Goal: Task Accomplishment & Management: Use online tool/utility

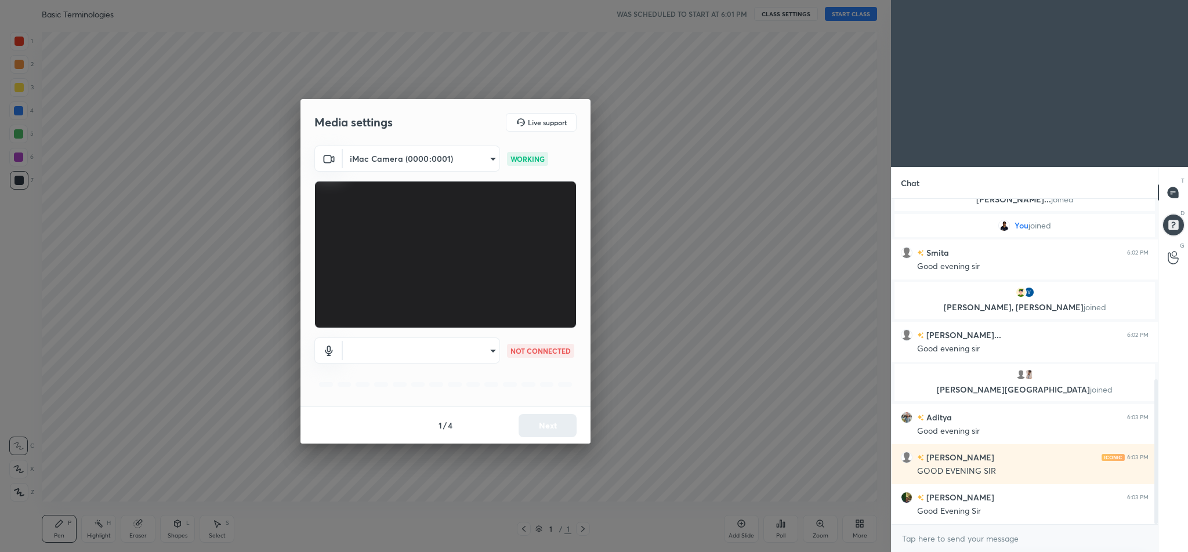
scroll to position [406, 0]
click at [492, 353] on body "1 2 3 4 5 6 7 C X Z C X Z E E Erase all H H Basic Terminologies WAS SCHEDULED T…" at bounding box center [594, 276] width 1188 height 552
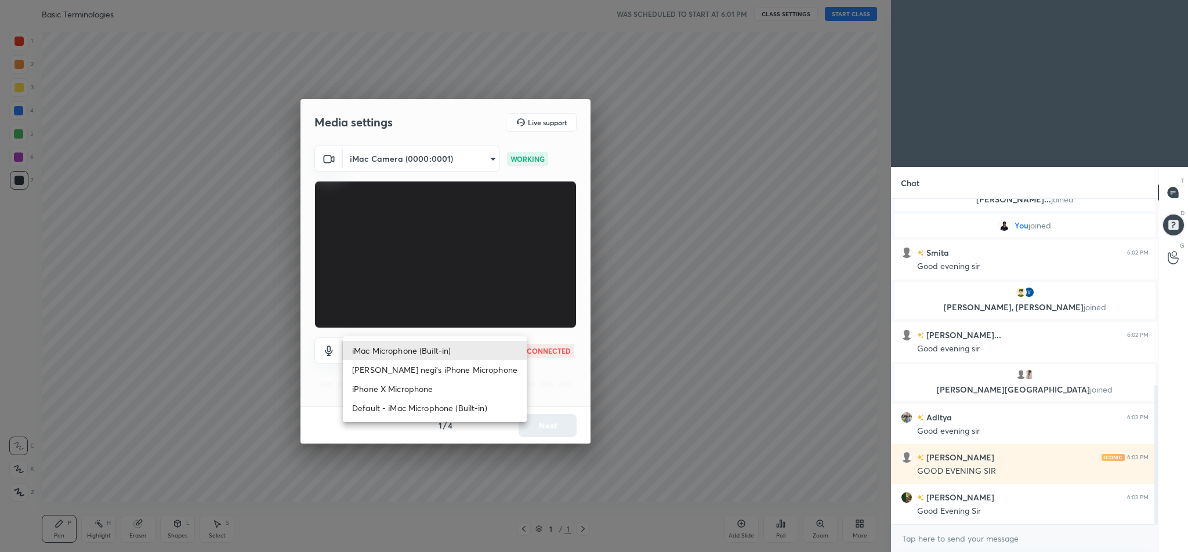
scroll to position [0, 0]
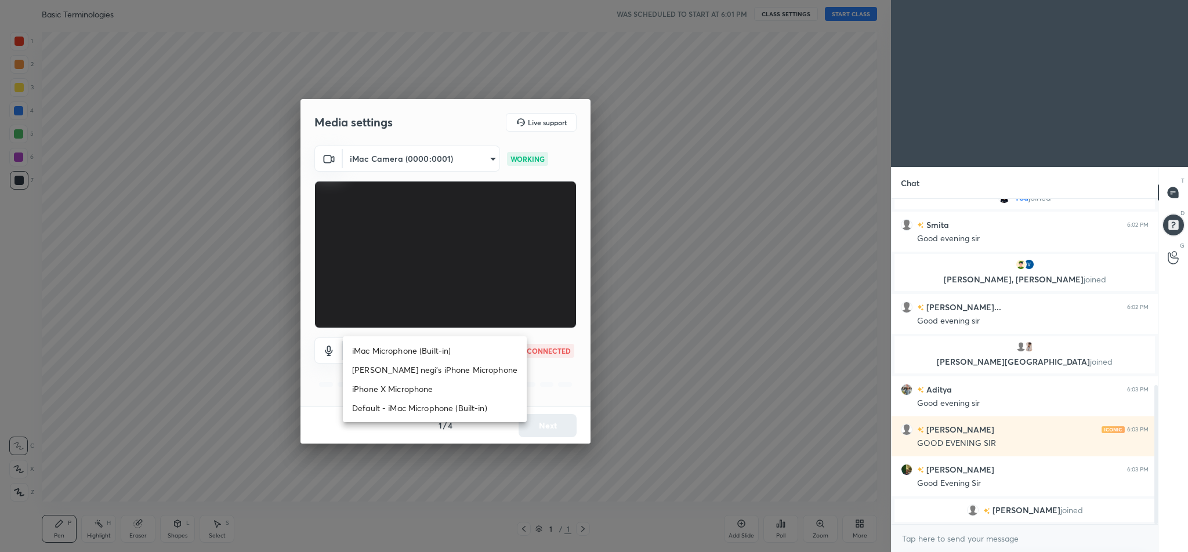
click at [399, 353] on li "iMac Microphone (Built-in)" at bounding box center [435, 350] width 184 height 19
type input "6189372ae32b01a011bc9b8c4bcc1e3e6740a5ced677aeda4033639ac2716ea1"
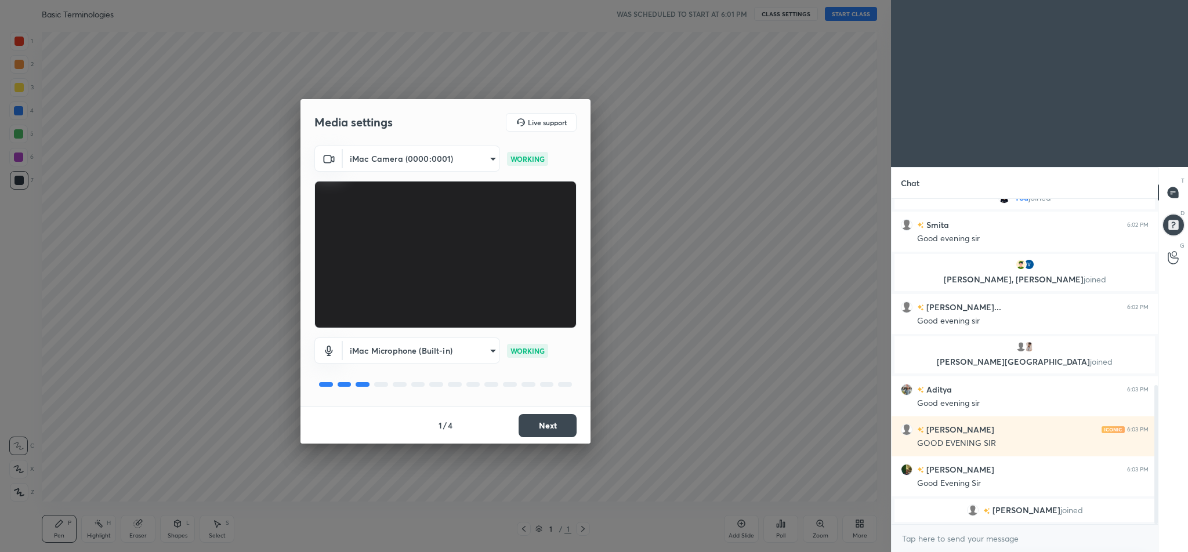
click at [534, 425] on button "Next" at bounding box center [548, 425] width 58 height 23
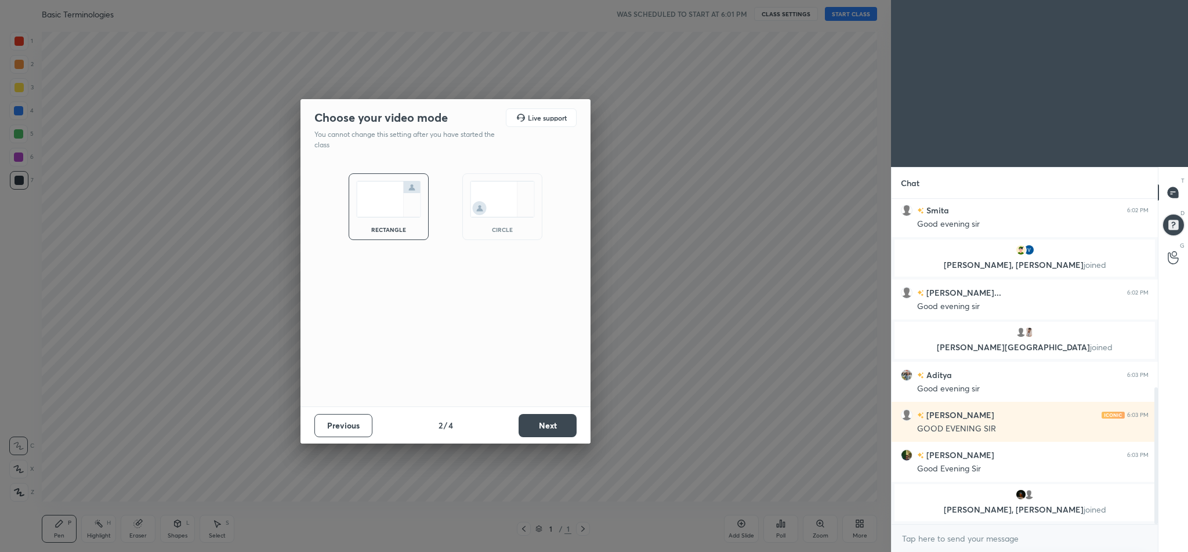
click at [534, 425] on button "Next" at bounding box center [548, 425] width 58 height 23
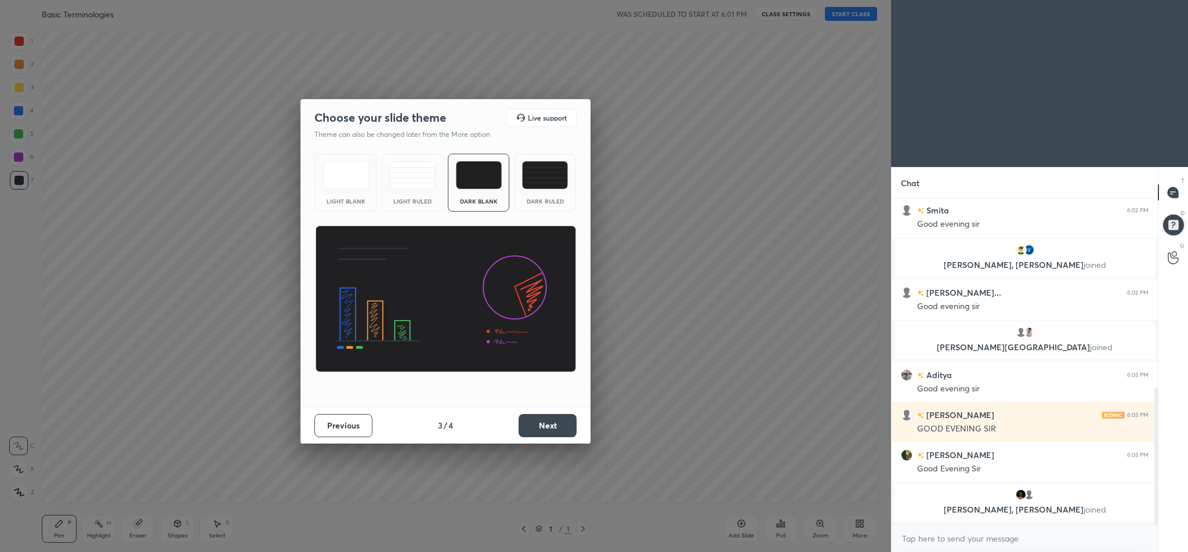
click at [534, 425] on button "Next" at bounding box center [548, 425] width 58 height 23
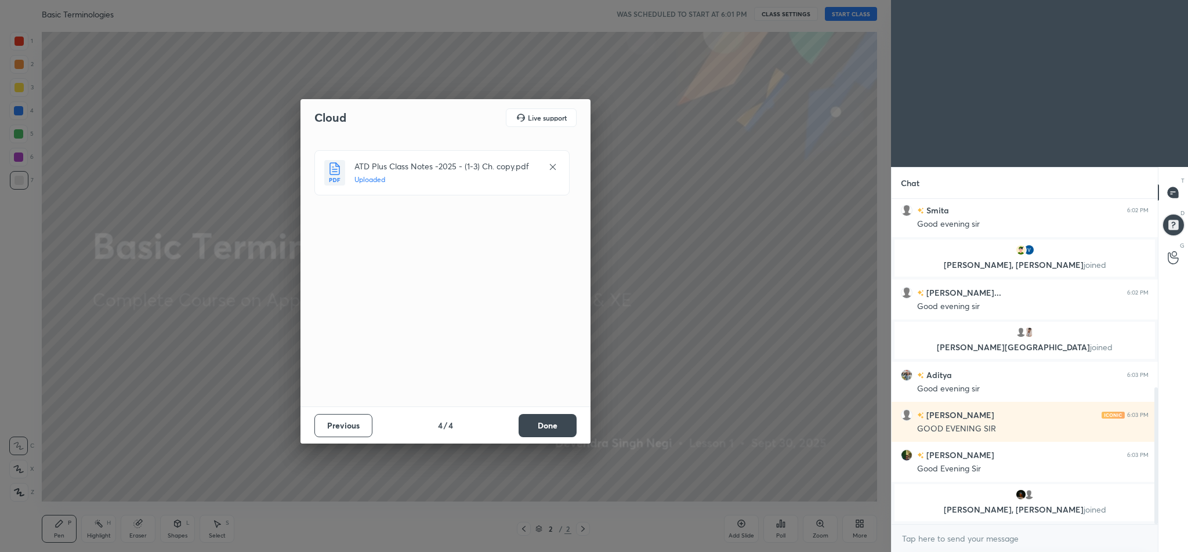
click at [550, 423] on button "Done" at bounding box center [548, 425] width 58 height 23
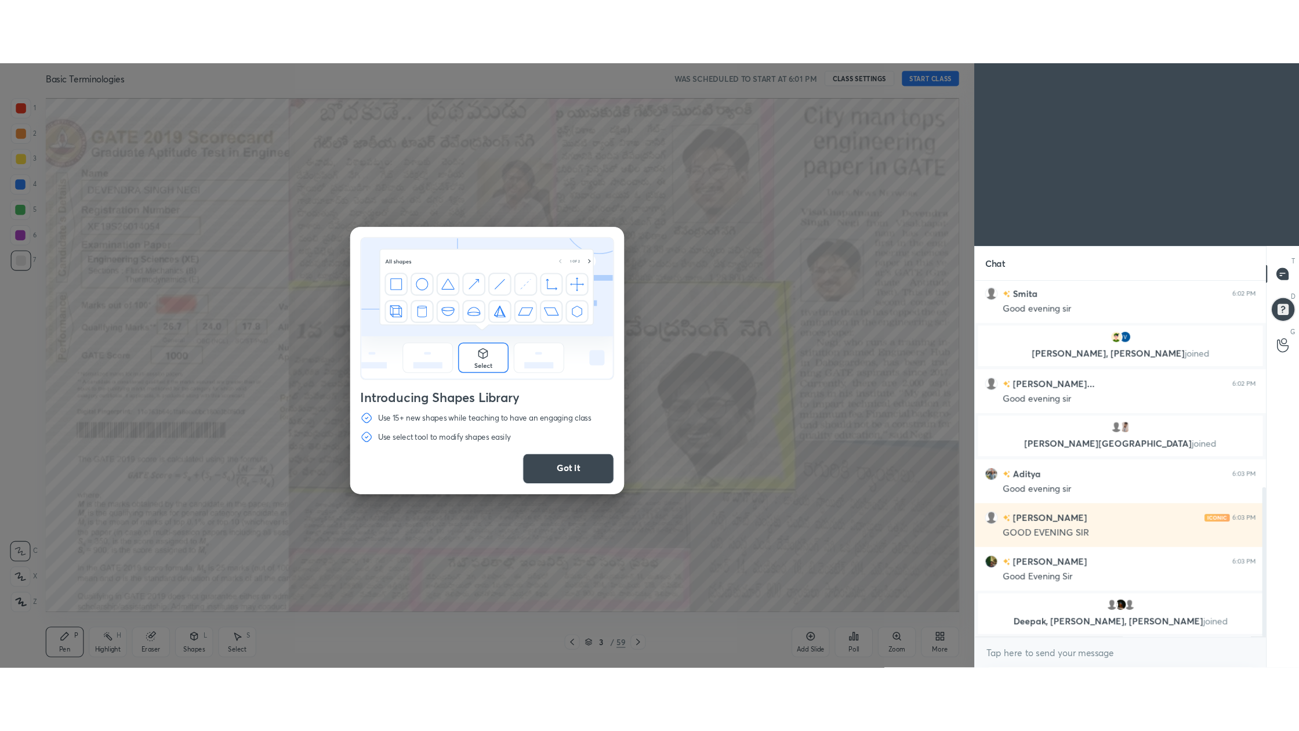
scroll to position [488, 0]
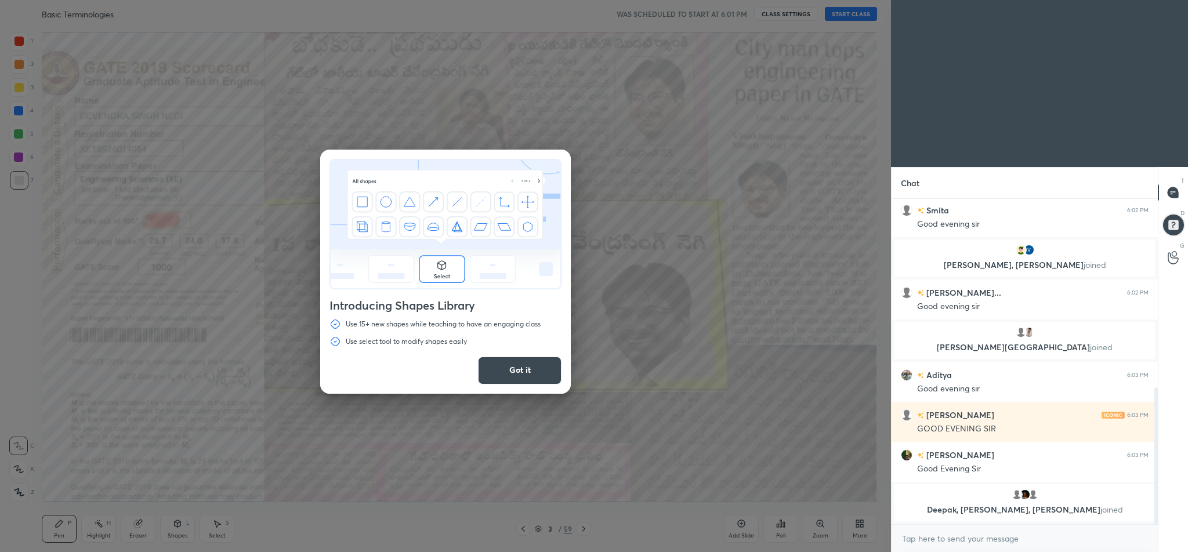
click at [543, 378] on button "Got it" at bounding box center [520, 371] width 84 height 28
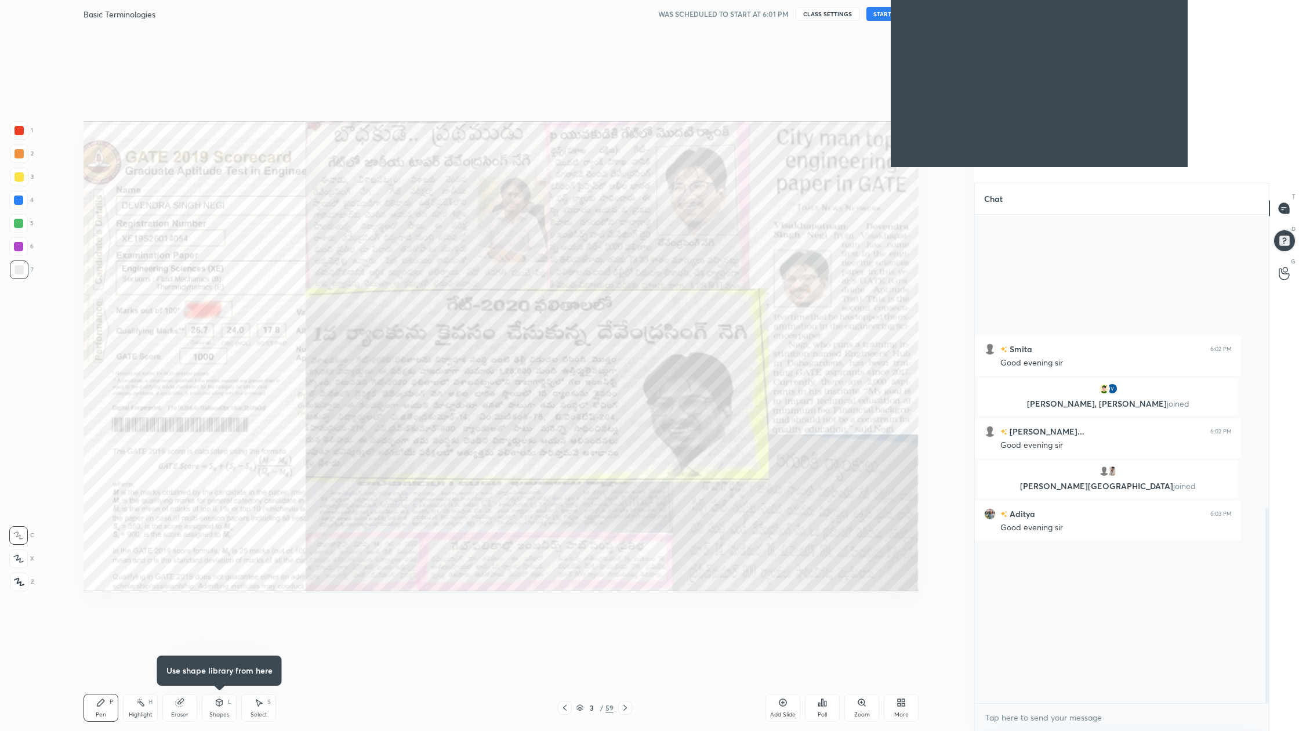
scroll to position [485, 291]
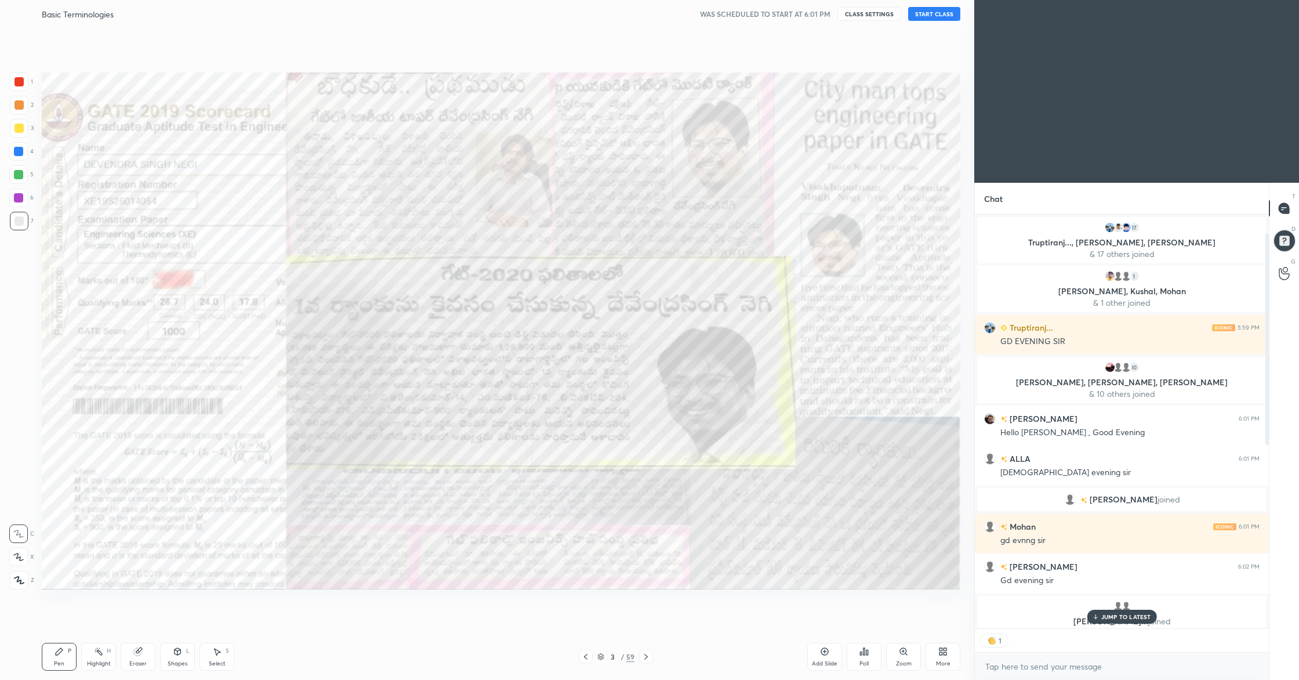
click at [951, 552] on div "More" at bounding box center [943, 657] width 35 height 28
click at [883, 552] on div "Dark Mode" at bounding box center [878, 575] width 30 height 6
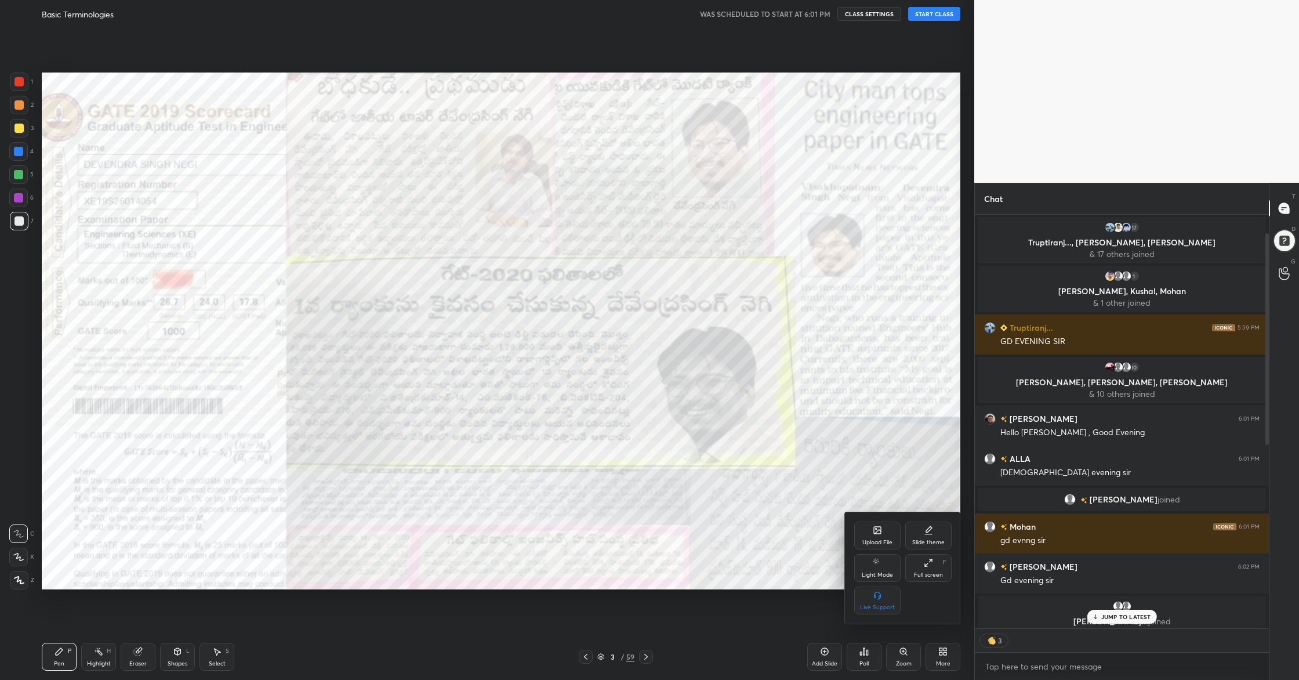
click at [926, 552] on div "Full screen F" at bounding box center [929, 568] width 46 height 28
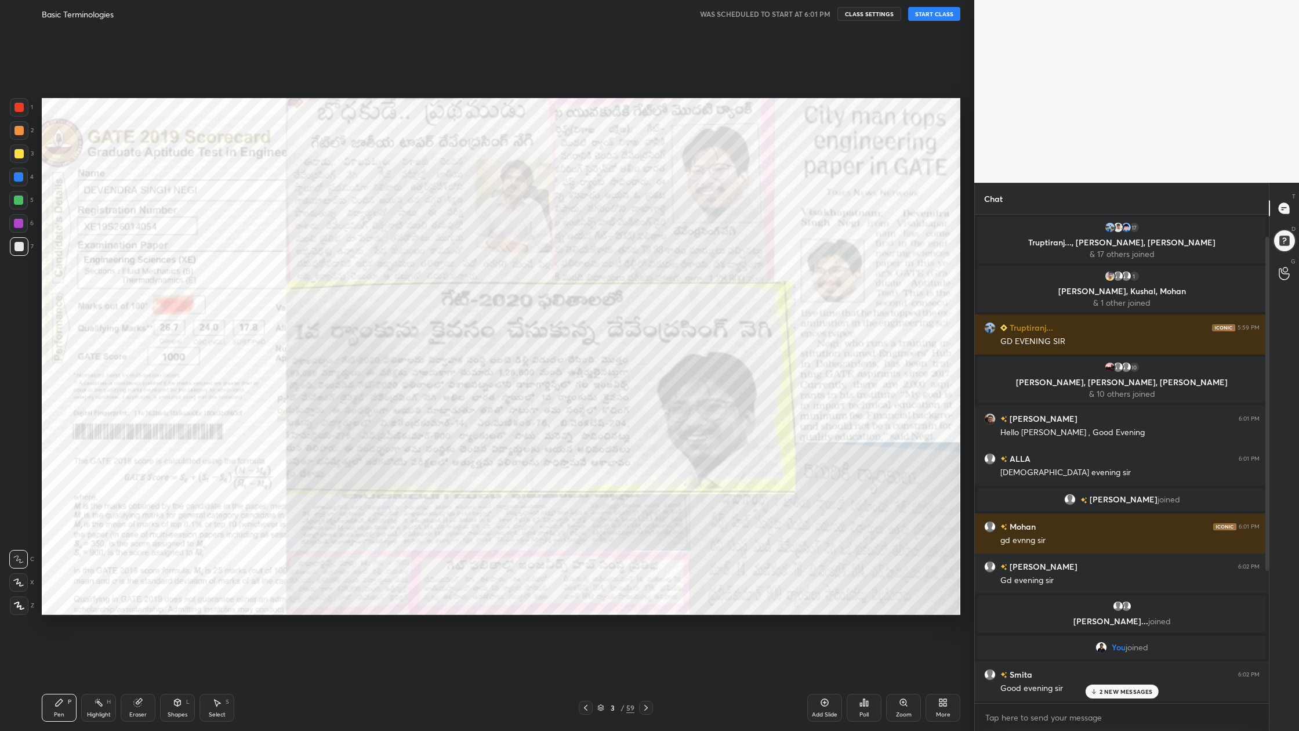
click at [936, 16] on button "START CLASS" at bounding box center [934, 14] width 52 height 14
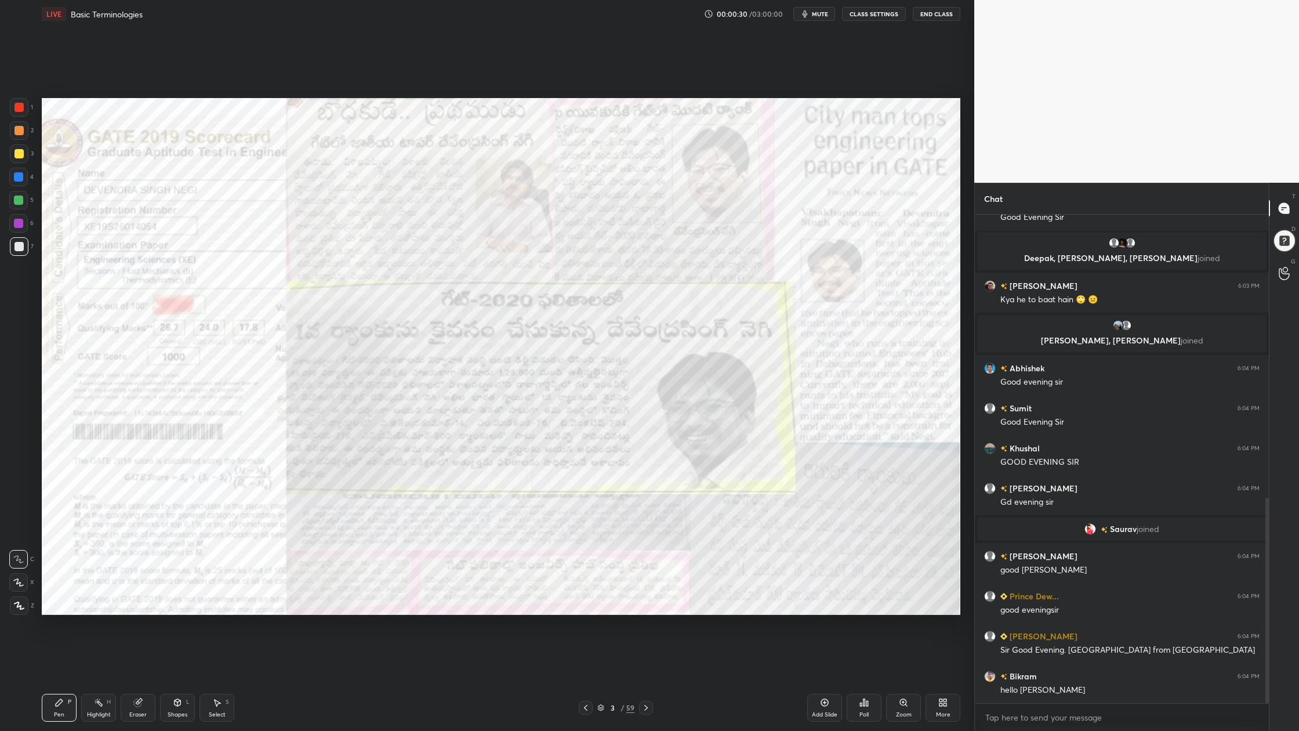
scroll to position [714, 0]
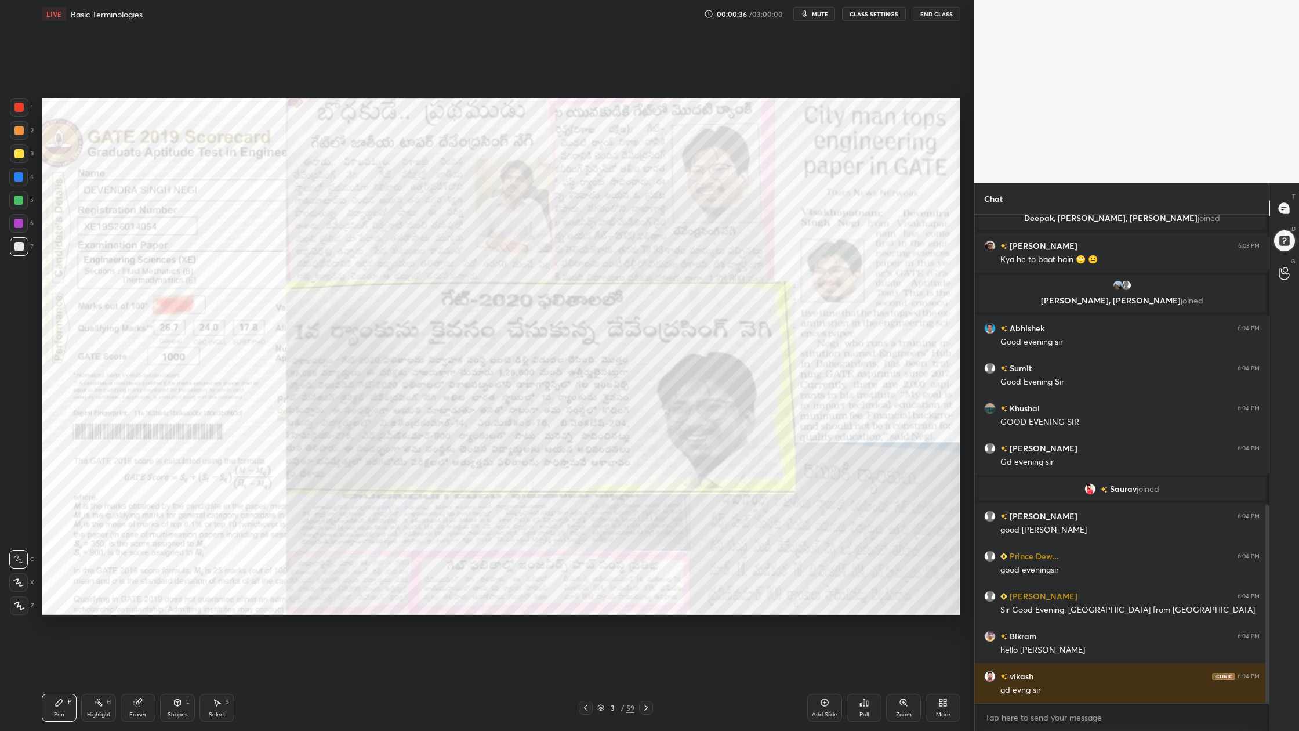
click at [22, 552] on icon at bounding box center [19, 605] width 9 height 7
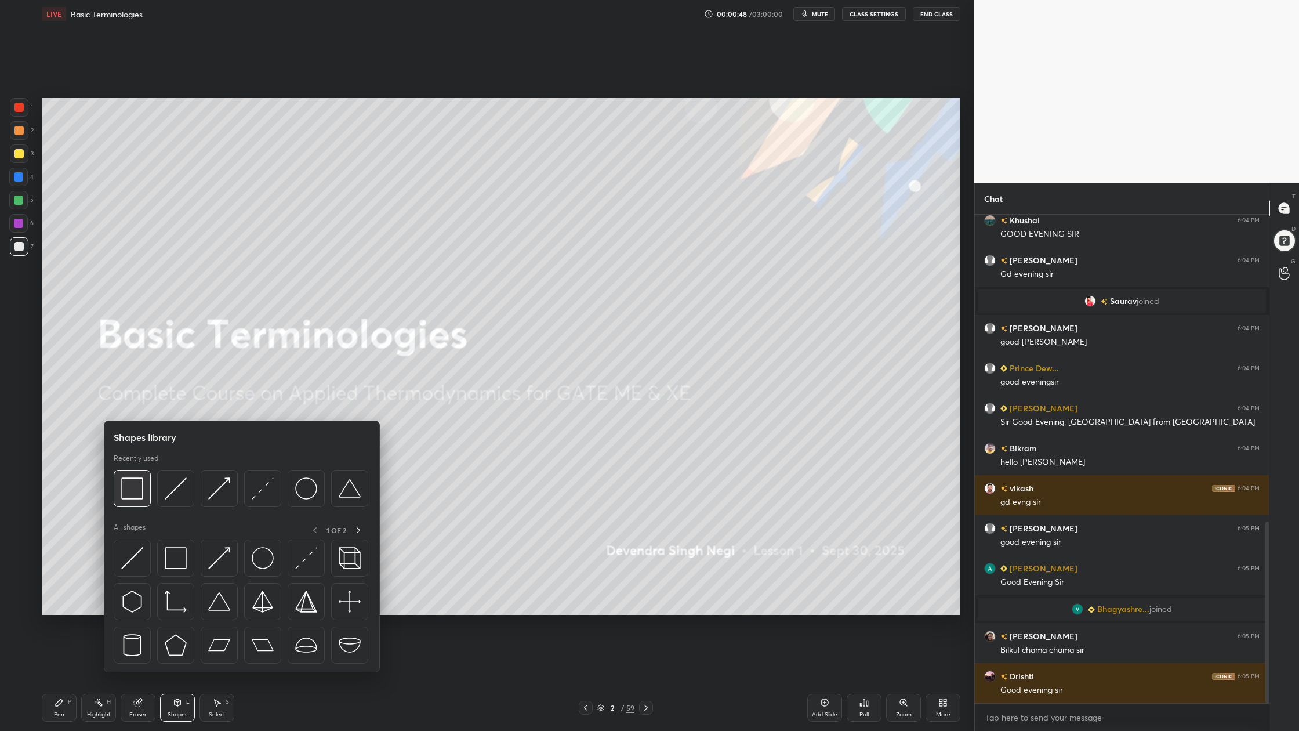
scroll to position [894, 0]
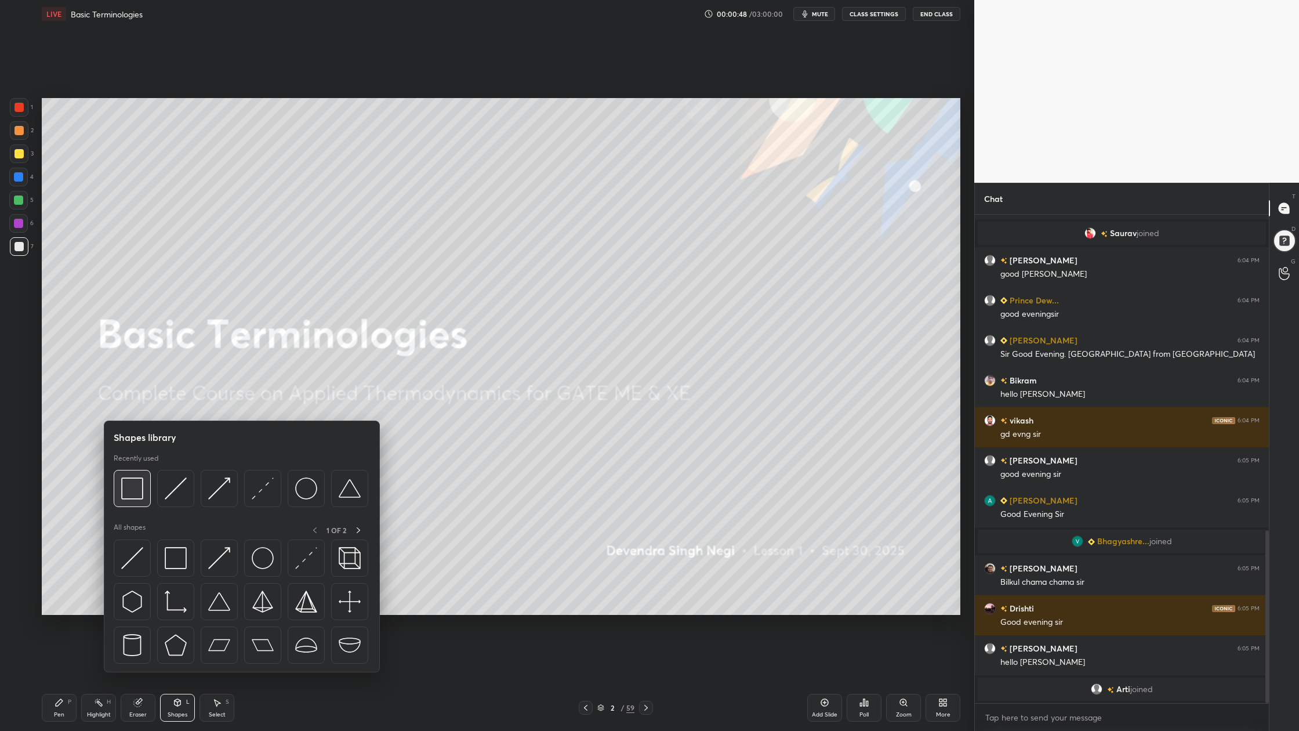
click at [131, 498] on img at bounding box center [132, 488] width 22 height 22
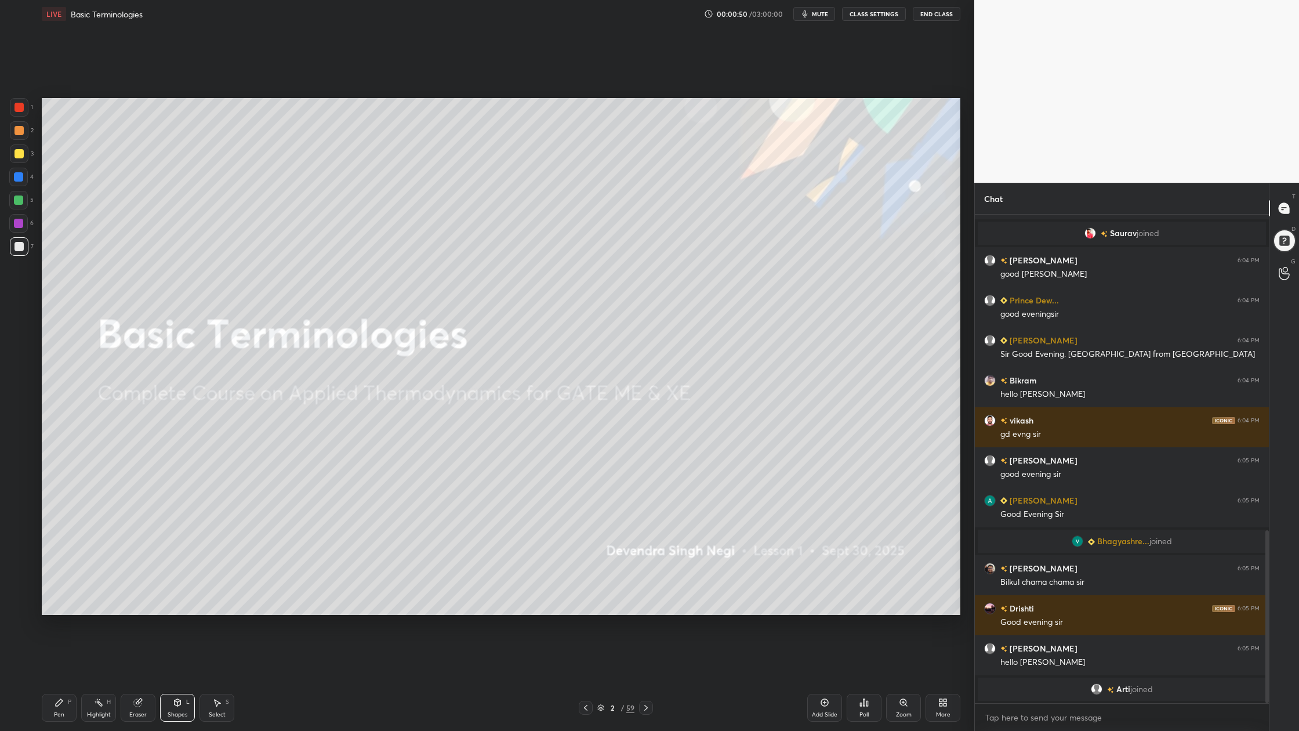
drag, startPoint x: 20, startPoint y: 200, endPoint x: 37, endPoint y: 207, distance: 17.7
click at [21, 201] on div at bounding box center [18, 200] width 9 height 9
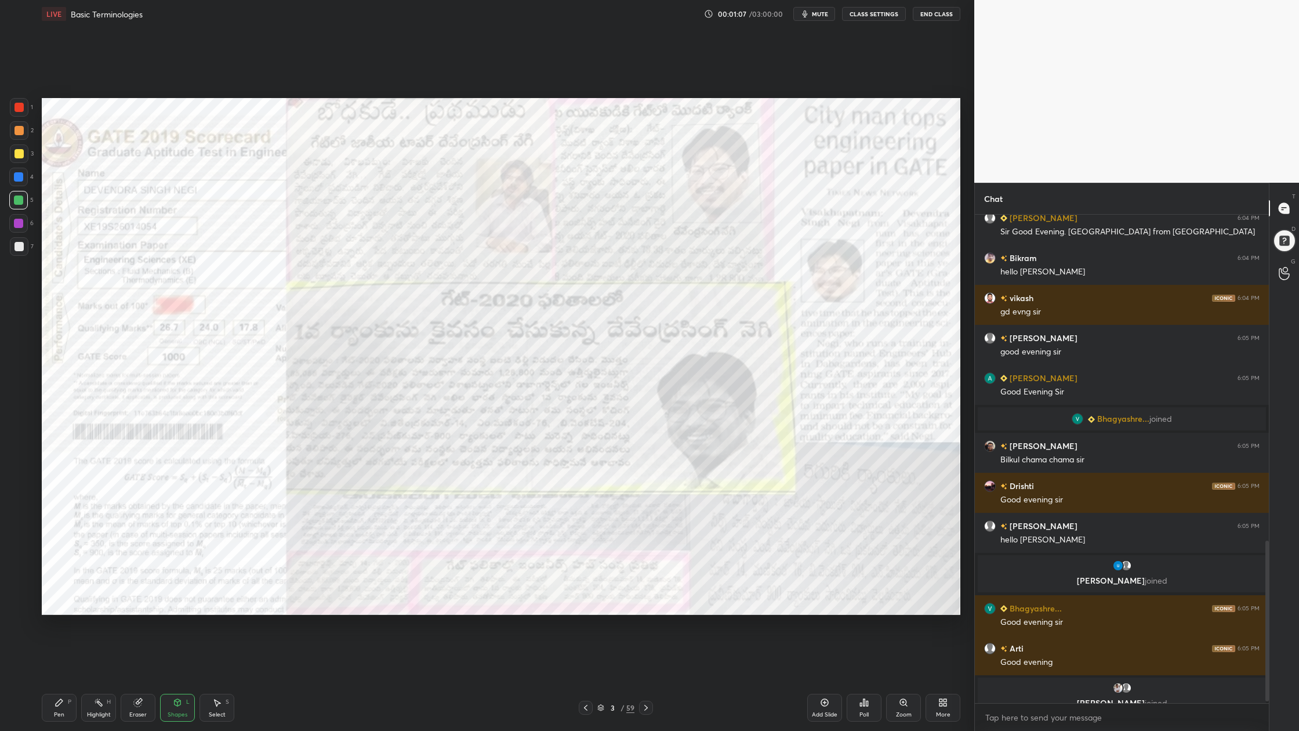
scroll to position [997, 0]
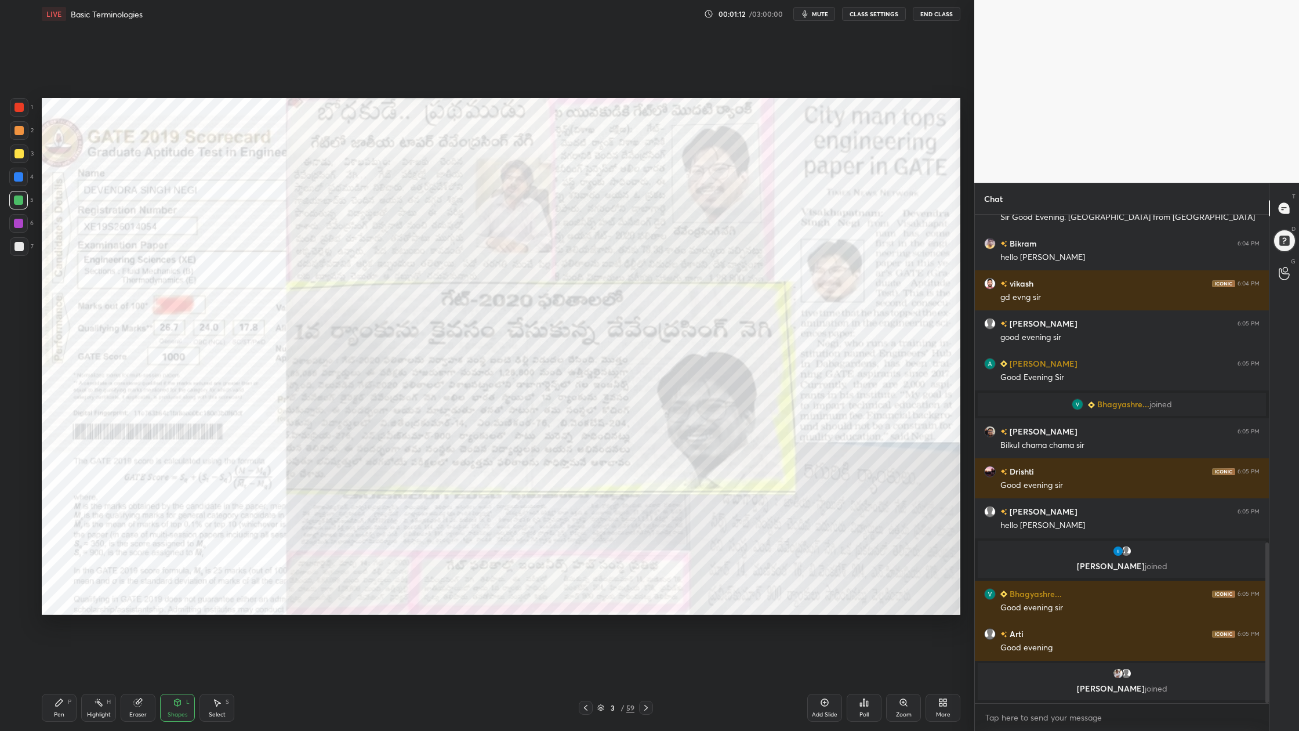
click at [600, 552] on icon at bounding box center [601, 707] width 7 height 7
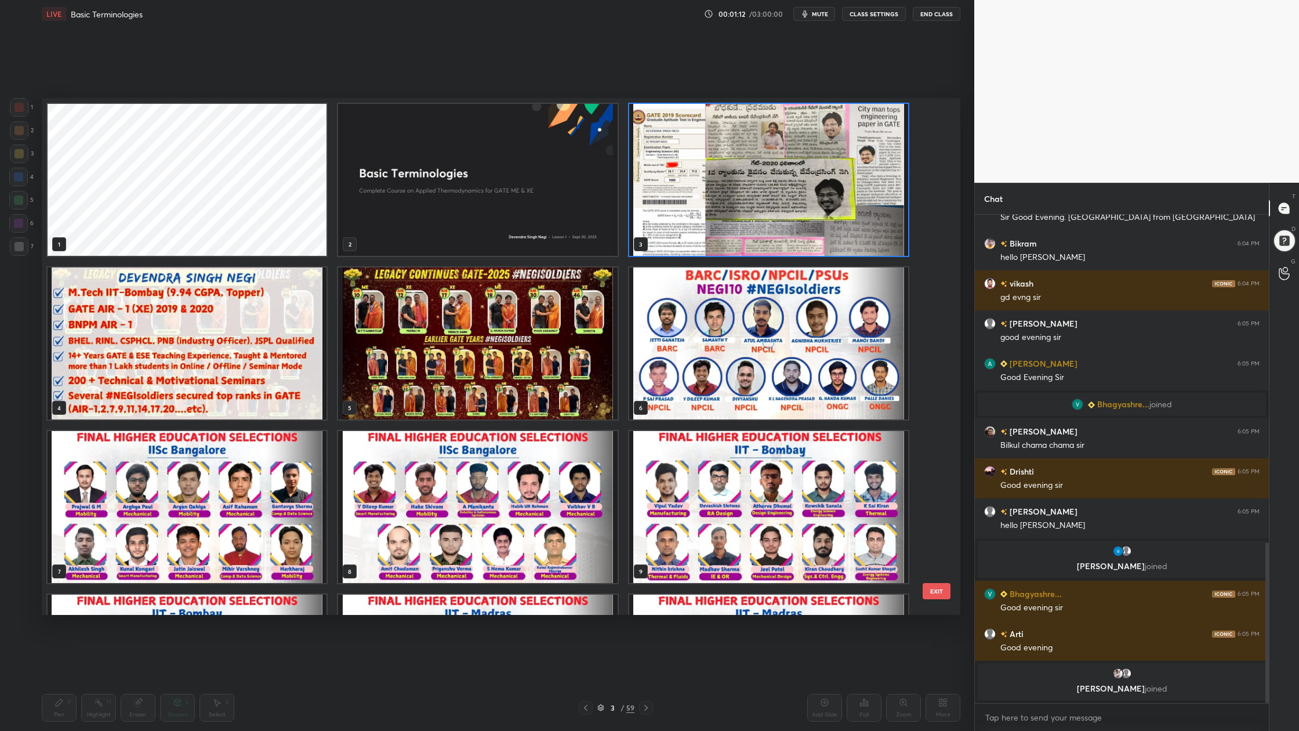
scroll to position [513, 913]
click at [188, 386] on img "grid" at bounding box center [187, 343] width 279 height 152
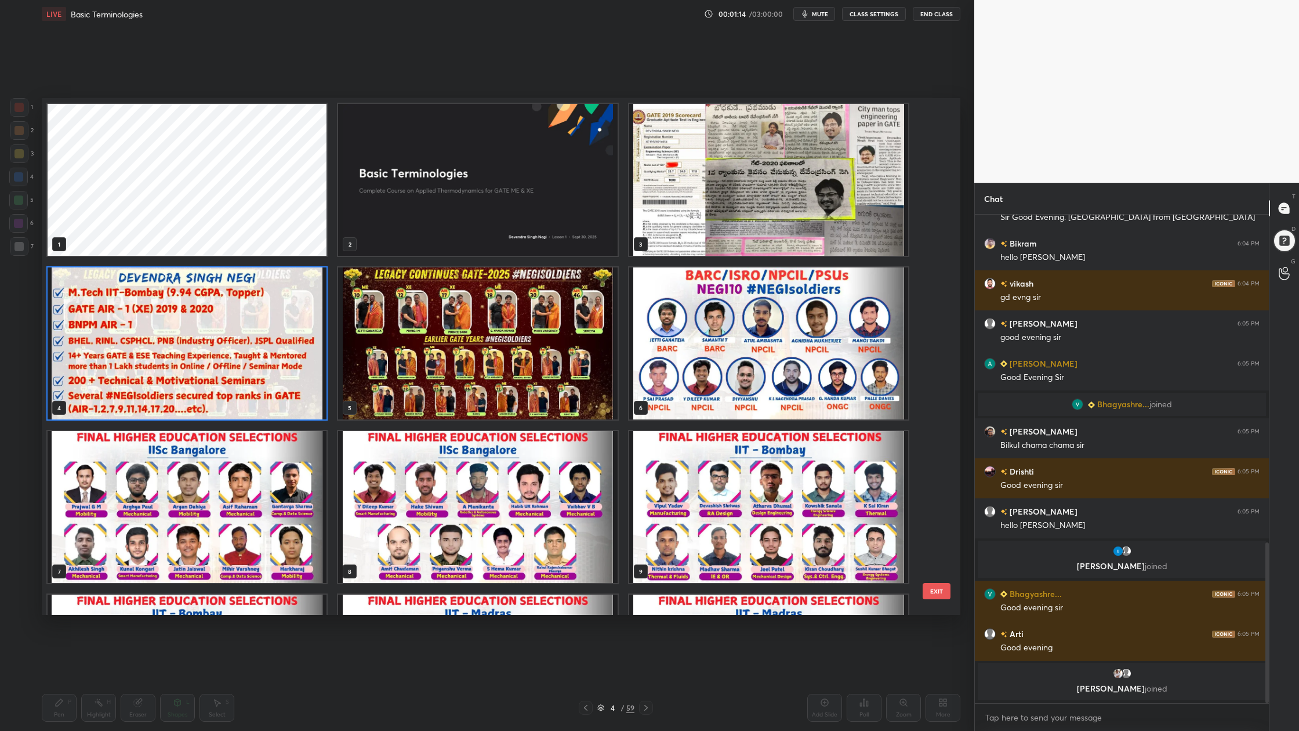
click at [188, 386] on img "grid" at bounding box center [187, 343] width 279 height 152
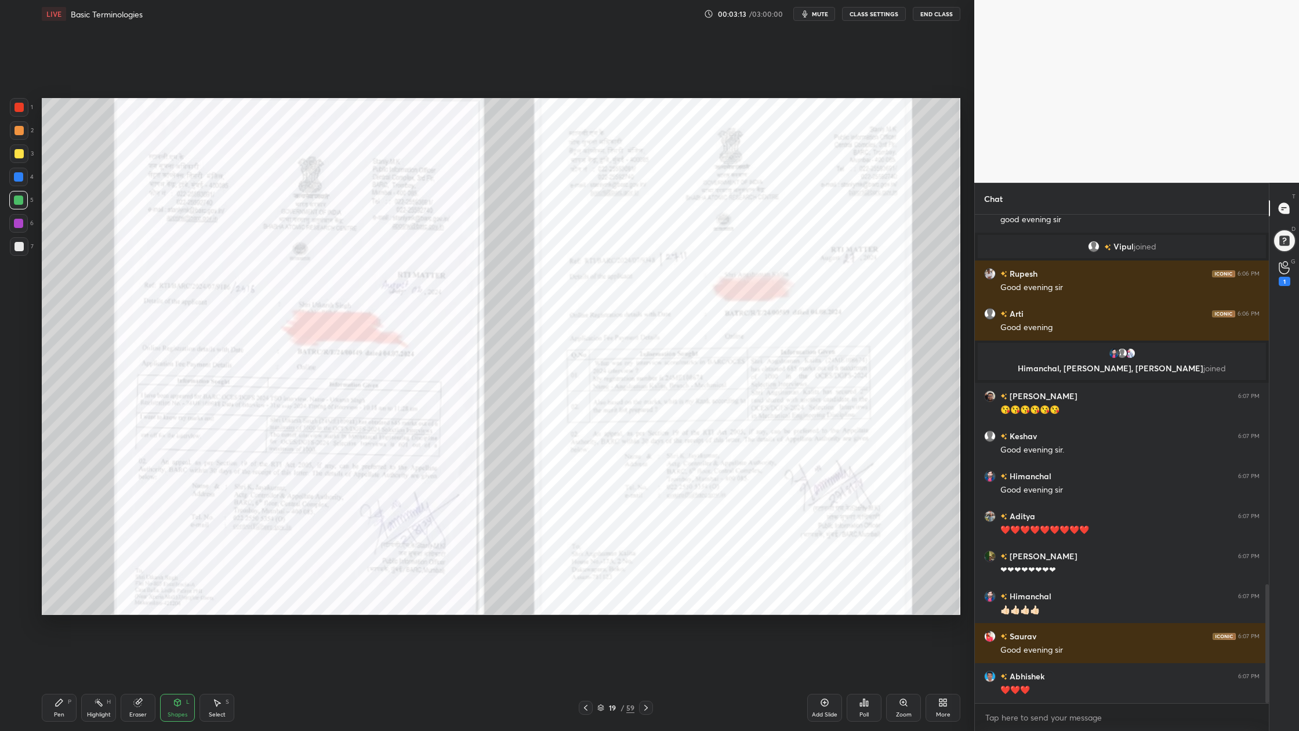
scroll to position [1516, 0]
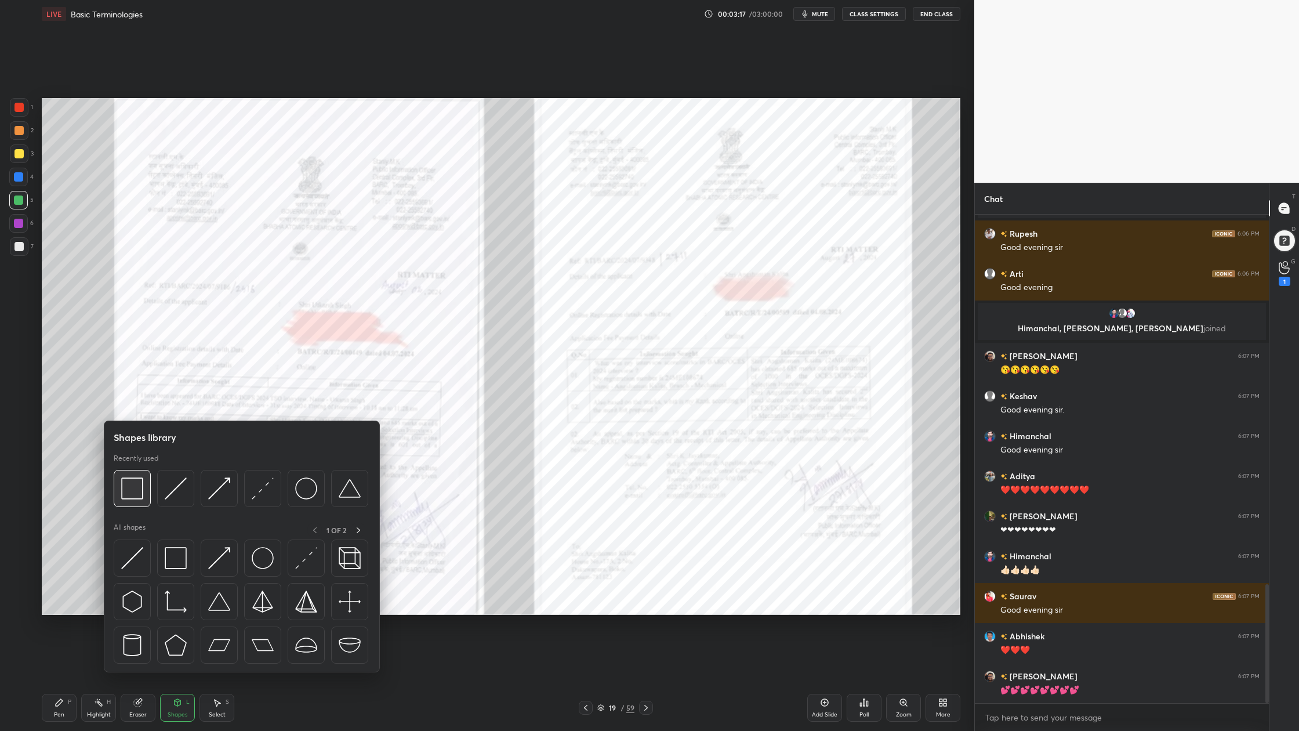
click at [137, 486] on img at bounding box center [132, 488] width 22 height 22
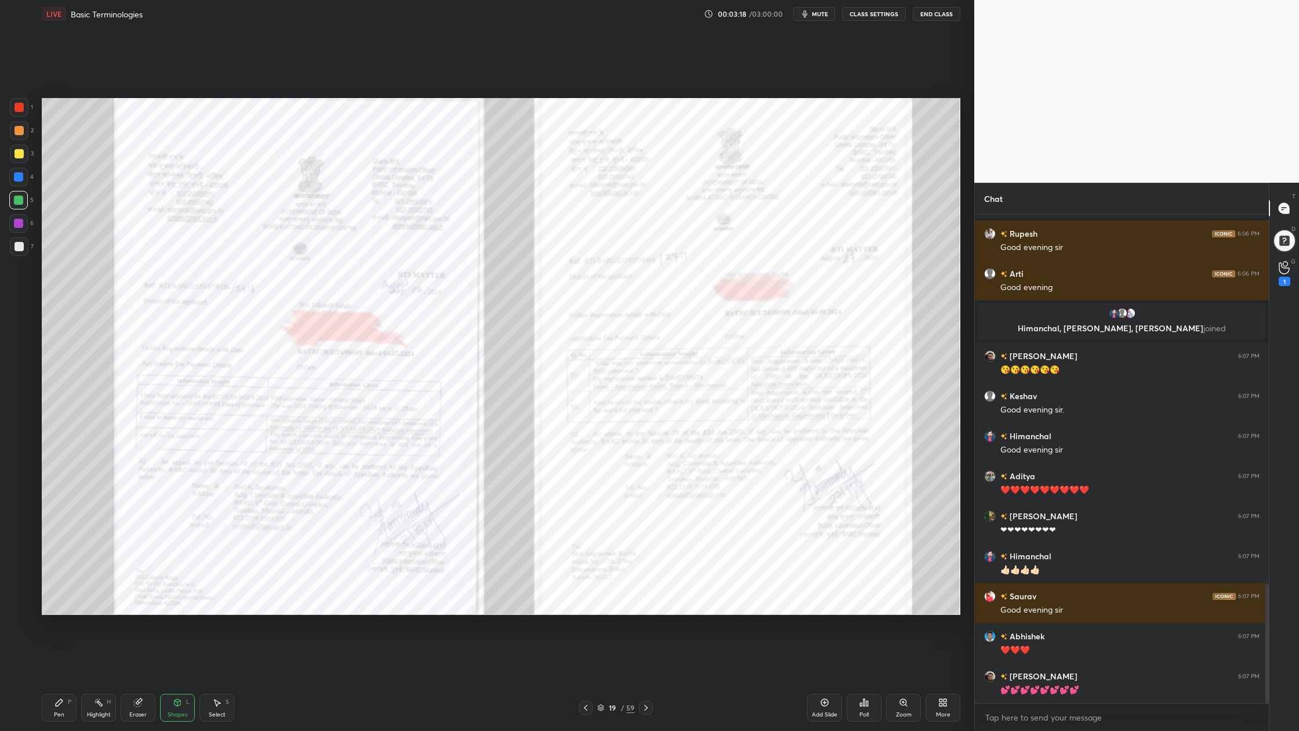
drag, startPoint x: 20, startPoint y: 110, endPoint x: 24, endPoint y: 118, distance: 8.9
click at [20, 112] on div at bounding box center [19, 107] width 19 height 19
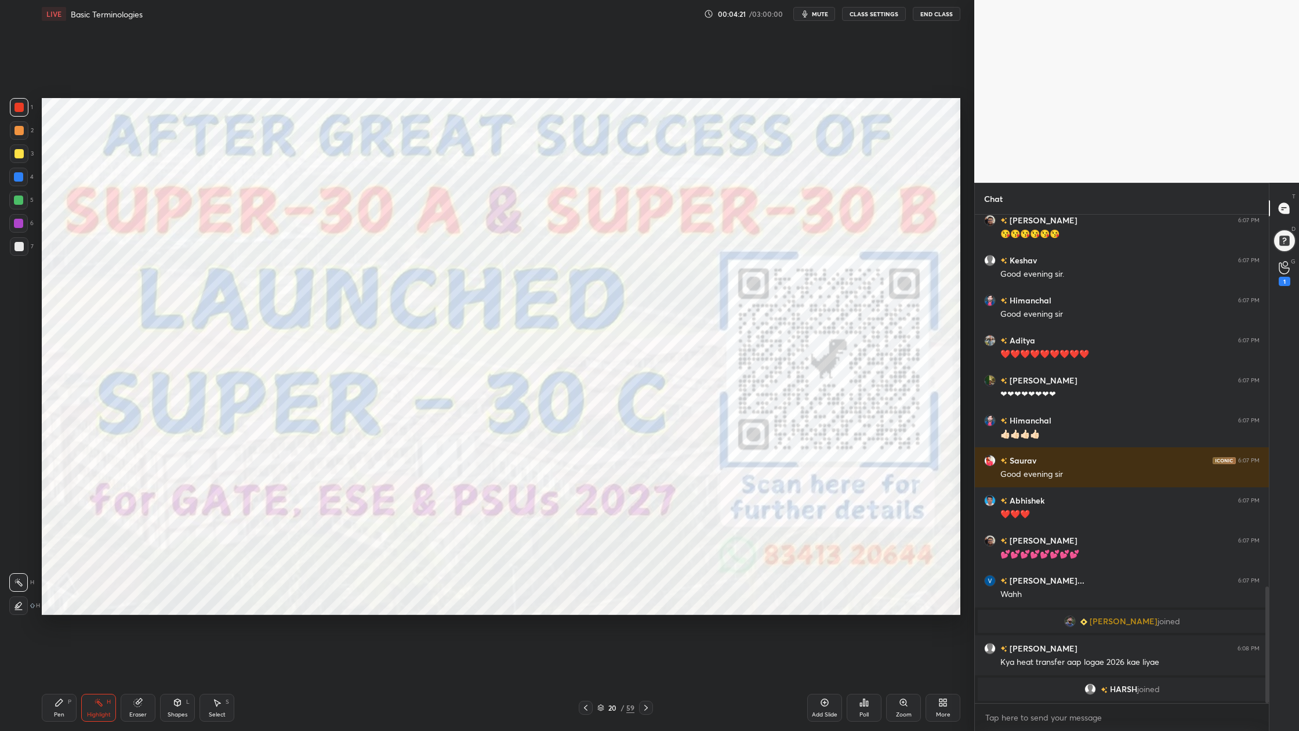
scroll to position [1570, 0]
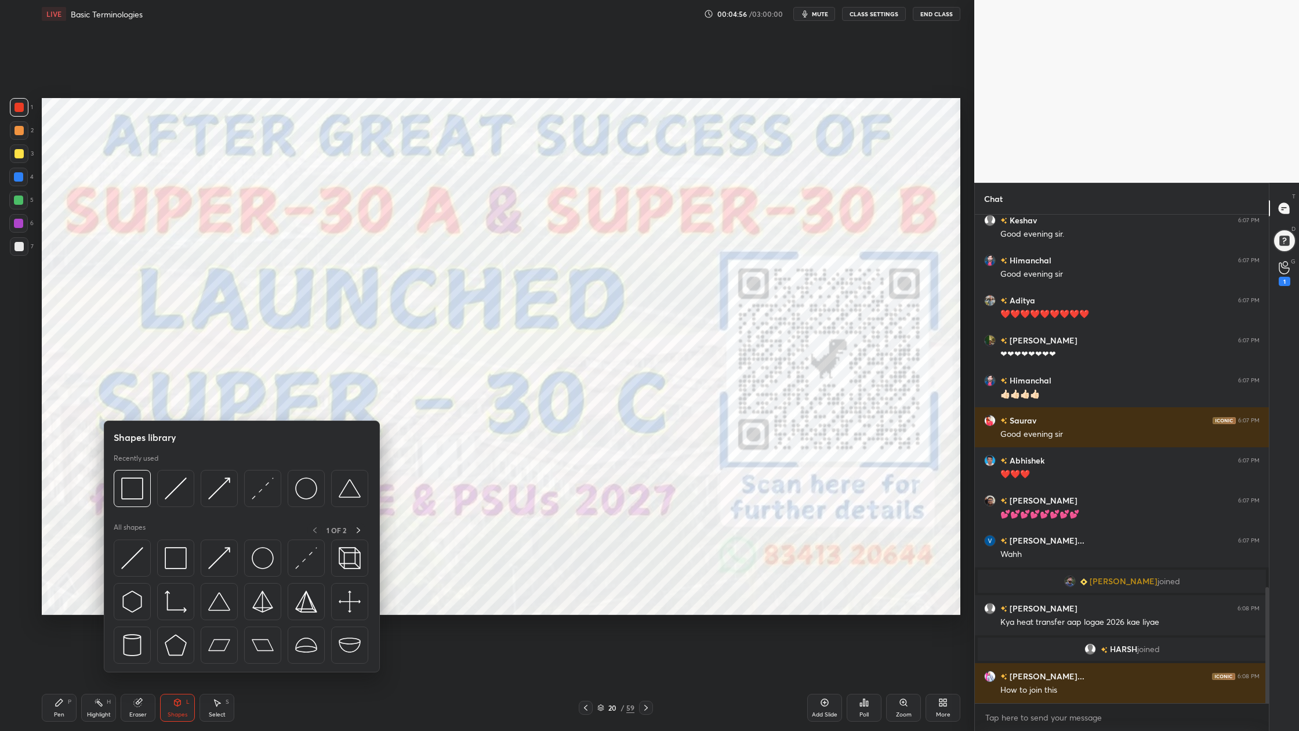
click at [133, 507] on div at bounding box center [241, 492] width 255 height 44
click at [131, 498] on img at bounding box center [132, 488] width 22 height 22
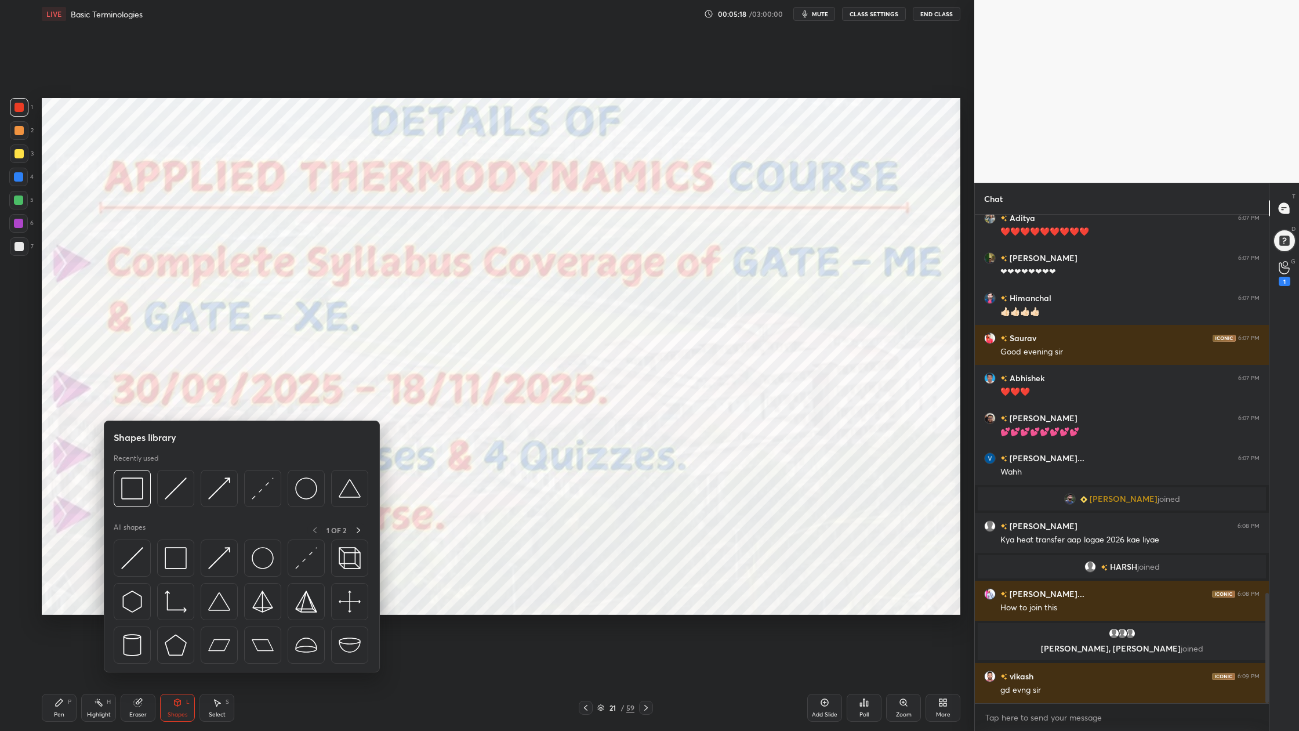
scroll to position [1671, 0]
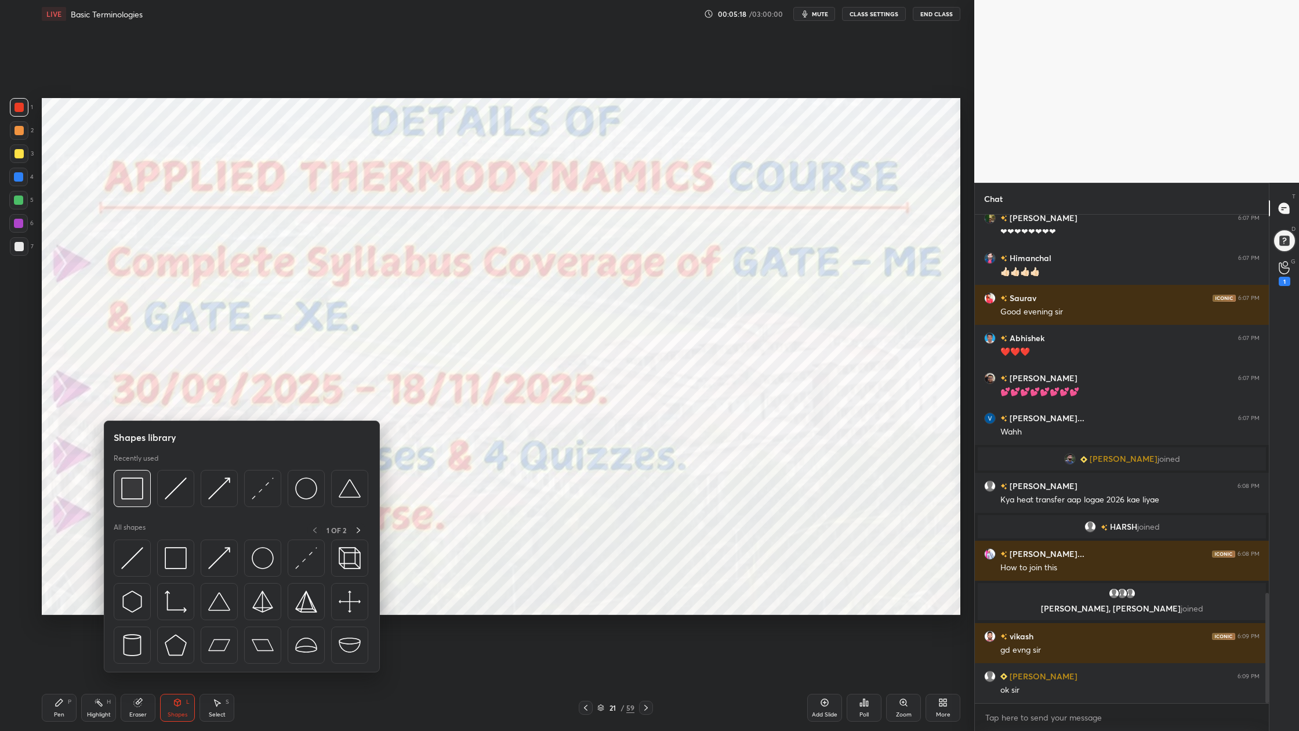
click at [129, 505] on div at bounding box center [132, 488] width 37 height 37
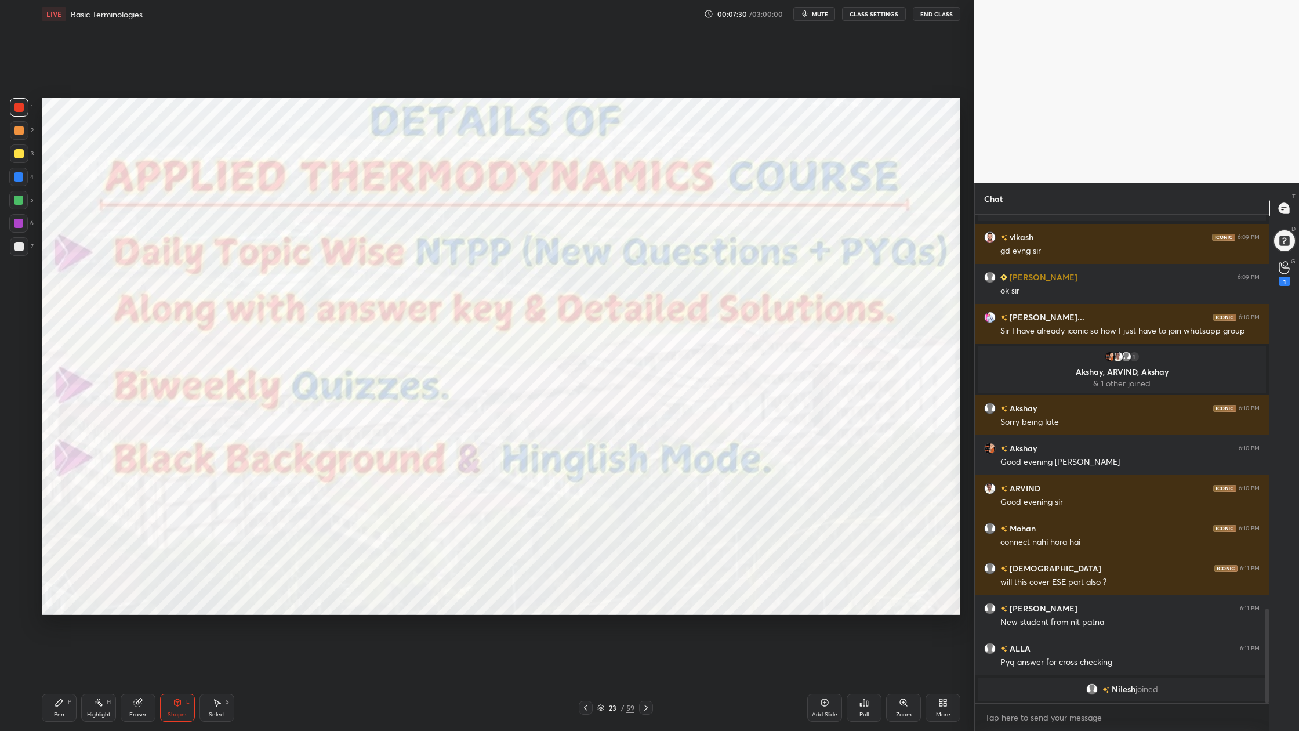
scroll to position [1997, 0]
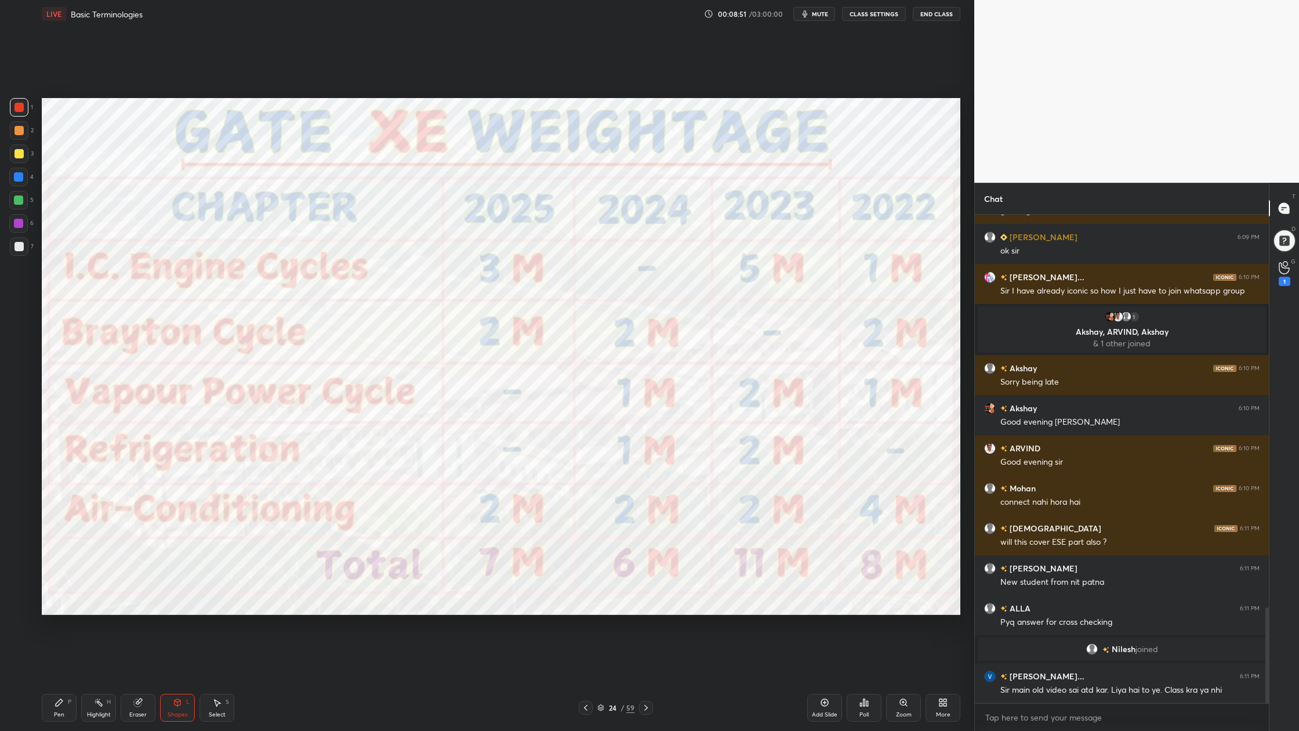
click at [601, 552] on icon at bounding box center [601, 706] width 6 height 3
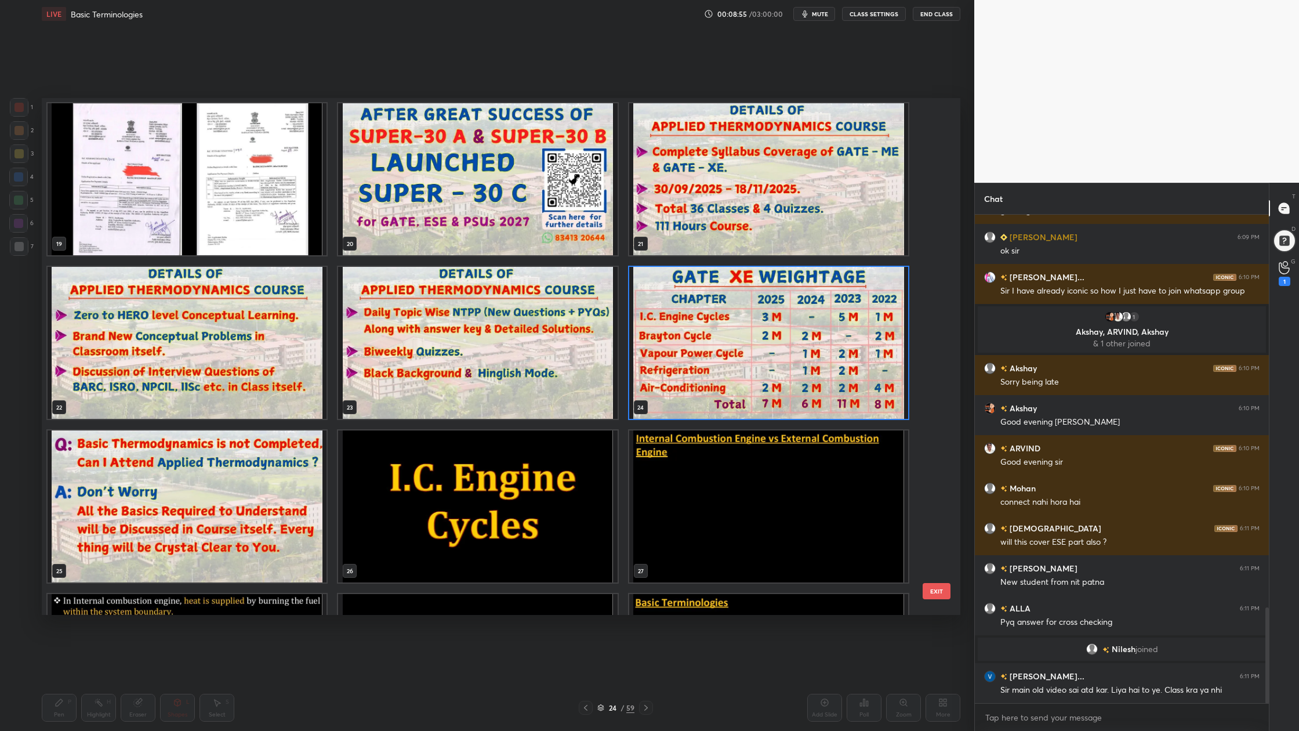
scroll to position [987, 0]
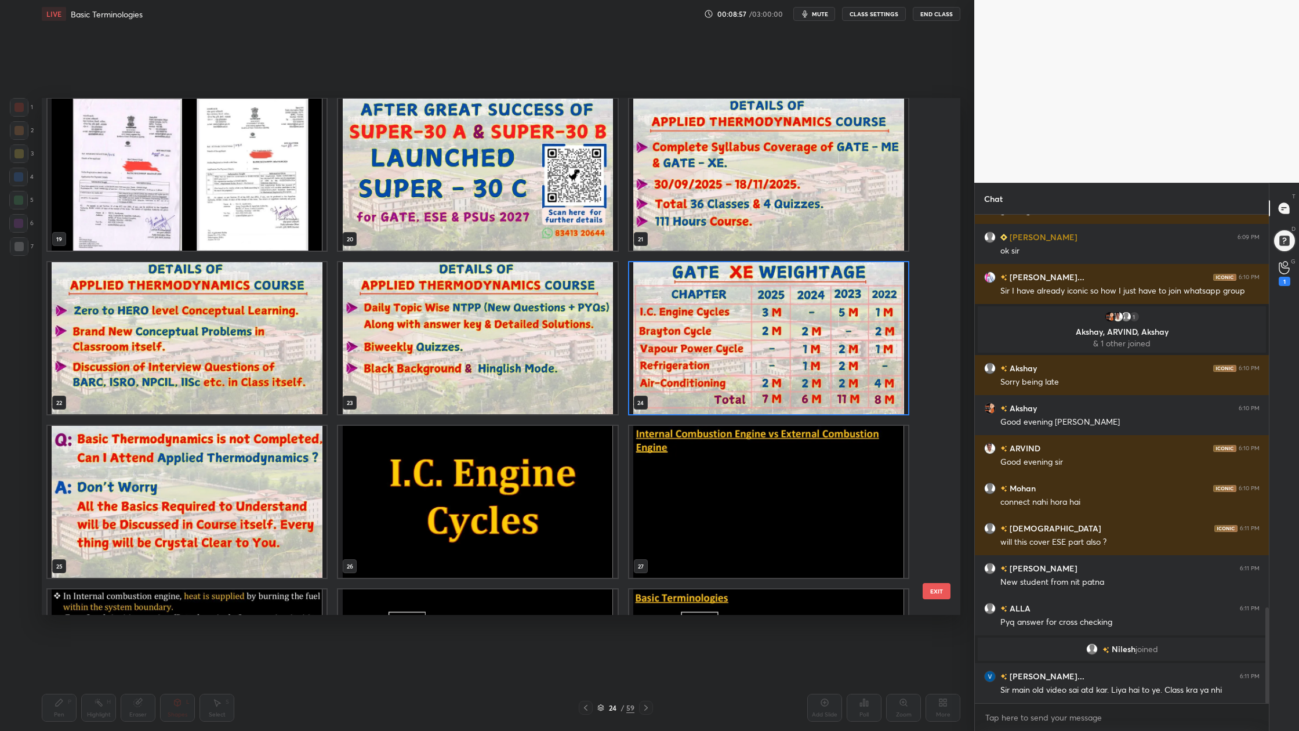
click at [226, 486] on img "grid" at bounding box center [187, 502] width 279 height 152
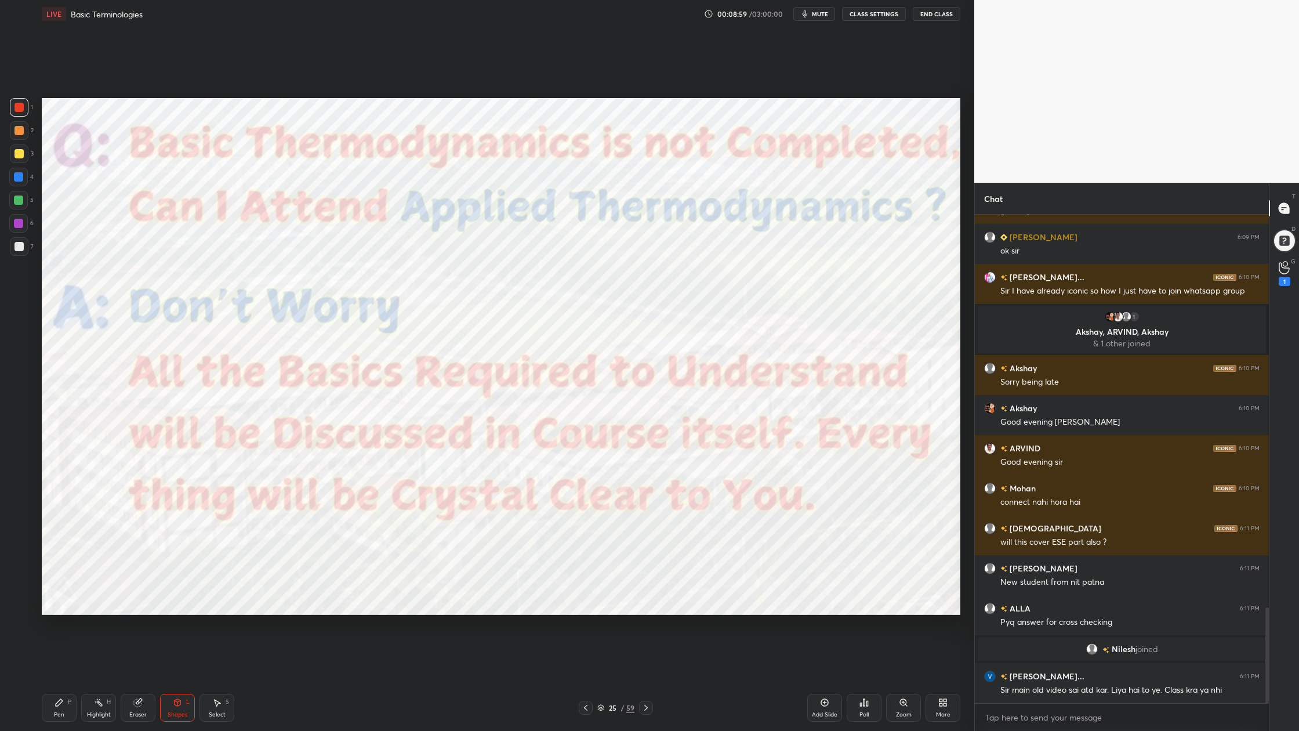
click at [599, 552] on icon at bounding box center [601, 710] width 6 height 2
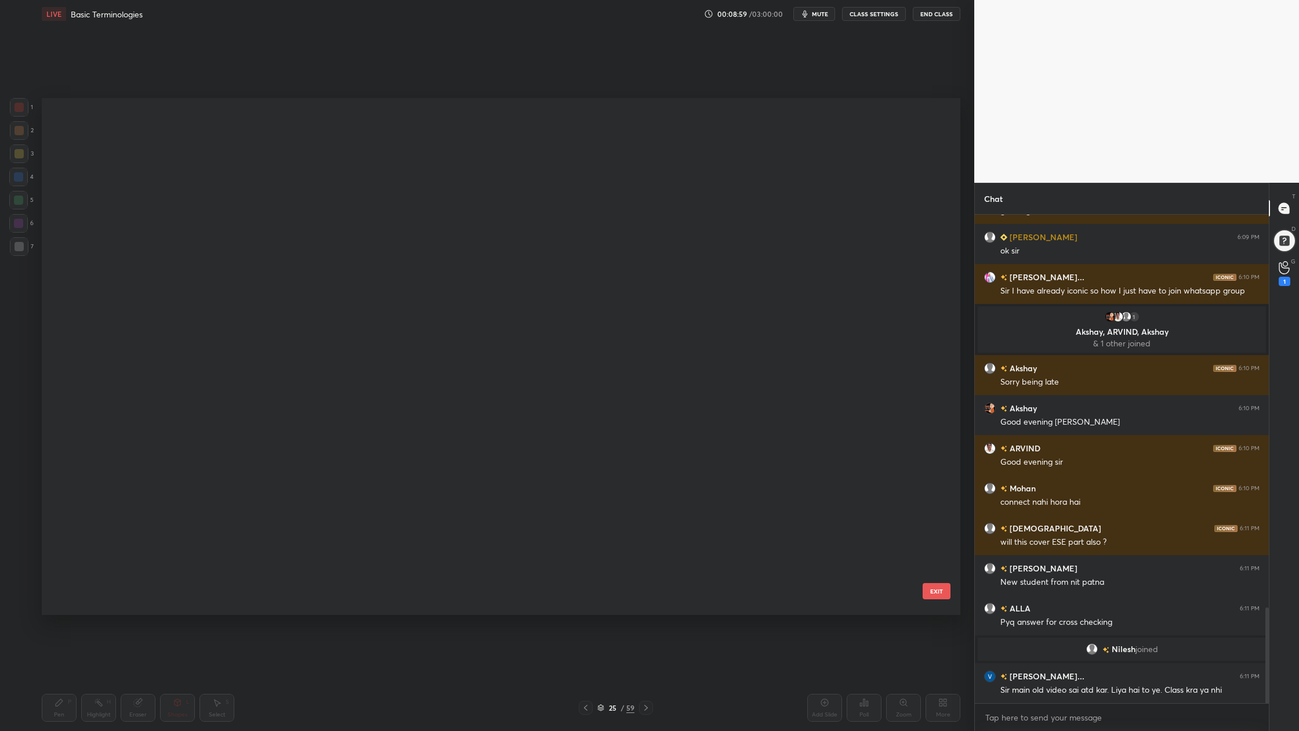
scroll to position [513, 913]
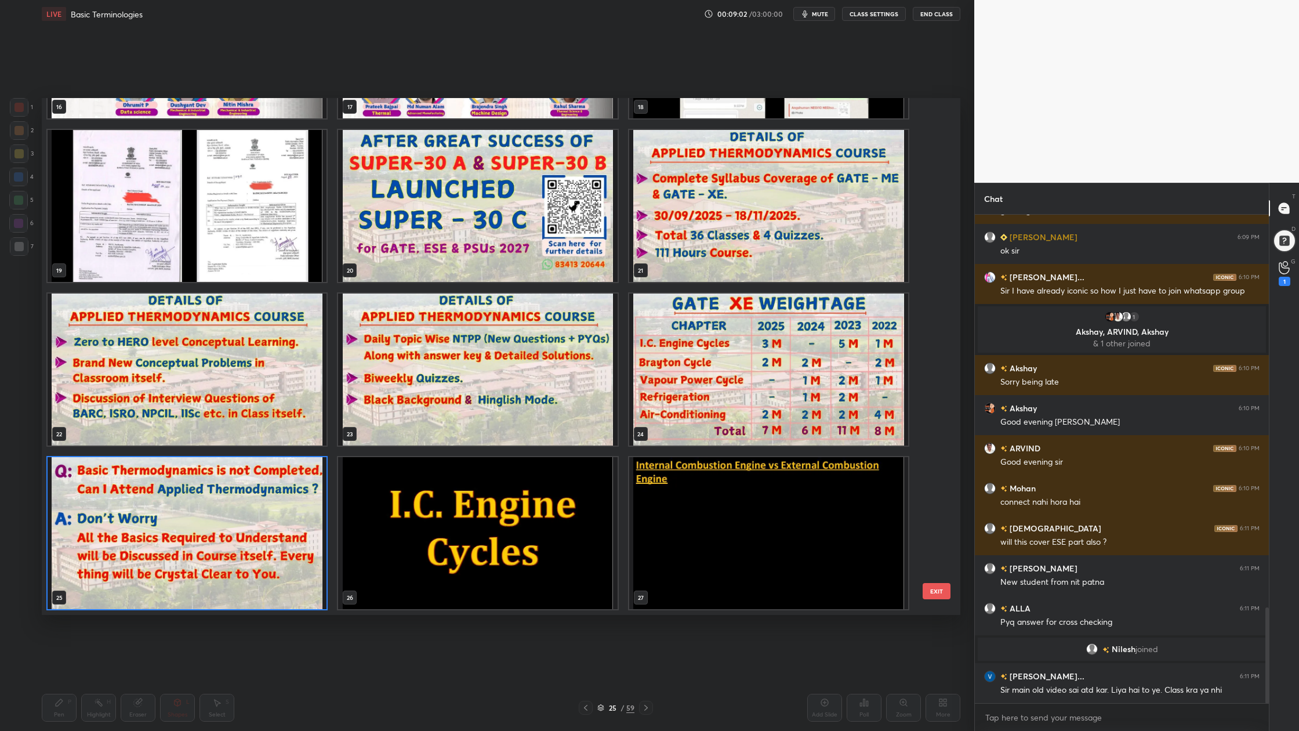
click at [222, 552] on img "grid" at bounding box center [187, 533] width 279 height 152
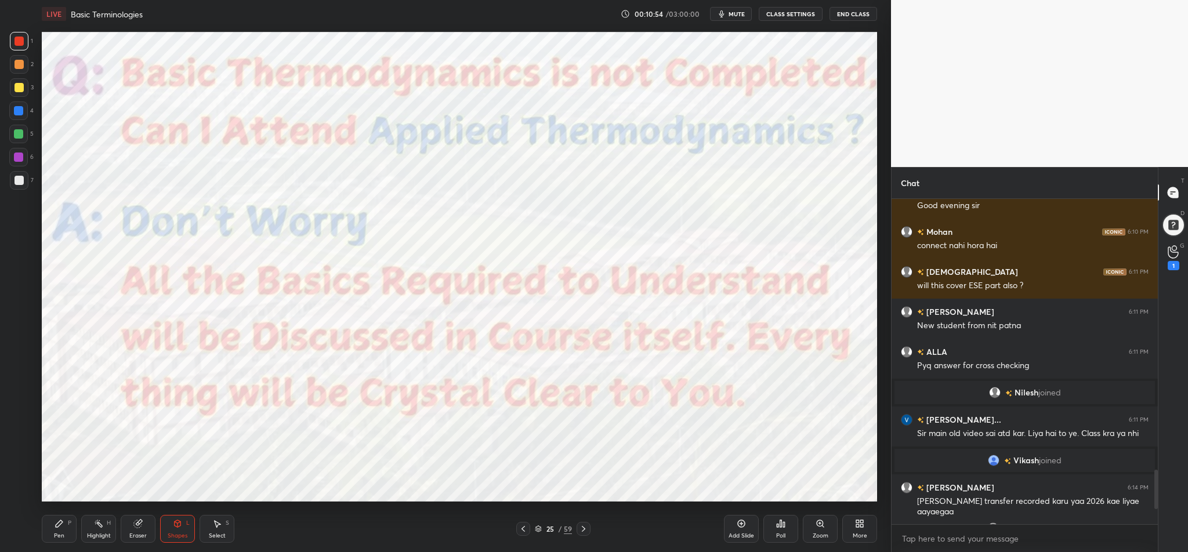
scroll to position [2520, 0]
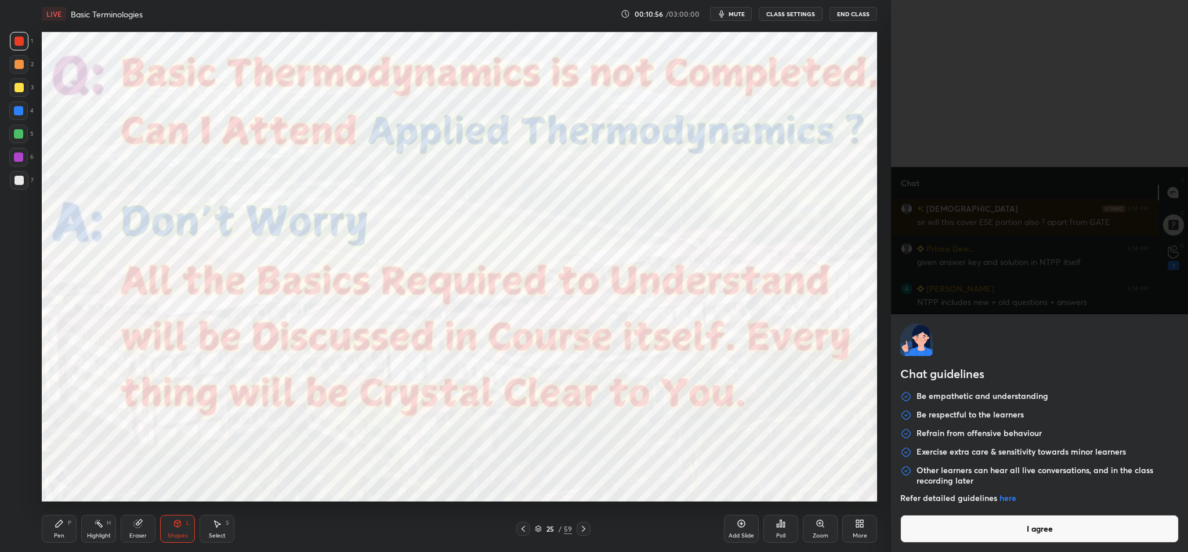
click at [921, 535] on body "1 2 3 4 5 6 7 C X Z C X Z E E Erase all H H LIVE Basic Terminologies 00:10:56 /…" at bounding box center [594, 276] width 1188 height 552
click at [942, 532] on button "I agree" at bounding box center [1039, 529] width 278 height 28
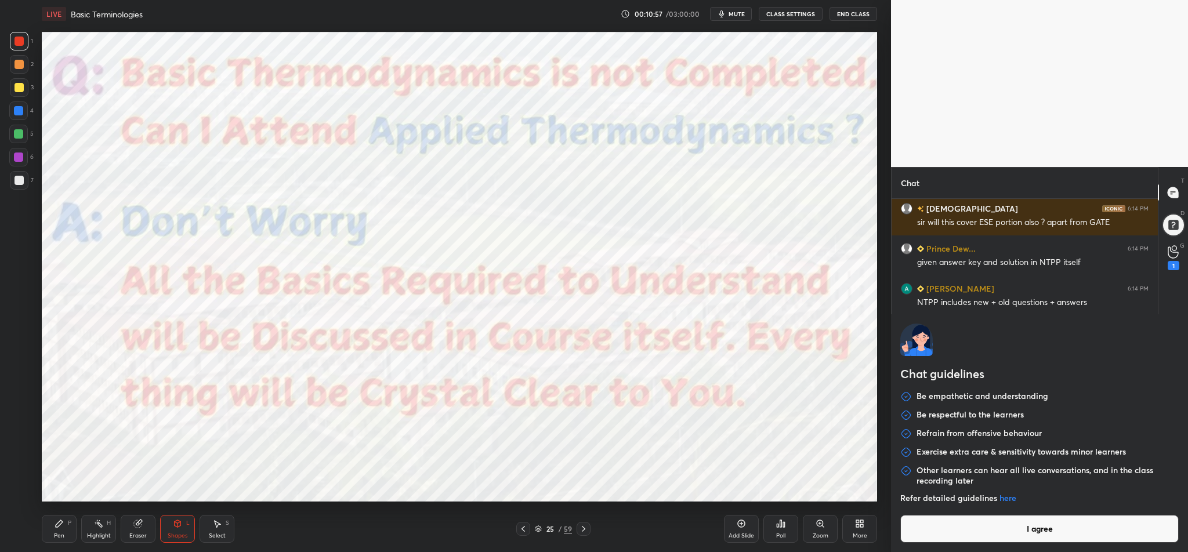
type textarea "x"
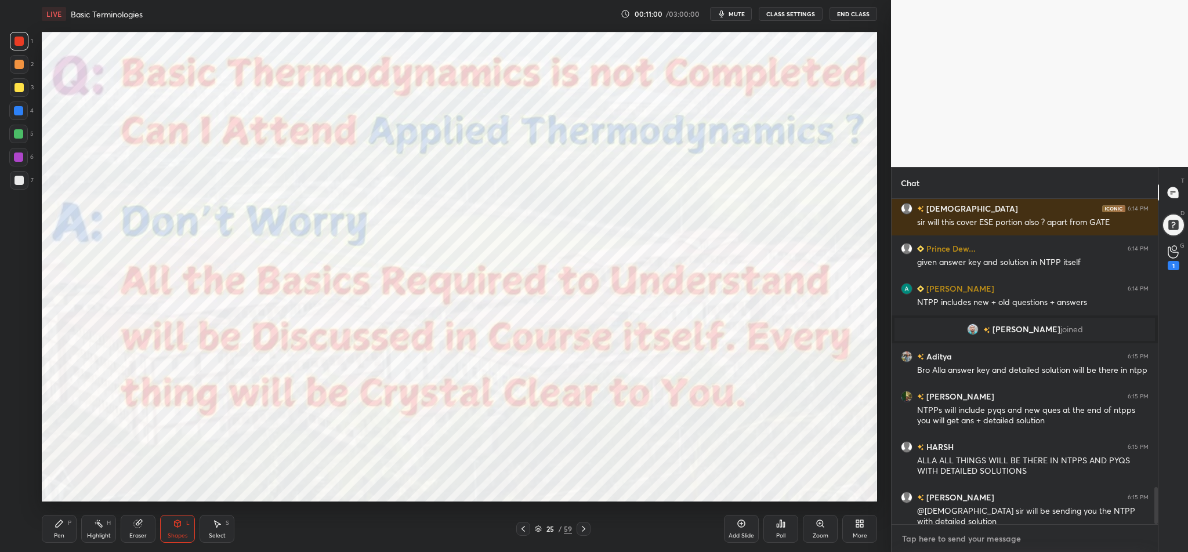
paste textarea "[URL][DOMAIN_NAME]"
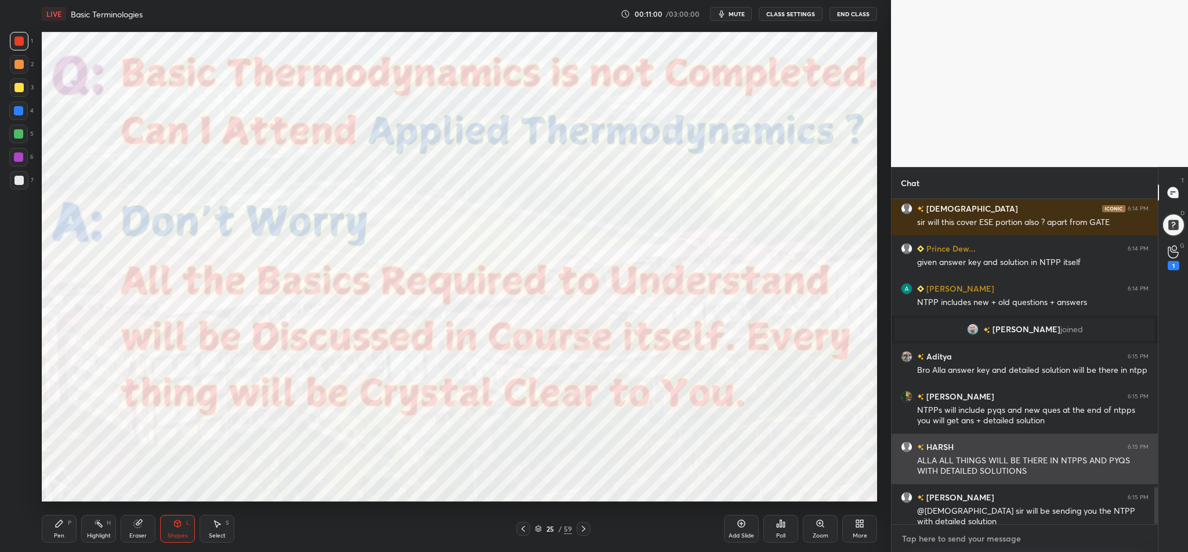
type textarea "[URL][DOMAIN_NAME]"
type textarea "x"
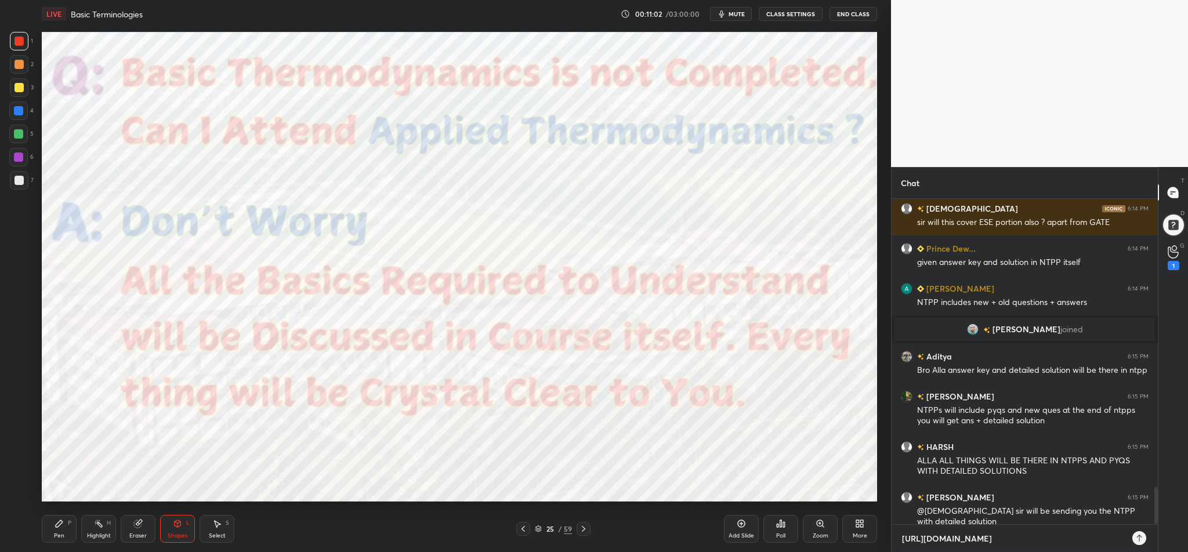
type textarea "[URL][DOMAIN_NAME]"
type textarea "x"
click at [1142, 539] on icon at bounding box center [1139, 538] width 9 height 9
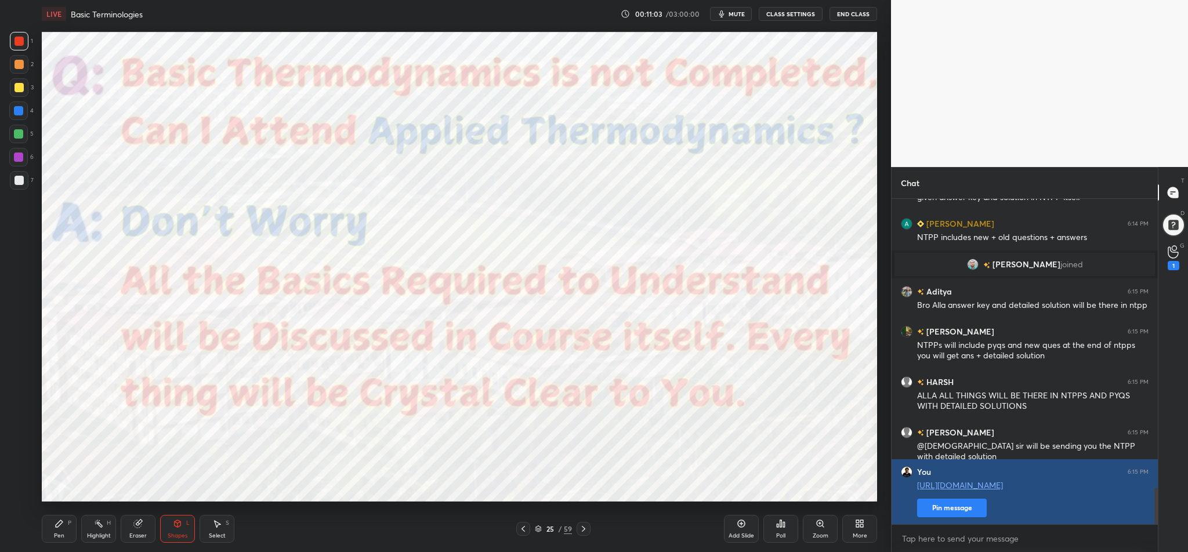
click at [969, 510] on button "Pin message" at bounding box center [952, 508] width 70 height 19
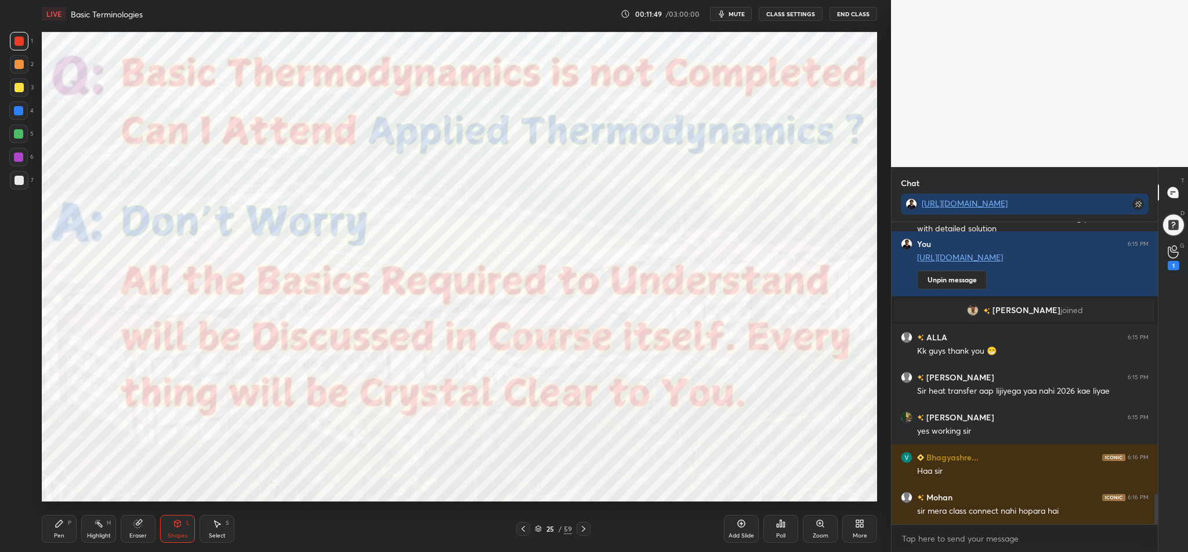
scroll to position [2720, 0]
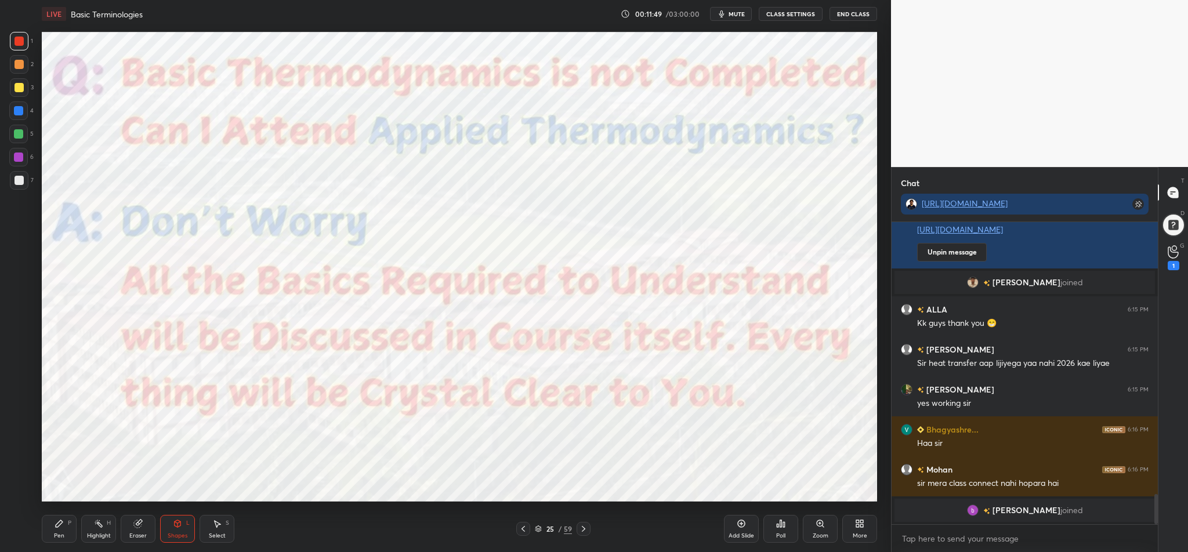
click at [527, 528] on icon at bounding box center [523, 528] width 9 height 9
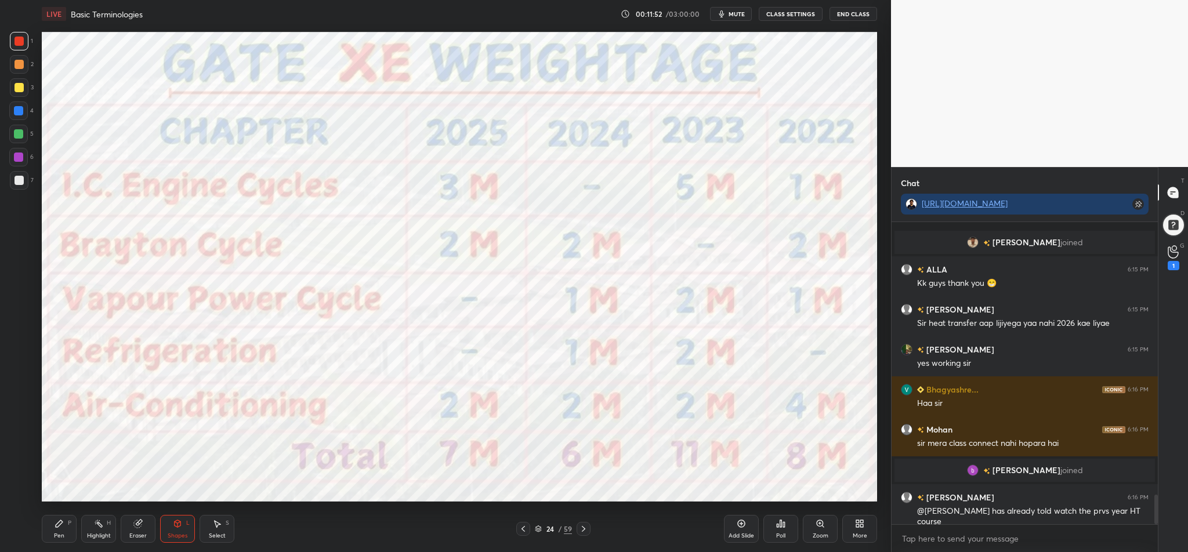
scroll to position [2757, 0]
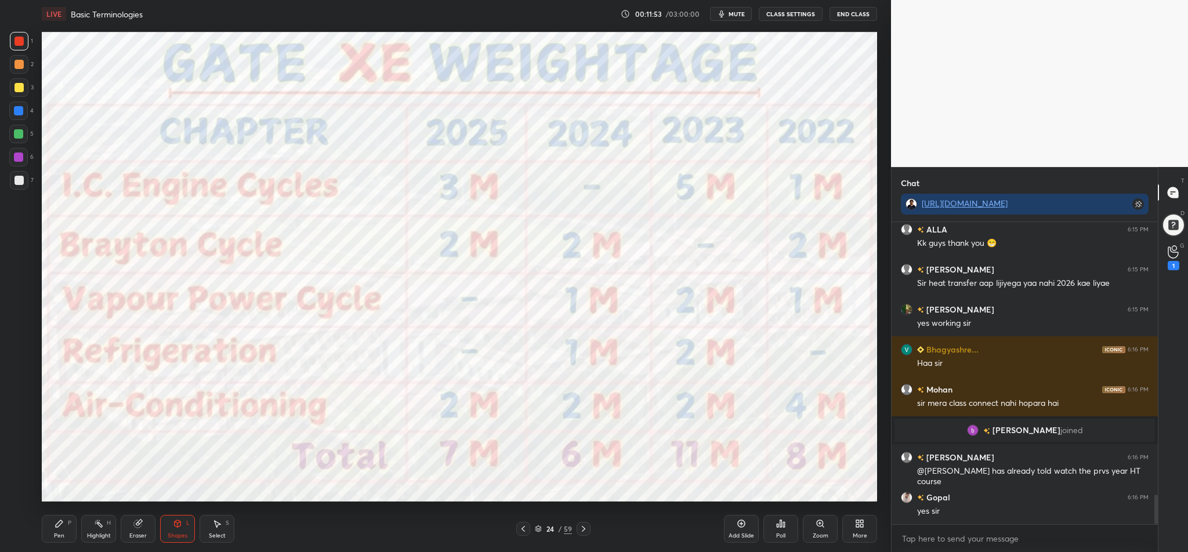
click at [855, 525] on icon at bounding box center [859, 523] width 9 height 9
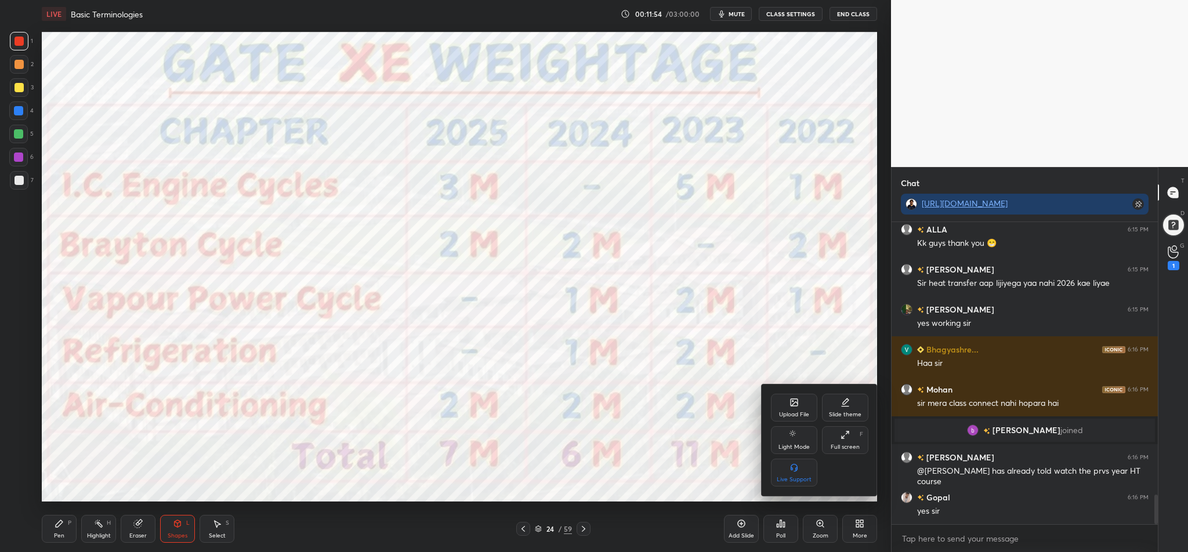
scroll to position [2797, 0]
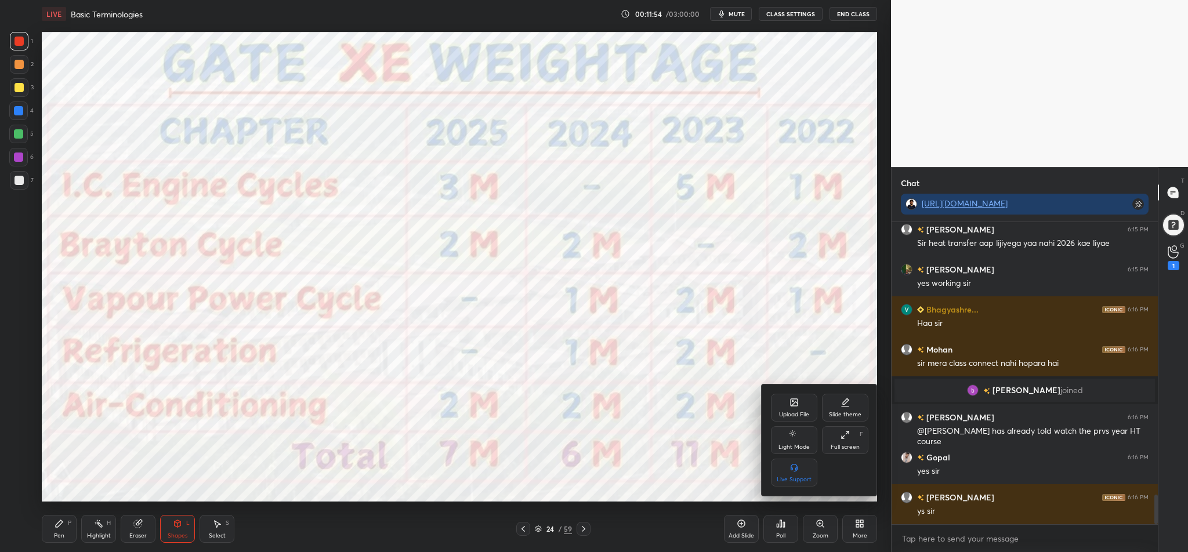
click at [797, 403] on icon at bounding box center [794, 404] width 6 height 4
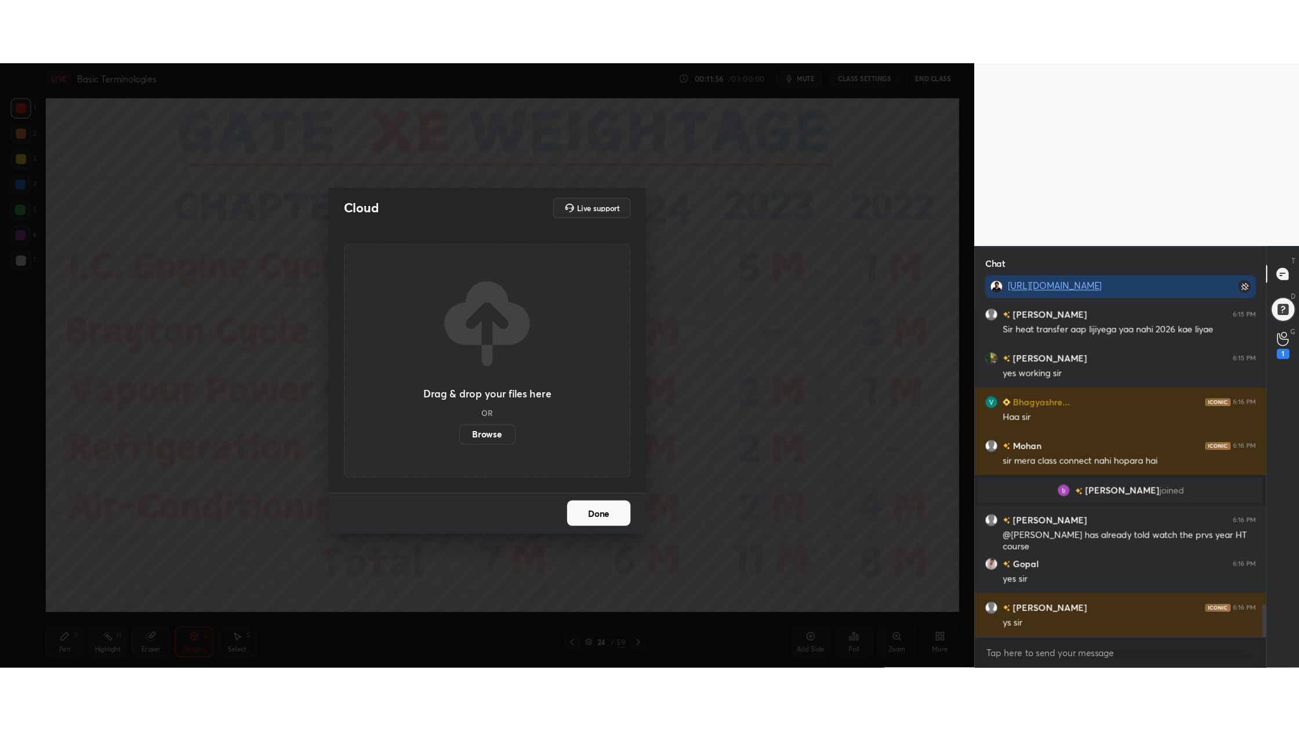
scroll to position [2837, 0]
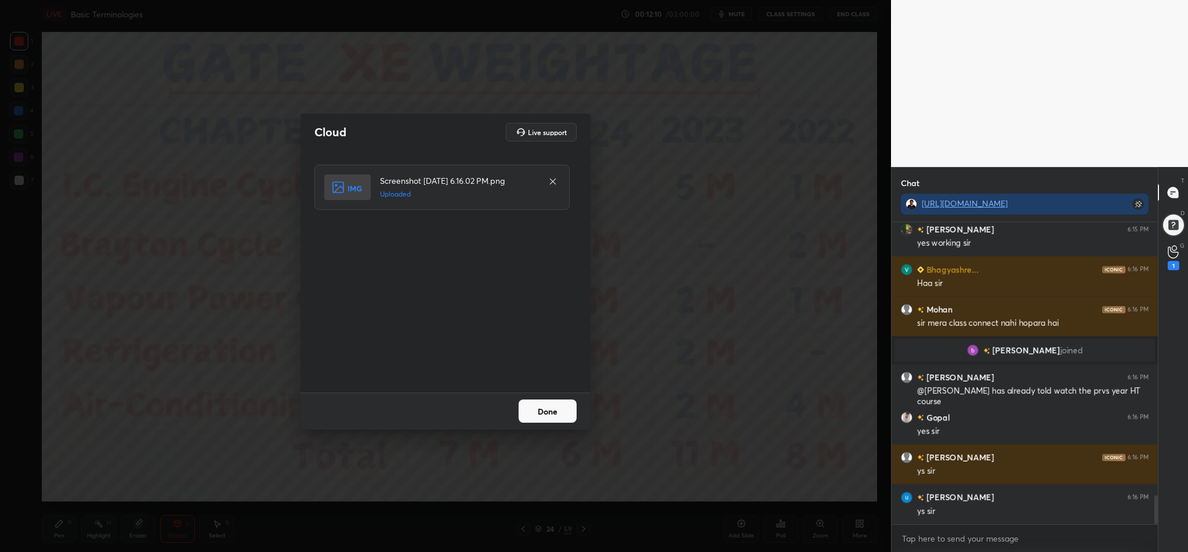
click at [543, 411] on button "Done" at bounding box center [548, 411] width 58 height 23
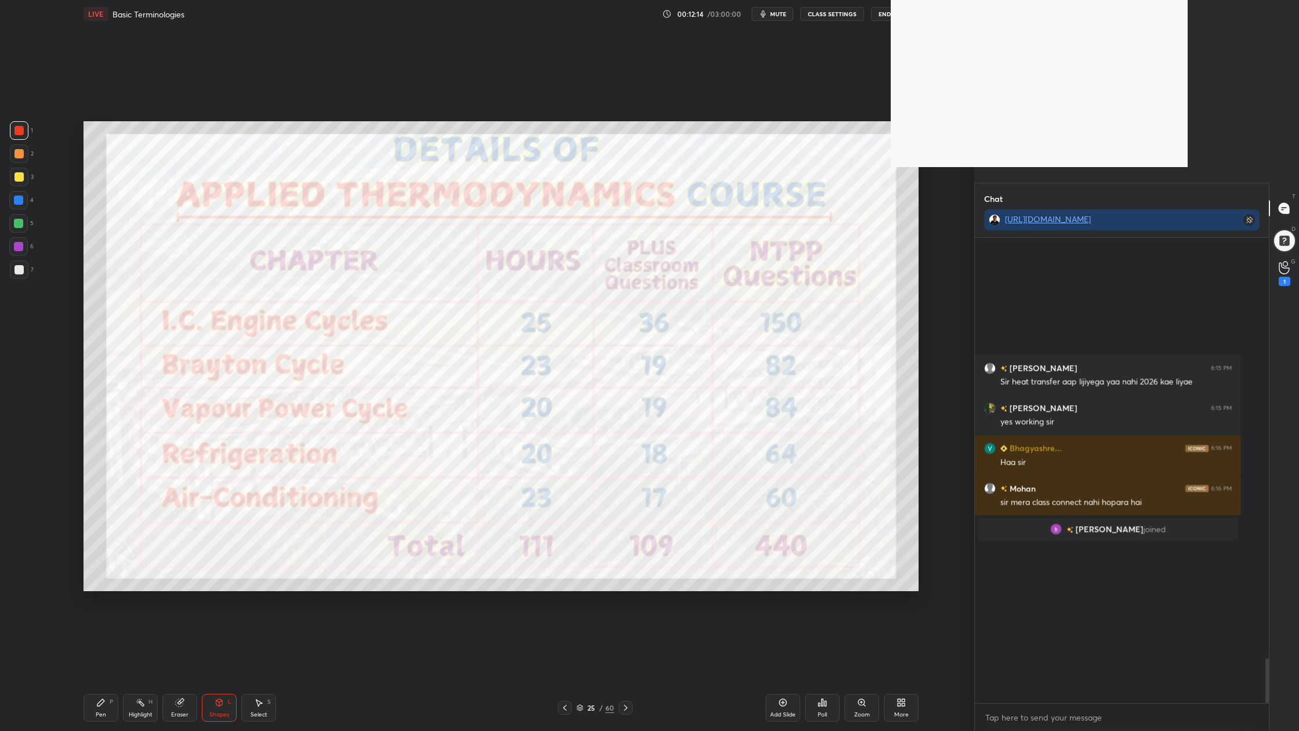
scroll to position [462, 291]
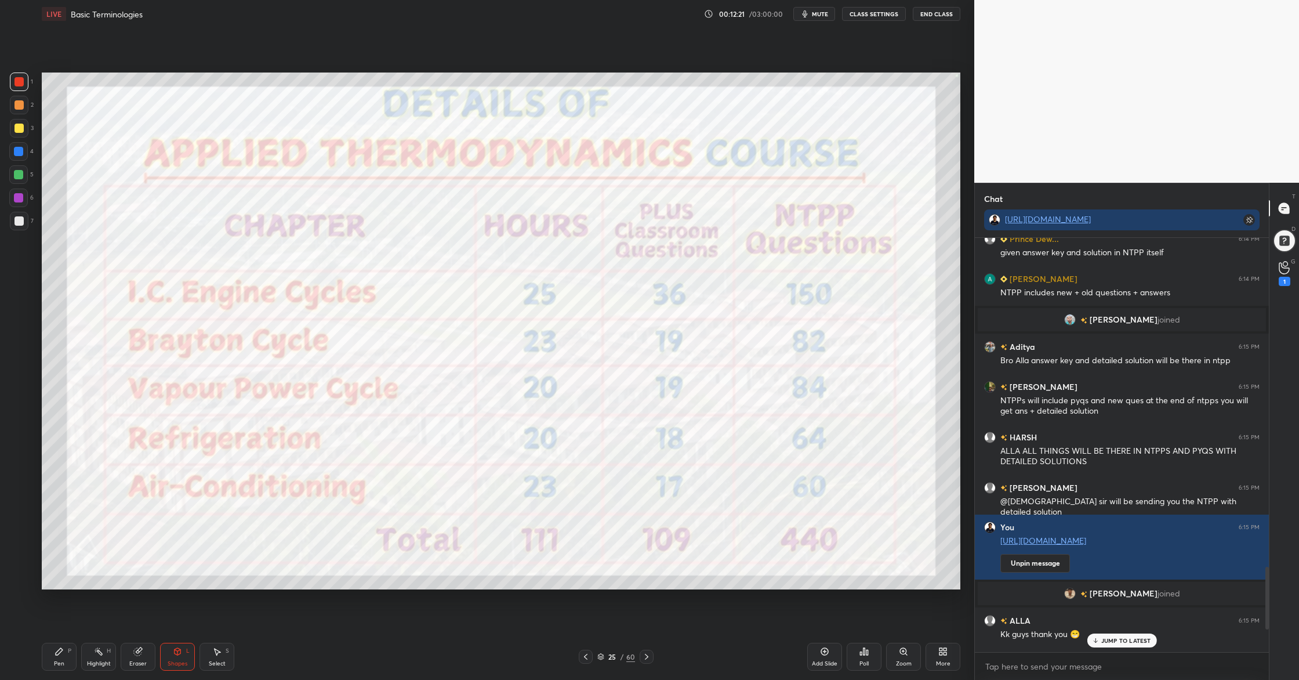
click at [1127, 552] on p "JUMP TO LATEST" at bounding box center [1127, 640] width 50 height 7
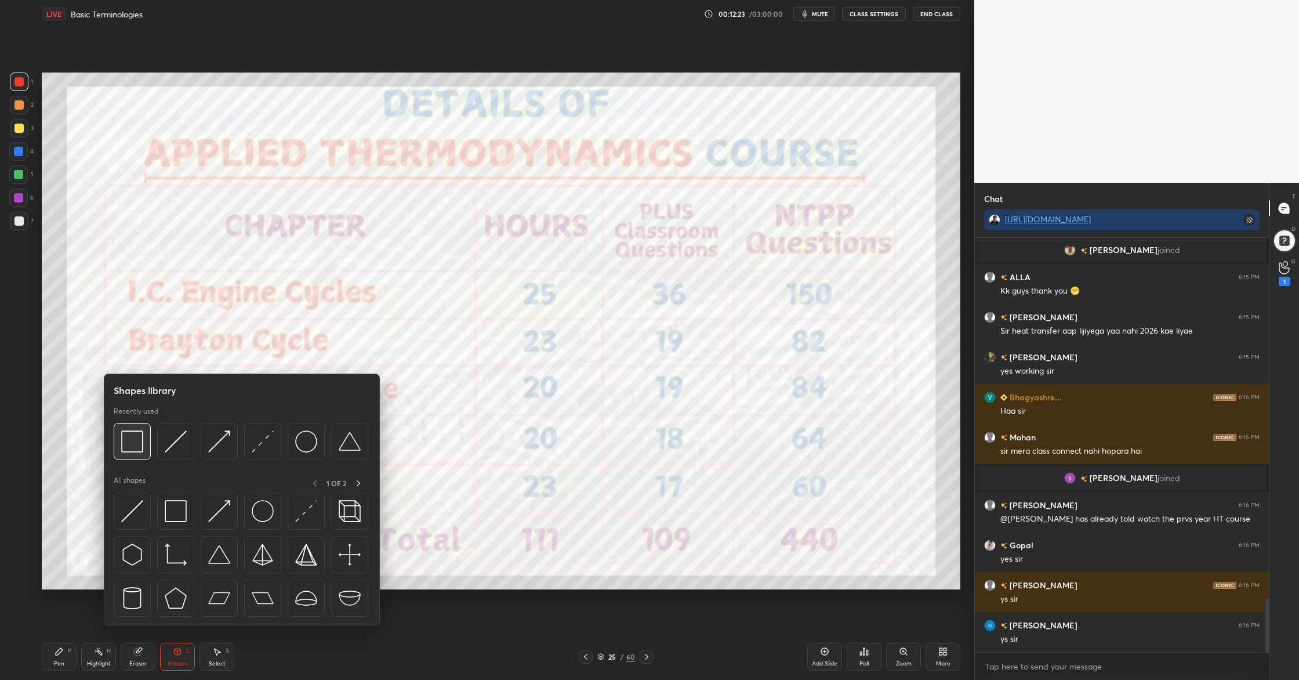
click at [135, 451] on img at bounding box center [132, 441] width 22 height 22
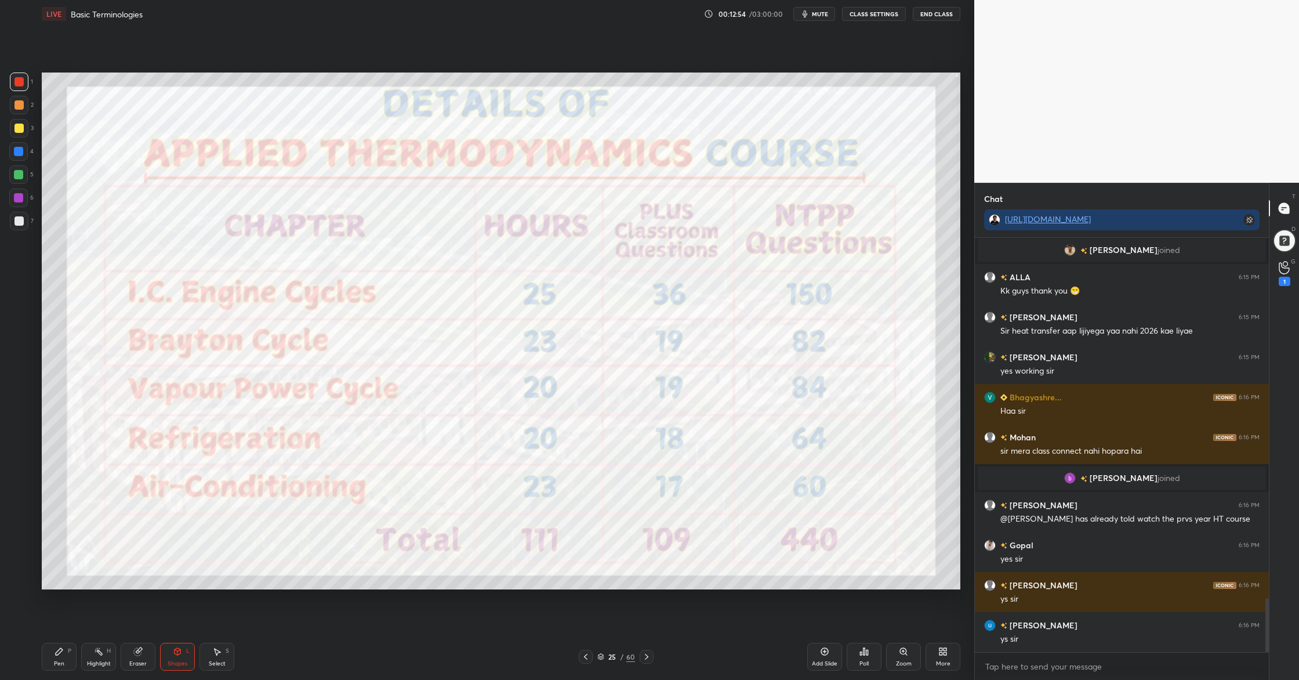
scroll to position [2819, 0]
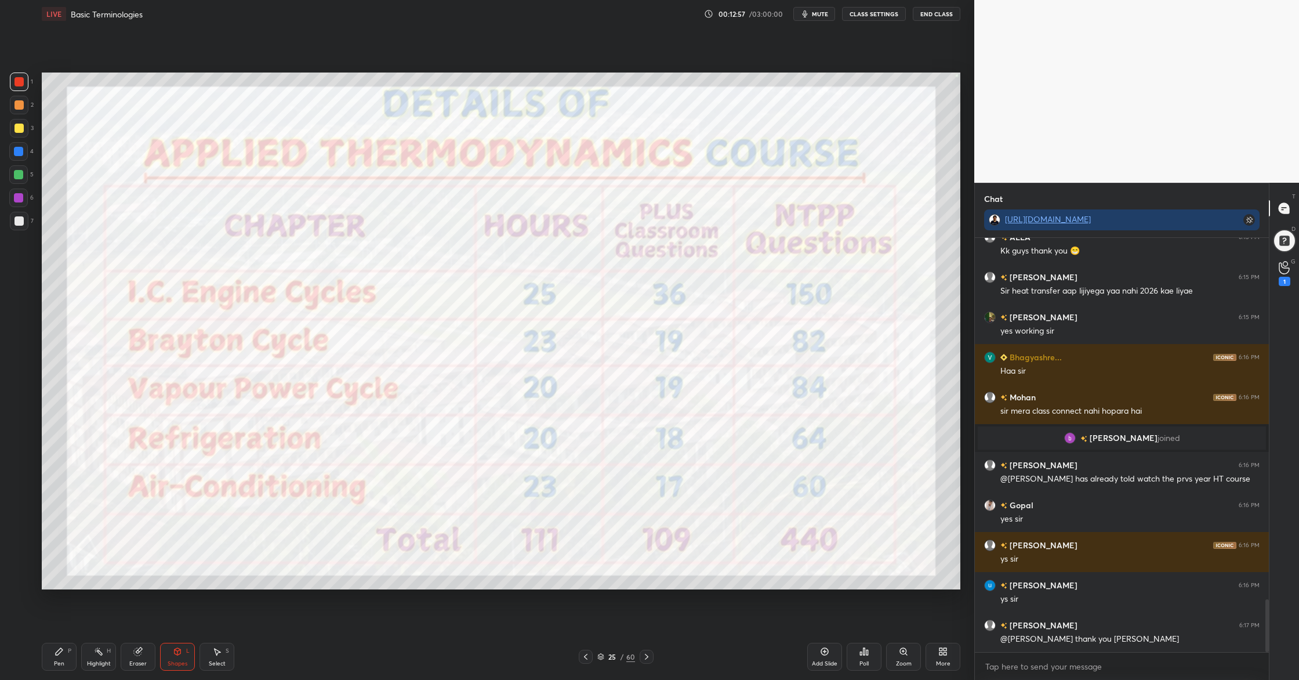
drag, startPoint x: 604, startPoint y: 657, endPoint x: 612, endPoint y: 611, distance: 47.1
click at [606, 552] on div "25 / 60" at bounding box center [617, 656] width 38 height 10
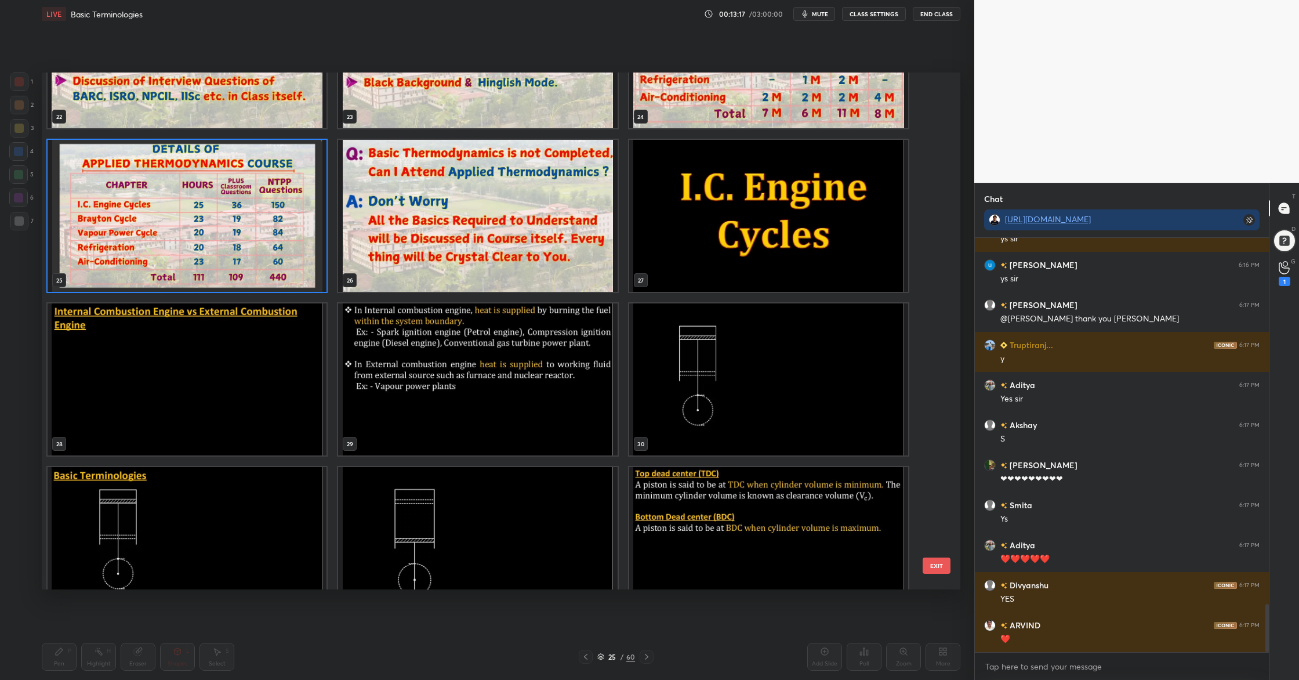
scroll to position [3247, 0]
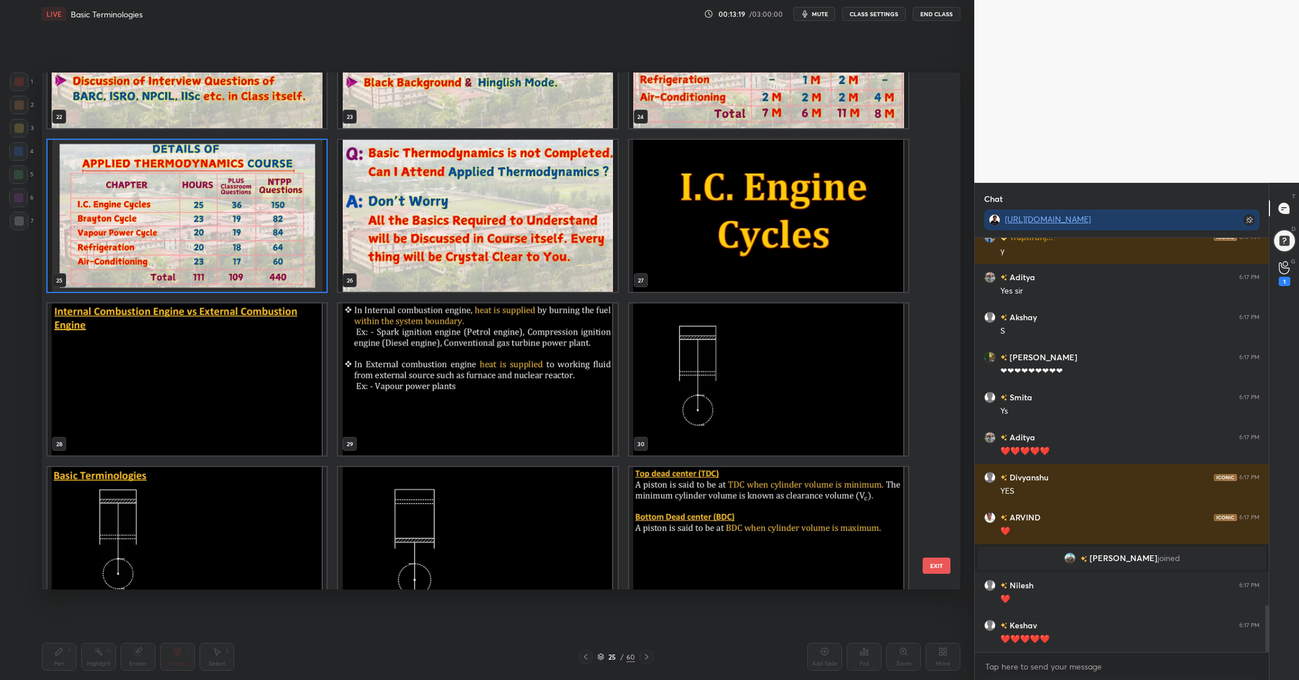
click at [835, 239] on img "grid" at bounding box center [768, 216] width 279 height 152
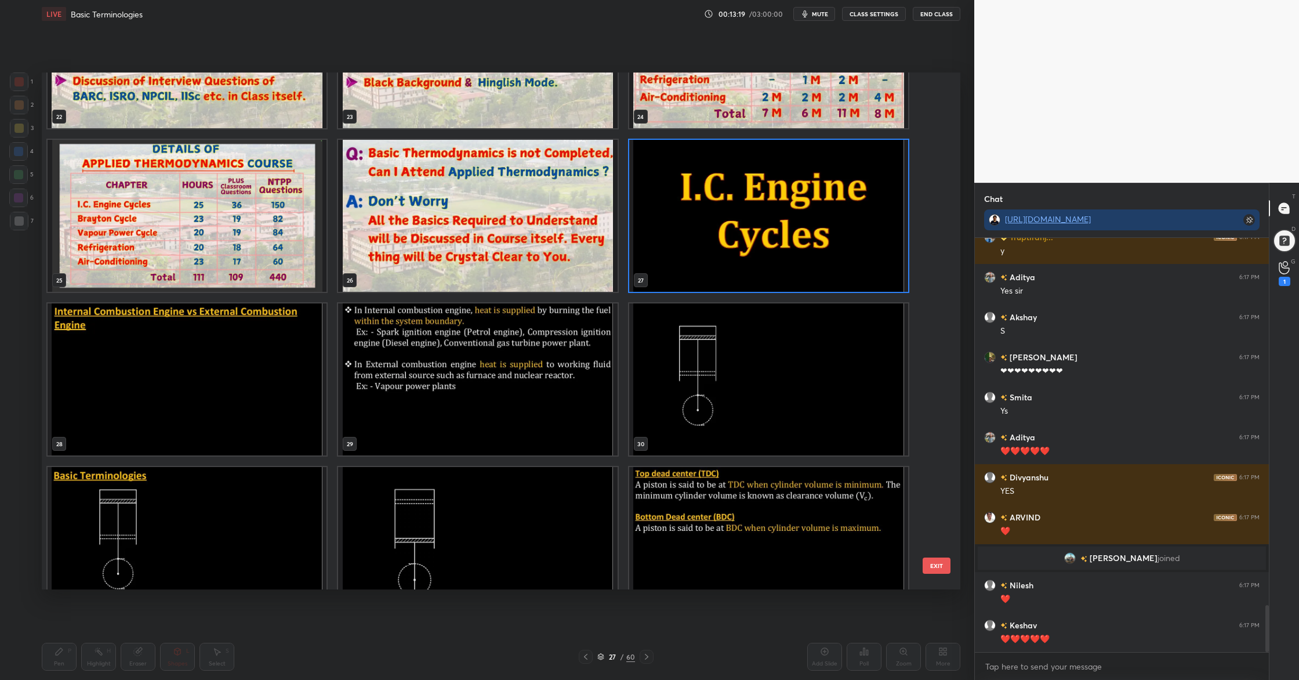
click at [835, 239] on img "grid" at bounding box center [768, 216] width 279 height 152
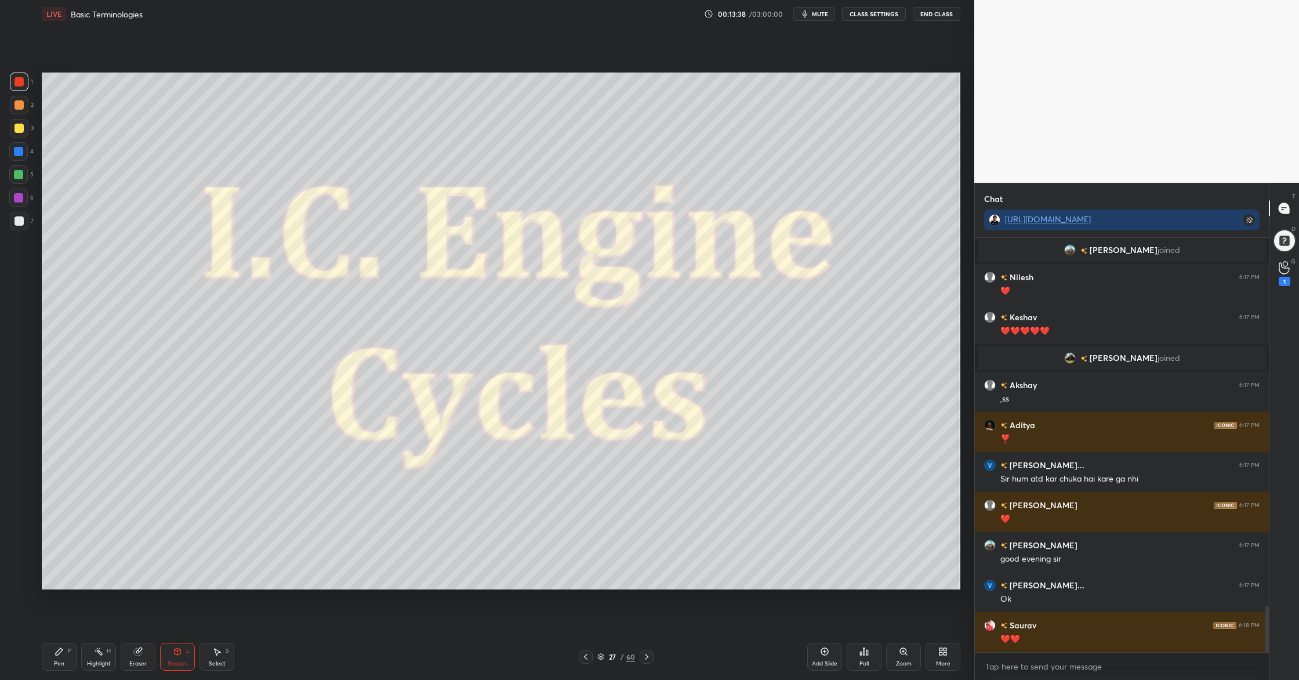
scroll to position [3357, 0]
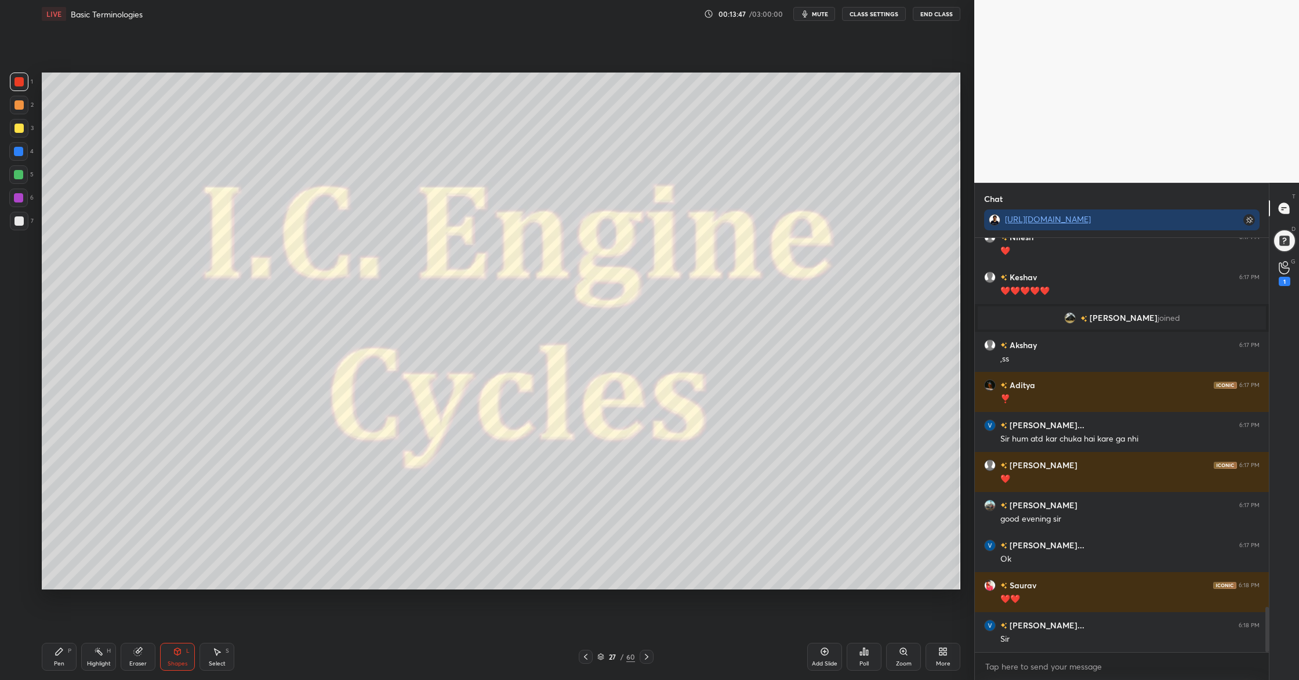
click at [18, 219] on div at bounding box center [19, 220] width 9 height 9
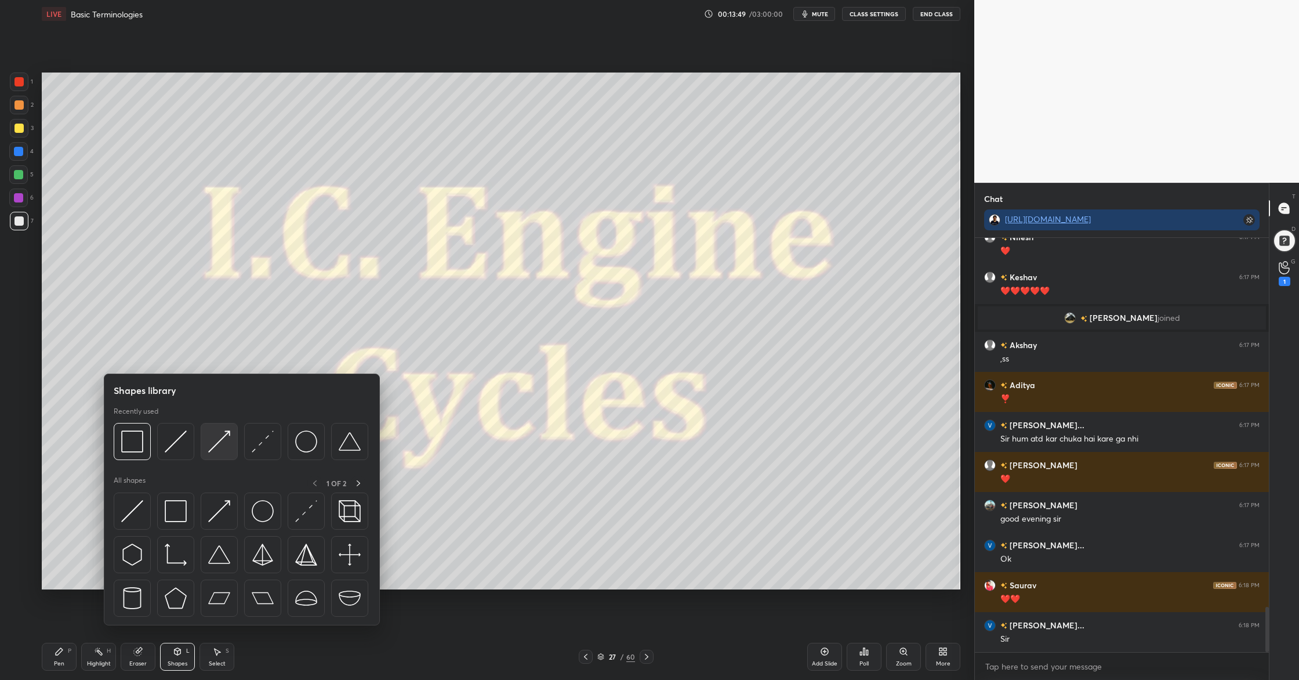
click at [215, 456] on div at bounding box center [219, 441] width 37 height 37
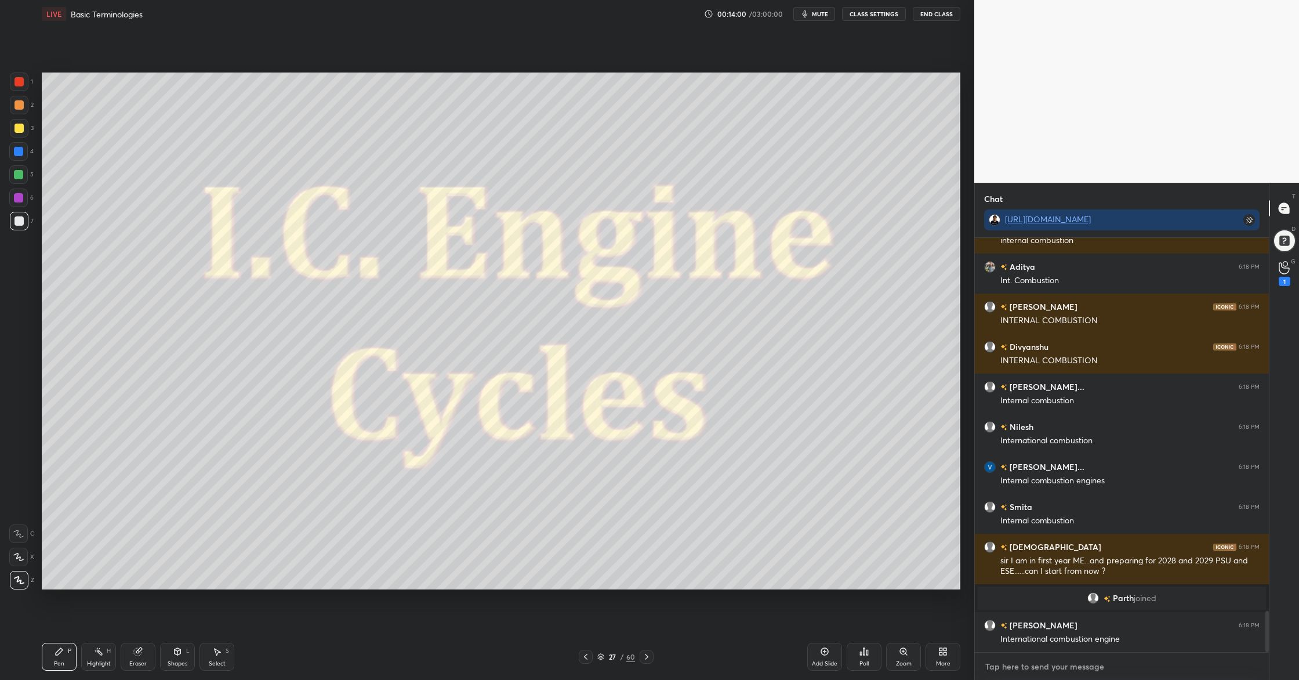
scroll to position [3723, 0]
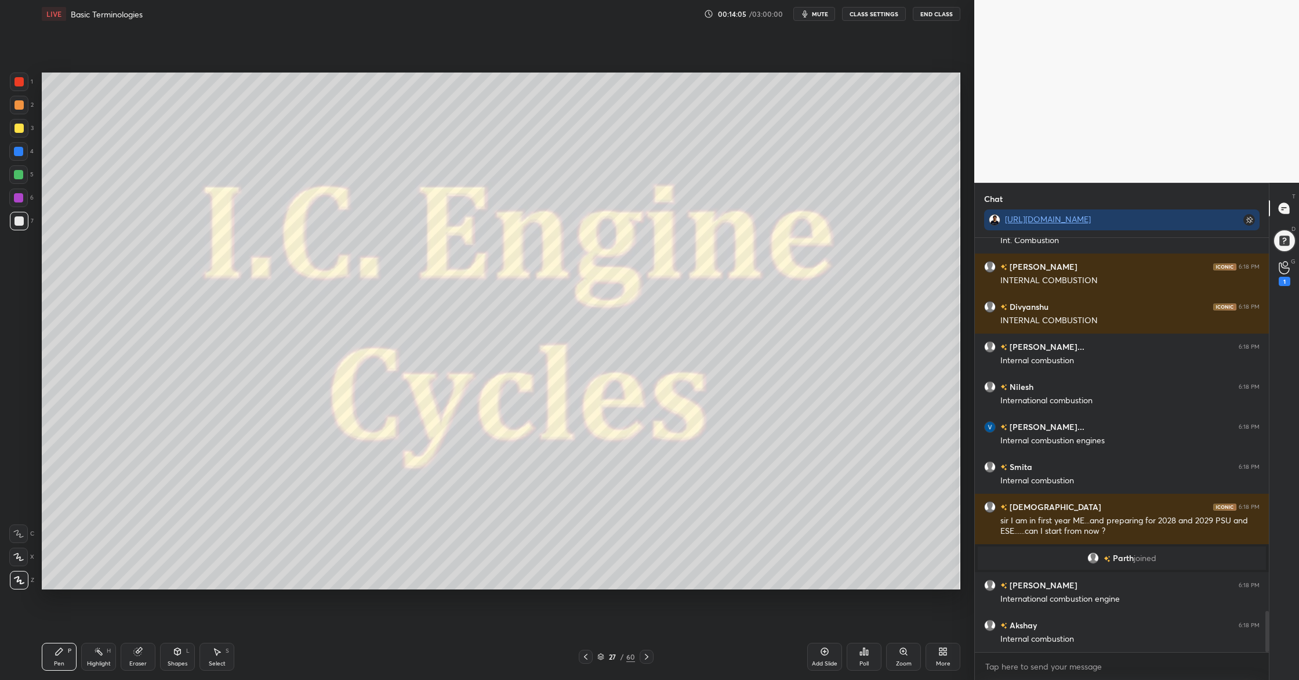
click at [142, 552] on icon at bounding box center [137, 651] width 9 height 9
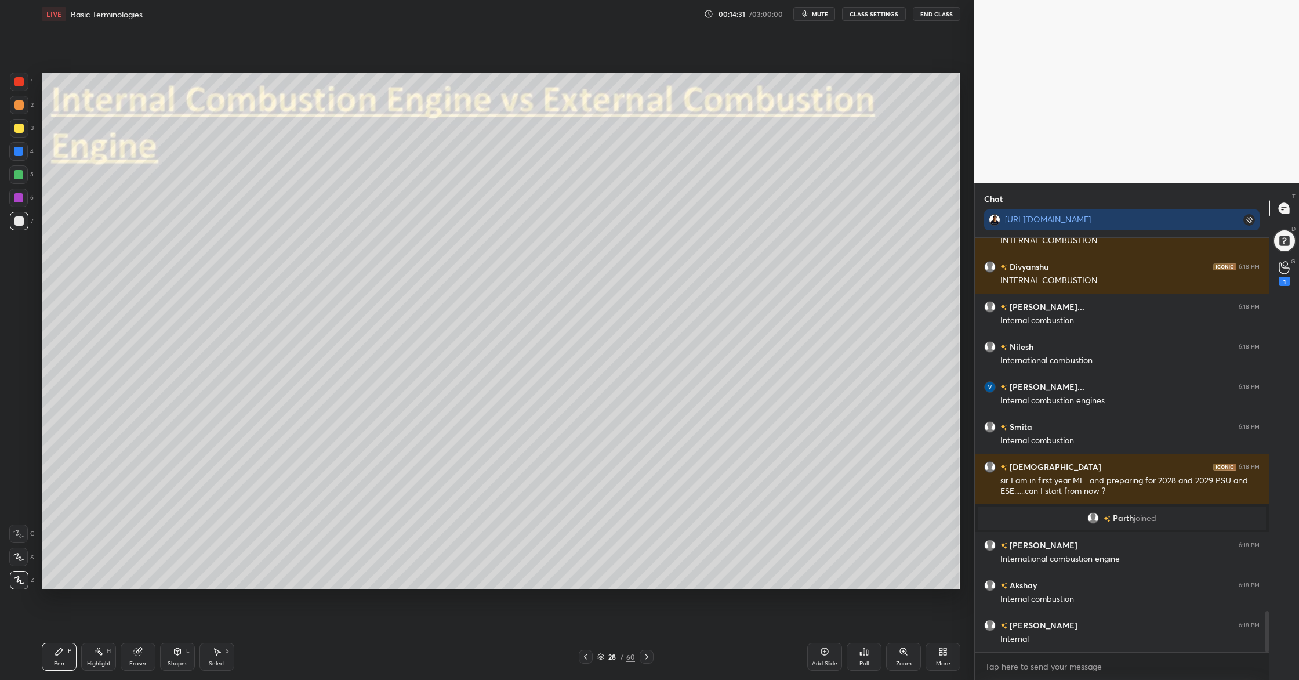
scroll to position [3803, 0]
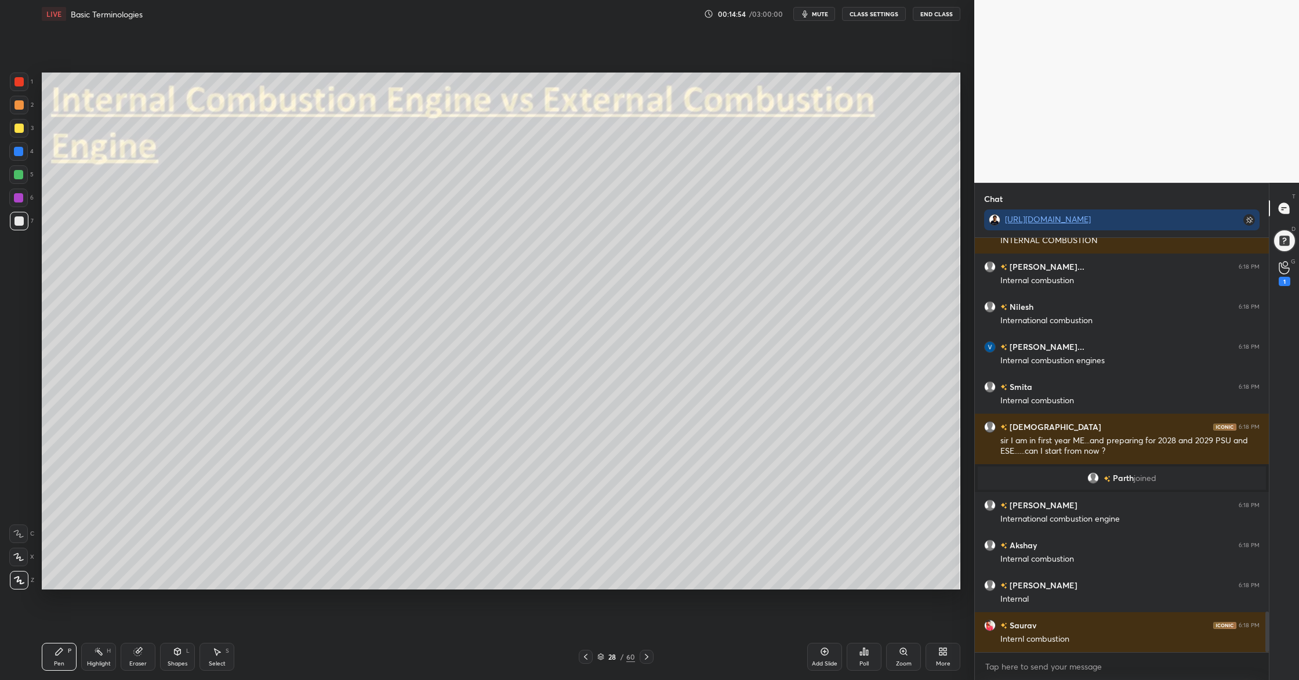
click at [24, 105] on div at bounding box center [19, 105] width 19 height 19
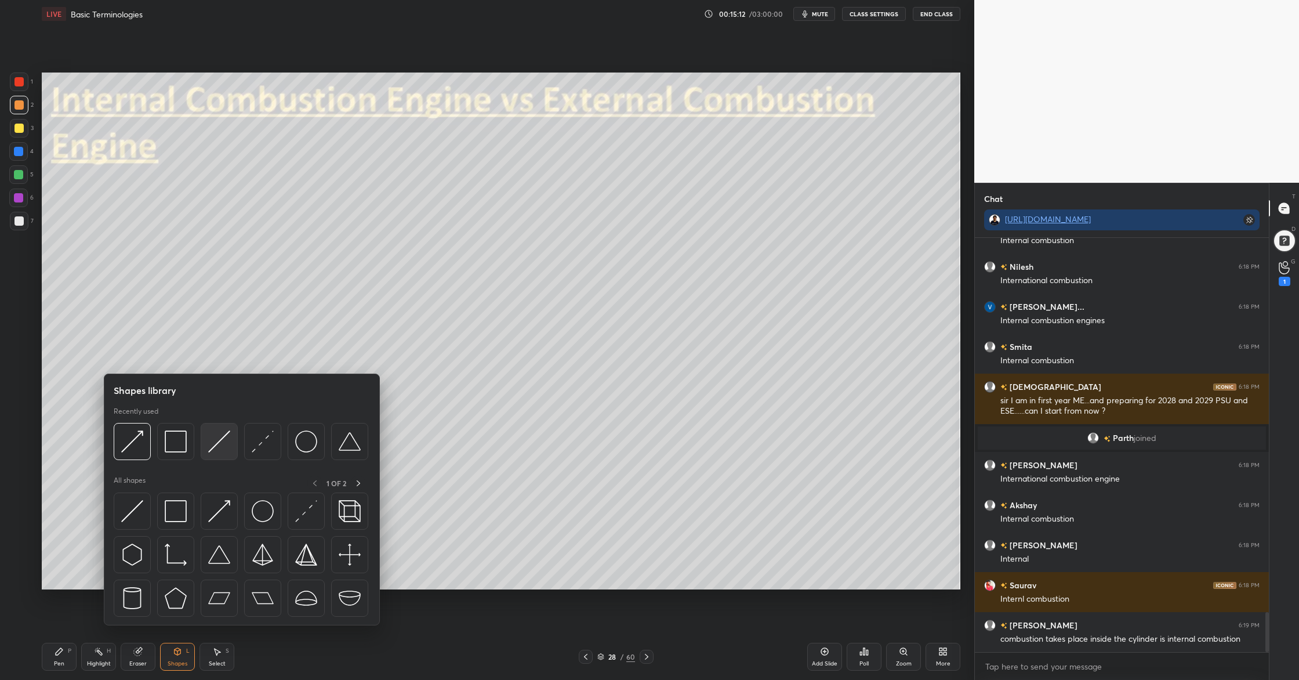
click at [211, 453] on div at bounding box center [219, 441] width 37 height 37
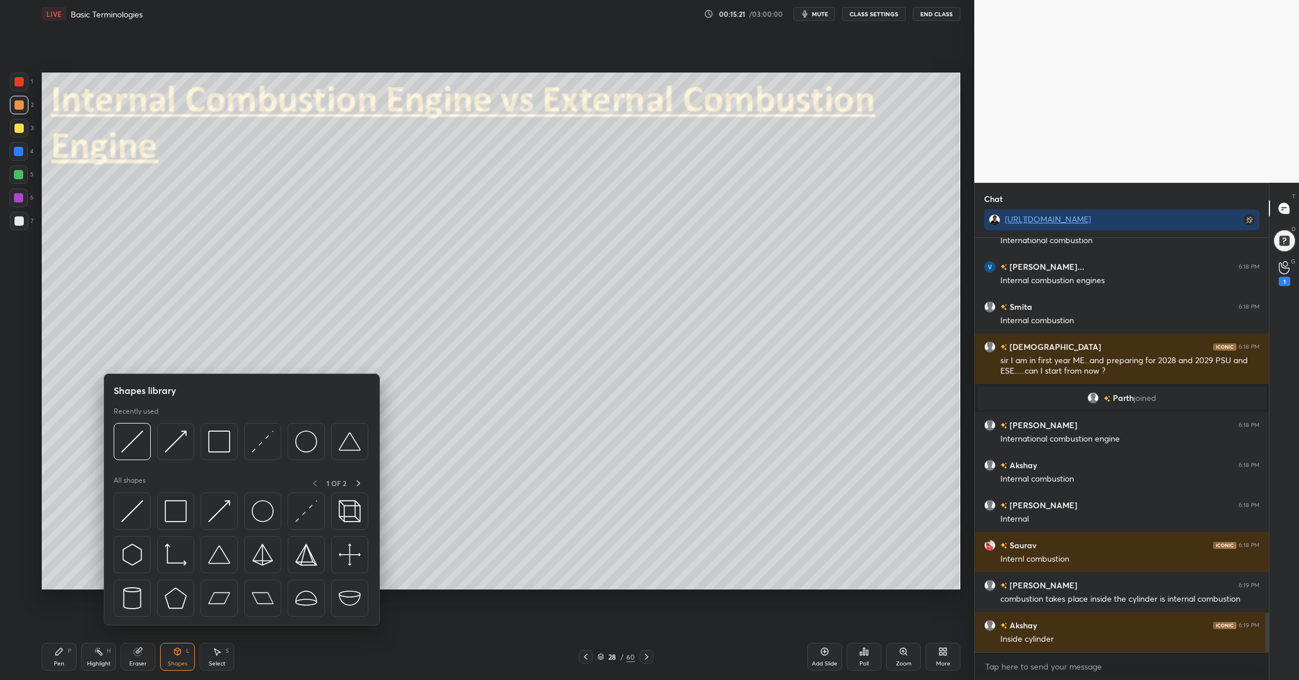
scroll to position [3923, 0]
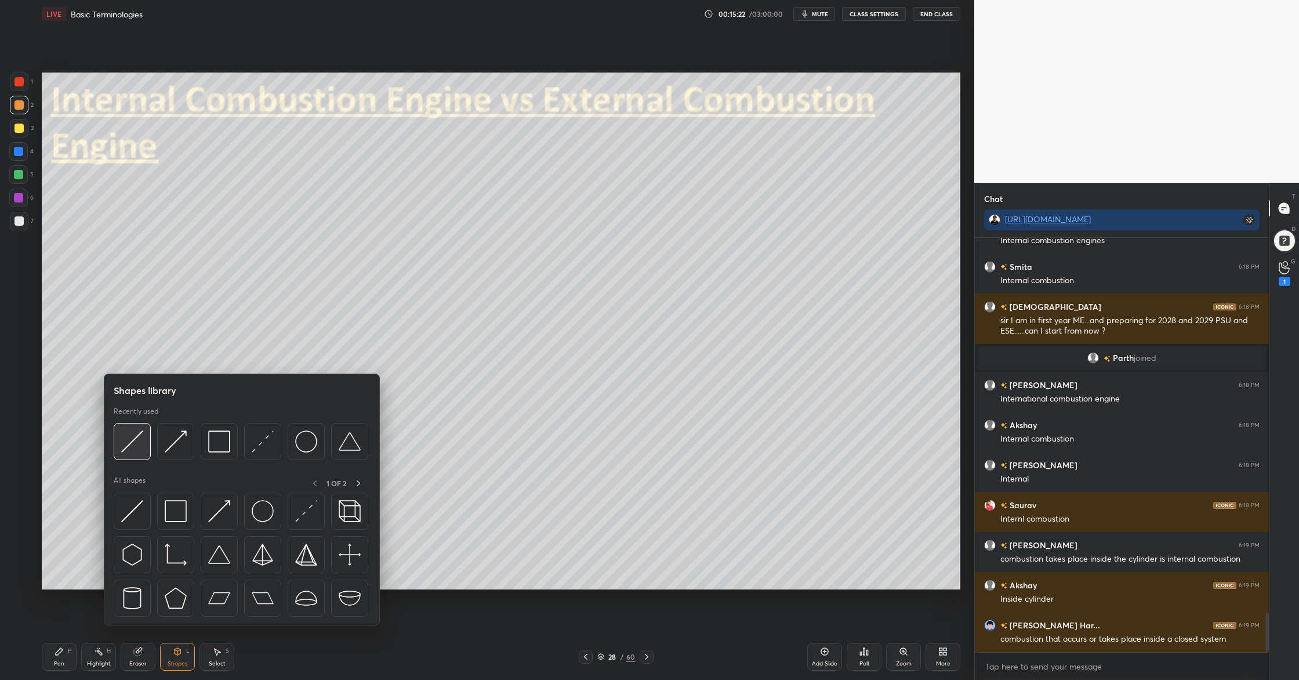
click at [135, 451] on img at bounding box center [132, 441] width 22 height 22
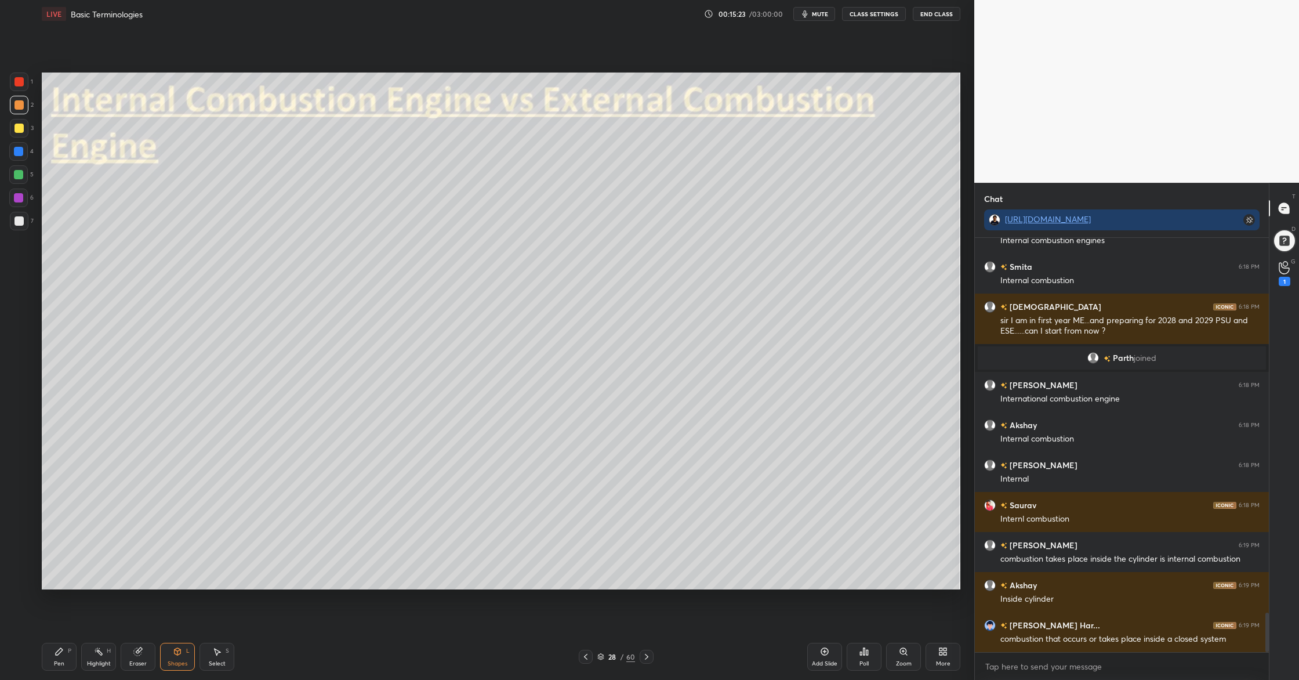
click at [21, 223] on div at bounding box center [19, 220] width 9 height 9
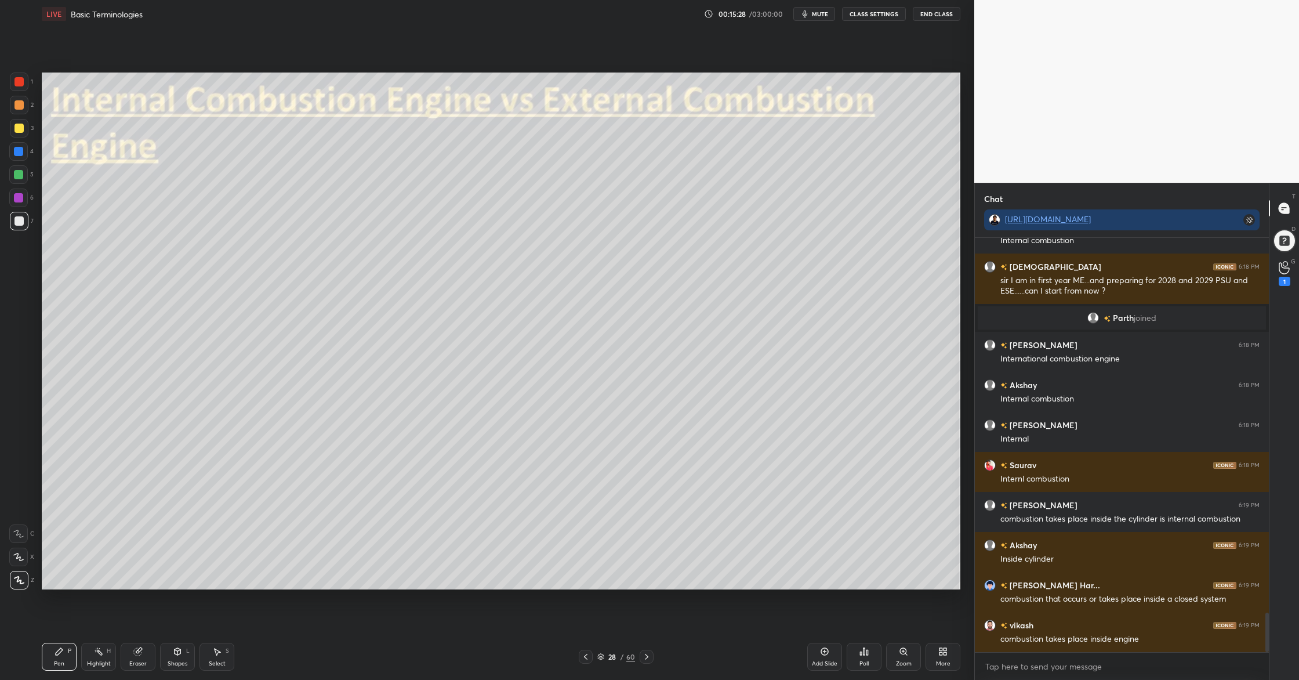
scroll to position [4014, 0]
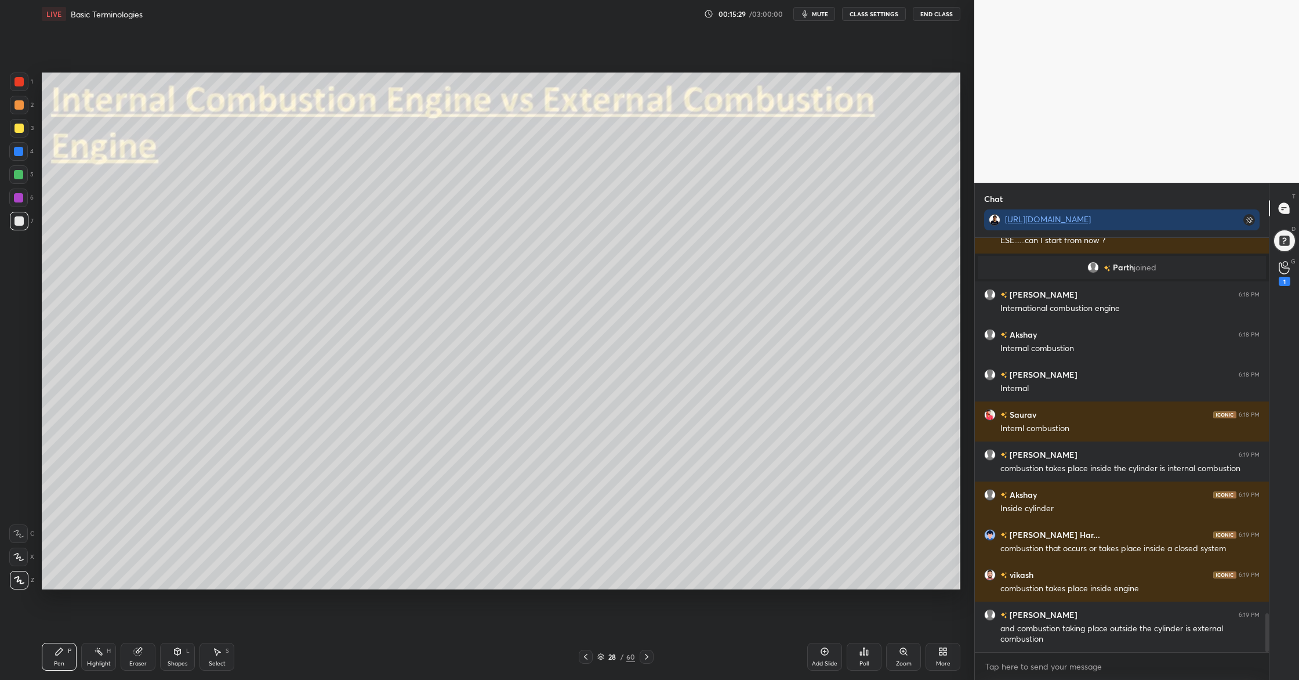
click at [23, 111] on div at bounding box center [19, 105] width 19 height 19
click at [21, 222] on div at bounding box center [19, 220] width 9 height 9
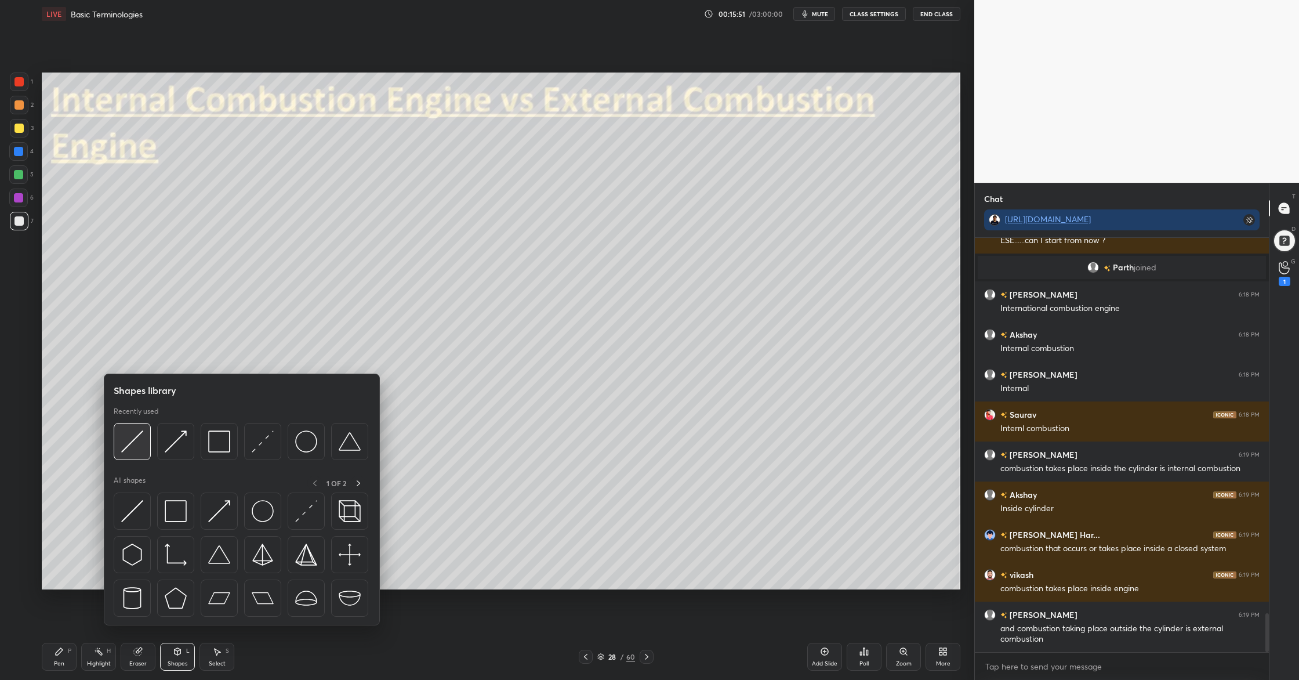
click at [132, 451] on img at bounding box center [132, 441] width 22 height 22
click at [133, 452] on div at bounding box center [132, 441] width 37 height 37
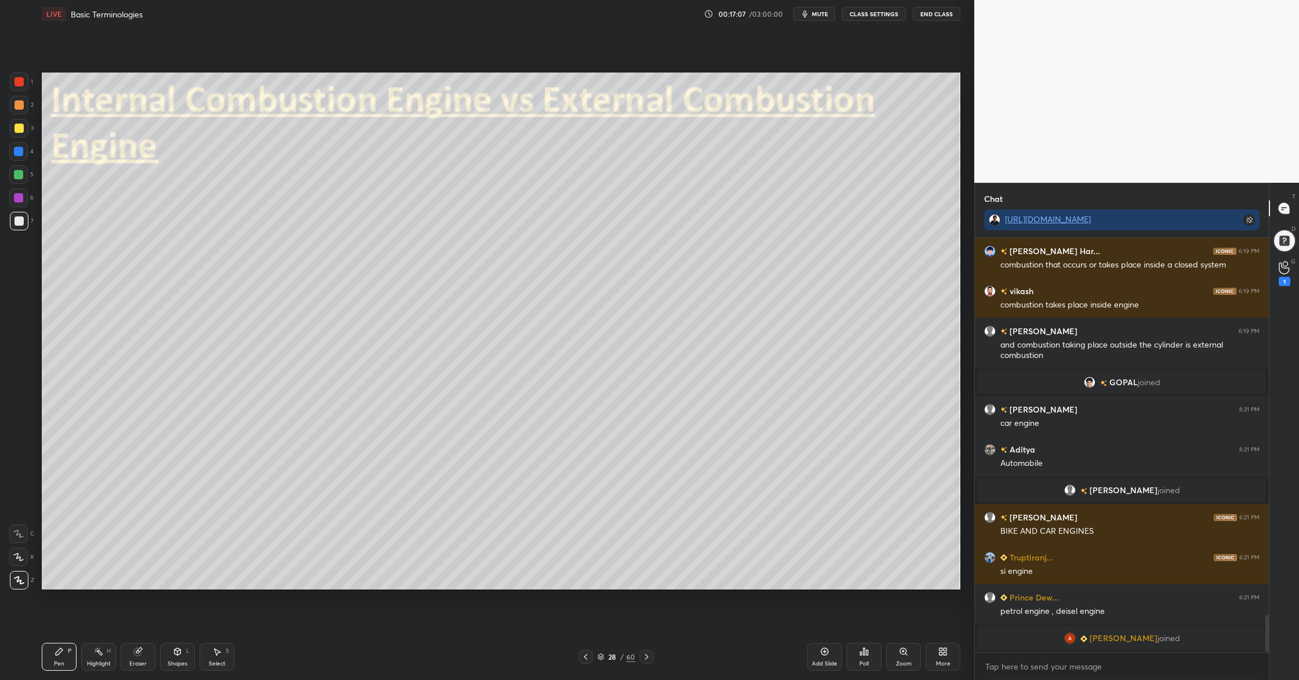
scroll to position [4173, 0]
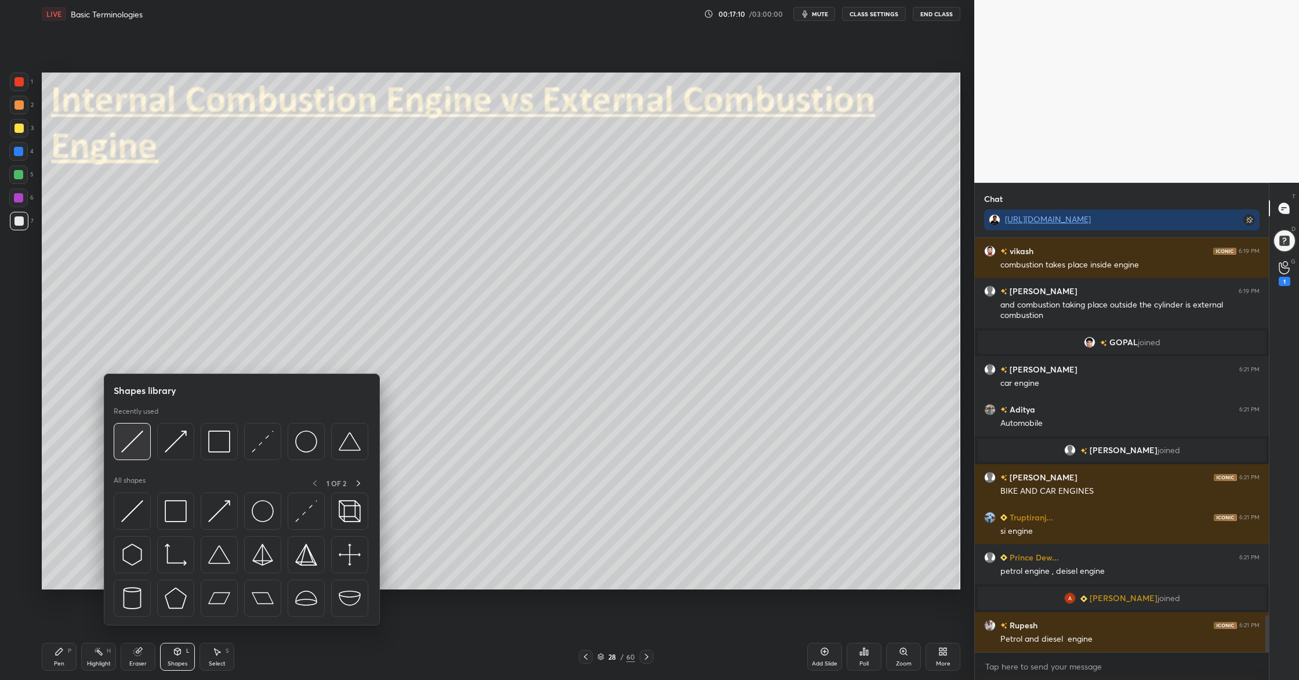
click at [131, 457] on div at bounding box center [132, 441] width 37 height 37
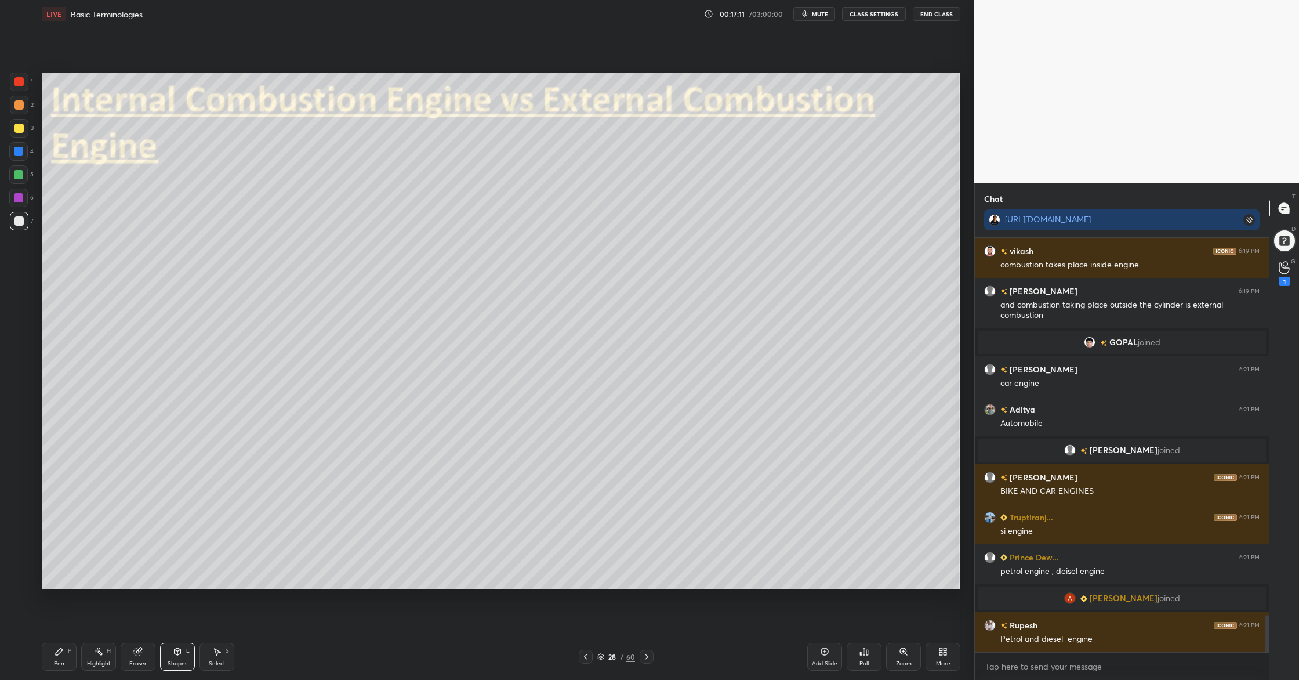
click at [22, 180] on div at bounding box center [18, 174] width 19 height 19
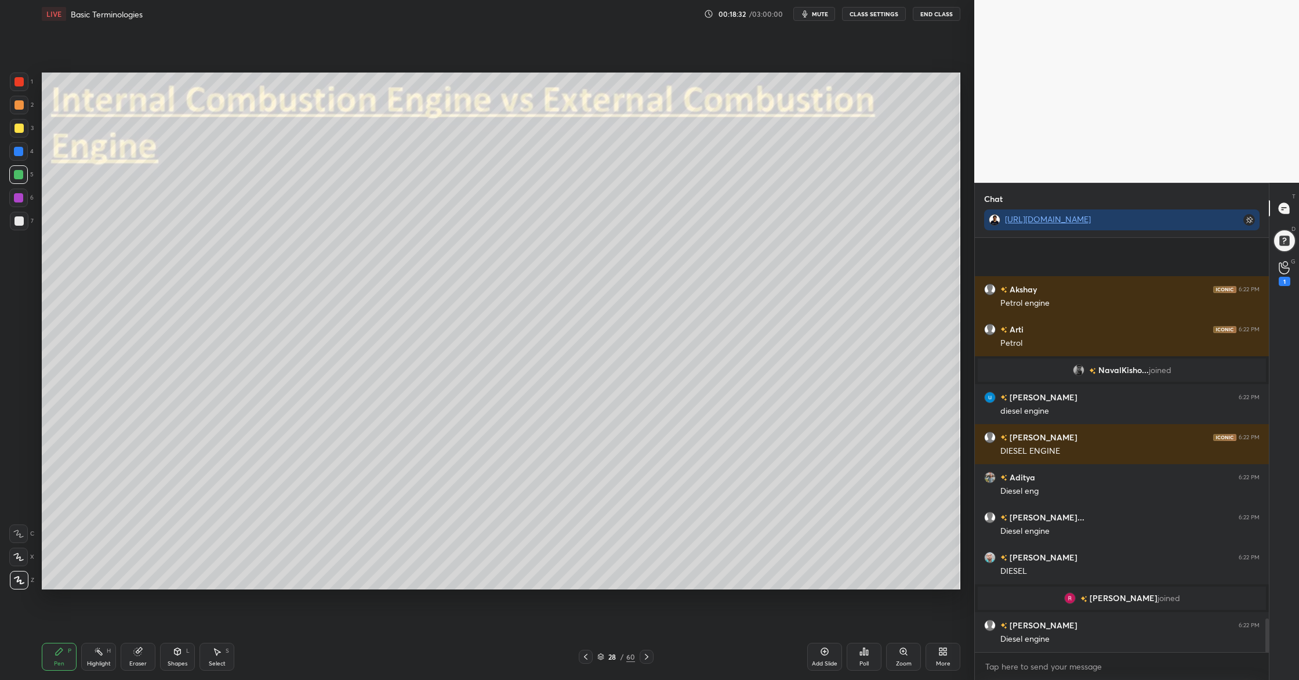
scroll to position [4677, 0]
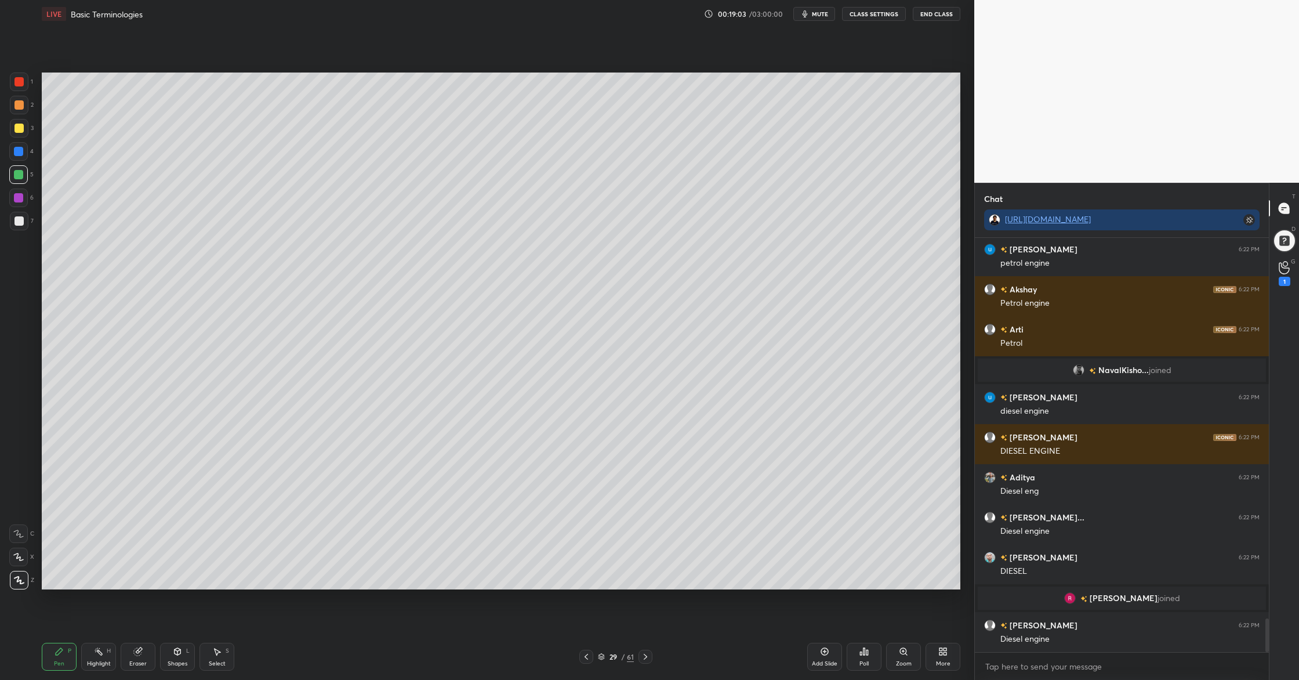
click at [20, 107] on div at bounding box center [19, 104] width 9 height 9
click at [941, 552] on icon at bounding box center [941, 653] width 3 height 3
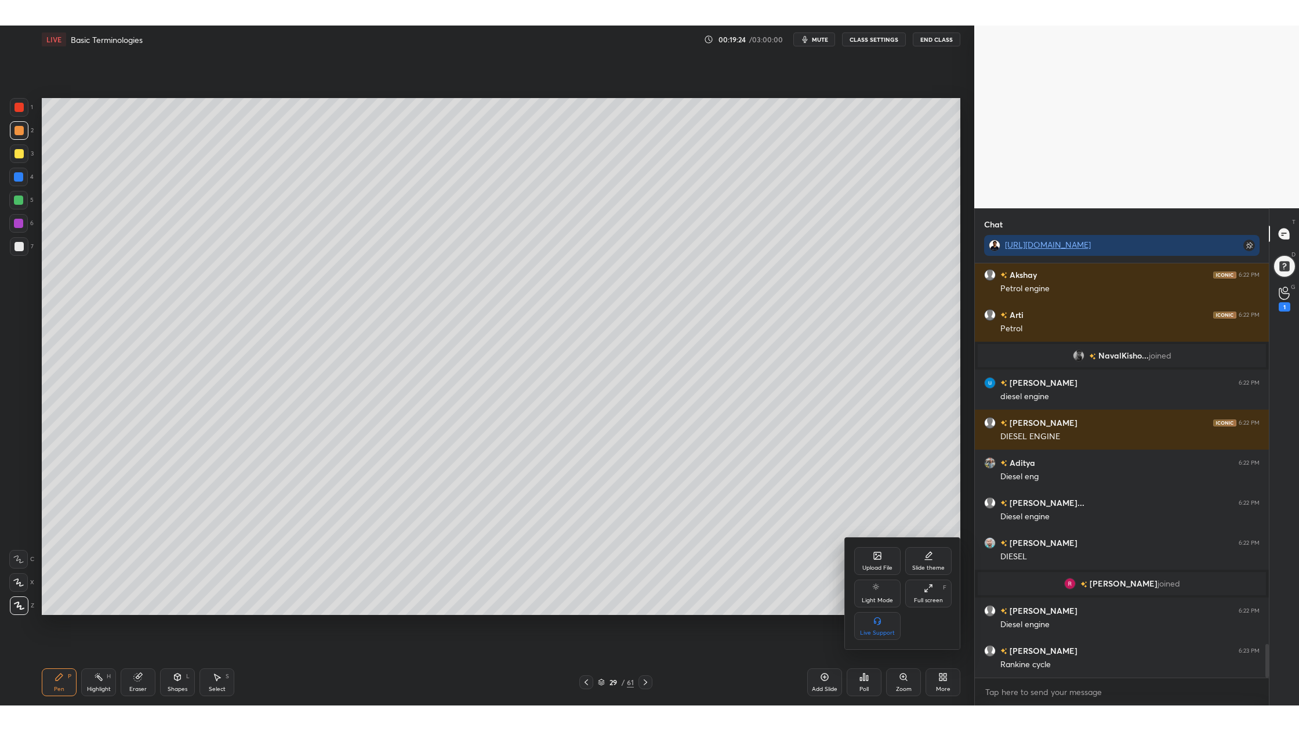
scroll to position [4757, 0]
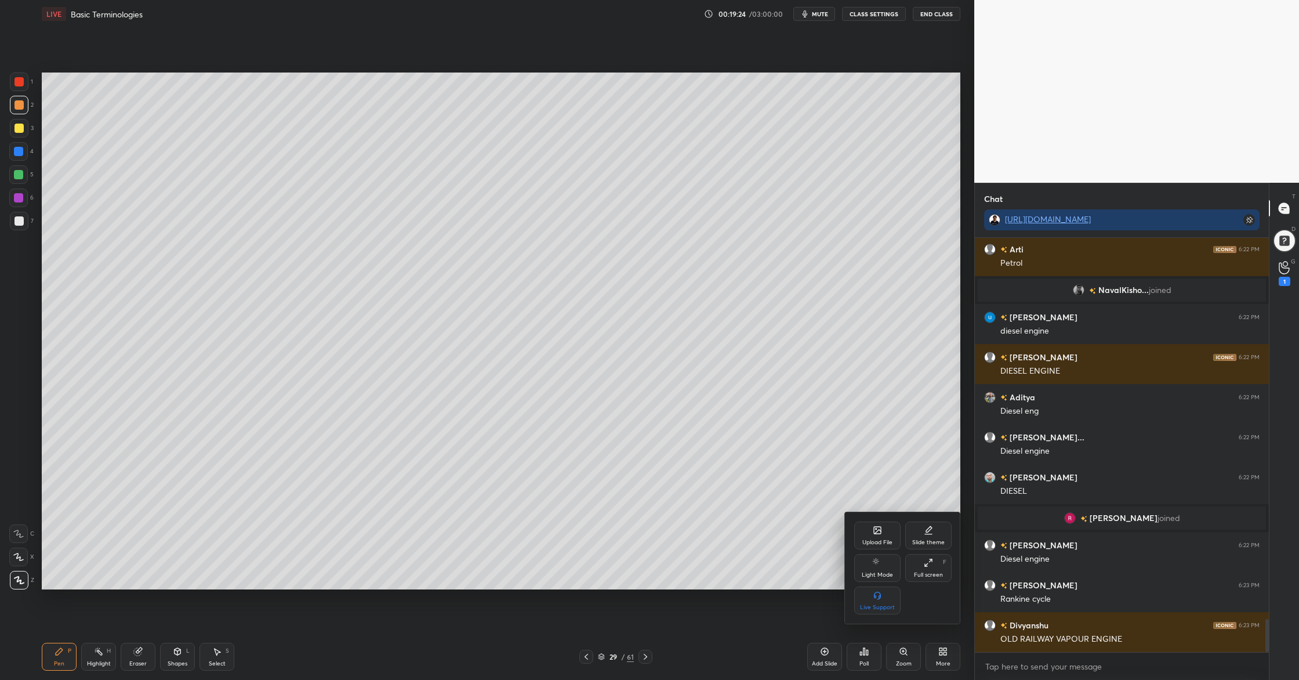
drag, startPoint x: 917, startPoint y: 569, endPoint x: 917, endPoint y: 626, distance: 56.9
click at [916, 552] on div "Full screen F" at bounding box center [929, 568] width 46 height 28
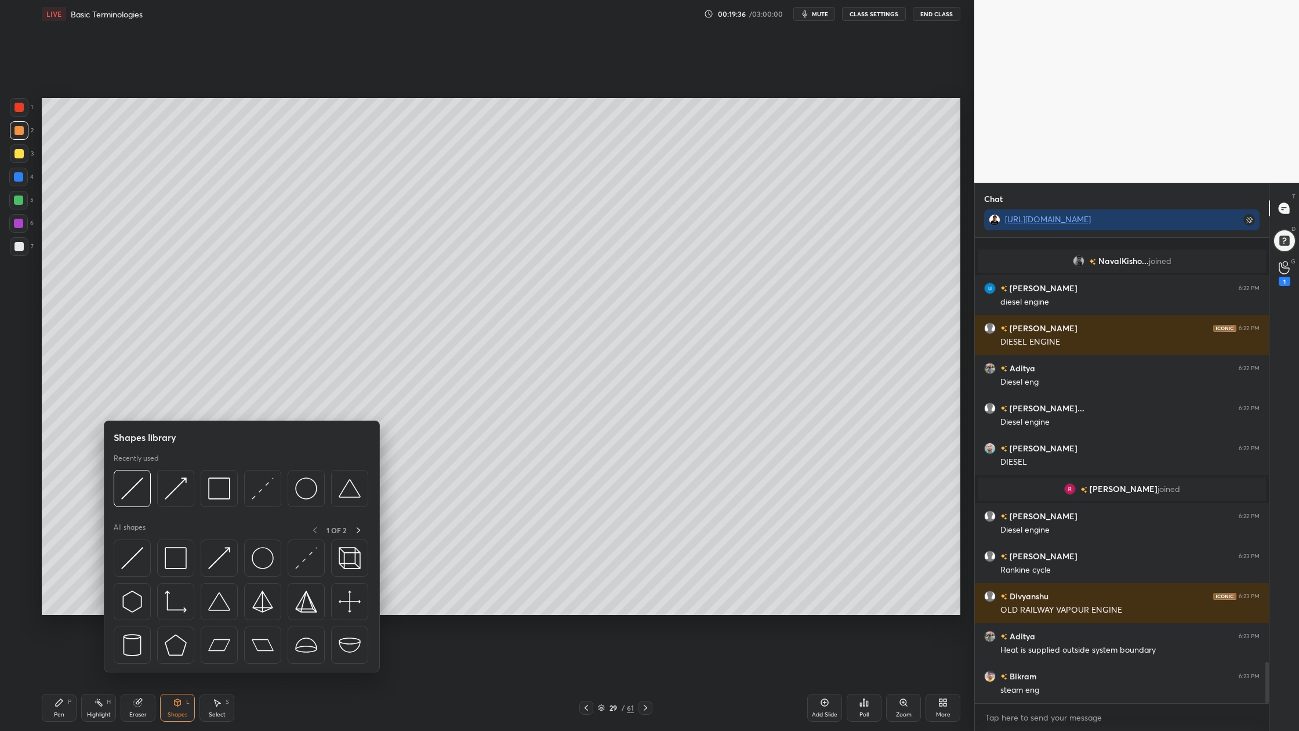
scroll to position [4826, 0]
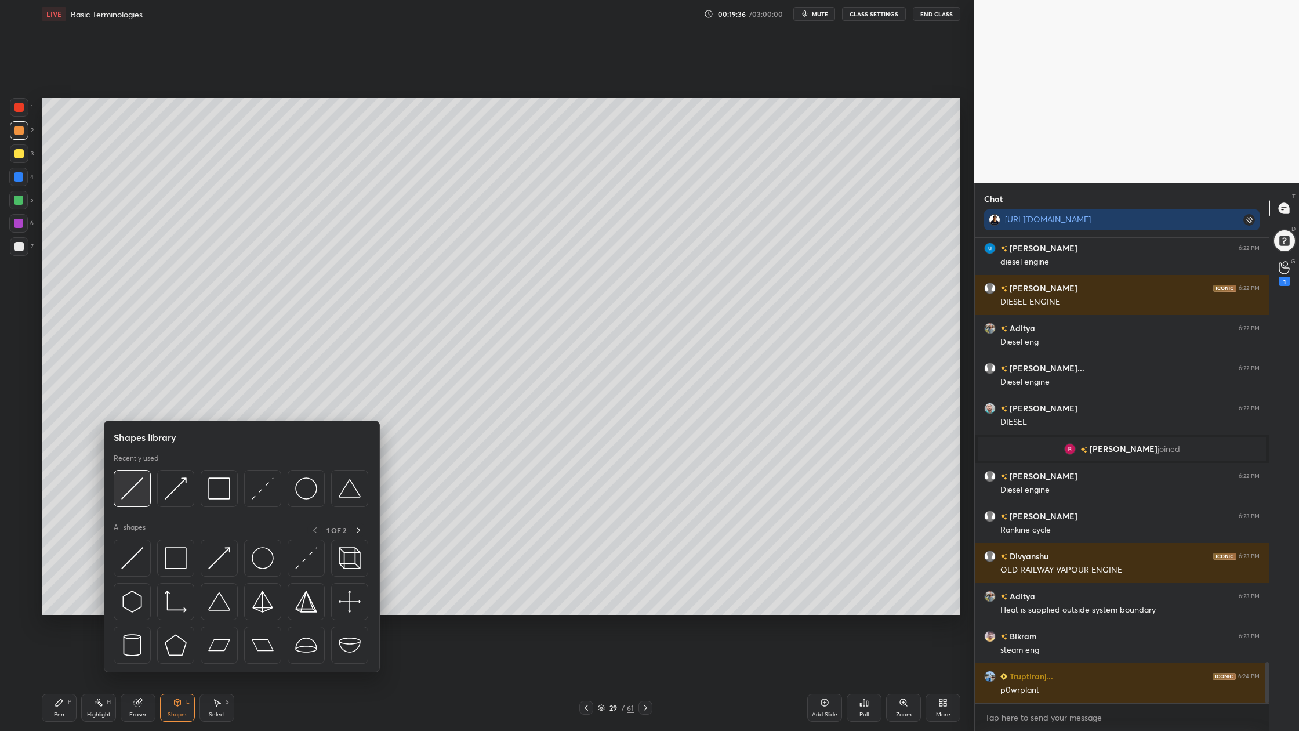
click at [132, 501] on div at bounding box center [132, 488] width 37 height 37
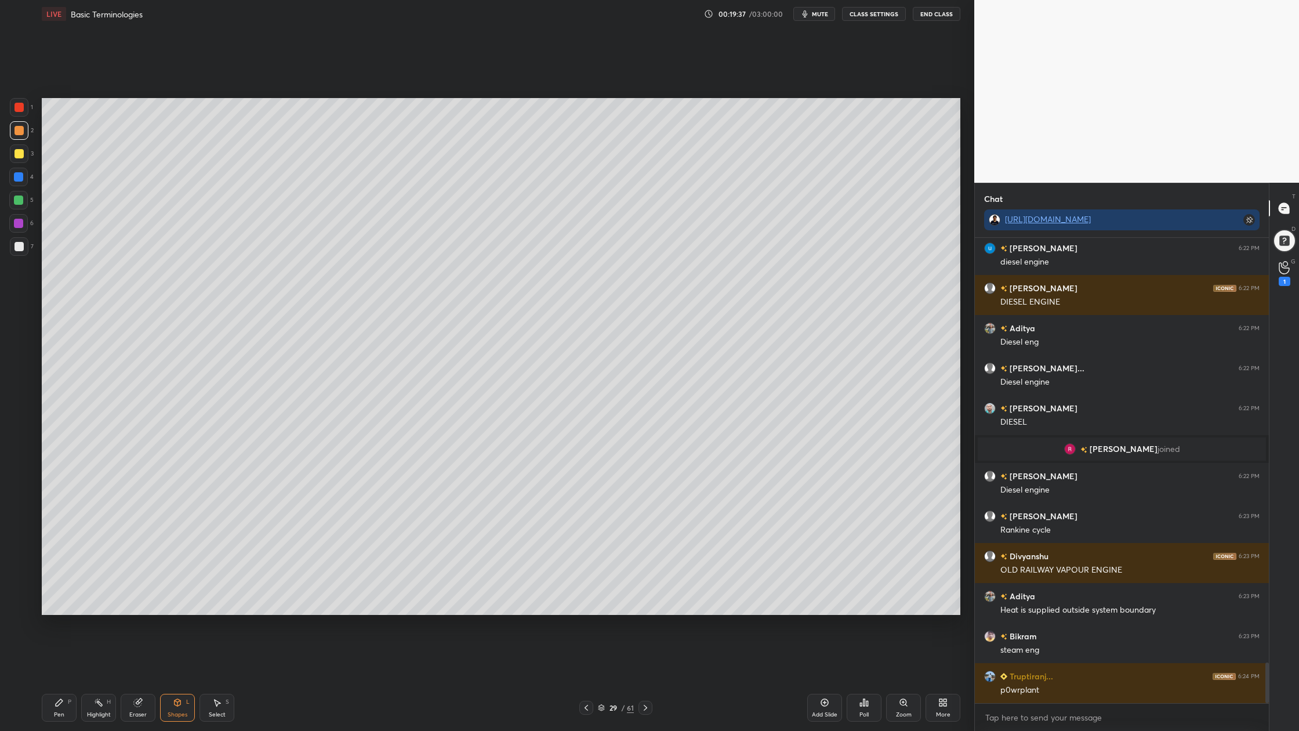
scroll to position [4866, 0]
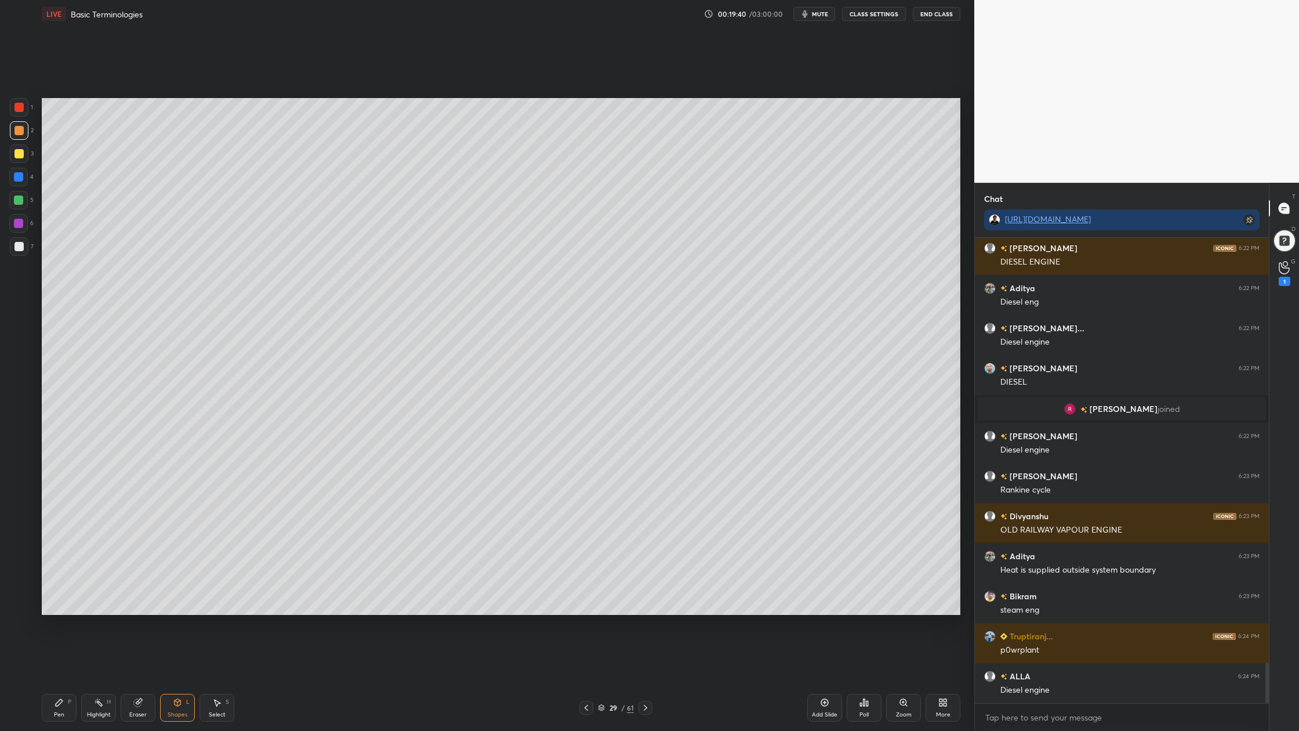
drag, startPoint x: 26, startPoint y: 243, endPoint x: 34, endPoint y: 244, distance: 7.6
click at [26, 244] on div at bounding box center [19, 246] width 19 height 19
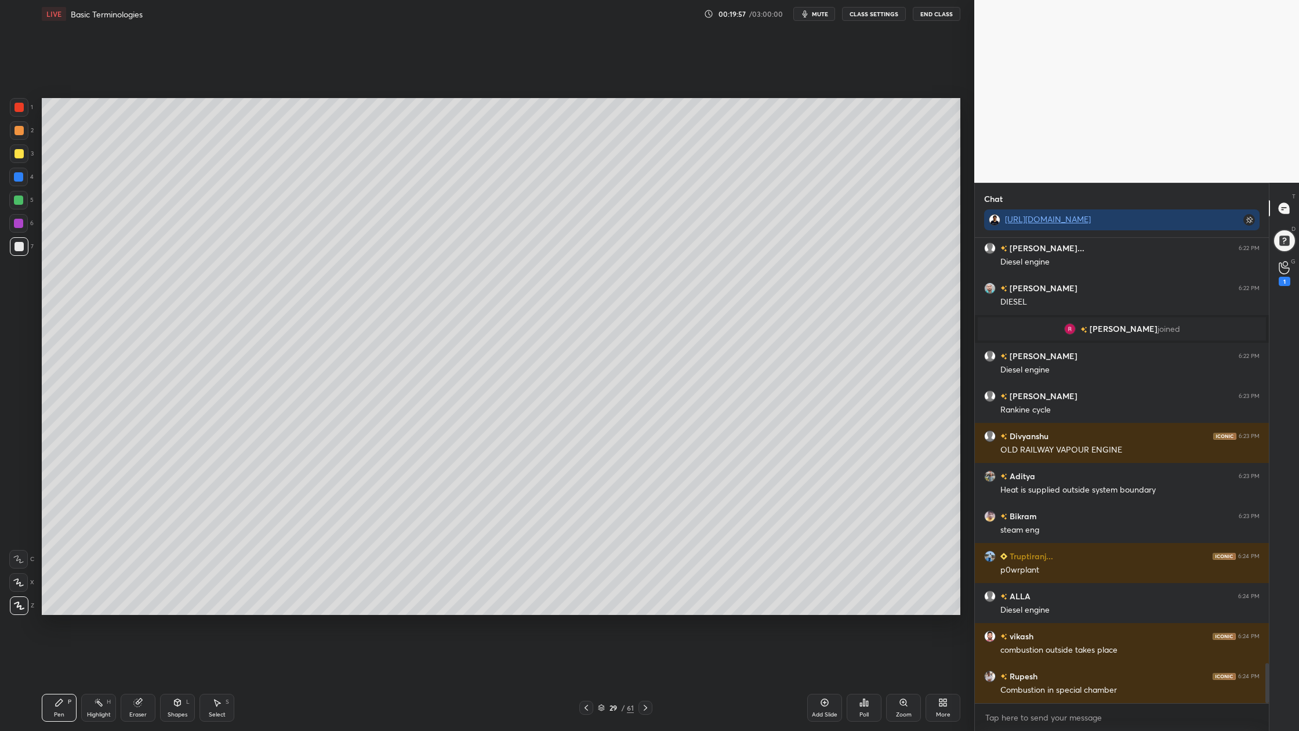
scroll to position [4974, 0]
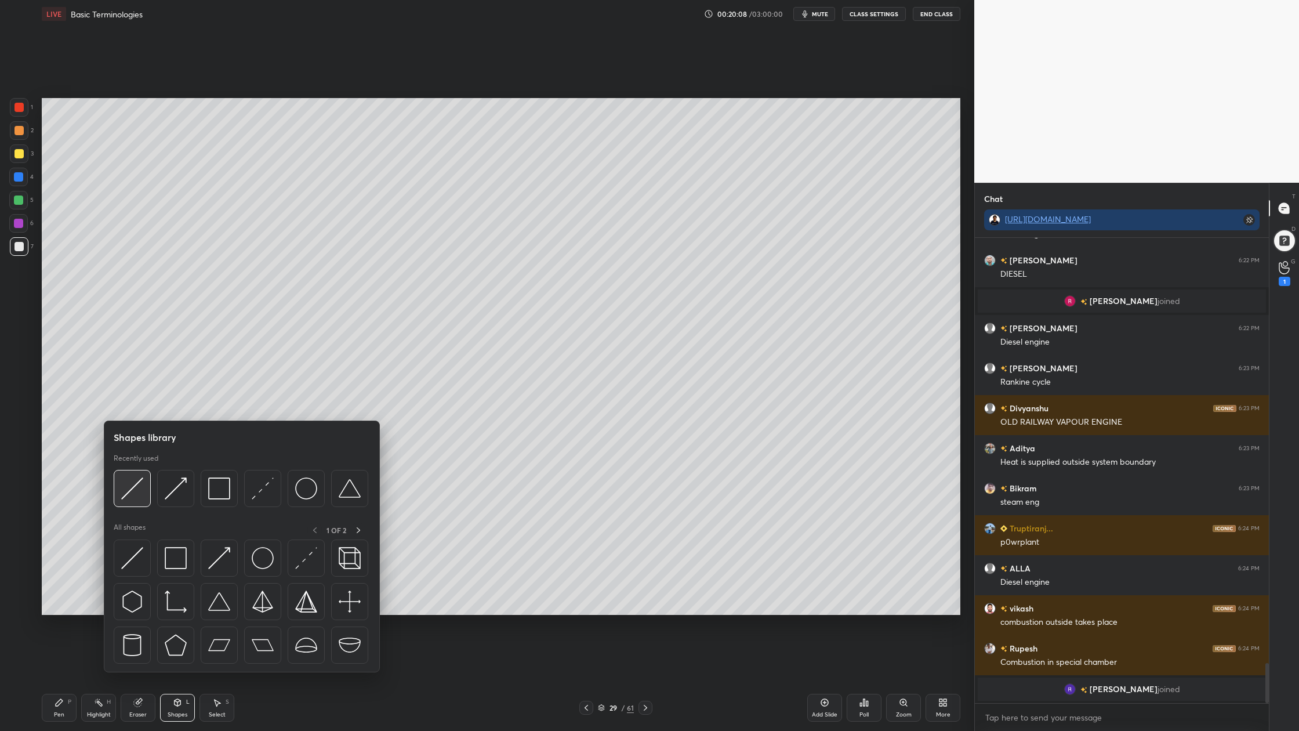
click at [127, 492] on img at bounding box center [132, 488] width 22 height 22
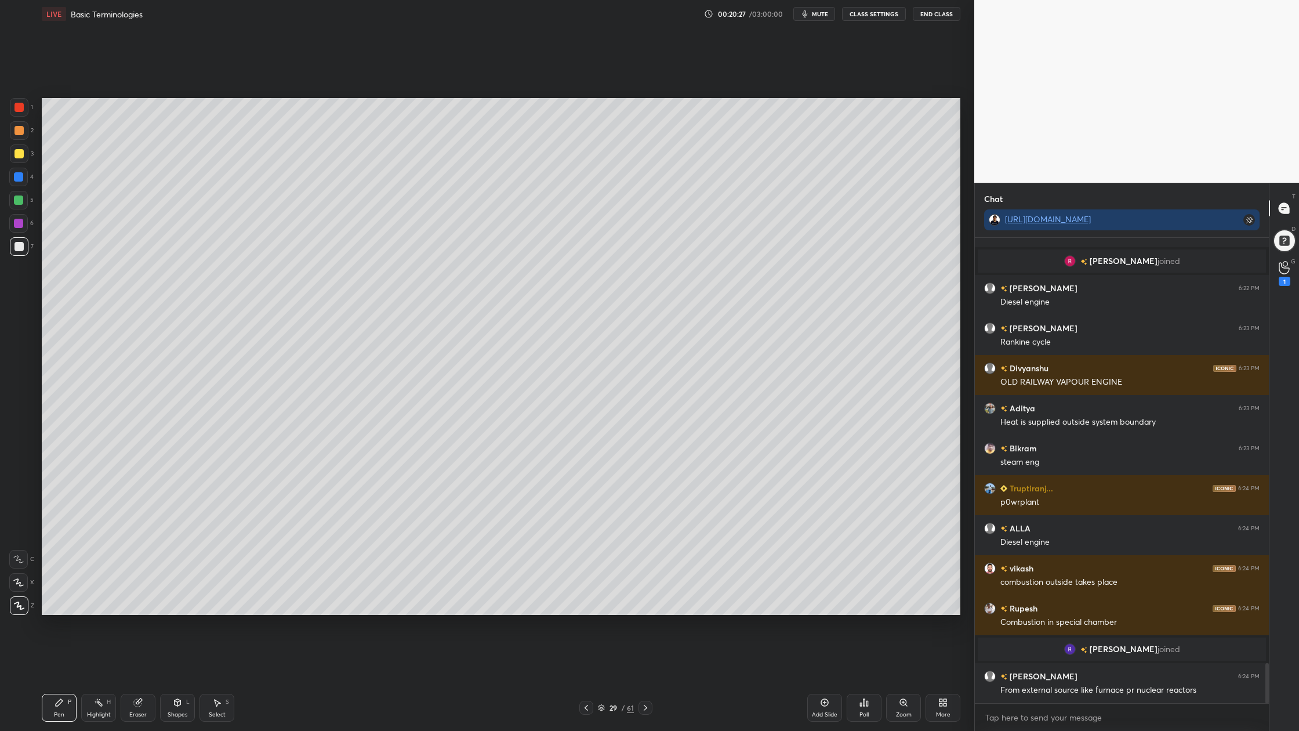
scroll to position [4937, 0]
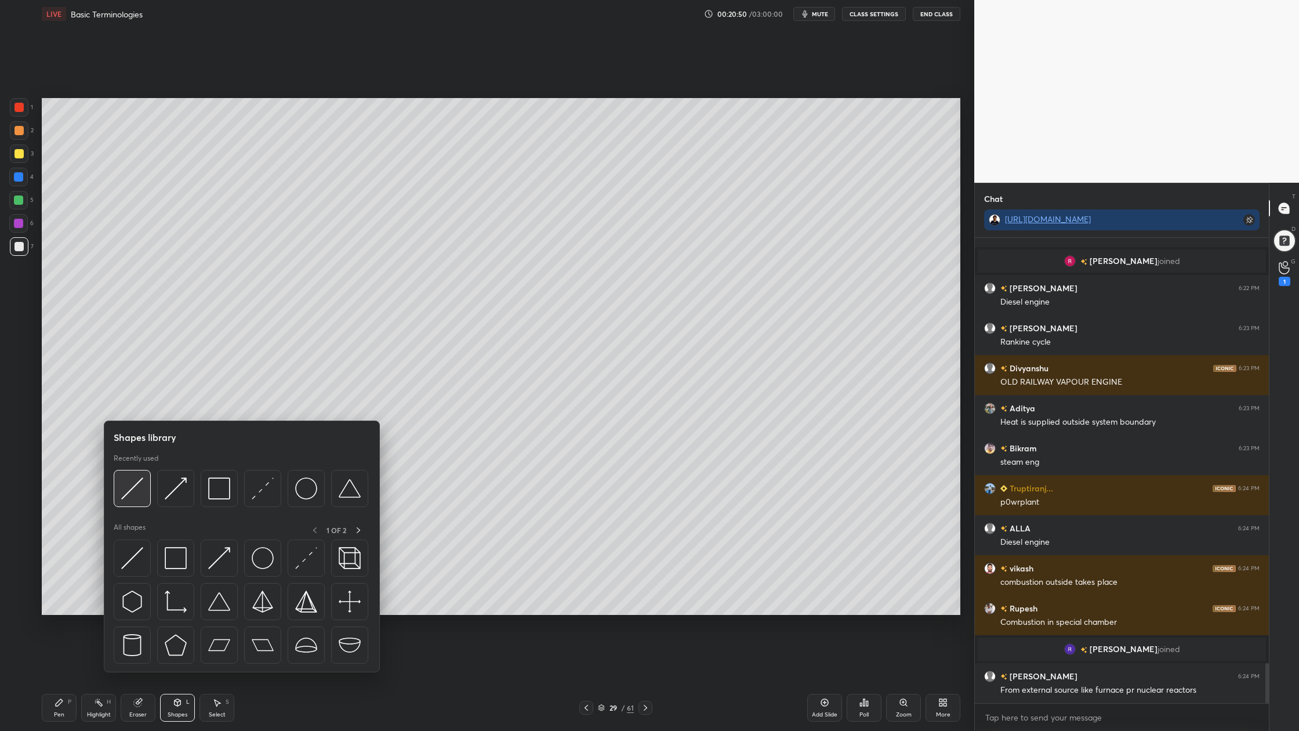
click at [132, 502] on div at bounding box center [132, 488] width 37 height 37
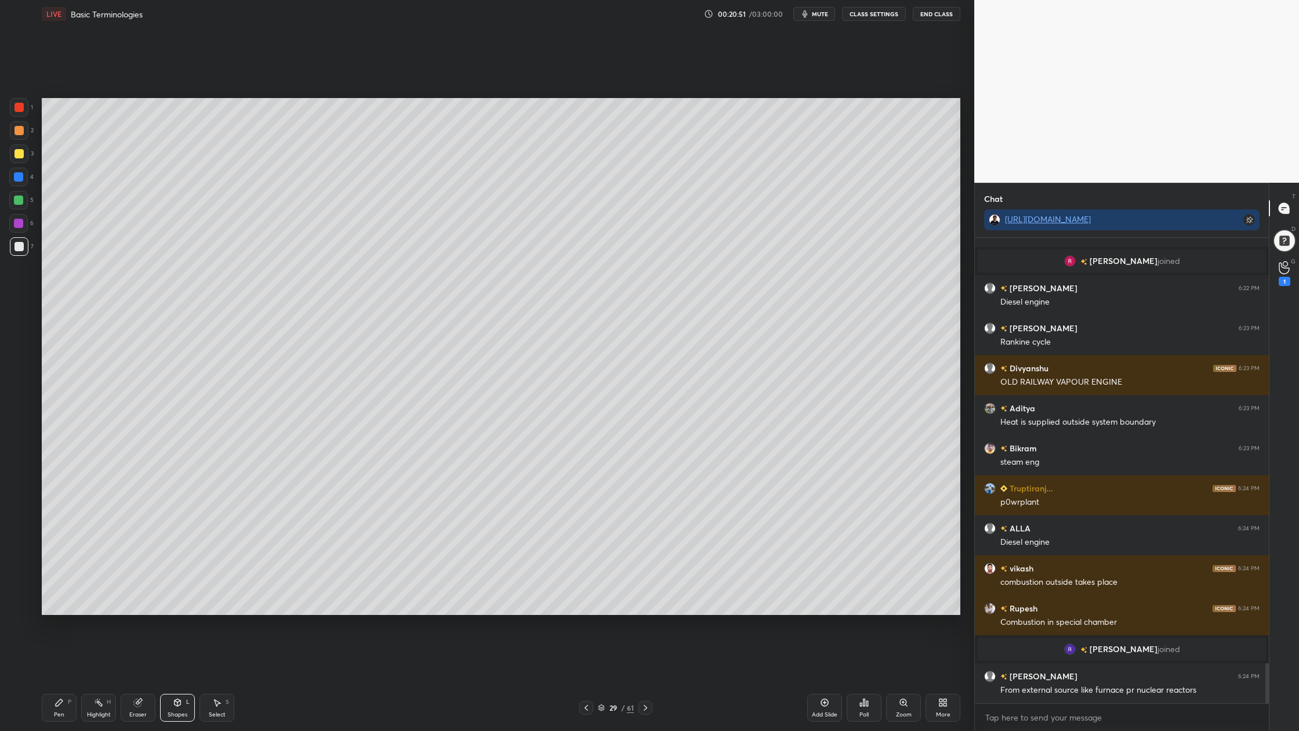
click at [24, 204] on div at bounding box center [18, 200] width 19 height 19
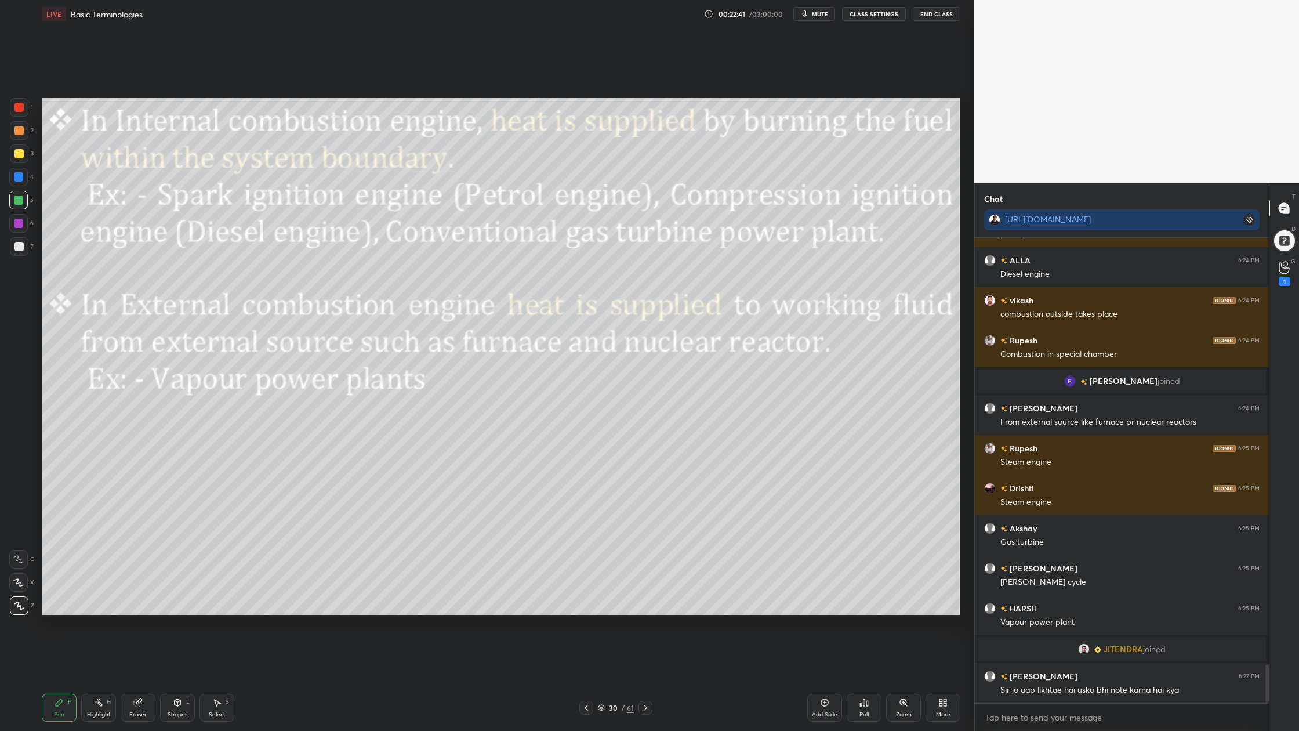
scroll to position [5156, 0]
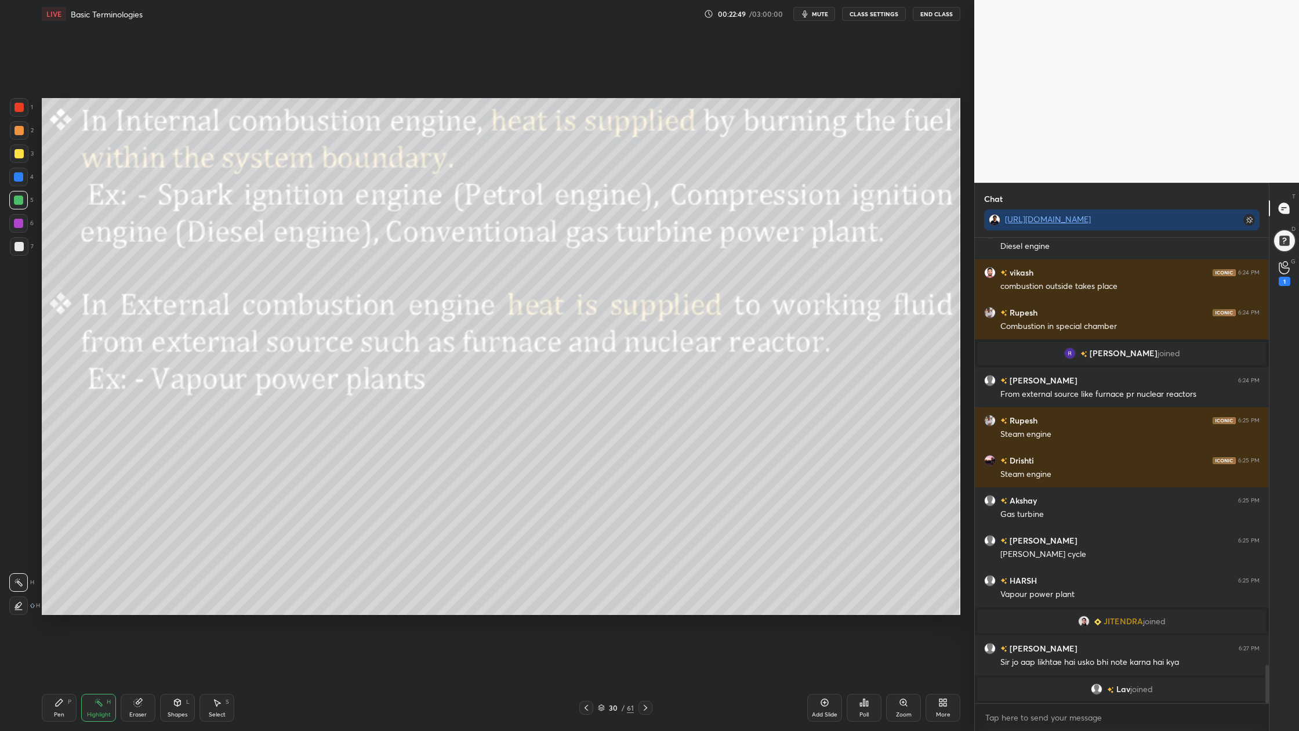
drag, startPoint x: 27, startPoint y: 107, endPoint x: 41, endPoint y: 112, distance: 15.2
click at [27, 108] on div at bounding box center [19, 107] width 19 height 19
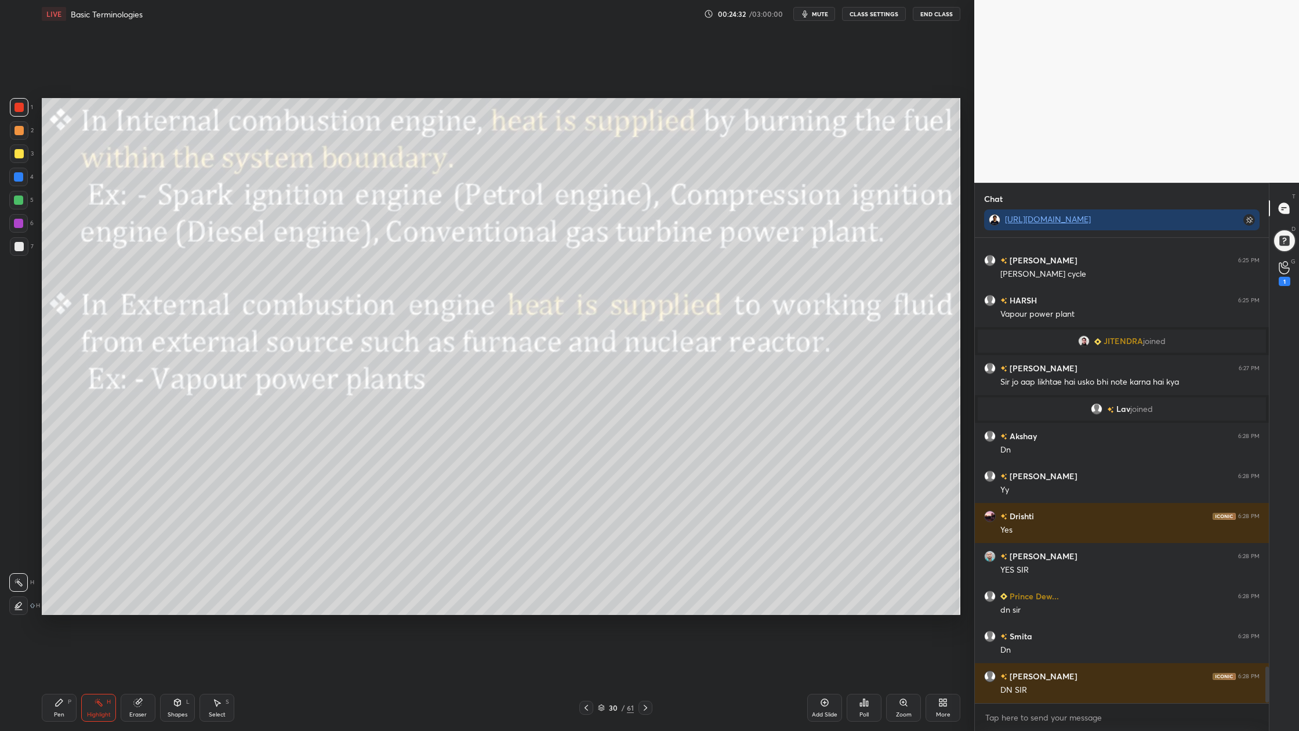
scroll to position [5506, 0]
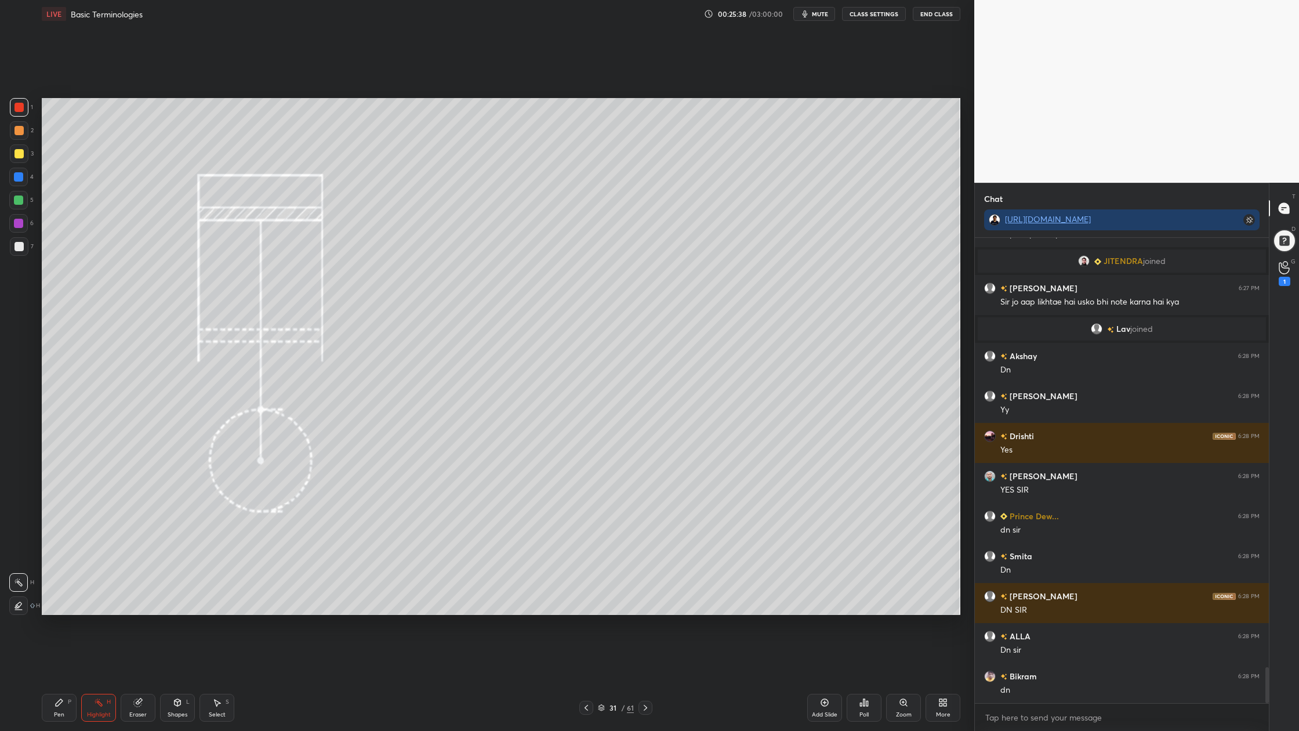
drag, startPoint x: 20, startPoint y: 135, endPoint x: 24, endPoint y: 143, distance: 8.9
click at [21, 139] on div at bounding box center [19, 130] width 19 height 19
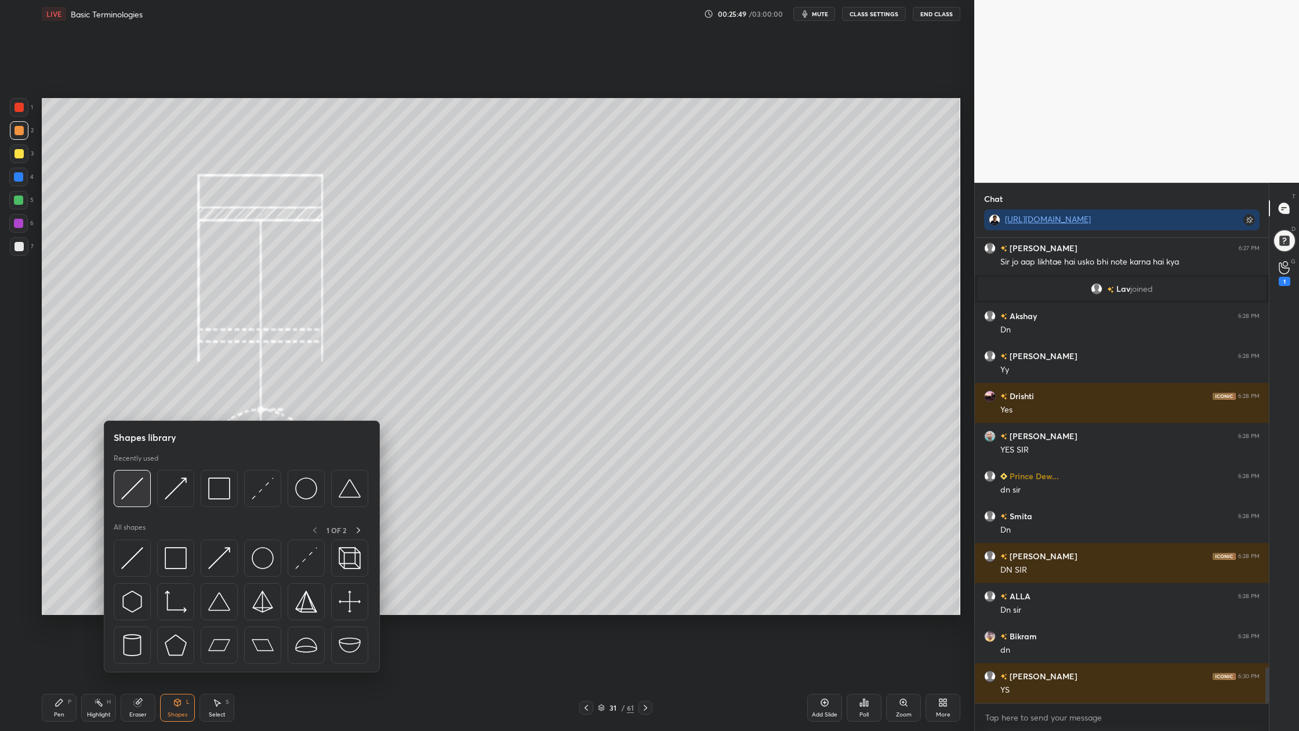
click at [134, 499] on img at bounding box center [132, 488] width 22 height 22
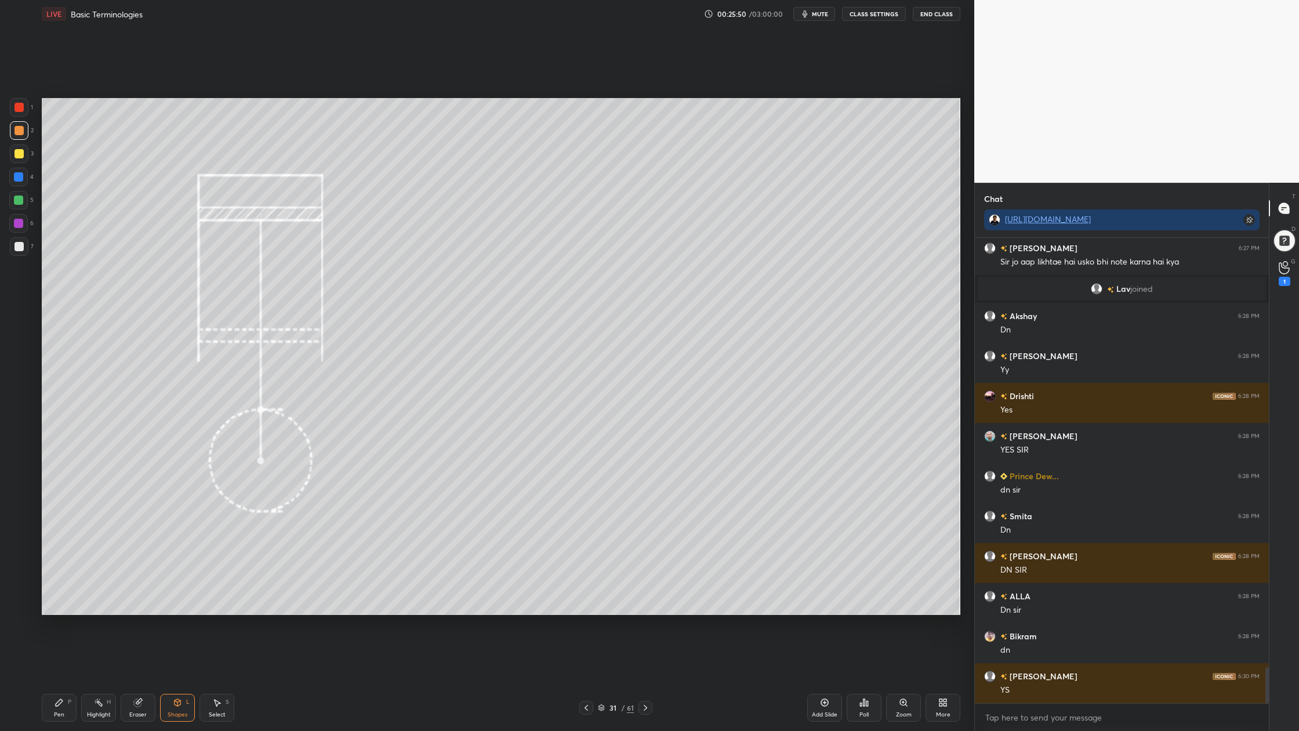
click at [20, 245] on div at bounding box center [19, 246] width 9 height 9
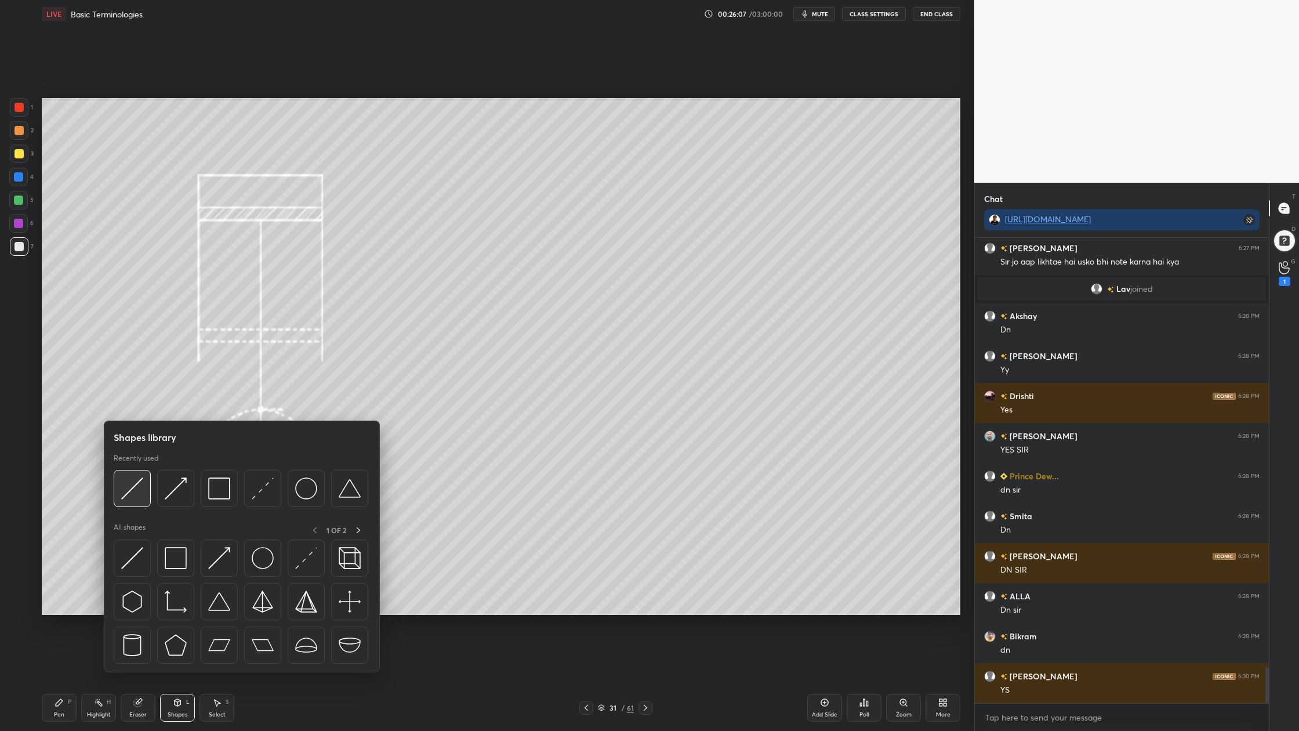
click at [127, 497] on img at bounding box center [132, 488] width 22 height 22
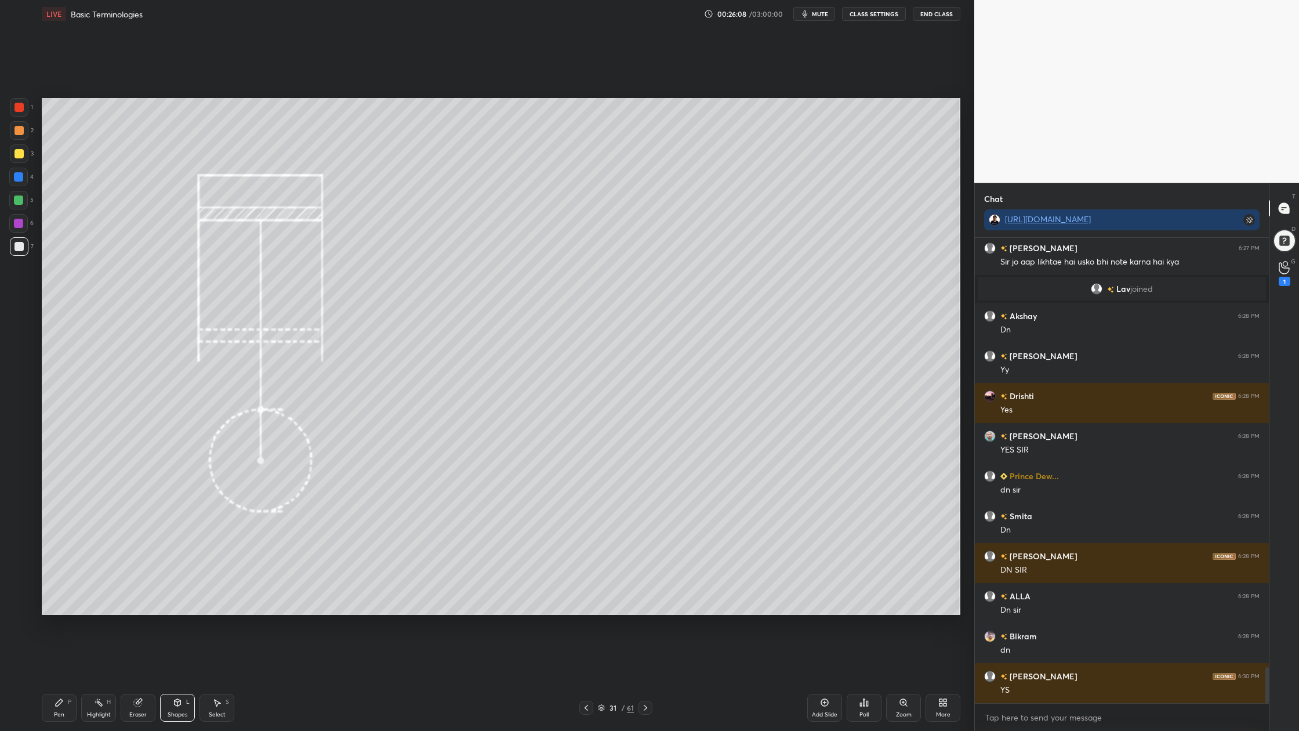
click at [19, 224] on div at bounding box center [18, 223] width 9 height 9
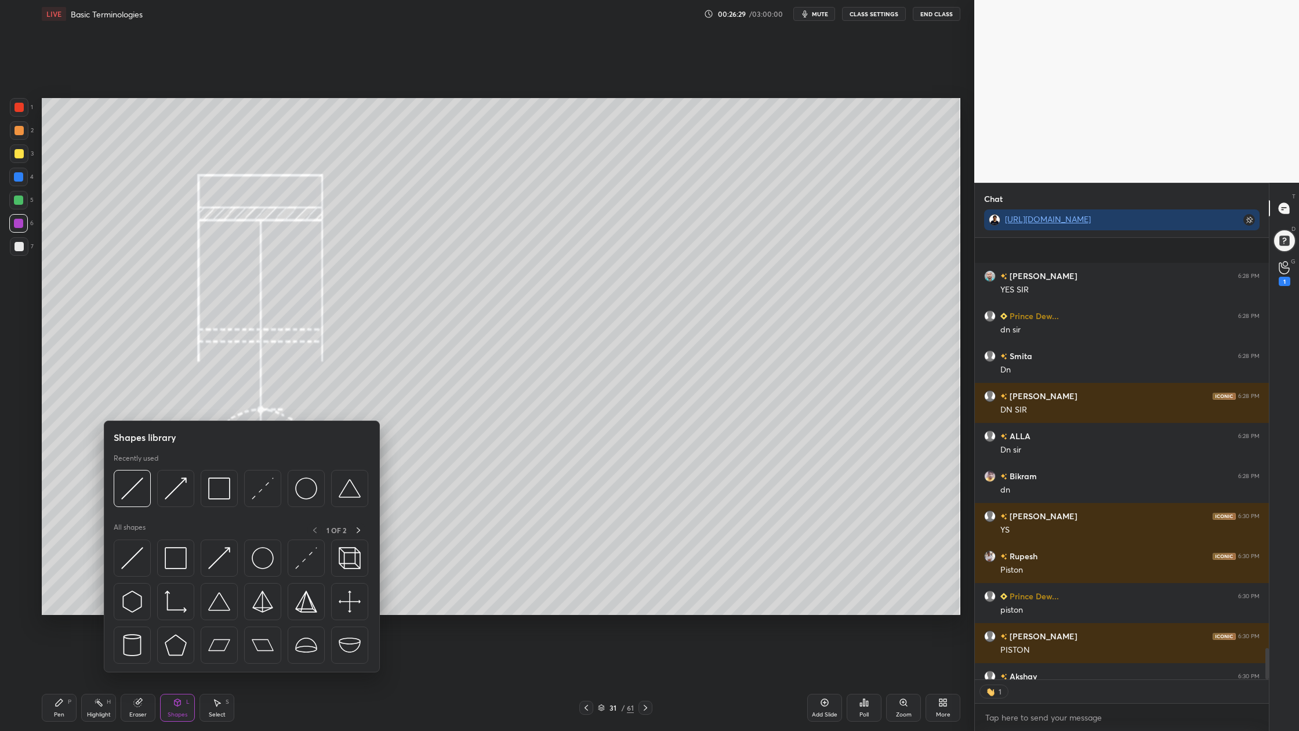
scroll to position [5798, 0]
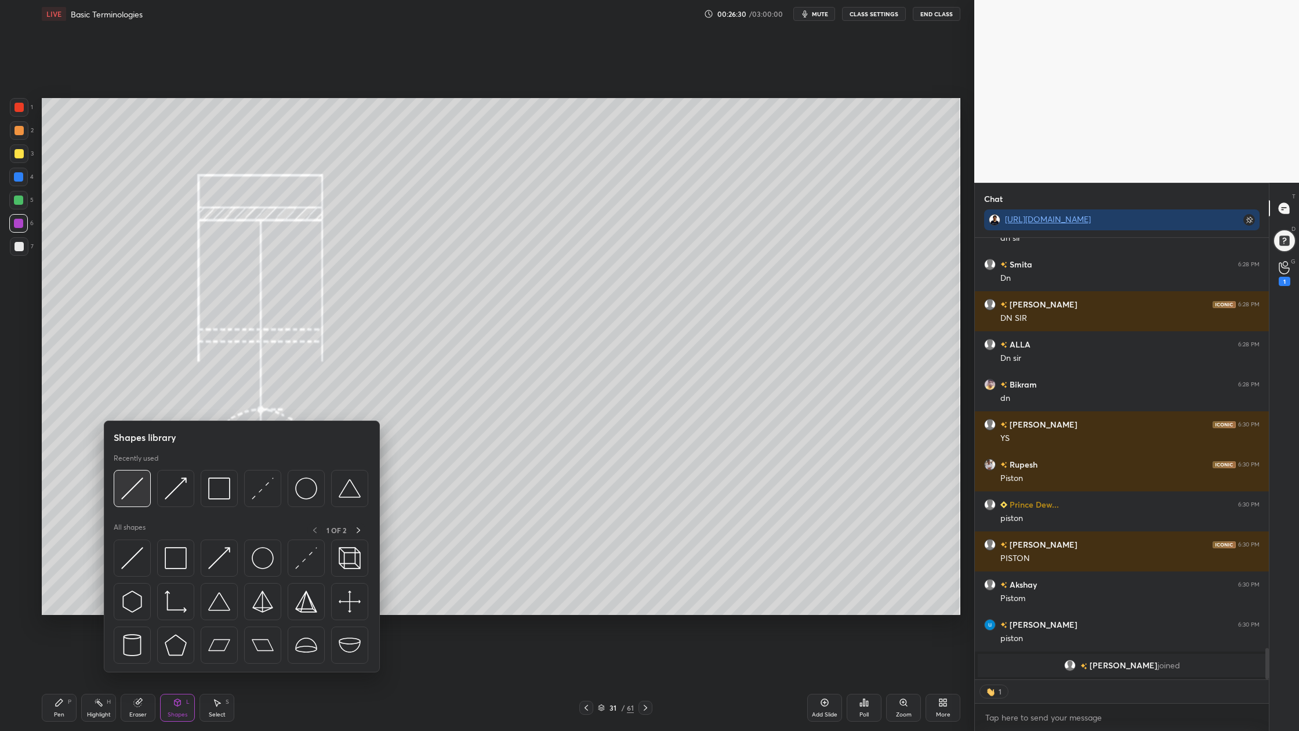
click at [134, 501] on div at bounding box center [132, 488] width 37 height 37
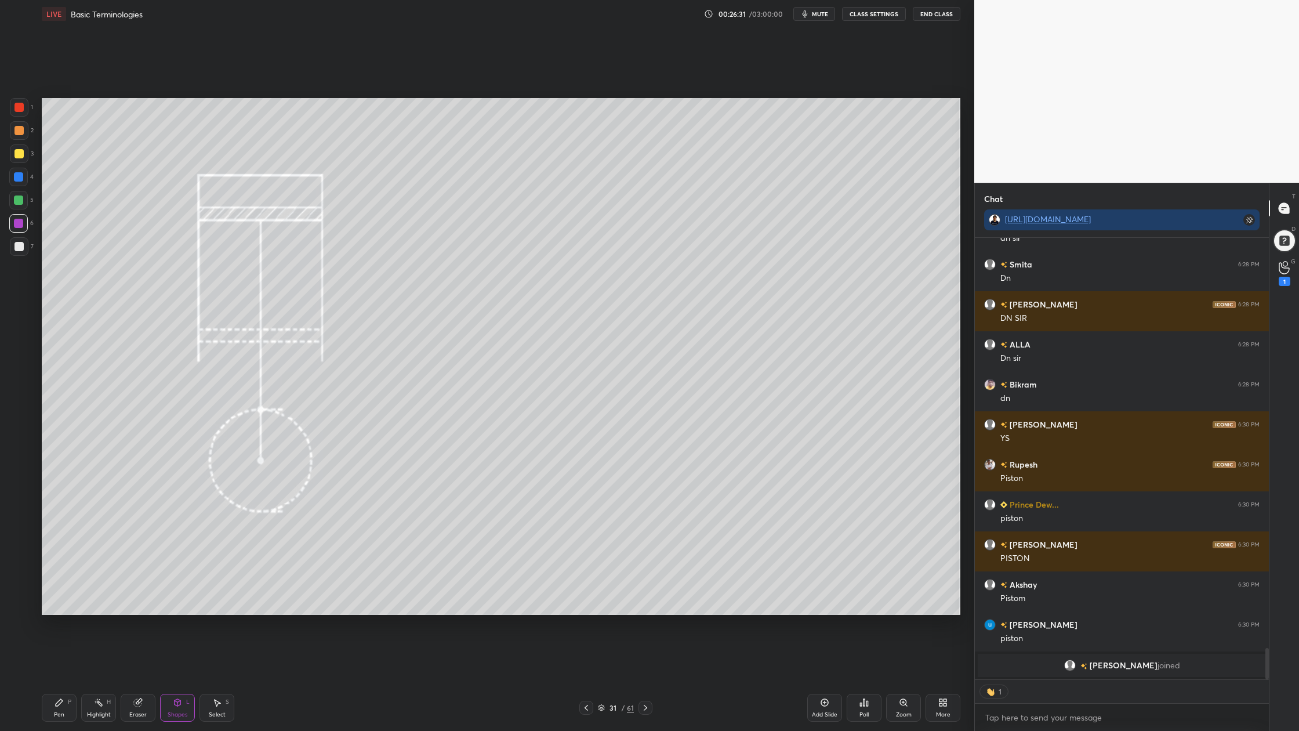
scroll to position [5664, 0]
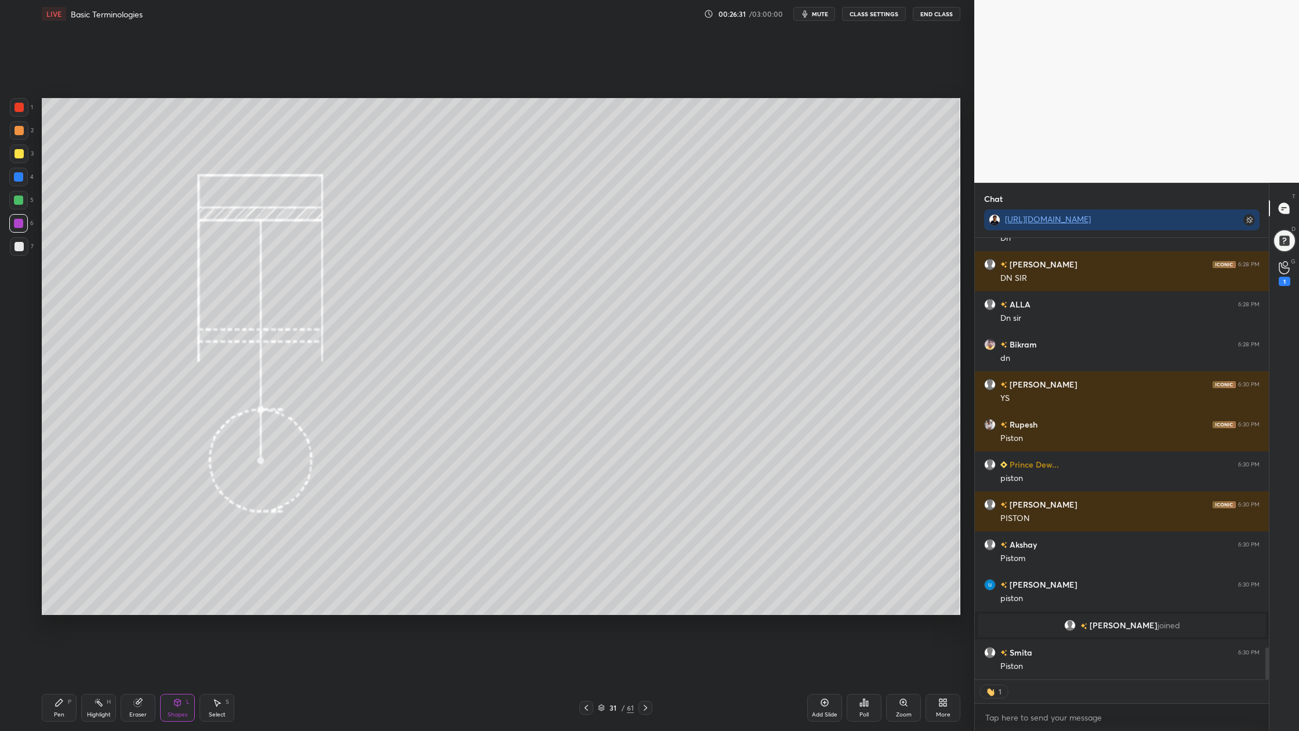
drag, startPoint x: 20, startPoint y: 153, endPoint x: 27, endPoint y: 158, distance: 9.2
click at [20, 153] on div at bounding box center [19, 153] width 9 height 9
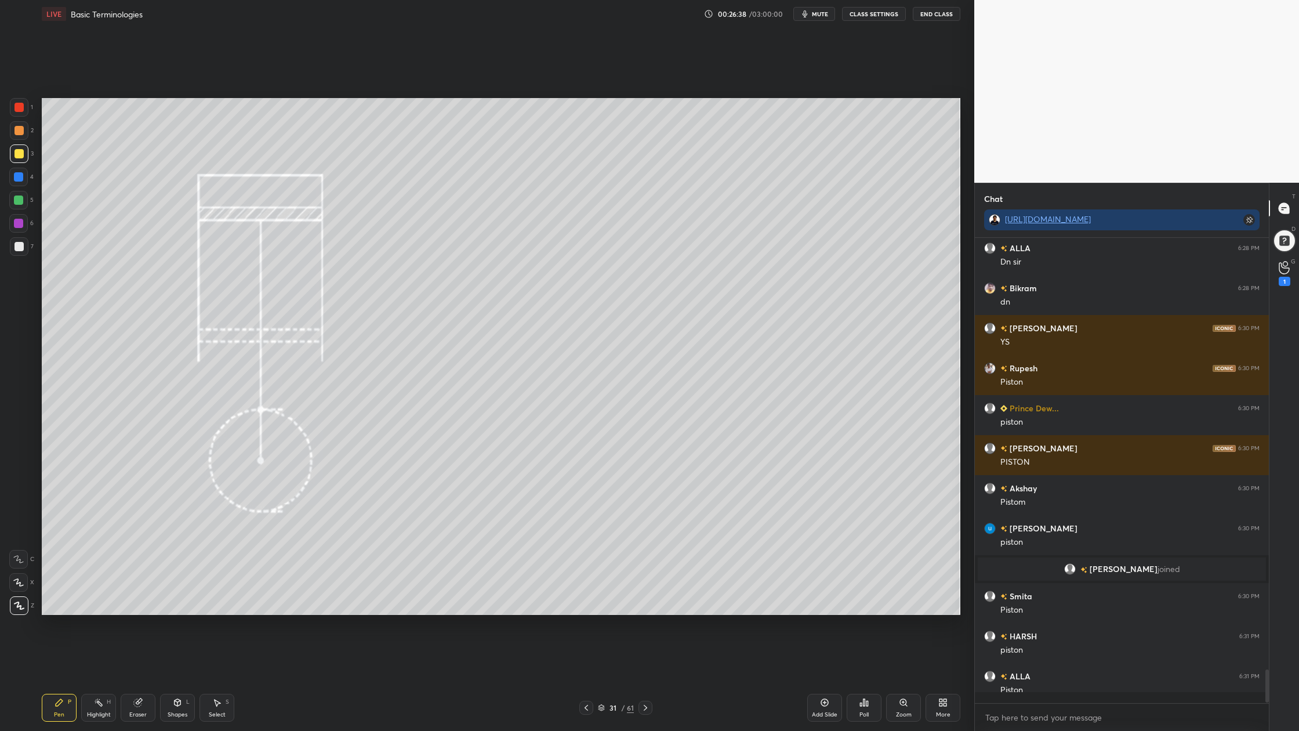
scroll to position [5720, 0]
click at [16, 248] on div at bounding box center [19, 246] width 9 height 9
drag, startPoint x: 10, startPoint y: 151, endPoint x: 27, endPoint y: 151, distance: 16.8
click at [9, 151] on div "1 2 3 4 5 6 7 C X Z C X Z E E Erase all H H" at bounding box center [18, 356] width 37 height 517
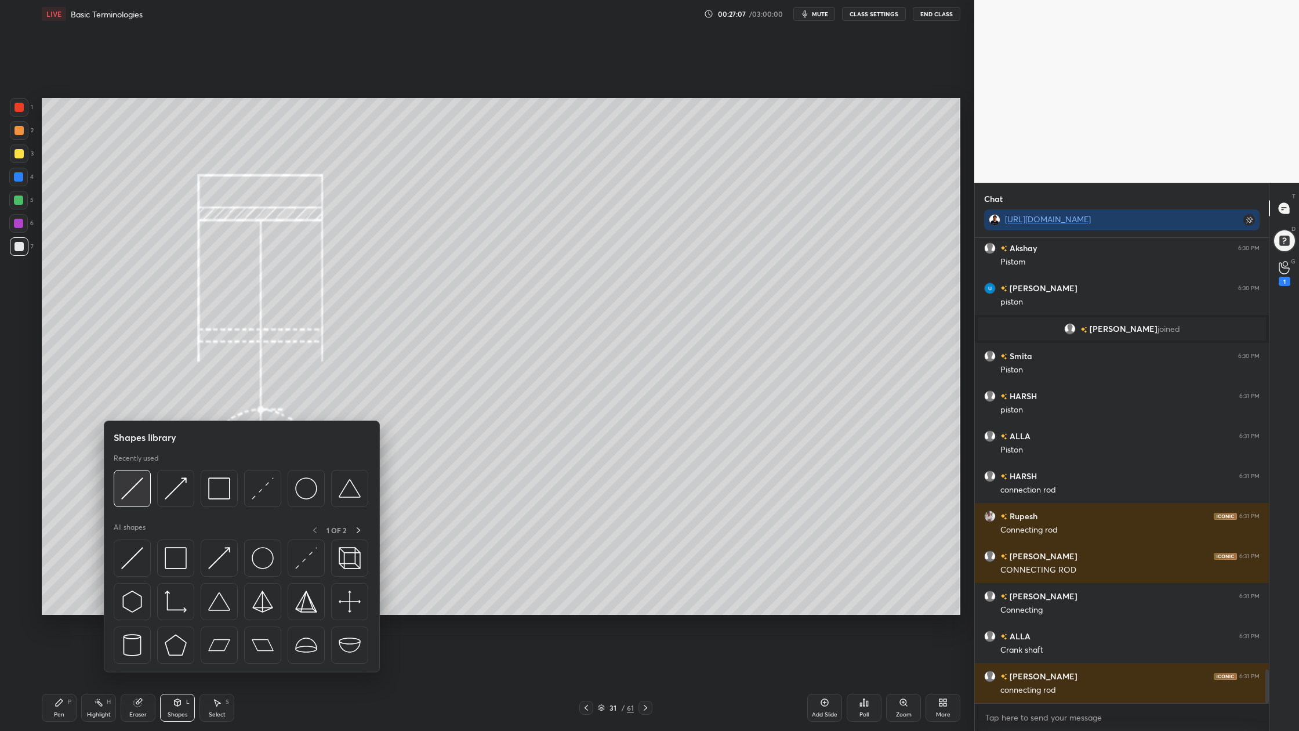
scroll to position [6000, 0]
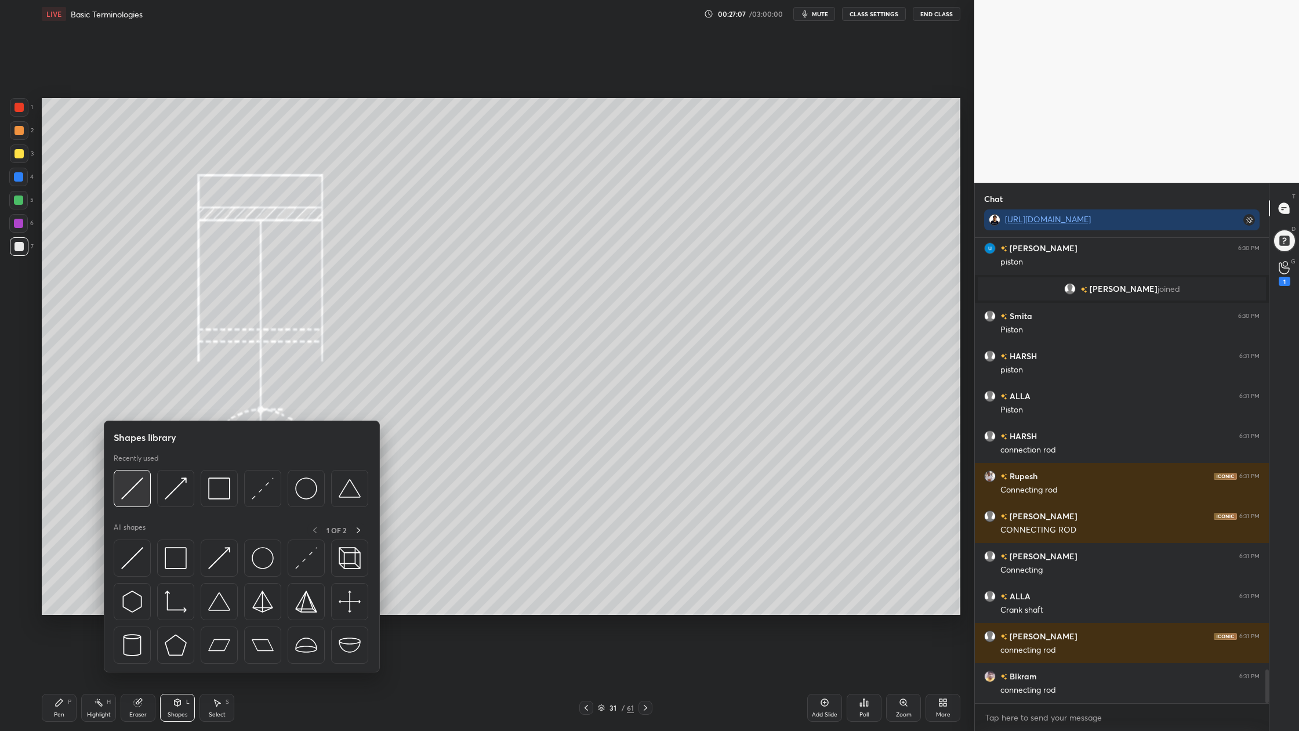
click at [132, 497] on img at bounding box center [132, 488] width 22 height 22
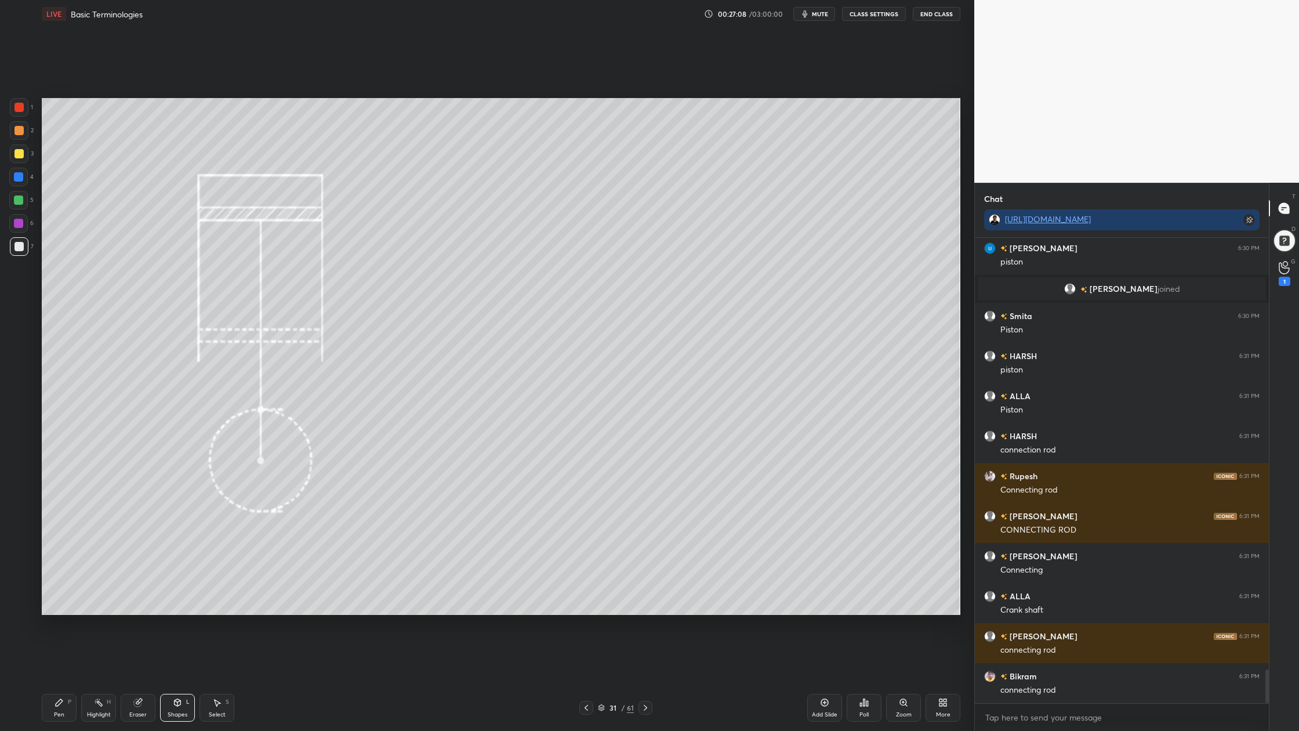
scroll to position [6040, 0]
click at [23, 201] on div at bounding box center [18, 200] width 9 height 9
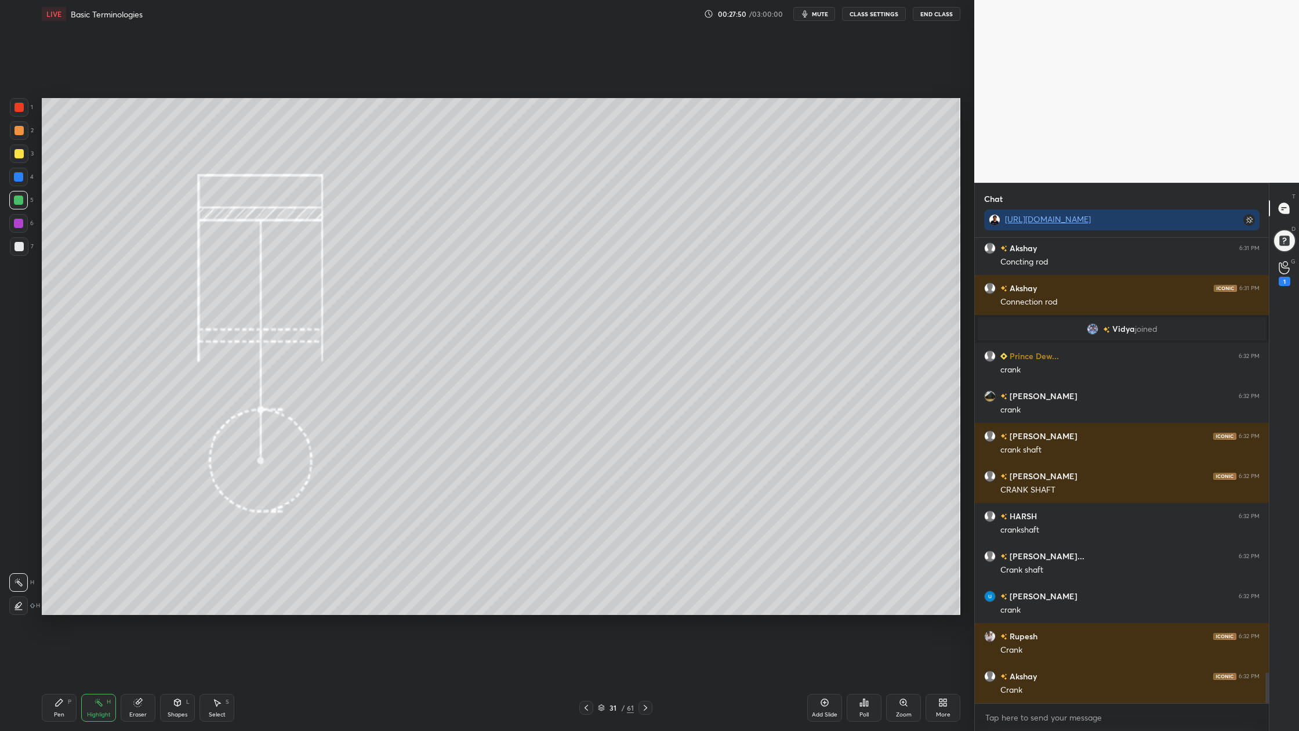
scroll to position [6586, 0]
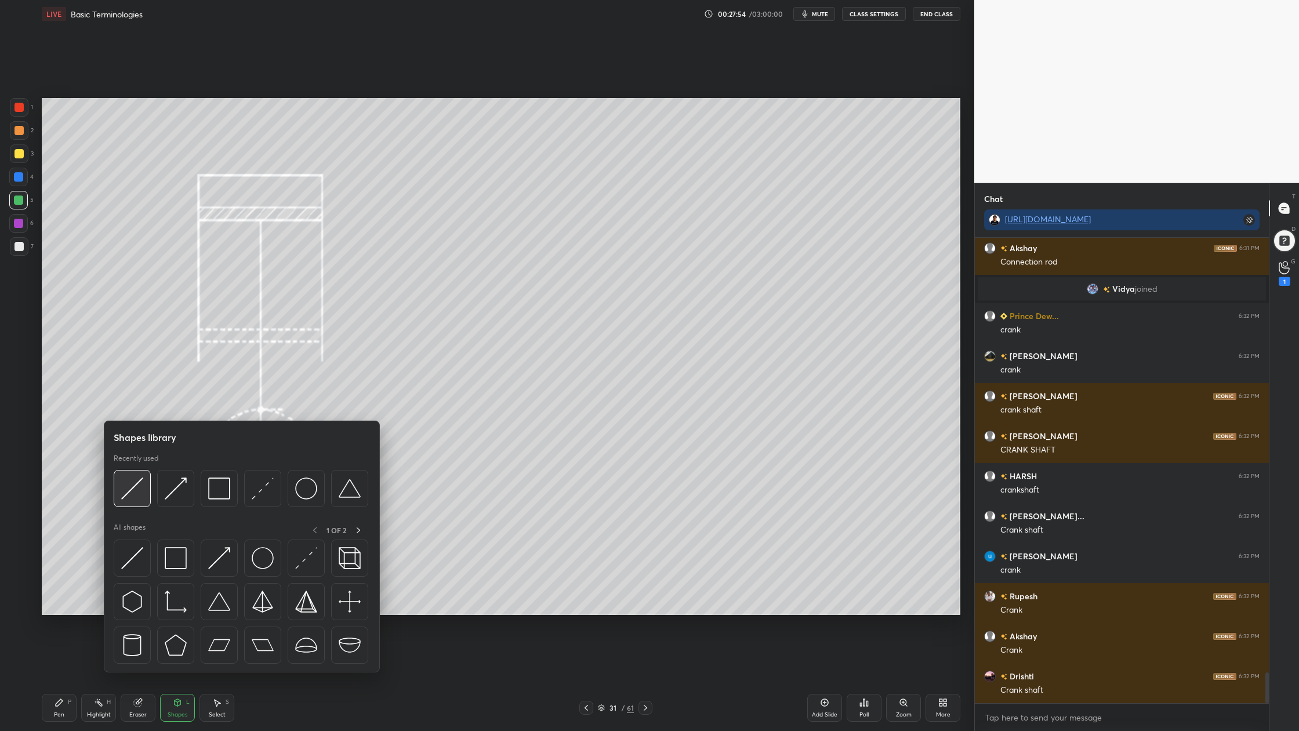
click at [135, 501] on div at bounding box center [132, 488] width 37 height 37
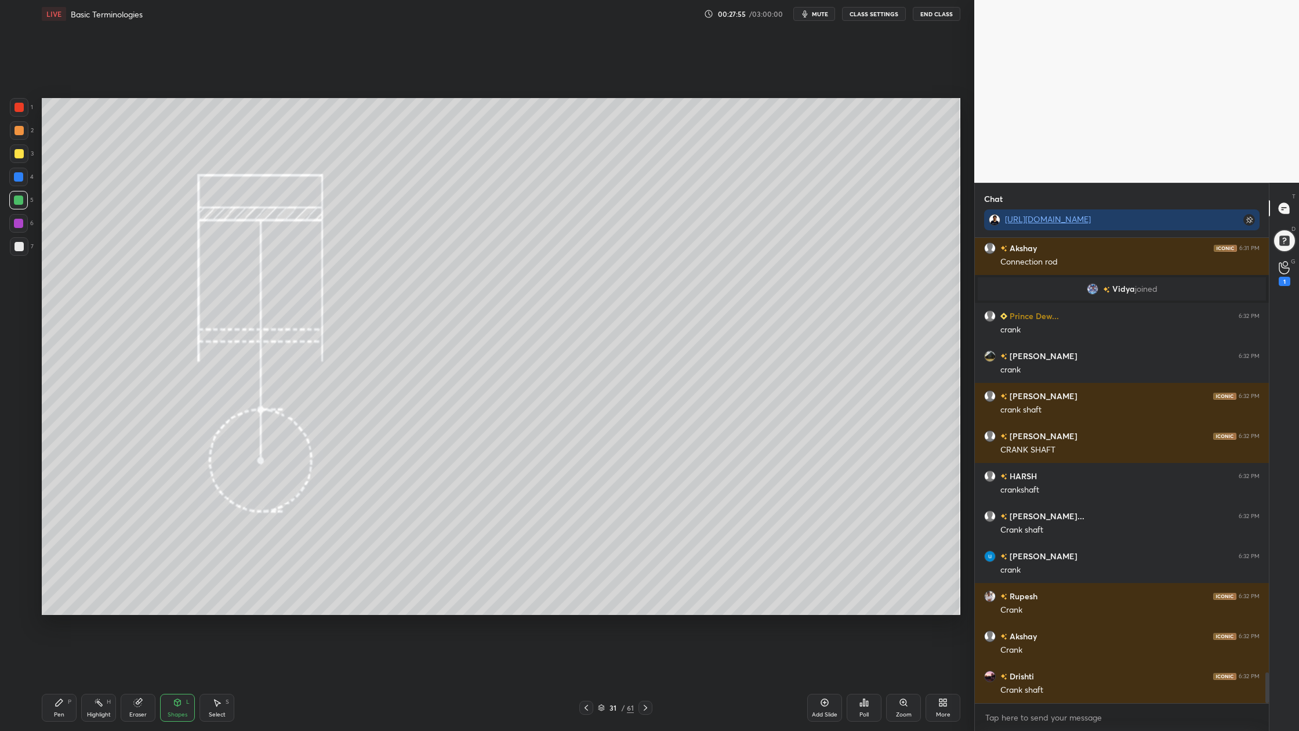
click at [15, 200] on div at bounding box center [18, 200] width 9 height 9
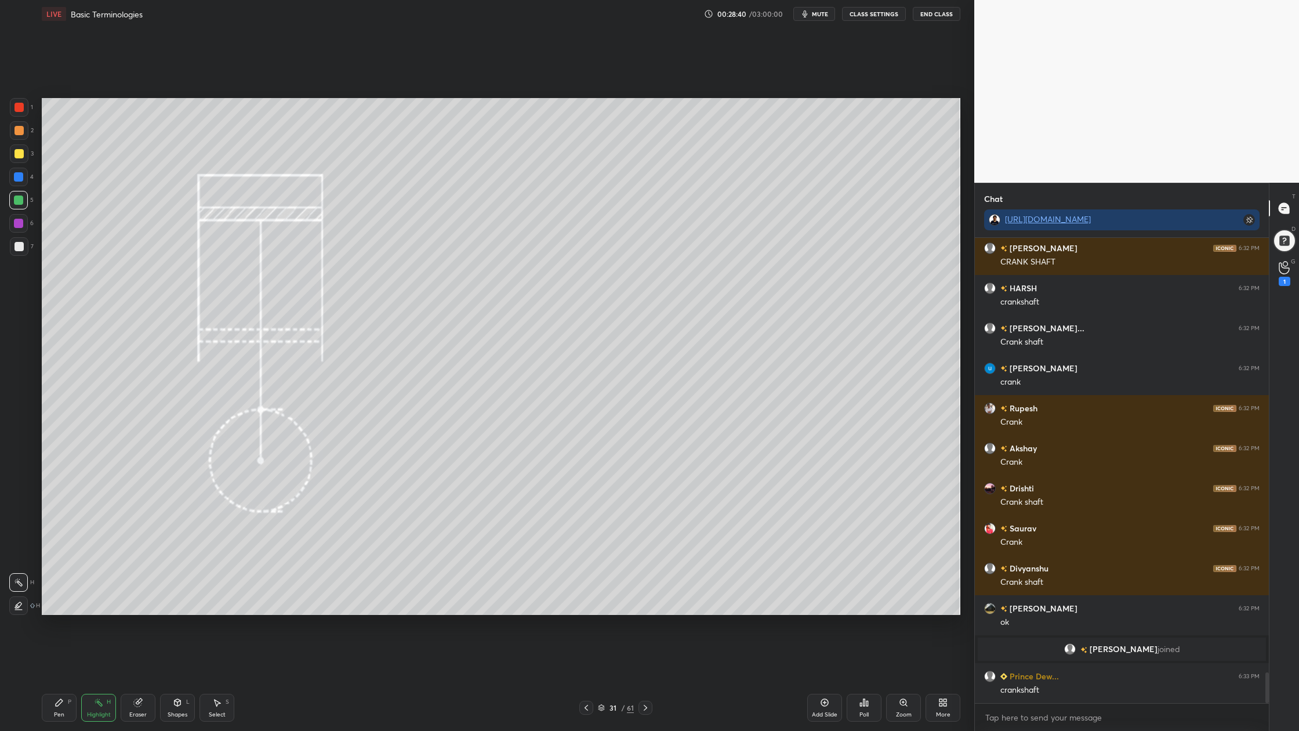
scroll to position [6671, 0]
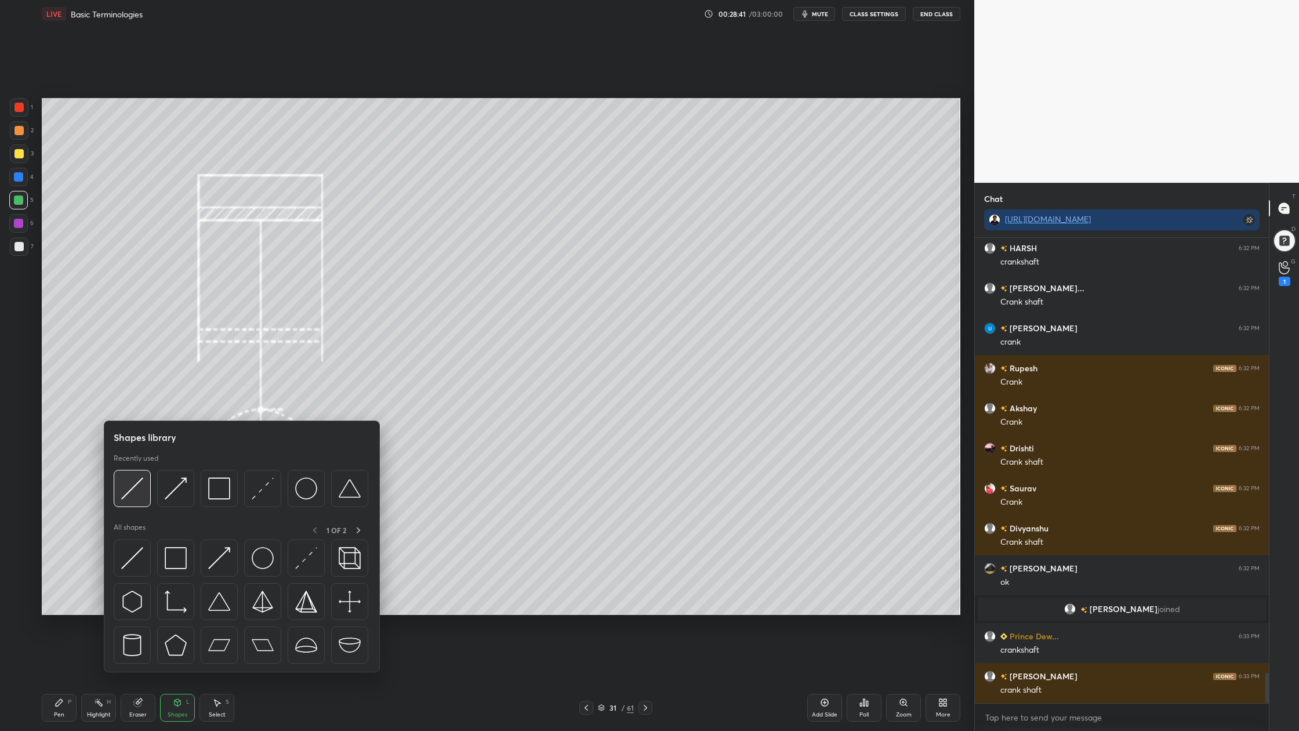
click at [139, 498] on img at bounding box center [132, 488] width 22 height 22
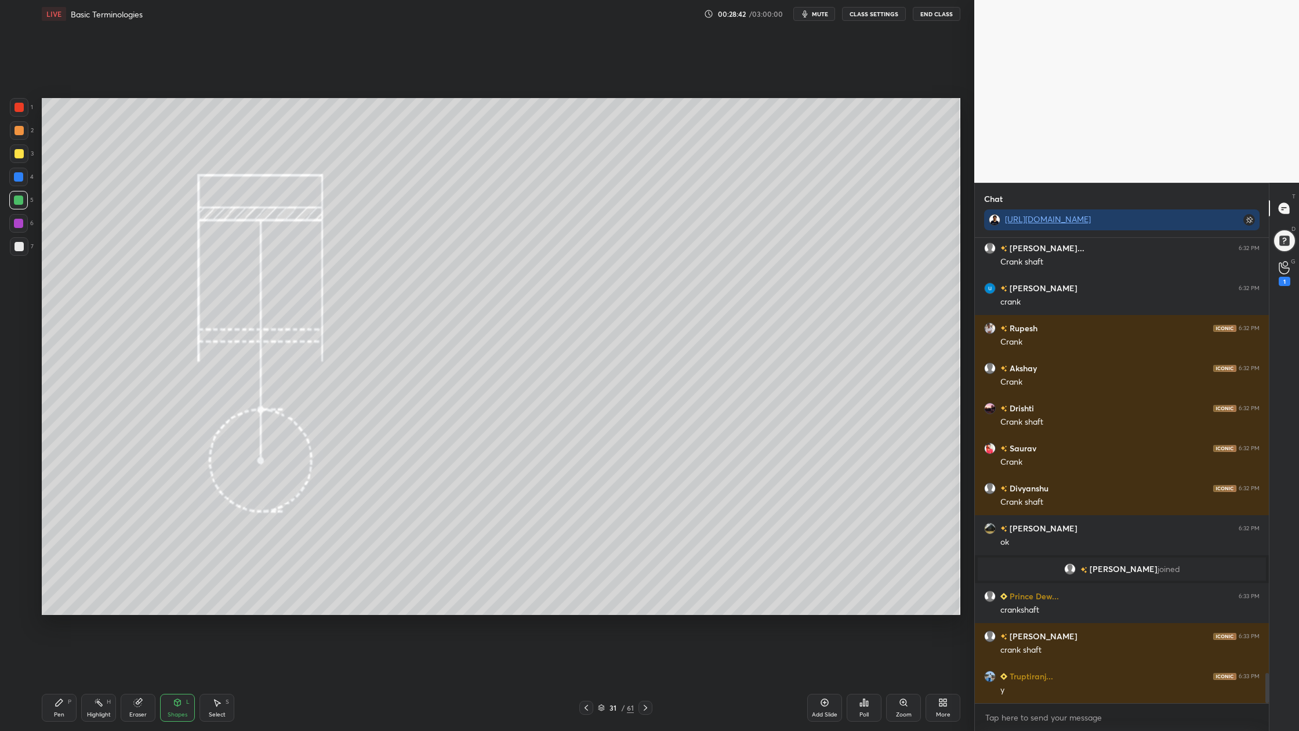
click at [12, 156] on div at bounding box center [19, 153] width 19 height 19
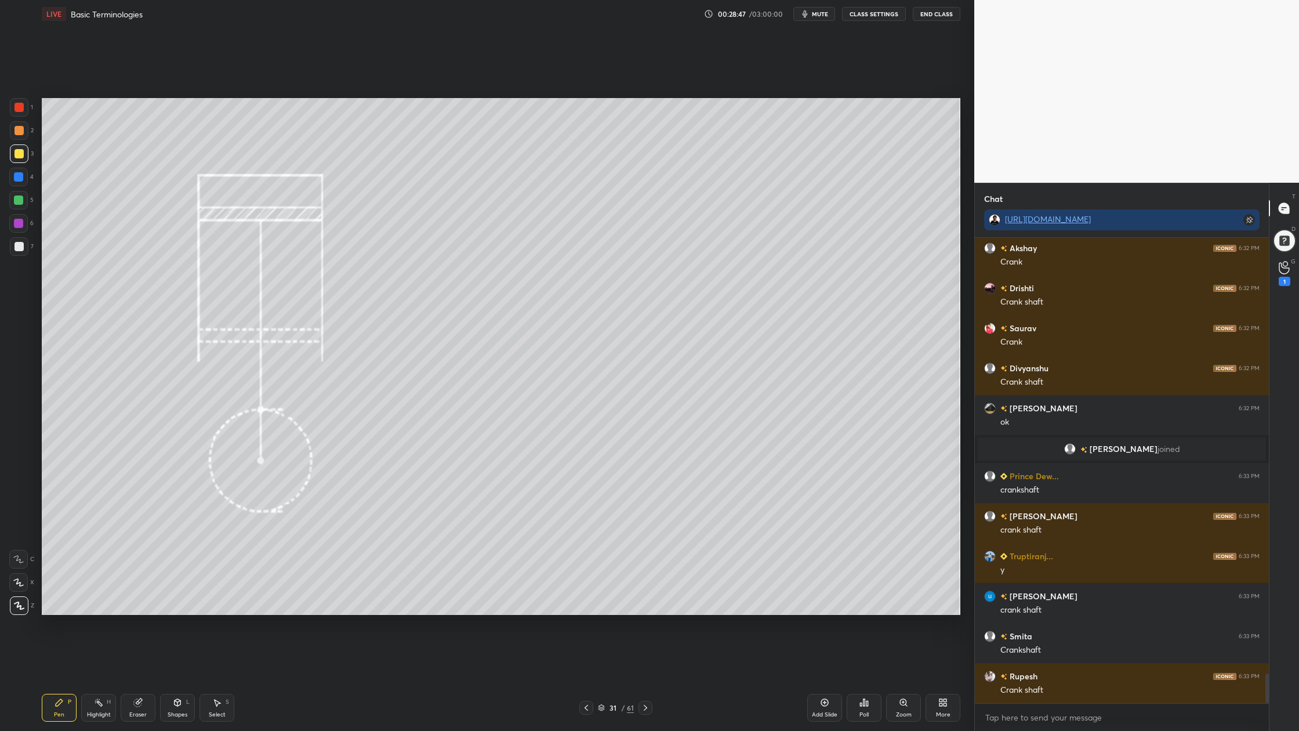
scroll to position [6872, 0]
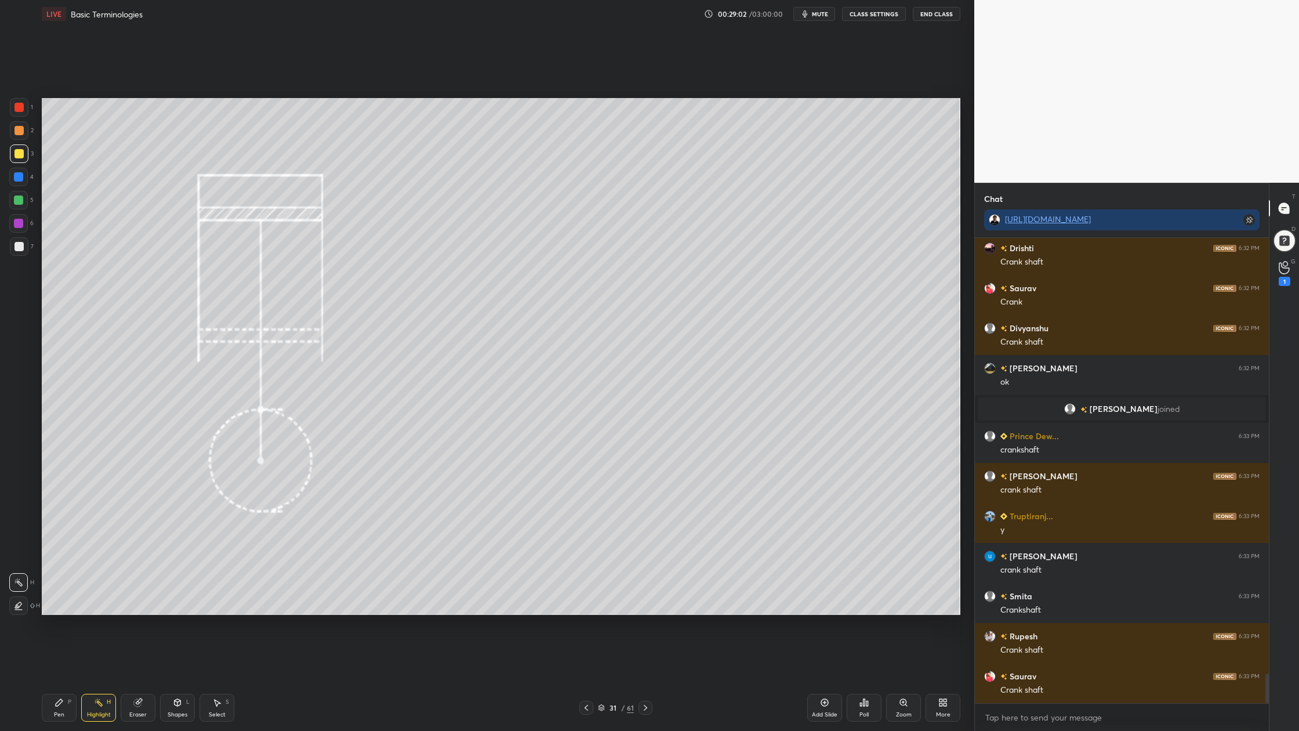
drag, startPoint x: 18, startPoint y: 106, endPoint x: 40, endPoint y: 107, distance: 22.1
click at [21, 107] on div at bounding box center [19, 107] width 9 height 9
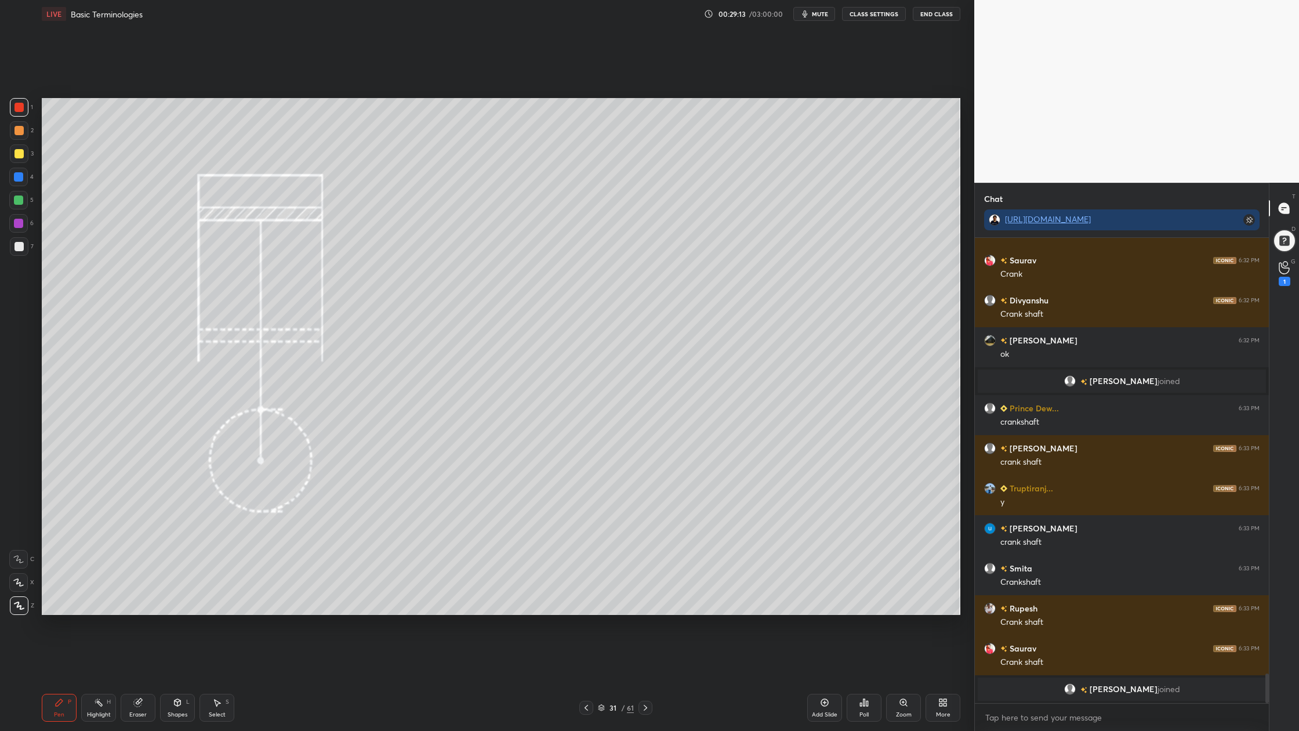
drag, startPoint x: 17, startPoint y: 105, endPoint x: 21, endPoint y: 110, distance: 6.2
click at [19, 108] on div at bounding box center [19, 107] width 9 height 9
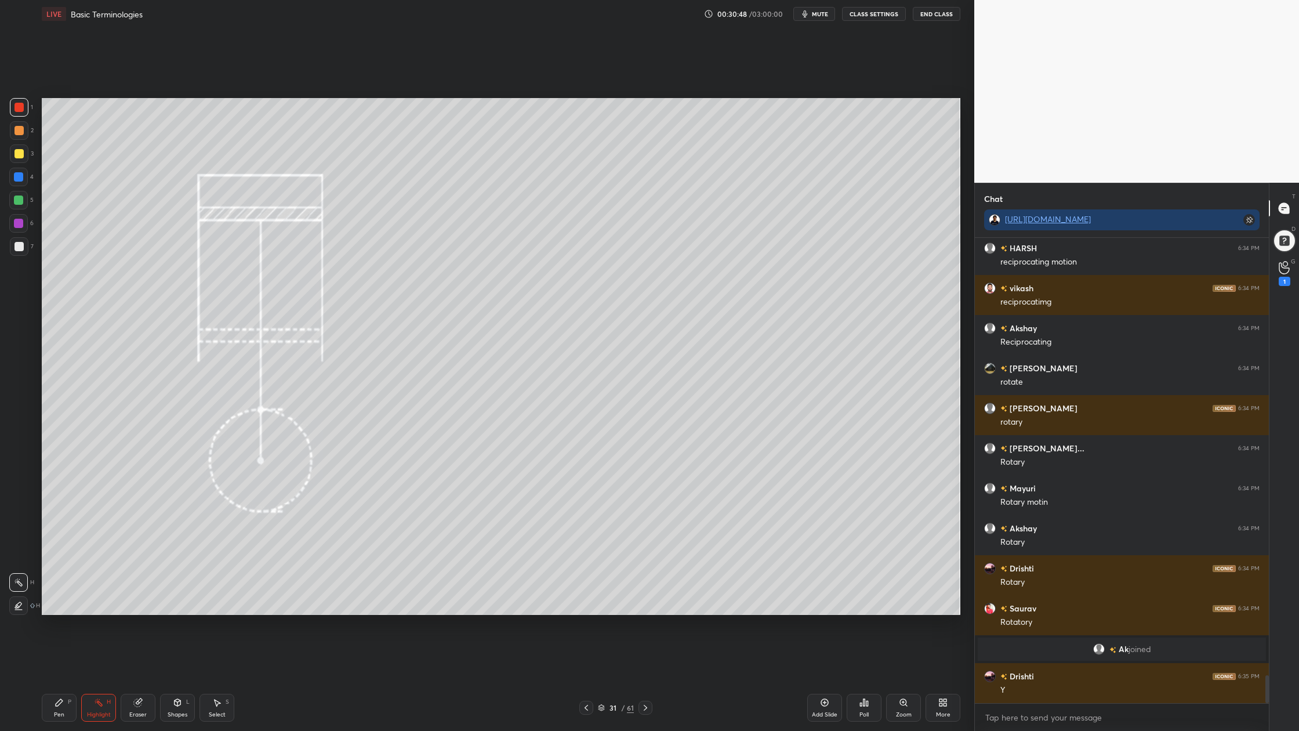
scroll to position [7357, 0]
click at [20, 158] on div at bounding box center [19, 153] width 19 height 19
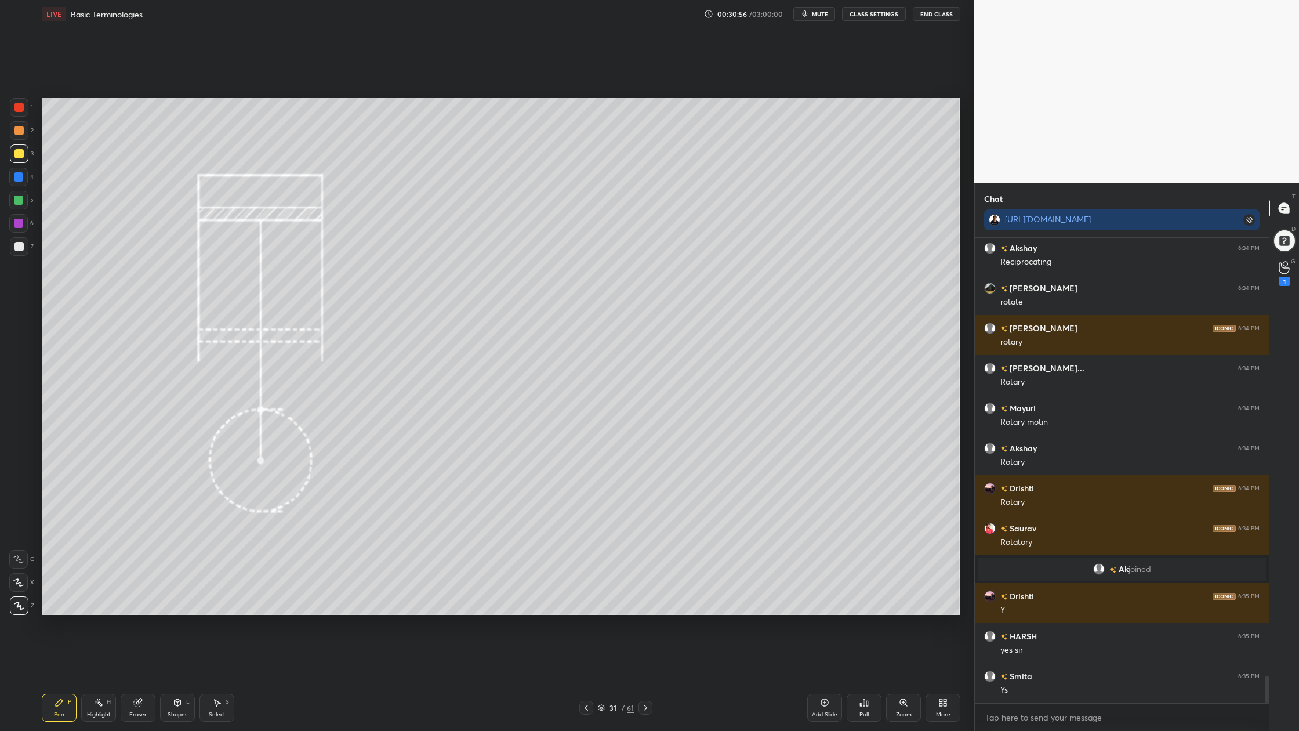
scroll to position [7477, 0]
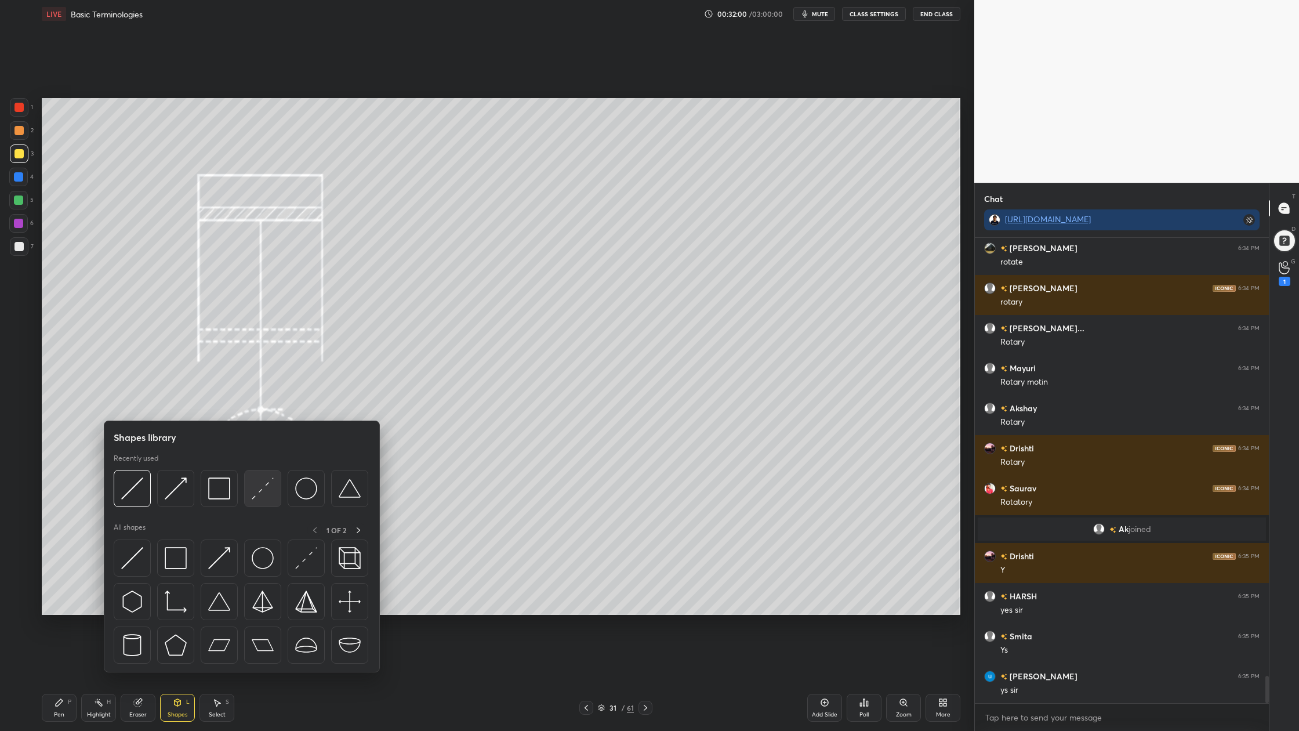
click at [261, 493] on img at bounding box center [263, 488] width 22 height 22
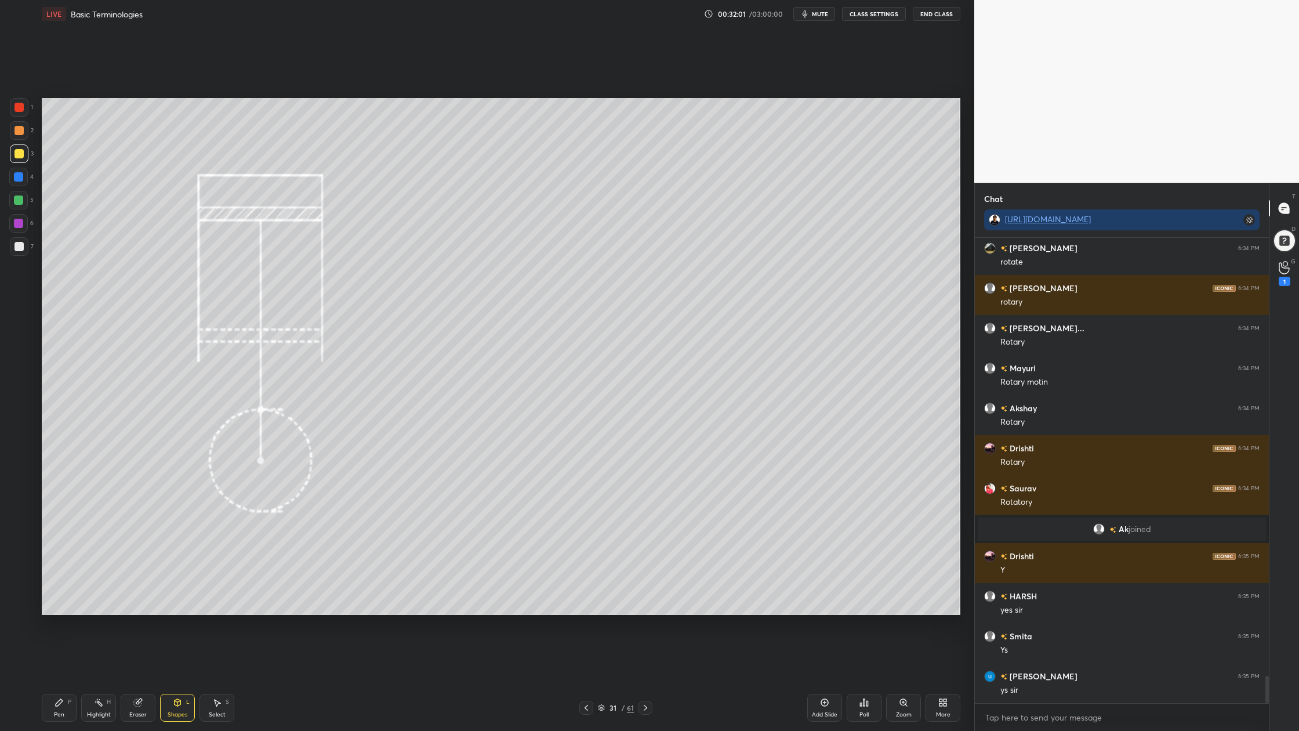
drag, startPoint x: 19, startPoint y: 160, endPoint x: 28, endPoint y: 158, distance: 8.9
click at [19, 159] on div at bounding box center [19, 153] width 19 height 19
drag, startPoint x: 22, startPoint y: 137, endPoint x: 39, endPoint y: 140, distance: 17.1
click at [23, 139] on div at bounding box center [19, 130] width 19 height 19
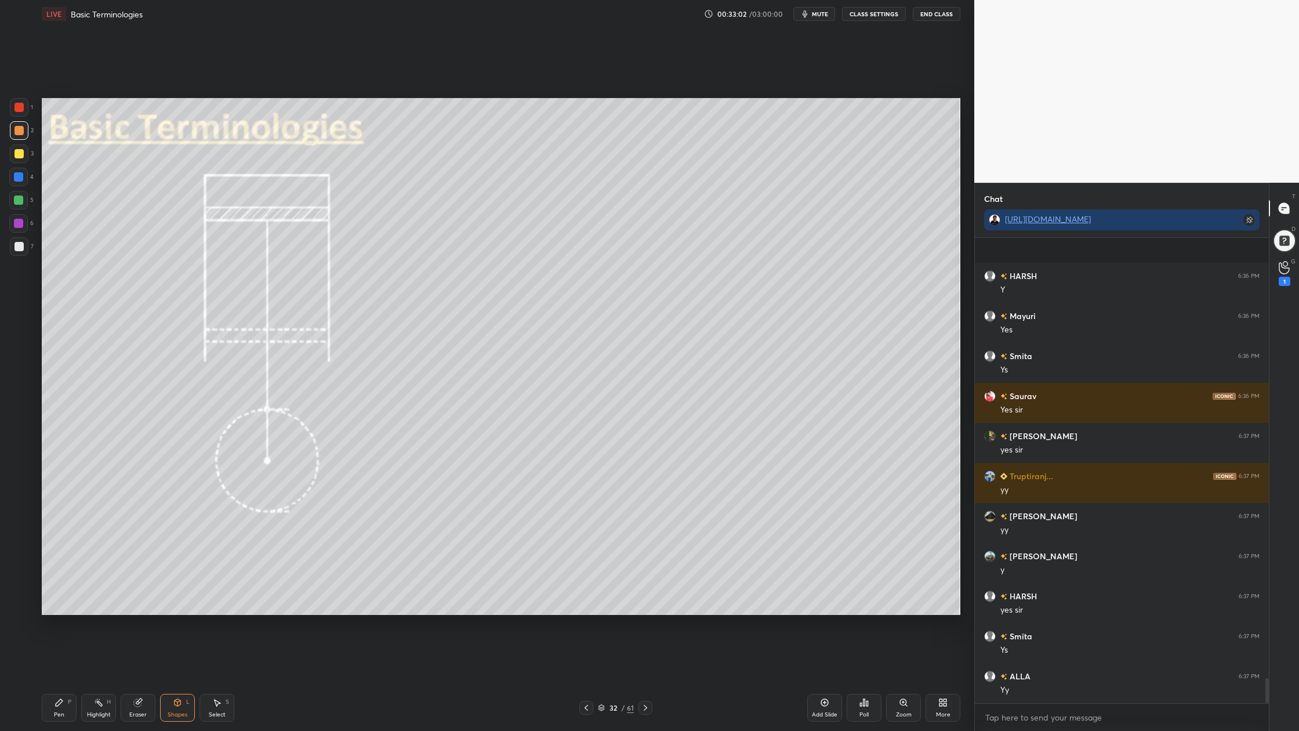
scroll to position [8157, 0]
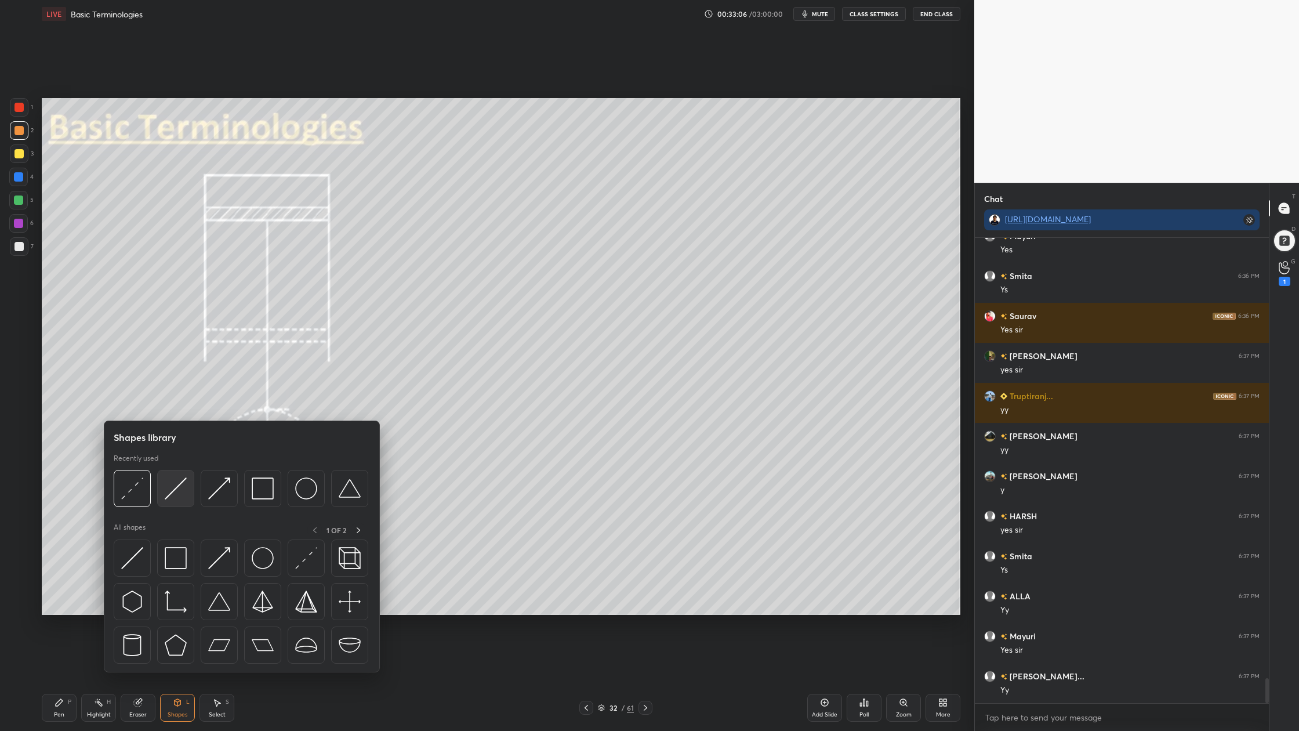
click at [175, 501] on div at bounding box center [175, 488] width 37 height 37
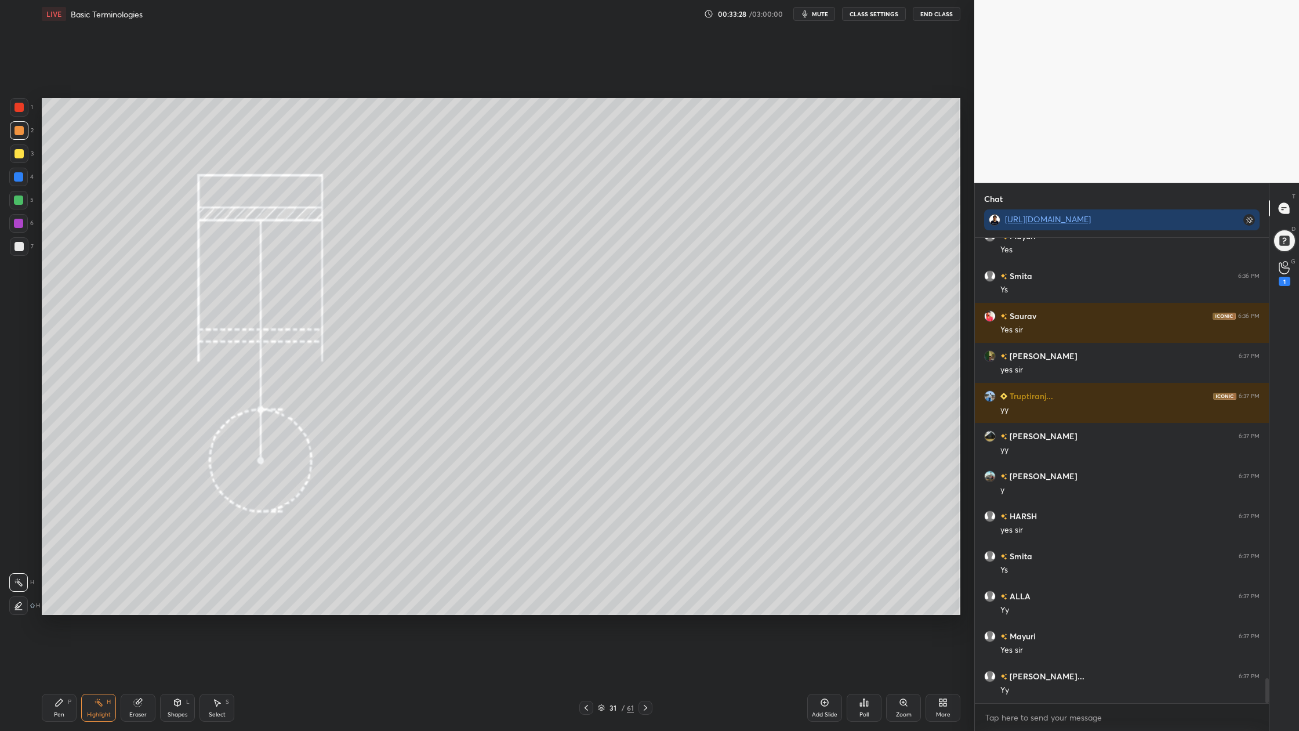
drag, startPoint x: 24, startPoint y: 107, endPoint x: 35, endPoint y: 107, distance: 11.6
click at [35, 107] on div "1 2 3 4 5 6 7 C X Z C X Z E E Erase all H H" at bounding box center [18, 356] width 37 height 517
click at [17, 108] on div at bounding box center [19, 107] width 9 height 9
drag, startPoint x: 24, startPoint y: 201, endPoint x: 30, endPoint y: 197, distance: 6.8
click at [24, 201] on div at bounding box center [18, 200] width 19 height 19
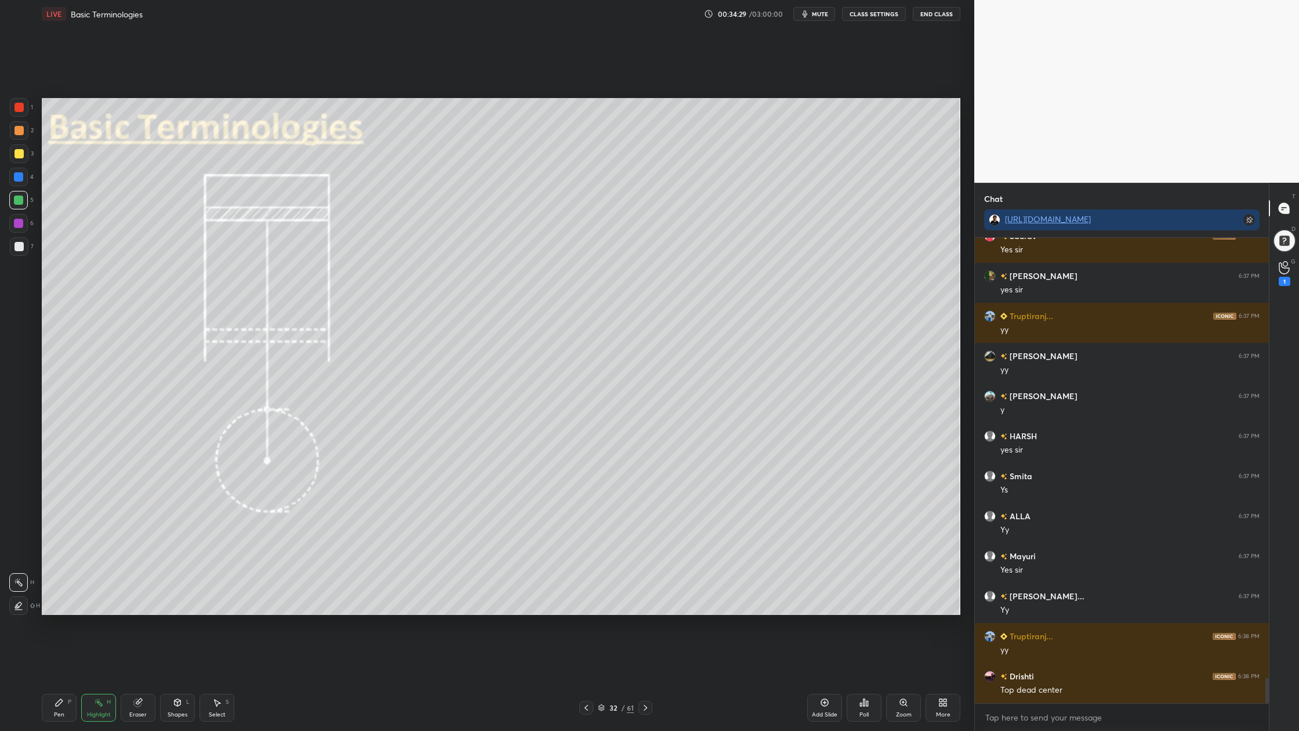
scroll to position [8277, 0]
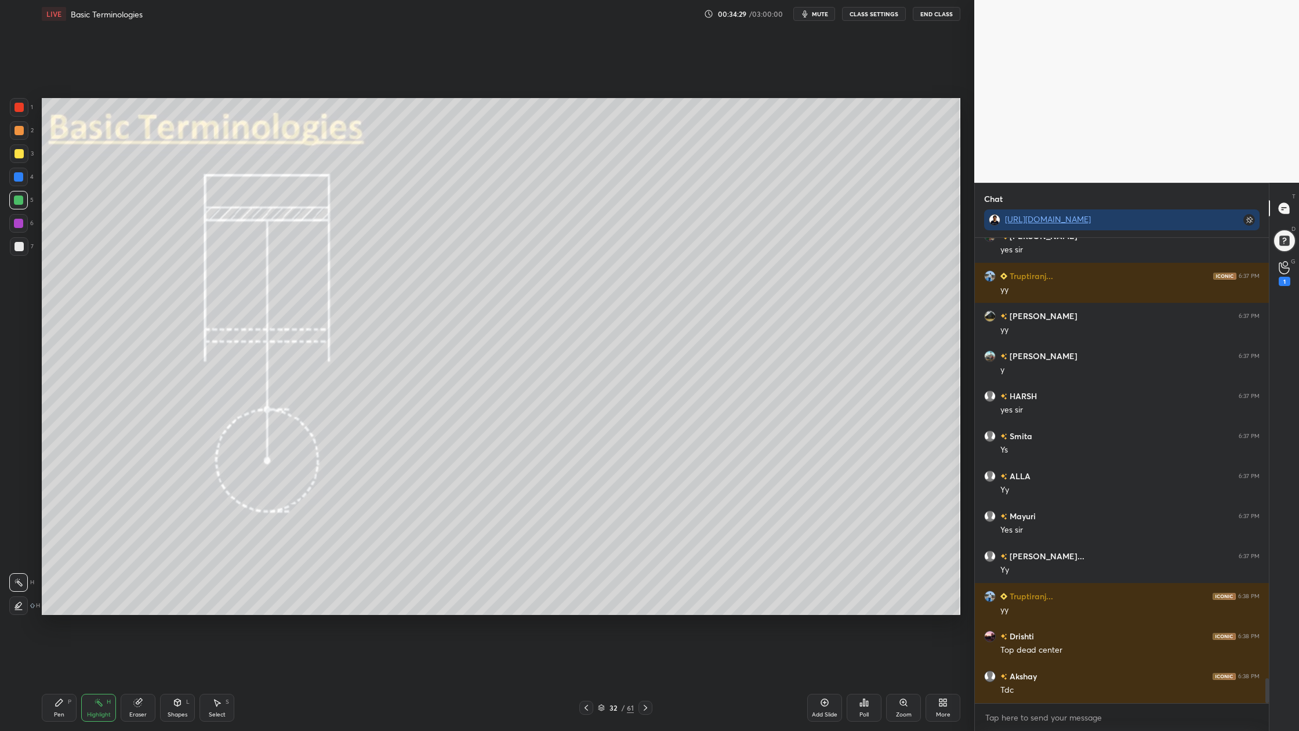
click at [16, 147] on div at bounding box center [19, 153] width 19 height 19
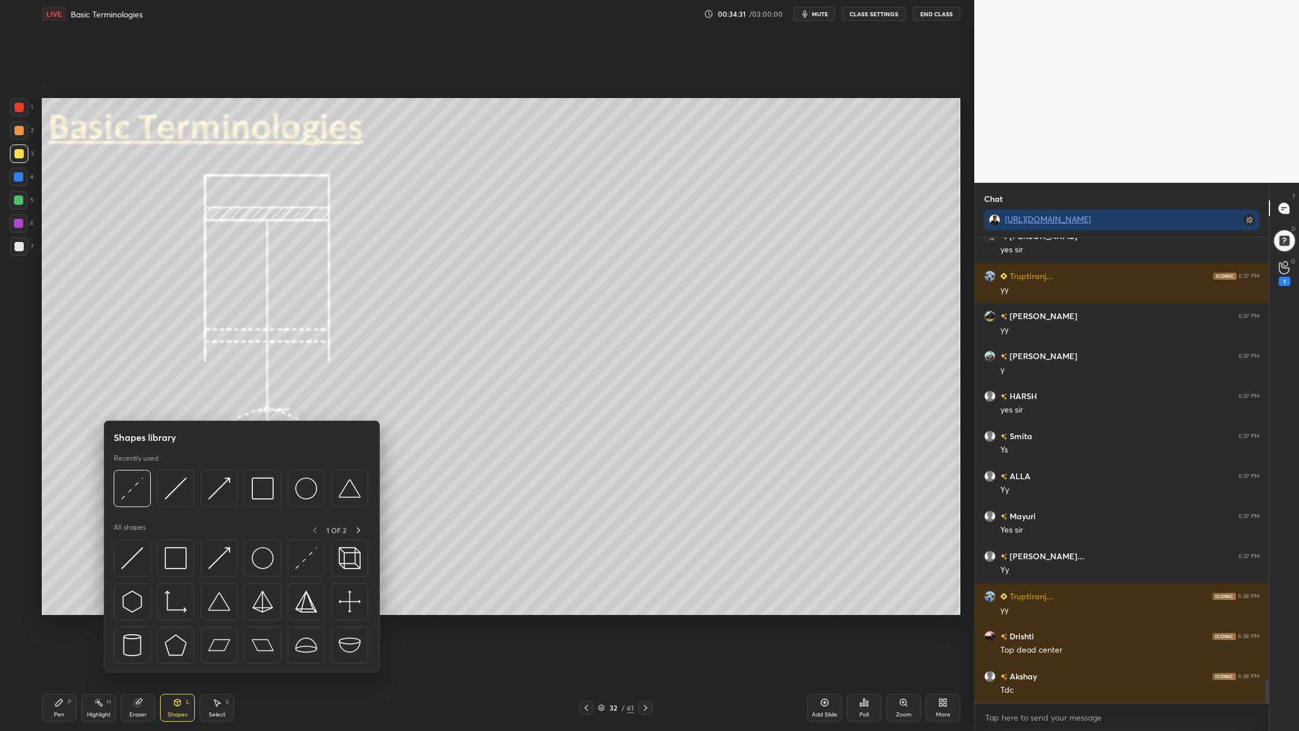
scroll to position [8317, 0]
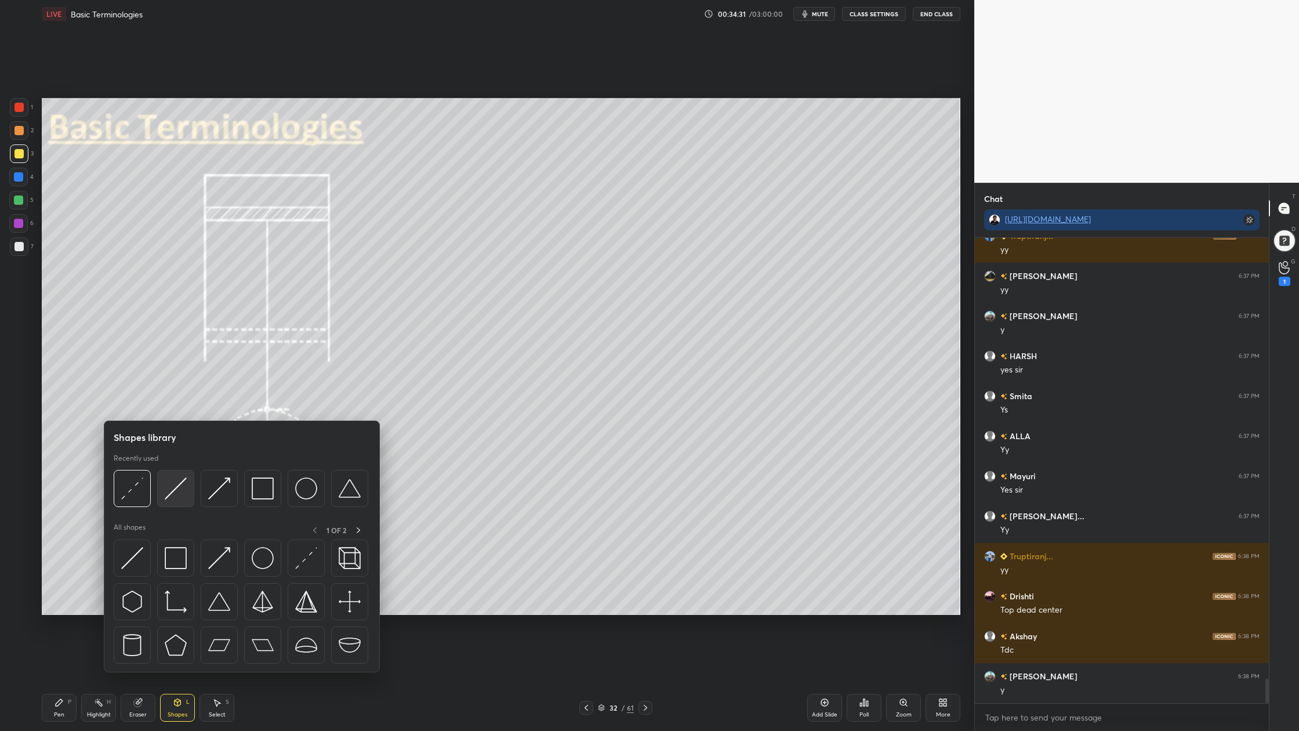
click at [175, 499] on img at bounding box center [176, 488] width 22 height 22
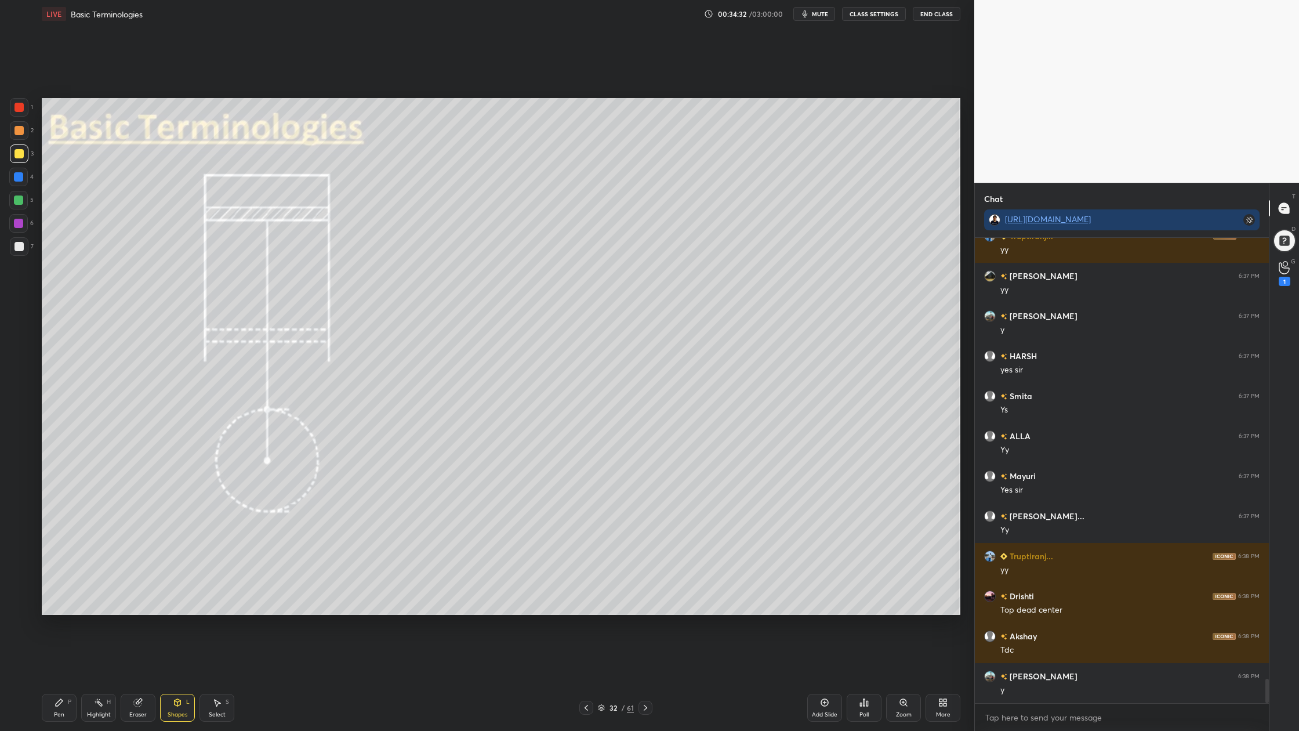
click at [16, 200] on div at bounding box center [18, 200] width 9 height 9
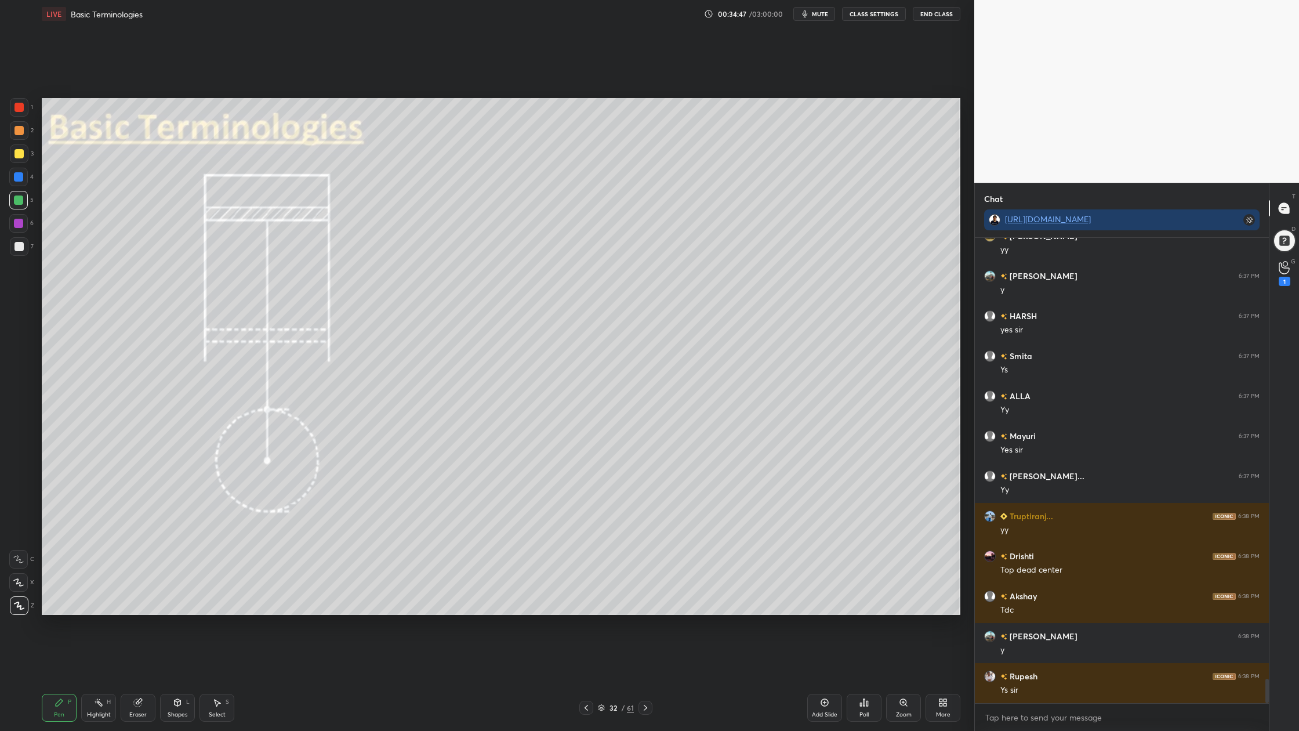
click at [21, 153] on div at bounding box center [19, 153] width 9 height 9
drag, startPoint x: 20, startPoint y: 134, endPoint x: 23, endPoint y: 154, distance: 20.5
click at [20, 134] on div at bounding box center [19, 130] width 9 height 9
click at [17, 155] on div at bounding box center [19, 153] width 9 height 9
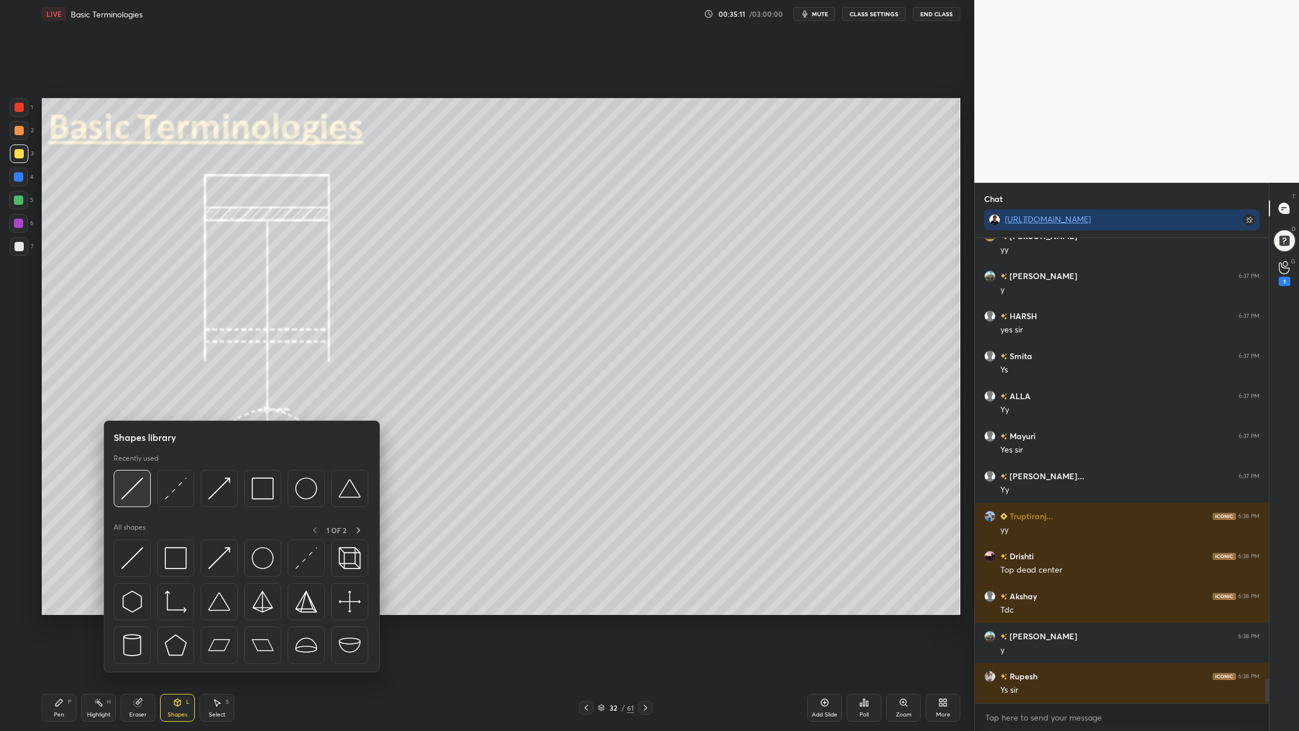
click at [139, 504] on div at bounding box center [132, 488] width 37 height 37
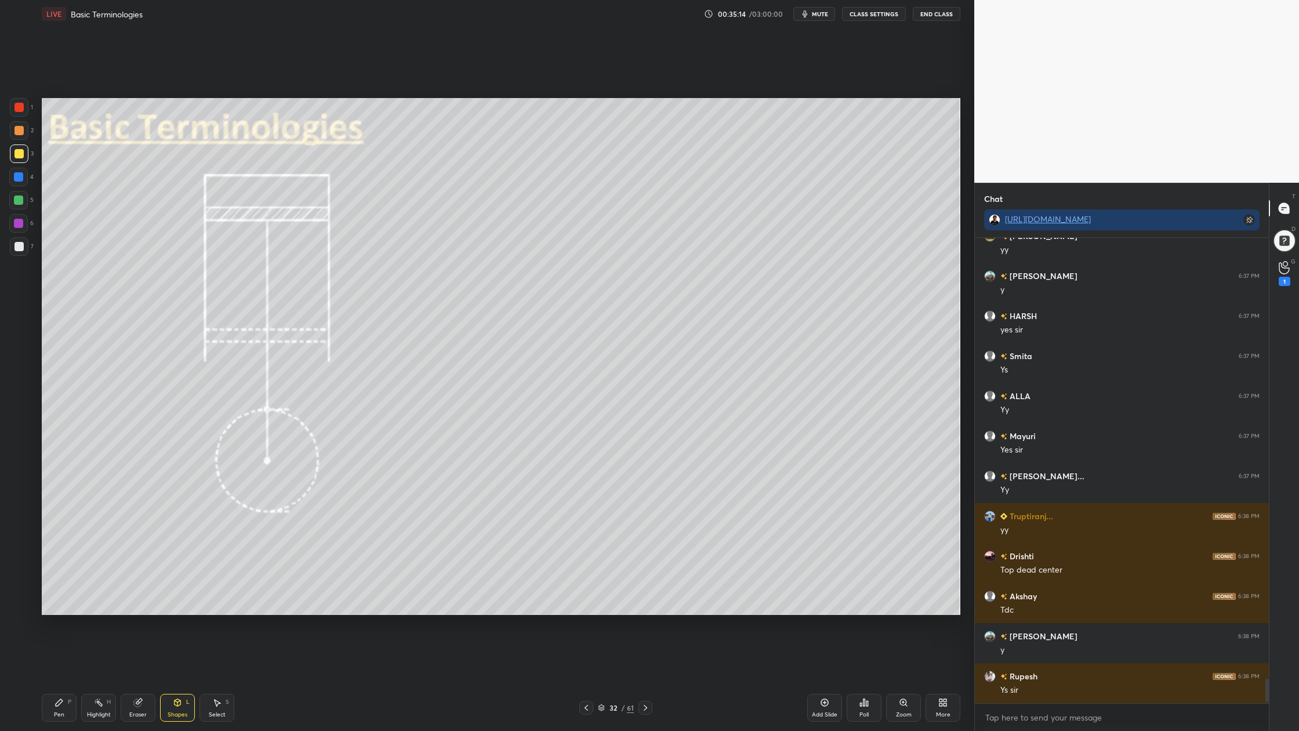
drag, startPoint x: 16, startPoint y: 245, endPoint x: 27, endPoint y: 240, distance: 12.7
click at [16, 245] on div at bounding box center [19, 246] width 9 height 9
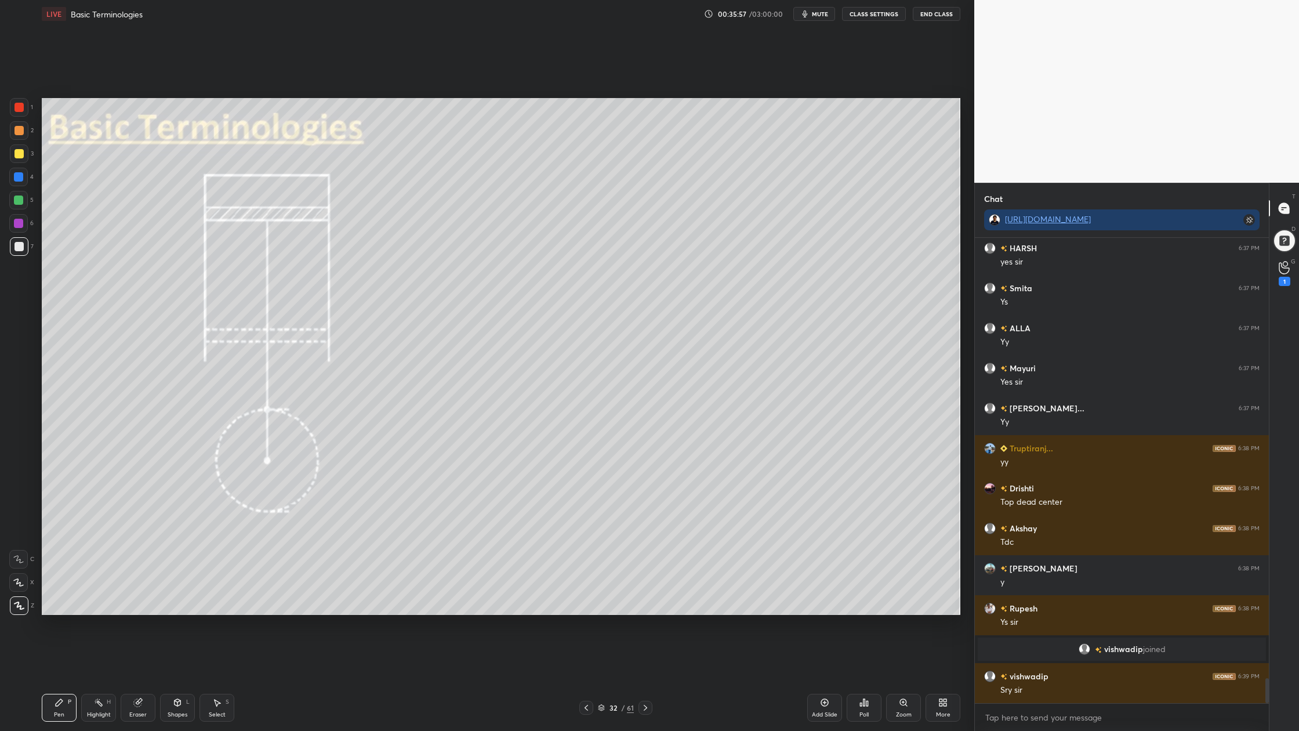
scroll to position [8181, 0]
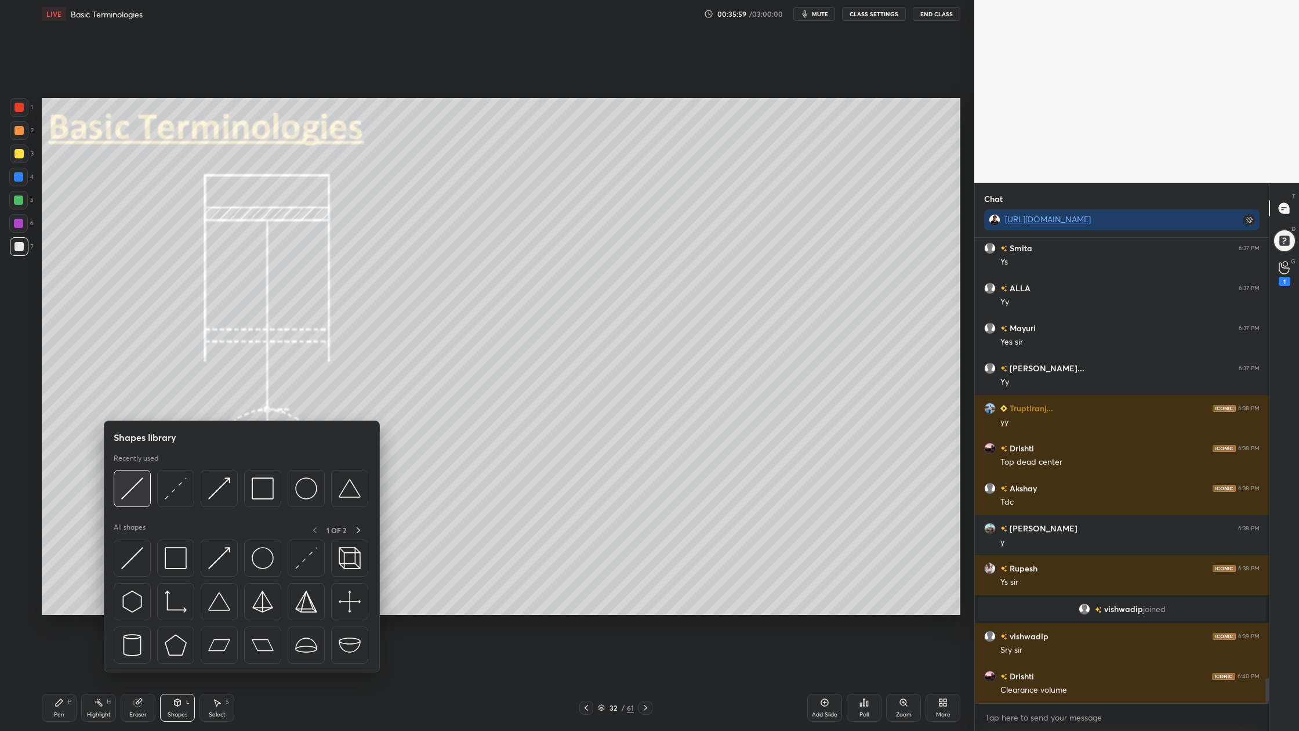
click at [132, 501] on div at bounding box center [132, 488] width 37 height 37
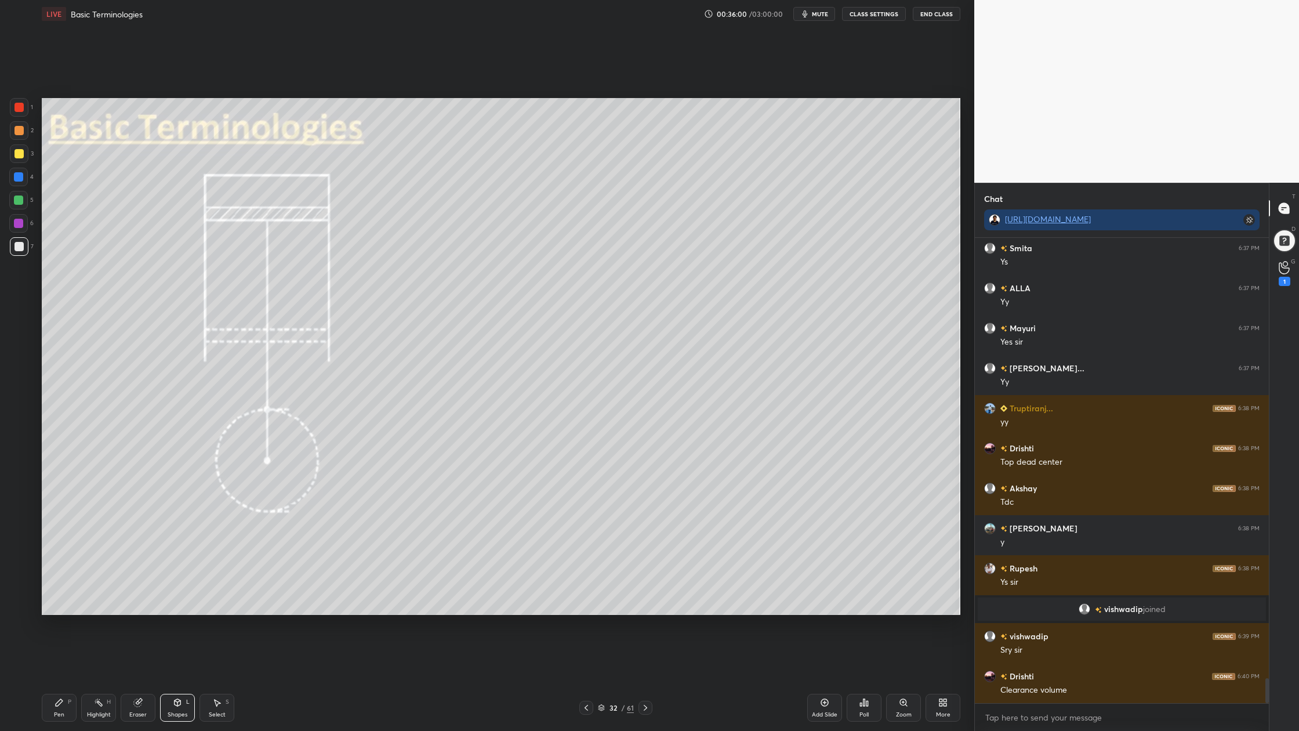
drag, startPoint x: 13, startPoint y: 204, endPoint x: 19, endPoint y: 201, distance: 6.5
click at [14, 204] on div at bounding box center [18, 200] width 19 height 19
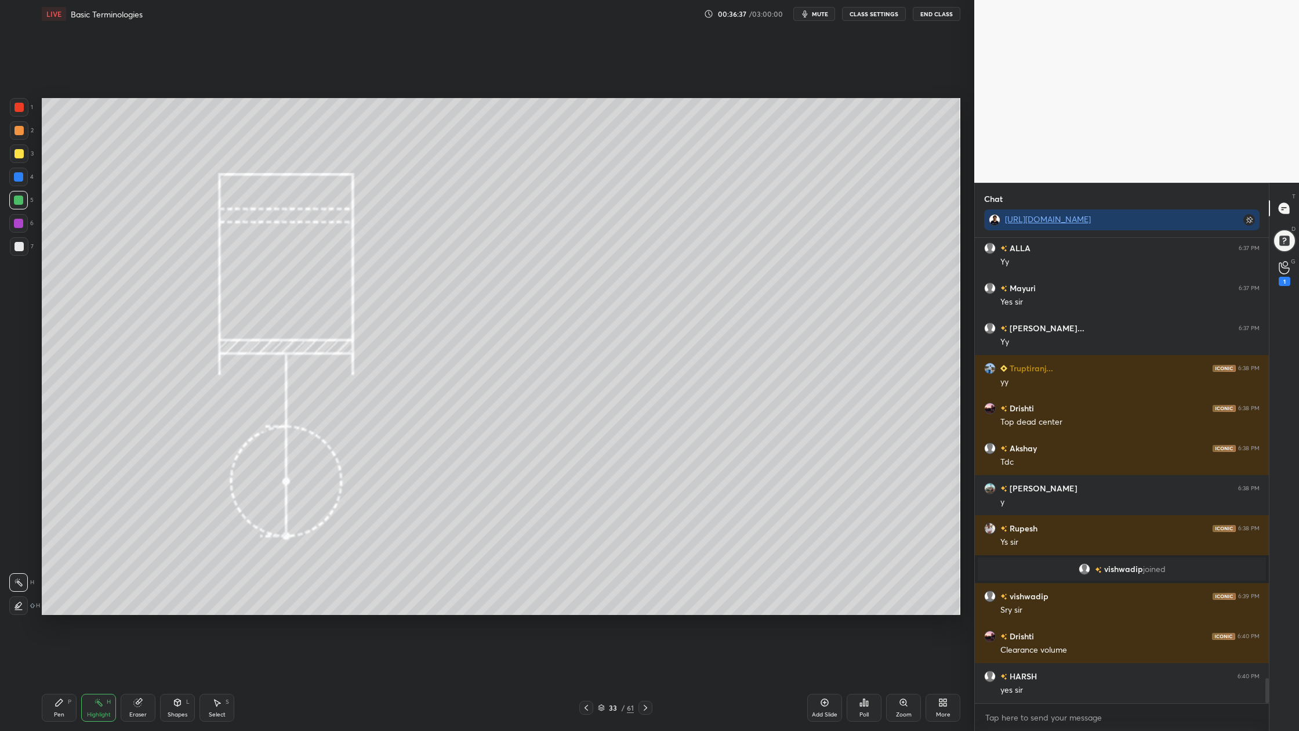
scroll to position [8261, 0]
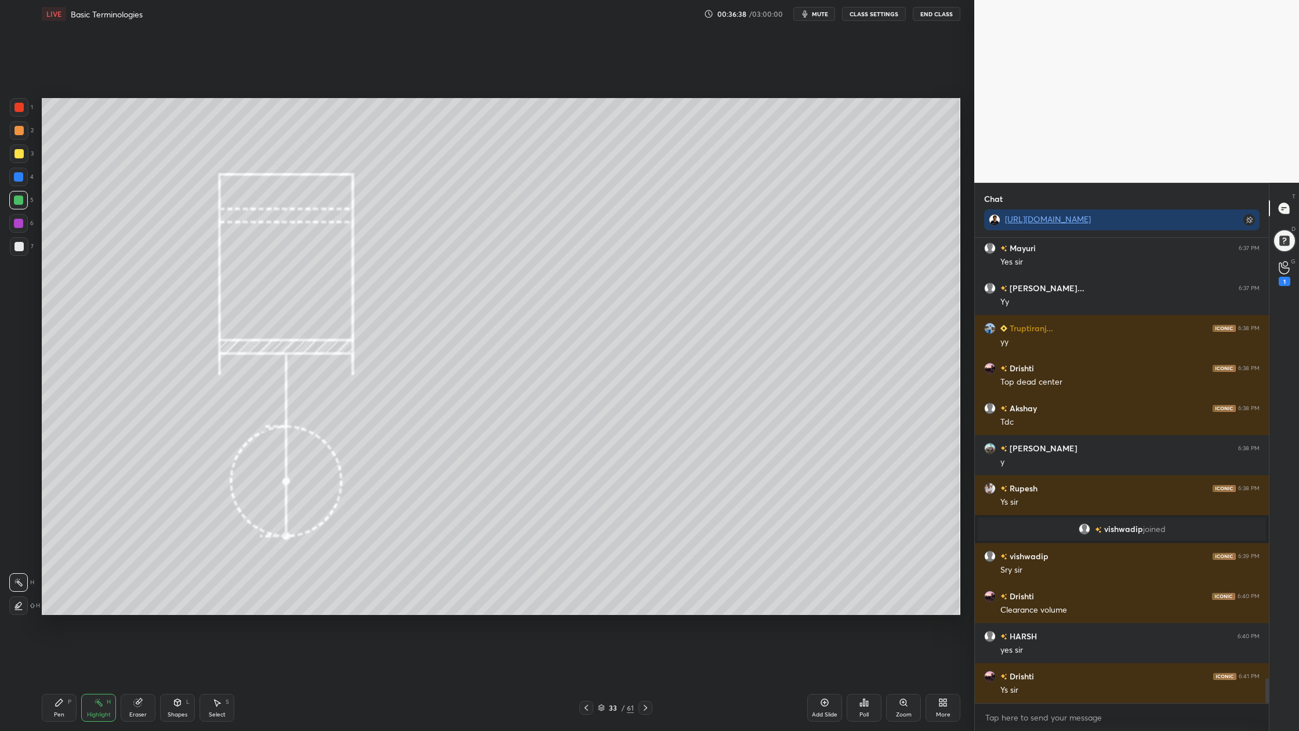
drag, startPoint x: 19, startPoint y: 155, endPoint x: 22, endPoint y: 160, distance: 6.3
click at [20, 159] on div at bounding box center [19, 153] width 19 height 19
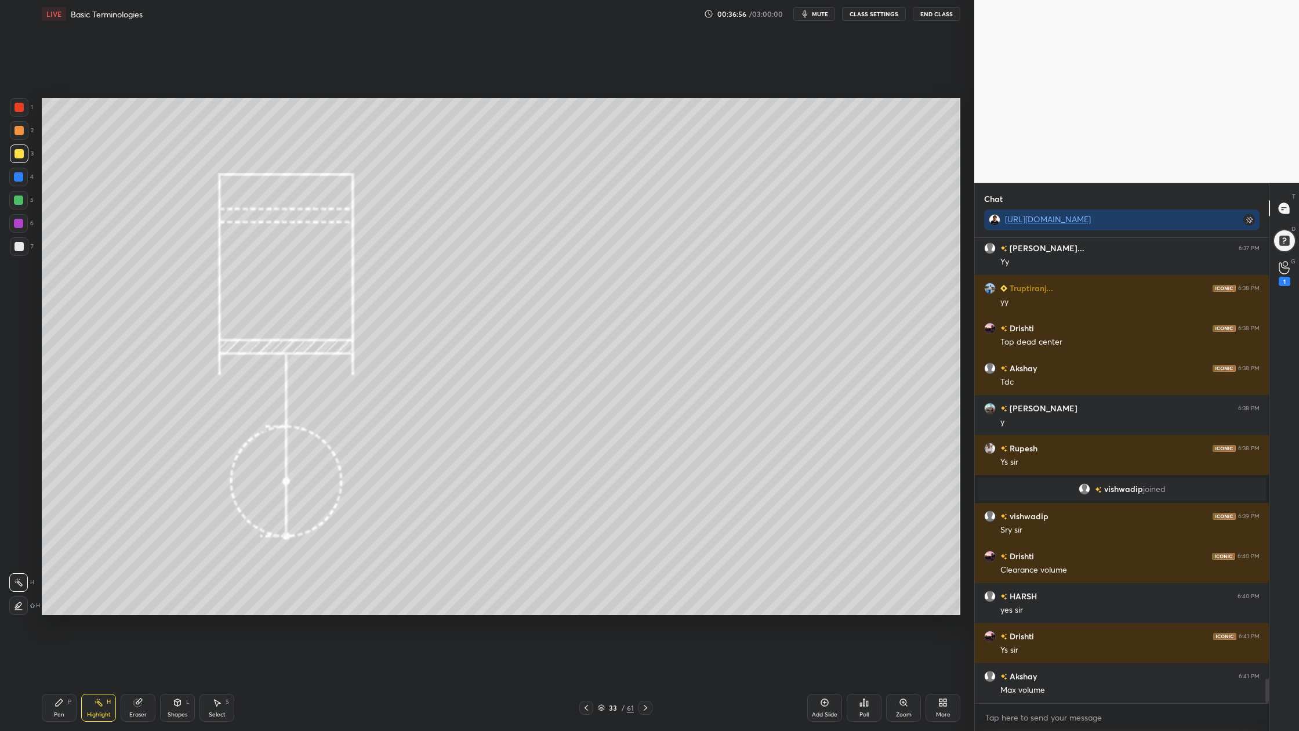
scroll to position [8341, 0]
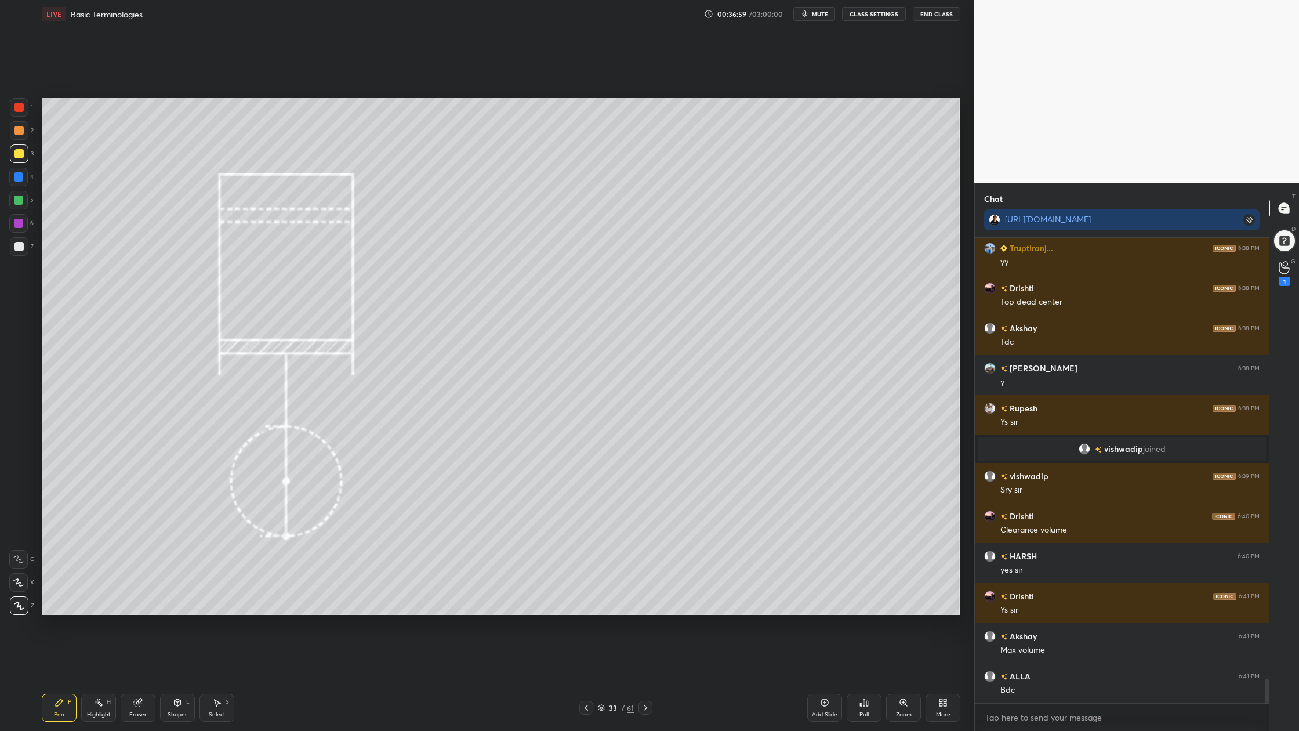
click at [17, 158] on div at bounding box center [19, 153] width 19 height 19
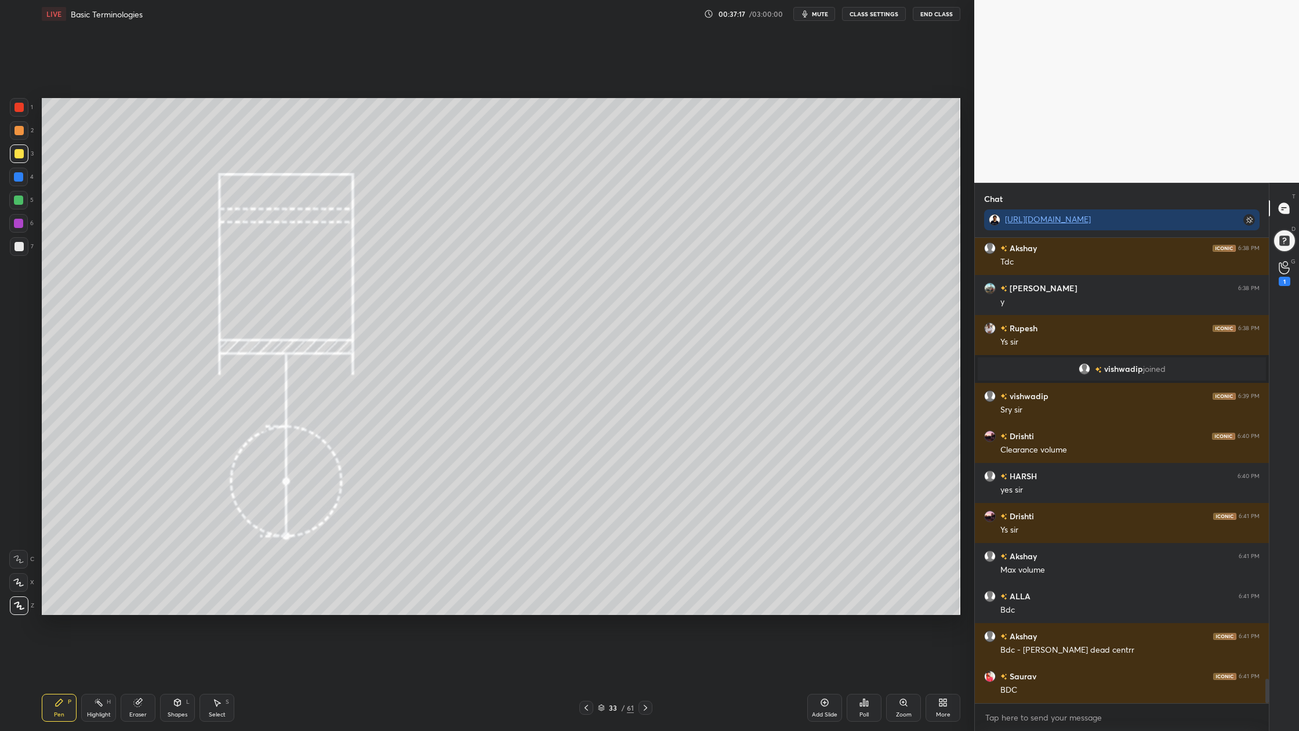
scroll to position [8461, 0]
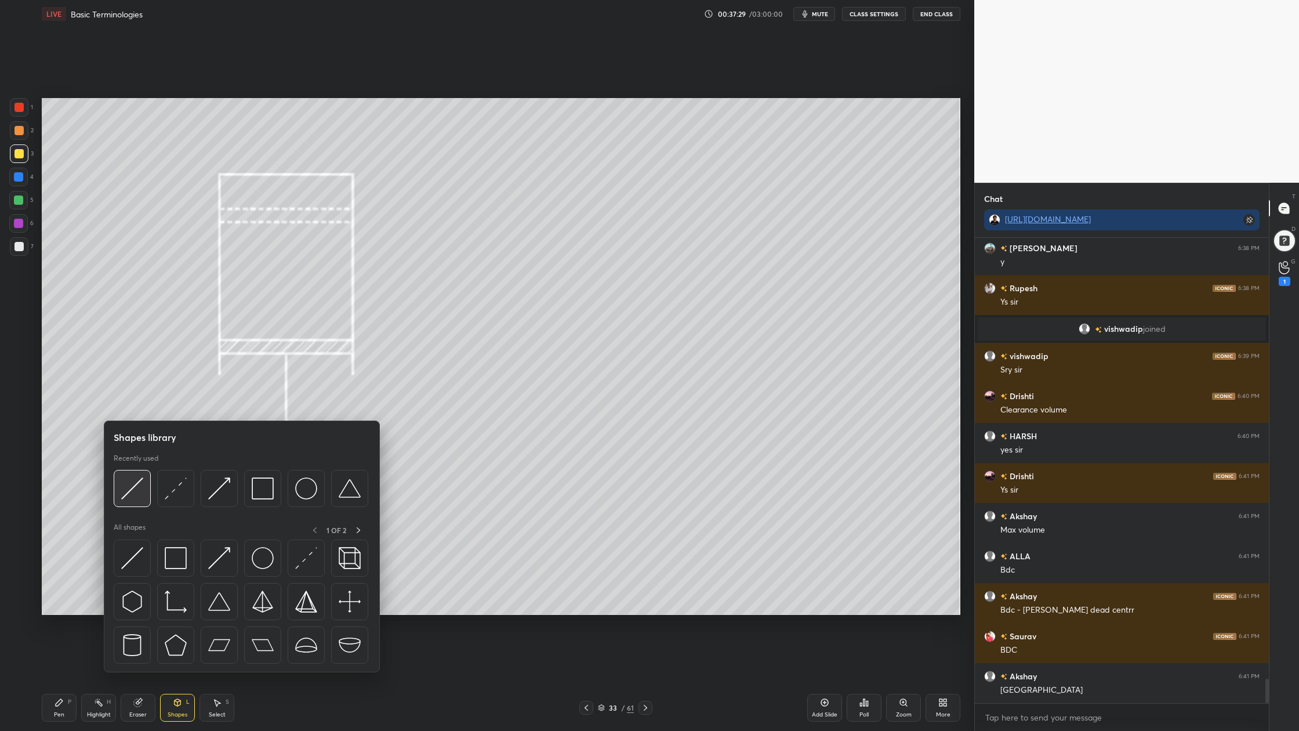
click at [136, 489] on img at bounding box center [132, 488] width 22 height 22
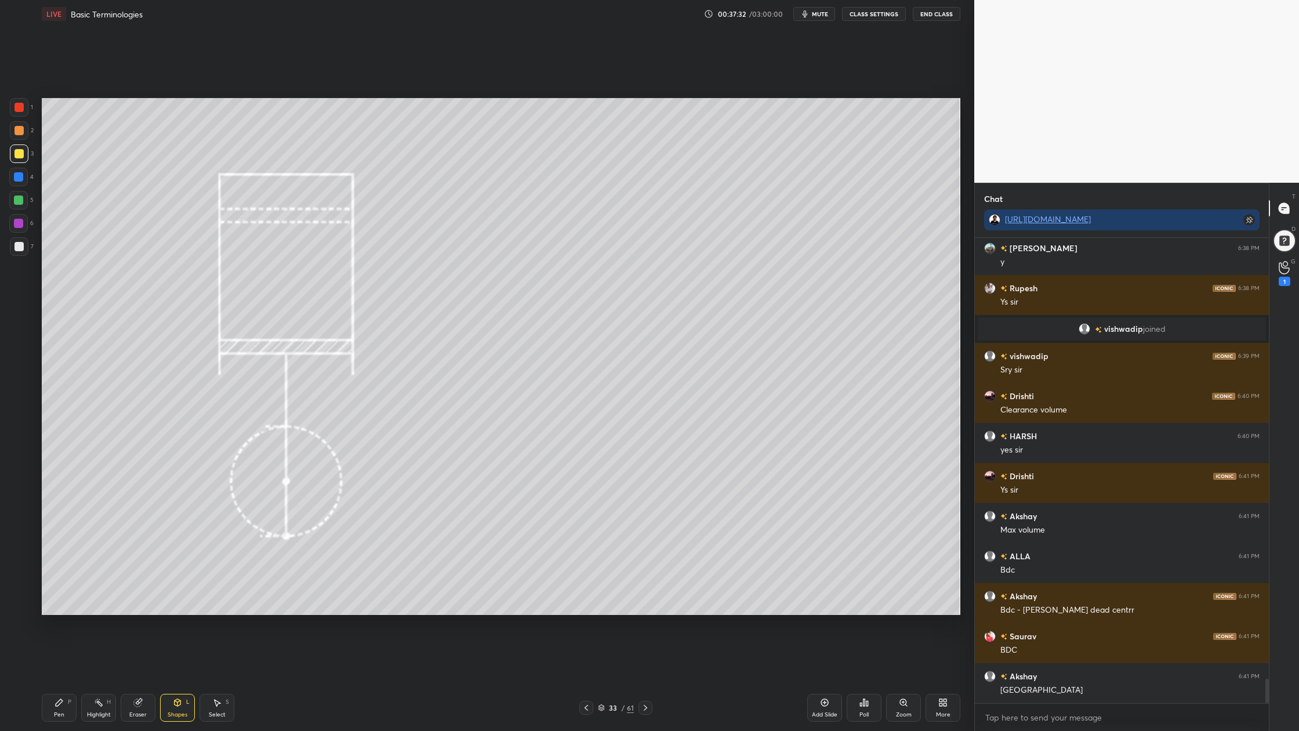
click at [23, 248] on div at bounding box center [19, 246] width 9 height 9
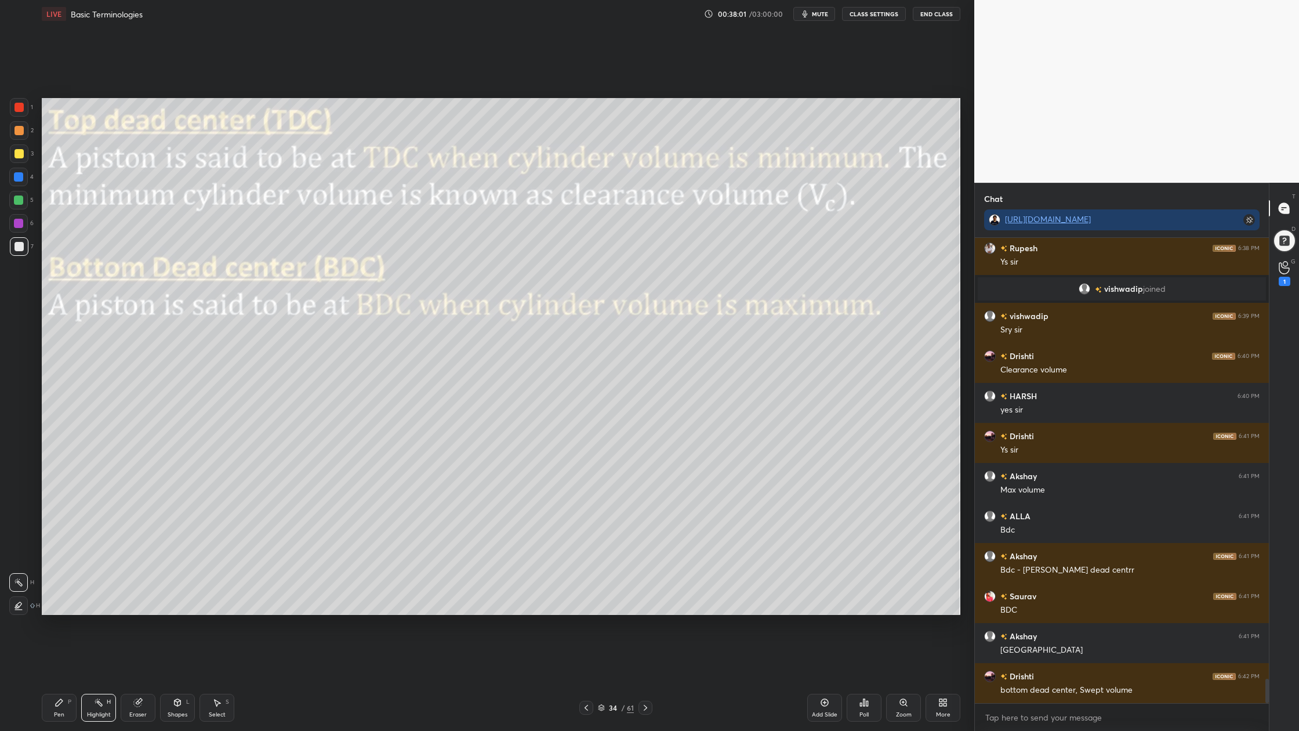
click at [5, 98] on div "1 2 3 4 5 6 7 C X Z C X Z E E Erase all H H" at bounding box center [18, 356] width 37 height 517
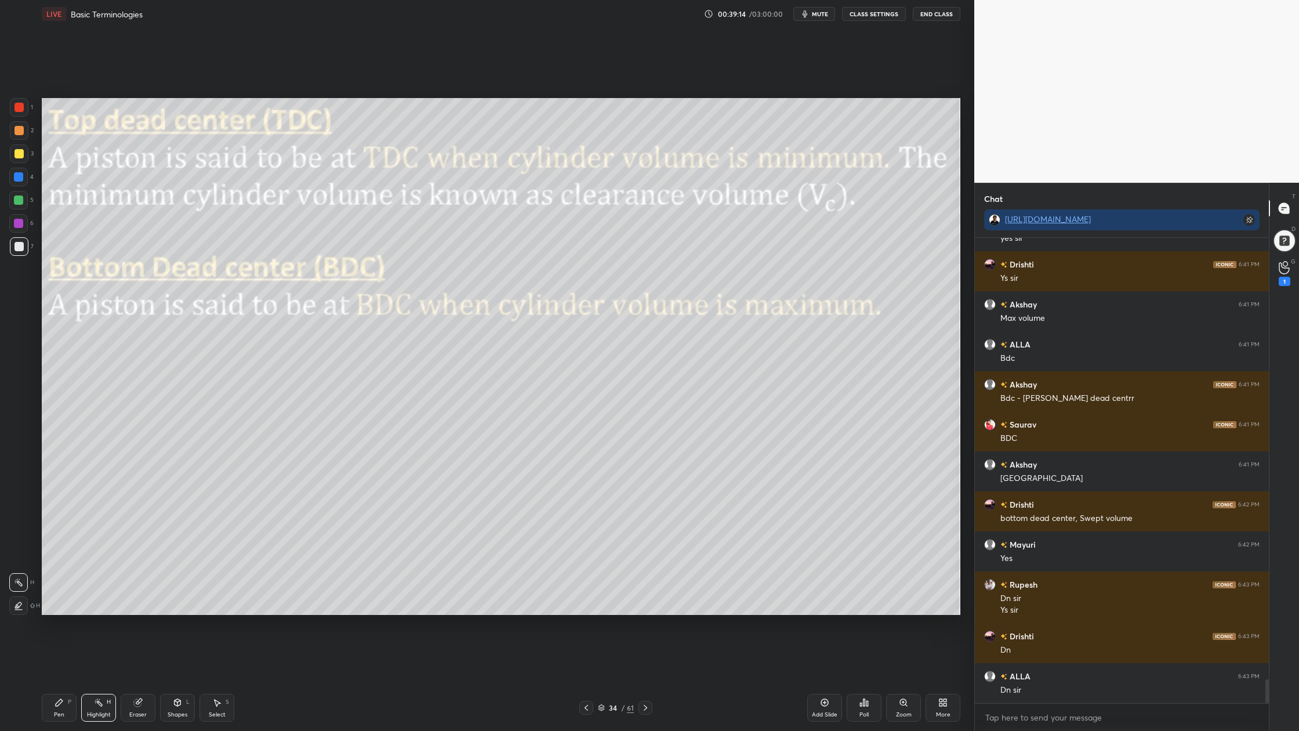
scroll to position [8713, 0]
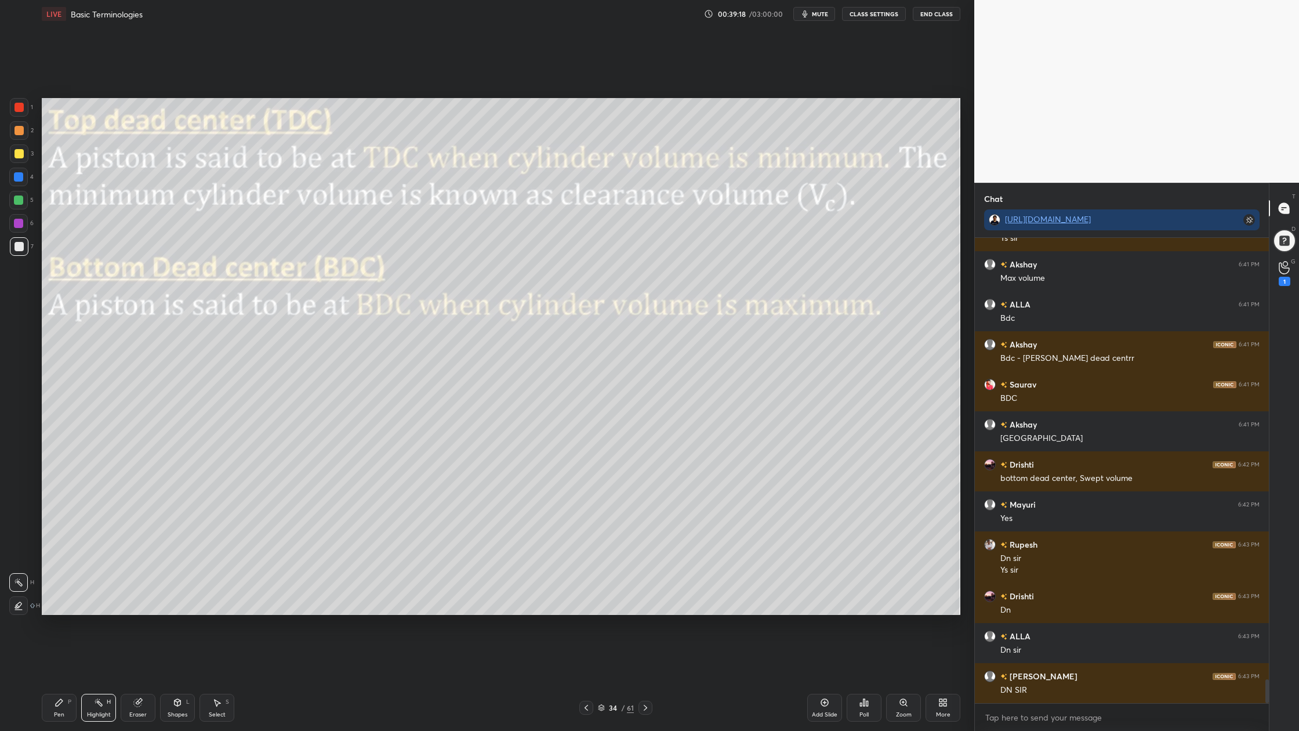
click at [600, 552] on icon at bounding box center [601, 707] width 7 height 7
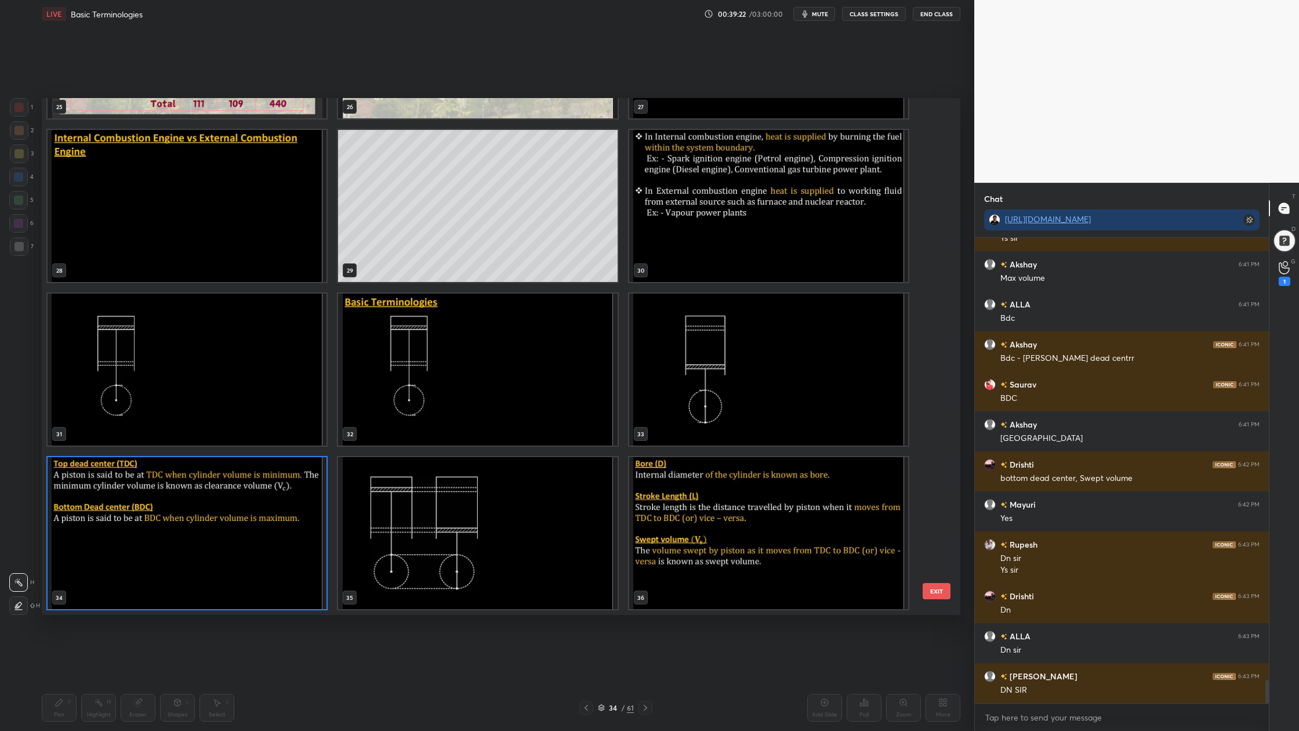
scroll to position [8753, 0]
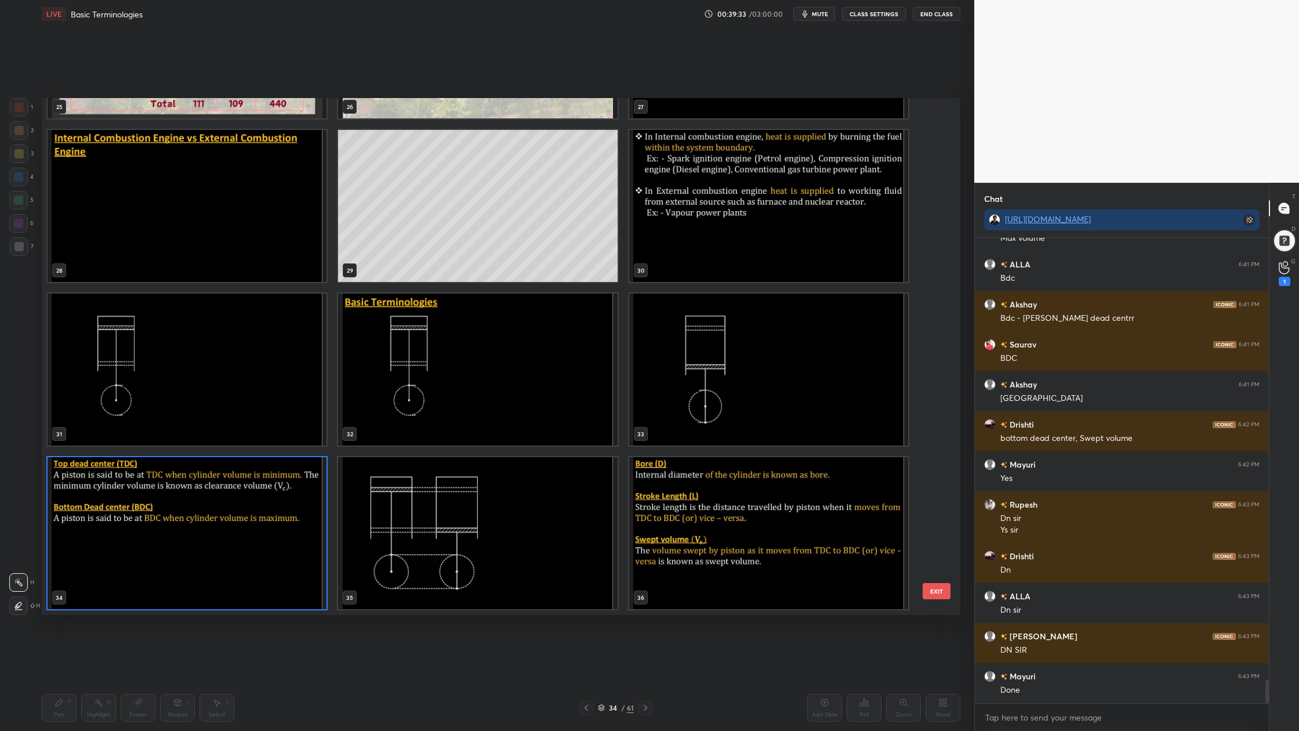
click at [579, 510] on img "grid" at bounding box center [477, 533] width 279 height 152
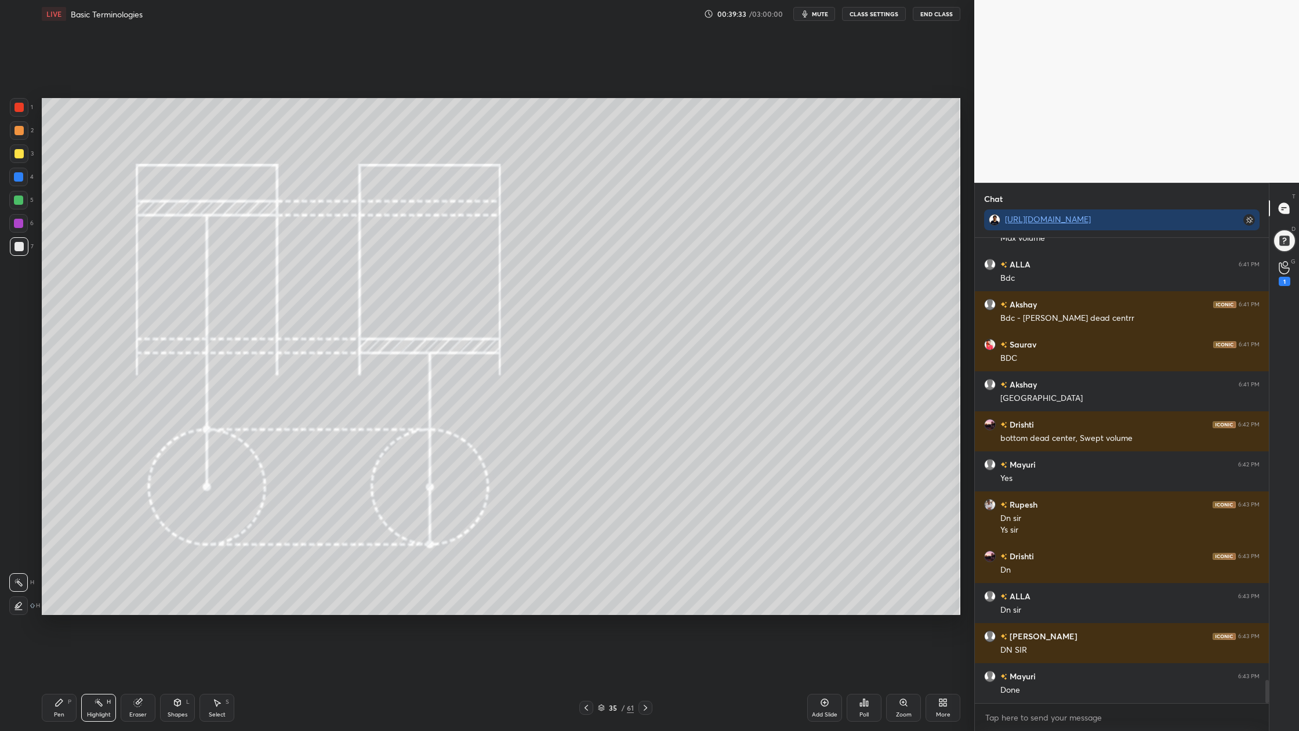
scroll to position [0, 0]
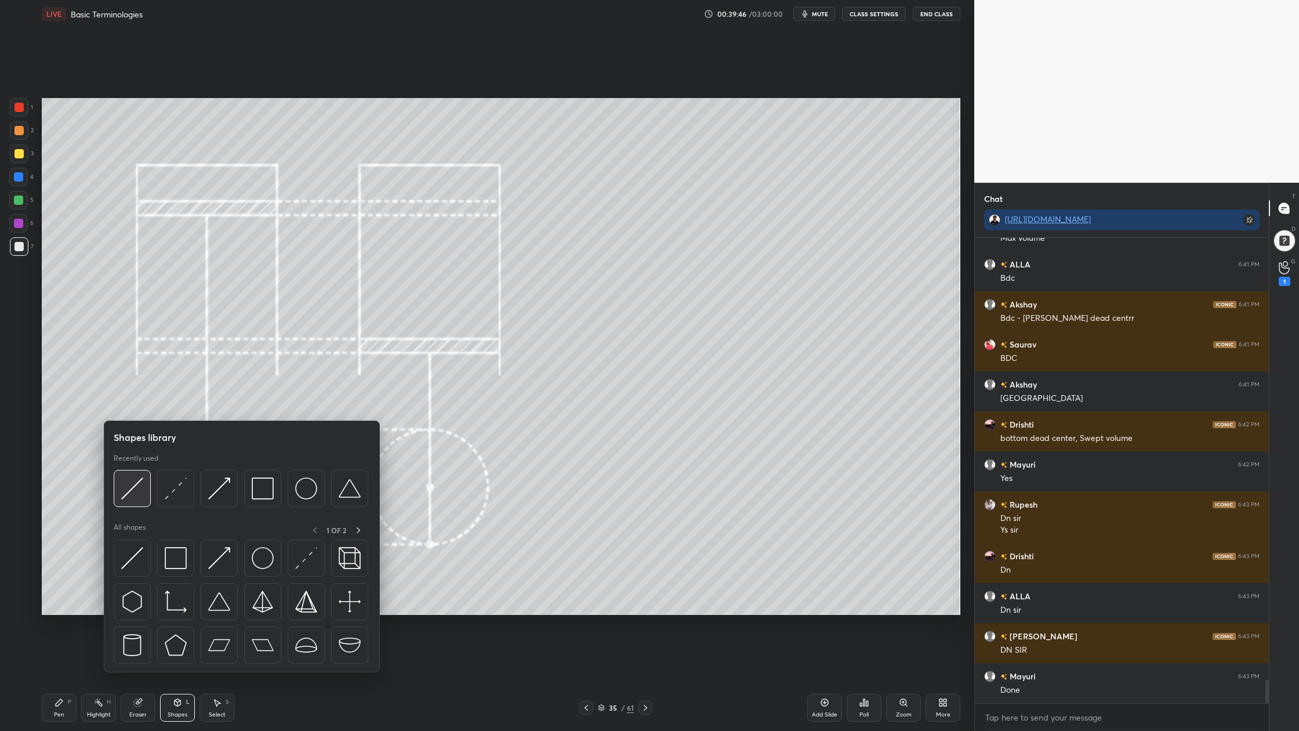
click at [134, 501] on div at bounding box center [132, 488] width 37 height 37
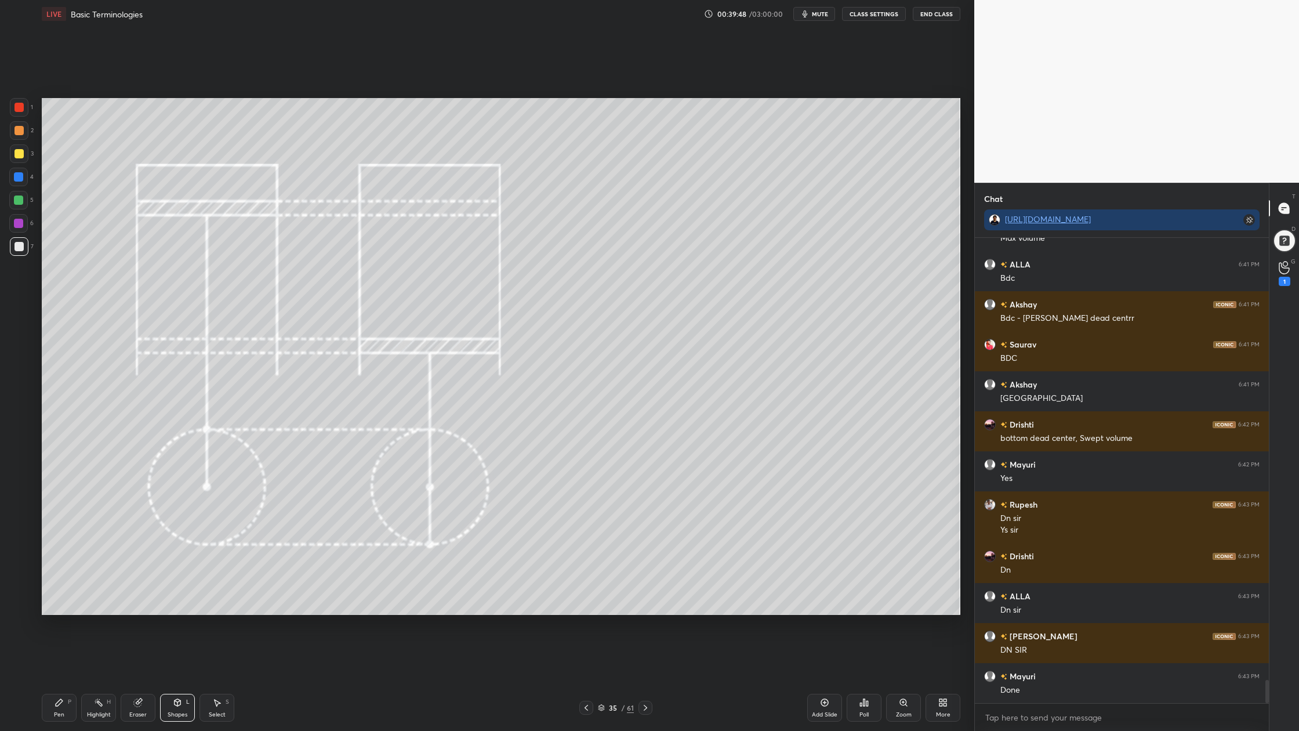
click at [16, 107] on div at bounding box center [19, 107] width 9 height 9
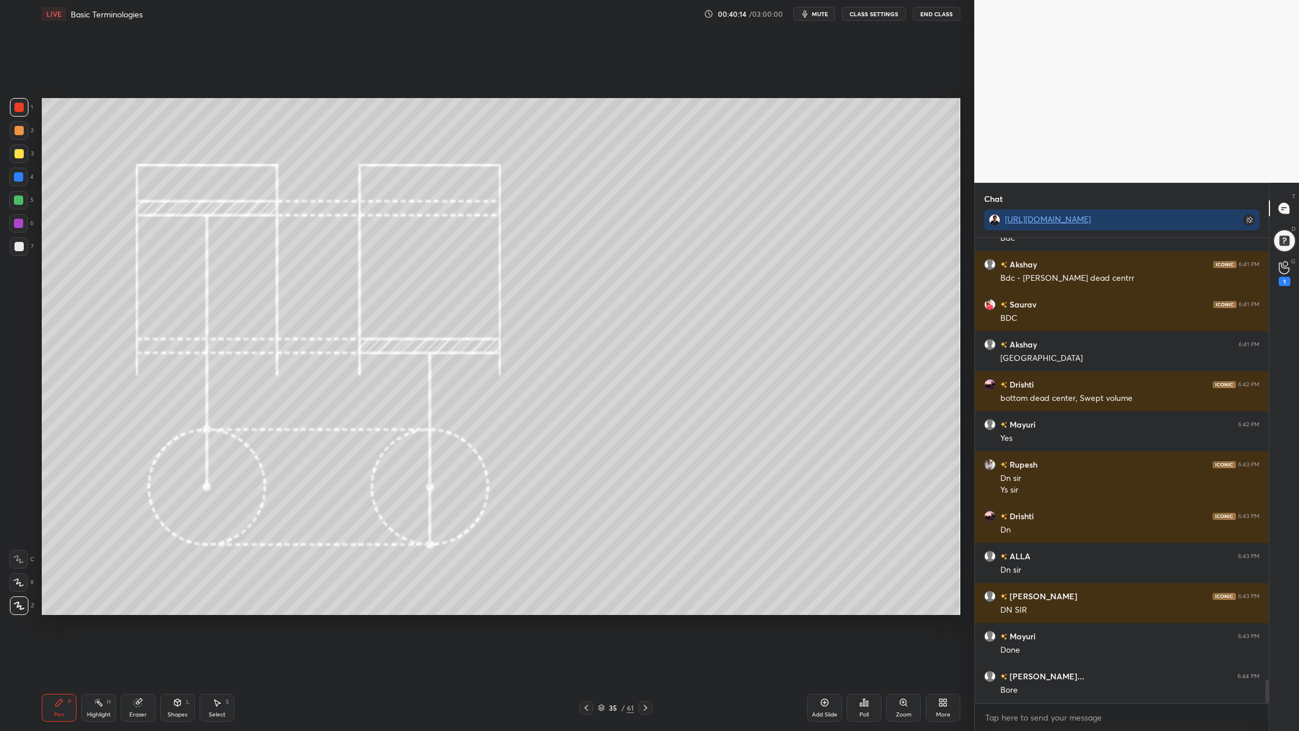
click at [24, 202] on div at bounding box center [18, 200] width 19 height 19
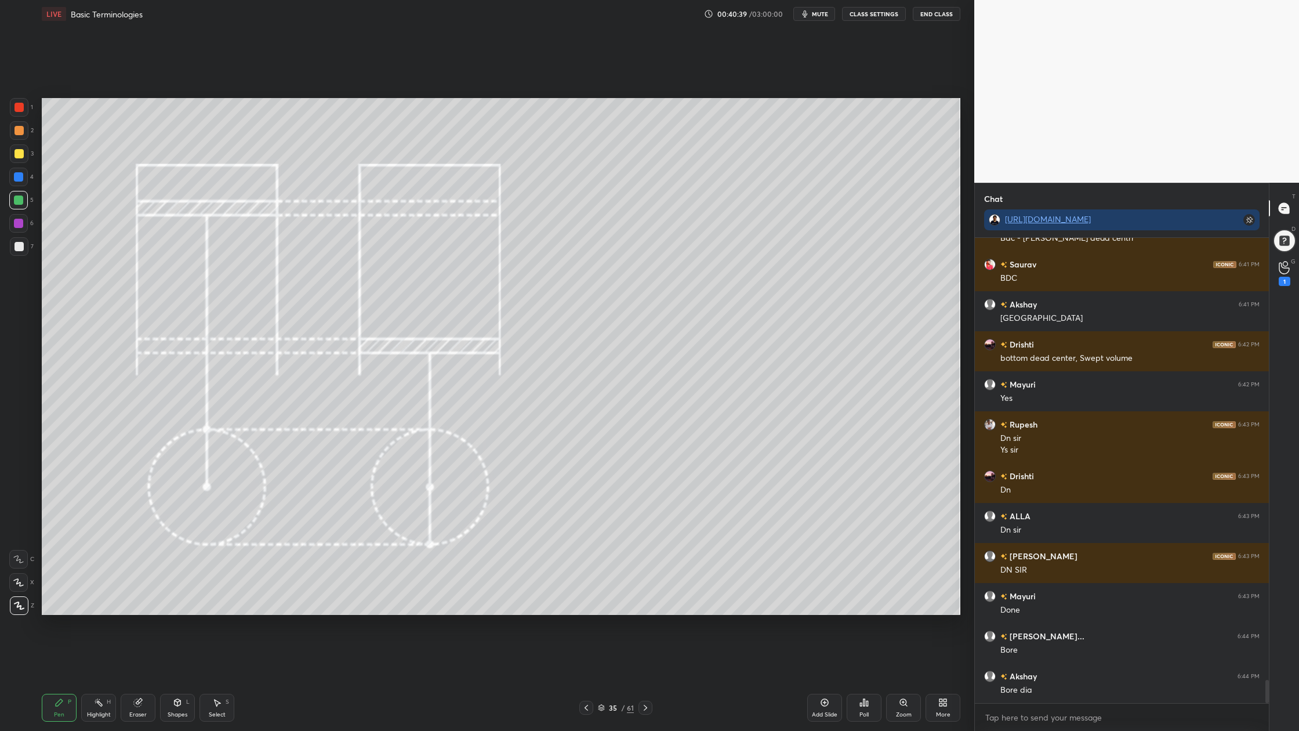
click at [13, 150] on div at bounding box center [19, 153] width 19 height 19
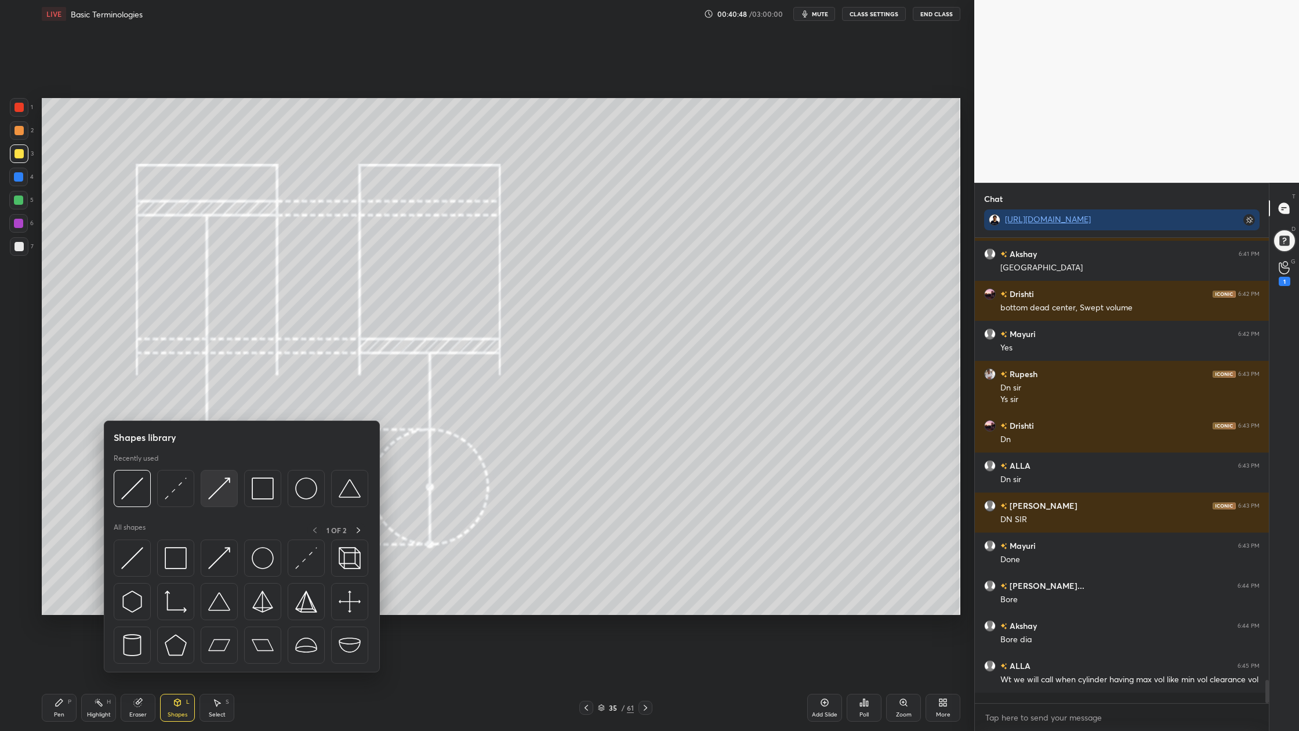
click at [224, 501] on div at bounding box center [219, 488] width 37 height 37
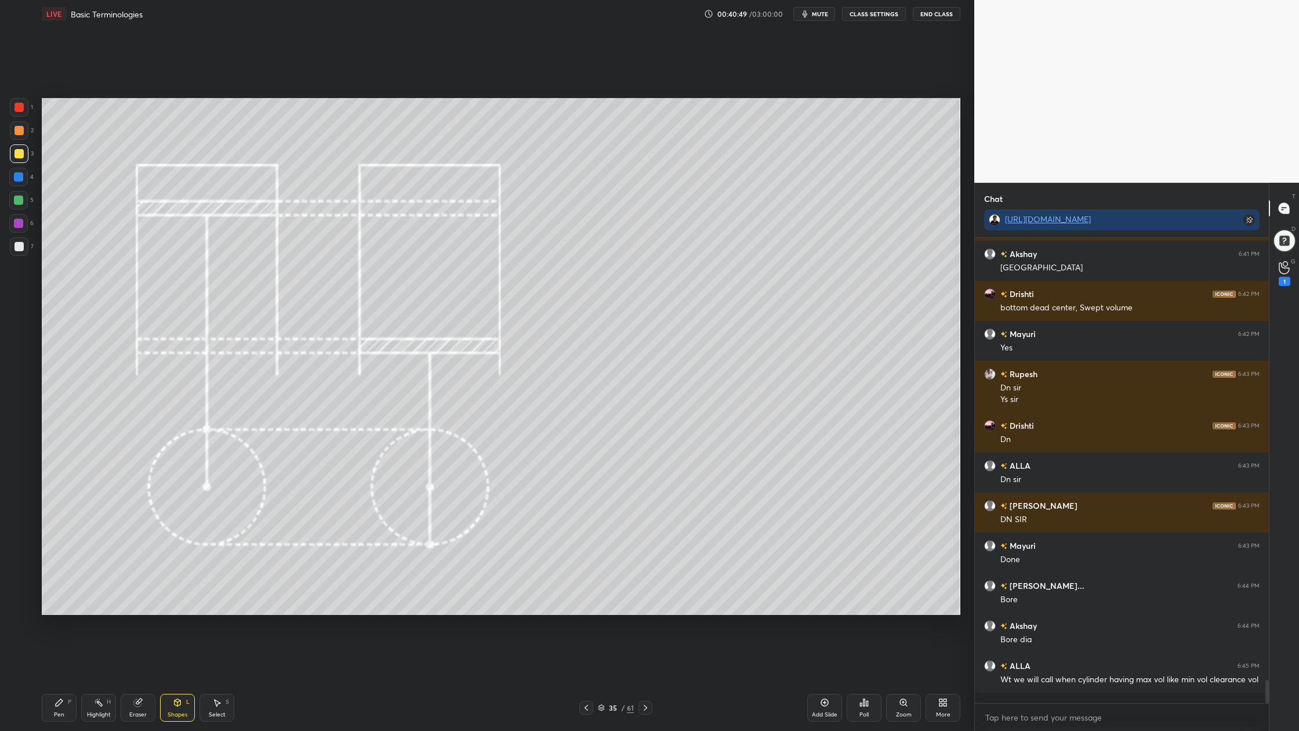
click at [16, 138] on div at bounding box center [19, 130] width 19 height 19
click at [13, 153] on div at bounding box center [19, 153] width 19 height 19
click at [21, 152] on div at bounding box center [19, 153] width 9 height 9
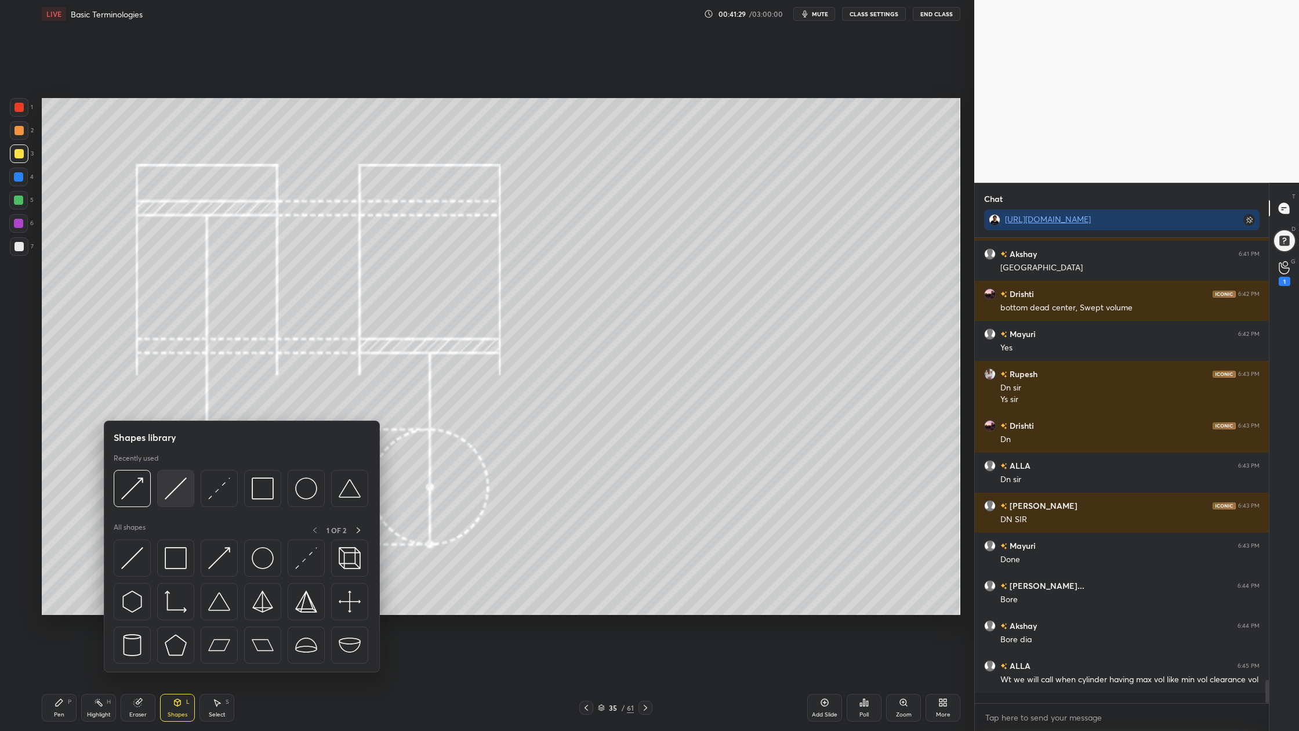
click at [174, 504] on div at bounding box center [175, 488] width 37 height 37
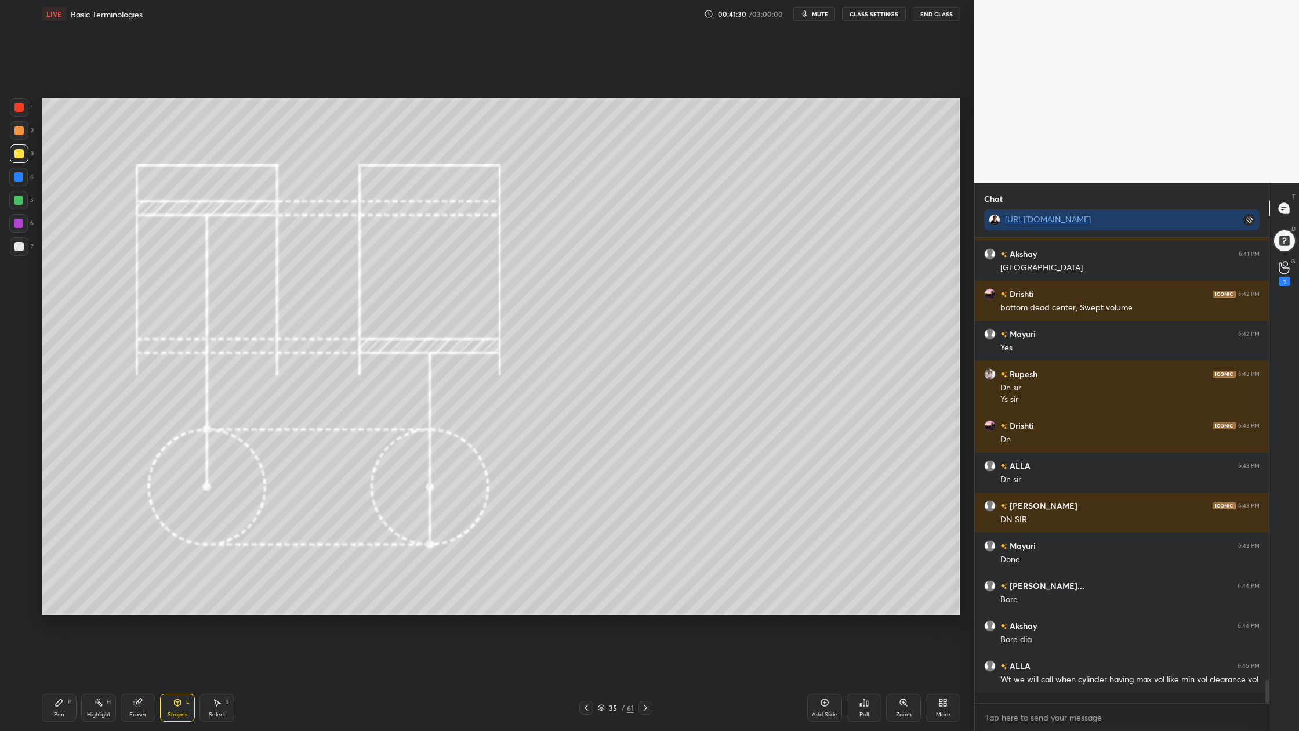
click at [17, 157] on div at bounding box center [19, 153] width 9 height 9
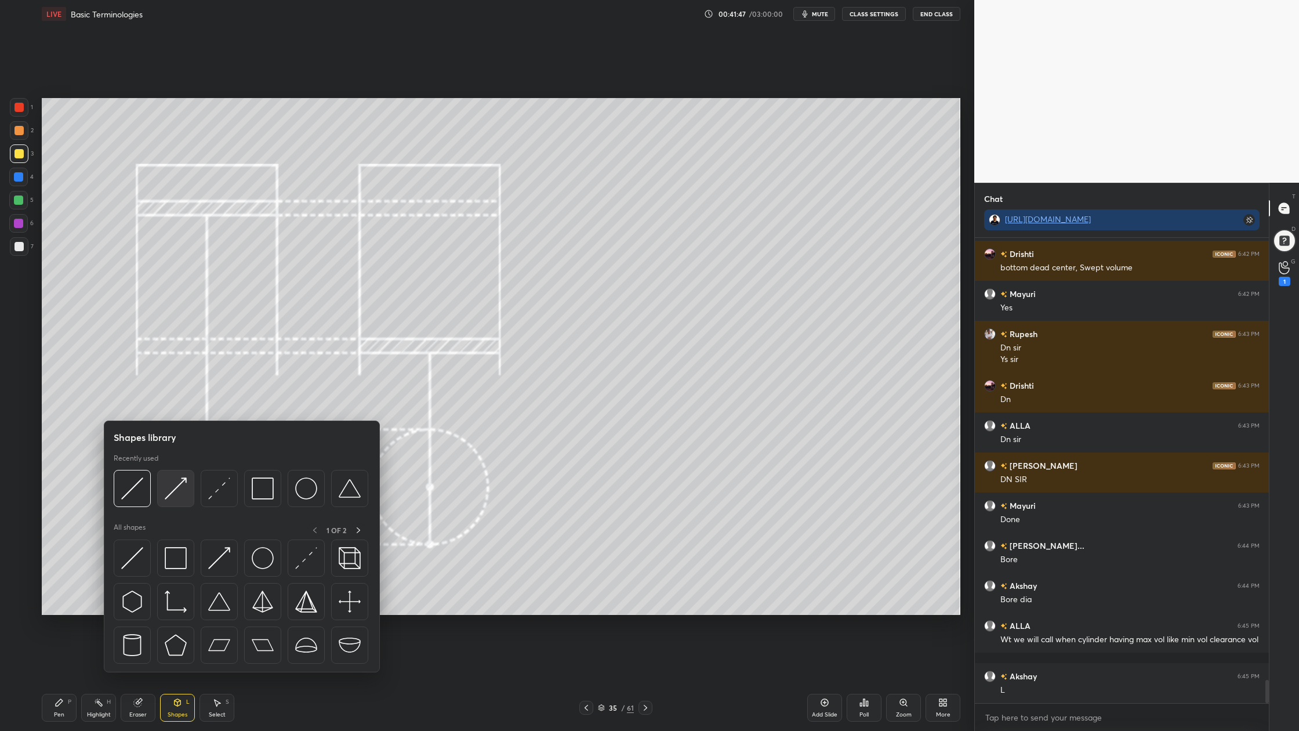
click at [174, 501] on div at bounding box center [175, 488] width 37 height 37
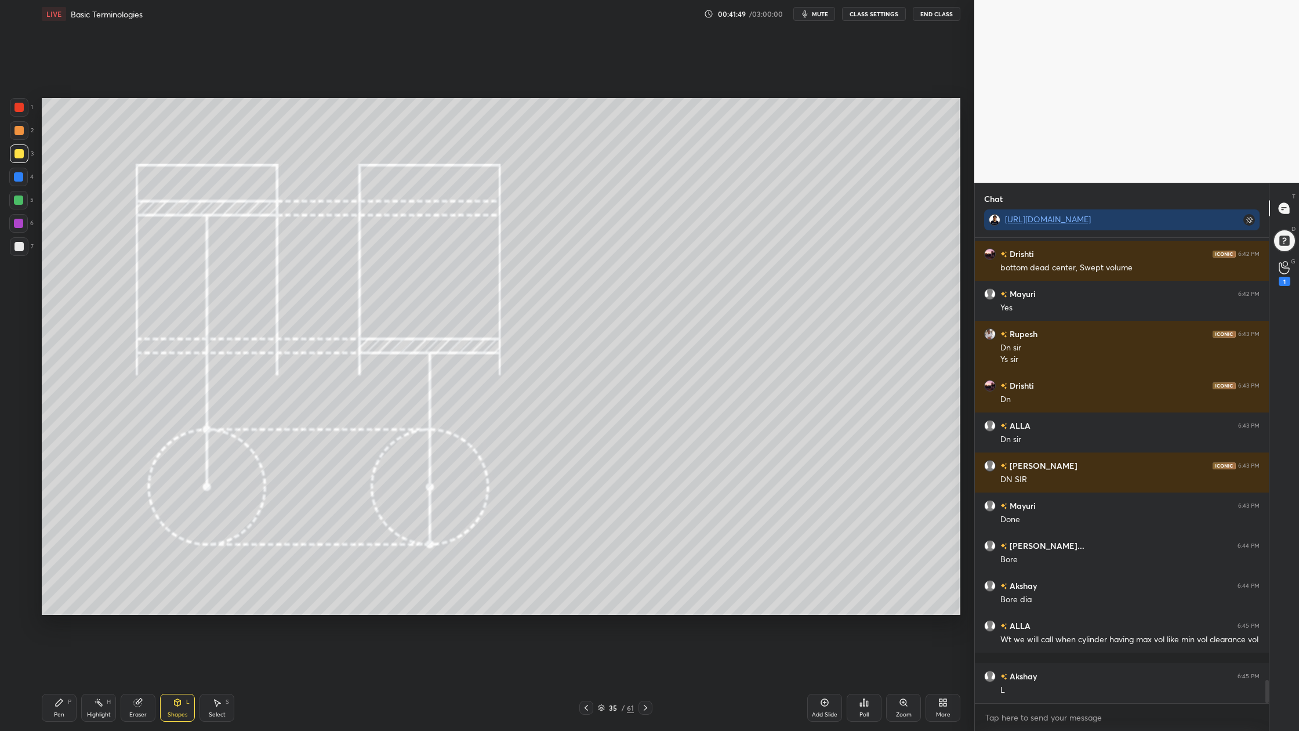
click at [19, 129] on div at bounding box center [19, 130] width 9 height 9
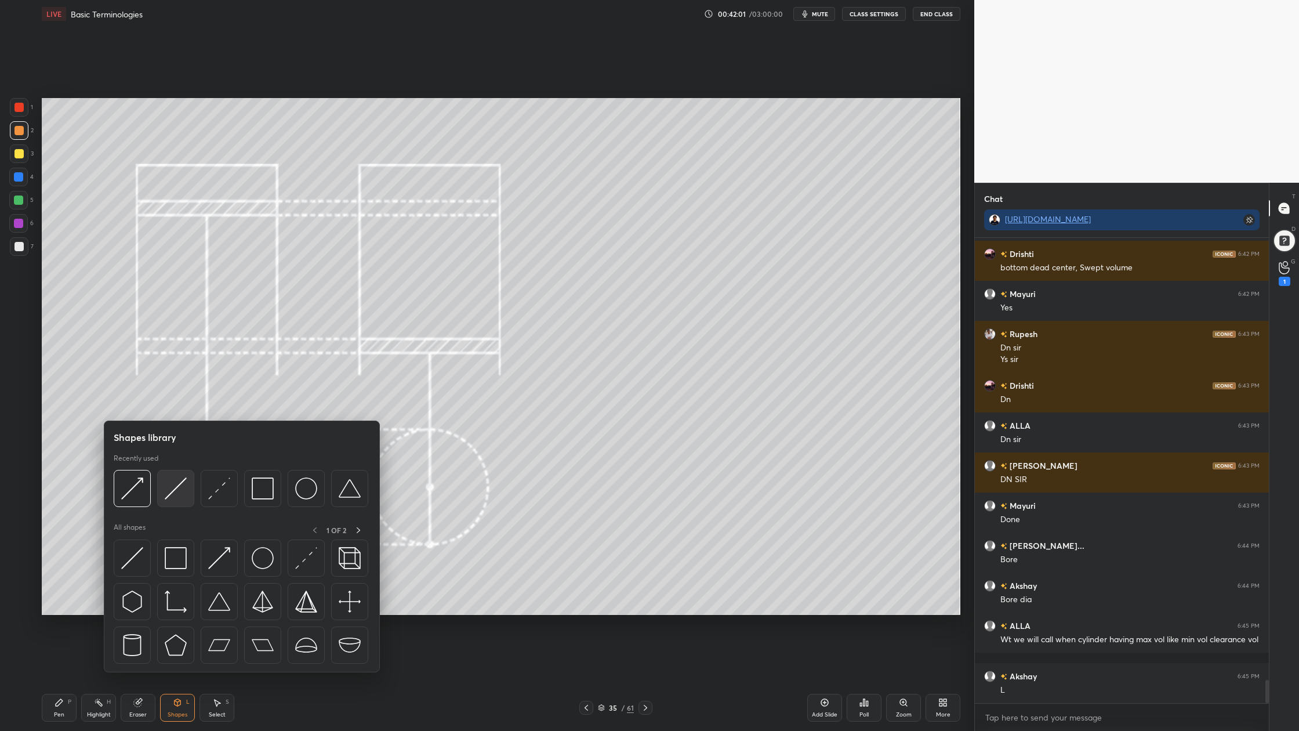
click at [175, 500] on div at bounding box center [175, 488] width 37 height 37
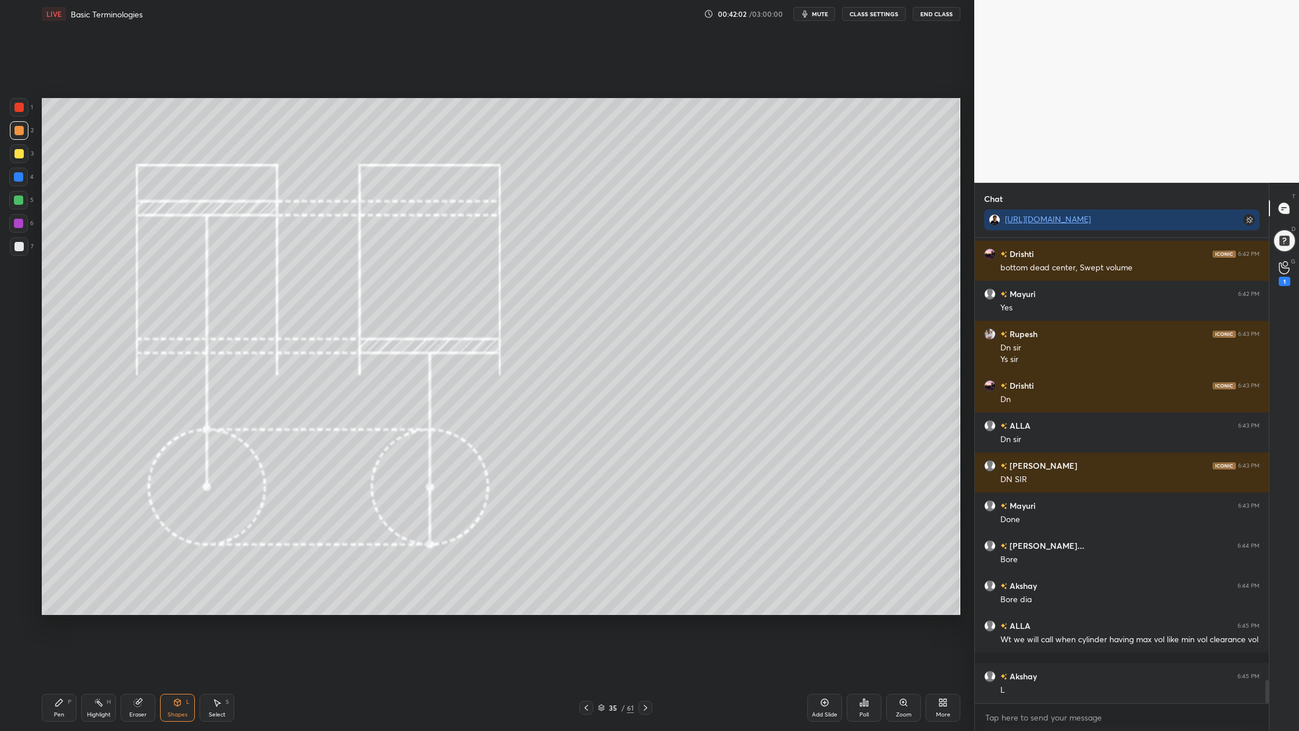
drag, startPoint x: 16, startPoint y: 154, endPoint x: 34, endPoint y: 156, distance: 18.1
click at [17, 155] on div at bounding box center [19, 153] width 9 height 9
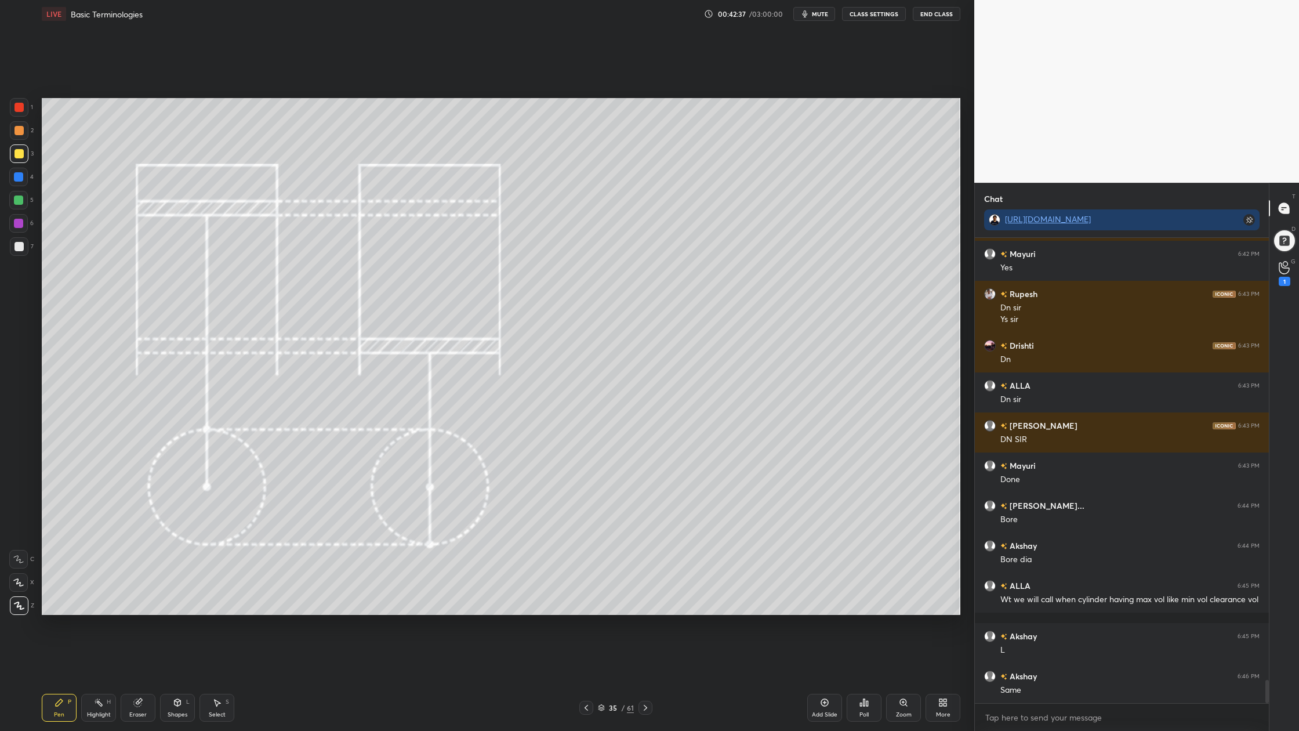
click at [15, 198] on div at bounding box center [18, 200] width 9 height 9
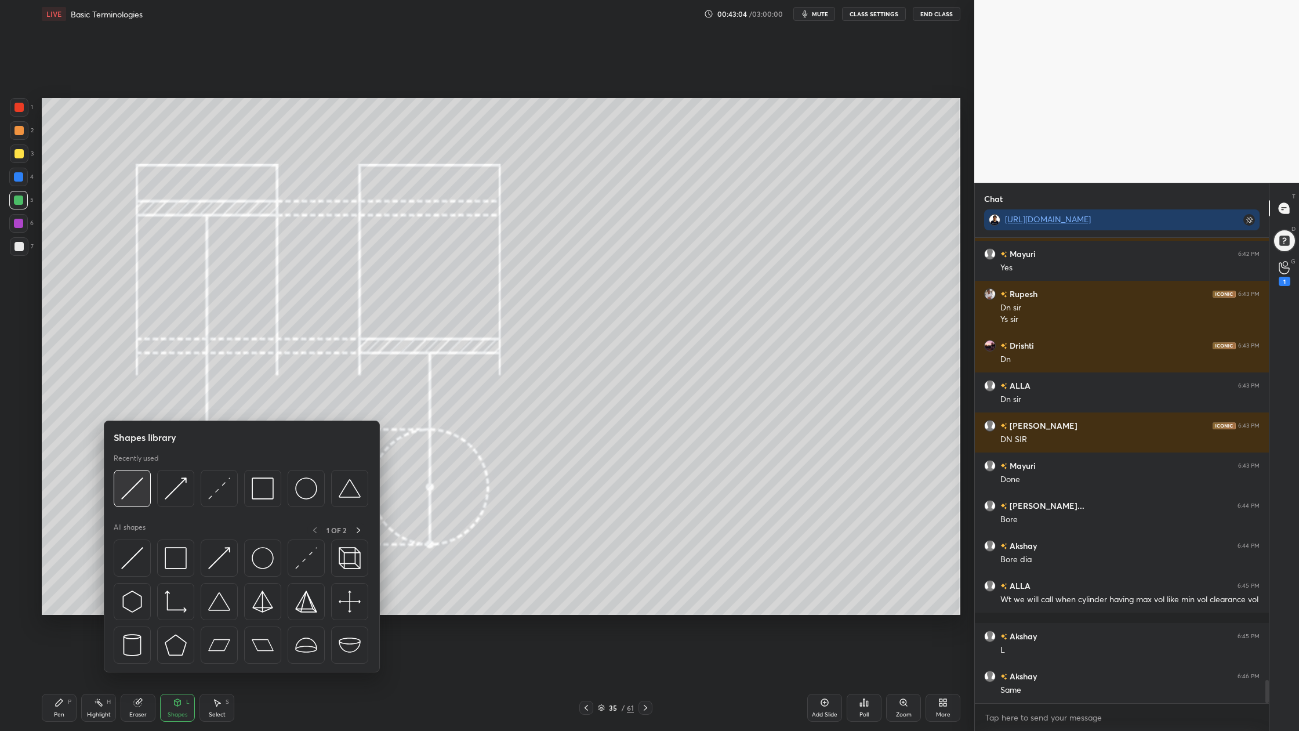
click at [125, 498] on img at bounding box center [132, 488] width 22 height 22
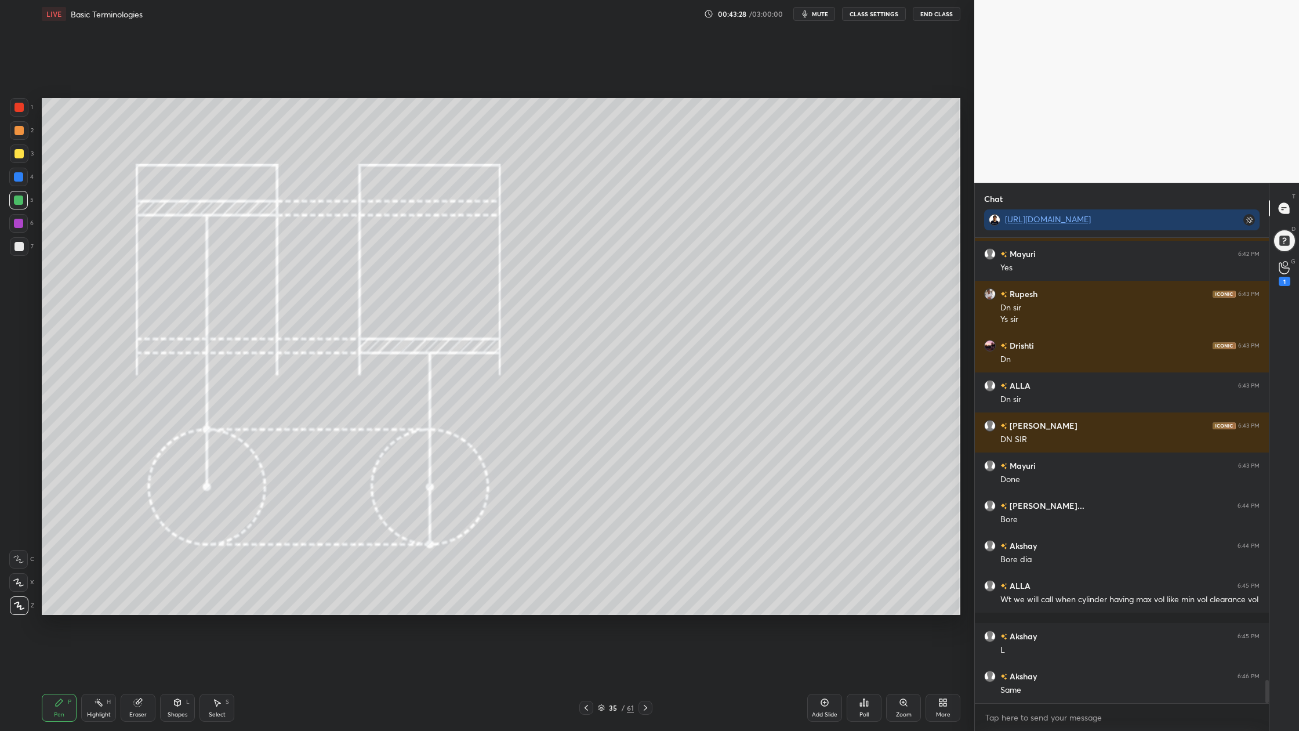
drag, startPoint x: 16, startPoint y: 221, endPoint x: 26, endPoint y: 224, distance: 10.8
click at [17, 221] on div at bounding box center [18, 223] width 9 height 9
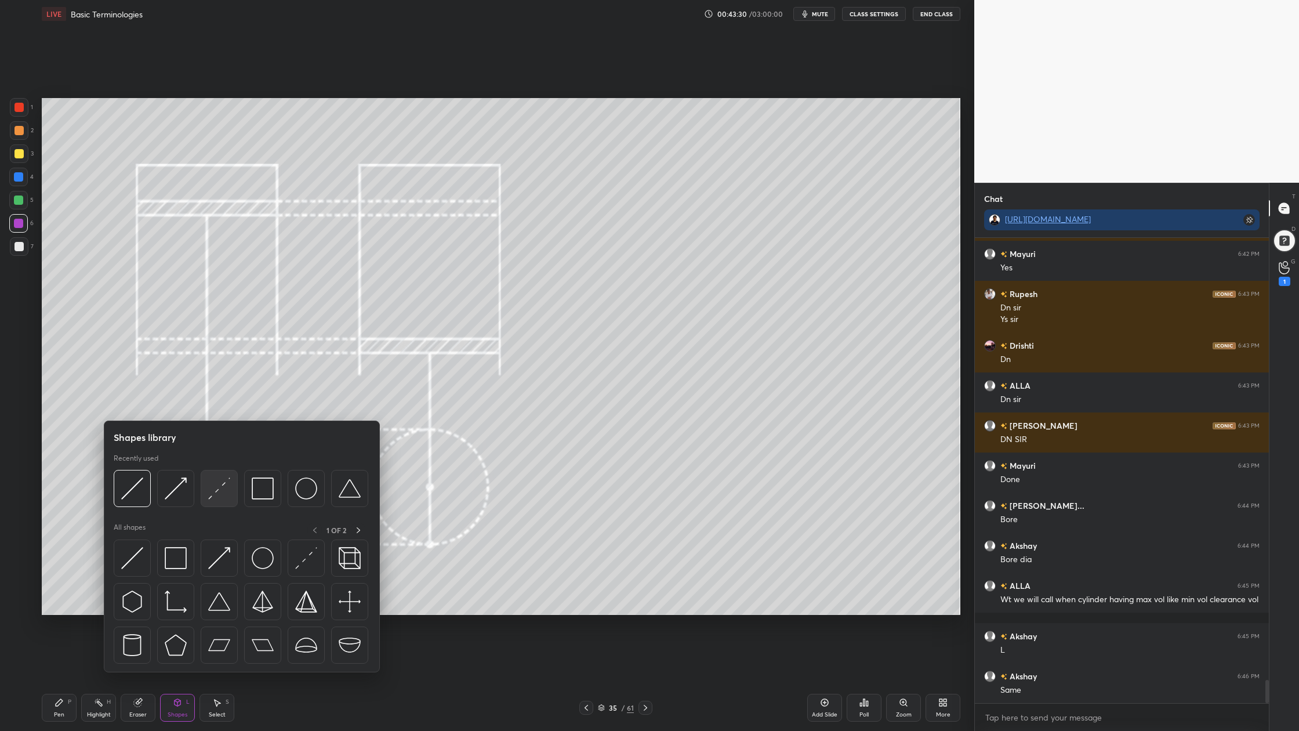
click at [219, 502] on div at bounding box center [219, 488] width 37 height 37
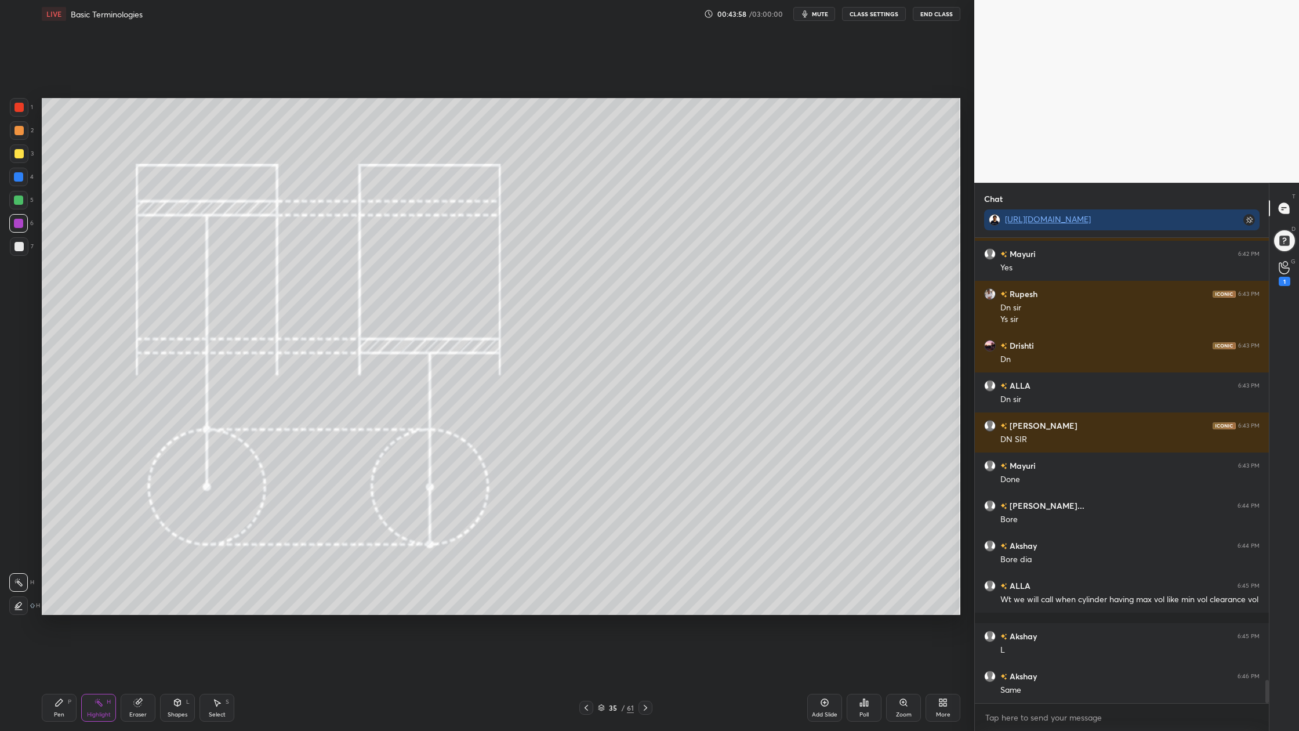
drag, startPoint x: 19, startPoint y: 108, endPoint x: 33, endPoint y: 114, distance: 15.8
click at [21, 112] on div at bounding box center [19, 107] width 19 height 19
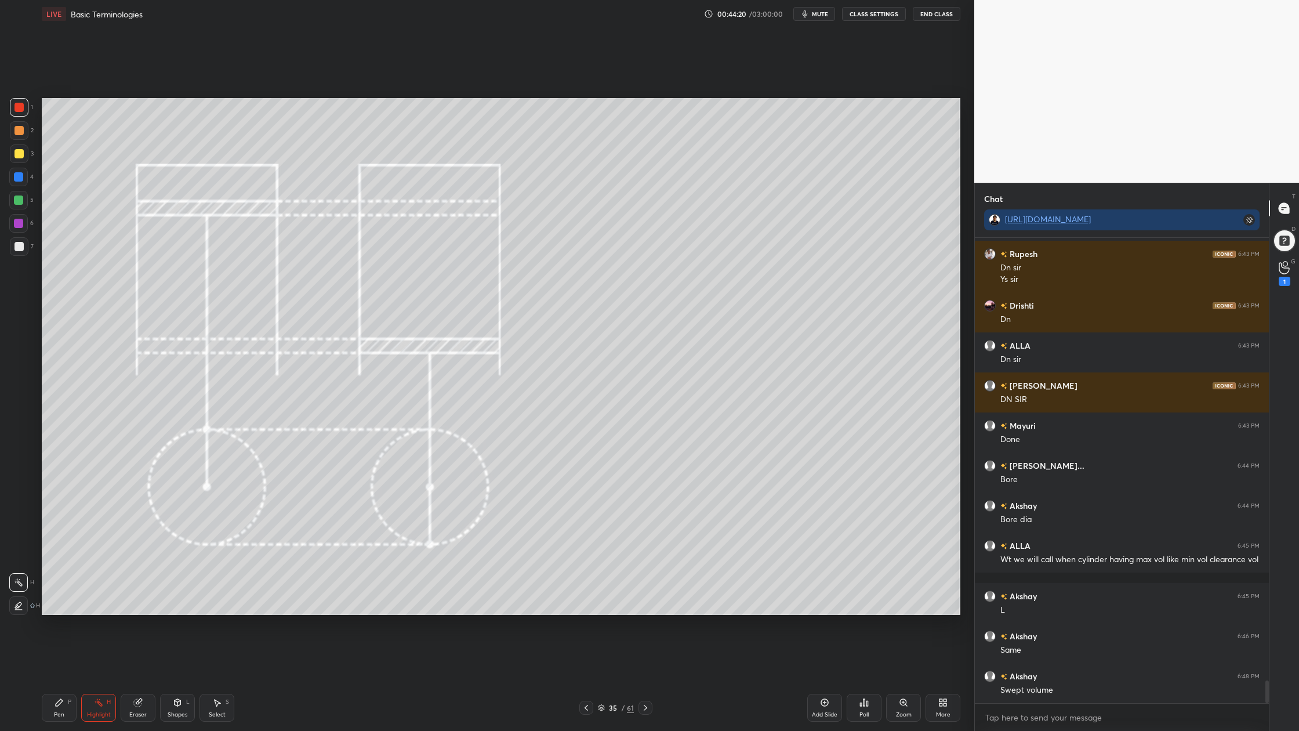
click at [12, 233] on div "6" at bounding box center [21, 225] width 24 height 23
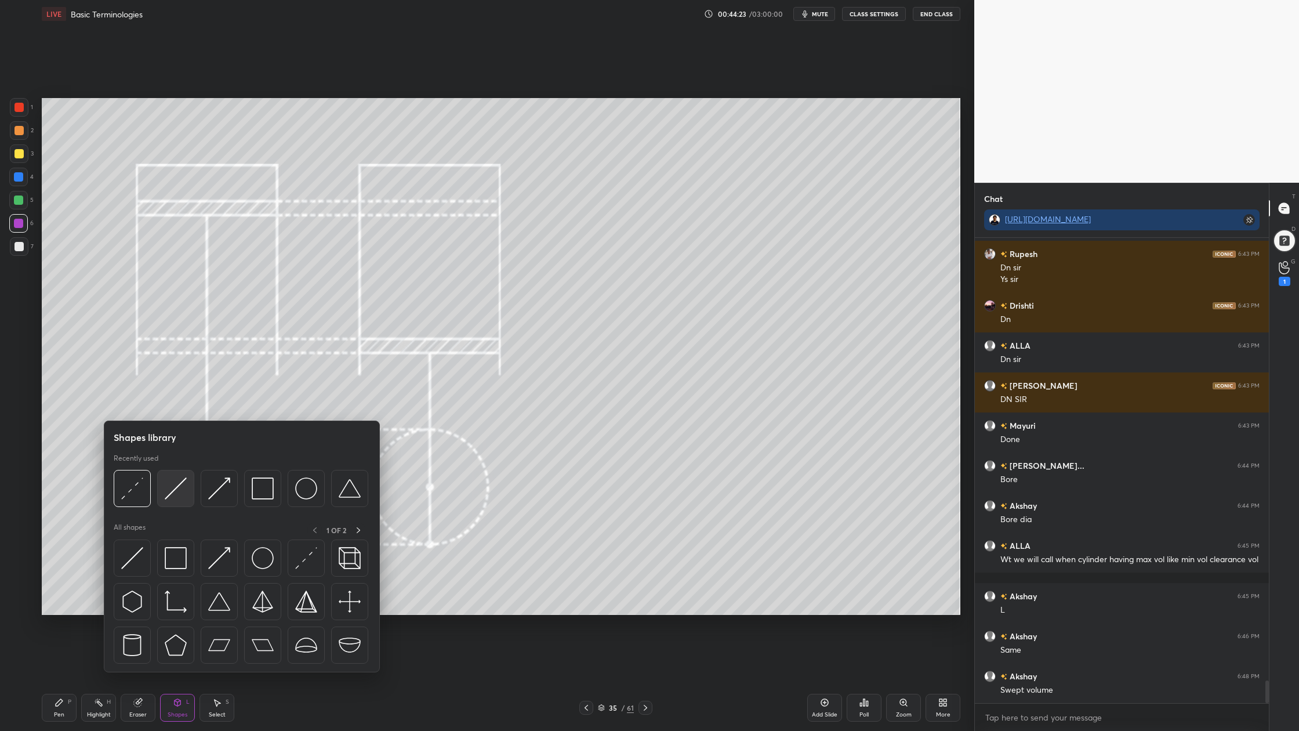
click at [172, 502] on div at bounding box center [175, 488] width 37 height 37
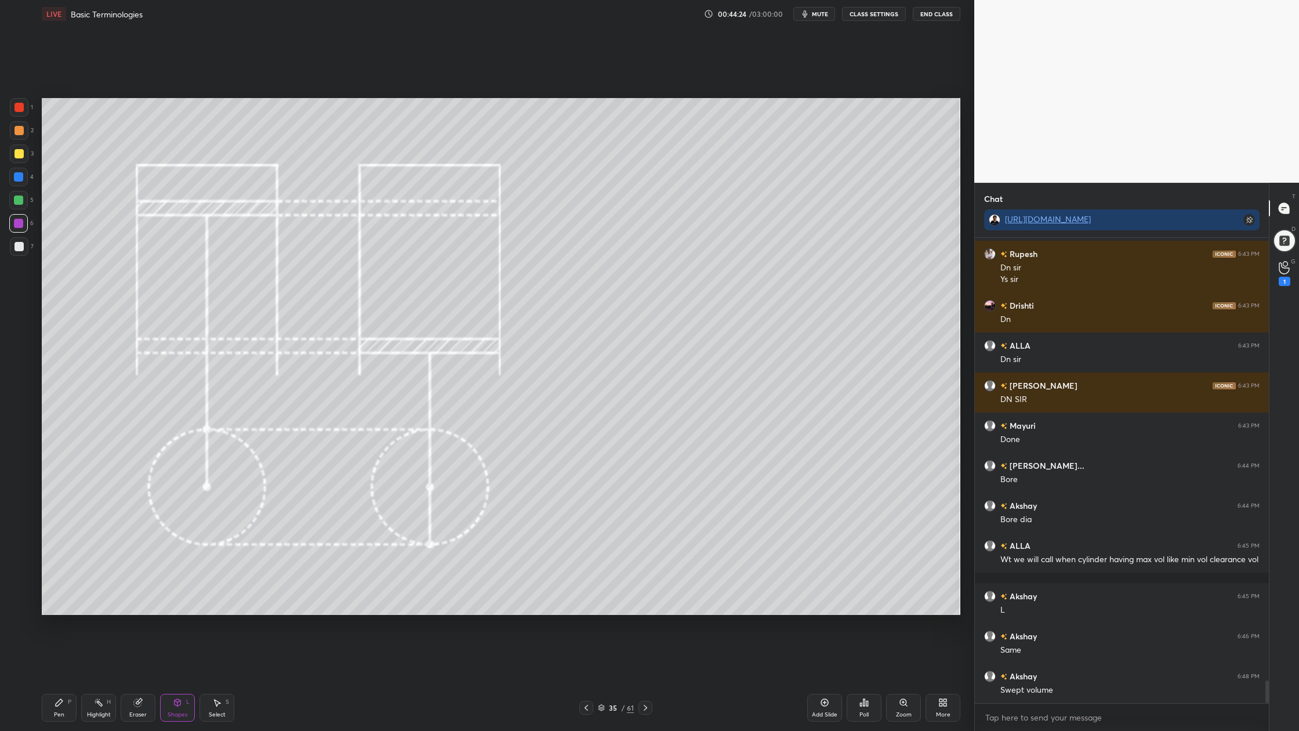
click at [16, 212] on div "1 2 3 4 5 6 7" at bounding box center [21, 179] width 24 height 162
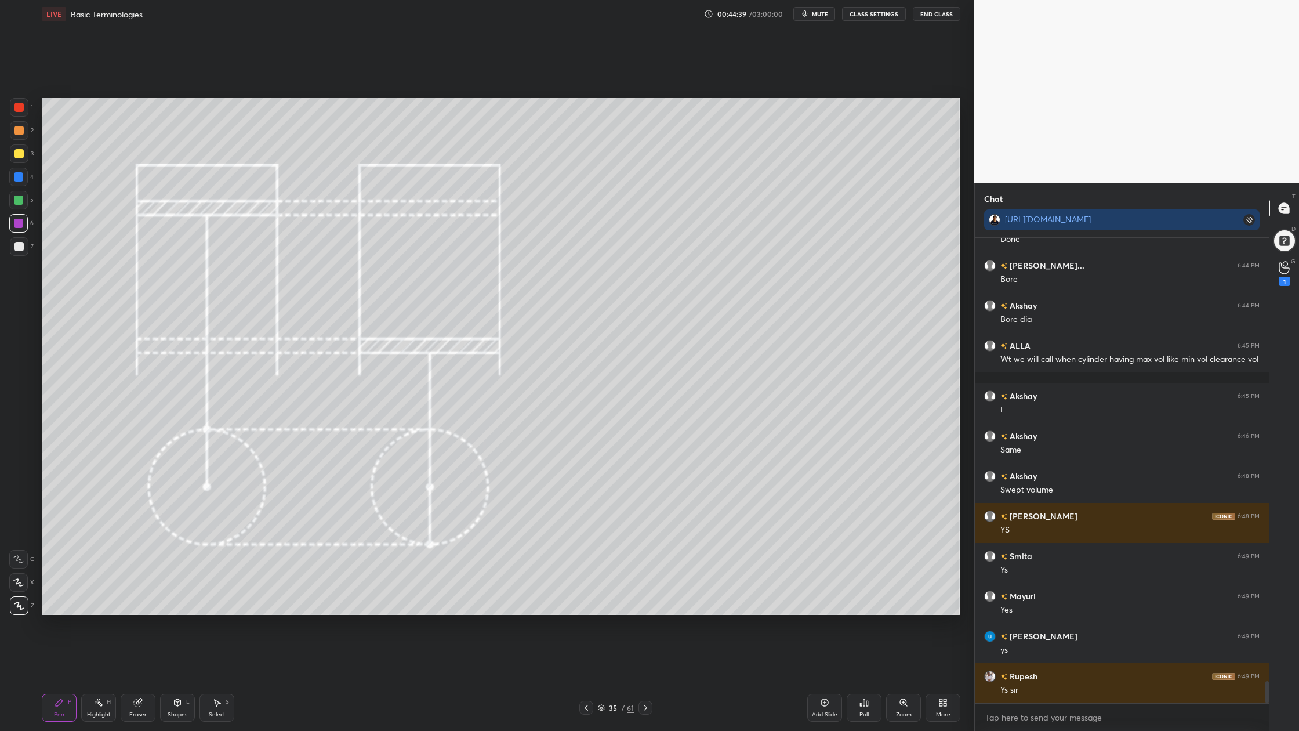
scroll to position [9244, 0]
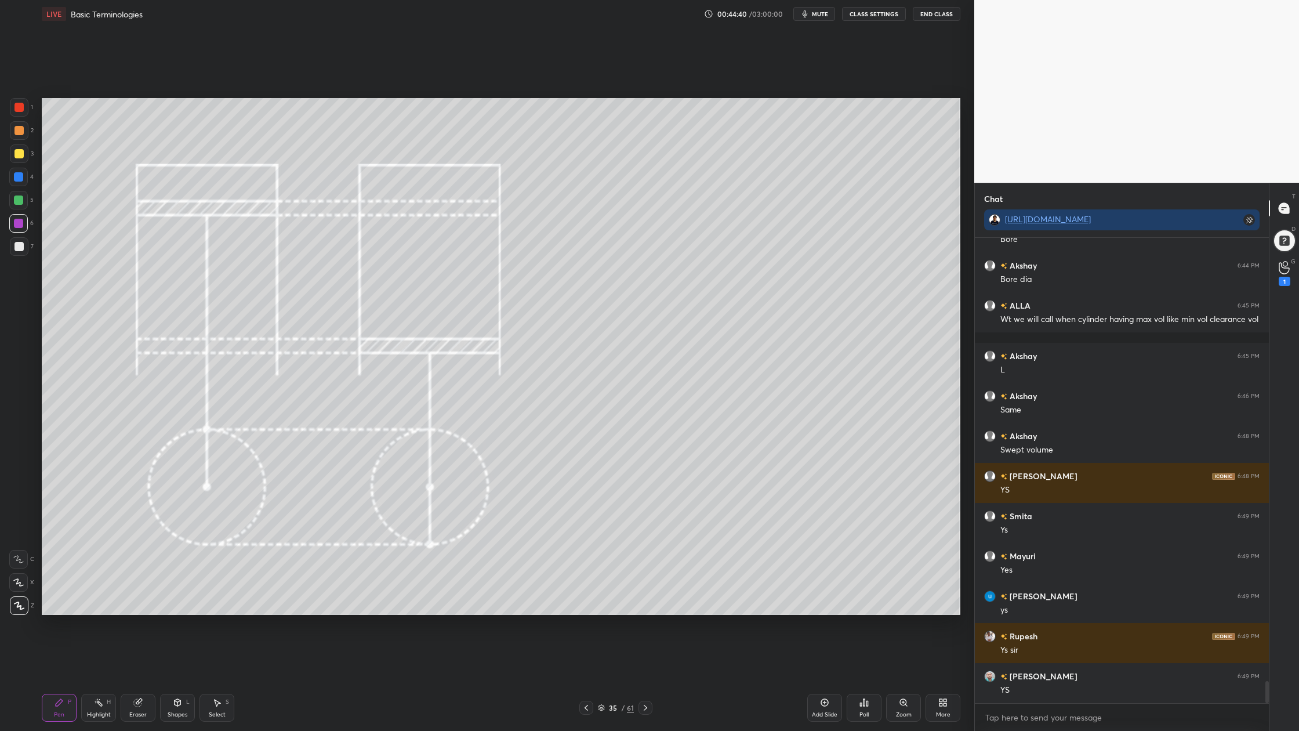
click at [15, 200] on div at bounding box center [18, 200] width 9 height 9
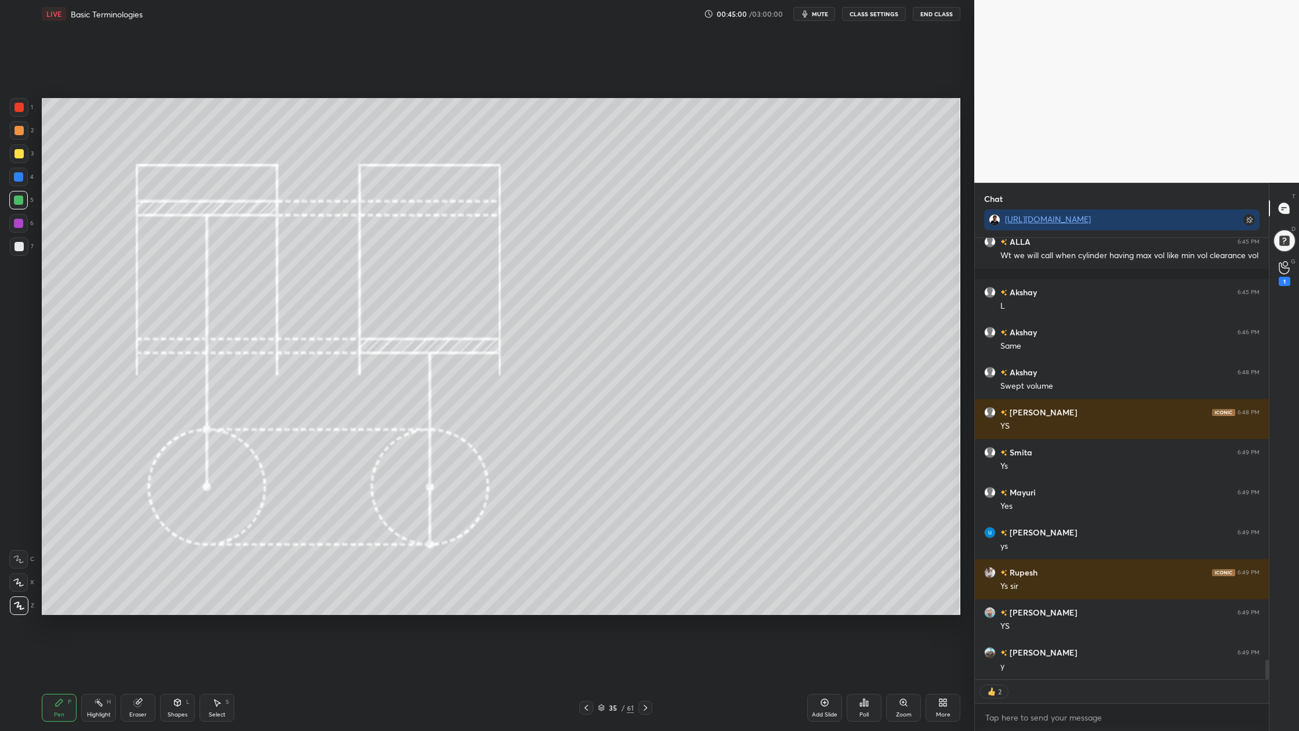
type textarea "x"
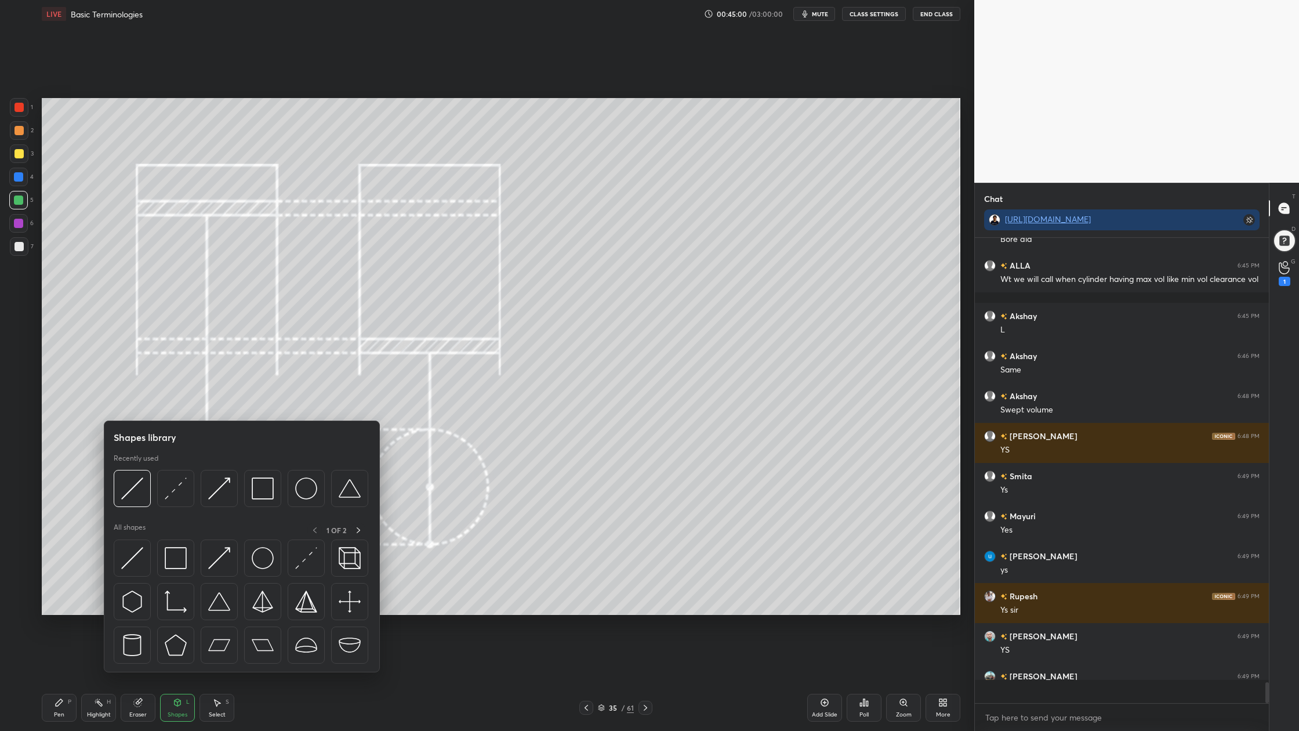
scroll to position [9284, 0]
click at [140, 499] on div at bounding box center [132, 488] width 37 height 37
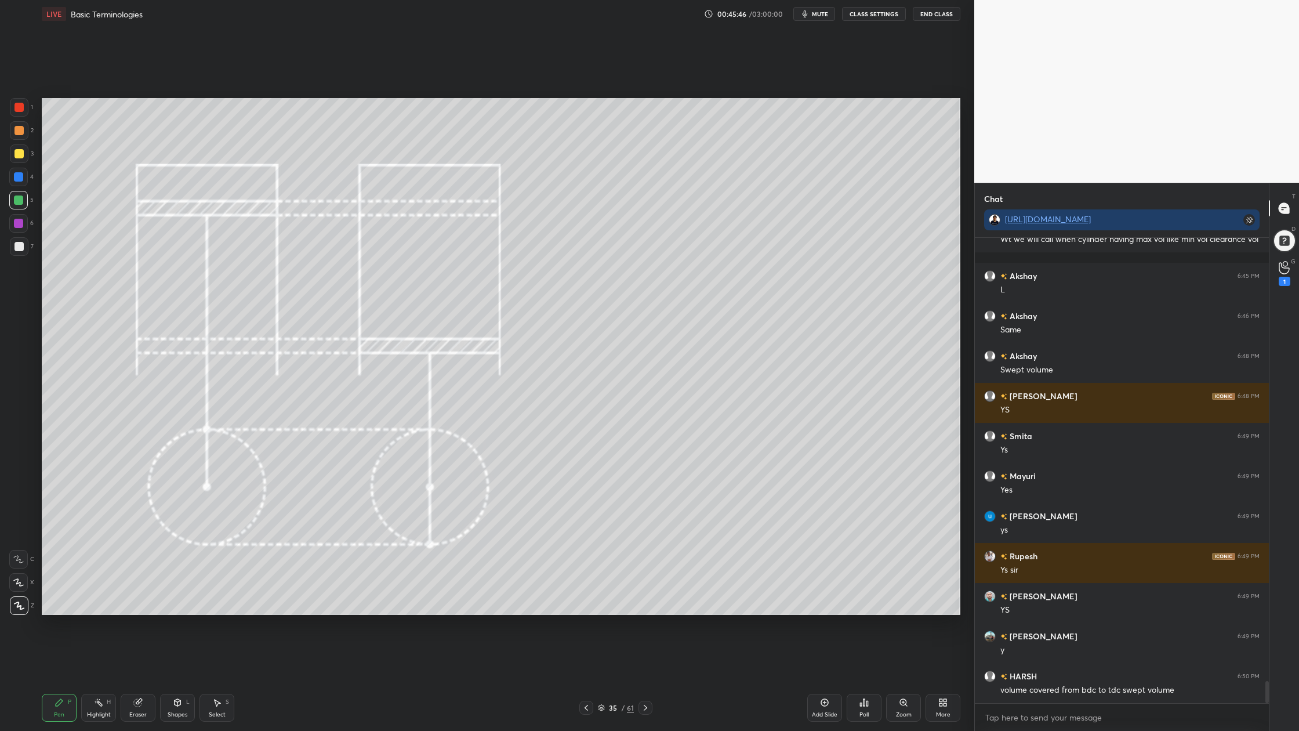
scroll to position [9352, 0]
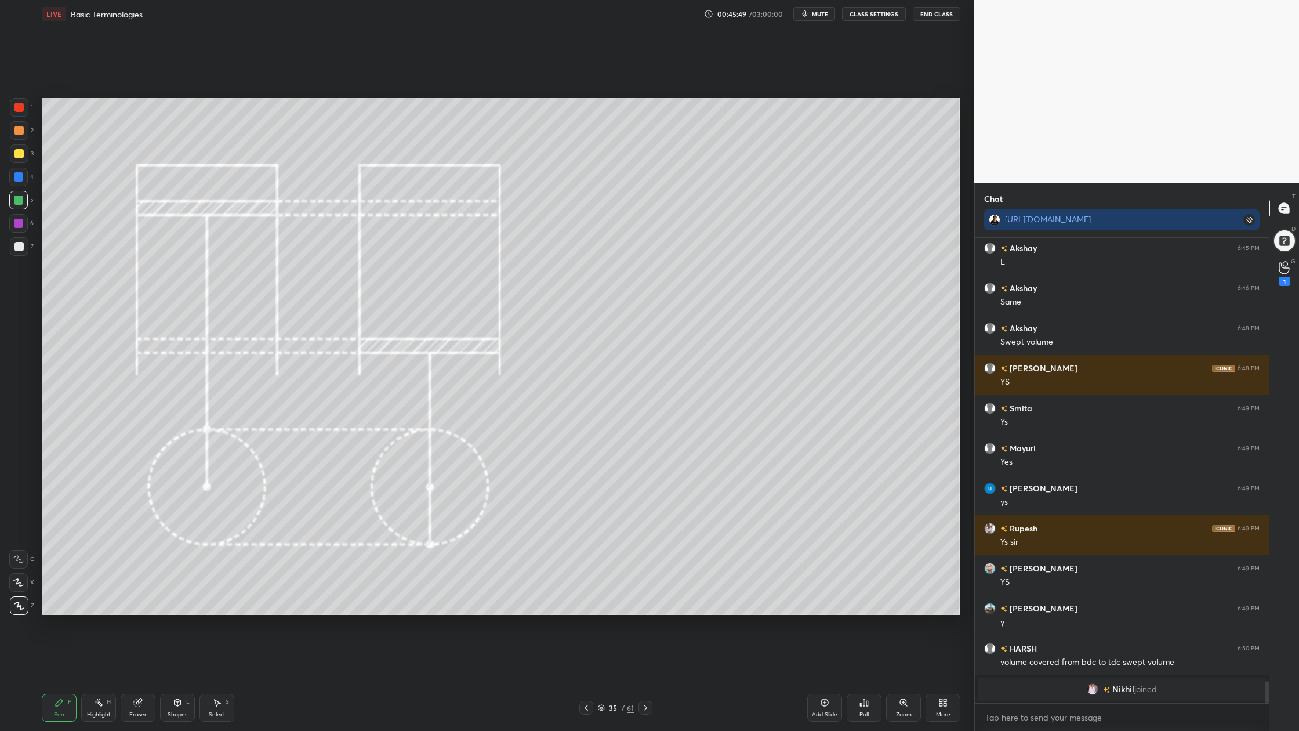
click at [21, 154] on div at bounding box center [19, 153] width 9 height 9
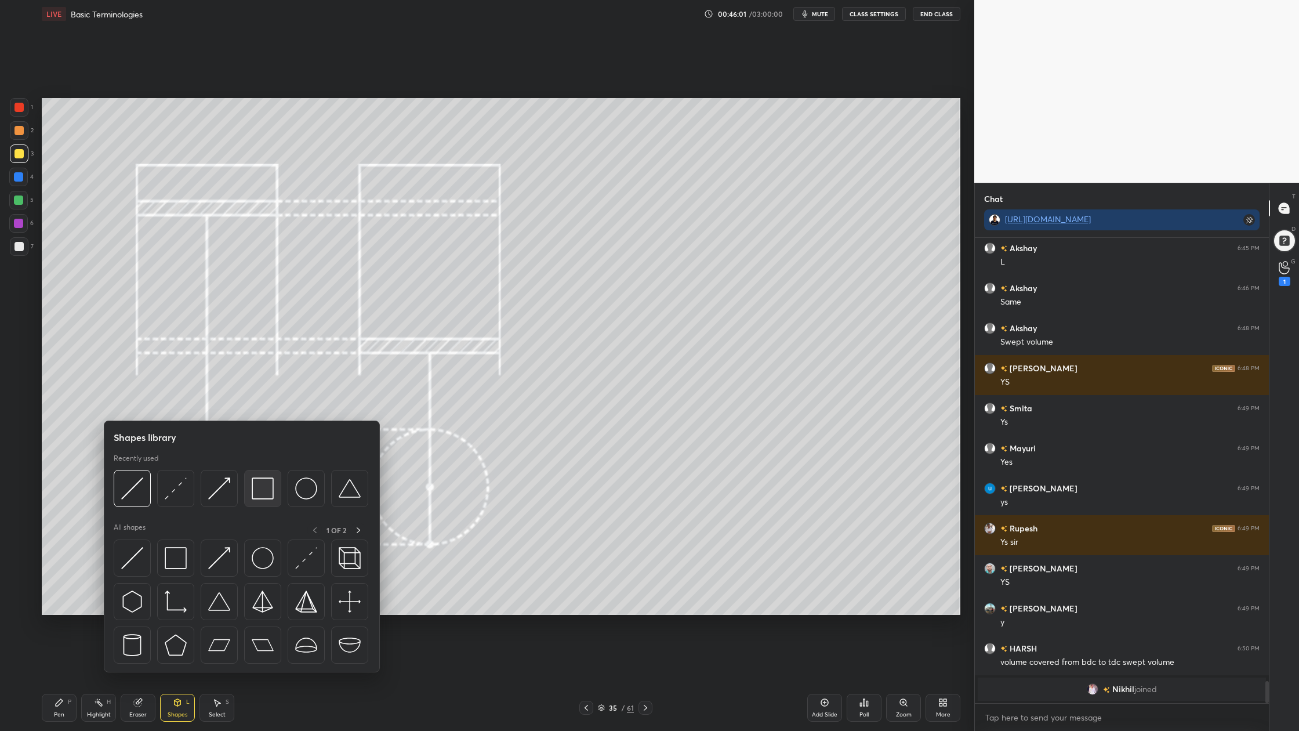
click at [260, 506] on div at bounding box center [262, 488] width 37 height 37
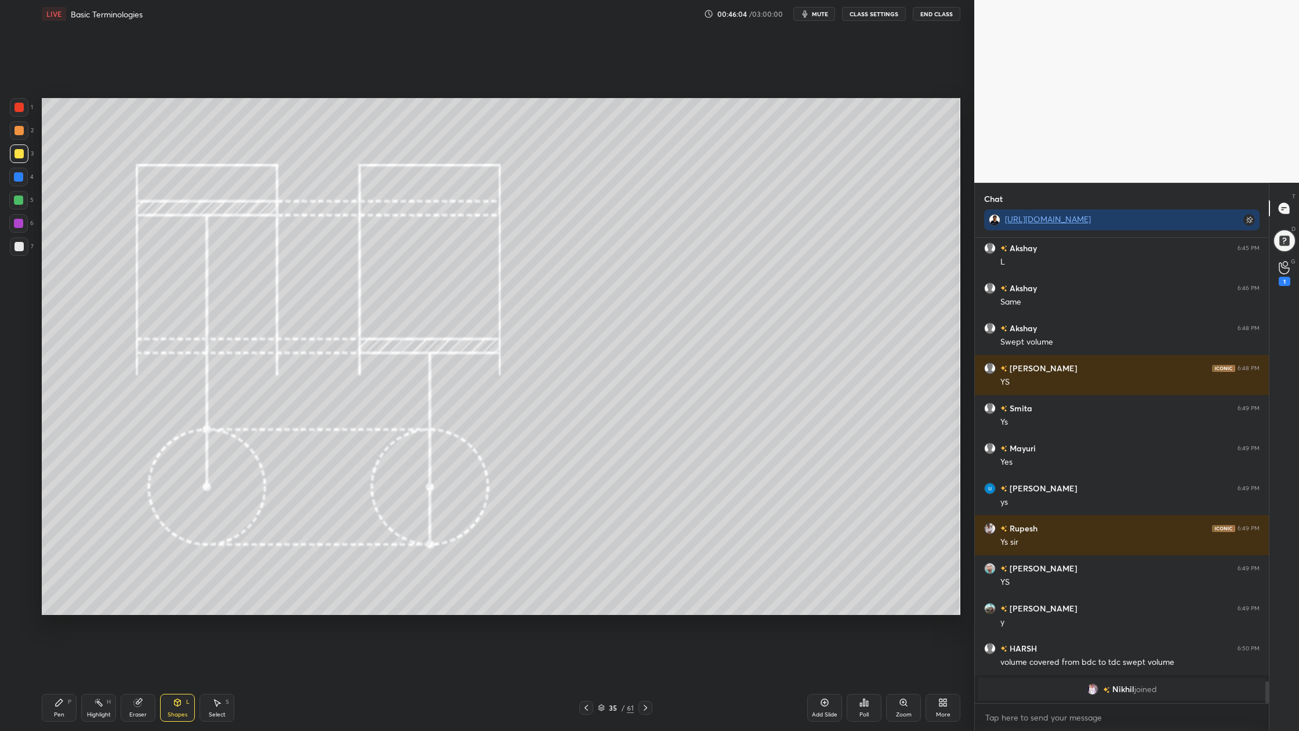
drag, startPoint x: 19, startPoint y: 135, endPoint x: 26, endPoint y: 141, distance: 9.4
click at [23, 139] on div at bounding box center [19, 130] width 19 height 19
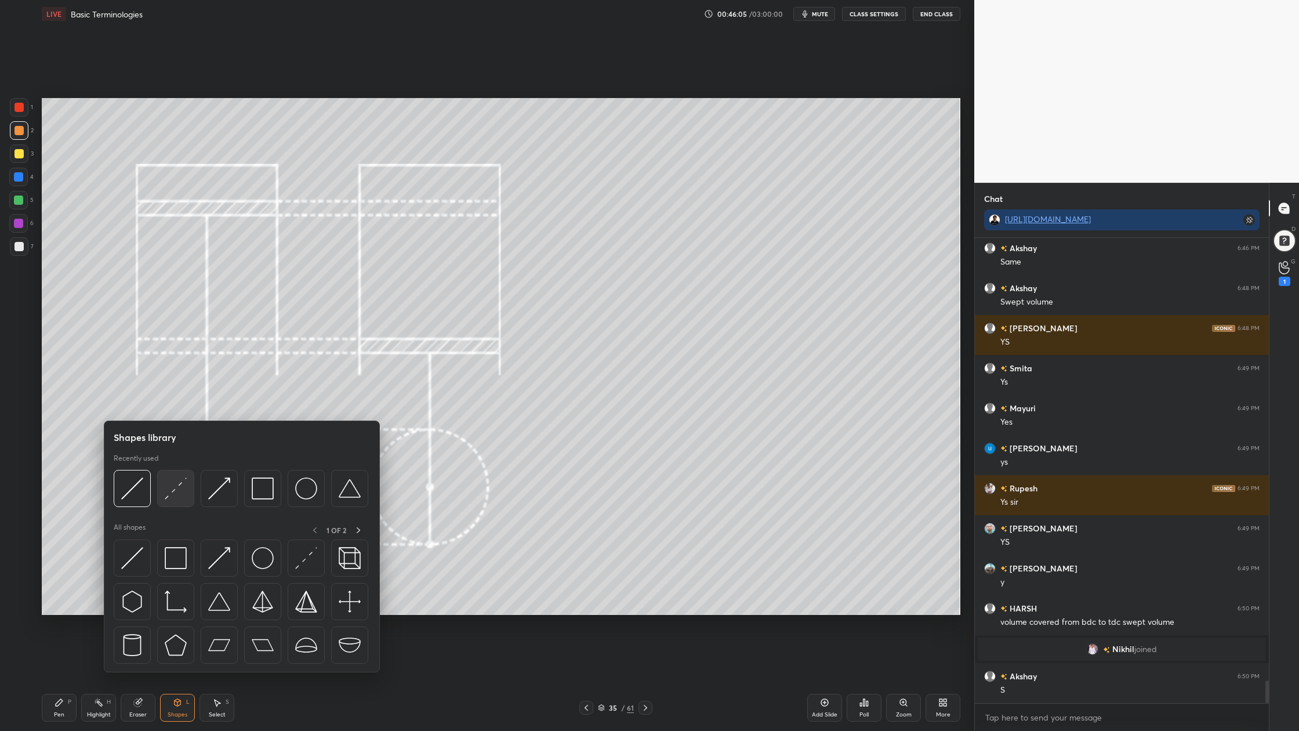
scroll to position [9073, 0]
click at [175, 504] on div at bounding box center [175, 488] width 37 height 37
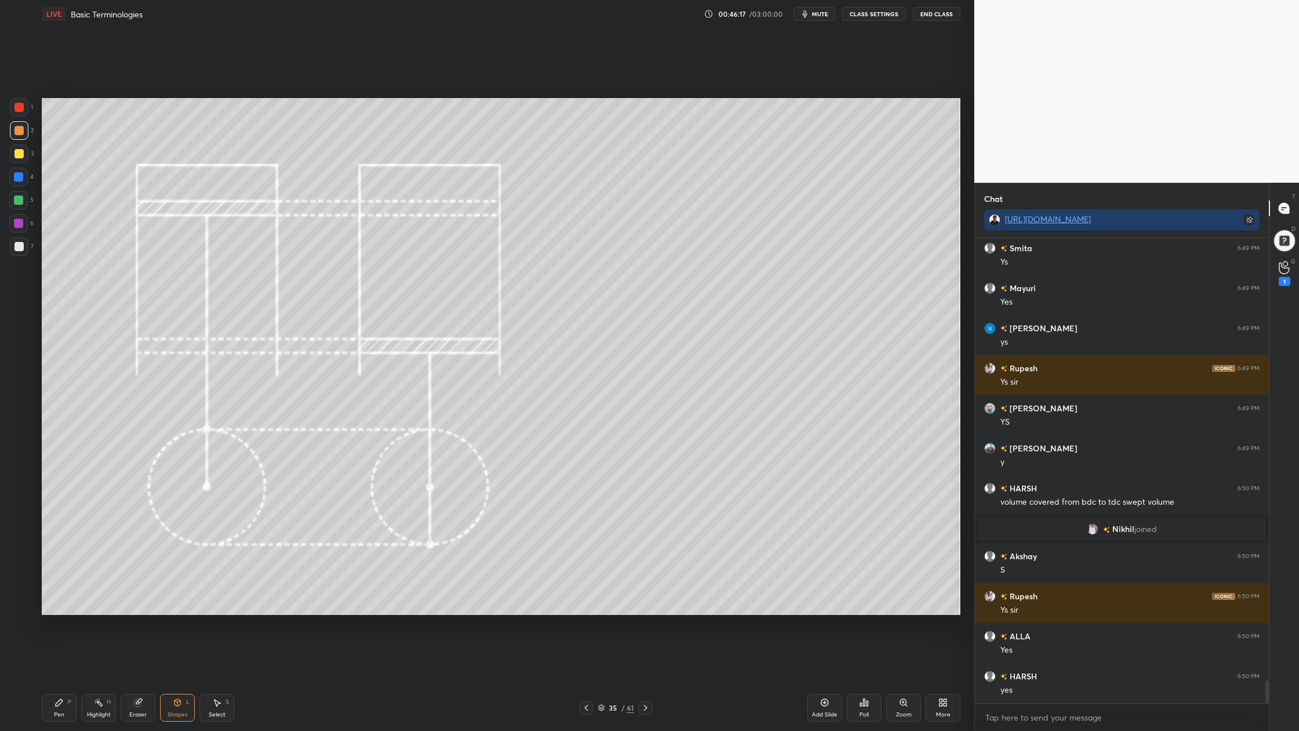
scroll to position [9233, 0]
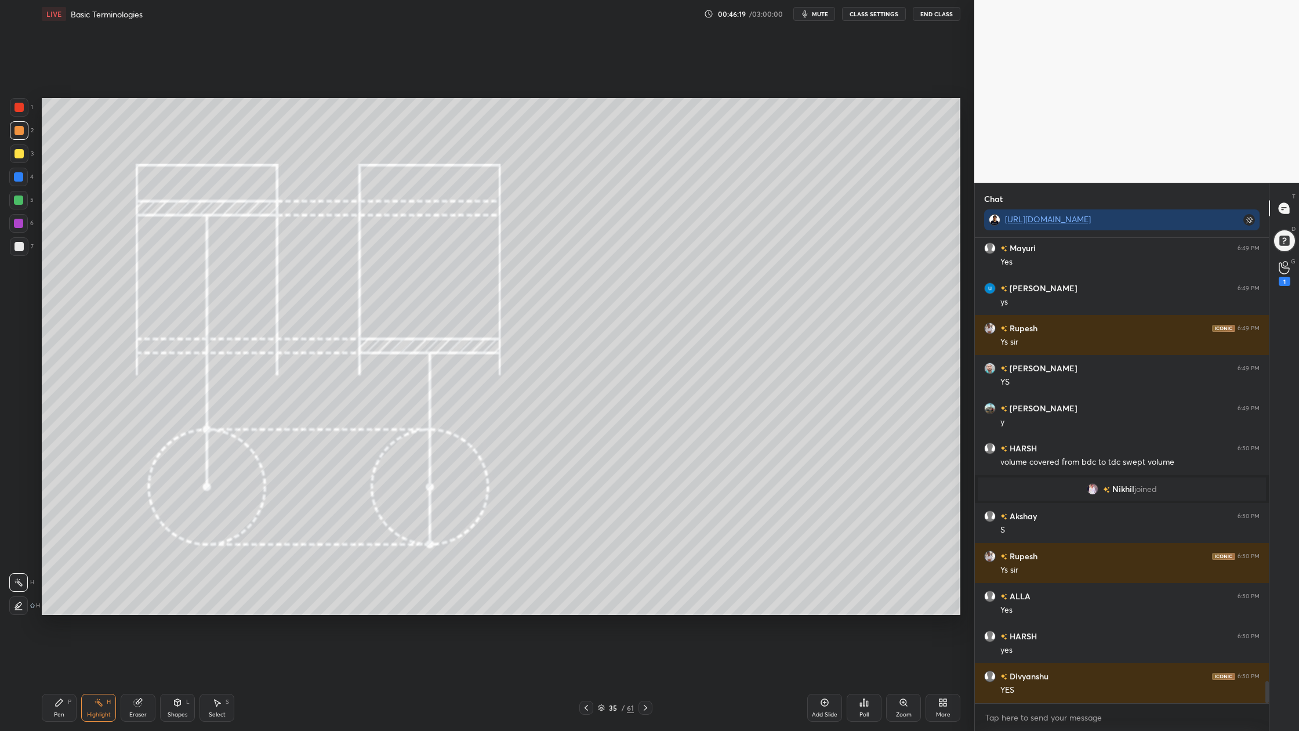
drag, startPoint x: 21, startPoint y: 202, endPoint x: 40, endPoint y: 198, distance: 19.7
click at [23, 200] on div at bounding box center [18, 200] width 9 height 9
click at [9, 200] on div "1 2 3 4 5 6 7 C X Z C X Z E E Erase all H H" at bounding box center [18, 356] width 37 height 517
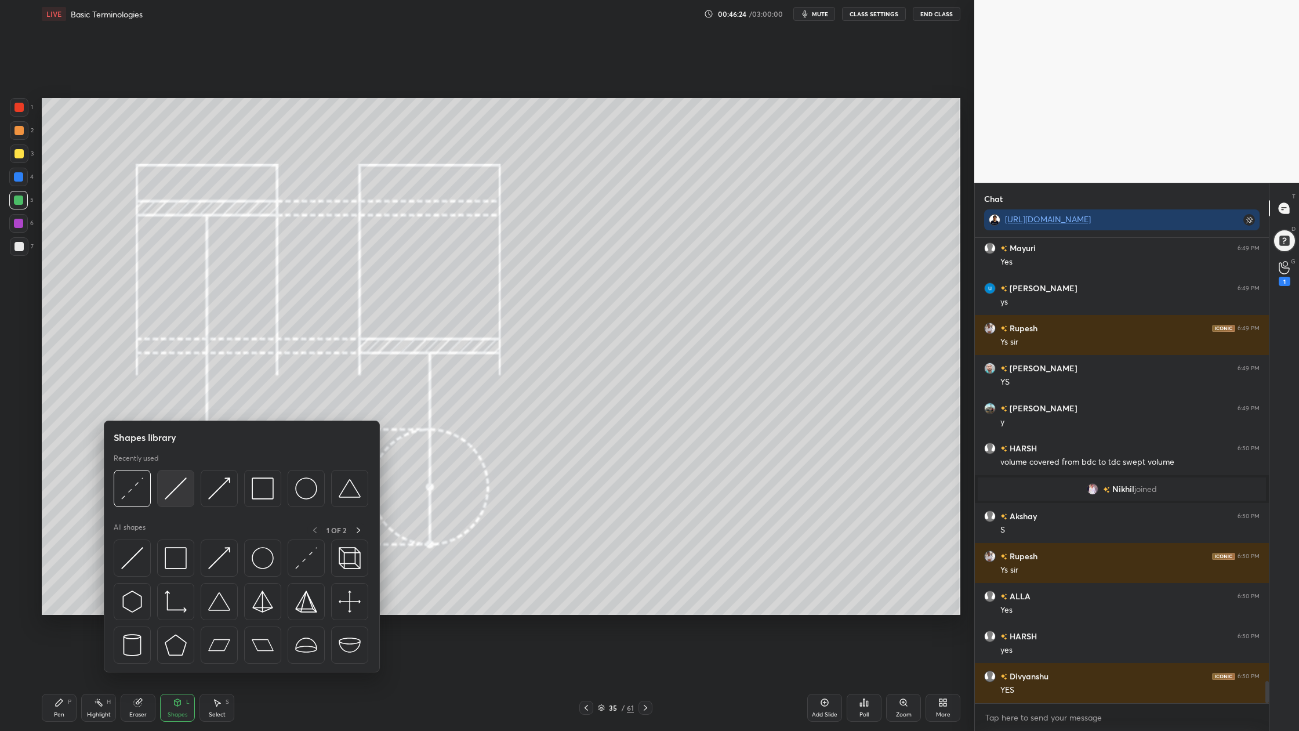
click at [175, 502] on div at bounding box center [175, 488] width 37 height 37
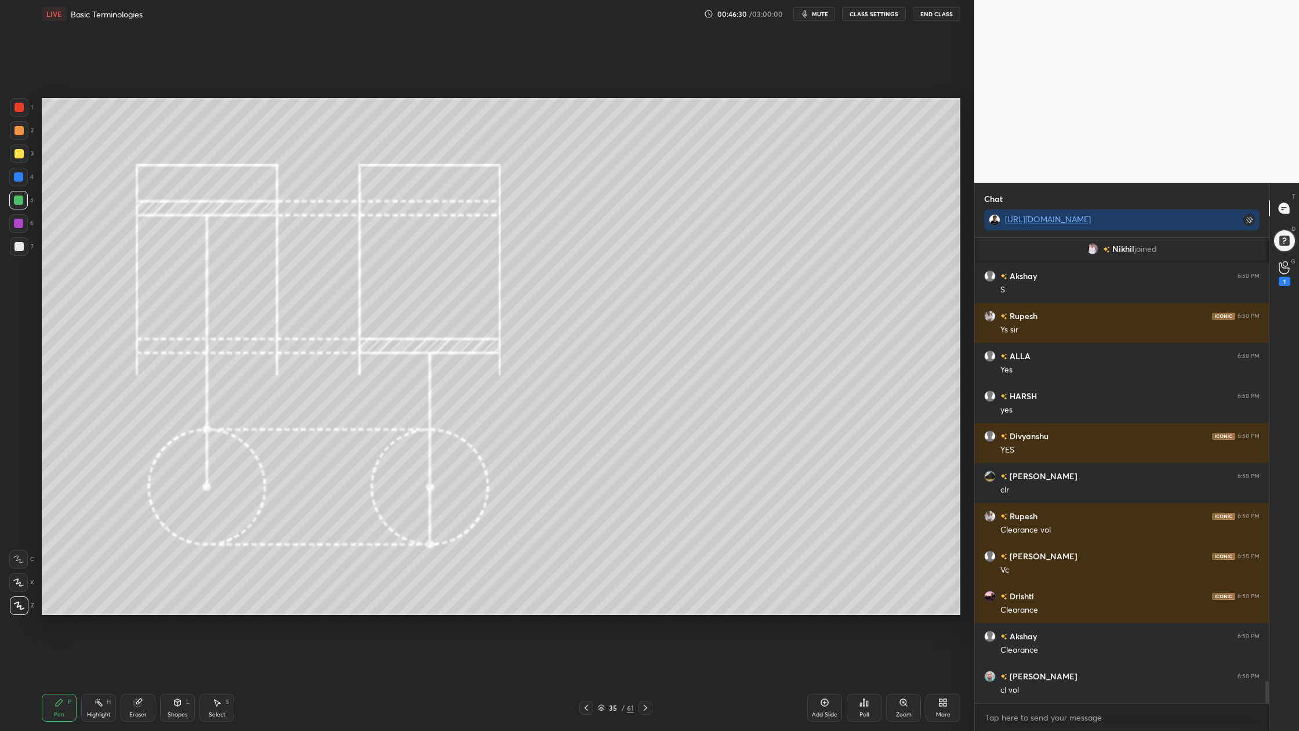
scroll to position [9514, 0]
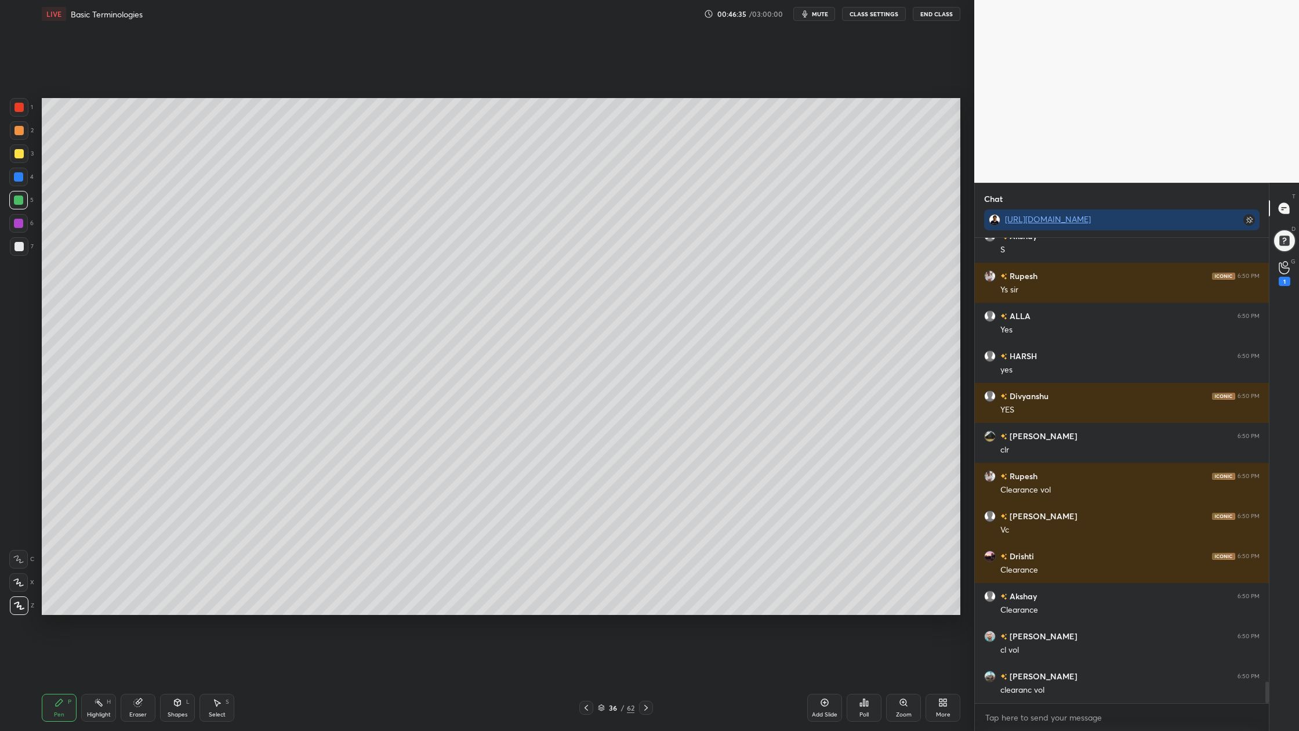
click at [24, 248] on div at bounding box center [19, 246] width 19 height 19
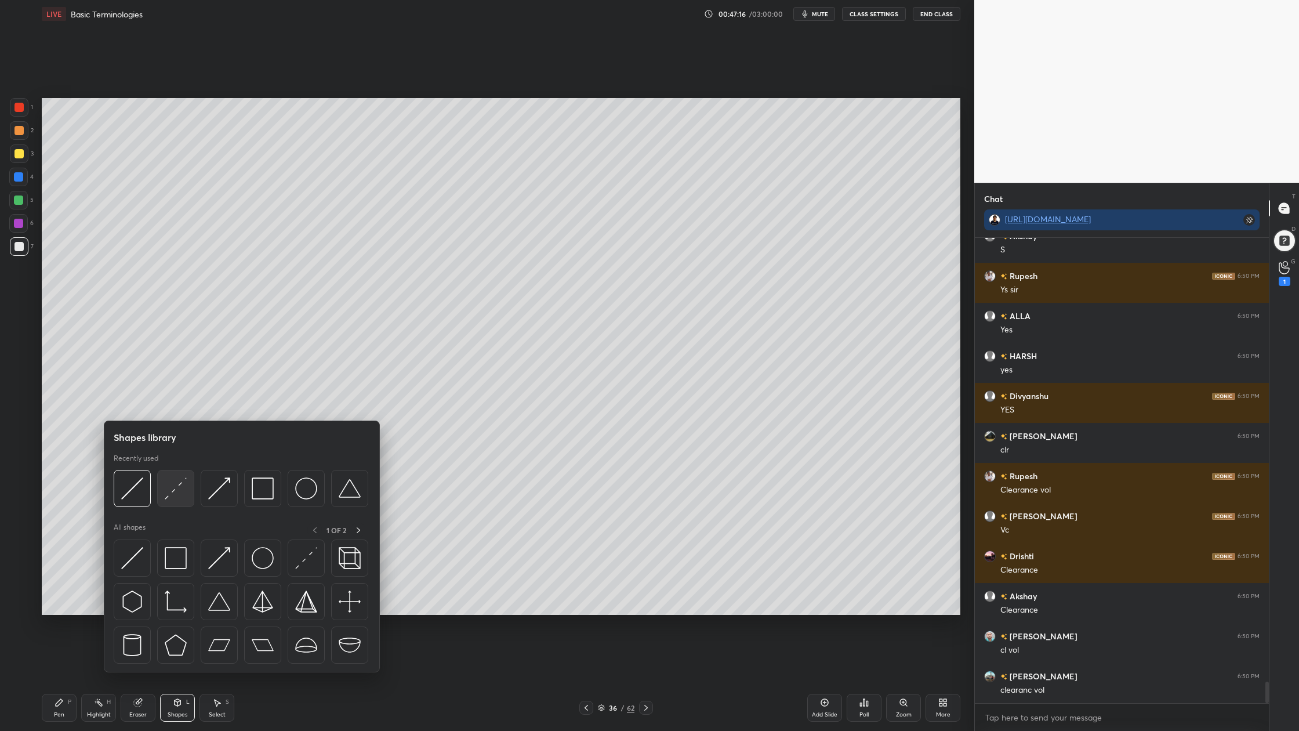
click at [178, 504] on div at bounding box center [175, 488] width 37 height 37
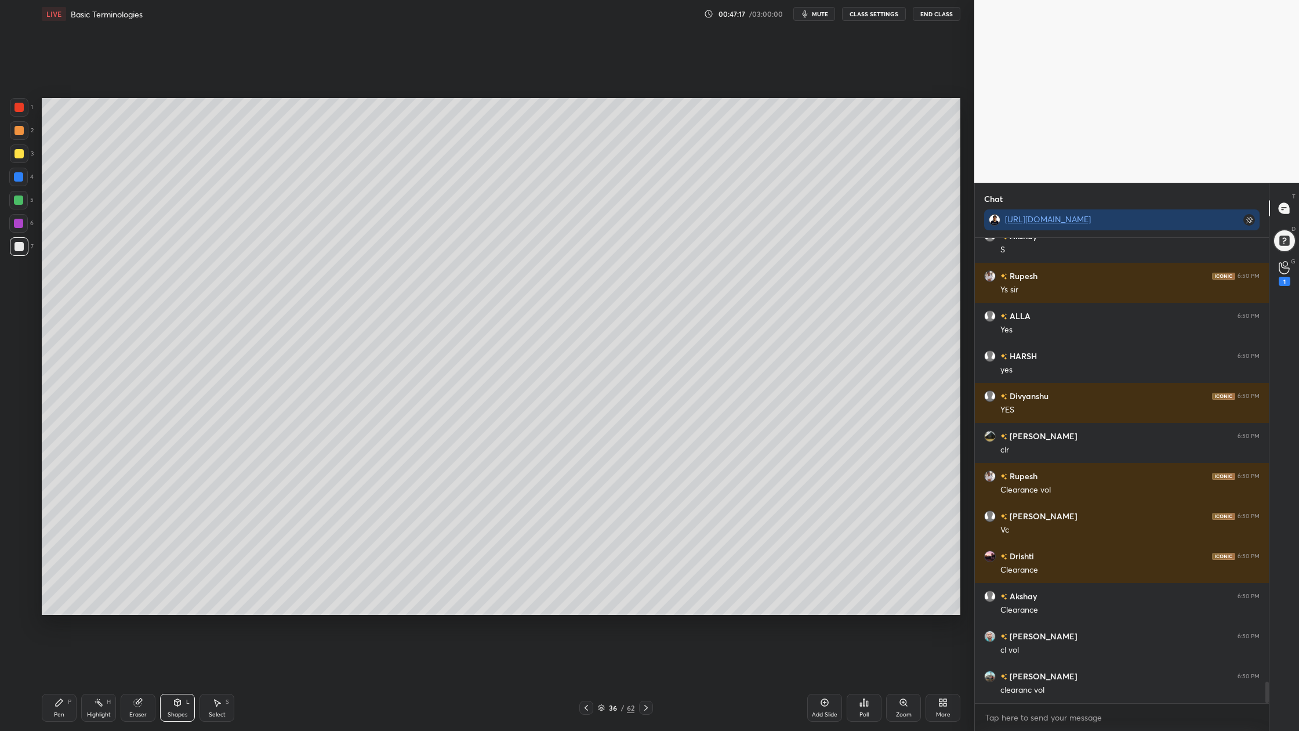
click at [17, 126] on div at bounding box center [19, 130] width 9 height 9
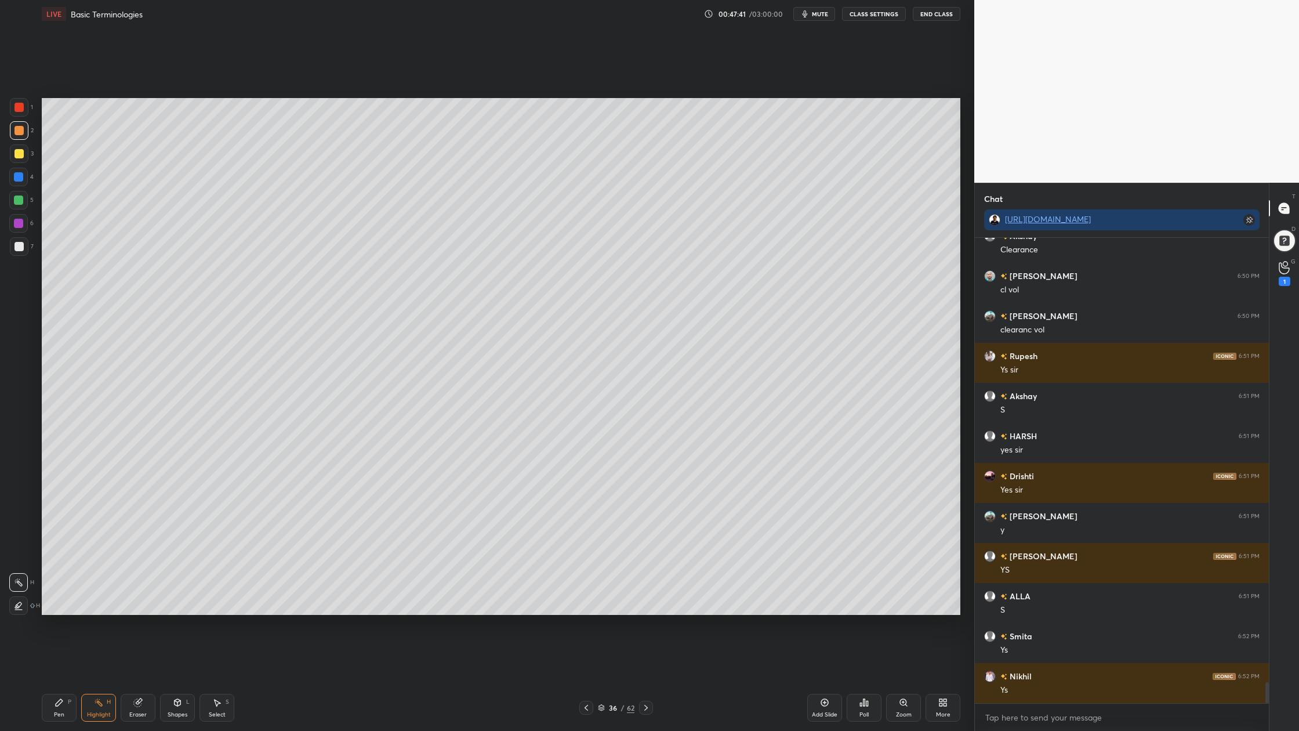
scroll to position [9914, 0]
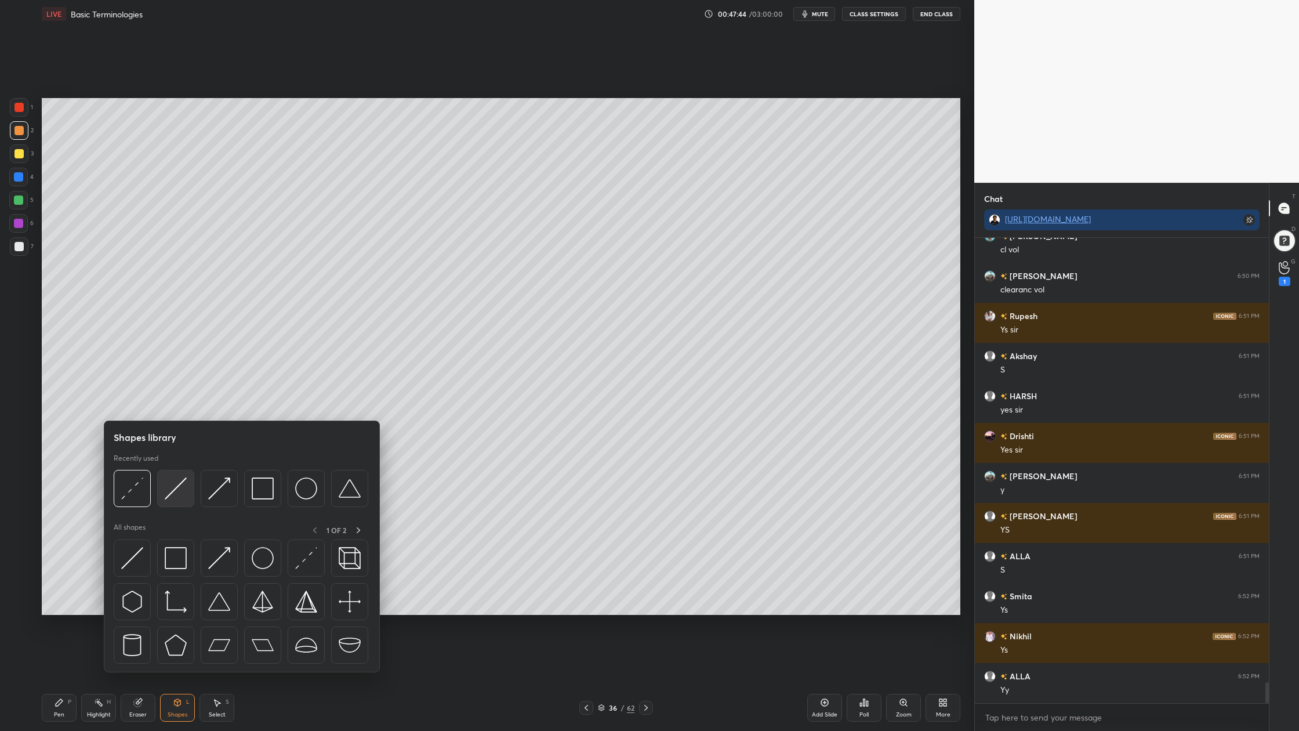
click at [182, 505] on div at bounding box center [175, 488] width 37 height 37
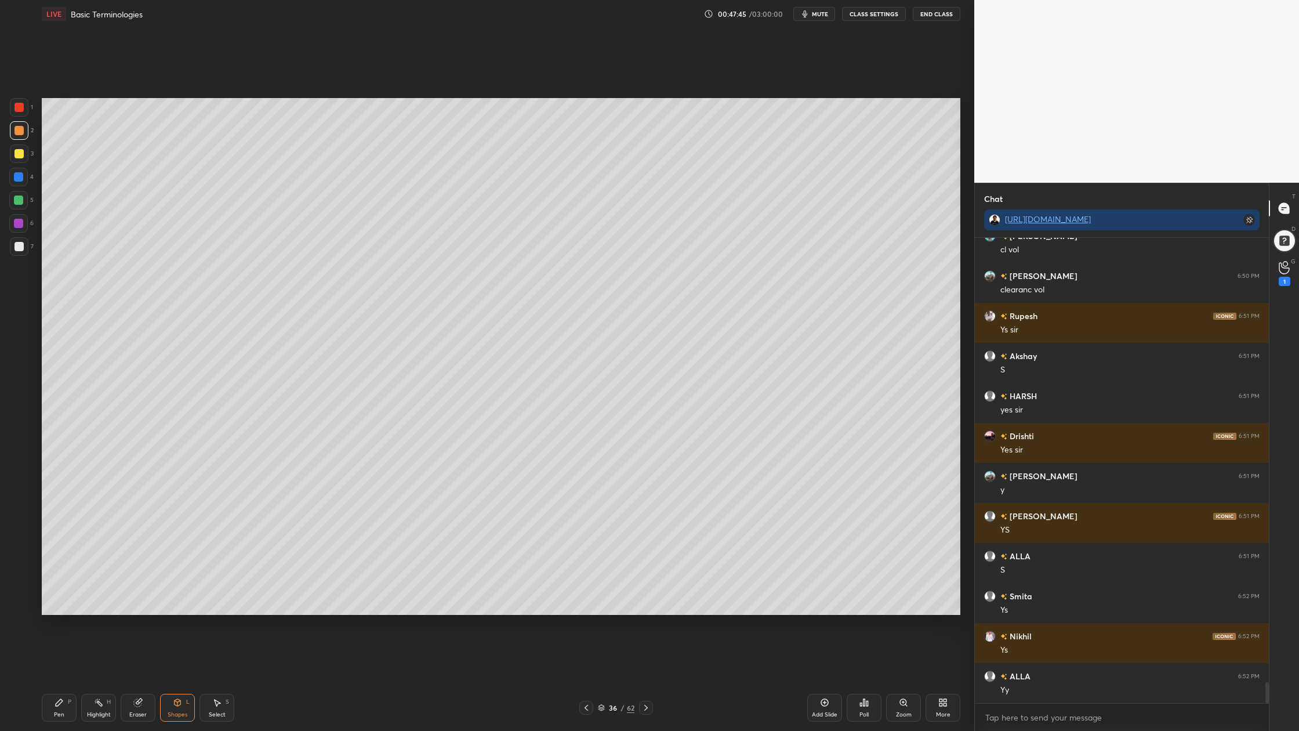
click at [17, 132] on div at bounding box center [19, 130] width 9 height 9
click at [19, 132] on div at bounding box center [19, 130] width 9 height 9
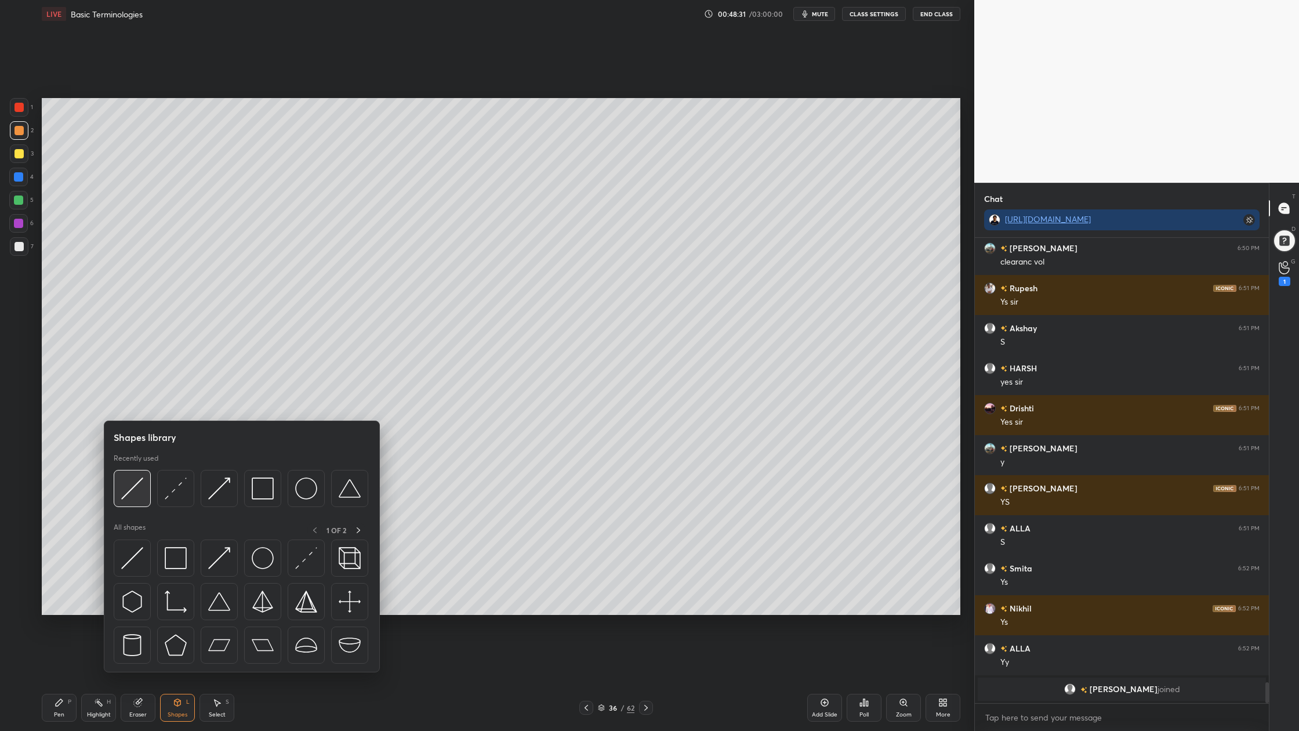
click at [135, 501] on div at bounding box center [132, 488] width 37 height 37
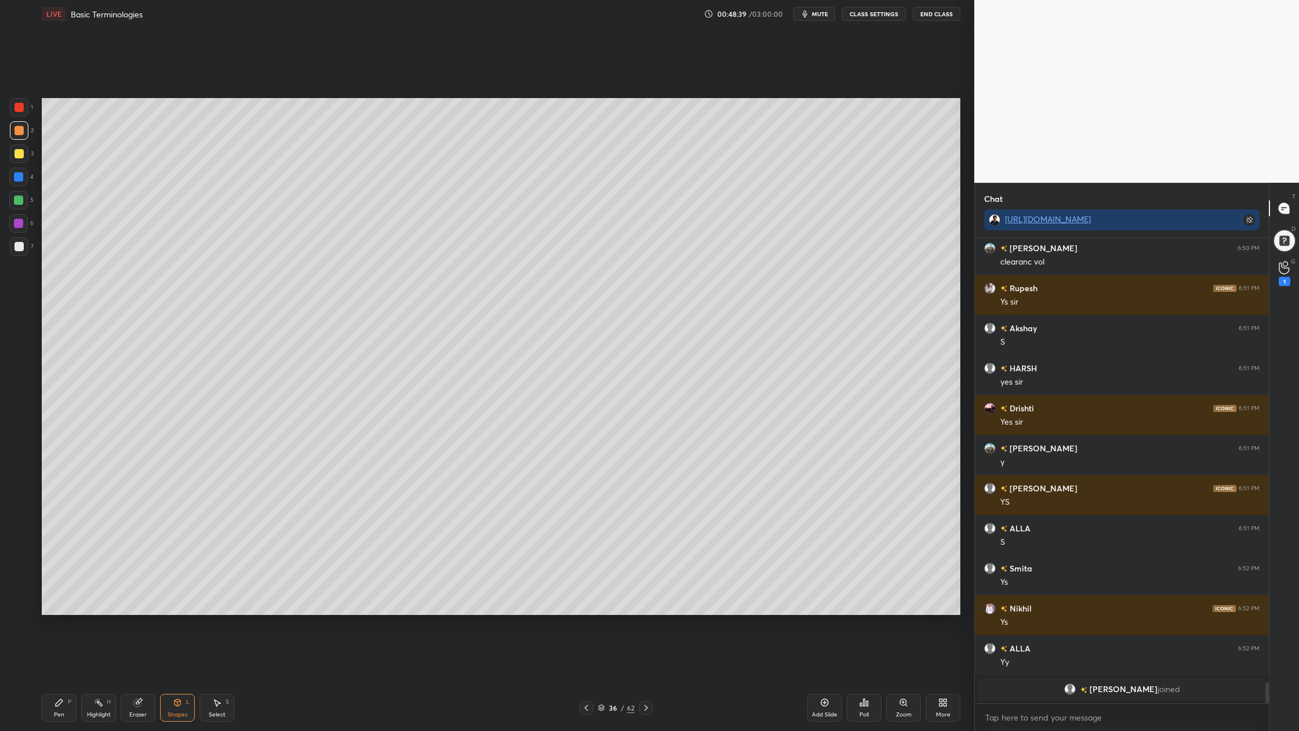
drag, startPoint x: 23, startPoint y: 201, endPoint x: 30, endPoint y: 208, distance: 9.8
click at [23, 203] on div at bounding box center [18, 200] width 19 height 19
drag, startPoint x: 21, startPoint y: 248, endPoint x: 27, endPoint y: 251, distance: 7.0
click at [19, 251] on div at bounding box center [19, 246] width 19 height 19
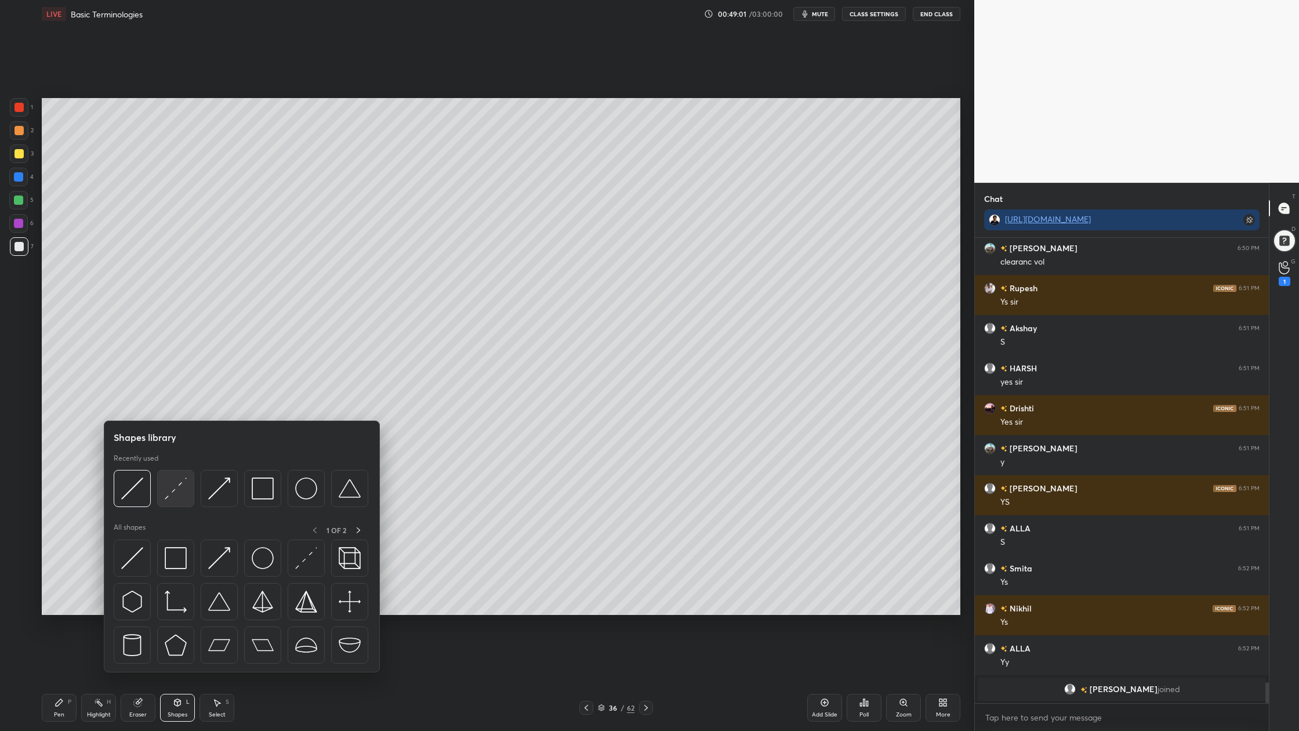
click at [189, 501] on div at bounding box center [175, 488] width 37 height 37
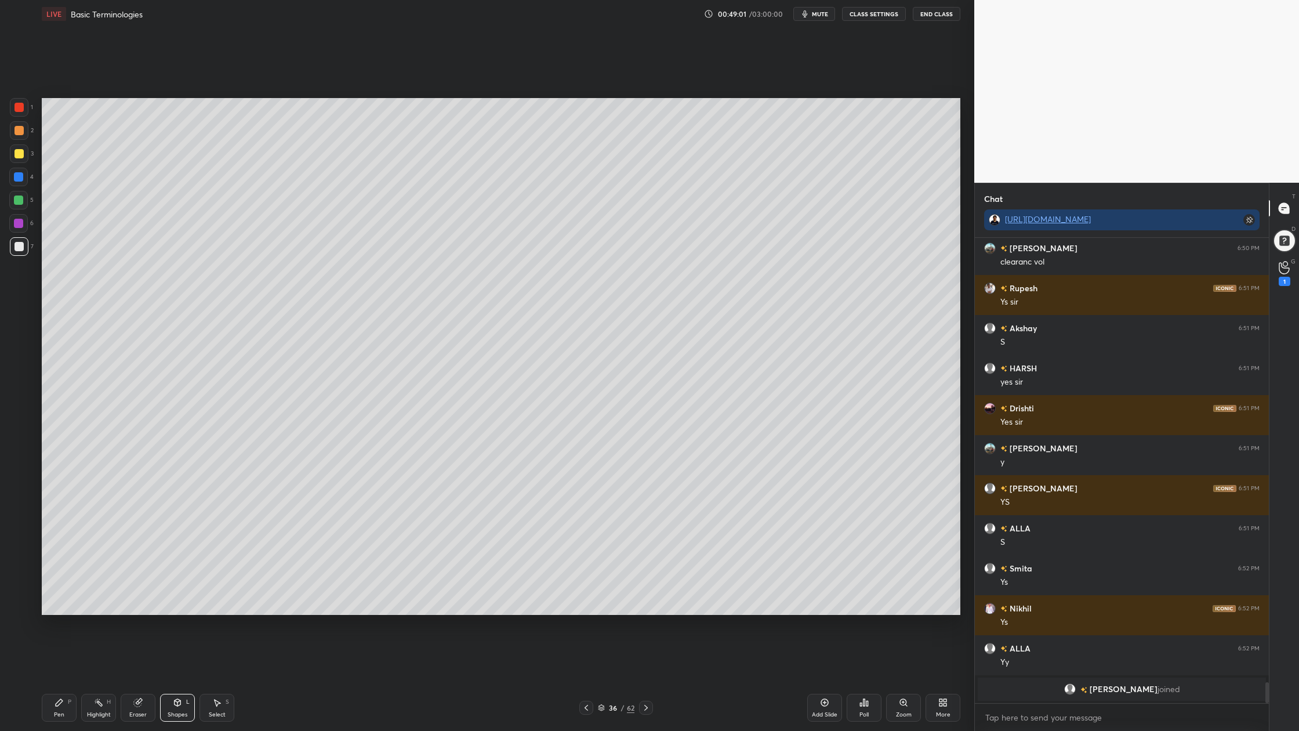
click at [23, 138] on div at bounding box center [19, 130] width 19 height 19
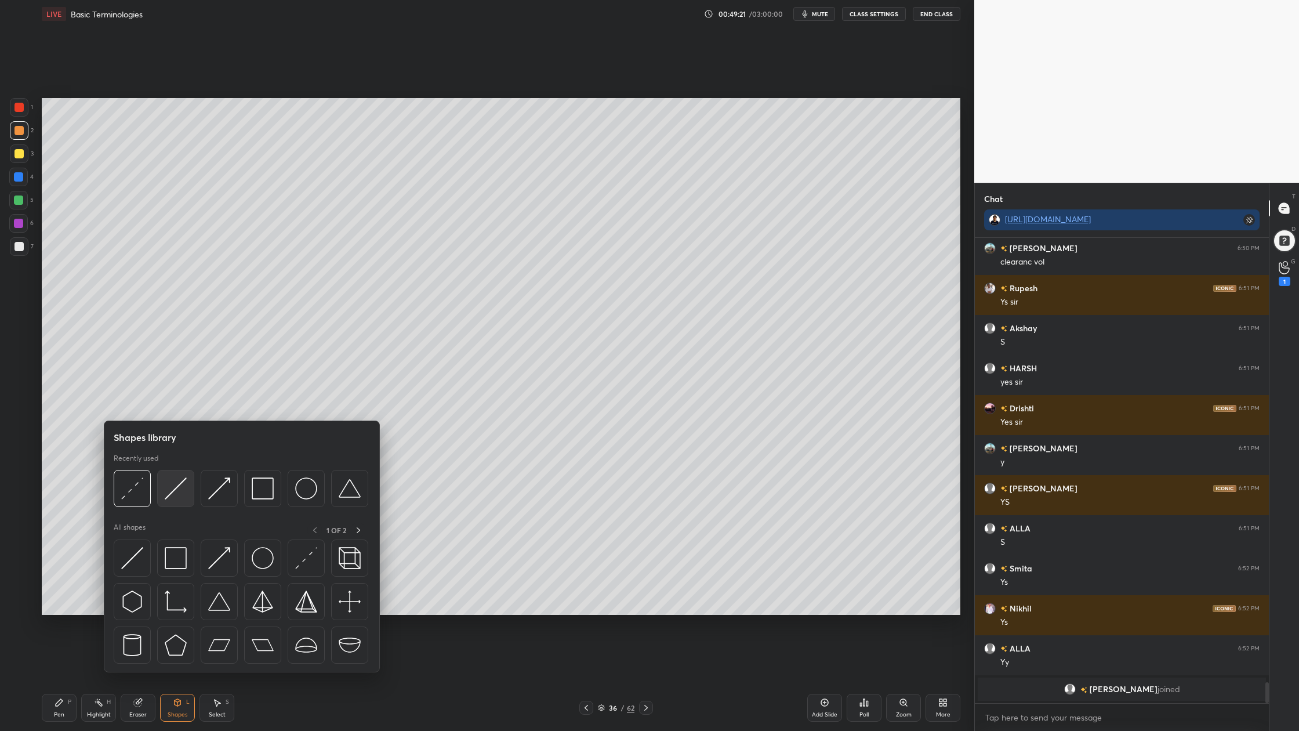
click at [175, 501] on div at bounding box center [175, 488] width 37 height 37
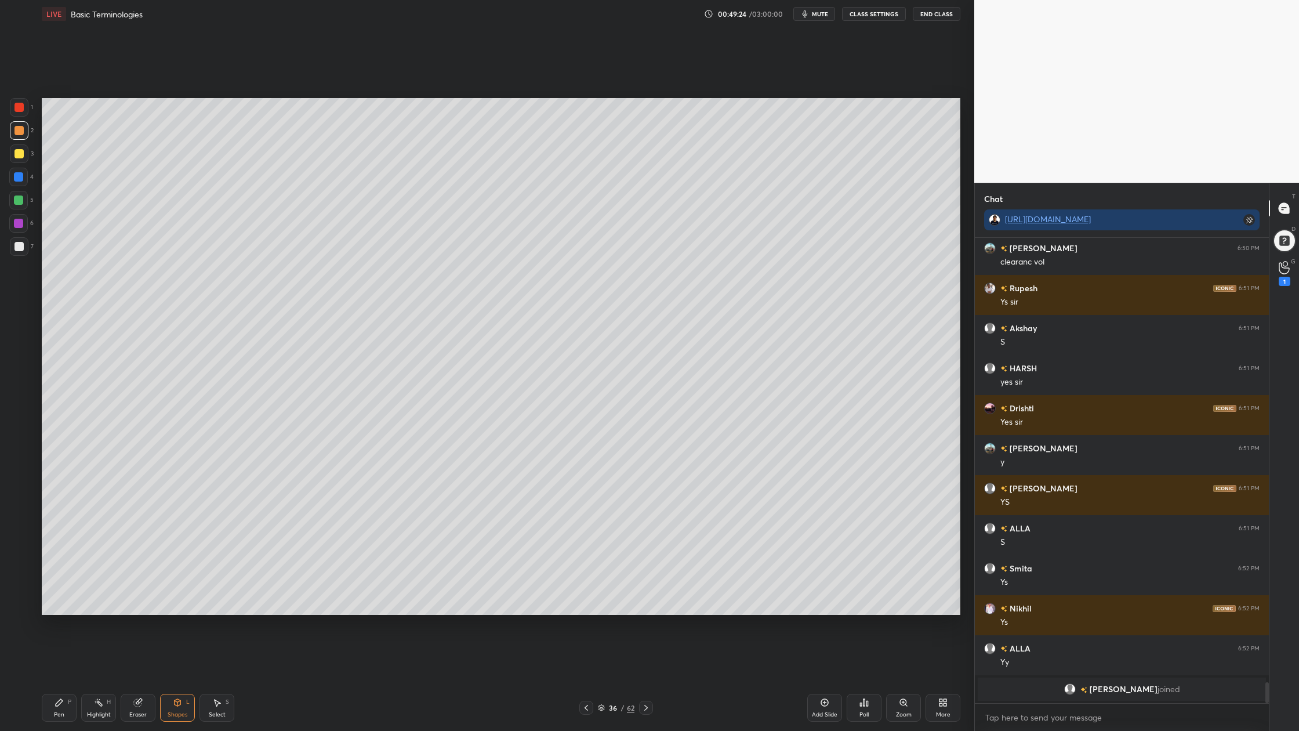
drag, startPoint x: 8, startPoint y: 243, endPoint x: 27, endPoint y: 248, distance: 19.7
click at [8, 247] on div "1 2 3 4 5 6 7 C X Z C X Z E E Erase all H H" at bounding box center [18, 356] width 37 height 517
click at [19, 254] on div at bounding box center [19, 246] width 19 height 19
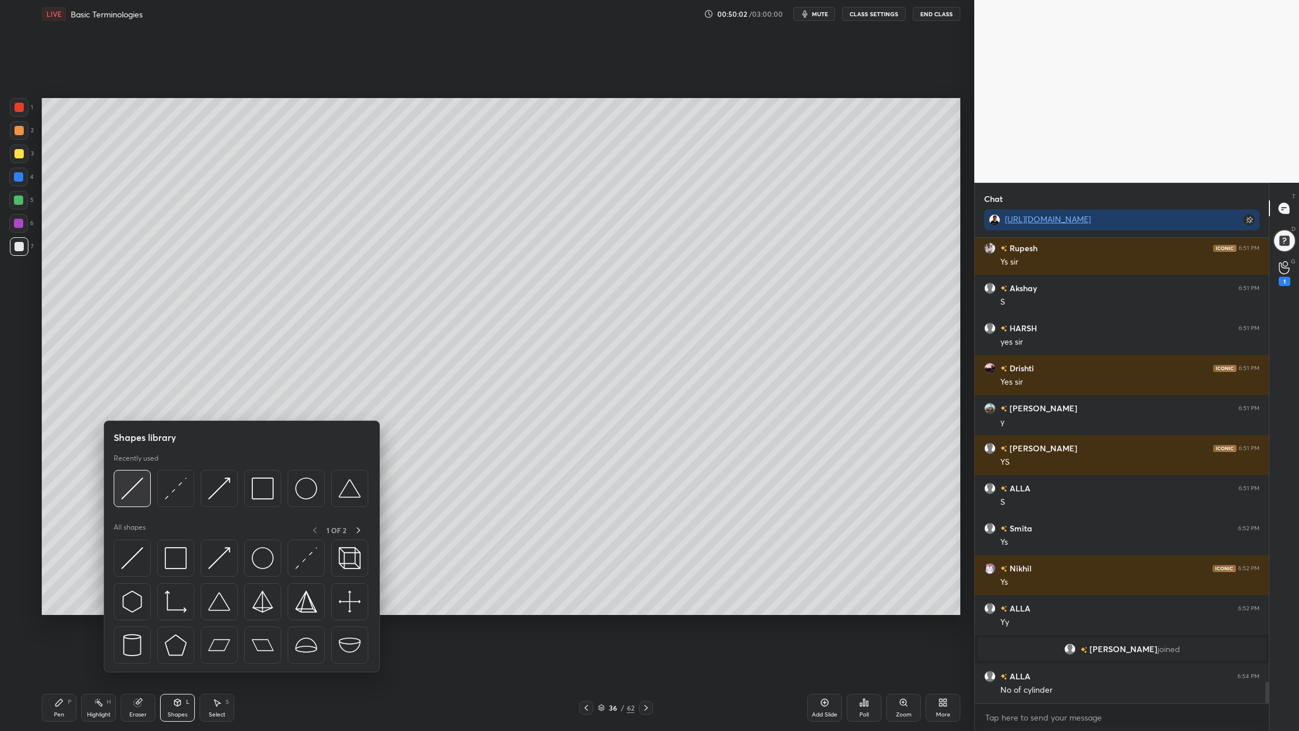
click at [135, 499] on div at bounding box center [132, 488] width 37 height 37
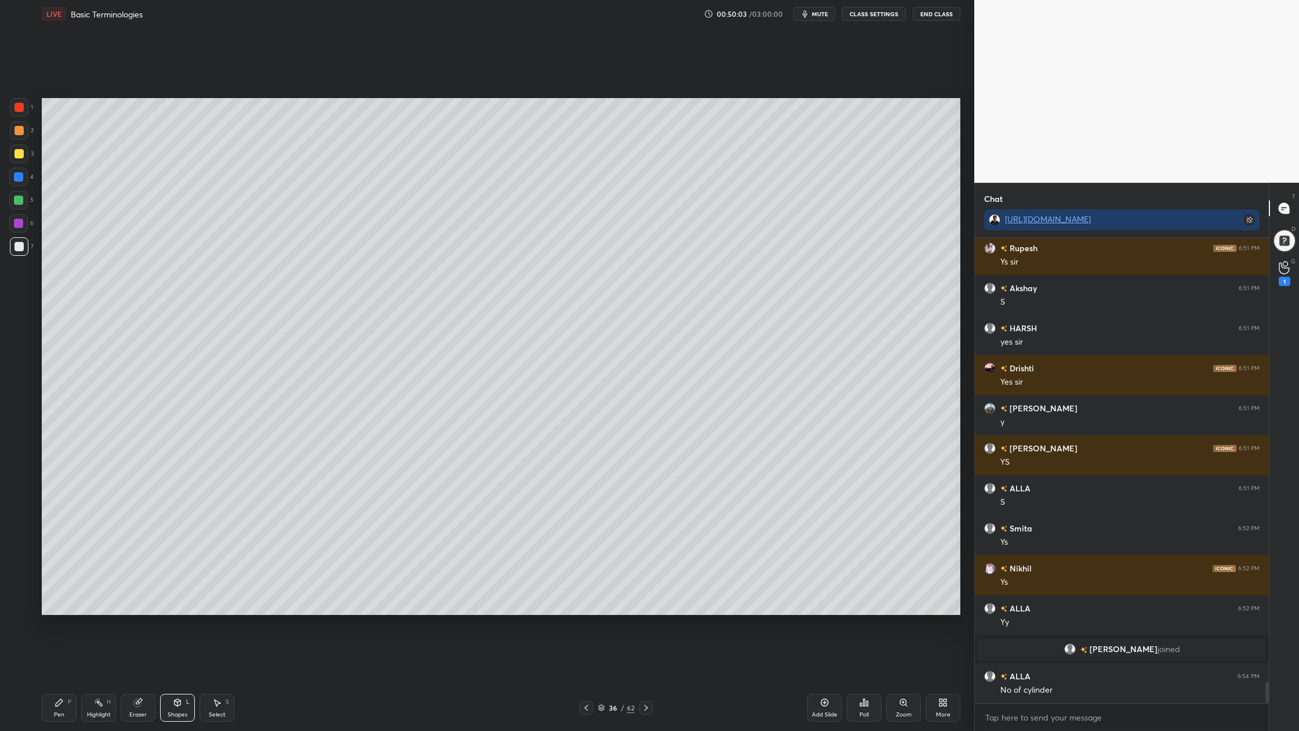
click at [23, 247] on div at bounding box center [19, 246] width 9 height 9
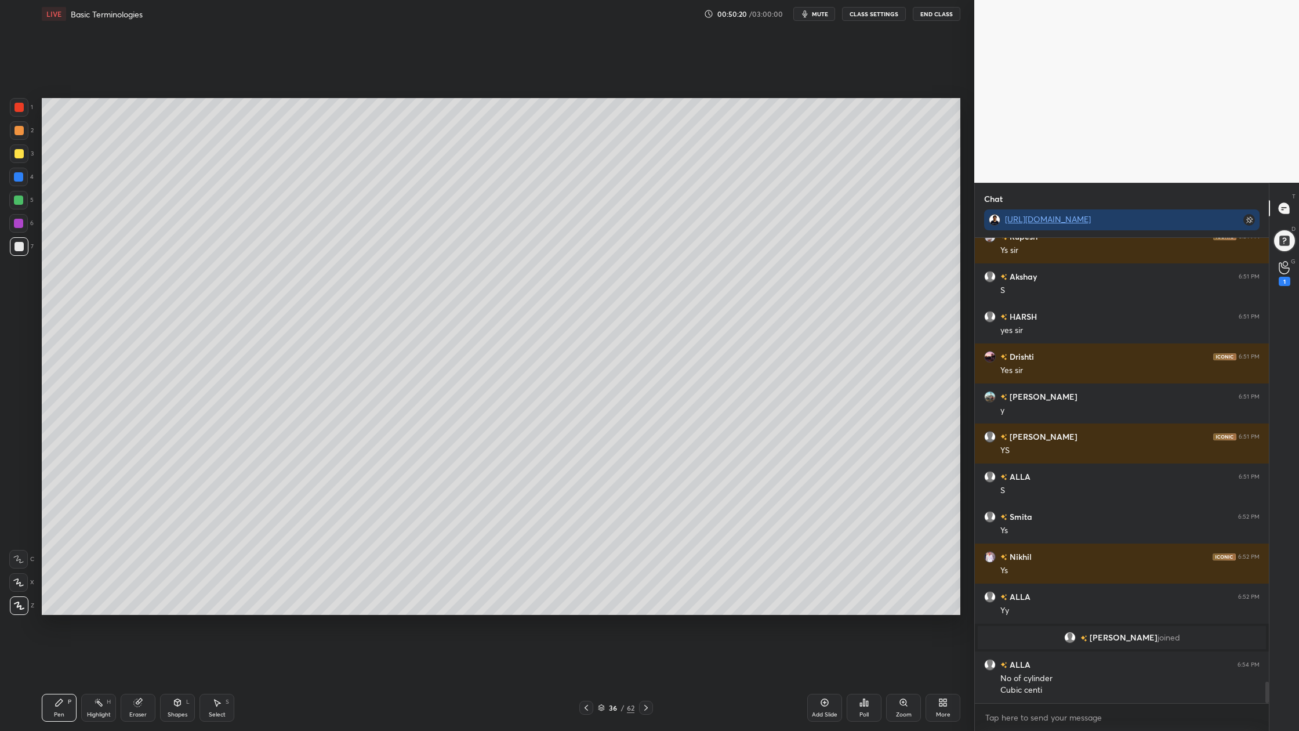
click at [601, 552] on icon at bounding box center [601, 707] width 7 height 7
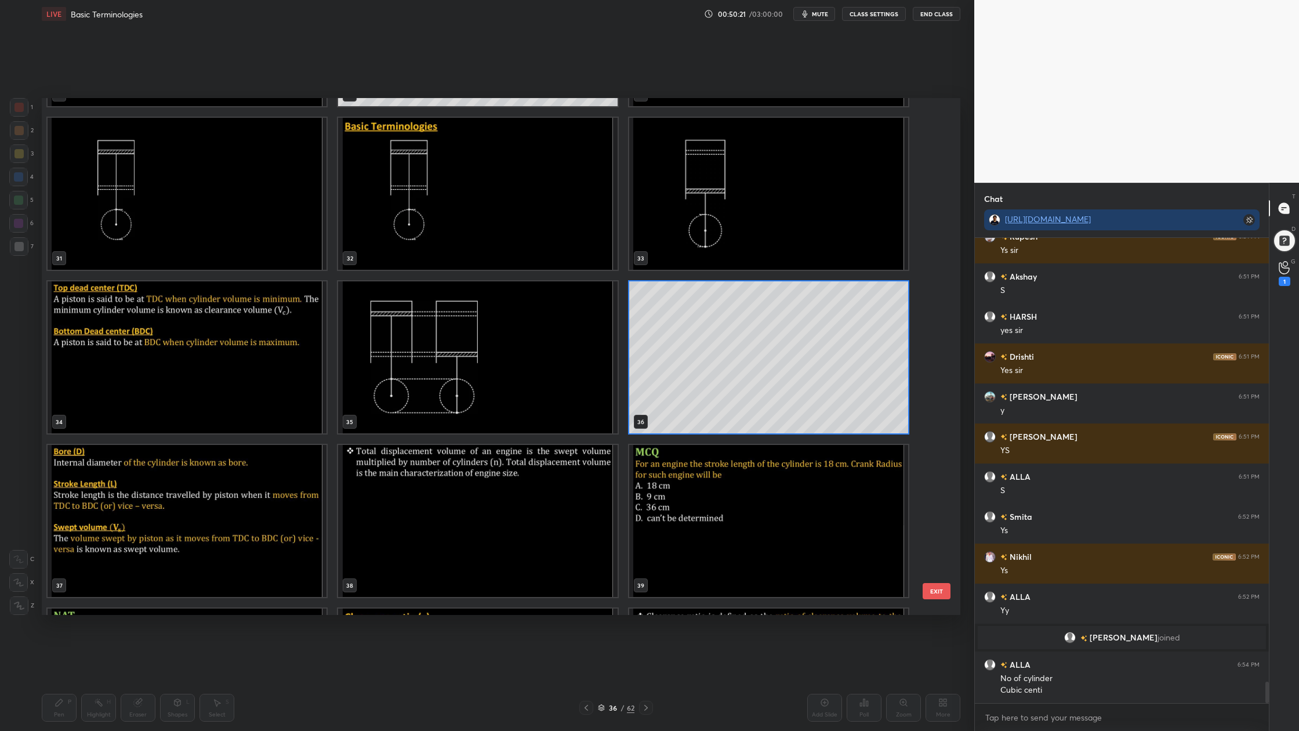
scroll to position [1633, 0]
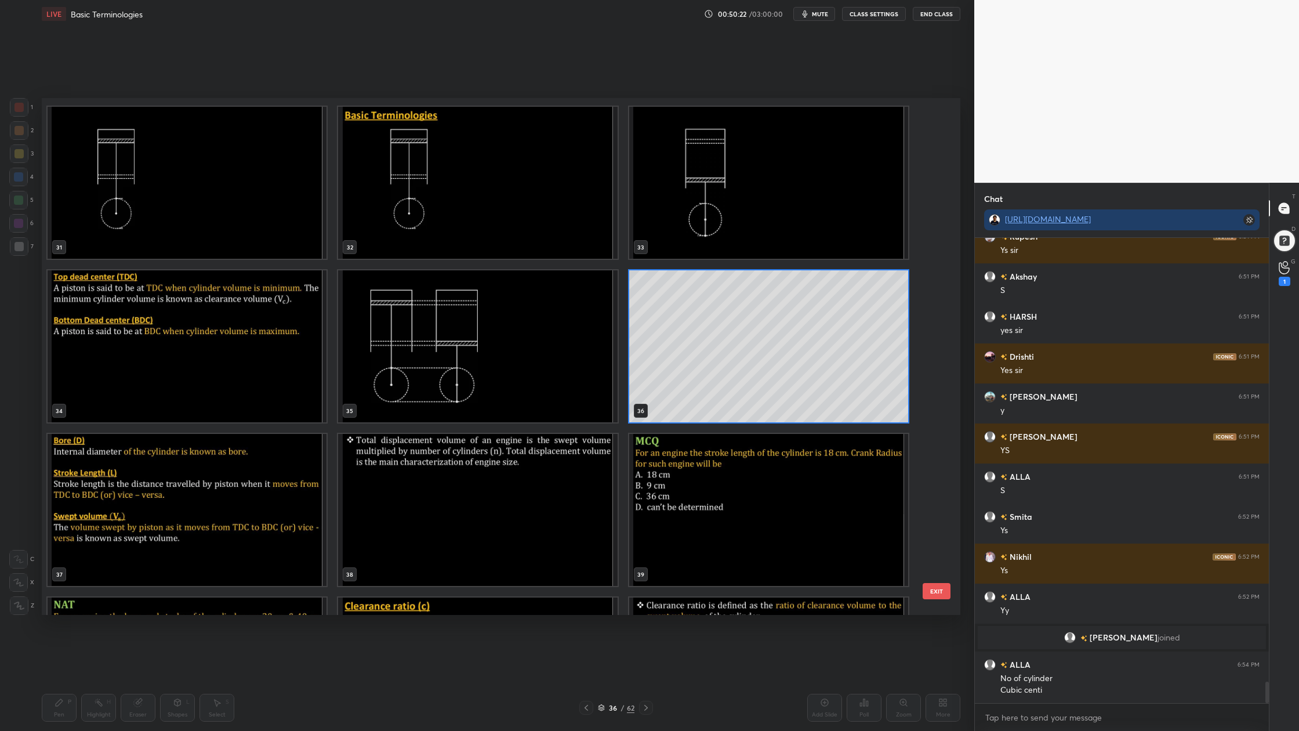
click at [213, 552] on img "grid" at bounding box center [187, 510] width 279 height 152
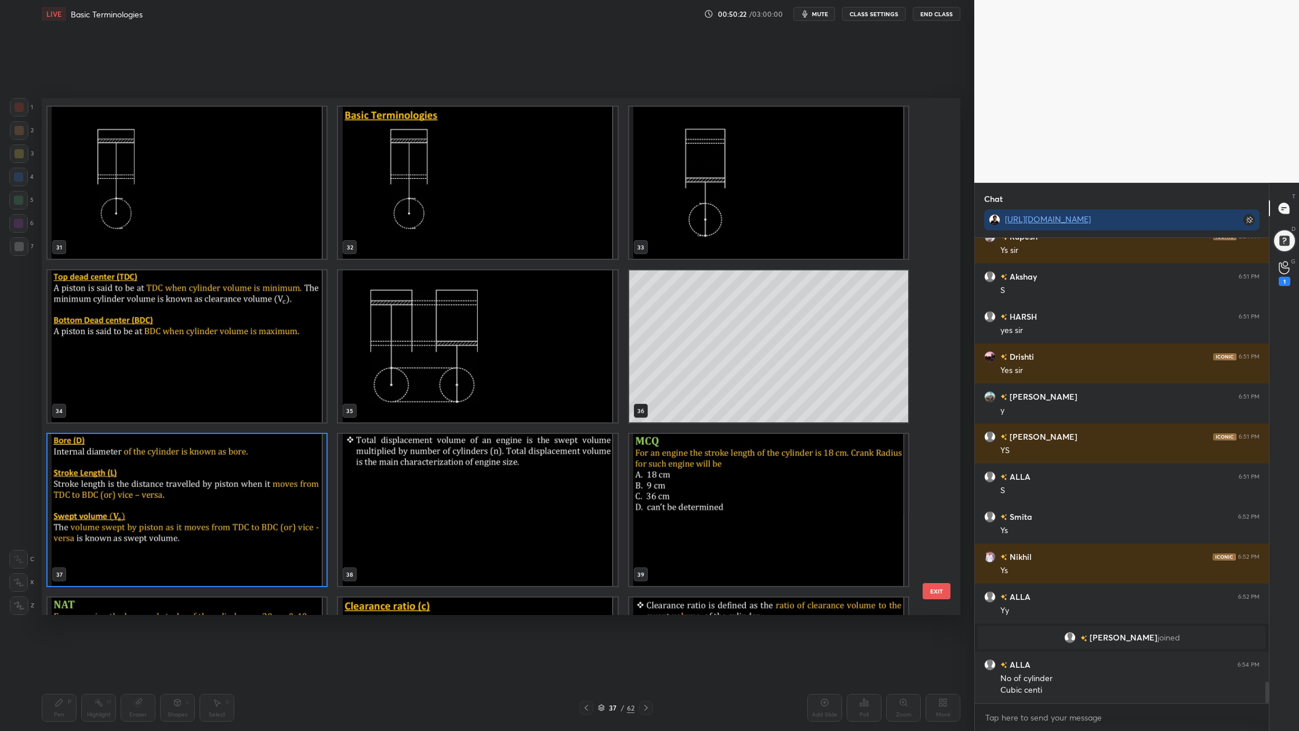
click at [213, 552] on img "grid" at bounding box center [187, 510] width 279 height 152
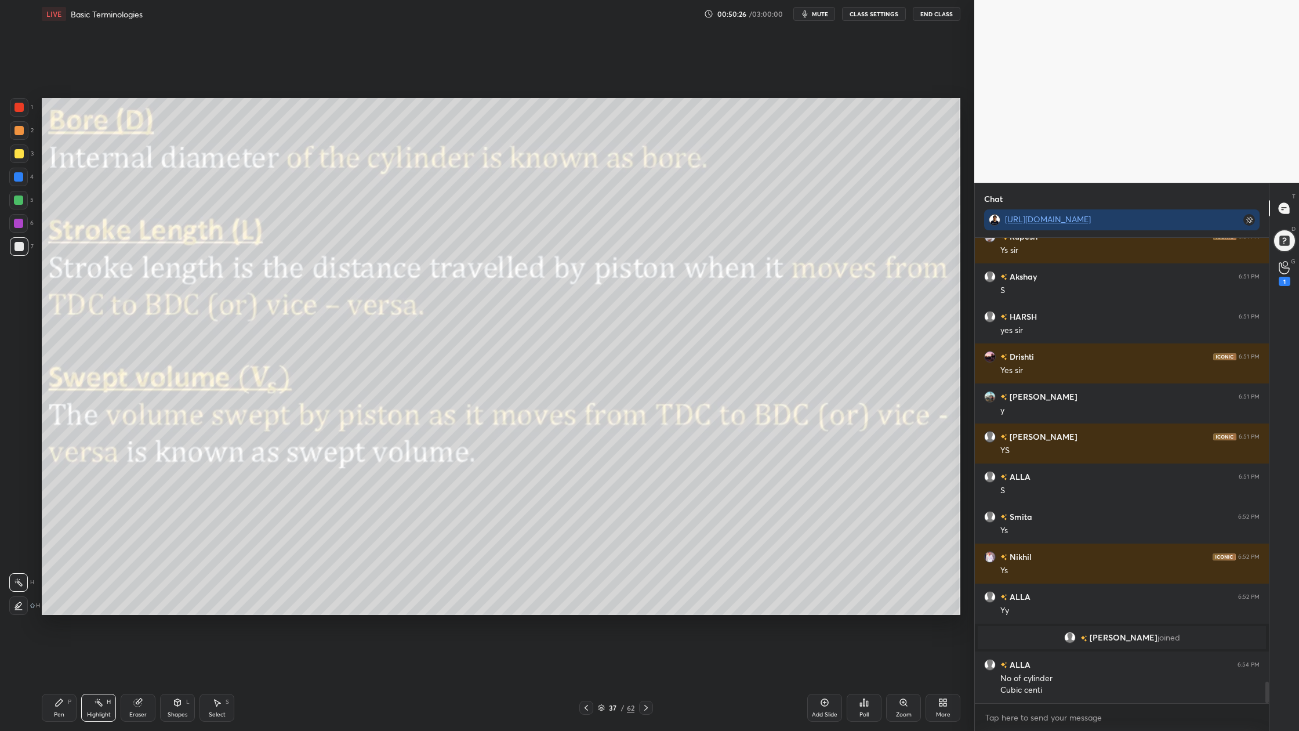
click at [25, 107] on div at bounding box center [19, 107] width 19 height 19
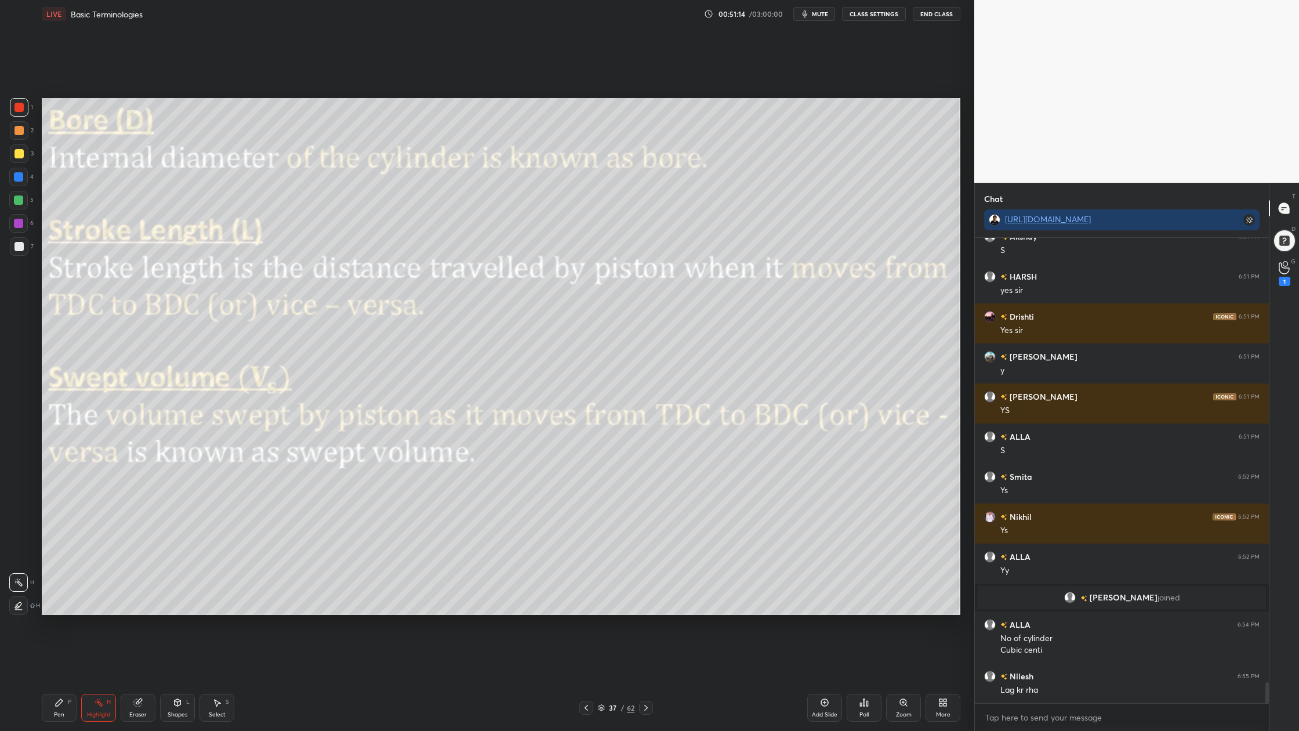
click at [558, 552] on div "Setting up your live class Poll for secs No correct answer Start poll" at bounding box center [501, 356] width 928 height 657
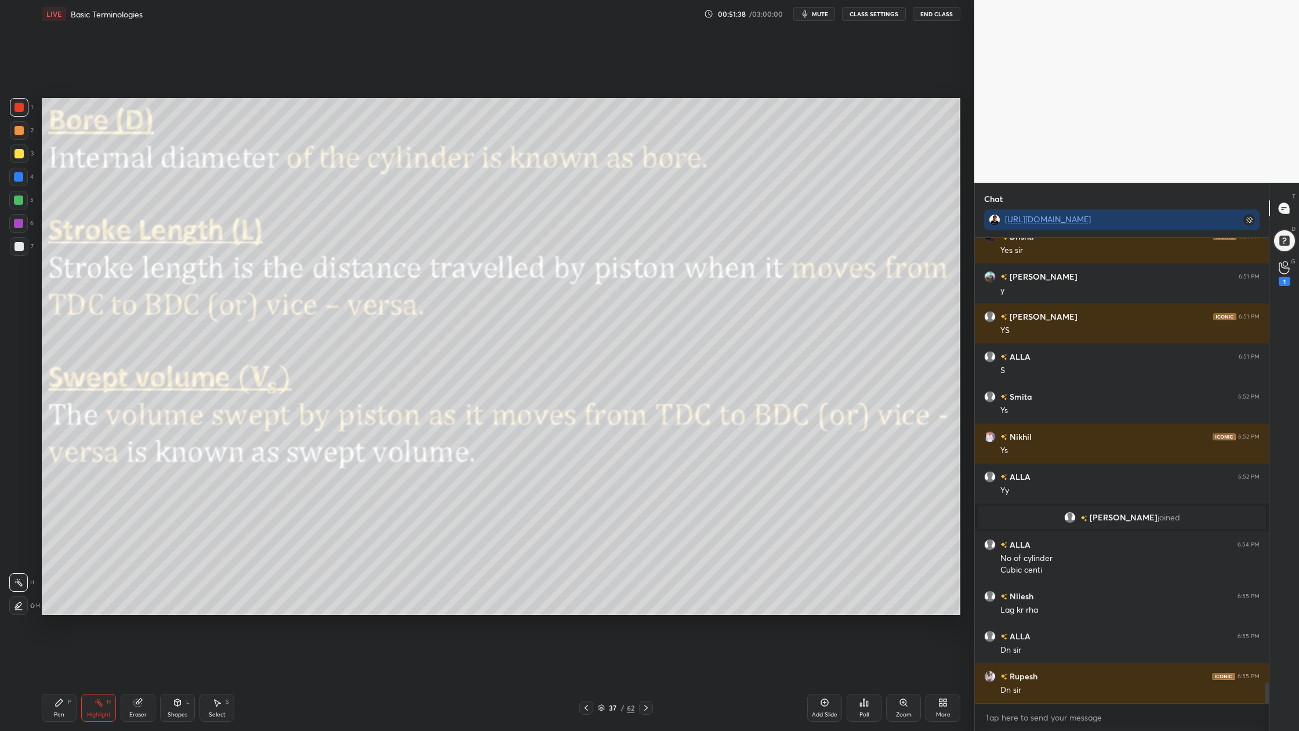
scroll to position [9878, 0]
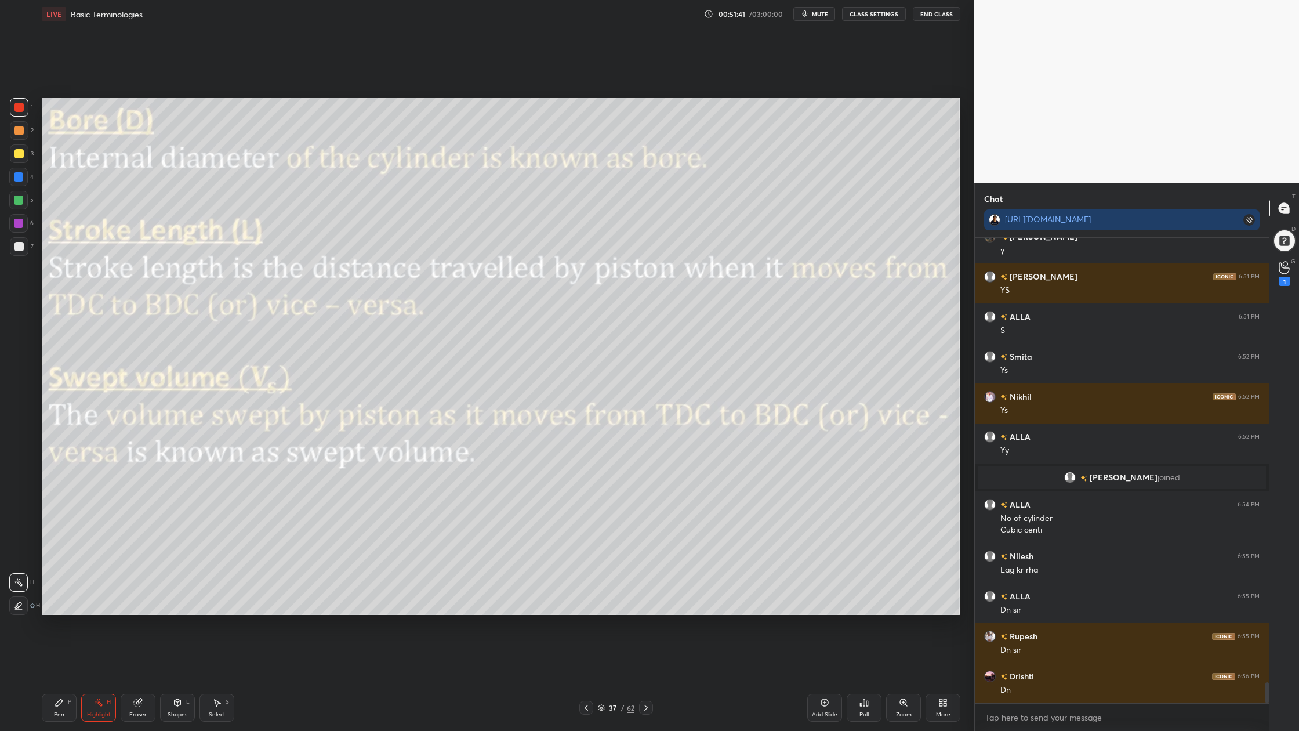
click at [600, 552] on icon at bounding box center [601, 707] width 7 height 7
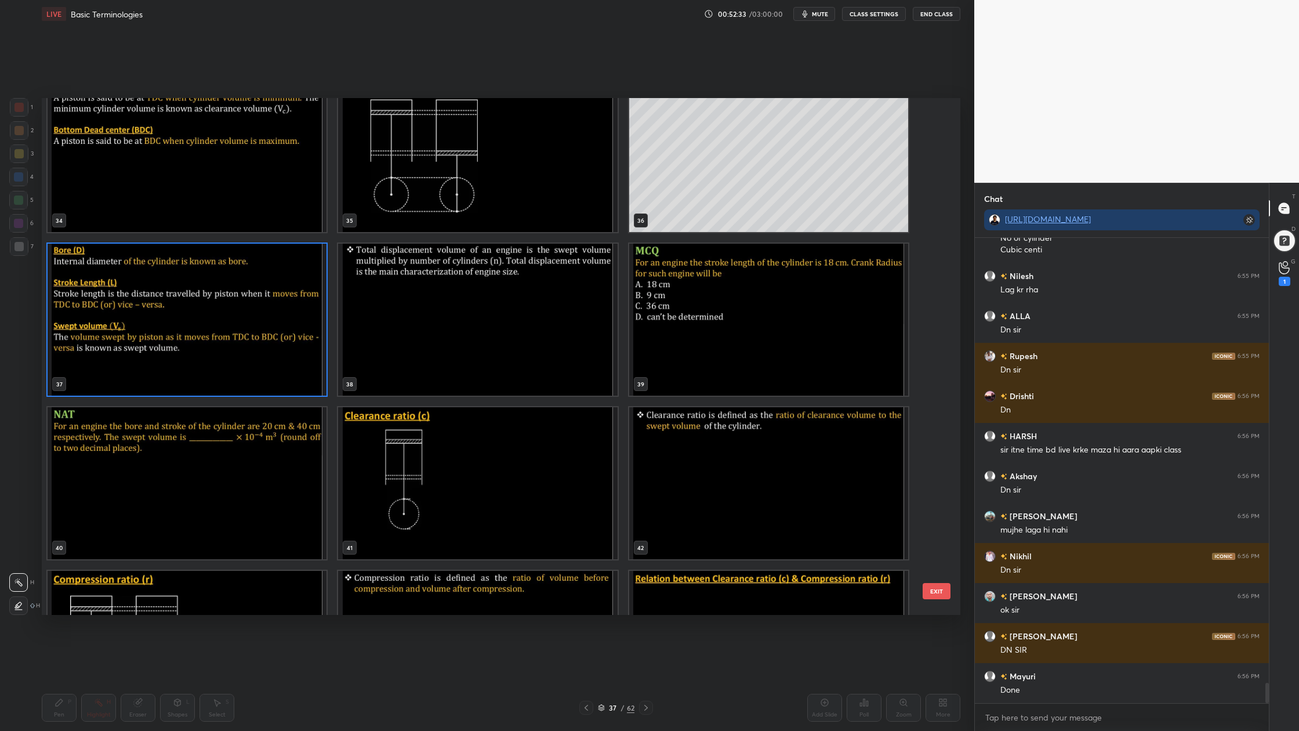
scroll to position [10198, 0]
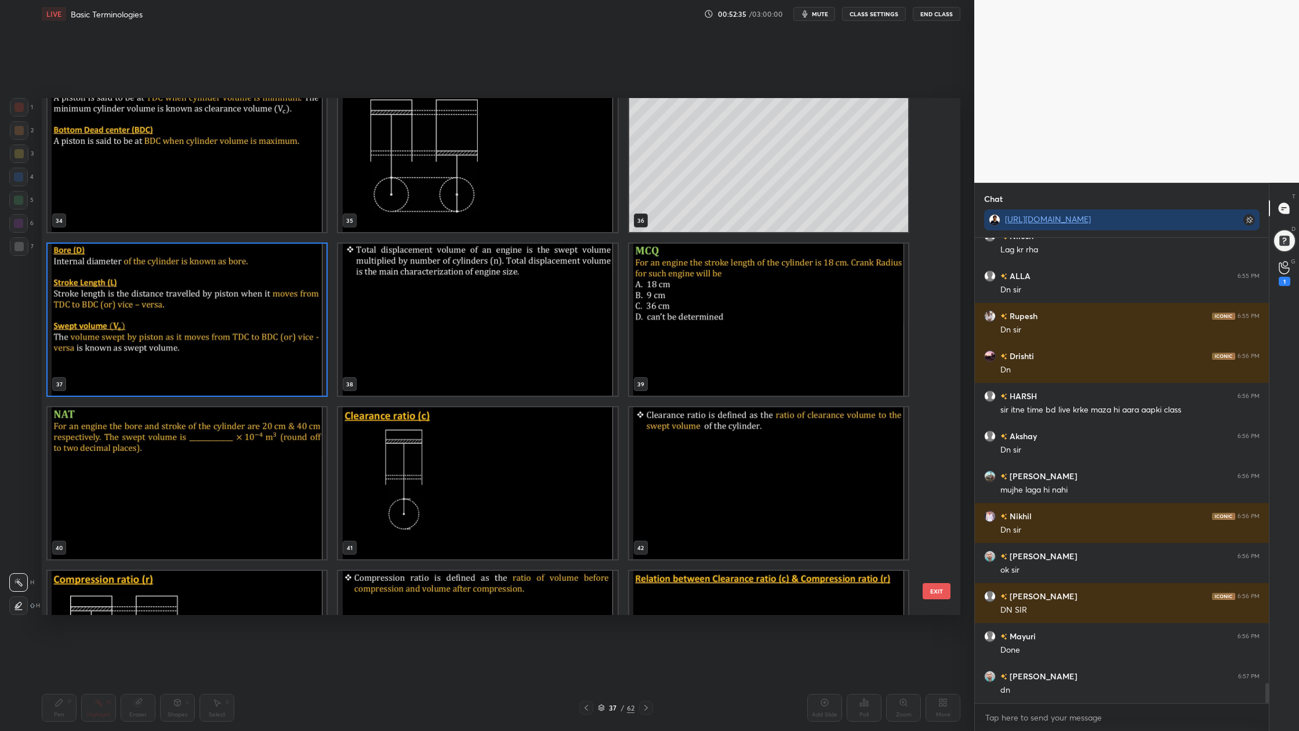
click at [457, 328] on img "grid" at bounding box center [477, 320] width 279 height 152
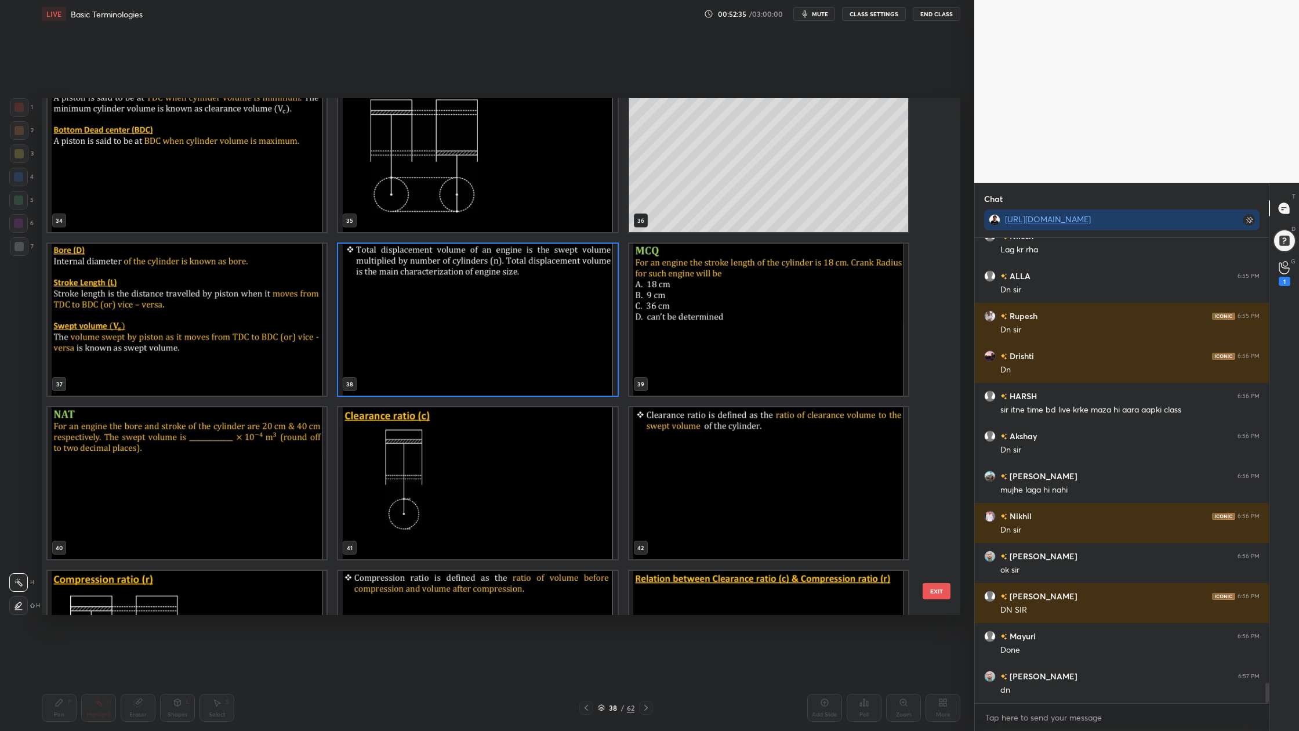
click at [457, 328] on img "grid" at bounding box center [477, 320] width 279 height 152
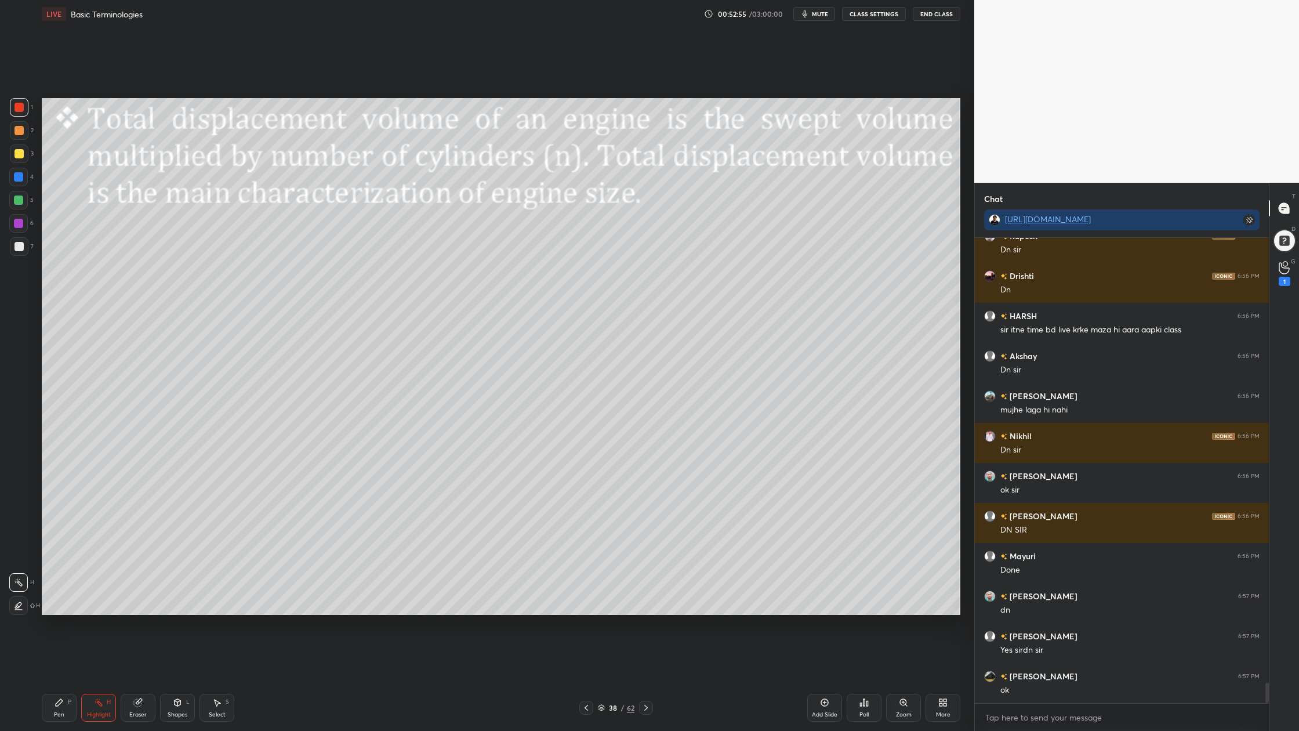
scroll to position [10306, 0]
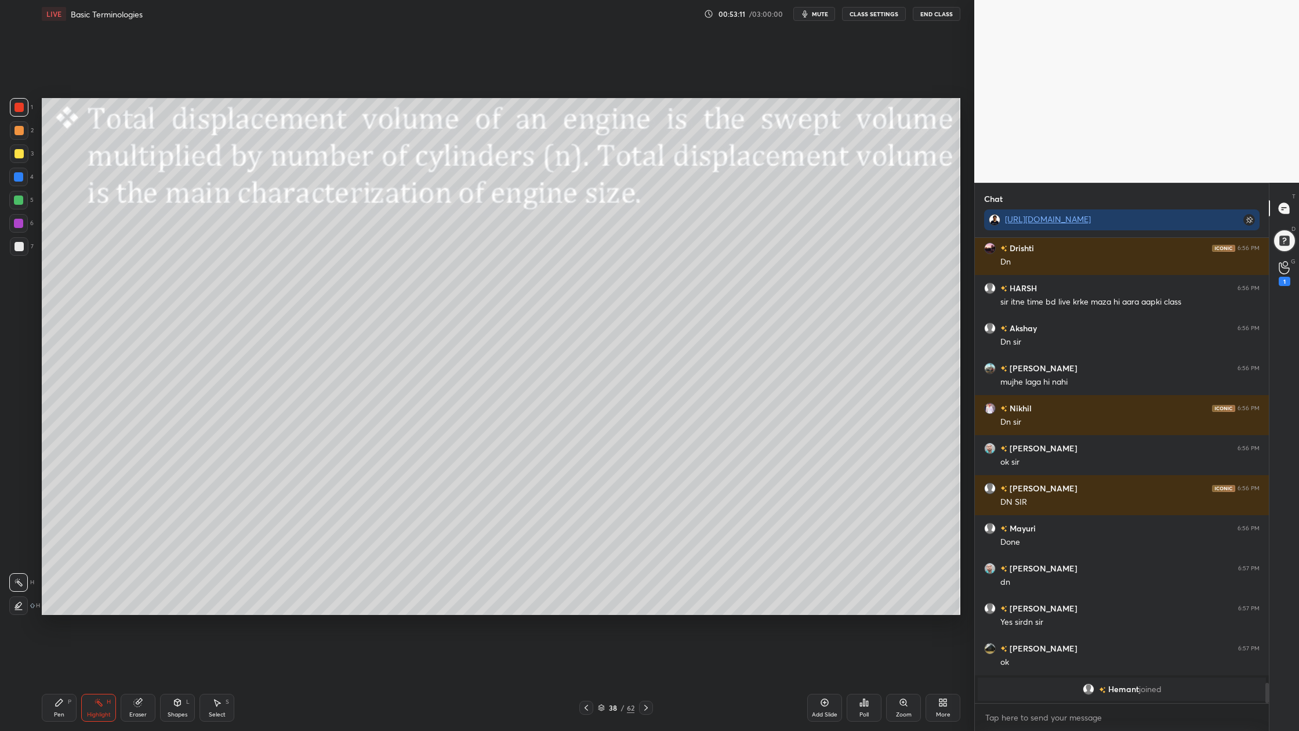
click at [601, 552] on icon at bounding box center [602, 709] width 6 height 2
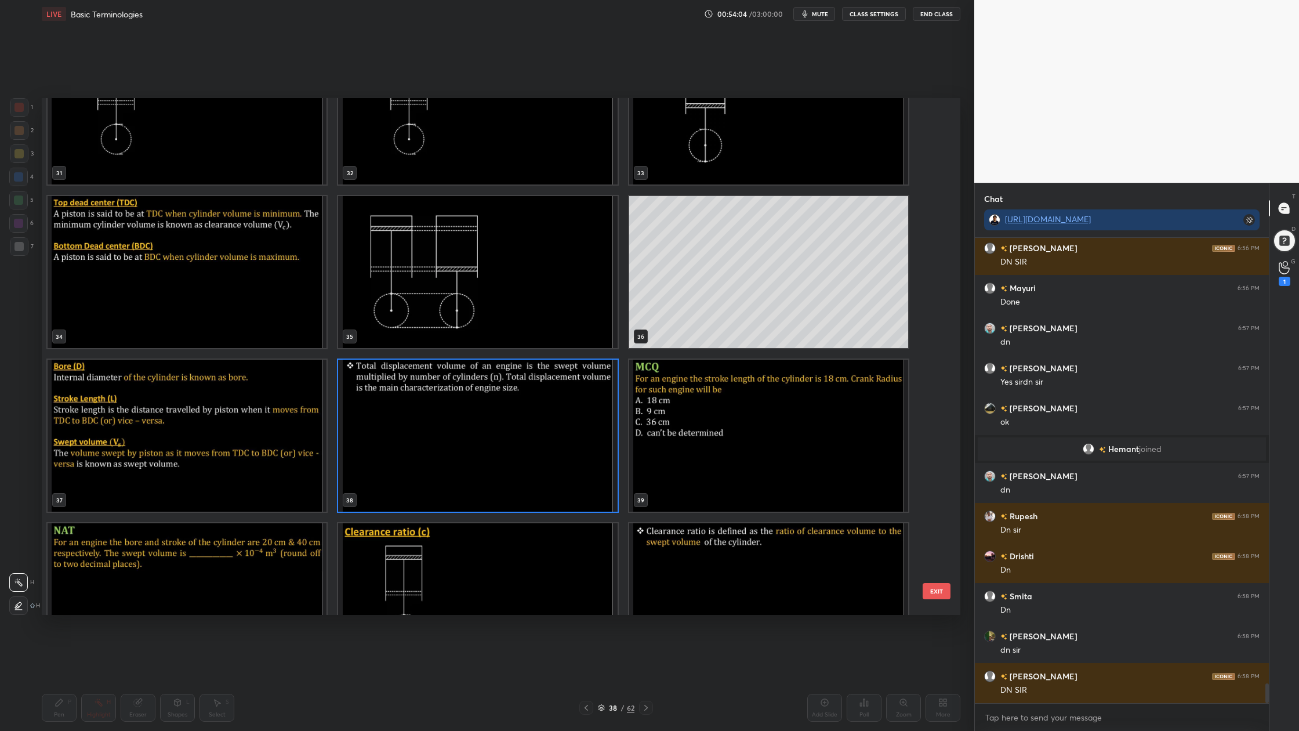
scroll to position [10422, 0]
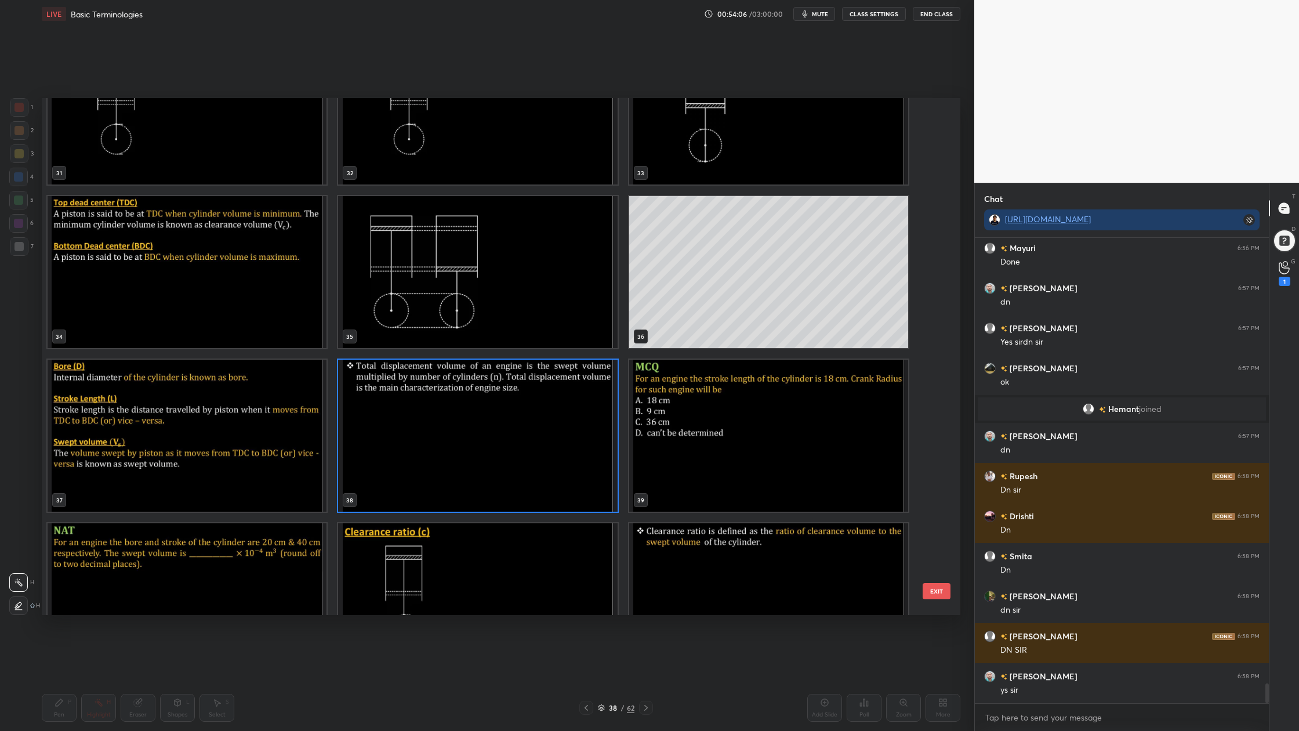
click at [708, 486] on img "grid" at bounding box center [768, 436] width 279 height 152
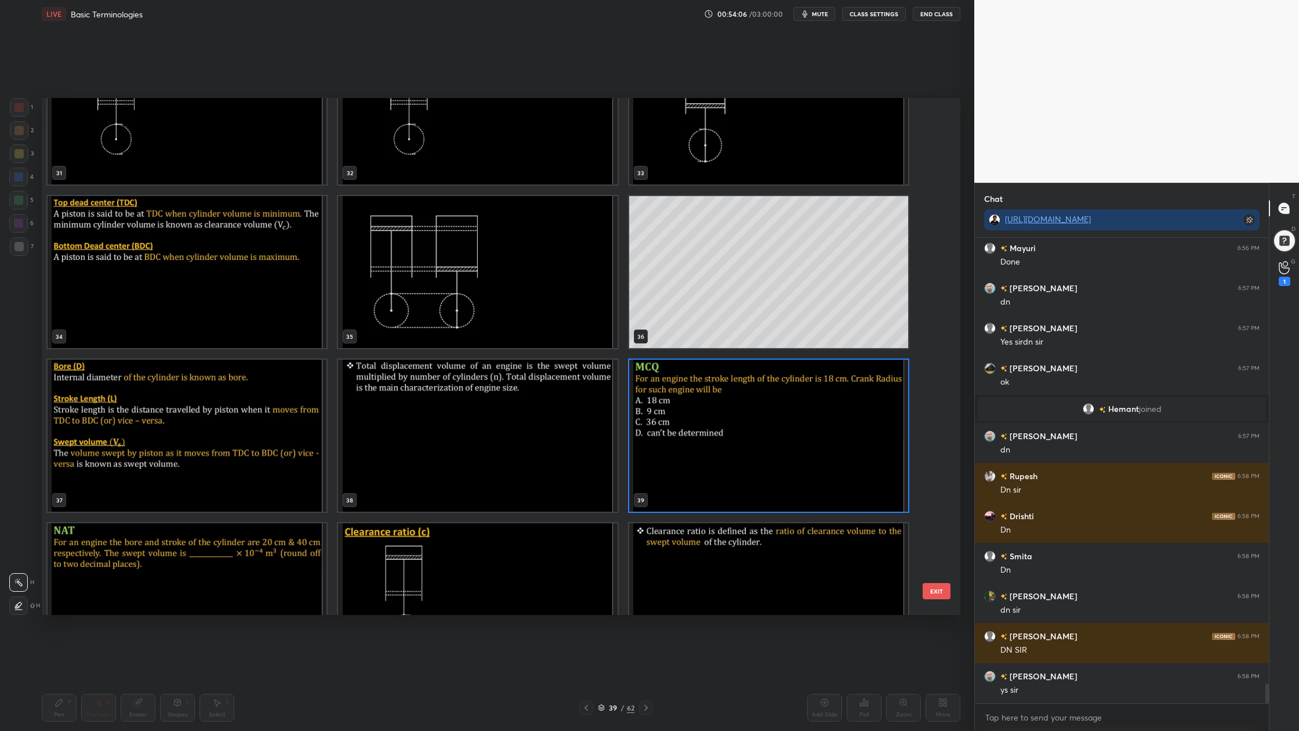
click at [708, 486] on img "grid" at bounding box center [768, 436] width 279 height 152
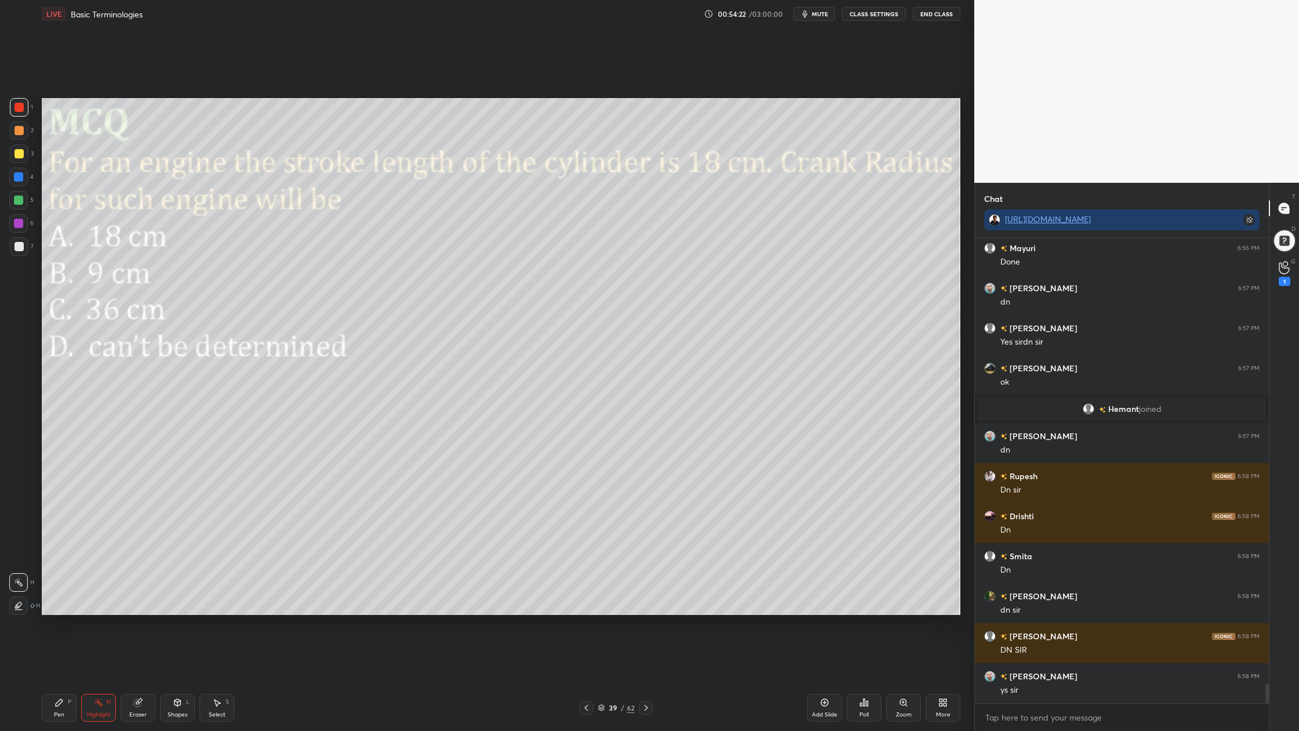
scroll to position [10462, 0]
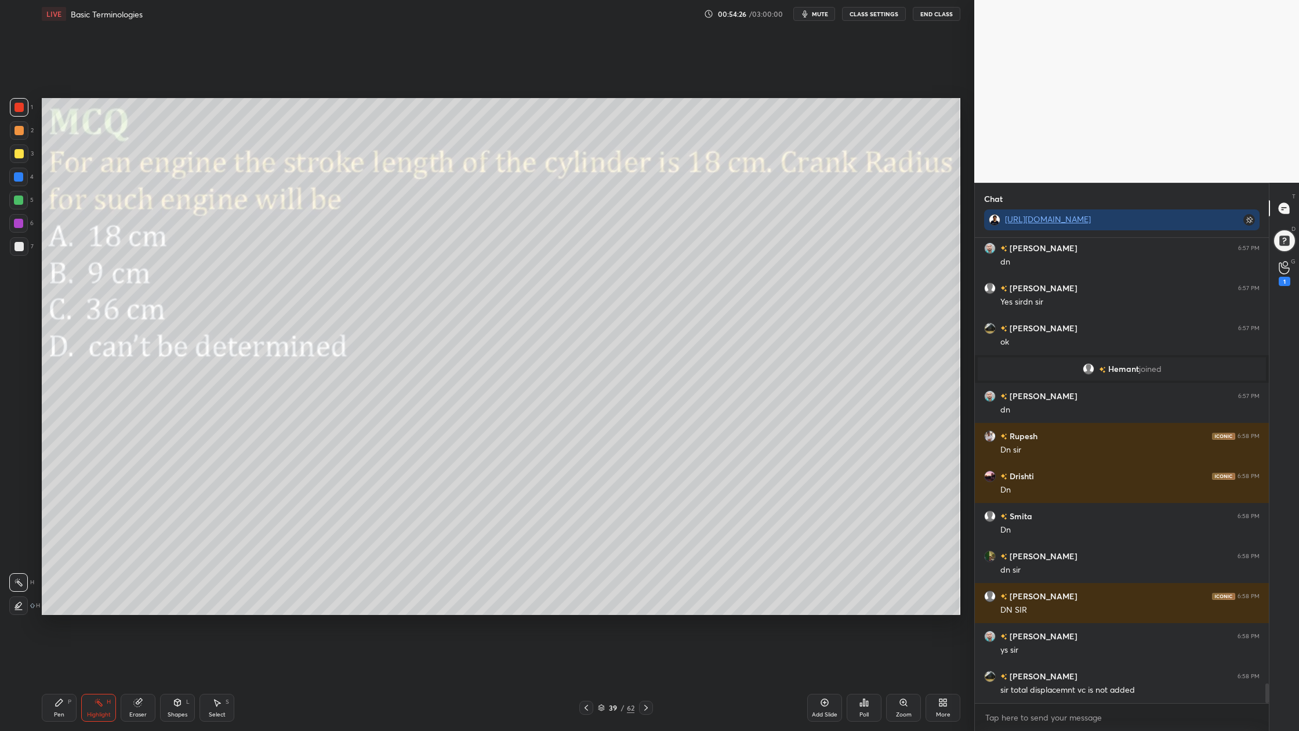
drag, startPoint x: 19, startPoint y: 204, endPoint x: 30, endPoint y: 202, distance: 11.1
click at [20, 203] on div at bounding box center [18, 200] width 9 height 9
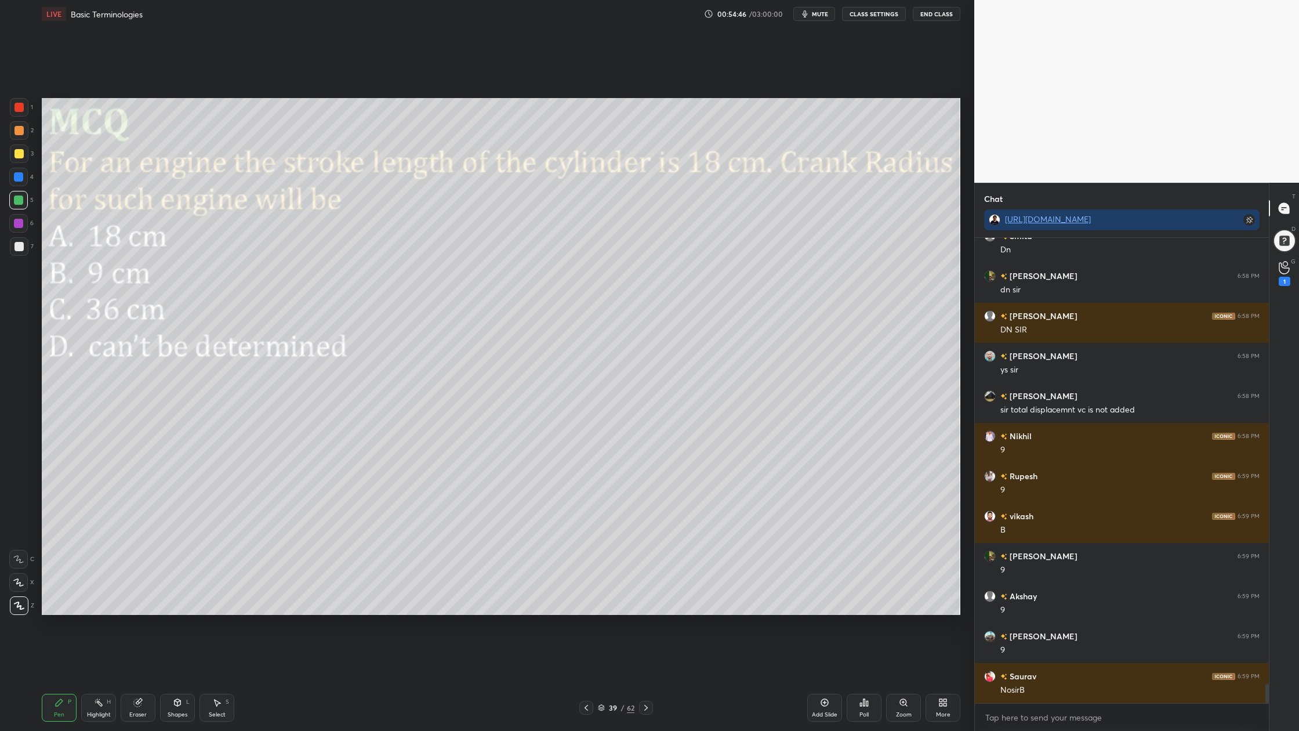
scroll to position [10782, 0]
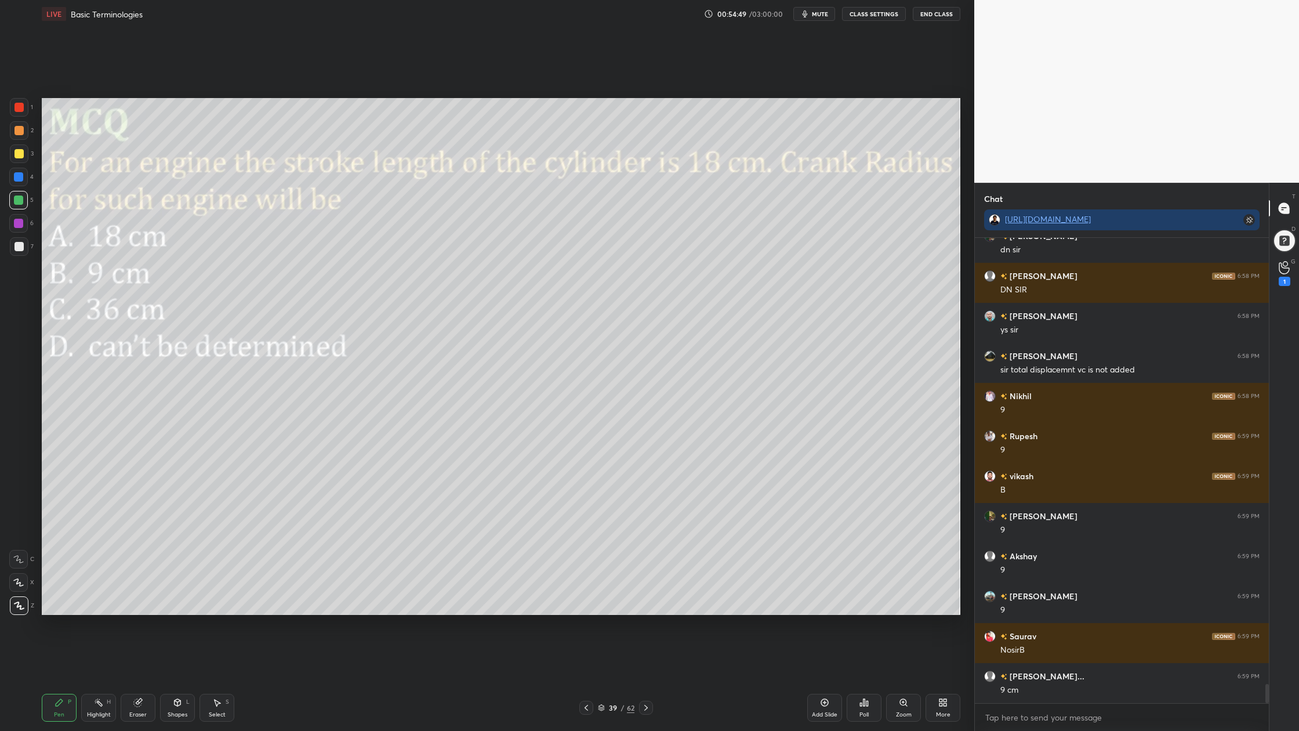
click at [602, 552] on icon at bounding box center [601, 707] width 7 height 7
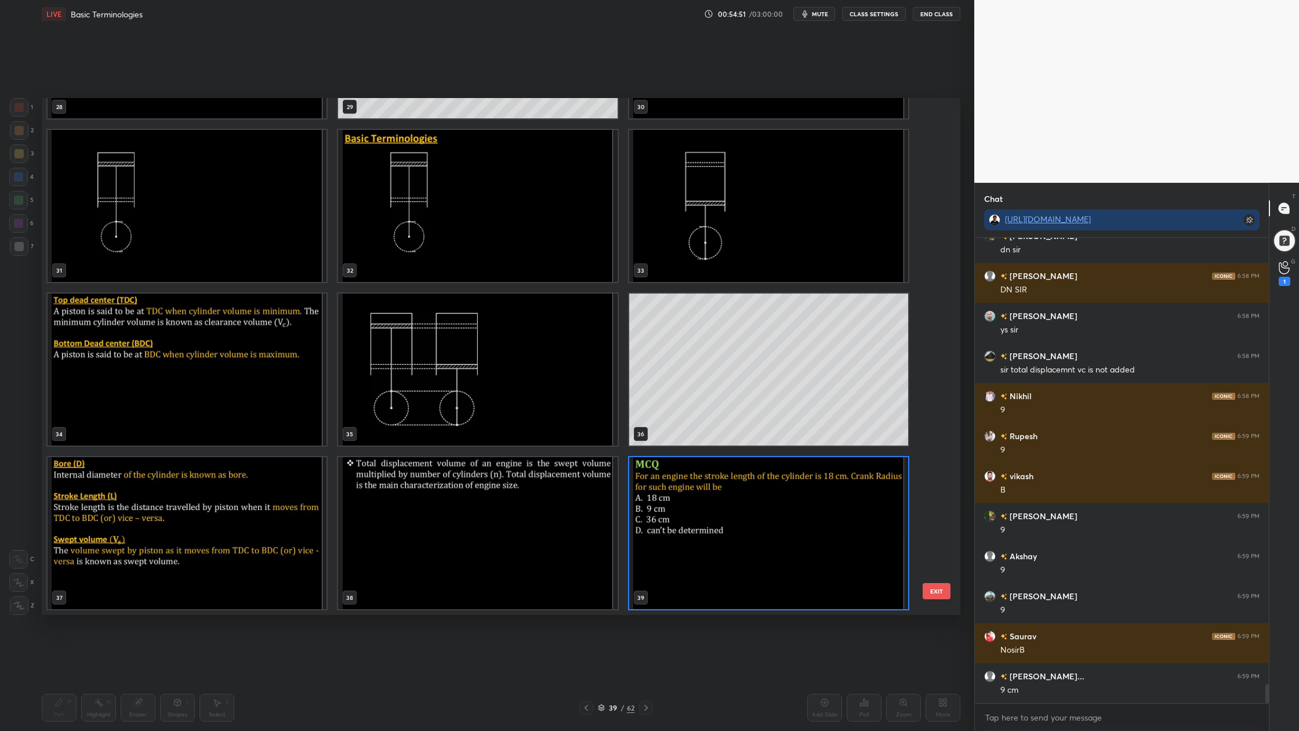
scroll to position [10822, 0]
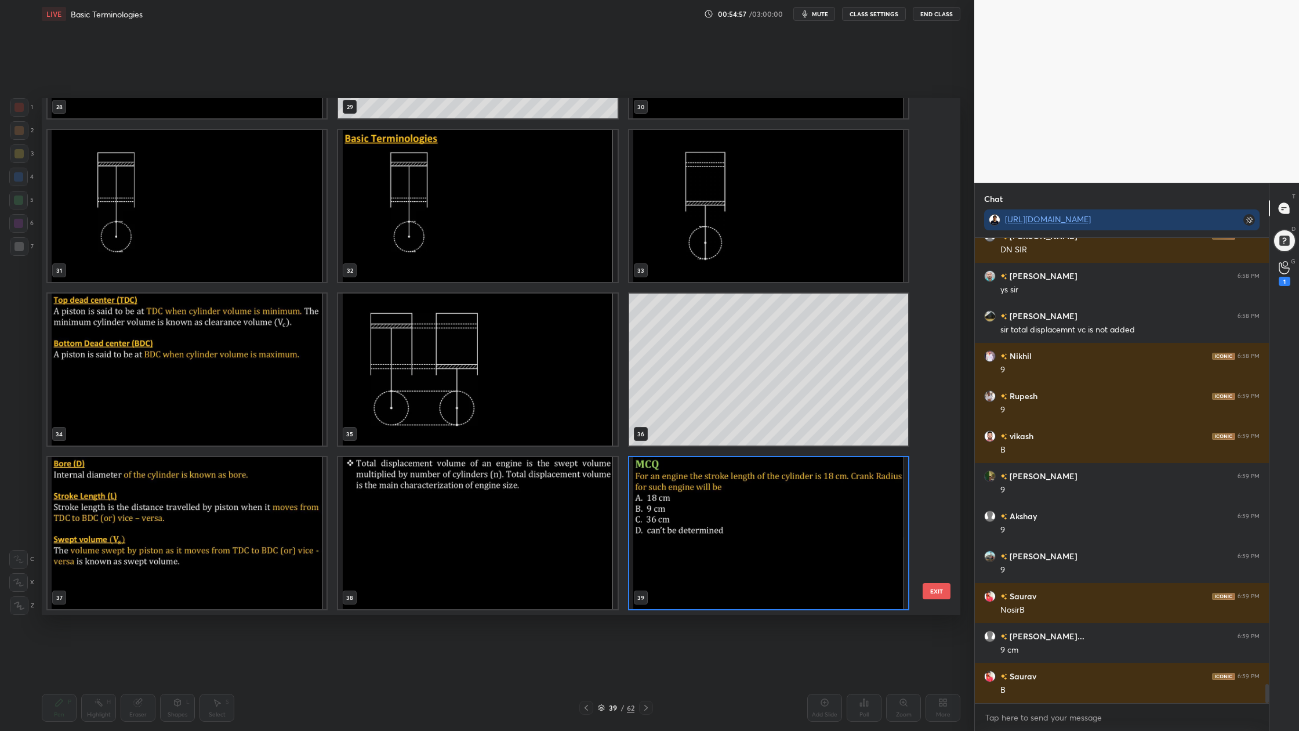
click at [551, 378] on img "grid" at bounding box center [477, 370] width 279 height 152
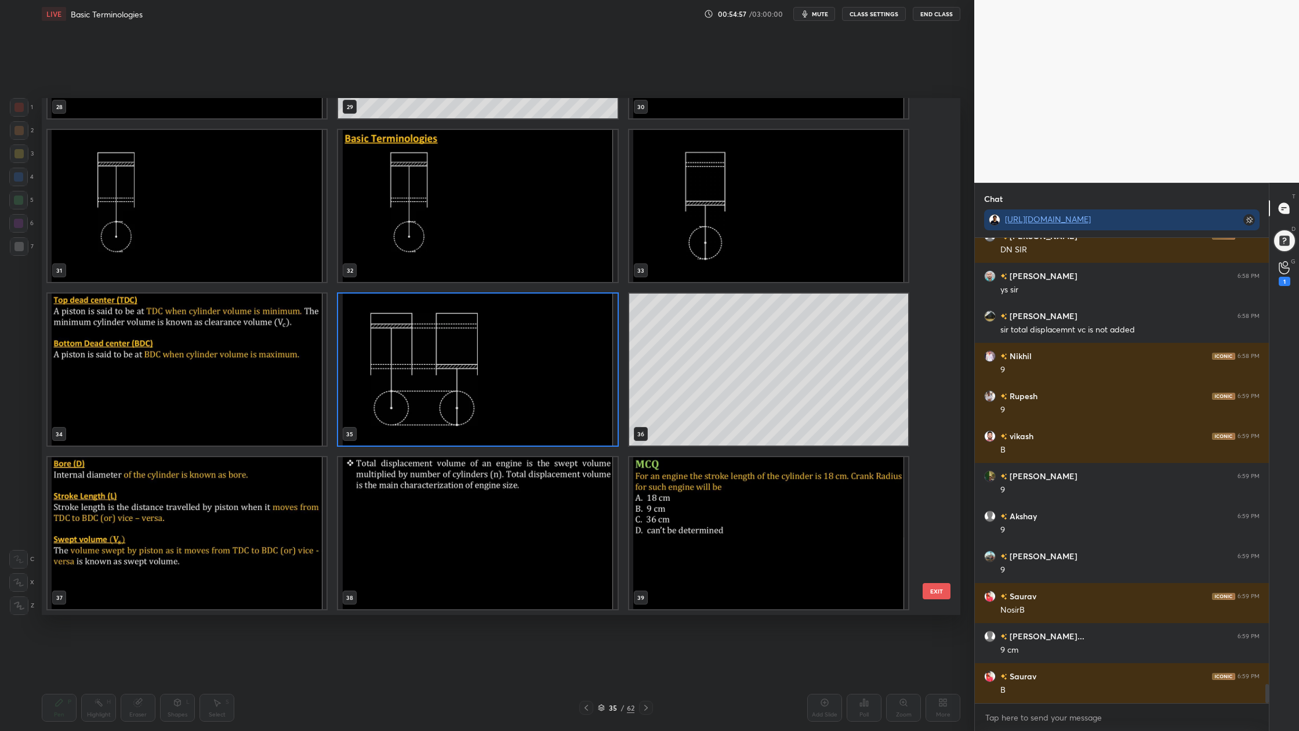
click at [551, 378] on img "grid" at bounding box center [477, 370] width 279 height 152
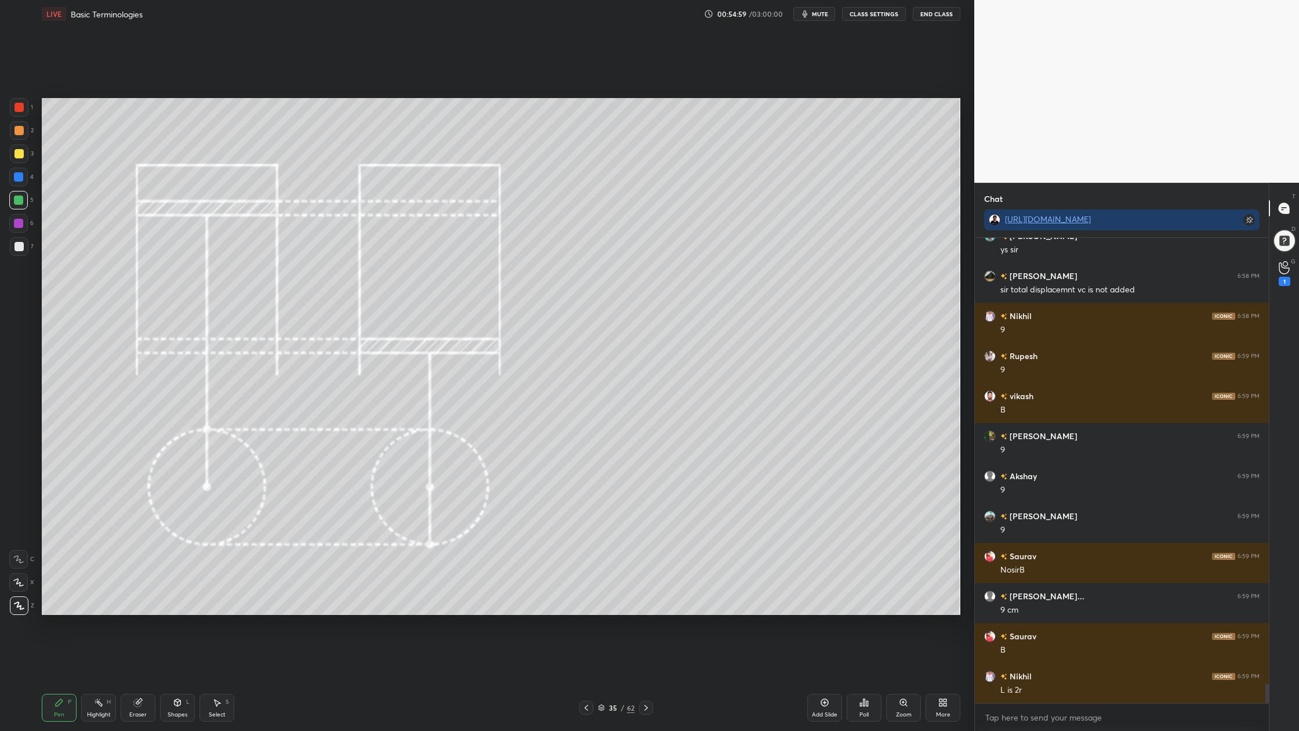
scroll to position [10902, 0]
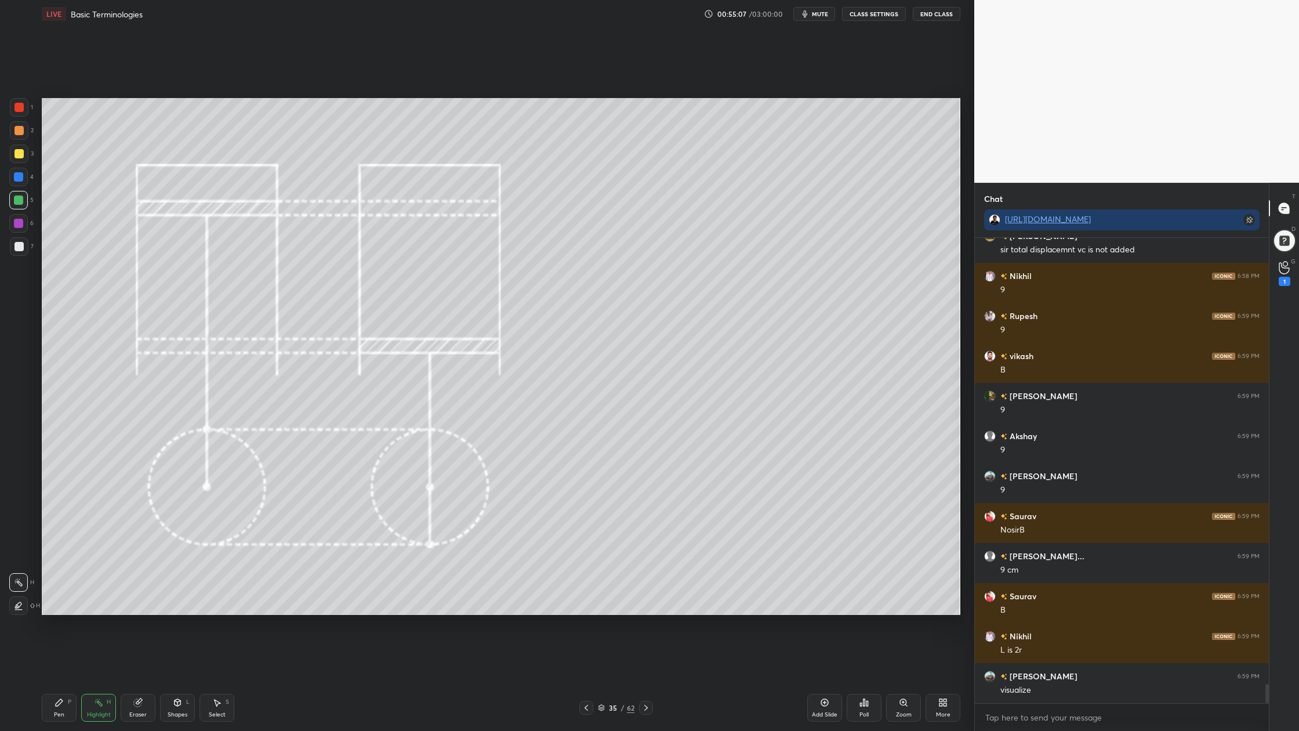
click at [24, 106] on div at bounding box center [19, 107] width 19 height 19
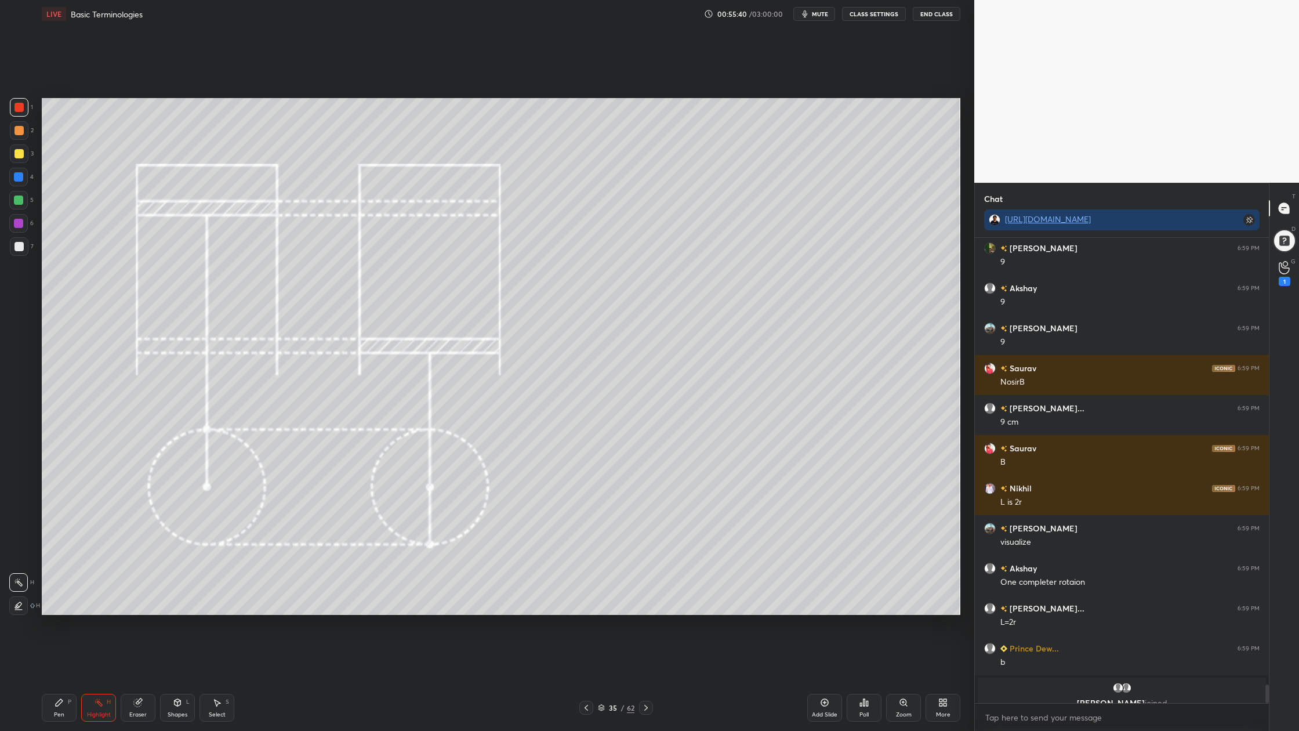
scroll to position [11065, 0]
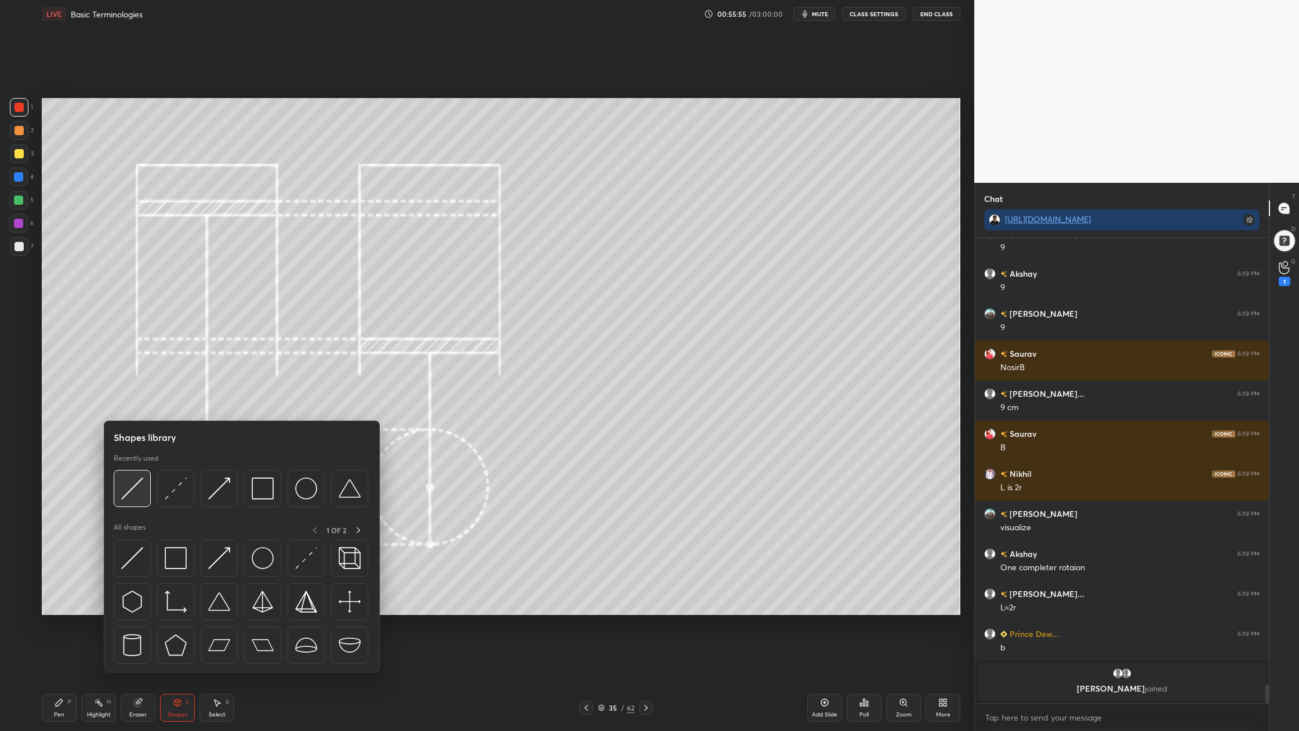
click at [134, 499] on div at bounding box center [132, 488] width 37 height 37
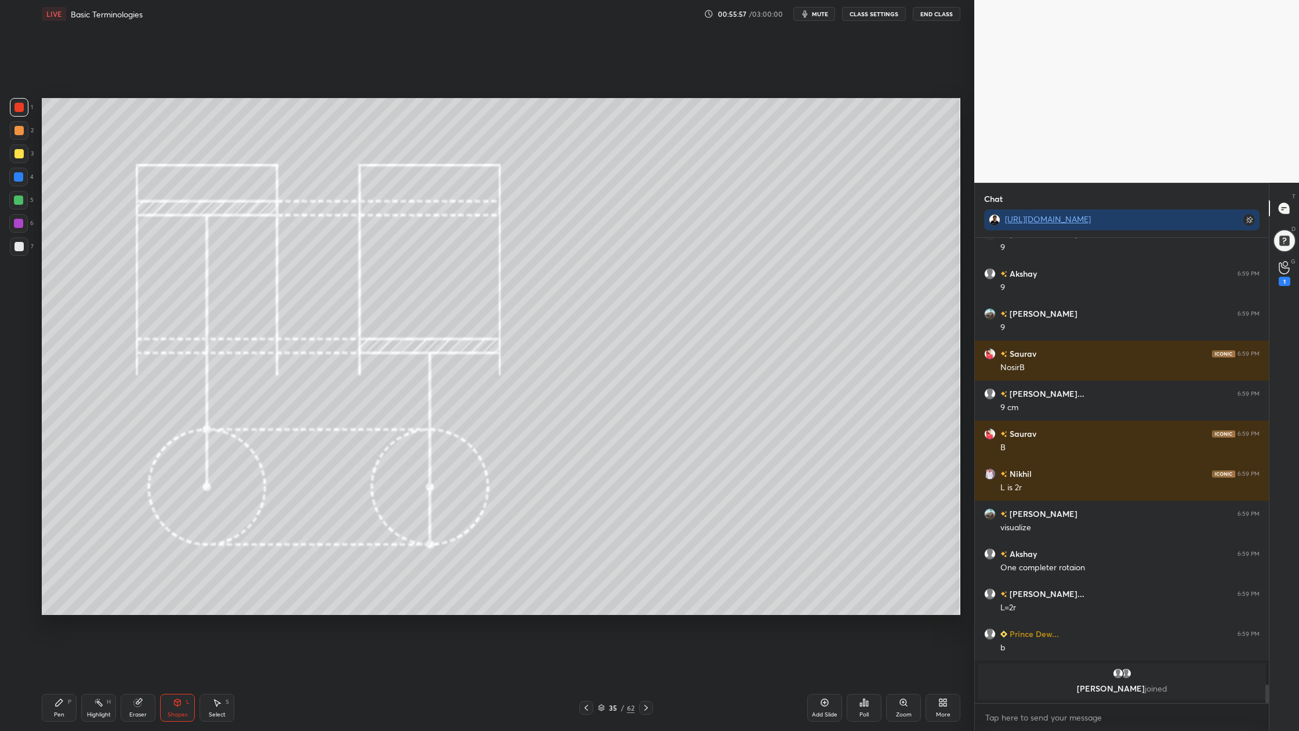
drag, startPoint x: 20, startPoint y: 201, endPoint x: 27, endPoint y: 202, distance: 6.5
click at [21, 201] on div at bounding box center [18, 200] width 9 height 9
drag, startPoint x: 603, startPoint y: 706, endPoint x: 613, endPoint y: 646, distance: 61.1
click at [603, 552] on icon at bounding box center [602, 706] width 6 height 3
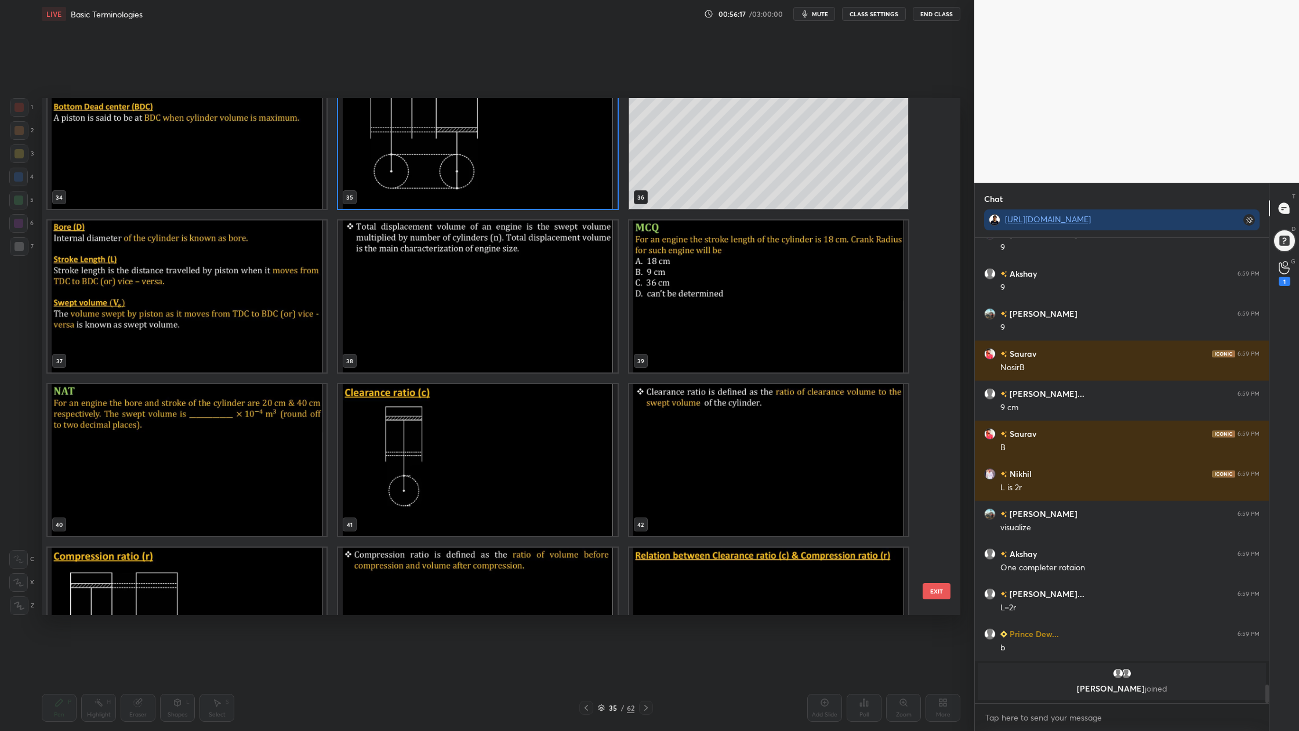
scroll to position [1854, 0]
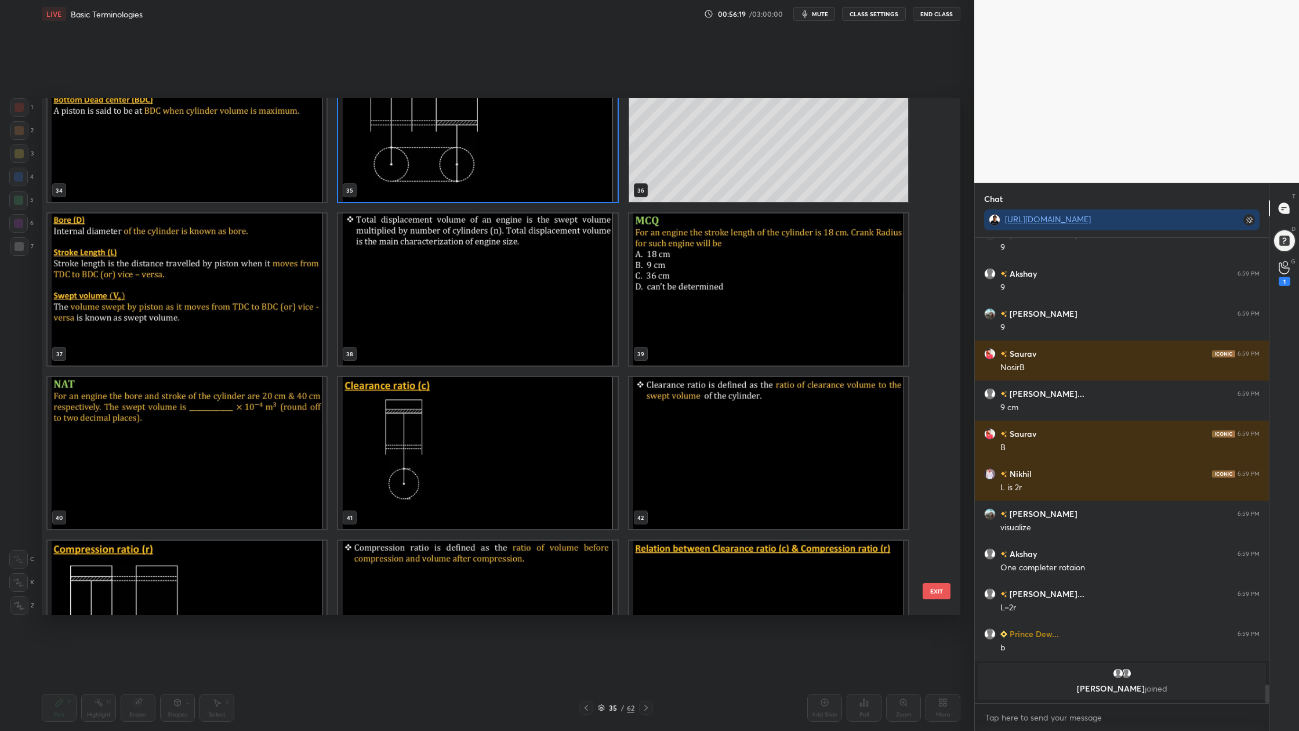
click at [730, 317] on img "grid" at bounding box center [768, 289] width 279 height 152
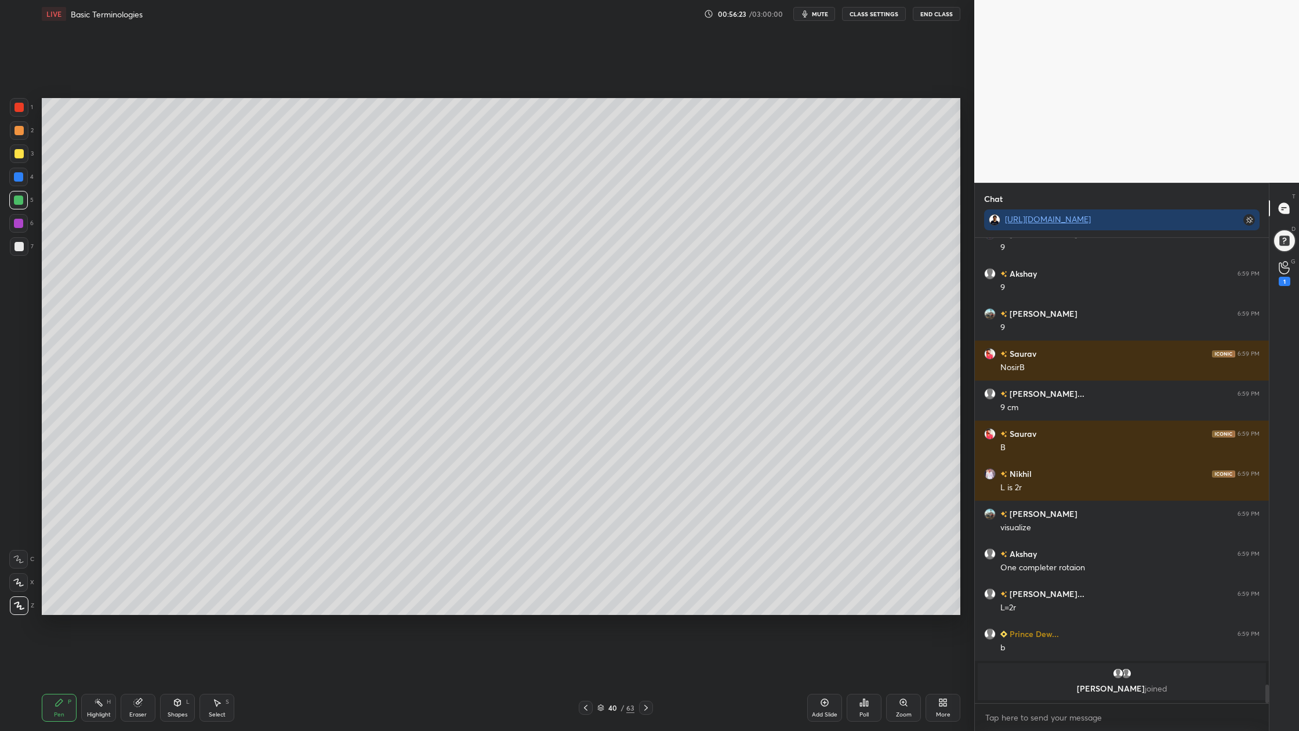
click at [19, 155] on div at bounding box center [19, 153] width 9 height 9
drag, startPoint x: 23, startPoint y: 247, endPoint x: 32, endPoint y: 242, distance: 10.1
click at [23, 246] on div at bounding box center [19, 246] width 19 height 19
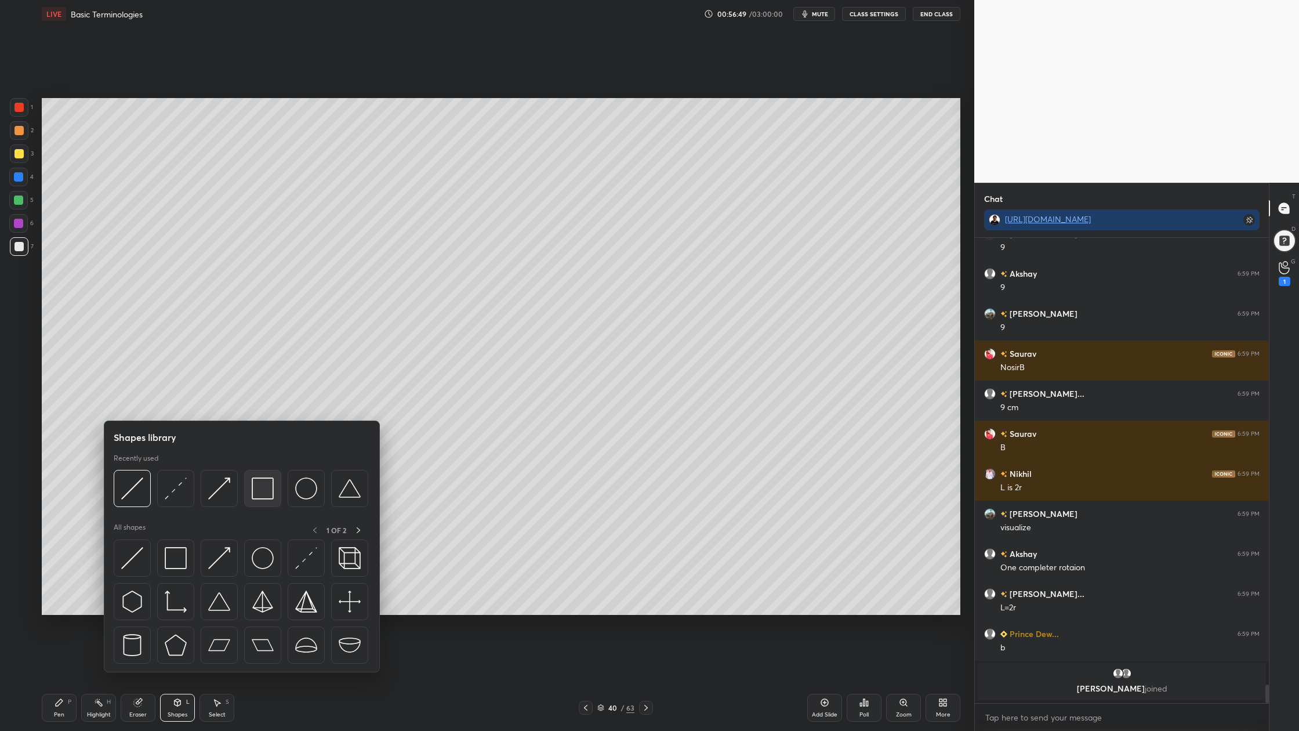
click at [272, 504] on div at bounding box center [262, 488] width 37 height 37
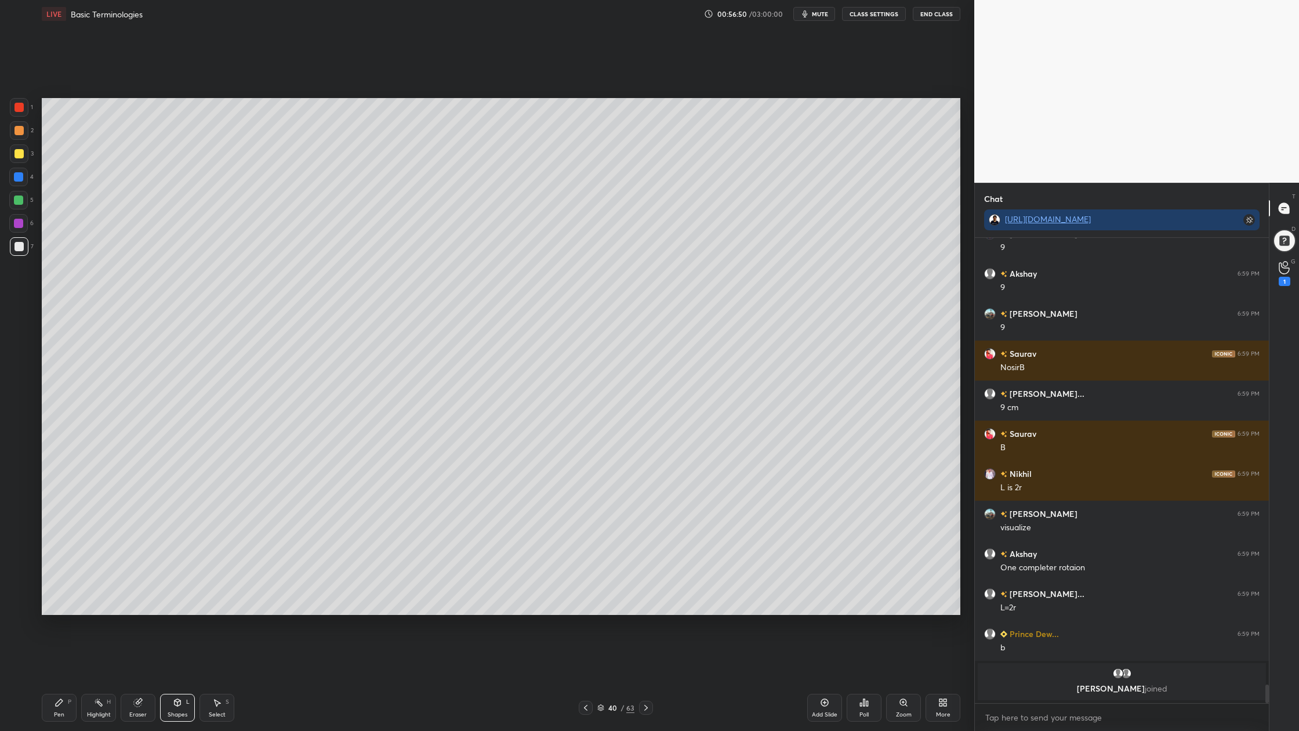
click at [17, 153] on div at bounding box center [19, 153] width 9 height 9
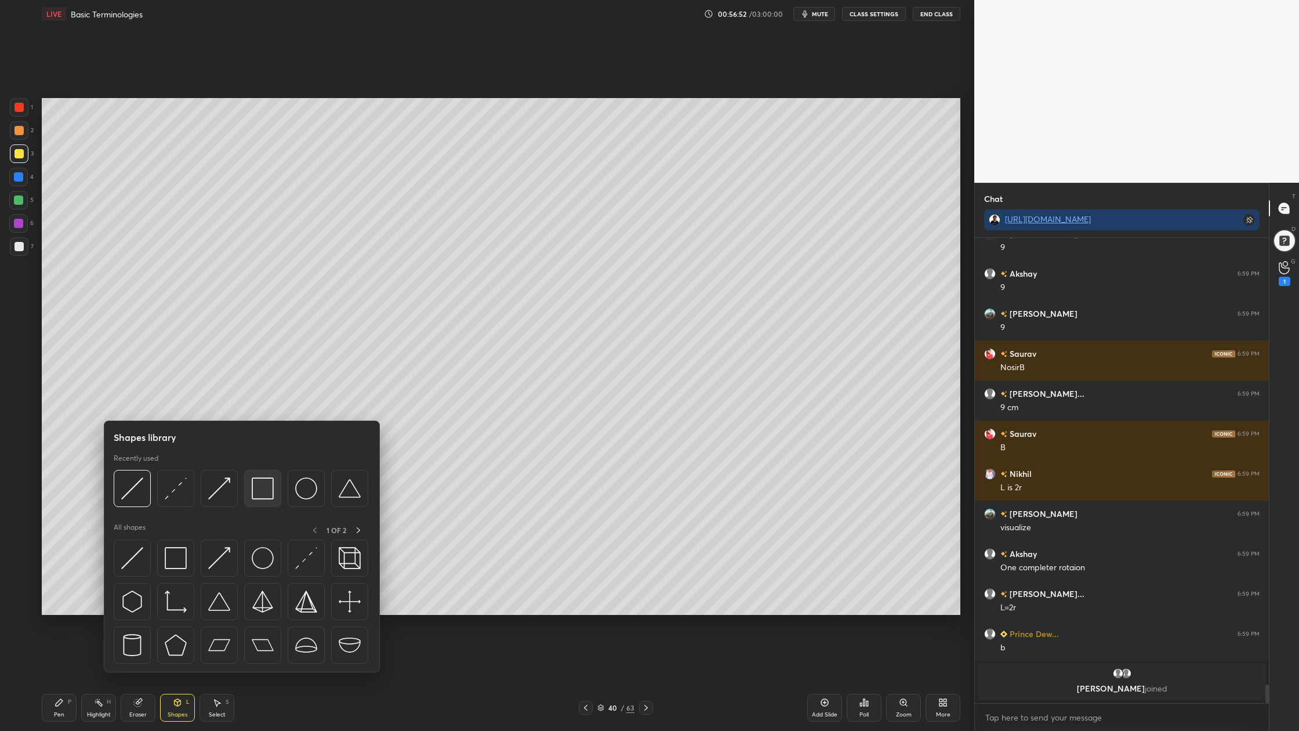
click at [269, 505] on div at bounding box center [262, 488] width 37 height 37
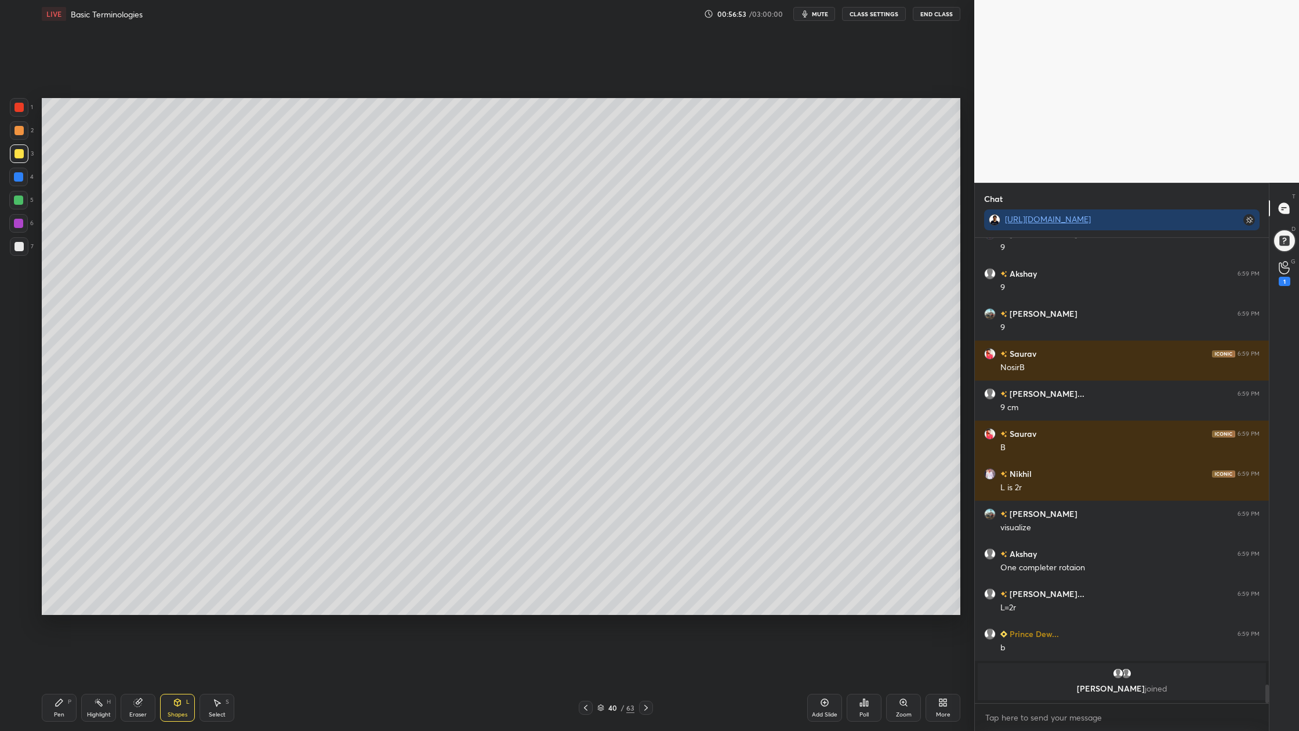
drag, startPoint x: 14, startPoint y: 130, endPoint x: 32, endPoint y: 130, distance: 18.0
click at [19, 130] on div at bounding box center [19, 130] width 9 height 9
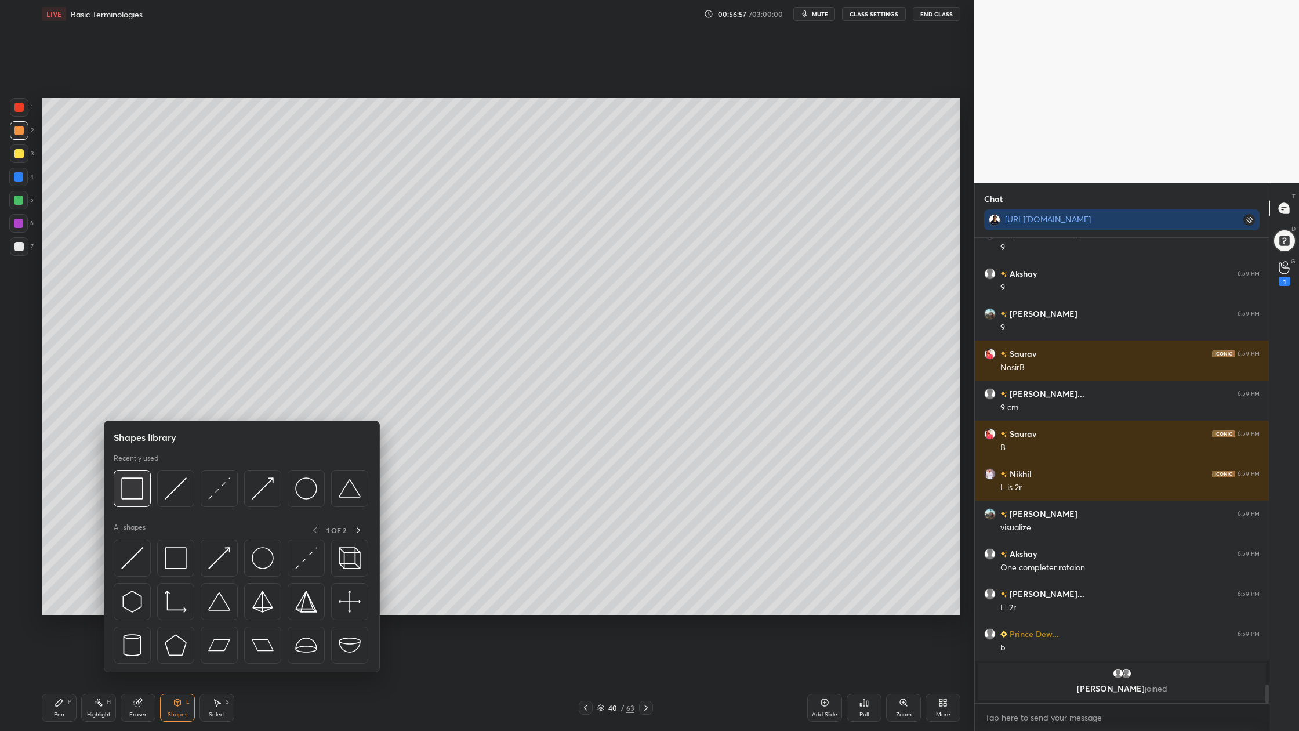
click at [133, 494] on img at bounding box center [132, 488] width 22 height 22
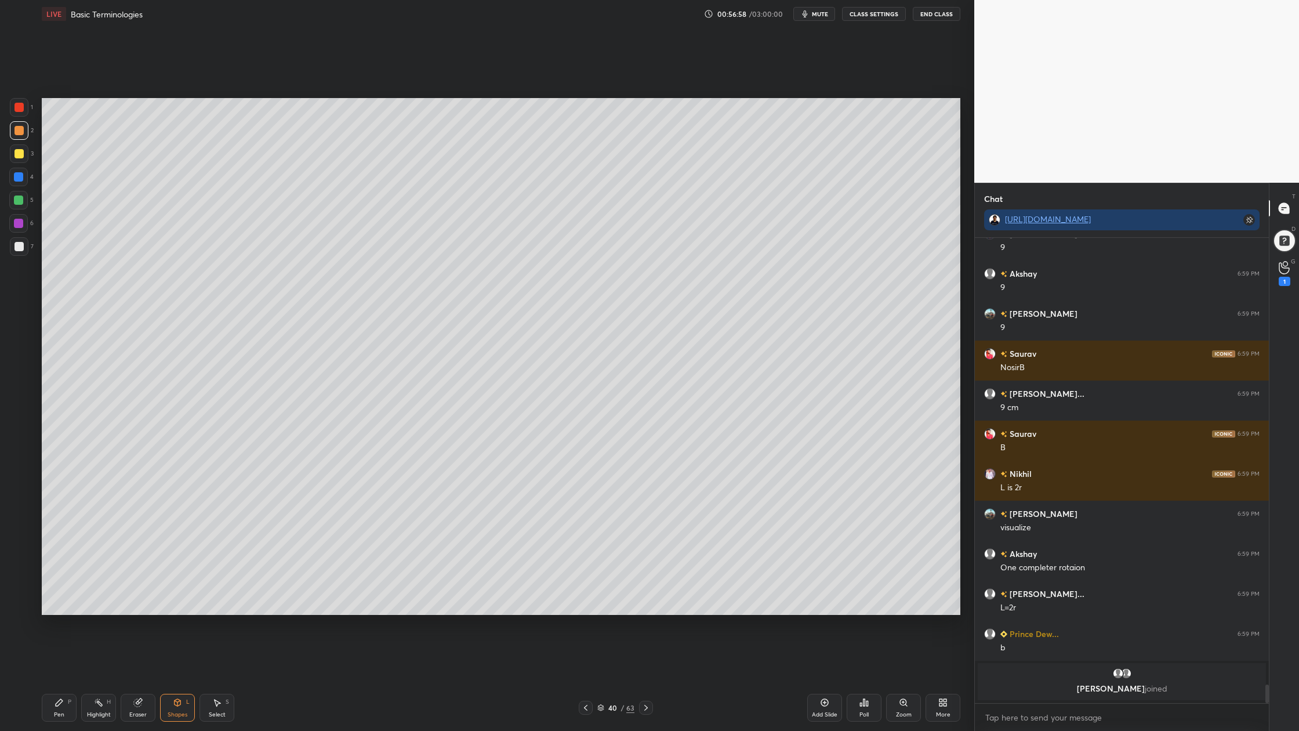
click at [18, 201] on div at bounding box center [18, 200] width 9 height 9
click at [16, 198] on div at bounding box center [18, 200] width 9 height 9
drag, startPoint x: 21, startPoint y: 110, endPoint x: 41, endPoint y: 114, distance: 19.7
click at [26, 111] on div at bounding box center [19, 107] width 19 height 19
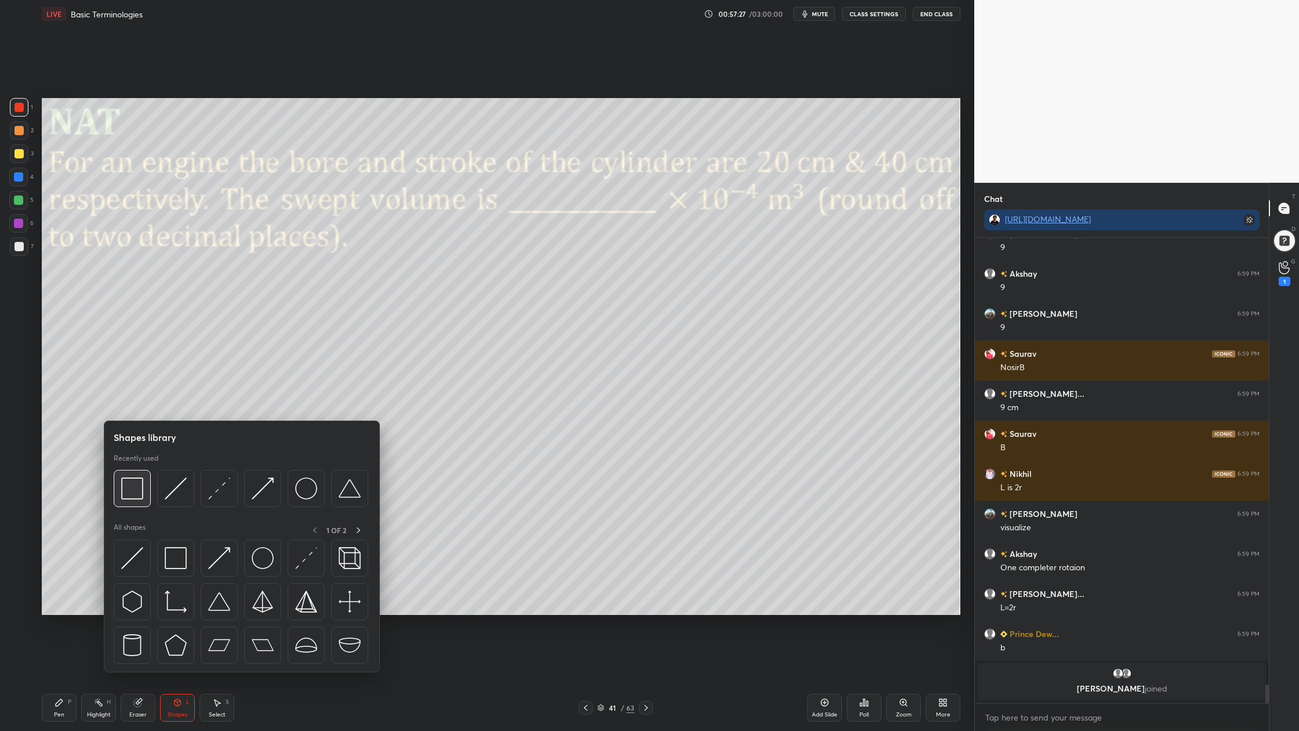
click at [135, 494] on img at bounding box center [132, 488] width 22 height 22
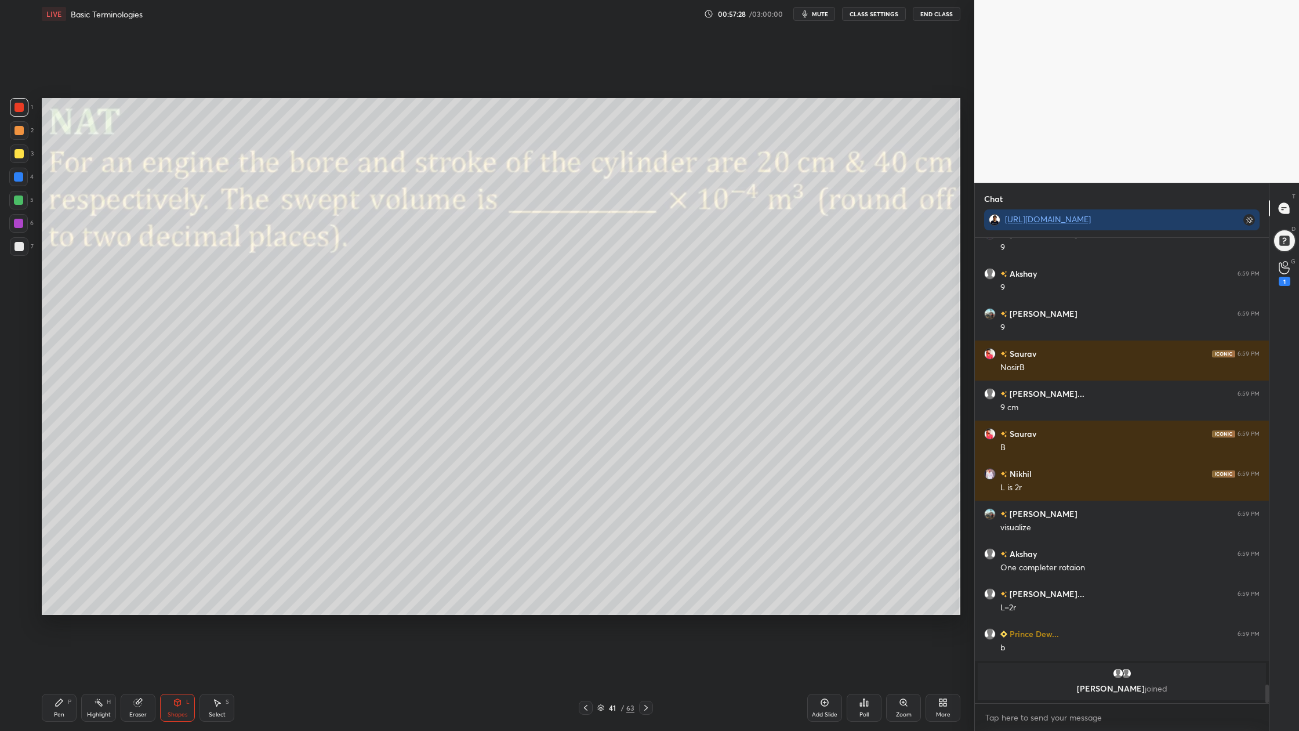
drag, startPoint x: 15, startPoint y: 100, endPoint x: 35, endPoint y: 107, distance: 20.9
click at [15, 104] on div at bounding box center [19, 107] width 19 height 19
click at [17, 156] on div at bounding box center [19, 153] width 9 height 9
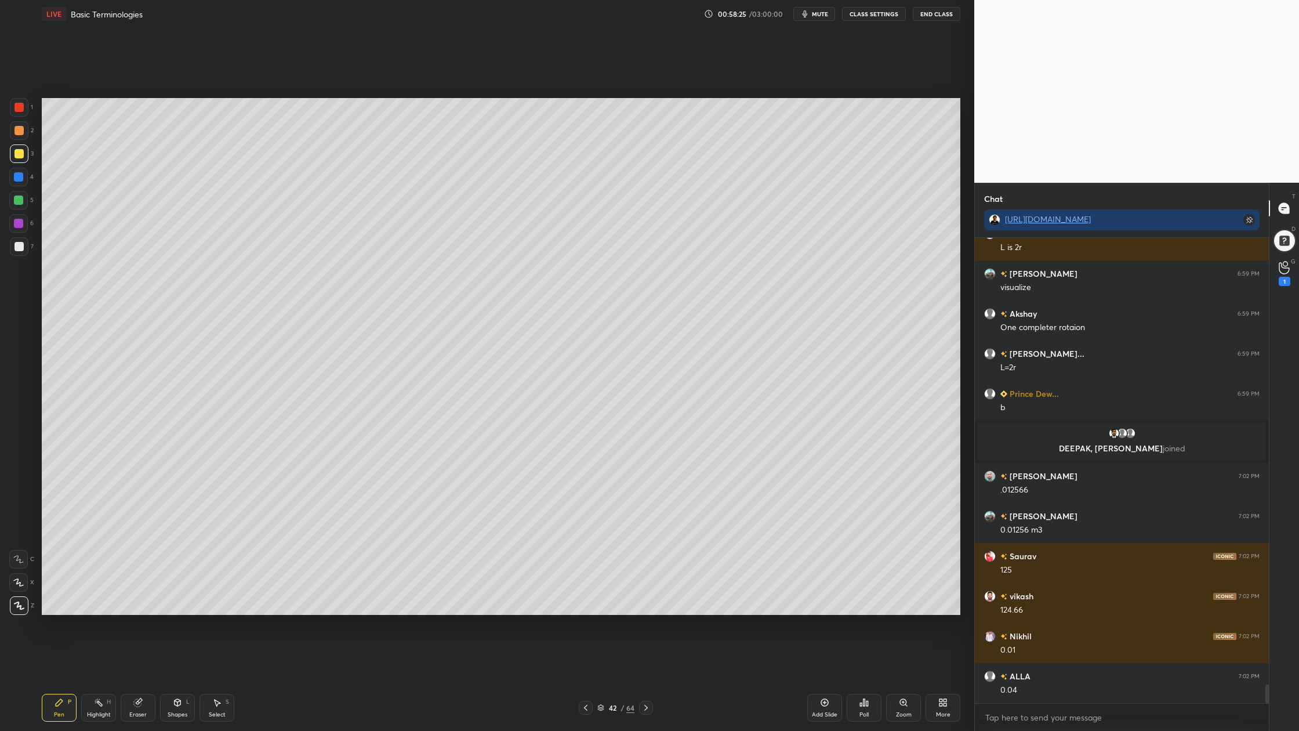
scroll to position [11092, 0]
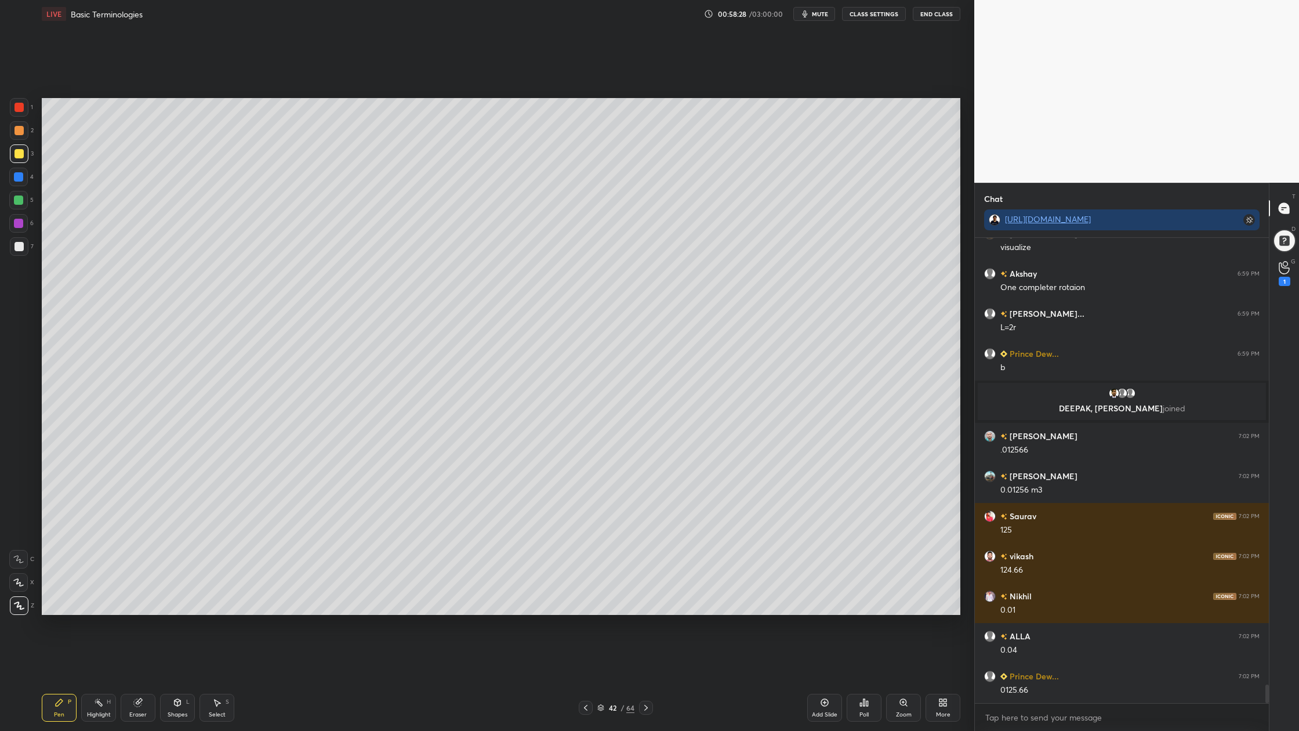
click at [16, 246] on div at bounding box center [19, 246] width 9 height 9
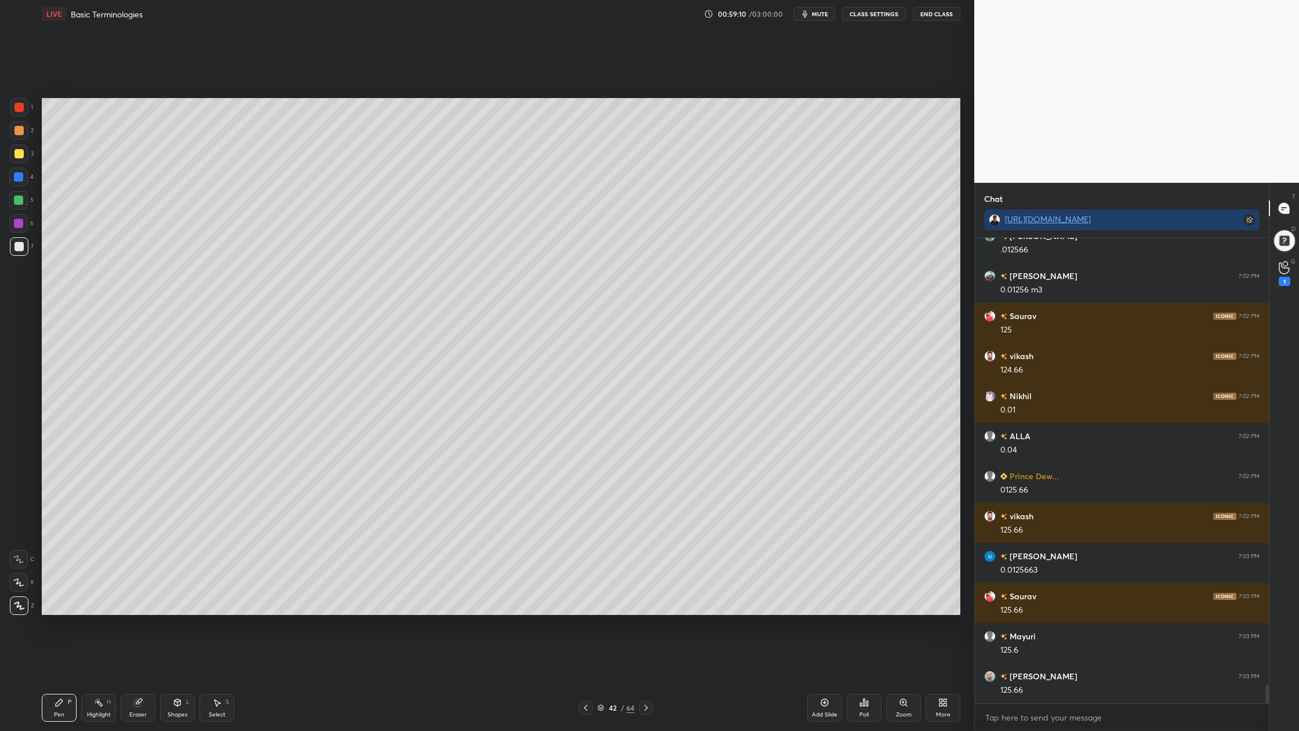
scroll to position [11332, 0]
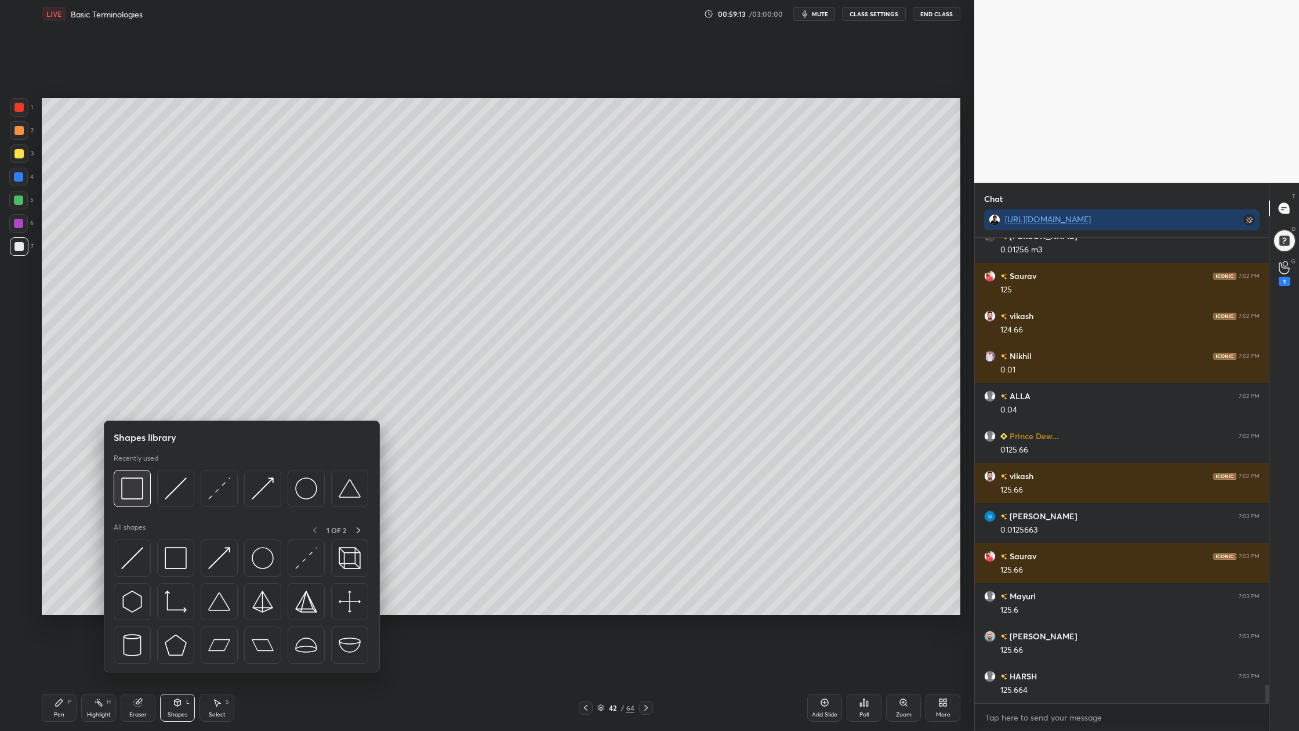
click at [136, 498] on img at bounding box center [132, 488] width 22 height 22
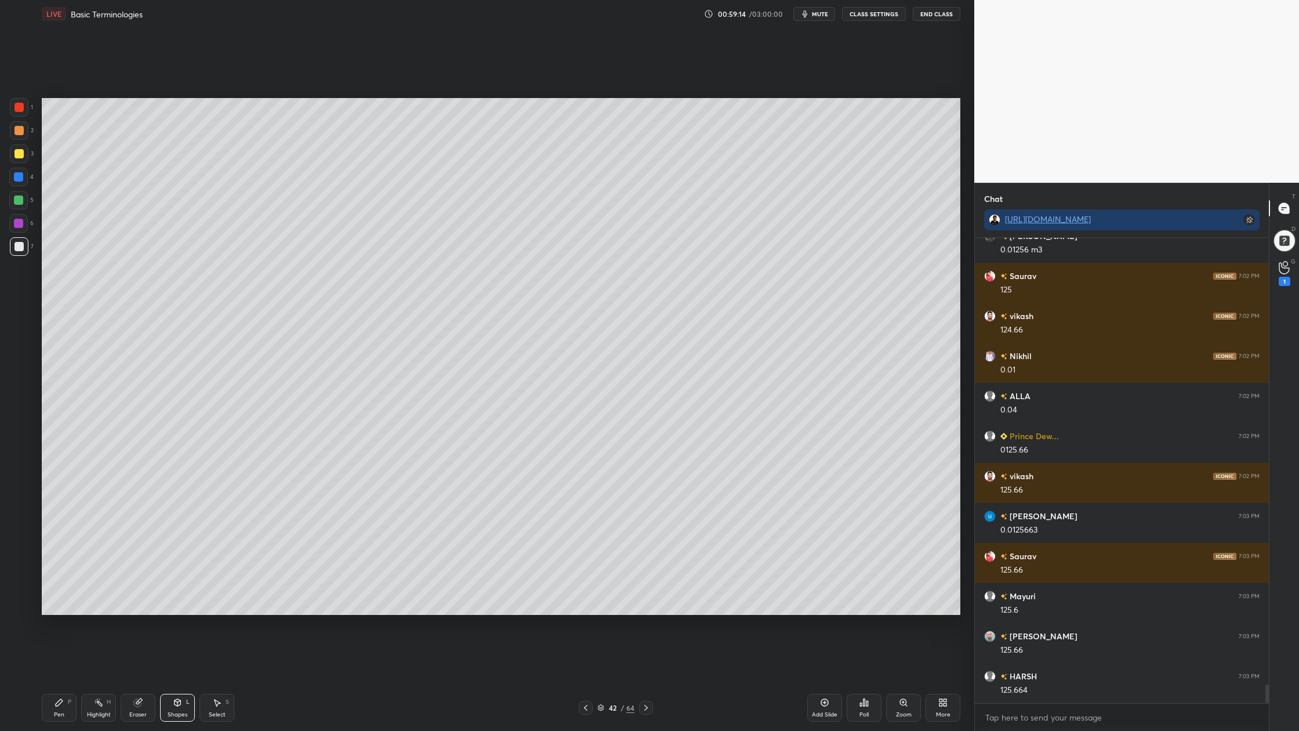
click at [17, 209] on div "5" at bounding box center [21, 202] width 24 height 23
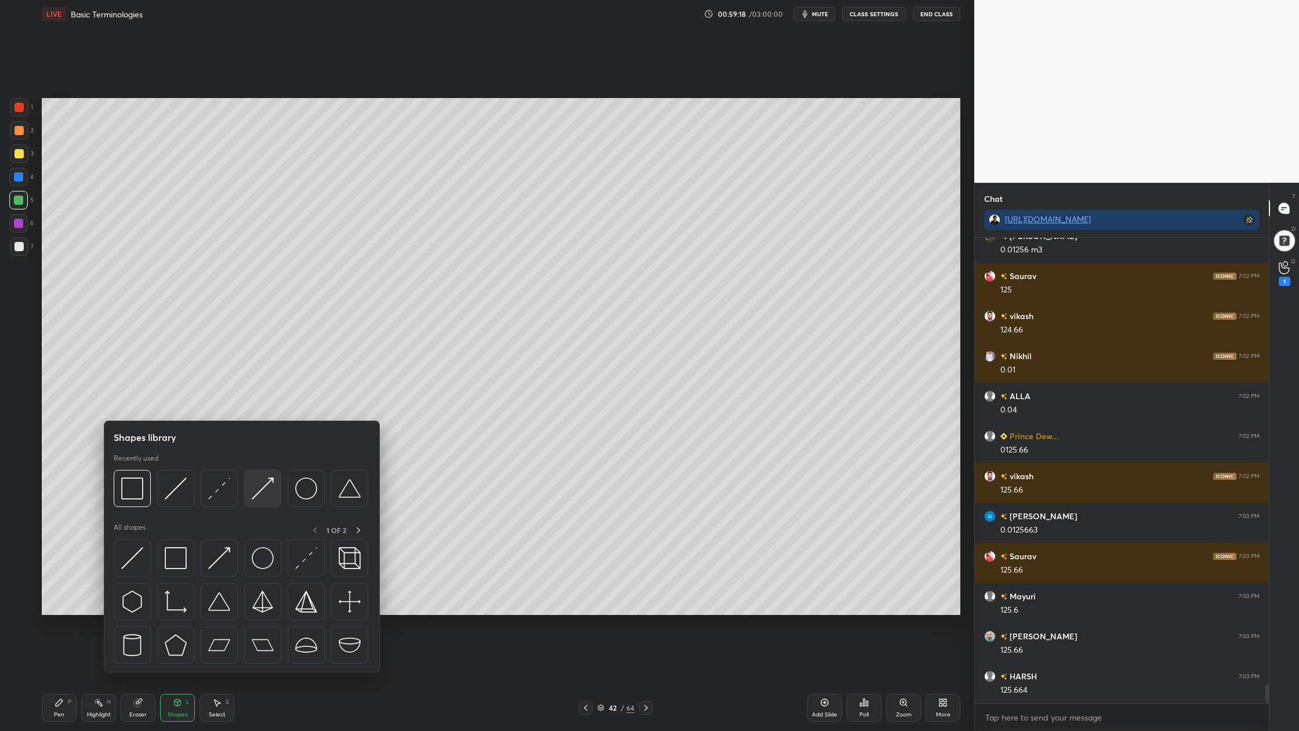
click at [266, 505] on div at bounding box center [262, 488] width 37 height 37
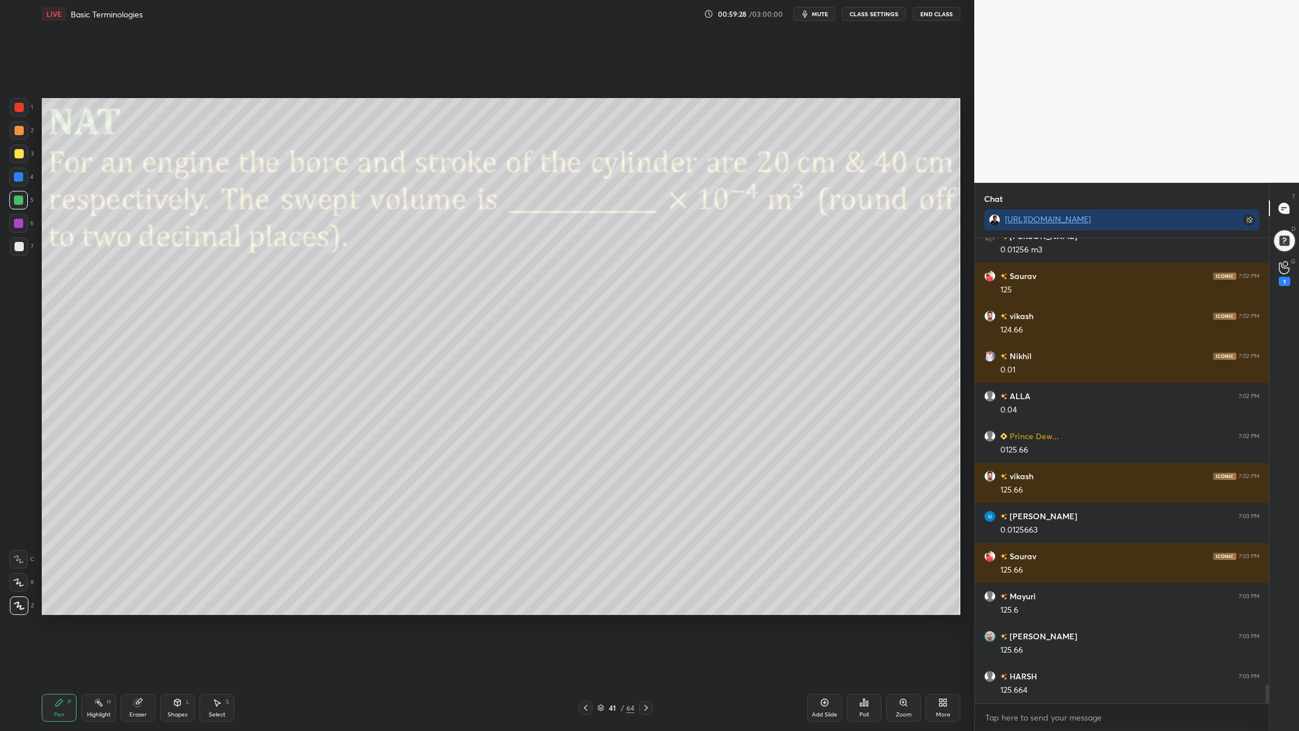
scroll to position [11372, 0]
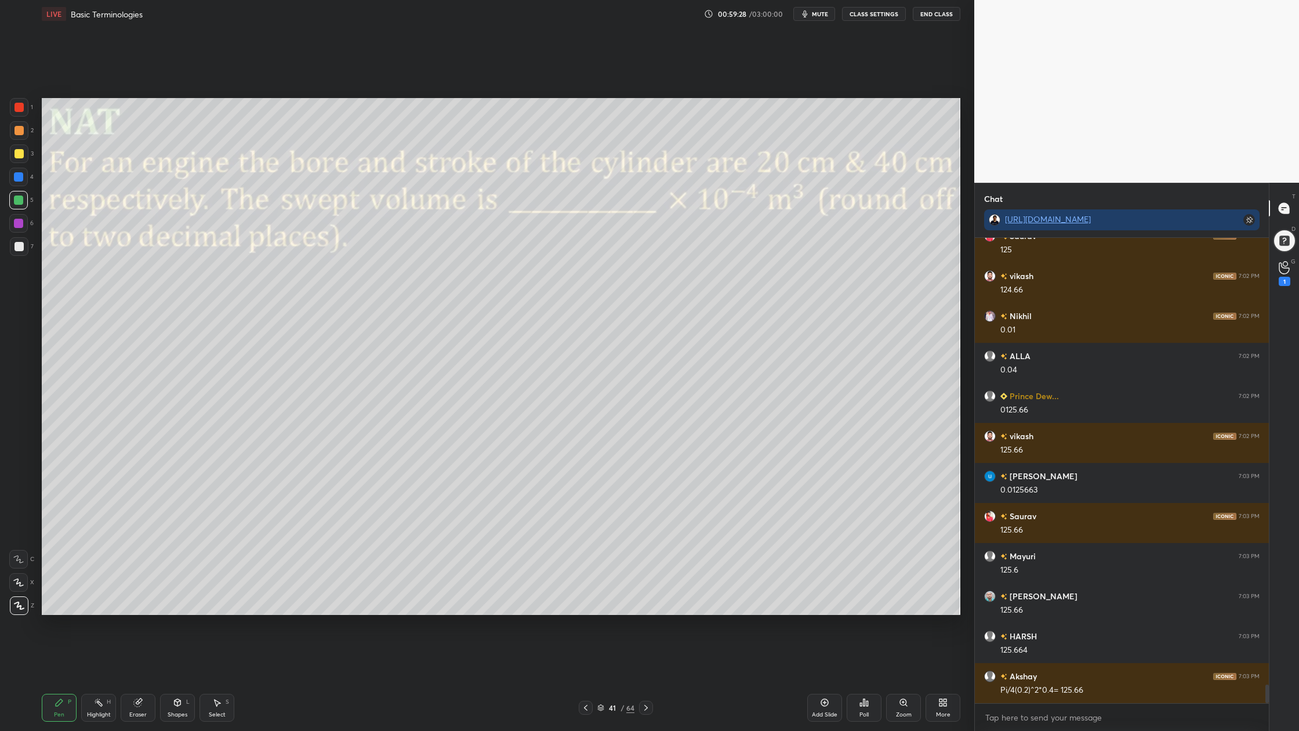
click at [22, 201] on div at bounding box center [18, 200] width 9 height 9
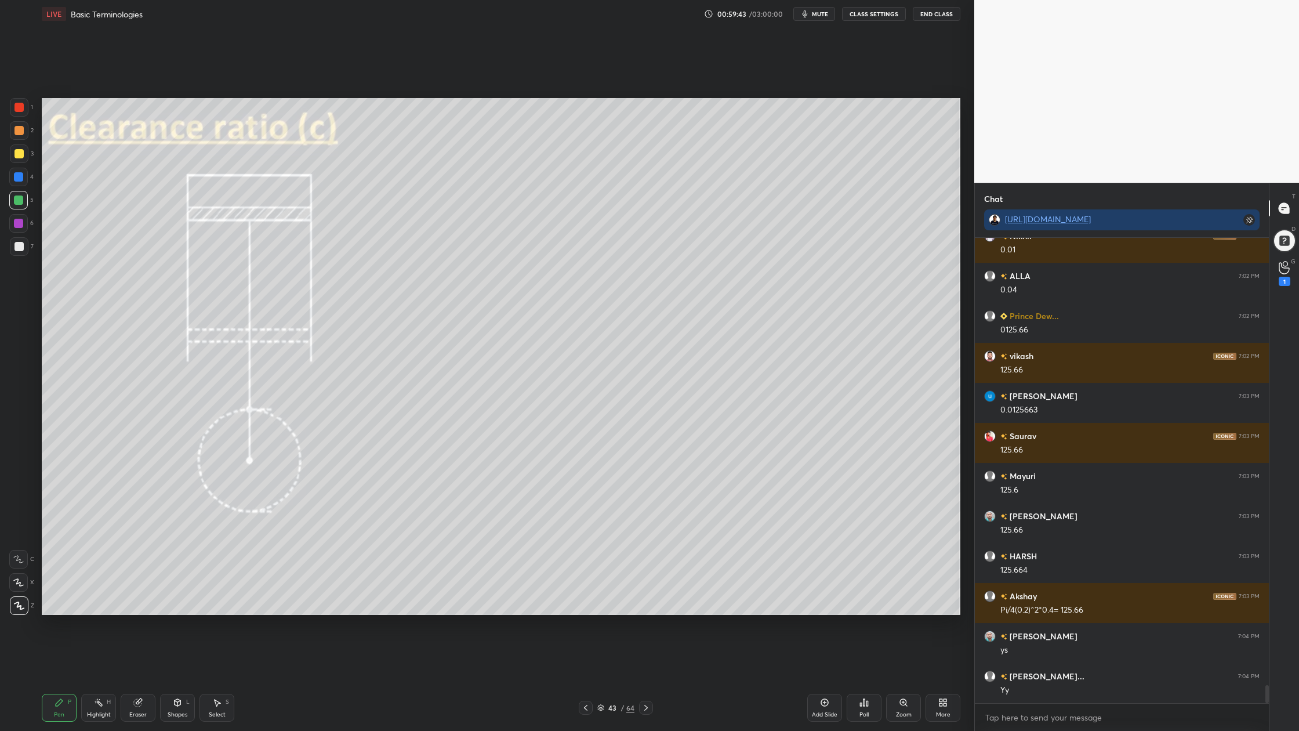
scroll to position [11492, 0]
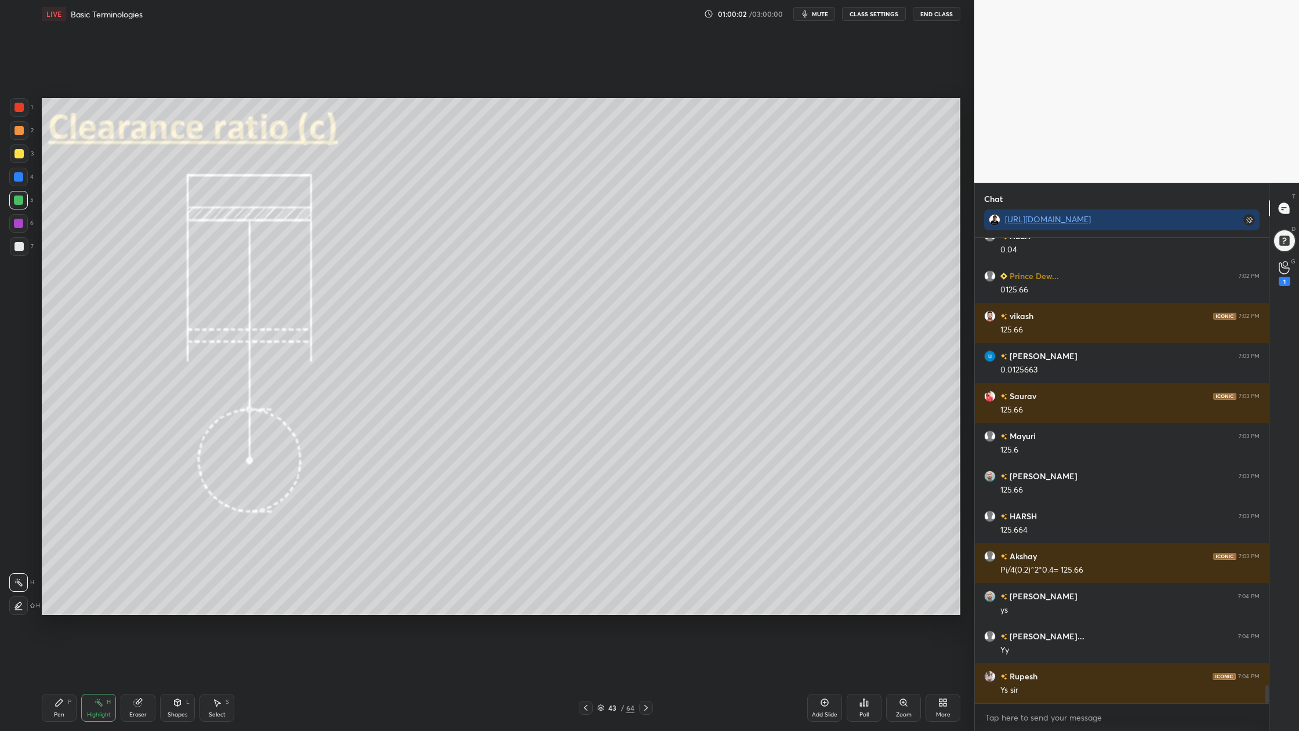
drag, startPoint x: 13, startPoint y: 110, endPoint x: 24, endPoint y: 117, distance: 13.4
click at [17, 114] on div at bounding box center [19, 107] width 19 height 19
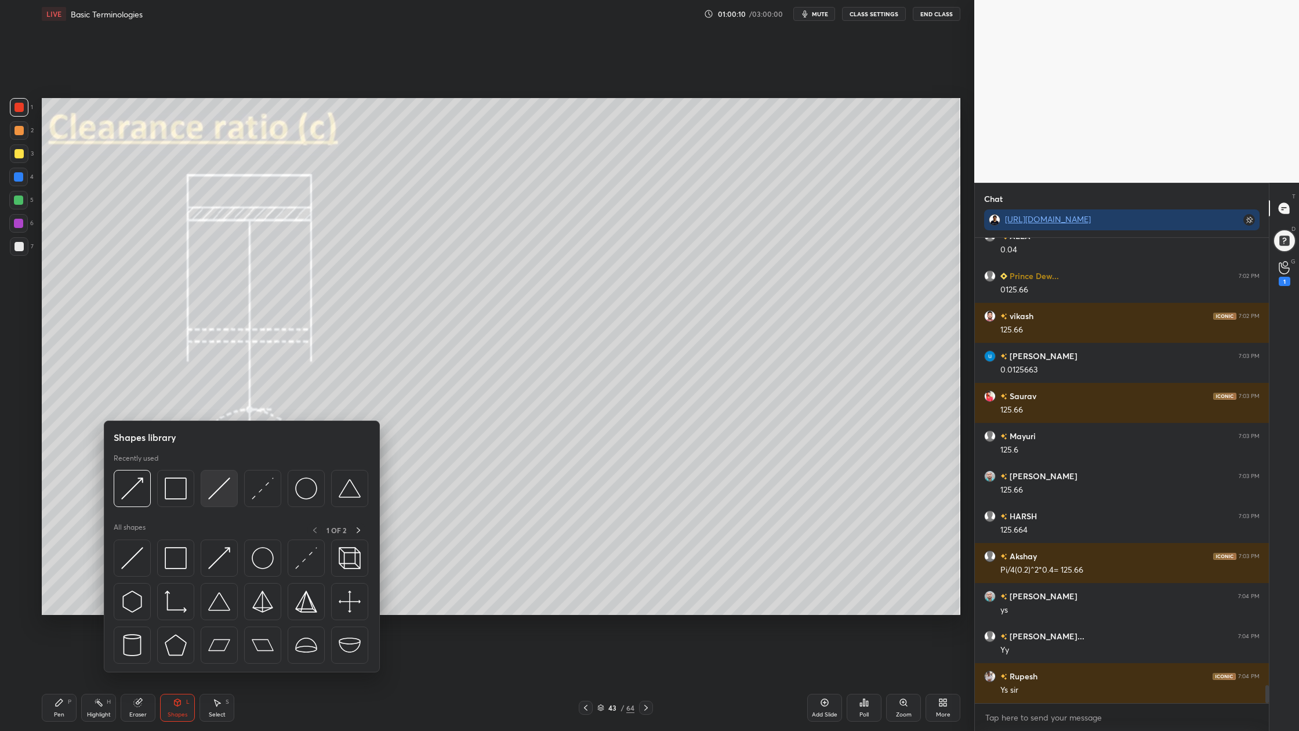
click at [219, 498] on img at bounding box center [219, 488] width 22 height 22
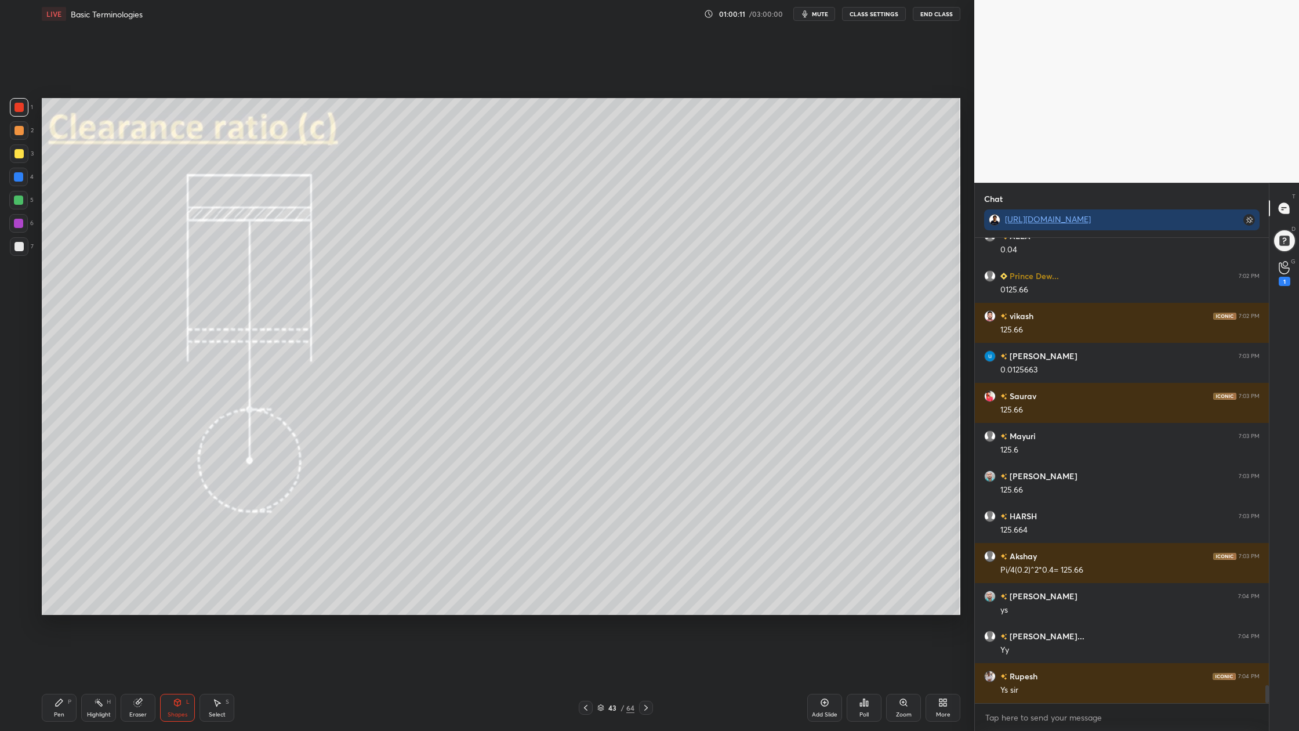
drag, startPoint x: 12, startPoint y: 104, endPoint x: 30, endPoint y: 107, distance: 18.1
click at [12, 104] on div at bounding box center [19, 107] width 19 height 19
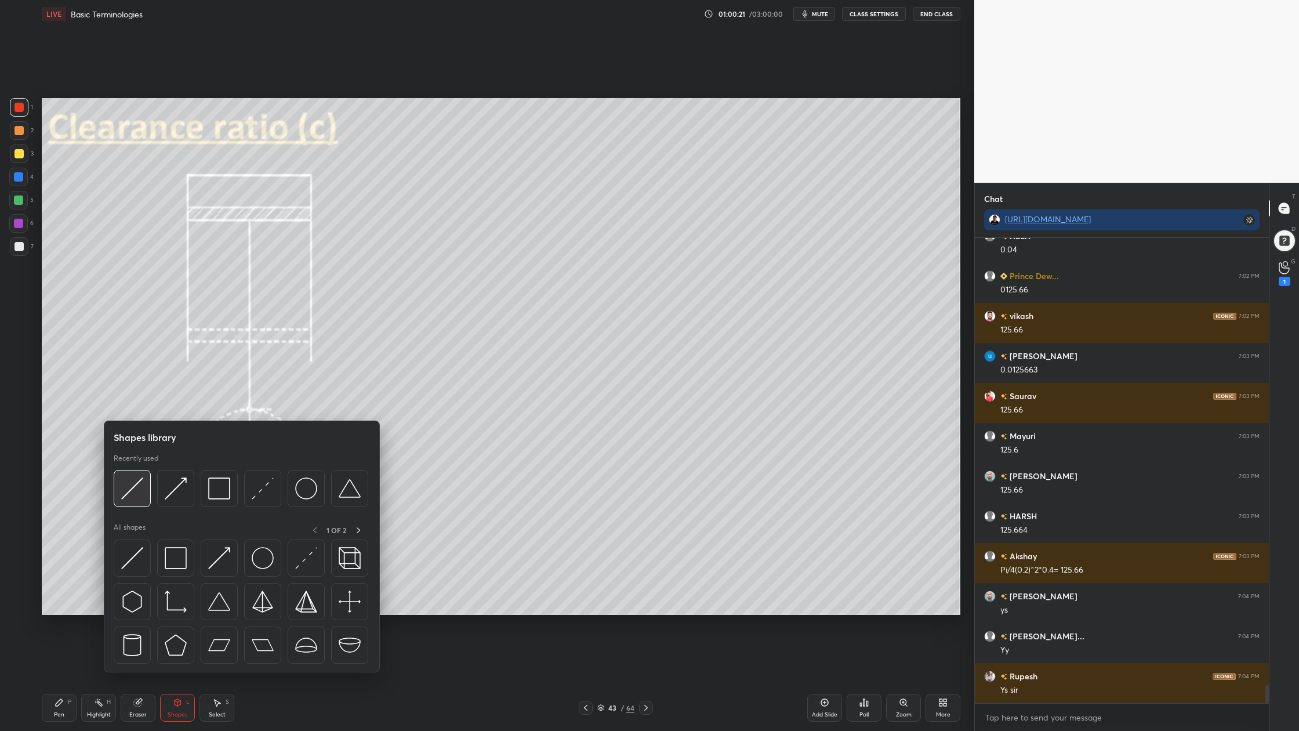
click at [136, 498] on img at bounding box center [132, 488] width 22 height 22
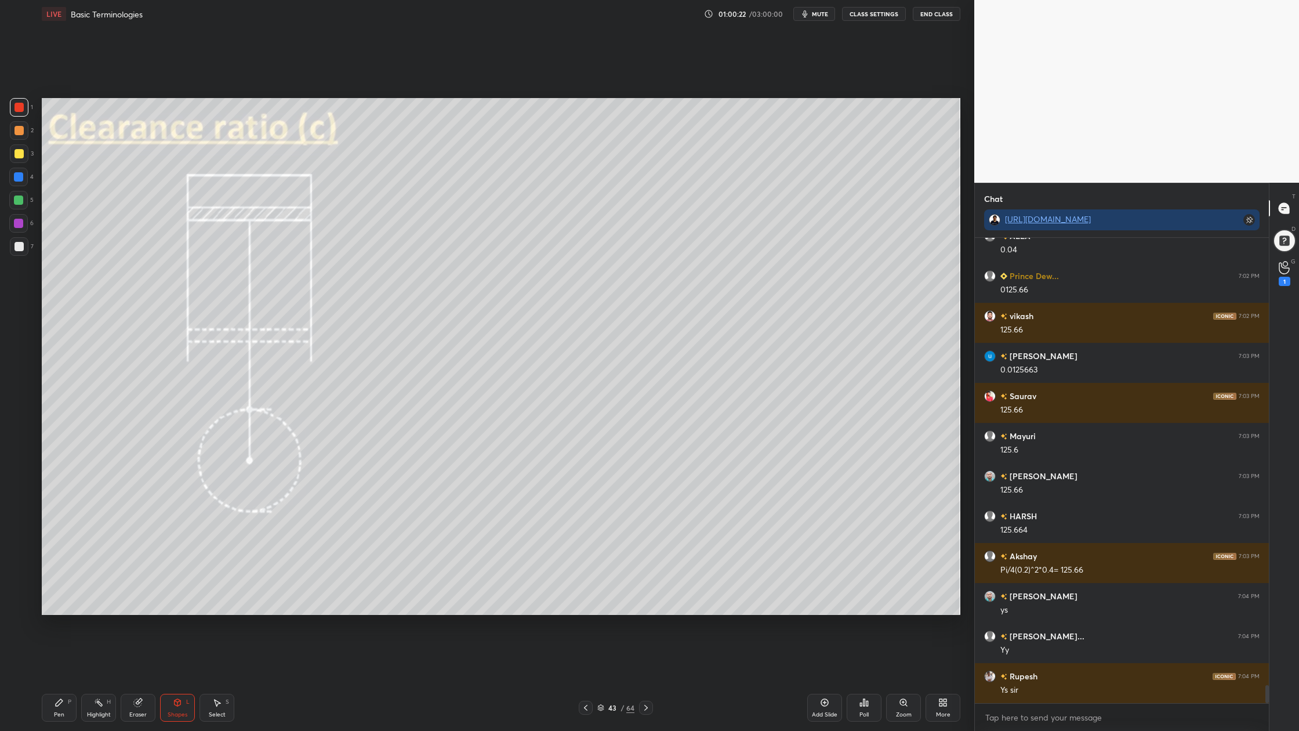
click at [19, 197] on div at bounding box center [18, 200] width 9 height 9
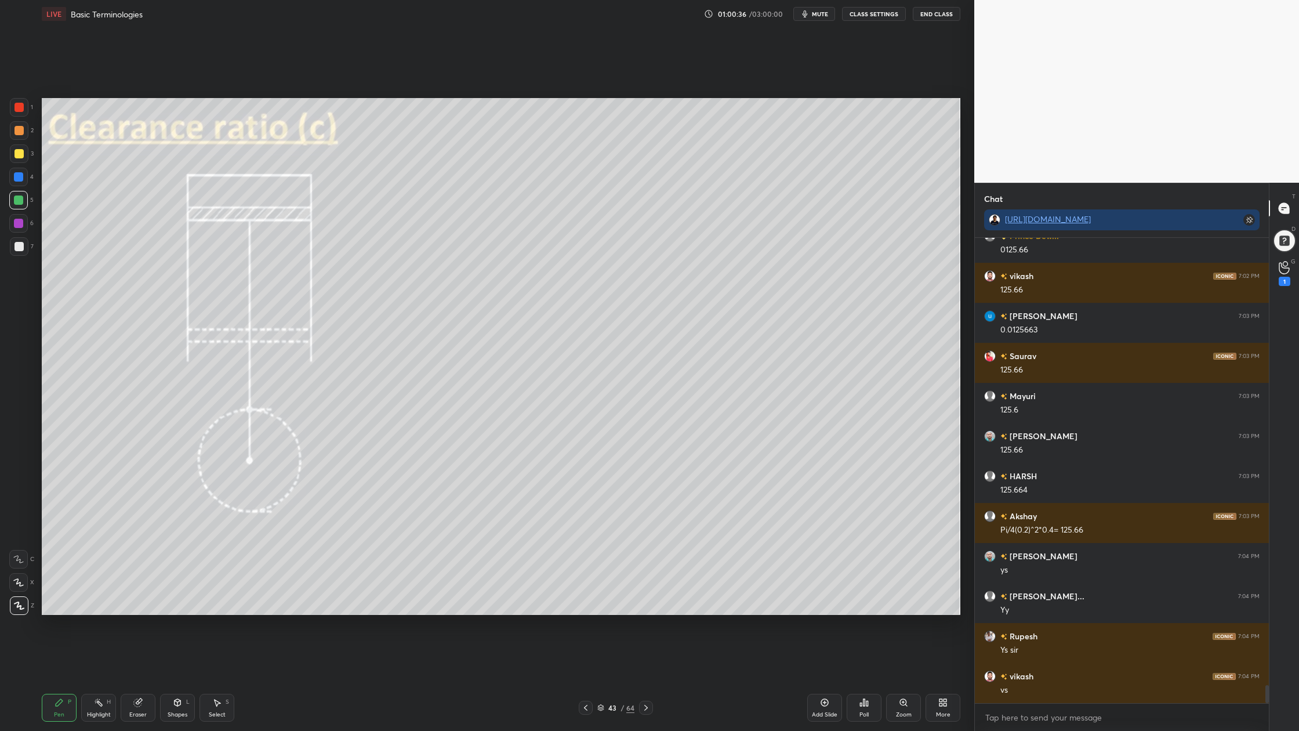
drag, startPoint x: 20, startPoint y: 128, endPoint x: 26, endPoint y: 125, distance: 6.3
click at [21, 128] on div at bounding box center [19, 130] width 9 height 9
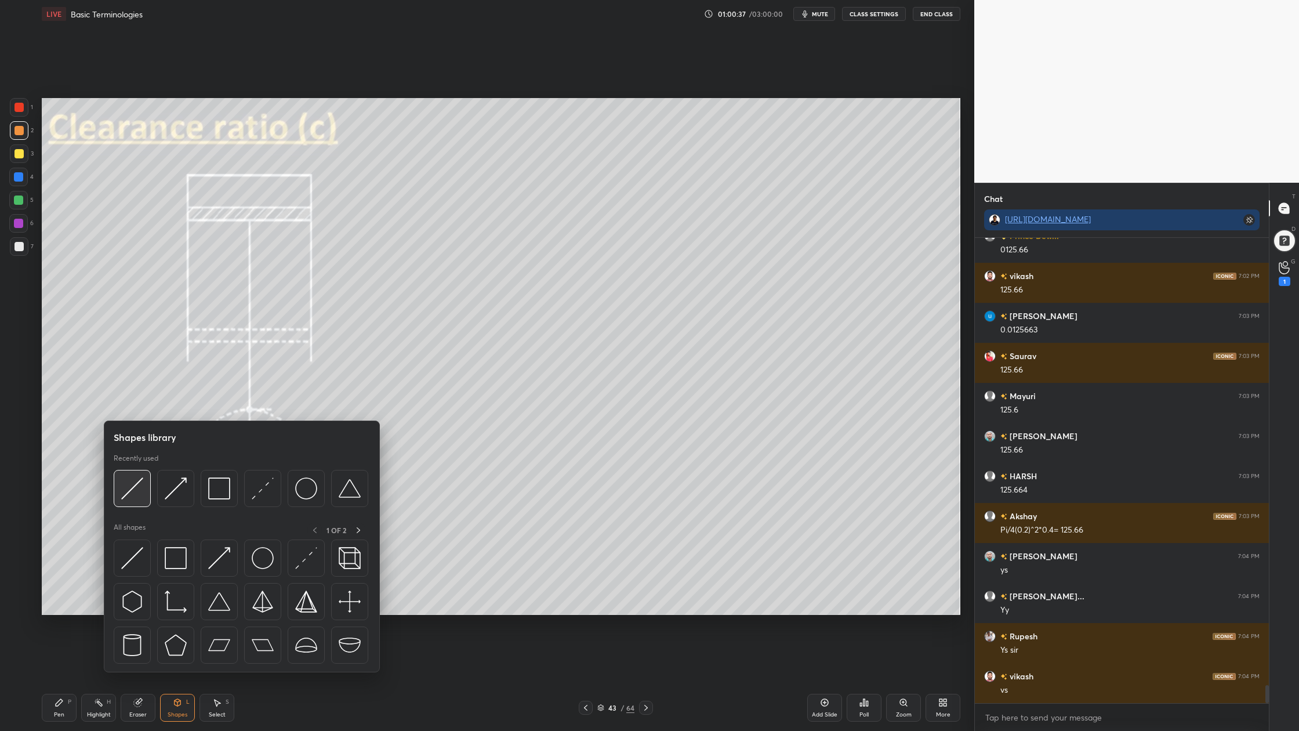
click at [126, 499] on div at bounding box center [132, 488] width 37 height 37
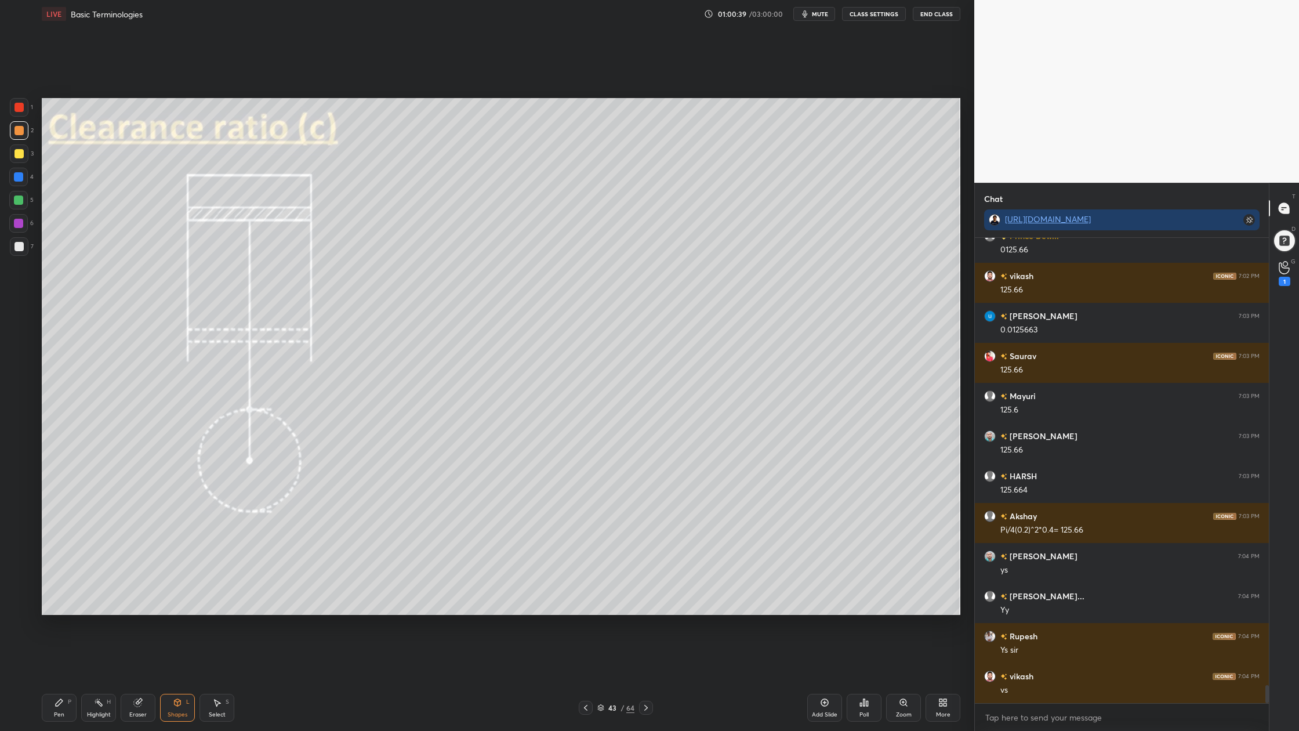
drag, startPoint x: 19, startPoint y: 131, endPoint x: 41, endPoint y: 140, distance: 24.2
click at [21, 133] on div at bounding box center [19, 130] width 9 height 9
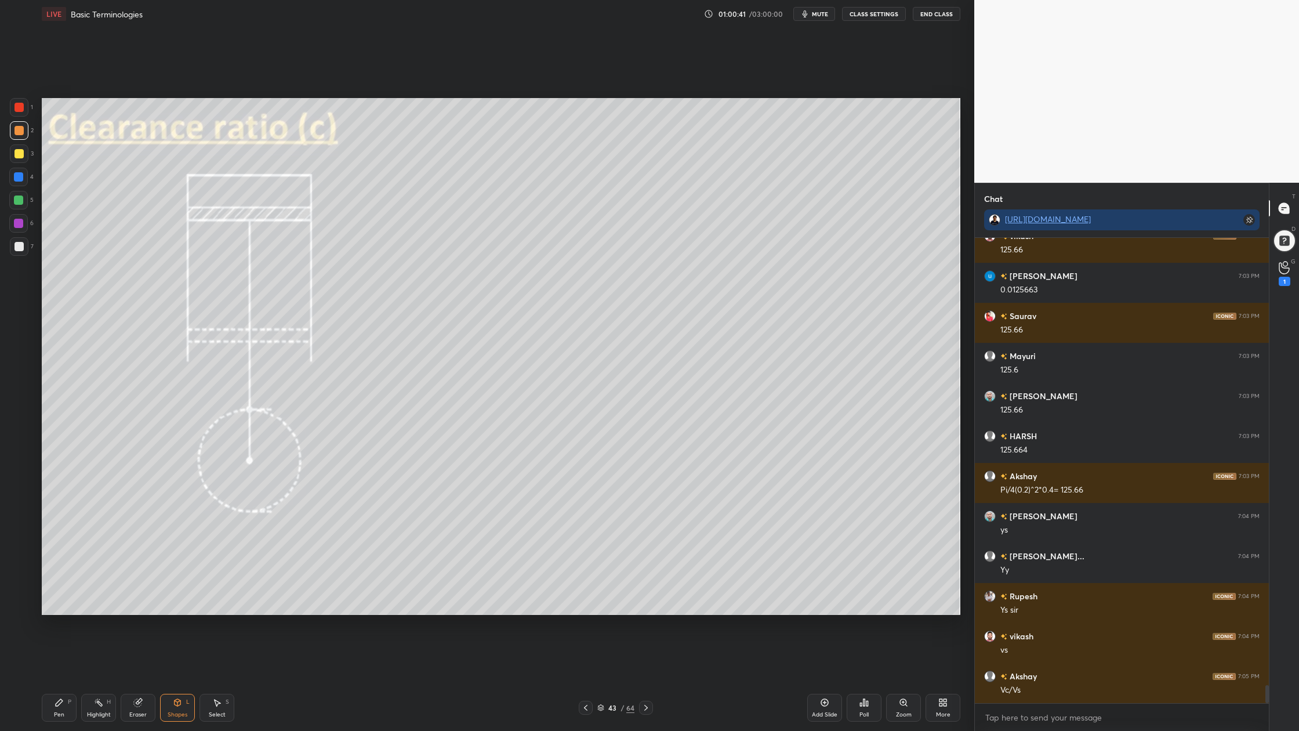
scroll to position [11612, 0]
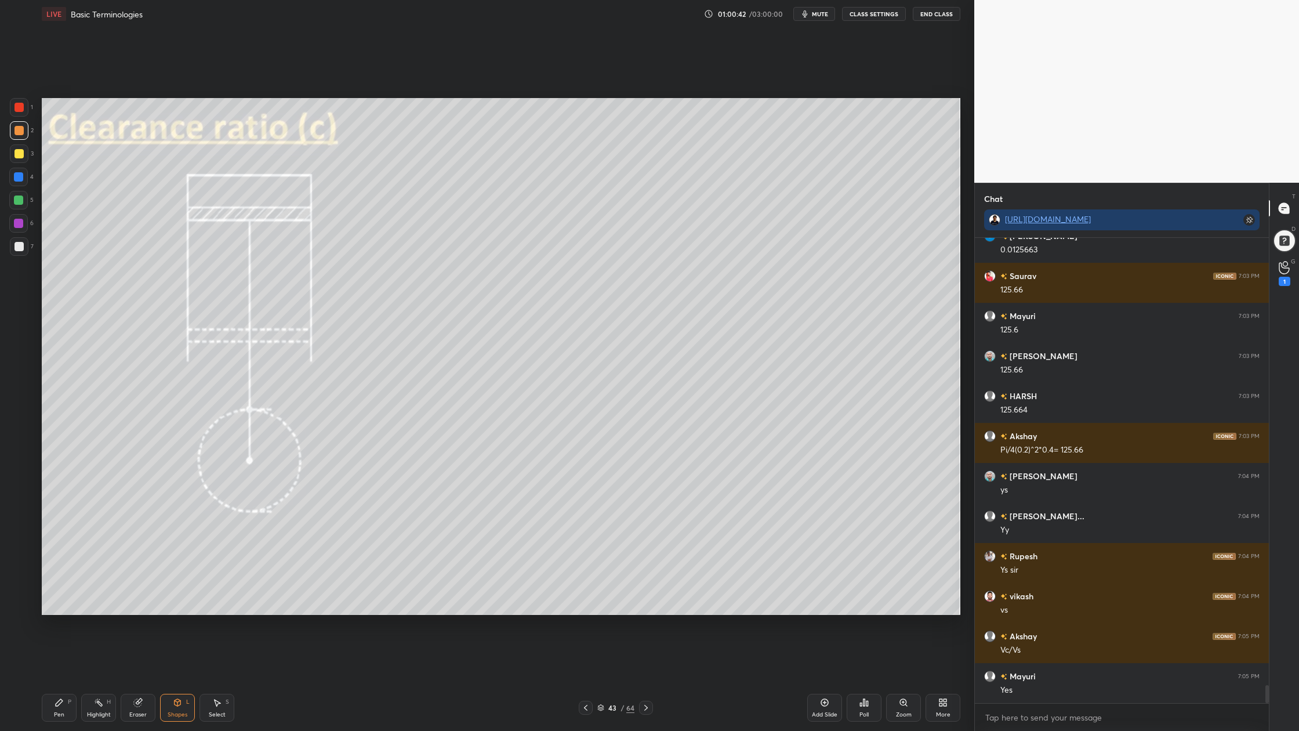
drag, startPoint x: 13, startPoint y: 128, endPoint x: 24, endPoint y: 132, distance: 12.3
click at [15, 133] on div at bounding box center [19, 130] width 19 height 19
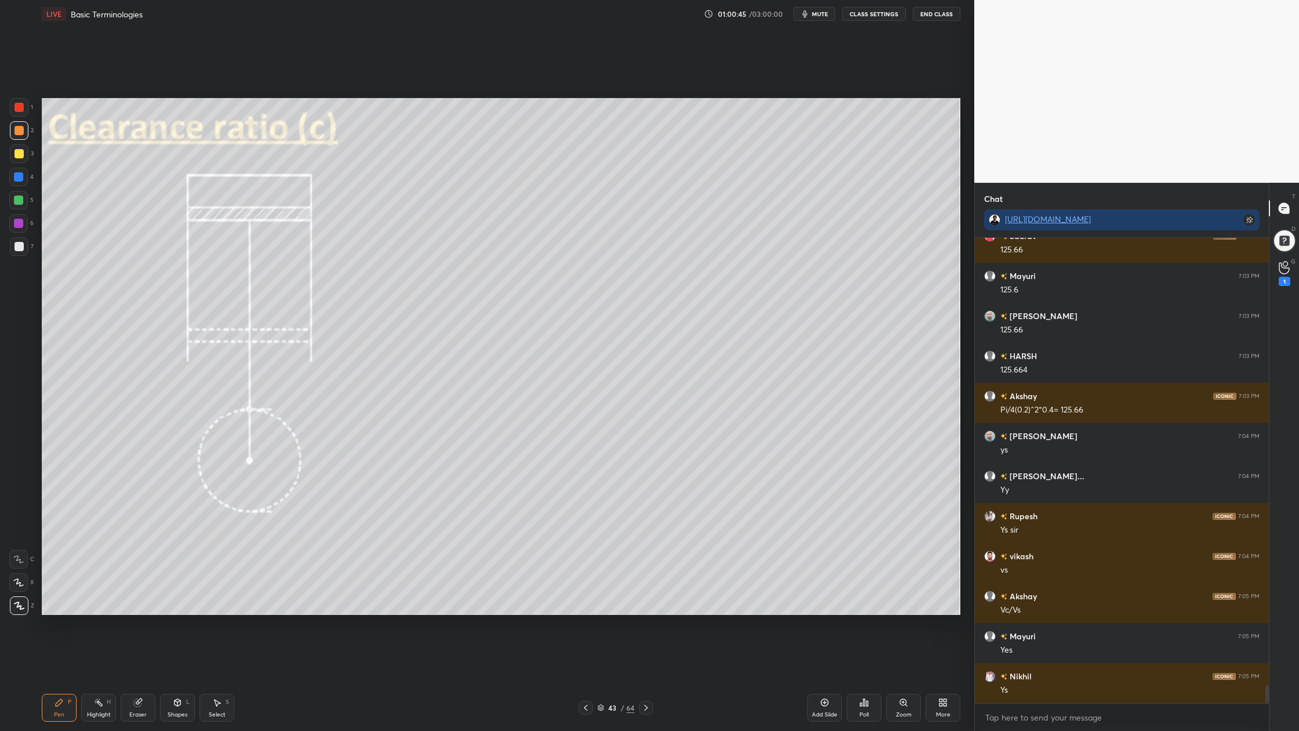
scroll to position [11693, 0]
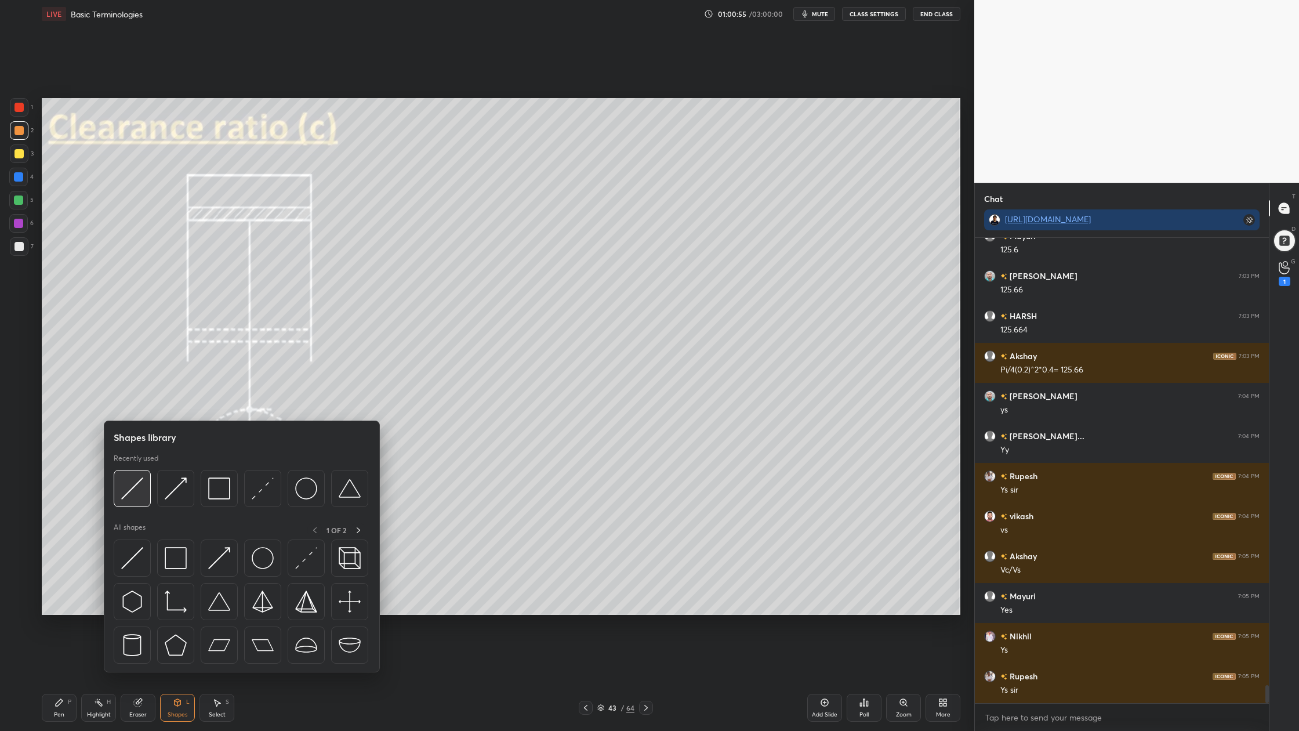
click at [137, 493] on img at bounding box center [132, 488] width 22 height 22
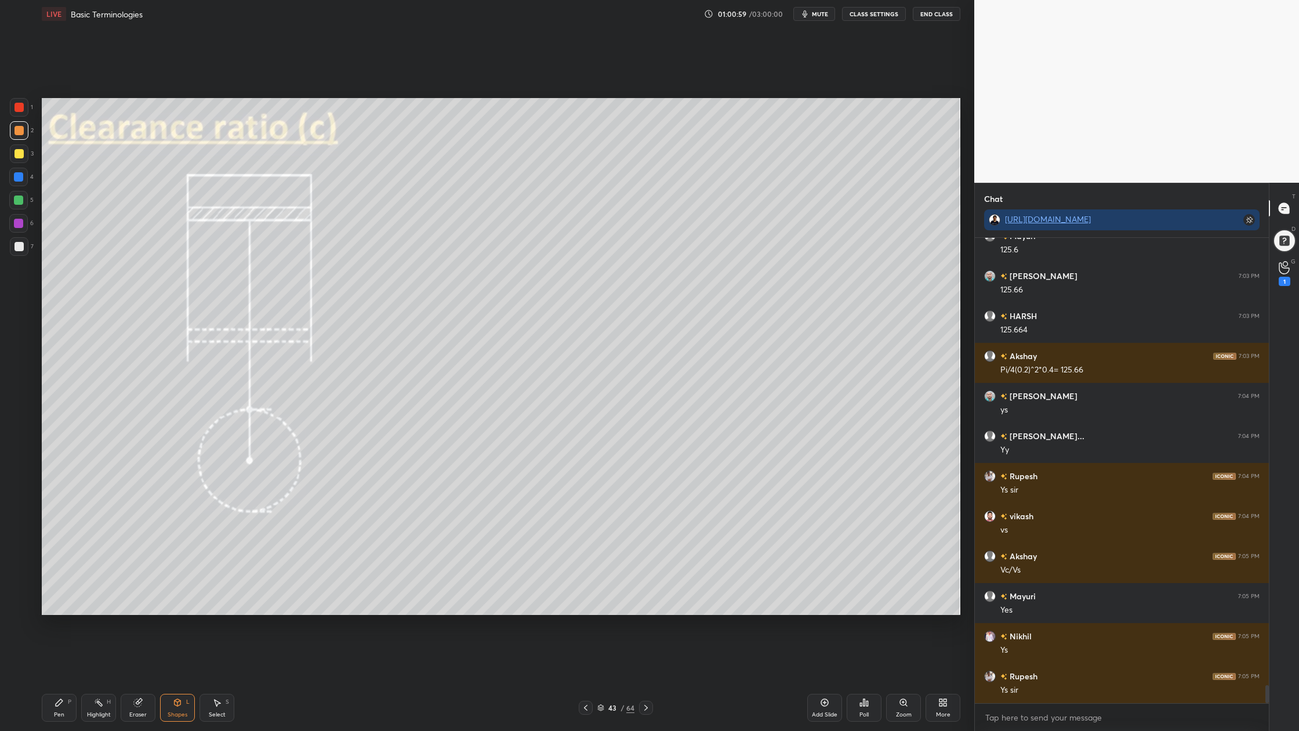
drag, startPoint x: 24, startPoint y: 154, endPoint x: 38, endPoint y: 153, distance: 14.0
click at [26, 155] on div at bounding box center [19, 153] width 19 height 19
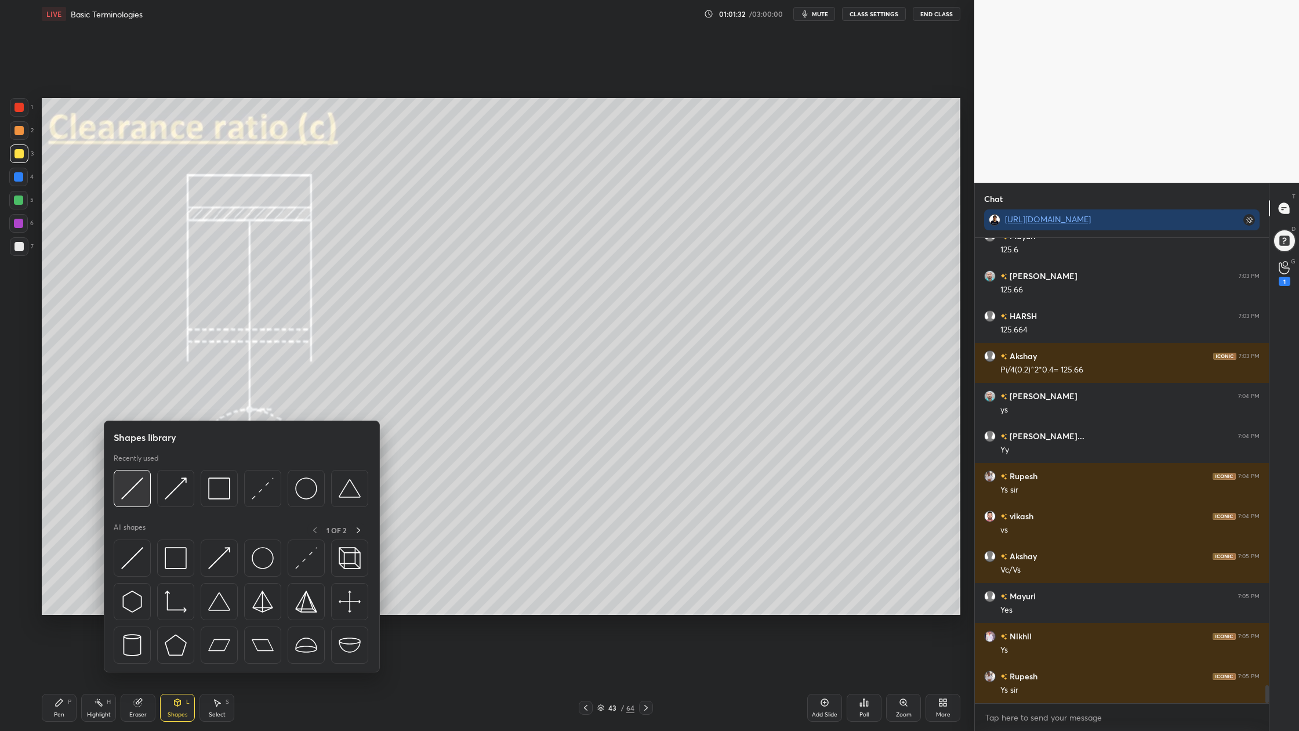
click at [140, 497] on img at bounding box center [132, 488] width 22 height 22
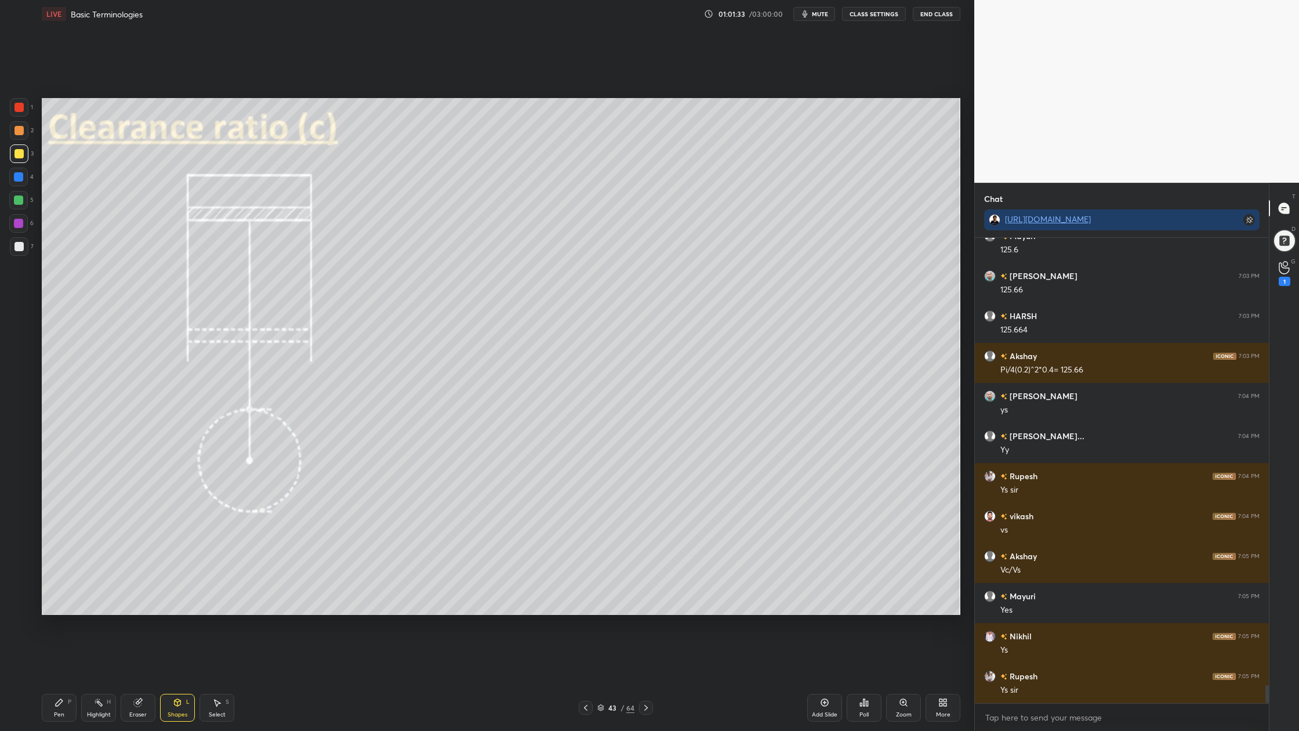
scroll to position [11733, 0]
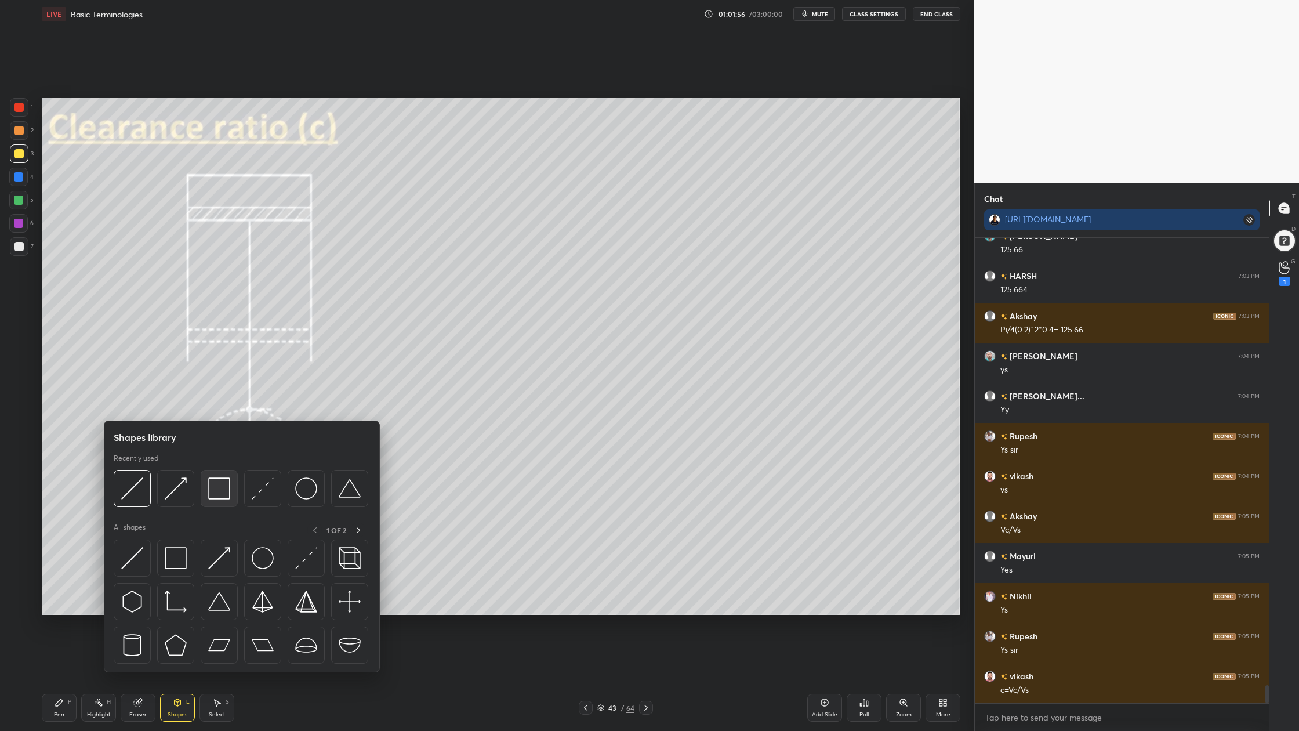
click at [214, 495] on img at bounding box center [219, 488] width 22 height 22
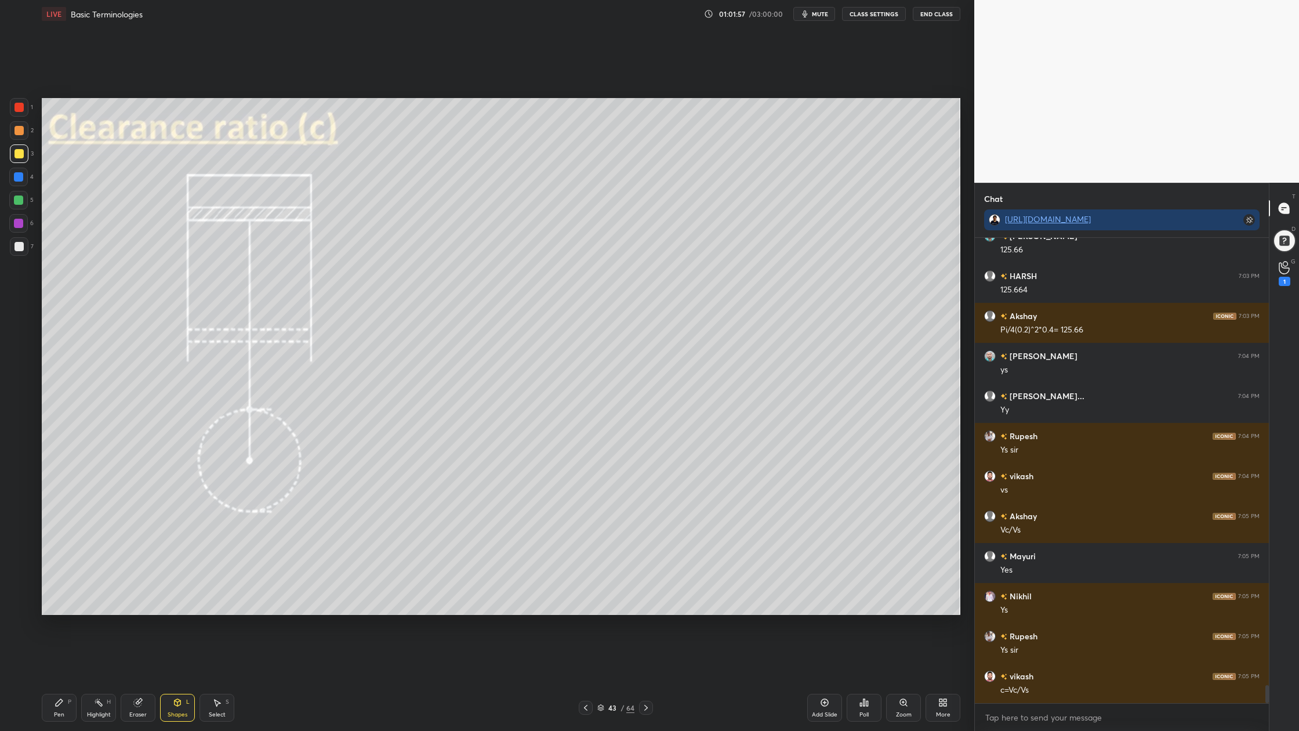
click at [14, 131] on div at bounding box center [19, 130] width 19 height 19
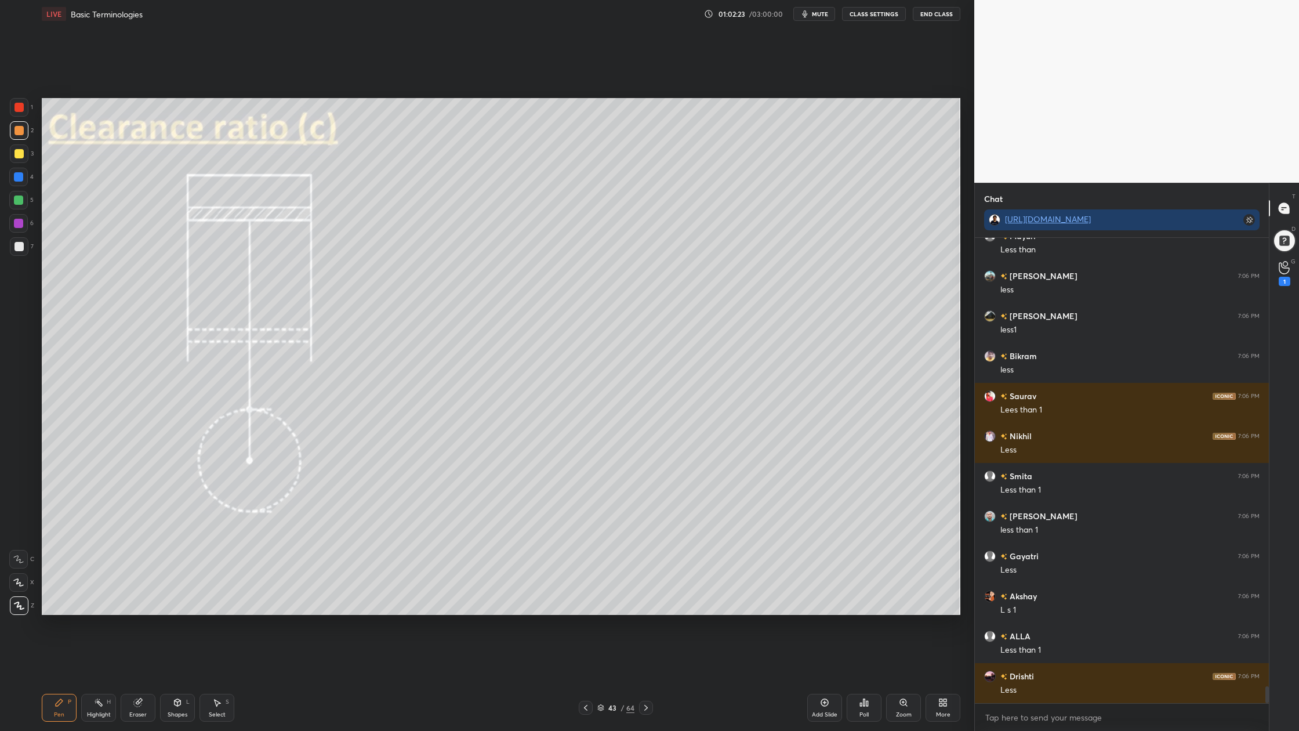
scroll to position [12373, 0]
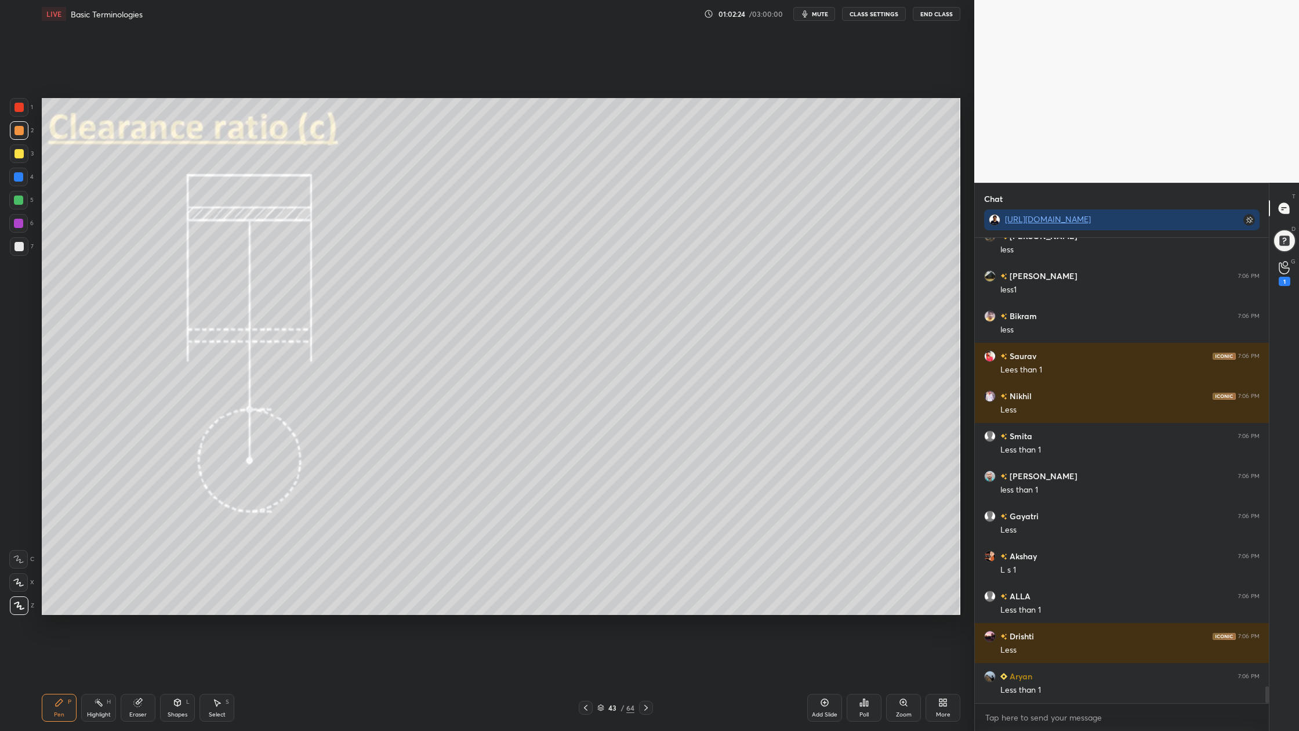
drag, startPoint x: 16, startPoint y: 247, endPoint x: 22, endPoint y: 245, distance: 6.6
click at [16, 247] on div at bounding box center [19, 246] width 9 height 9
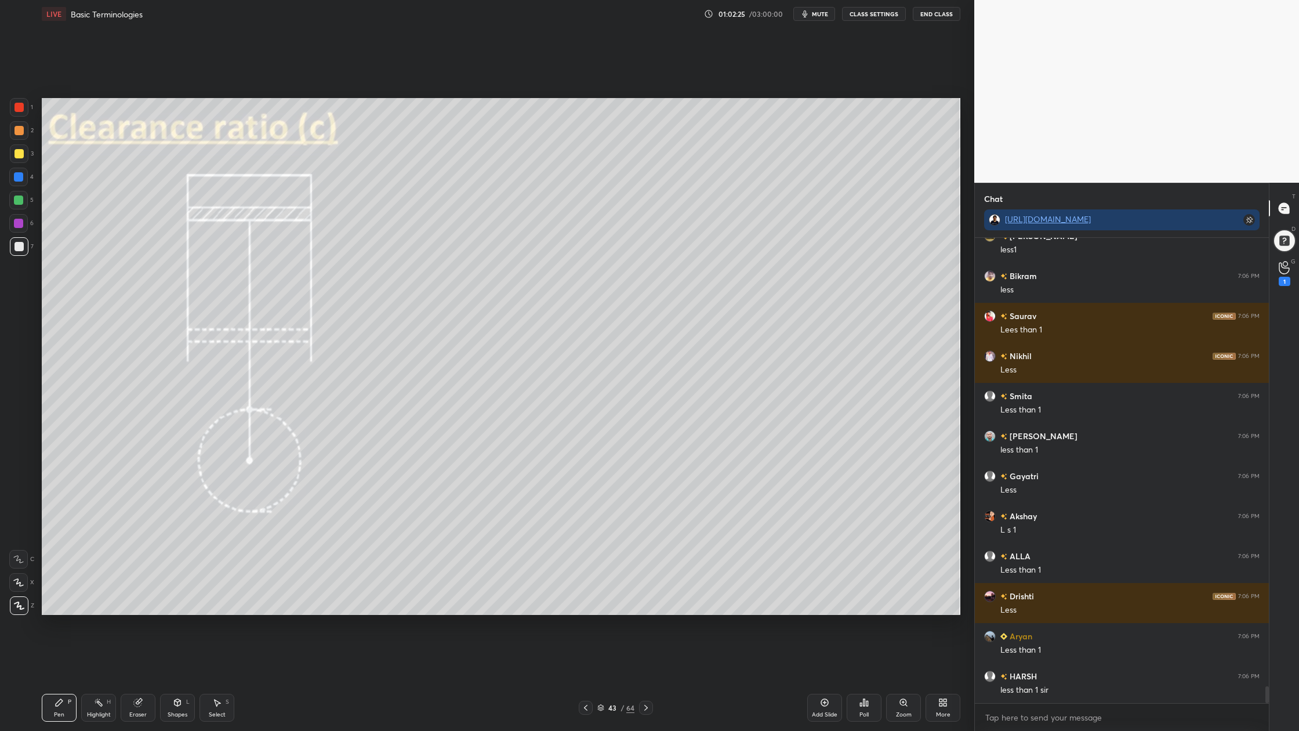
drag, startPoint x: 22, startPoint y: 130, endPoint x: 36, endPoint y: 140, distance: 17.1
click at [24, 137] on div at bounding box center [19, 130] width 19 height 19
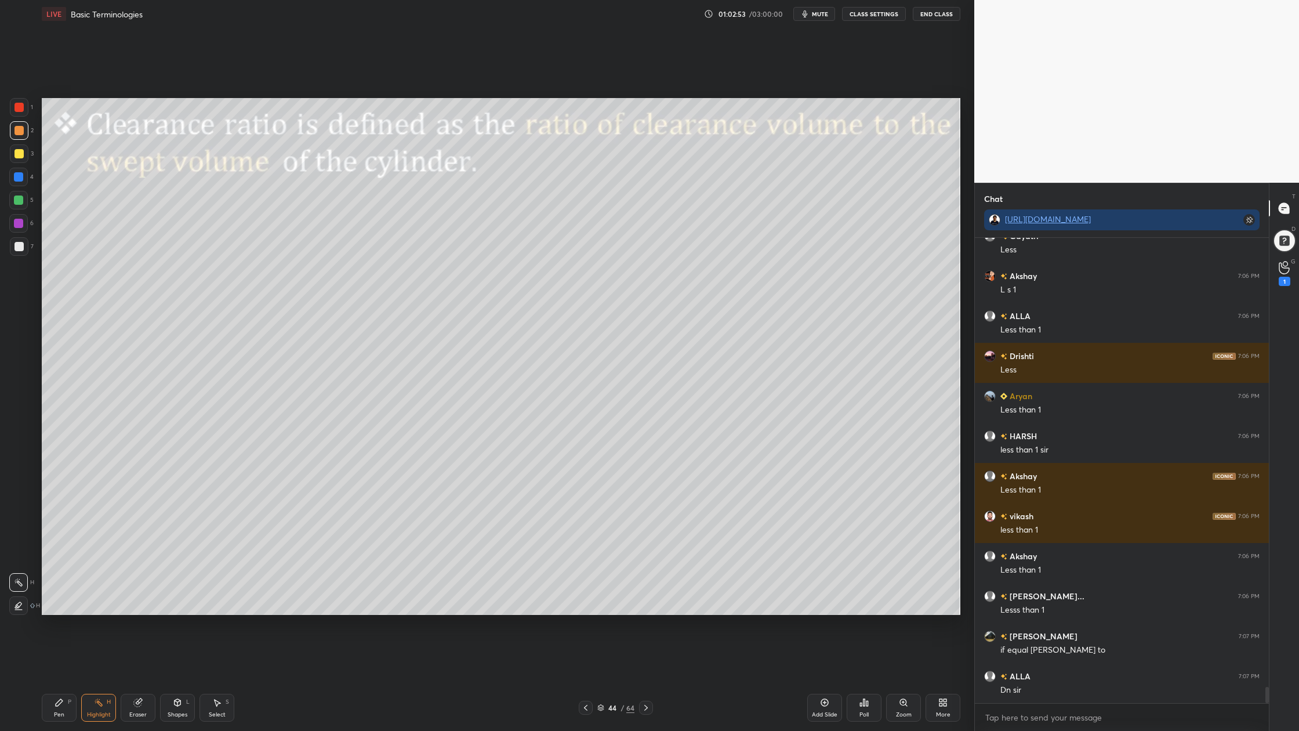
scroll to position [12693, 0]
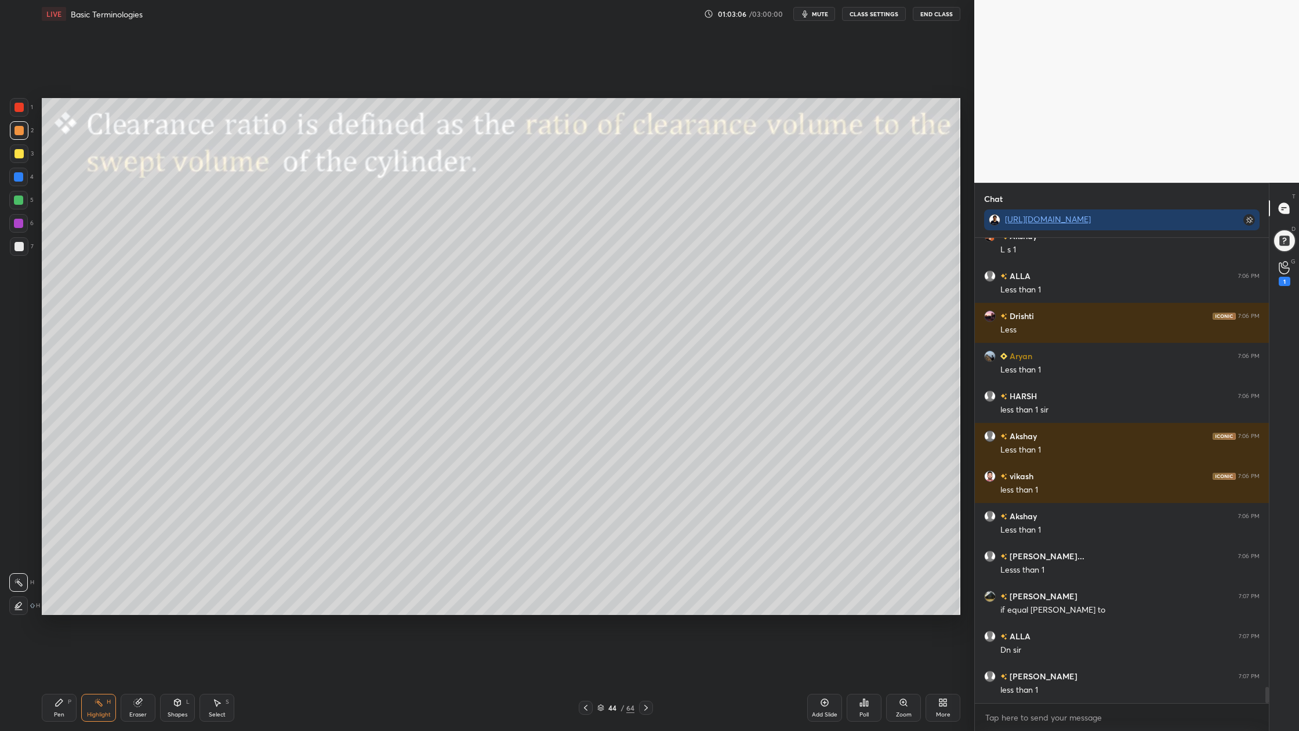
click at [599, 552] on icon at bounding box center [601, 707] width 7 height 7
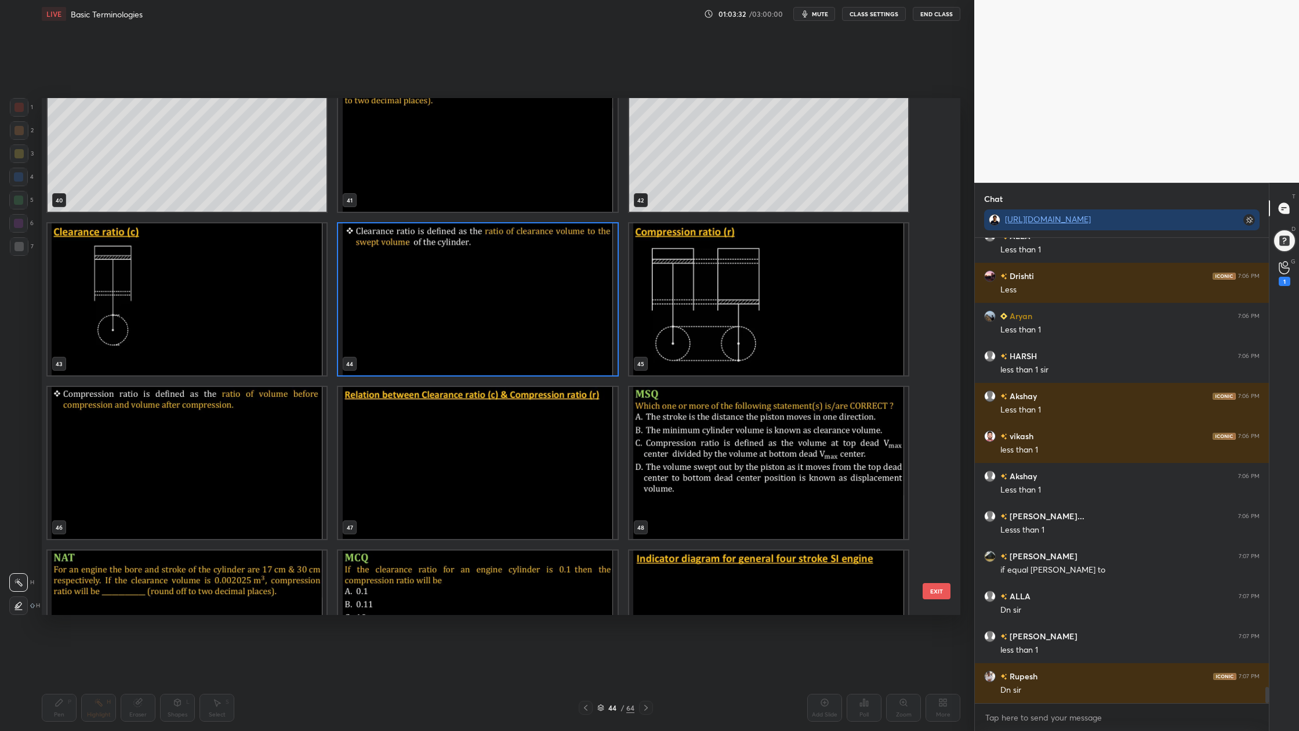
scroll to position [12773, 0]
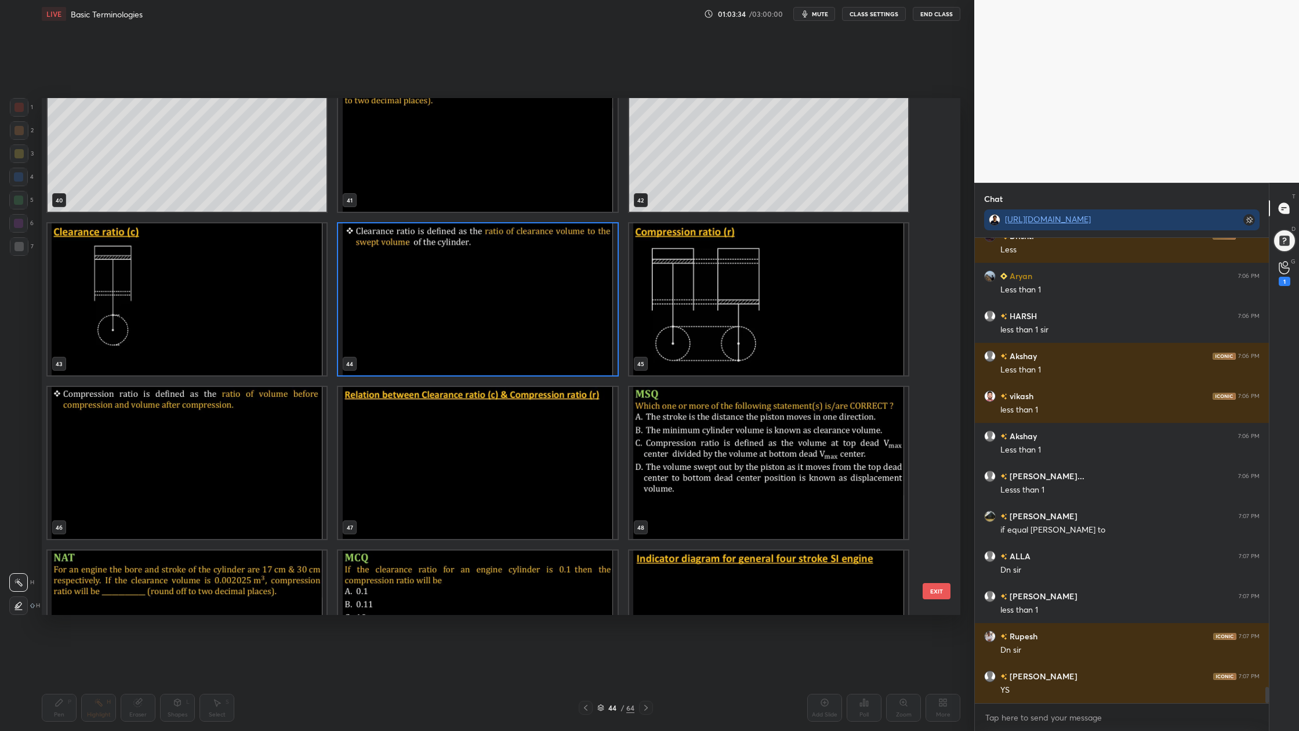
click at [686, 350] on img "grid" at bounding box center [768, 299] width 279 height 152
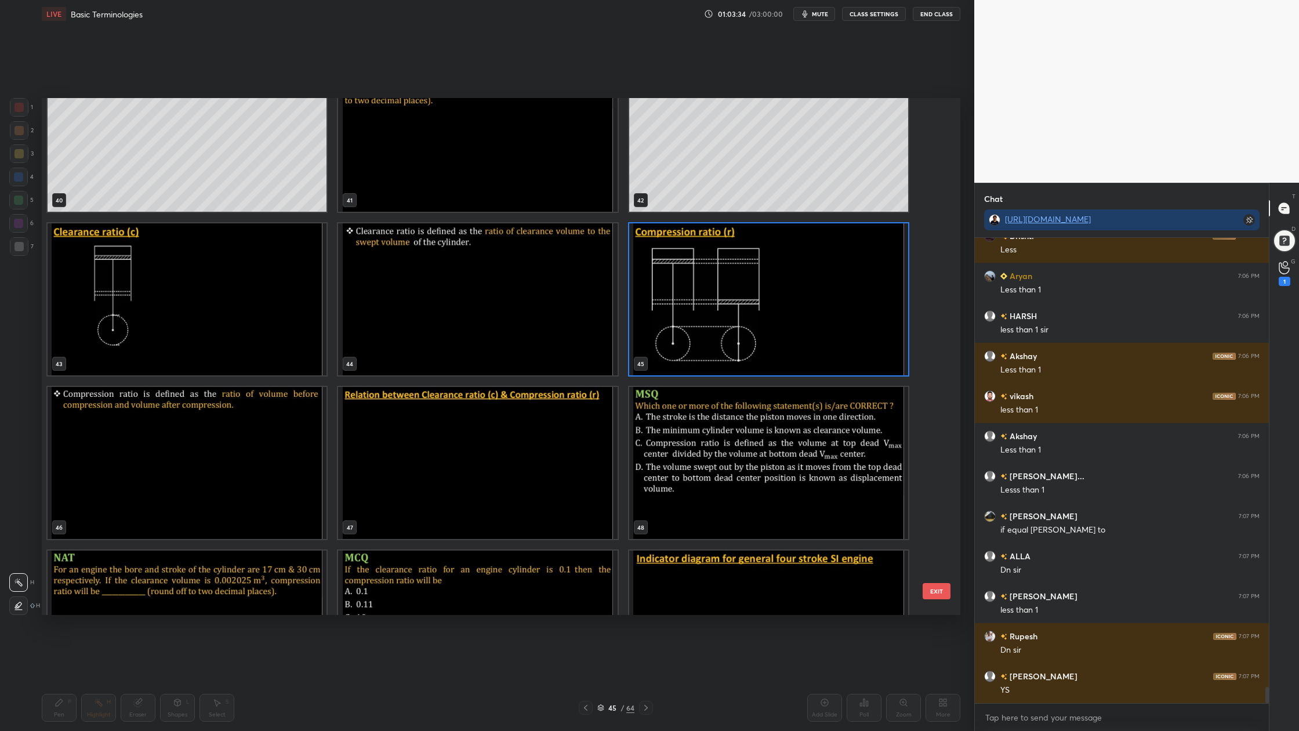
click at [686, 350] on img "grid" at bounding box center [768, 299] width 279 height 152
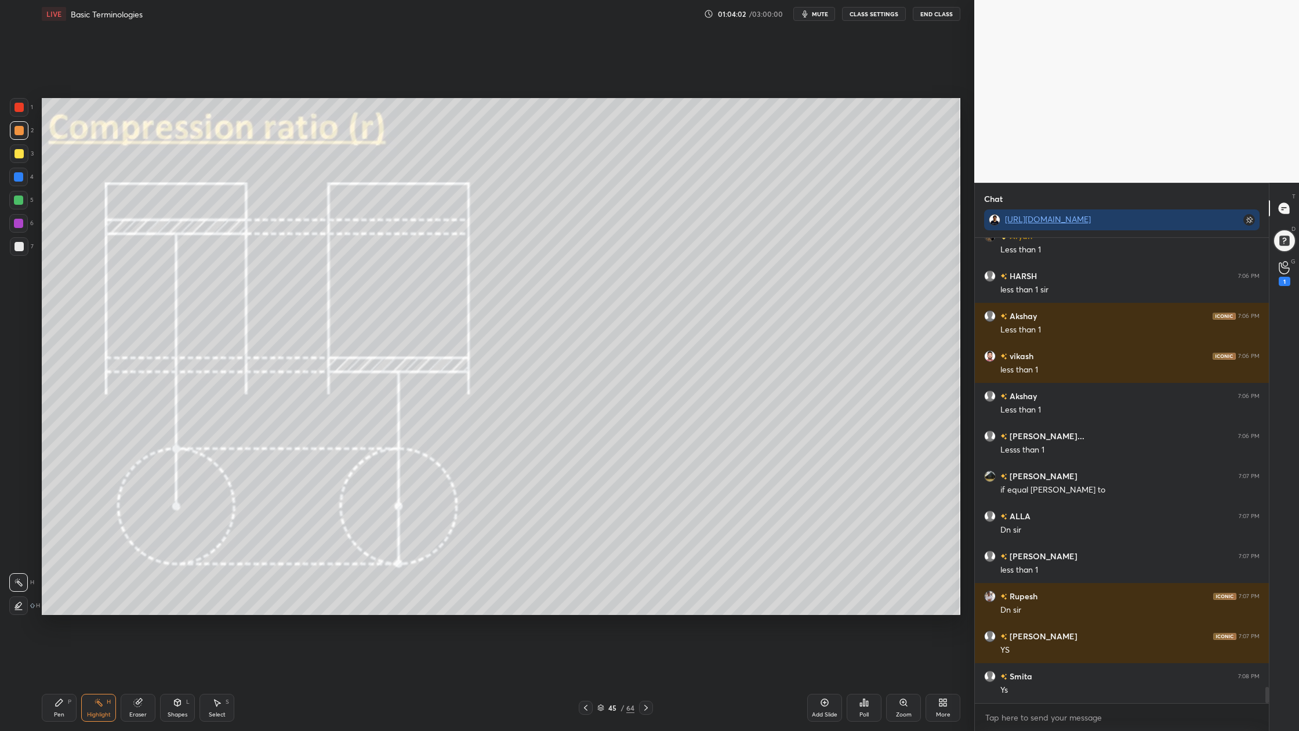
scroll to position [12853, 0]
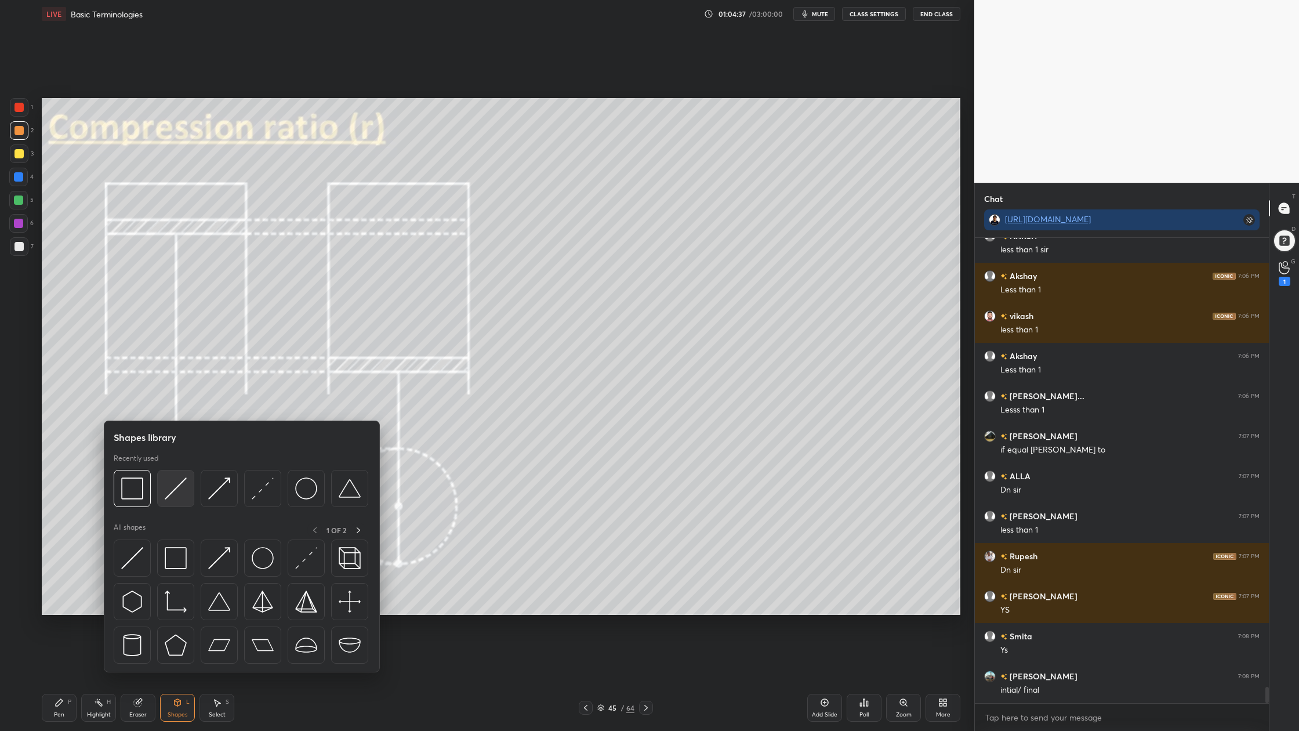
click at [179, 499] on img at bounding box center [176, 488] width 22 height 22
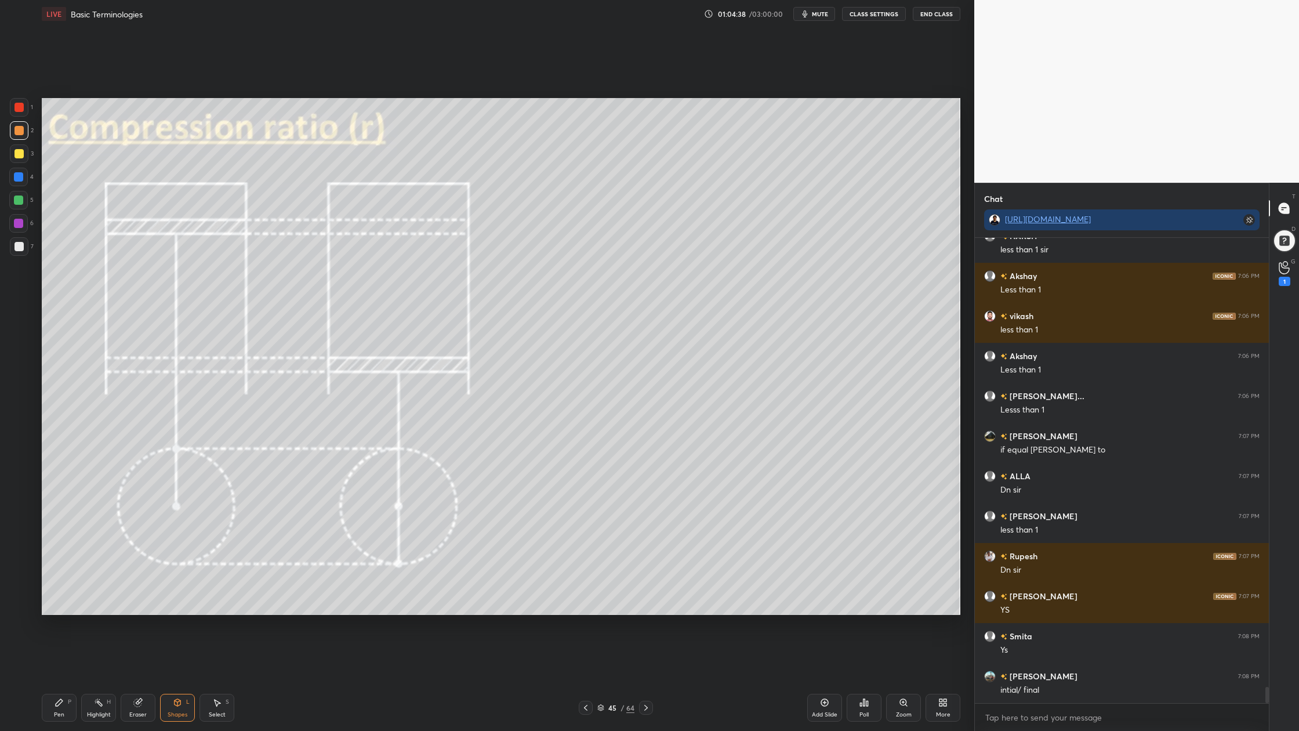
click at [16, 127] on div at bounding box center [19, 130] width 9 height 9
click at [13, 133] on div at bounding box center [19, 130] width 19 height 19
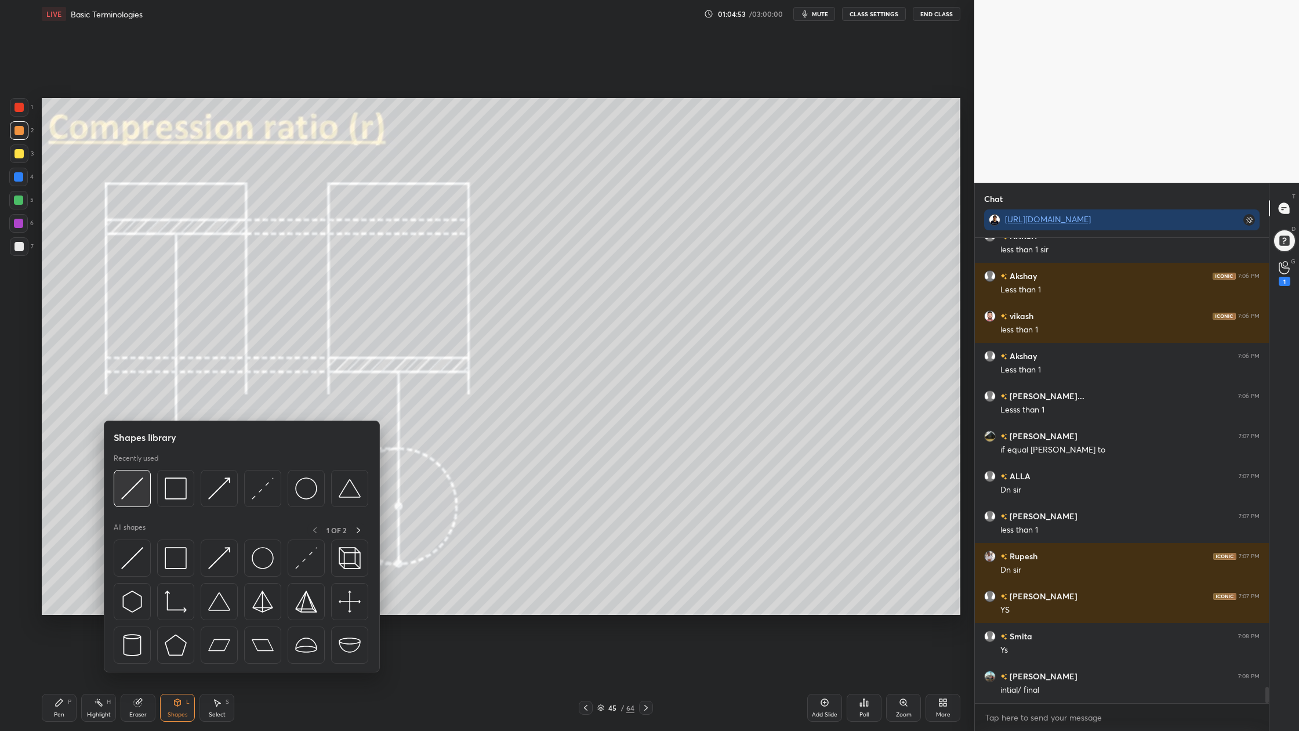
click at [135, 495] on img at bounding box center [132, 488] width 22 height 22
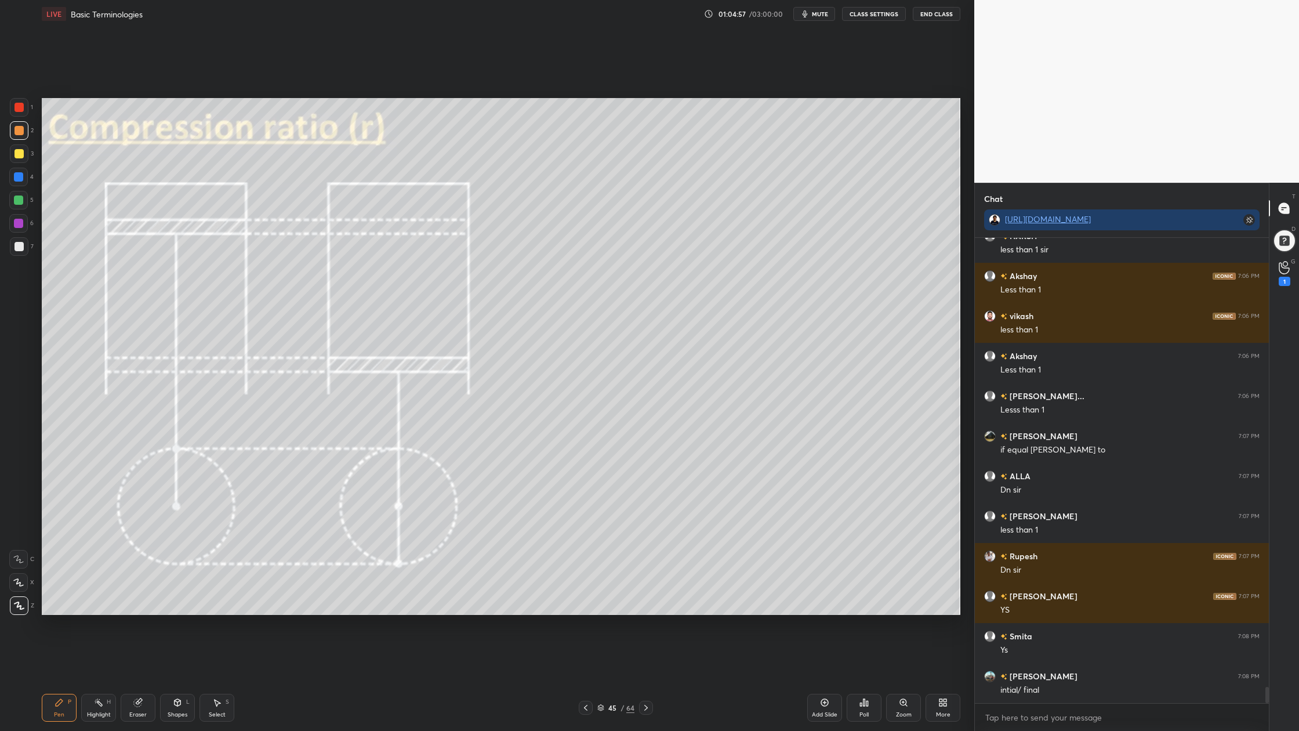
drag, startPoint x: 20, startPoint y: 156, endPoint x: 35, endPoint y: 157, distance: 15.1
click at [20, 157] on div at bounding box center [19, 153] width 9 height 9
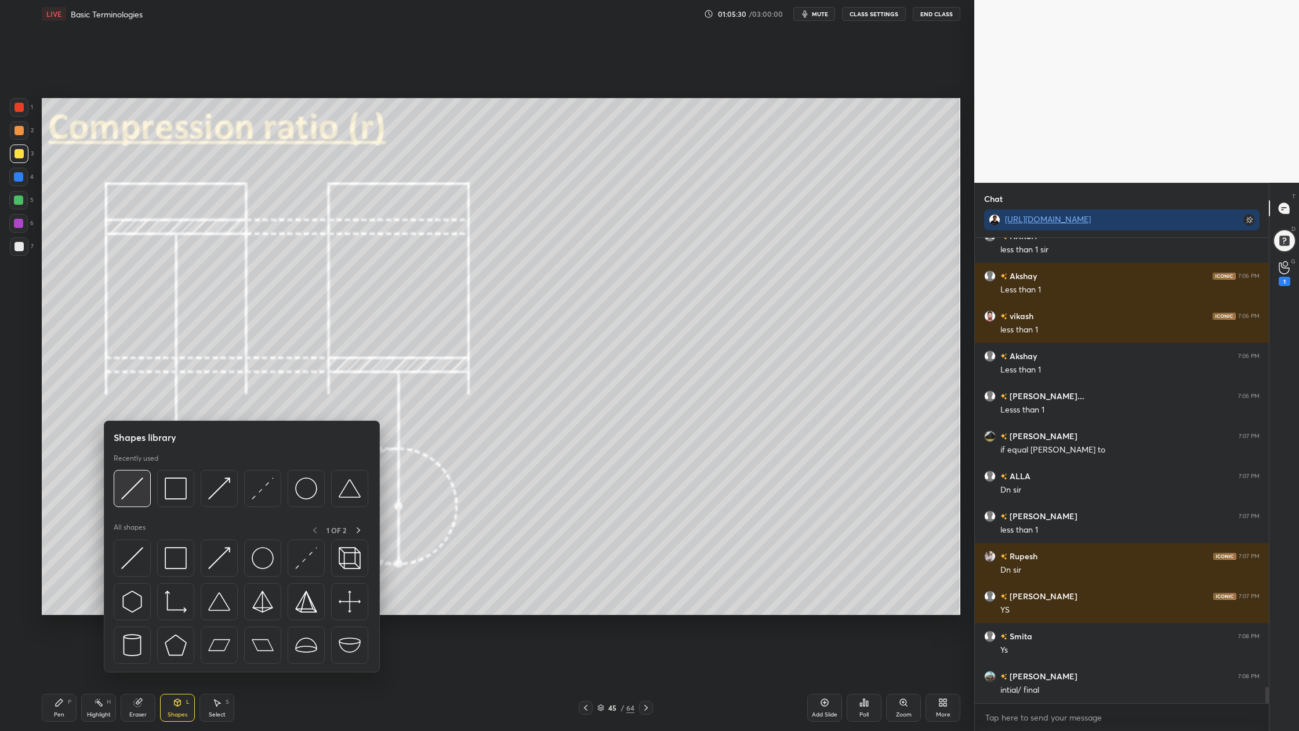
click at [130, 494] on img at bounding box center [132, 488] width 22 height 22
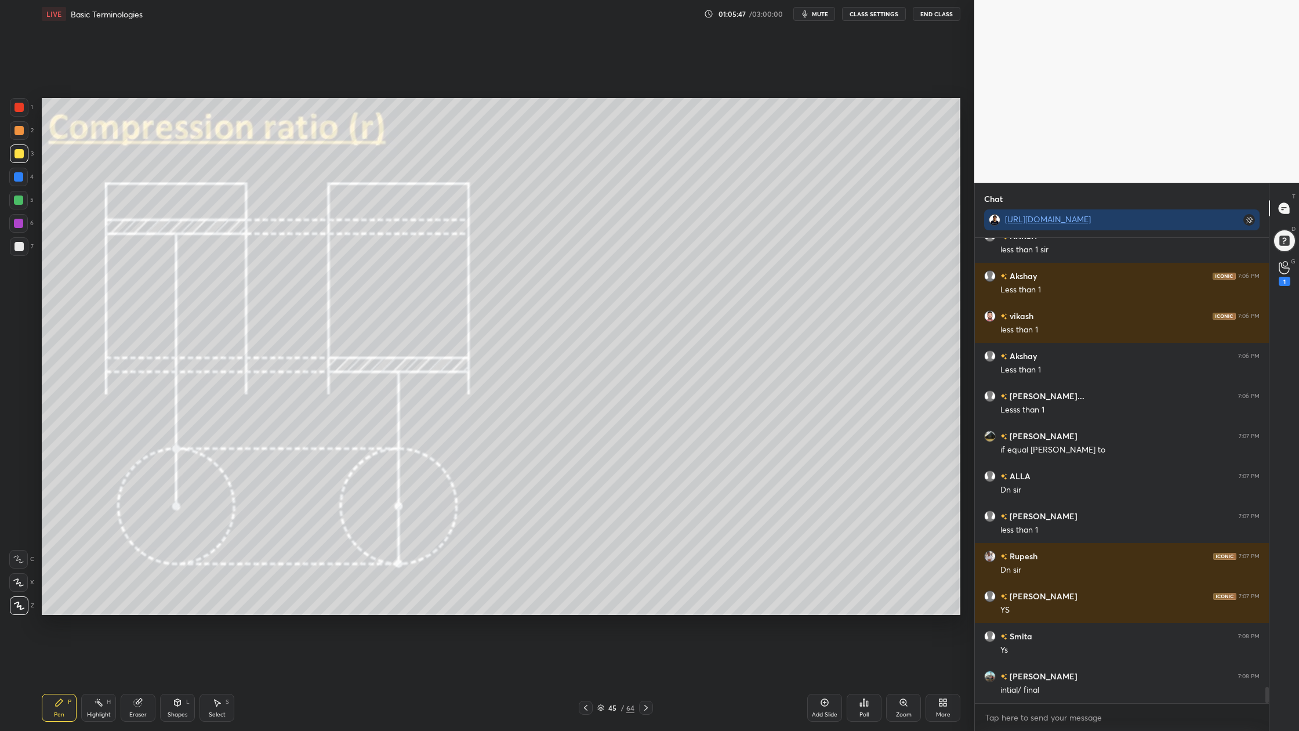
scroll to position [12893, 0]
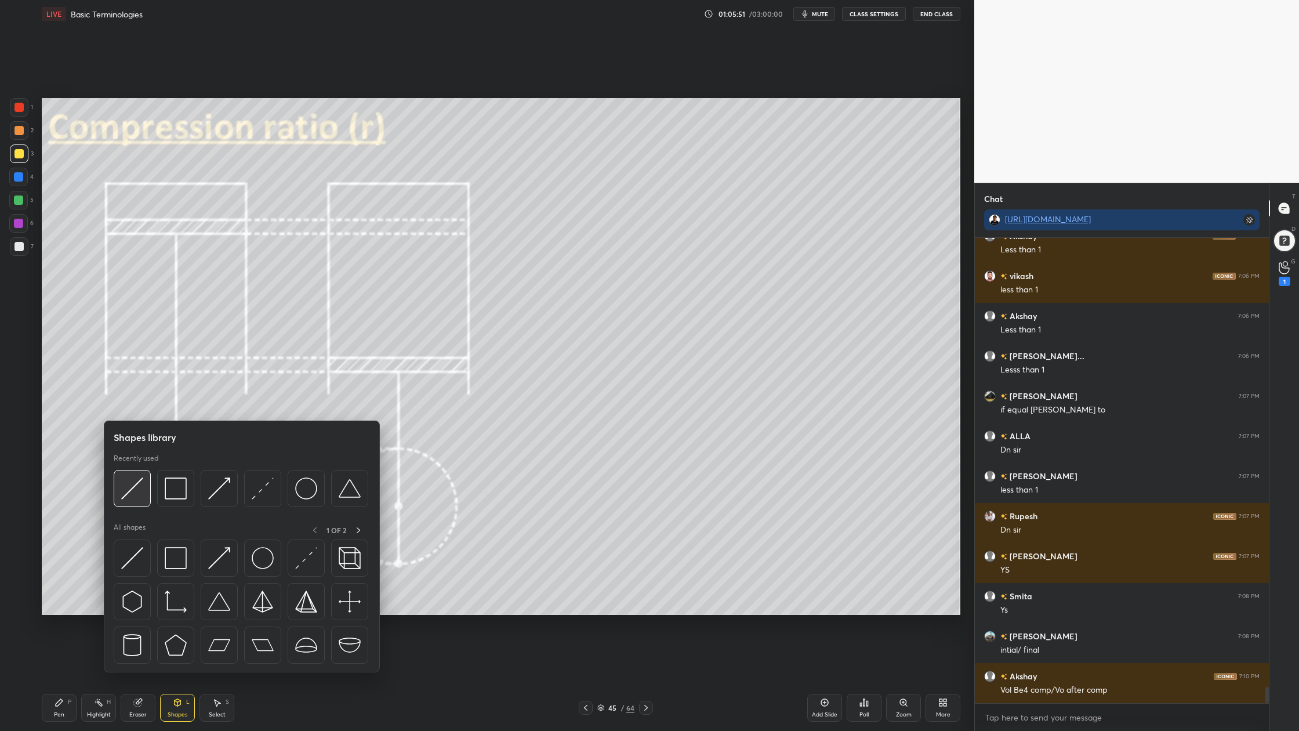
click at [133, 501] on div at bounding box center [132, 488] width 37 height 37
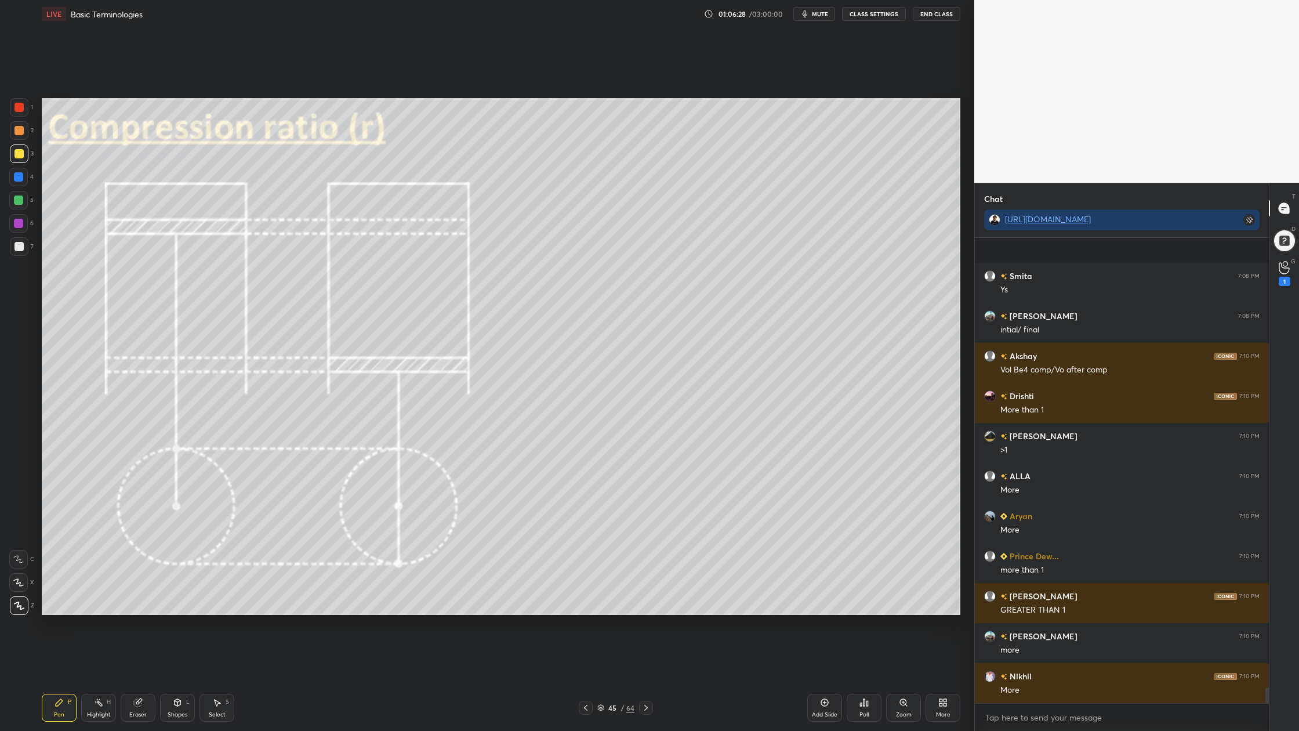
scroll to position [13294, 0]
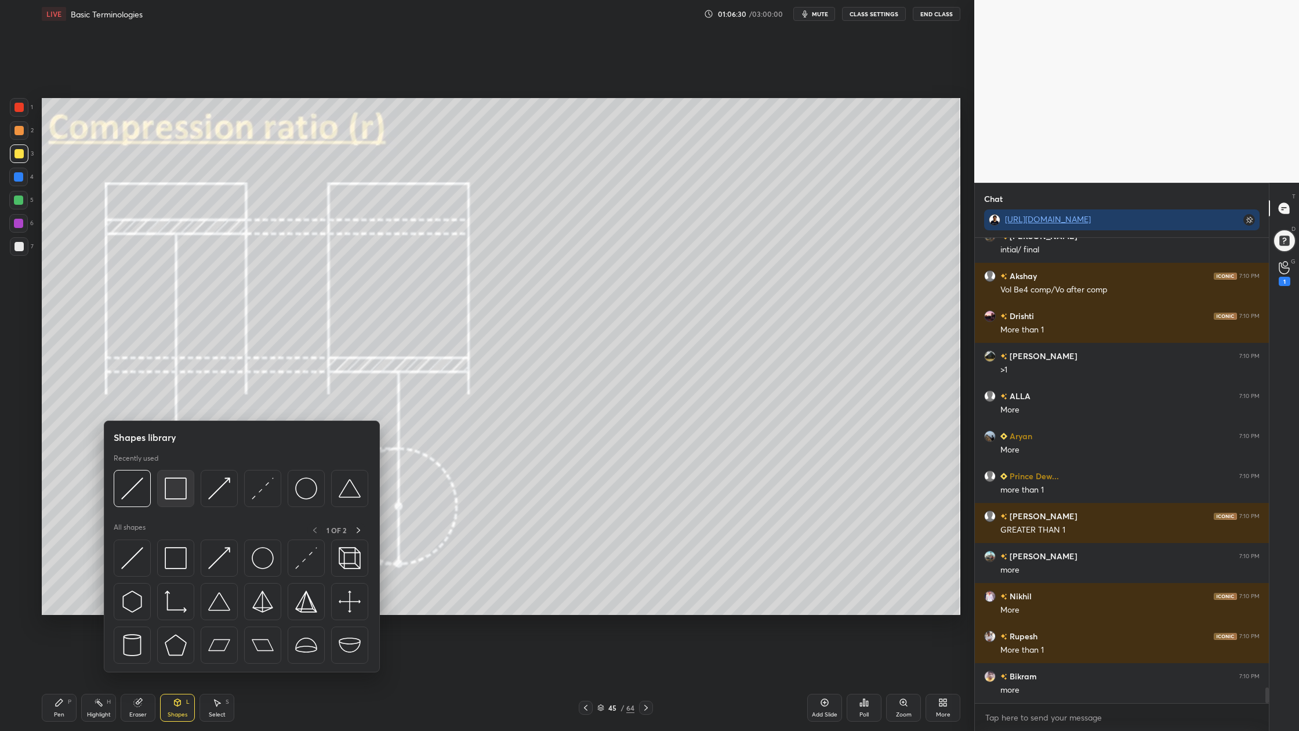
click at [178, 498] on div at bounding box center [175, 488] width 37 height 37
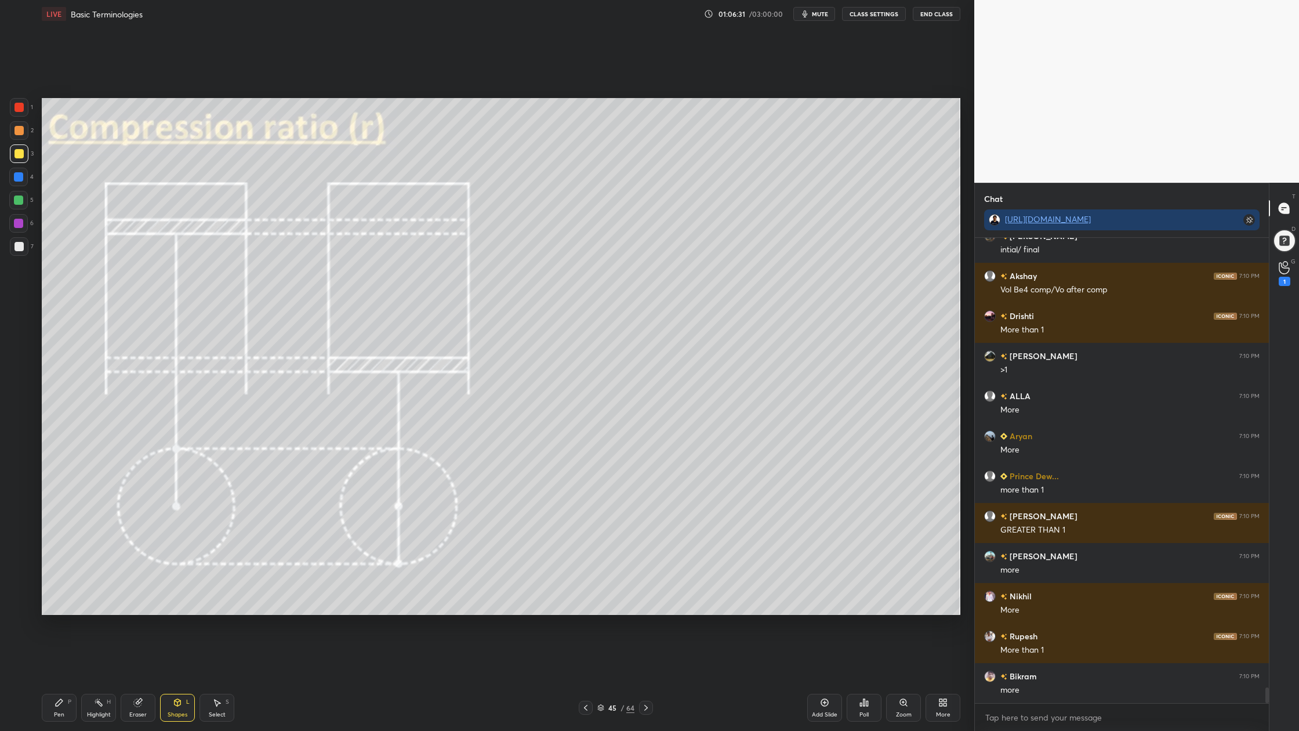
scroll to position [13334, 0]
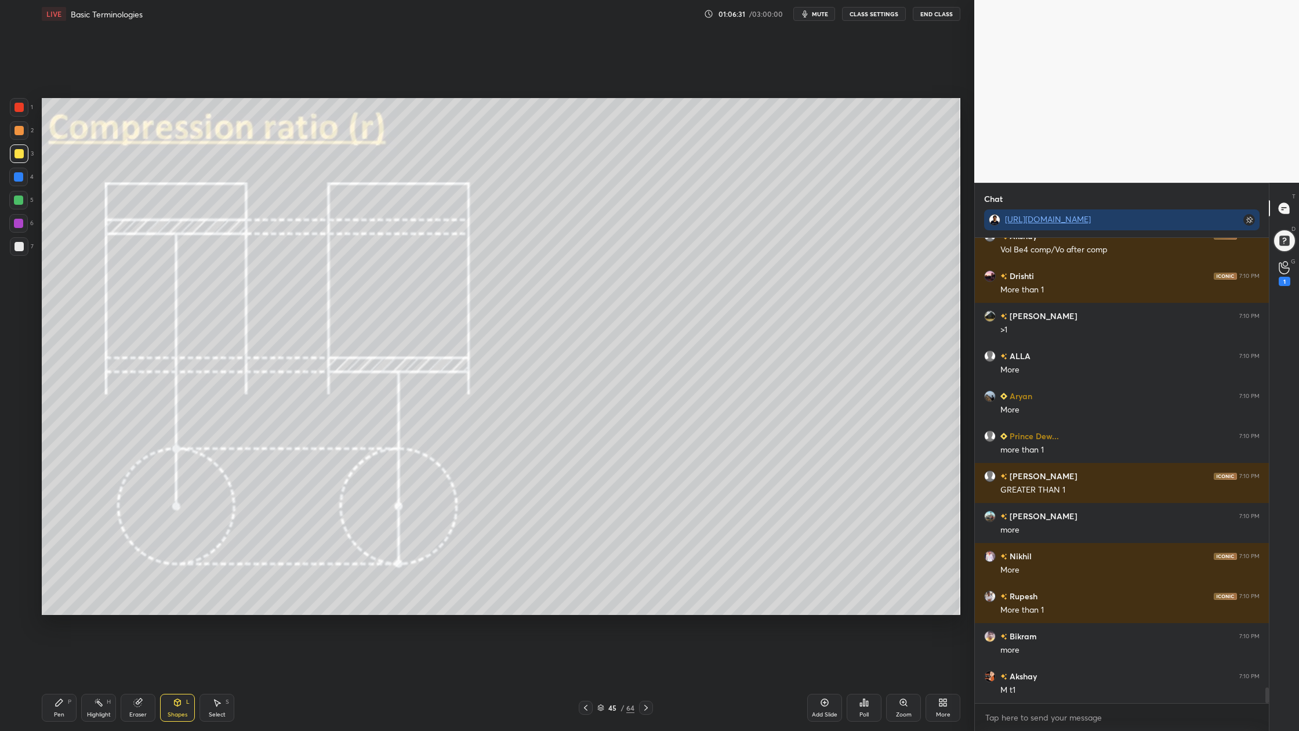
click at [11, 135] on div at bounding box center [19, 130] width 19 height 19
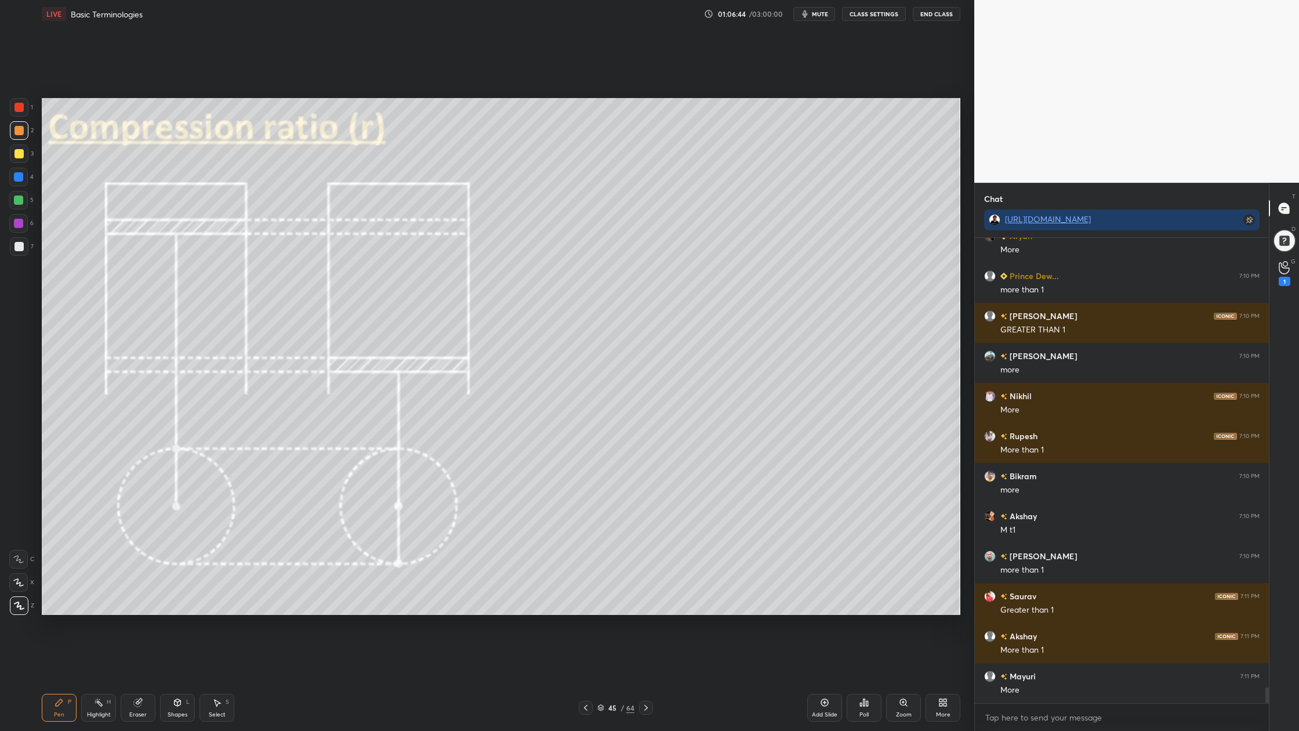
scroll to position [13534, 0]
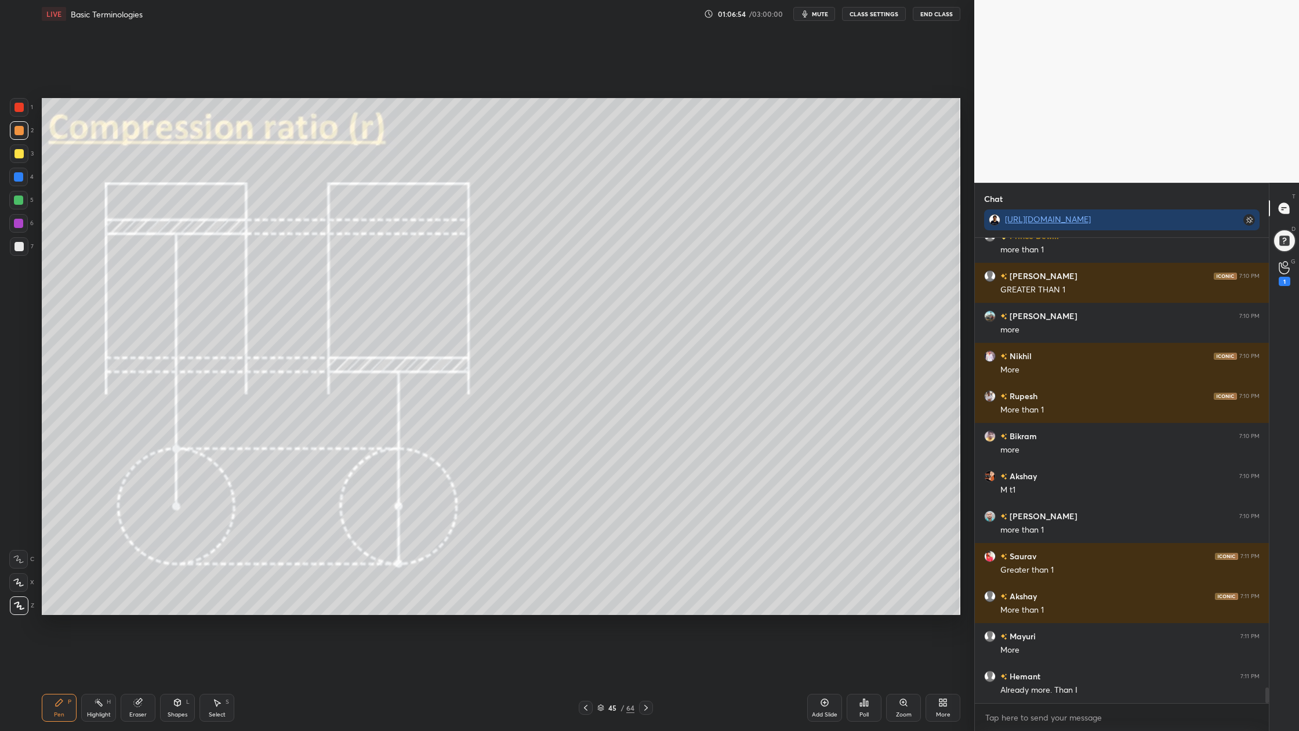
click at [15, 151] on div at bounding box center [19, 153] width 9 height 9
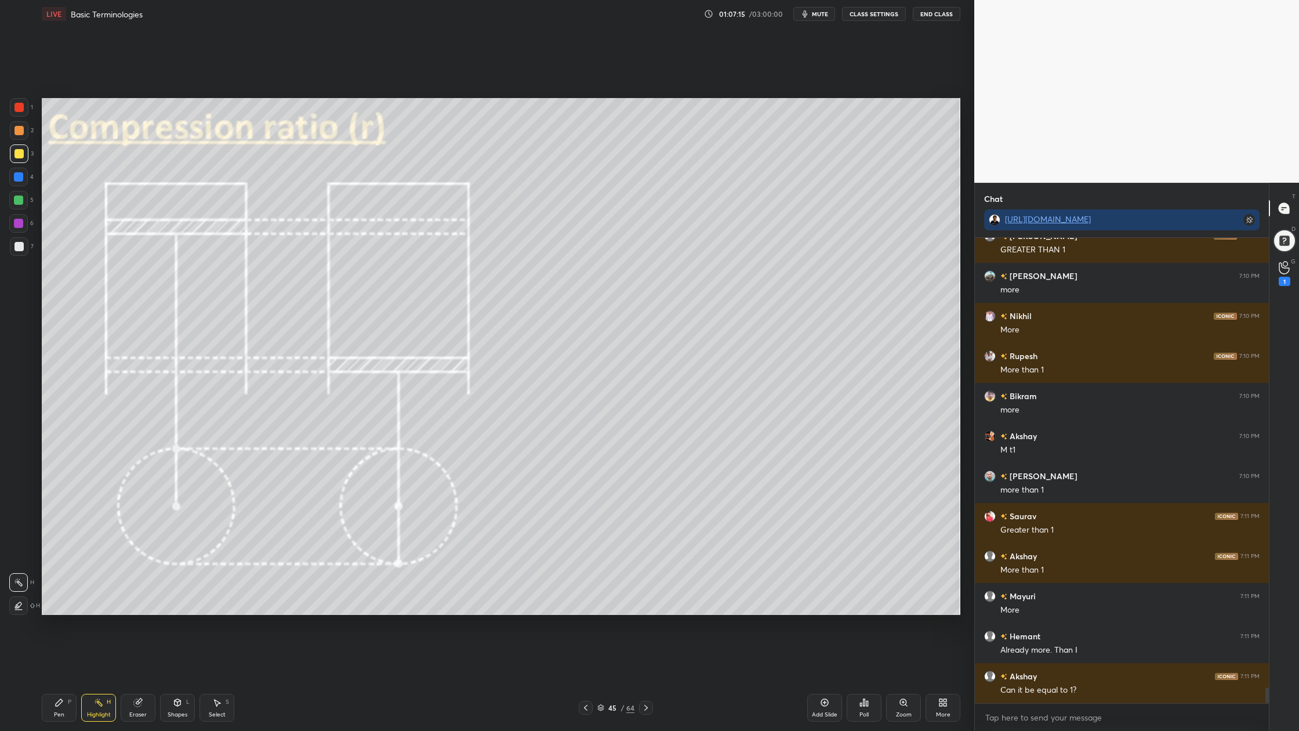
drag, startPoint x: 22, startPoint y: 102, endPoint x: 34, endPoint y: 113, distance: 16.4
click at [34, 113] on div "1 2 3 4 5 6 7 C X Z C X Z E E Erase all H H" at bounding box center [18, 356] width 37 height 517
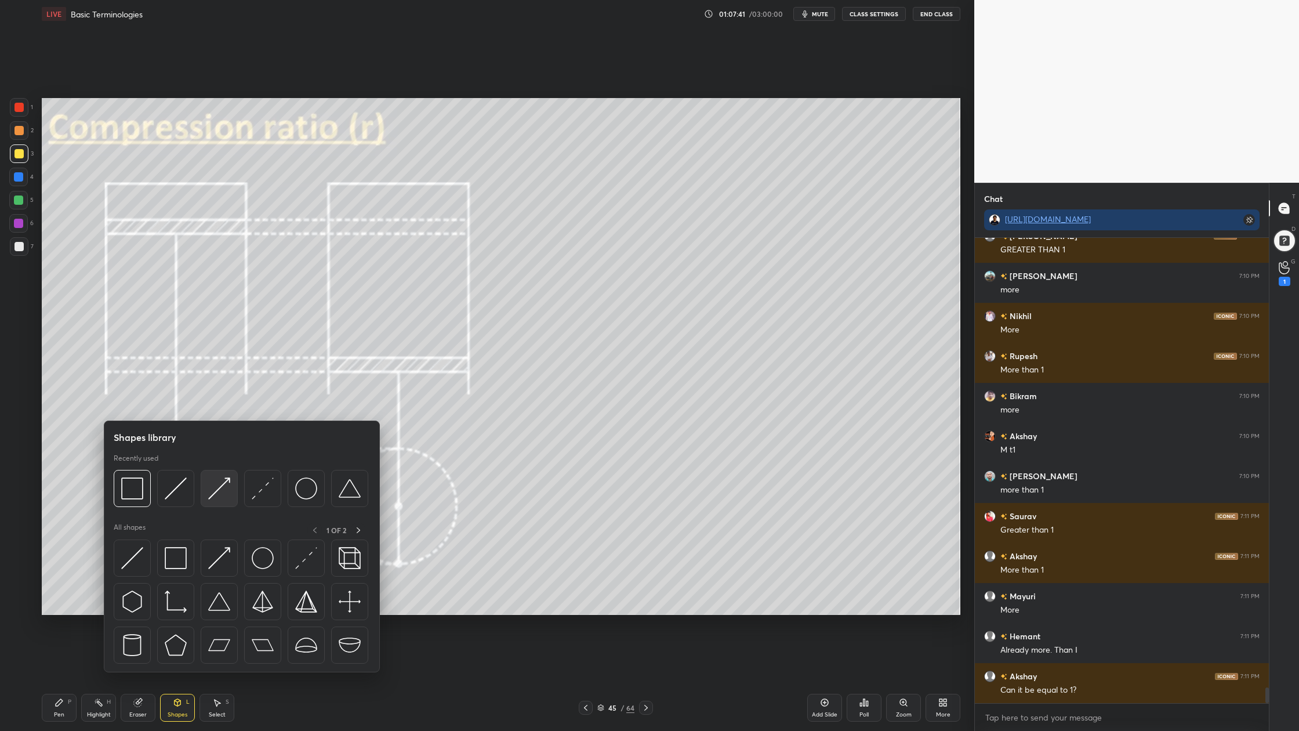
click at [222, 500] on div at bounding box center [219, 488] width 37 height 37
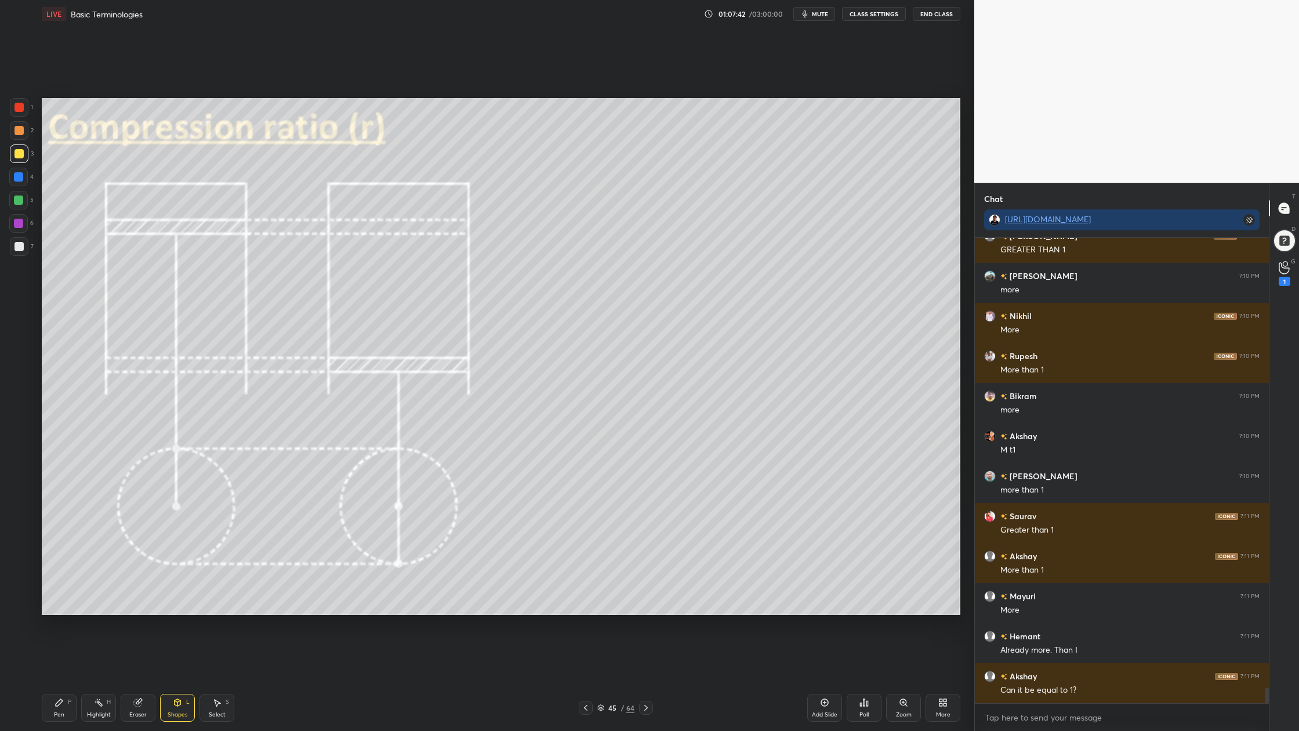
drag, startPoint x: 18, startPoint y: 159, endPoint x: 35, endPoint y: 154, distance: 18.0
click at [21, 160] on div at bounding box center [19, 153] width 19 height 19
click at [18, 132] on div at bounding box center [19, 130] width 9 height 9
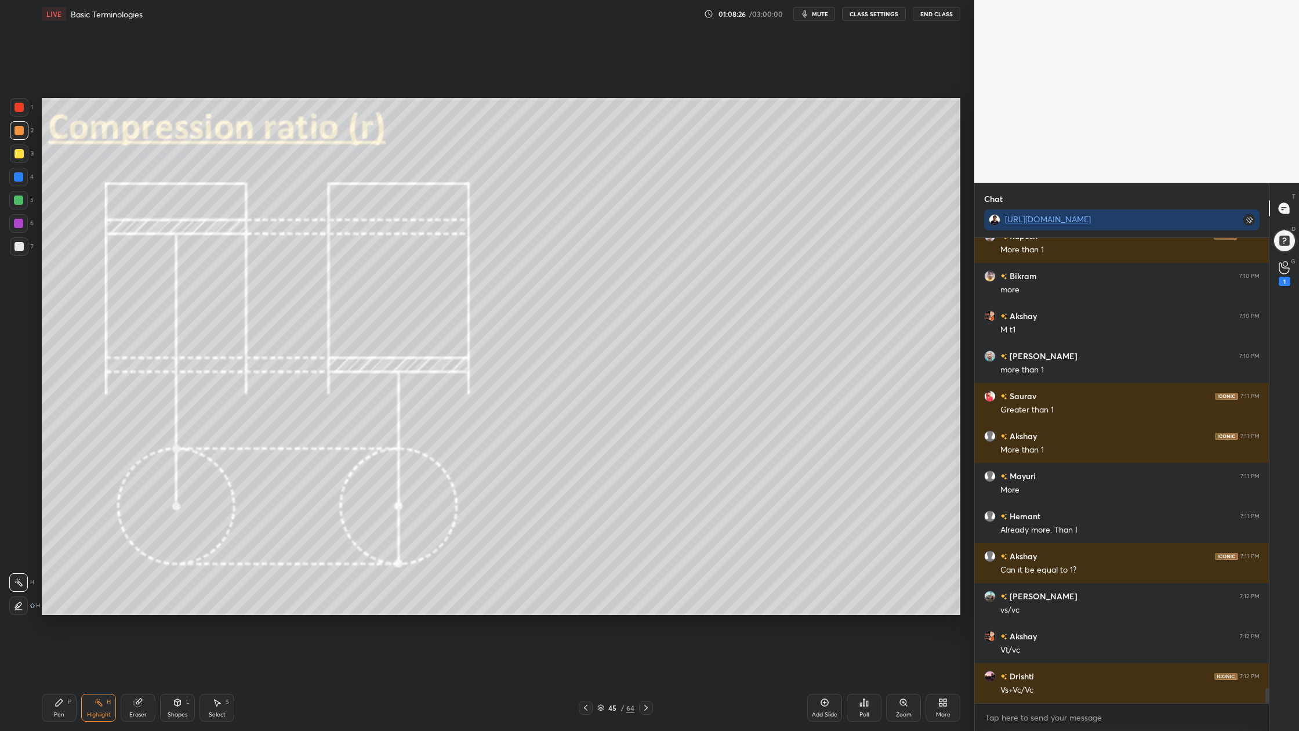
scroll to position [13734, 0]
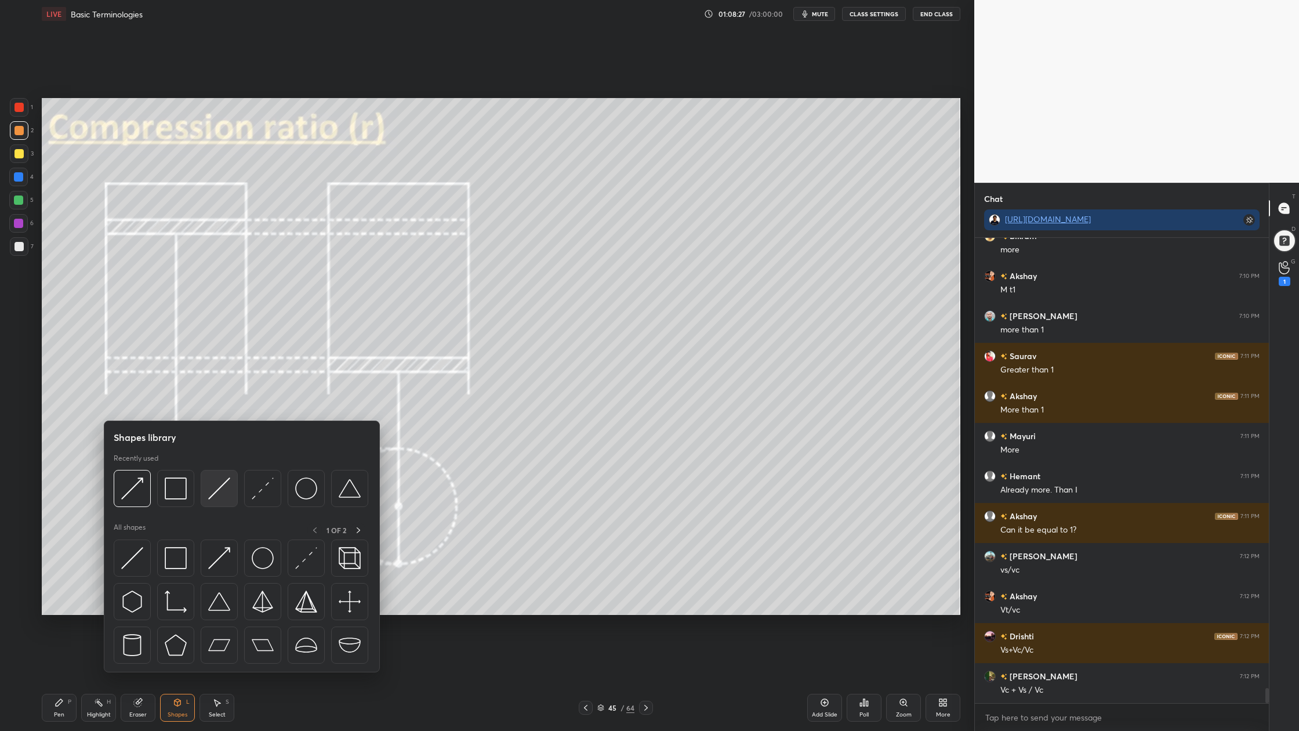
click at [216, 498] on img at bounding box center [219, 488] width 22 height 22
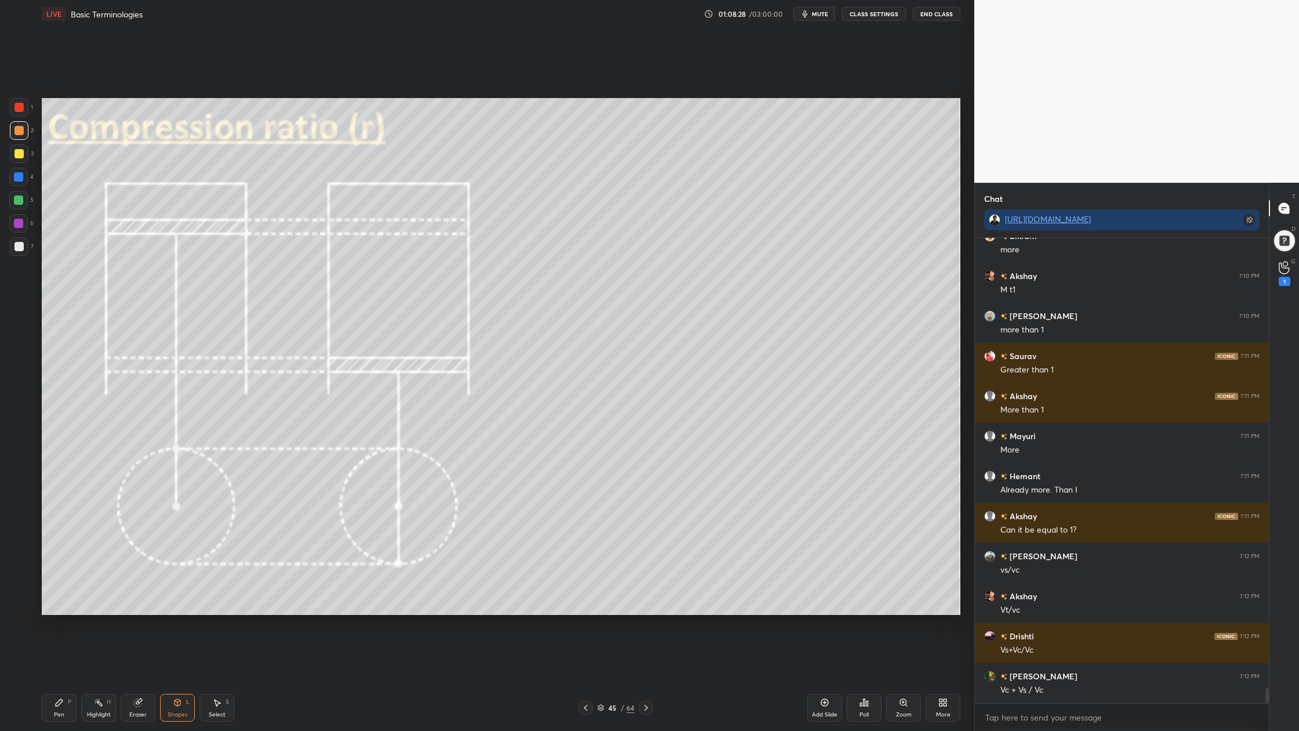
scroll to position [13762, 0]
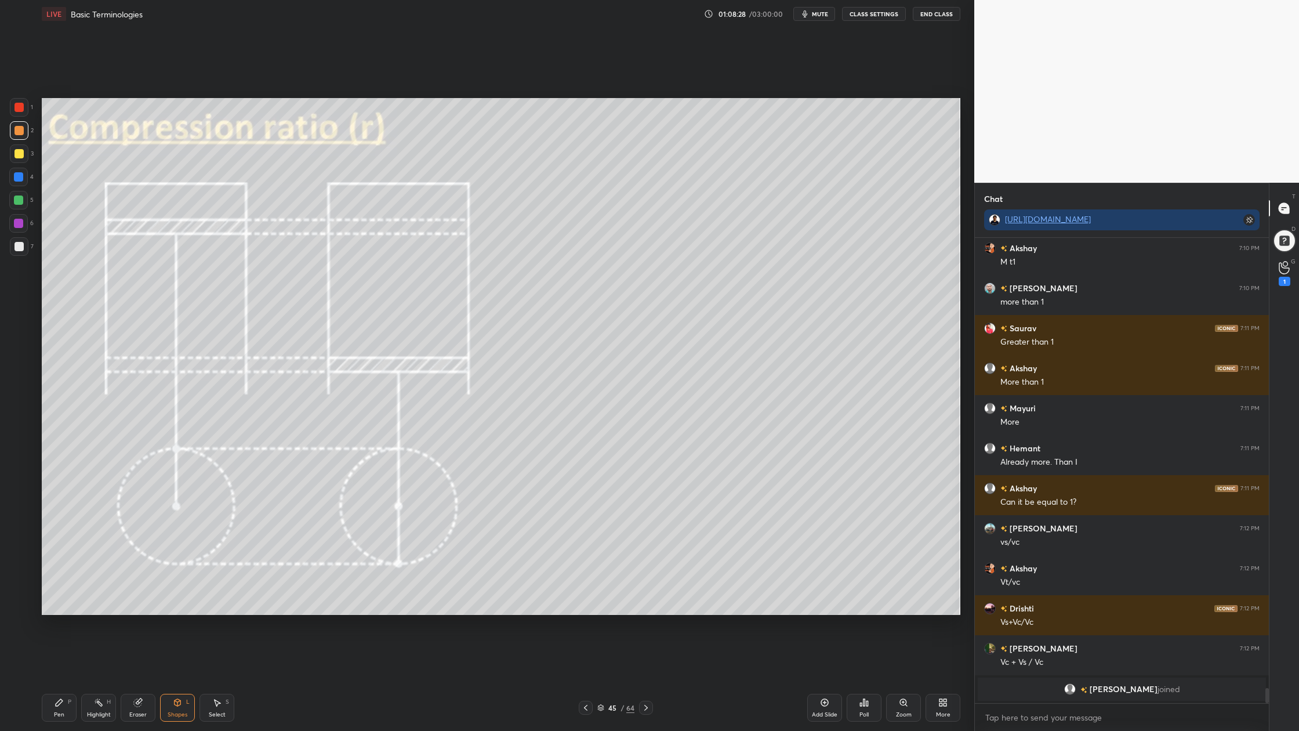
click at [19, 222] on div at bounding box center [18, 223] width 9 height 9
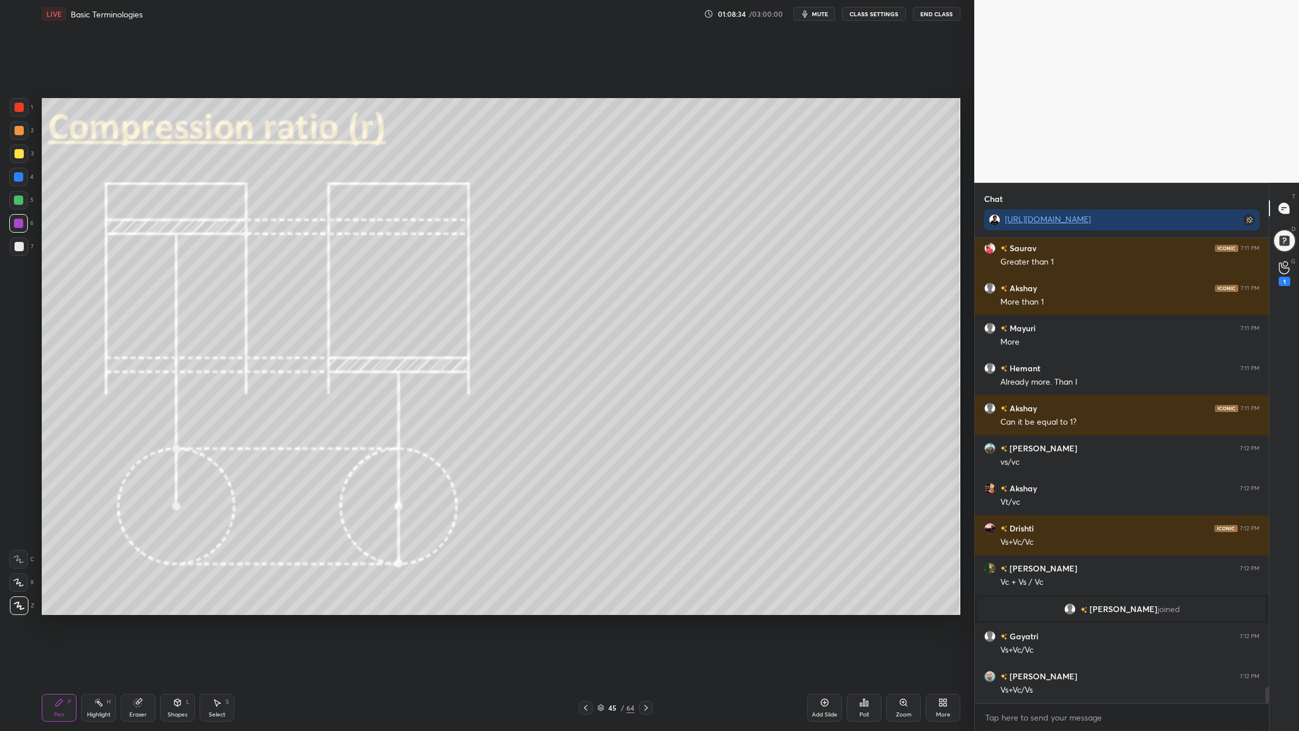
scroll to position [13076, 0]
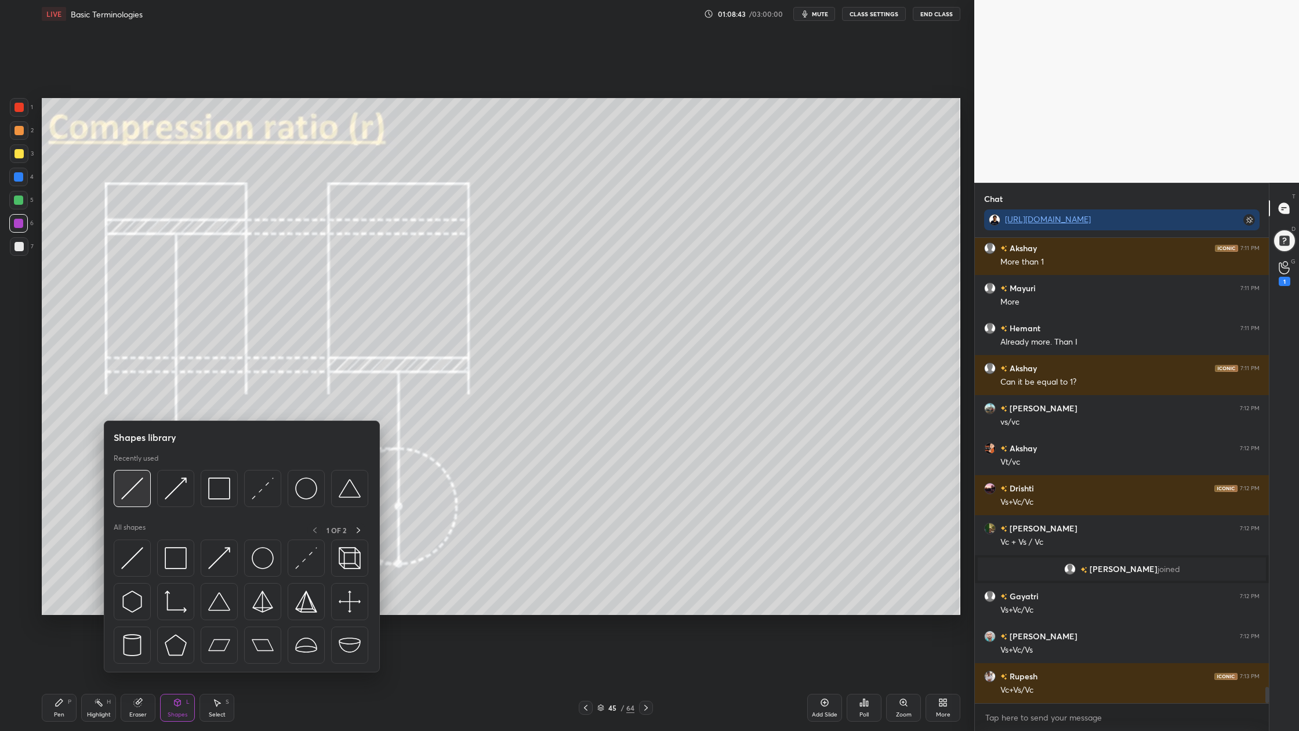
click at [136, 502] on div at bounding box center [132, 488] width 37 height 37
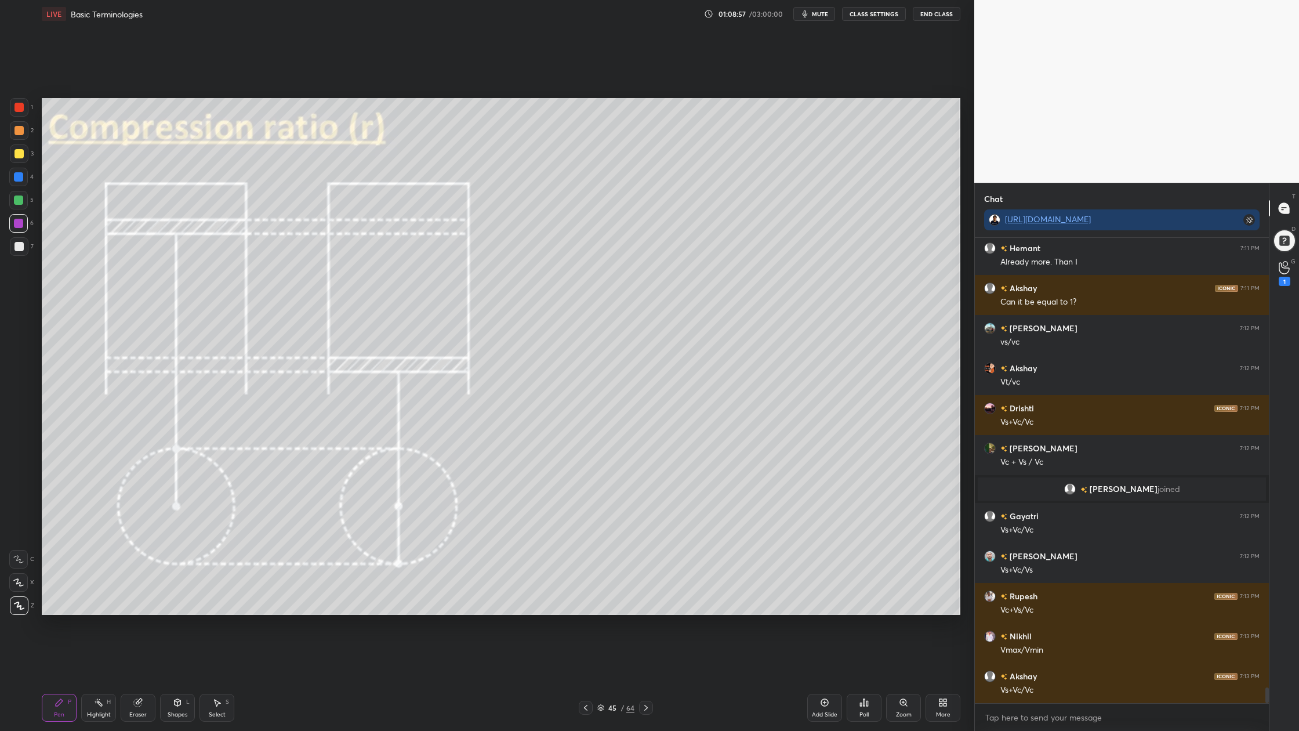
scroll to position [13196, 0]
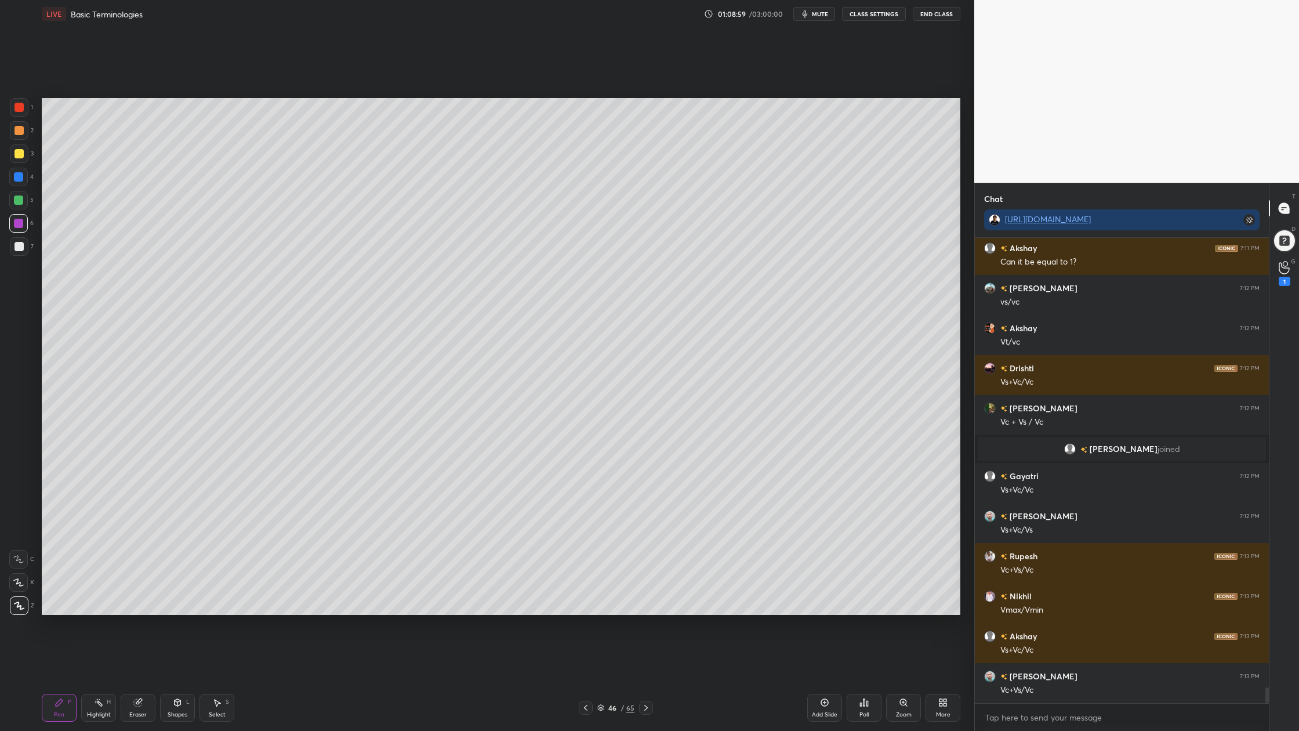
click at [19, 249] on div at bounding box center [19, 246] width 9 height 9
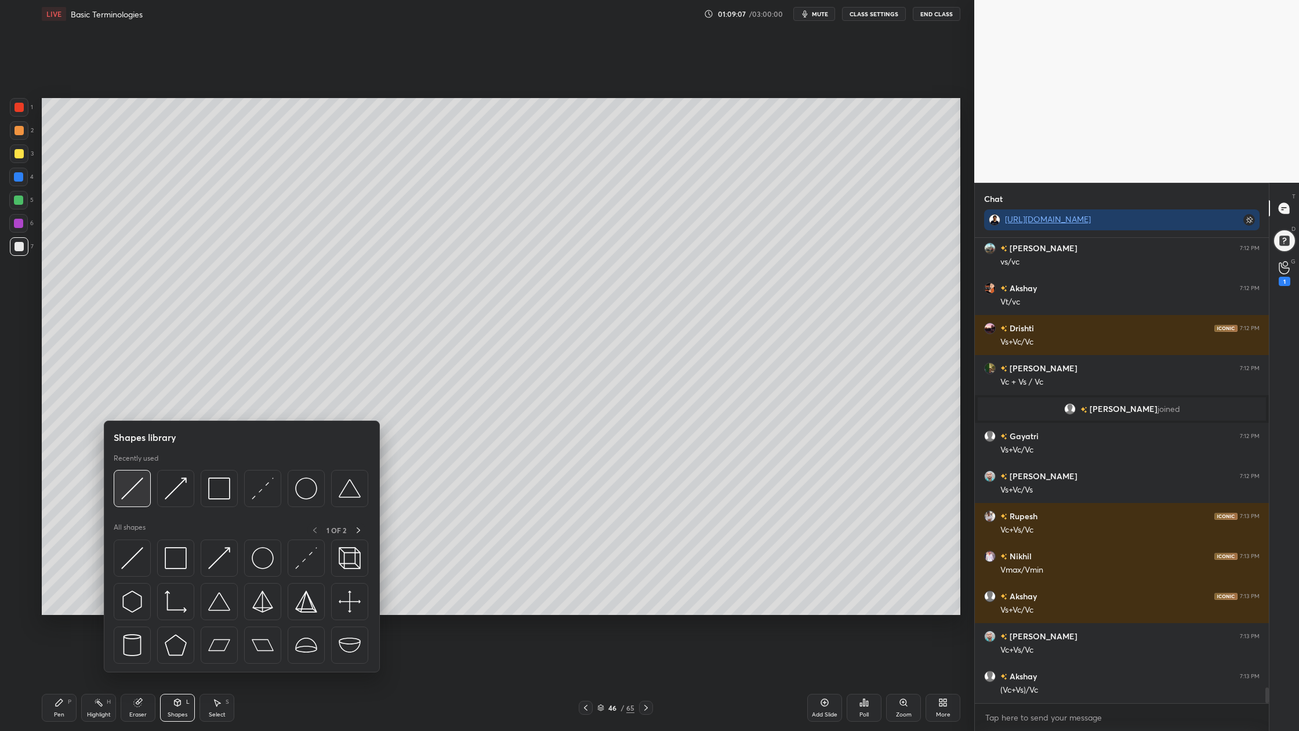
click at [131, 499] on div at bounding box center [132, 488] width 37 height 37
click at [216, 497] on img at bounding box center [219, 488] width 22 height 22
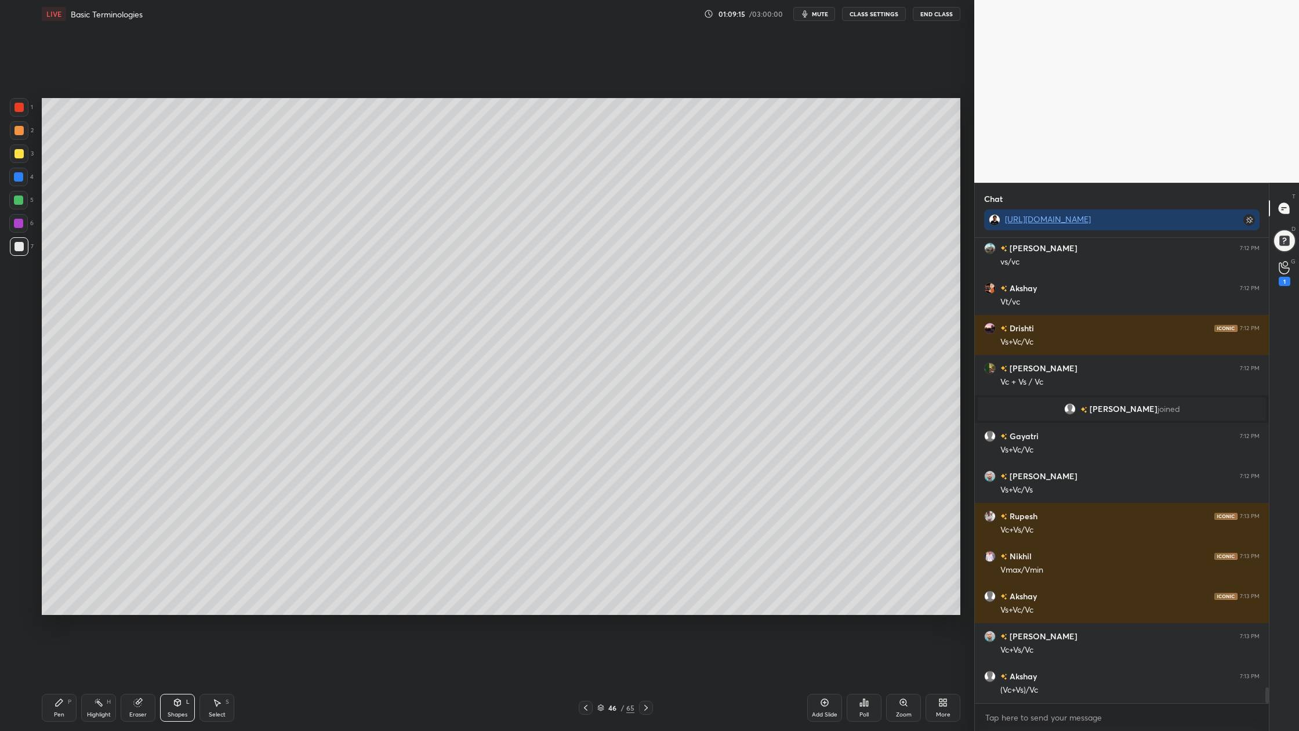
drag, startPoint x: 19, startPoint y: 132, endPoint x: 29, endPoint y: 131, distance: 10.5
click at [23, 132] on div at bounding box center [19, 130] width 9 height 9
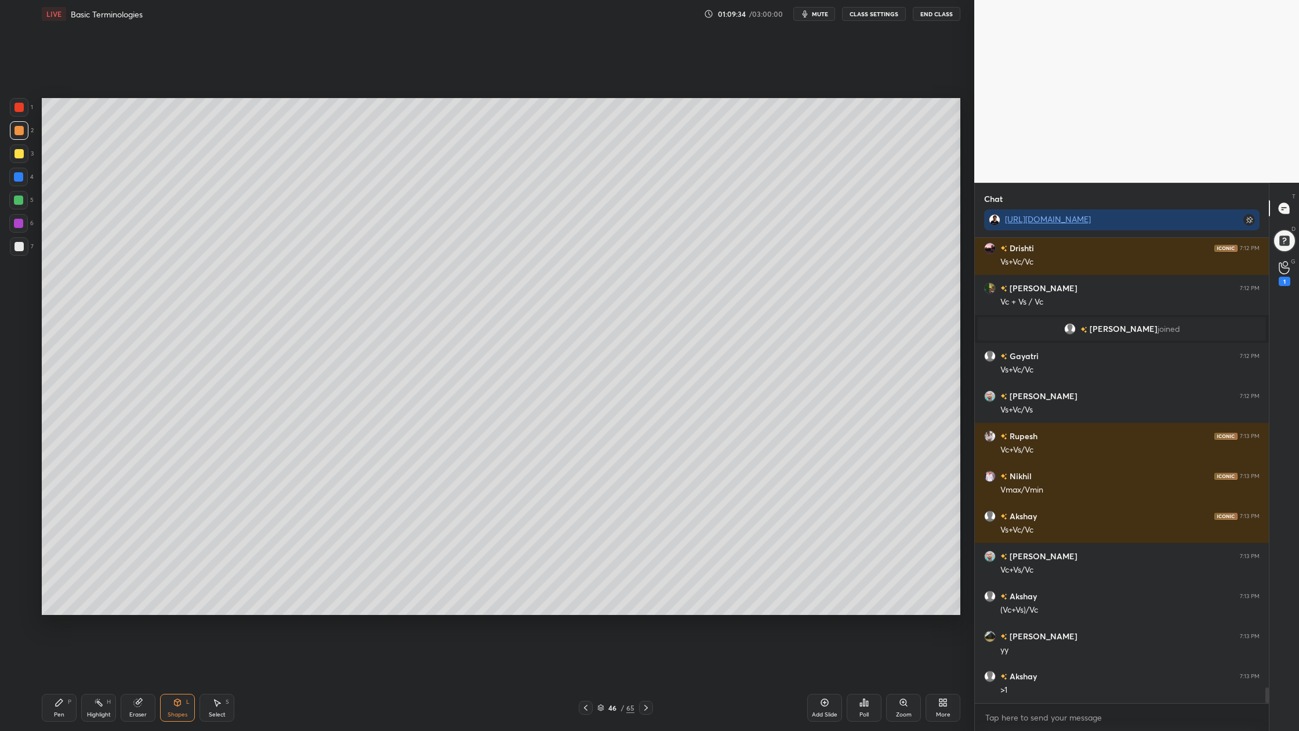
scroll to position [13356, 0]
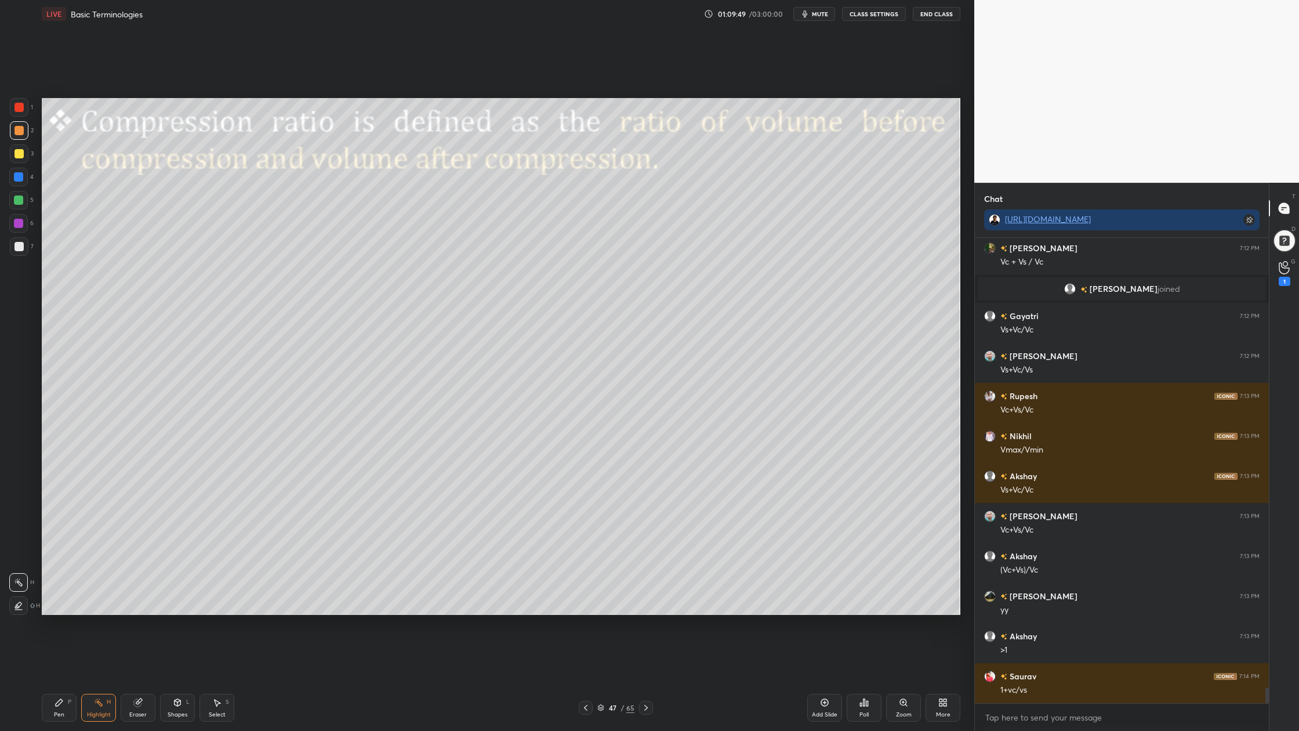
click at [817, 18] on button "mute" at bounding box center [815, 14] width 42 height 14
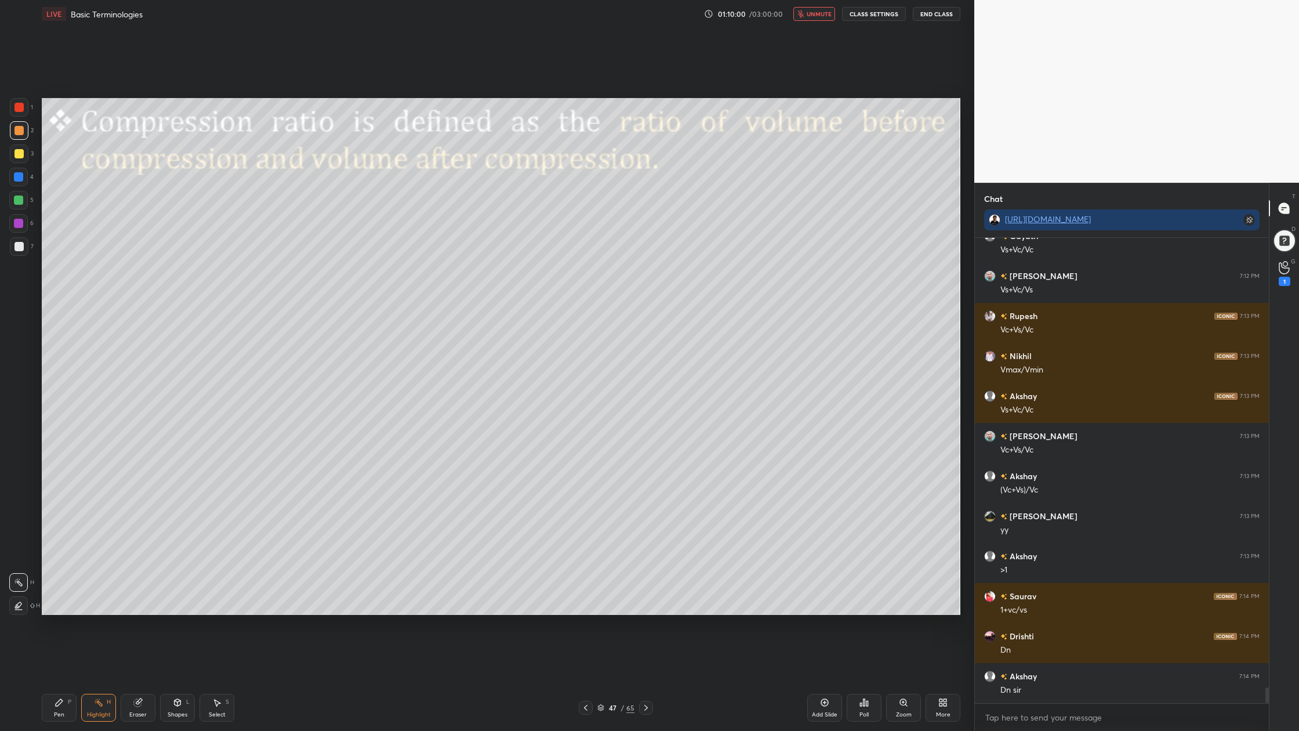
scroll to position [13476, 0]
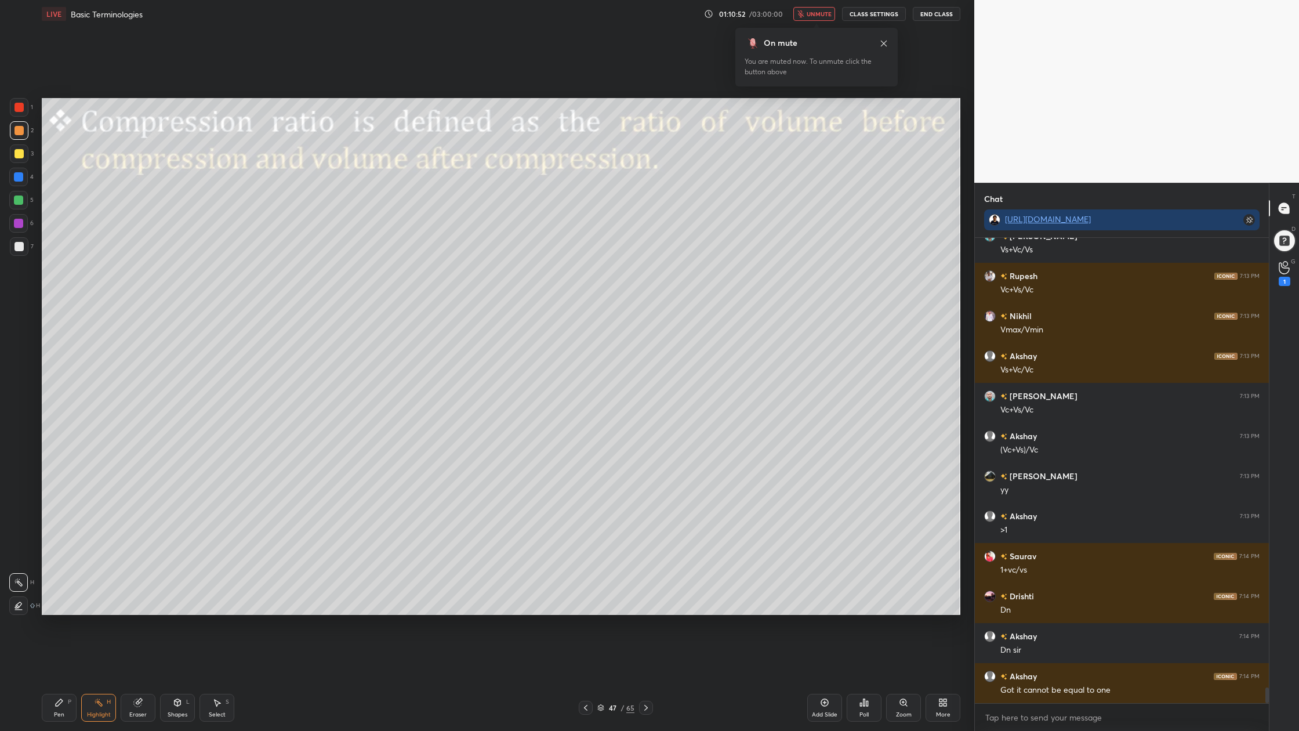
click at [817, 14] on span "unmute" at bounding box center [819, 14] width 25 height 8
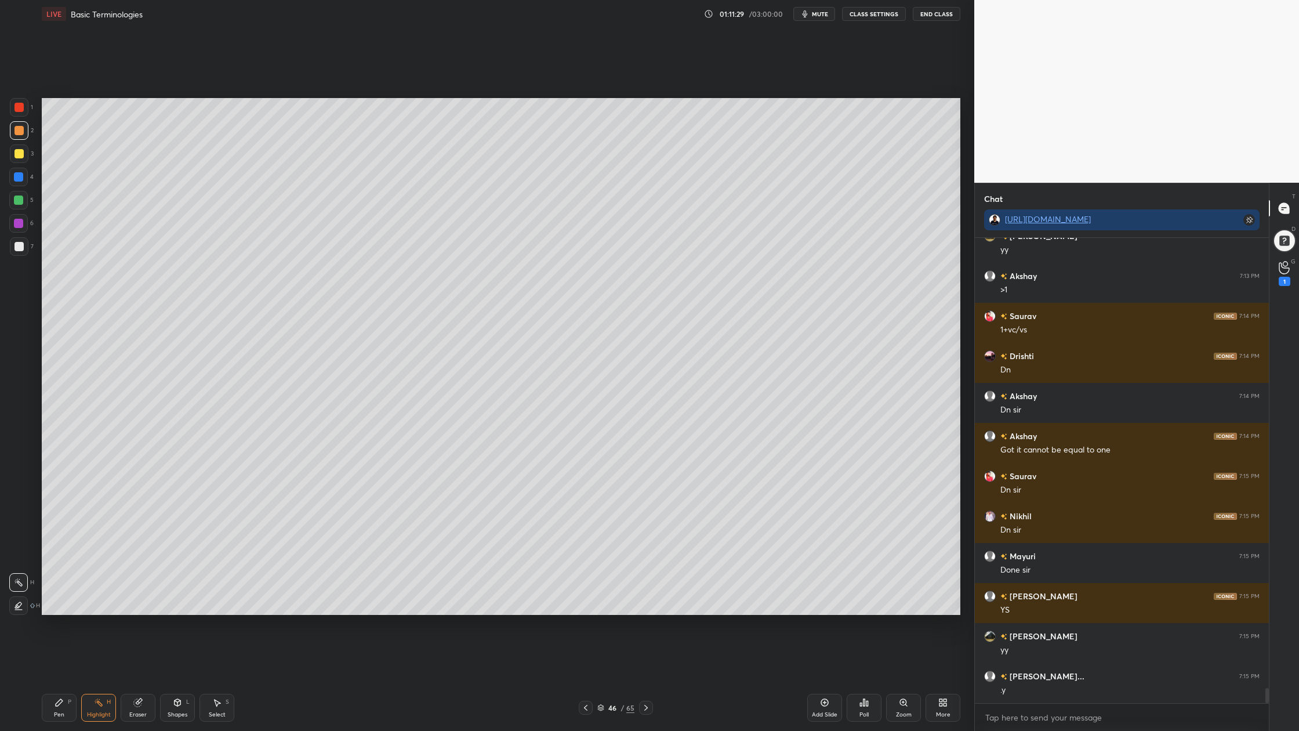
scroll to position [13757, 0]
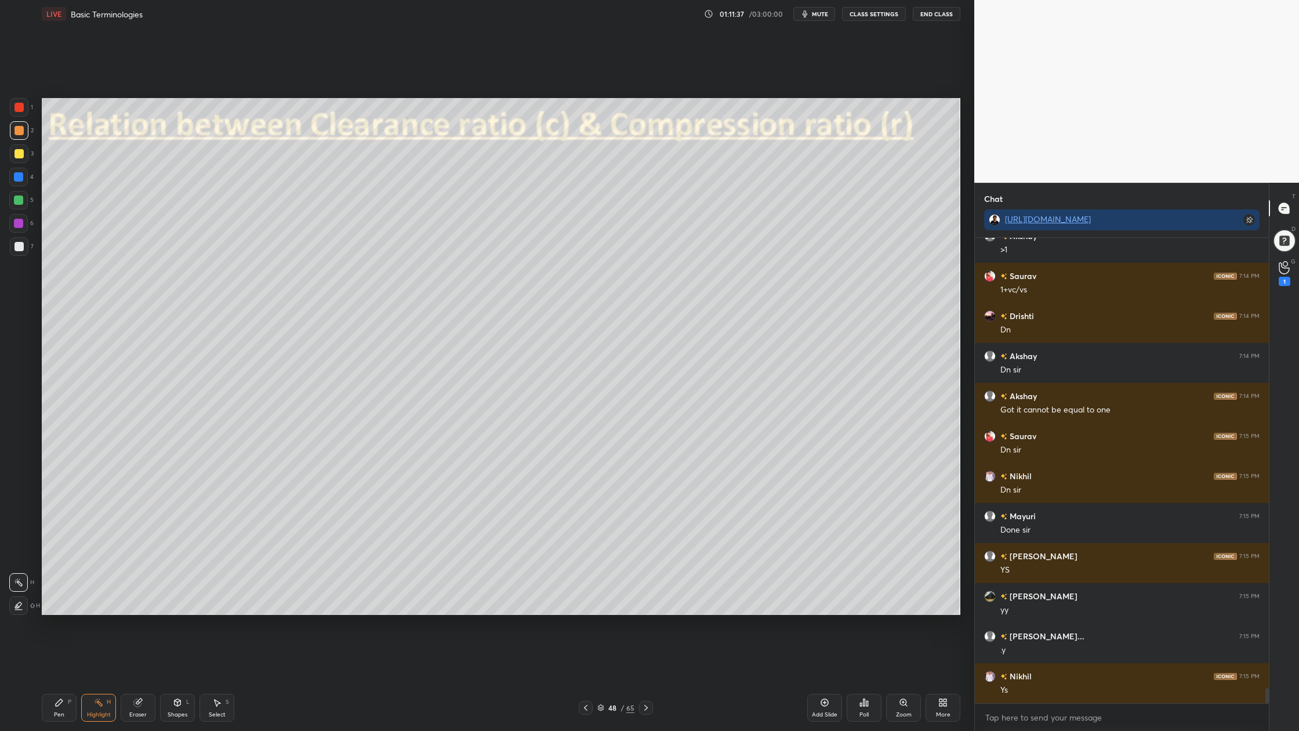
drag, startPoint x: 17, startPoint y: 202, endPoint x: 25, endPoint y: 204, distance: 7.6
click at [20, 203] on div at bounding box center [18, 200] width 9 height 9
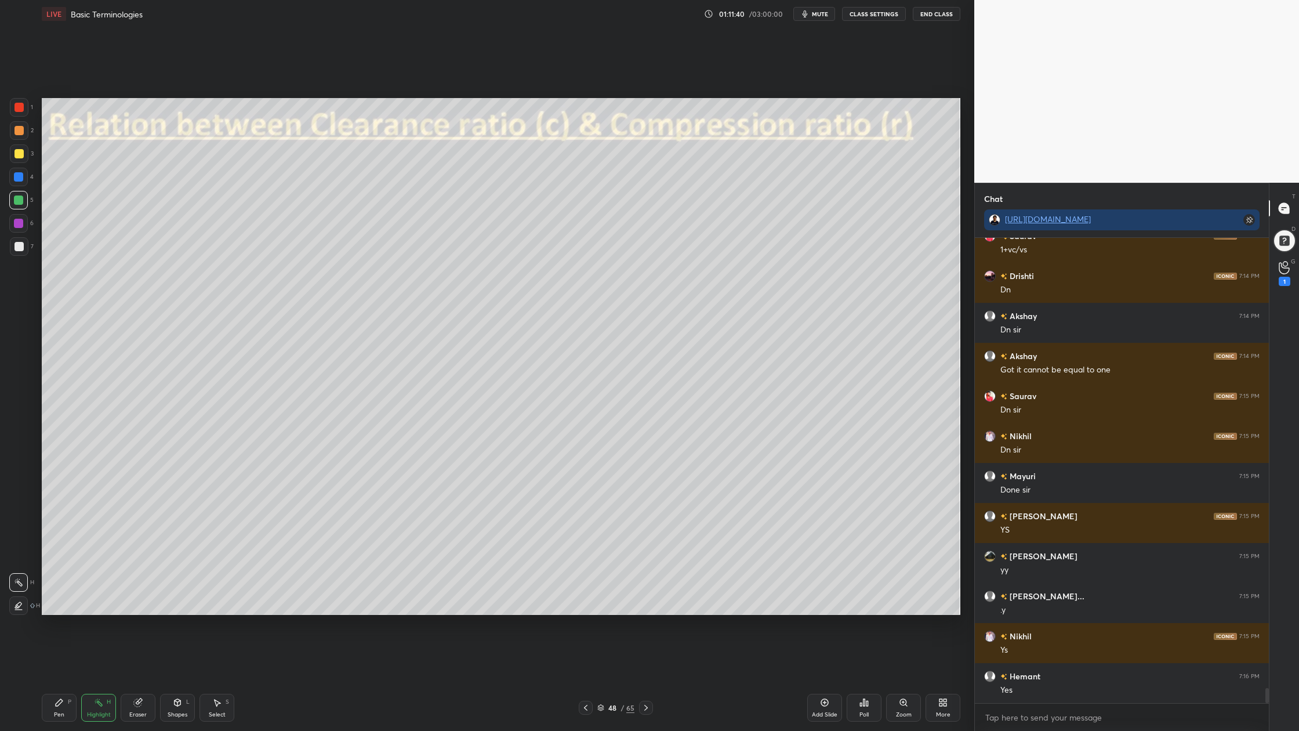
click at [16, 152] on div at bounding box center [19, 153] width 9 height 9
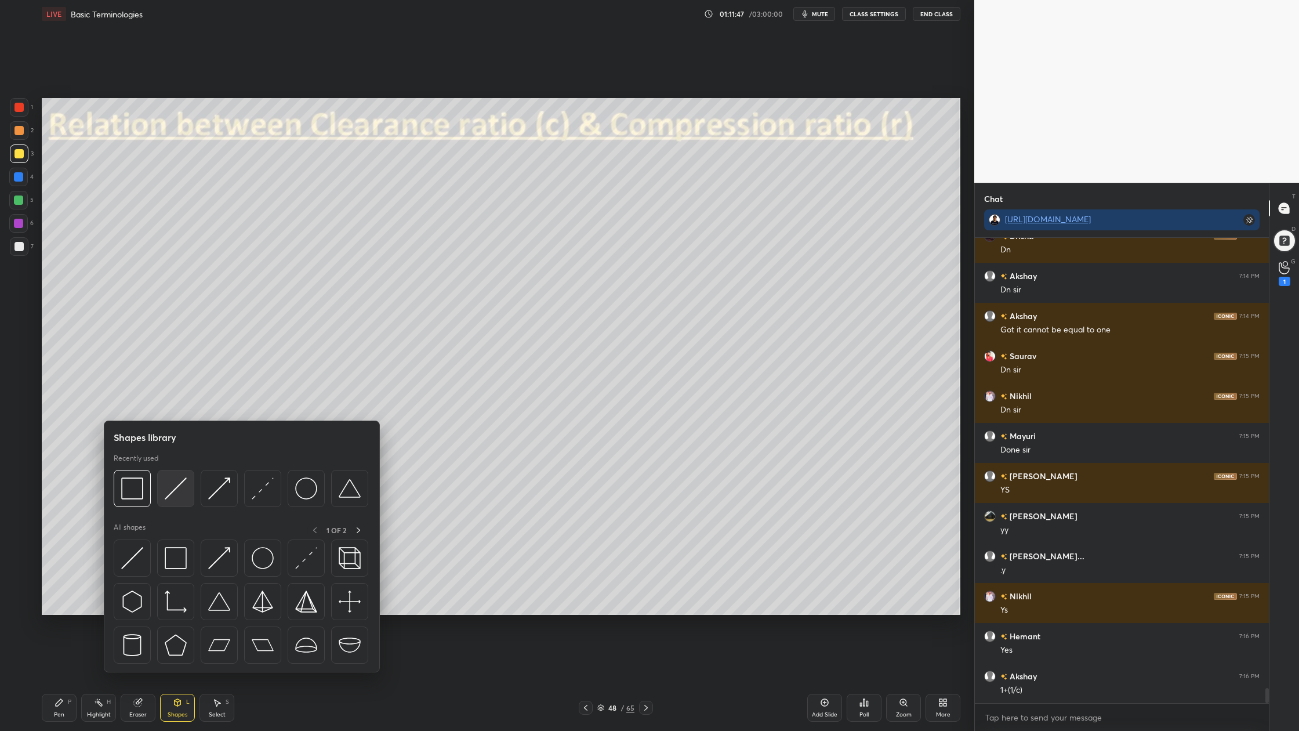
click at [180, 500] on div at bounding box center [175, 488] width 37 height 37
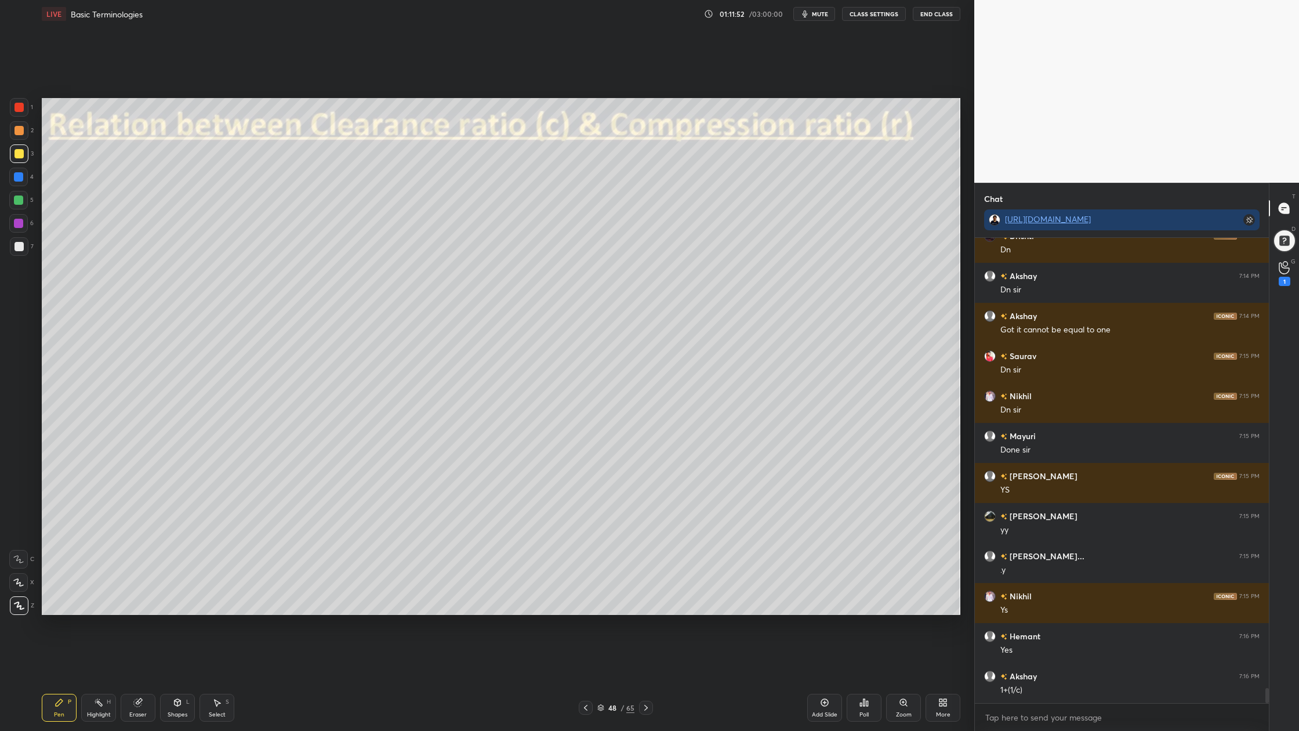
click at [19, 249] on div at bounding box center [19, 246] width 9 height 9
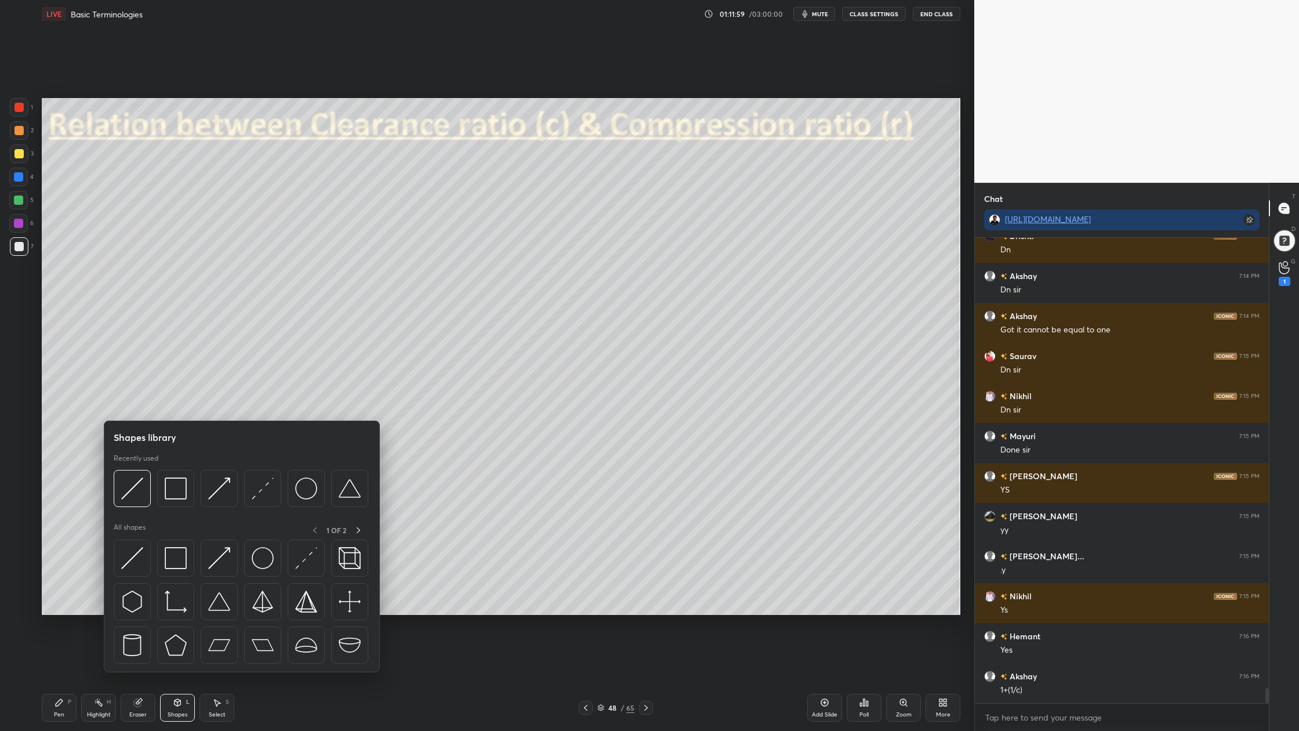
click at [129, 513] on div "Shapes library Recently used All shapes 1 OF 2" at bounding box center [242, 547] width 276 height 252
click at [133, 500] on div at bounding box center [132, 488] width 37 height 37
click at [132, 493] on img at bounding box center [132, 488] width 22 height 22
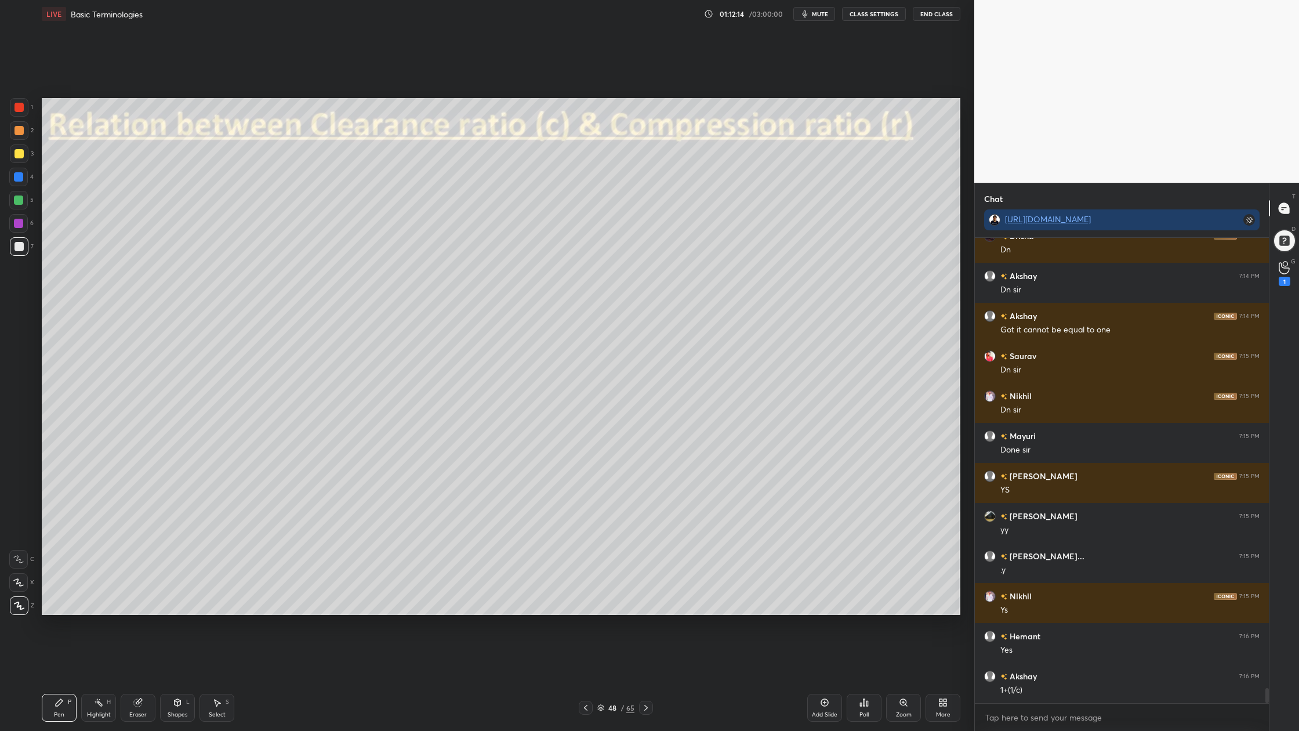
scroll to position [13848, 0]
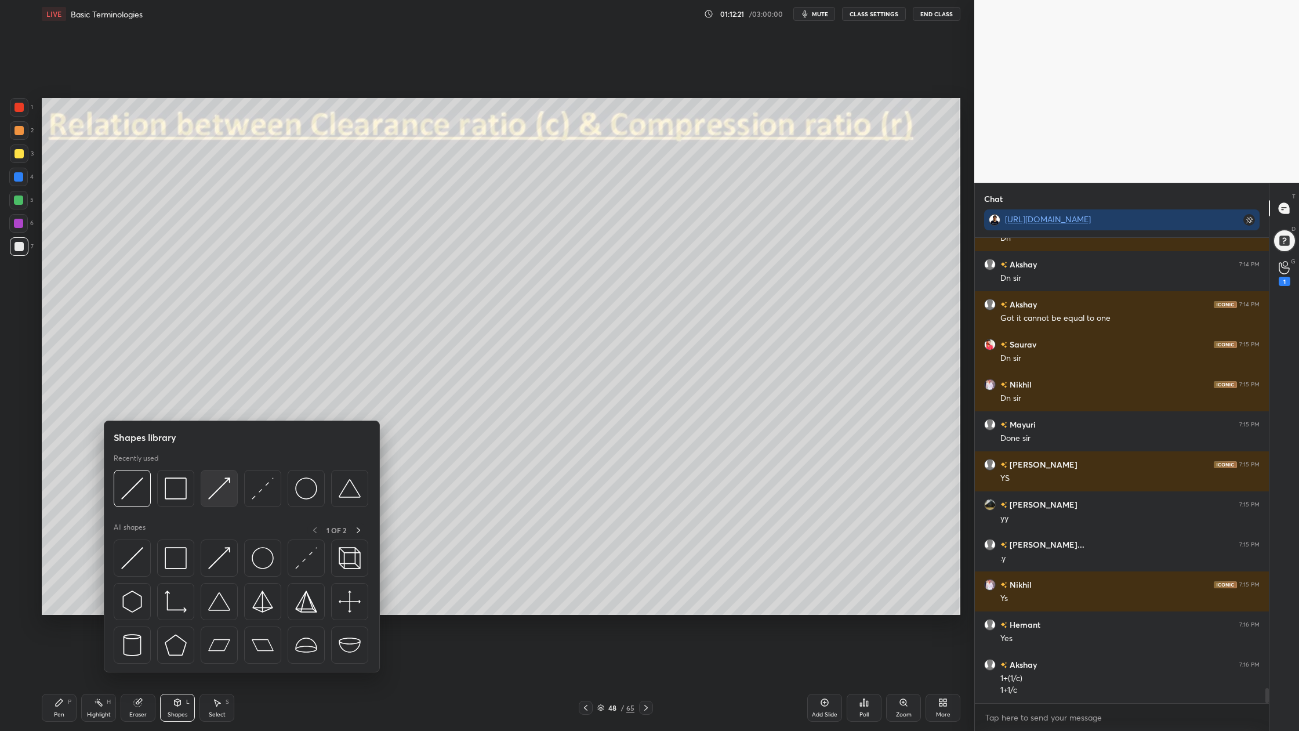
click at [215, 498] on img at bounding box center [219, 488] width 22 height 22
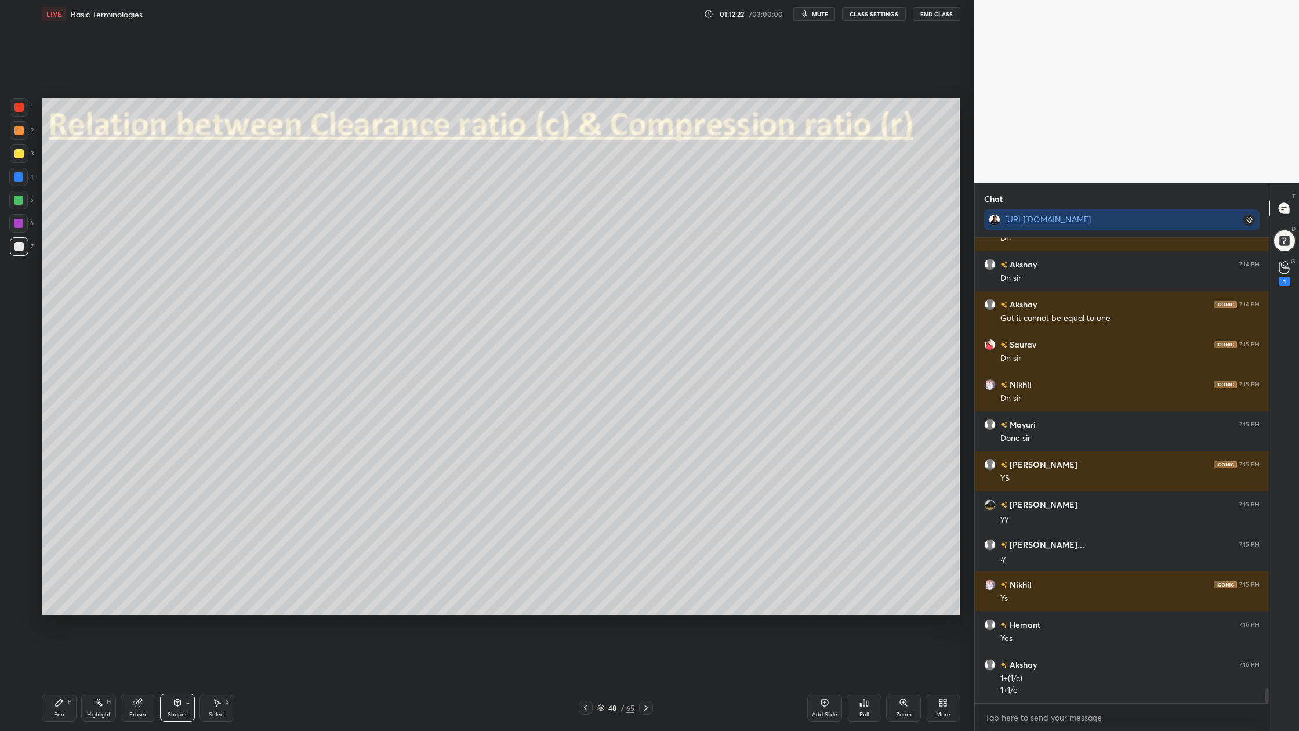
drag, startPoint x: 22, startPoint y: 111, endPoint x: 26, endPoint y: 135, distance: 24.7
click at [22, 115] on div at bounding box center [19, 107] width 19 height 19
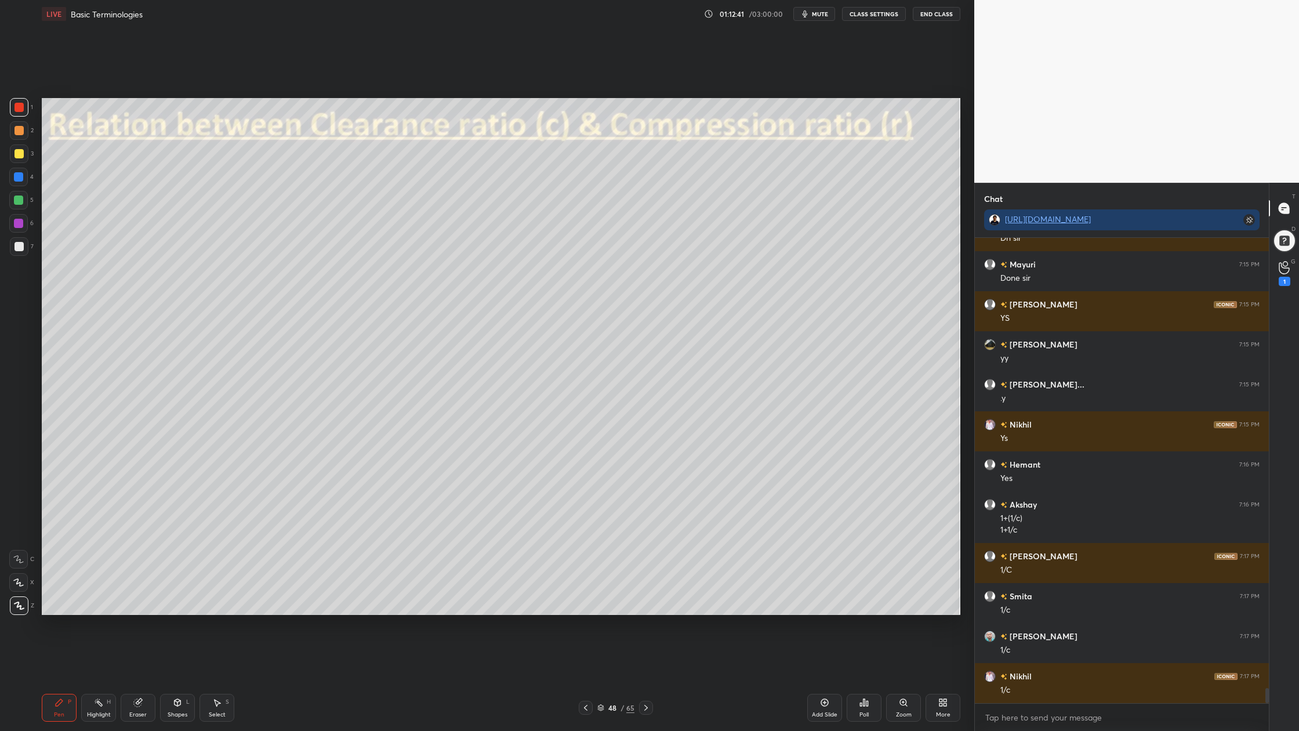
scroll to position [14048, 0]
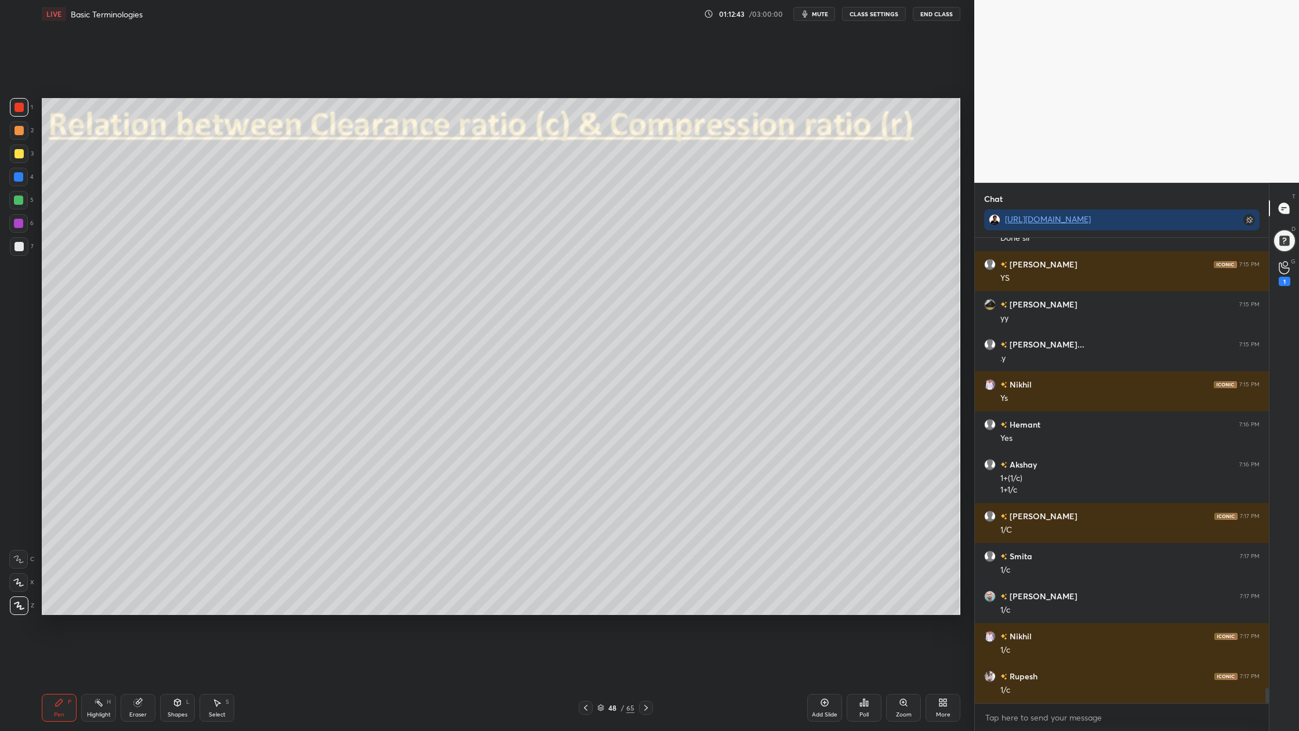
click at [21, 251] on div at bounding box center [19, 246] width 19 height 19
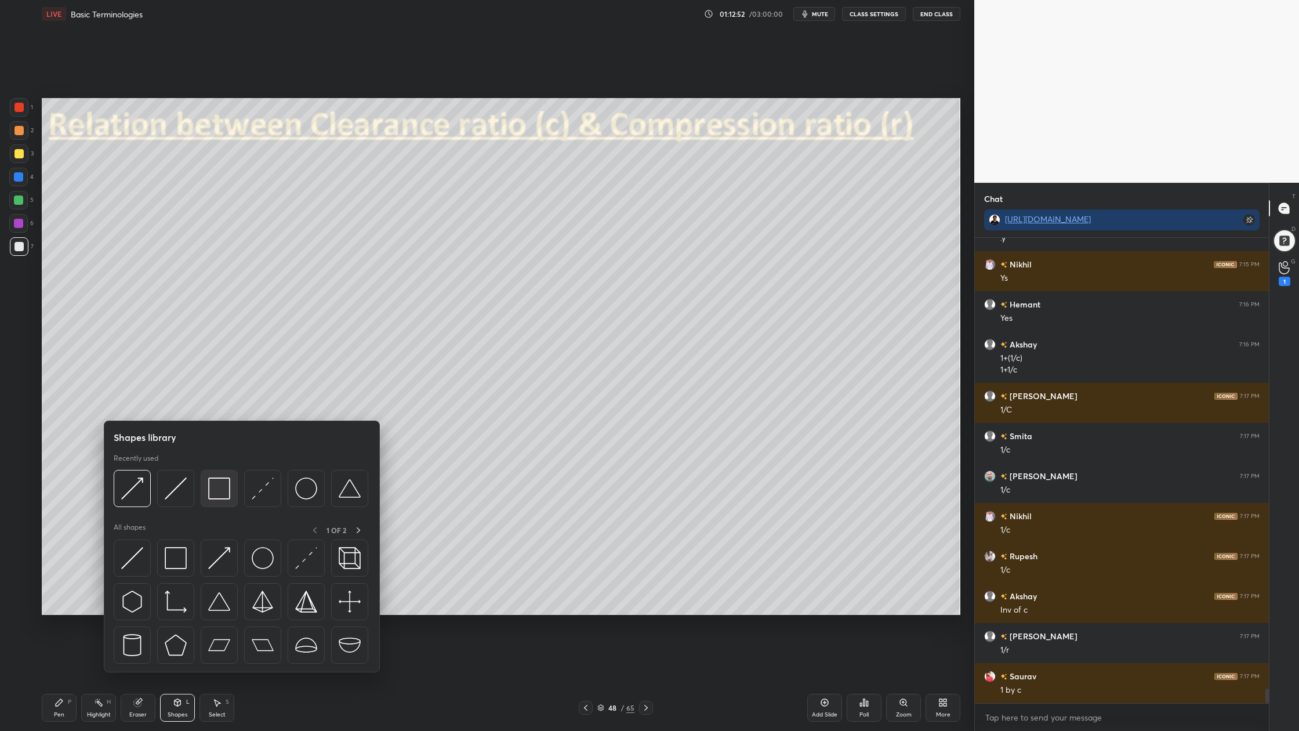
scroll to position [14209, 0]
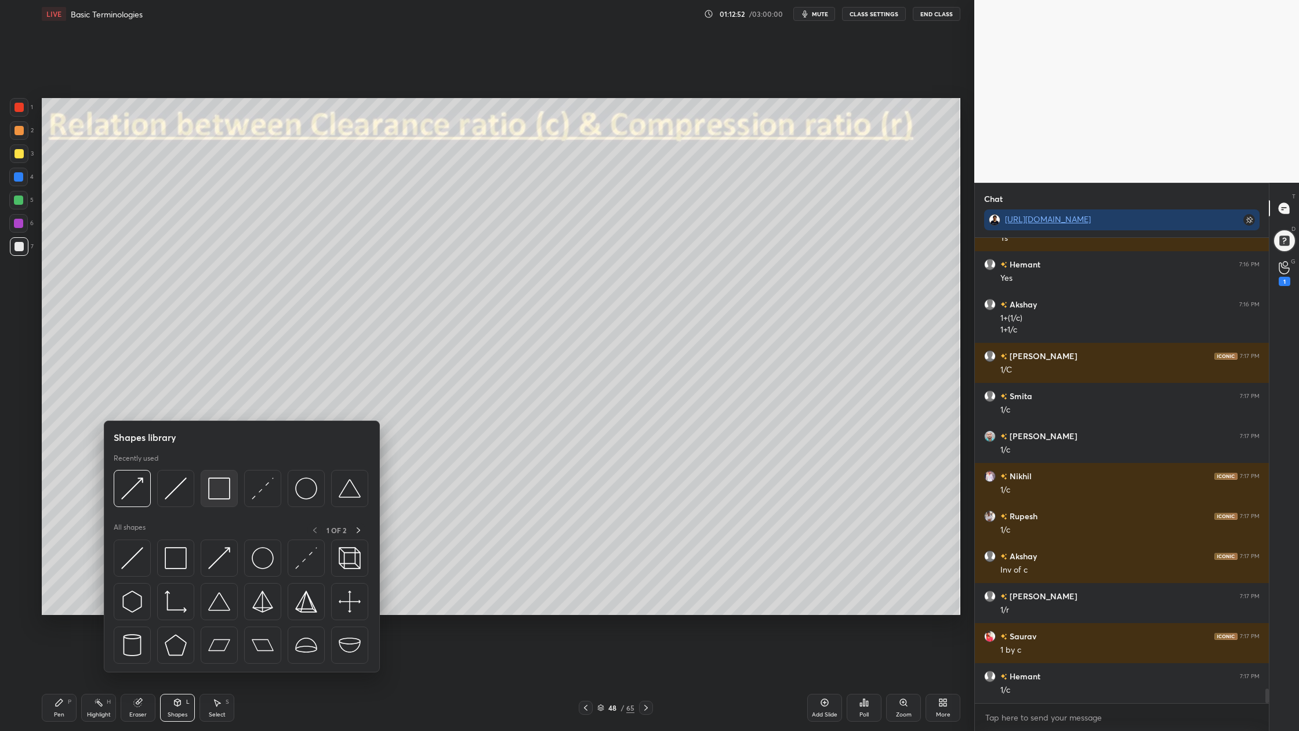
click at [223, 501] on div at bounding box center [219, 488] width 37 height 37
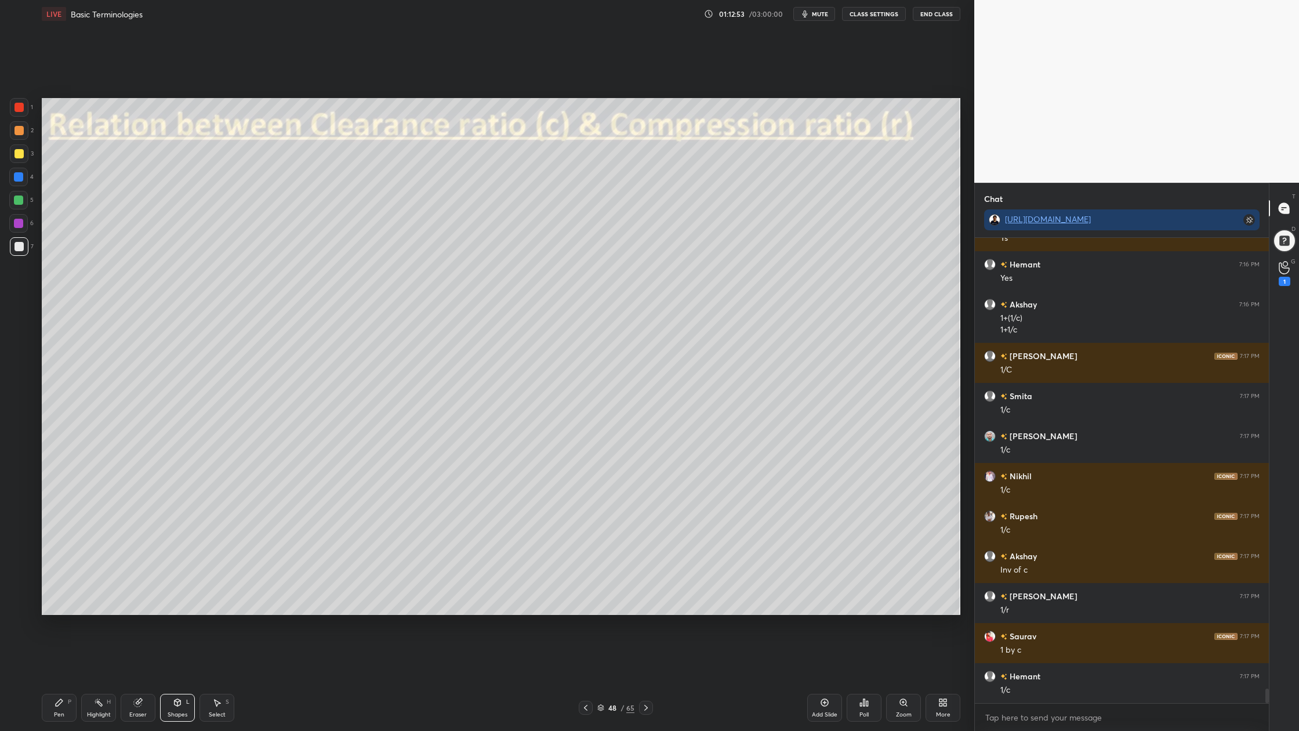
drag, startPoint x: 17, startPoint y: 136, endPoint x: 23, endPoint y: 234, distance: 98.2
click at [20, 139] on div at bounding box center [19, 130] width 19 height 19
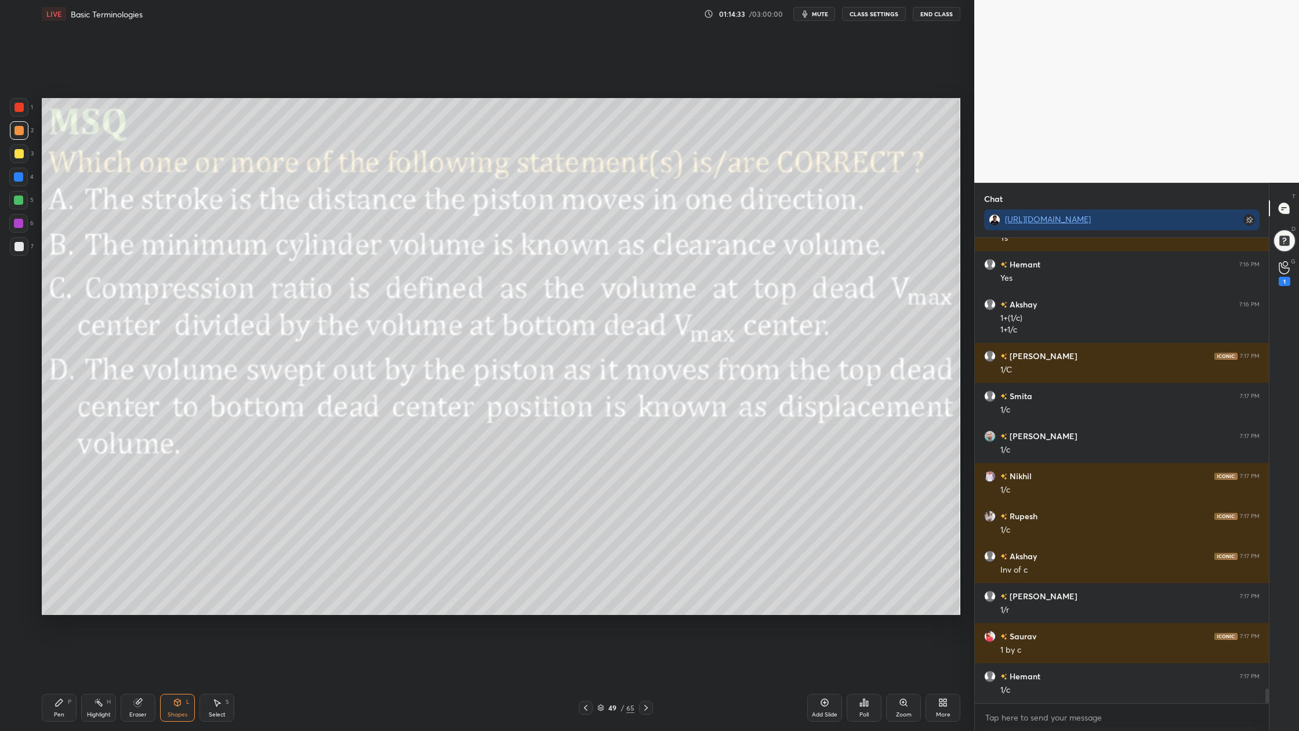
scroll to position [14249, 0]
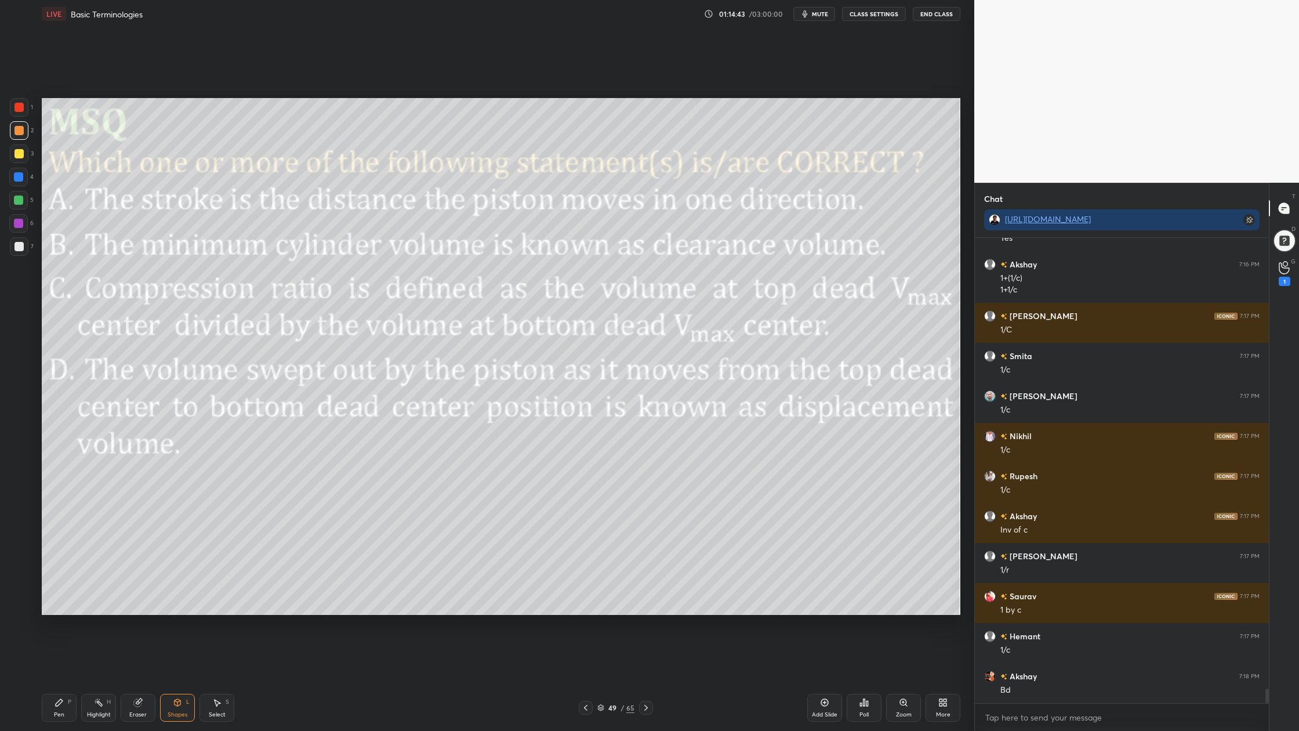
drag, startPoint x: 24, startPoint y: 106, endPoint x: 30, endPoint y: 109, distance: 6.5
click at [25, 106] on div at bounding box center [19, 107] width 19 height 19
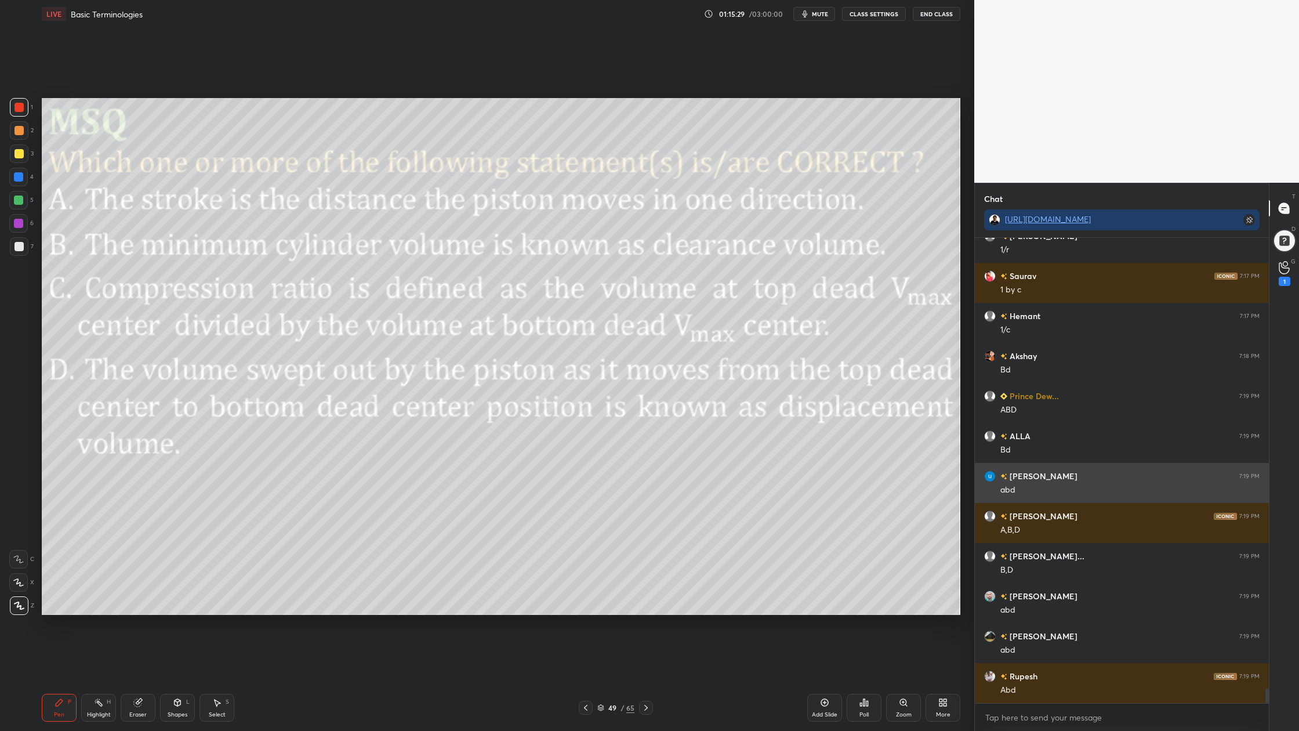
scroll to position [14609, 0]
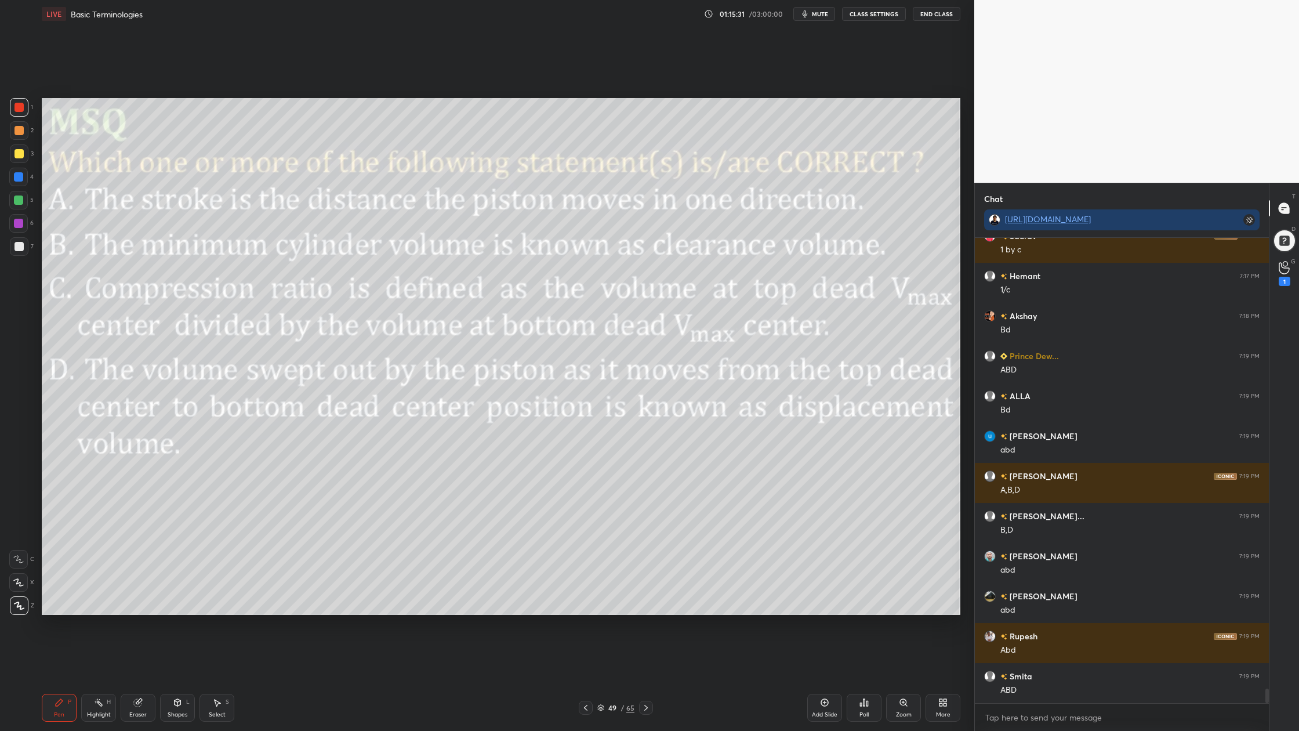
click at [24, 206] on div at bounding box center [18, 200] width 19 height 19
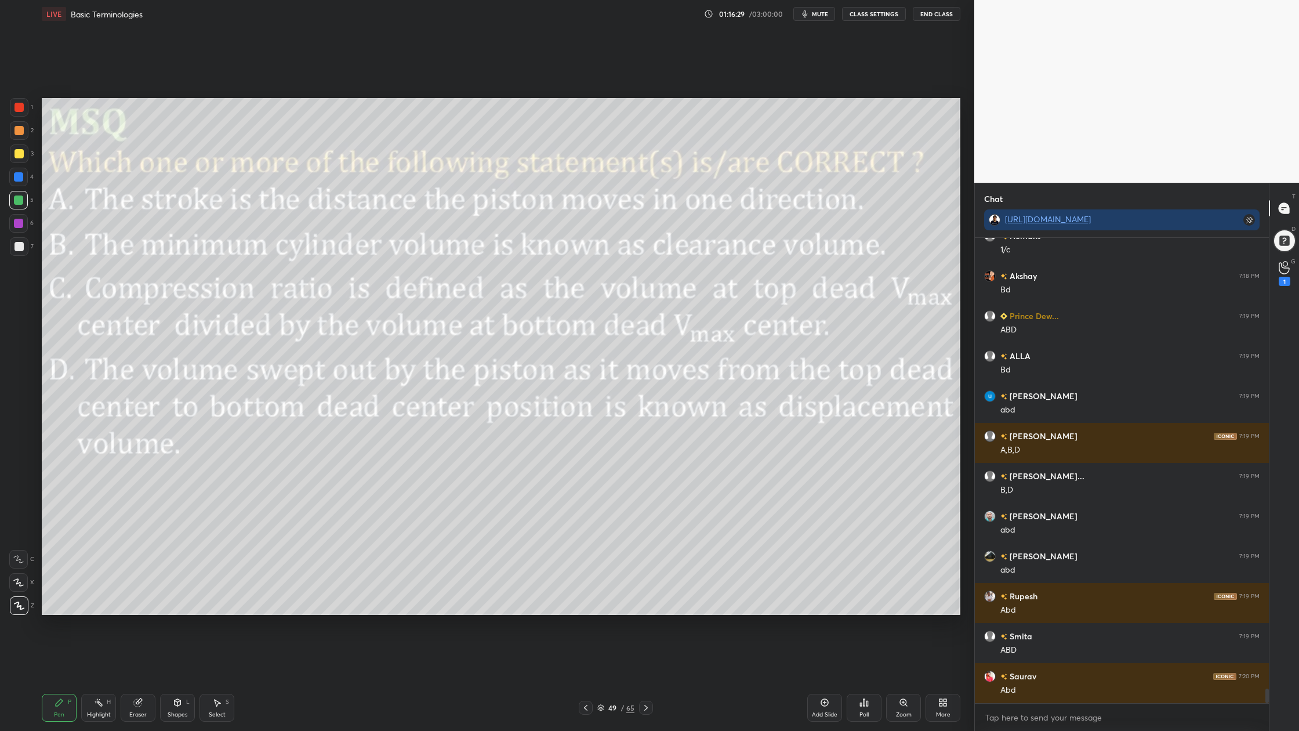
click at [15, 107] on div at bounding box center [19, 107] width 9 height 9
click at [18, 204] on div at bounding box center [18, 200] width 9 height 9
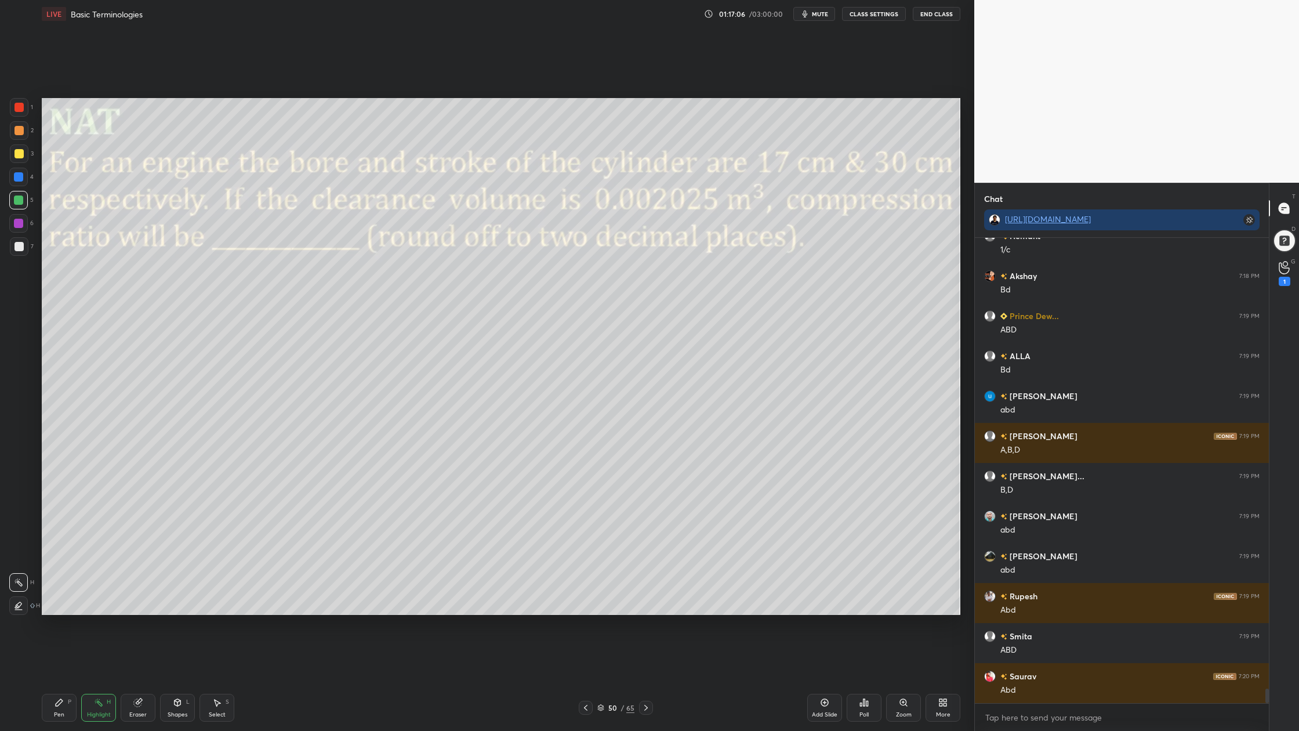
click at [19, 105] on div at bounding box center [19, 107] width 9 height 9
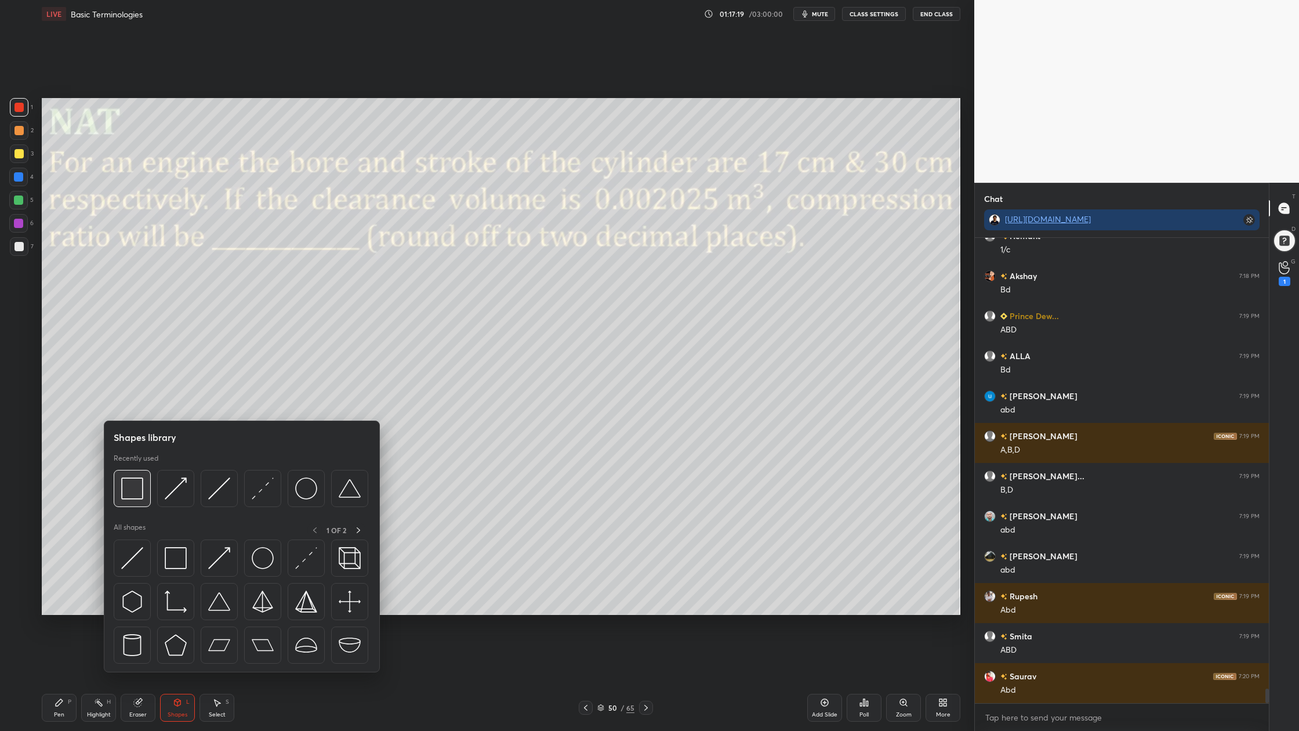
click at [135, 492] on img at bounding box center [132, 488] width 22 height 22
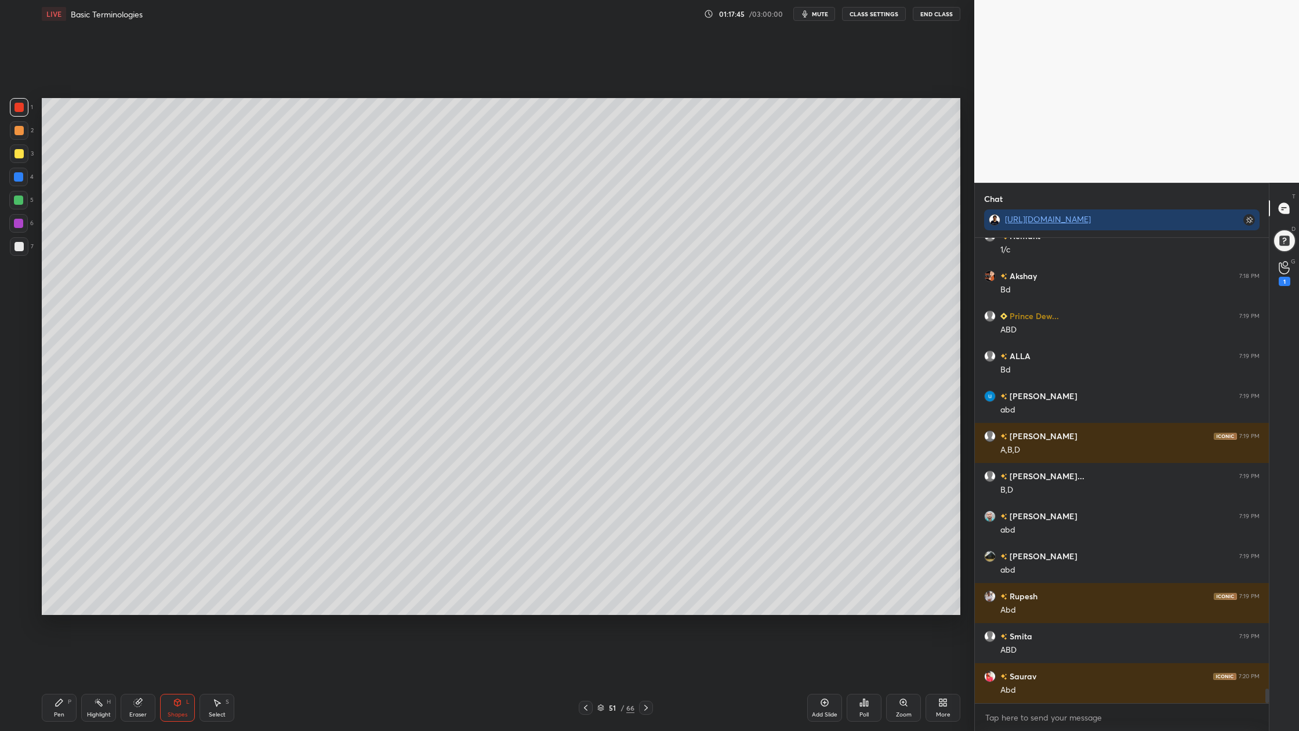
drag, startPoint x: 21, startPoint y: 150, endPoint x: 23, endPoint y: 161, distance: 11.7
click at [20, 150] on div at bounding box center [19, 153] width 9 height 9
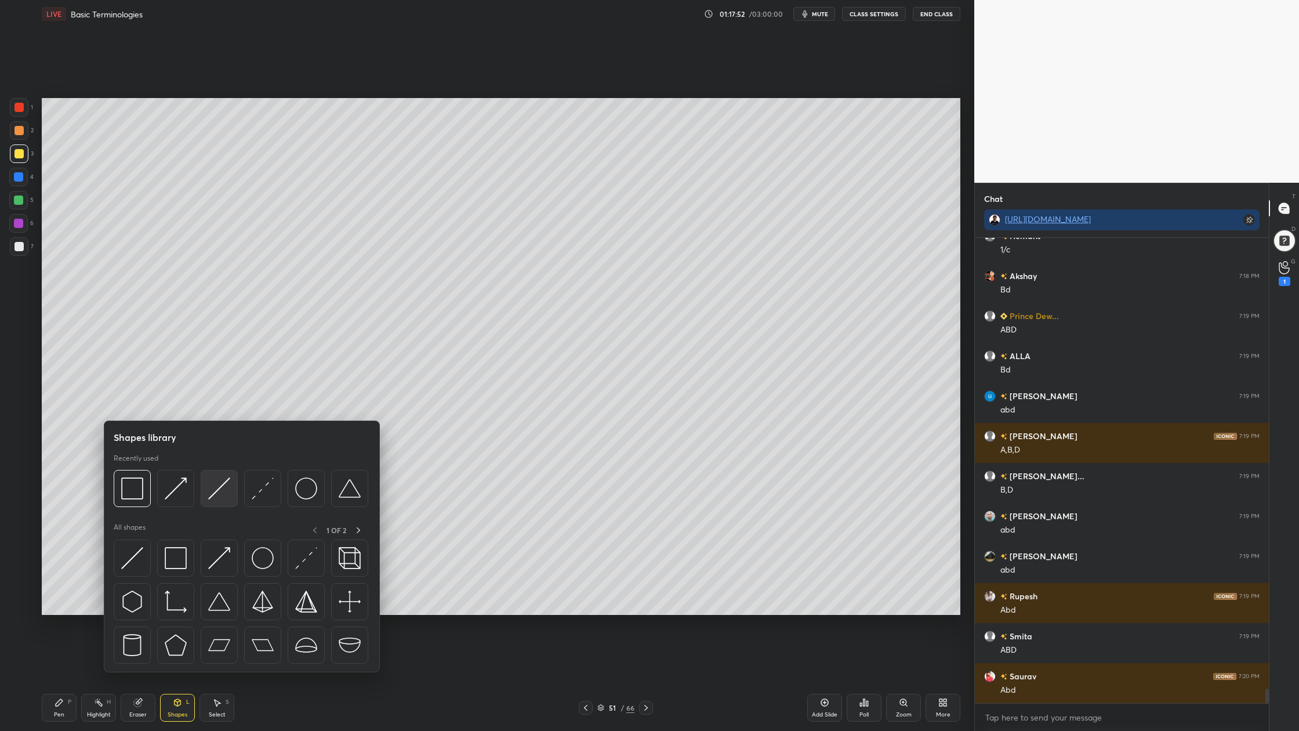
click at [220, 502] on div at bounding box center [219, 488] width 37 height 37
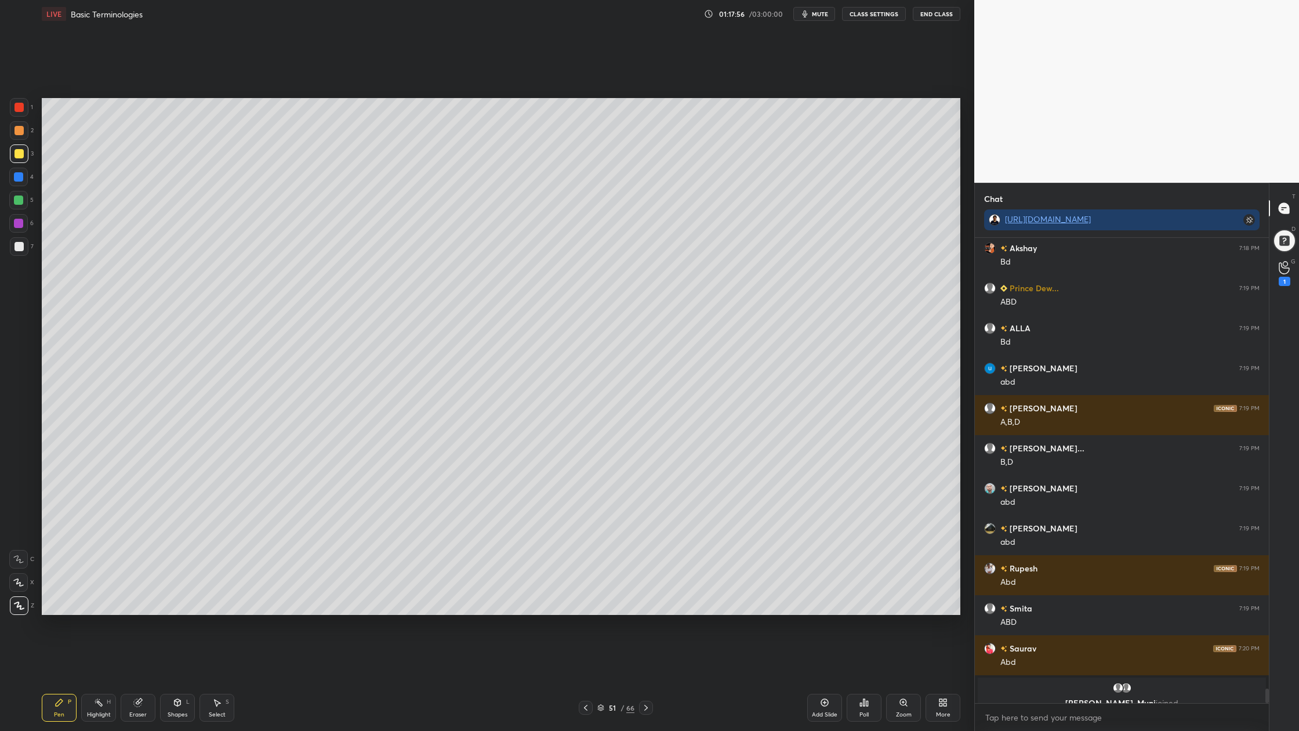
scroll to position [14691, 0]
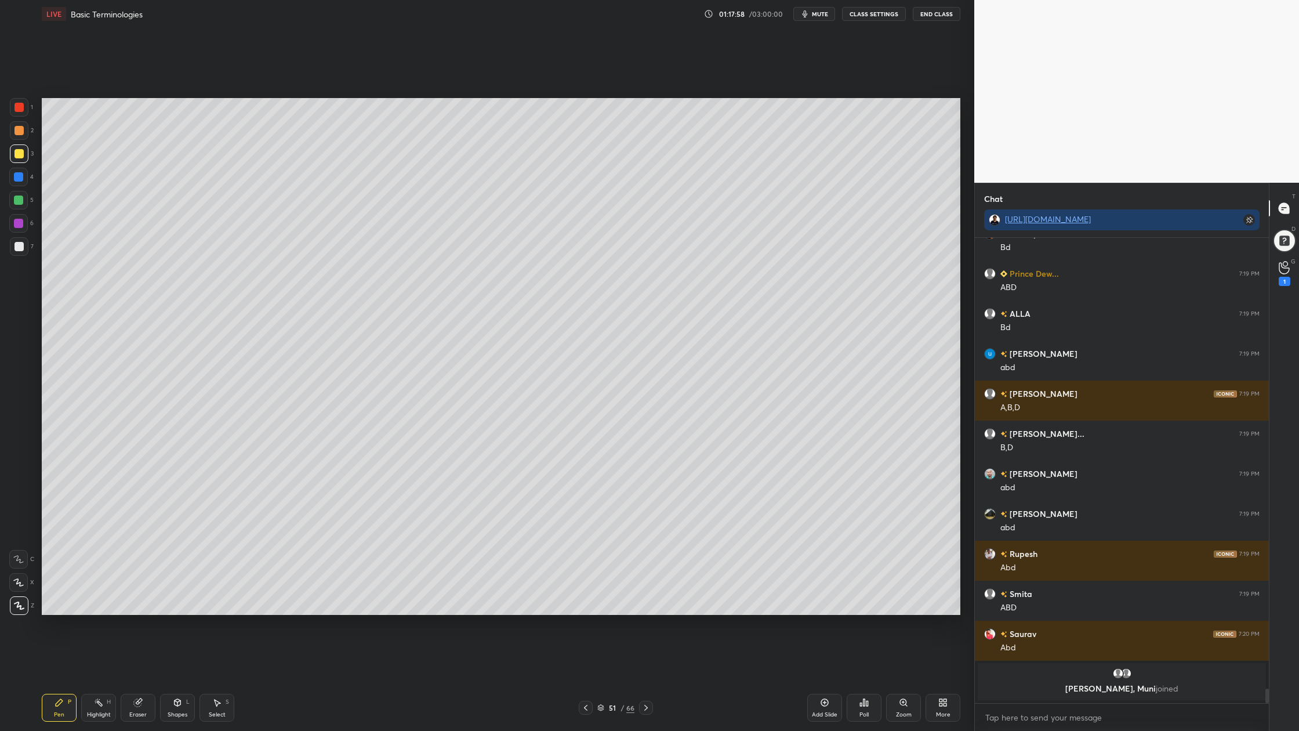
click at [21, 247] on div at bounding box center [19, 246] width 9 height 9
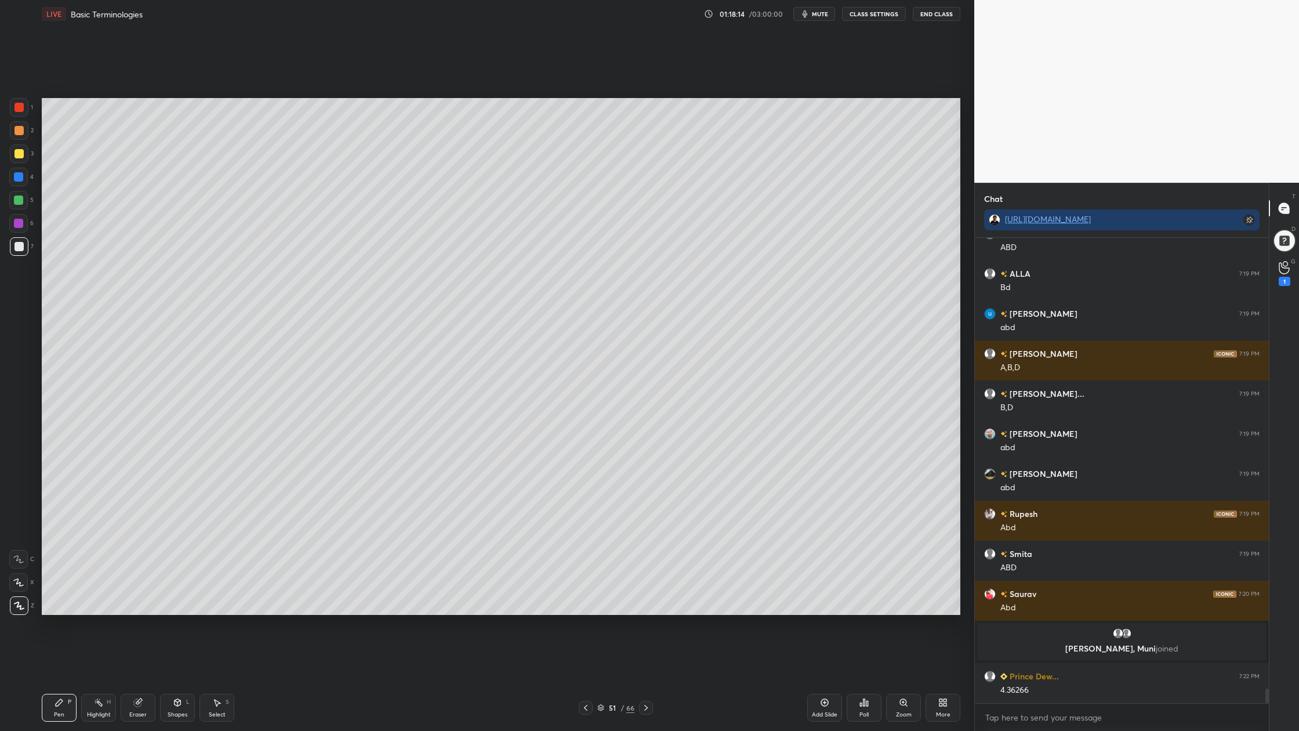
drag, startPoint x: 20, startPoint y: 197, endPoint x: 38, endPoint y: 237, distance: 43.6
click at [20, 198] on div at bounding box center [18, 200] width 9 height 9
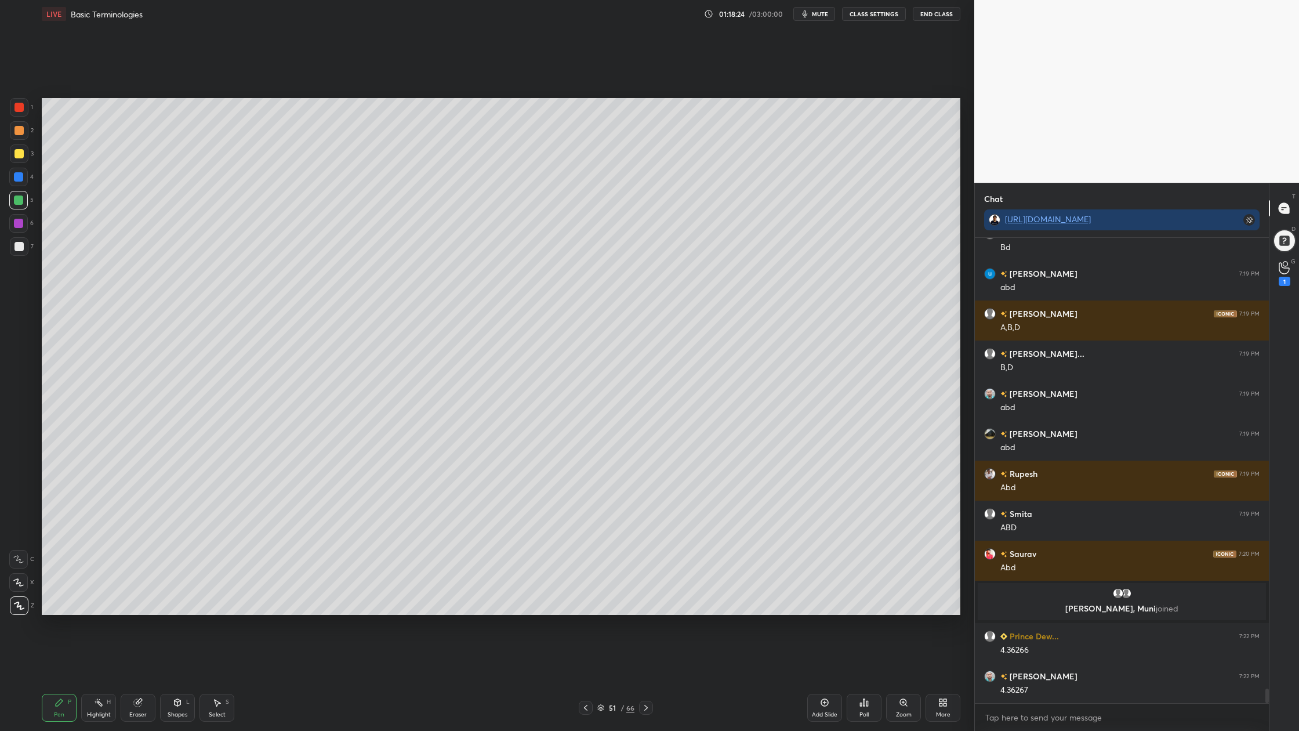
scroll to position [14350, 0]
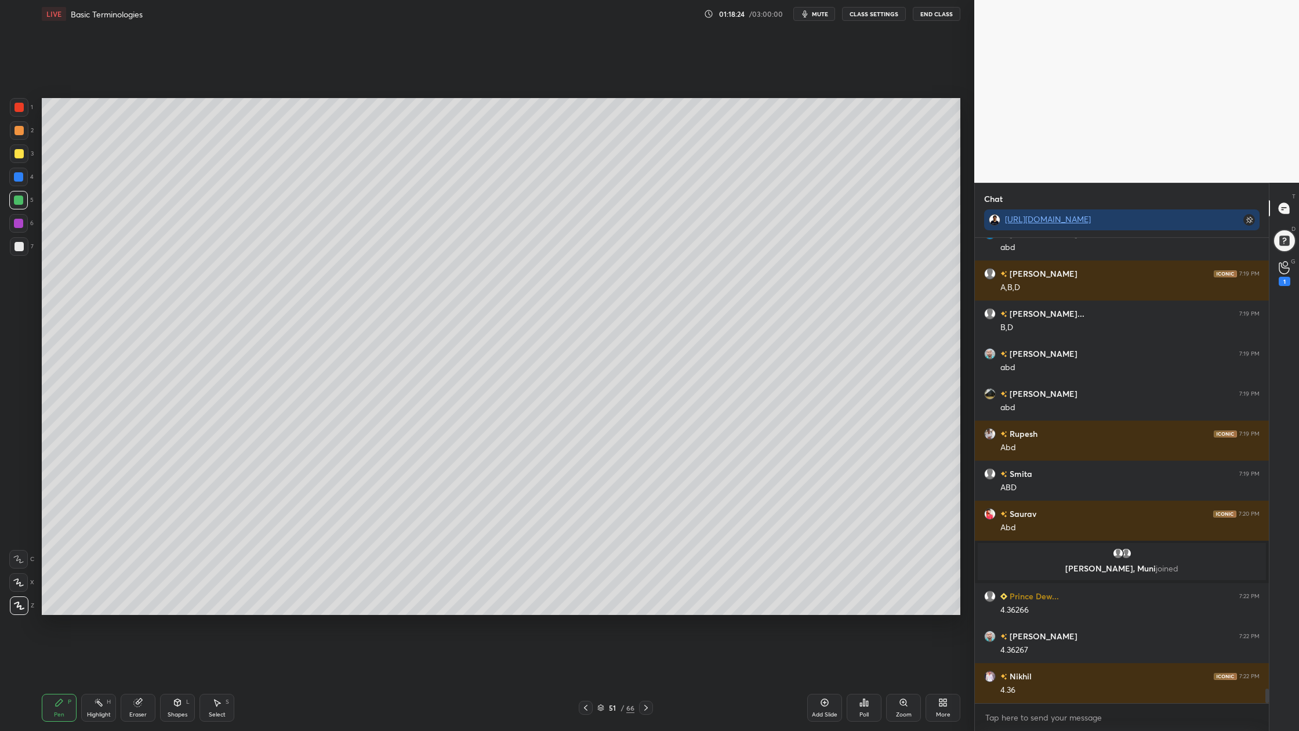
drag, startPoint x: 17, startPoint y: 247, endPoint x: 17, endPoint y: 252, distance: 5.8
click at [17, 247] on div at bounding box center [19, 246] width 9 height 9
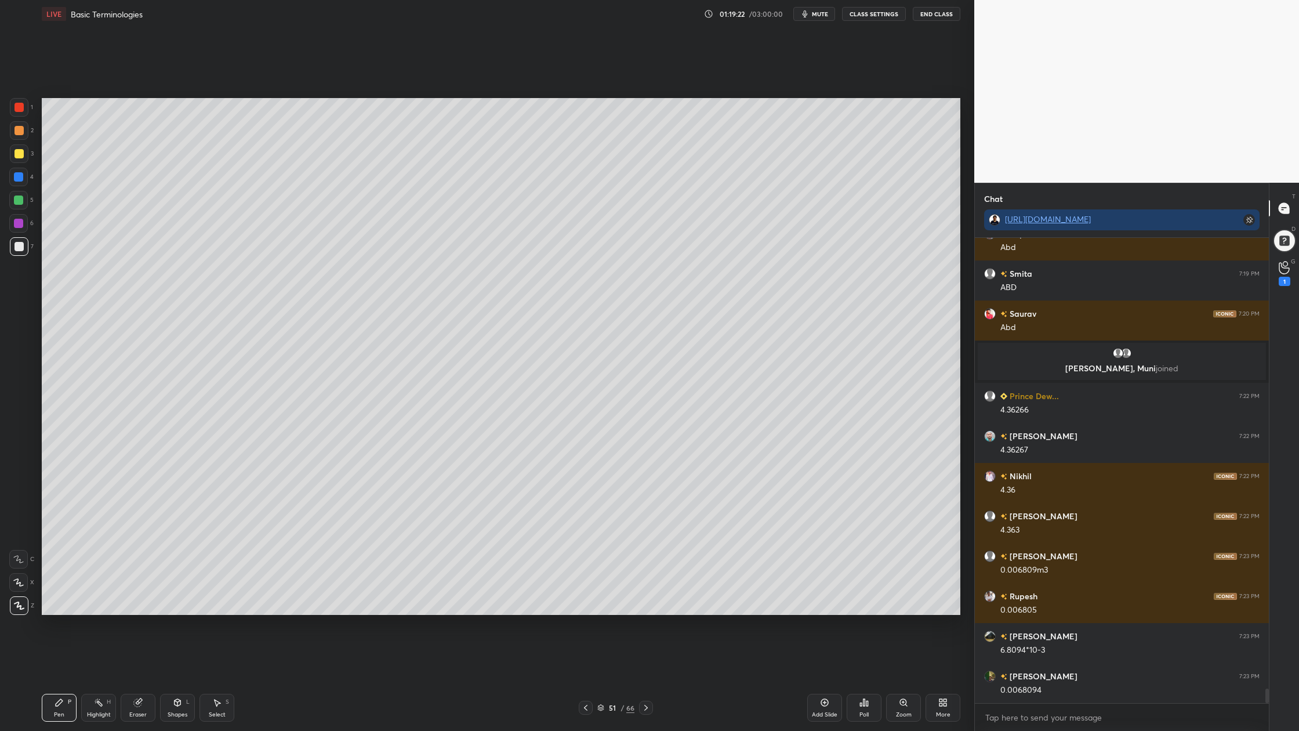
scroll to position [14590, 0]
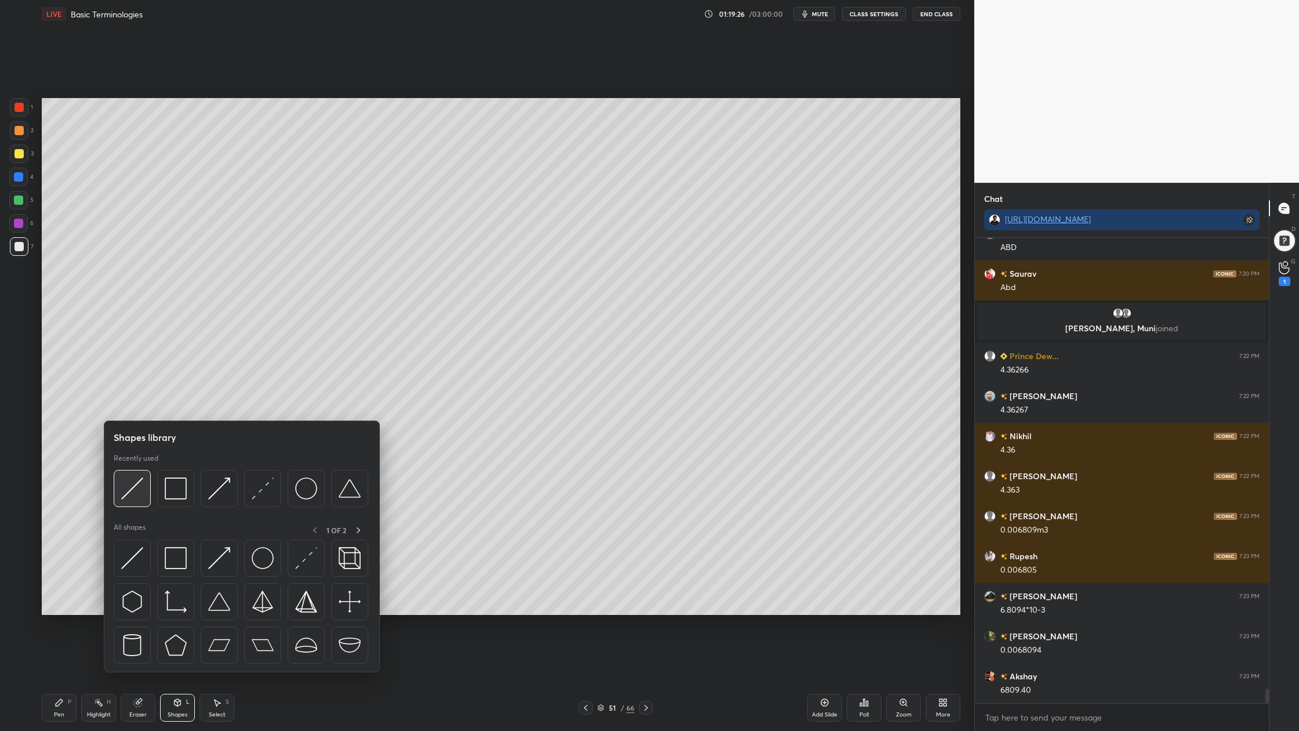
click at [139, 503] on div at bounding box center [132, 488] width 37 height 37
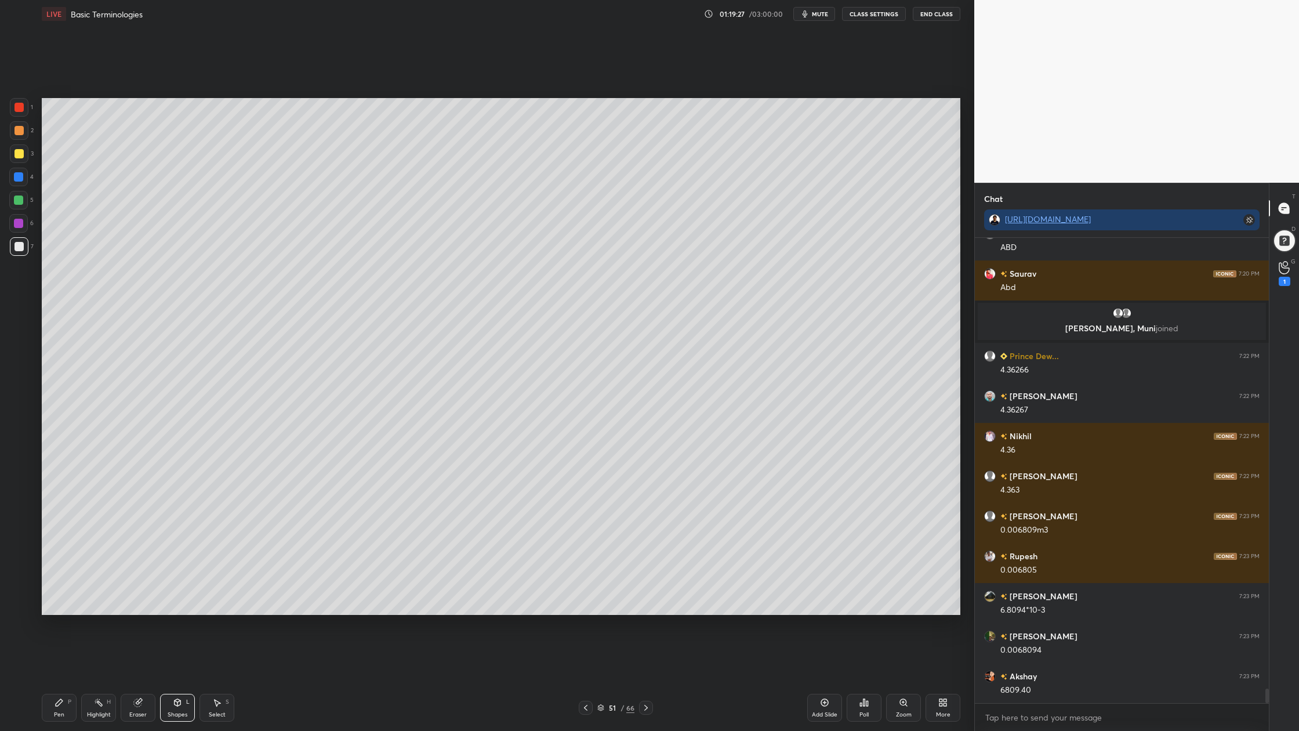
click at [17, 132] on div at bounding box center [19, 130] width 9 height 9
drag, startPoint x: 14, startPoint y: 252, endPoint x: 26, endPoint y: 249, distance: 12.7
click at [14, 252] on div at bounding box center [19, 246] width 19 height 19
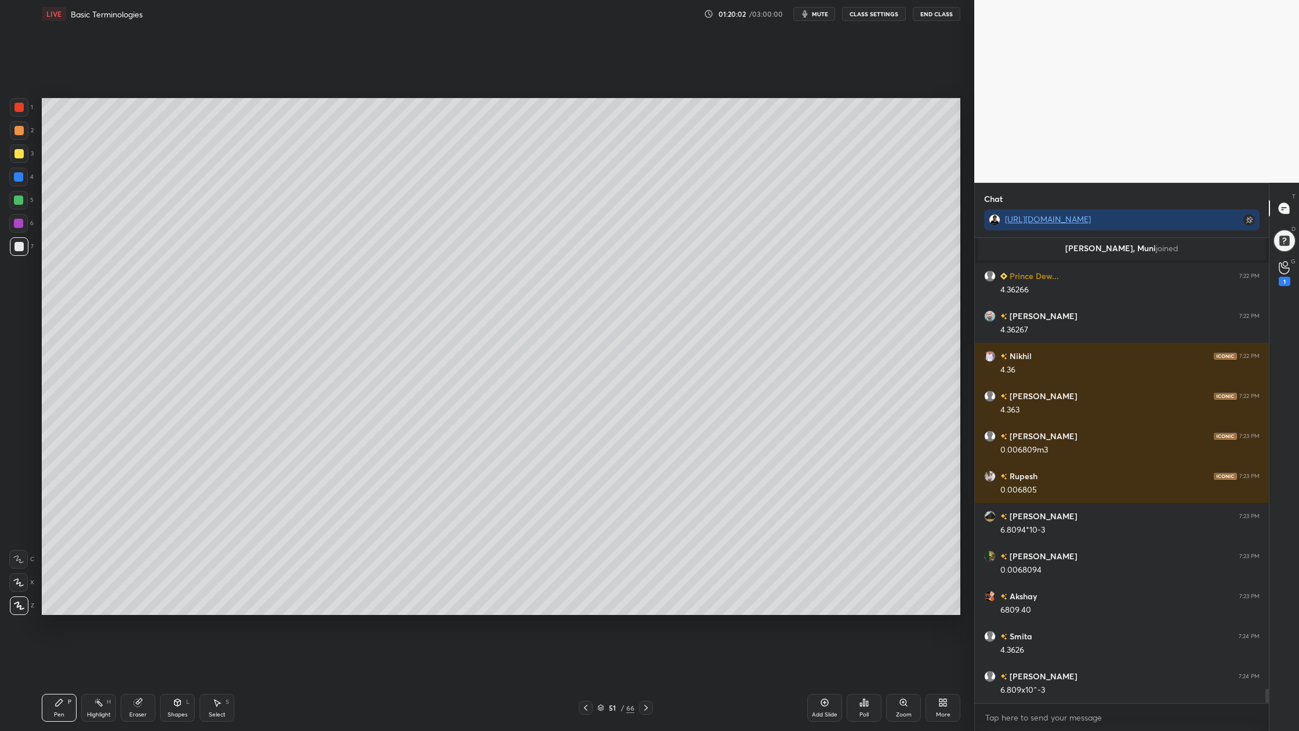
scroll to position [14710, 0]
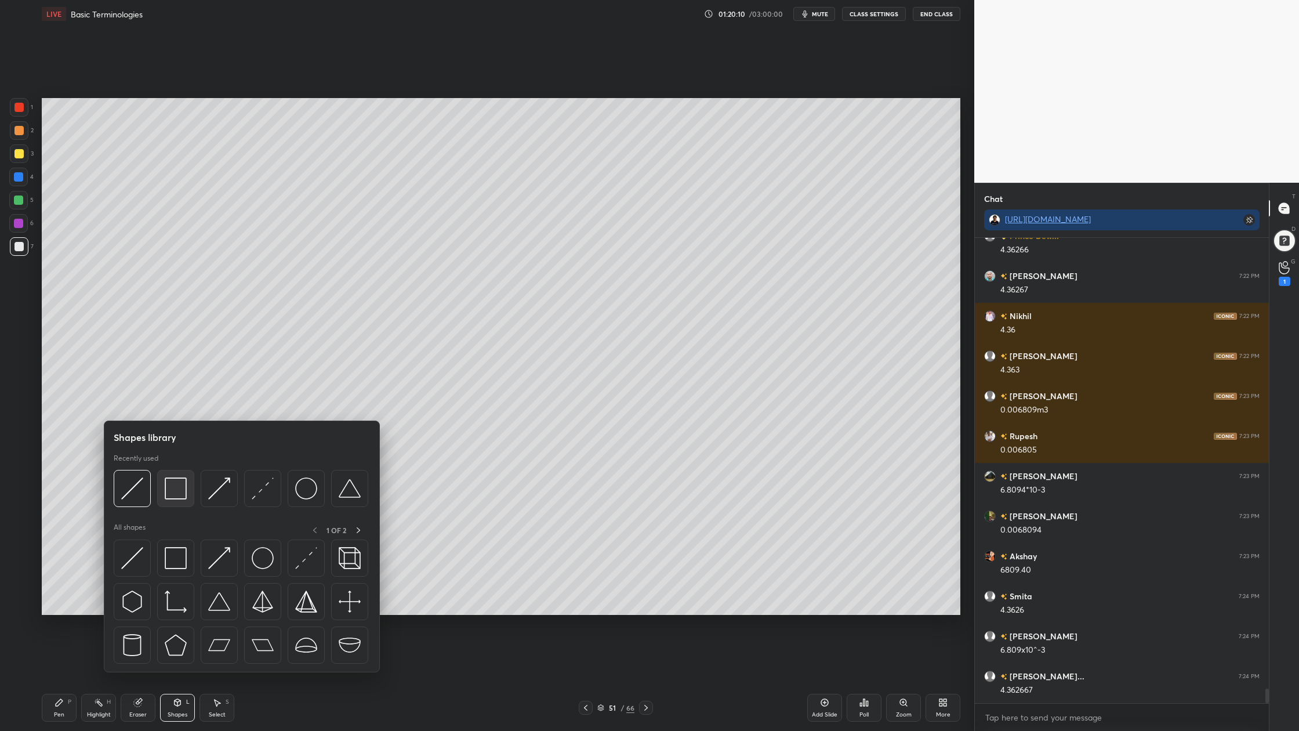
click at [183, 501] on div at bounding box center [175, 488] width 37 height 37
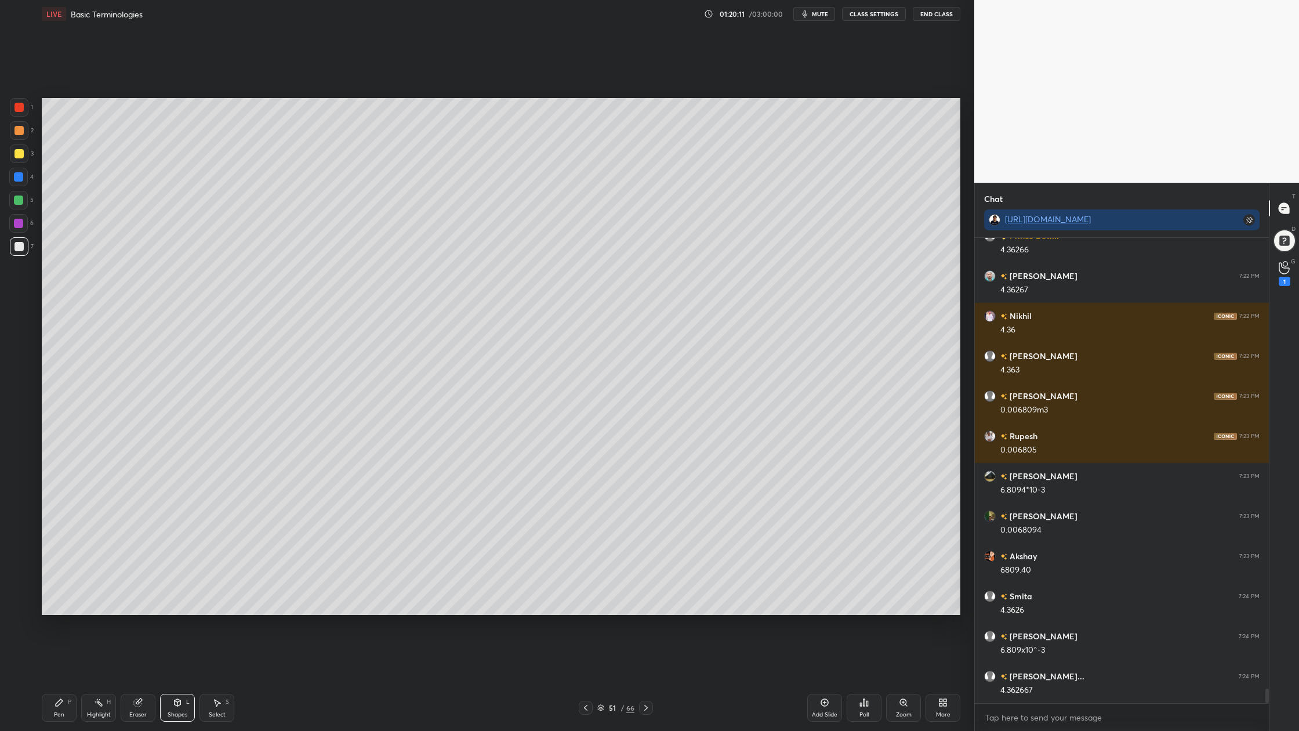
drag, startPoint x: 19, startPoint y: 131, endPoint x: 37, endPoint y: 134, distance: 18.3
click at [20, 132] on div at bounding box center [19, 130] width 9 height 9
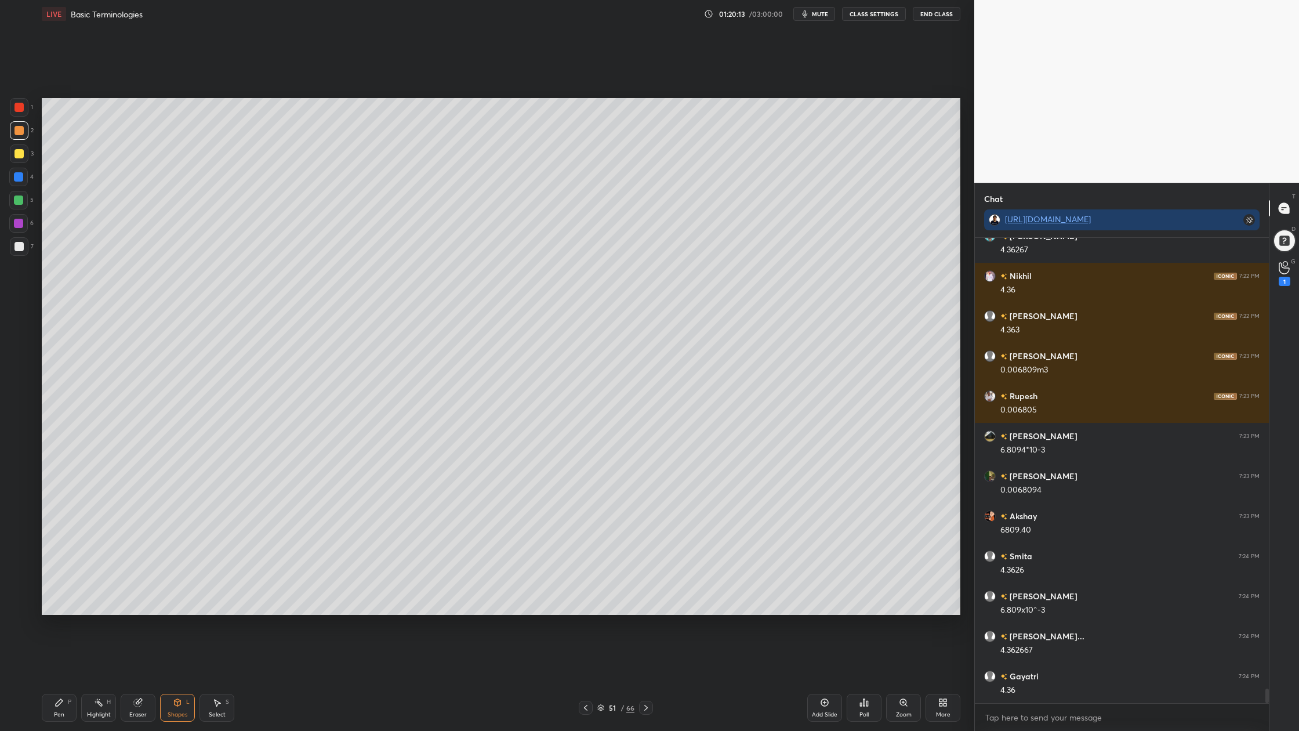
click at [13, 201] on div at bounding box center [18, 200] width 19 height 19
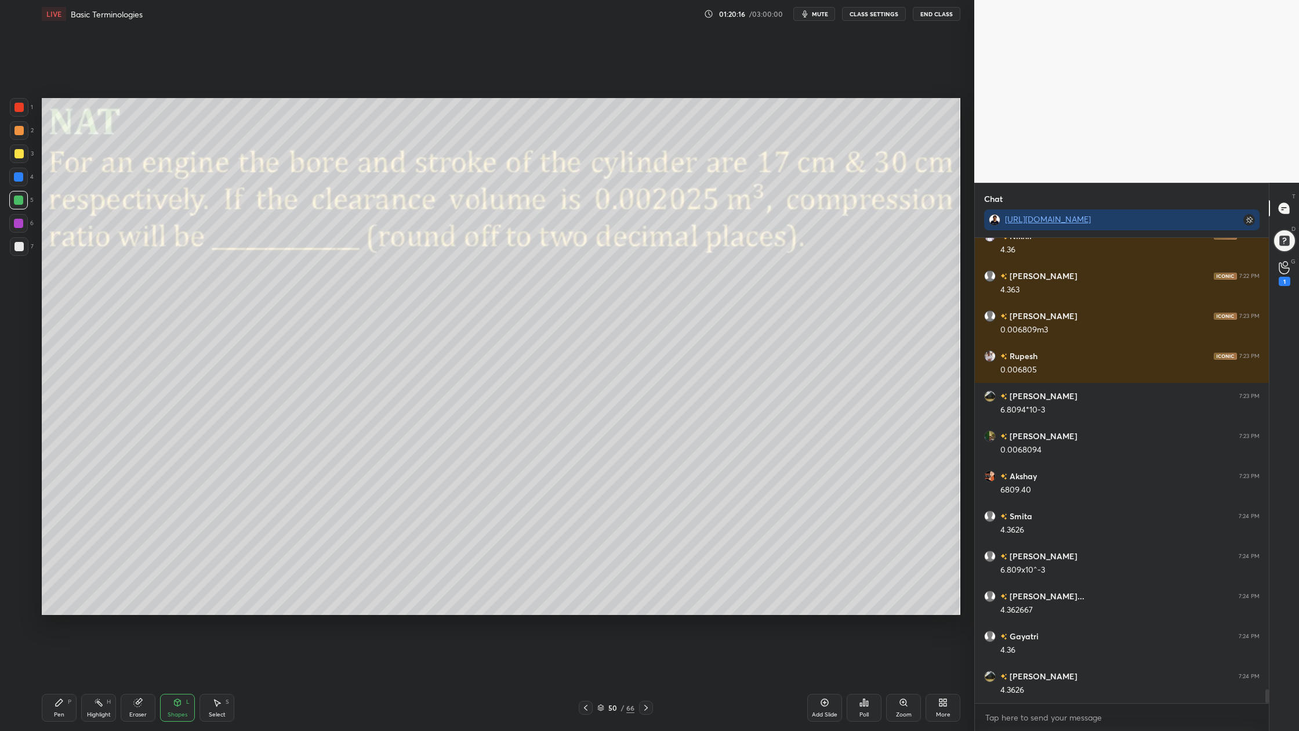
scroll to position [14830, 0]
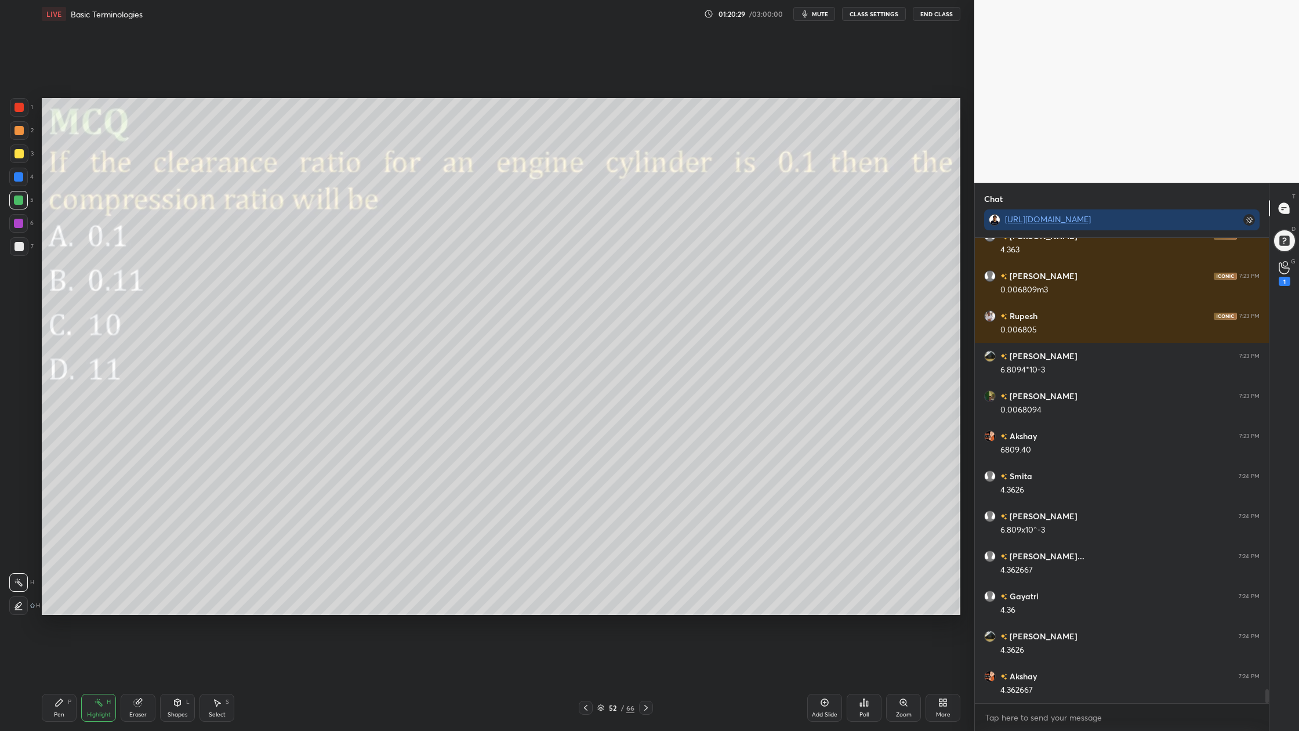
drag, startPoint x: 20, startPoint y: 104, endPoint x: 29, endPoint y: 110, distance: 10.6
click at [23, 107] on div at bounding box center [19, 107] width 9 height 9
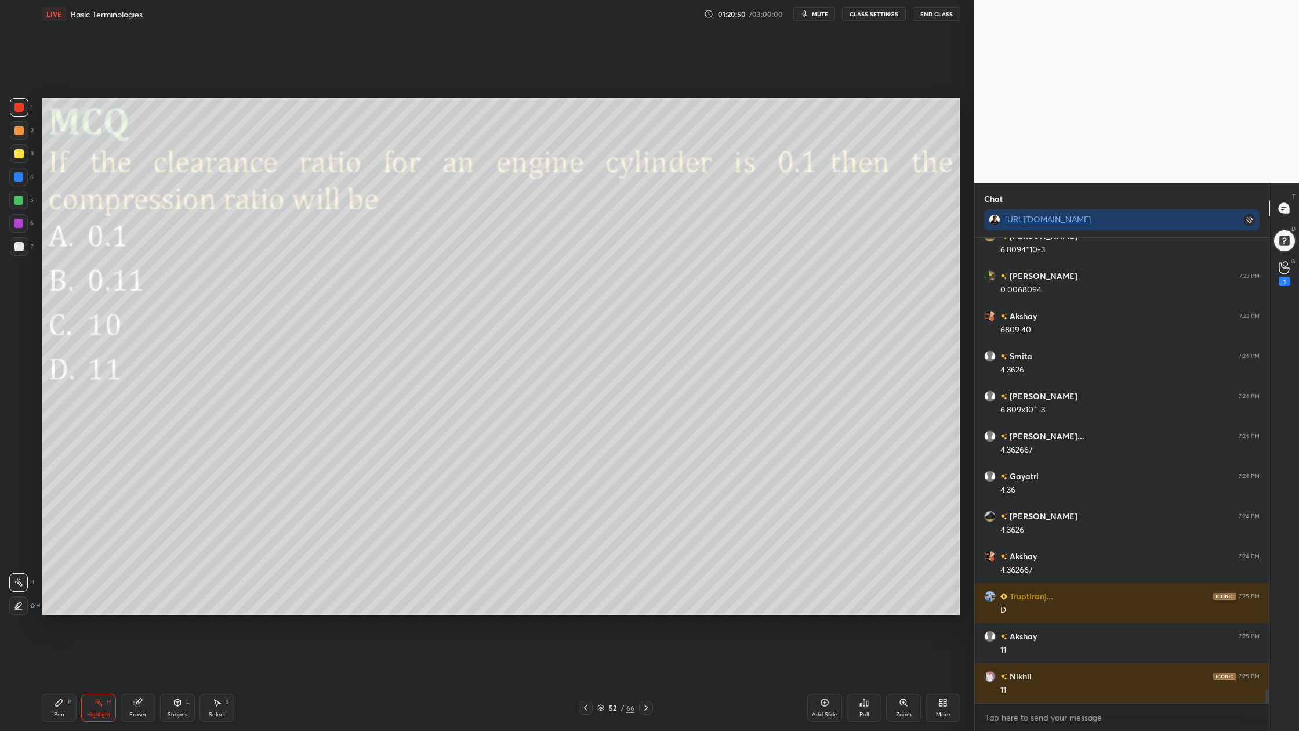
scroll to position [14990, 0]
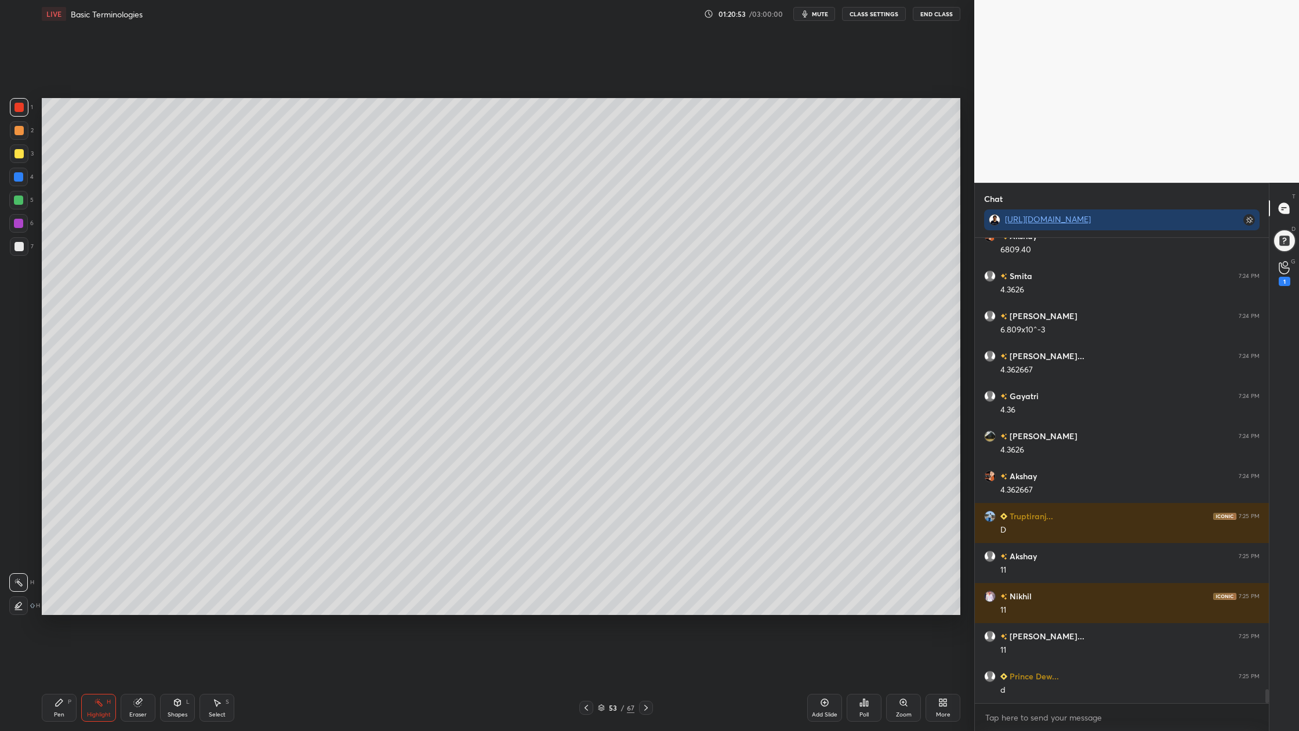
click at [24, 154] on div at bounding box center [19, 153] width 19 height 19
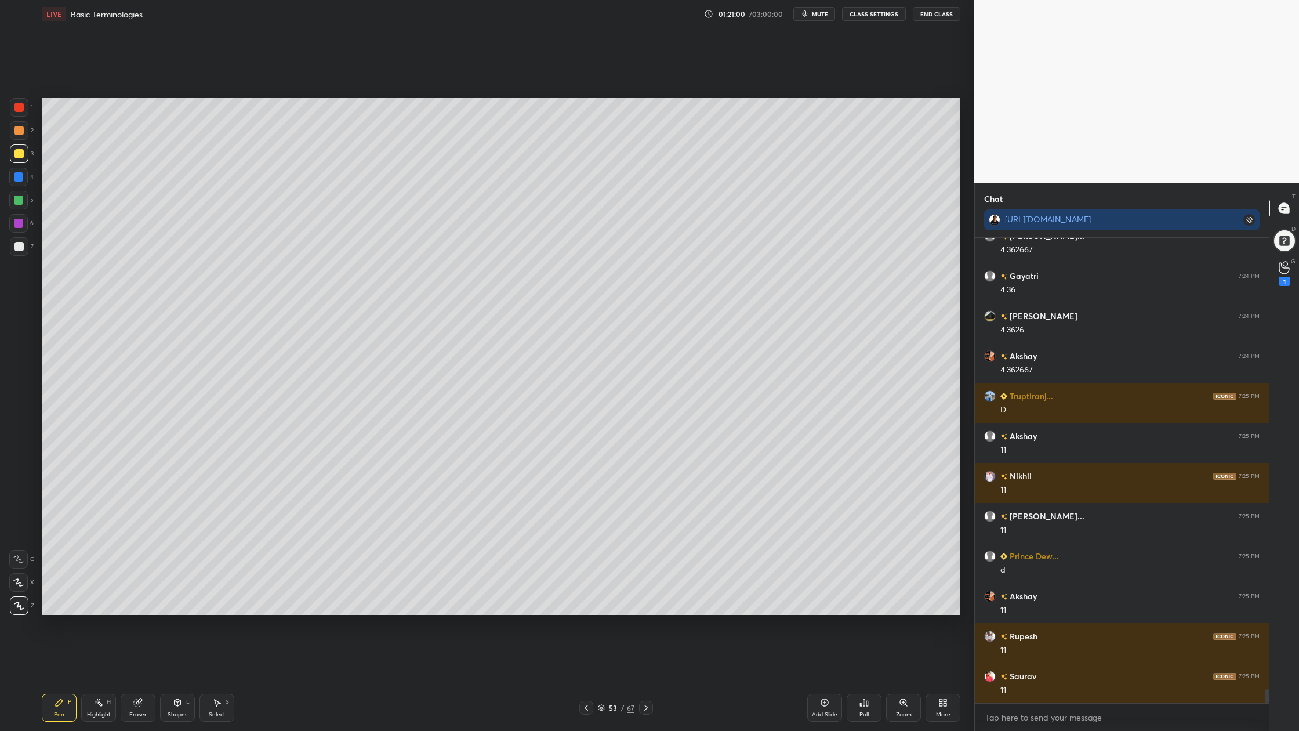
scroll to position [15190, 0]
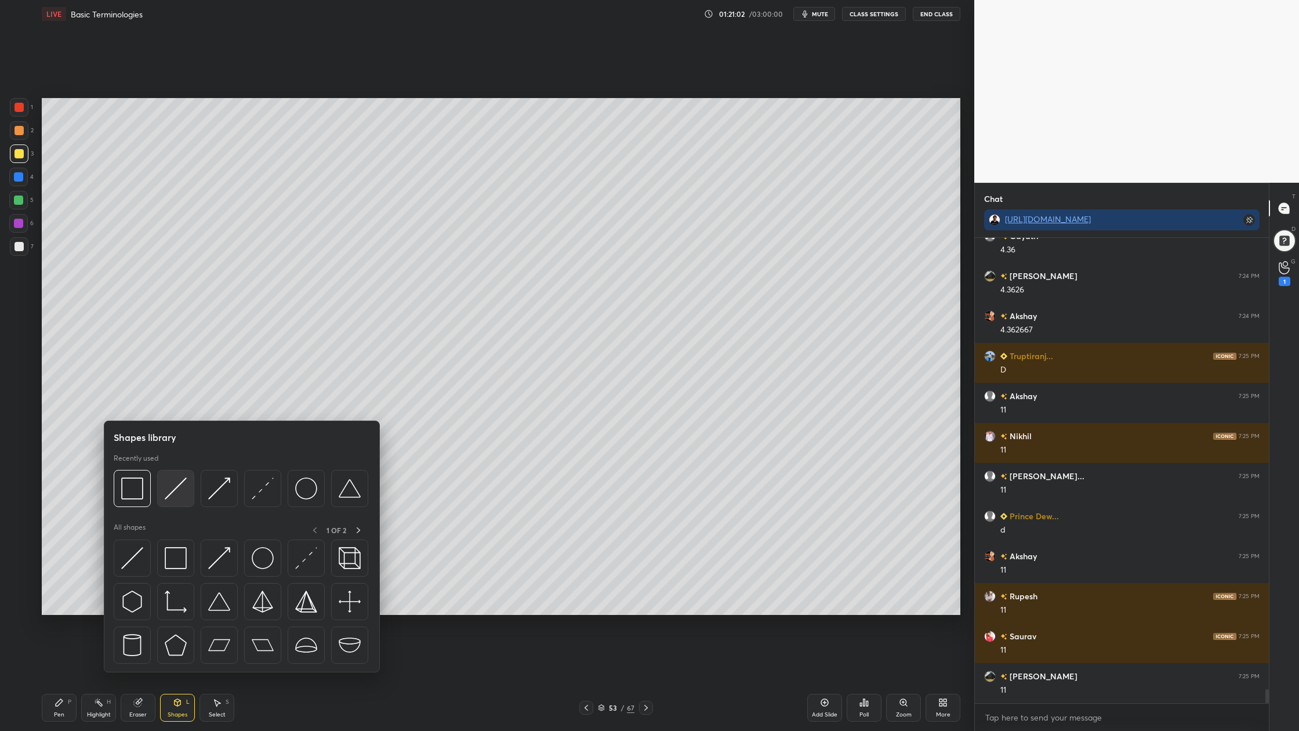
click at [175, 501] on div at bounding box center [175, 488] width 37 height 37
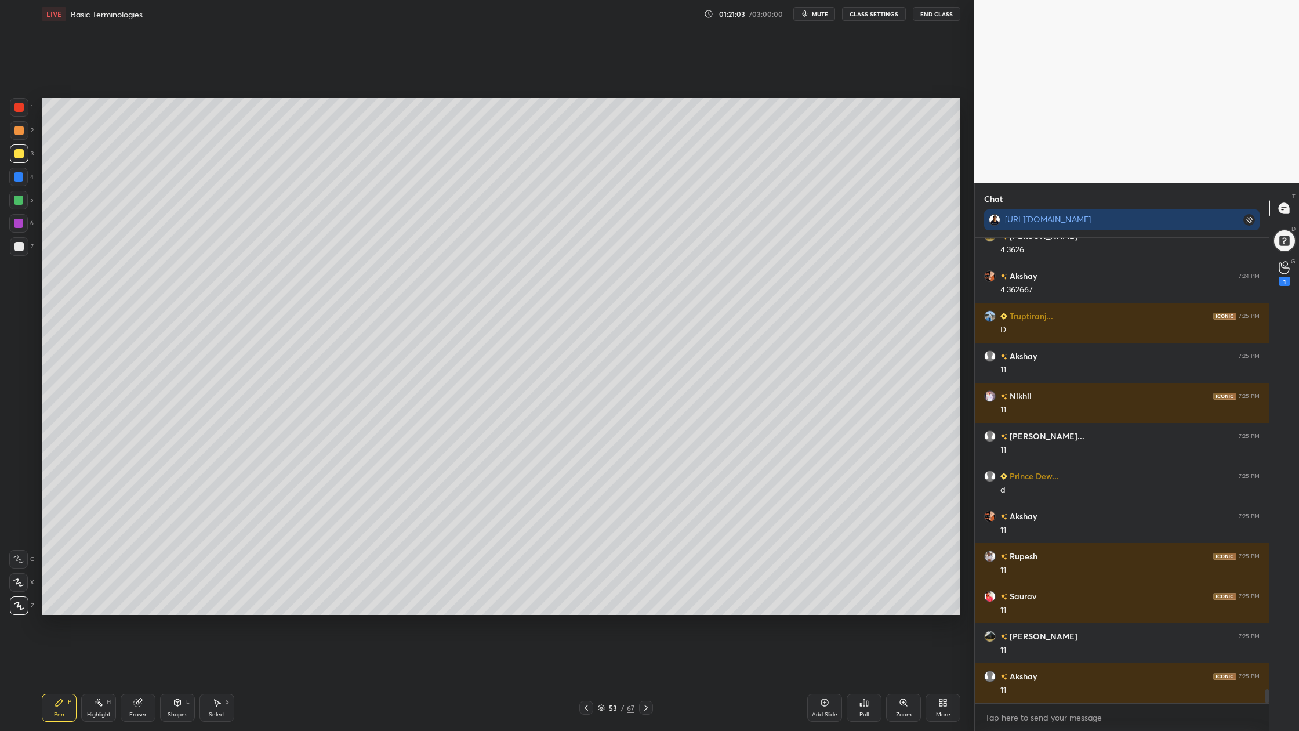
scroll to position [15270, 0]
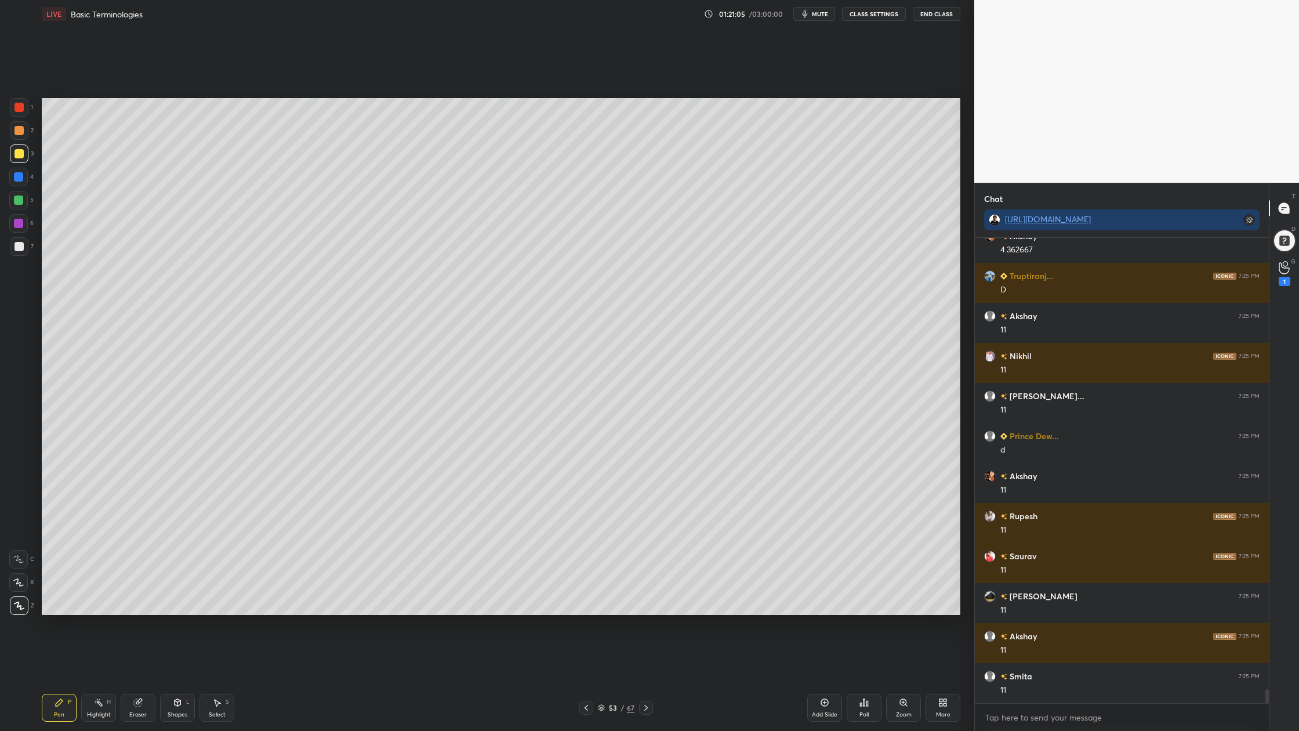
click at [16, 250] on div at bounding box center [19, 246] width 9 height 9
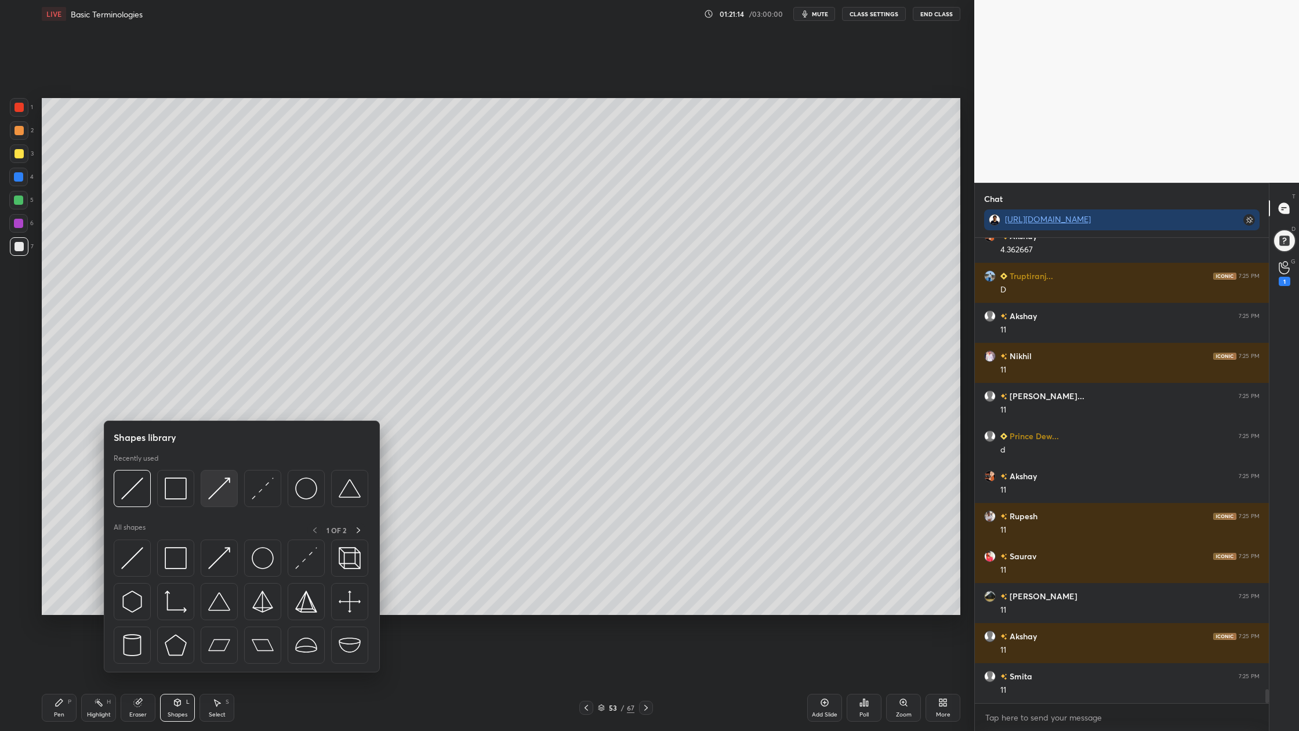
click at [226, 506] on div at bounding box center [241, 492] width 255 height 44
click at [220, 500] on div at bounding box center [219, 488] width 37 height 37
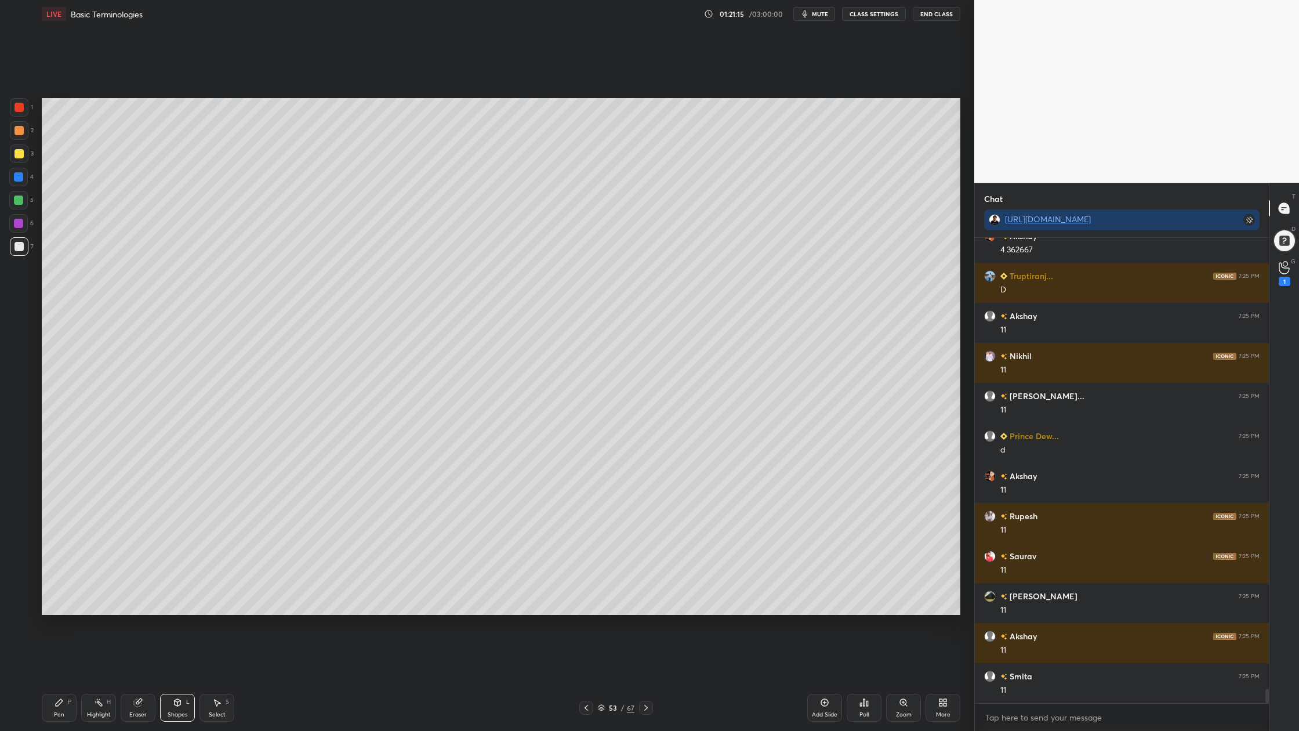
scroll to position [15310, 0]
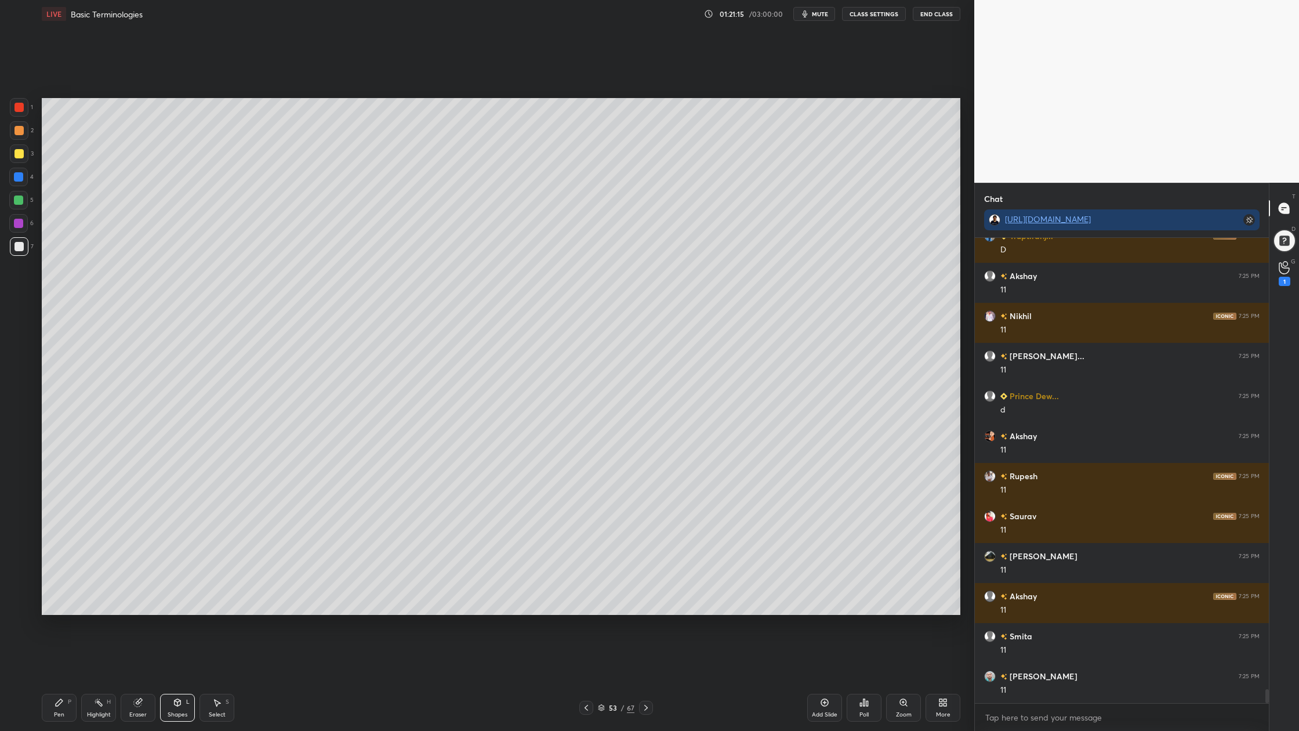
drag, startPoint x: 18, startPoint y: 107, endPoint x: 27, endPoint y: 113, distance: 10.9
click at [19, 110] on div at bounding box center [19, 107] width 9 height 9
click at [13, 246] on div at bounding box center [19, 246] width 19 height 19
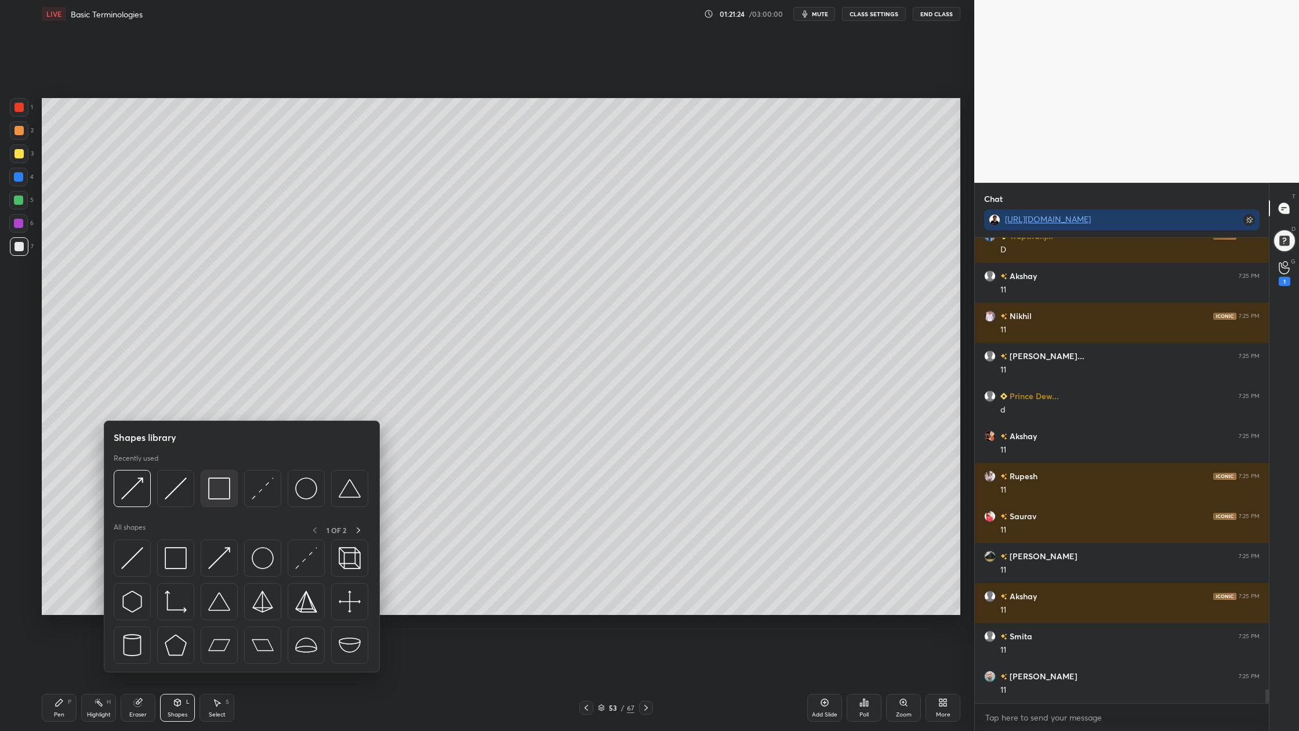
click at [232, 498] on div at bounding box center [219, 488] width 37 height 37
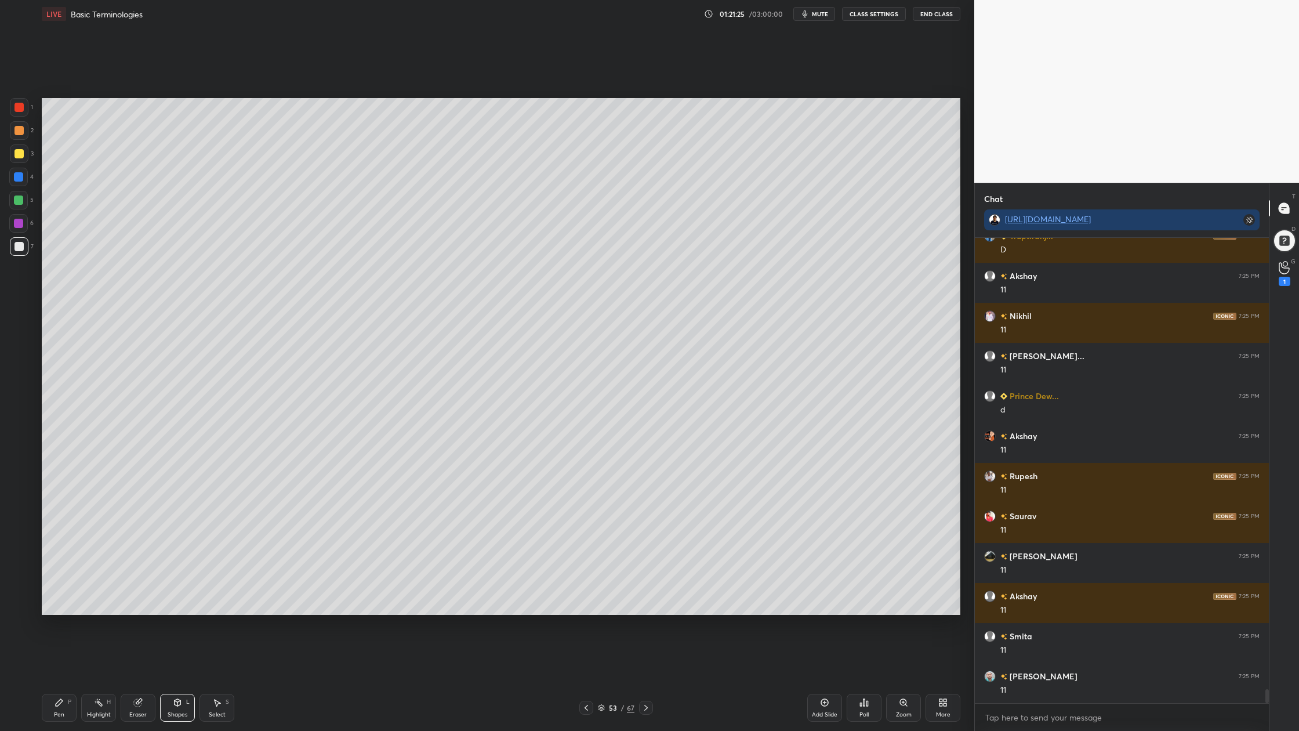
drag, startPoint x: 13, startPoint y: 200, endPoint x: 32, endPoint y: 224, distance: 30.5
click at [14, 201] on div at bounding box center [18, 200] width 19 height 19
click at [20, 209] on div "5" at bounding box center [21, 202] width 24 height 23
drag, startPoint x: 603, startPoint y: 708, endPoint x: 594, endPoint y: 690, distance: 20.0
click at [603, 552] on icon at bounding box center [602, 709] width 6 height 2
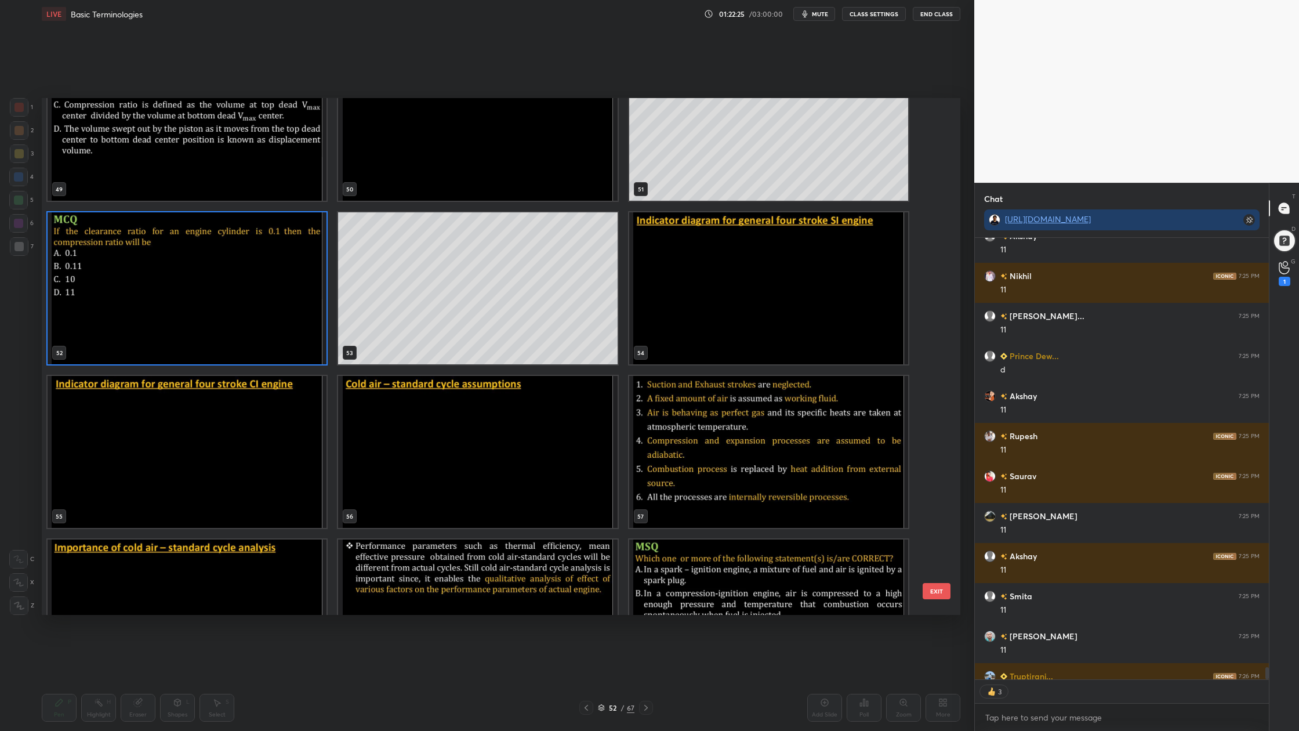
scroll to position [15386, 0]
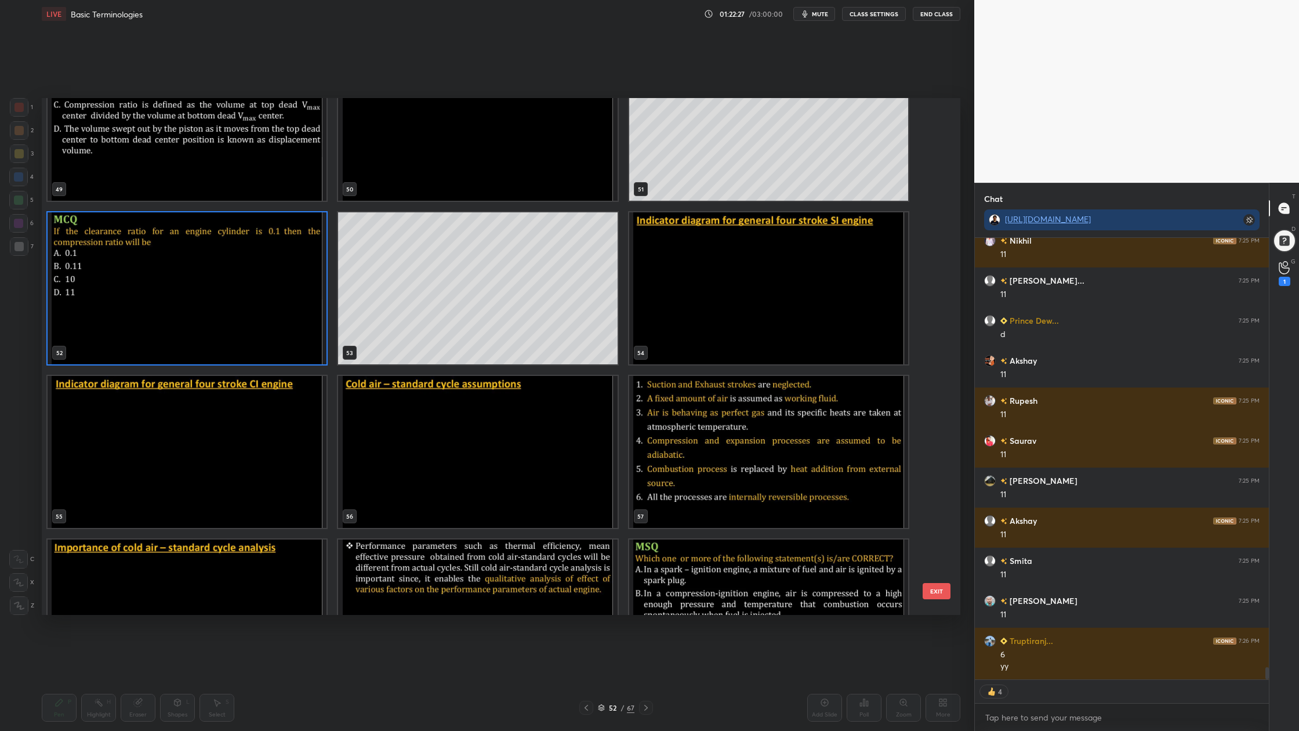
click at [776, 338] on img "grid" at bounding box center [768, 288] width 279 height 152
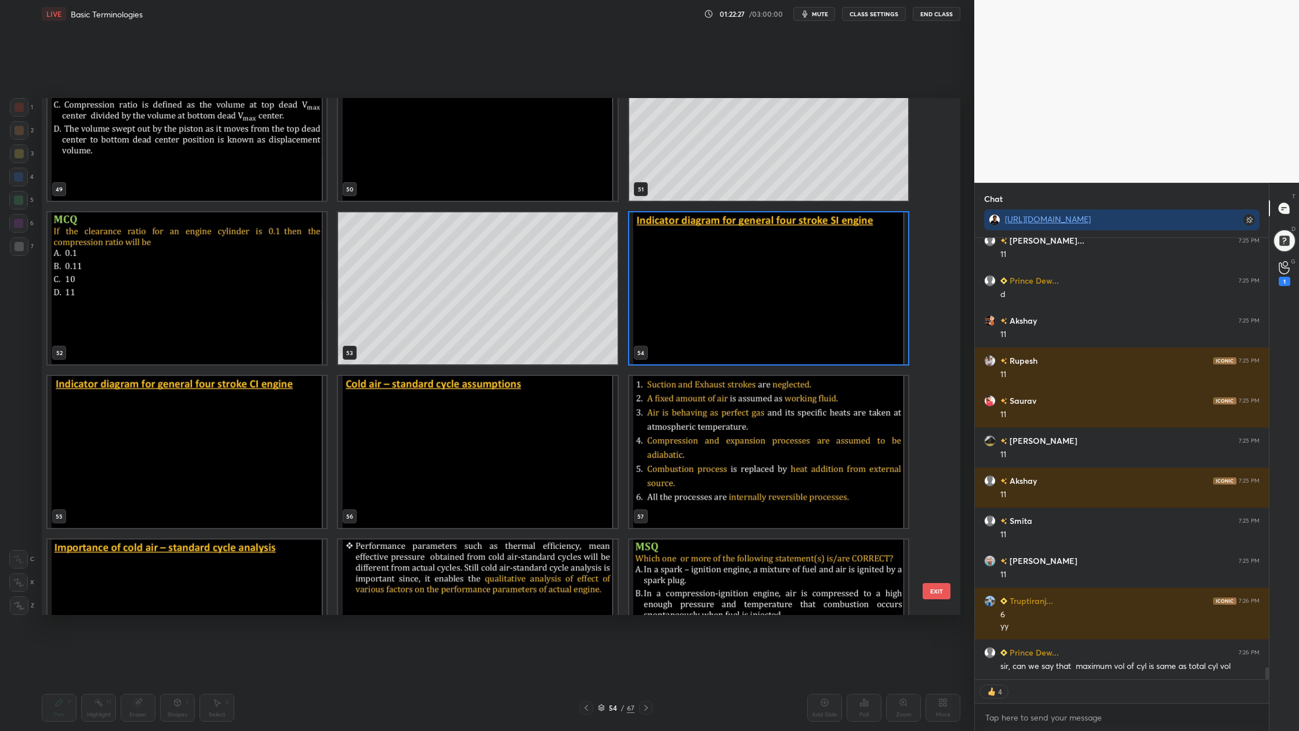
click at [776, 338] on img "grid" at bounding box center [768, 288] width 279 height 152
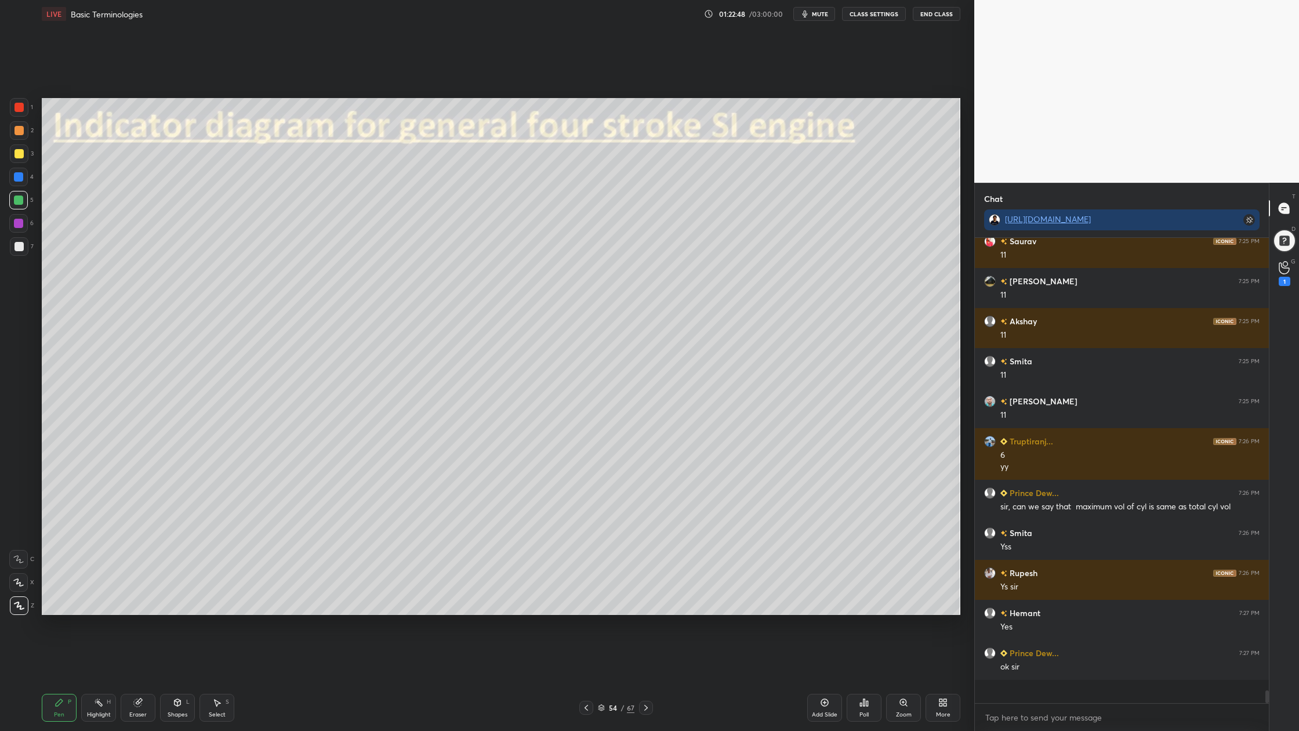
scroll to position [15562, 0]
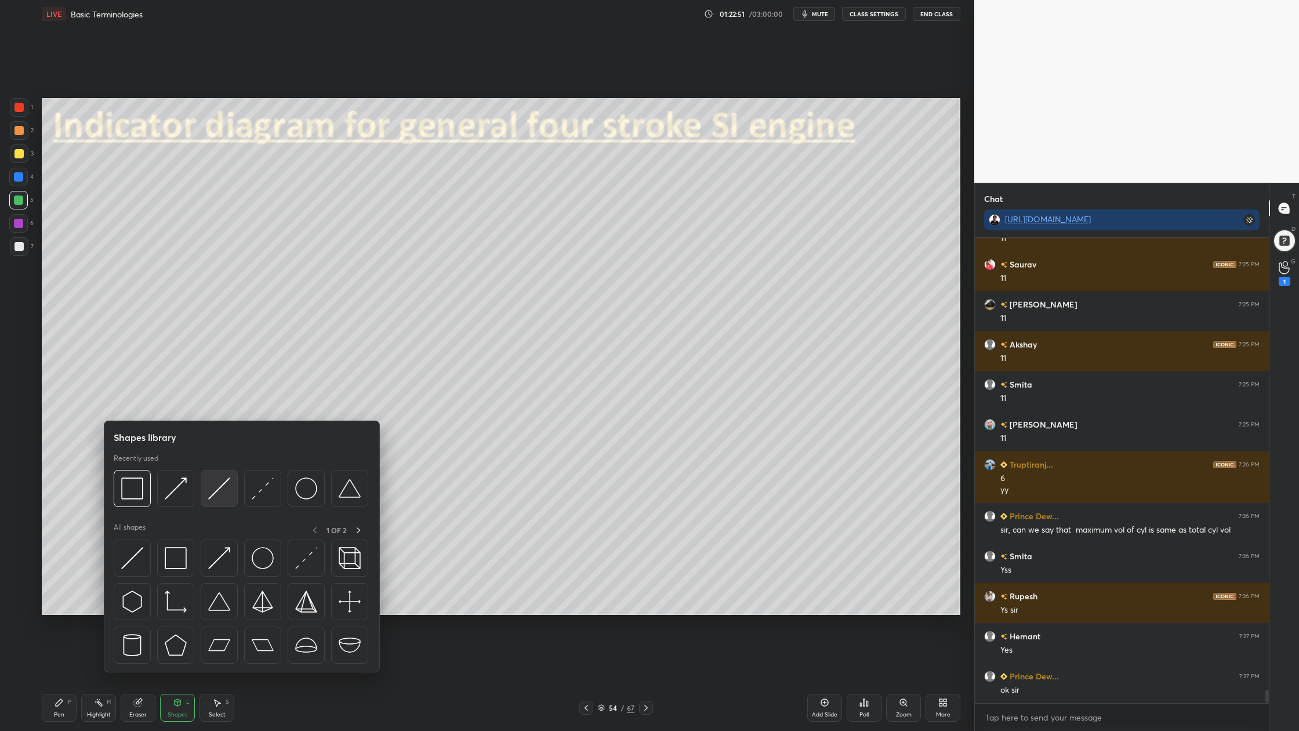
click at [225, 501] on div at bounding box center [219, 488] width 37 height 37
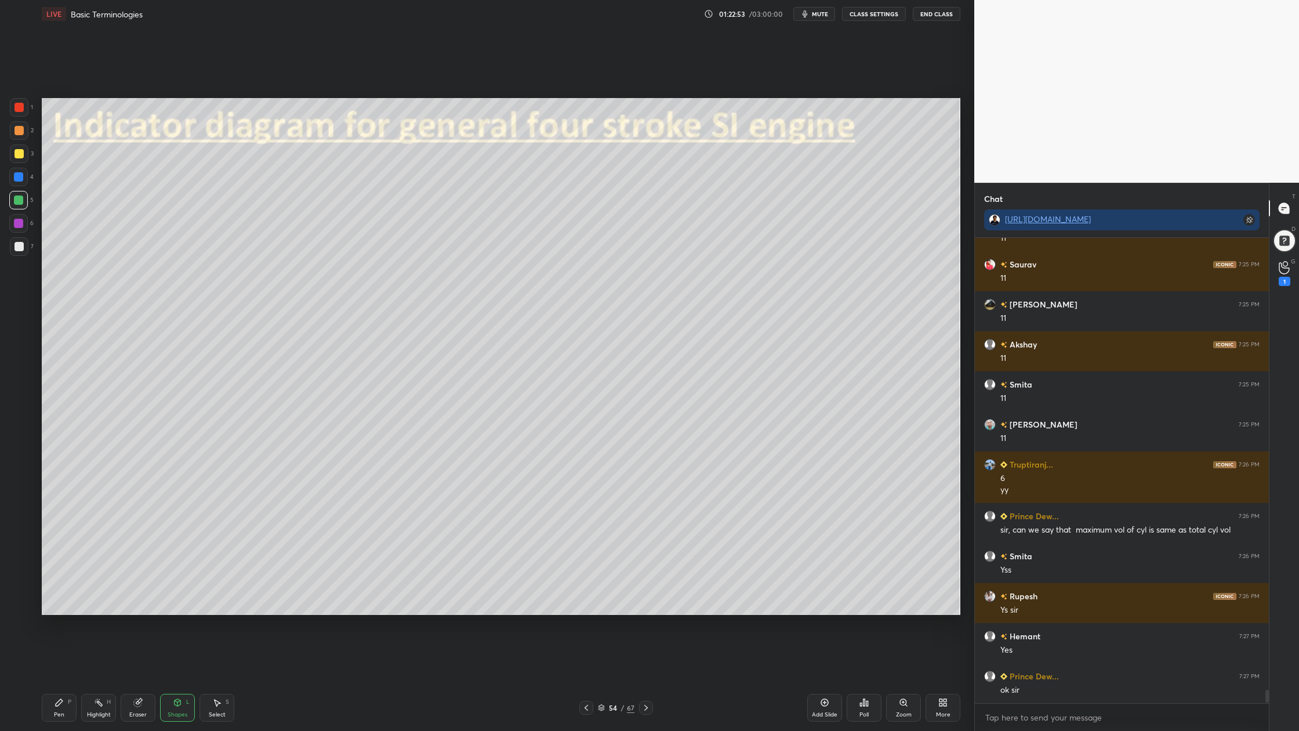
drag, startPoint x: 19, startPoint y: 130, endPoint x: 21, endPoint y: 136, distance: 6.8
click at [19, 130] on div at bounding box center [19, 130] width 9 height 9
click at [21, 204] on div at bounding box center [18, 200] width 9 height 9
click at [20, 248] on div at bounding box center [19, 246] width 9 height 9
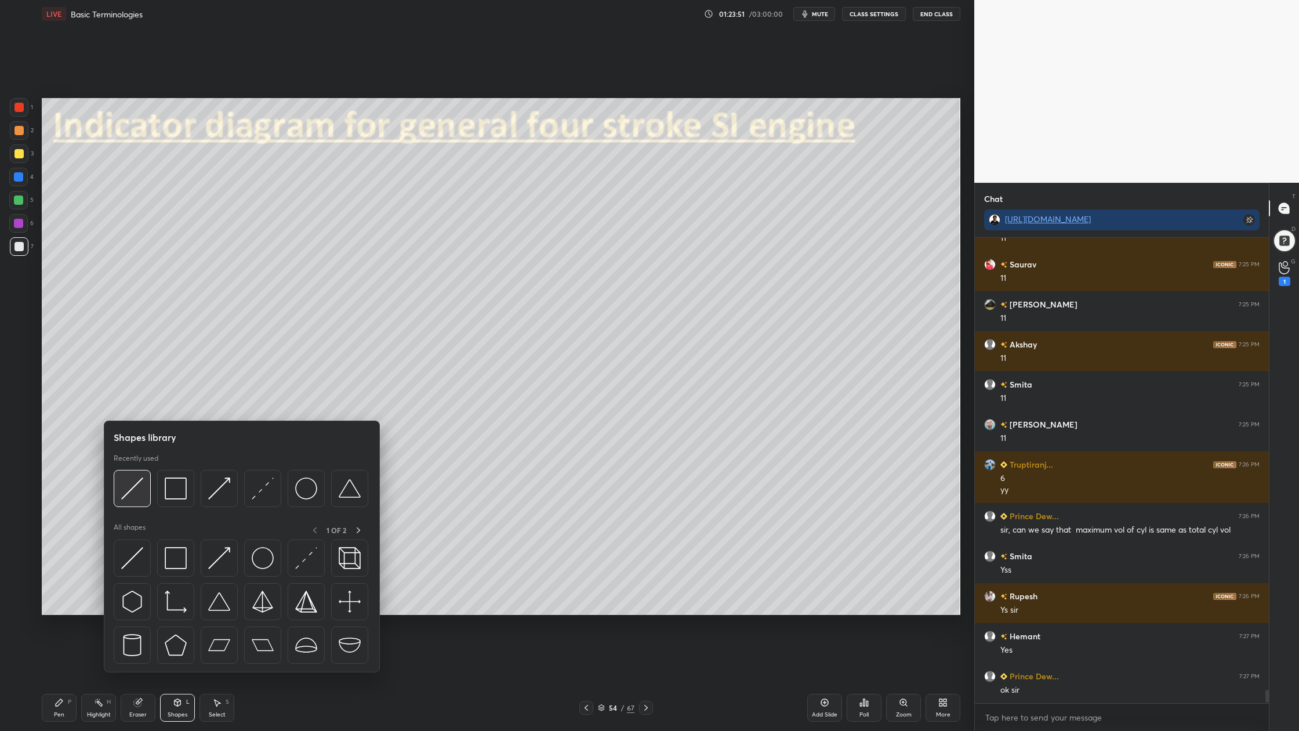
click at [123, 505] on div at bounding box center [132, 488] width 37 height 37
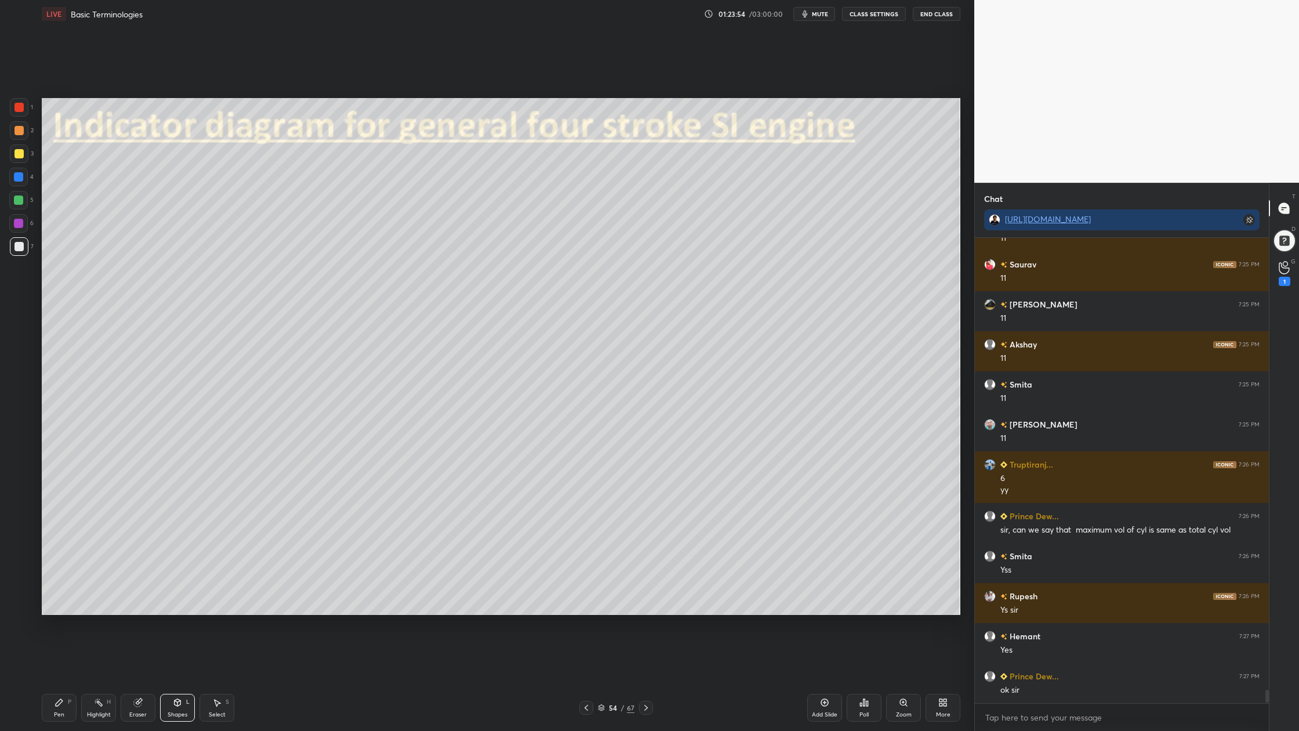
click at [17, 248] on div at bounding box center [19, 246] width 9 height 9
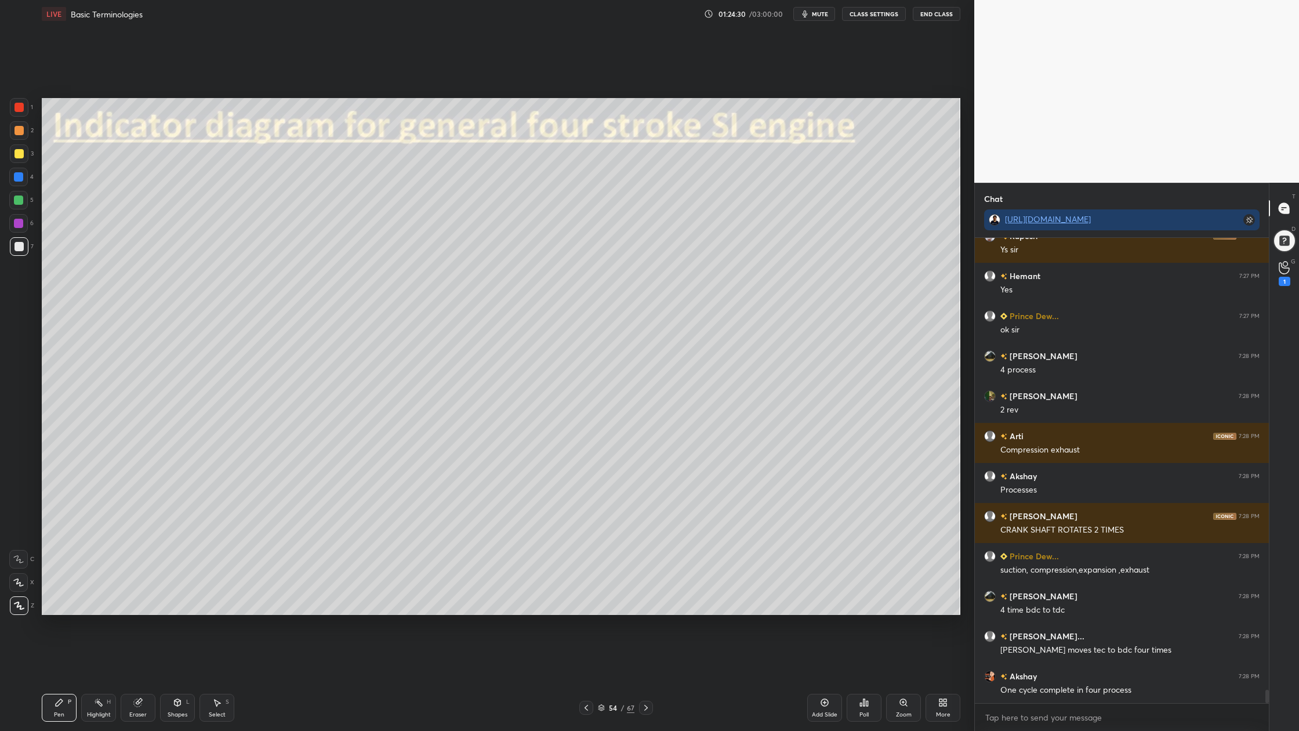
scroll to position [15962, 0]
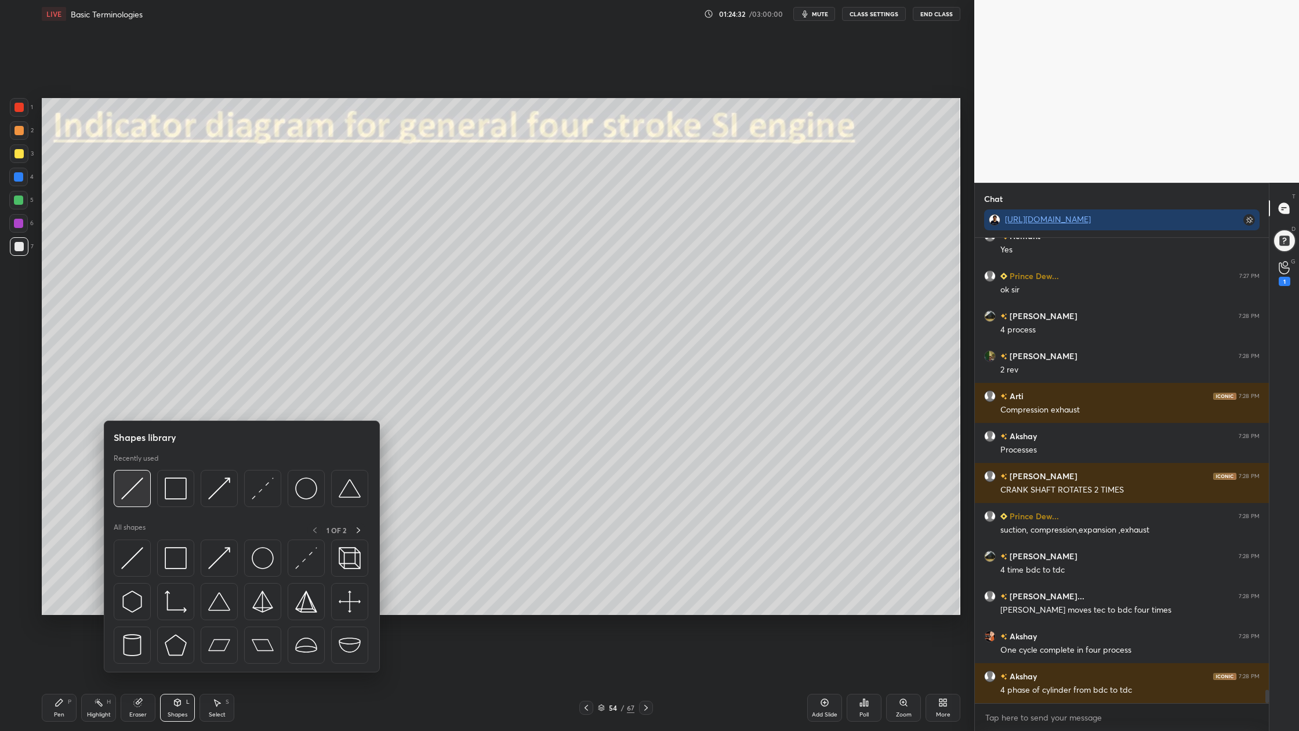
click at [131, 499] on img at bounding box center [132, 488] width 22 height 22
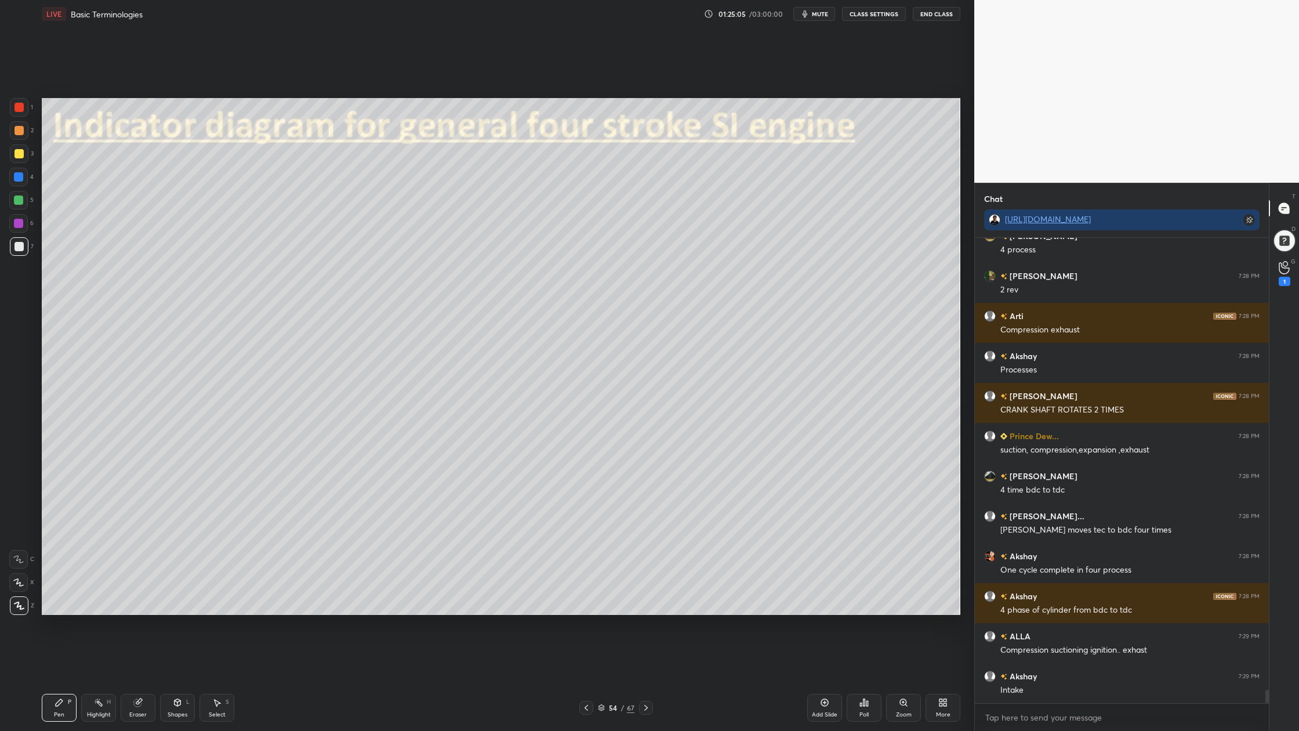
scroll to position [16082, 0]
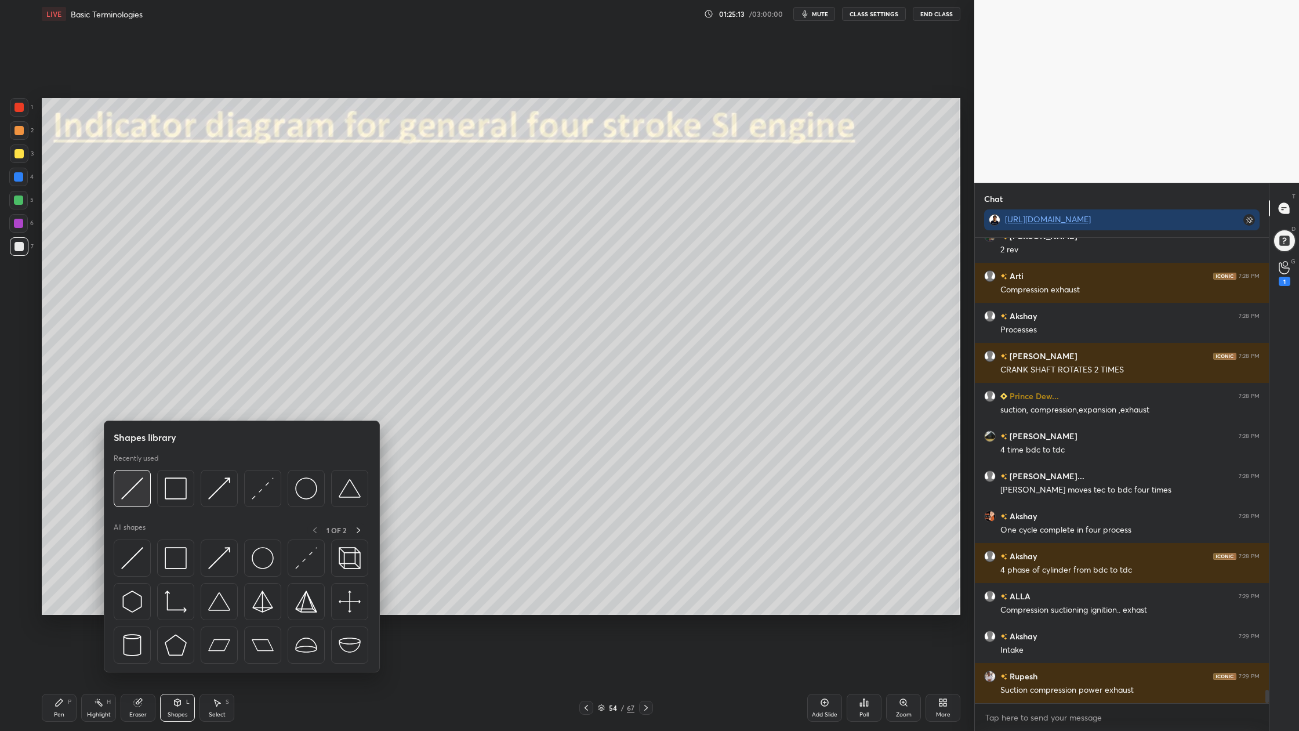
click at [132, 504] on div at bounding box center [132, 488] width 37 height 37
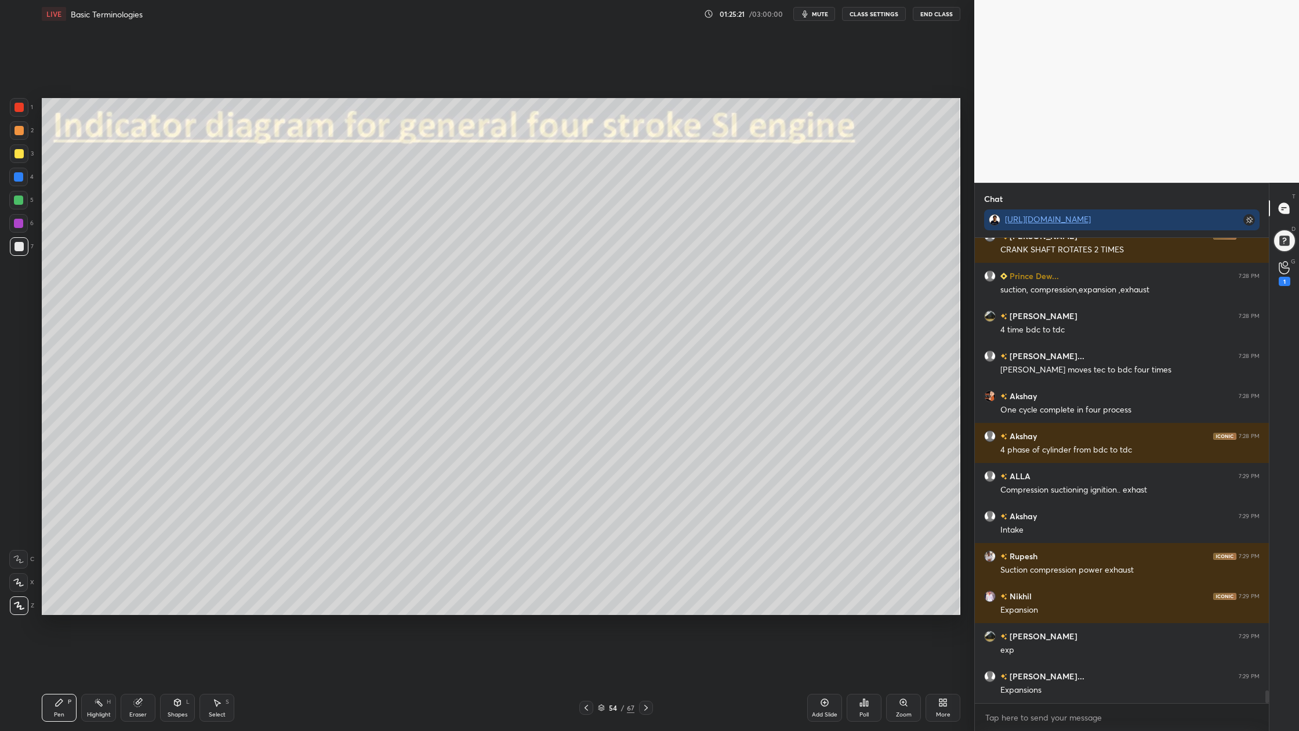
scroll to position [16242, 0]
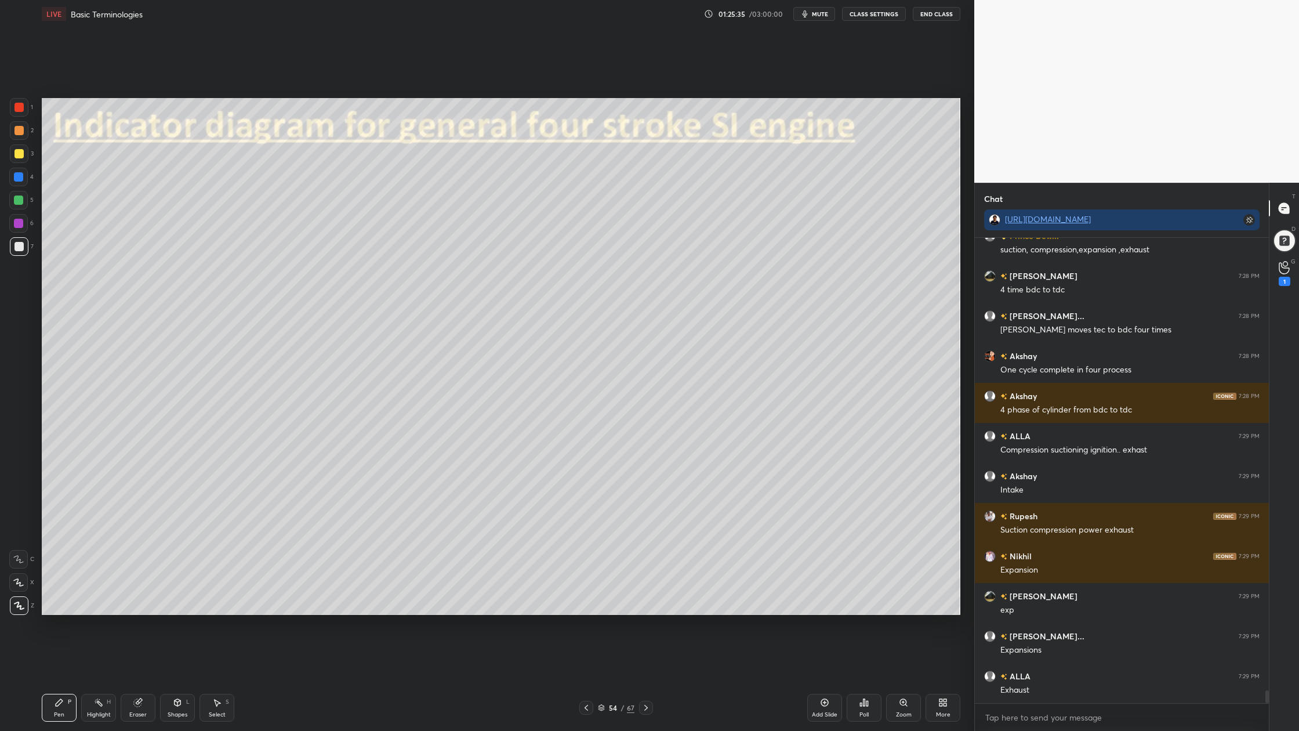
click at [600, 552] on icon at bounding box center [601, 707] width 7 height 7
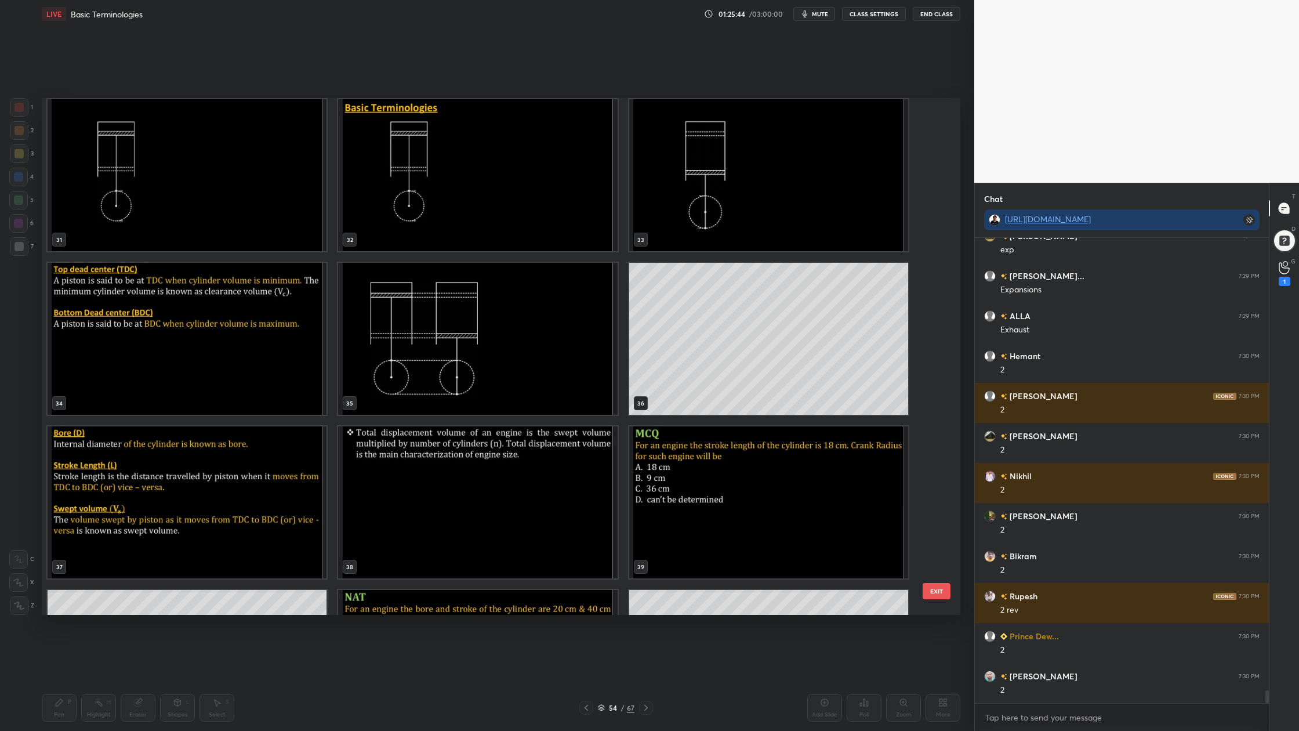
scroll to position [16723, 0]
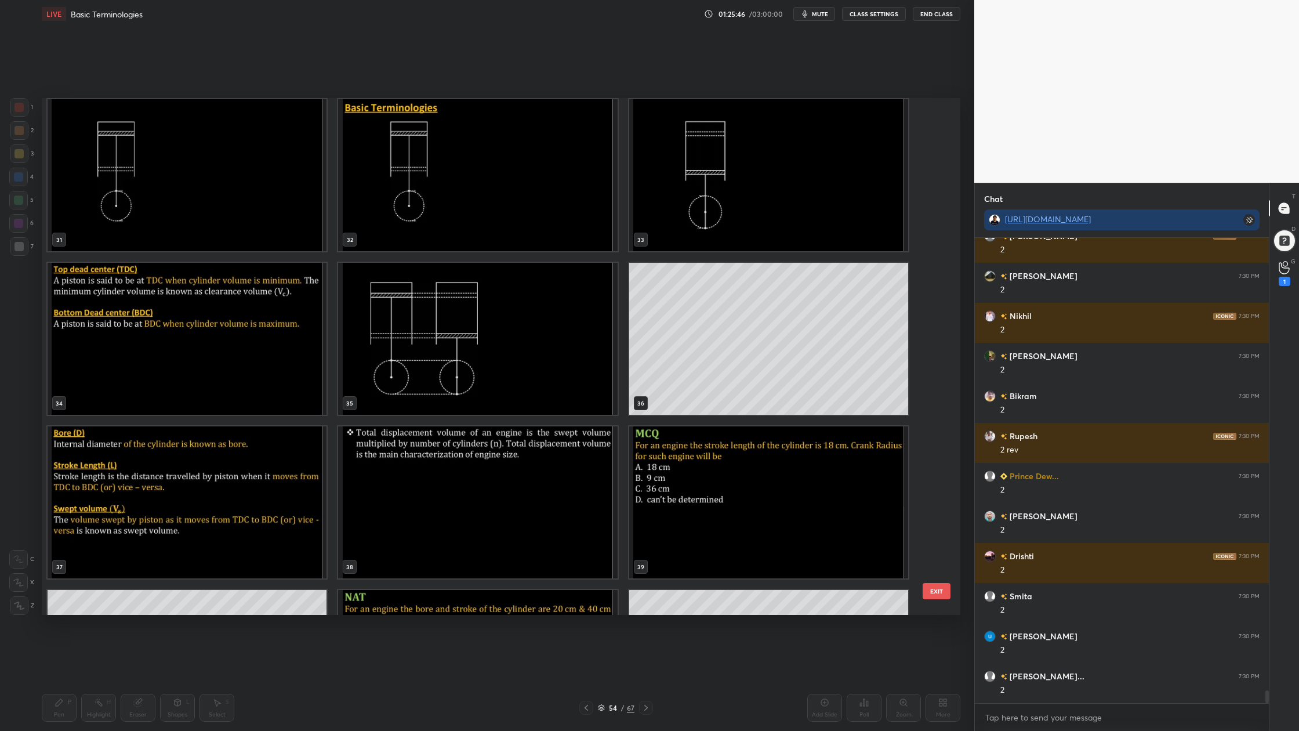
click at [511, 369] on img "grid" at bounding box center [477, 339] width 279 height 152
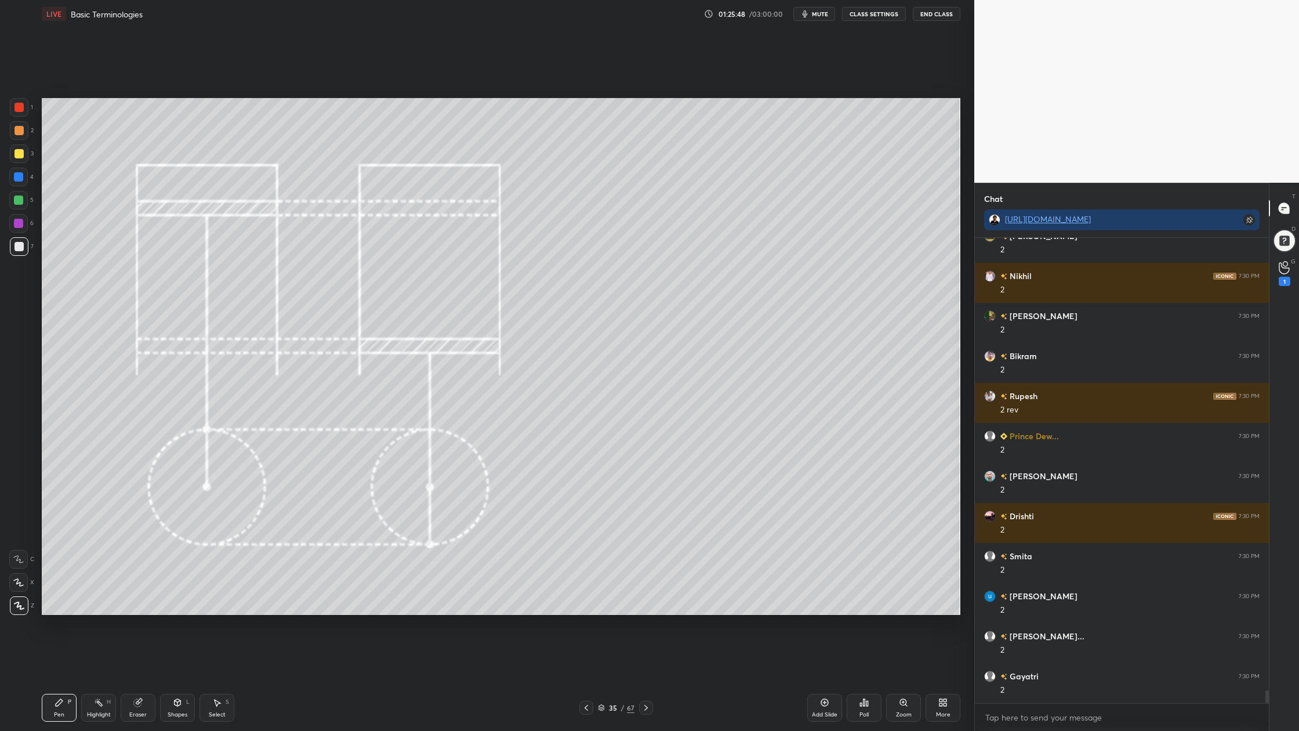
scroll to position [16843, 0]
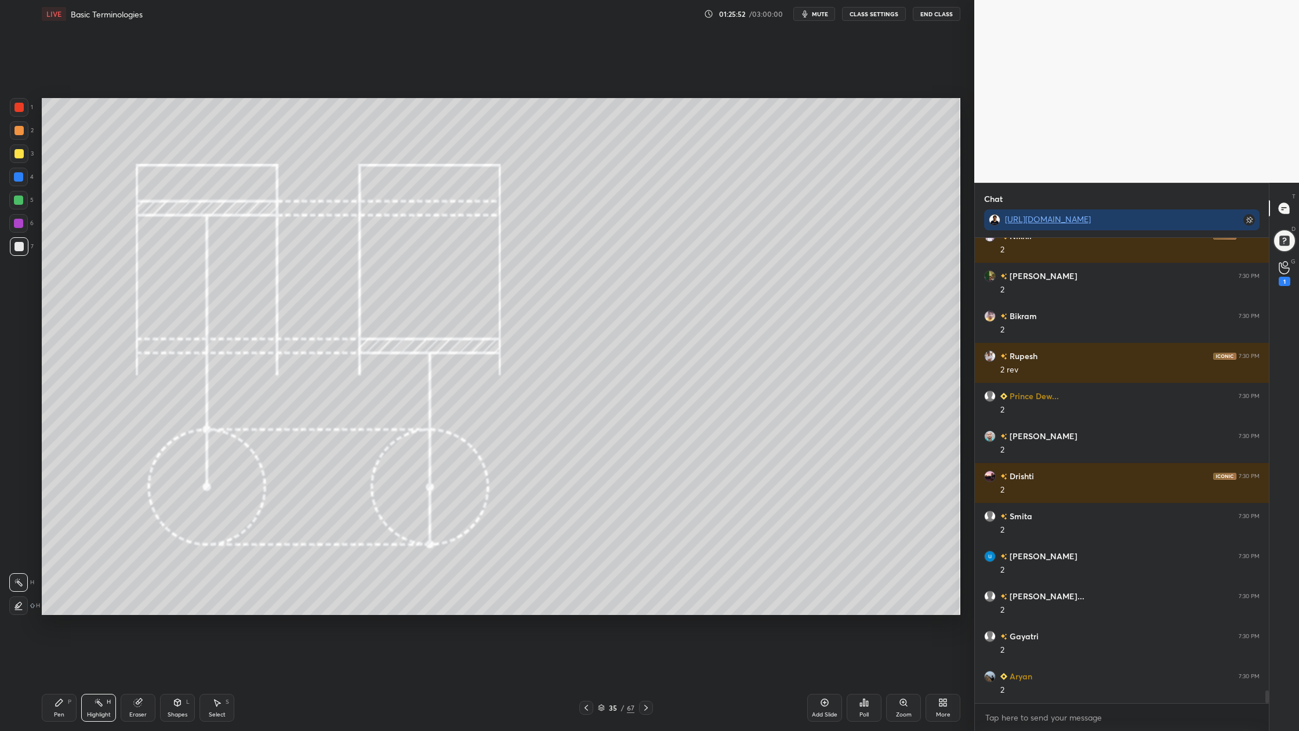
click at [20, 158] on div at bounding box center [19, 153] width 19 height 19
click at [603, 552] on icon at bounding box center [601, 707] width 7 height 7
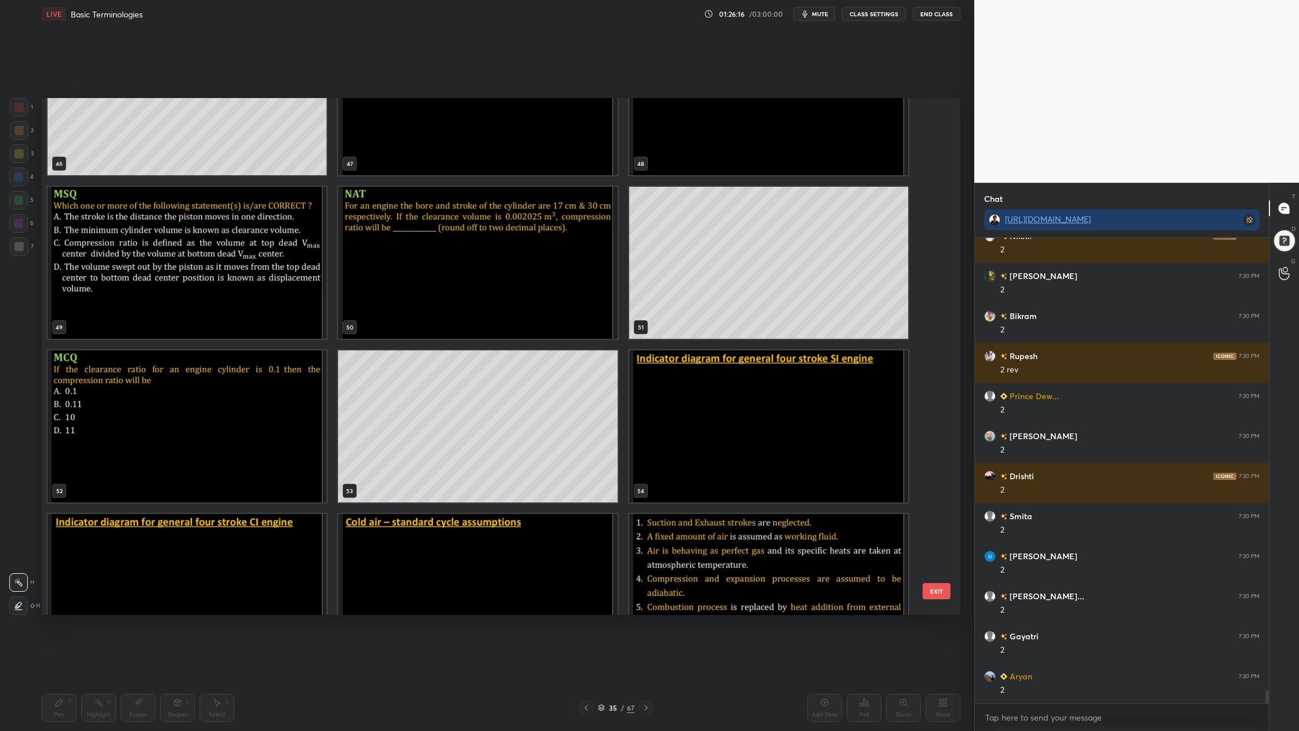
scroll to position [2551, 0]
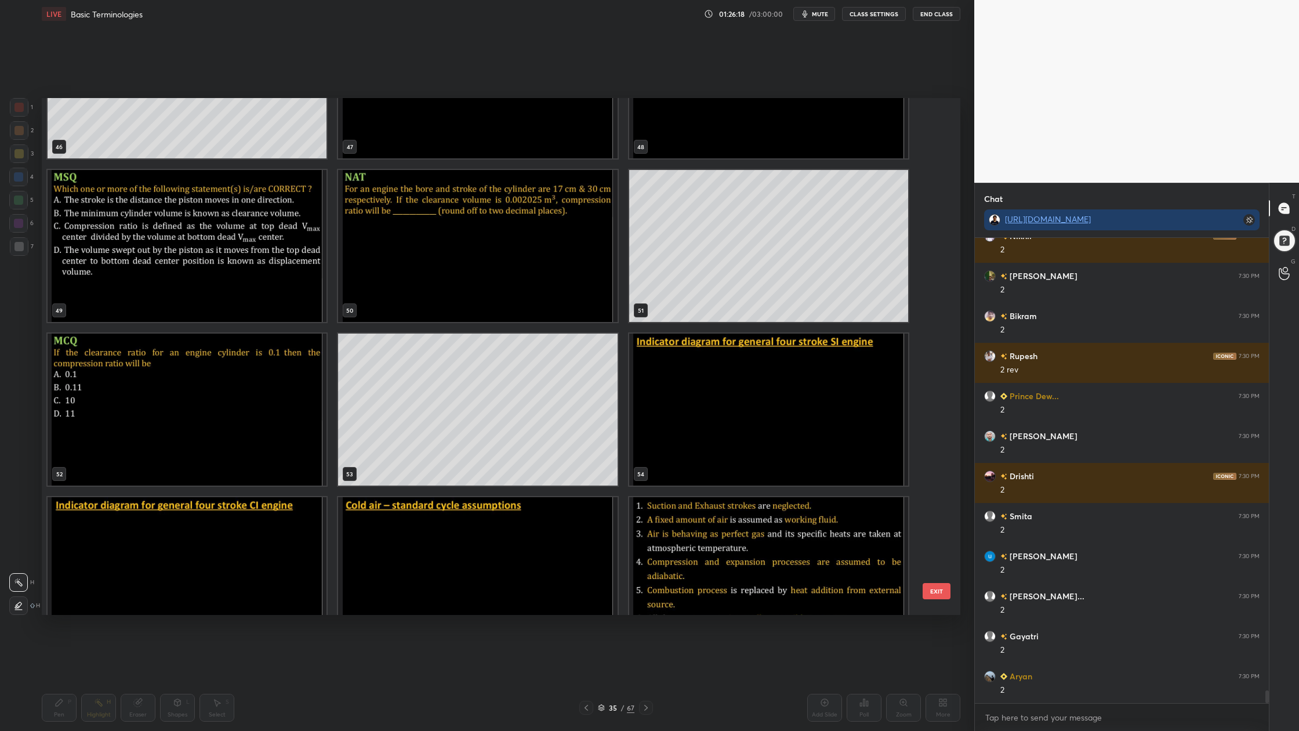
click at [769, 434] on img "grid" at bounding box center [768, 410] width 279 height 152
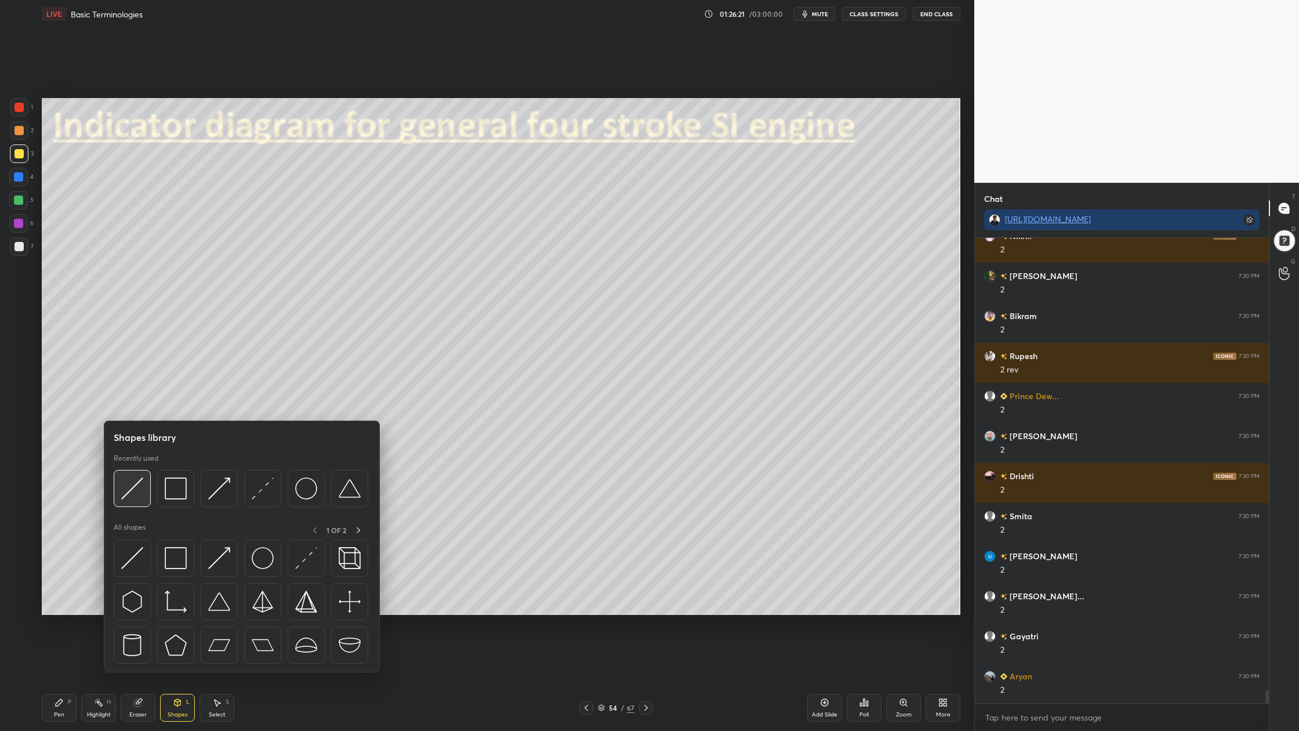
click at [138, 504] on div at bounding box center [132, 488] width 37 height 37
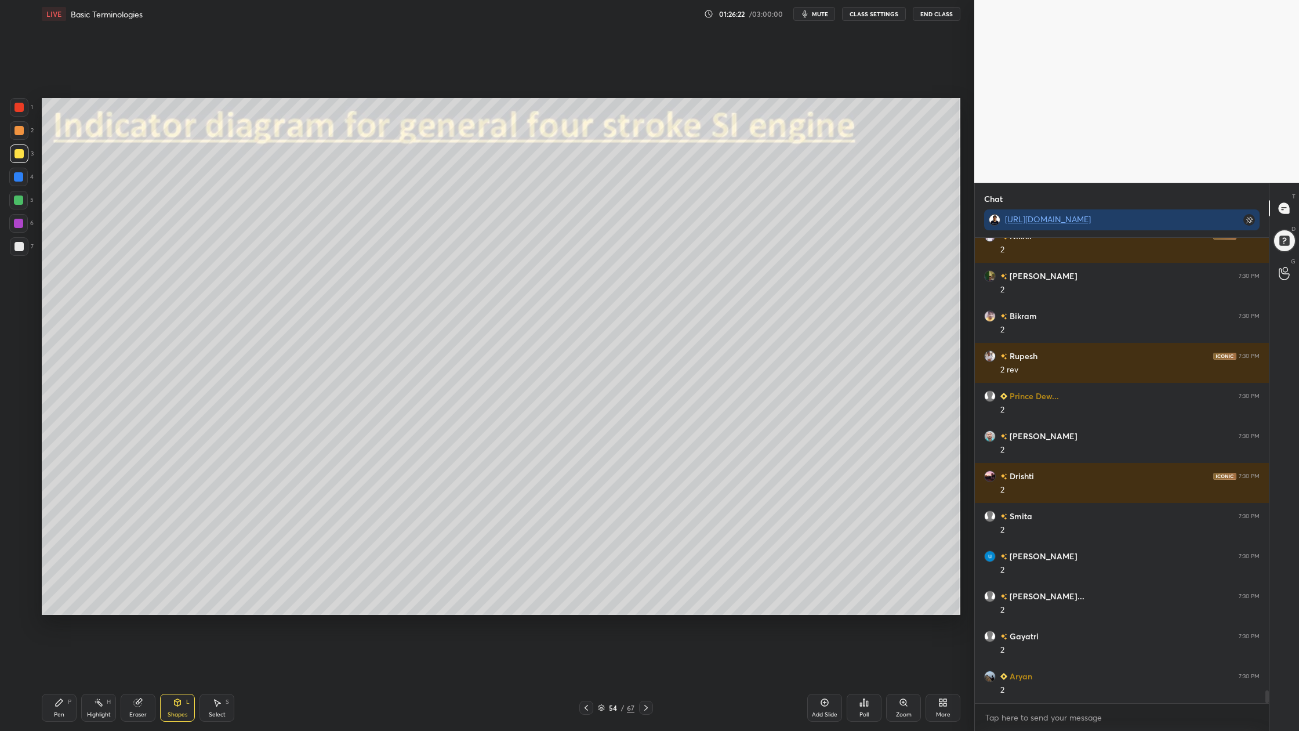
click at [19, 244] on div at bounding box center [19, 246] width 9 height 9
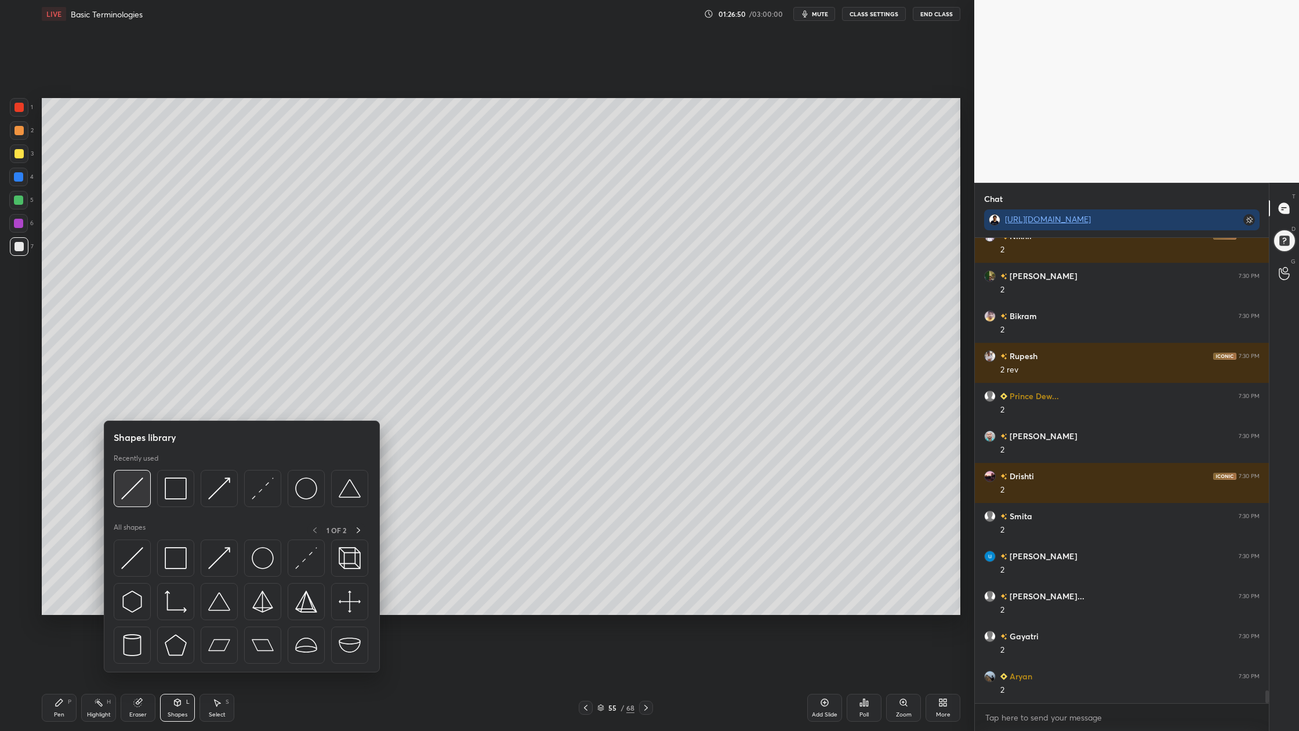
click at [132, 493] on img at bounding box center [132, 488] width 22 height 22
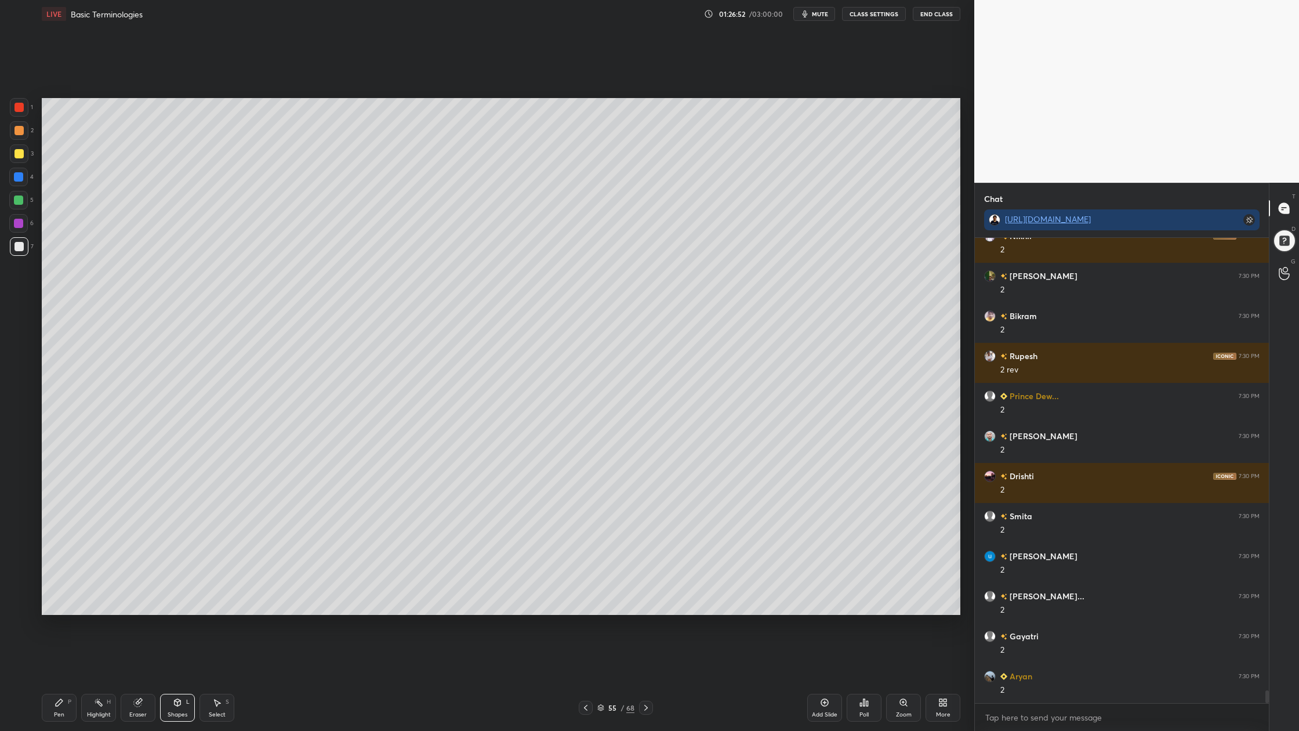
drag, startPoint x: 19, startPoint y: 122, endPoint x: 21, endPoint y: 128, distance: 6.0
click at [19, 123] on div at bounding box center [19, 130] width 19 height 19
click at [17, 244] on div at bounding box center [19, 246] width 9 height 9
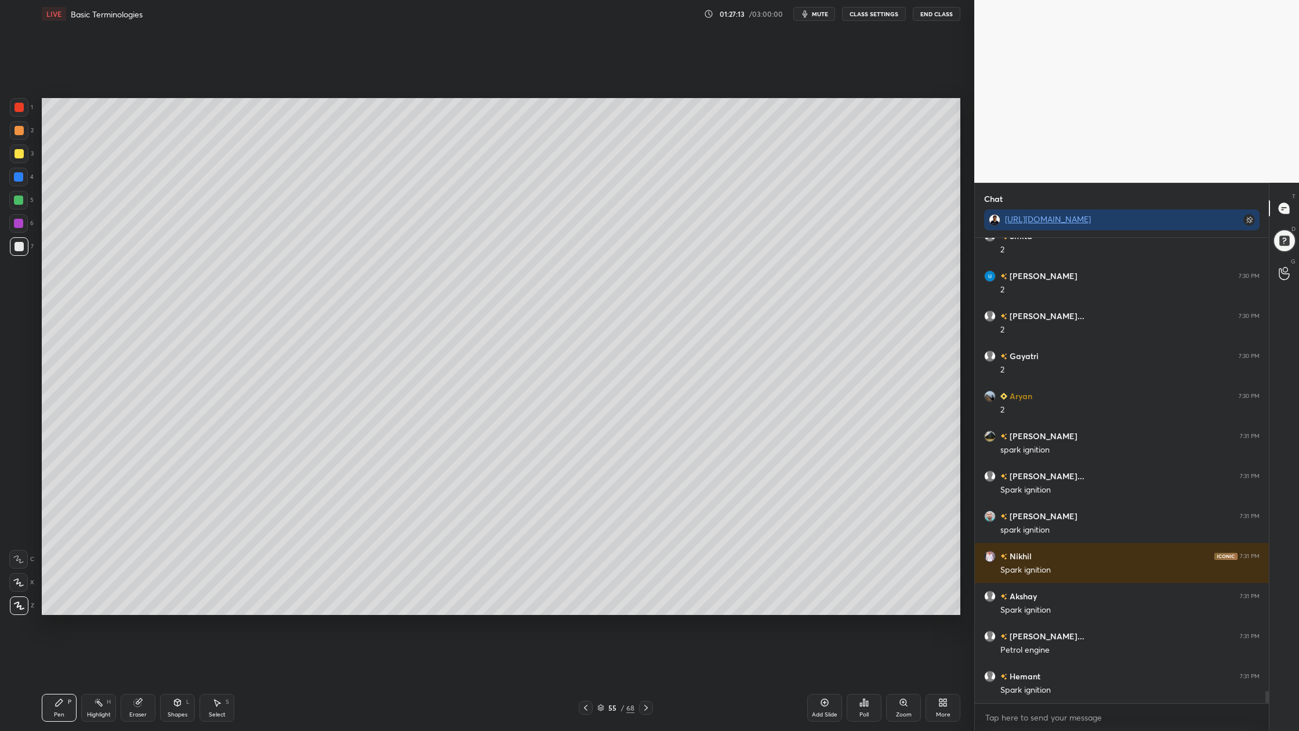
scroll to position [17163, 0]
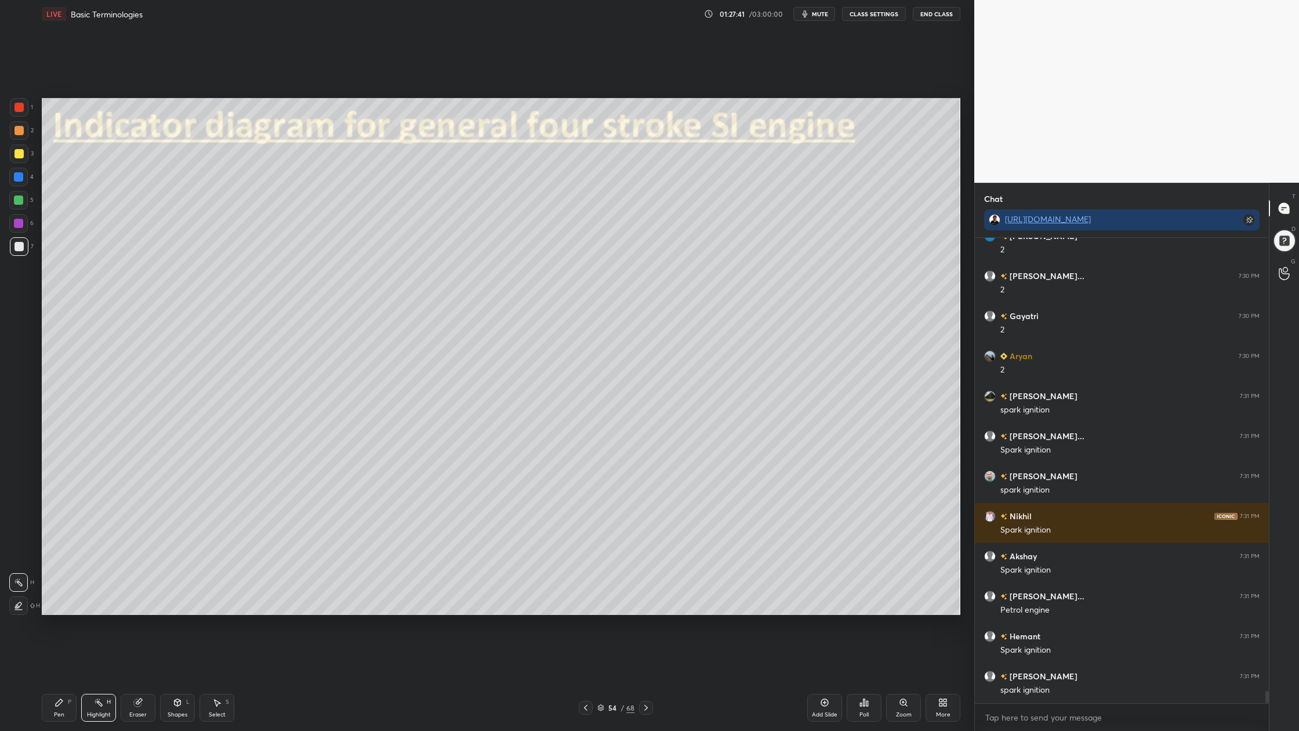
drag, startPoint x: 24, startPoint y: 198, endPoint x: 30, endPoint y: 200, distance: 6.6
click at [30, 200] on div "5" at bounding box center [21, 200] width 24 height 19
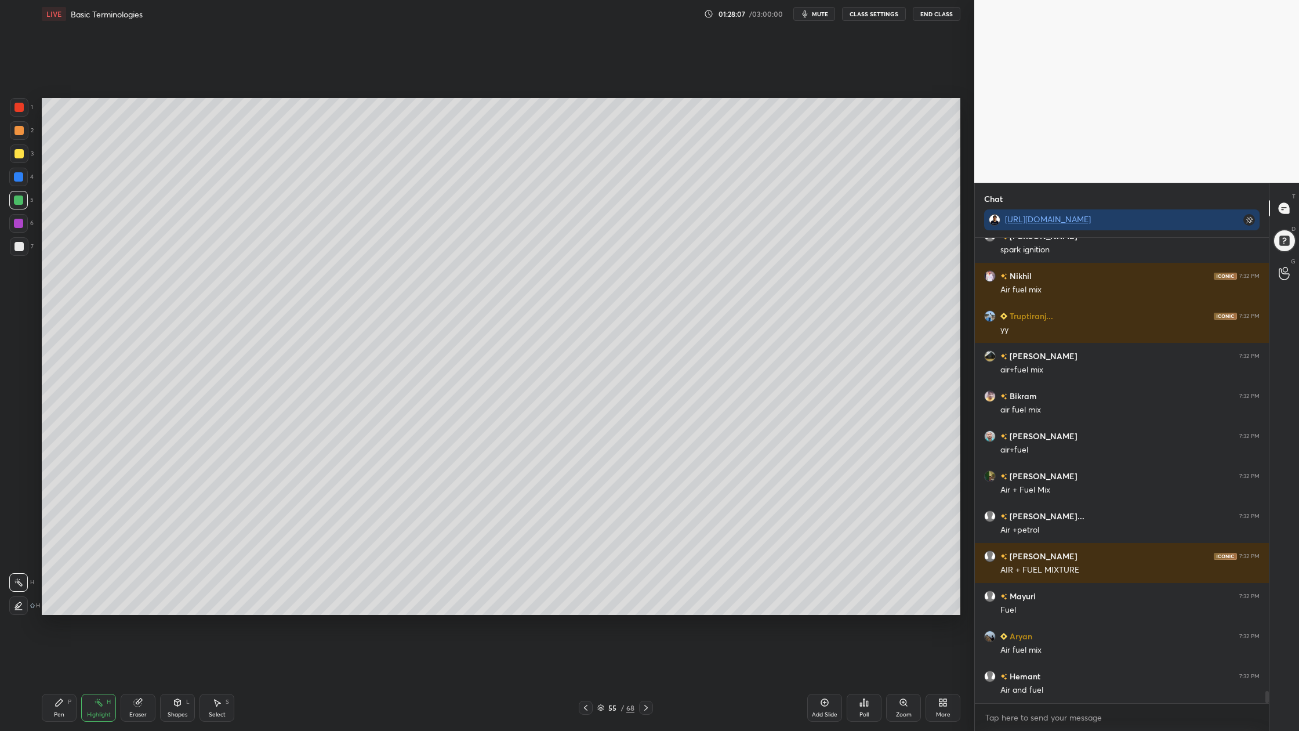
scroll to position [17643, 0]
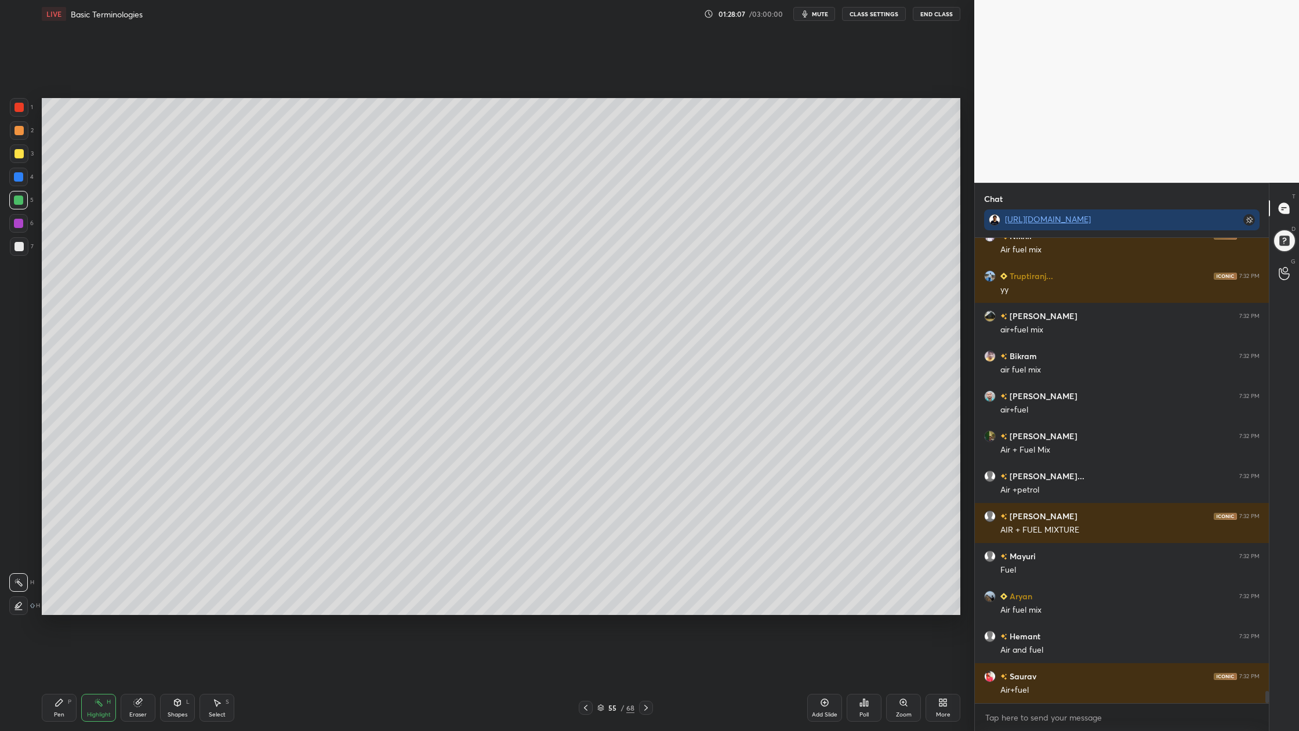
drag, startPoint x: 19, startPoint y: 205, endPoint x: 24, endPoint y: 204, distance: 6.1
click at [19, 203] on div at bounding box center [18, 200] width 19 height 19
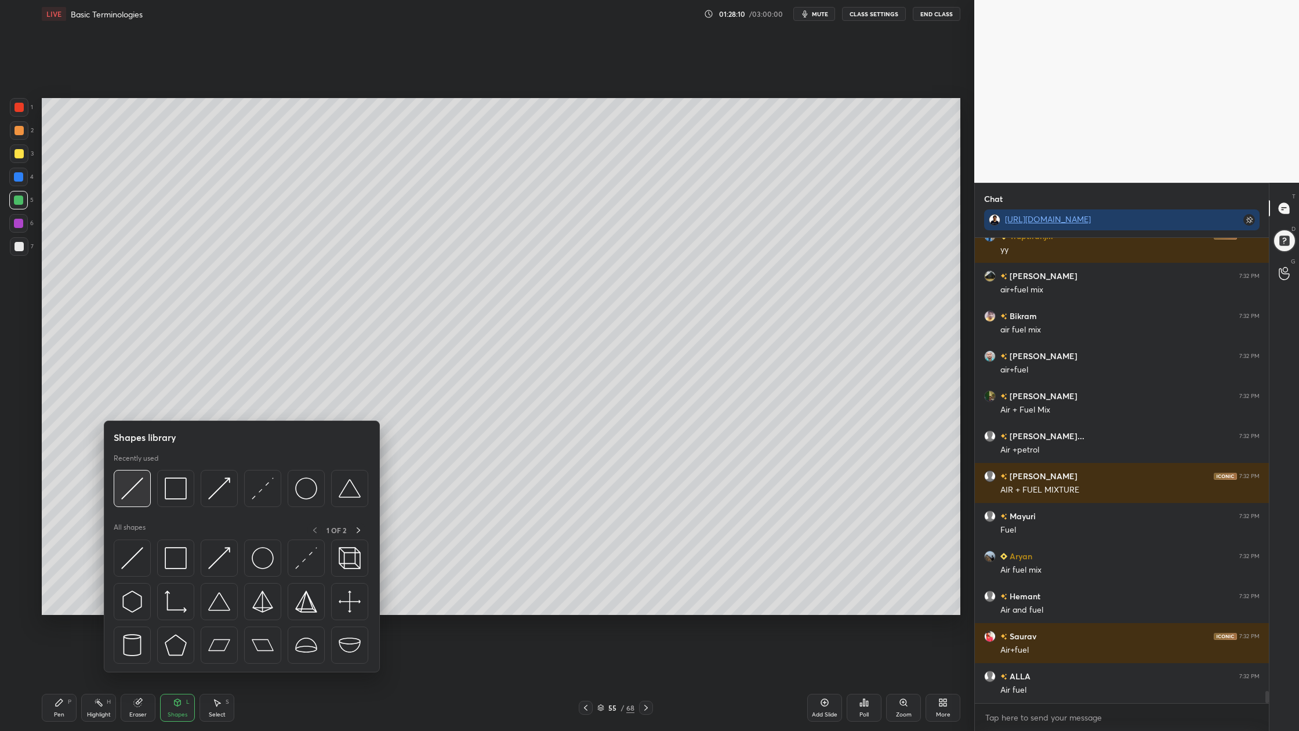
click at [139, 501] on div at bounding box center [132, 488] width 37 height 37
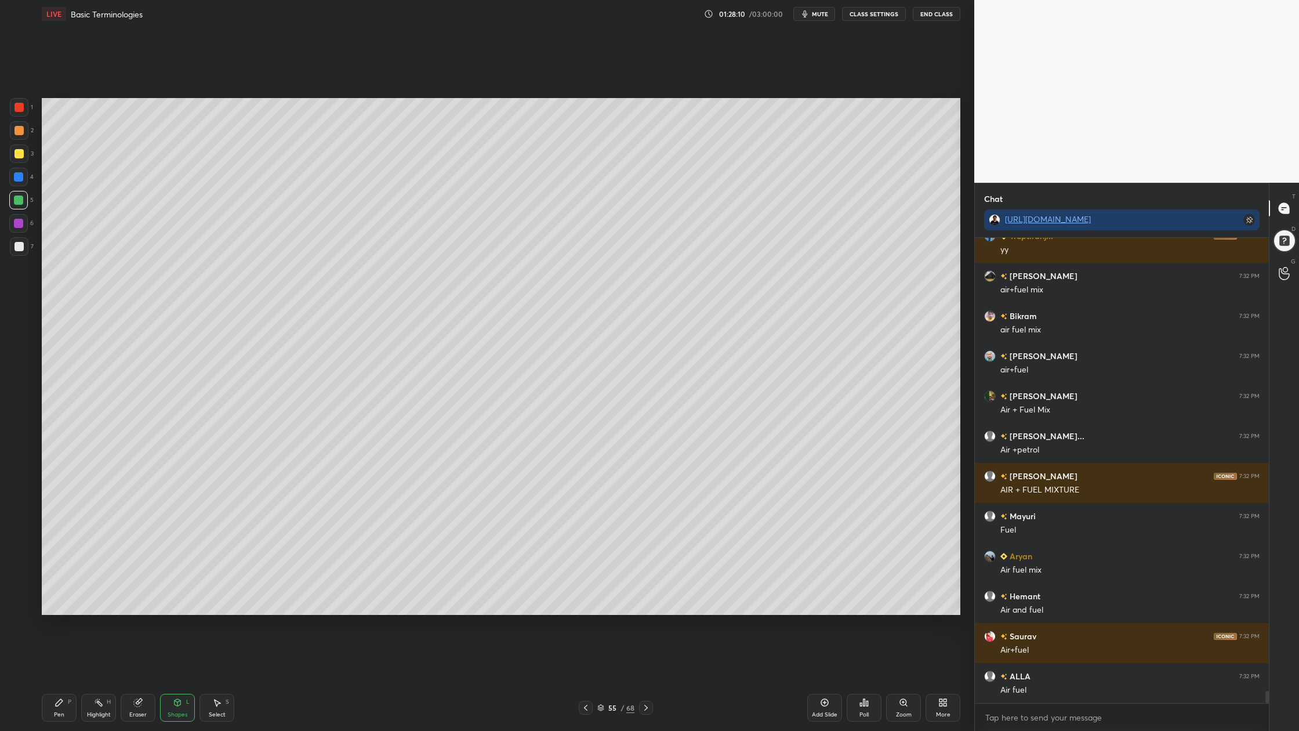
scroll to position [17724, 0]
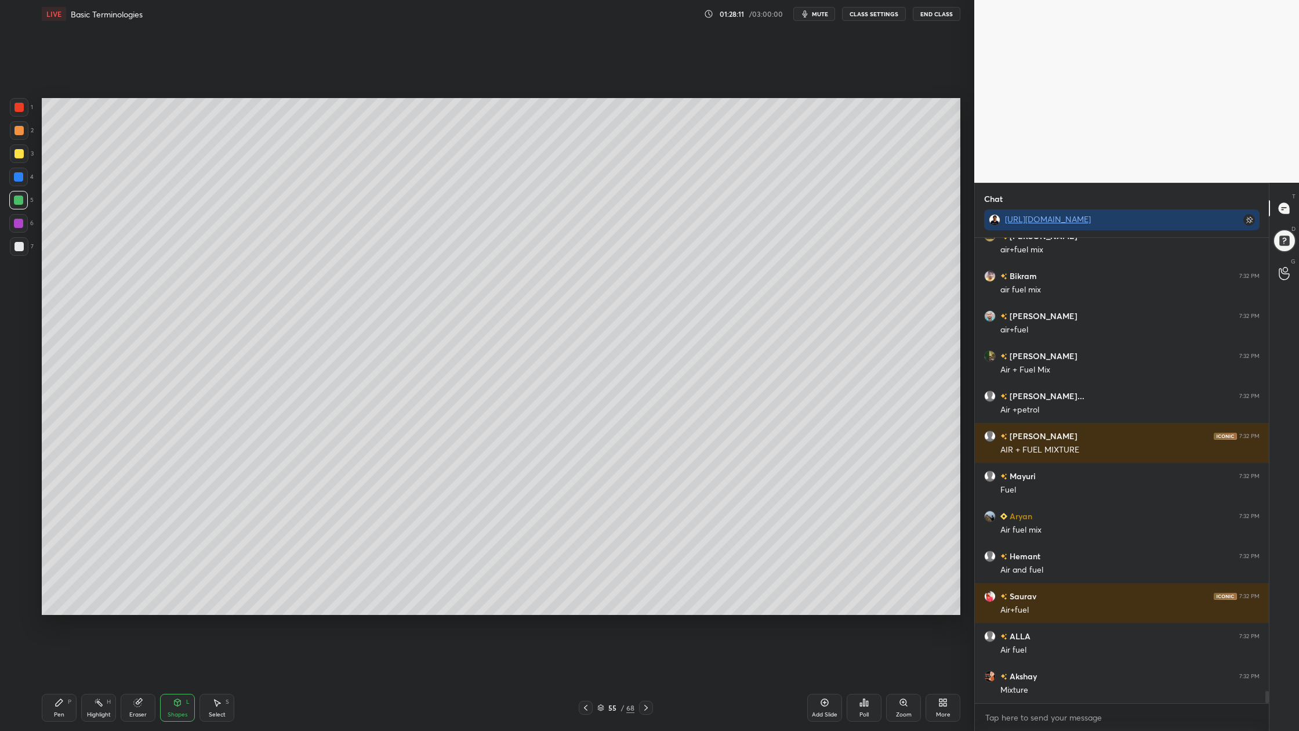
click at [17, 198] on div at bounding box center [18, 200] width 9 height 9
click at [21, 200] on div at bounding box center [18, 200] width 9 height 9
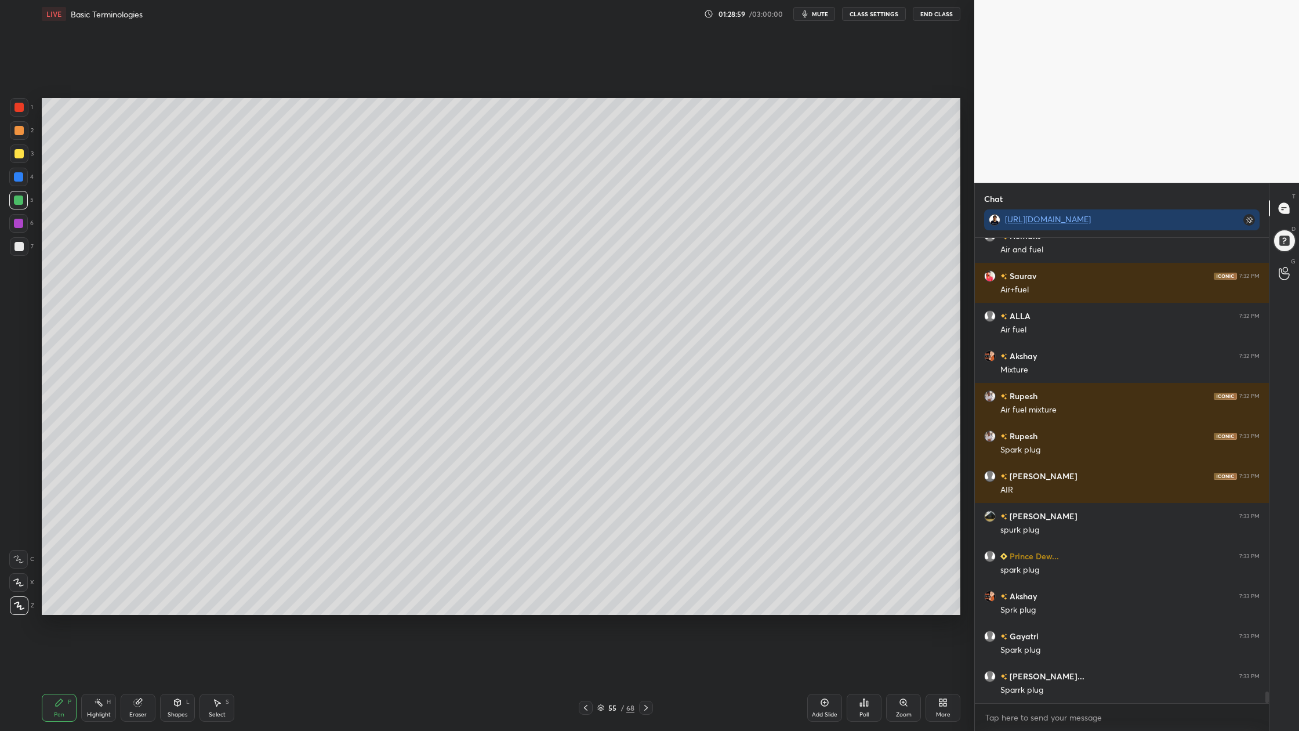
scroll to position [18084, 0]
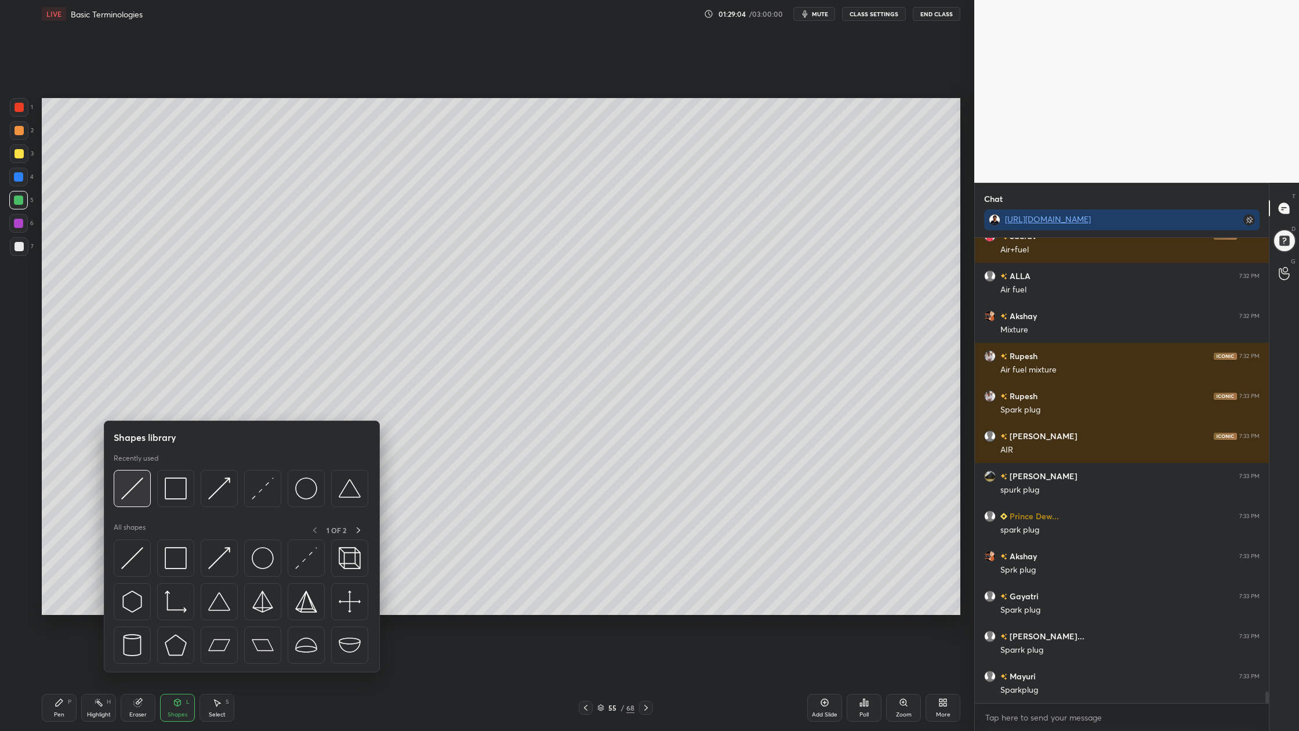
click at [137, 495] on img at bounding box center [132, 488] width 22 height 22
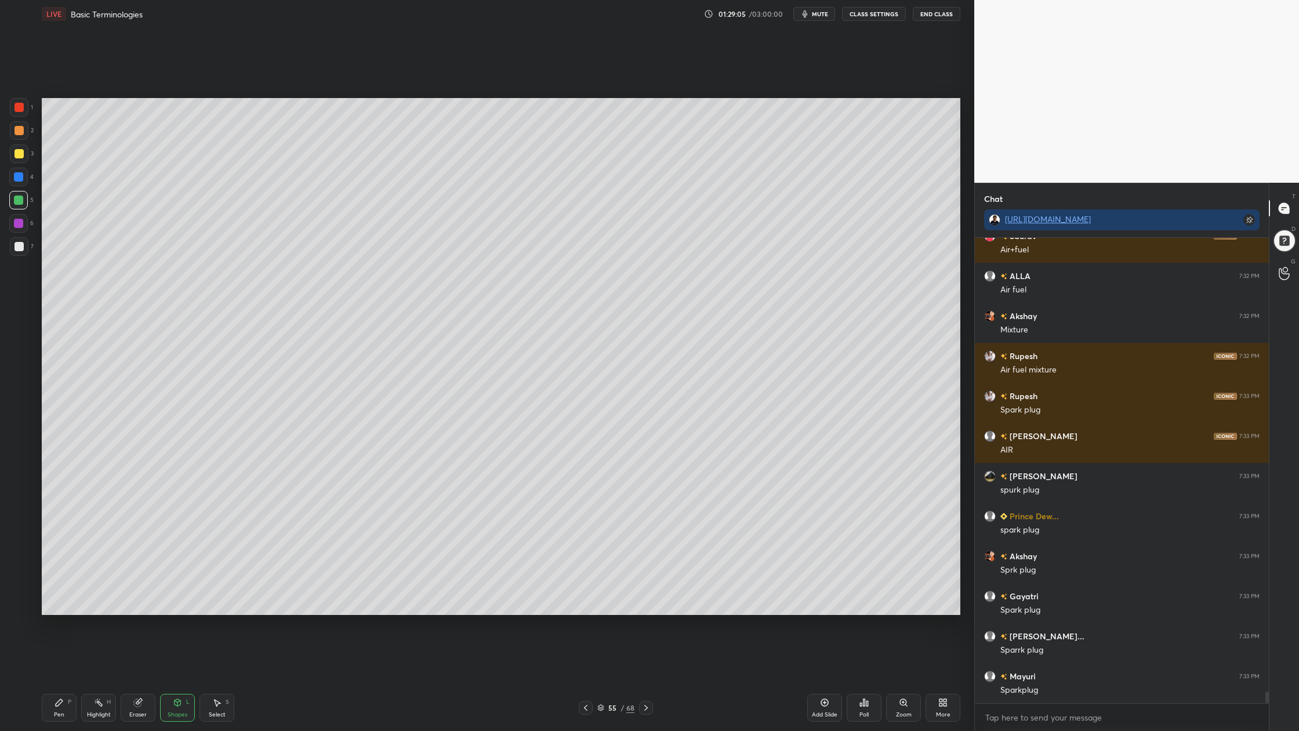
click at [18, 250] on div at bounding box center [19, 246] width 9 height 9
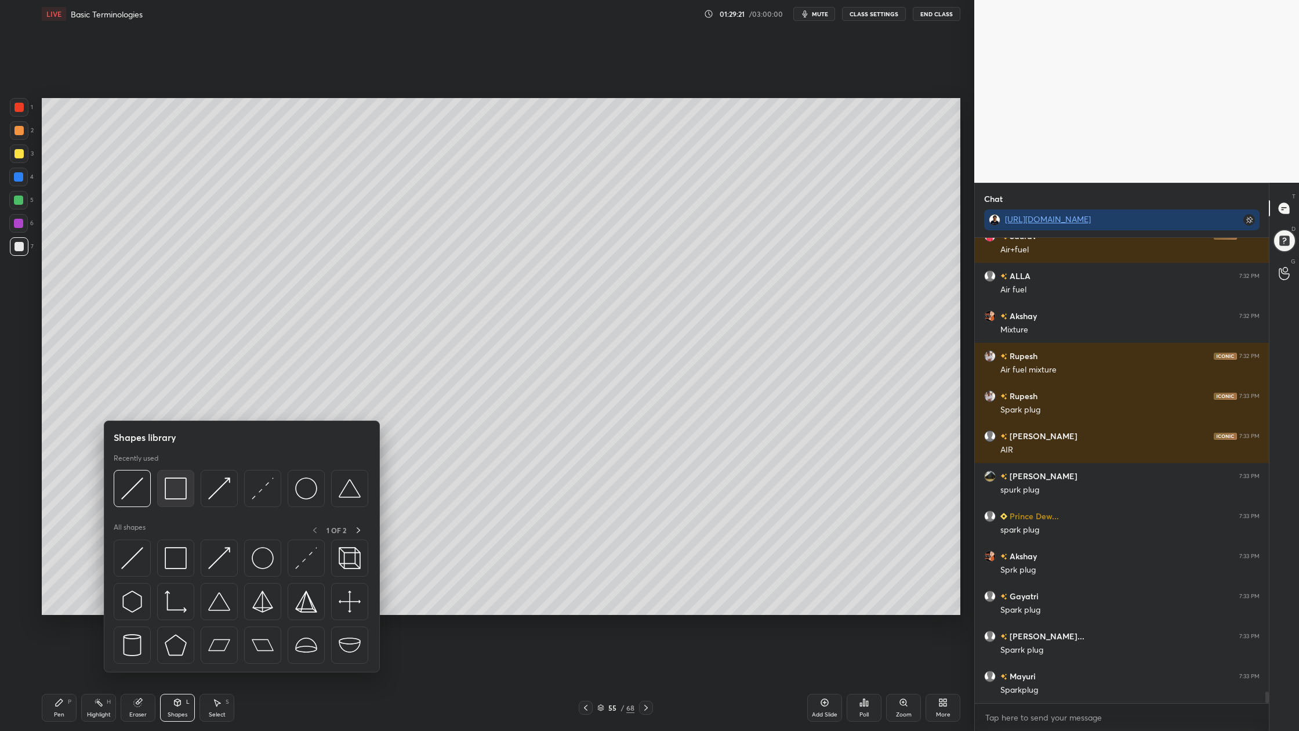
click at [176, 499] on div at bounding box center [175, 488] width 37 height 37
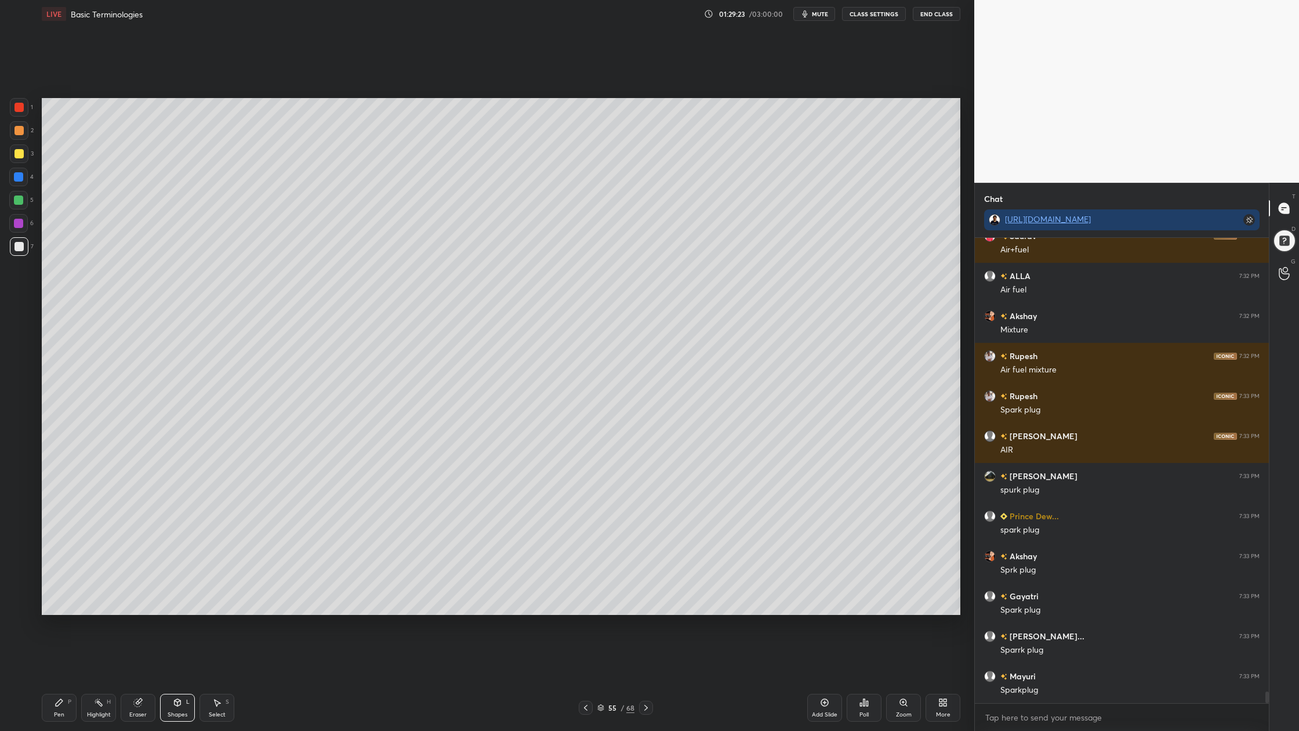
drag, startPoint x: 18, startPoint y: 125, endPoint x: 25, endPoint y: 132, distance: 9.8
click at [21, 129] on div at bounding box center [19, 130] width 9 height 9
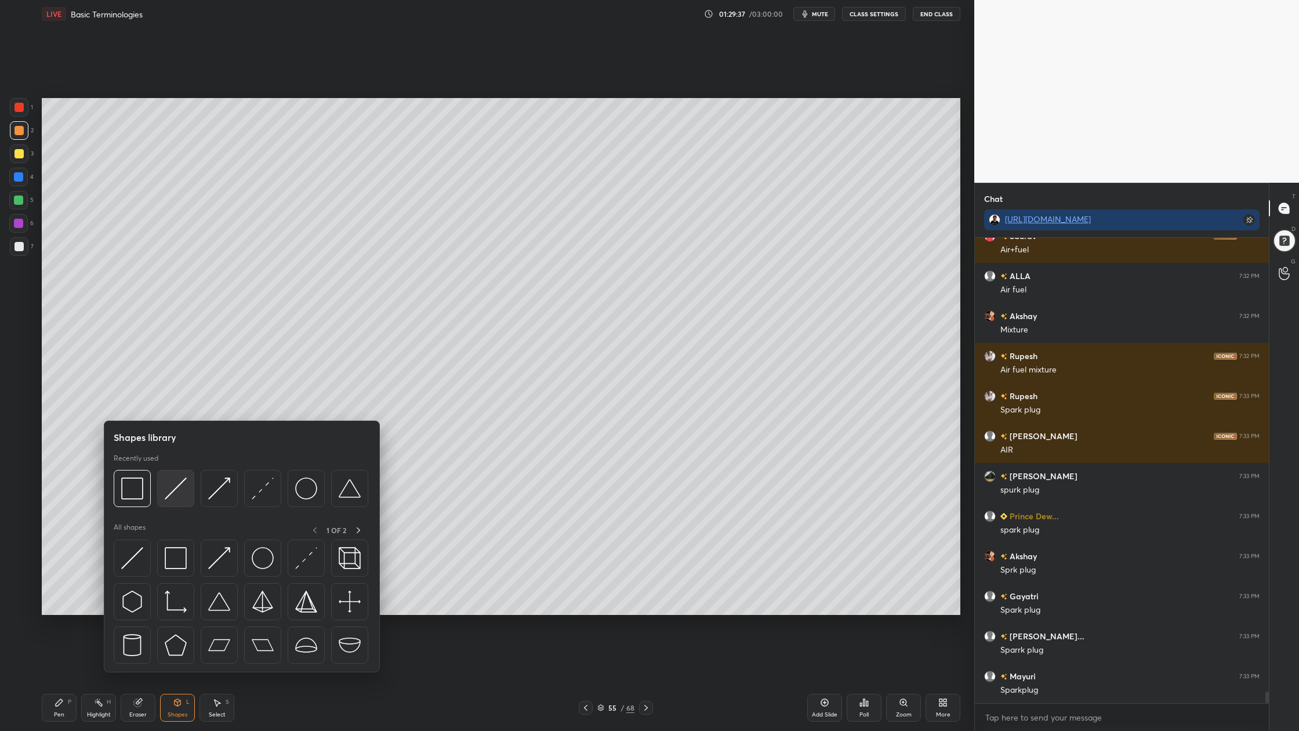
click at [178, 501] on div at bounding box center [175, 488] width 37 height 37
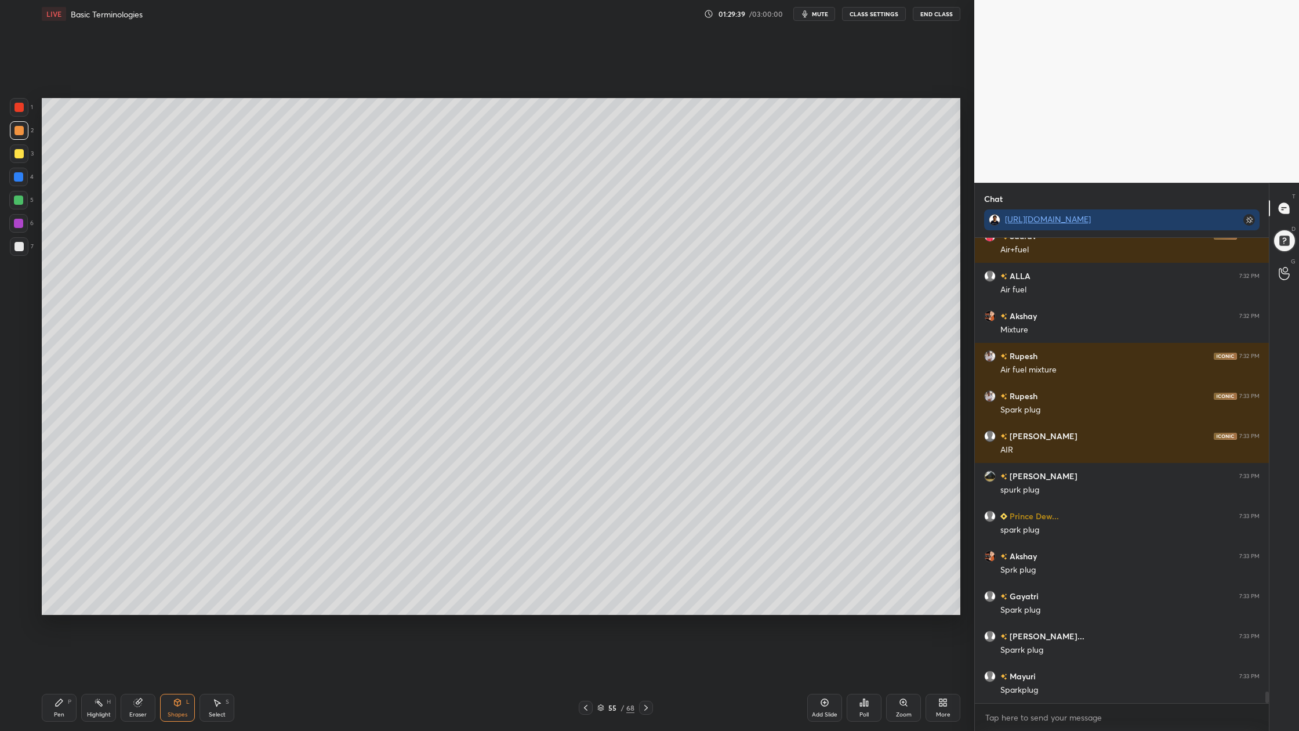
drag, startPoint x: 15, startPoint y: 223, endPoint x: 24, endPoint y: 220, distance: 9.2
click at [15, 222] on div at bounding box center [18, 223] width 9 height 9
drag, startPoint x: 17, startPoint y: 203, endPoint x: 28, endPoint y: 198, distance: 12.0
click at [17, 203] on div at bounding box center [18, 200] width 9 height 9
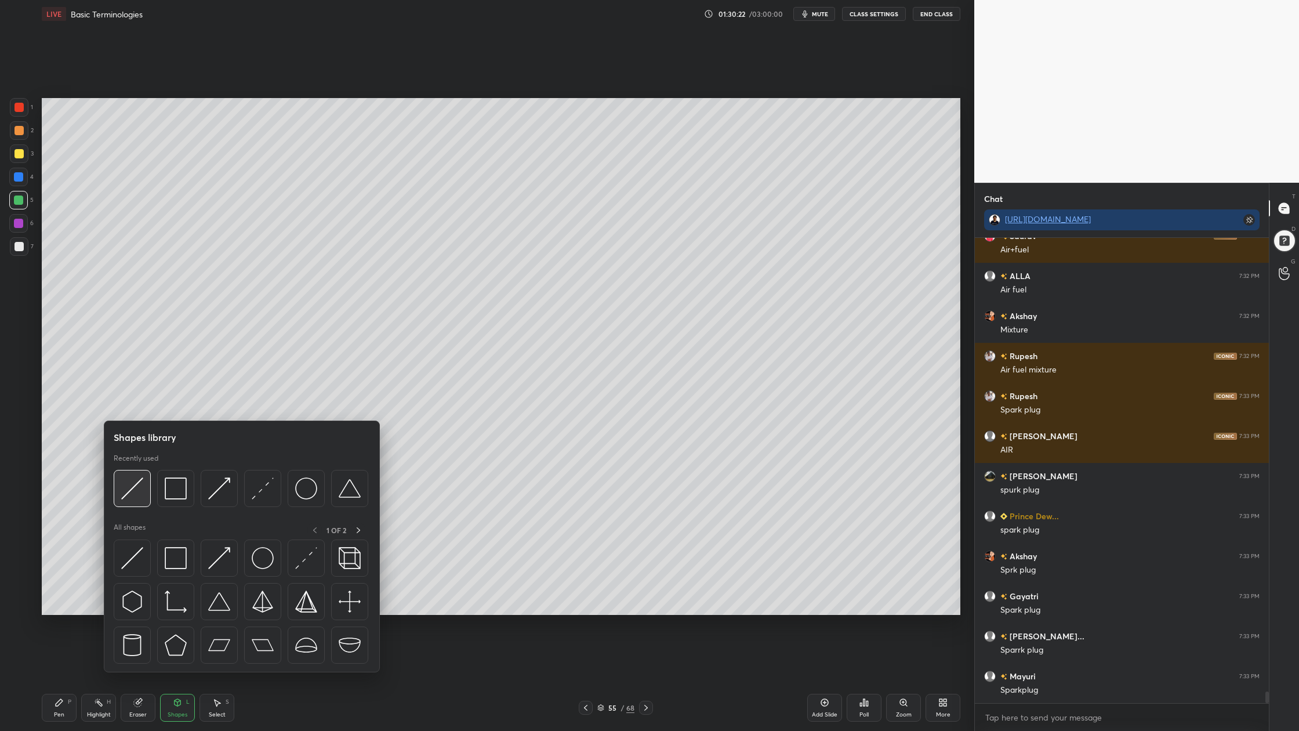
click at [133, 498] on img at bounding box center [132, 488] width 22 height 22
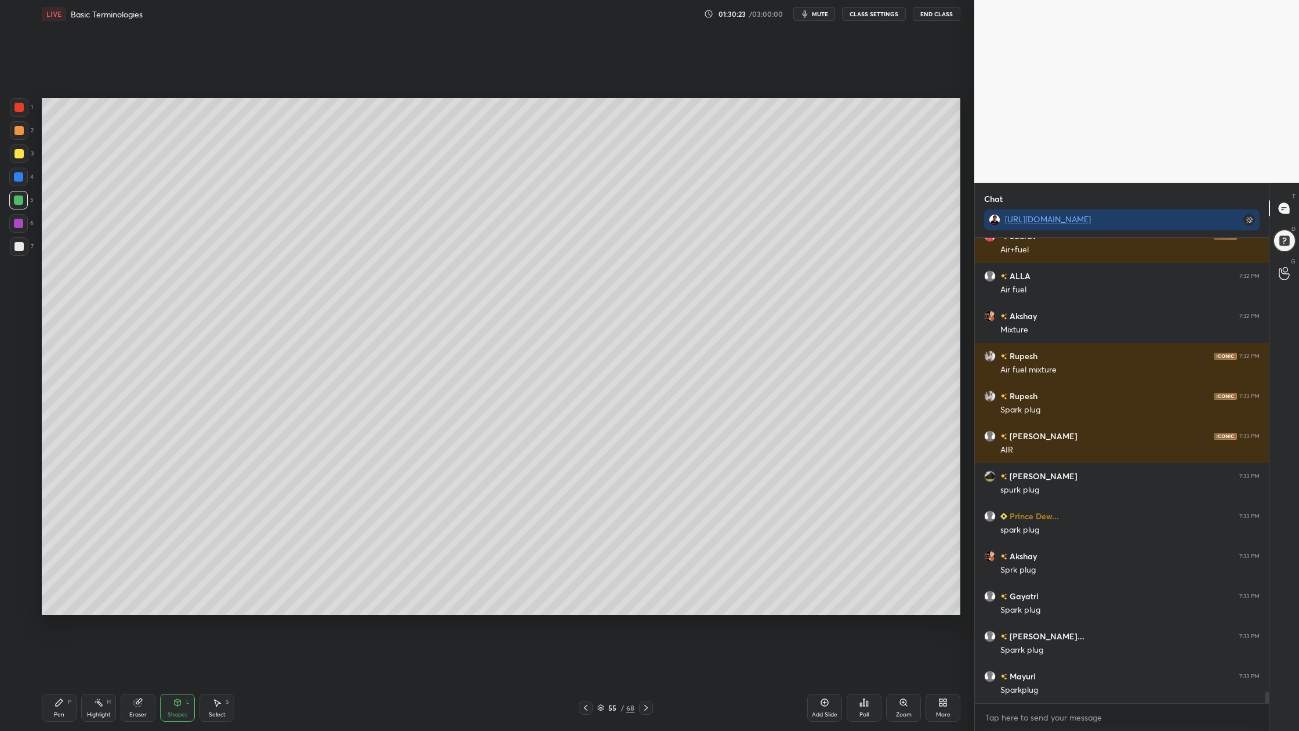
click at [21, 245] on div at bounding box center [19, 246] width 9 height 9
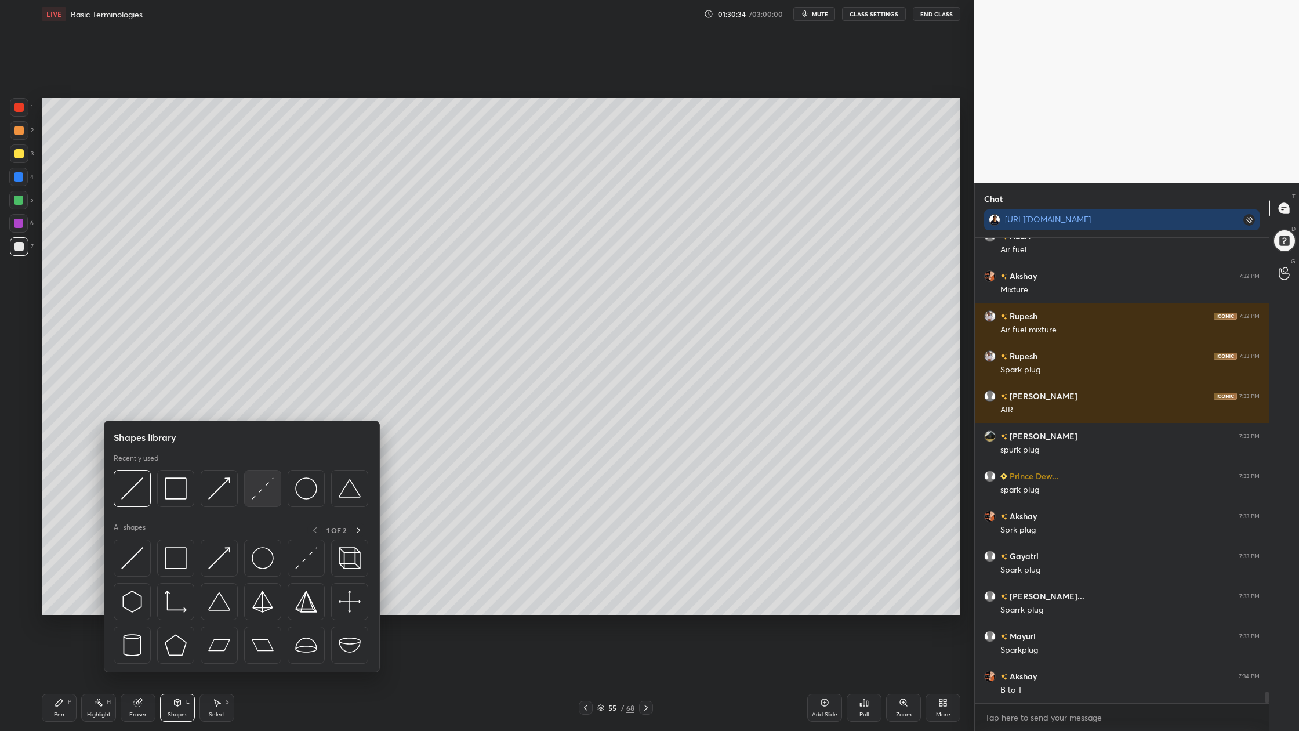
click at [269, 501] on div at bounding box center [262, 488] width 37 height 37
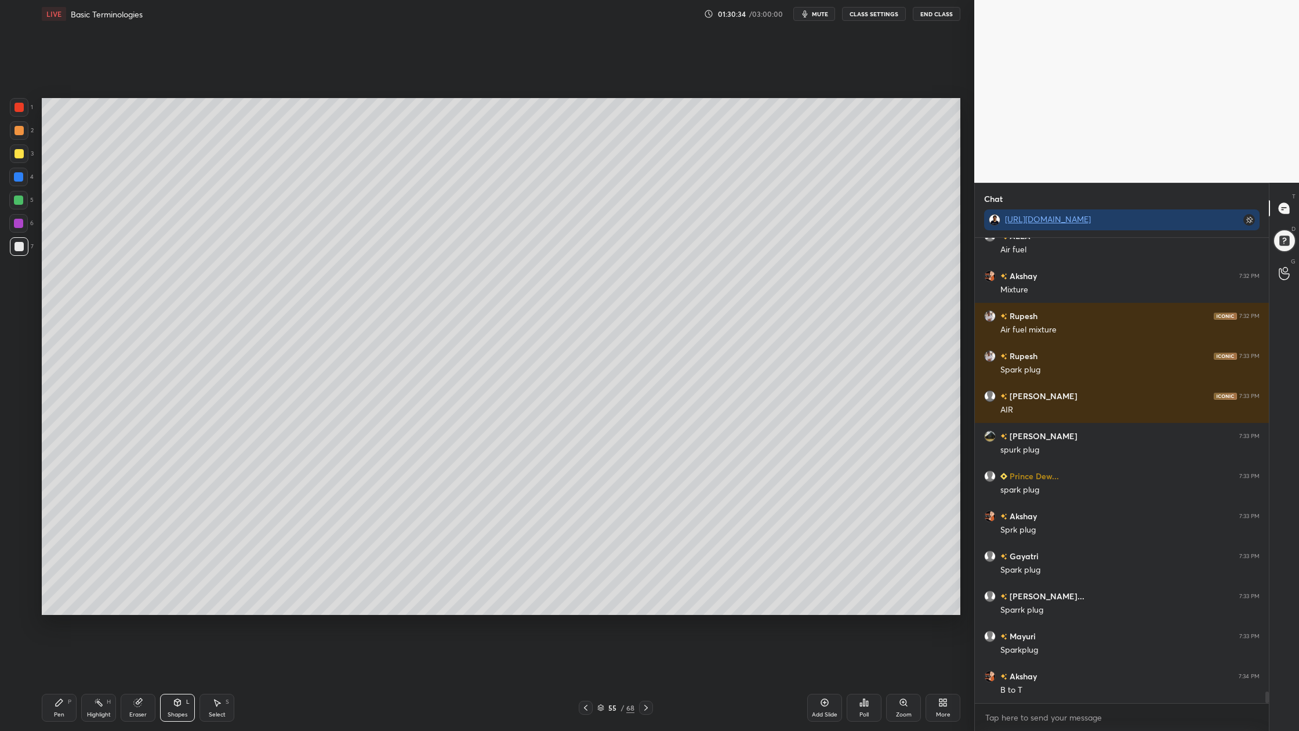
scroll to position [18164, 0]
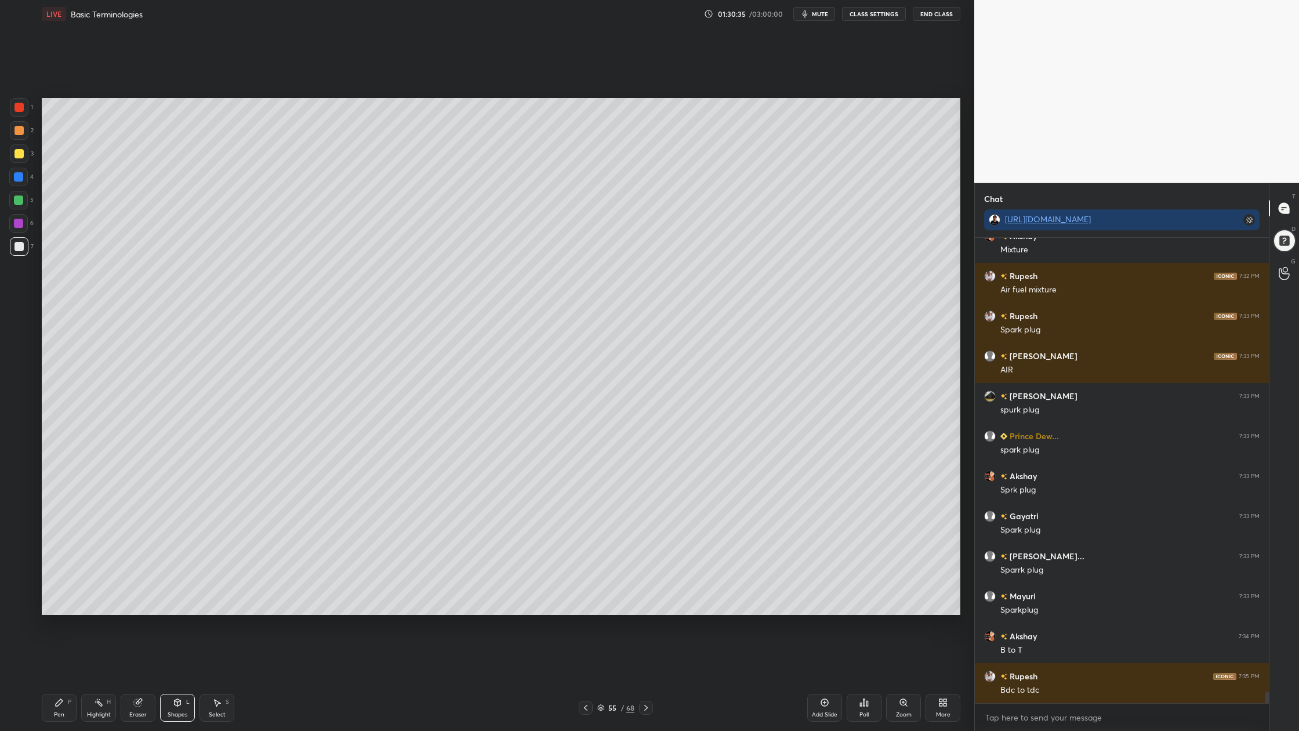
drag, startPoint x: 10, startPoint y: 127, endPoint x: 18, endPoint y: 135, distance: 11.1
click at [13, 133] on div at bounding box center [19, 130] width 19 height 19
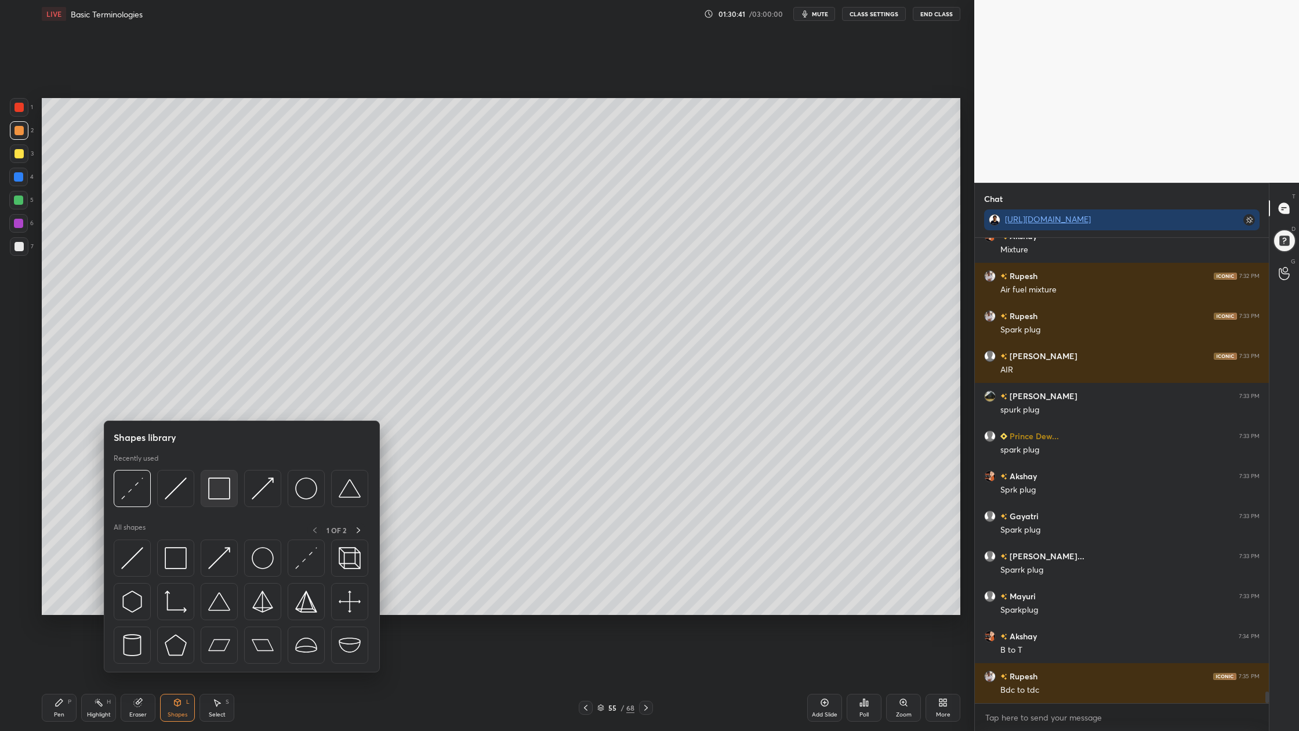
click at [230, 500] on div at bounding box center [219, 488] width 37 height 37
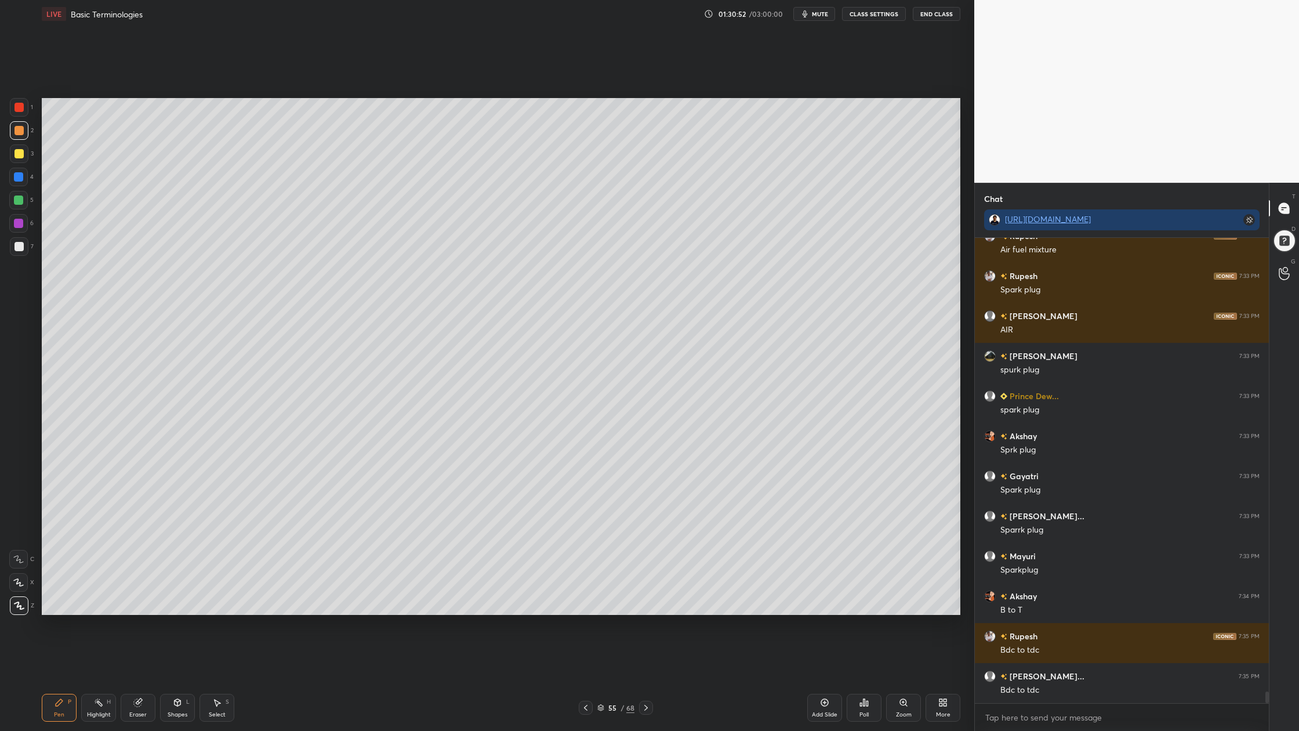
scroll to position [18244, 0]
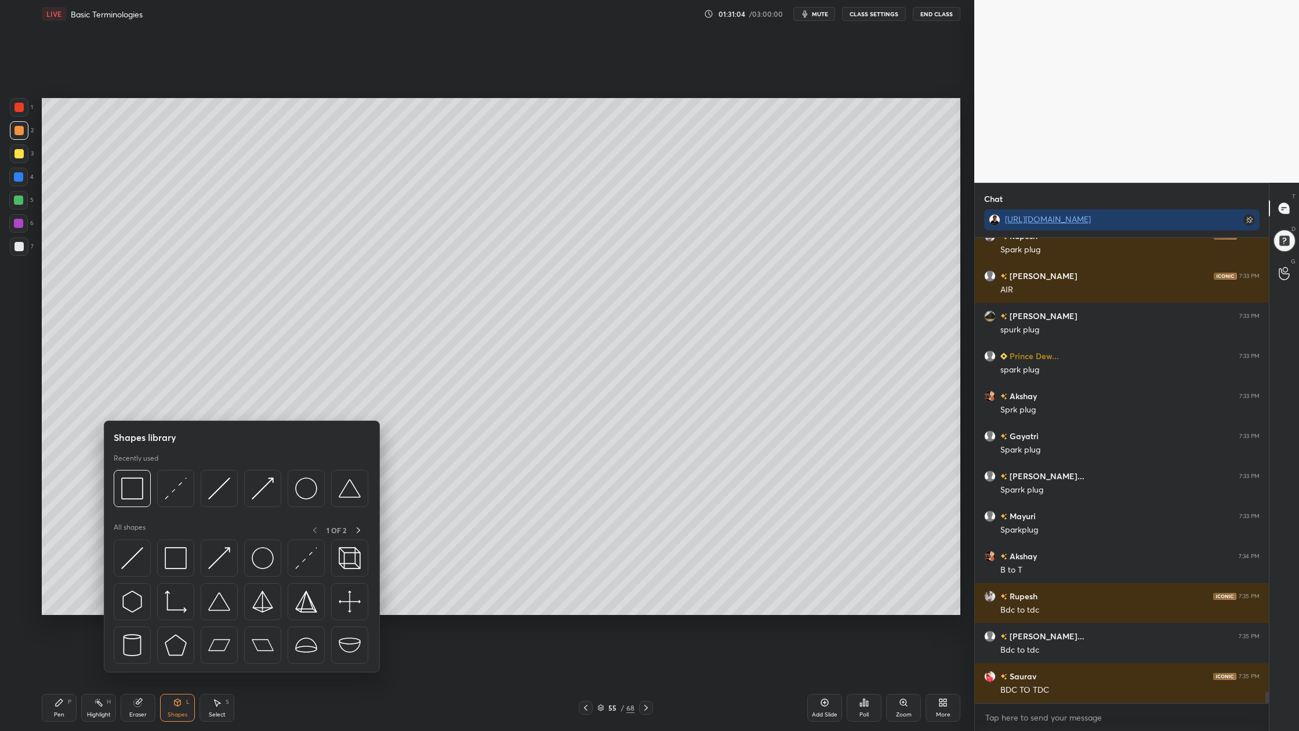
click at [175, 508] on div at bounding box center [241, 492] width 255 height 44
click at [173, 497] on img at bounding box center [176, 488] width 22 height 22
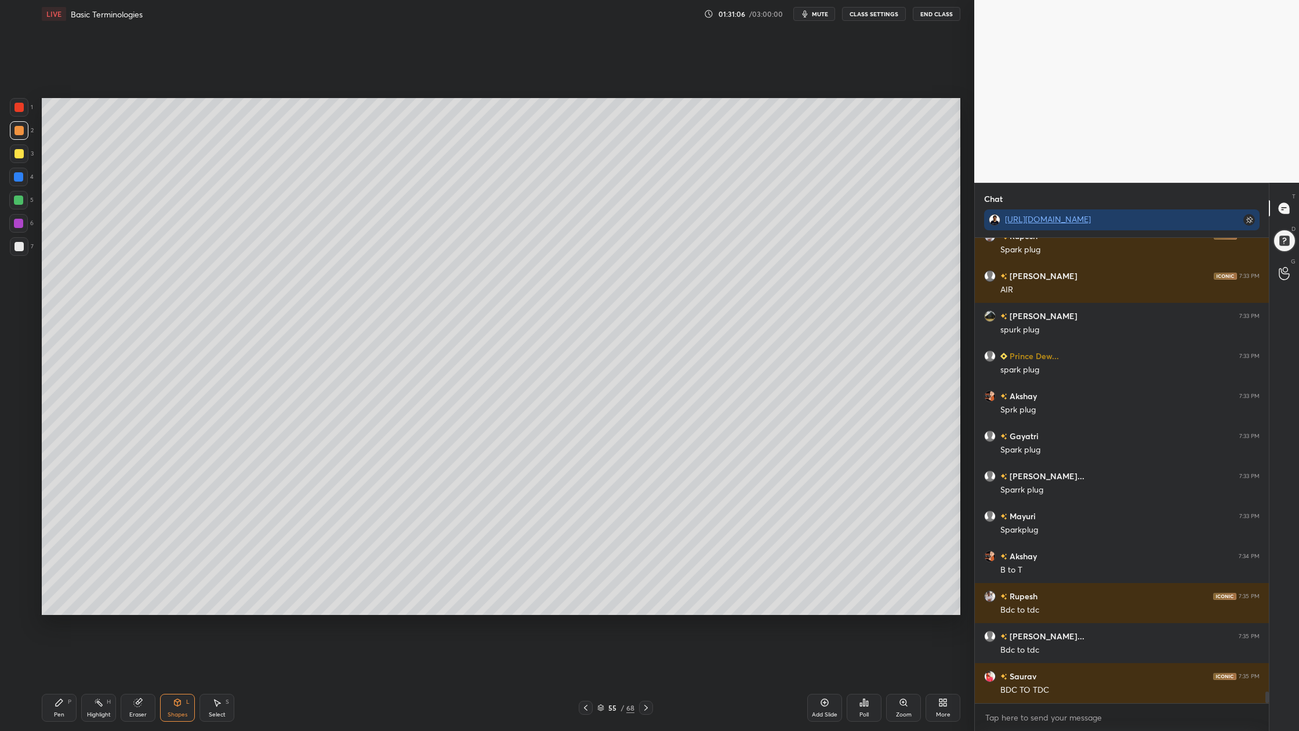
click at [26, 143] on div "2" at bounding box center [22, 132] width 24 height 23
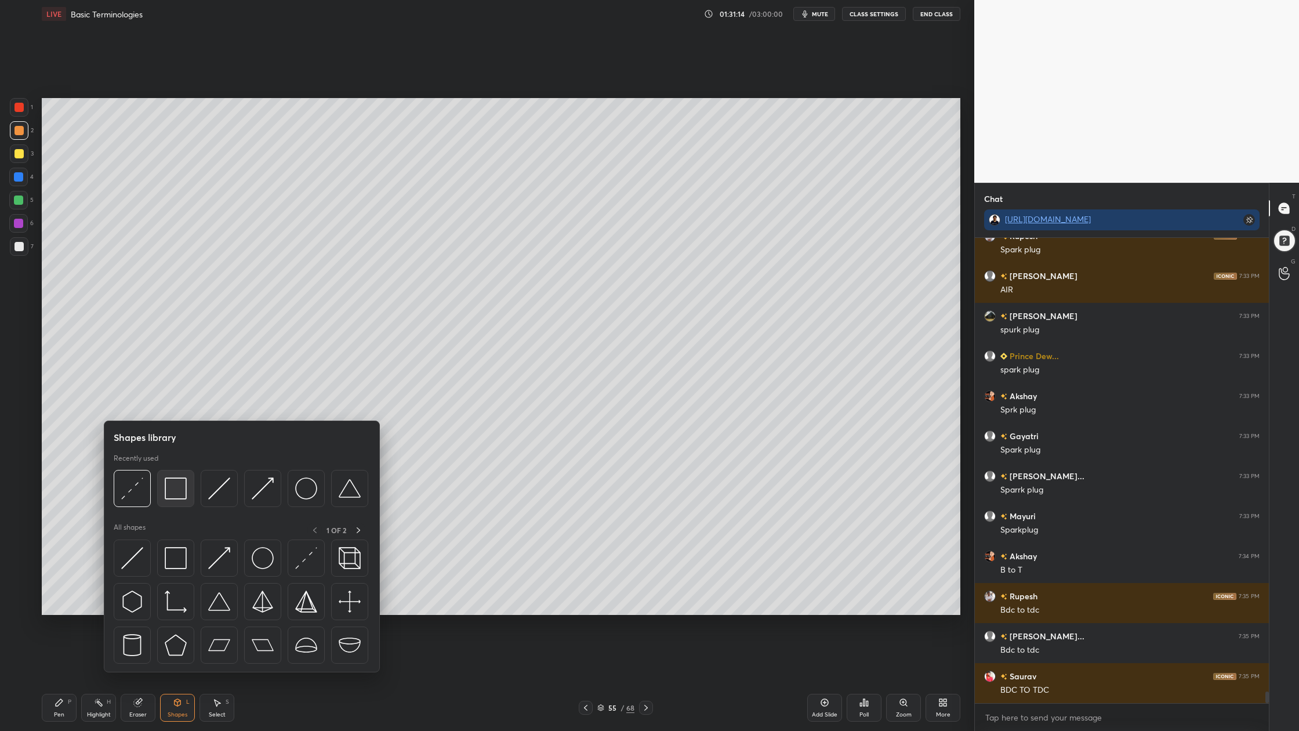
click at [178, 501] on div at bounding box center [175, 488] width 37 height 37
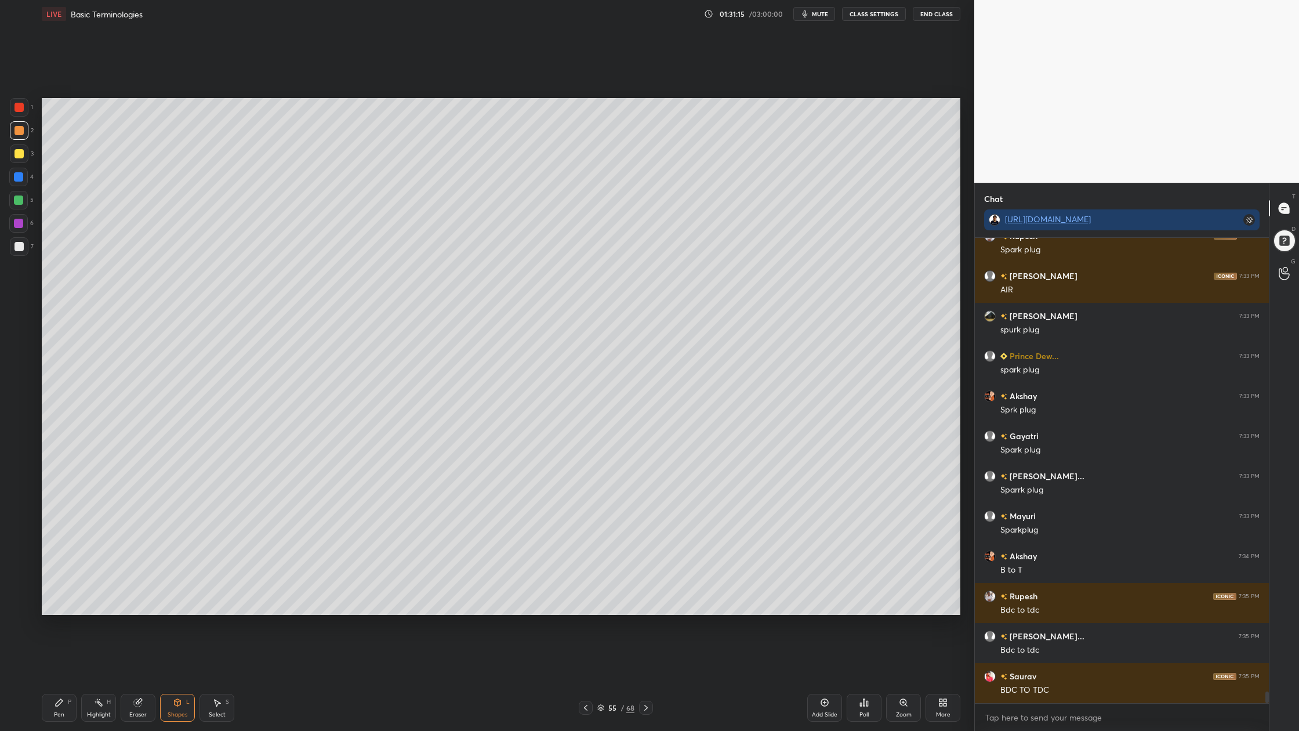
click at [14, 225] on div at bounding box center [18, 223] width 9 height 9
click at [16, 129] on div at bounding box center [19, 130] width 9 height 9
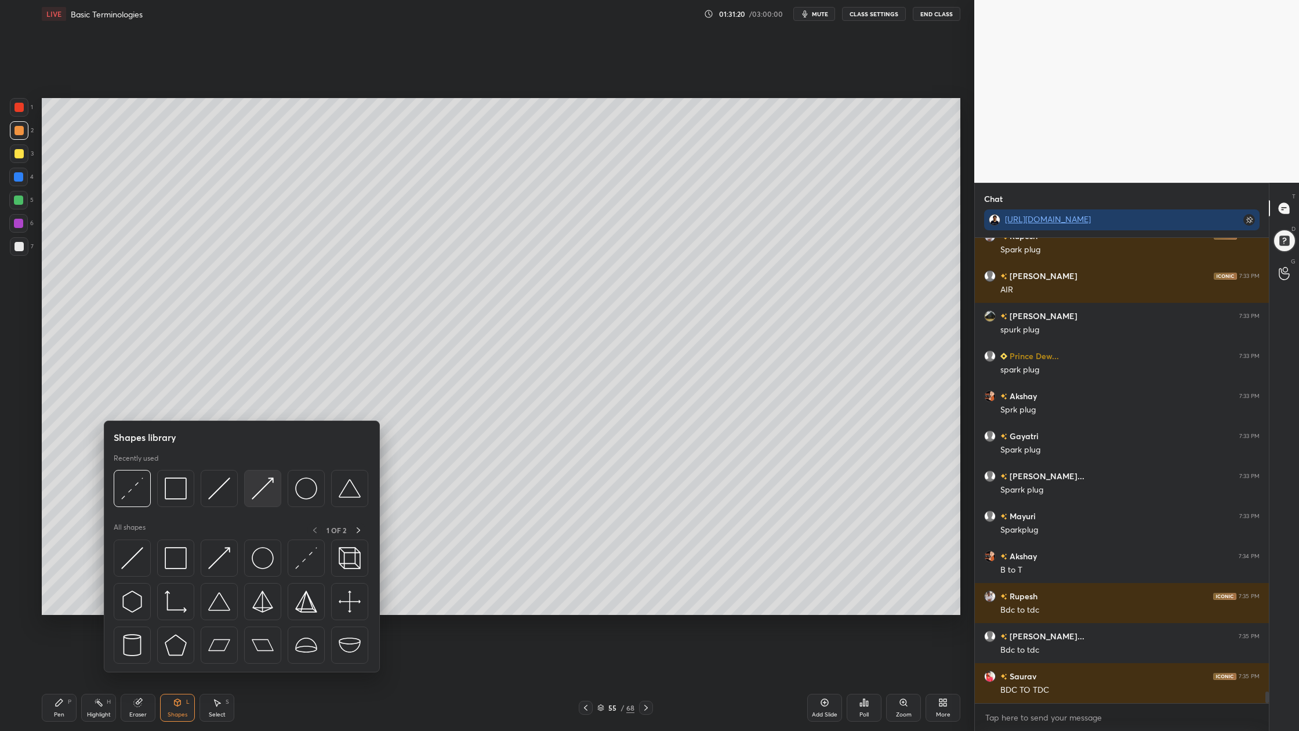
click at [266, 495] on img at bounding box center [263, 488] width 22 height 22
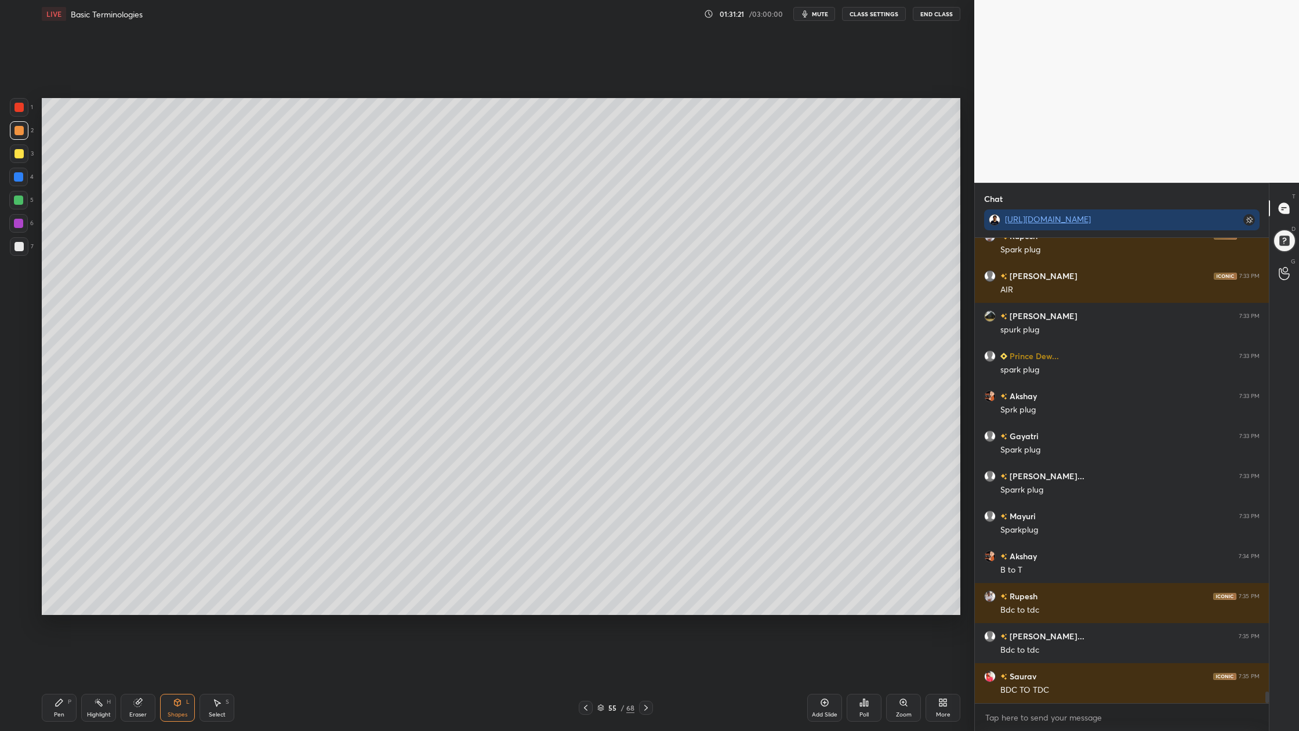
drag, startPoint x: 17, startPoint y: 130, endPoint x: 27, endPoint y: 134, distance: 10.7
click at [21, 134] on div at bounding box center [19, 130] width 9 height 9
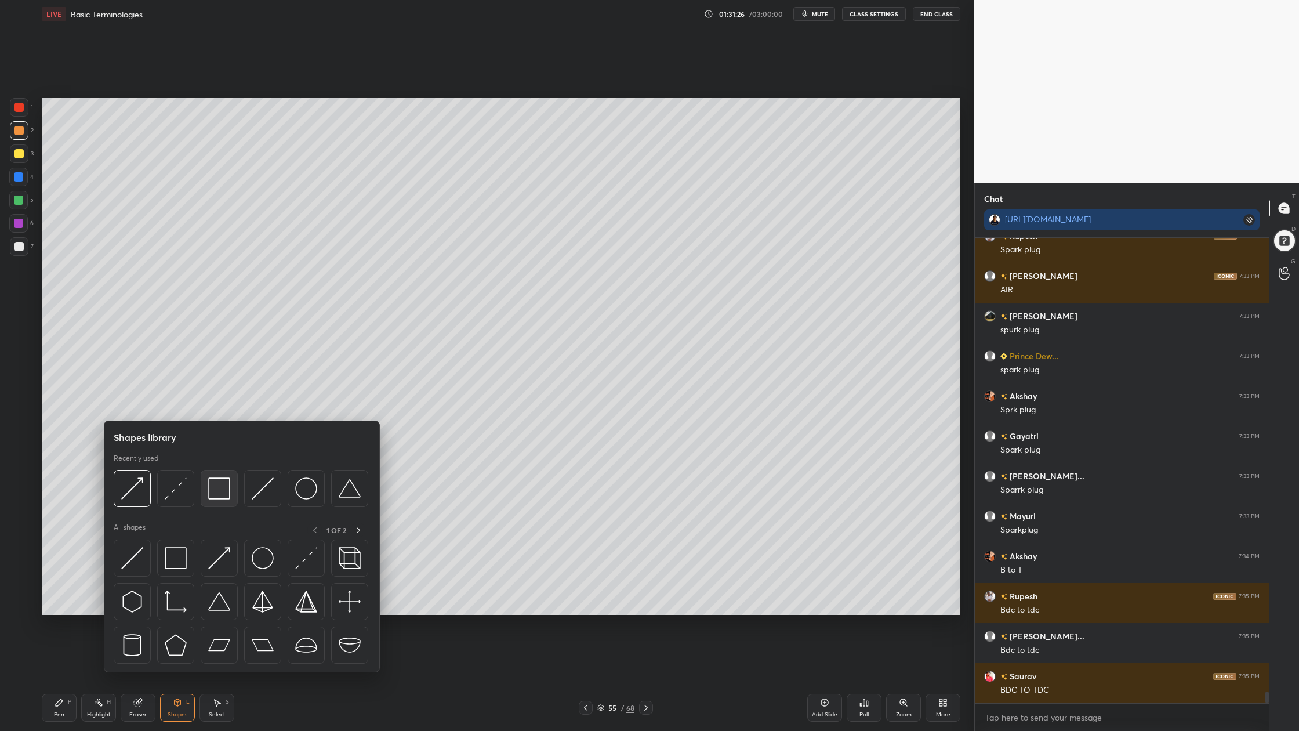
click at [221, 500] on div at bounding box center [219, 488] width 37 height 37
click at [258, 502] on div at bounding box center [262, 488] width 37 height 37
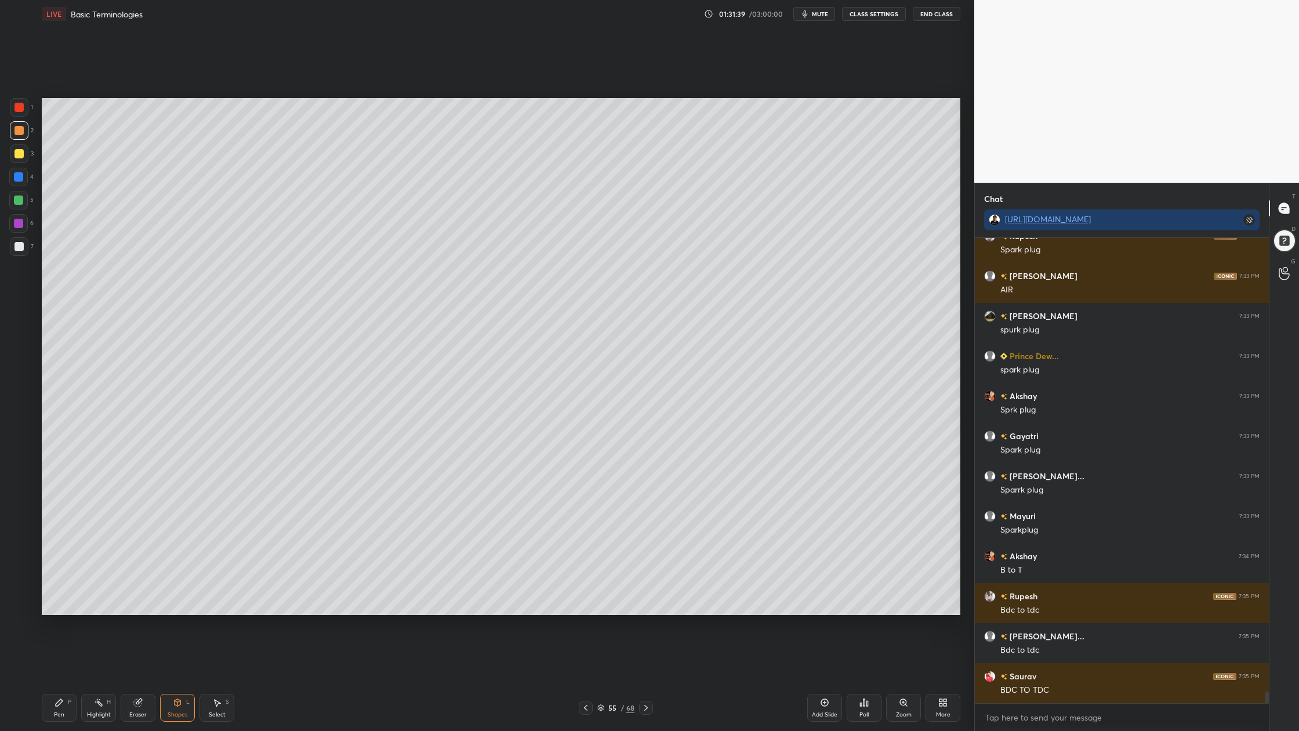
drag, startPoint x: 27, startPoint y: 102, endPoint x: 41, endPoint y: 107, distance: 14.5
click at [30, 105] on div "1" at bounding box center [21, 107] width 23 height 19
drag, startPoint x: 14, startPoint y: 111, endPoint x: 24, endPoint y: 122, distance: 15.6
click at [21, 121] on div "1 2 3 4 5 6 7" at bounding box center [21, 179] width 24 height 162
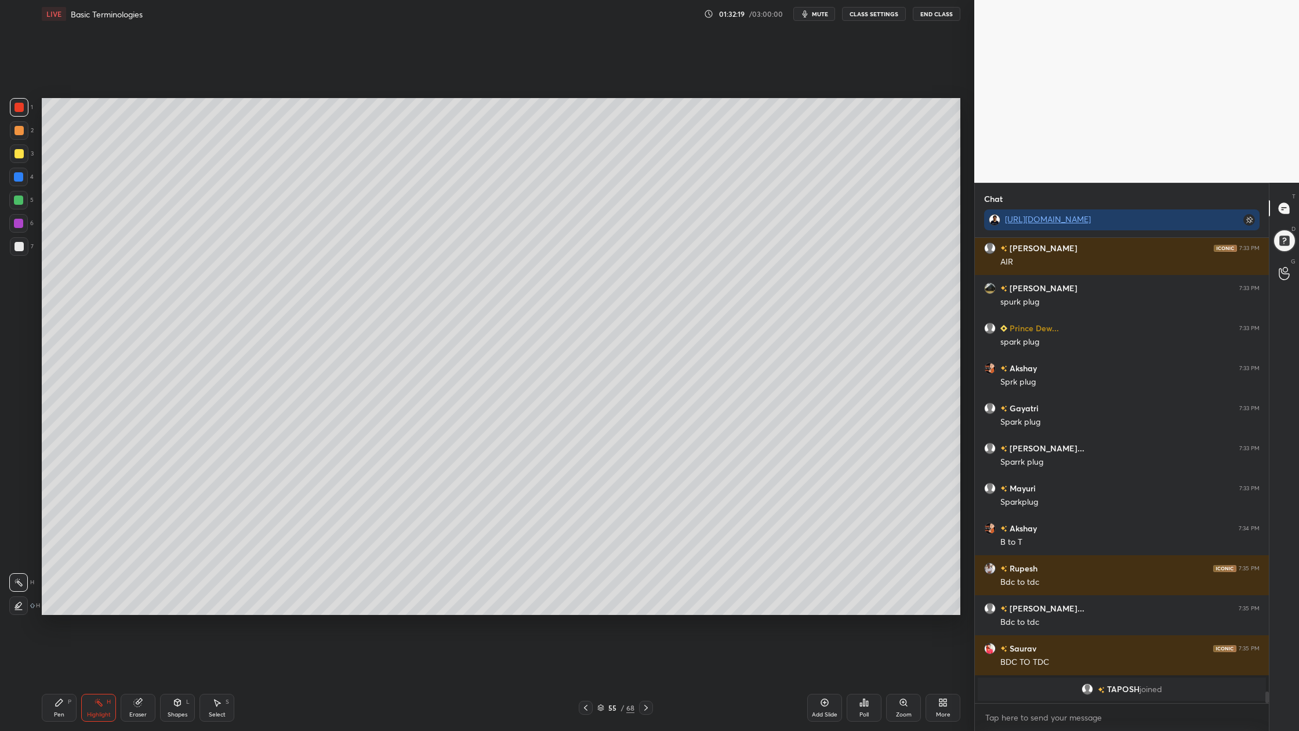
click at [24, 109] on div at bounding box center [19, 107] width 19 height 19
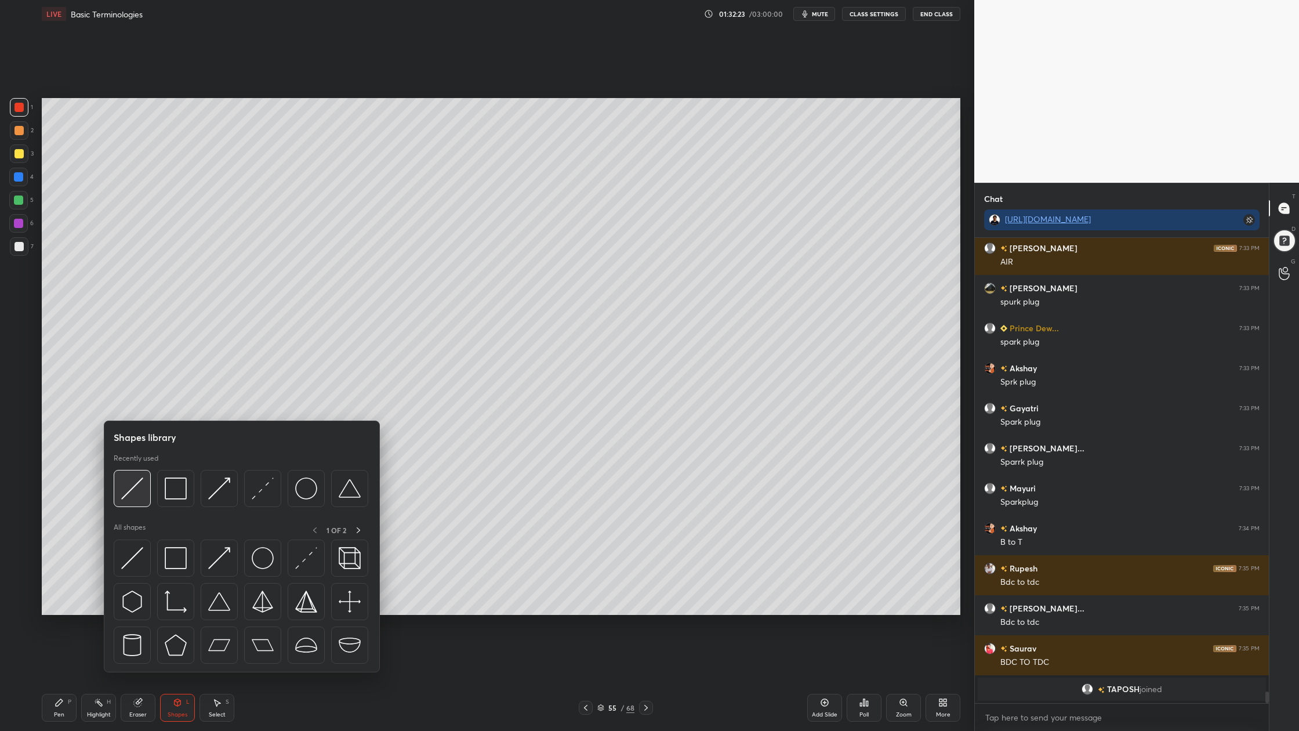
click at [133, 505] on div at bounding box center [132, 488] width 37 height 37
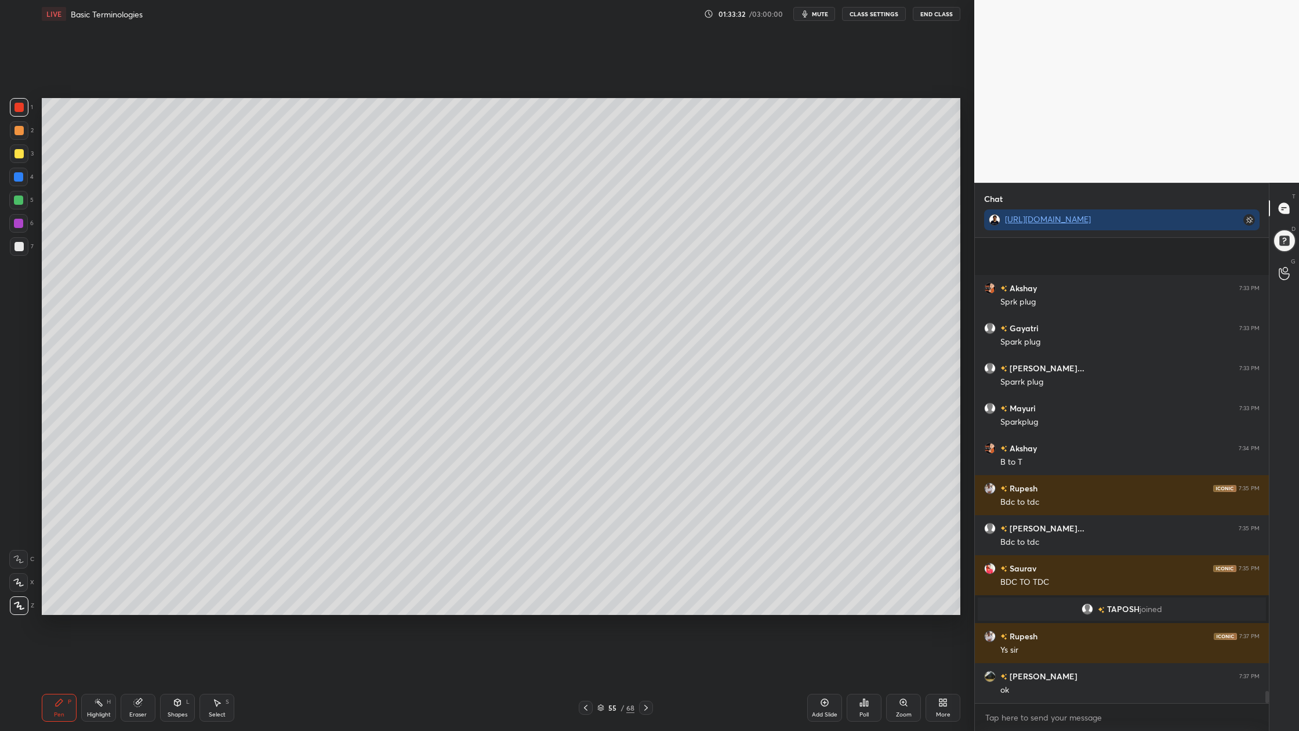
scroll to position [17293, 0]
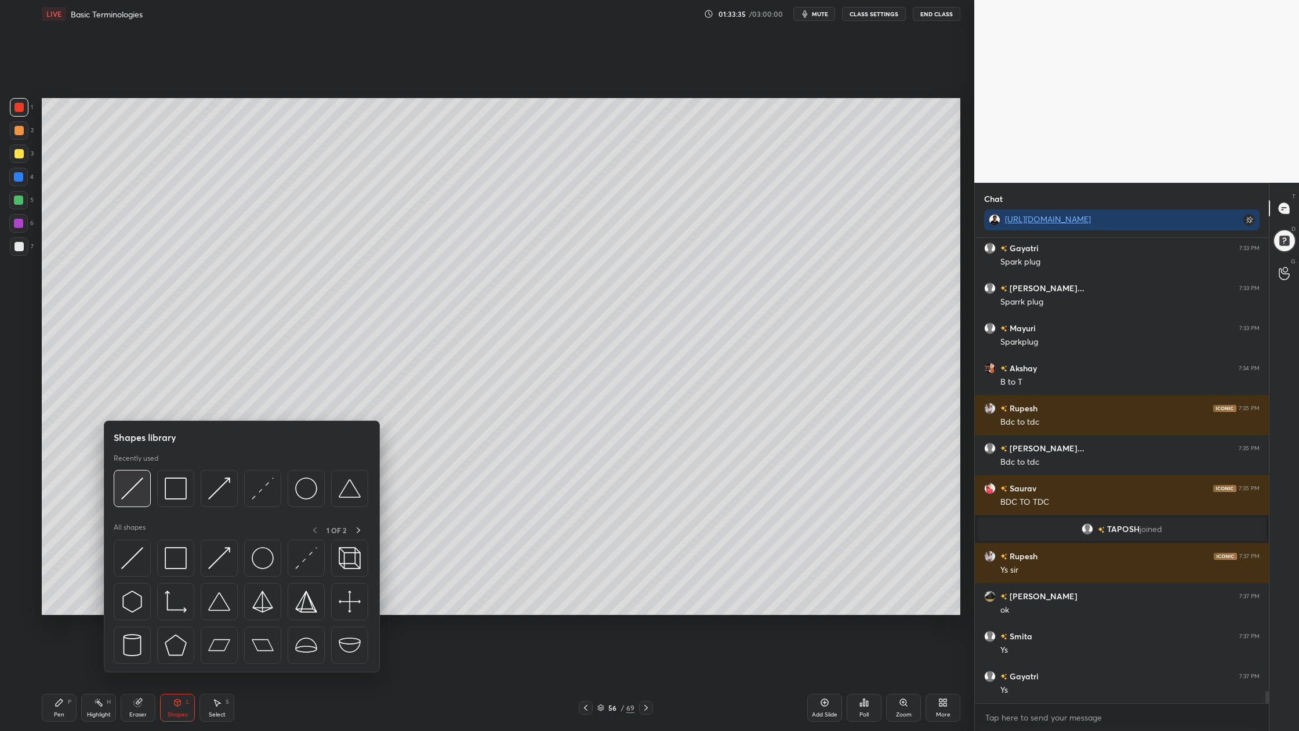
click at [131, 501] on div at bounding box center [132, 488] width 37 height 37
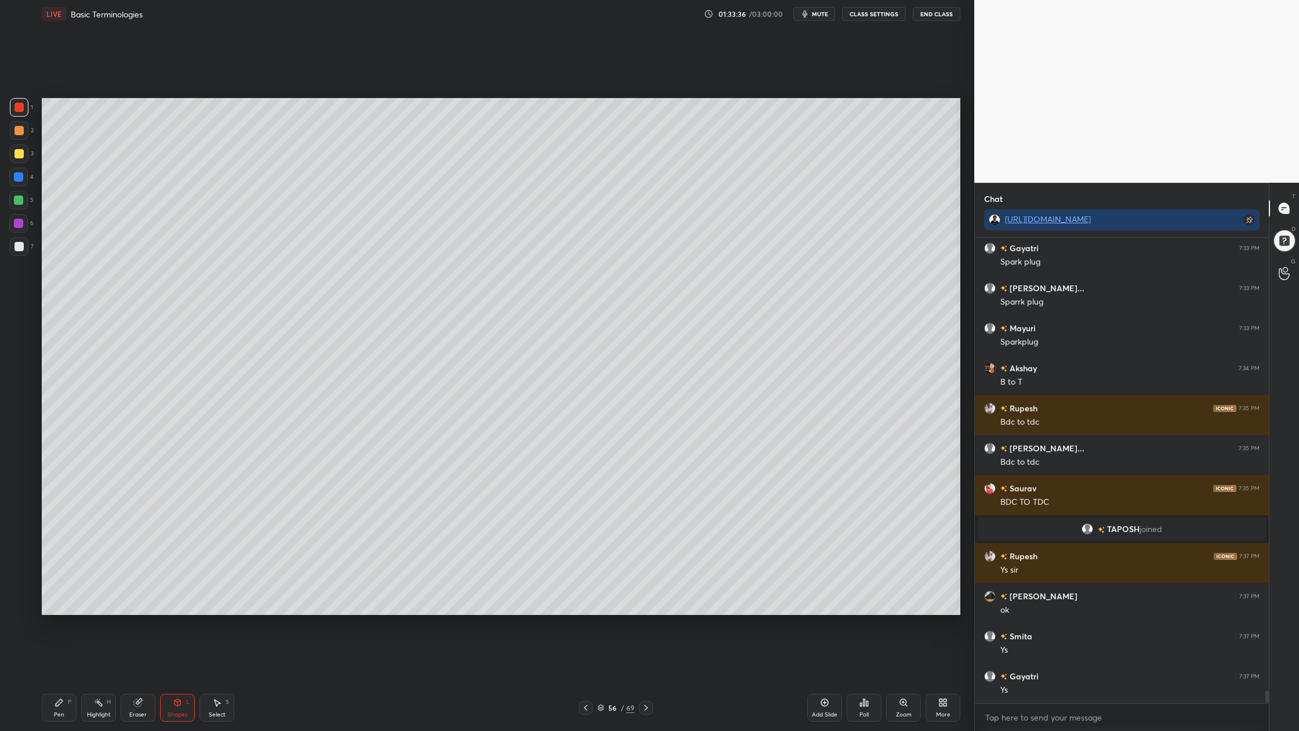
click at [17, 134] on div at bounding box center [19, 130] width 9 height 9
click at [17, 248] on div at bounding box center [19, 246] width 9 height 9
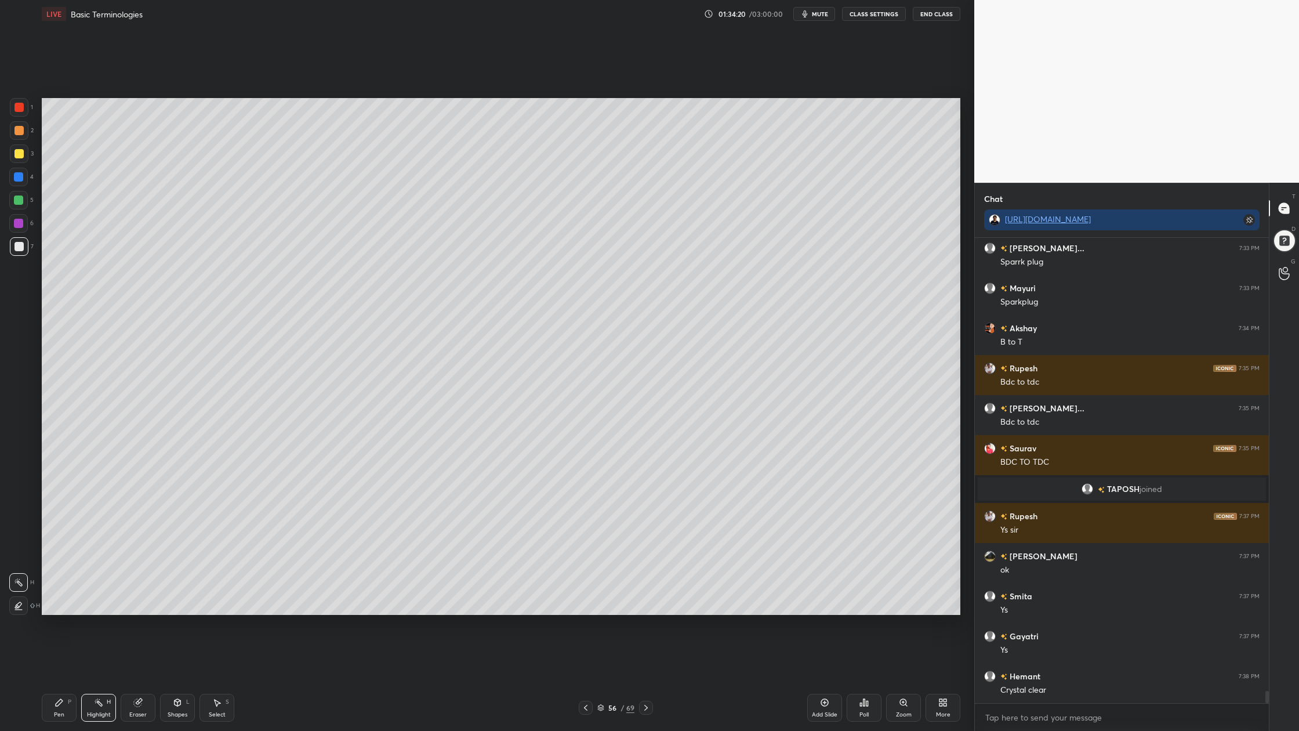
scroll to position [17373, 0]
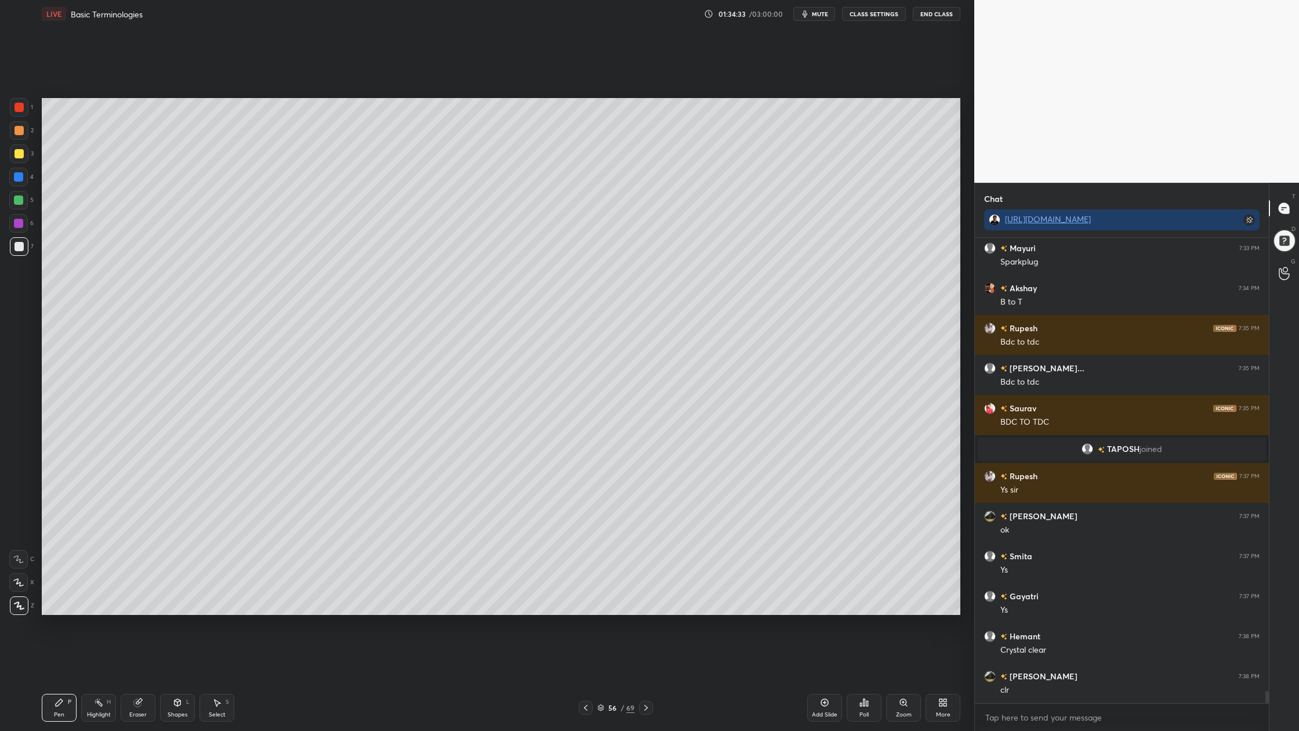
click at [17, 200] on div at bounding box center [18, 200] width 9 height 9
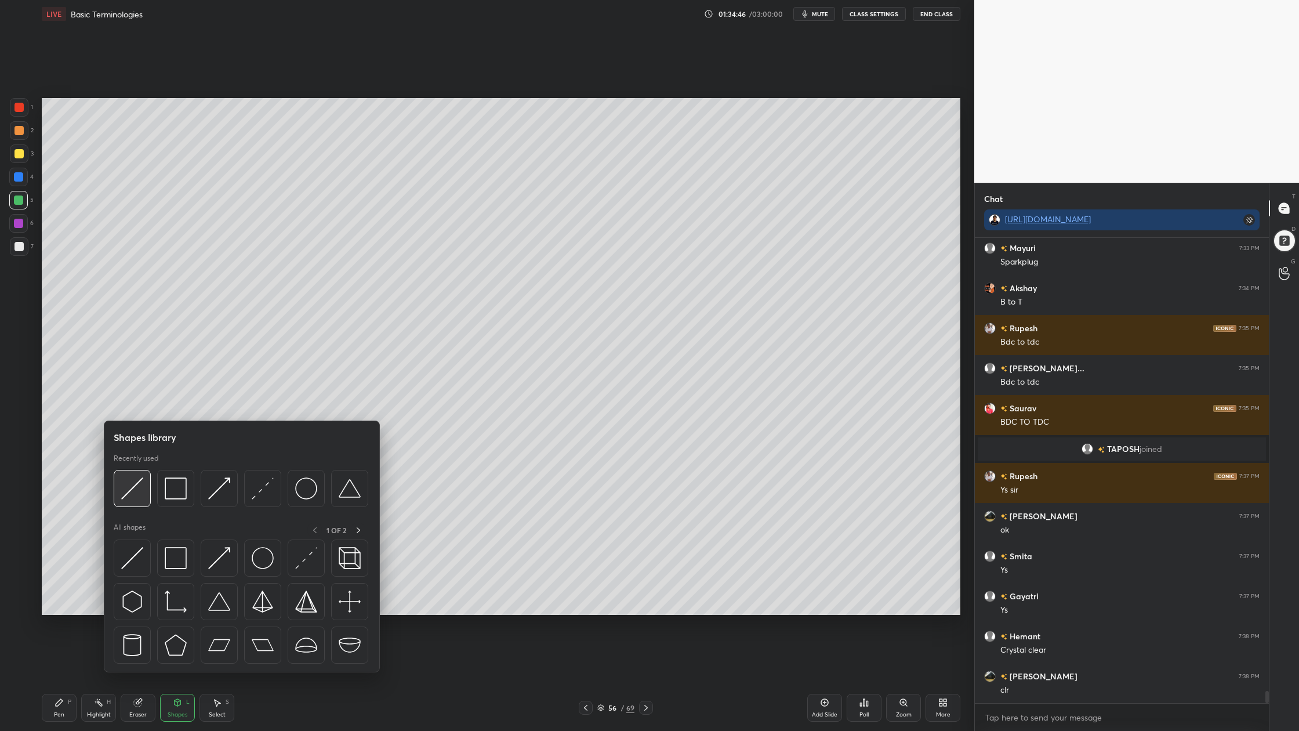
click at [142, 506] on div at bounding box center [132, 488] width 37 height 37
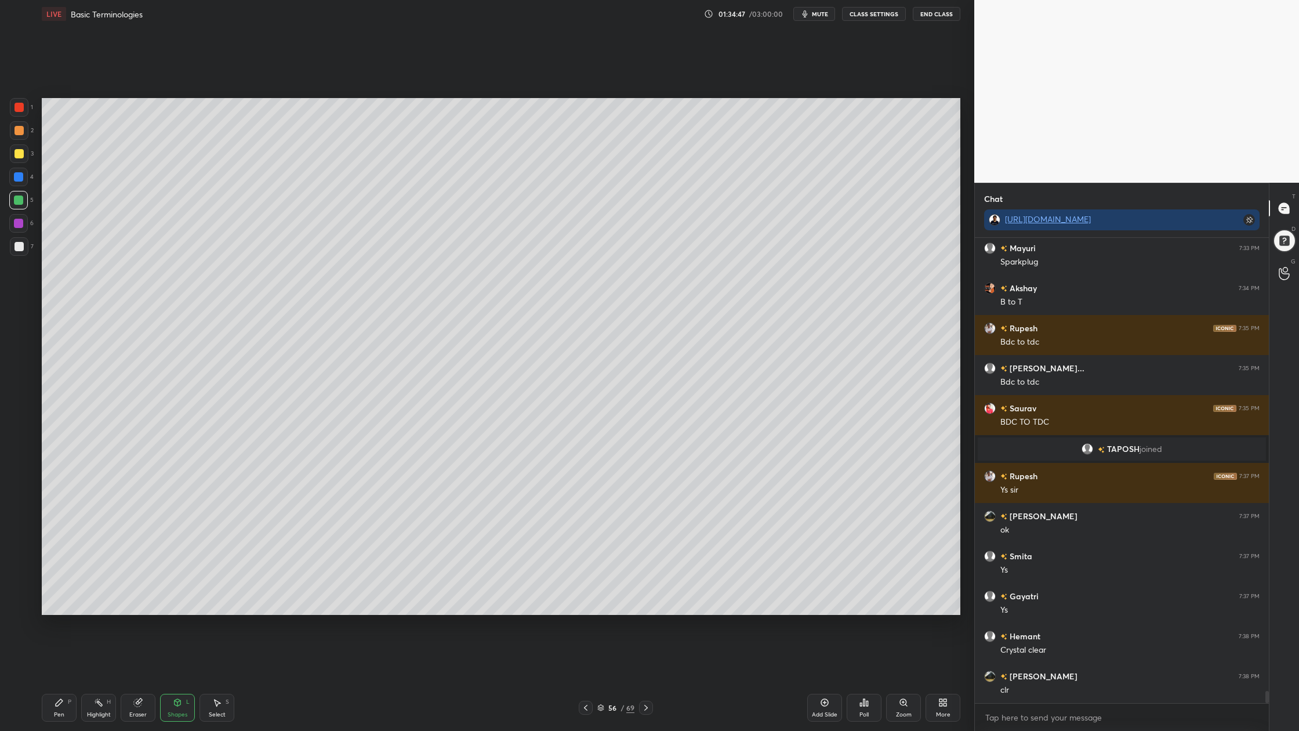
click at [25, 245] on div at bounding box center [19, 246] width 19 height 19
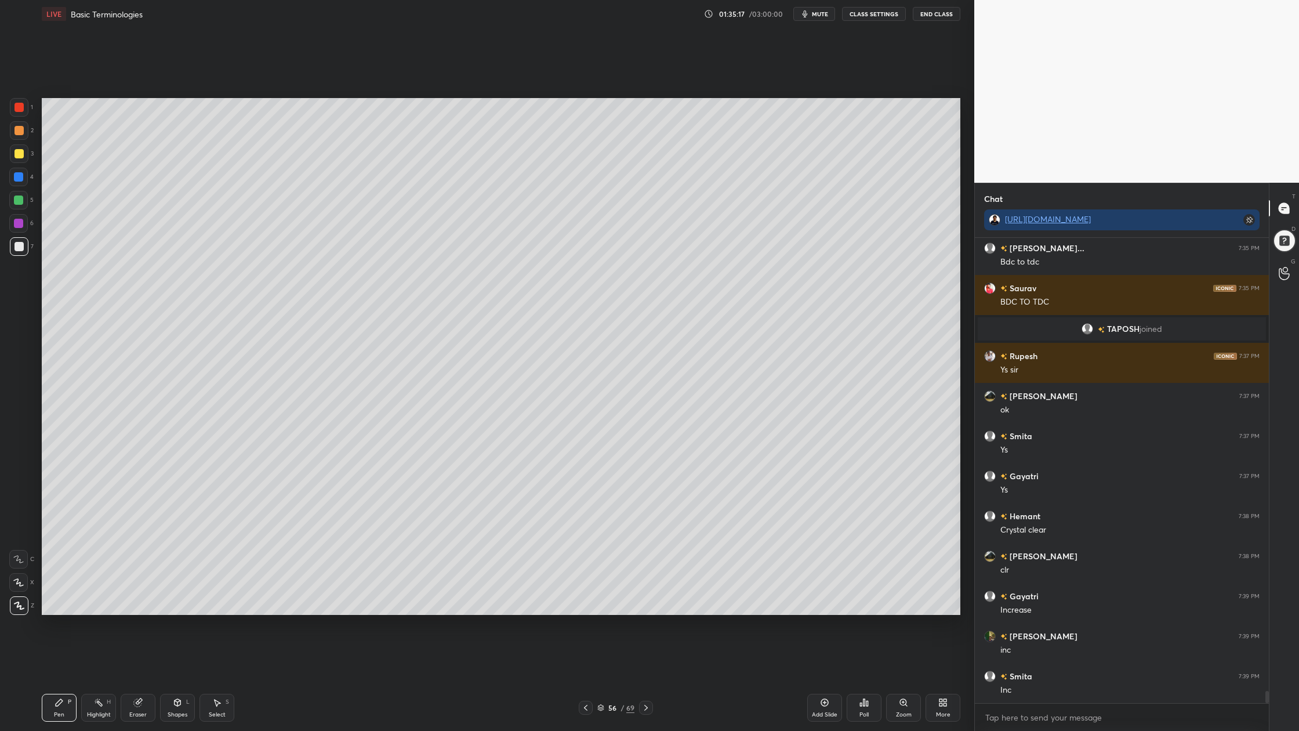
scroll to position [17613, 0]
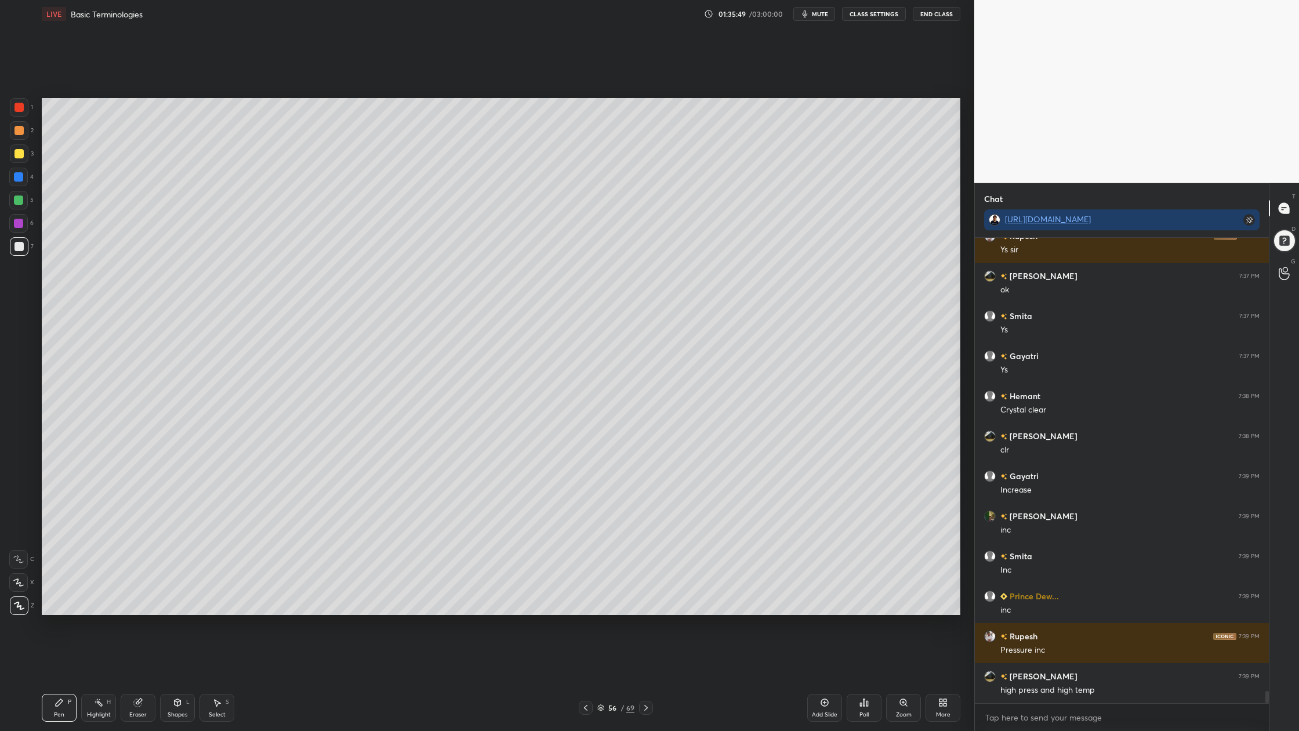
click at [27, 201] on div at bounding box center [18, 200] width 19 height 19
drag, startPoint x: 21, startPoint y: 154, endPoint x: 24, endPoint y: 162, distance: 8.4
click at [23, 161] on div at bounding box center [19, 153] width 19 height 19
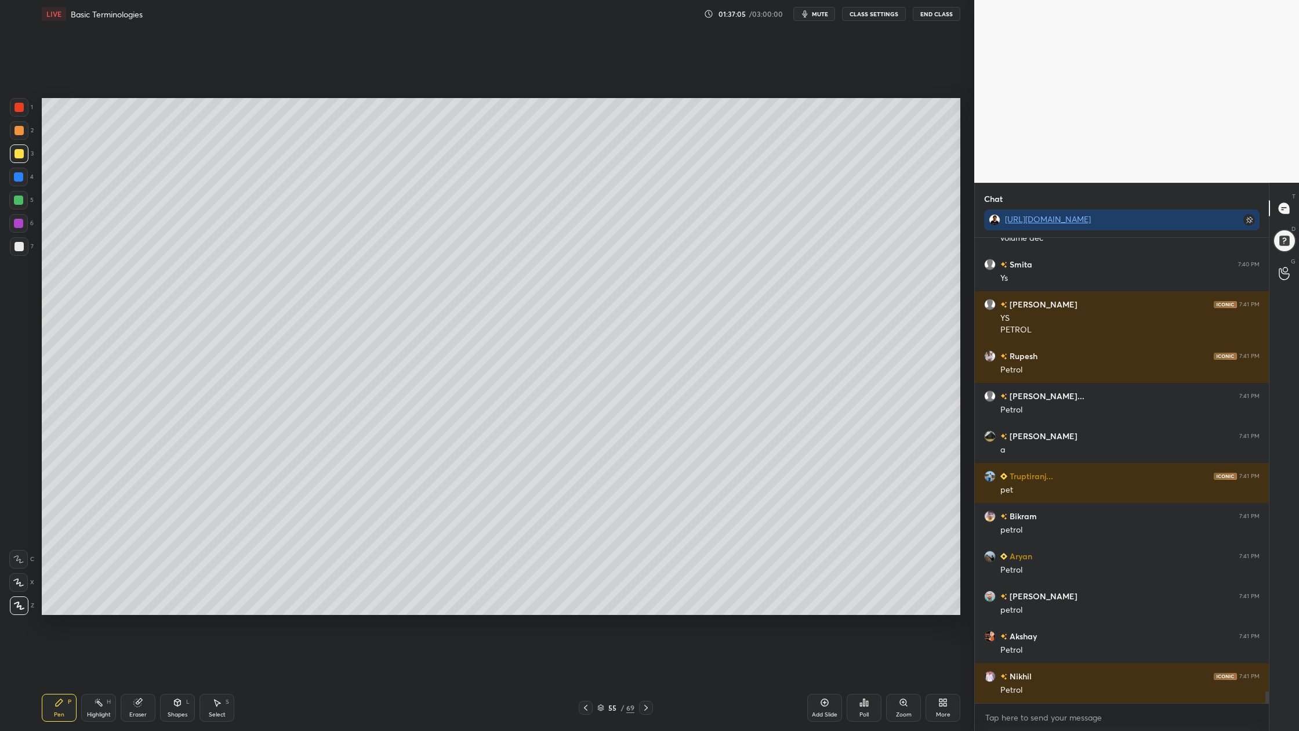
scroll to position [18145, 0]
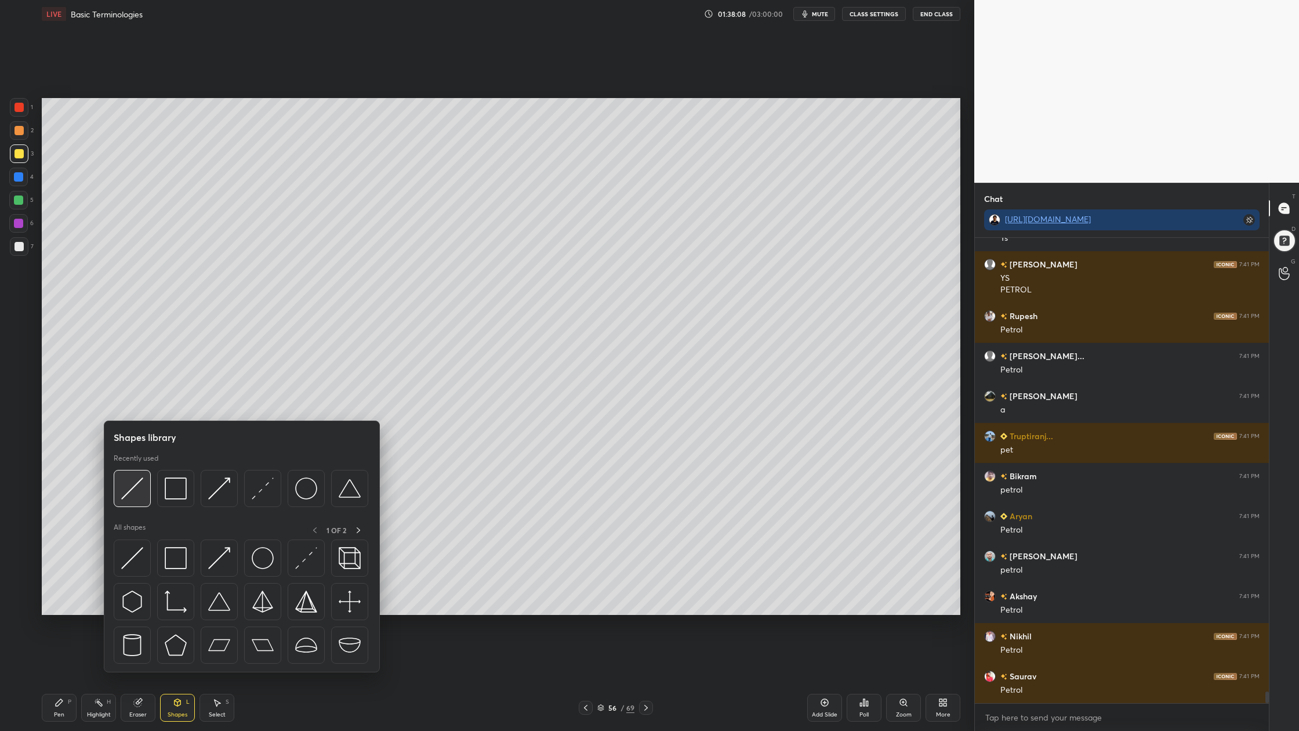
click at [140, 502] on div at bounding box center [132, 488] width 37 height 37
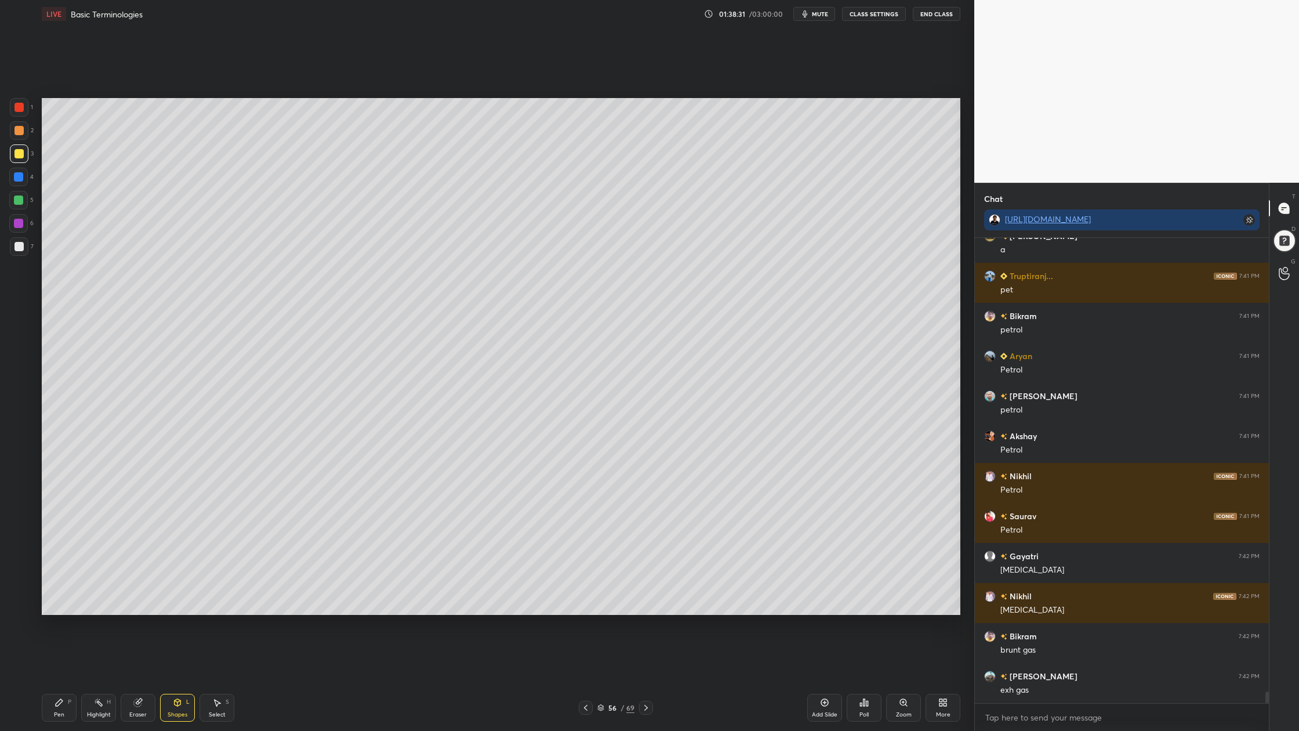
scroll to position [18385, 0]
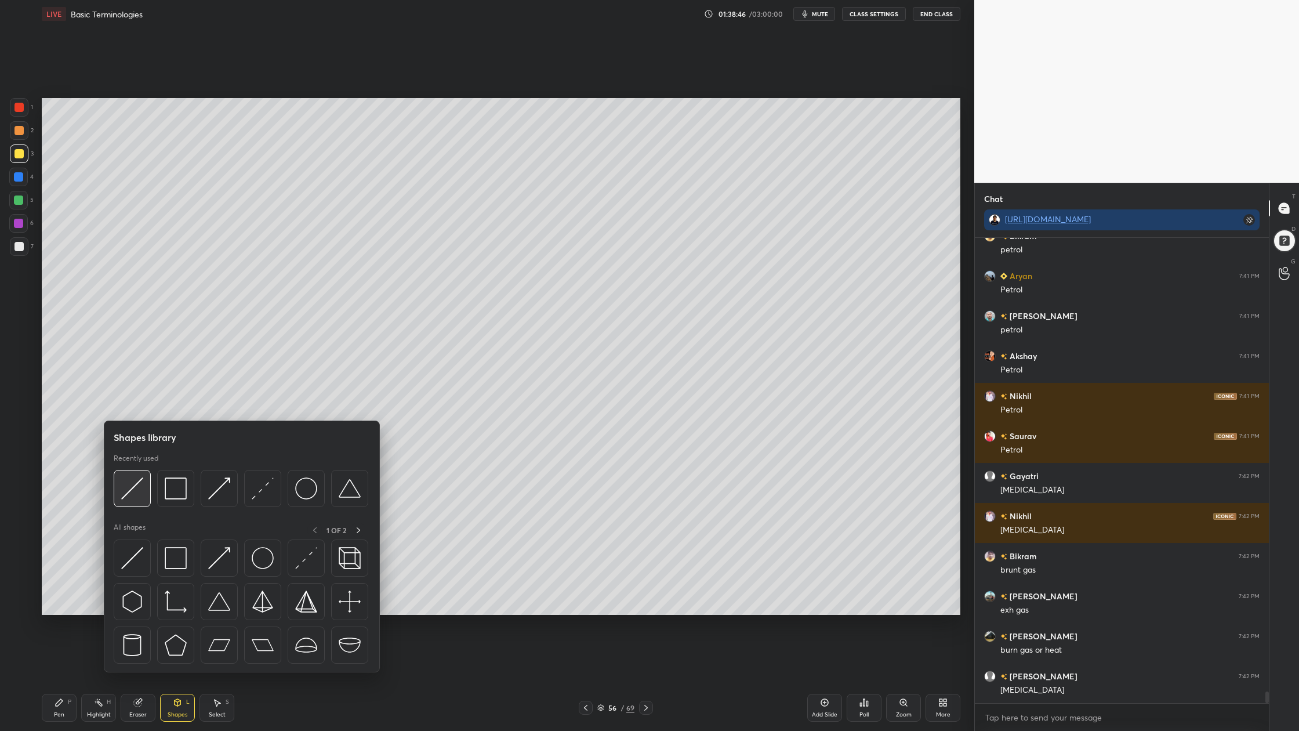
click at [135, 497] on img at bounding box center [132, 488] width 22 height 22
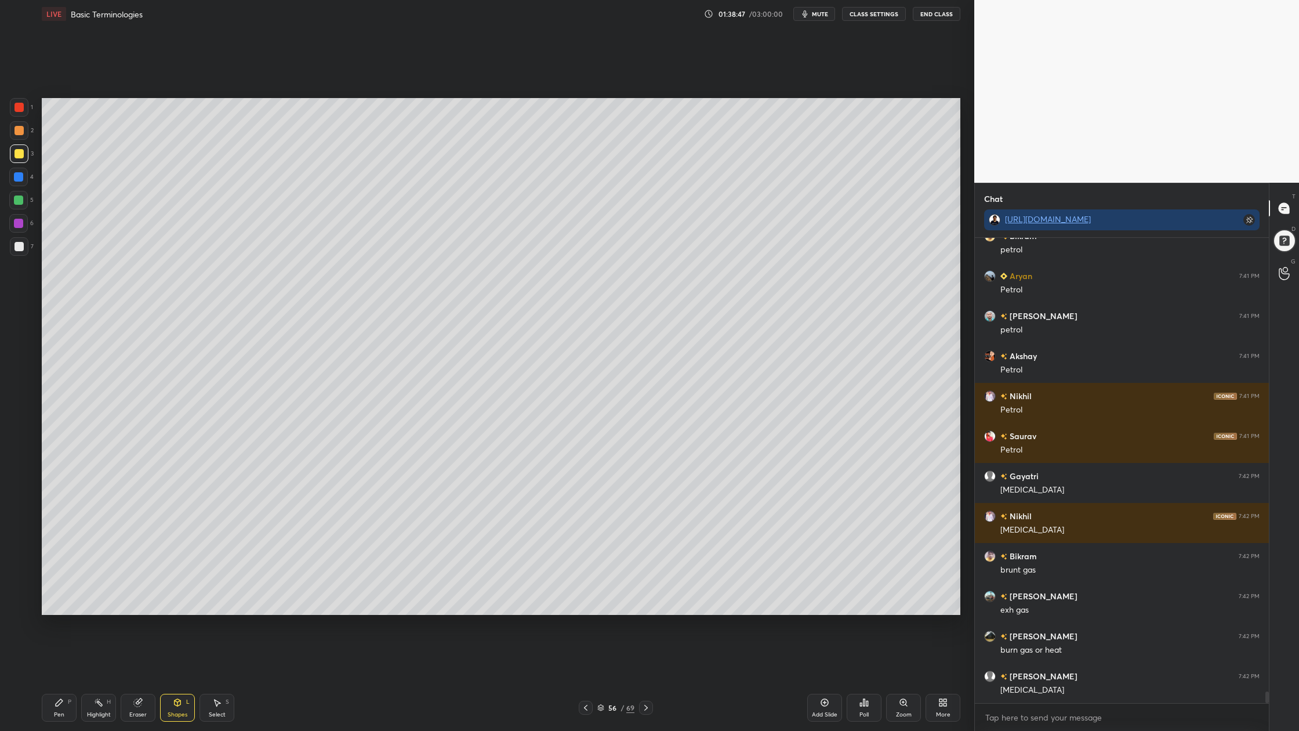
click at [24, 247] on div at bounding box center [19, 246] width 19 height 19
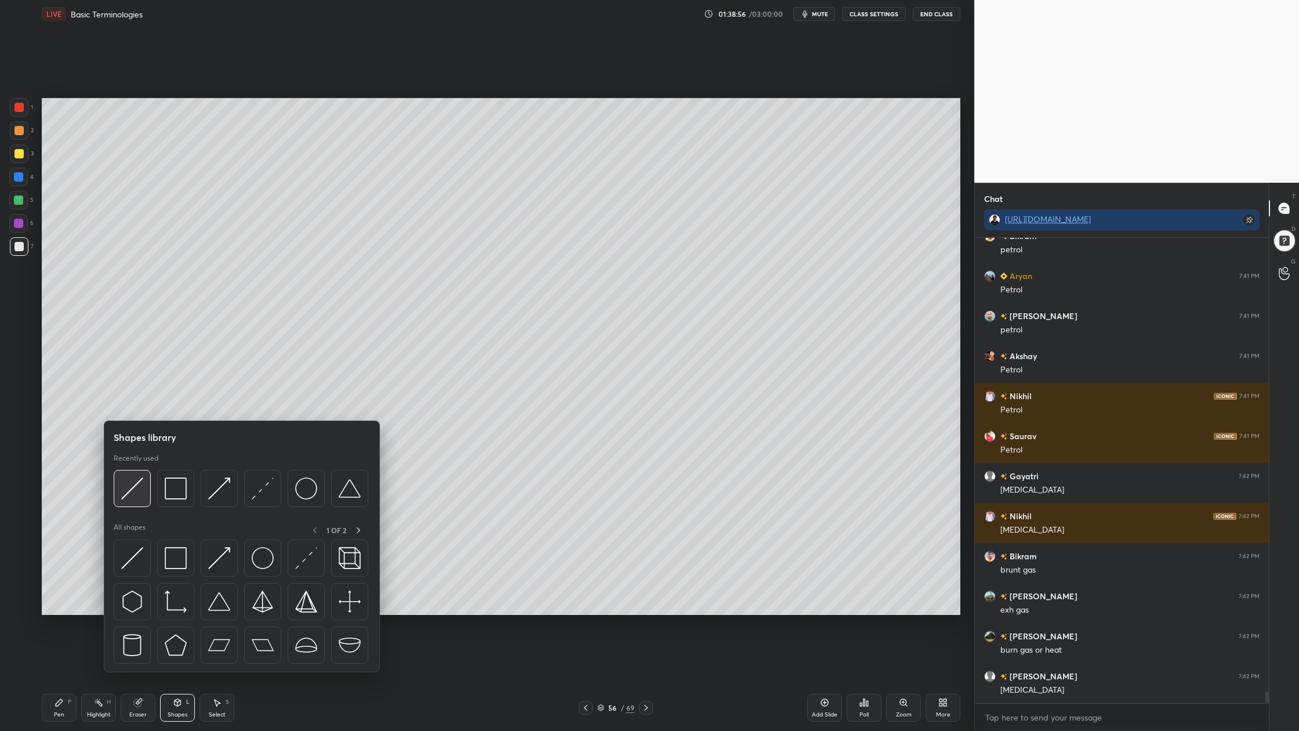
click at [131, 499] on img at bounding box center [132, 488] width 22 height 22
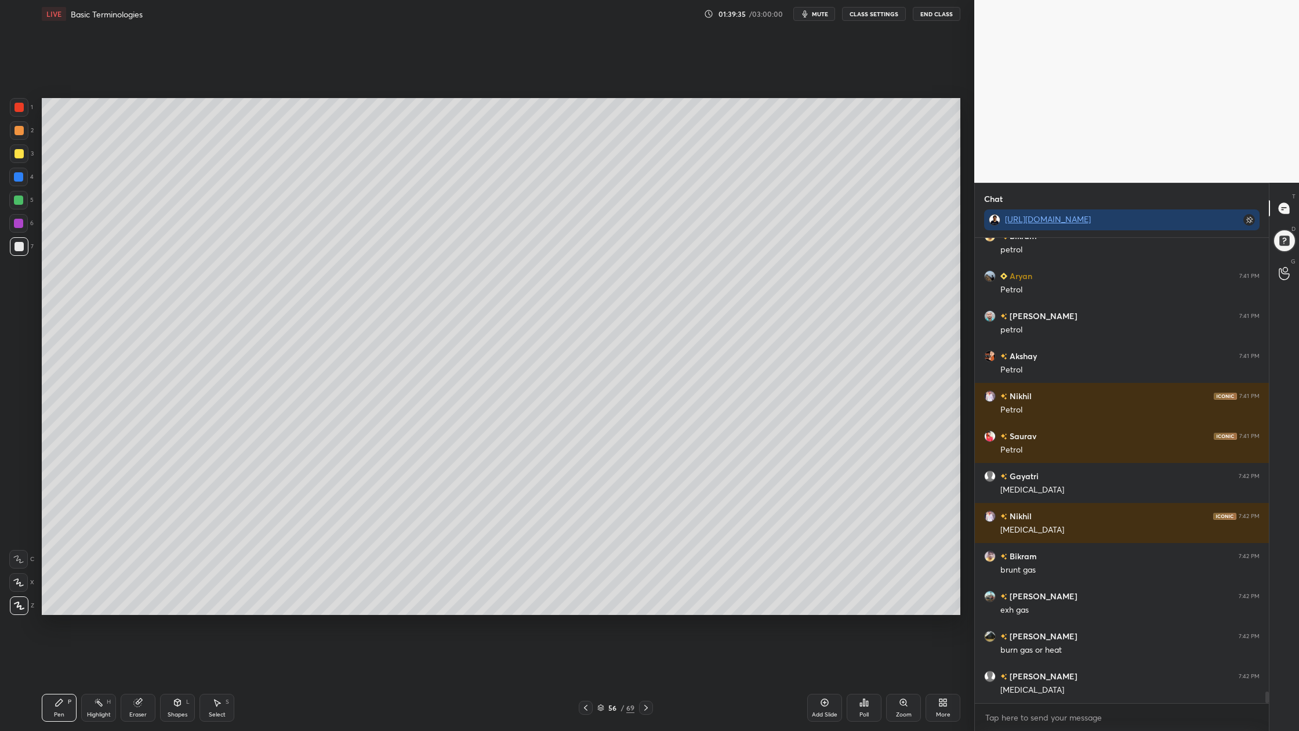
click at [26, 205] on div at bounding box center [18, 200] width 19 height 19
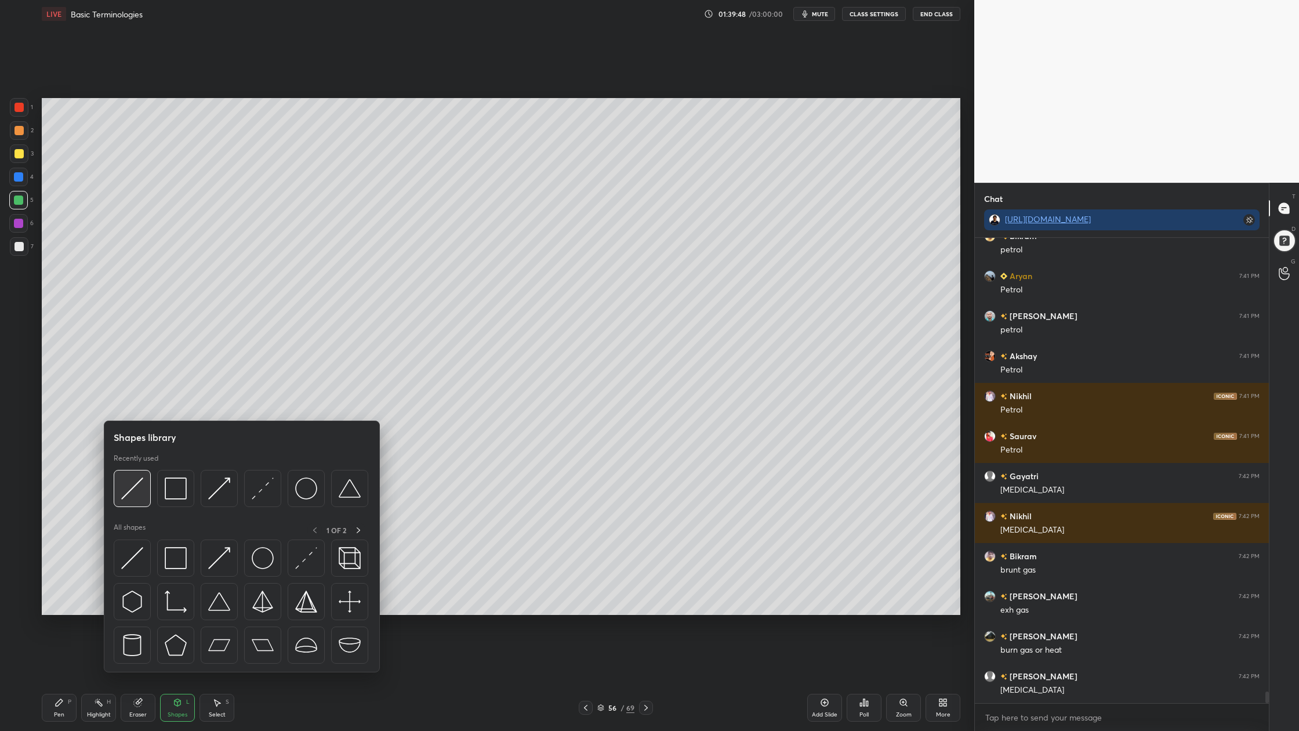
click at [140, 504] on div at bounding box center [132, 488] width 37 height 37
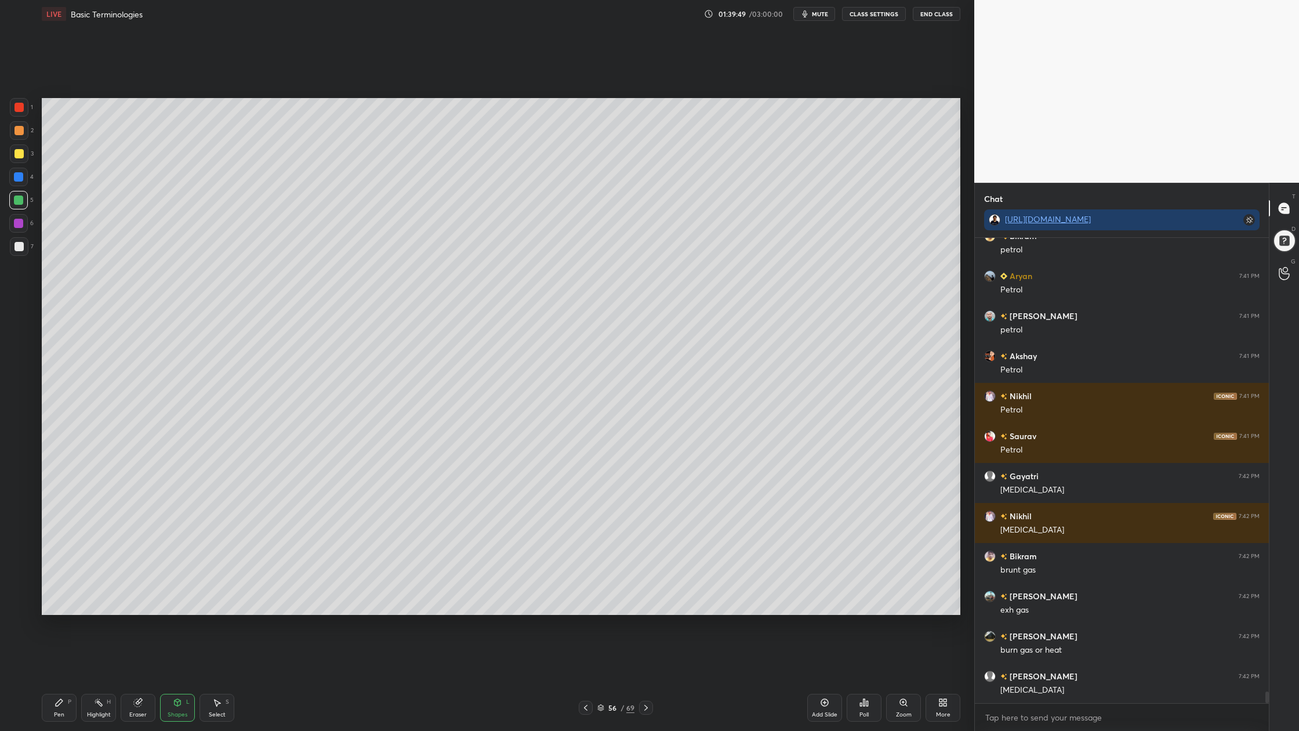
click at [21, 250] on div at bounding box center [19, 246] width 9 height 9
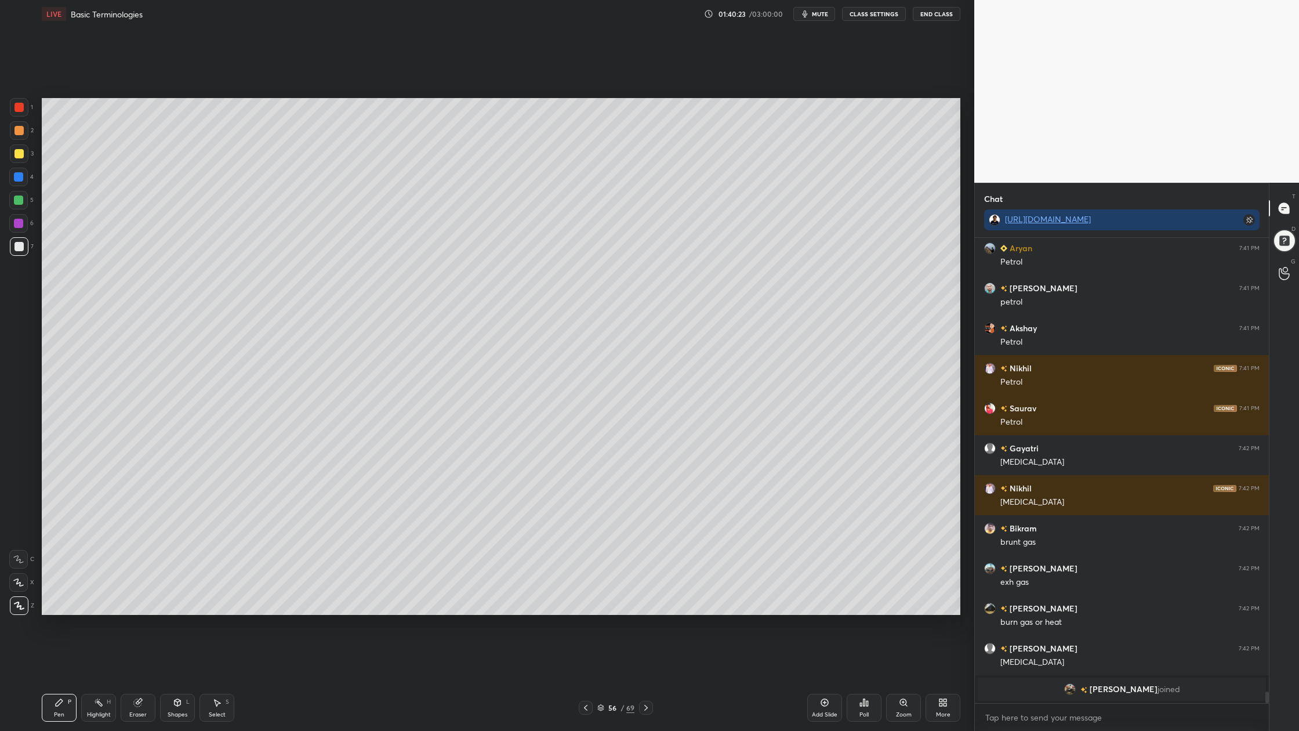
click at [20, 199] on div at bounding box center [18, 200] width 9 height 9
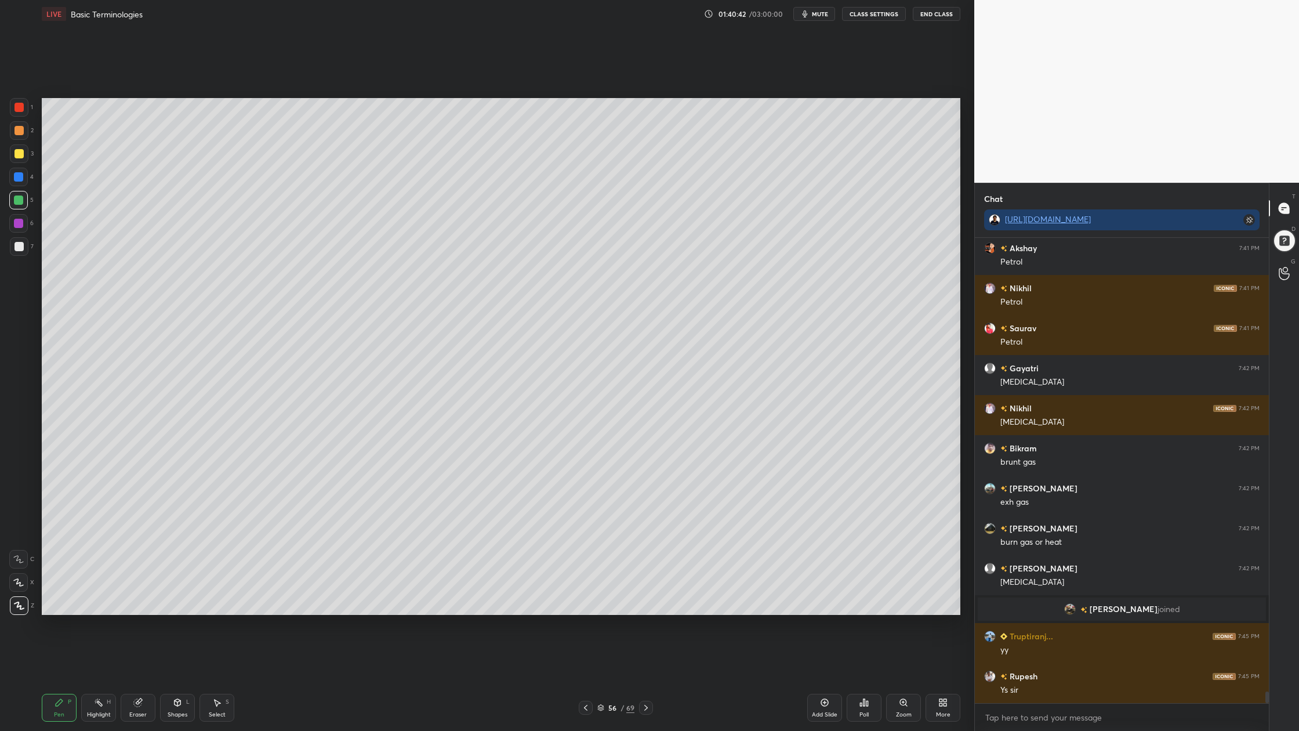
scroll to position [18193, 0]
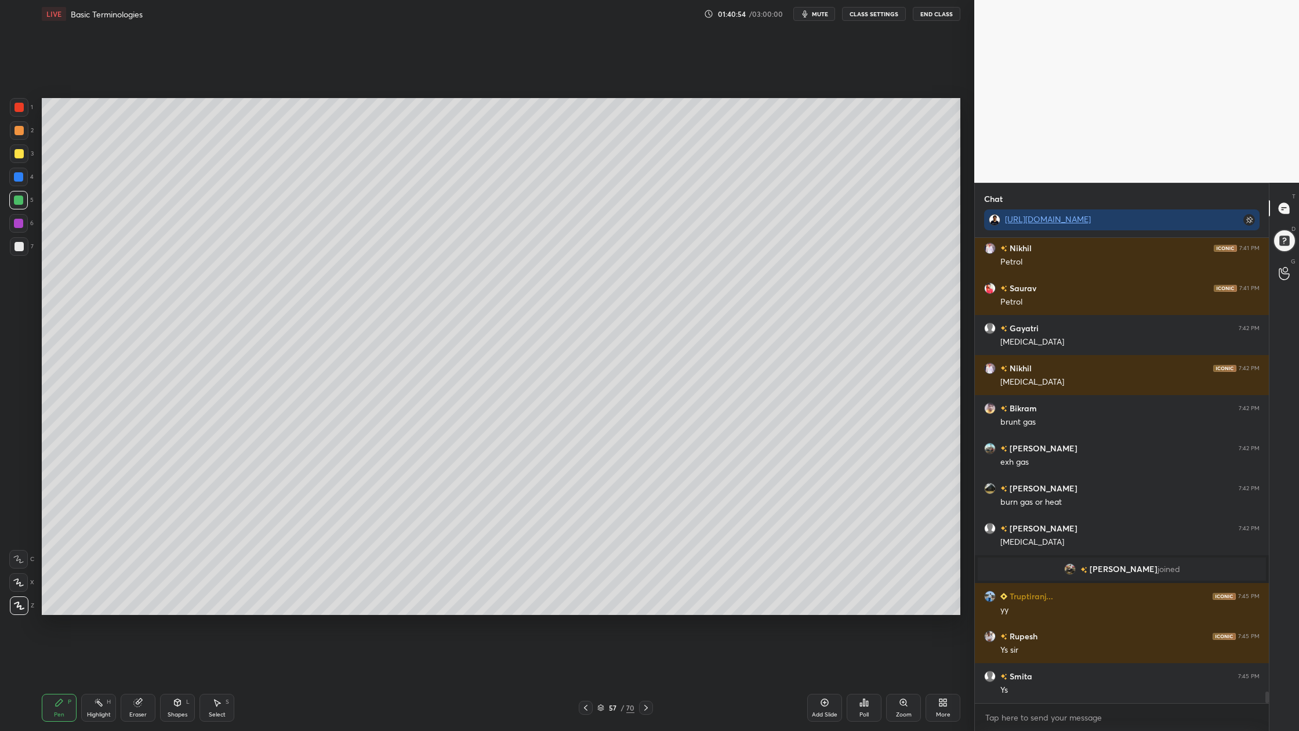
drag, startPoint x: 20, startPoint y: 134, endPoint x: 30, endPoint y: 125, distance: 14.0
click at [19, 132] on div at bounding box center [19, 130] width 9 height 9
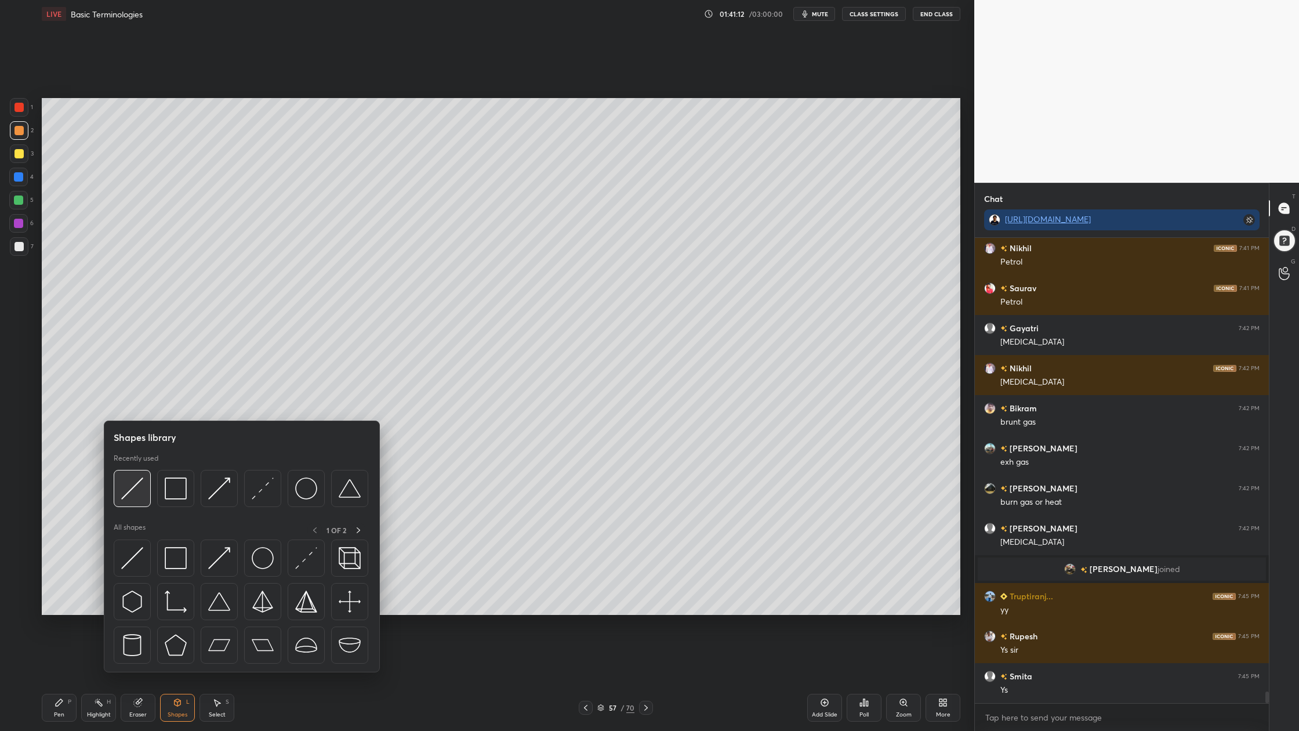
click at [131, 505] on div at bounding box center [132, 488] width 37 height 37
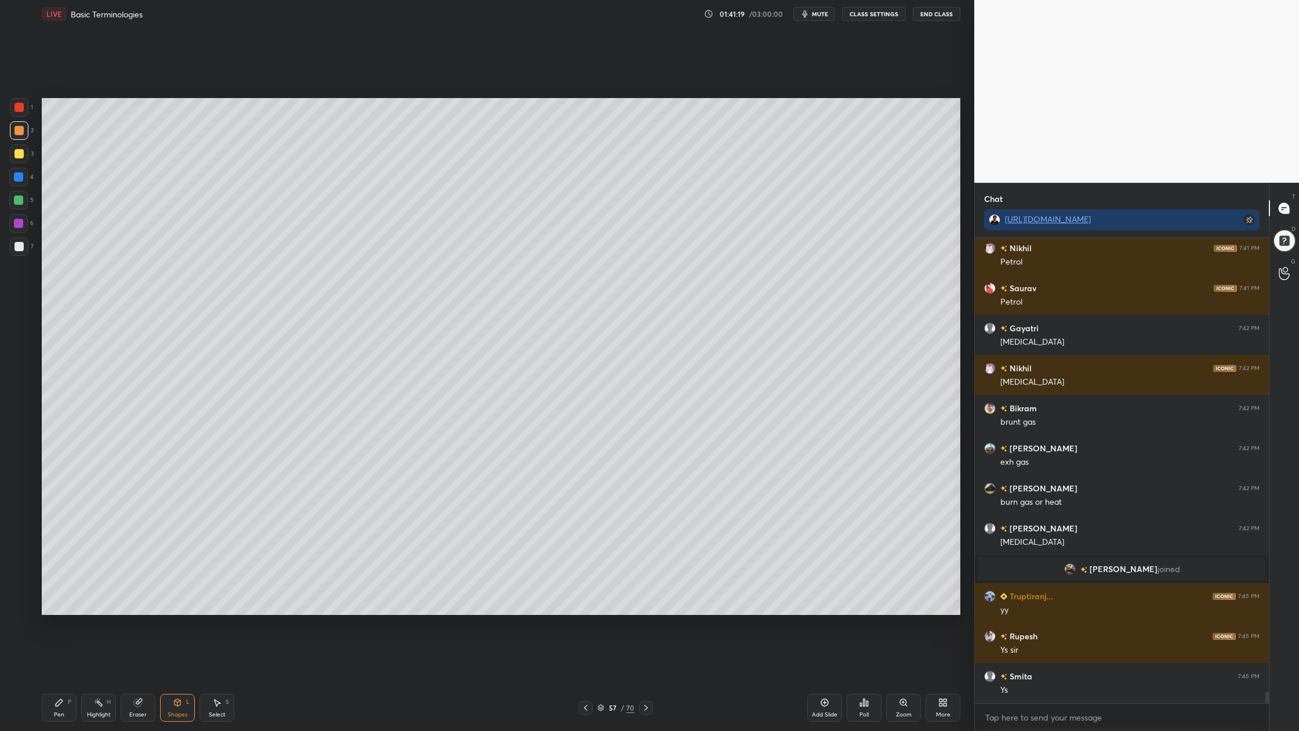
click at [15, 153] on div at bounding box center [19, 153] width 9 height 9
click at [17, 132] on div at bounding box center [19, 130] width 9 height 9
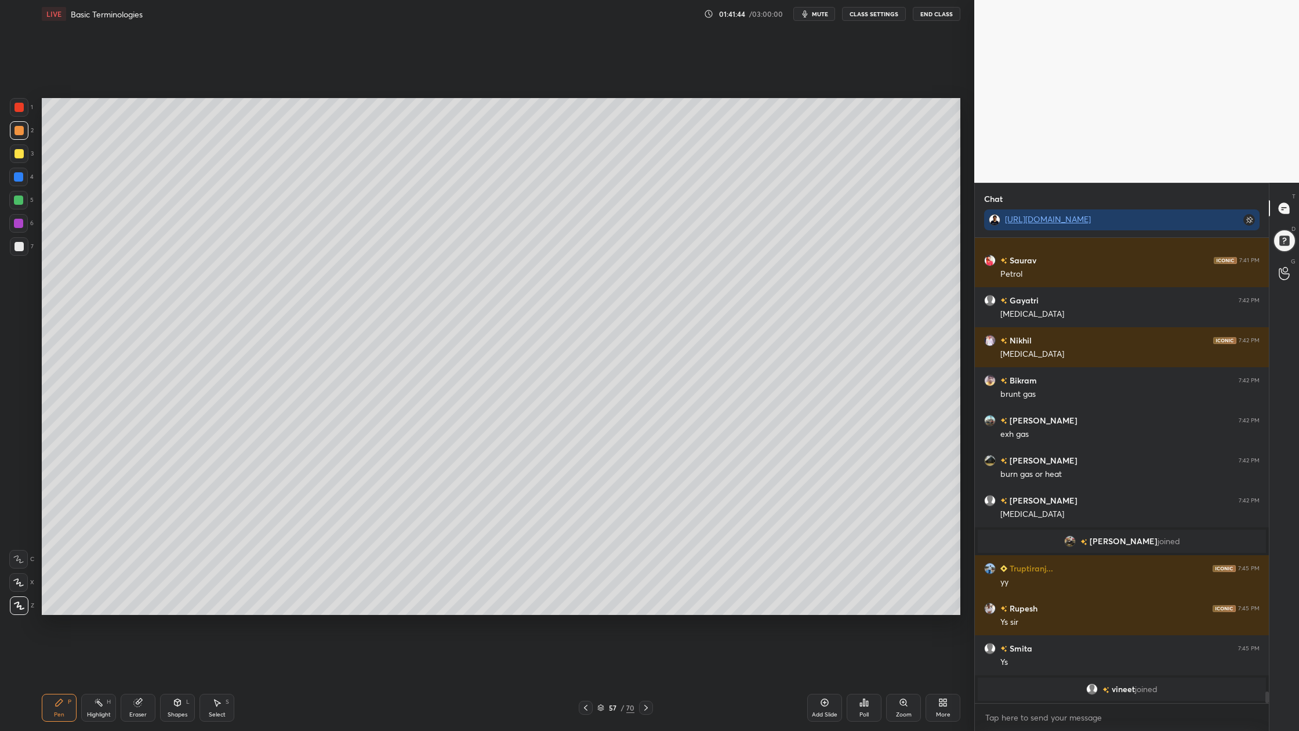
scroll to position [18228, 0]
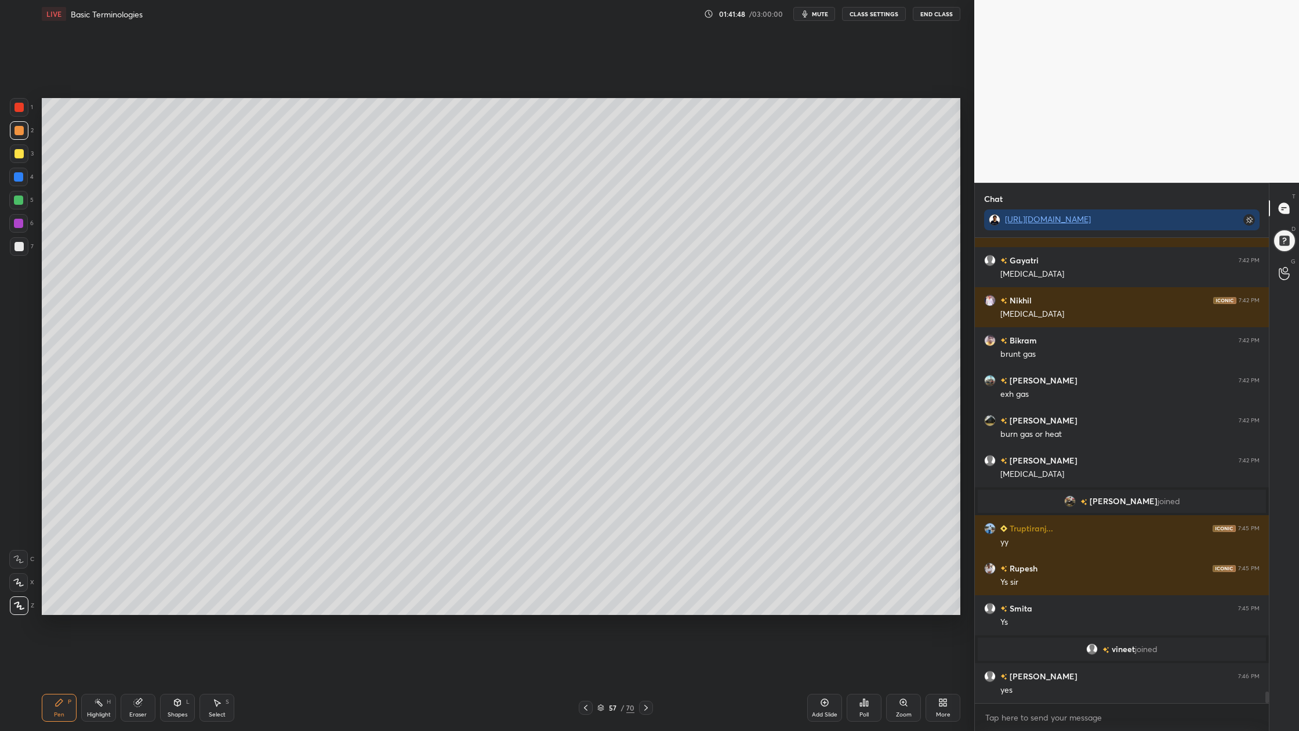
click at [24, 131] on div at bounding box center [19, 130] width 19 height 19
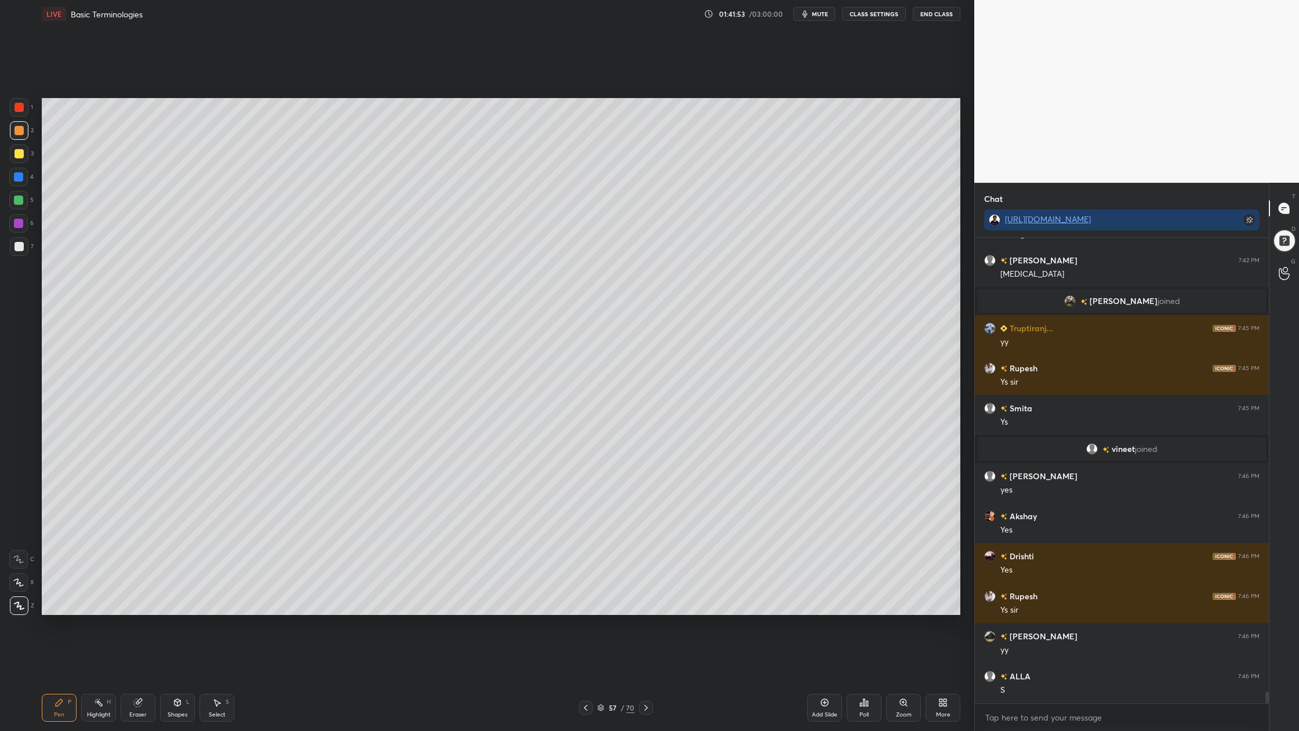
scroll to position [18548, 0]
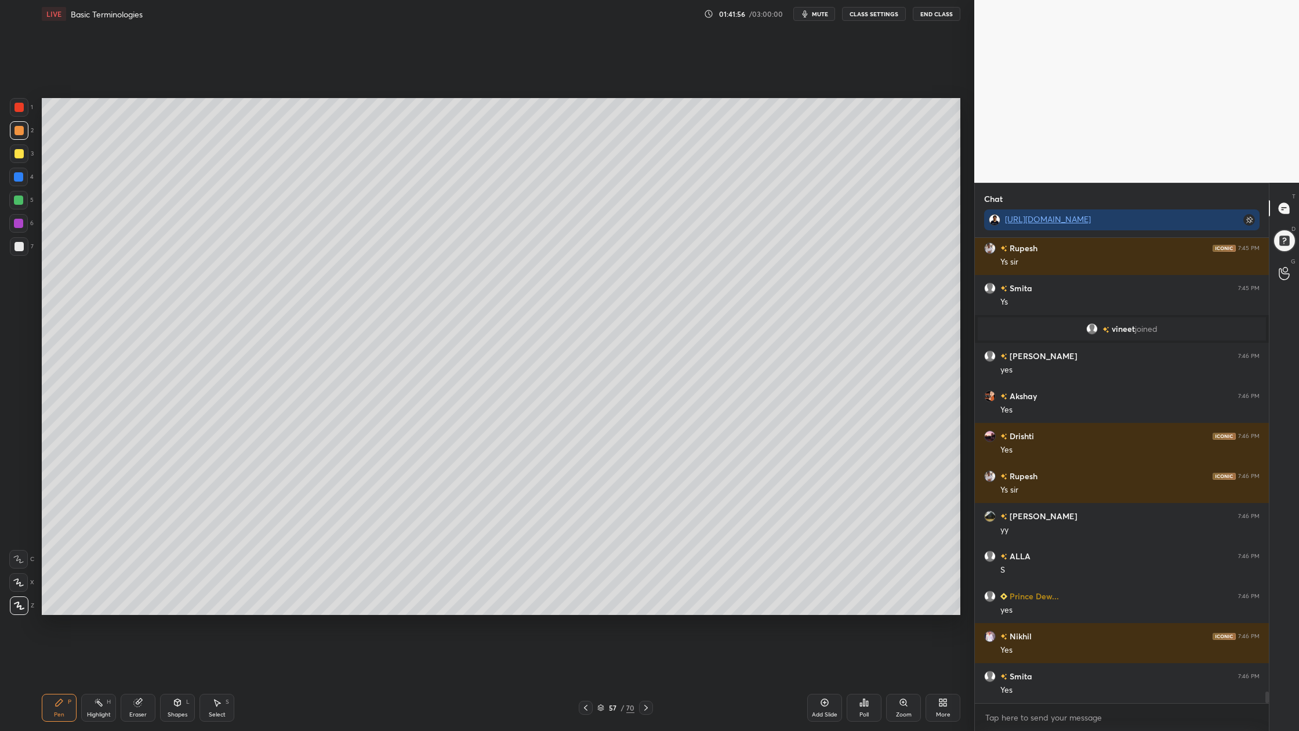
click at [17, 111] on div at bounding box center [19, 107] width 9 height 9
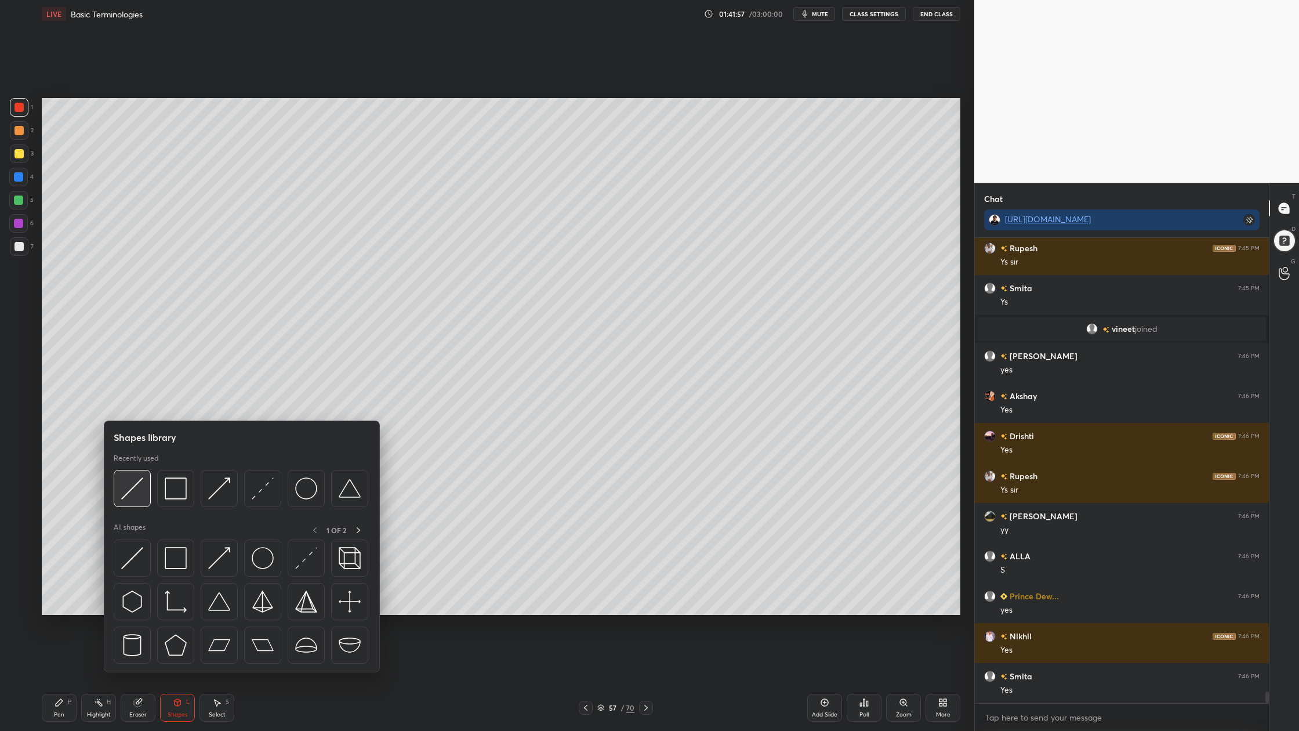
click at [146, 504] on div at bounding box center [132, 488] width 37 height 37
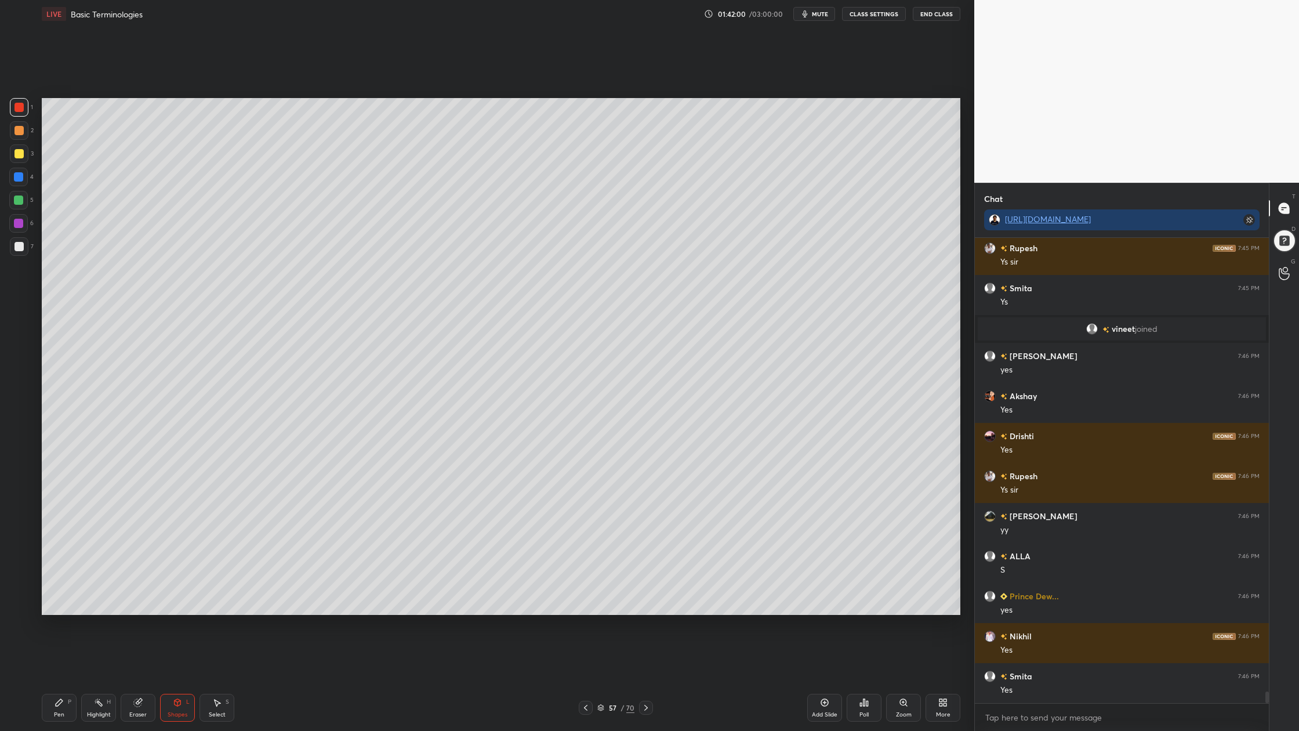
drag, startPoint x: 25, startPoint y: 204, endPoint x: 33, endPoint y: 199, distance: 9.4
click at [25, 203] on div at bounding box center [18, 200] width 19 height 19
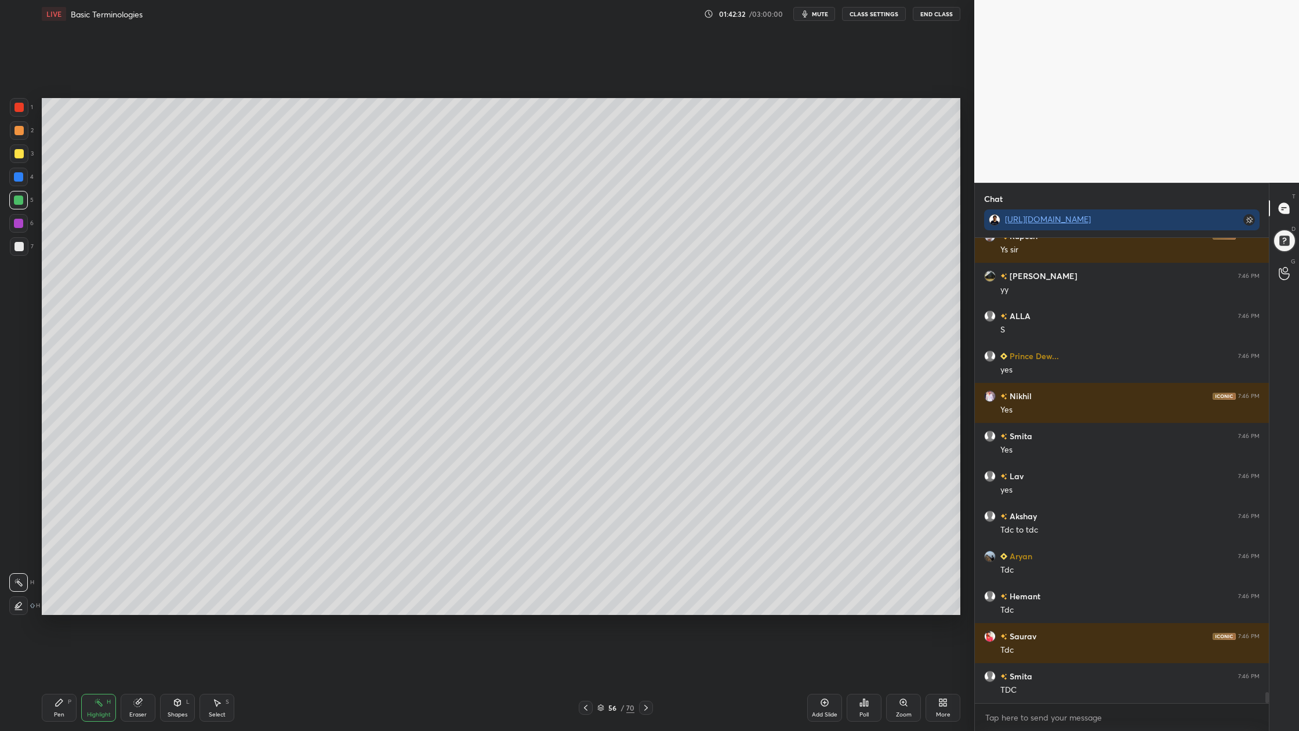
scroll to position [18828, 0]
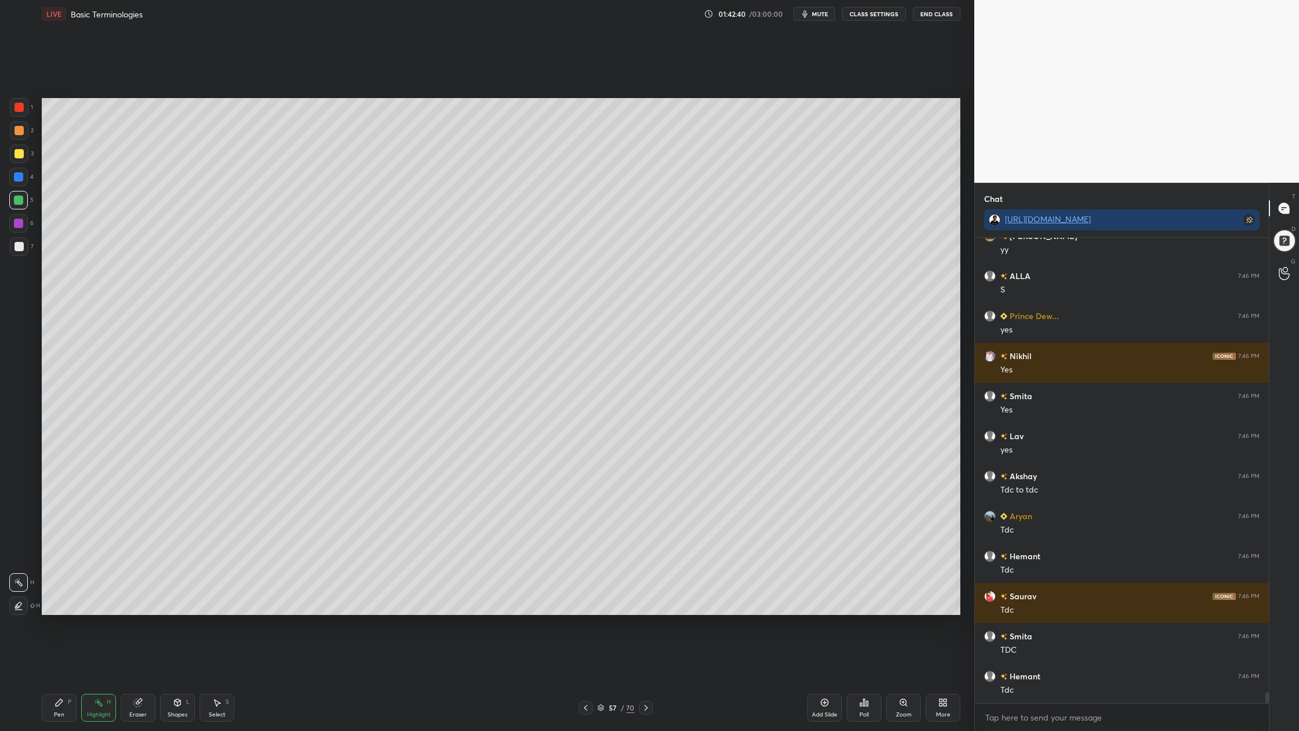
drag, startPoint x: 21, startPoint y: 126, endPoint x: 27, endPoint y: 118, distance: 9.9
click at [22, 126] on div at bounding box center [19, 130] width 9 height 9
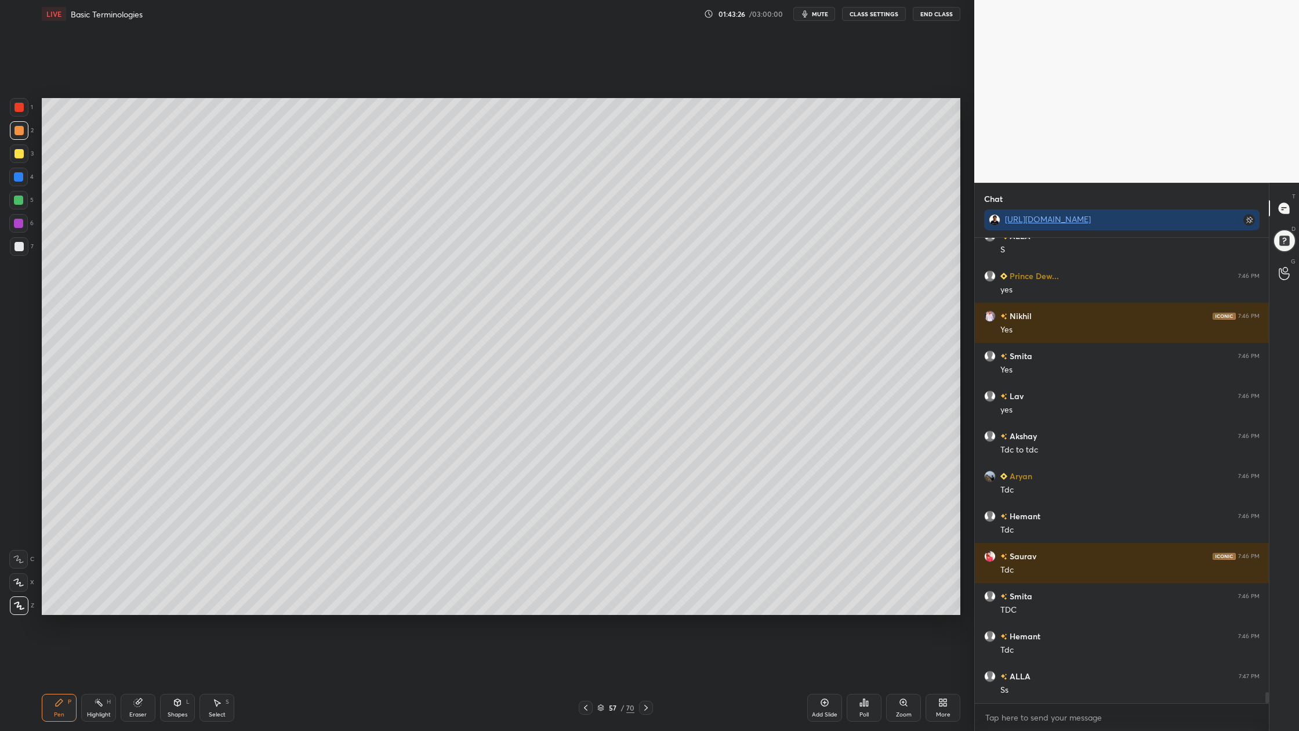
scroll to position [18908, 0]
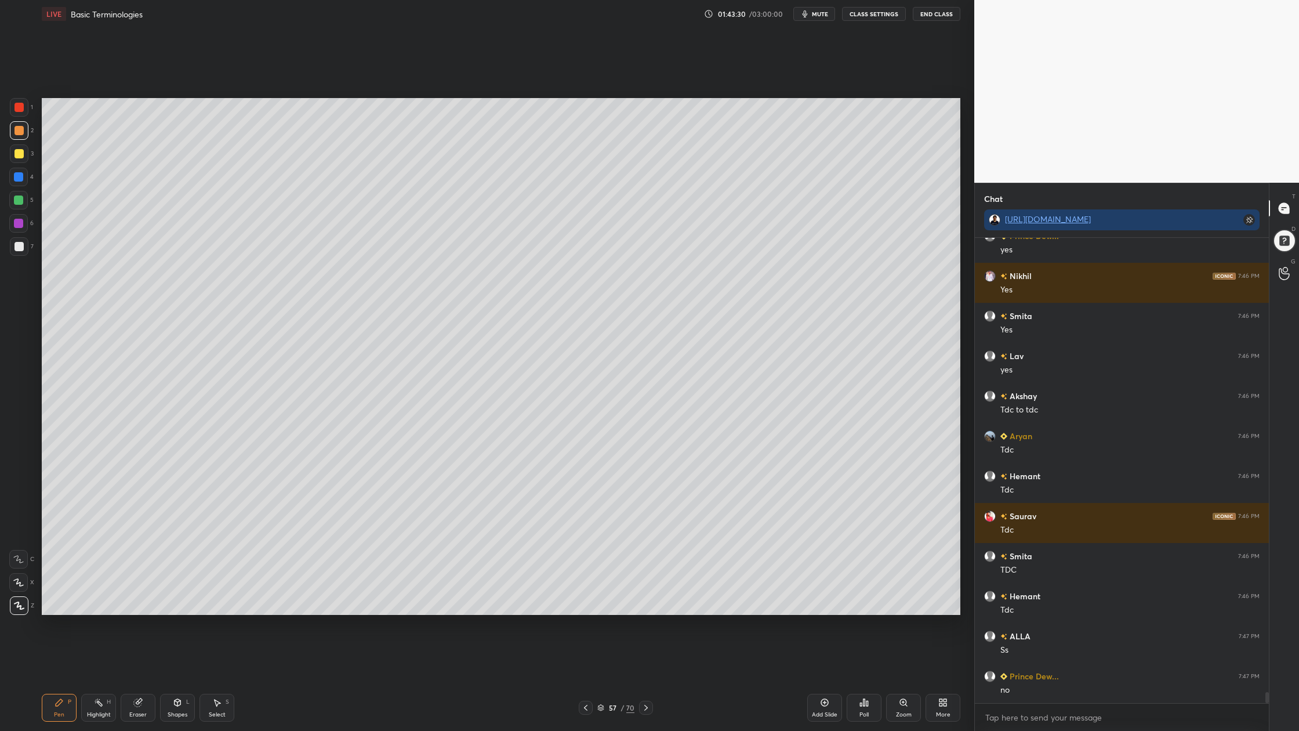
drag, startPoint x: 16, startPoint y: 111, endPoint x: 19, endPoint y: 117, distance: 6.2
click at [18, 115] on div at bounding box center [19, 107] width 19 height 19
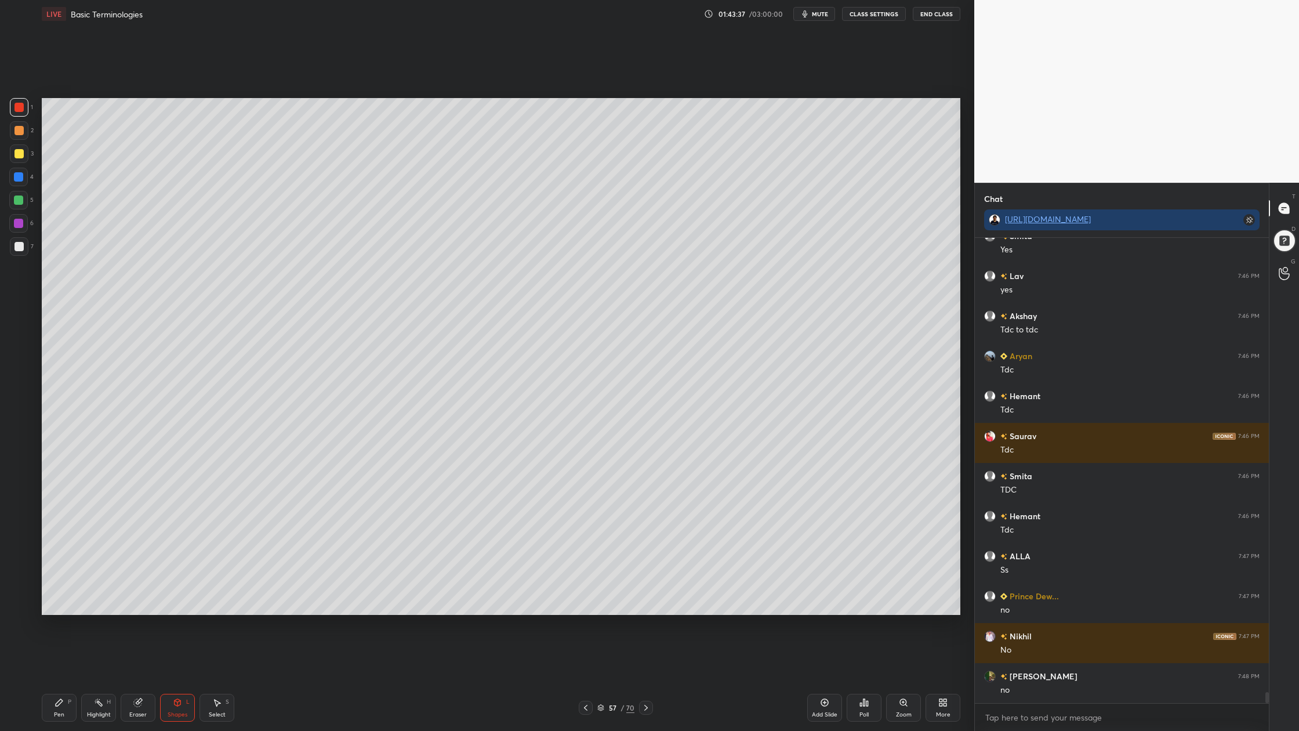
scroll to position [19028, 0]
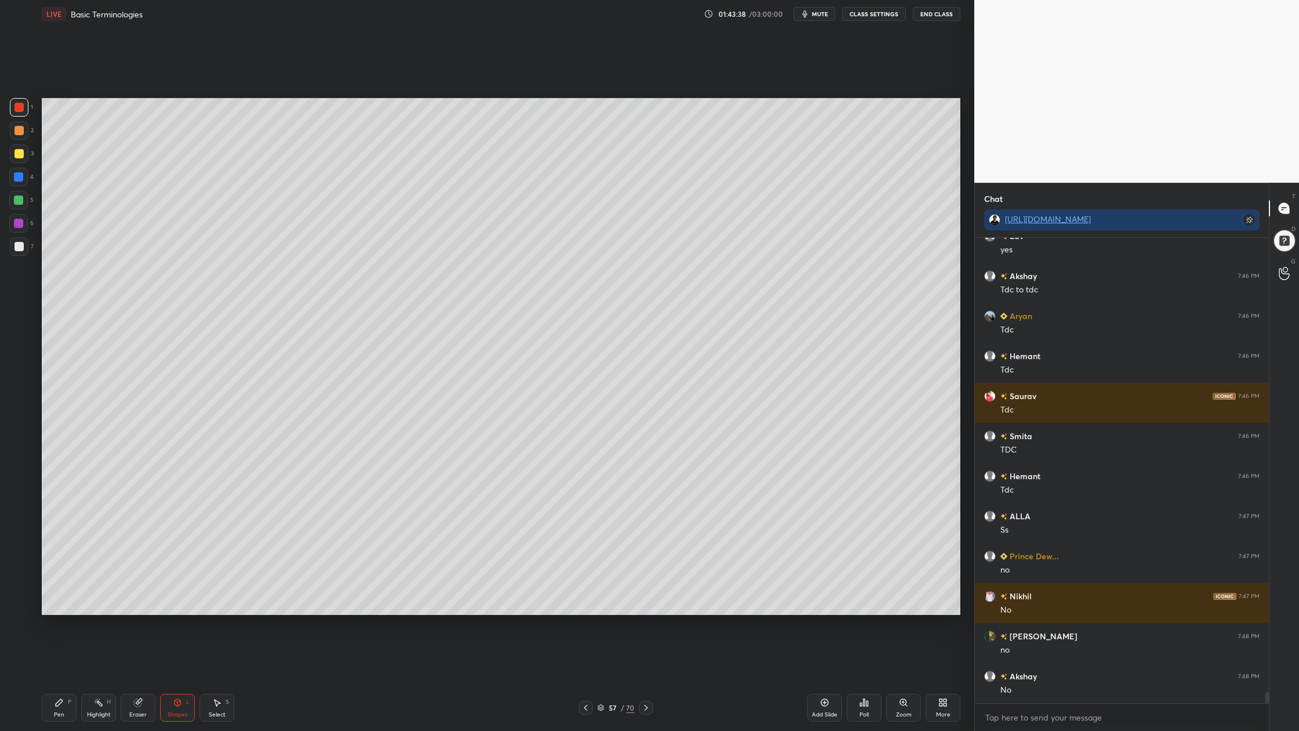
click at [20, 207] on div at bounding box center [18, 200] width 19 height 19
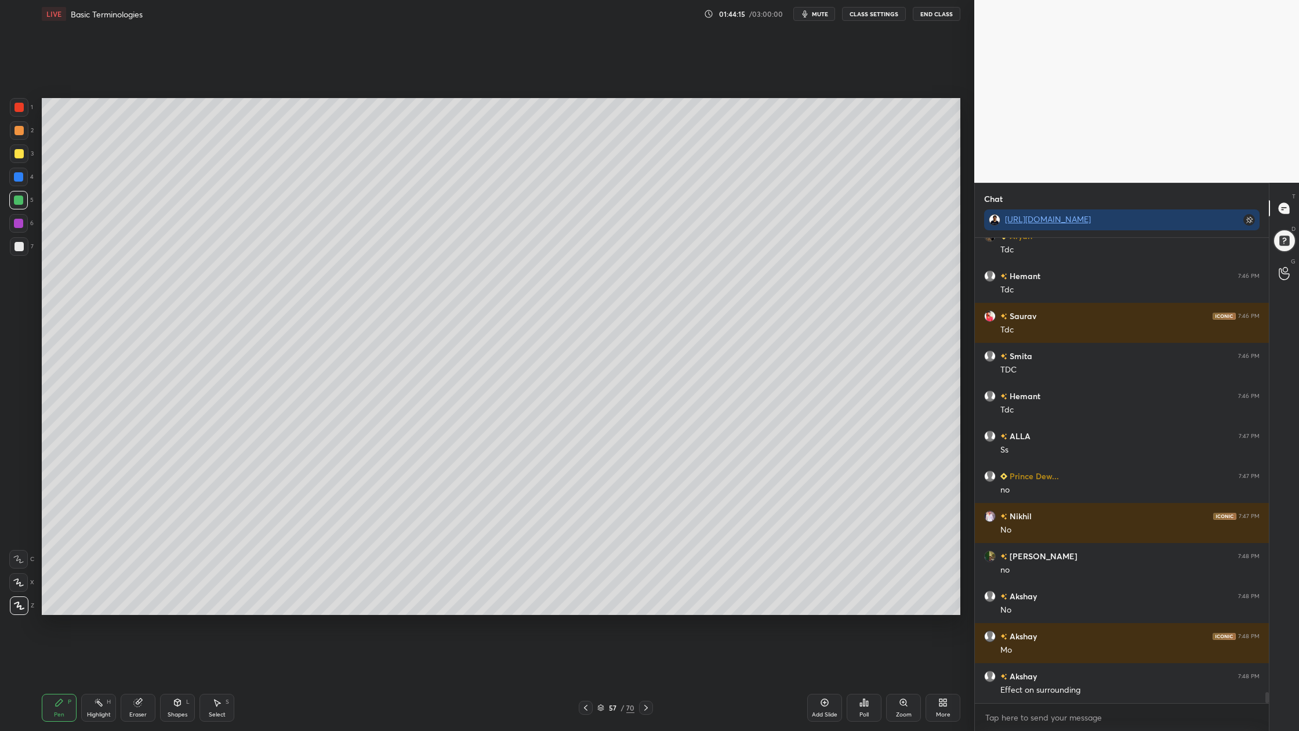
scroll to position [19148, 0]
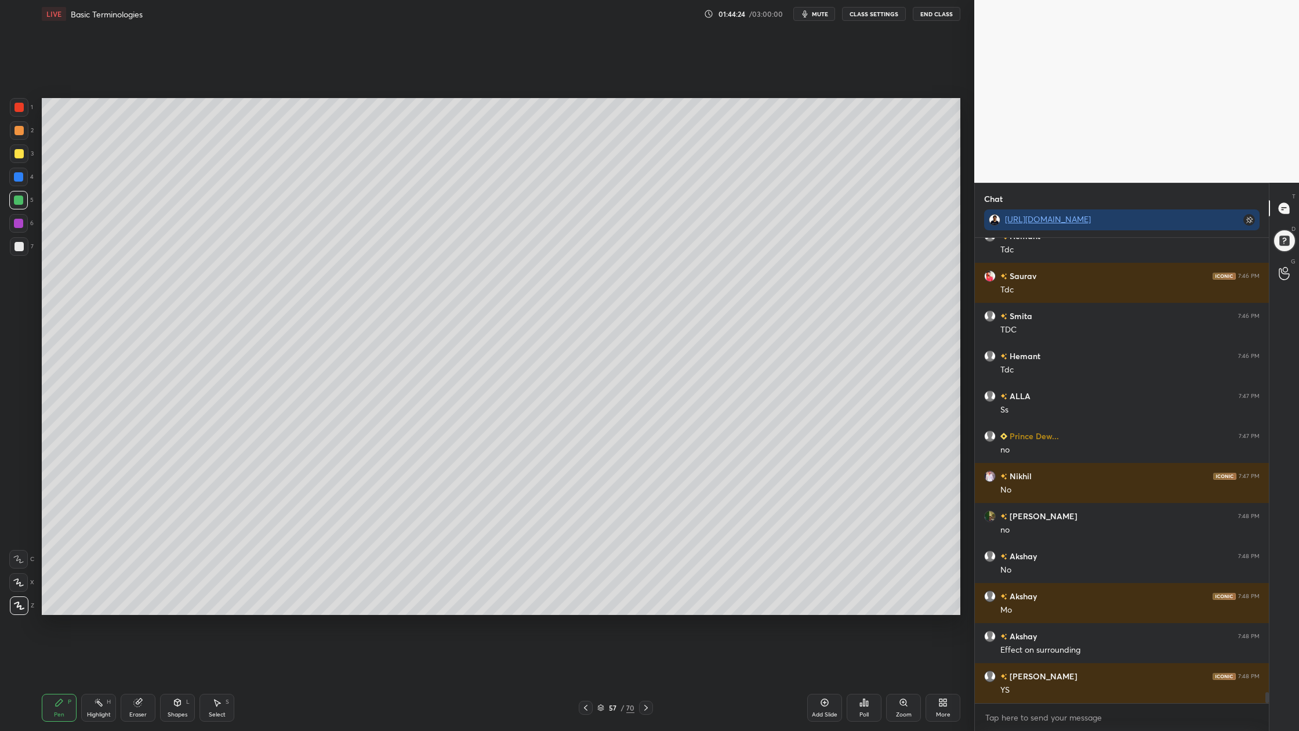
click at [20, 200] on div at bounding box center [18, 200] width 9 height 9
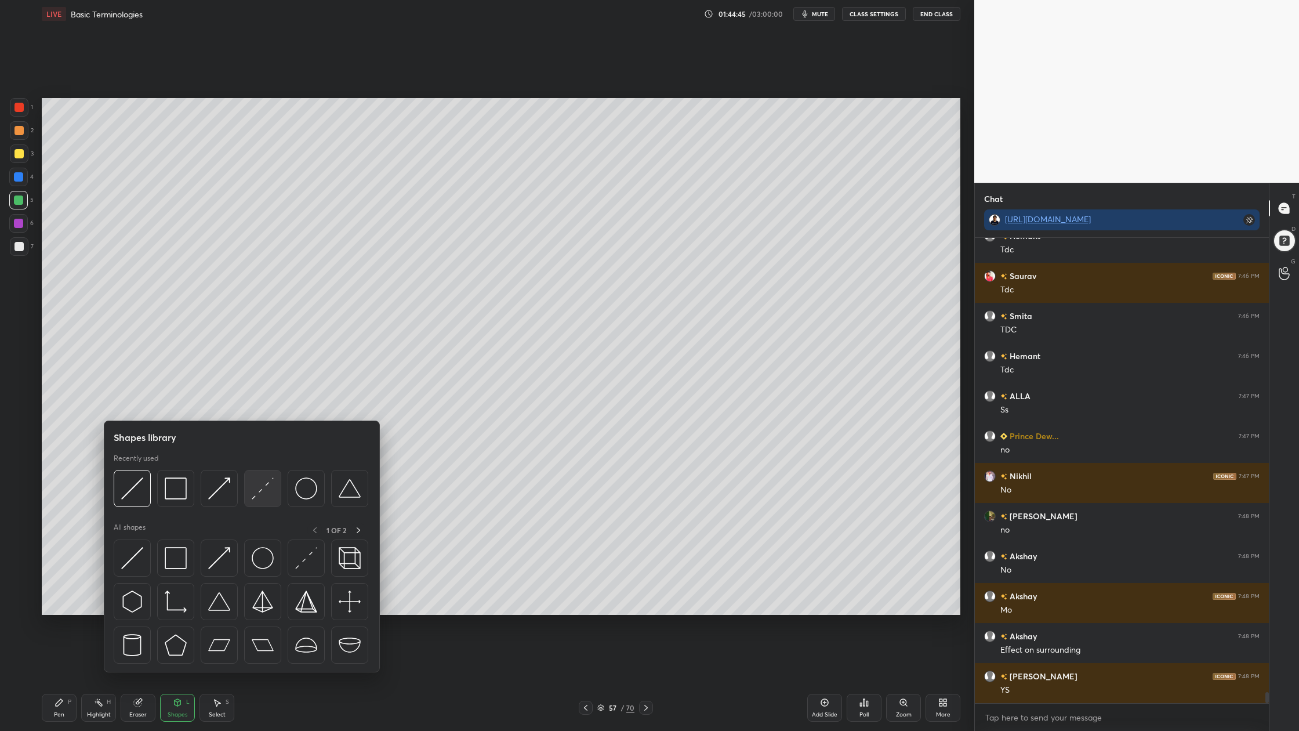
click at [259, 505] on div at bounding box center [262, 488] width 37 height 37
click at [136, 493] on img at bounding box center [132, 488] width 22 height 22
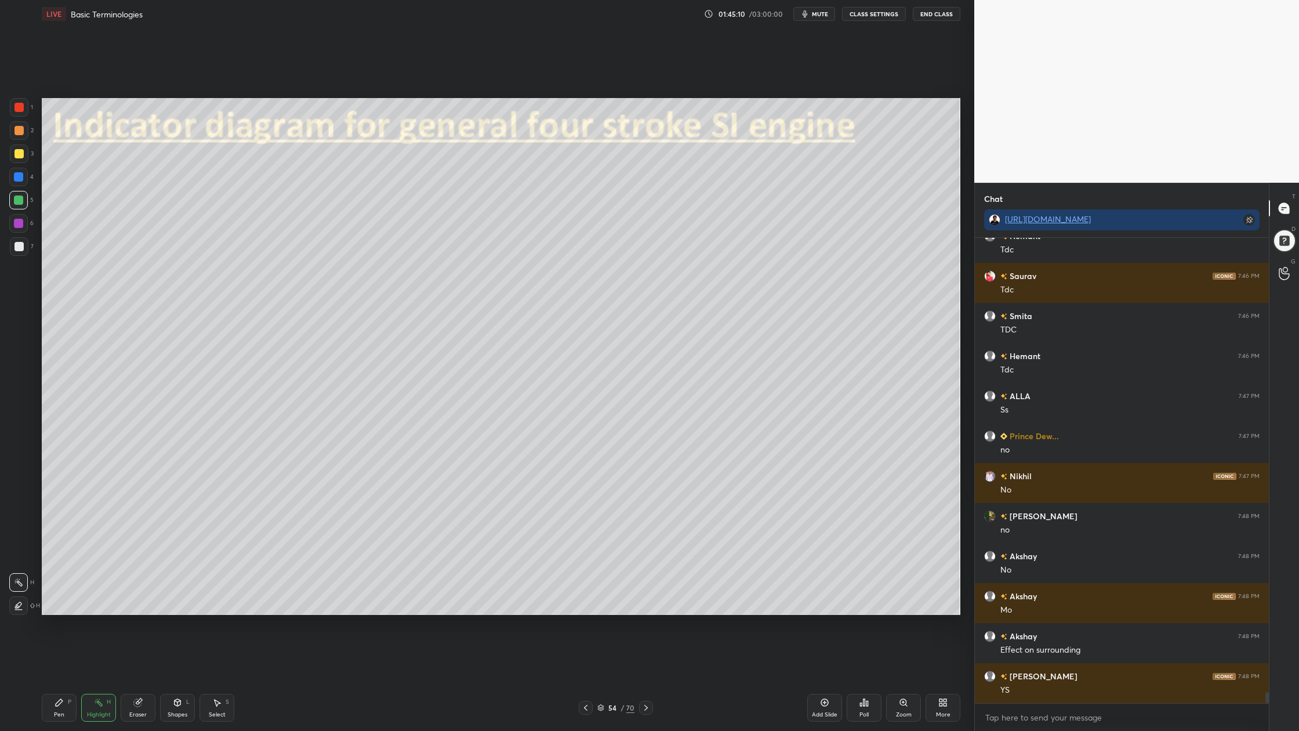
scroll to position [19188, 0]
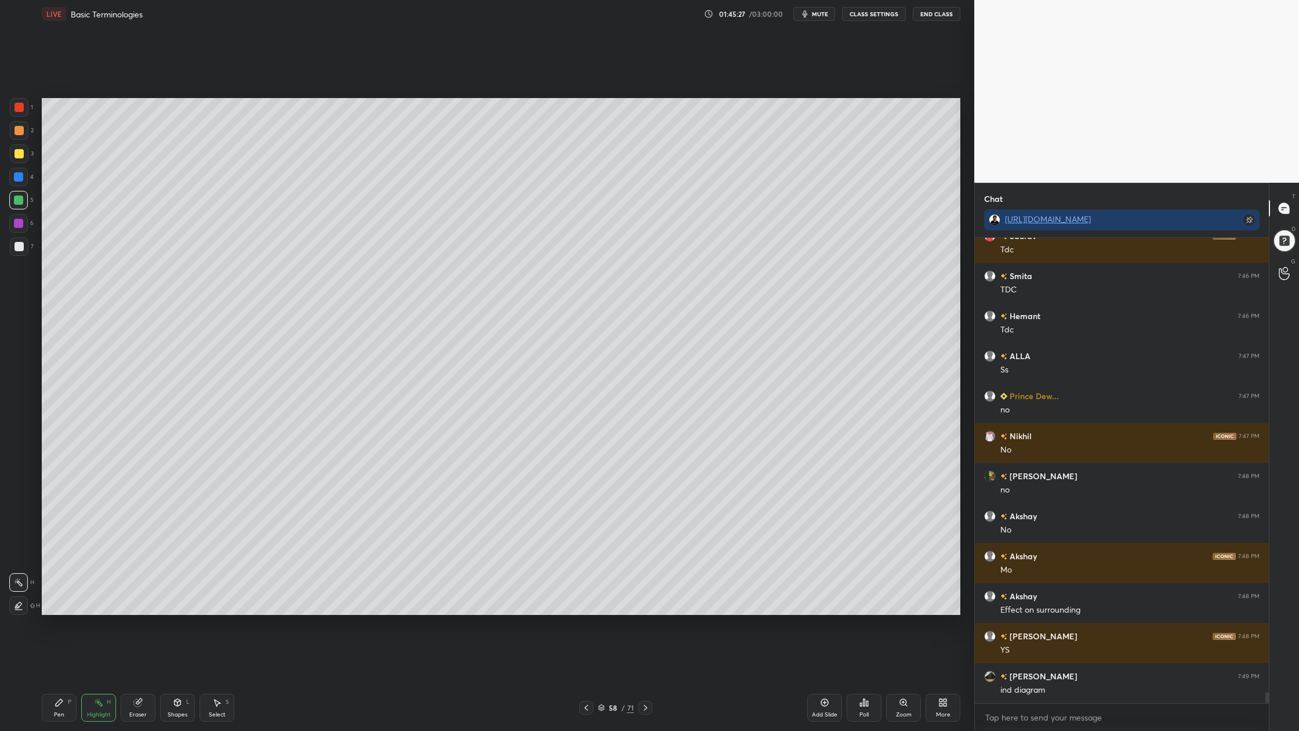
click at [23, 132] on div at bounding box center [19, 130] width 9 height 9
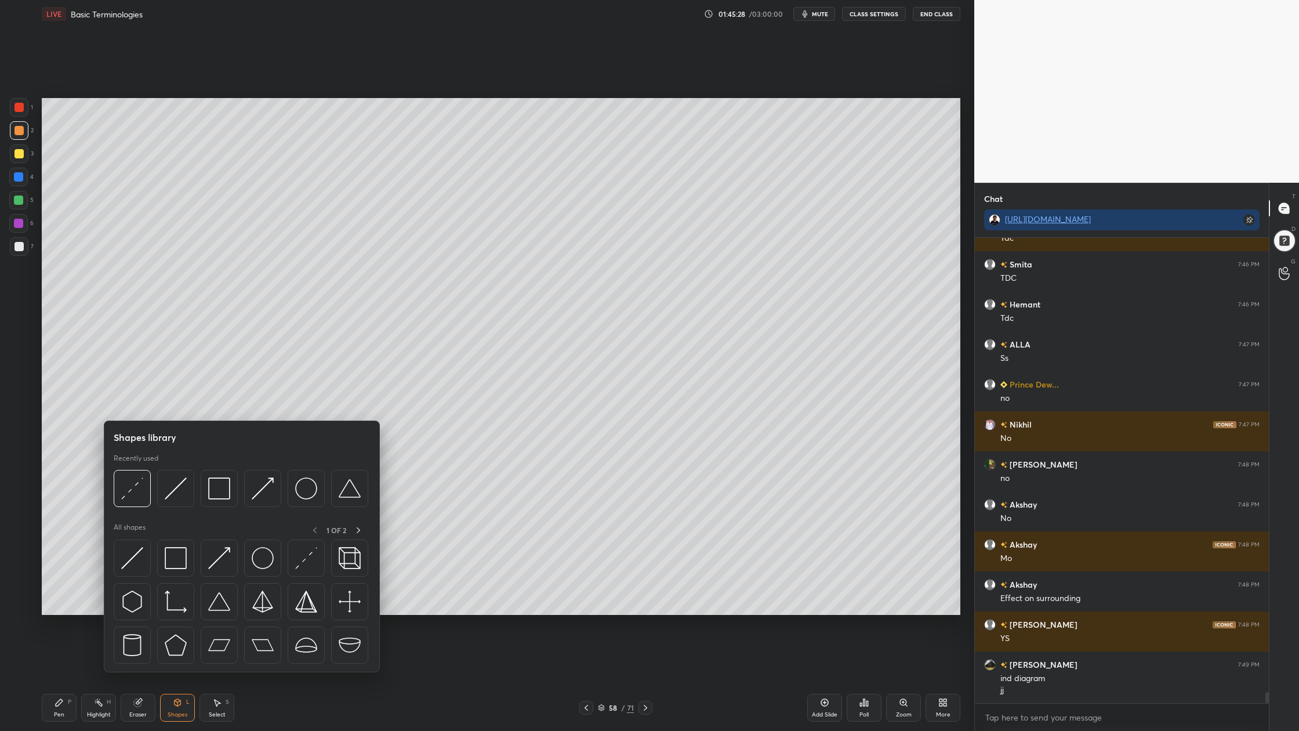
click at [265, 507] on div at bounding box center [241, 492] width 255 height 44
click at [264, 498] on img at bounding box center [263, 488] width 22 height 22
click at [180, 499] on div at bounding box center [175, 488] width 37 height 37
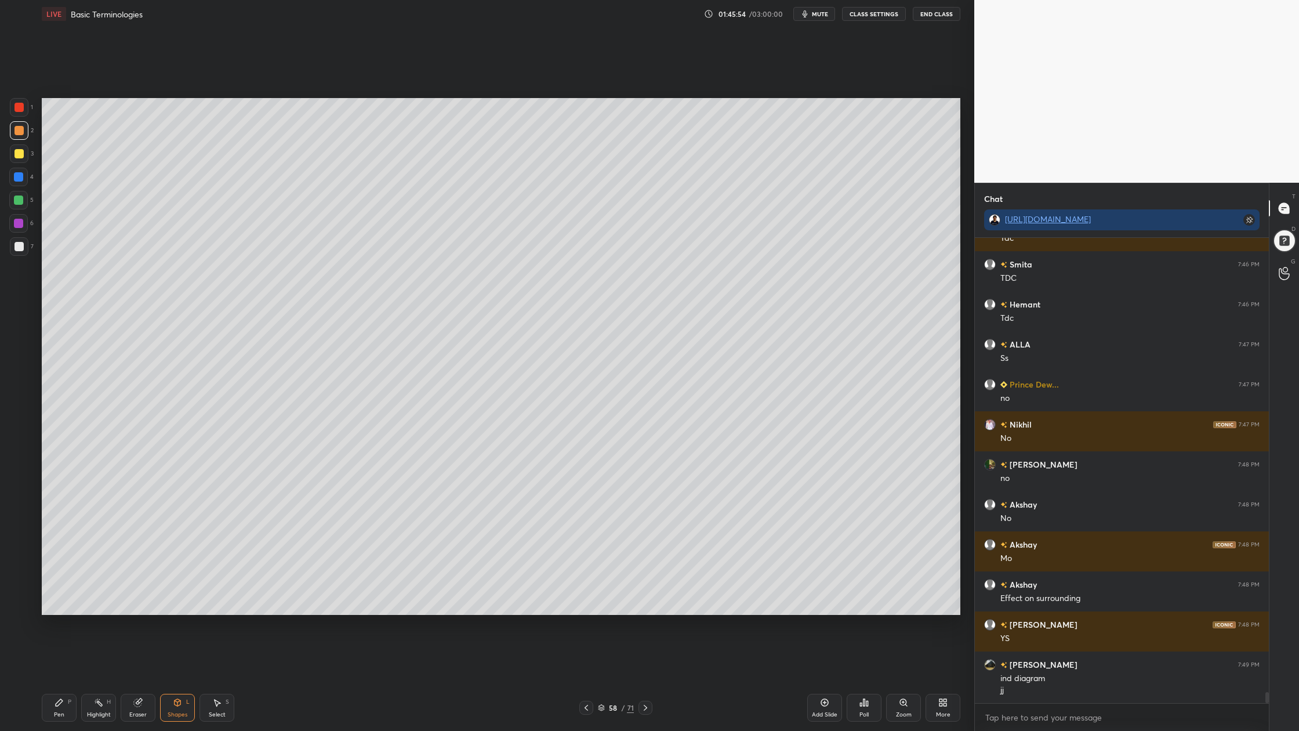
click at [19, 150] on div at bounding box center [19, 153] width 9 height 9
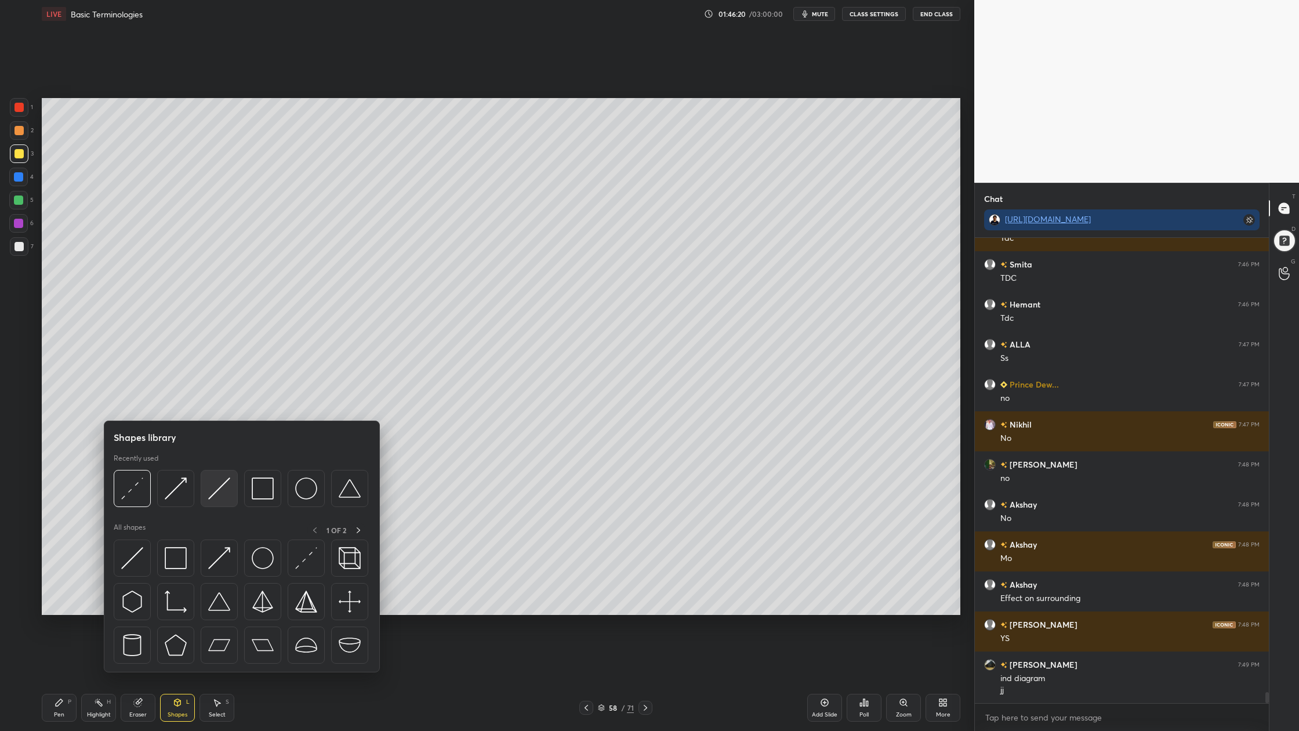
click at [224, 506] on div at bounding box center [219, 488] width 37 height 37
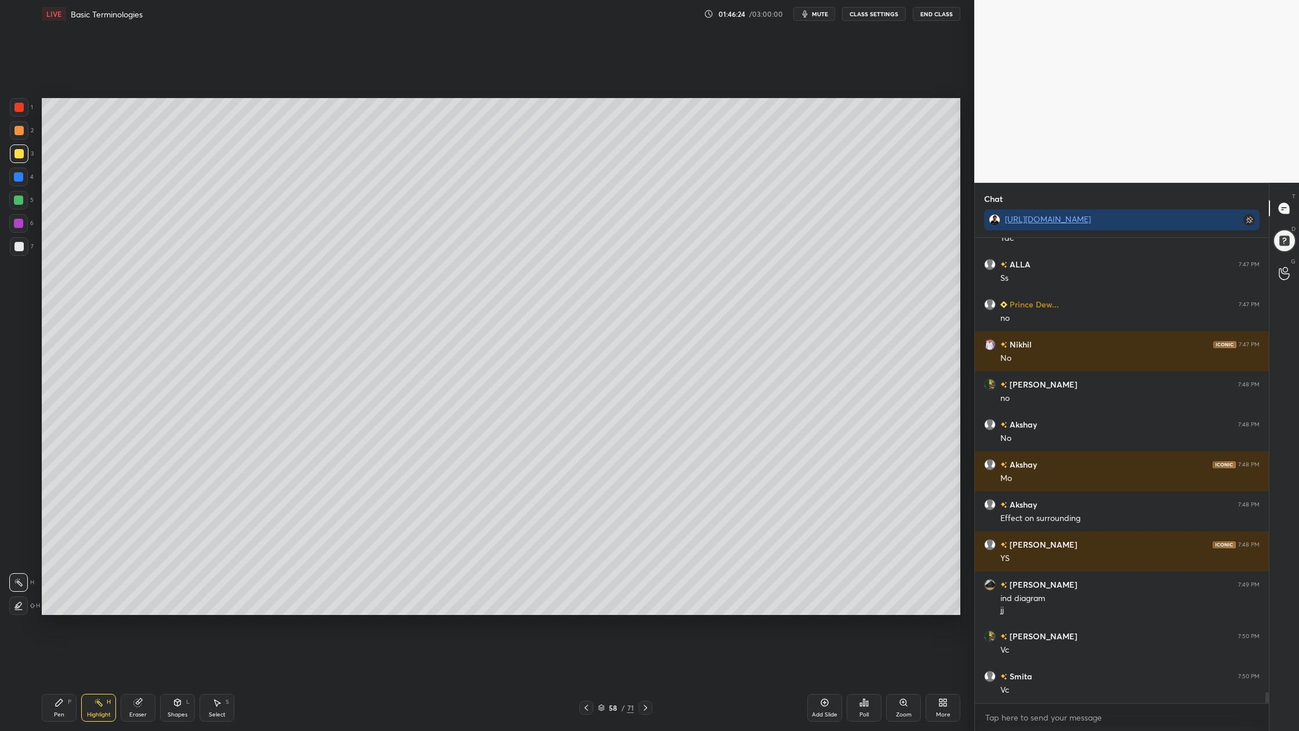
scroll to position [19320, 0]
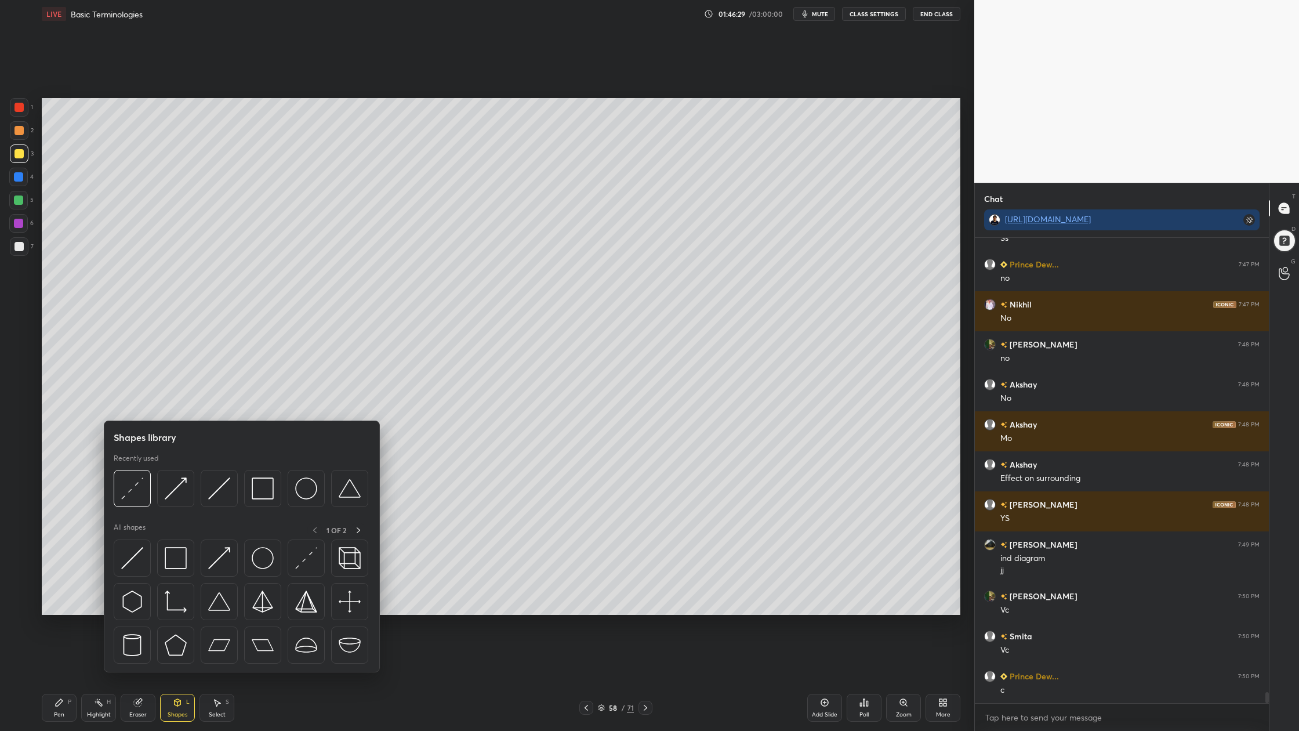
click at [215, 509] on div at bounding box center [241, 492] width 255 height 44
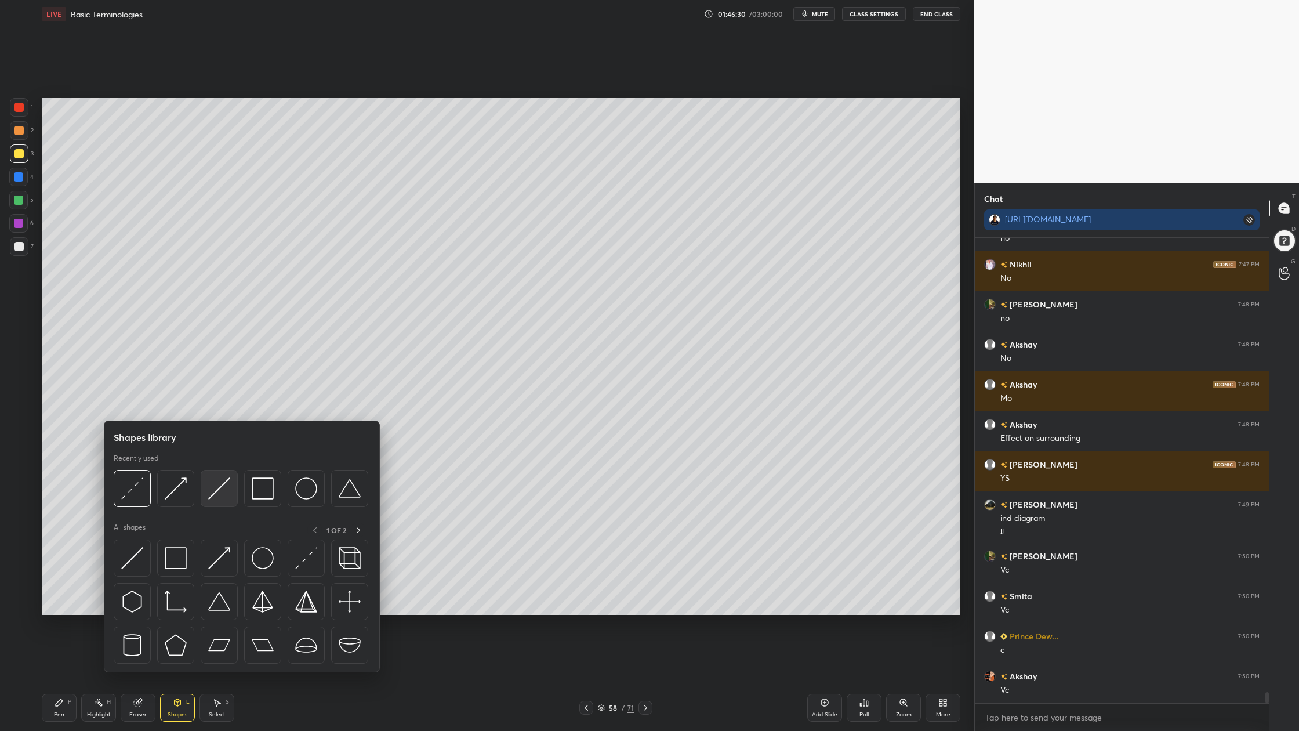
click at [226, 498] on img at bounding box center [219, 488] width 22 height 22
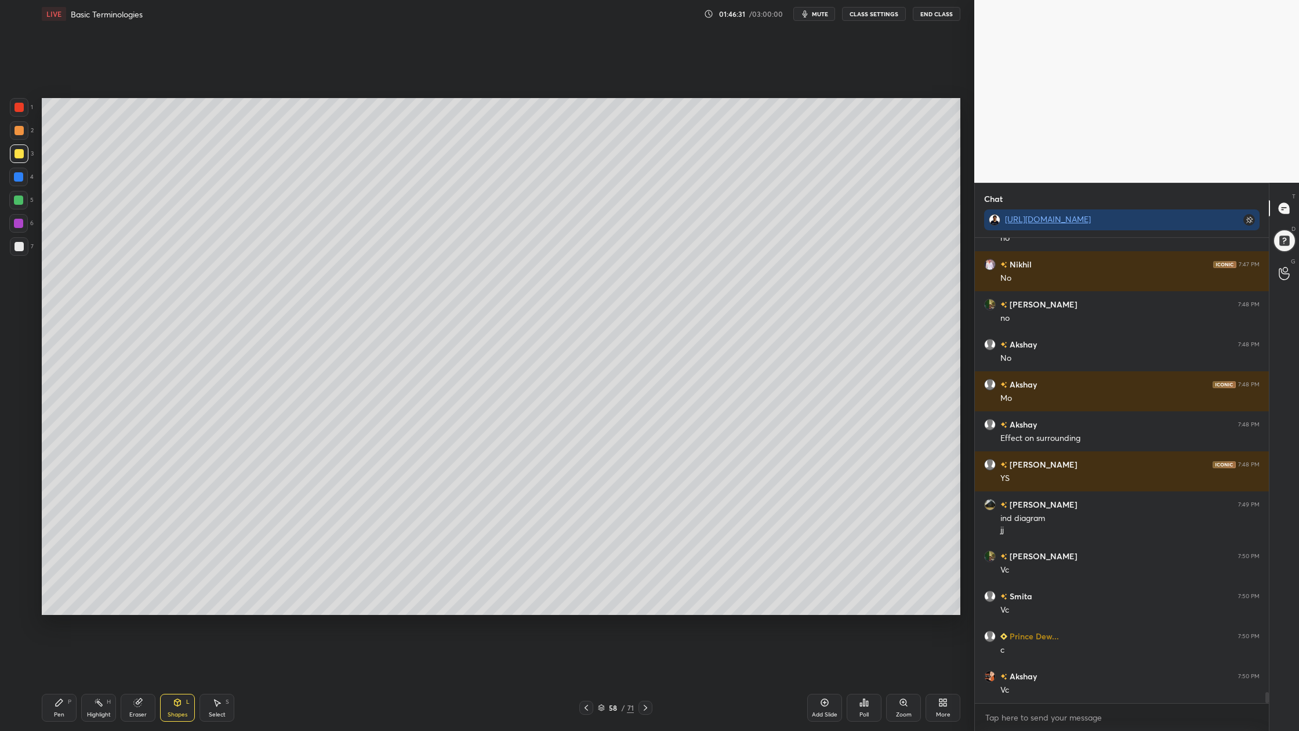
scroll to position [19440, 0]
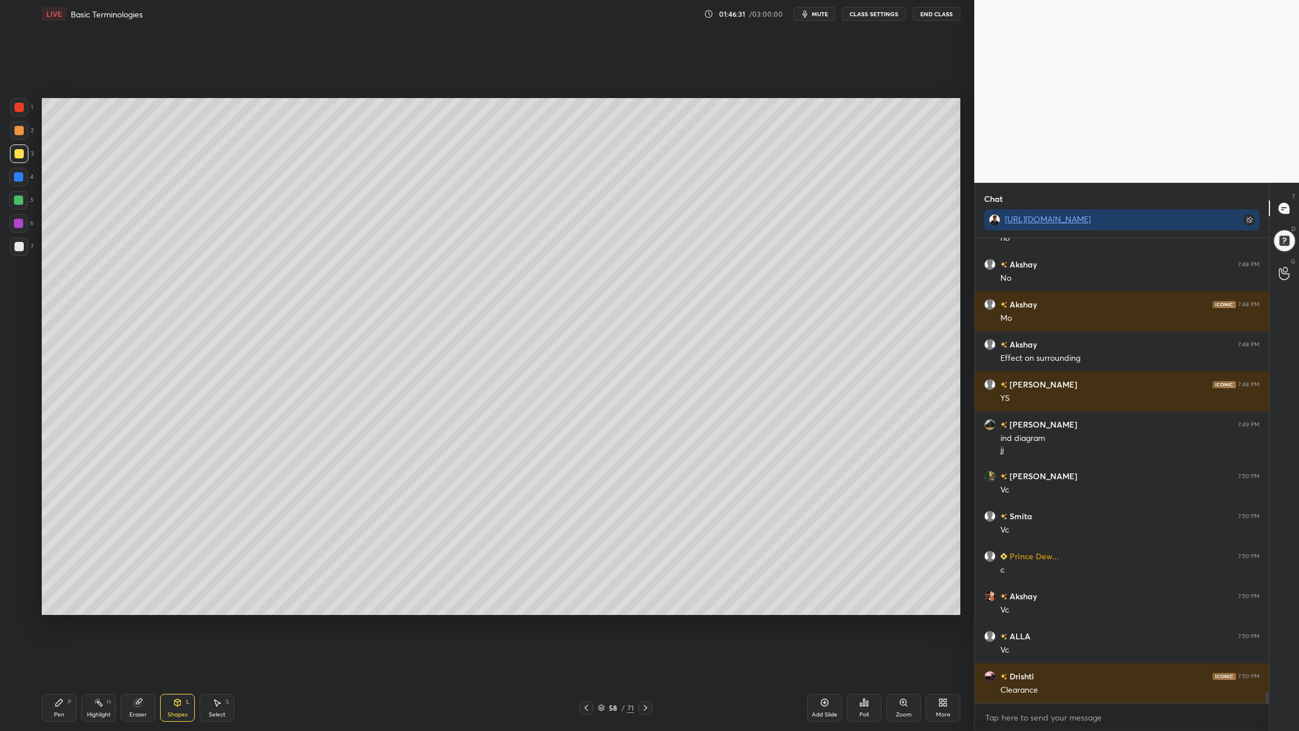
click at [16, 158] on div at bounding box center [19, 153] width 9 height 9
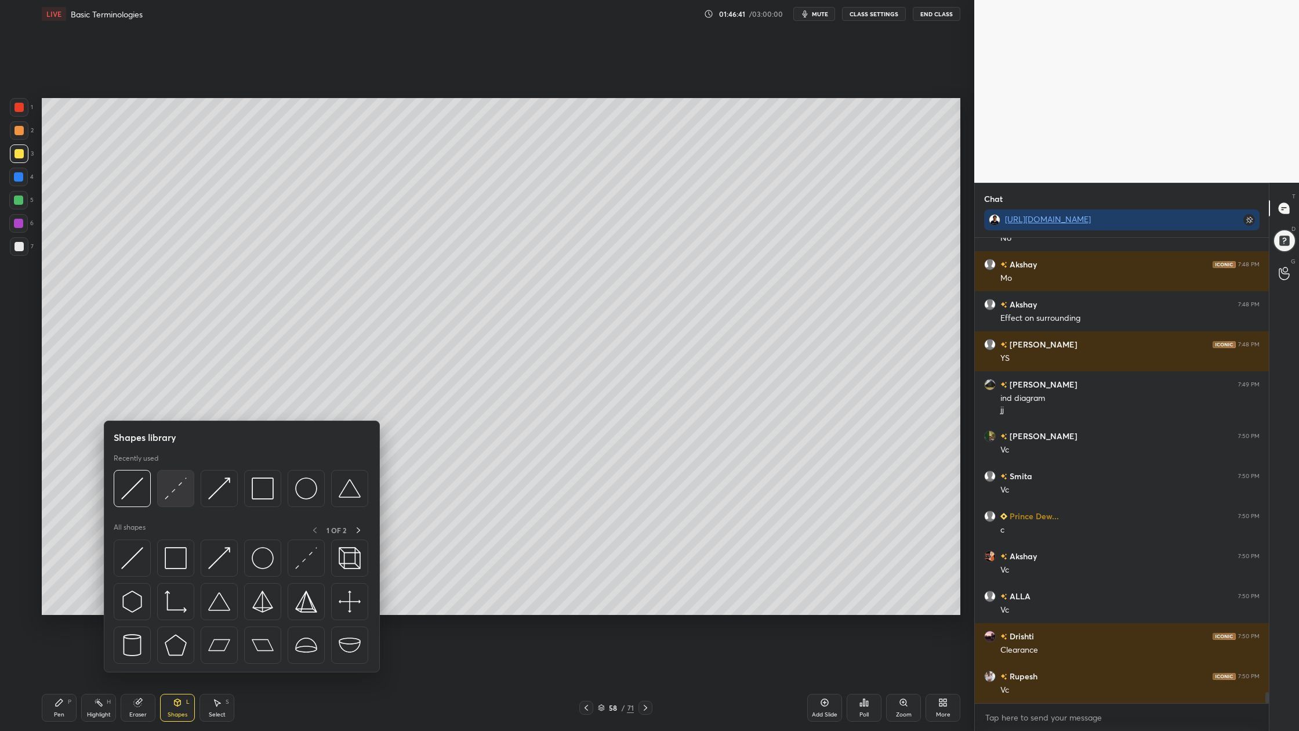
click at [179, 506] on div at bounding box center [175, 488] width 37 height 37
click at [176, 499] on div at bounding box center [175, 488] width 37 height 37
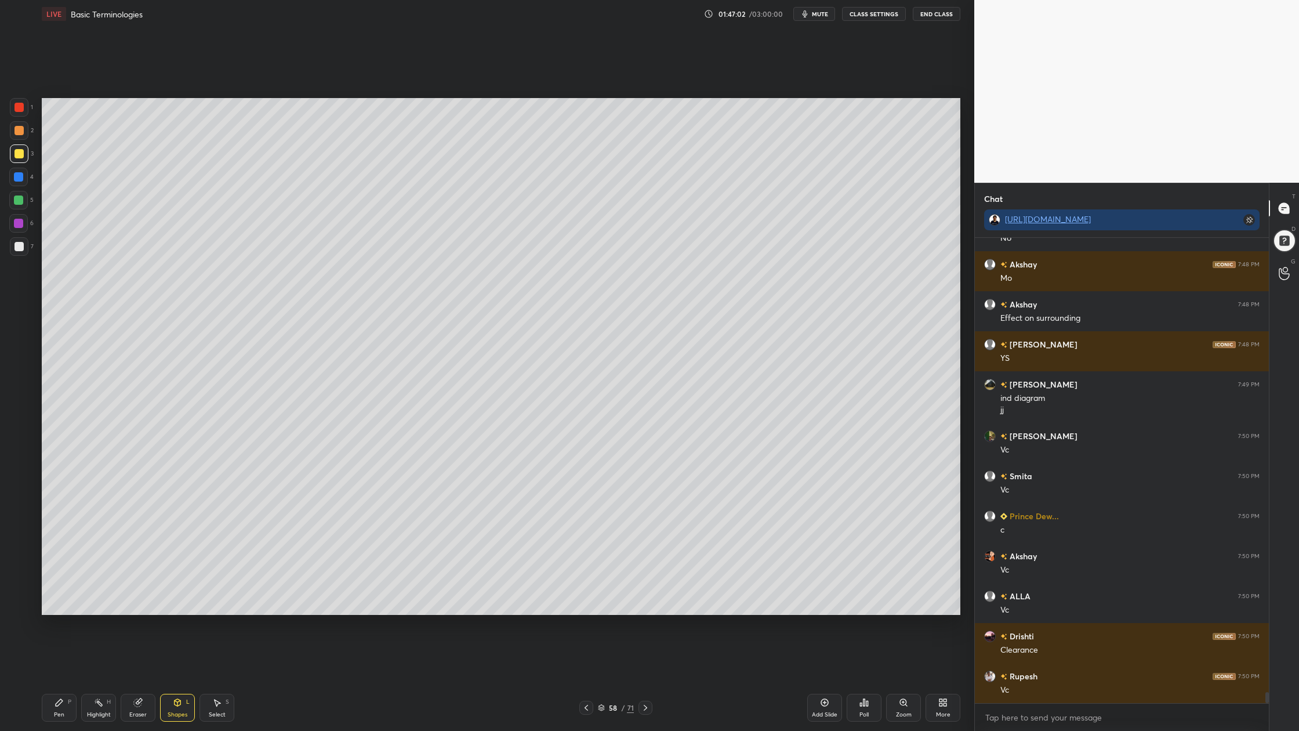
click at [10, 154] on div at bounding box center [19, 153] width 19 height 19
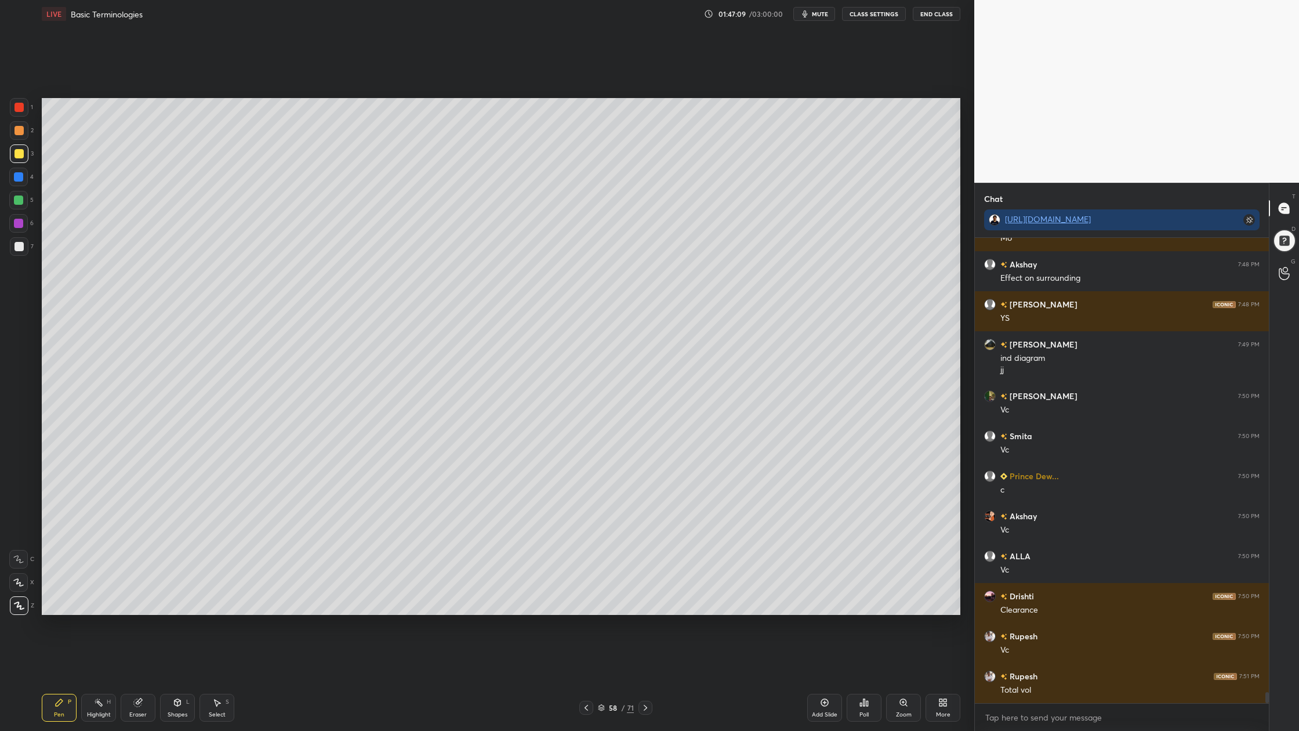
scroll to position [19560, 0]
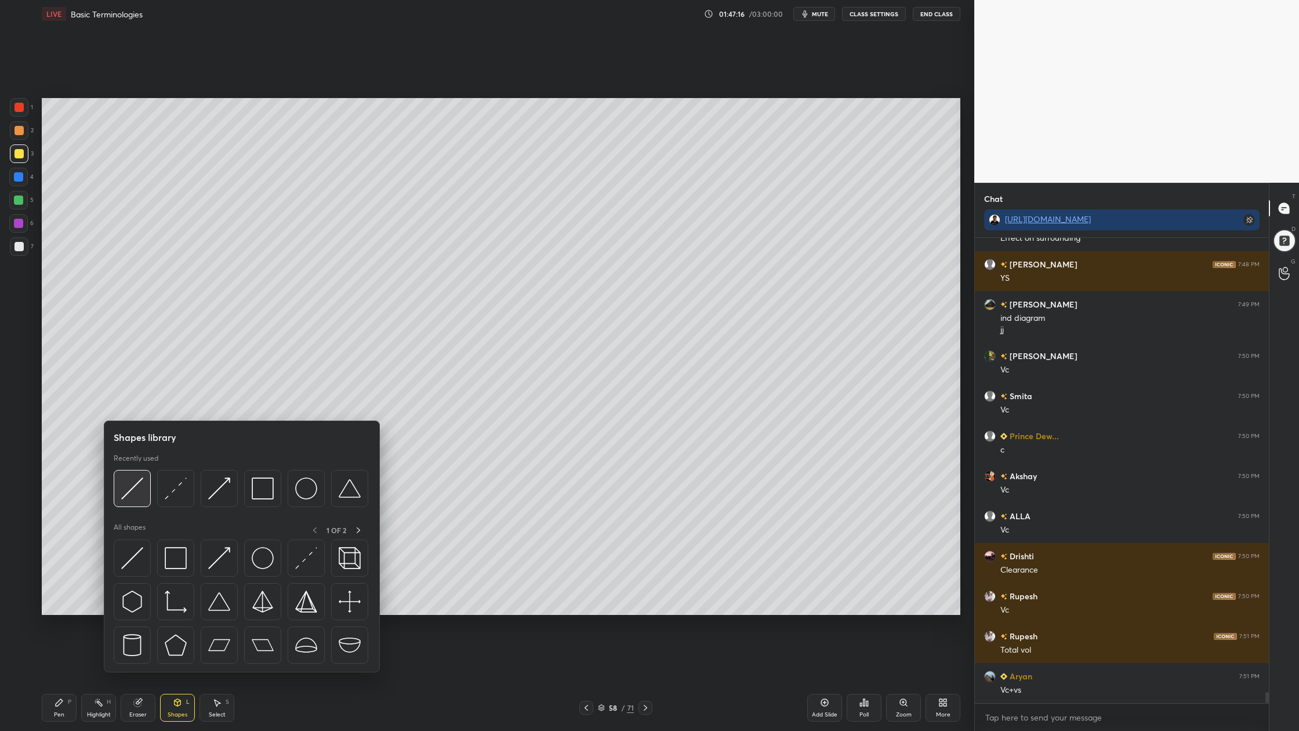
click at [135, 504] on div at bounding box center [132, 488] width 37 height 37
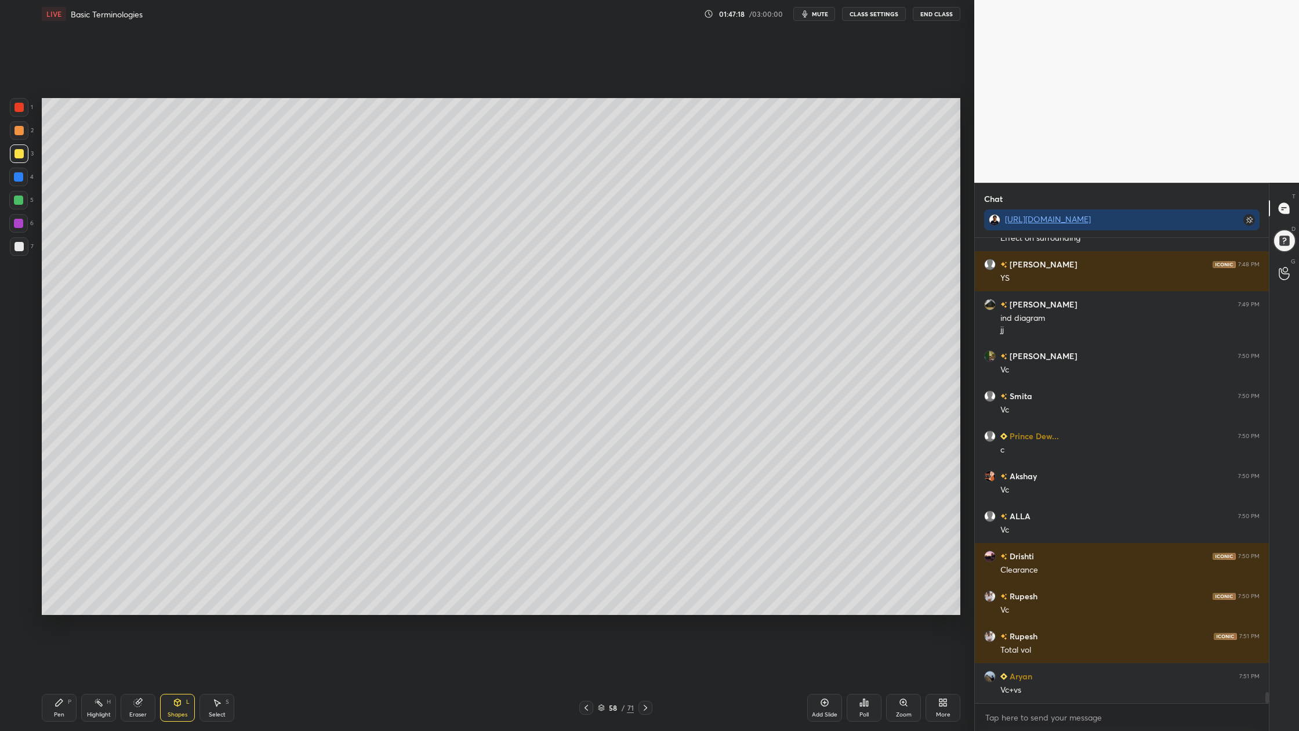
drag, startPoint x: 19, startPoint y: 203, endPoint x: 23, endPoint y: 209, distance: 6.8
click at [21, 208] on div at bounding box center [18, 200] width 19 height 19
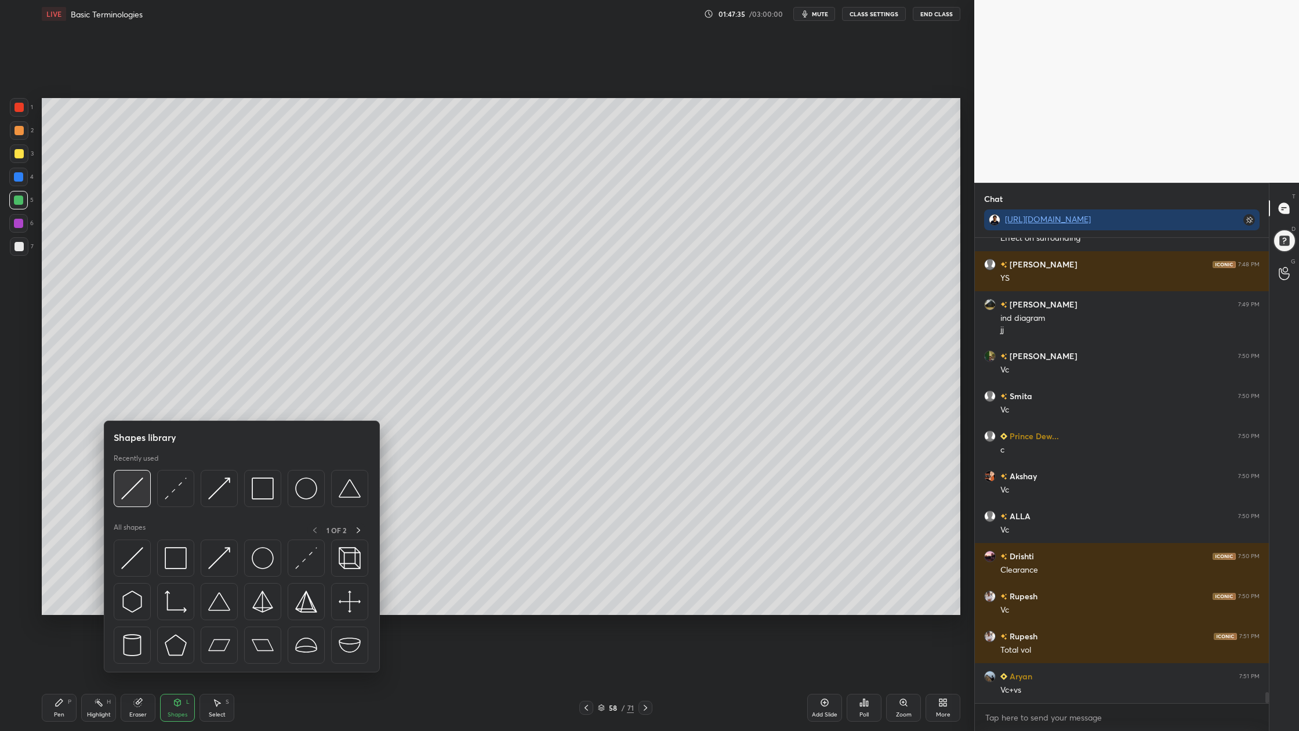
click at [129, 501] on div at bounding box center [132, 488] width 37 height 37
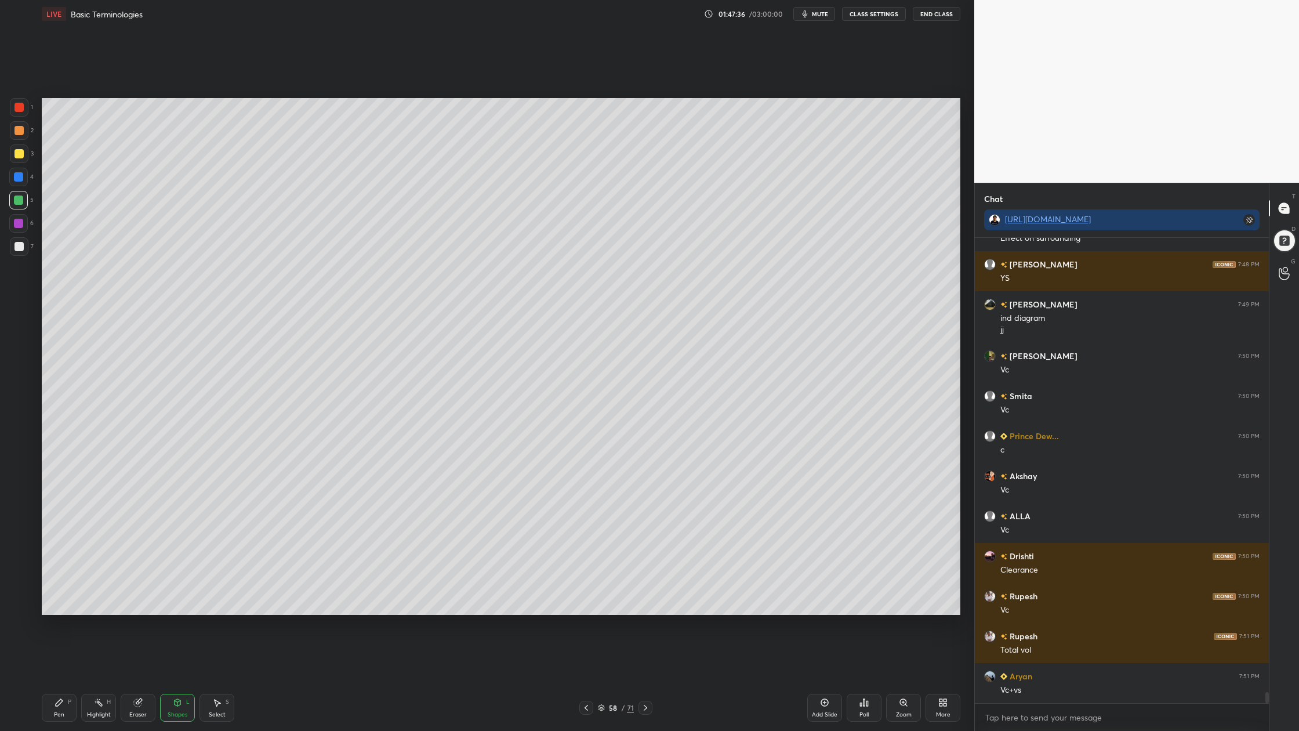
drag, startPoint x: 14, startPoint y: 137, endPoint x: 20, endPoint y: 144, distance: 8.6
click at [17, 143] on div "2" at bounding box center [22, 132] width 24 height 23
drag, startPoint x: 16, startPoint y: 148, endPoint x: 22, endPoint y: 153, distance: 7.8
click at [21, 150] on div at bounding box center [19, 153] width 19 height 19
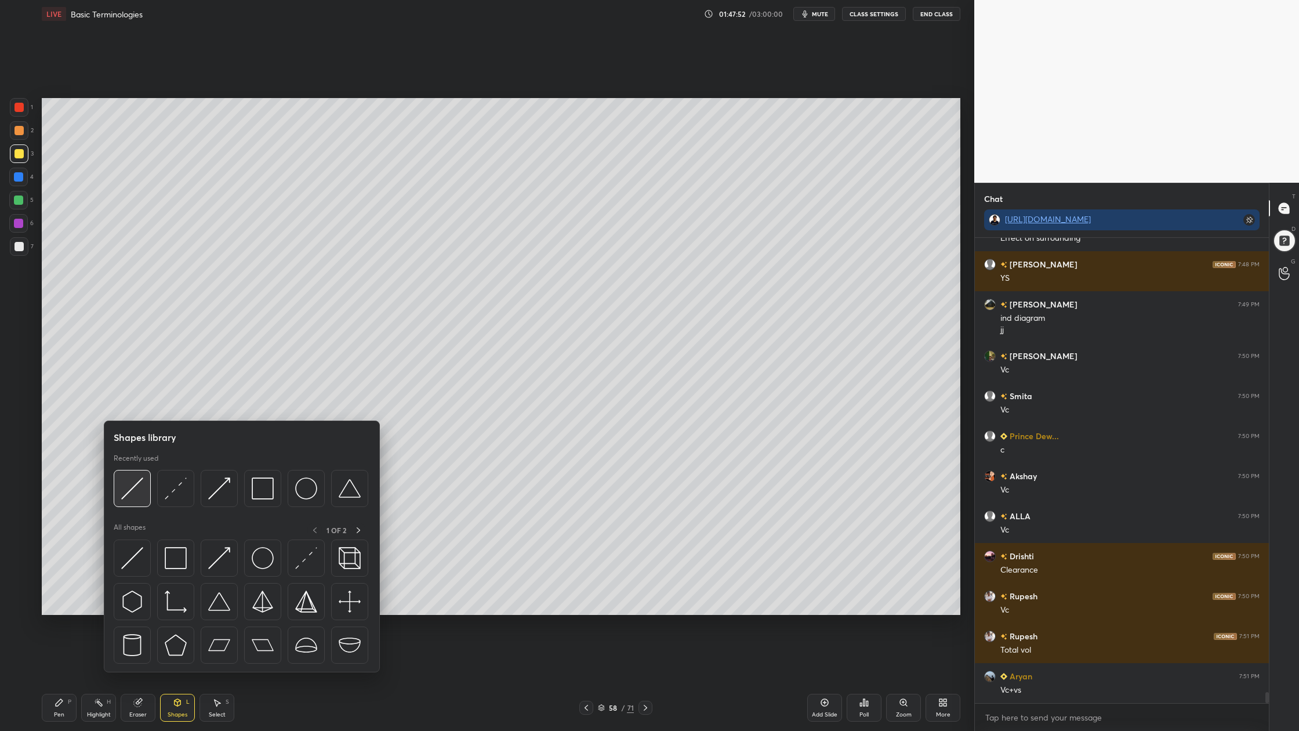
click at [137, 499] on div at bounding box center [132, 488] width 37 height 37
click at [134, 498] on img at bounding box center [132, 488] width 22 height 22
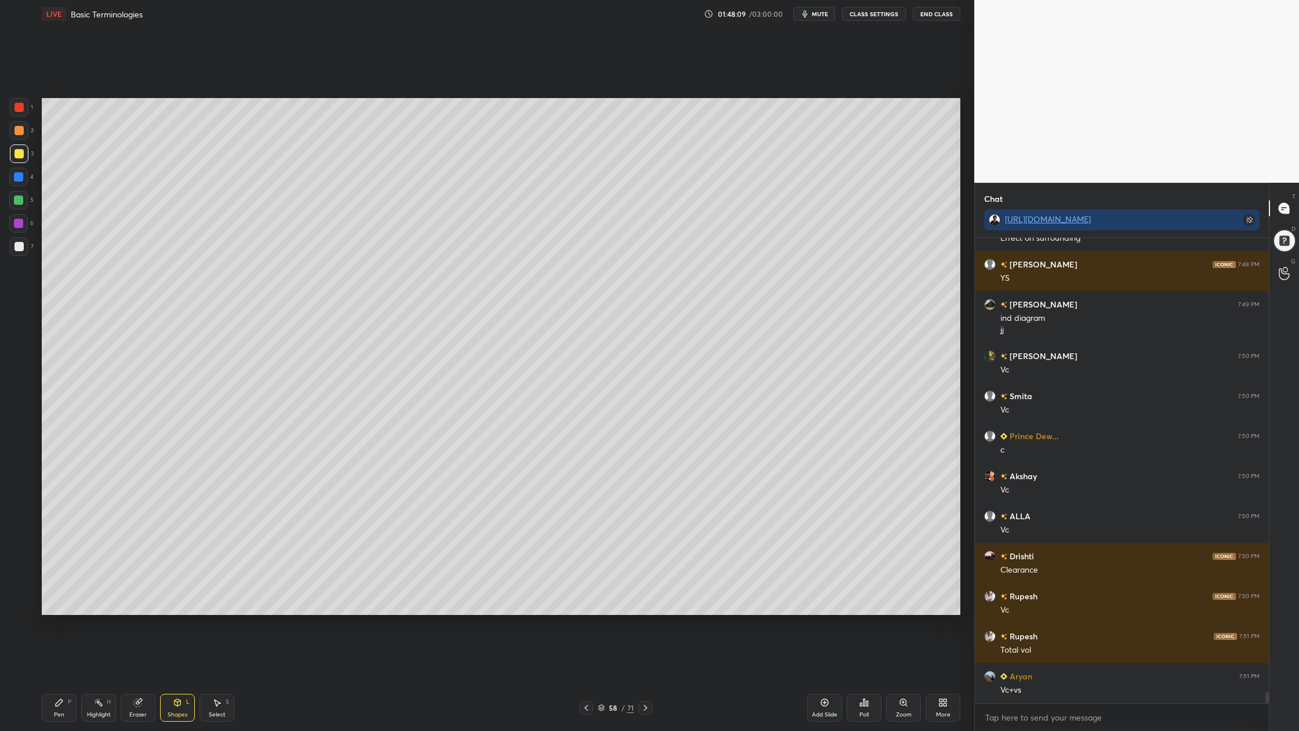
drag, startPoint x: 21, startPoint y: 153, endPoint x: 23, endPoint y: 160, distance: 7.9
click at [21, 156] on div at bounding box center [19, 153] width 9 height 9
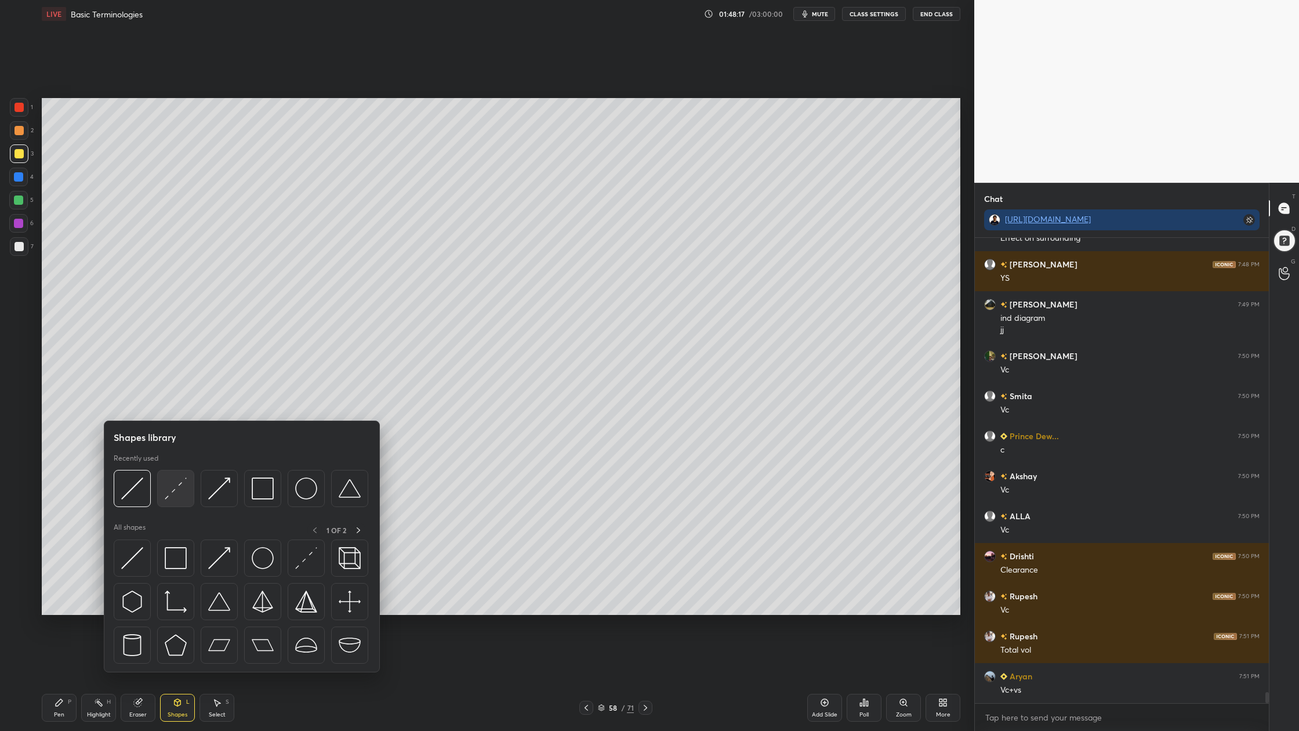
click at [172, 501] on div at bounding box center [175, 488] width 37 height 37
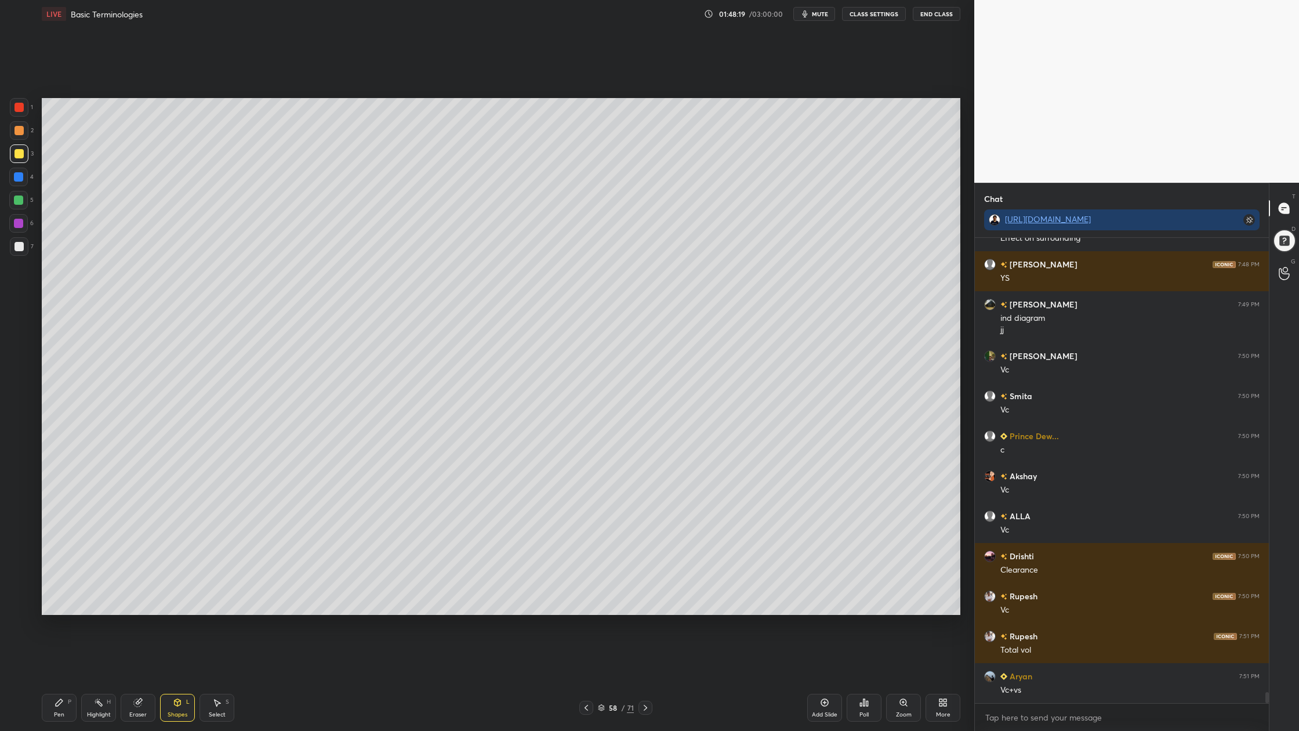
drag, startPoint x: 20, startPoint y: 157, endPoint x: 22, endPoint y: 163, distance: 6.6
click at [20, 159] on div at bounding box center [19, 153] width 19 height 19
click at [19, 245] on div at bounding box center [19, 246] width 9 height 9
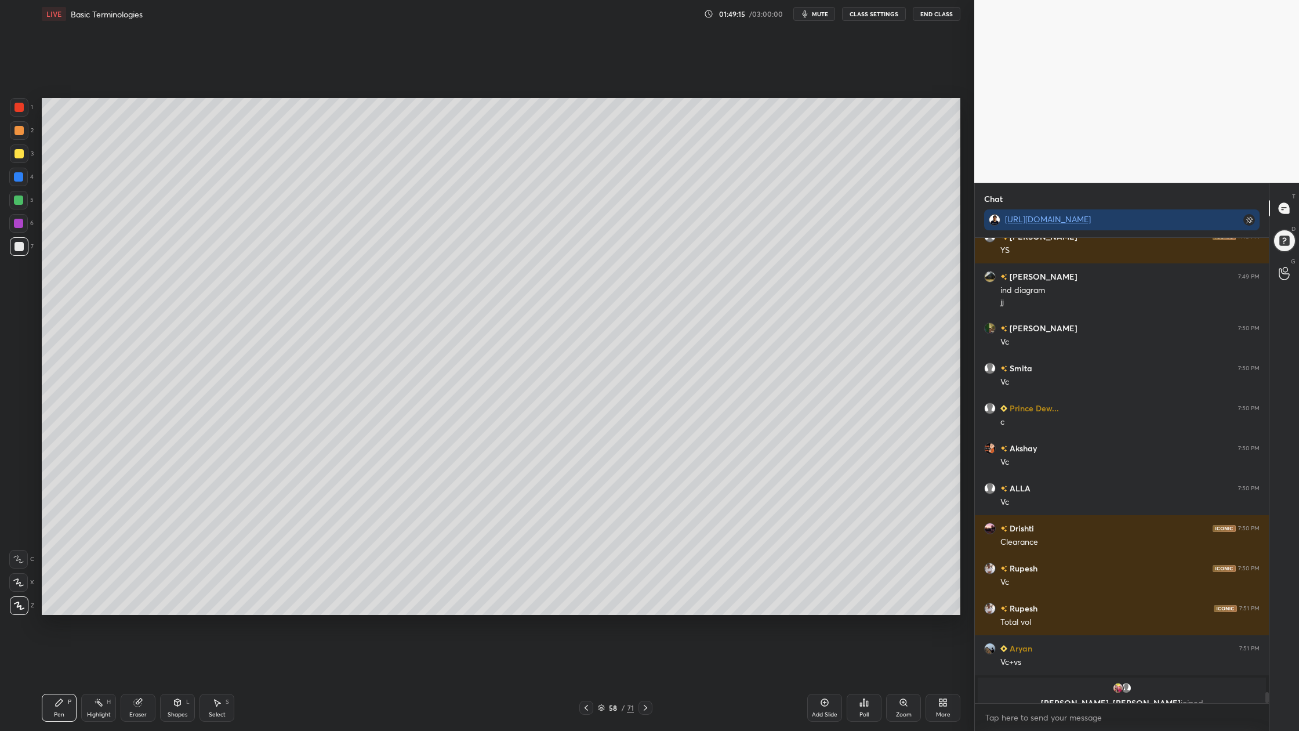
scroll to position [19603, 0]
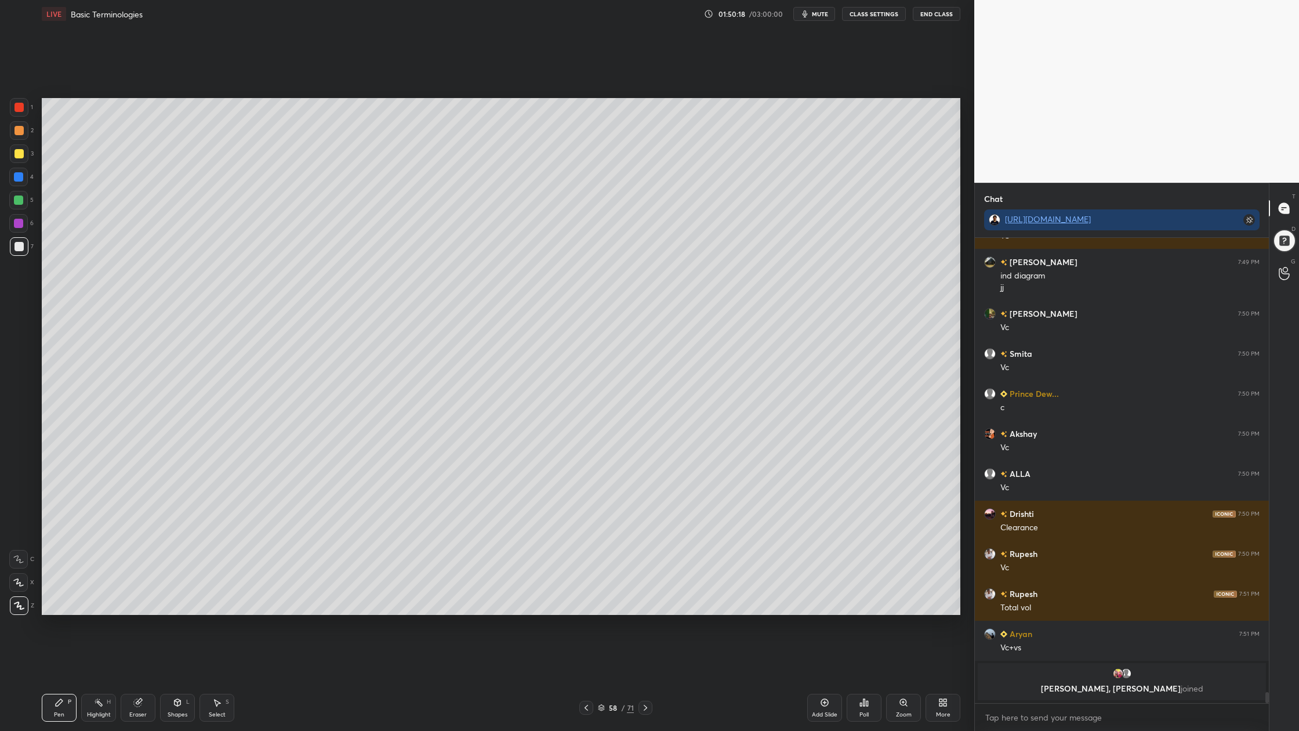
click at [16, 207] on div at bounding box center [18, 200] width 19 height 19
drag, startPoint x: 18, startPoint y: 117, endPoint x: 34, endPoint y: 115, distance: 15.8
click at [19, 117] on div "1" at bounding box center [21, 109] width 23 height 23
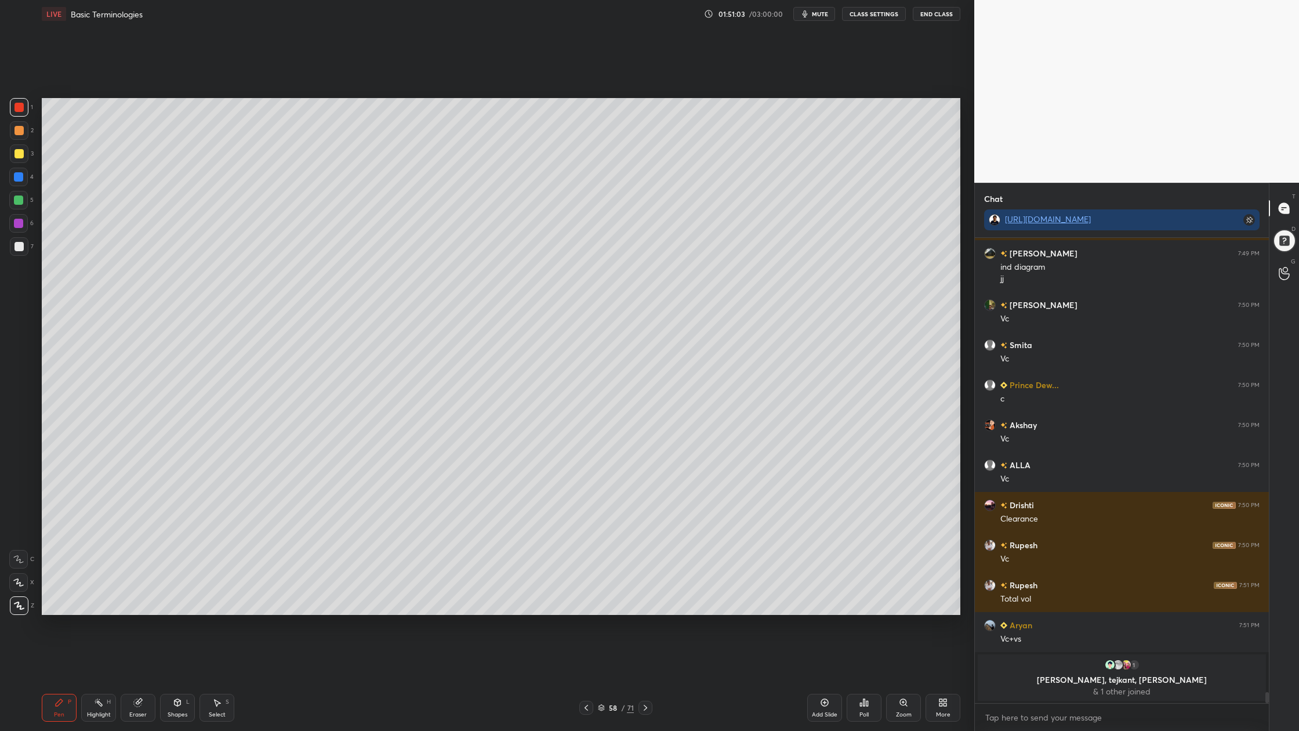
scroll to position [19256, 0]
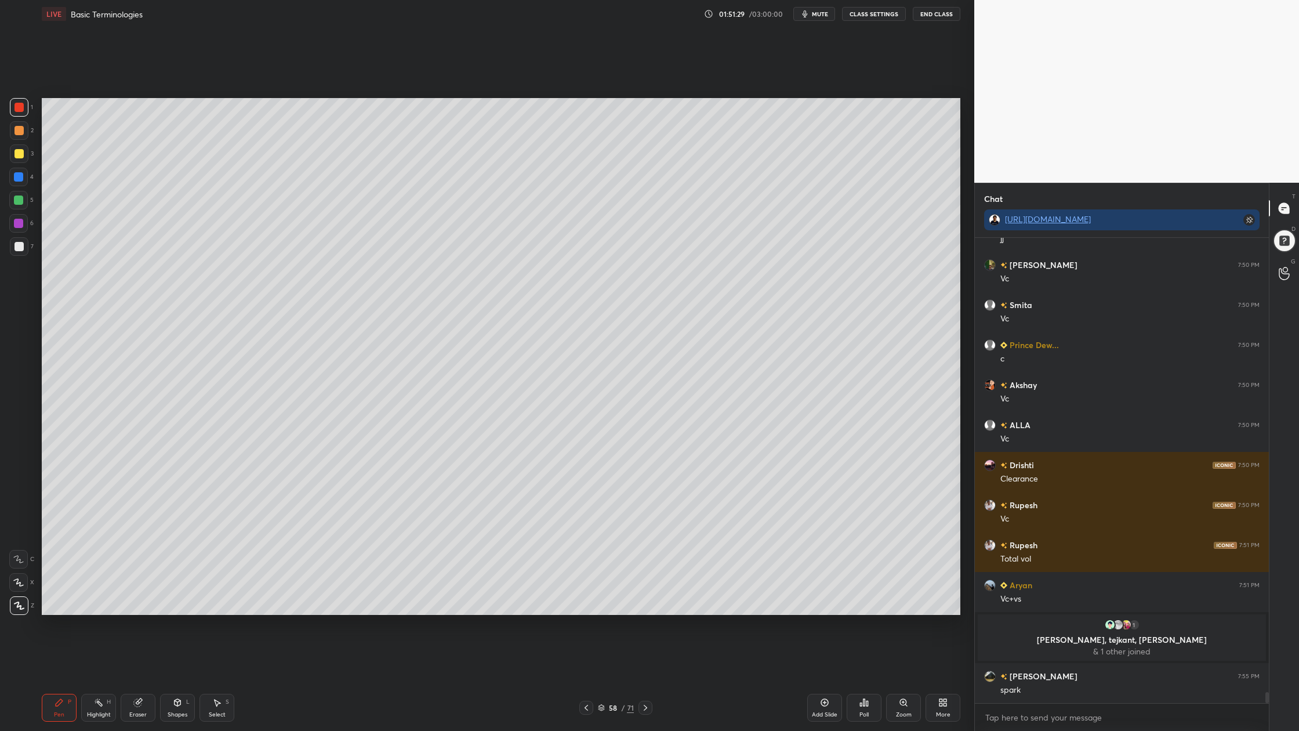
click at [16, 227] on div at bounding box center [18, 223] width 9 height 9
click at [20, 108] on div at bounding box center [19, 107] width 9 height 9
click at [18, 250] on div at bounding box center [19, 246] width 19 height 19
click at [22, 201] on div at bounding box center [18, 200] width 9 height 9
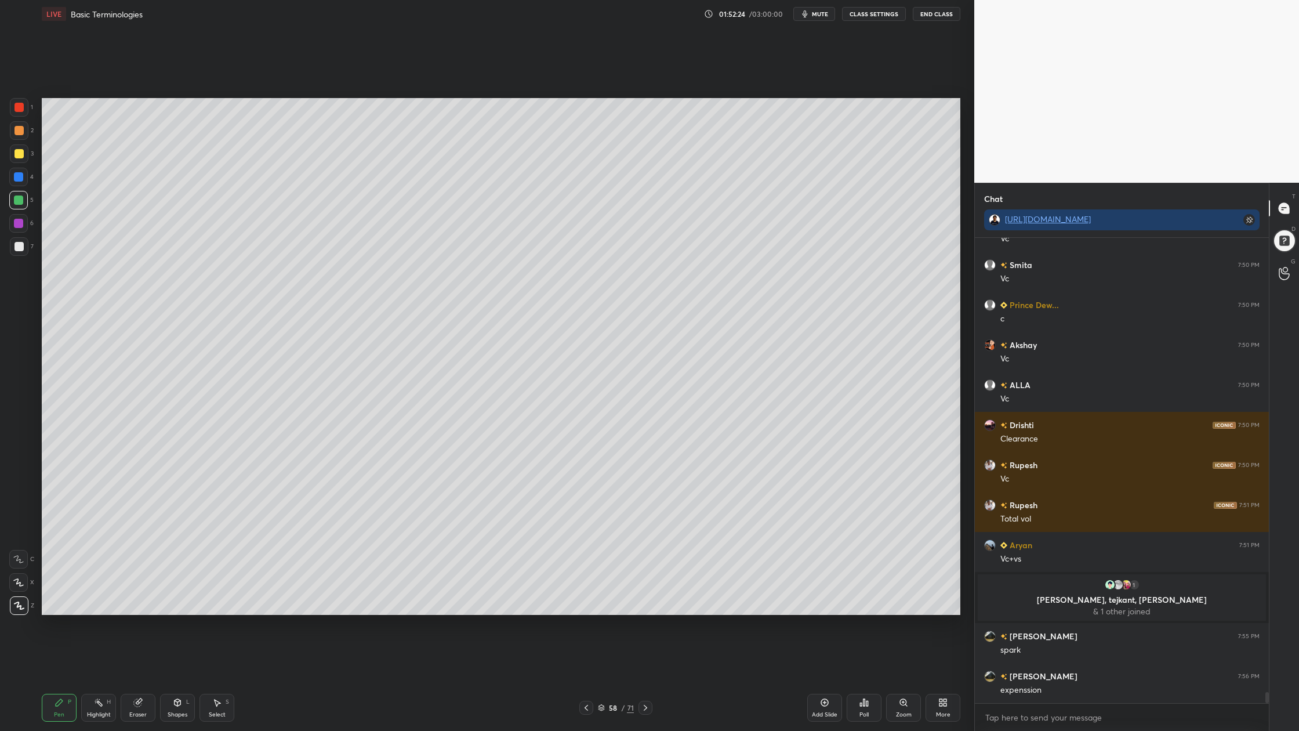
drag, startPoint x: 17, startPoint y: 128, endPoint x: 23, endPoint y: 135, distance: 9.5
click at [18, 130] on div at bounding box center [19, 130] width 9 height 9
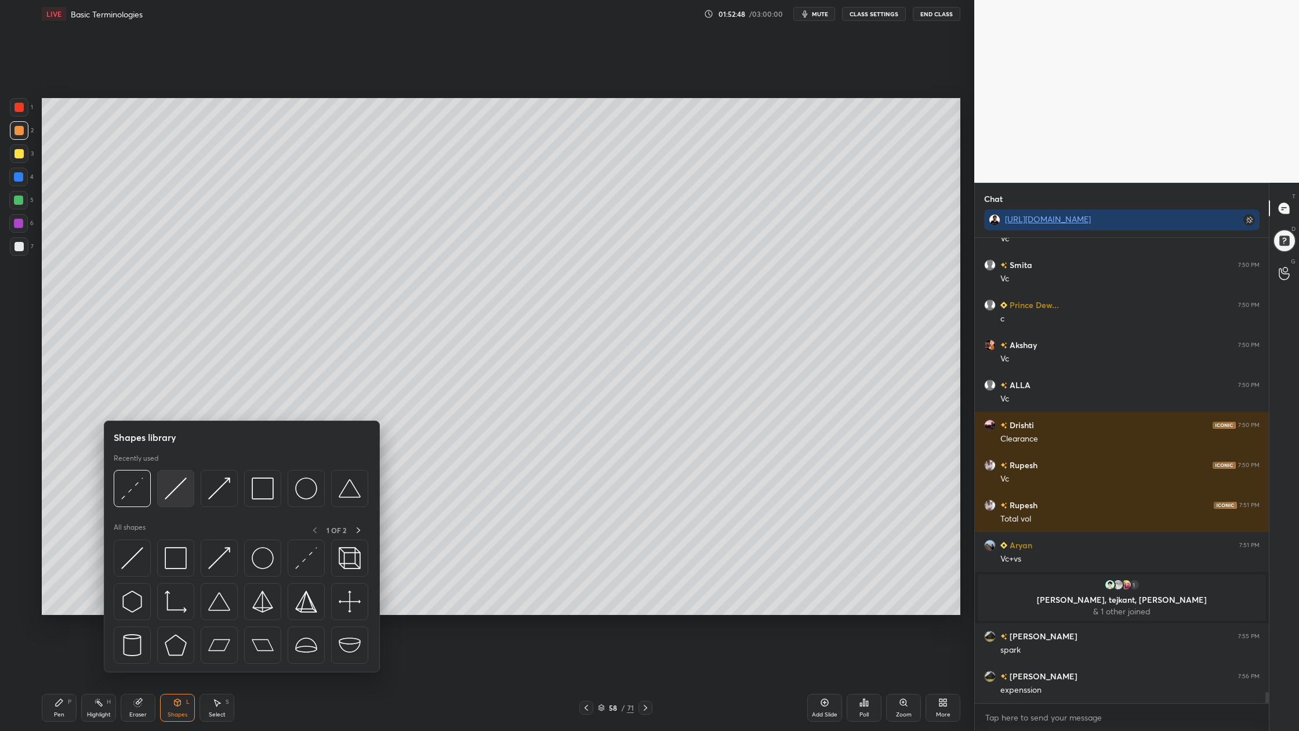
click at [181, 502] on div at bounding box center [175, 488] width 37 height 37
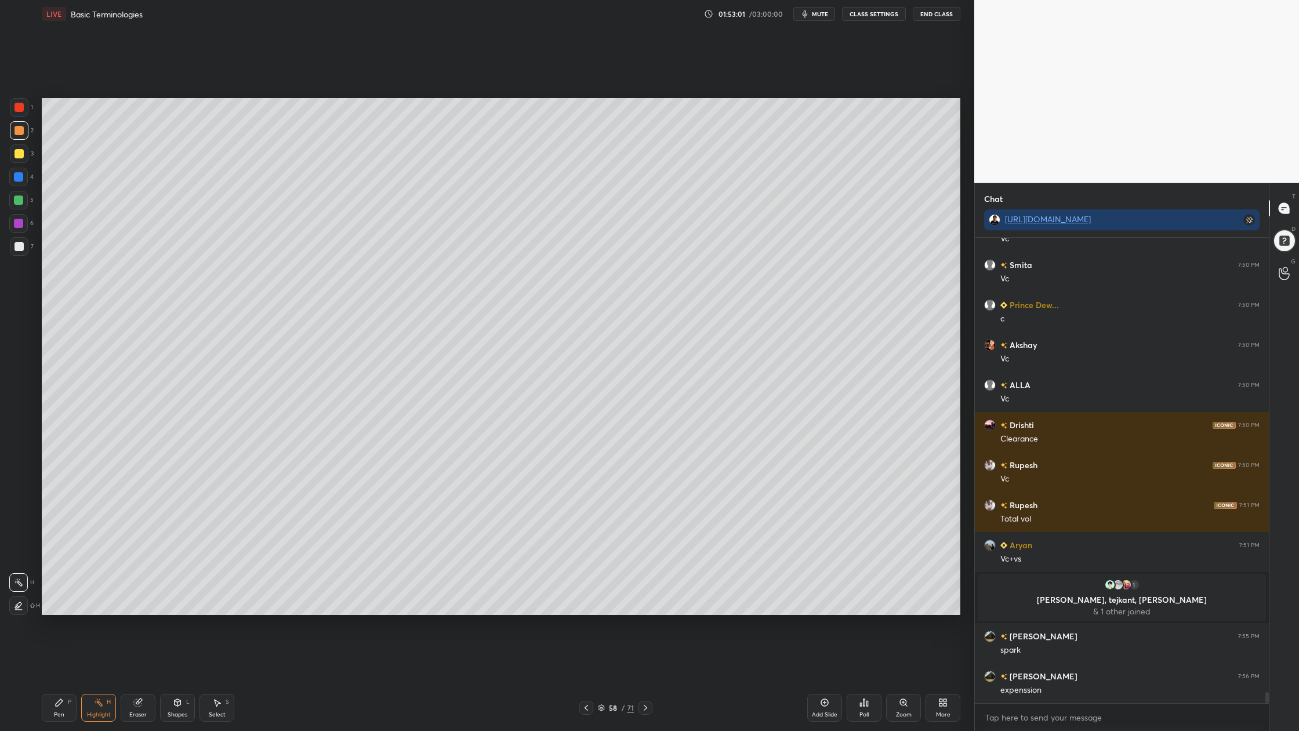
click at [20, 197] on div at bounding box center [18, 200] width 9 height 9
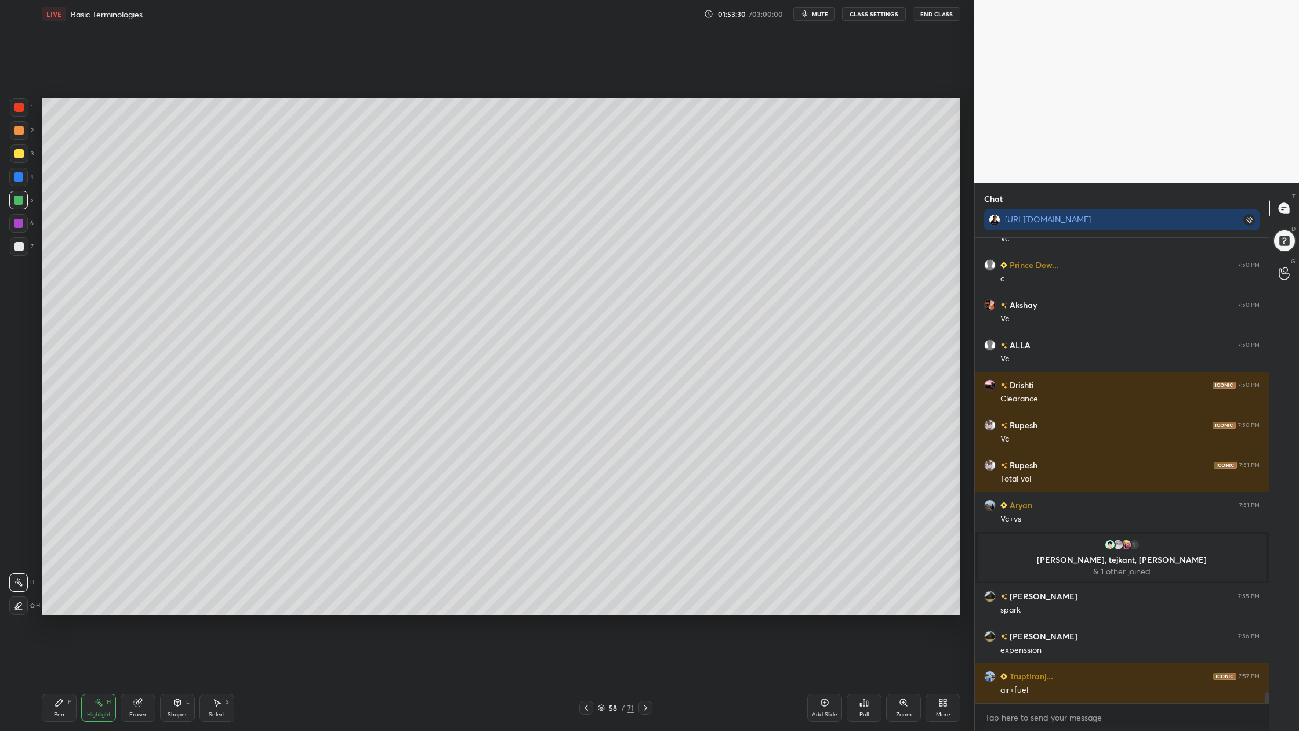
click at [23, 134] on div at bounding box center [19, 130] width 19 height 19
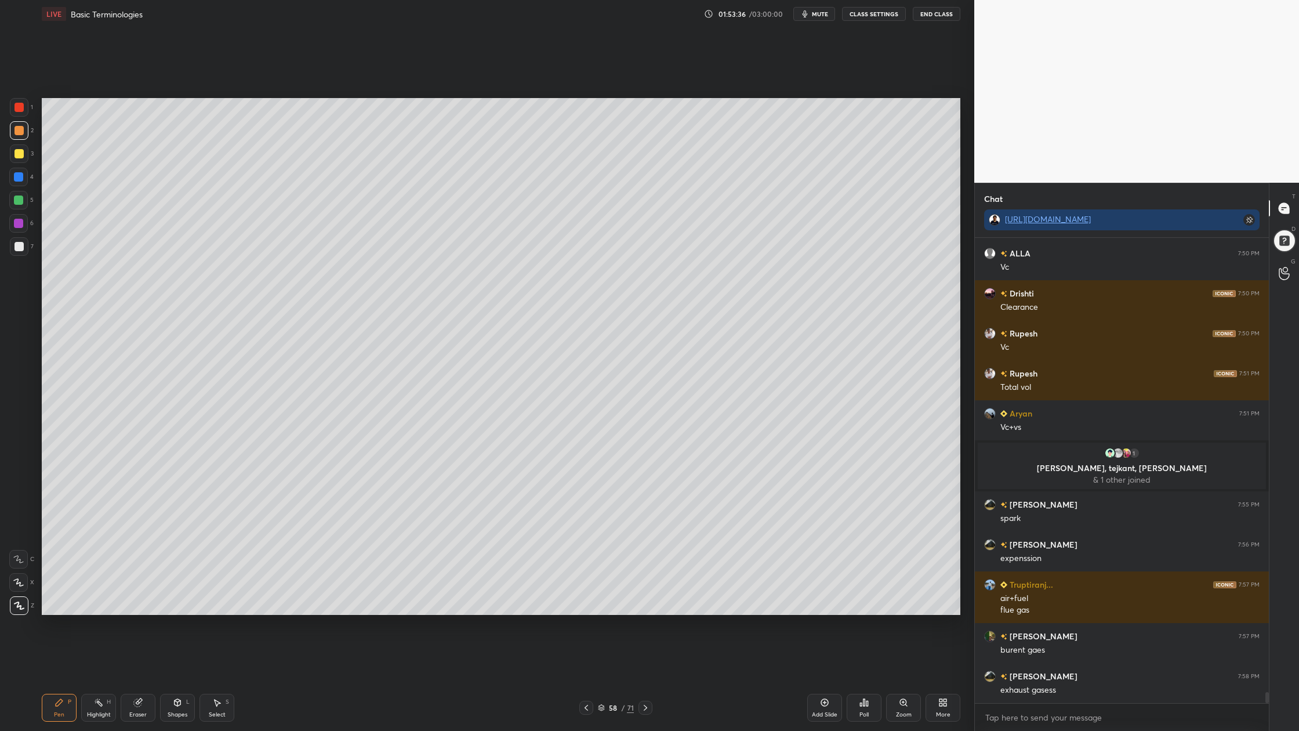
scroll to position [19468, 0]
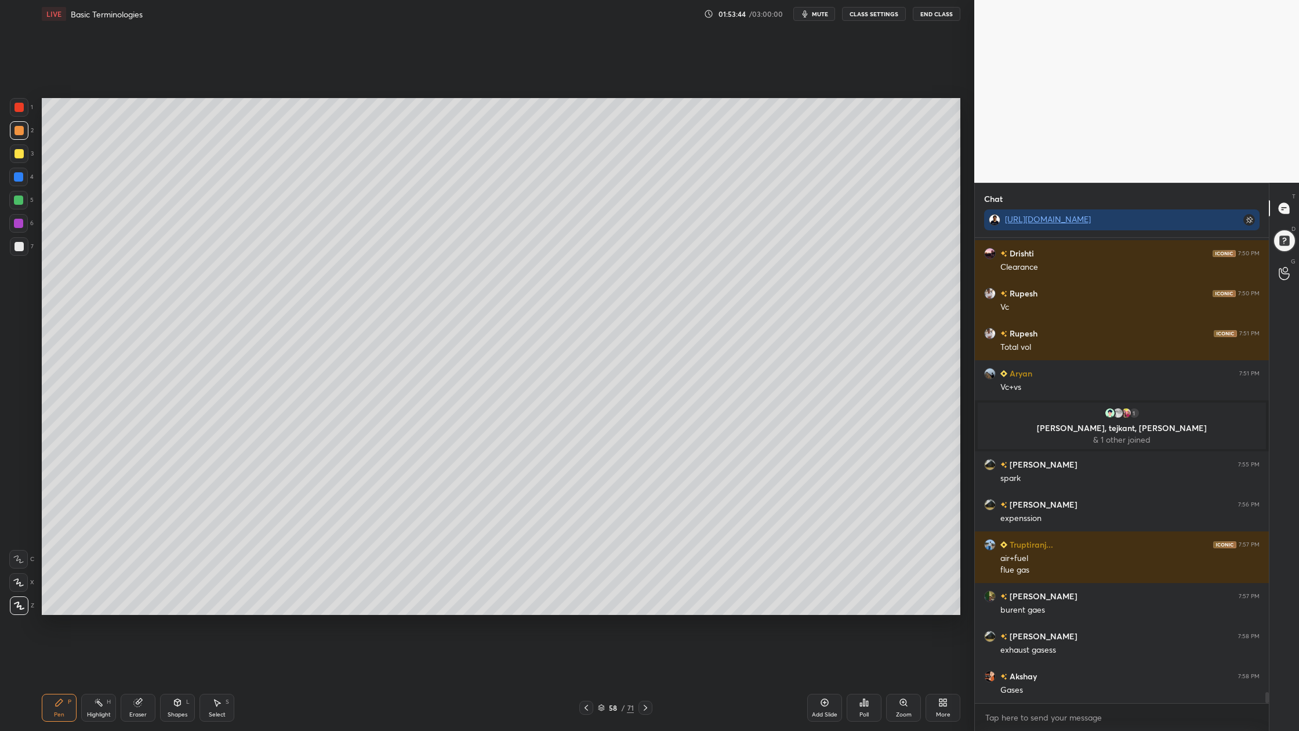
click at [13, 205] on div at bounding box center [18, 200] width 19 height 19
click at [15, 155] on div at bounding box center [19, 153] width 9 height 9
click at [17, 201] on div at bounding box center [18, 200] width 9 height 9
drag, startPoint x: 17, startPoint y: 157, endPoint x: 19, endPoint y: 165, distance: 8.3
click at [17, 157] on div at bounding box center [19, 153] width 9 height 9
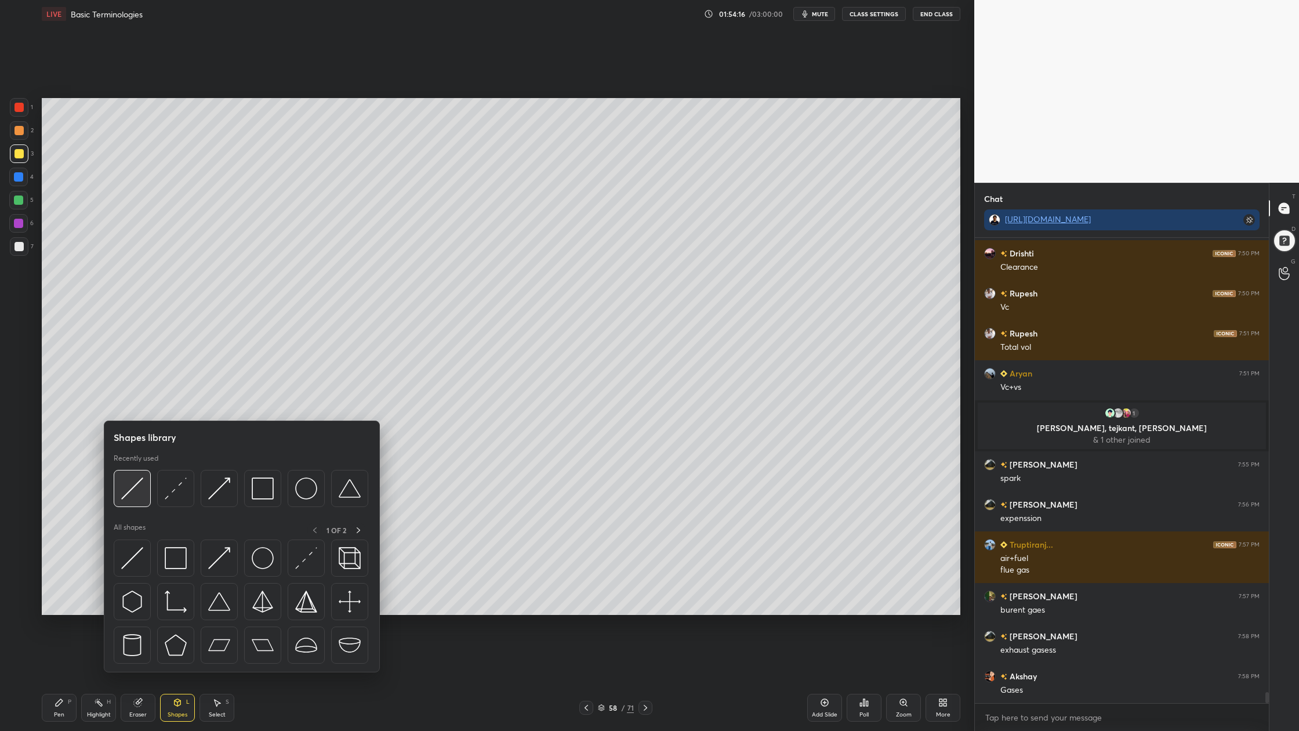
click at [129, 497] on img at bounding box center [132, 488] width 22 height 22
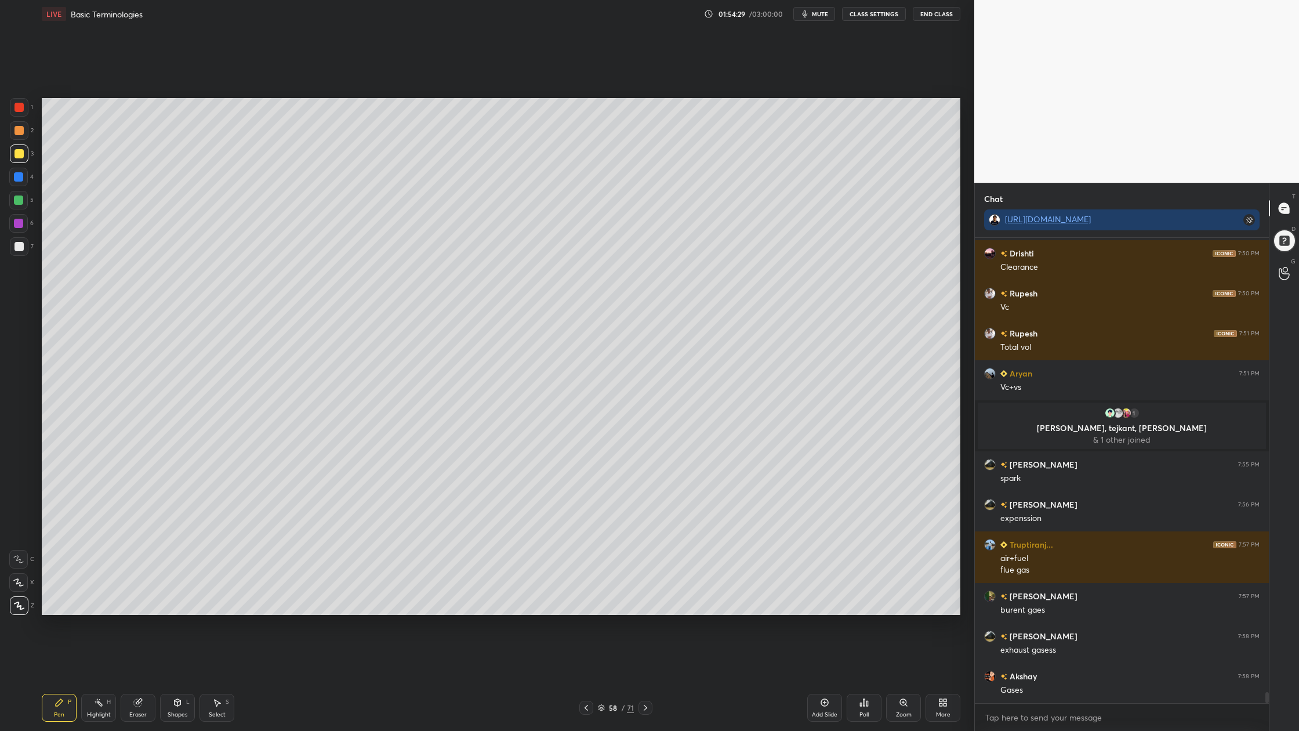
scroll to position [19508, 0]
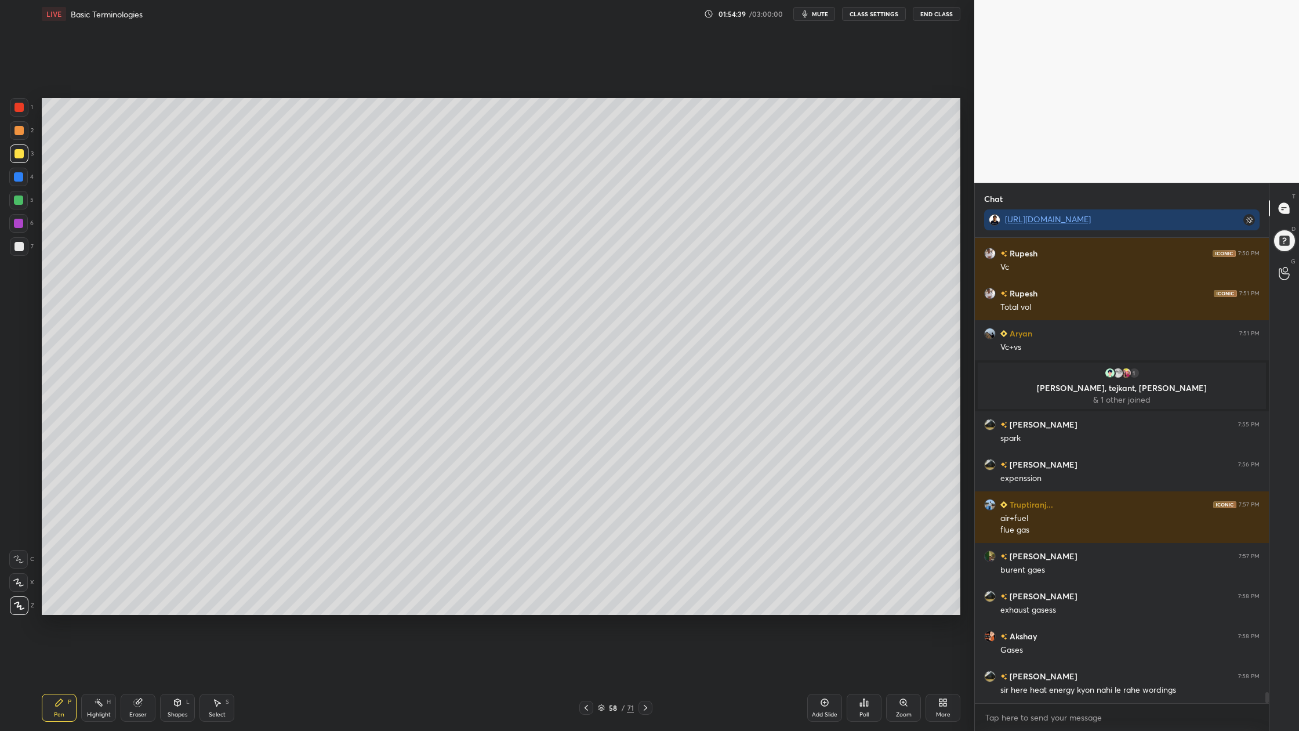
click at [20, 246] on div at bounding box center [19, 246] width 9 height 9
click at [21, 133] on div at bounding box center [19, 130] width 9 height 9
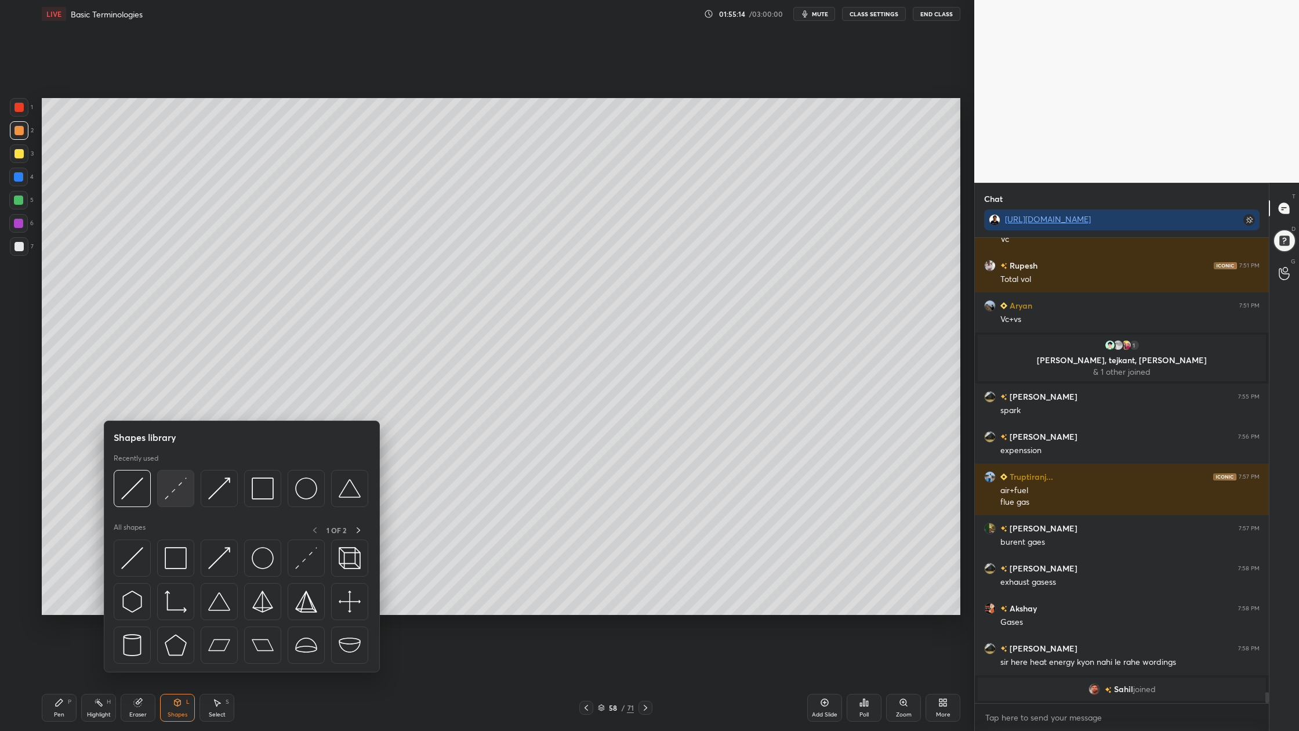
click at [186, 494] on img at bounding box center [176, 488] width 22 height 22
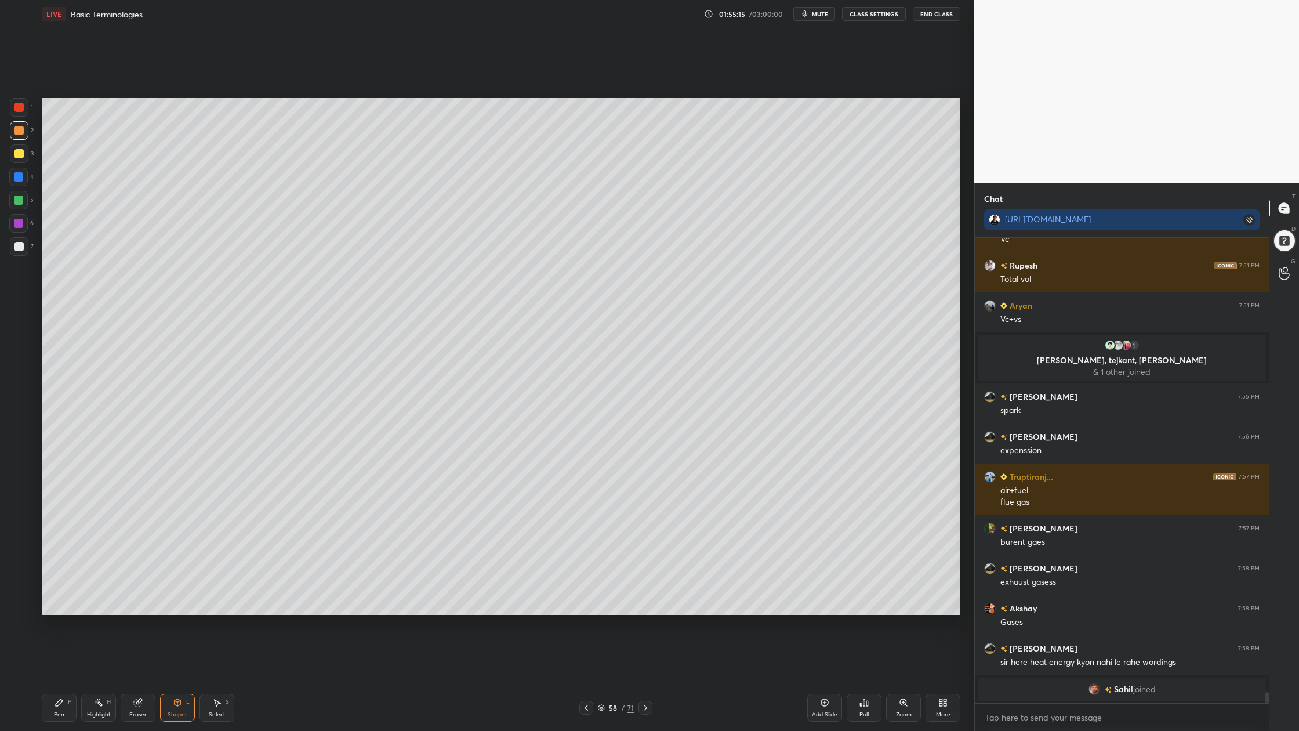
drag, startPoint x: 20, startPoint y: 126, endPoint x: 28, endPoint y: 126, distance: 7.5
click at [21, 126] on div at bounding box center [19, 130] width 9 height 9
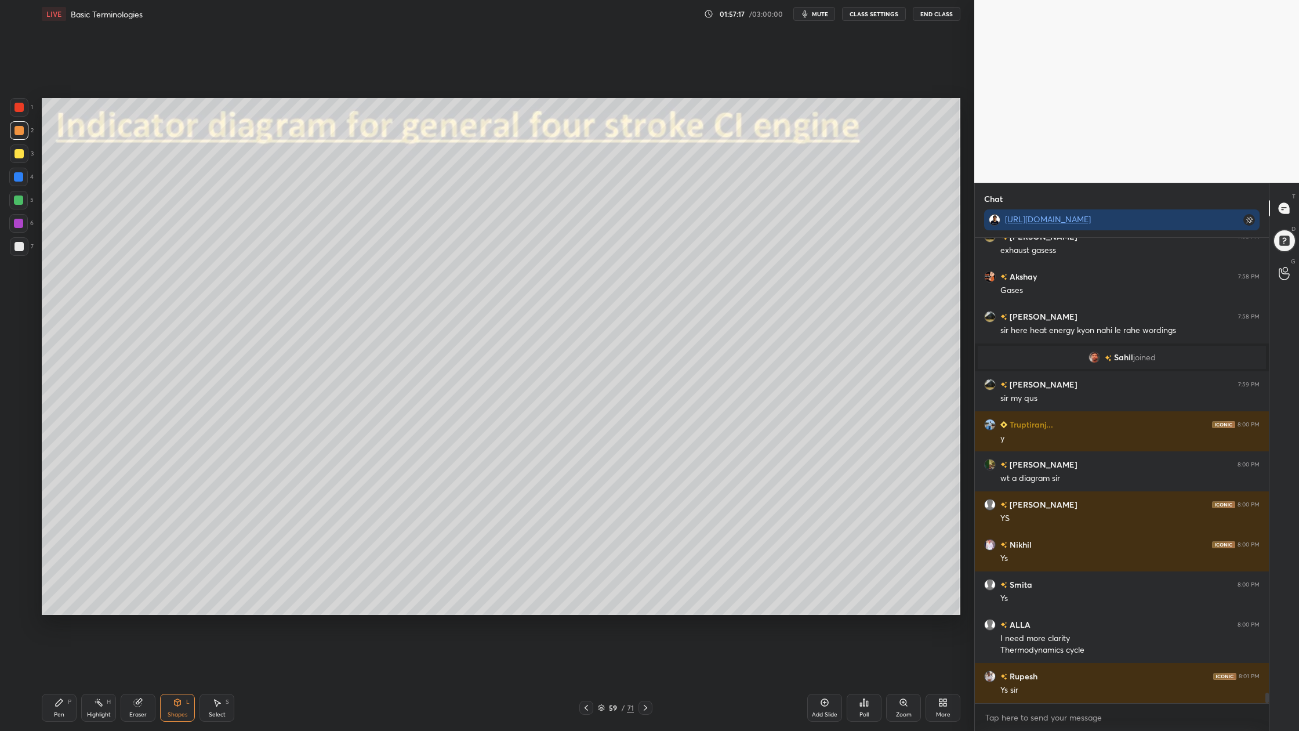
scroll to position [19831, 0]
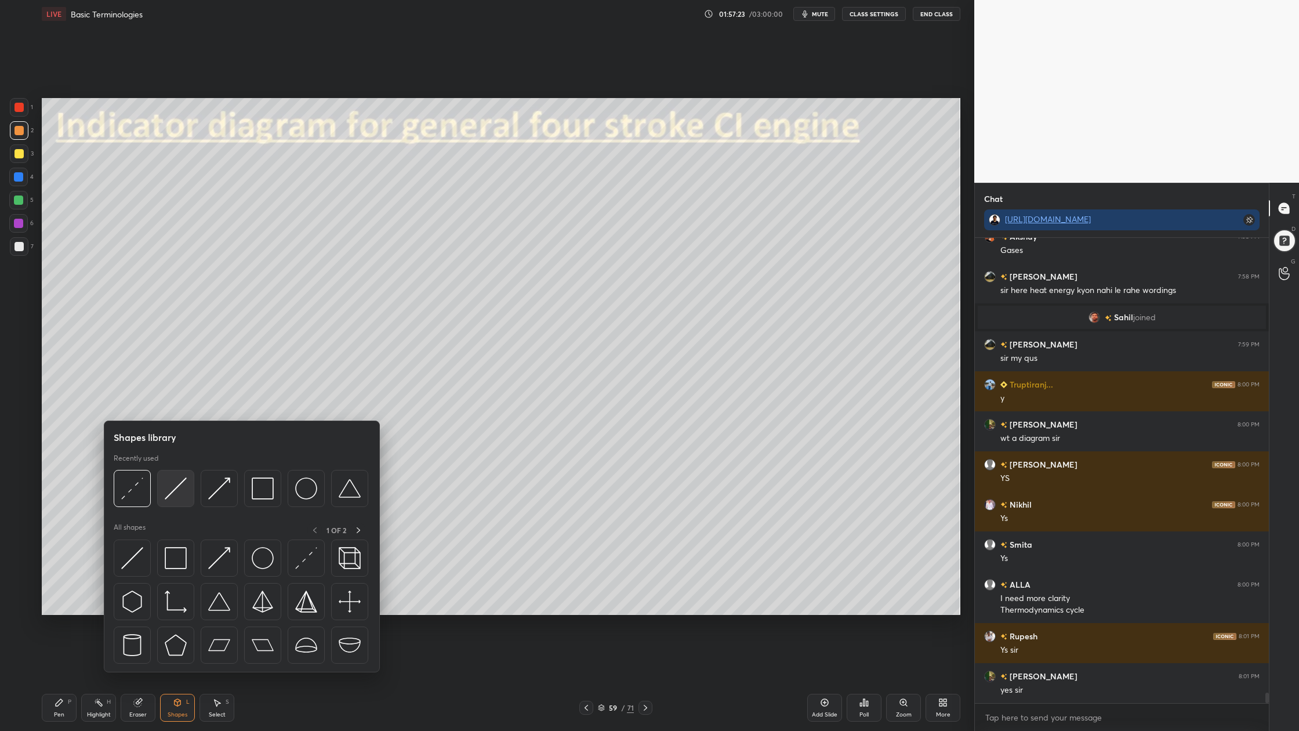
click at [183, 498] on img at bounding box center [176, 488] width 22 height 22
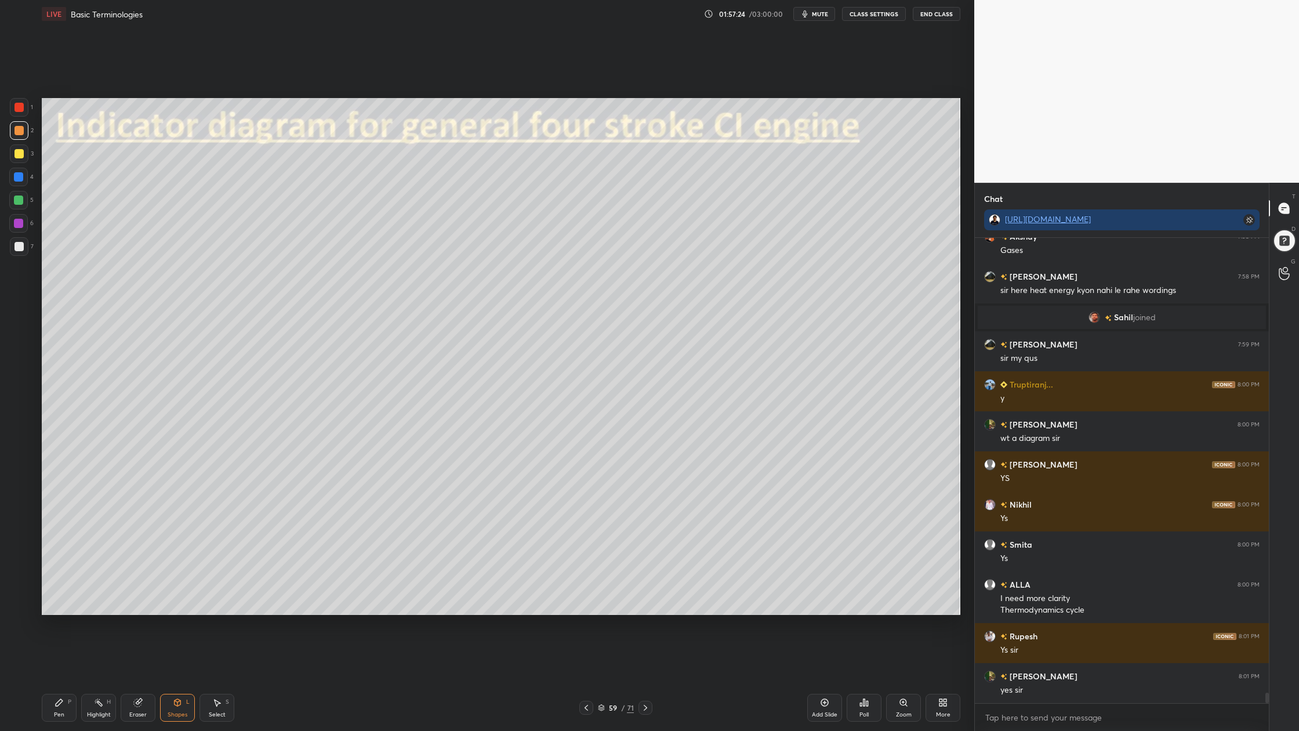
click at [13, 131] on div at bounding box center [19, 130] width 19 height 19
drag, startPoint x: 19, startPoint y: 245, endPoint x: 29, endPoint y: 251, distance: 11.2
click at [19, 247] on div at bounding box center [19, 246] width 9 height 9
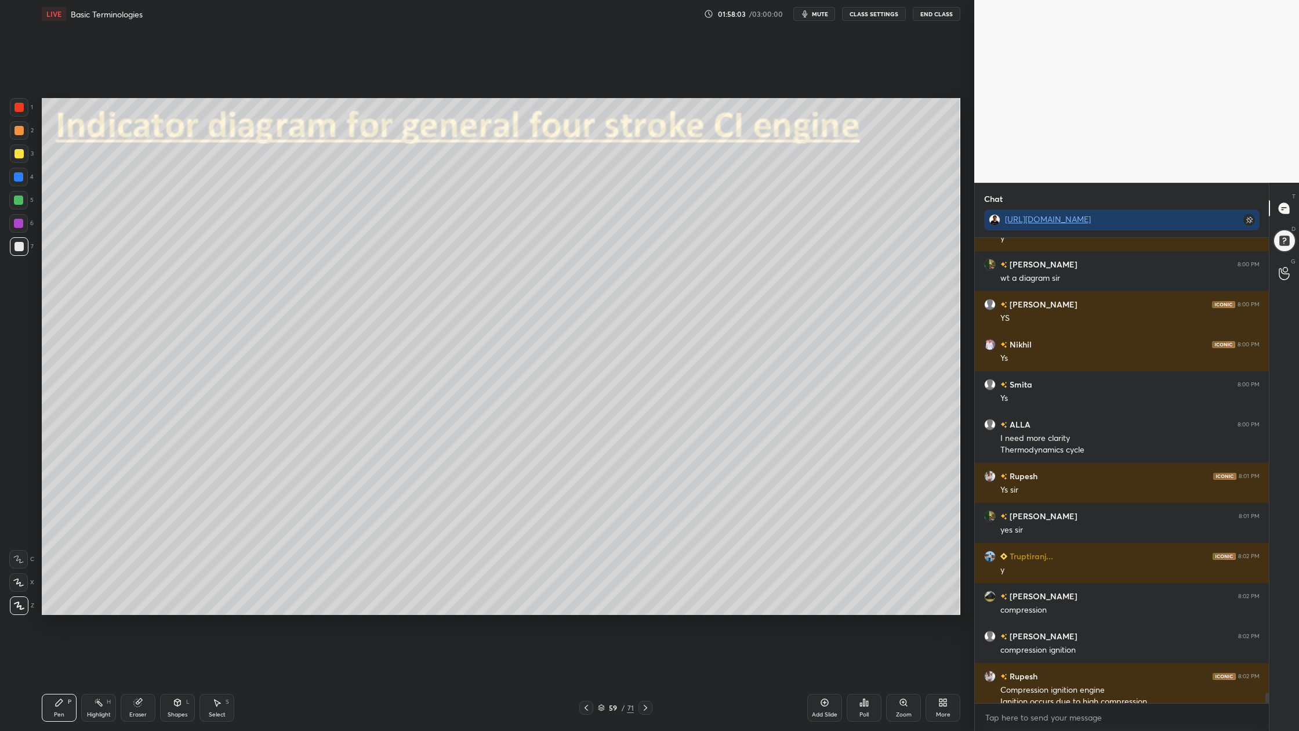
scroll to position [20002, 0]
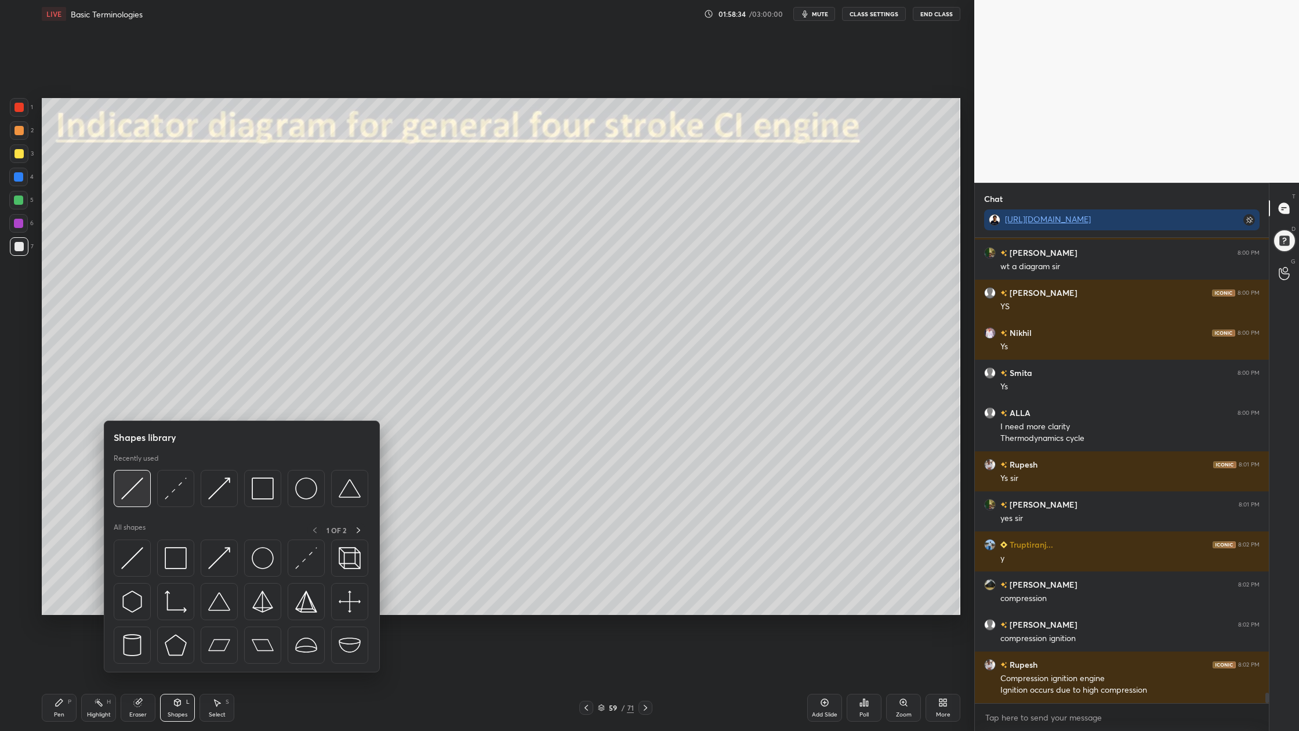
click at [129, 495] on img at bounding box center [132, 488] width 22 height 22
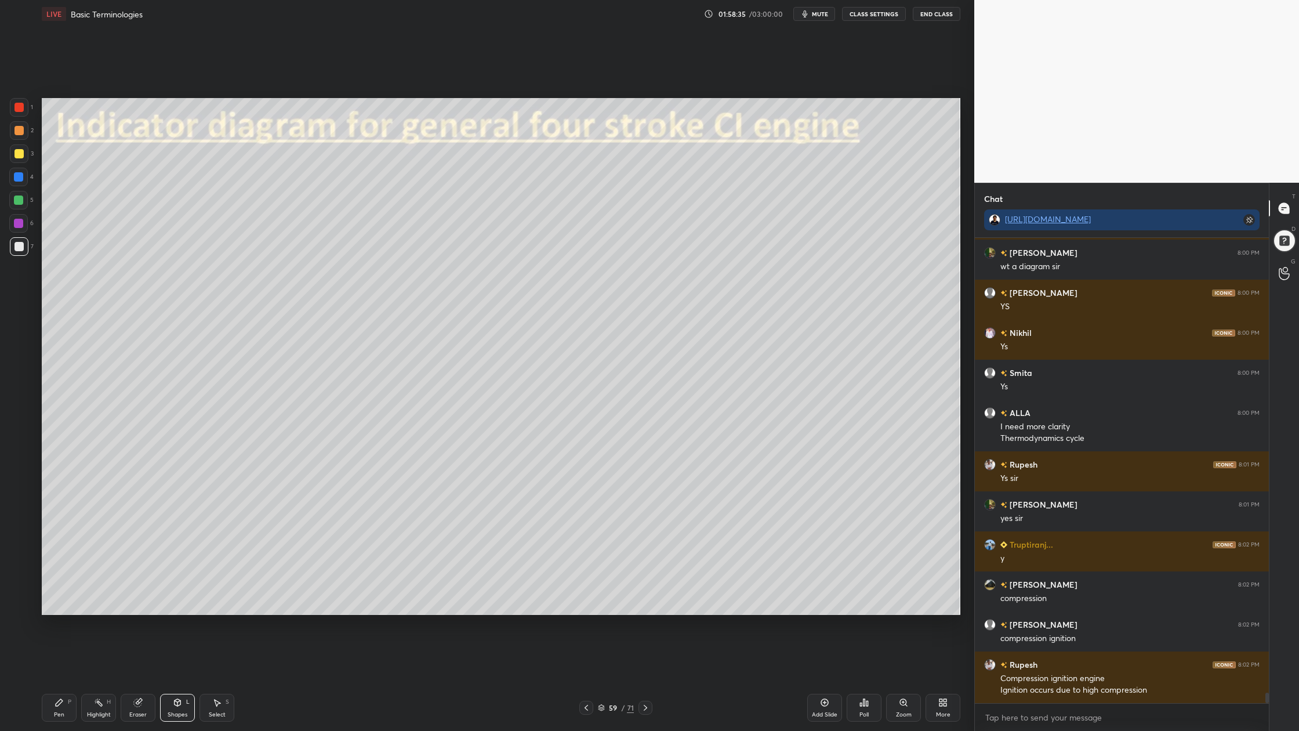
click at [16, 198] on div at bounding box center [18, 200] width 9 height 9
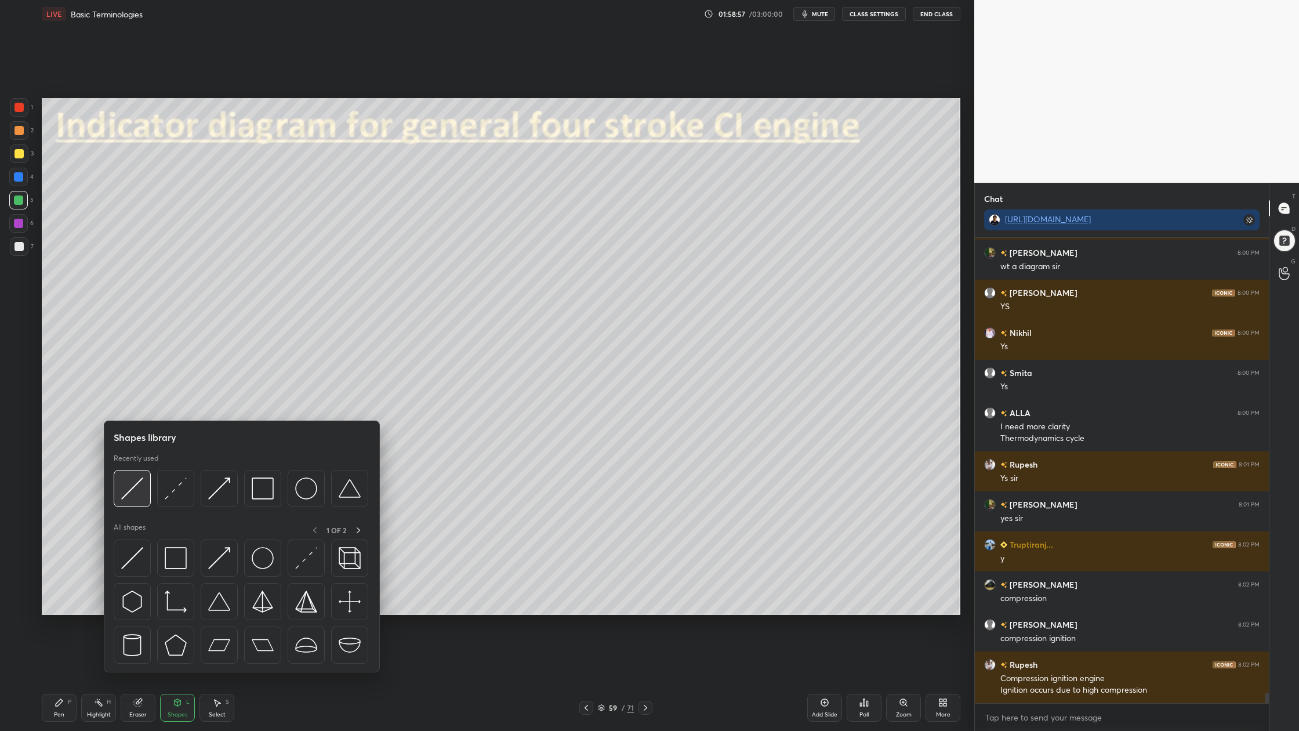
drag, startPoint x: 135, startPoint y: 497, endPoint x: 139, endPoint y: 506, distance: 9.6
click at [136, 497] on img at bounding box center [132, 488] width 22 height 22
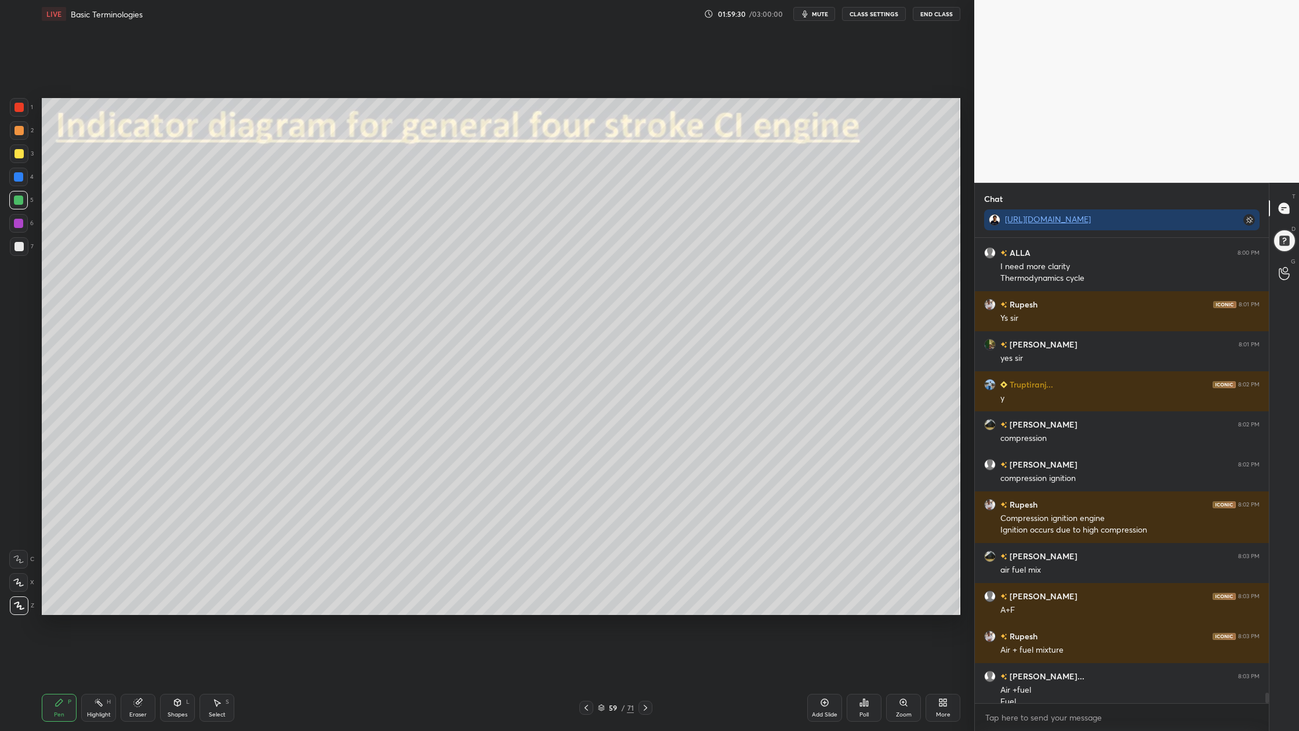
scroll to position [20174, 0]
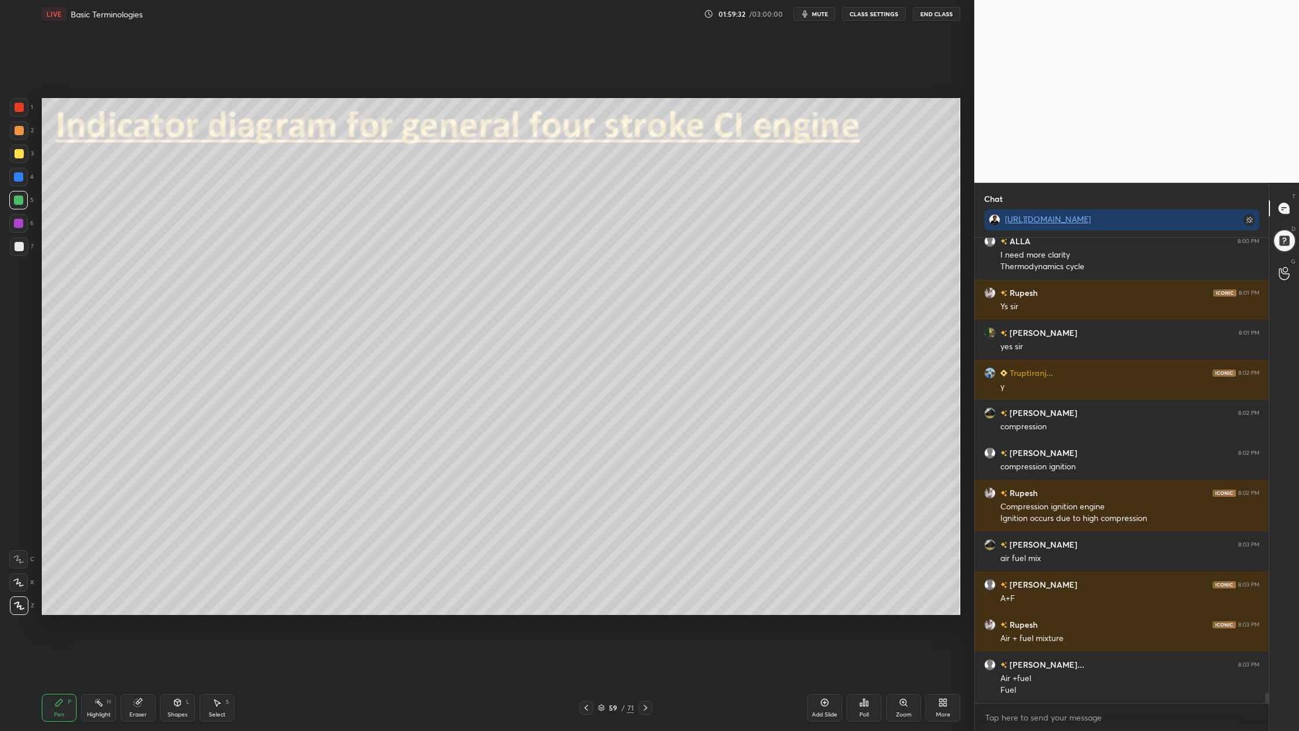
click at [24, 251] on div at bounding box center [19, 246] width 19 height 19
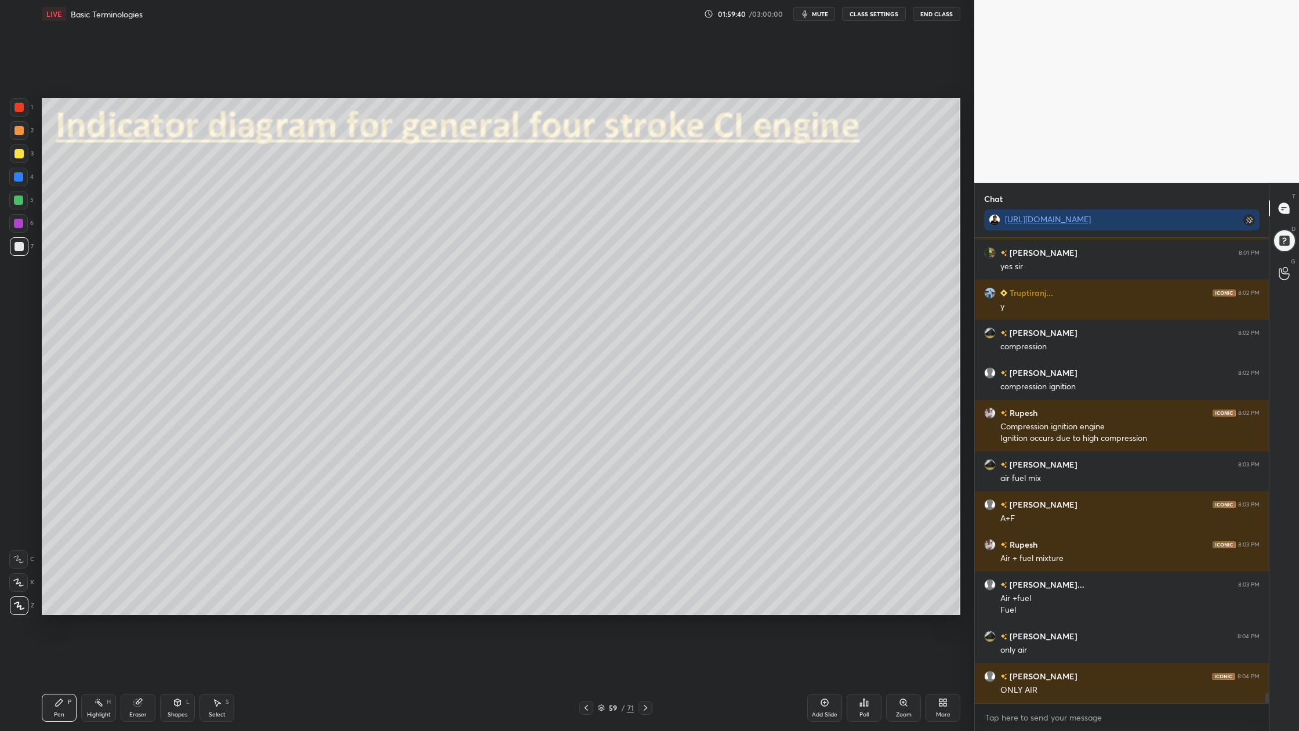
scroll to position [20294, 0]
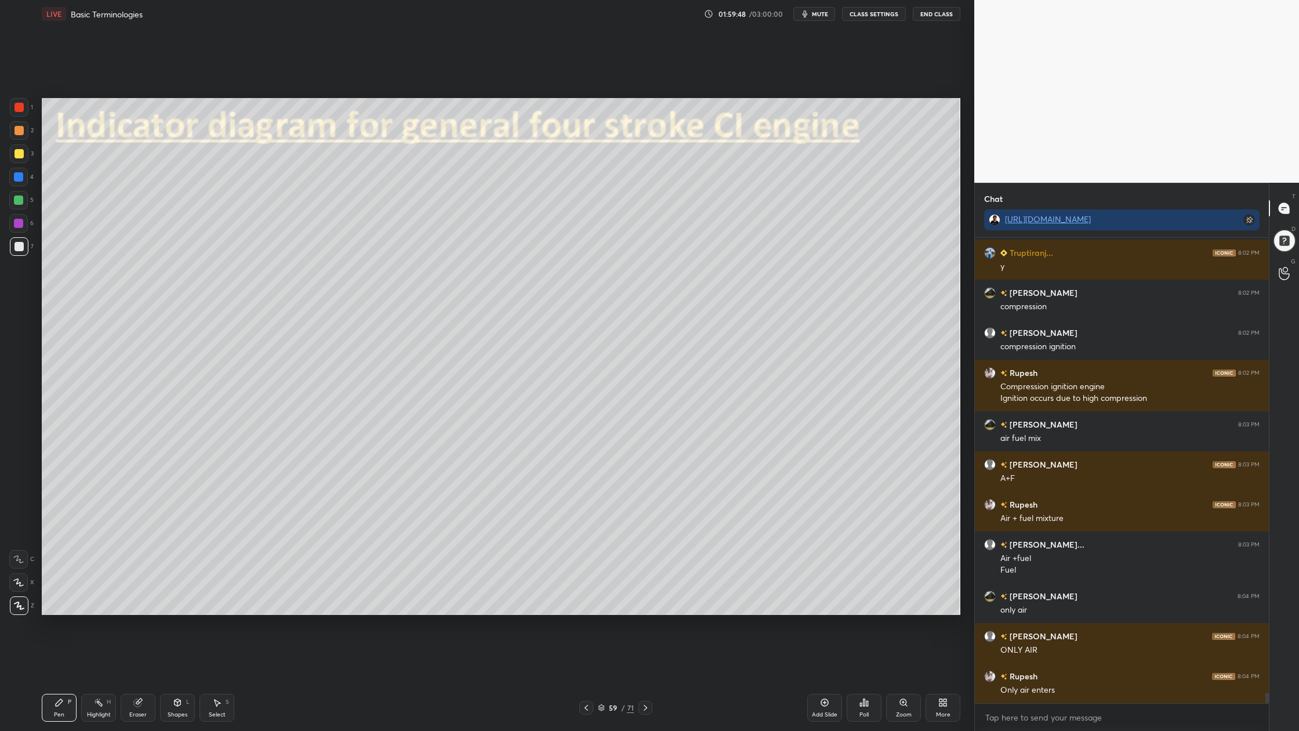
click at [20, 194] on div at bounding box center [18, 200] width 19 height 19
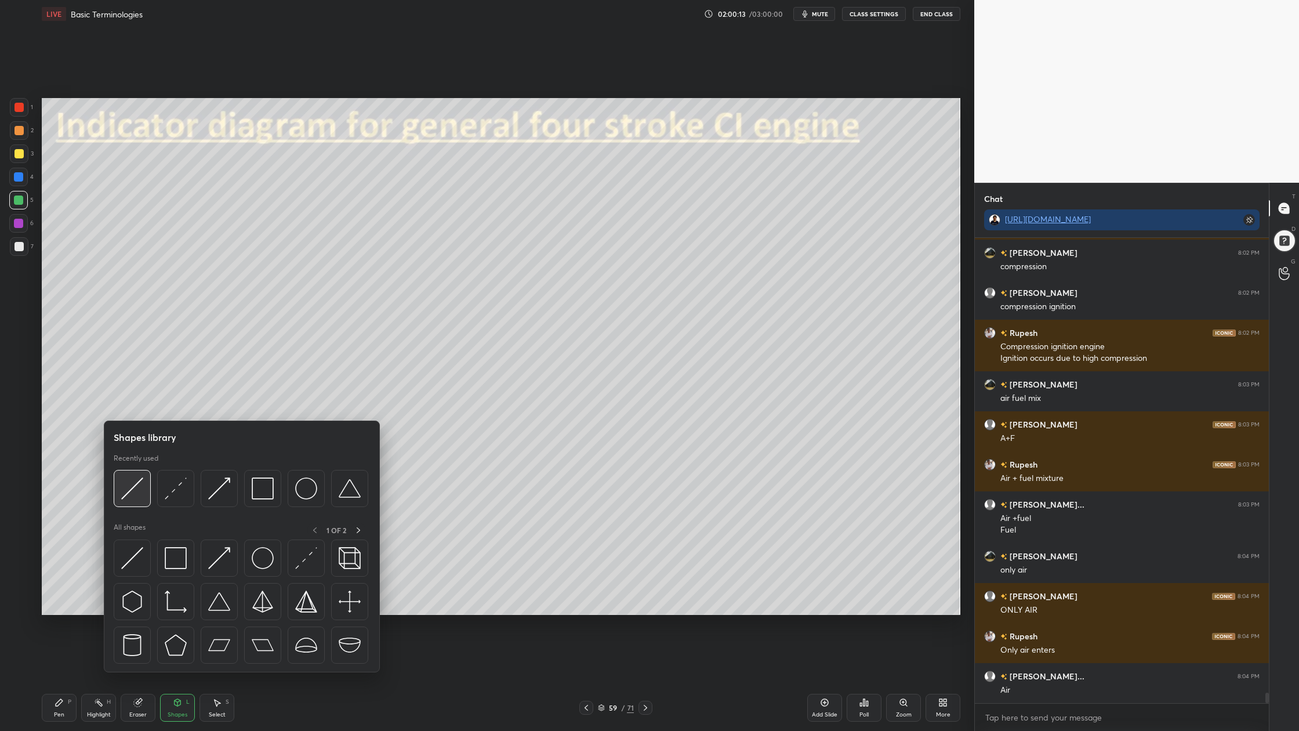
click at [138, 503] on div at bounding box center [132, 488] width 37 height 37
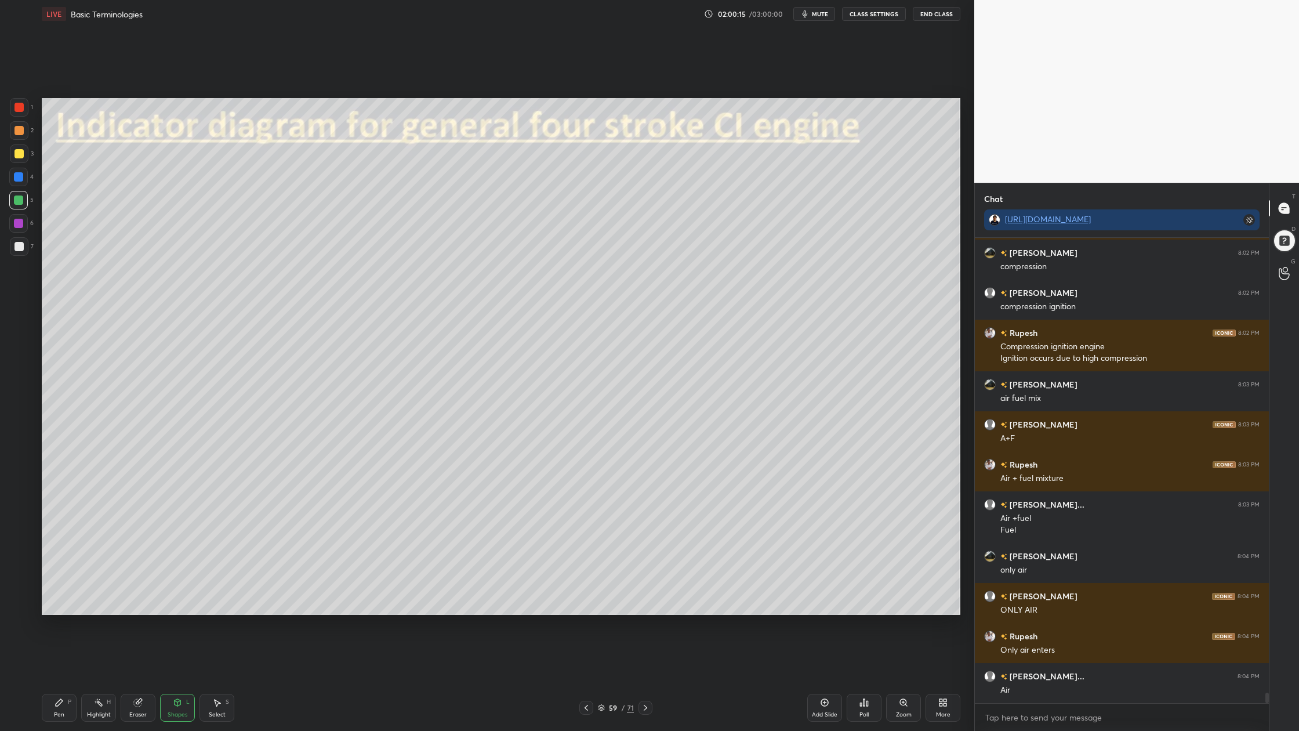
drag, startPoint x: 15, startPoint y: 201, endPoint x: 18, endPoint y: 209, distance: 8.6
click at [15, 204] on div at bounding box center [18, 200] width 9 height 9
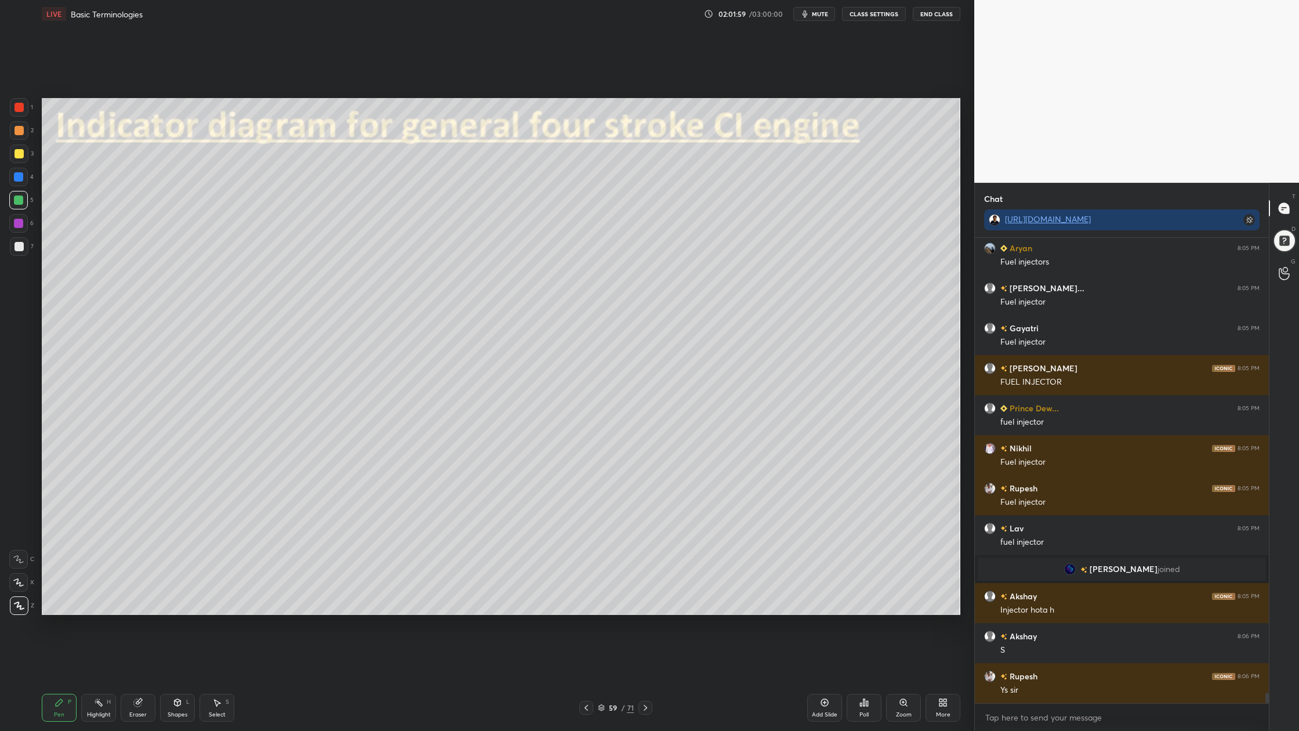
scroll to position [20547, 0]
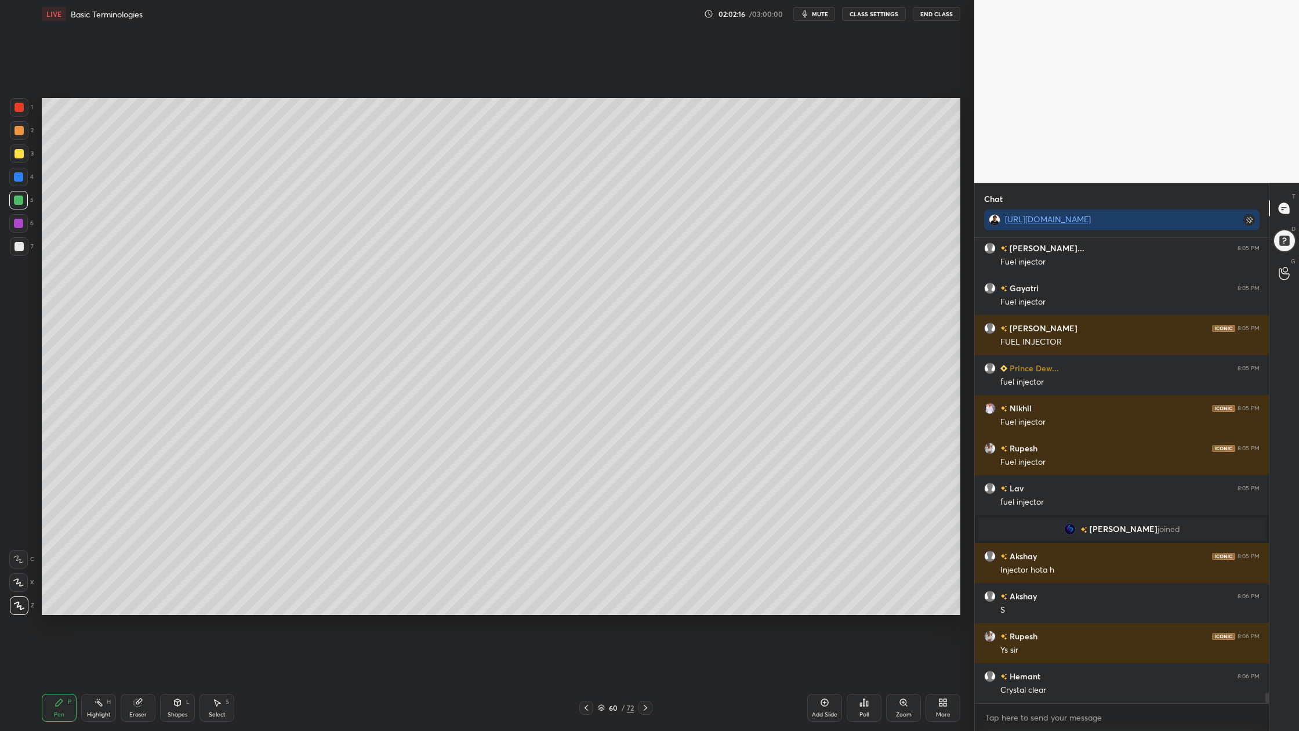
drag, startPoint x: 19, startPoint y: 132, endPoint x: 26, endPoint y: 145, distance: 14.8
click at [21, 132] on div at bounding box center [19, 130] width 9 height 9
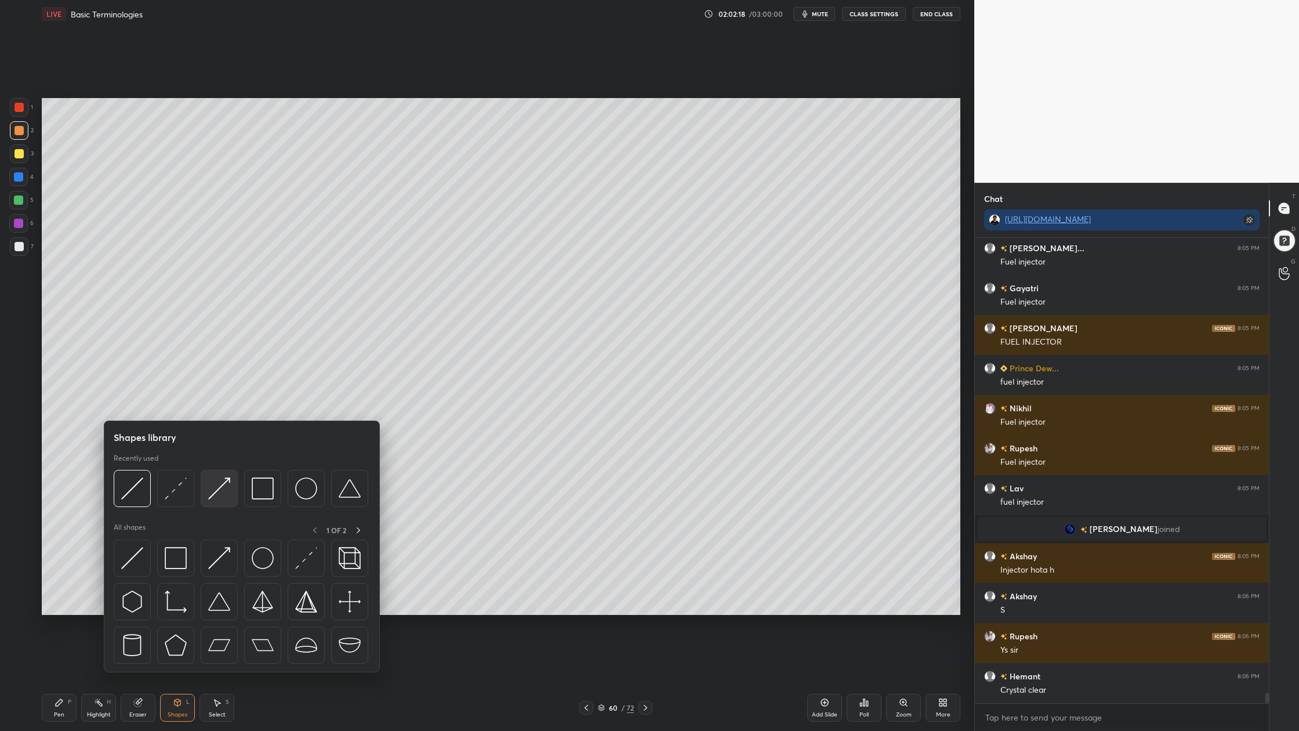
click at [218, 501] on div at bounding box center [219, 488] width 37 height 37
click at [215, 503] on div at bounding box center [219, 488] width 37 height 37
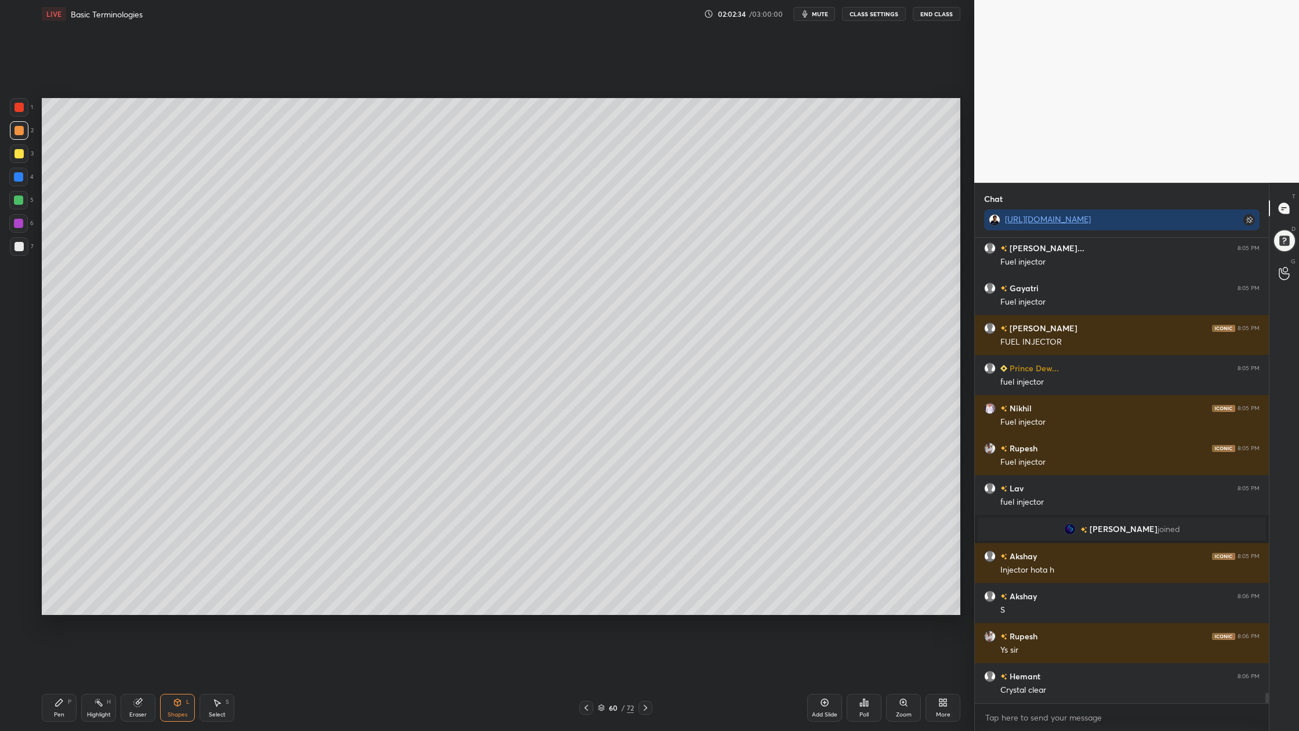
click at [15, 150] on div at bounding box center [19, 153] width 9 height 9
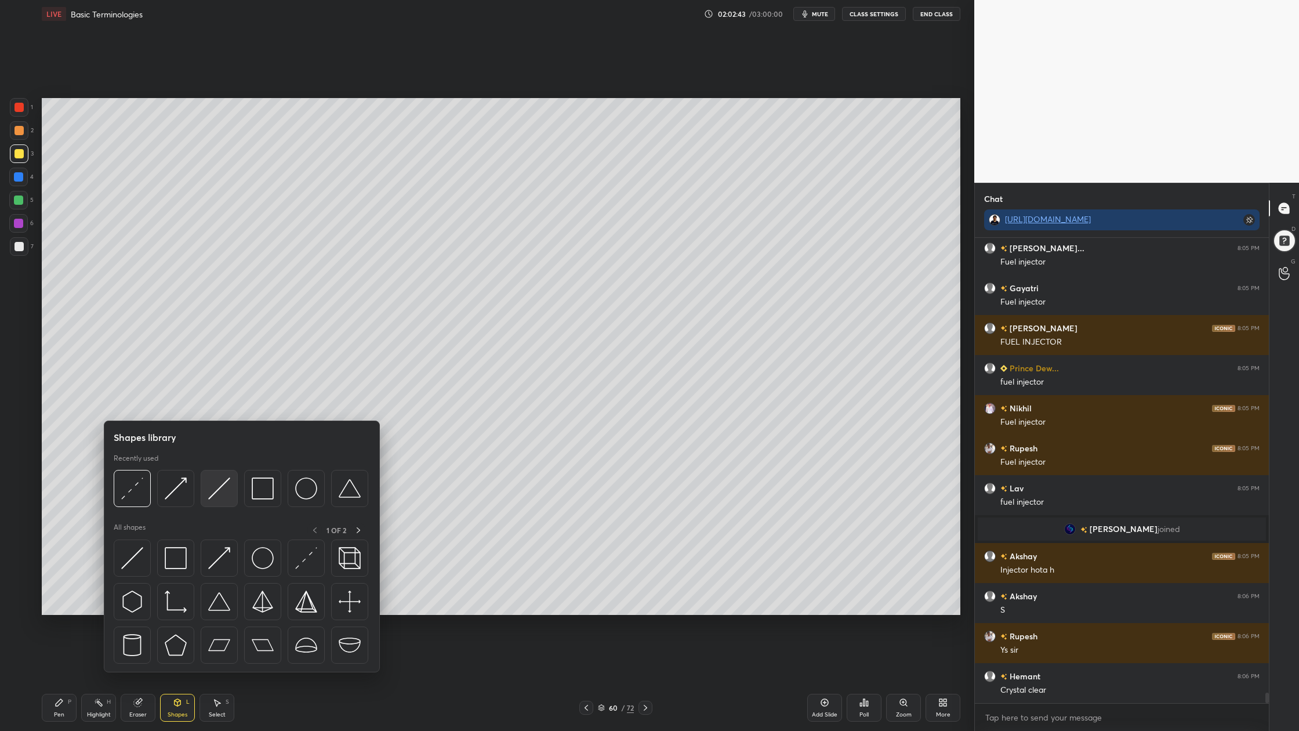
click at [230, 492] on div at bounding box center [219, 488] width 37 height 37
click at [171, 503] on div at bounding box center [175, 488] width 37 height 37
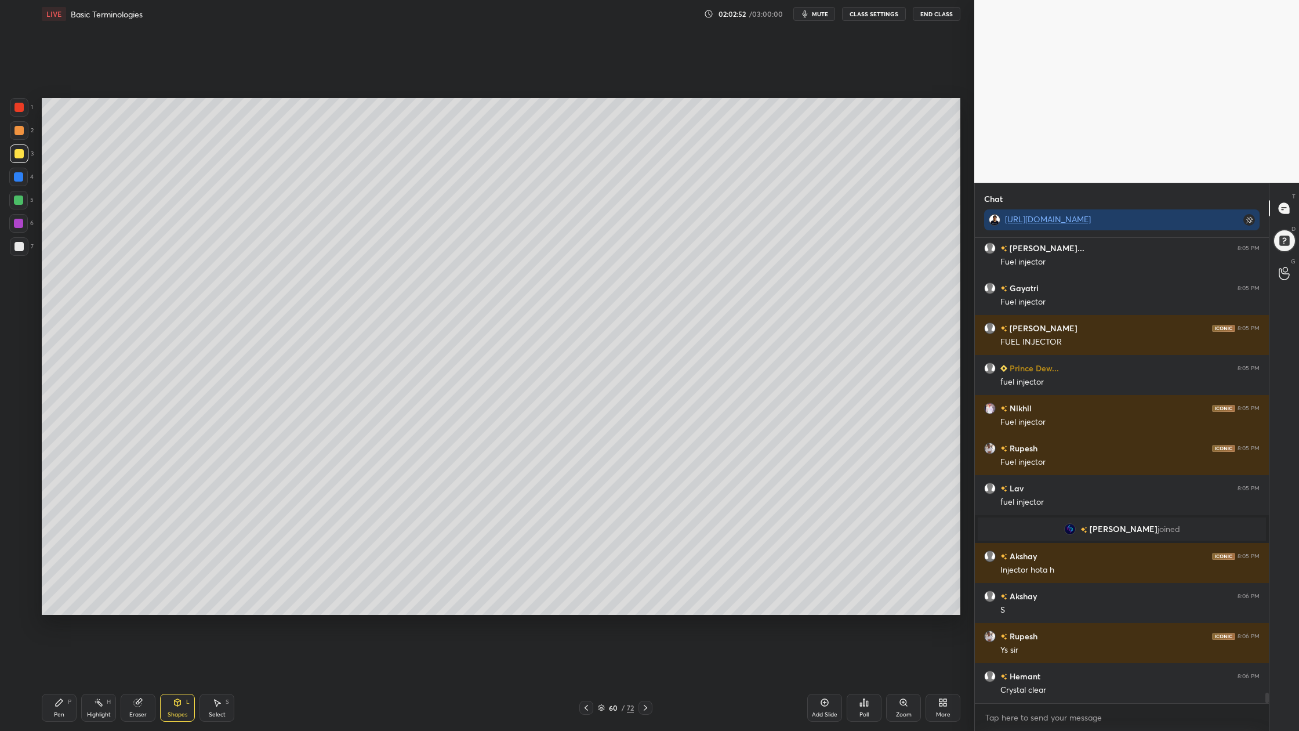
scroll to position [20587, 0]
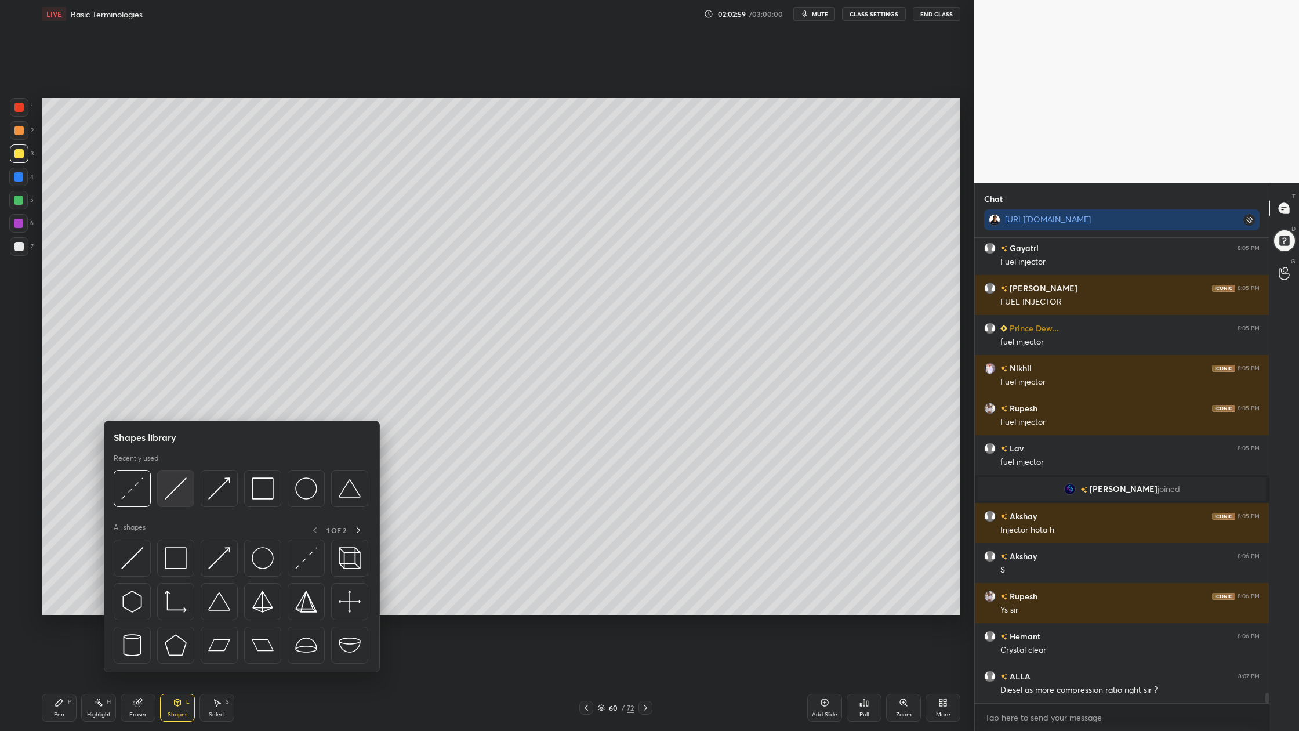
click at [182, 499] on div at bounding box center [175, 488] width 37 height 37
click at [131, 499] on img at bounding box center [132, 488] width 22 height 22
click at [179, 501] on div at bounding box center [175, 488] width 37 height 37
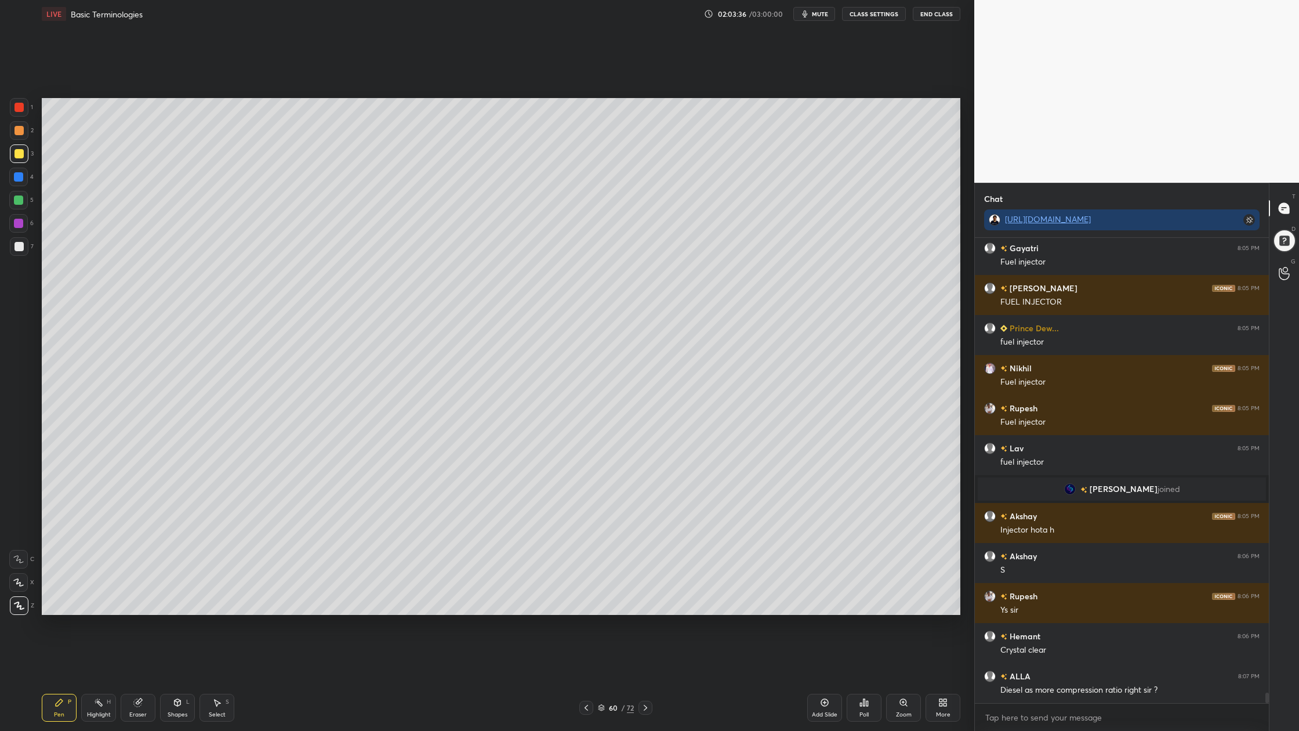
click at [14, 250] on div at bounding box center [19, 246] width 19 height 19
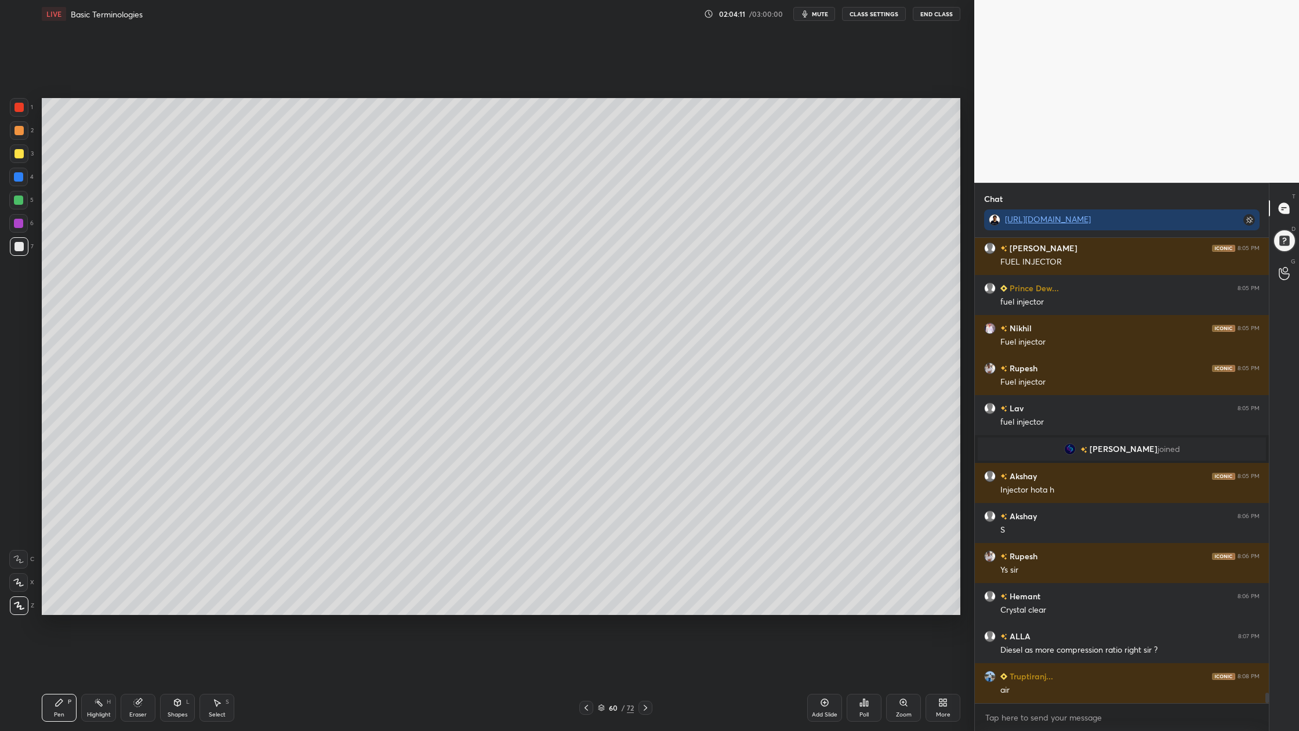
click at [19, 206] on div at bounding box center [18, 200] width 19 height 19
drag, startPoint x: 15, startPoint y: 247, endPoint x: 35, endPoint y: 249, distance: 20.4
click at [16, 248] on div at bounding box center [19, 246] width 9 height 9
click at [16, 197] on div at bounding box center [18, 200] width 9 height 9
click at [13, 116] on div "1" at bounding box center [21, 107] width 23 height 19
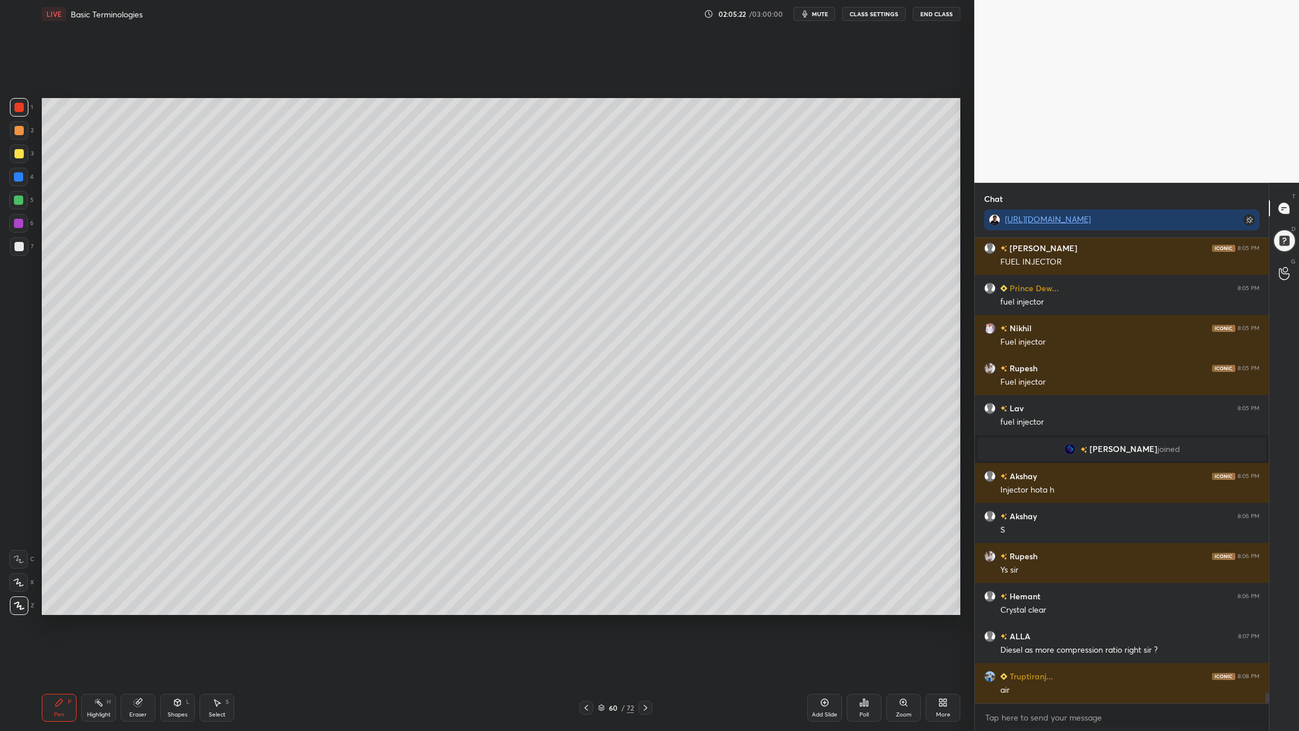
click at [19, 207] on div at bounding box center [18, 200] width 19 height 19
click at [16, 128] on div at bounding box center [19, 130] width 9 height 9
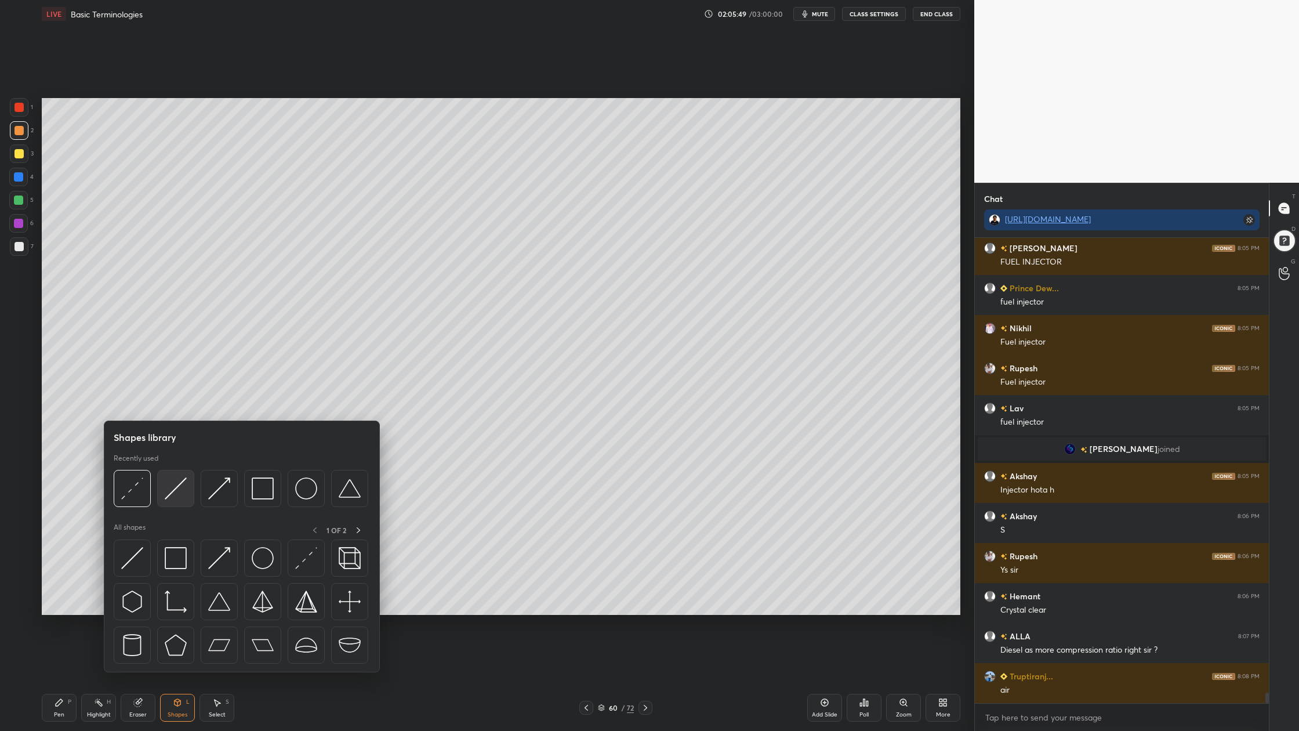
click at [168, 501] on div at bounding box center [175, 488] width 37 height 37
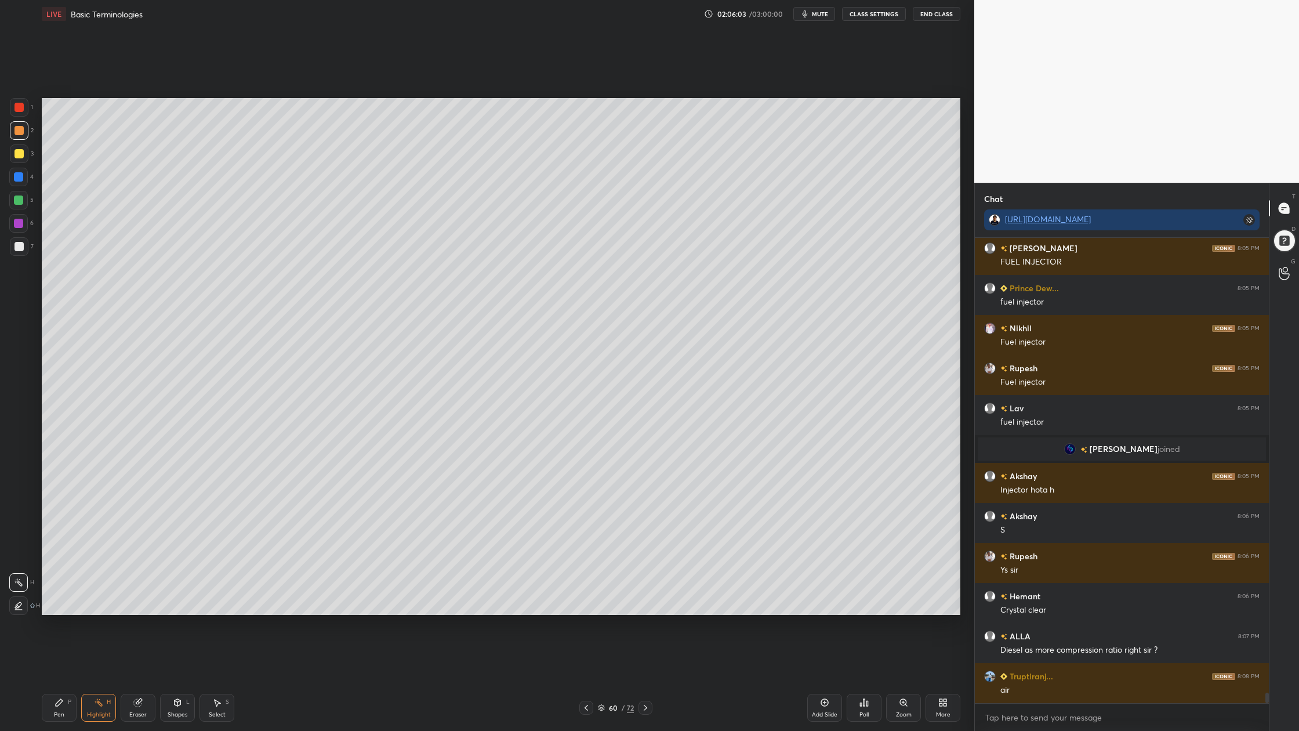
click at [21, 137] on div at bounding box center [19, 130] width 19 height 19
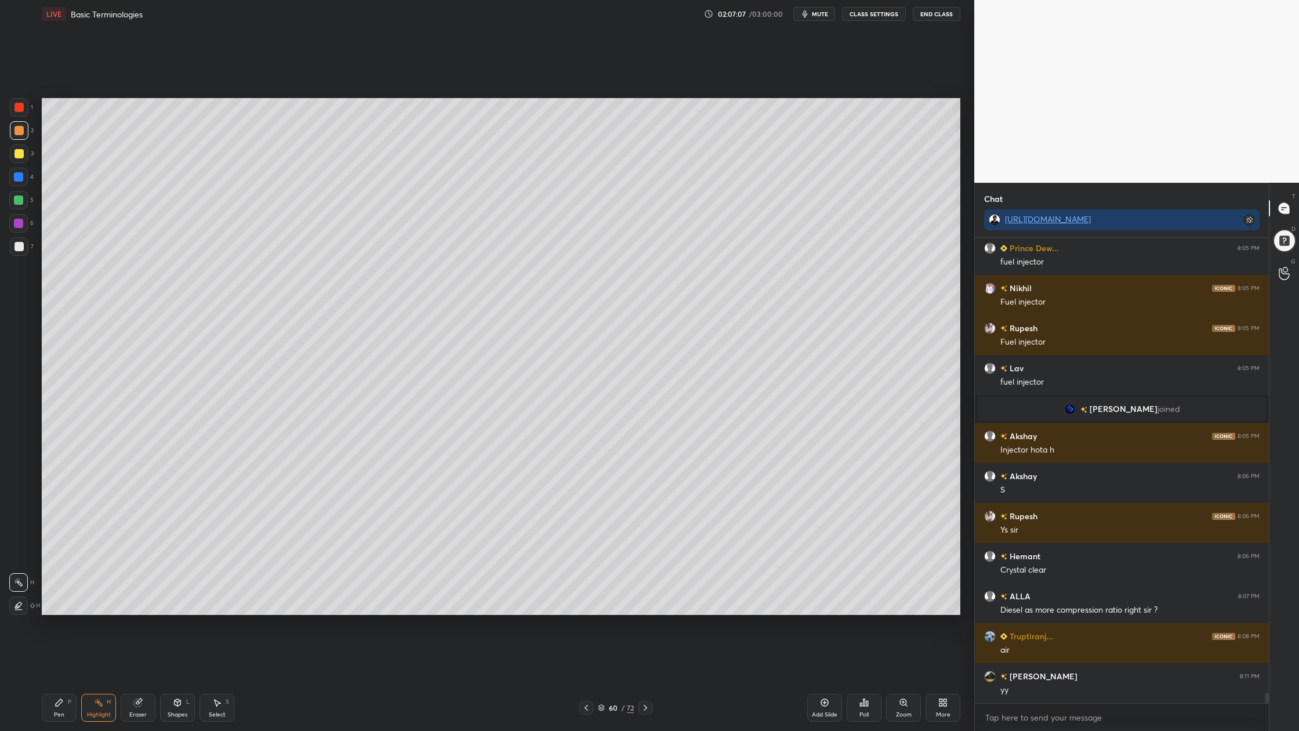
scroll to position [20679, 0]
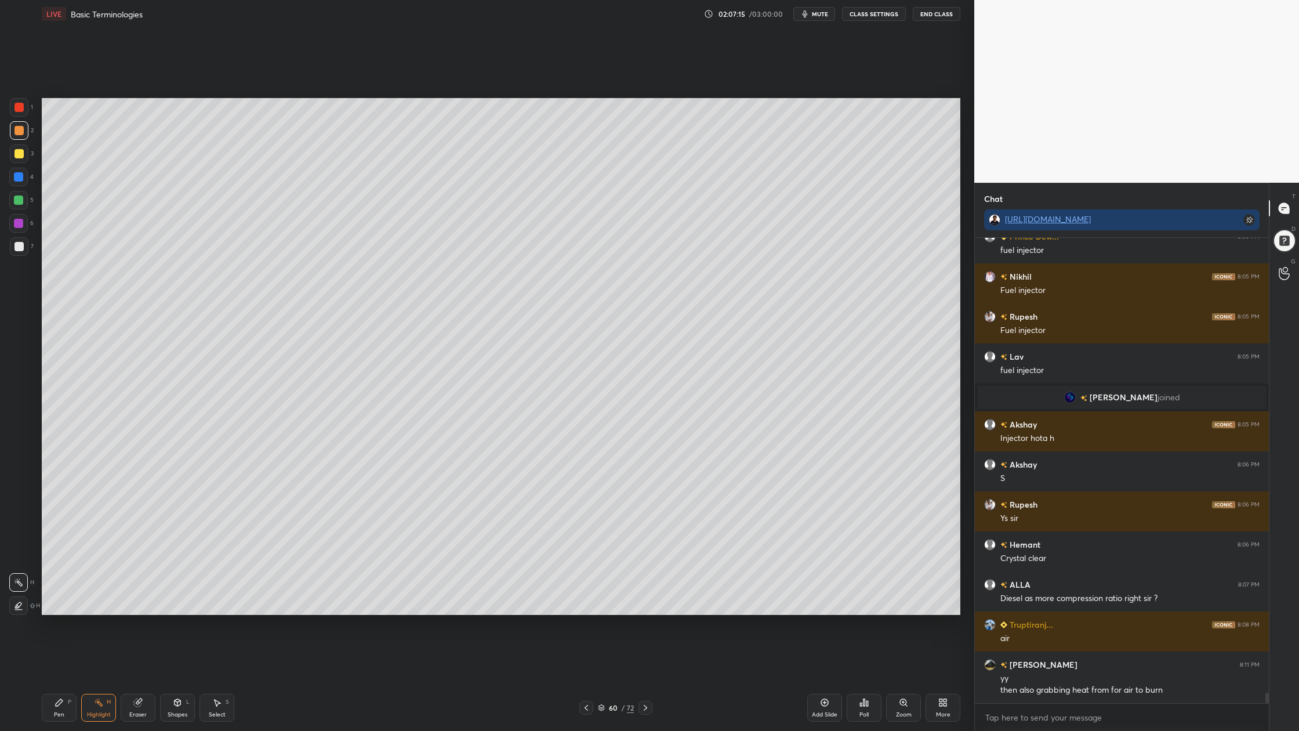
drag, startPoint x: 12, startPoint y: 102, endPoint x: 22, endPoint y: 103, distance: 10.6
click at [9, 102] on div "1 2 3 4 5 6 7" at bounding box center [21, 179] width 24 height 162
click at [24, 110] on div at bounding box center [19, 107] width 19 height 19
click at [26, 223] on div at bounding box center [18, 223] width 19 height 19
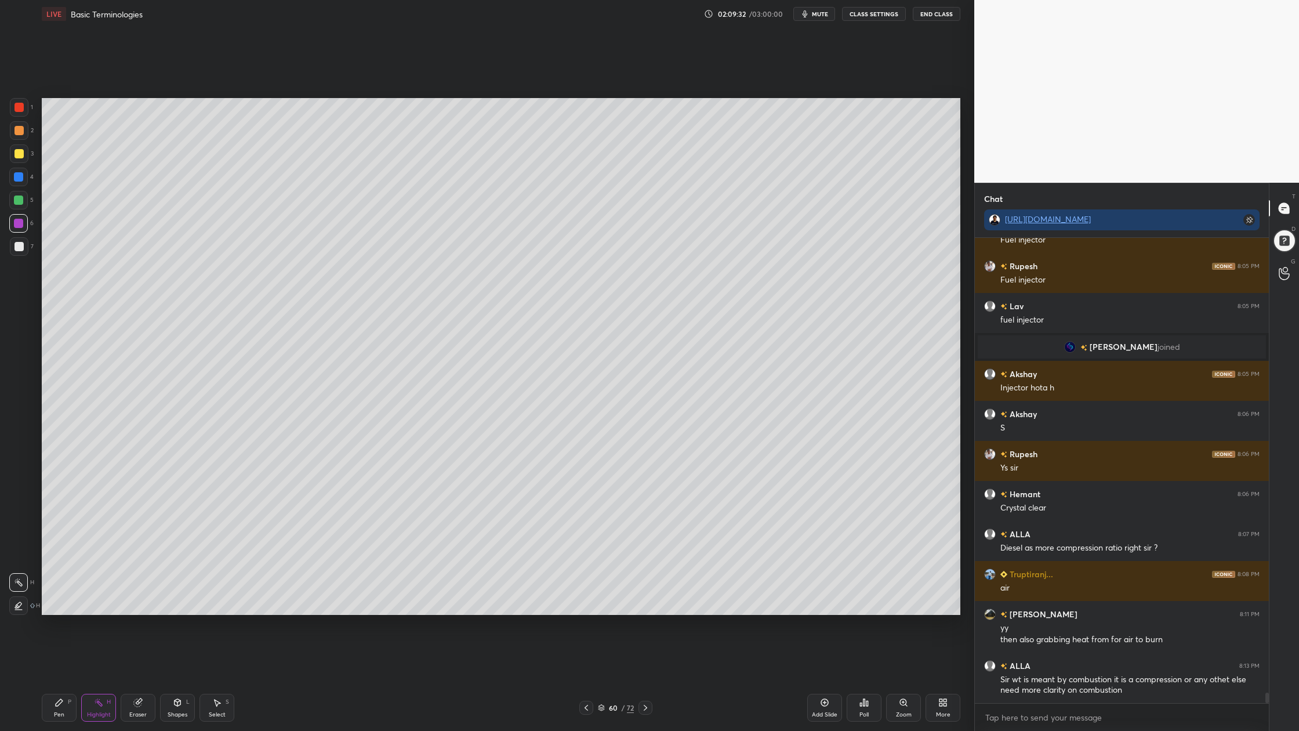
scroll to position [20769, 0]
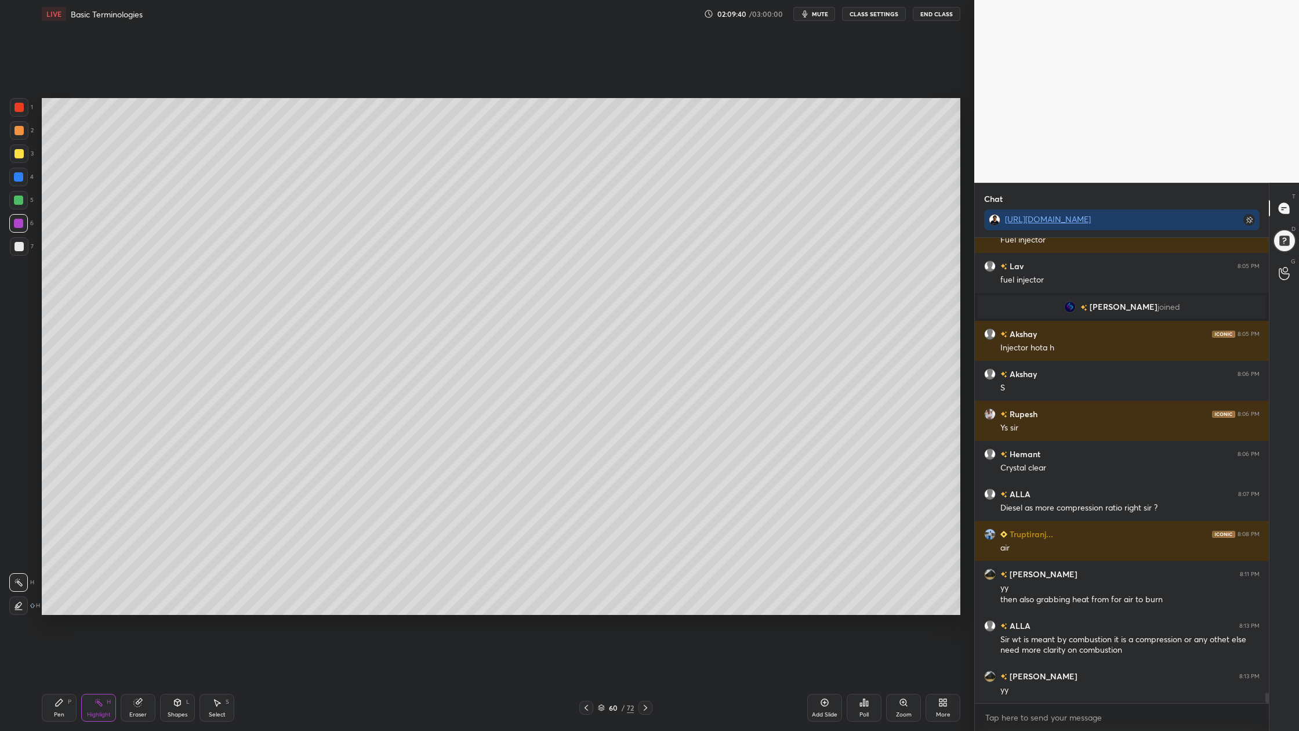
drag, startPoint x: 22, startPoint y: 220, endPoint x: 38, endPoint y: 218, distance: 15.8
click at [29, 220] on div "6" at bounding box center [21, 223] width 24 height 19
click at [404, 88] on div "Setting up your live class Poll for secs No correct answer Start poll" at bounding box center [501, 356] width 928 height 657
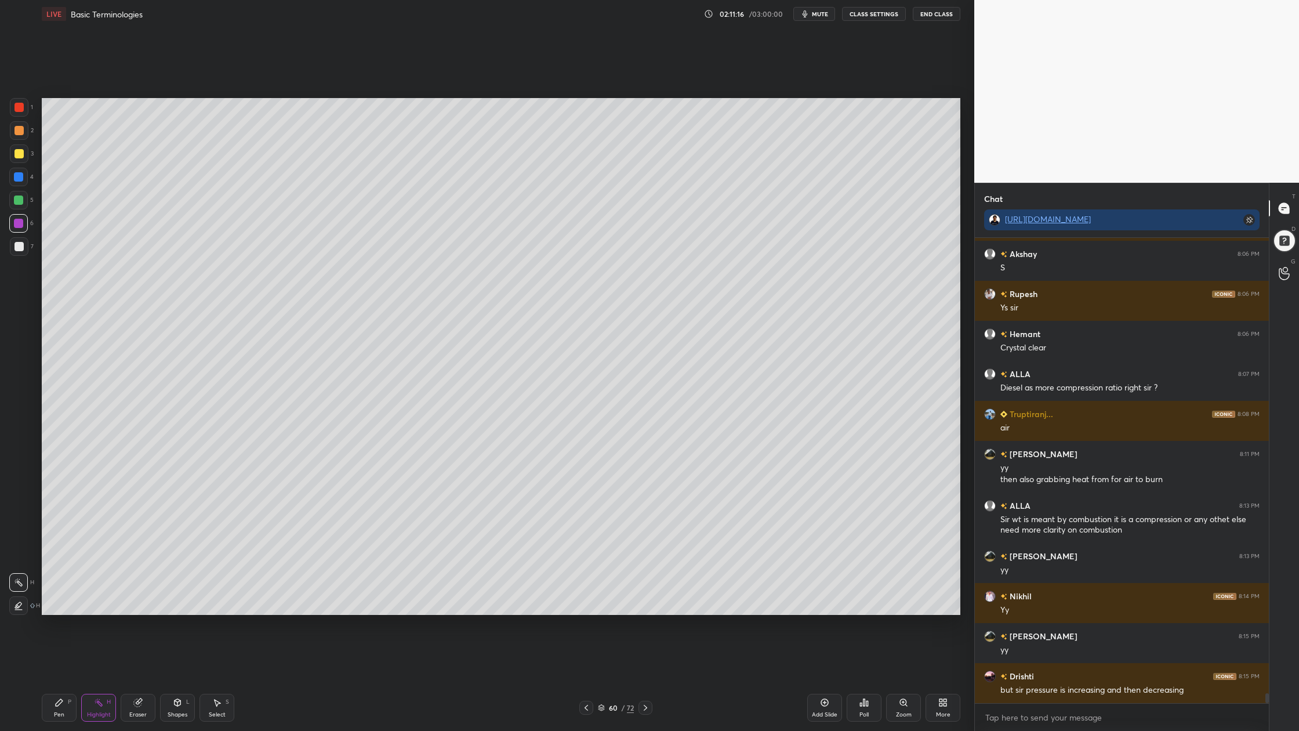
scroll to position [20929, 0]
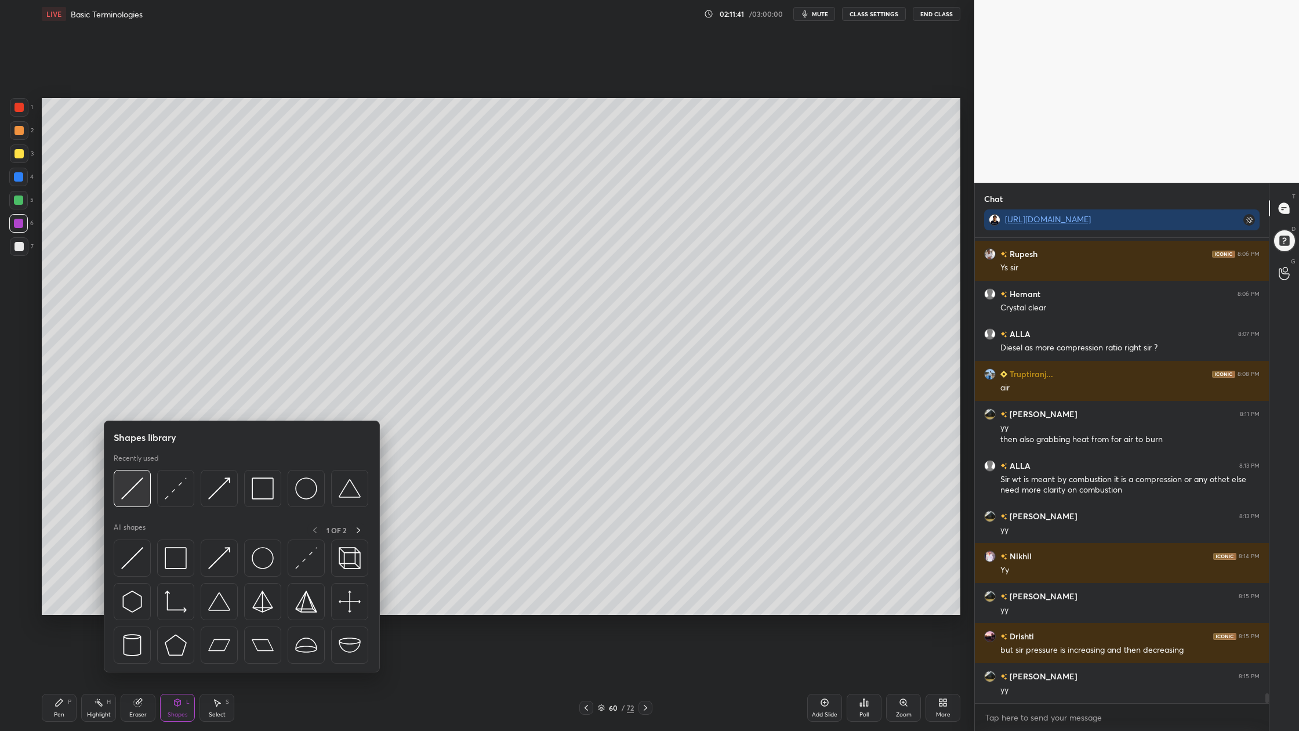
click at [125, 503] on div at bounding box center [132, 488] width 37 height 37
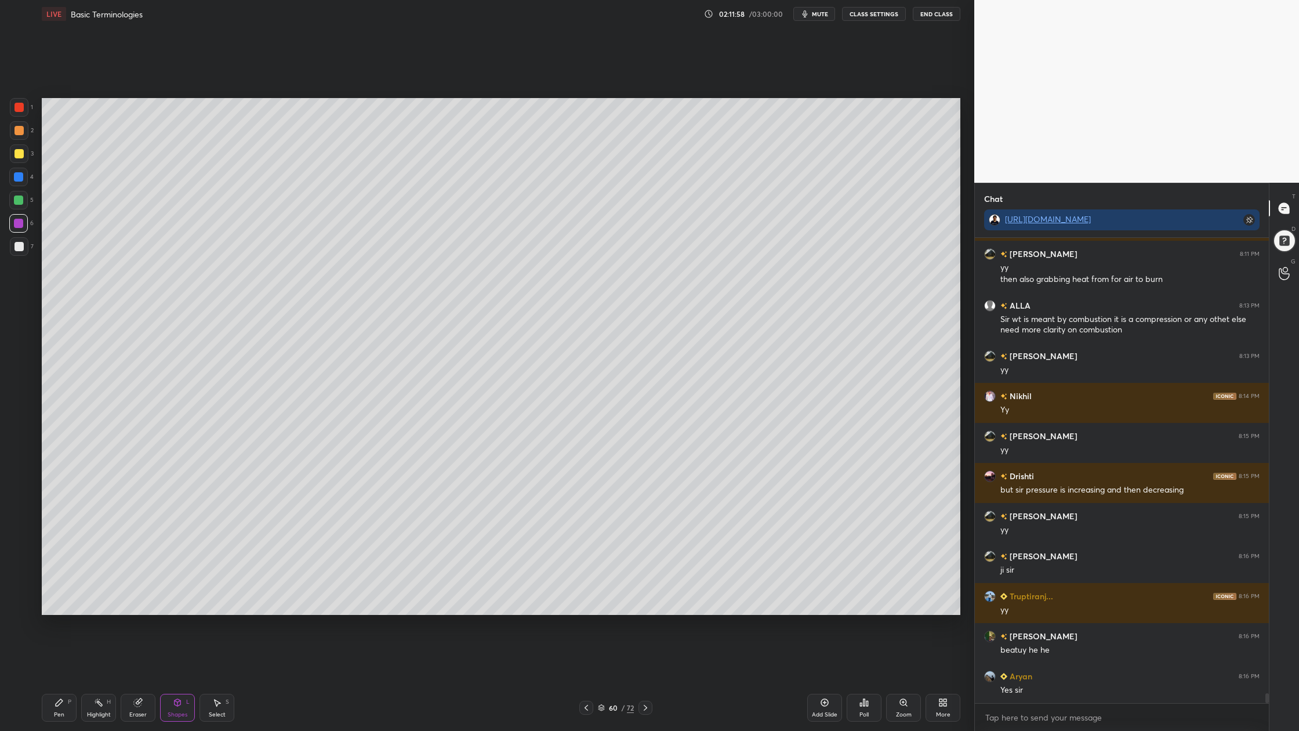
scroll to position [21129, 0]
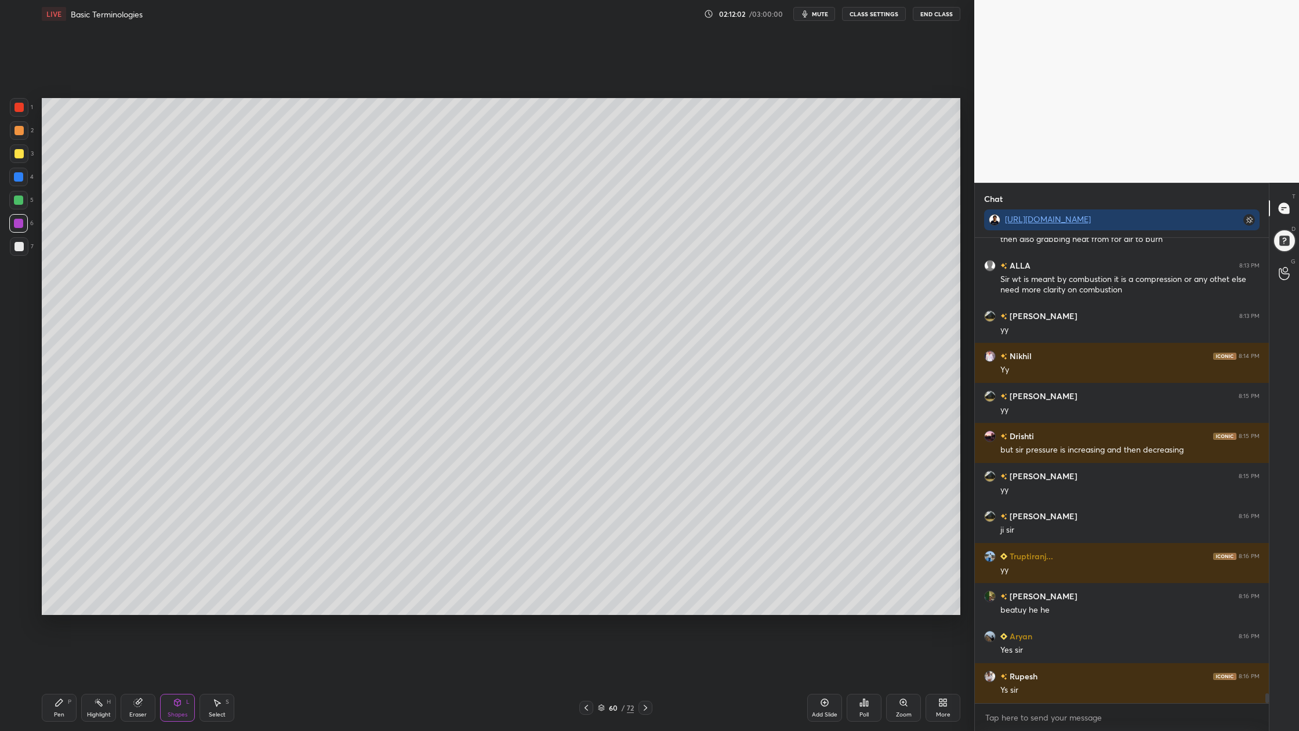
drag, startPoint x: 20, startPoint y: 132, endPoint x: 24, endPoint y: 128, distance: 6.2
click at [21, 129] on div at bounding box center [19, 130] width 9 height 9
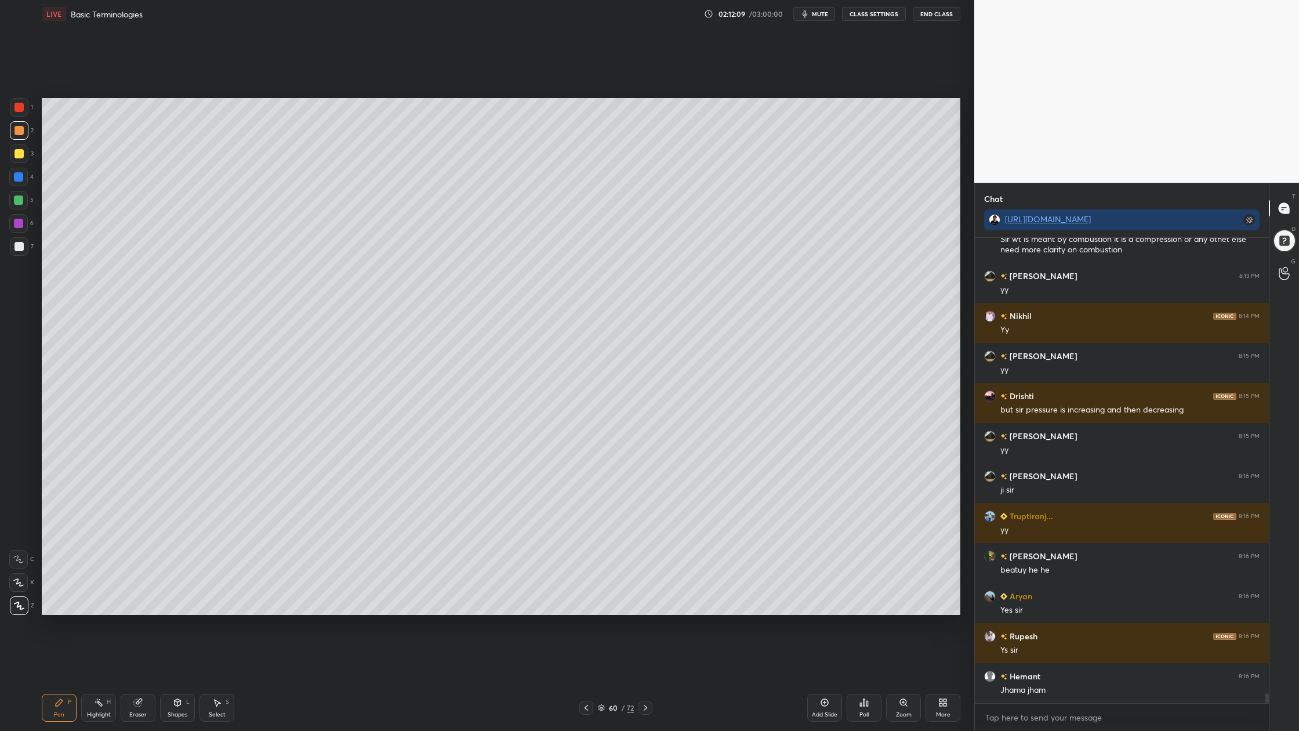
click at [20, 156] on div at bounding box center [19, 153] width 9 height 9
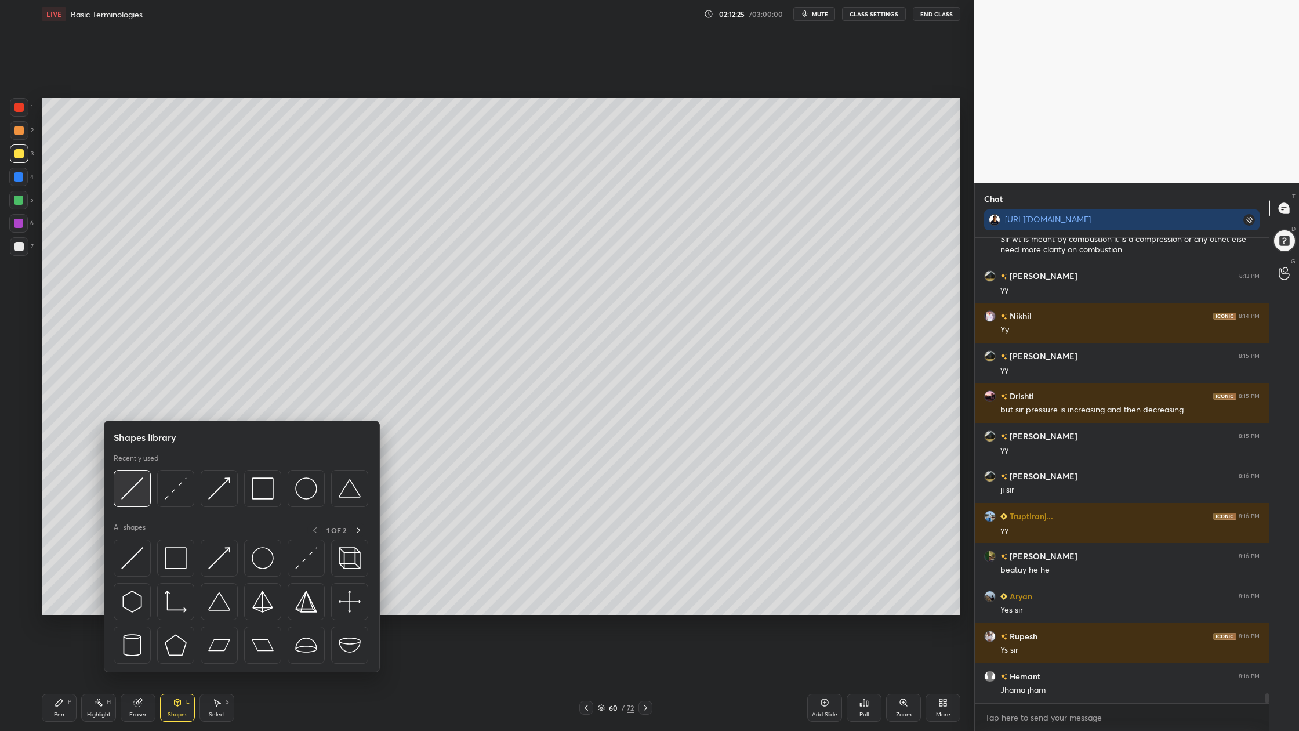
click at [137, 497] on img at bounding box center [132, 488] width 22 height 22
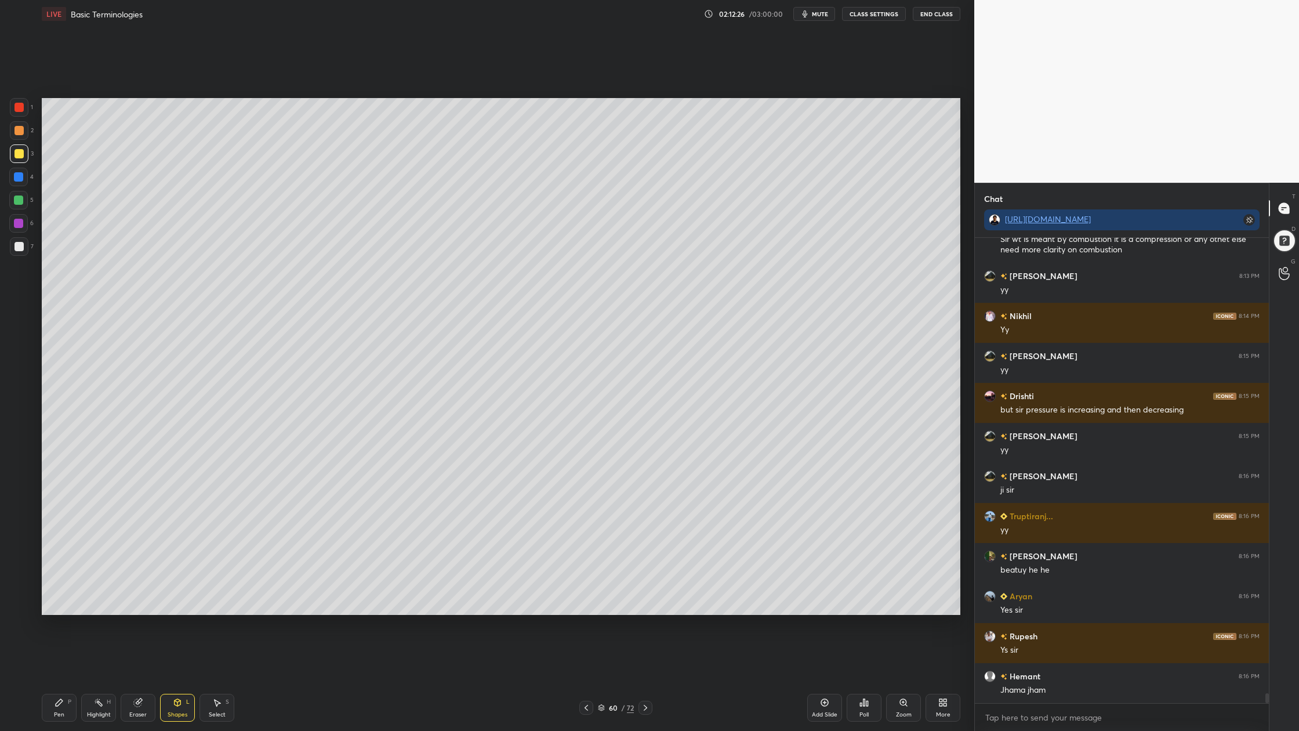
click at [20, 153] on div at bounding box center [19, 153] width 9 height 9
drag, startPoint x: 14, startPoint y: 248, endPoint x: 26, endPoint y: 249, distance: 11.7
click at [16, 249] on div at bounding box center [19, 246] width 9 height 9
click at [13, 150] on div at bounding box center [19, 153] width 19 height 19
click at [20, 131] on div at bounding box center [19, 130] width 9 height 9
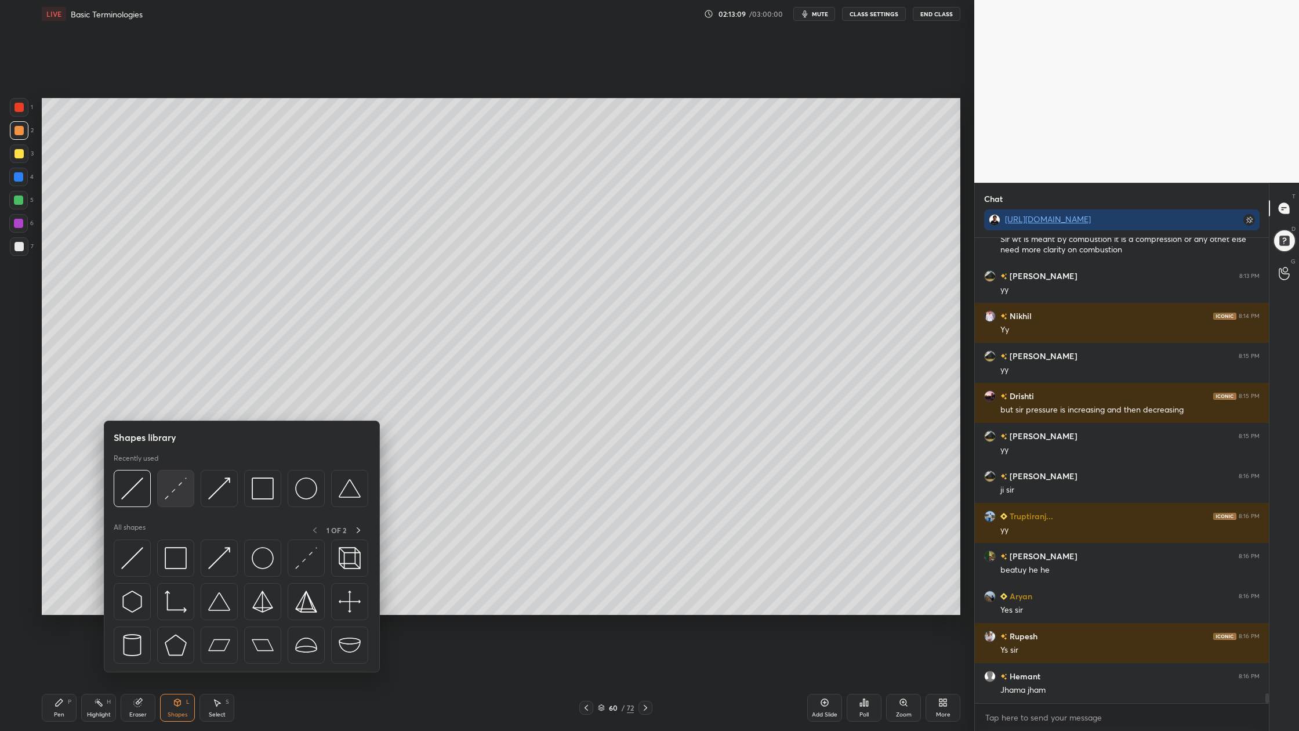
click at [178, 502] on div at bounding box center [175, 488] width 37 height 37
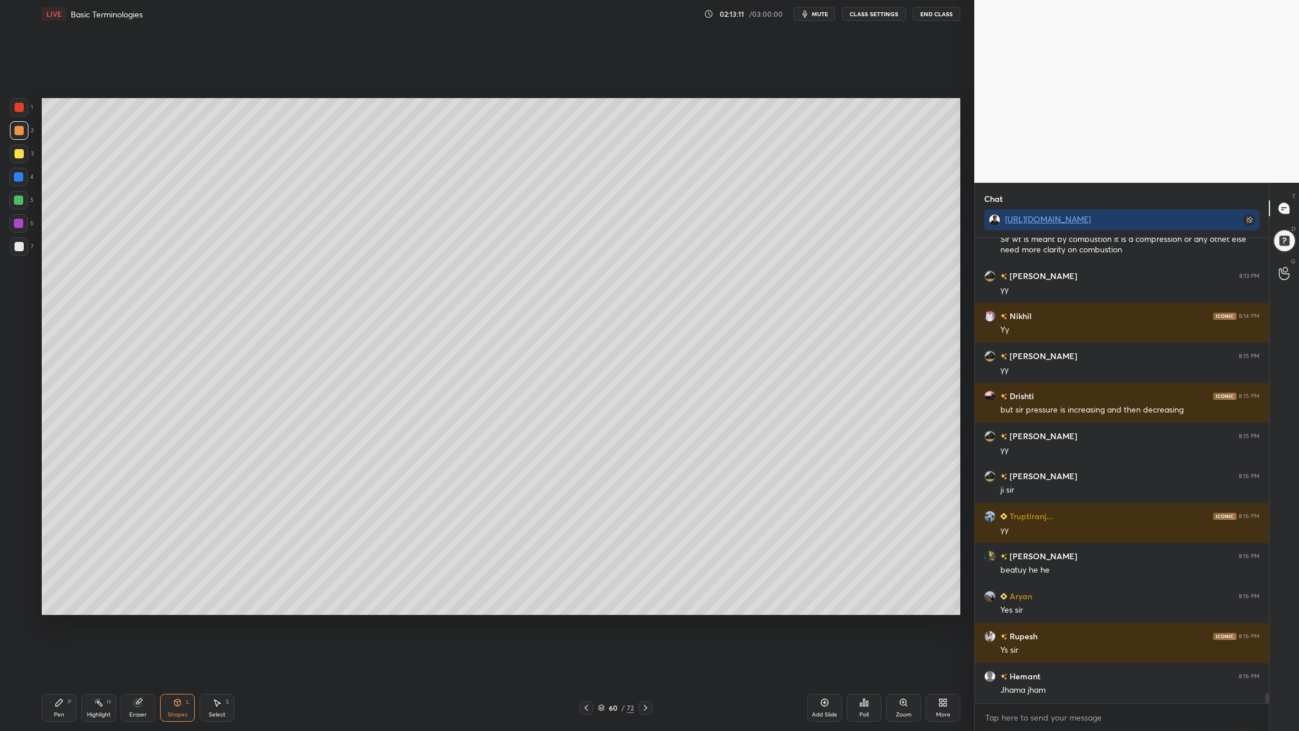
drag, startPoint x: 16, startPoint y: 136, endPoint x: 26, endPoint y: 136, distance: 9.9
click at [20, 136] on div at bounding box center [19, 130] width 19 height 19
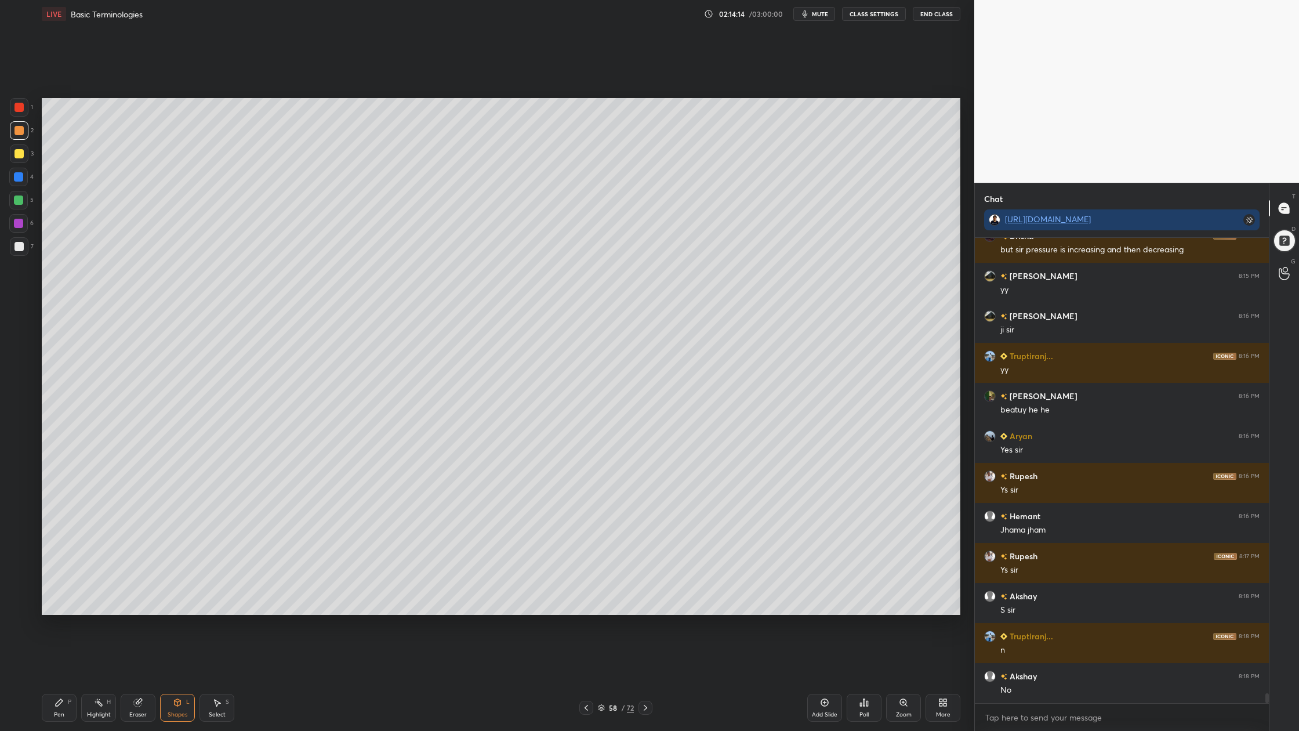
scroll to position [21370, 0]
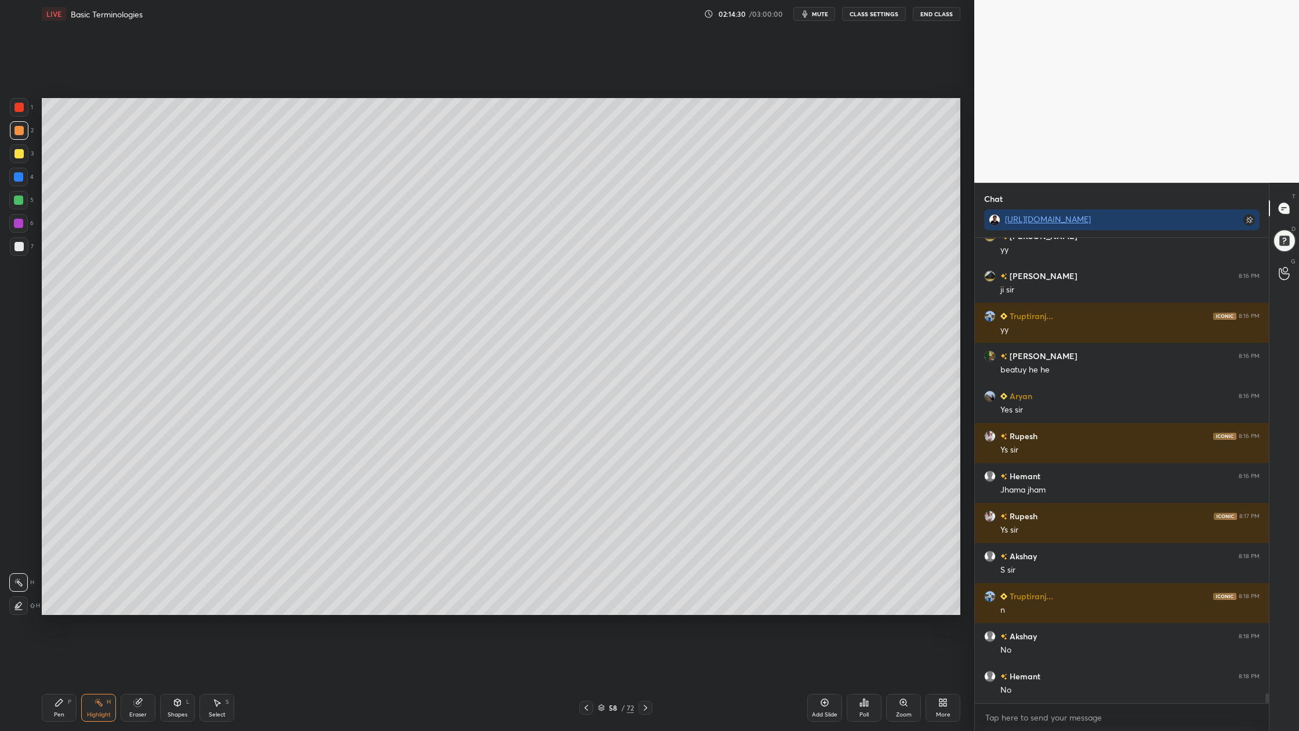
click at [32, 160] on div "3" at bounding box center [22, 153] width 24 height 19
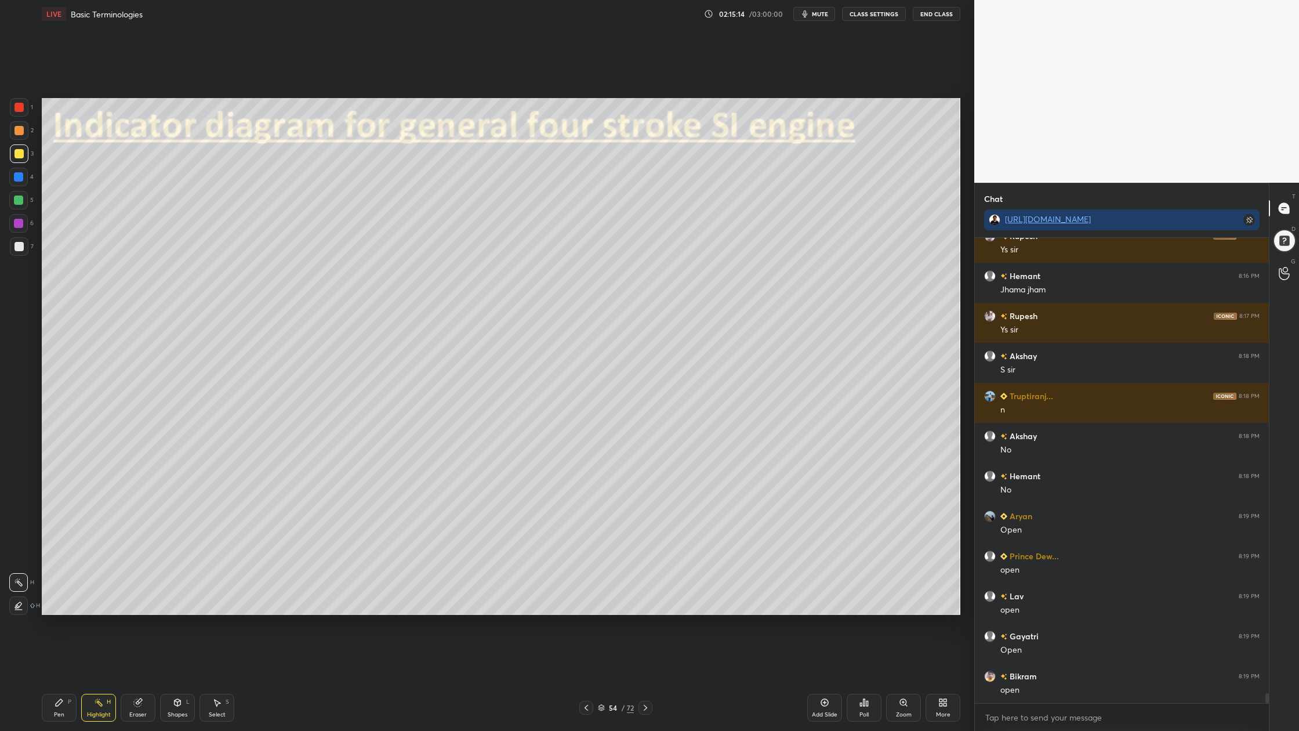
scroll to position [21610, 0]
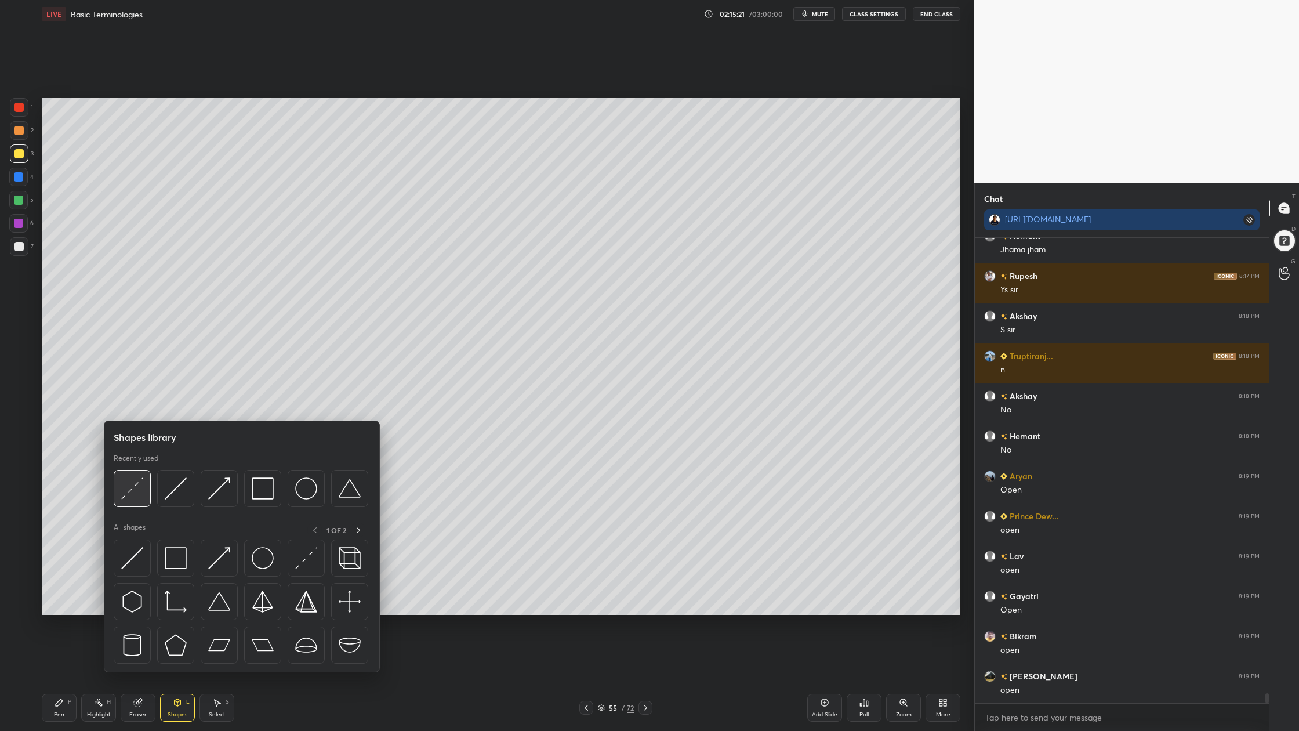
click at [138, 500] on div at bounding box center [132, 488] width 37 height 37
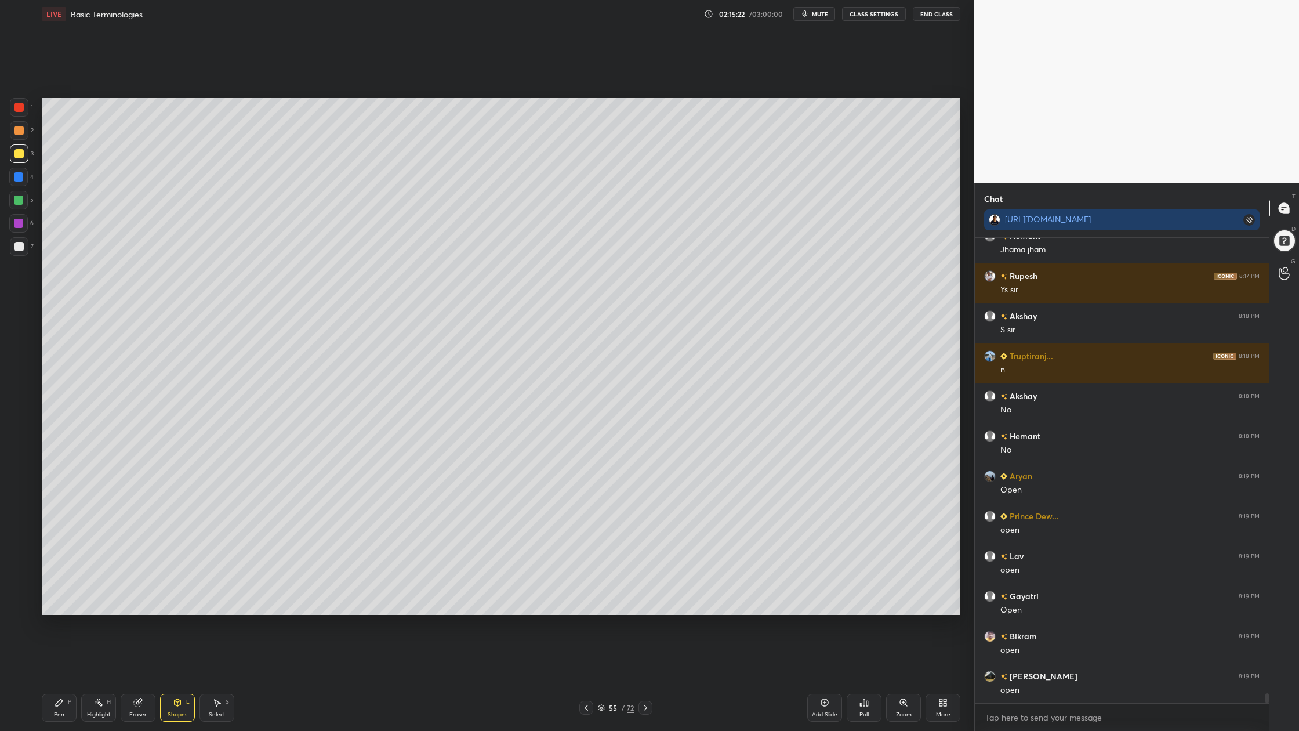
drag, startPoint x: 20, startPoint y: 108, endPoint x: 31, endPoint y: 110, distance: 10.7
click at [21, 109] on div at bounding box center [19, 107] width 9 height 9
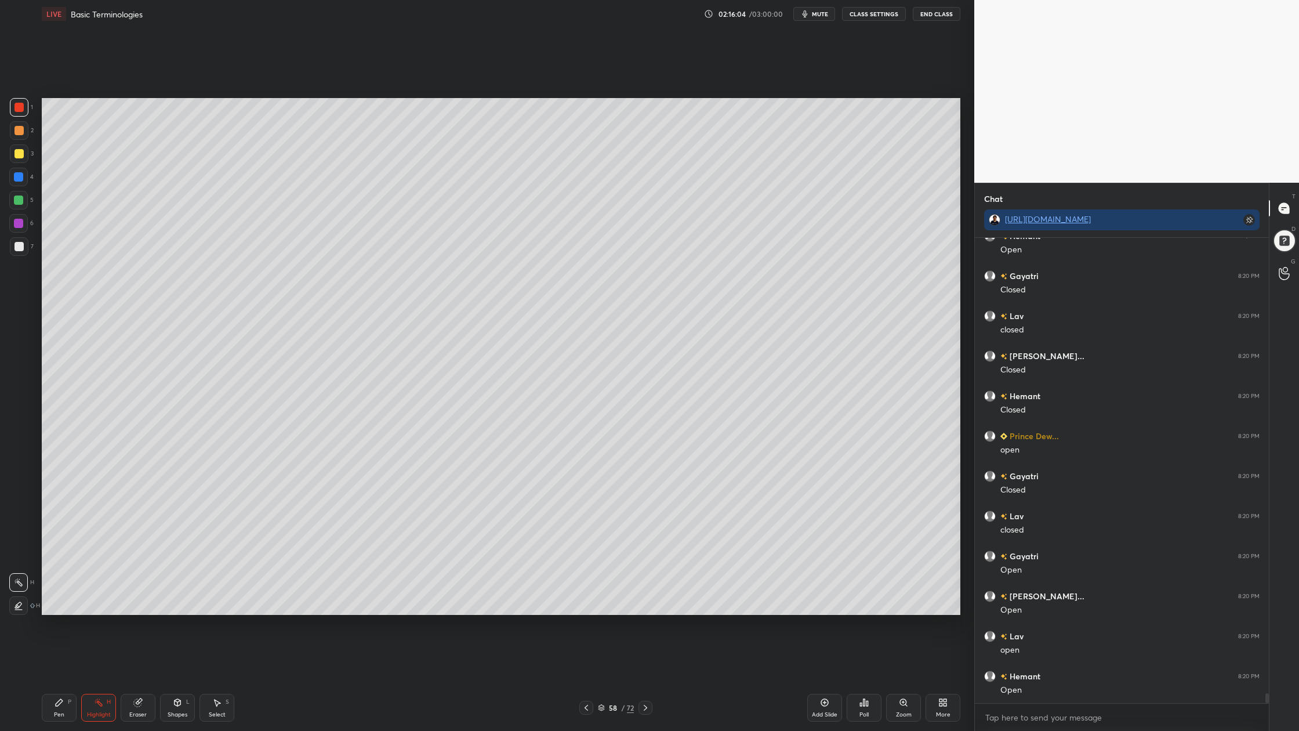
scroll to position [22130, 0]
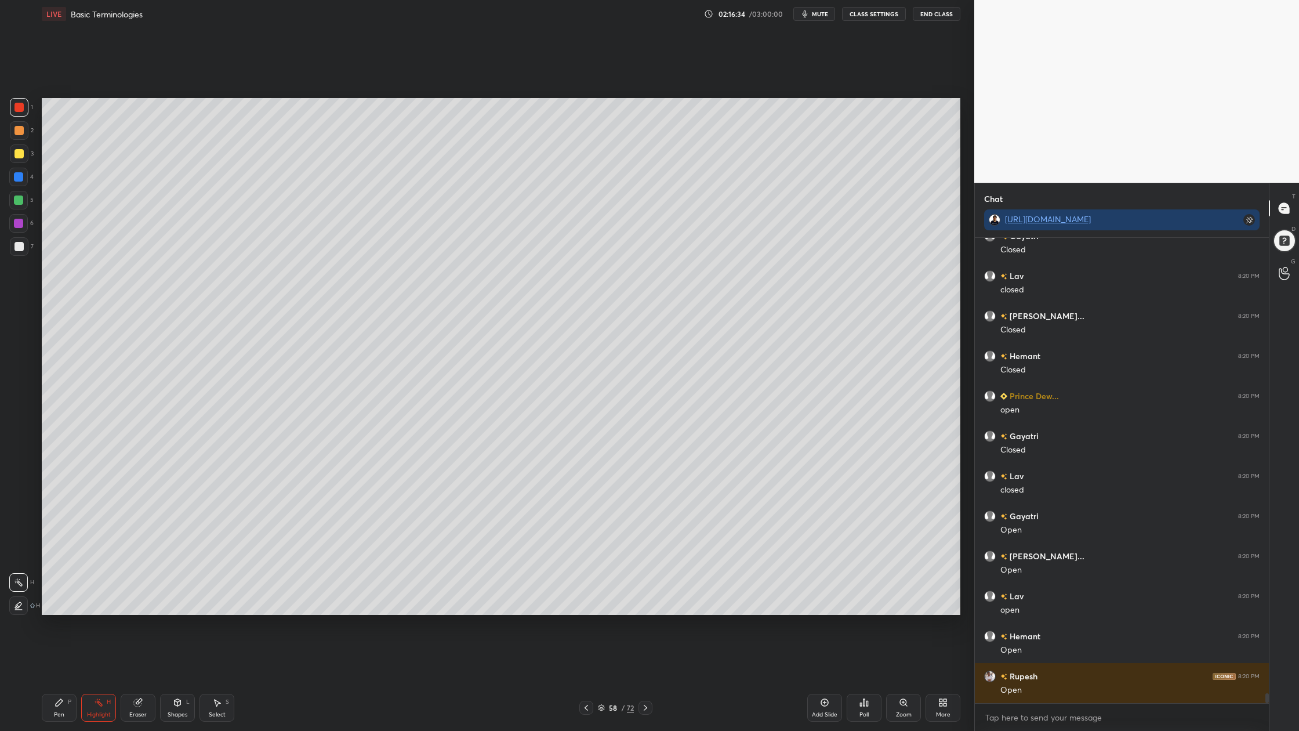
click at [19, 111] on div at bounding box center [19, 107] width 19 height 19
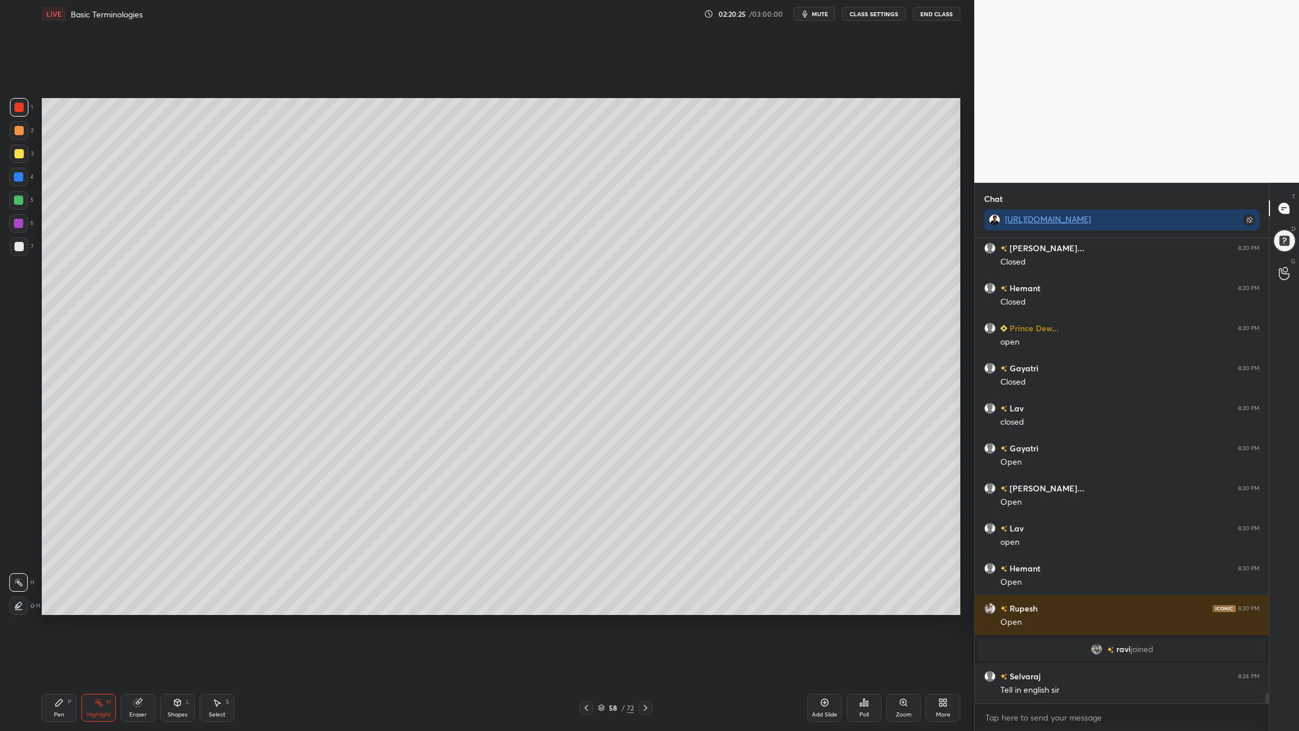
scroll to position [21647, 0]
drag, startPoint x: 21, startPoint y: 152, endPoint x: 28, endPoint y: 155, distance: 7.8
click at [26, 152] on div at bounding box center [19, 153] width 19 height 19
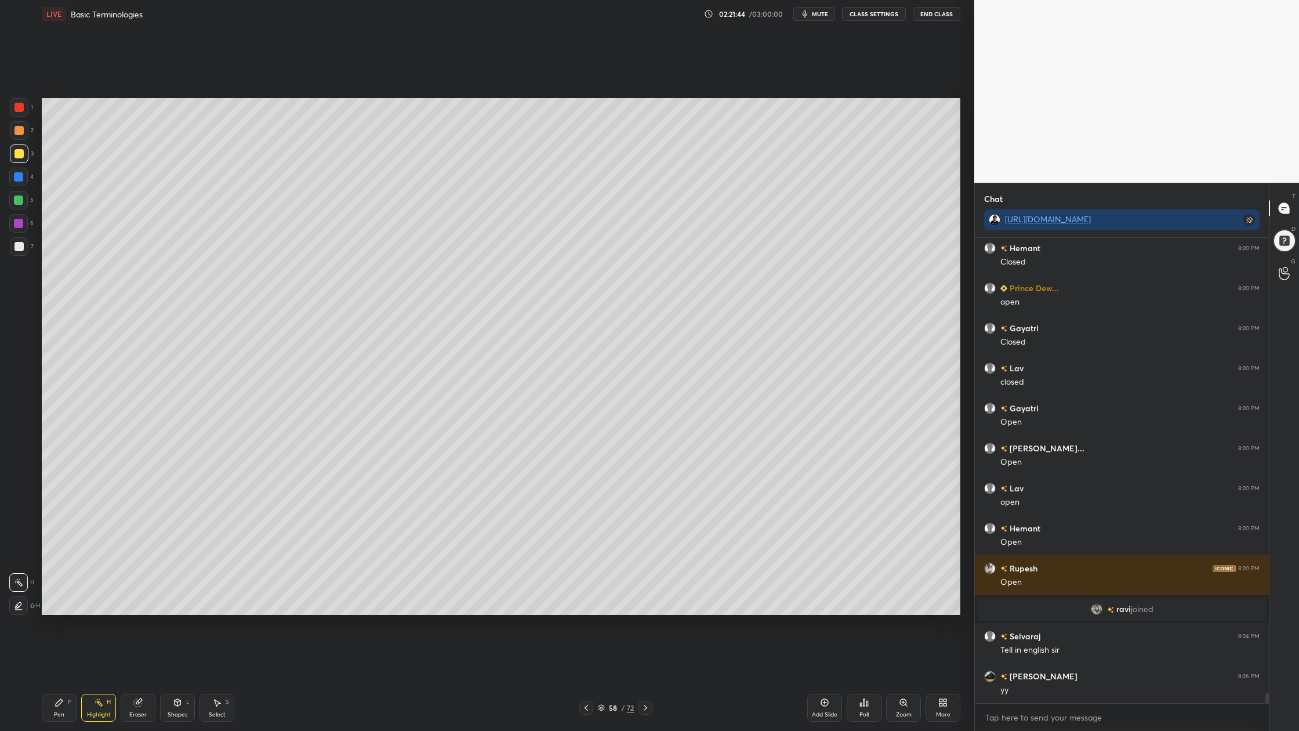
drag, startPoint x: 8, startPoint y: 108, endPoint x: 31, endPoint y: 111, distance: 24.0
click at [17, 110] on div "1 2 3 4 5 6 7 C X Z C X Z E E Erase all H H" at bounding box center [18, 356] width 37 height 517
click at [18, 225] on div at bounding box center [18, 223] width 19 height 19
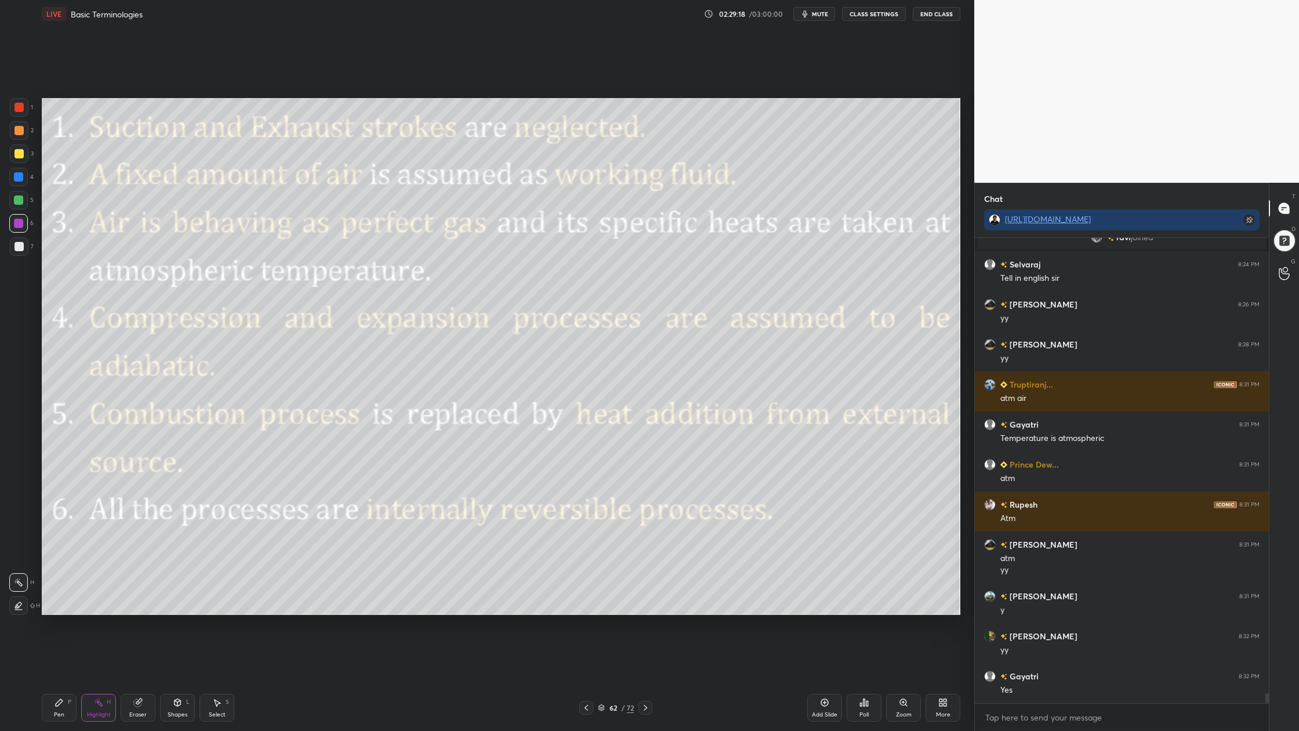
scroll to position [22099, 0]
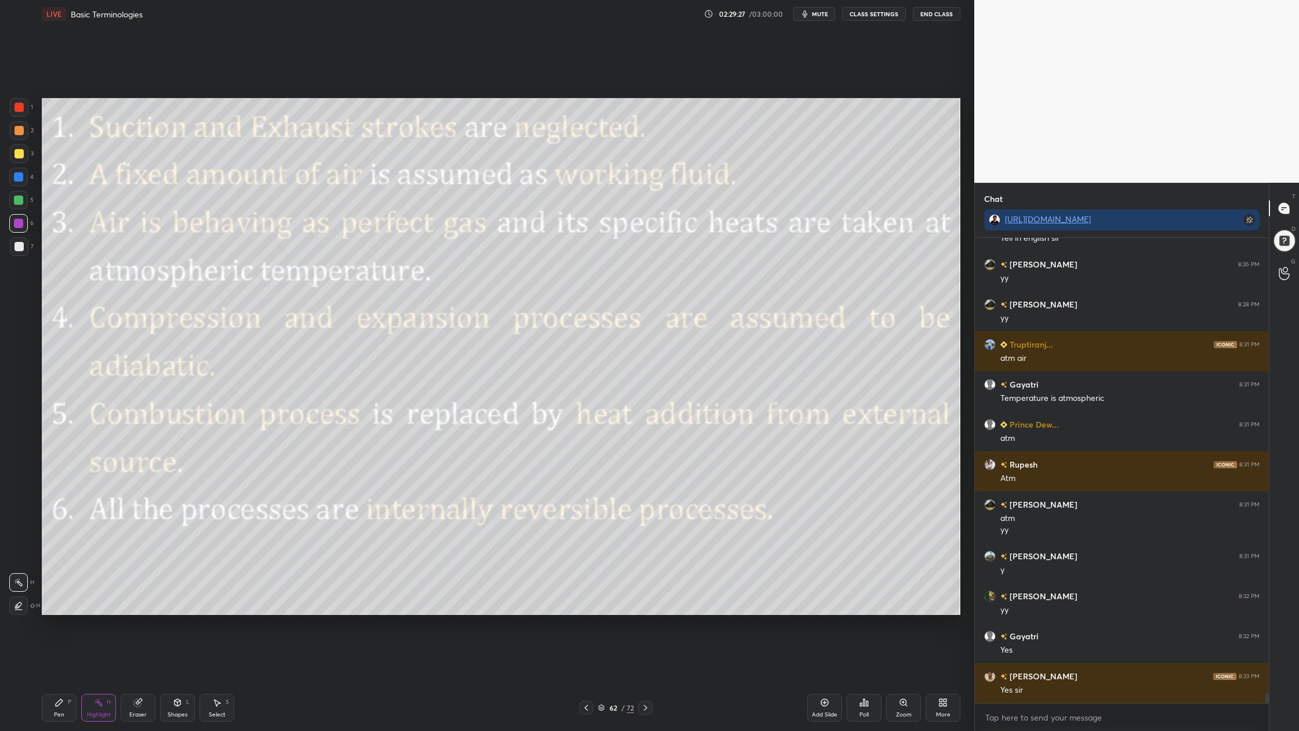
click at [600, 552] on icon at bounding box center [601, 707] width 7 height 7
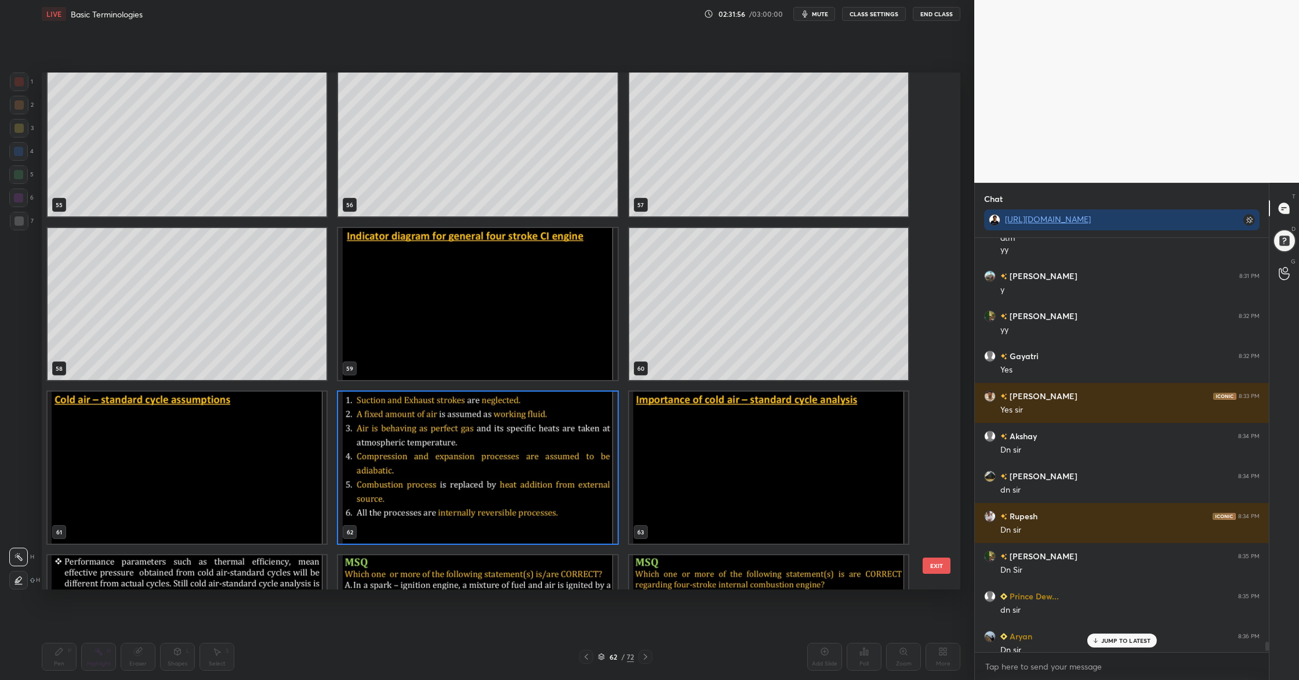
scroll to position [22338, 0]
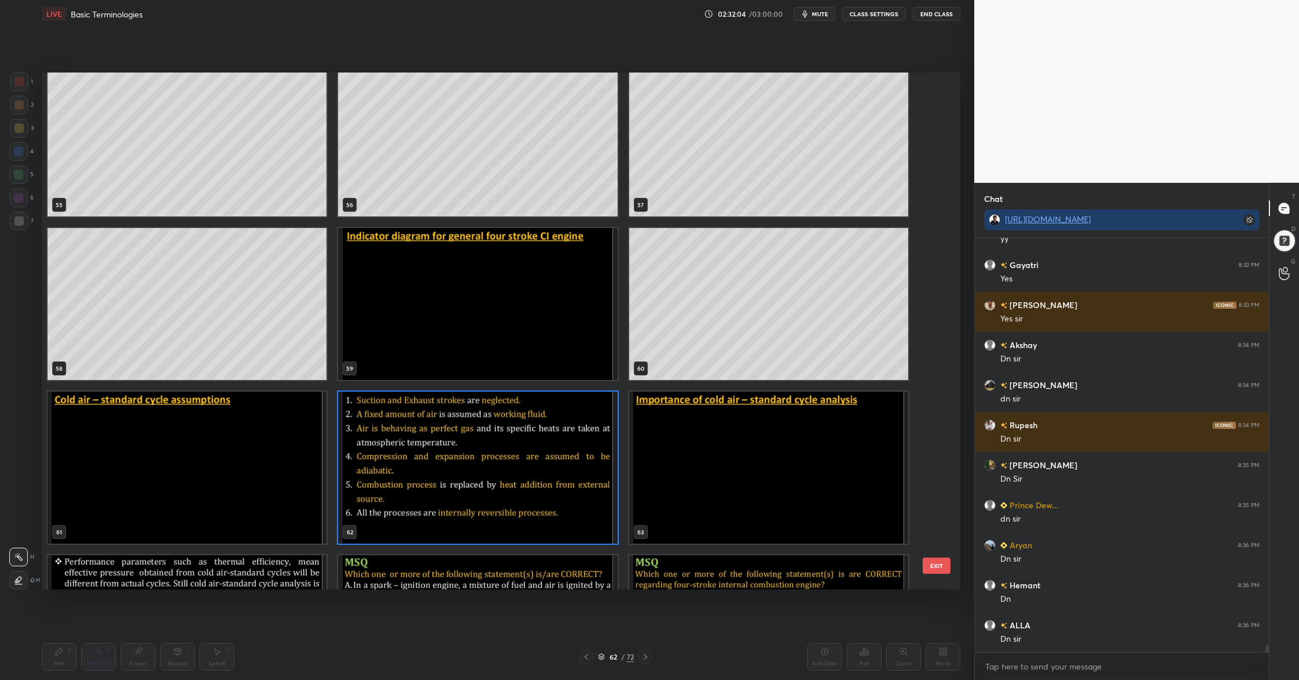
click at [946, 552] on button "EXIT" at bounding box center [937, 566] width 28 height 16
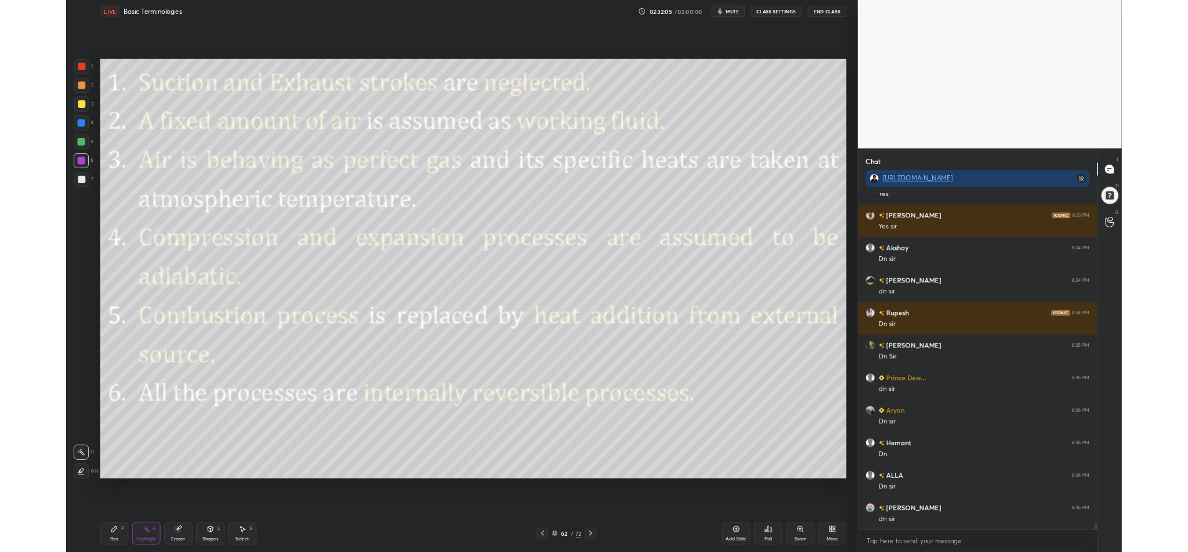
scroll to position [0, 0]
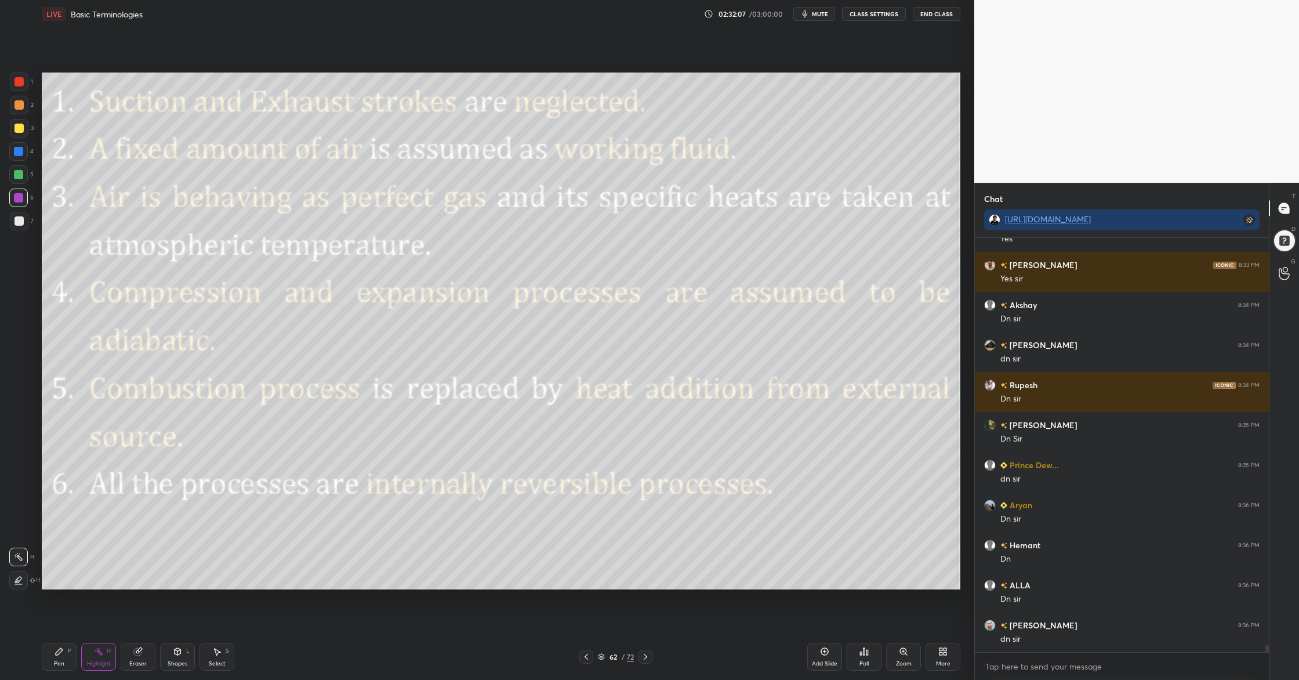
click at [940, 552] on icon at bounding box center [941, 653] width 3 height 3
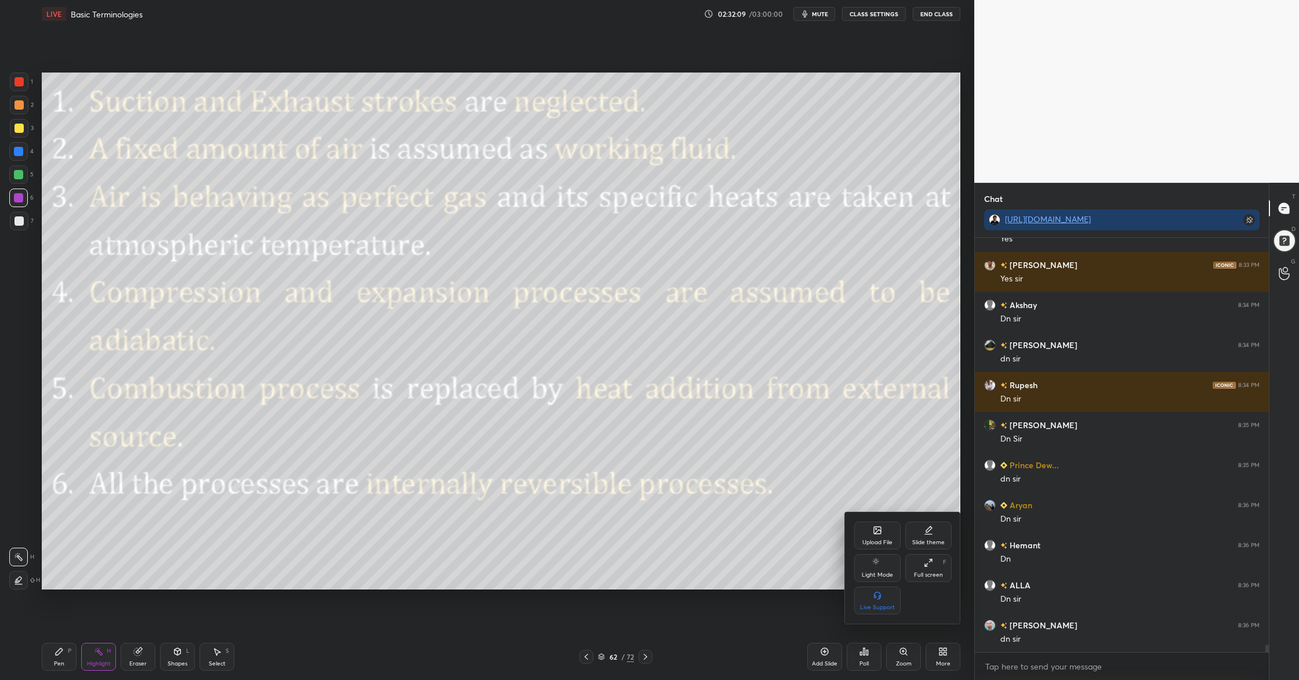
click at [880, 540] on div "Upload File" at bounding box center [878, 543] width 30 height 6
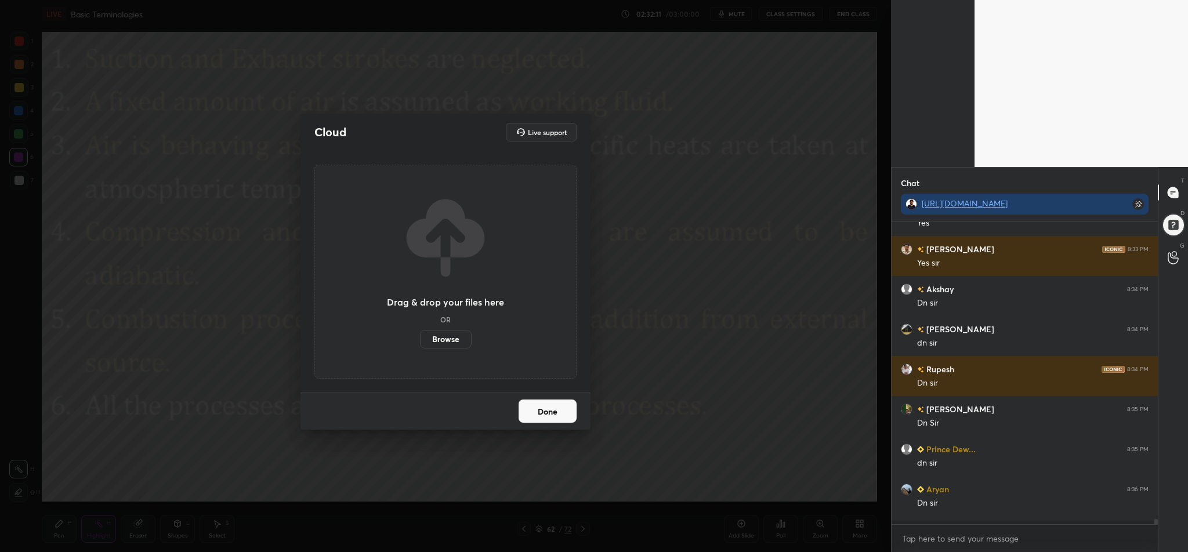
scroll to position [213, 263]
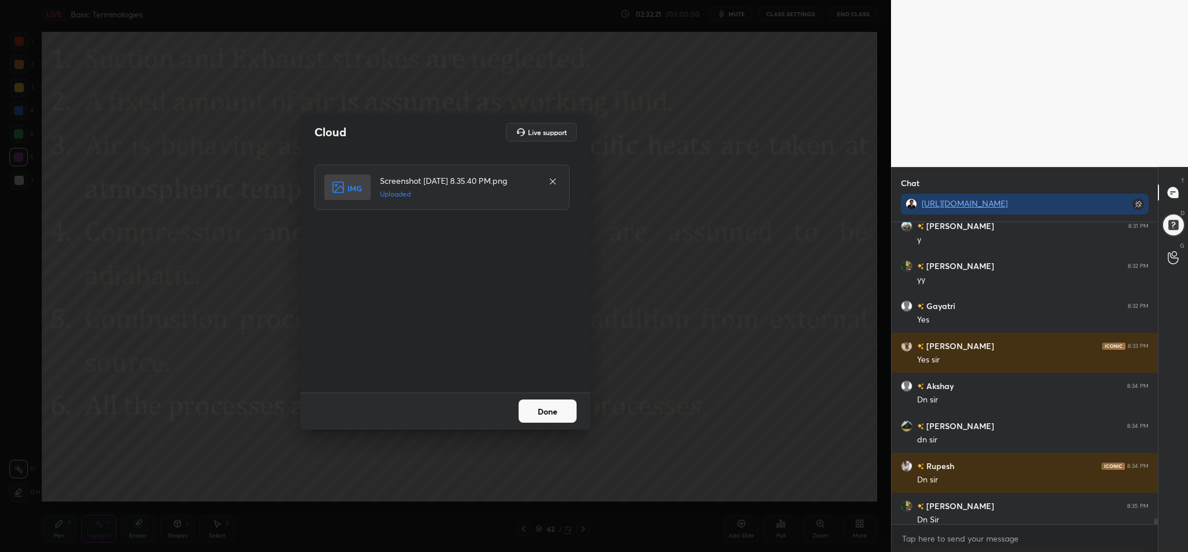
click at [541, 409] on button "Done" at bounding box center [548, 411] width 58 height 23
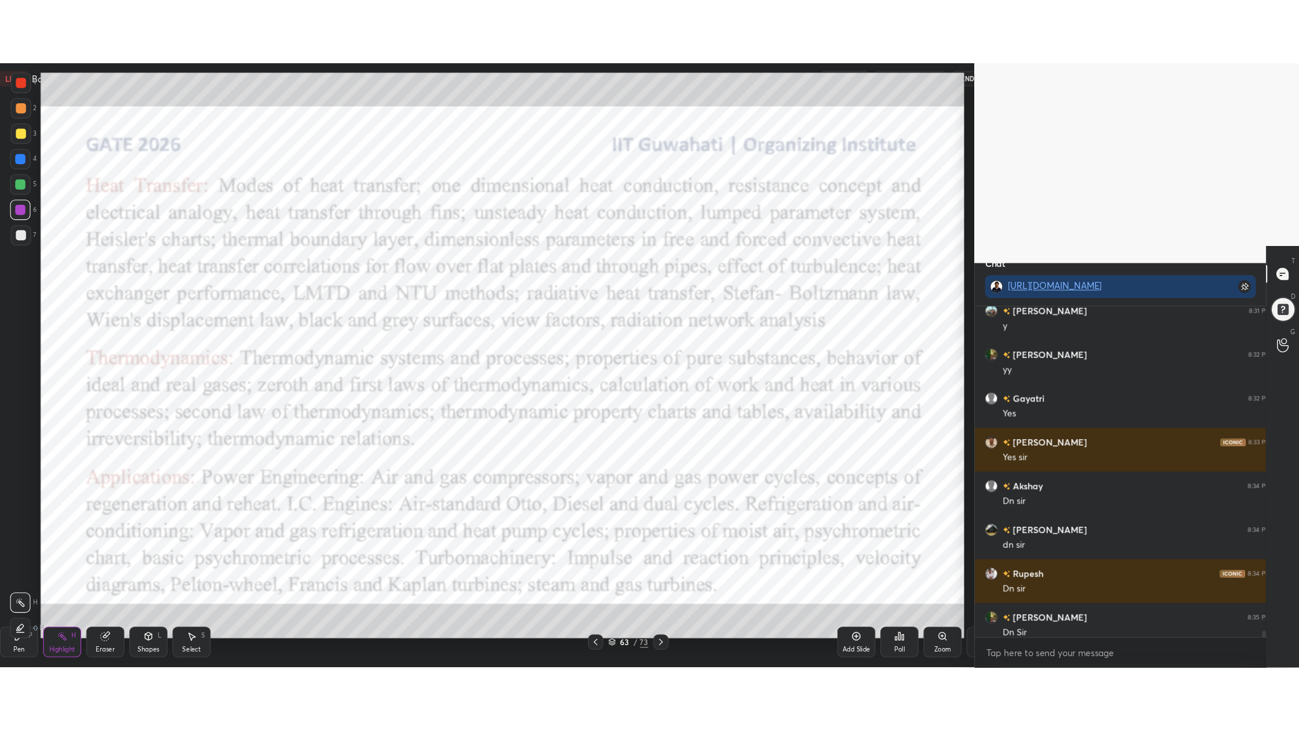
scroll to position [57356, 57085]
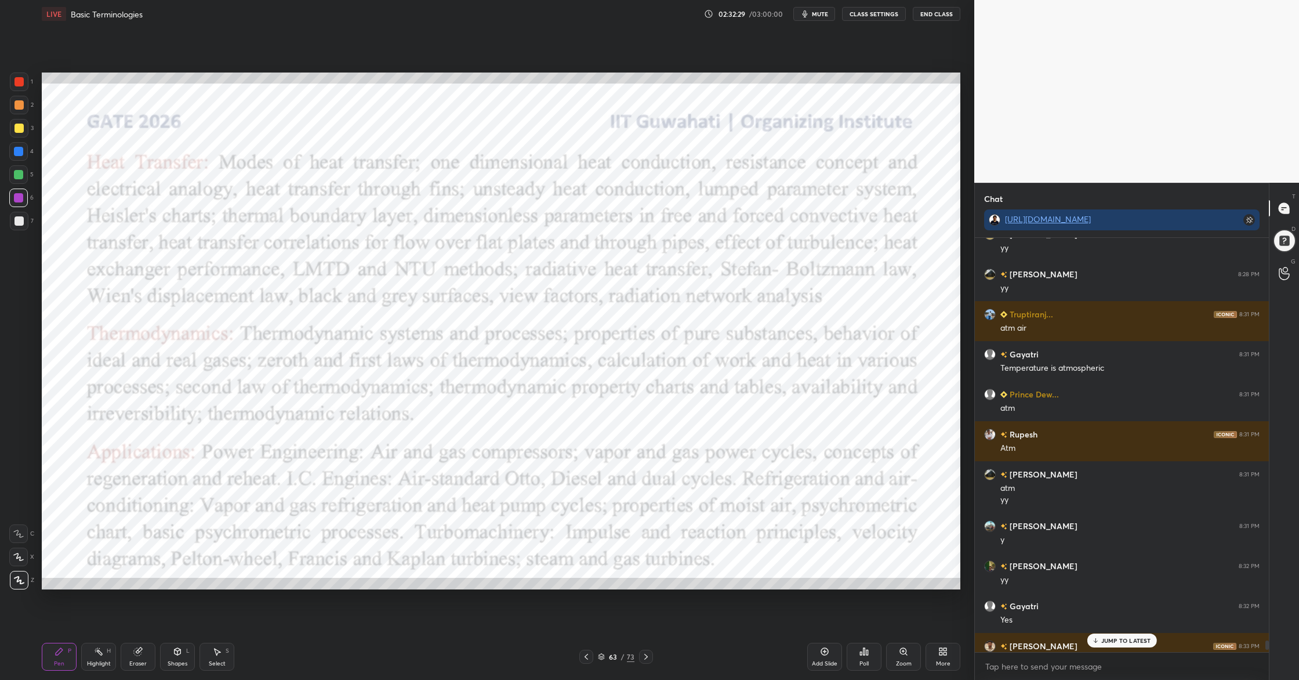
click at [19, 82] on div at bounding box center [19, 81] width 9 height 9
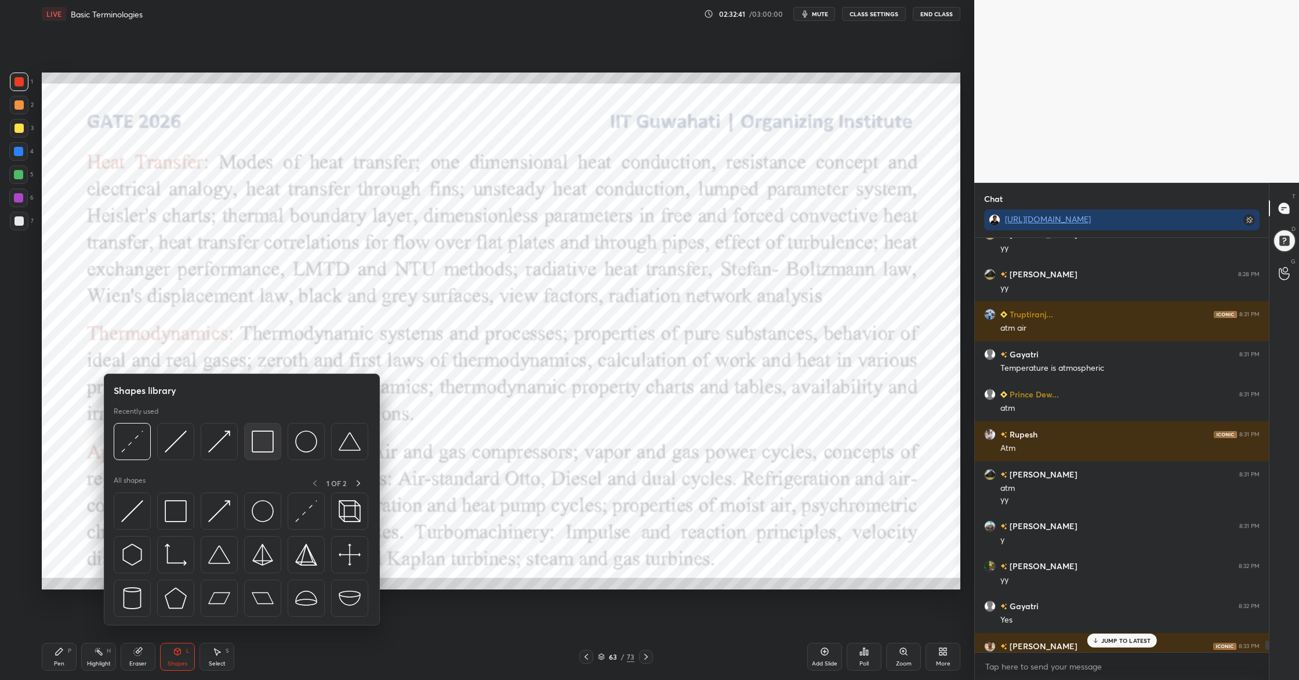
click at [267, 447] on img at bounding box center [263, 441] width 22 height 22
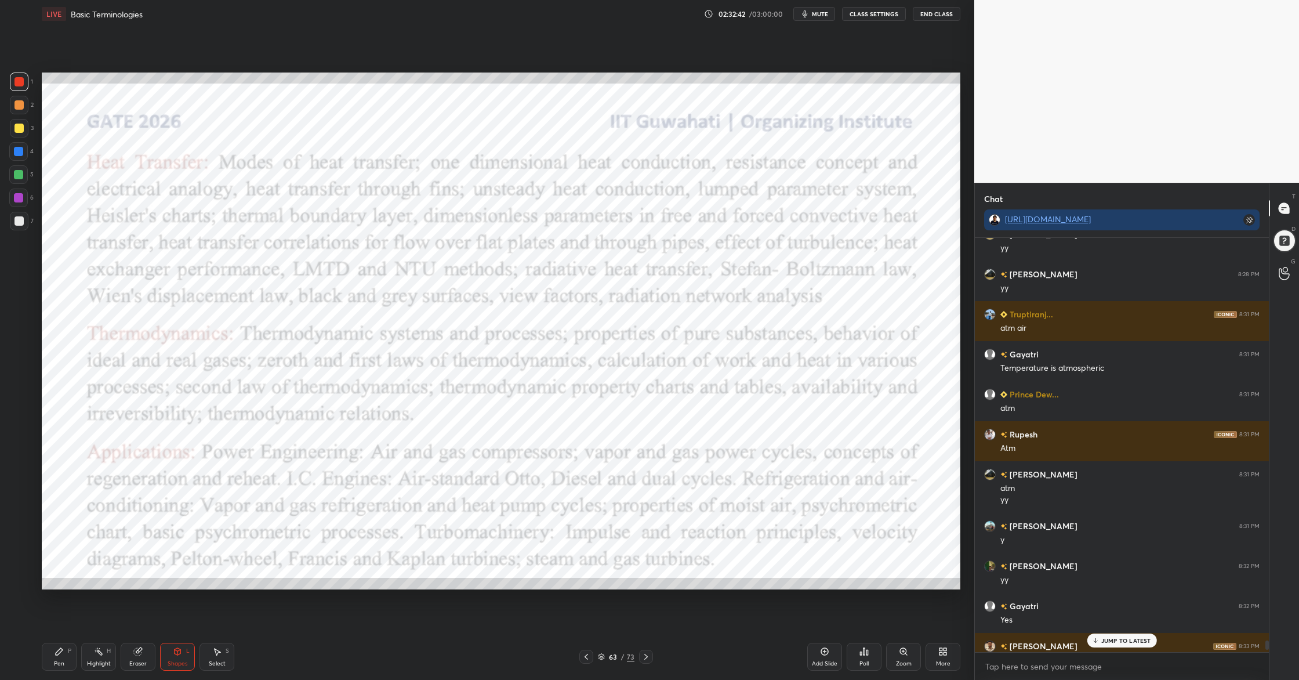
click at [24, 93] on div "1" at bounding box center [21, 84] width 23 height 23
click at [1104, 552] on div "JUMP TO LATEST" at bounding box center [1122, 641] width 70 height 14
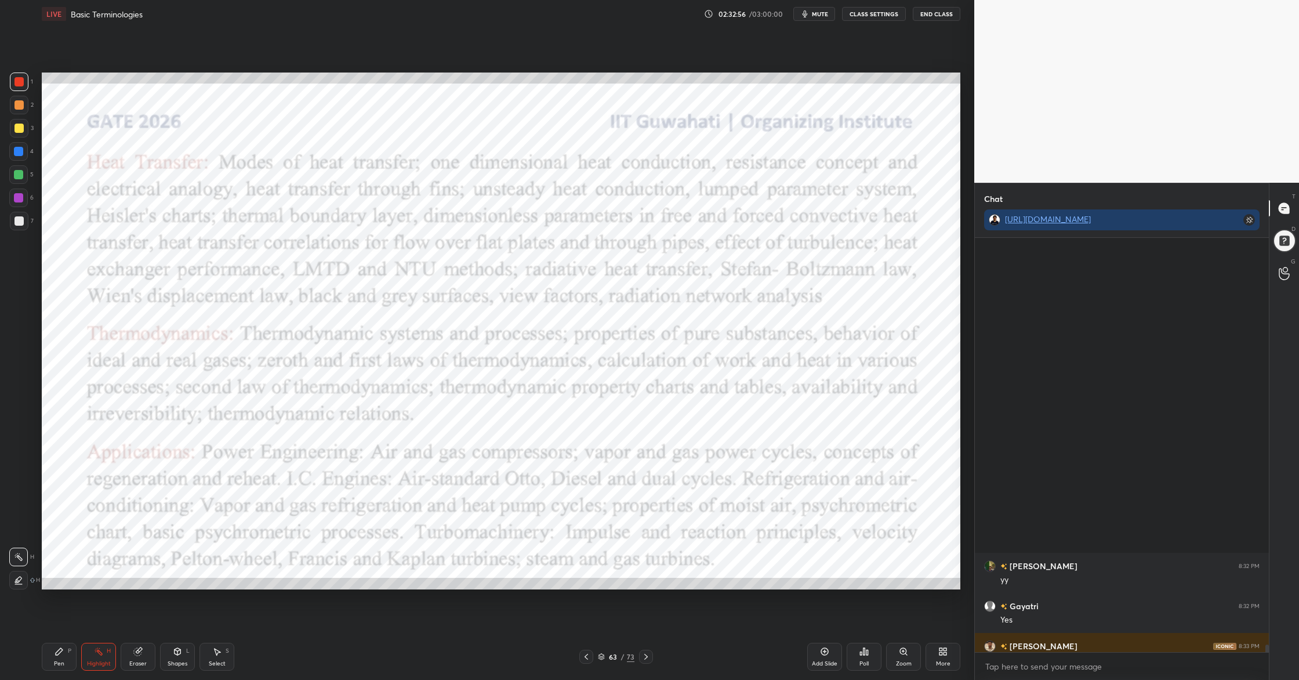
scroll to position [22367, 0]
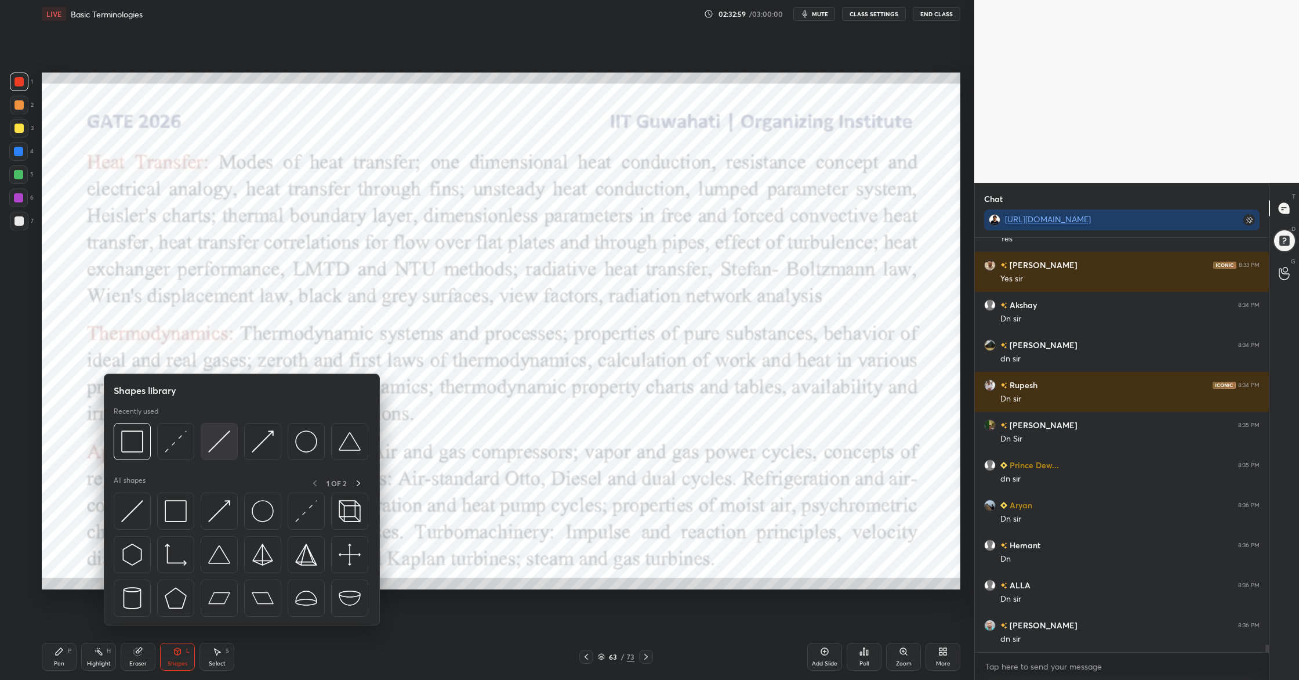
click at [223, 454] on div at bounding box center [219, 441] width 37 height 37
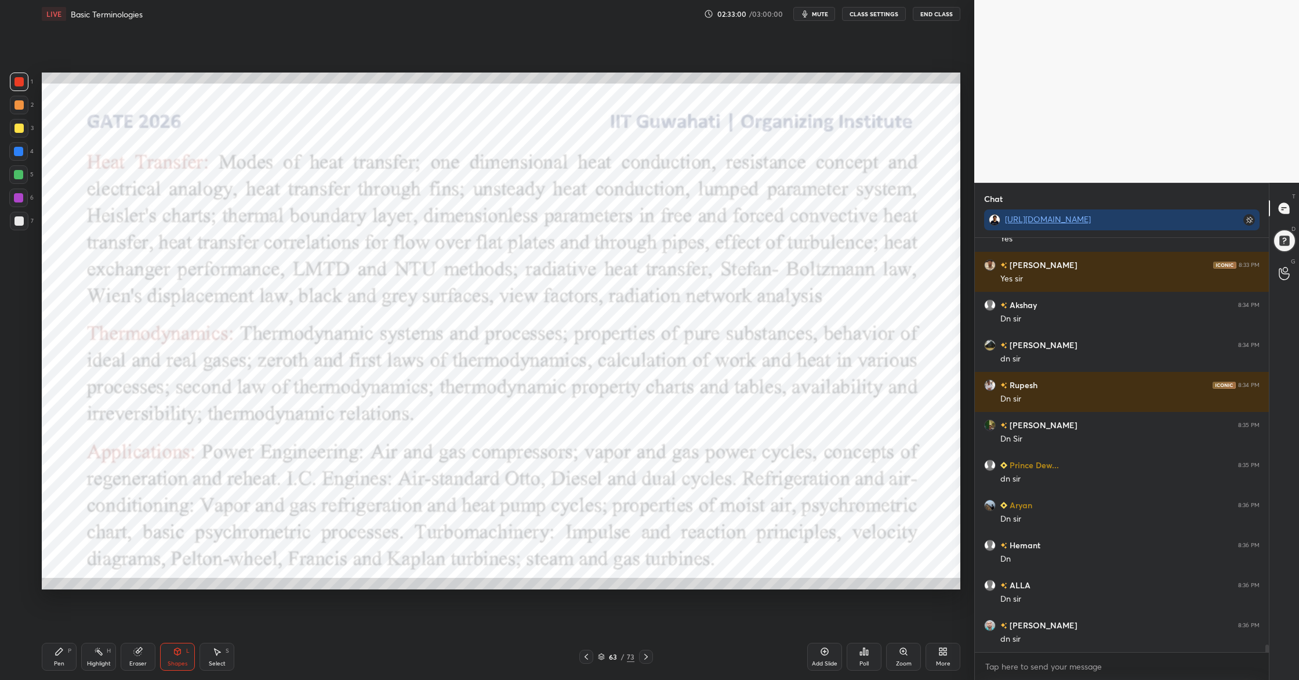
click at [20, 85] on div at bounding box center [19, 81] width 9 height 9
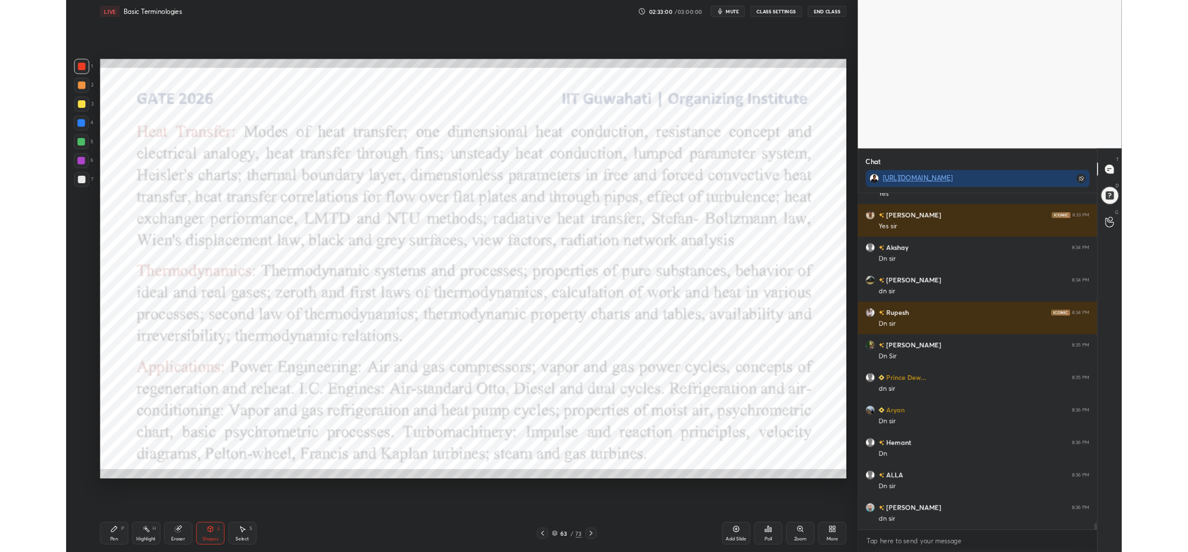
scroll to position [22407, 0]
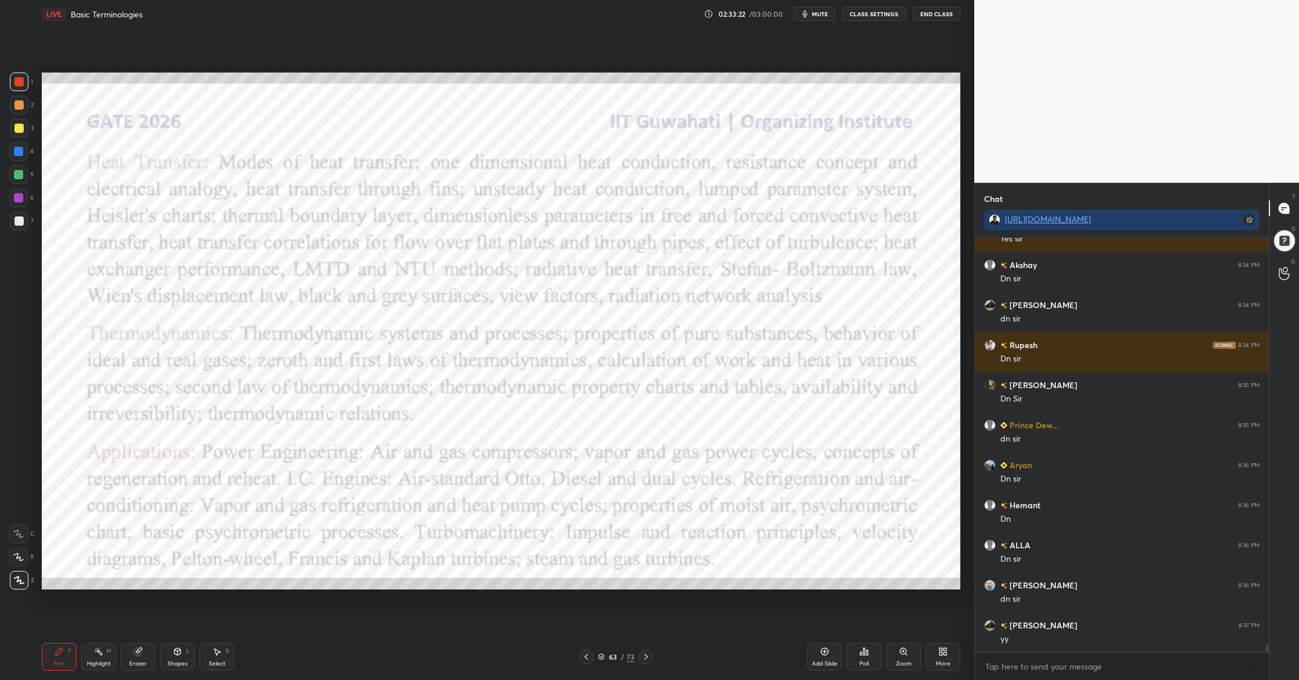
click at [943, 552] on div "More" at bounding box center [943, 664] width 15 height 6
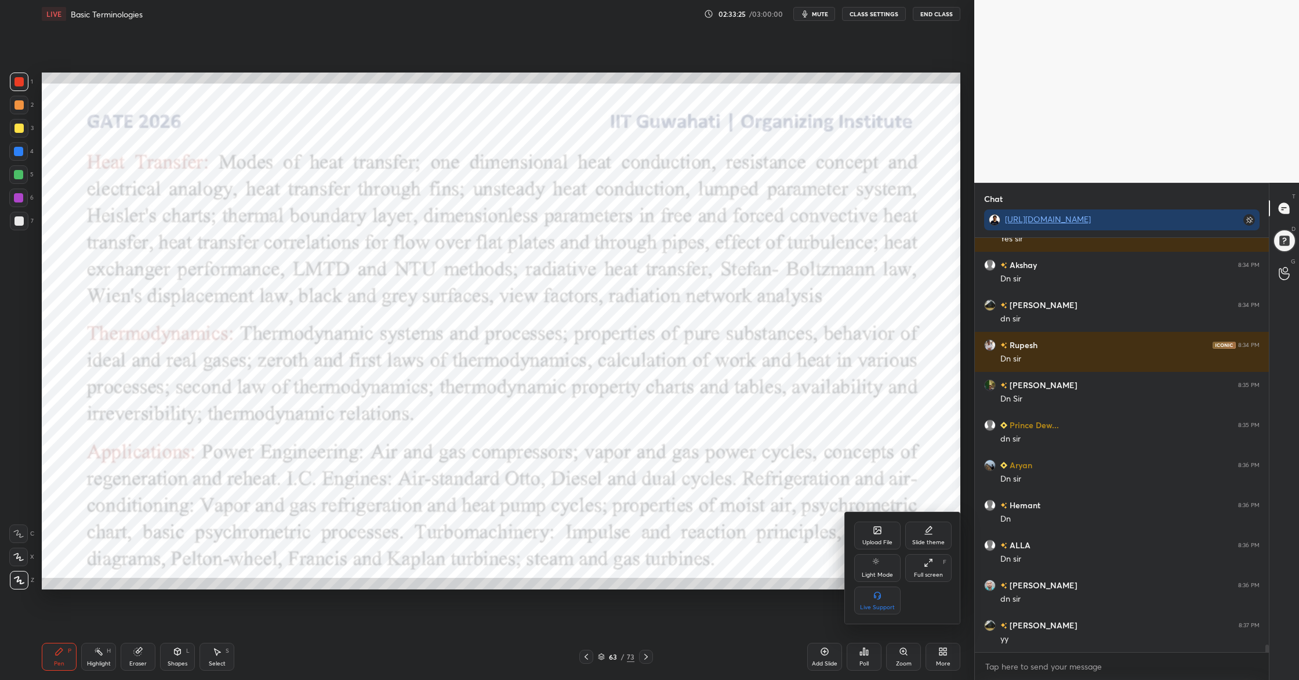
click at [878, 535] on div "Upload File" at bounding box center [878, 536] width 46 height 28
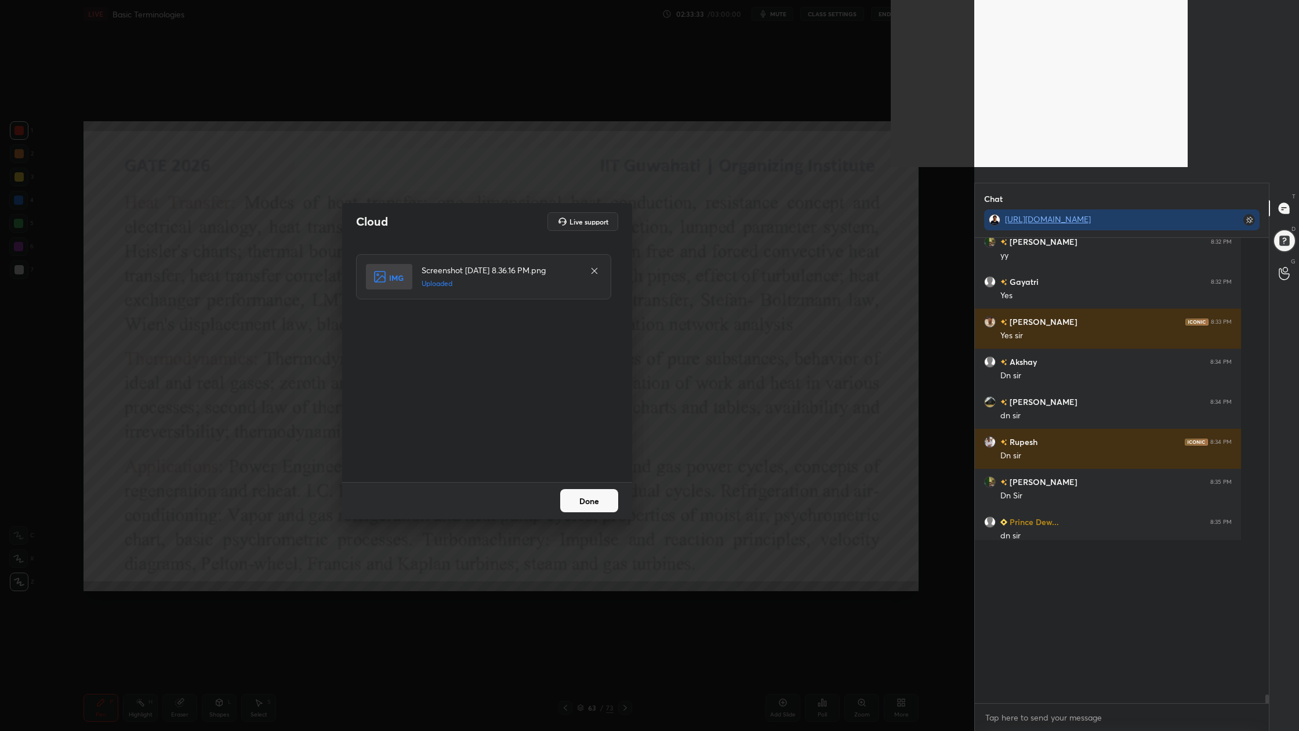
scroll to position [377, 291]
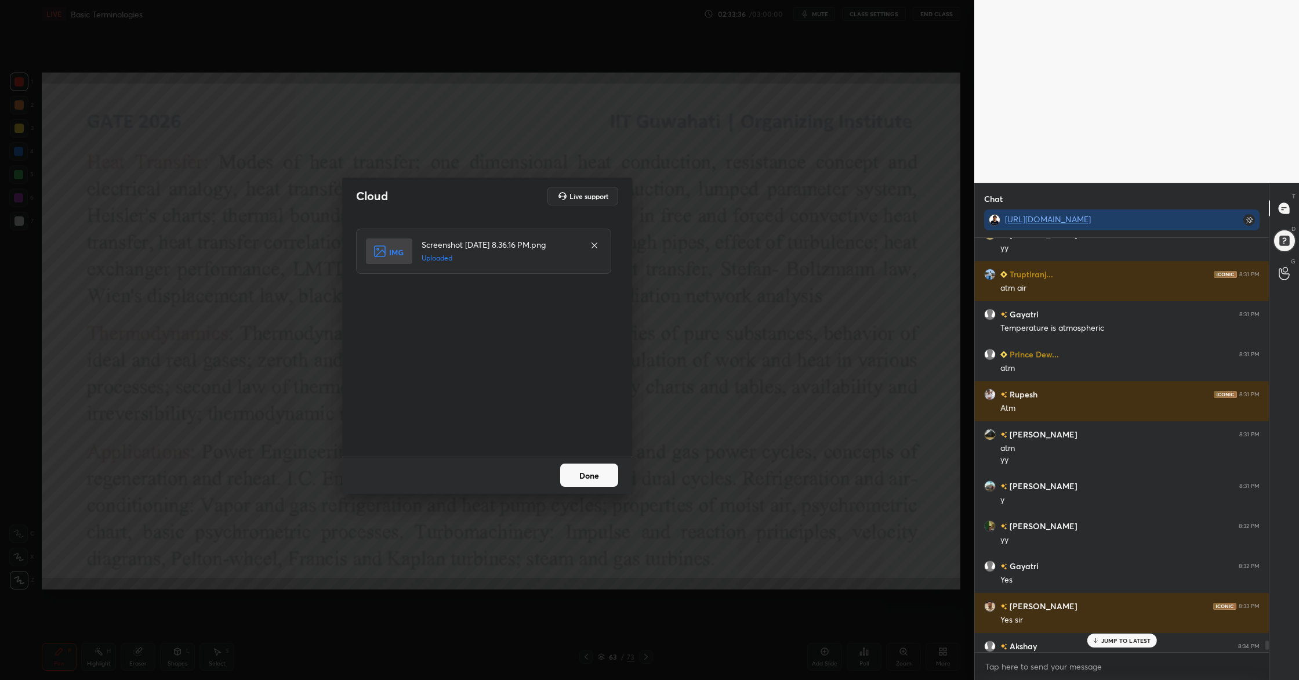
click at [613, 479] on button "Done" at bounding box center [589, 475] width 58 height 23
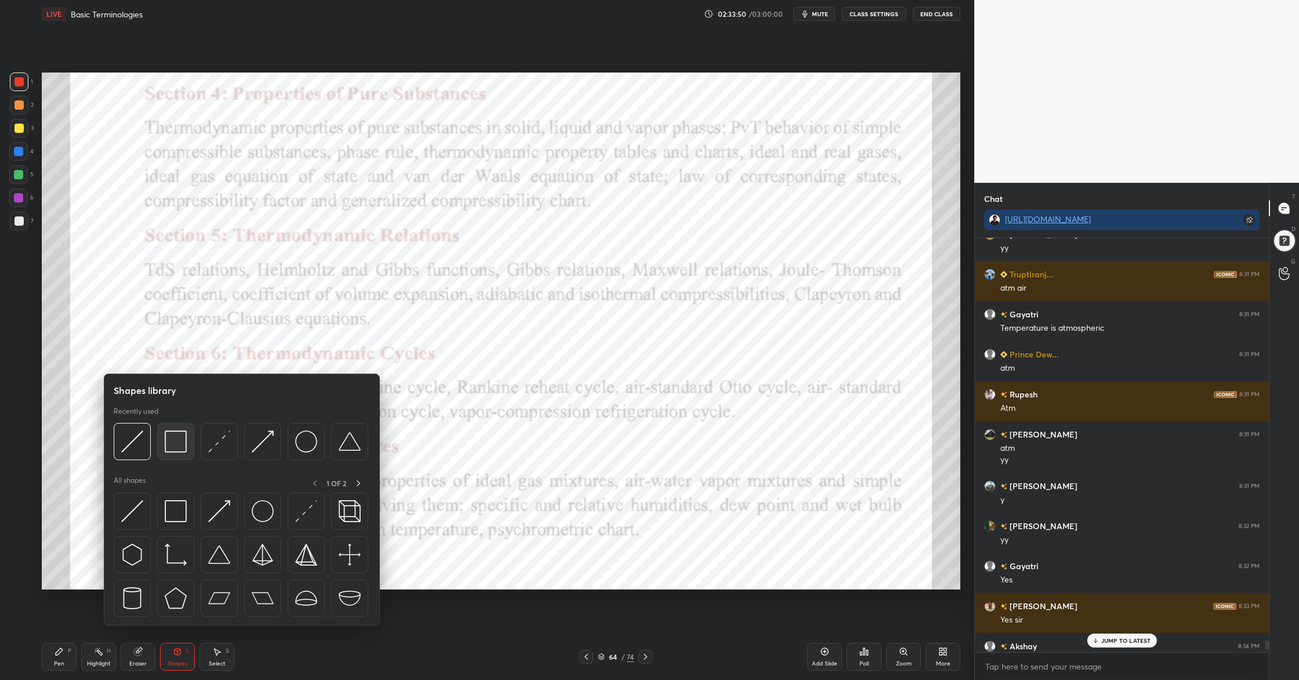
click at [172, 457] on div at bounding box center [175, 441] width 37 height 37
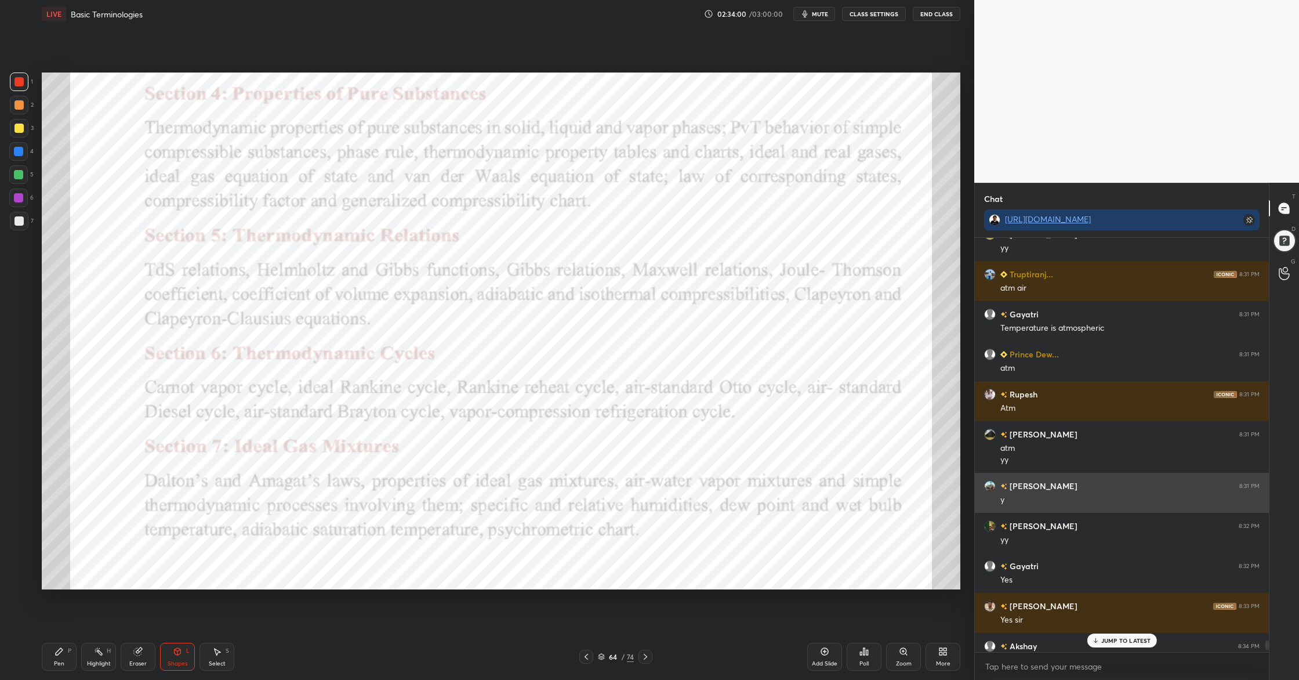
drag, startPoint x: 1123, startPoint y: 639, endPoint x: 1078, endPoint y: 476, distance: 169.0
click at [1119, 552] on div "Gayatri 8:20 PM Closed Lav 8:20 PM closed Gayatri 8:20 PM Open [PERSON_NAME]...…" at bounding box center [1122, 445] width 294 height 414
click at [1127, 552] on p "JUMP TO LATEST" at bounding box center [1127, 640] width 50 height 7
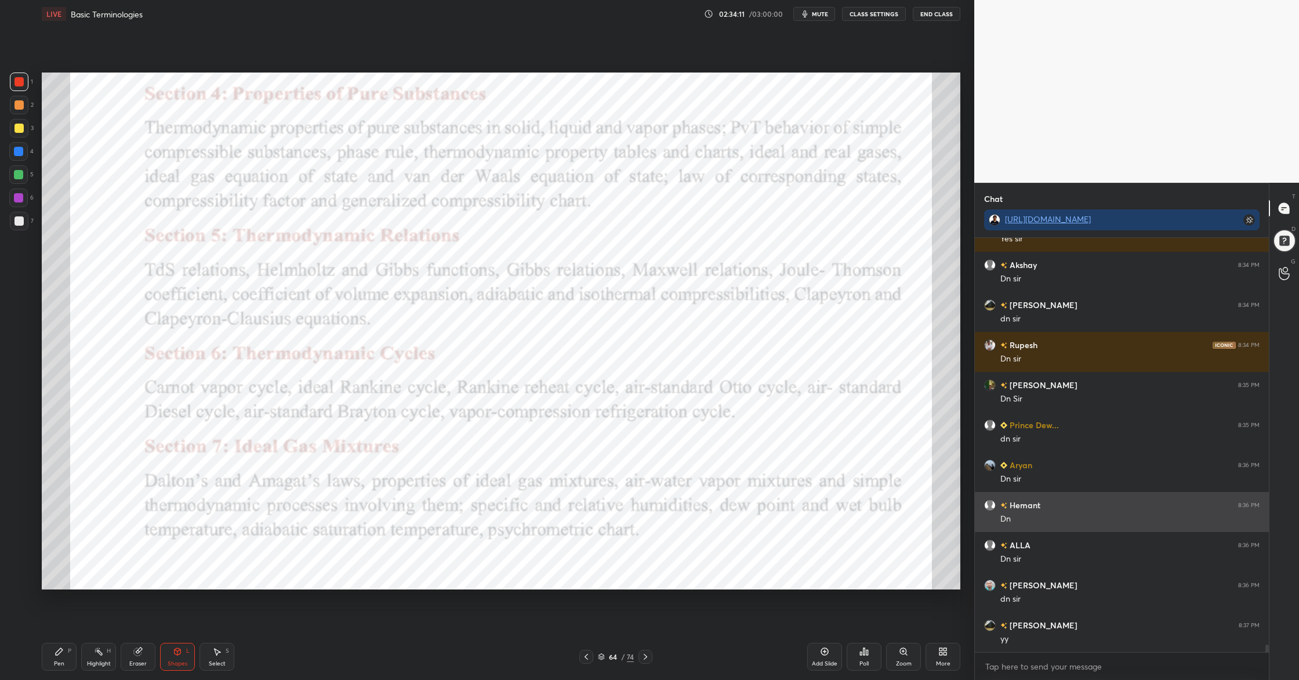
scroll to position [22436, 0]
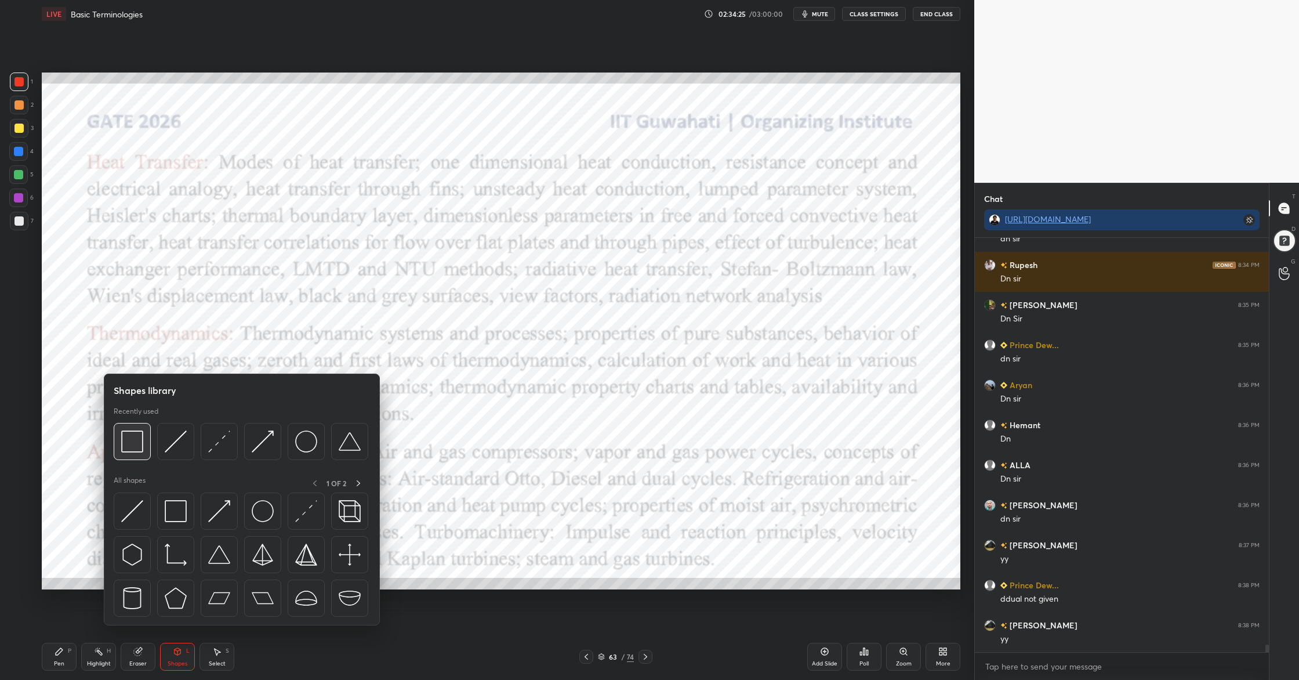
click at [131, 457] on div at bounding box center [132, 441] width 37 height 37
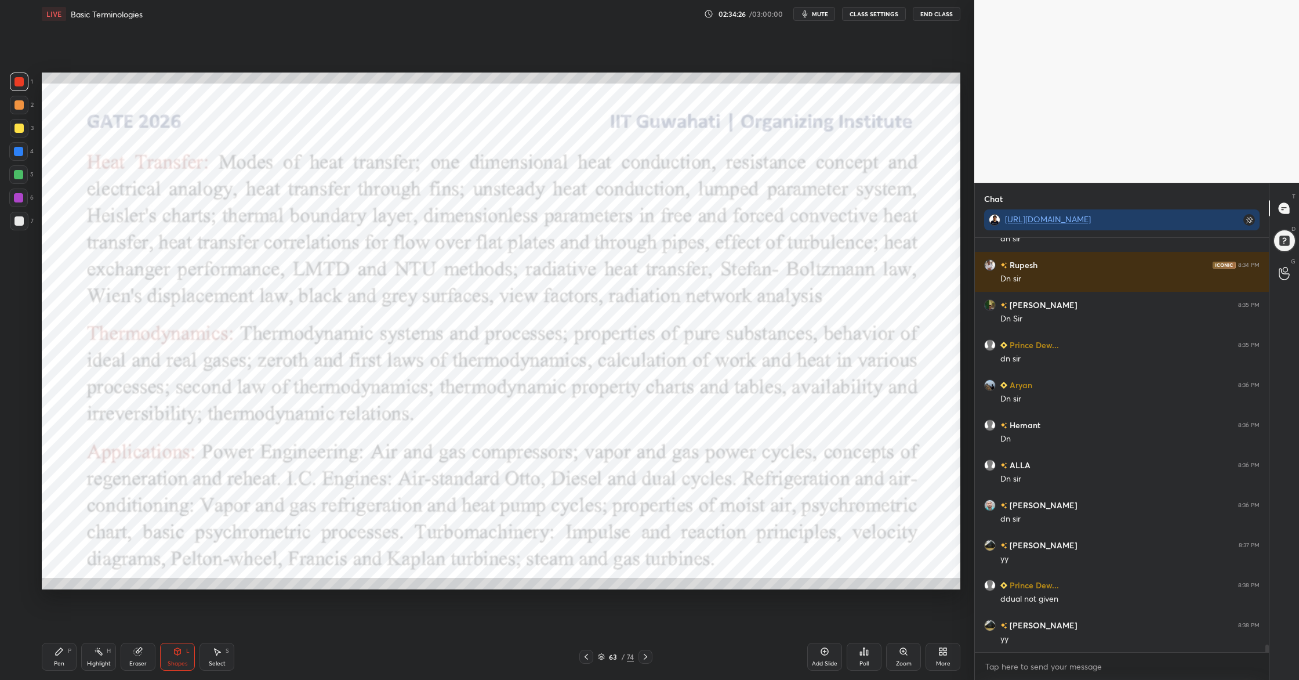
drag, startPoint x: 21, startPoint y: 86, endPoint x: 41, endPoint y: 88, distance: 19.9
click at [21, 88] on div at bounding box center [19, 82] width 19 height 19
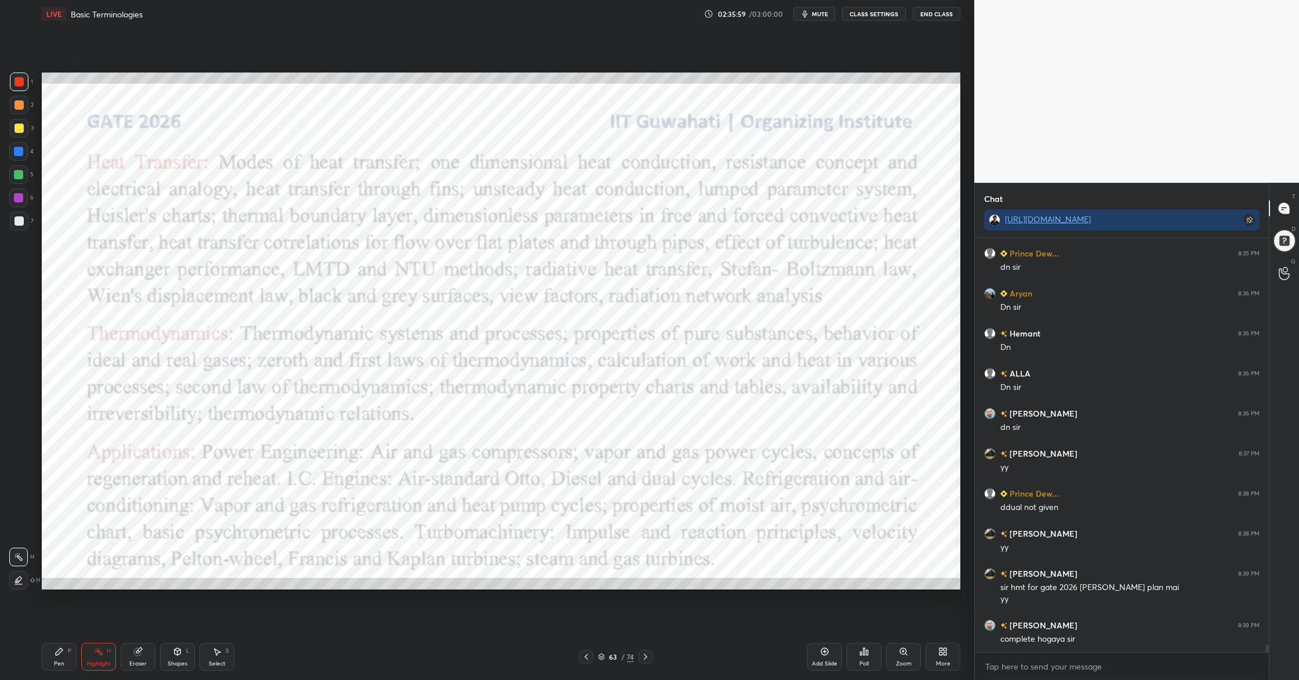
scroll to position [22608, 0]
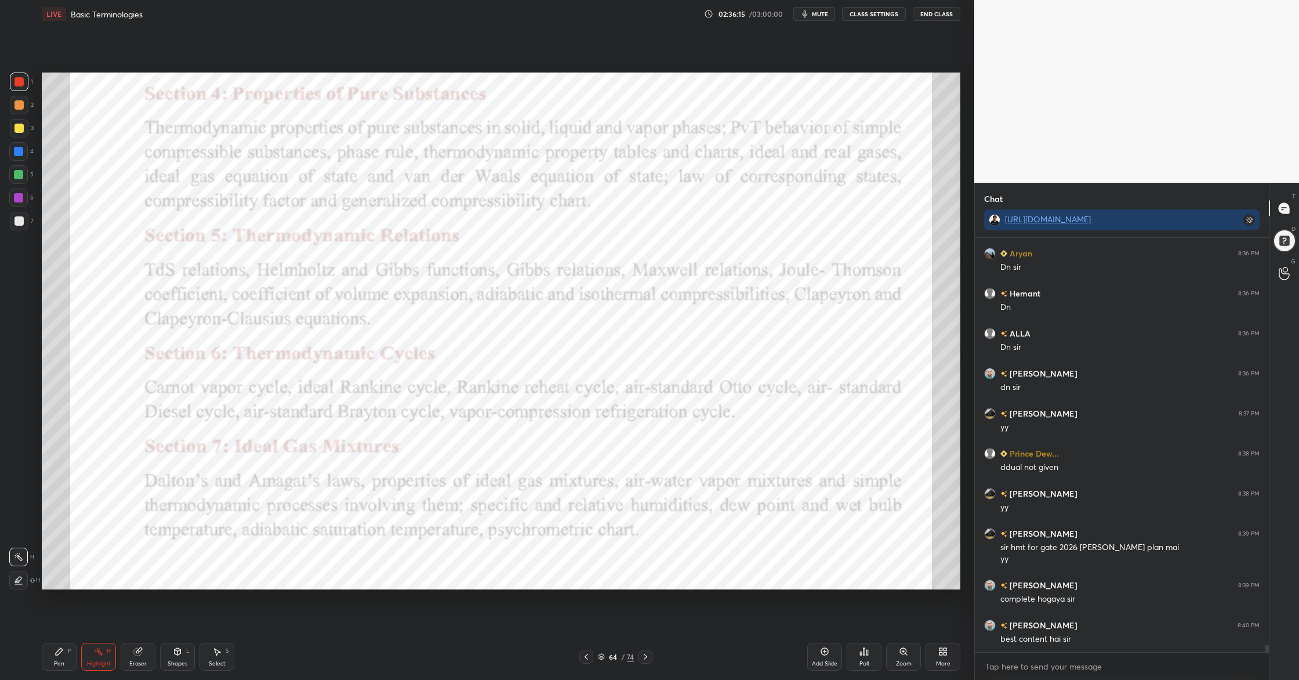
drag, startPoint x: 603, startPoint y: 657, endPoint x: 599, endPoint y: 651, distance: 7.6
click at [602, 552] on icon at bounding box center [601, 656] width 7 height 7
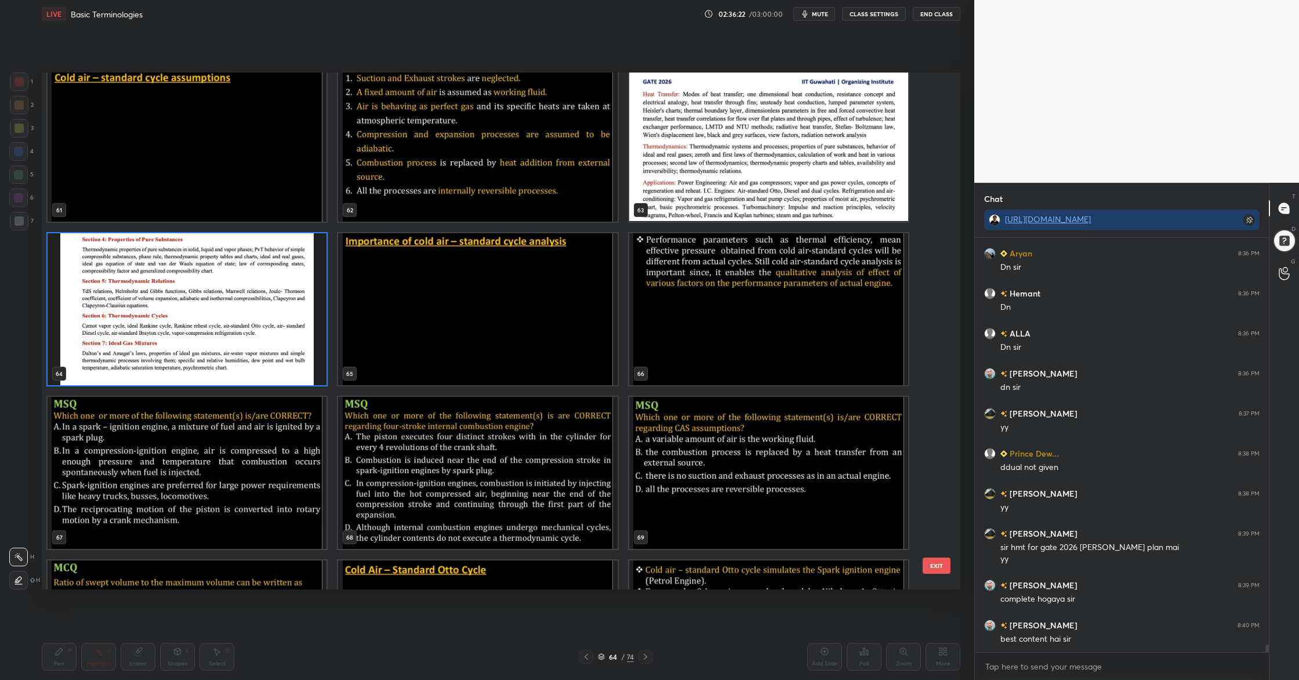
scroll to position [3235, 0]
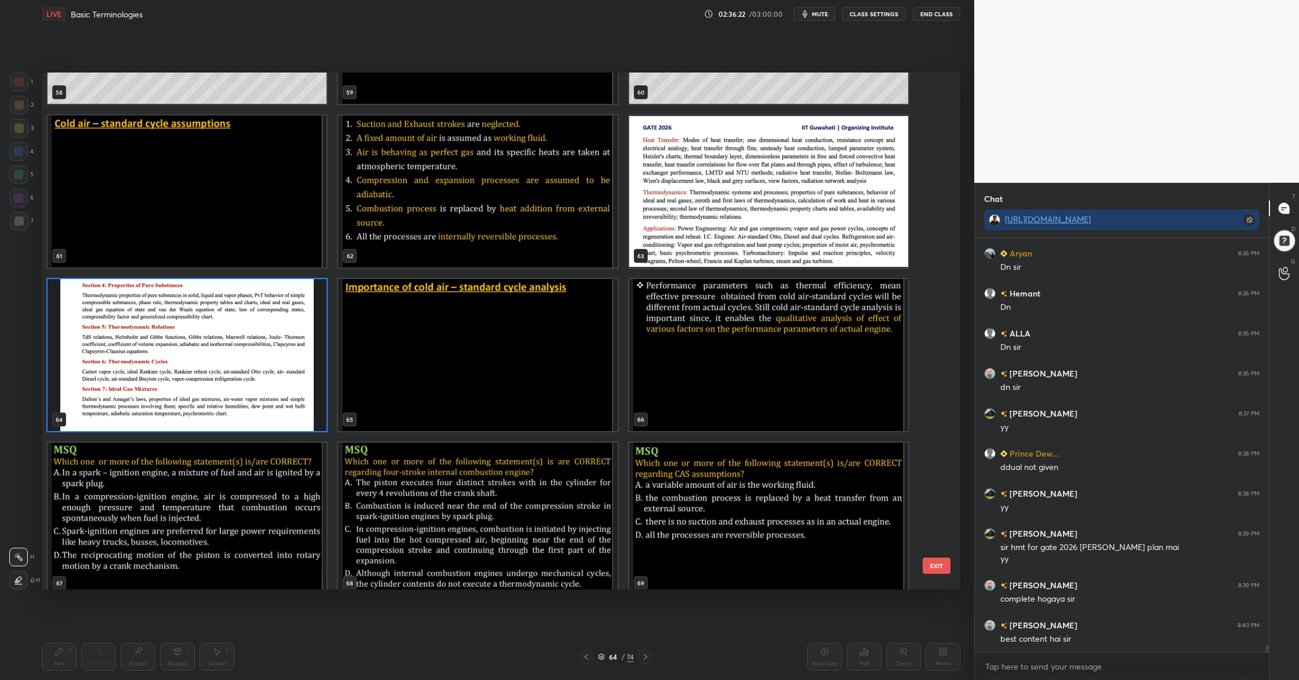
click at [542, 385] on img "grid" at bounding box center [477, 355] width 279 height 152
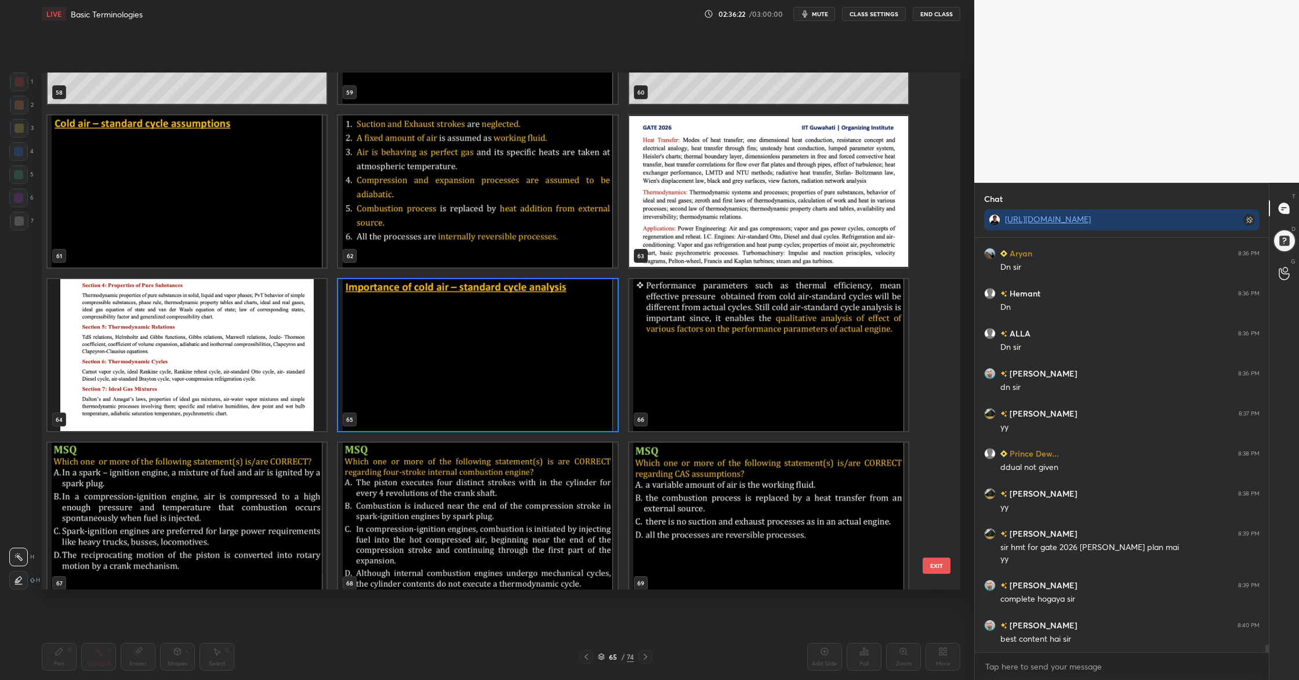
click at [542, 385] on img "grid" at bounding box center [477, 355] width 279 height 152
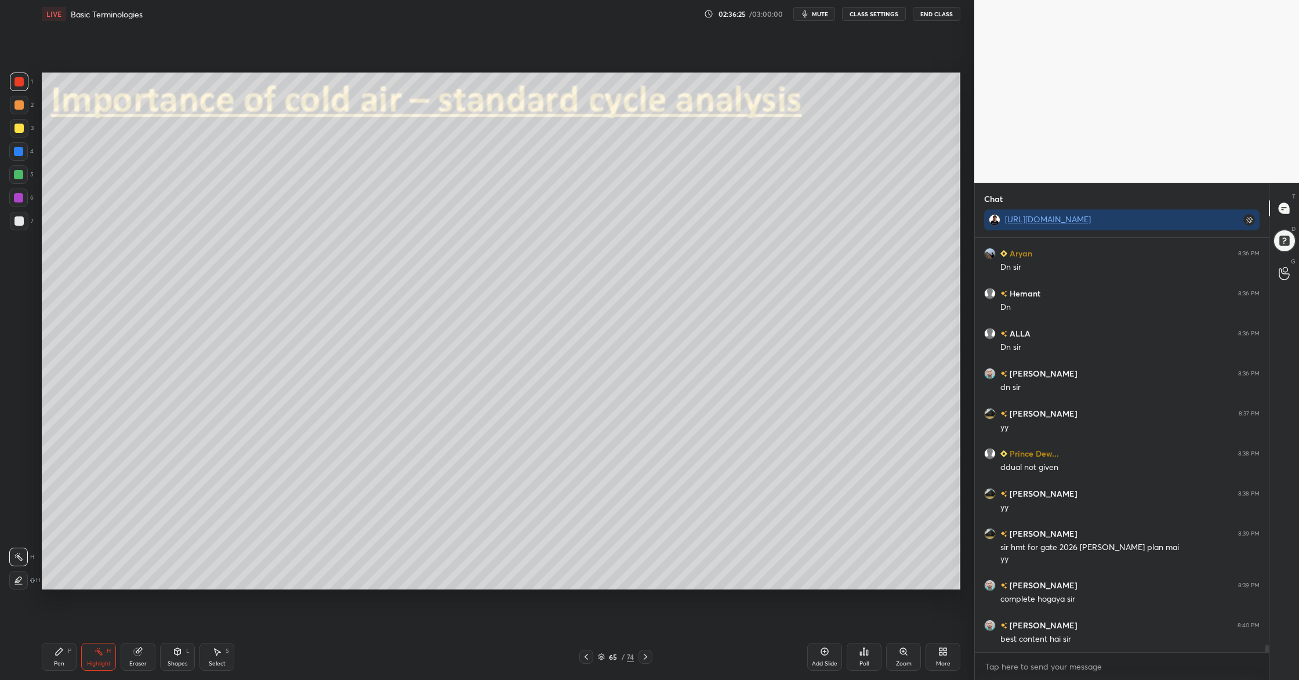
scroll to position [22648, 0]
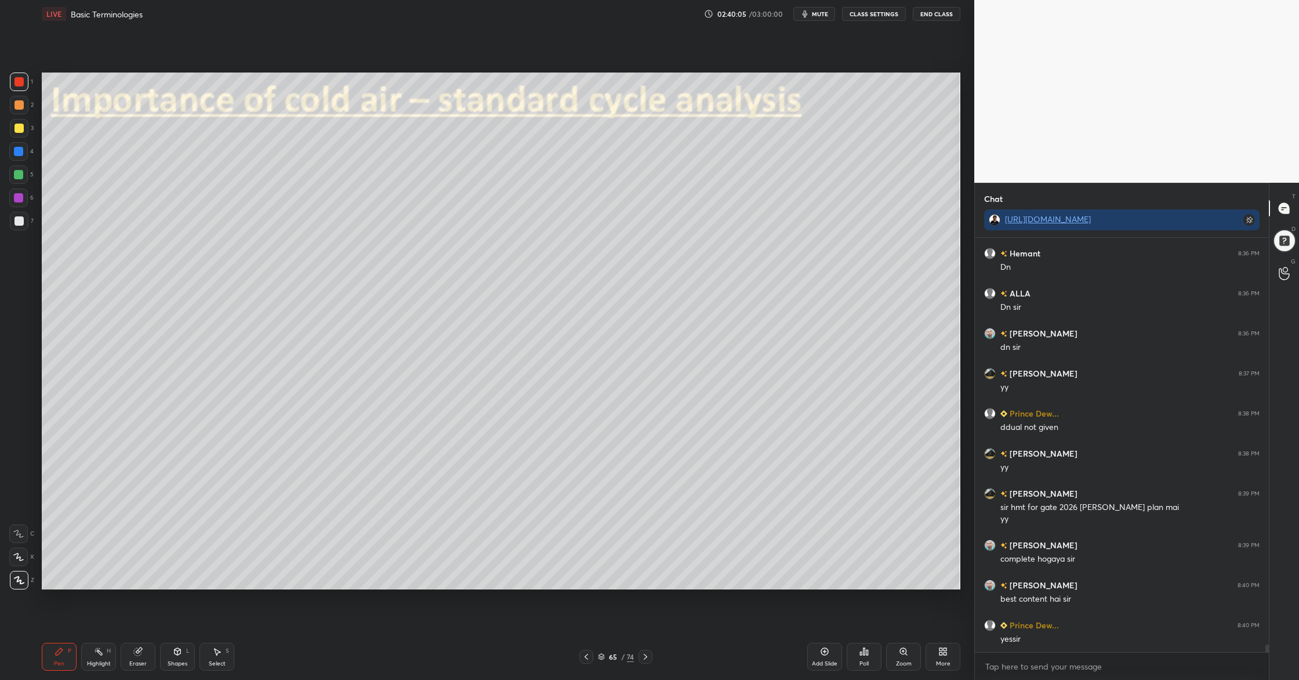
click at [20, 107] on div at bounding box center [19, 104] width 9 height 9
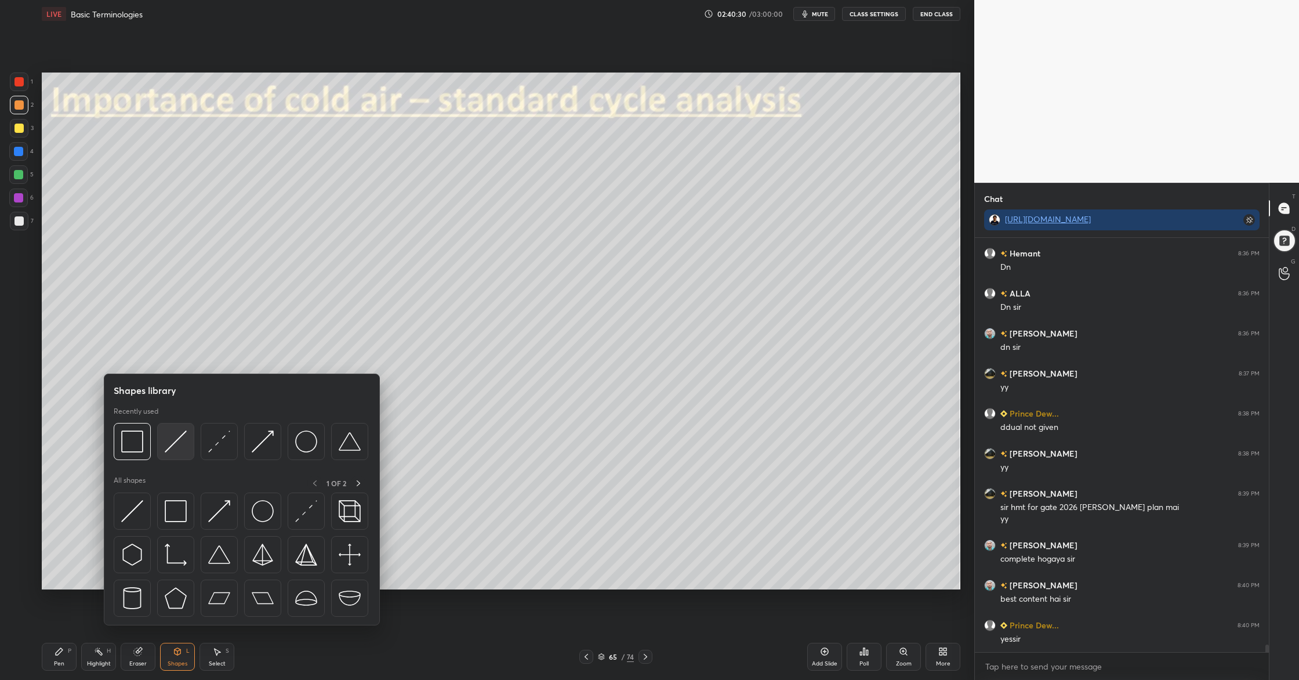
click at [179, 450] on img at bounding box center [176, 441] width 22 height 22
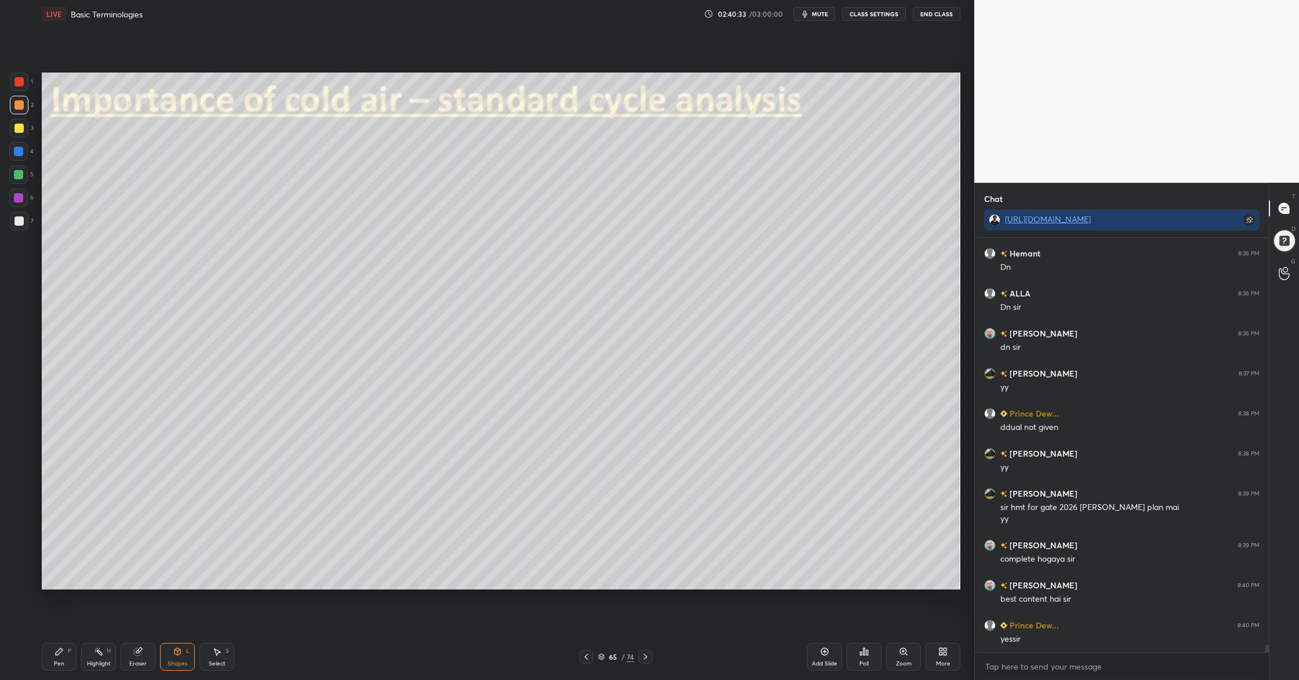
drag, startPoint x: 18, startPoint y: 218, endPoint x: 23, endPoint y: 223, distance: 7.4
click at [18, 219] on div at bounding box center [19, 220] width 9 height 9
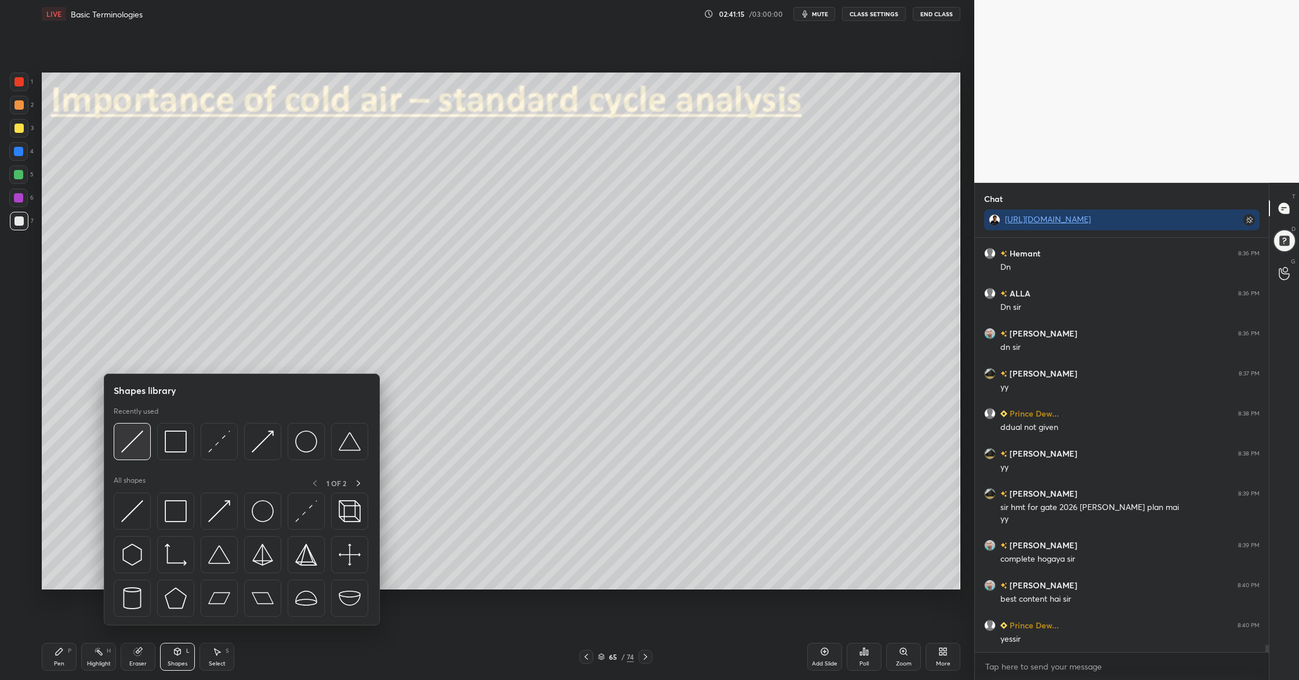
click at [141, 454] on div at bounding box center [132, 441] width 37 height 37
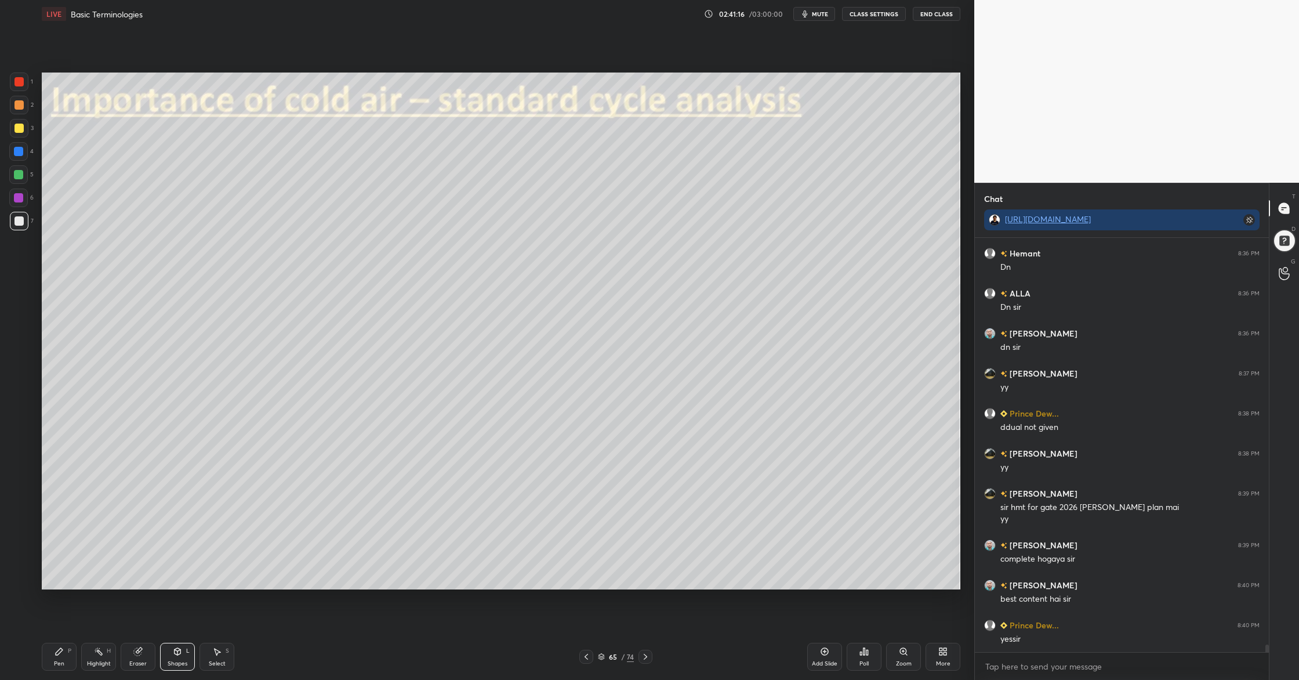
click at [20, 173] on div at bounding box center [18, 174] width 9 height 9
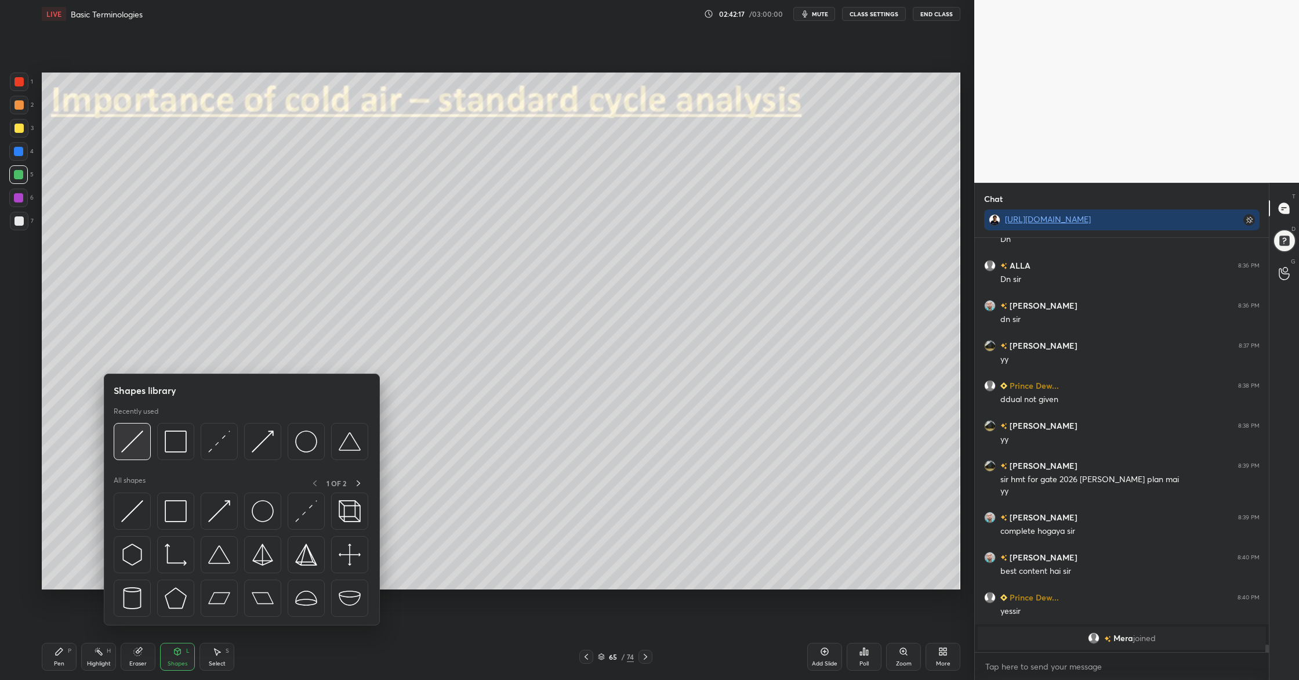
click at [143, 458] on div at bounding box center [132, 441] width 37 height 37
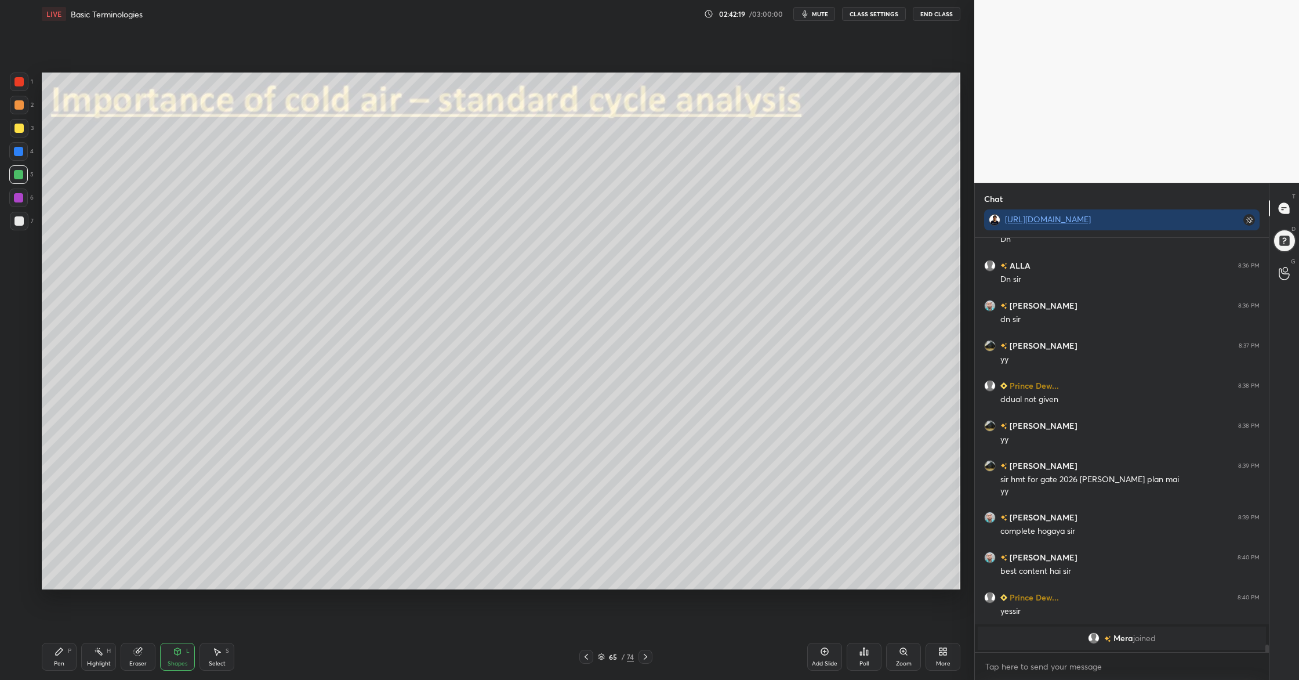
drag, startPoint x: 12, startPoint y: 200, endPoint x: 39, endPoint y: 204, distance: 27.7
click at [12, 200] on div at bounding box center [18, 198] width 19 height 19
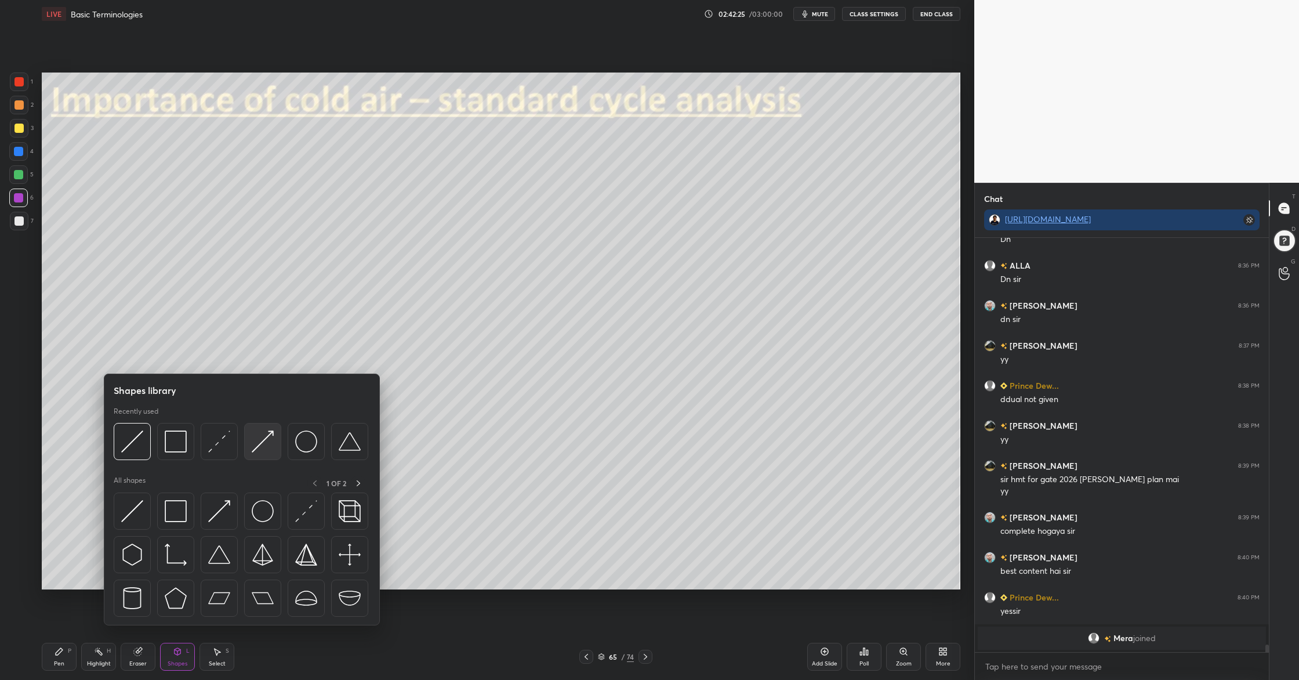
click at [265, 458] on div at bounding box center [262, 441] width 37 height 37
click at [265, 455] on div at bounding box center [262, 441] width 37 height 37
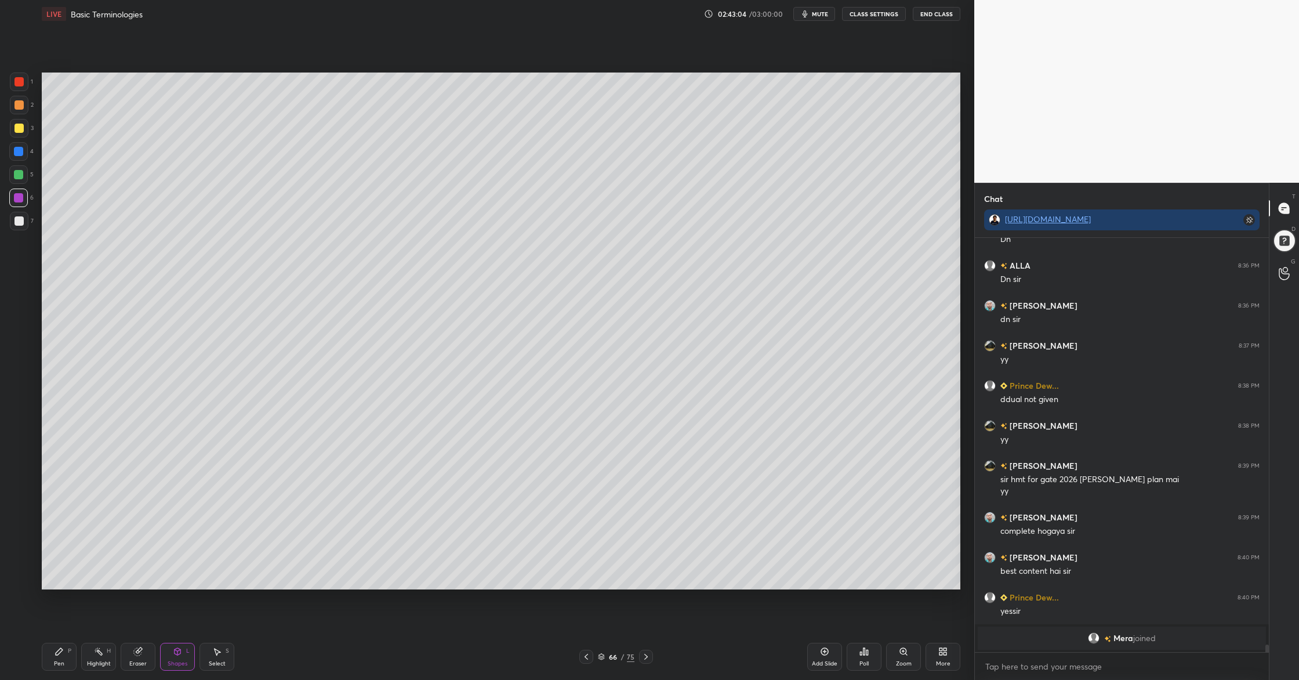
click at [15, 103] on div at bounding box center [19, 104] width 9 height 9
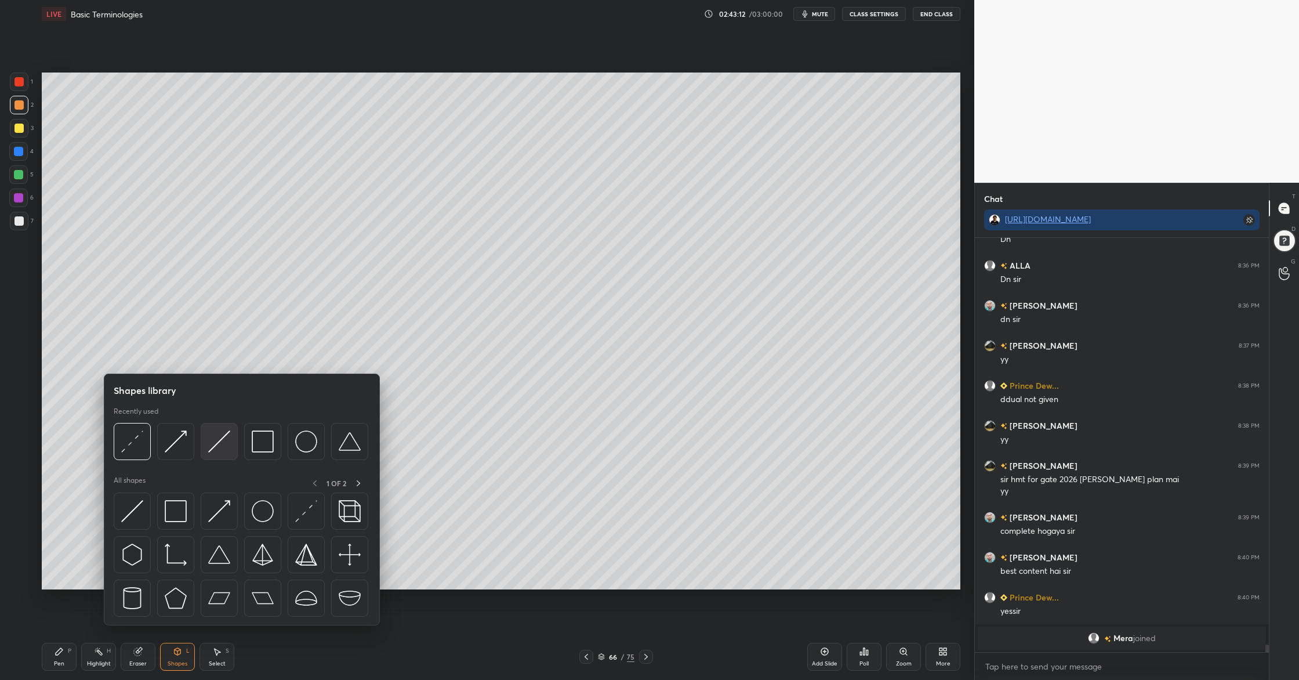
click at [233, 448] on div at bounding box center [219, 441] width 37 height 37
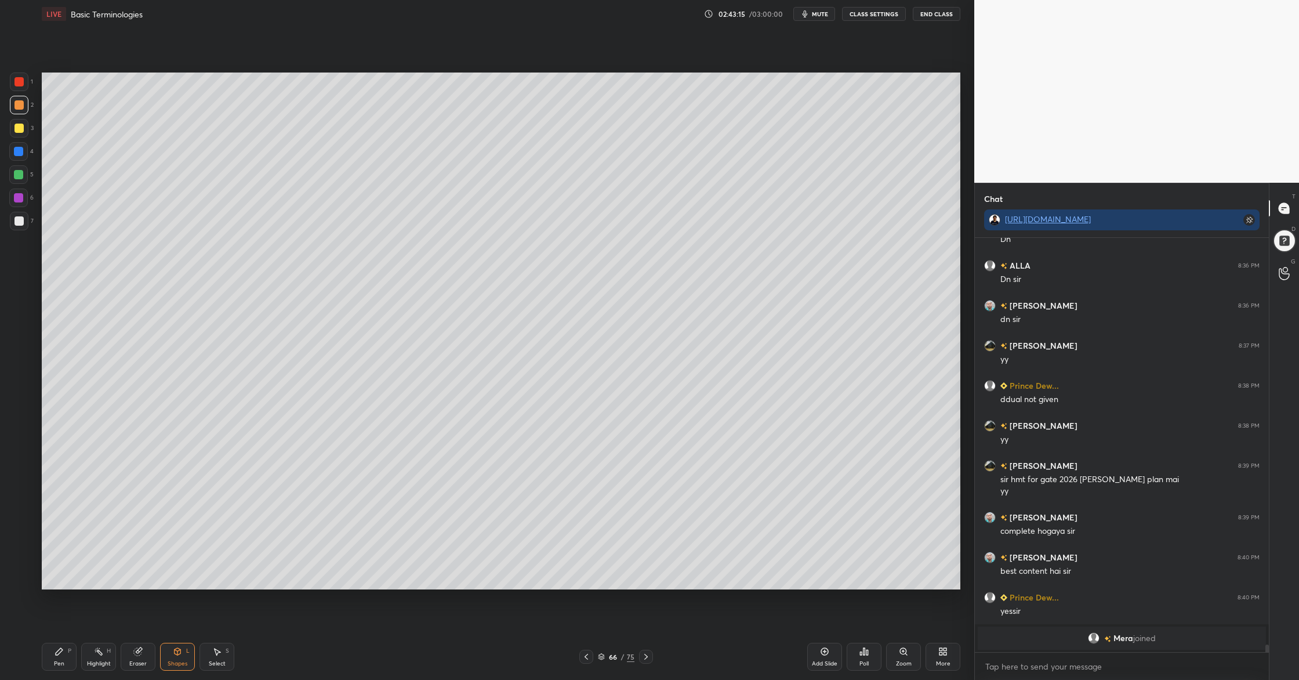
click at [19, 233] on div "7" at bounding box center [22, 223] width 24 height 23
drag, startPoint x: 21, startPoint y: 130, endPoint x: 25, endPoint y: 163, distance: 33.3
click at [22, 134] on div at bounding box center [19, 128] width 19 height 19
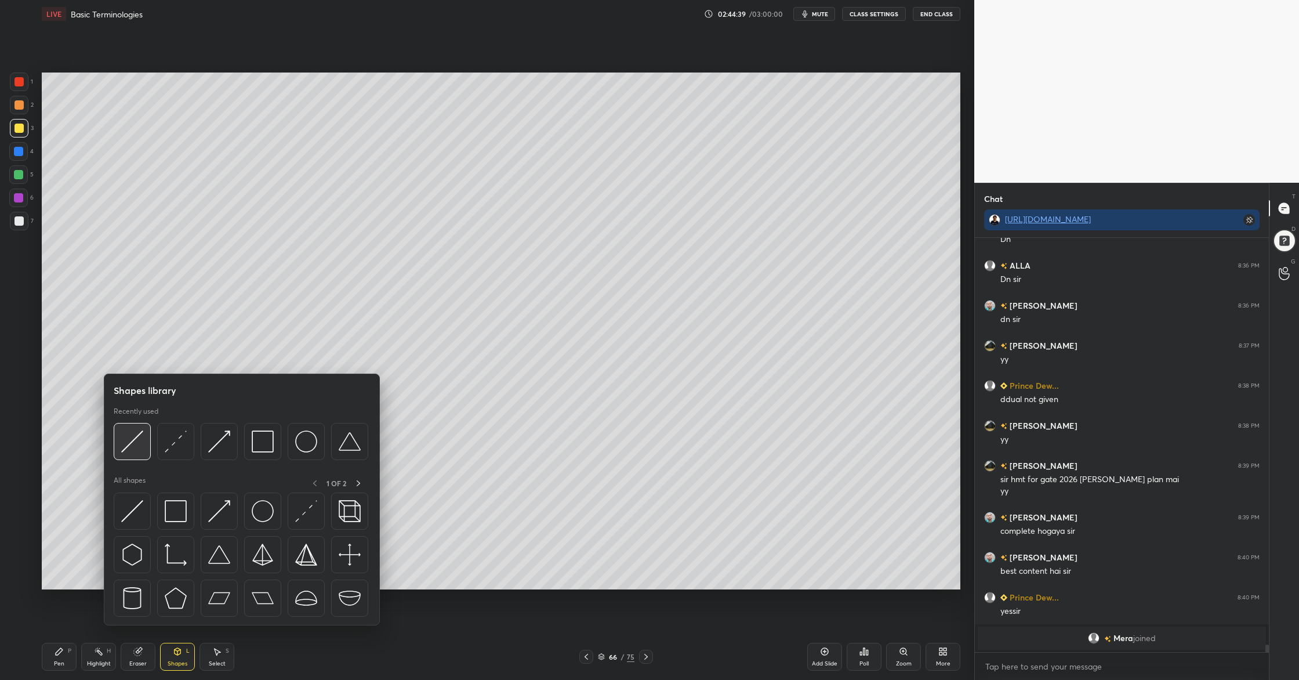
click at [133, 453] on div at bounding box center [132, 441] width 37 height 37
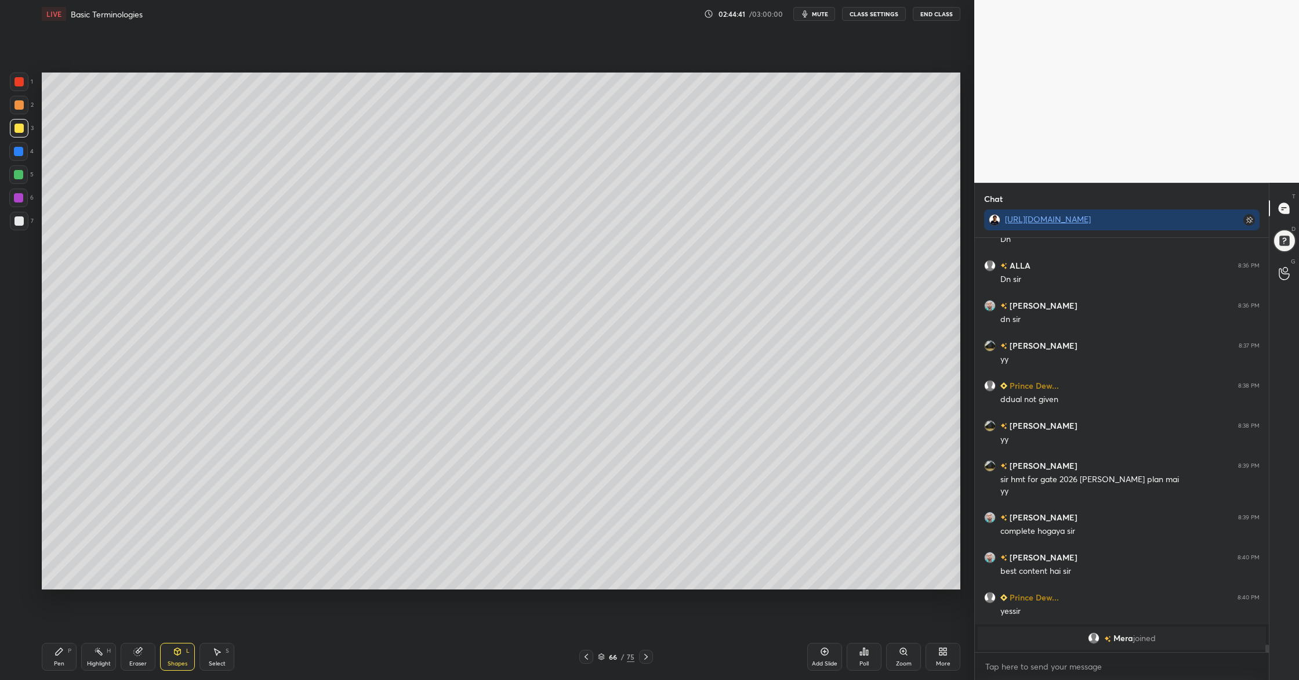
click at [13, 102] on div at bounding box center [19, 105] width 19 height 19
drag, startPoint x: 12, startPoint y: 173, endPoint x: 17, endPoint y: 171, distance: 6.2
click at [13, 172] on div at bounding box center [18, 174] width 19 height 19
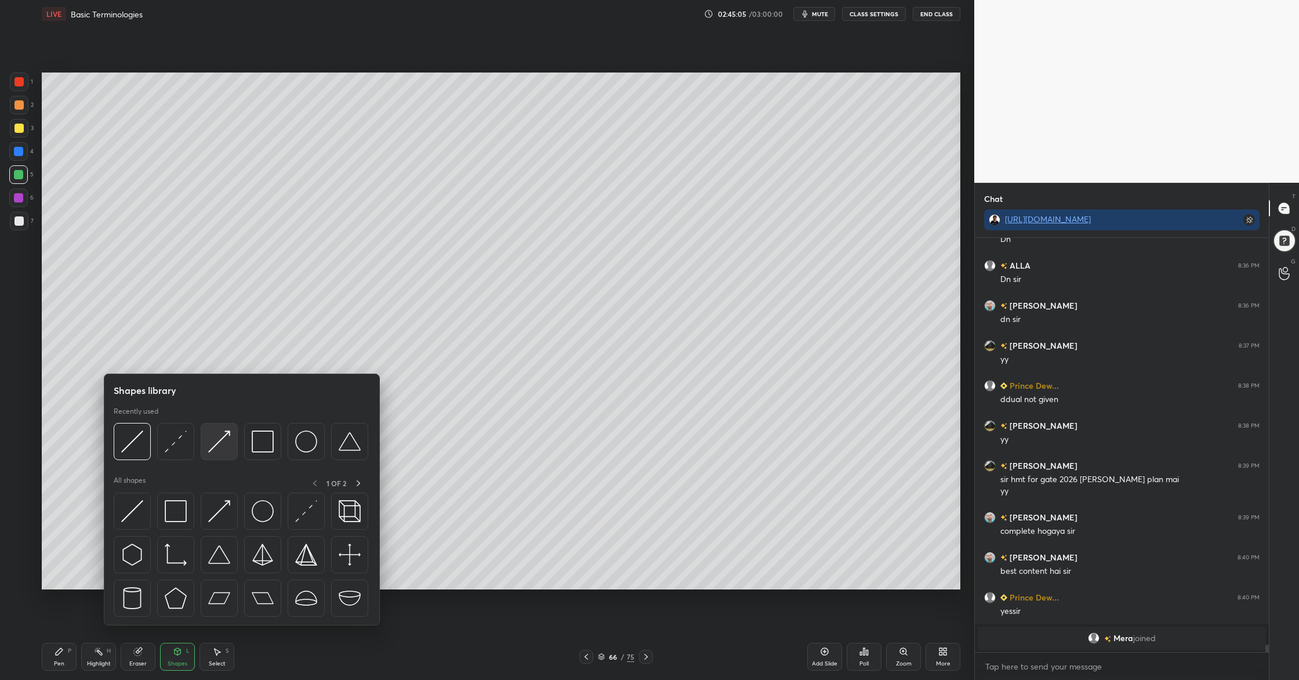
click at [225, 450] on img at bounding box center [219, 441] width 22 height 22
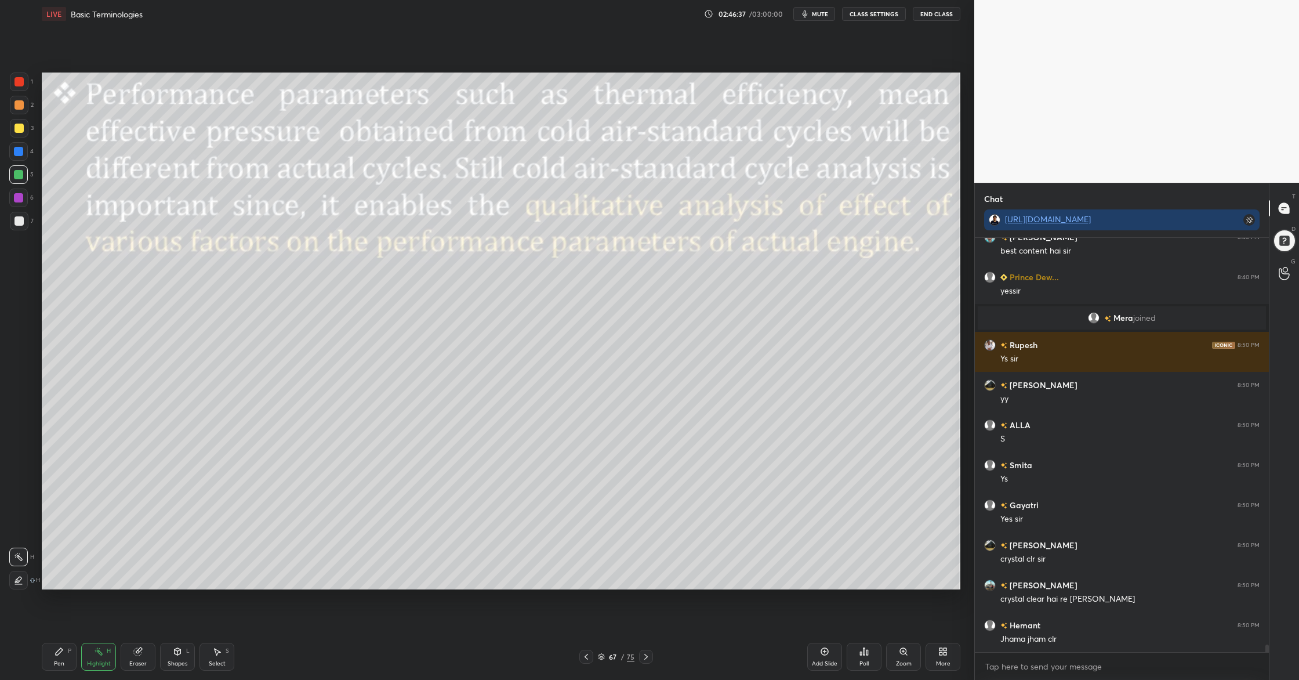
scroll to position [22894, 0]
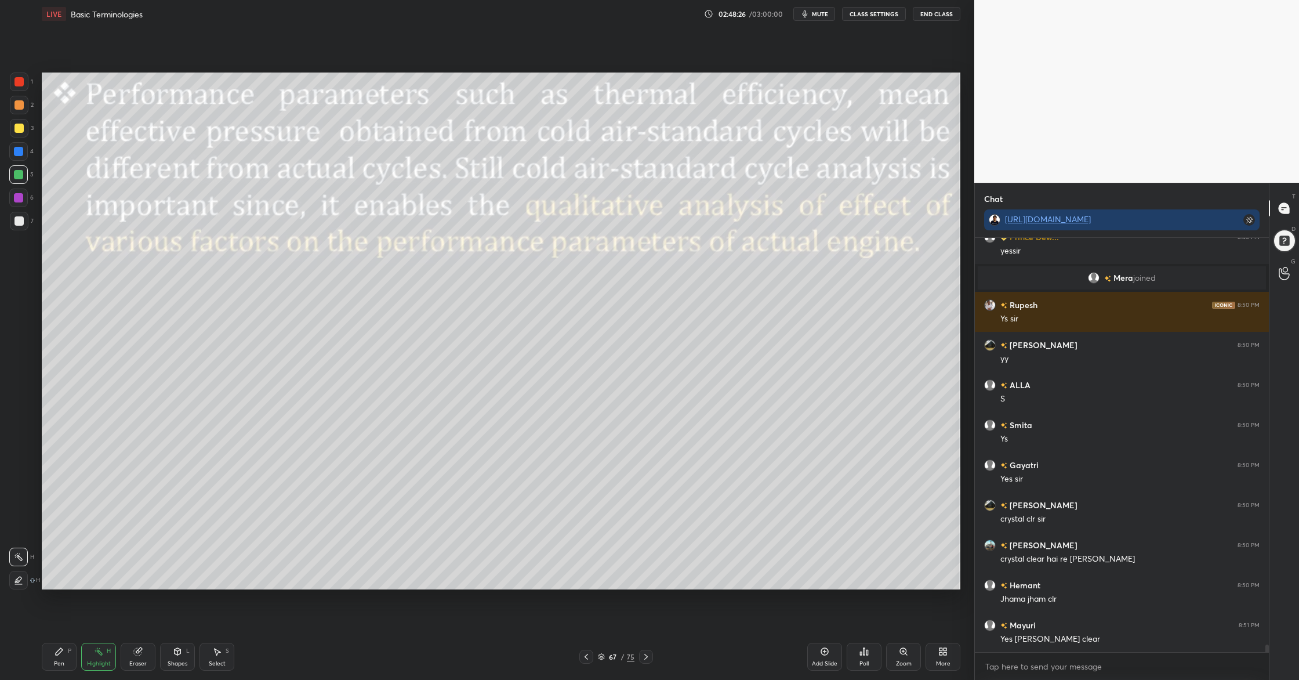
drag, startPoint x: 605, startPoint y: 656, endPoint x: 613, endPoint y: 603, distance: 52.8
click at [607, 552] on div "67 / 75" at bounding box center [616, 656] width 37 height 10
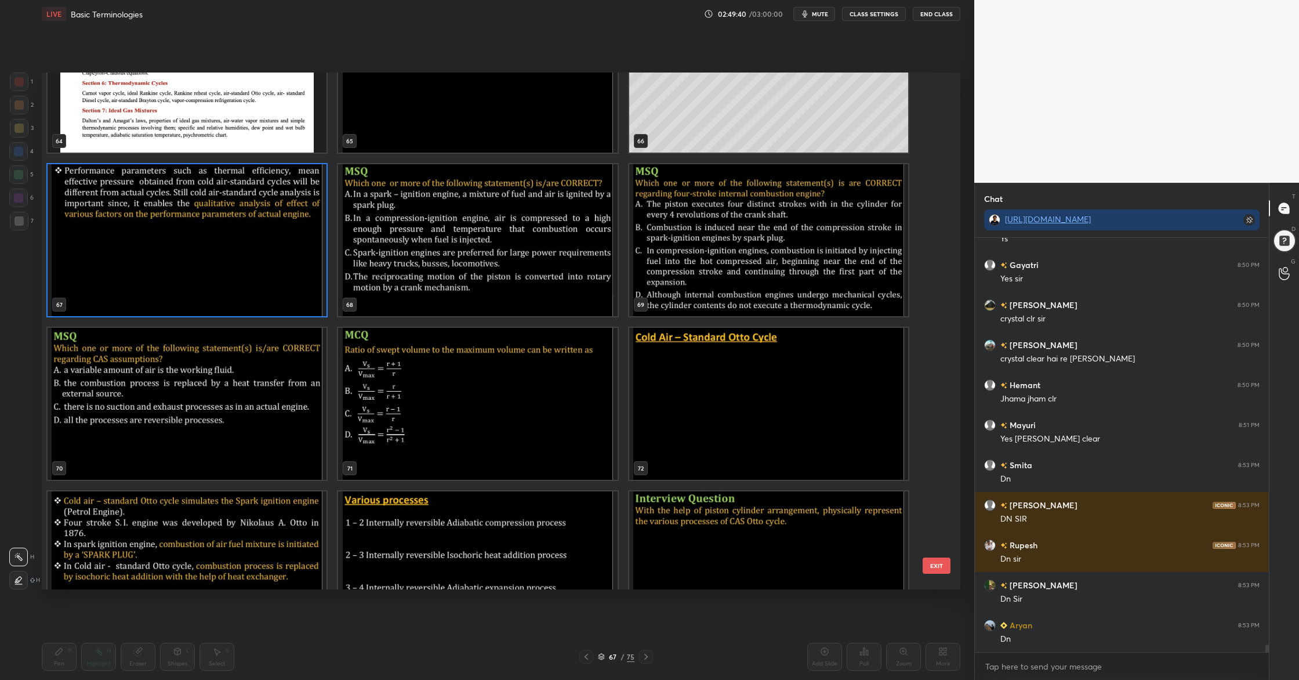
scroll to position [23210, 0]
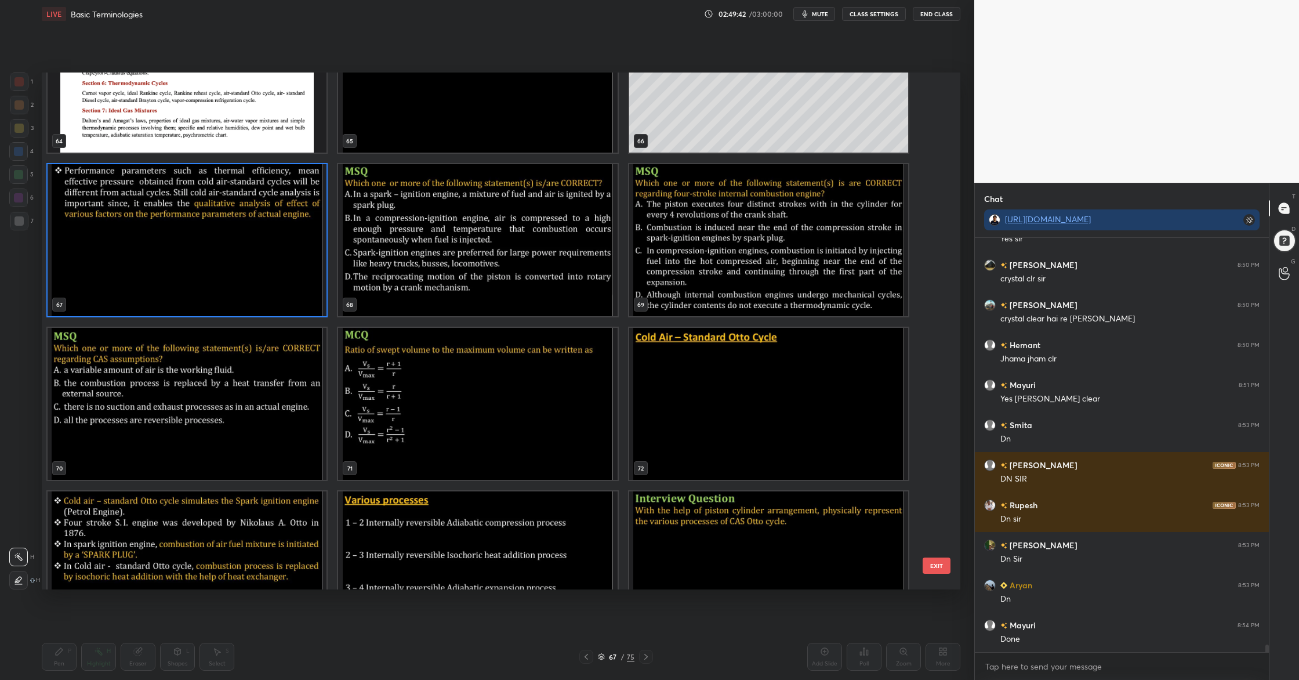
click at [441, 274] on img "grid" at bounding box center [477, 240] width 279 height 152
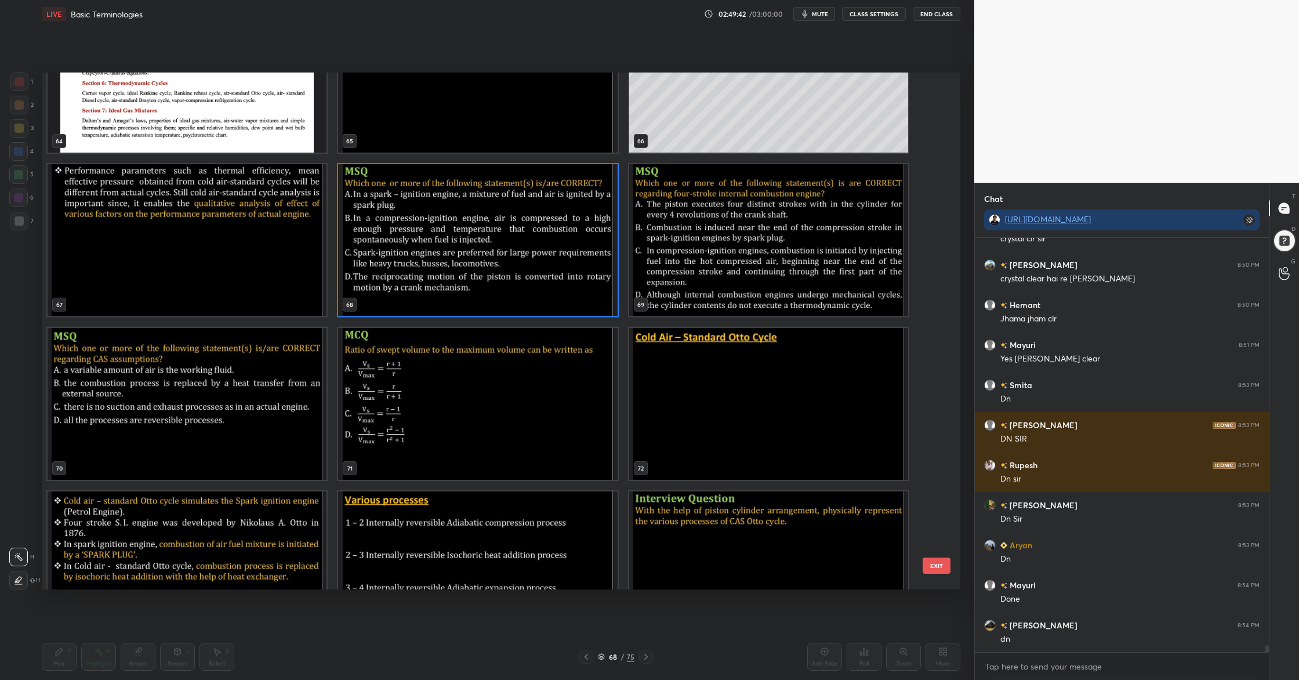
click at [441, 274] on img "grid" at bounding box center [477, 240] width 279 height 152
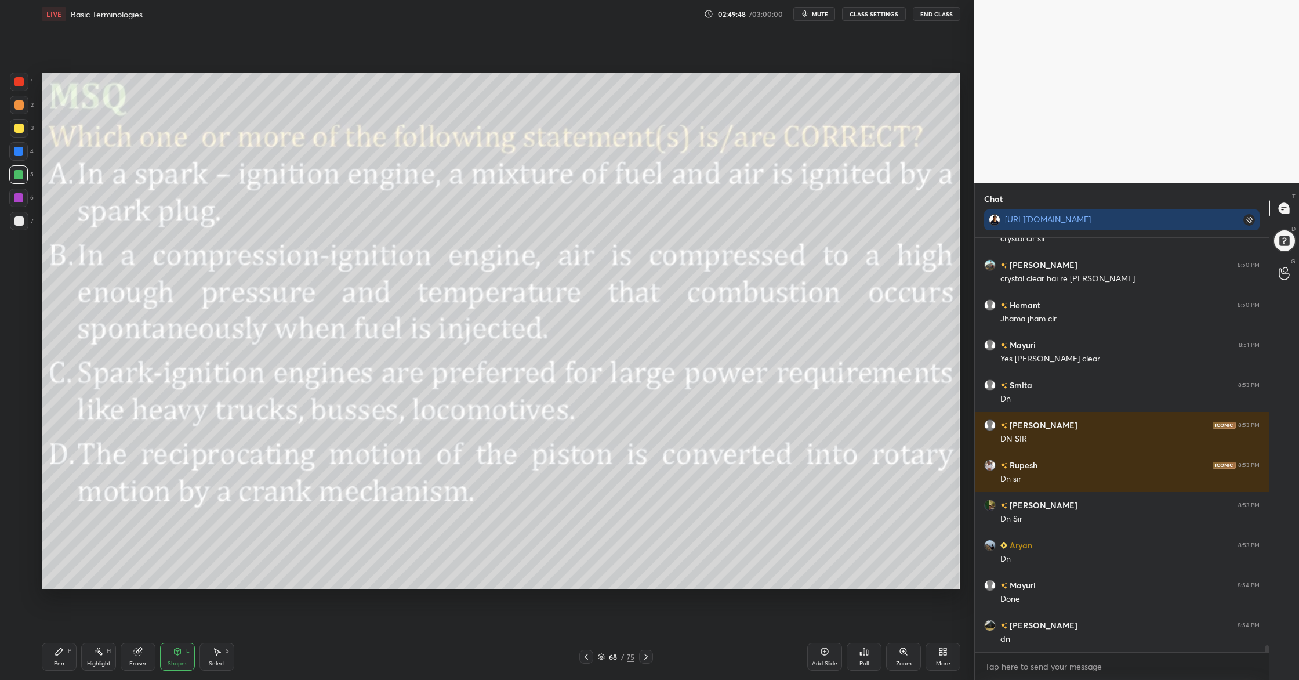
click at [8, 67] on div "1 2 3 4 5 6 7 C X Z C X Z E E Erase all H H LIVE Basic Terminologies 02:49:48 /…" at bounding box center [482, 340] width 965 height 680
click at [12, 78] on div at bounding box center [19, 82] width 19 height 19
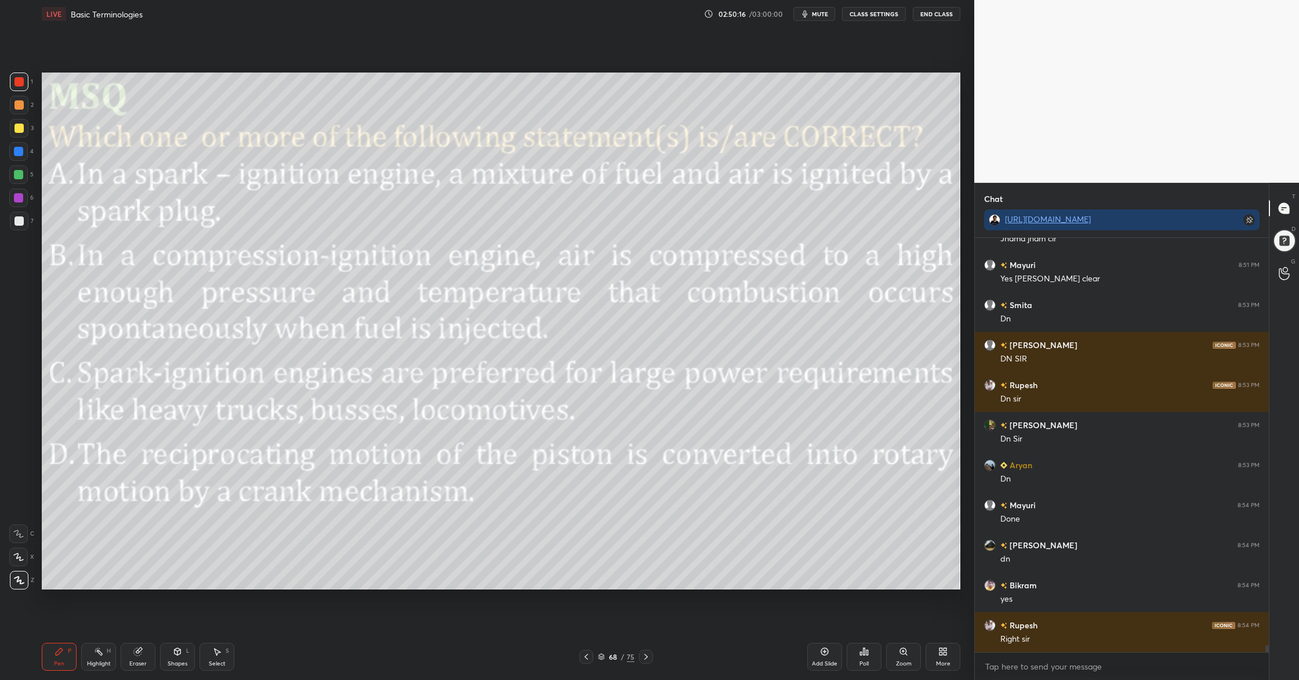
scroll to position [23370, 0]
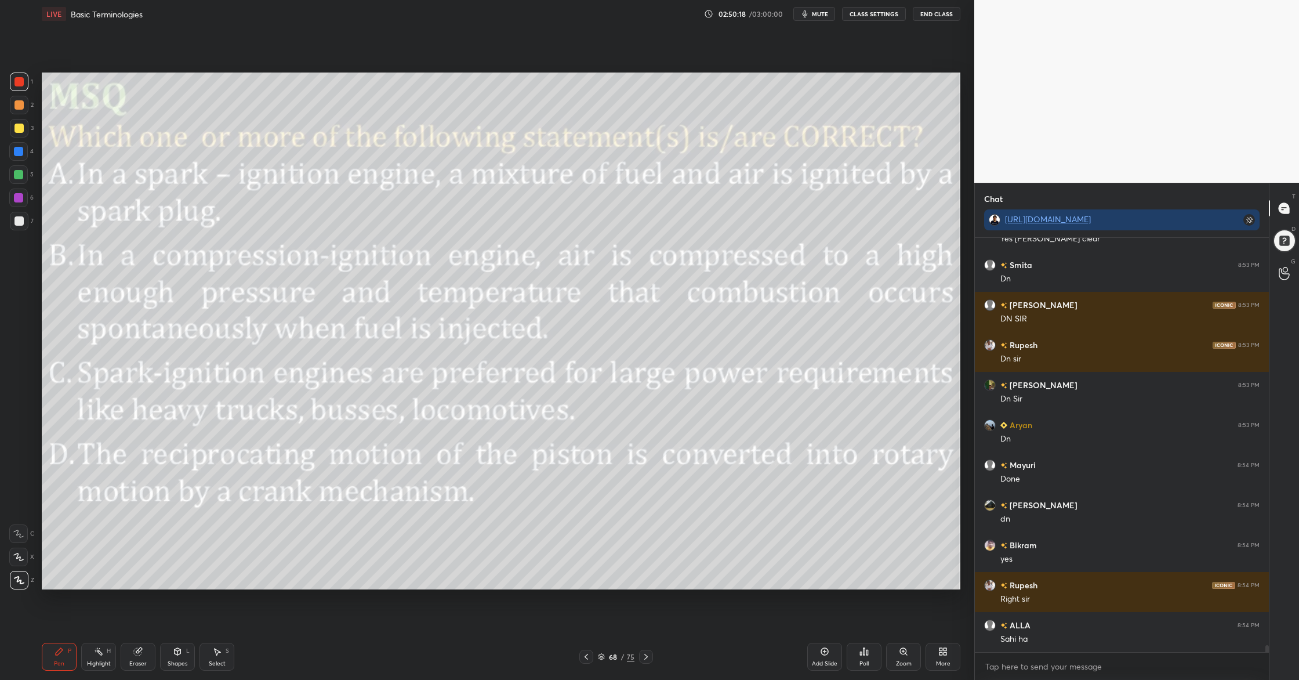
click at [18, 176] on div at bounding box center [18, 174] width 9 height 9
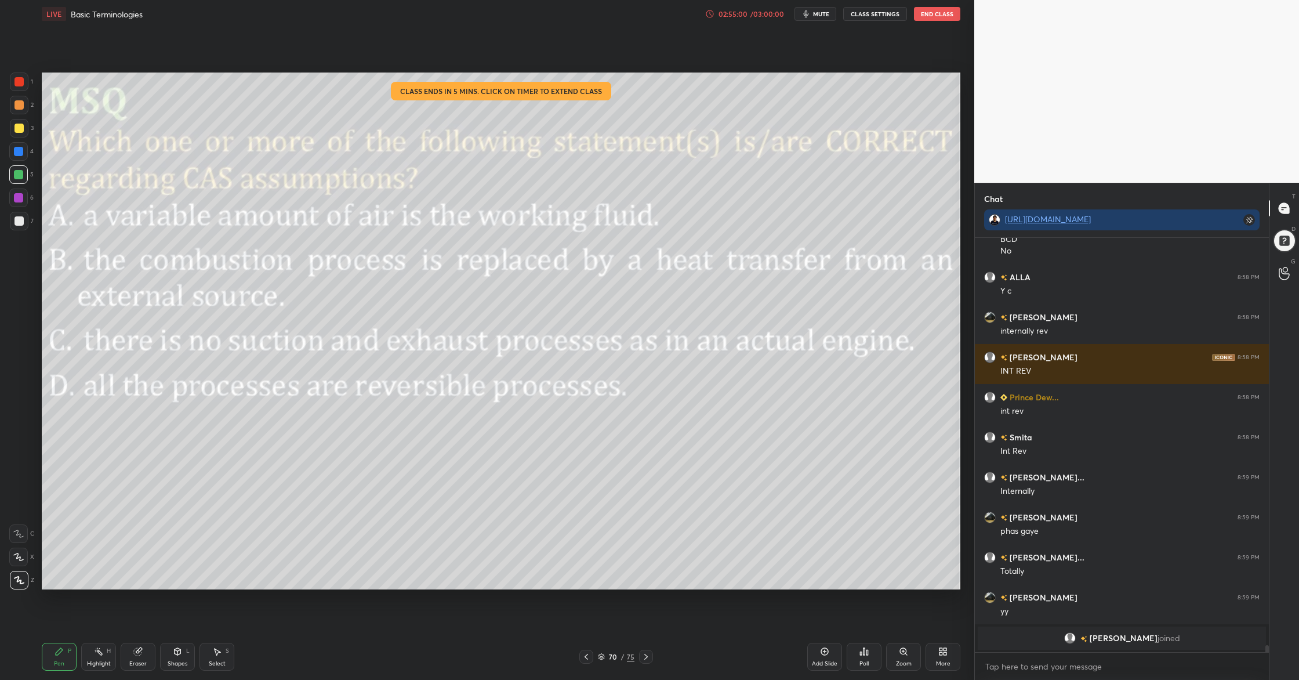
scroll to position [24262, 0]
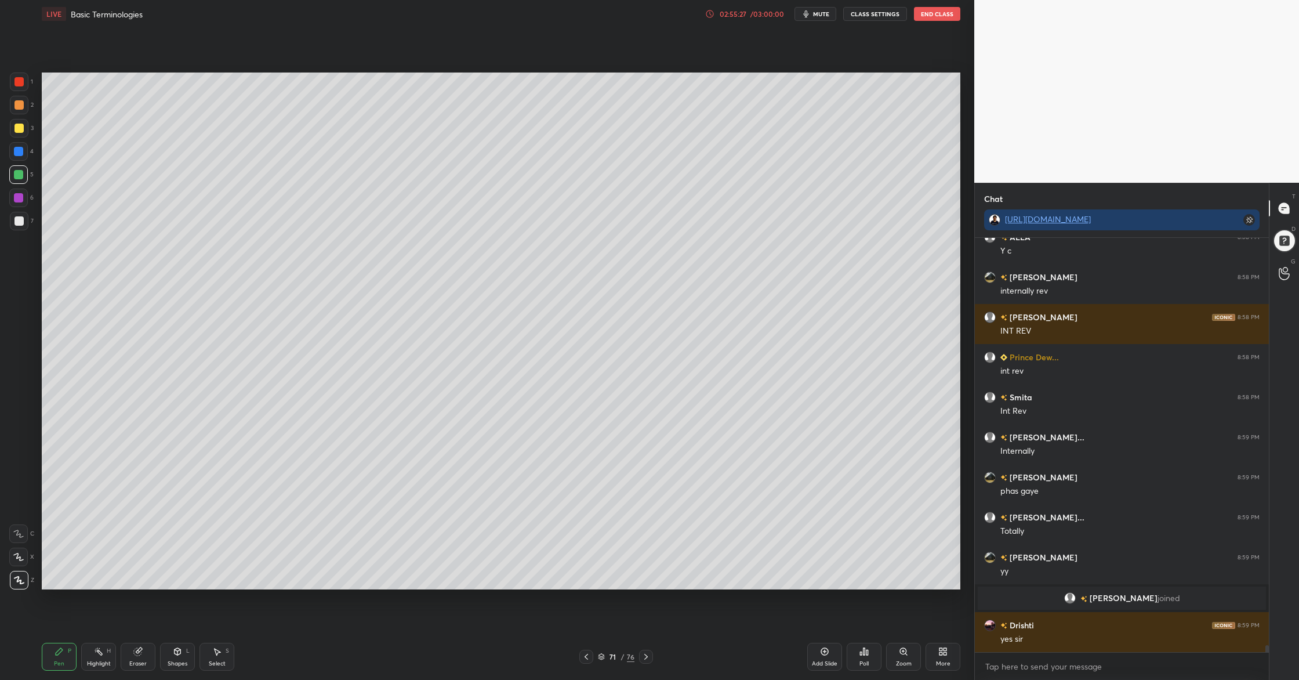
click at [12, 218] on div at bounding box center [19, 221] width 19 height 19
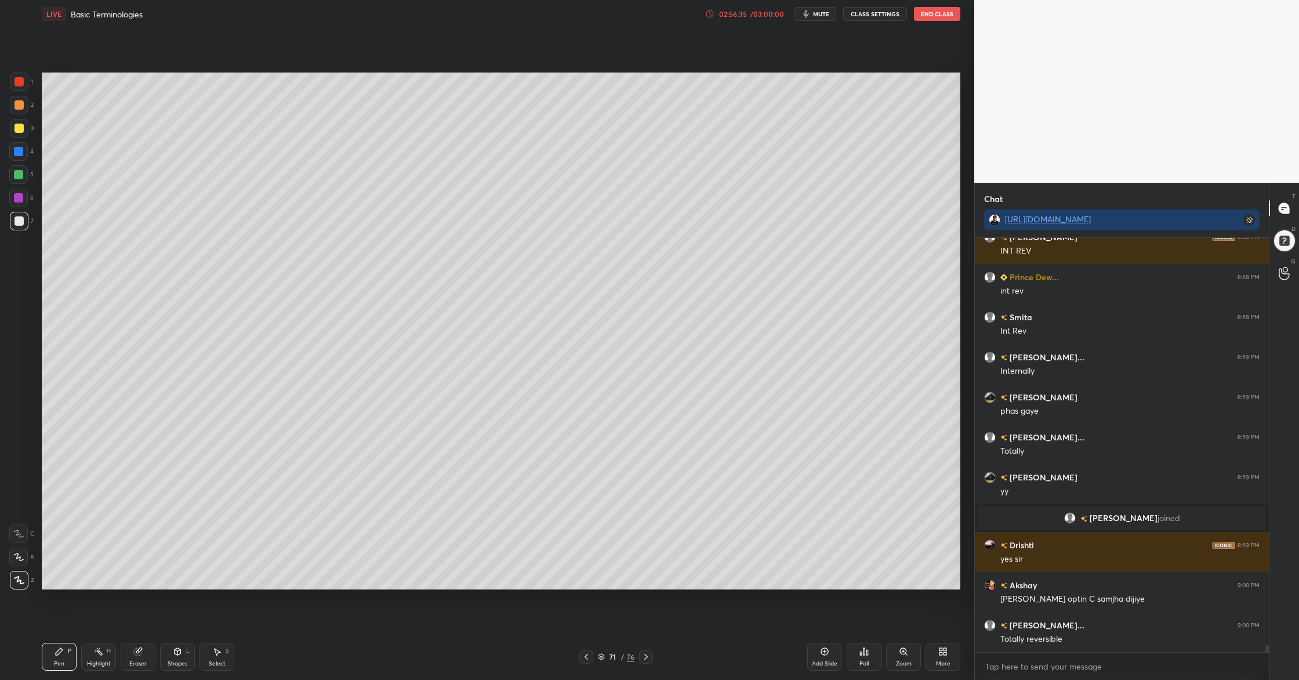
scroll to position [24370, 0]
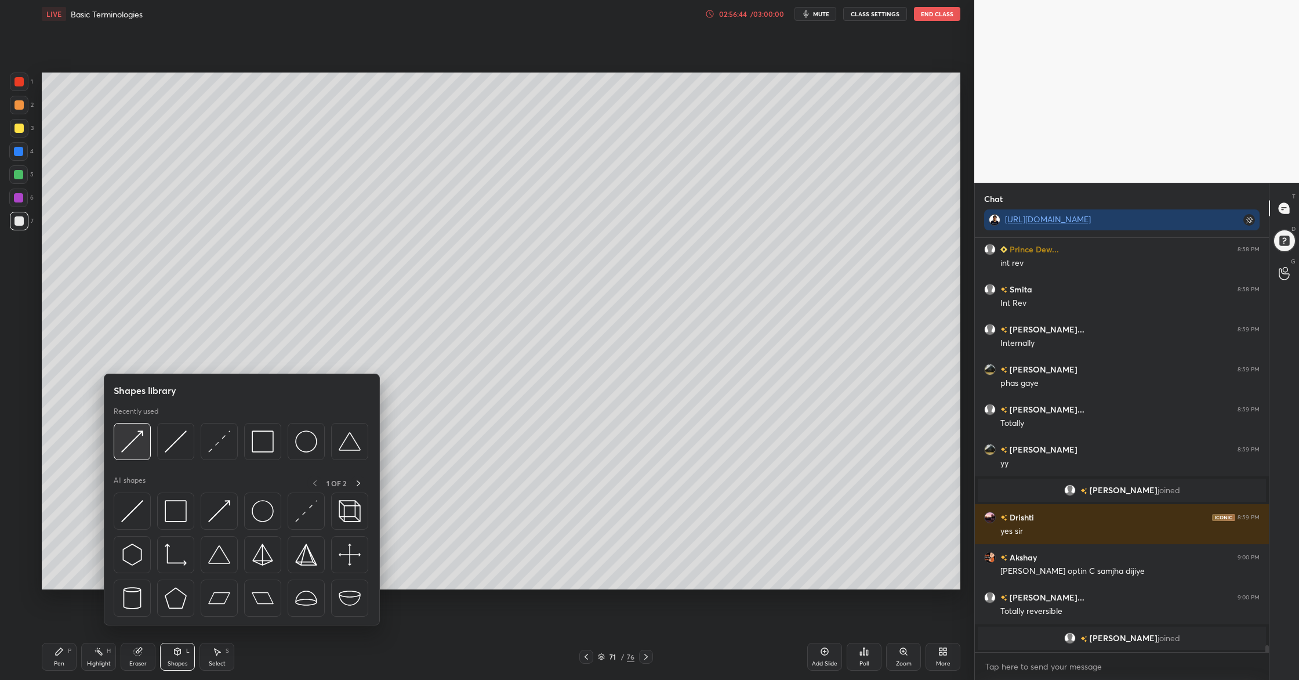
click at [139, 457] on div at bounding box center [132, 441] width 37 height 37
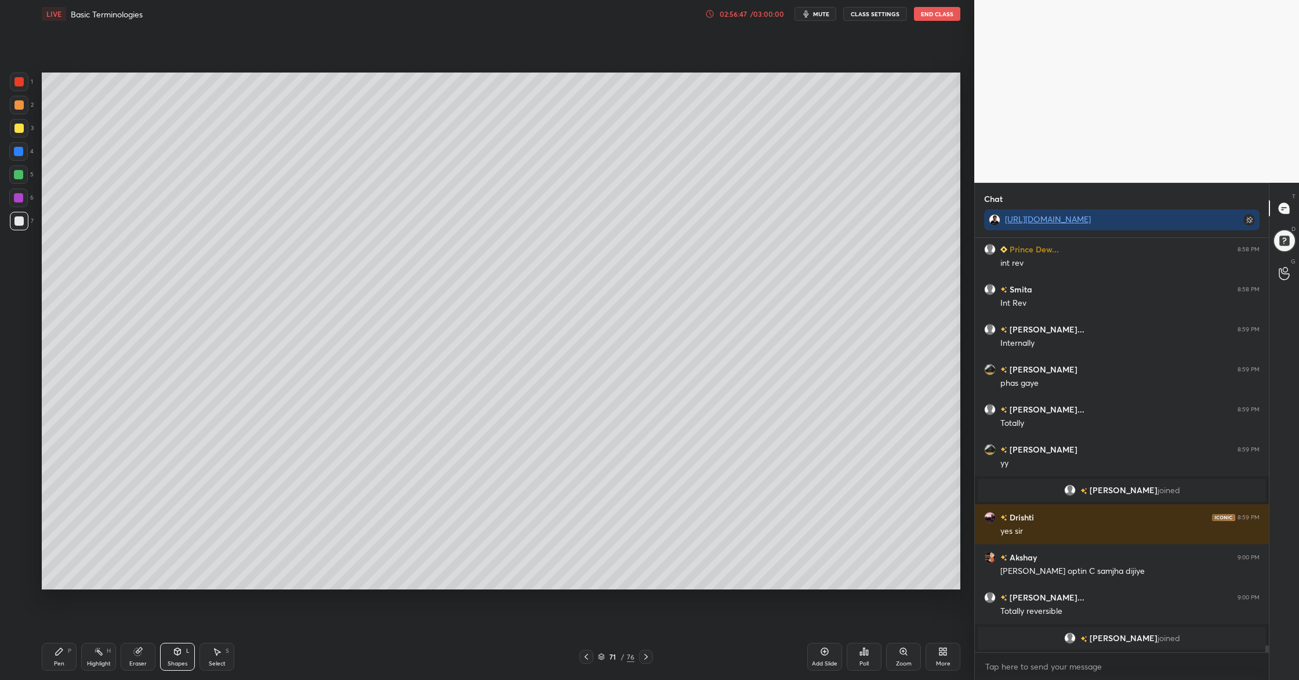
scroll to position [24385, 0]
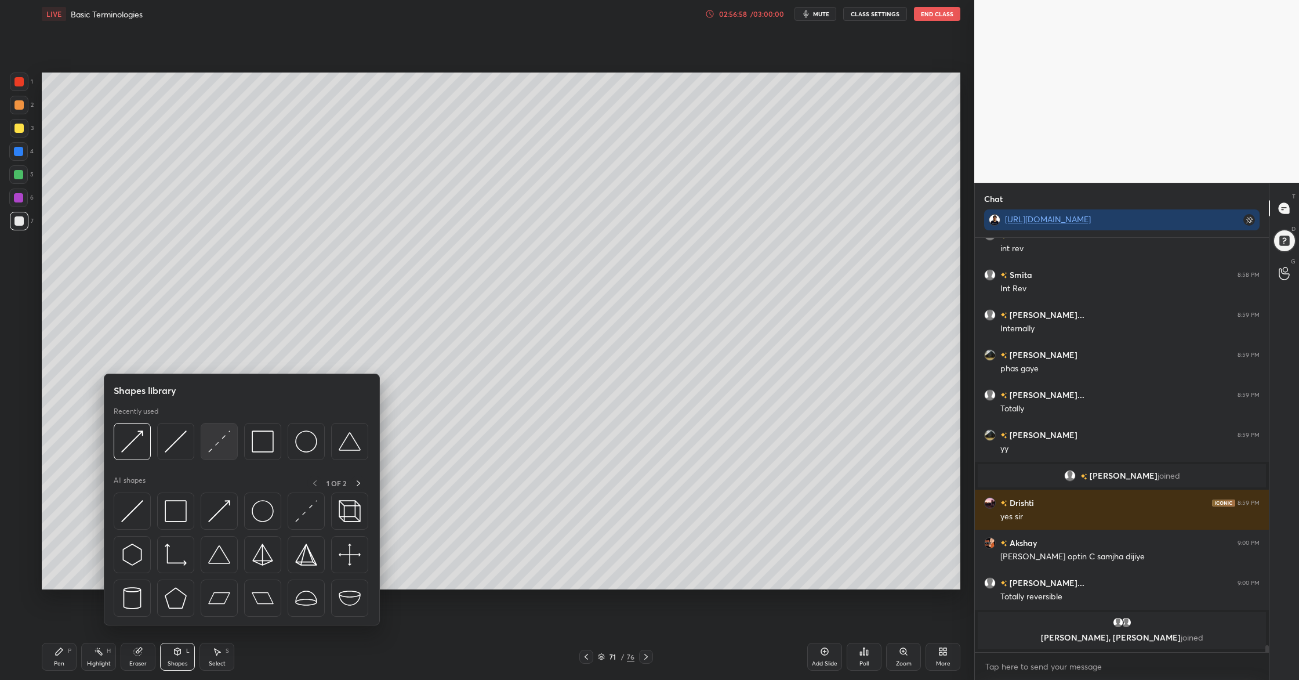
click at [231, 446] on div at bounding box center [219, 441] width 37 height 37
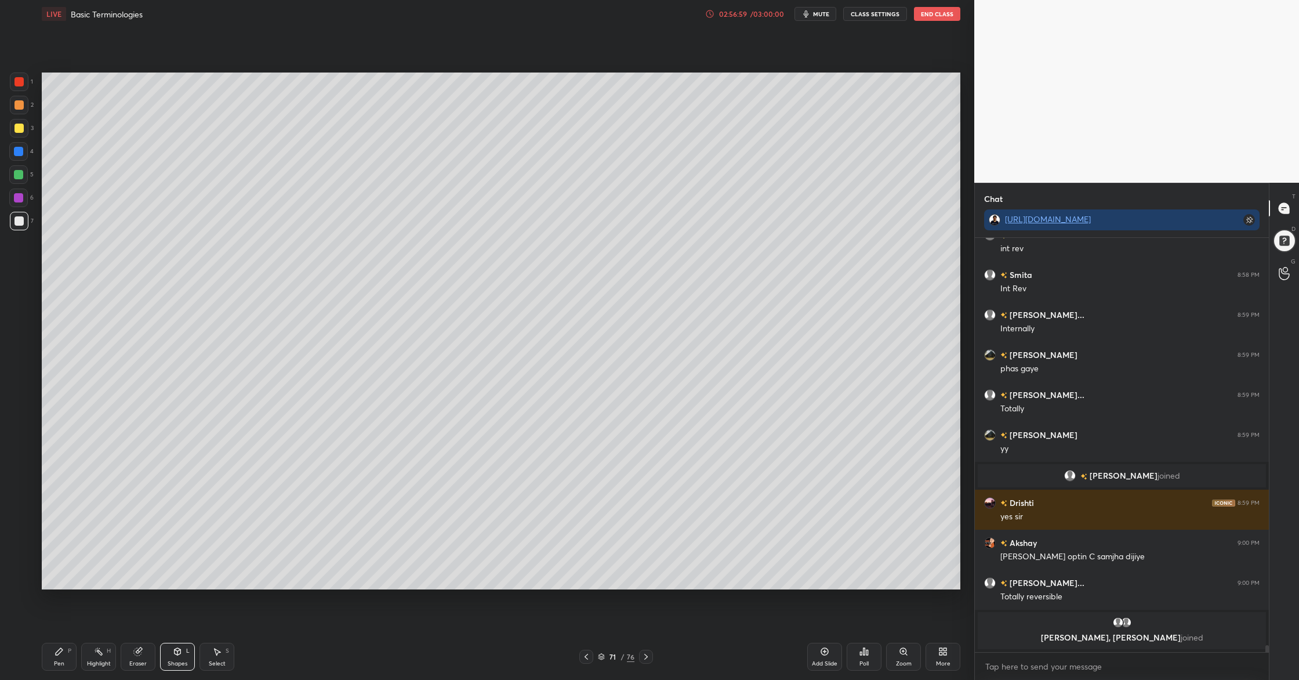
click at [20, 77] on div at bounding box center [19, 81] width 9 height 9
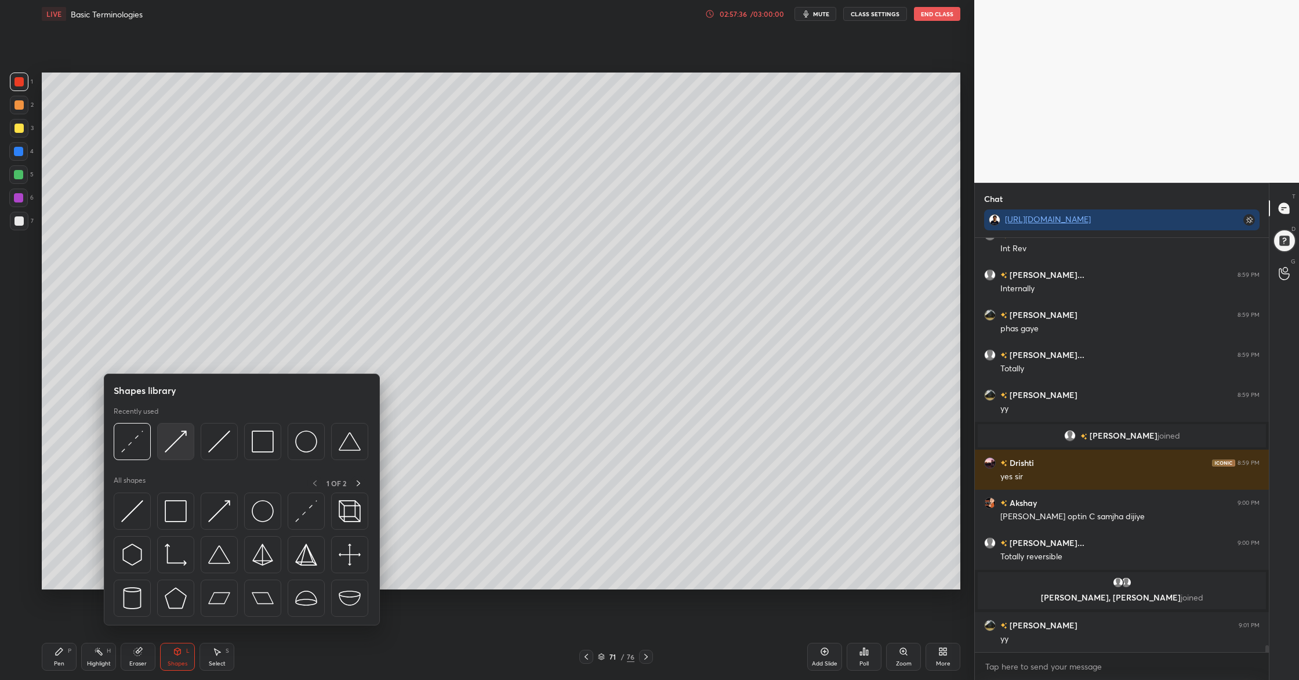
click at [174, 451] on img at bounding box center [176, 441] width 22 height 22
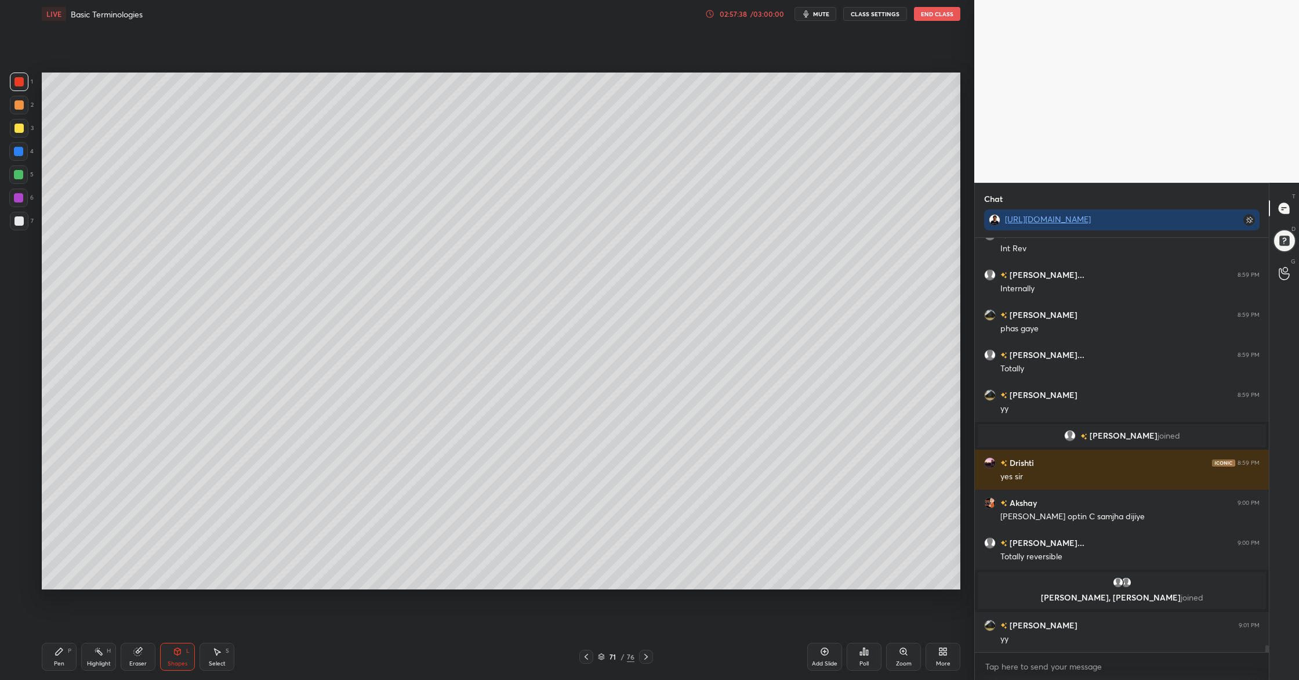
click at [19, 178] on div at bounding box center [18, 174] width 9 height 9
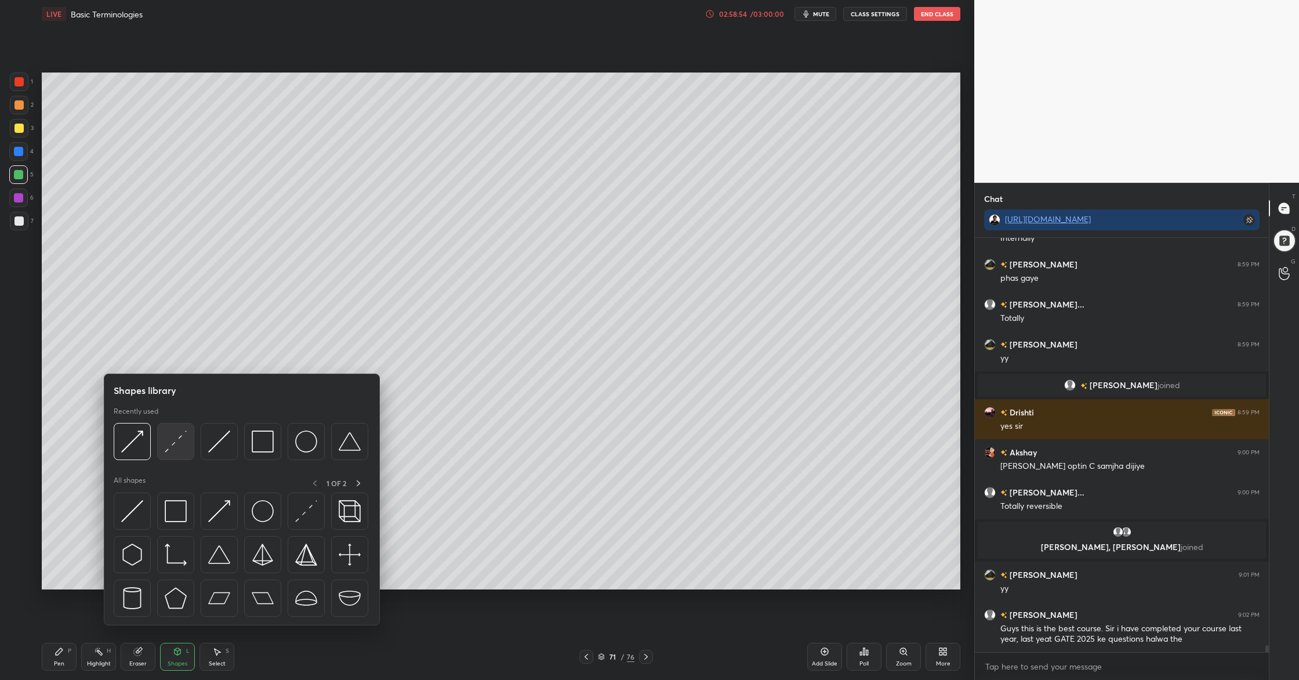
click at [179, 455] on div at bounding box center [175, 441] width 37 height 37
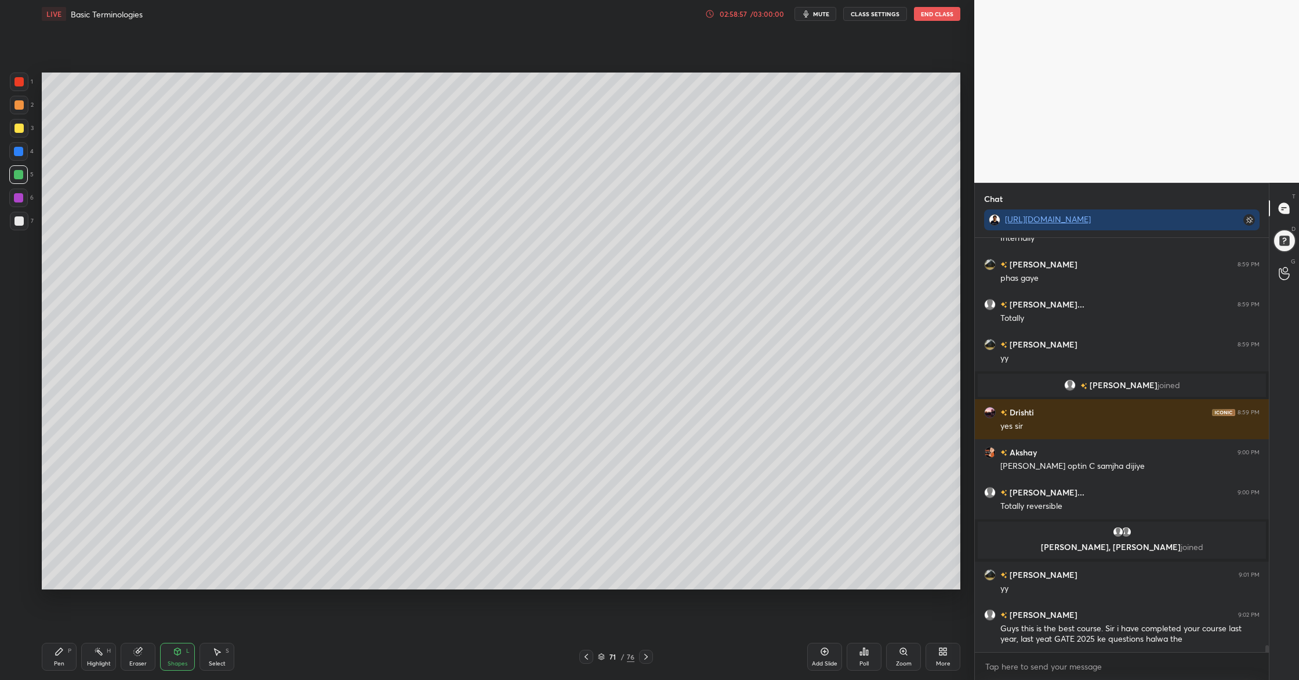
click at [13, 75] on div "1 2 3 4 5 6 7 C X Z C X Z E E Erase all H H LIVE Basic Terminologies 02:58:57 /…" at bounding box center [482, 340] width 965 height 680
drag, startPoint x: 21, startPoint y: 76, endPoint x: 21, endPoint y: 99, distance: 22.6
click at [21, 80] on div at bounding box center [19, 82] width 19 height 19
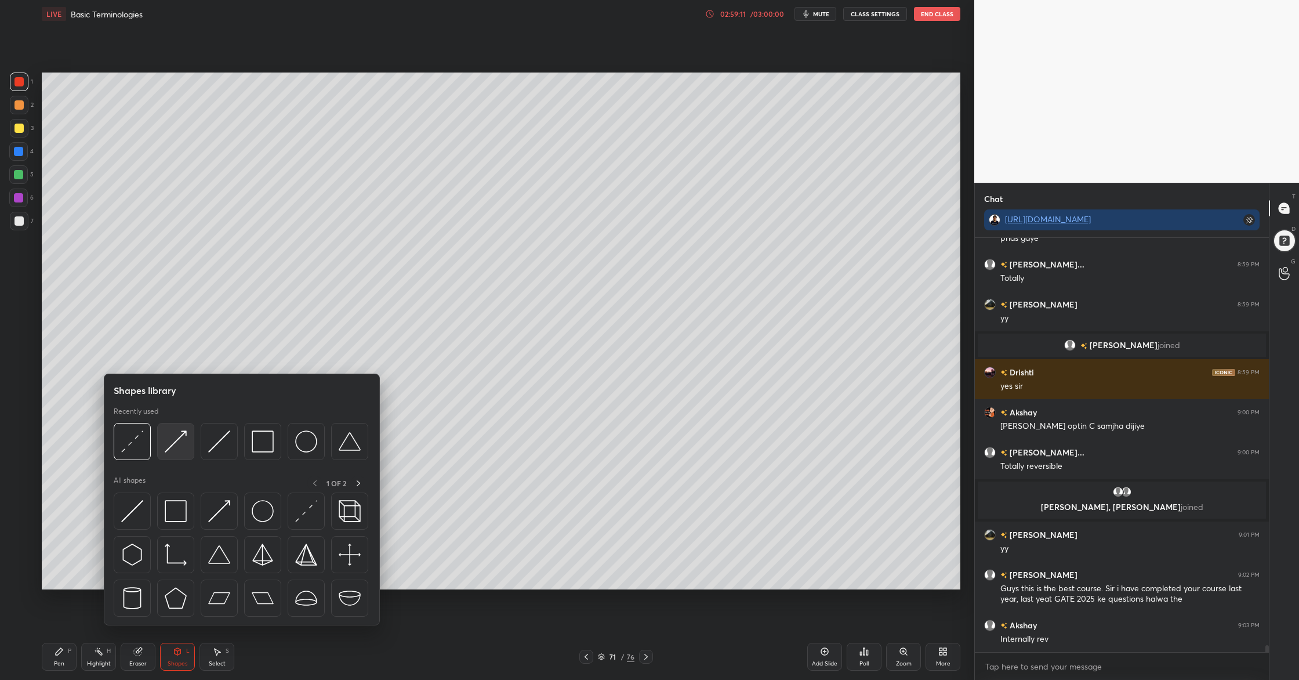
click at [175, 453] on div at bounding box center [175, 441] width 37 height 37
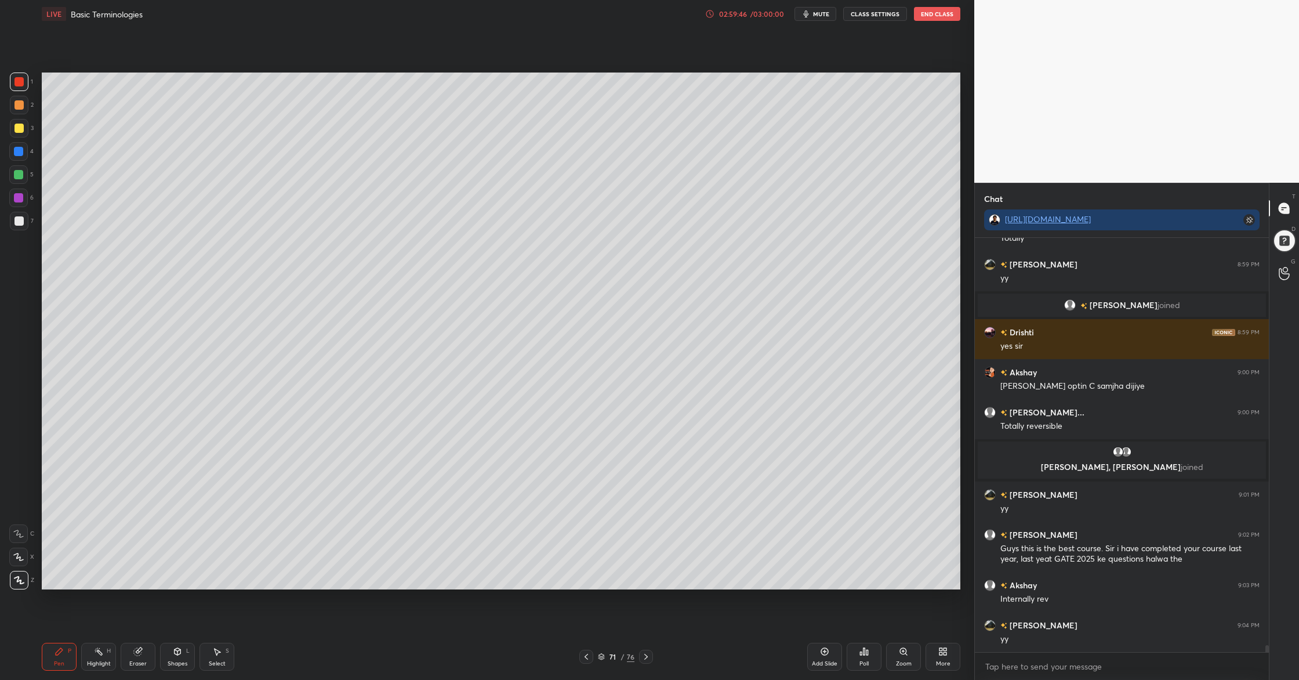
scroll to position [24534, 0]
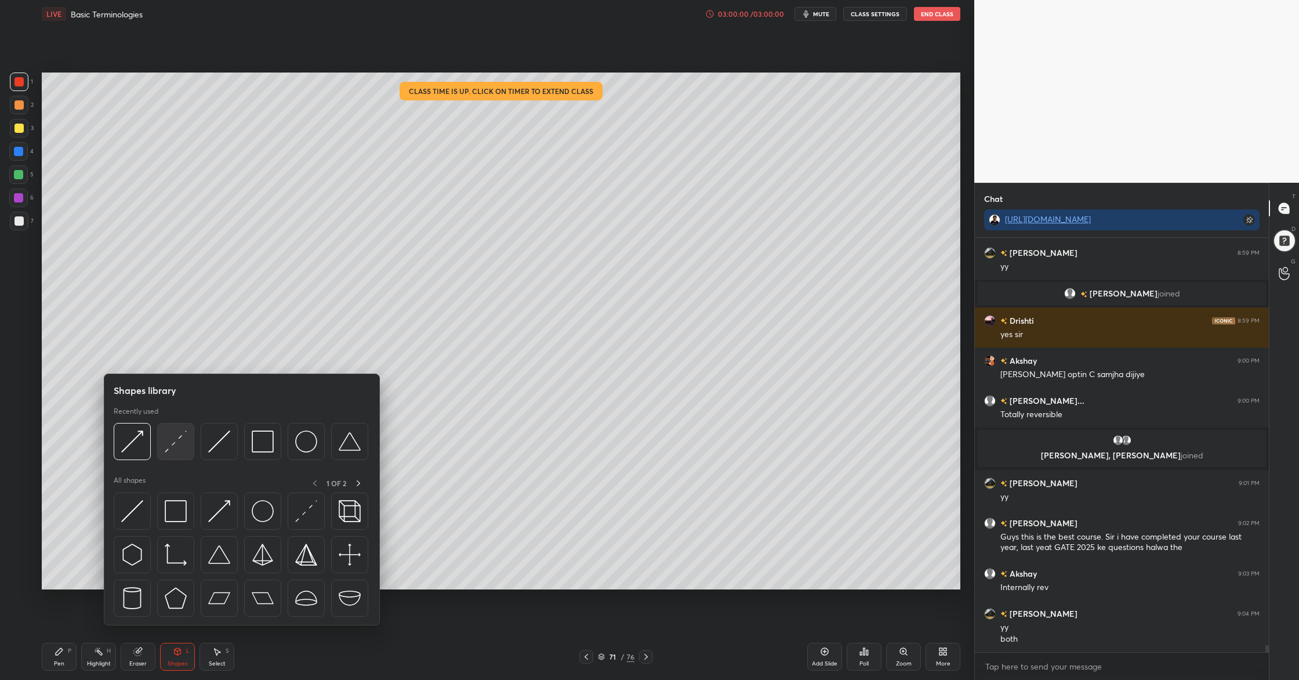
click at [181, 453] on div at bounding box center [175, 441] width 37 height 37
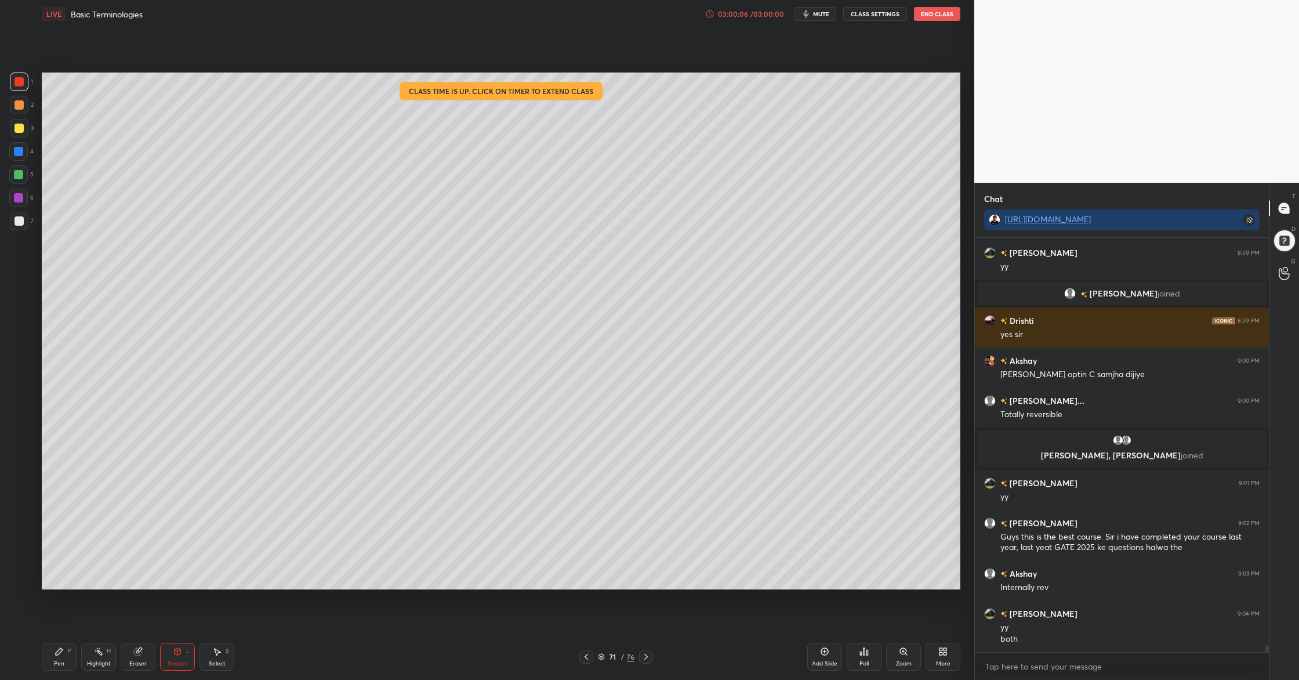
click at [21, 198] on div at bounding box center [18, 197] width 9 height 9
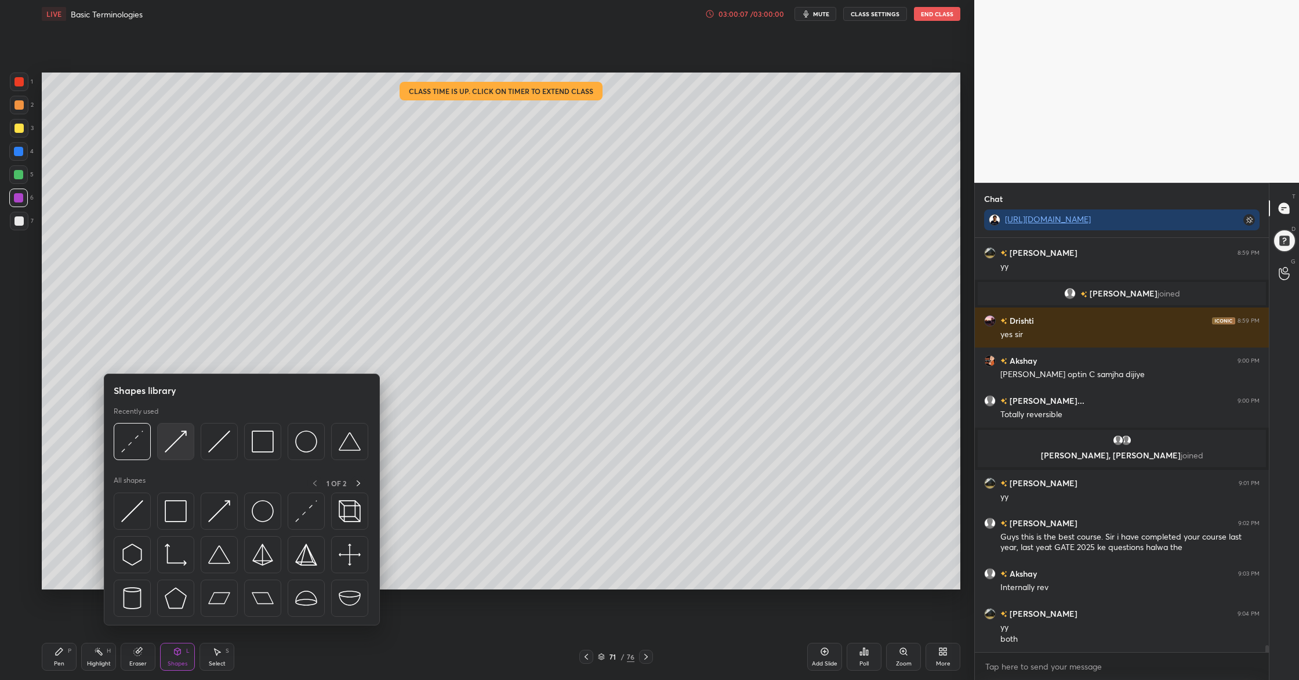
click at [182, 455] on div at bounding box center [175, 441] width 37 height 37
click at [164, 452] on div at bounding box center [175, 441] width 37 height 37
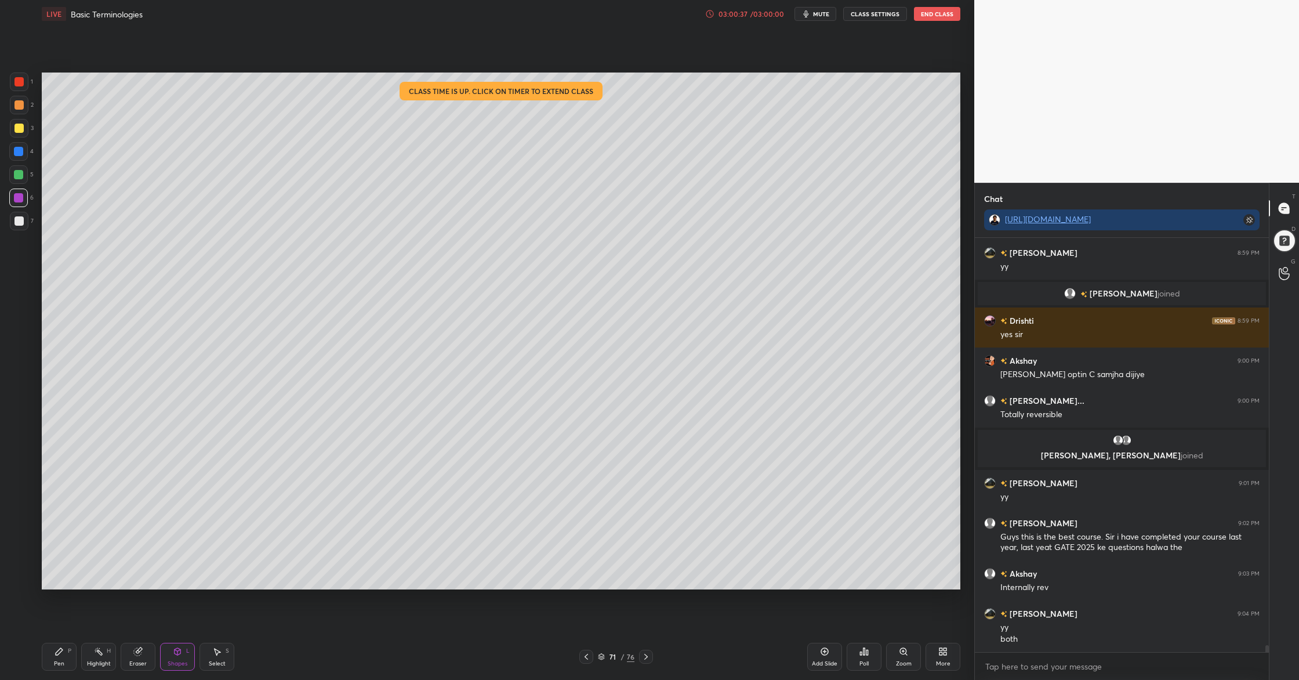
click at [23, 91] on div "1" at bounding box center [21, 84] width 23 height 23
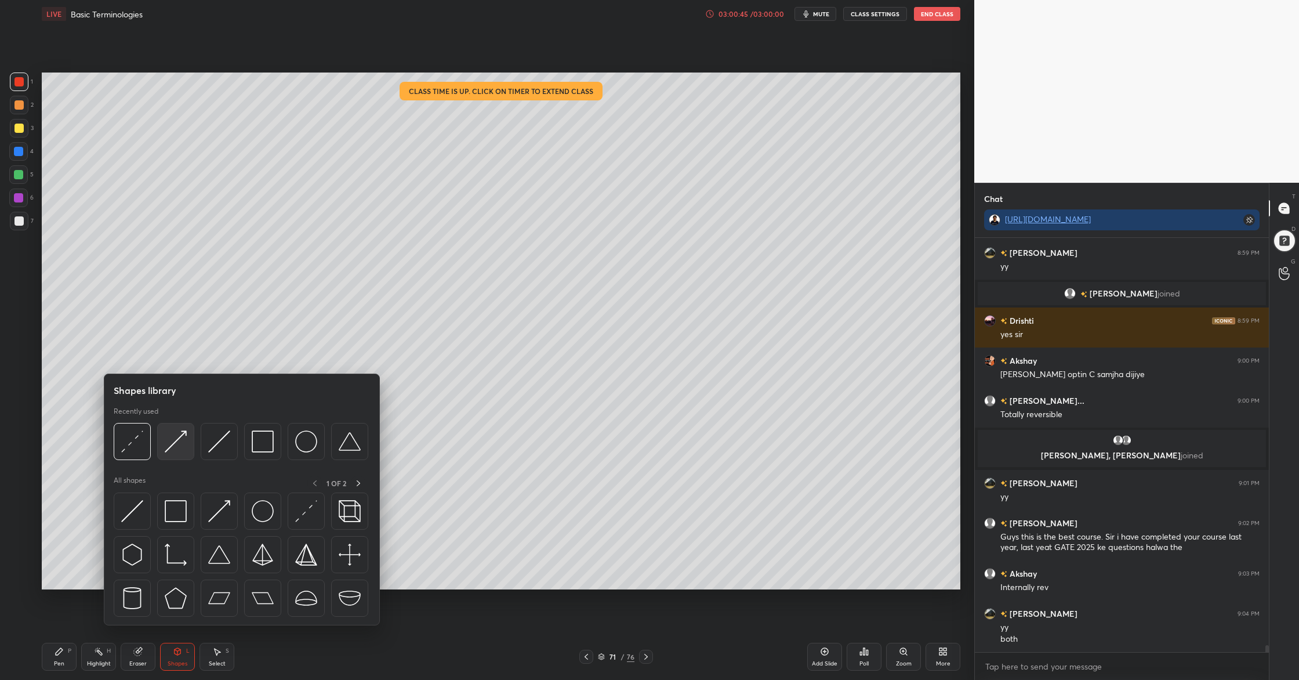
click at [181, 451] on img at bounding box center [176, 441] width 22 height 22
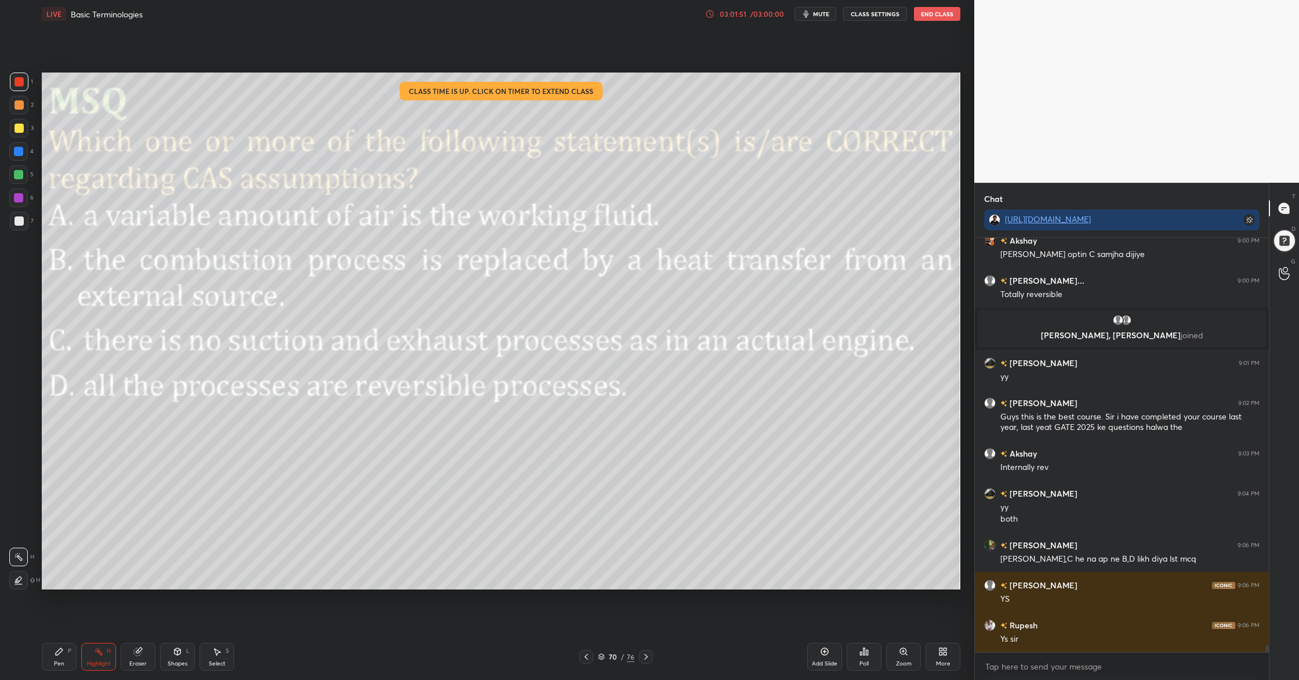
scroll to position [24694, 0]
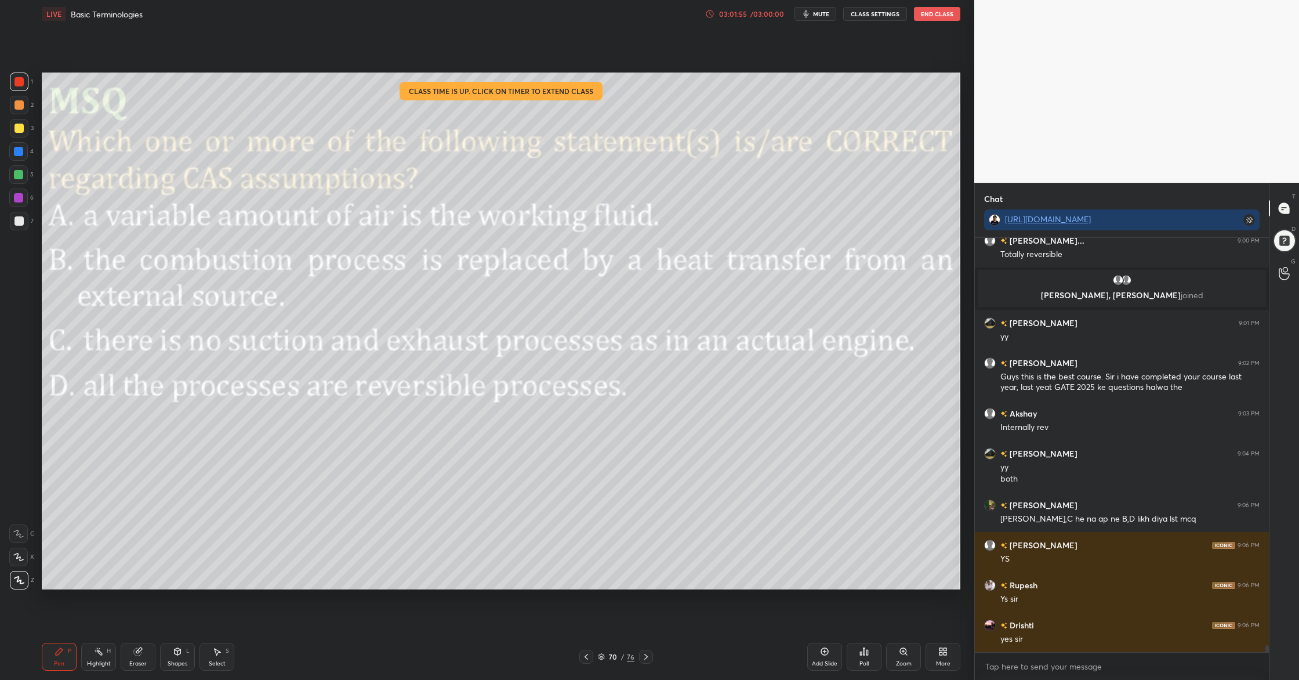
drag, startPoint x: 20, startPoint y: 175, endPoint x: 35, endPoint y: 197, distance: 27.5
click at [21, 179] on div at bounding box center [18, 174] width 19 height 19
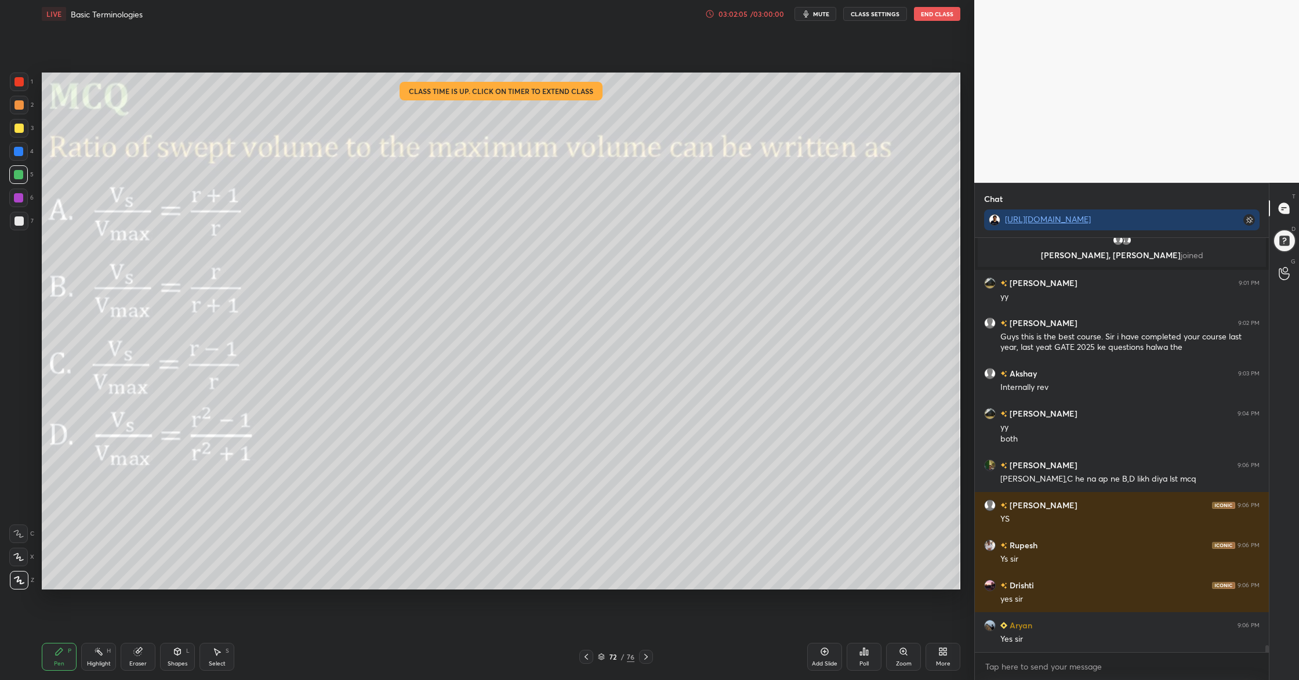
scroll to position [24774, 0]
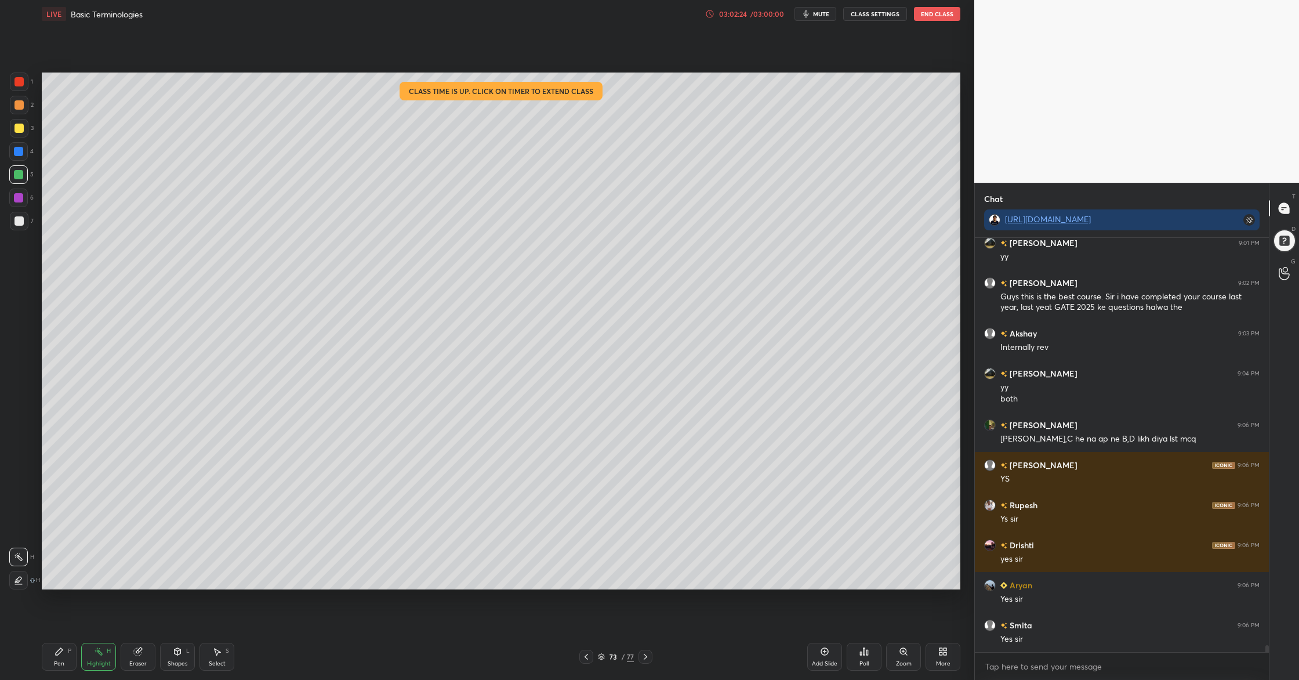
drag, startPoint x: 21, startPoint y: 229, endPoint x: 20, endPoint y: 220, distance: 8.7
click at [19, 227] on div at bounding box center [19, 221] width 19 height 19
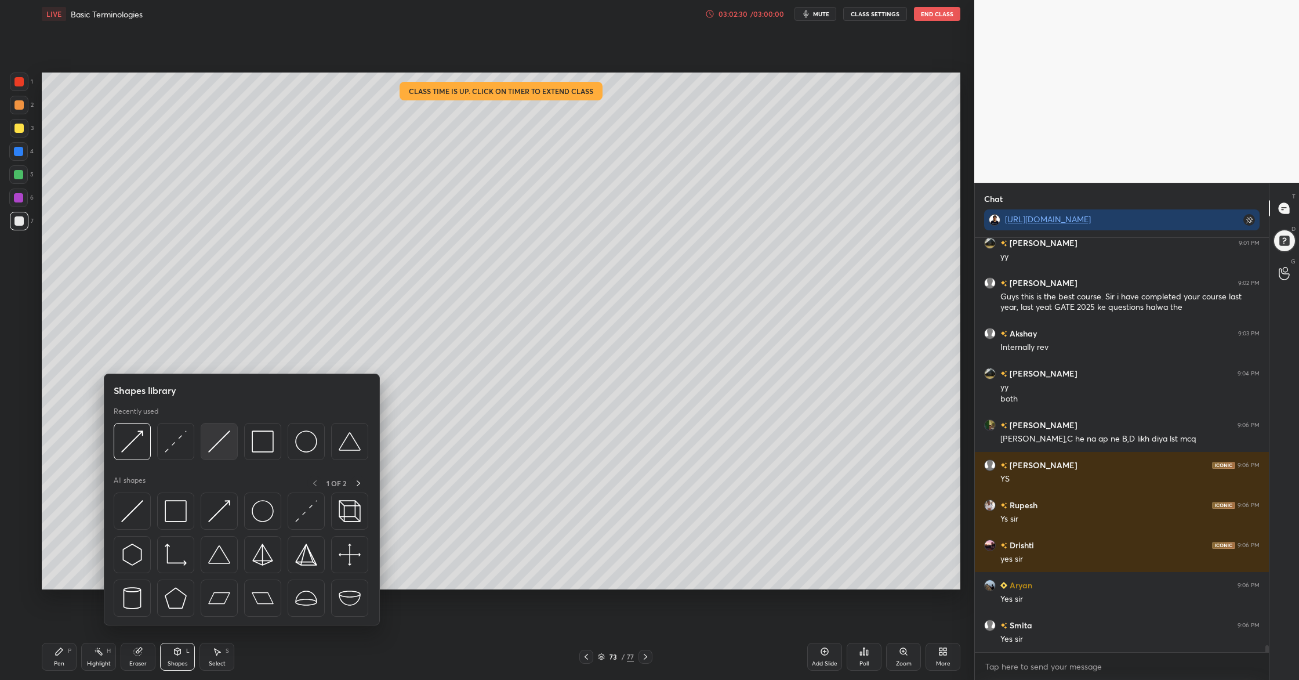
click at [226, 446] on img at bounding box center [219, 441] width 22 height 22
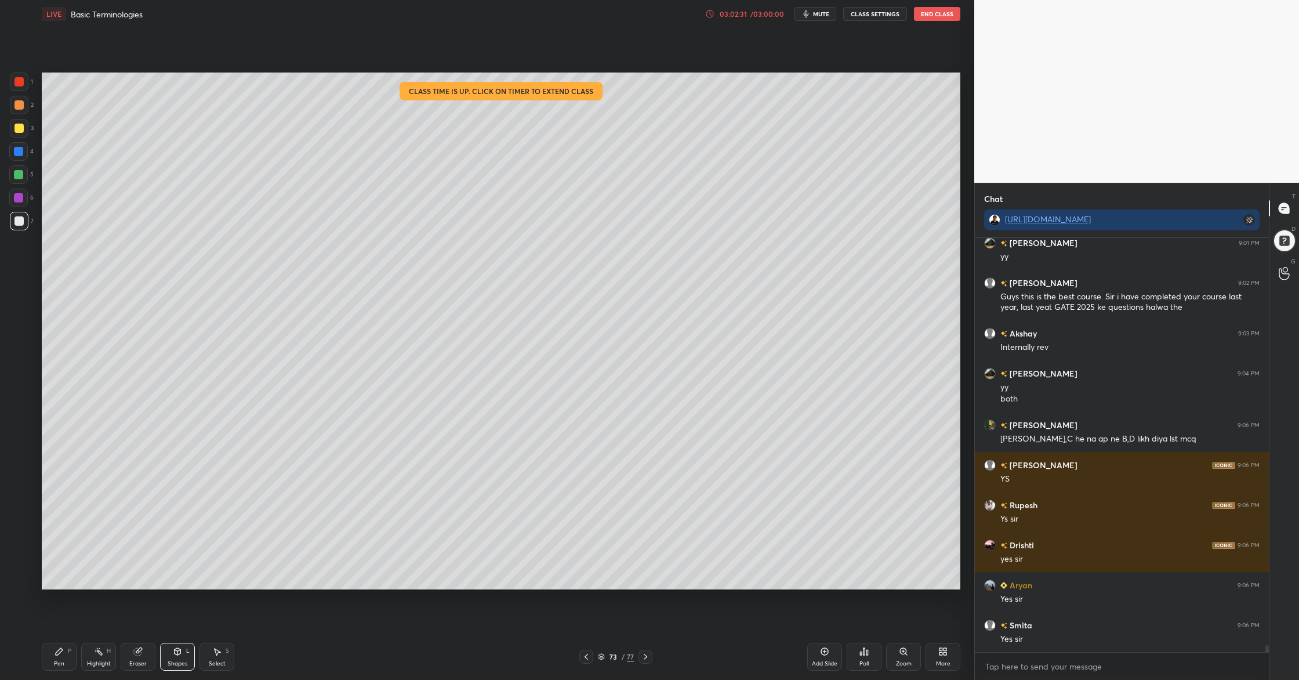
scroll to position [24814, 0]
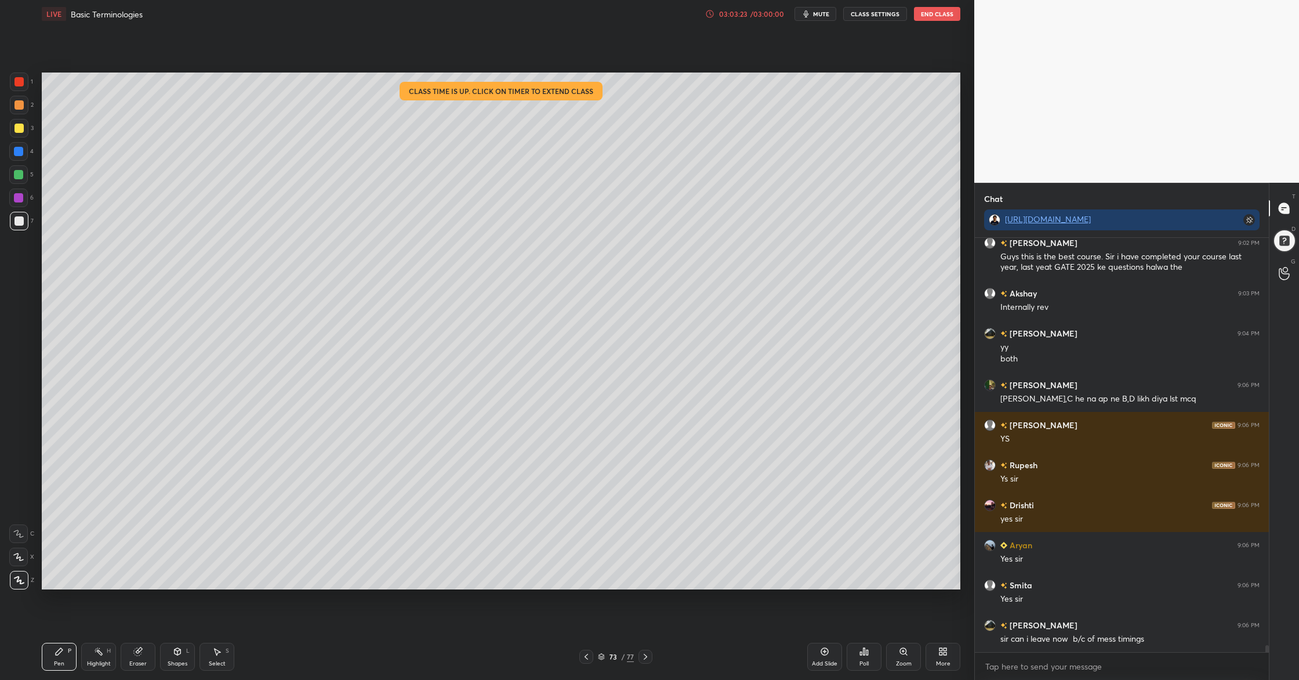
click at [734, 15] on div "03:03:23" at bounding box center [733, 13] width 32 height 7
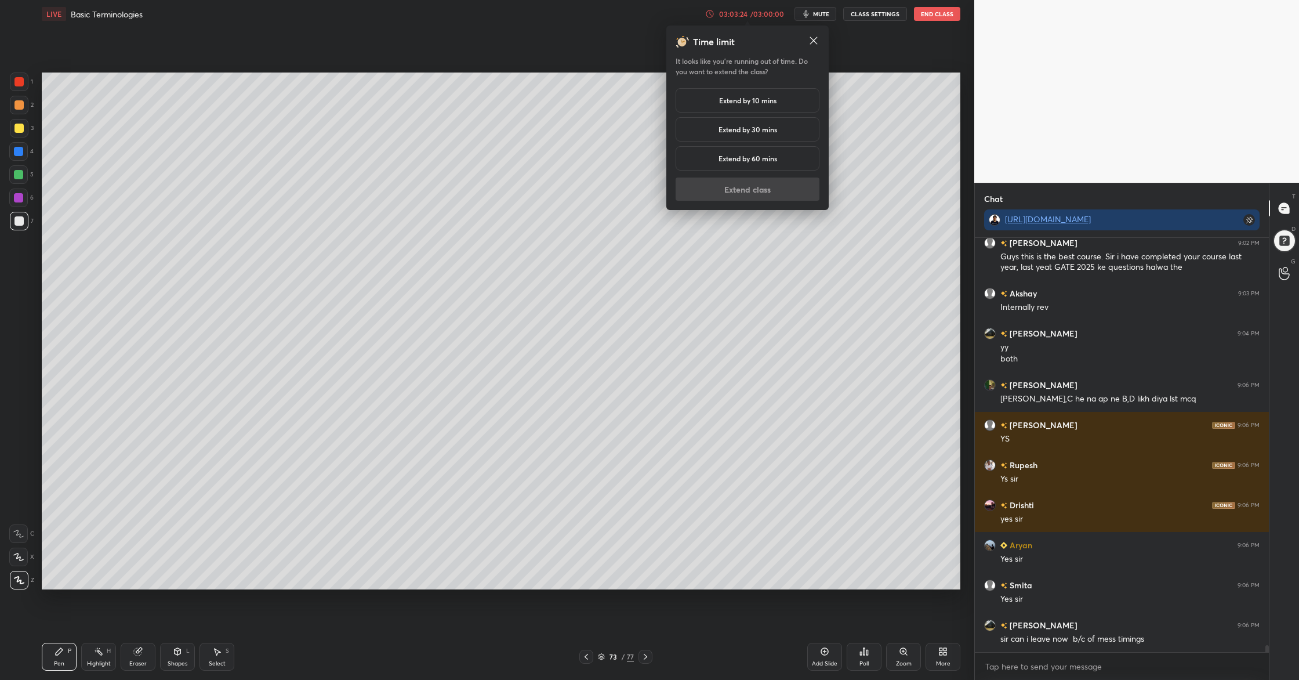
drag, startPoint x: 729, startPoint y: 99, endPoint x: 728, endPoint y: 110, distance: 11.6
click at [728, 99] on h5 "Extend by 10 mins" at bounding box center [747, 100] width 57 height 10
click at [725, 188] on button "Extend class" at bounding box center [748, 189] width 144 height 23
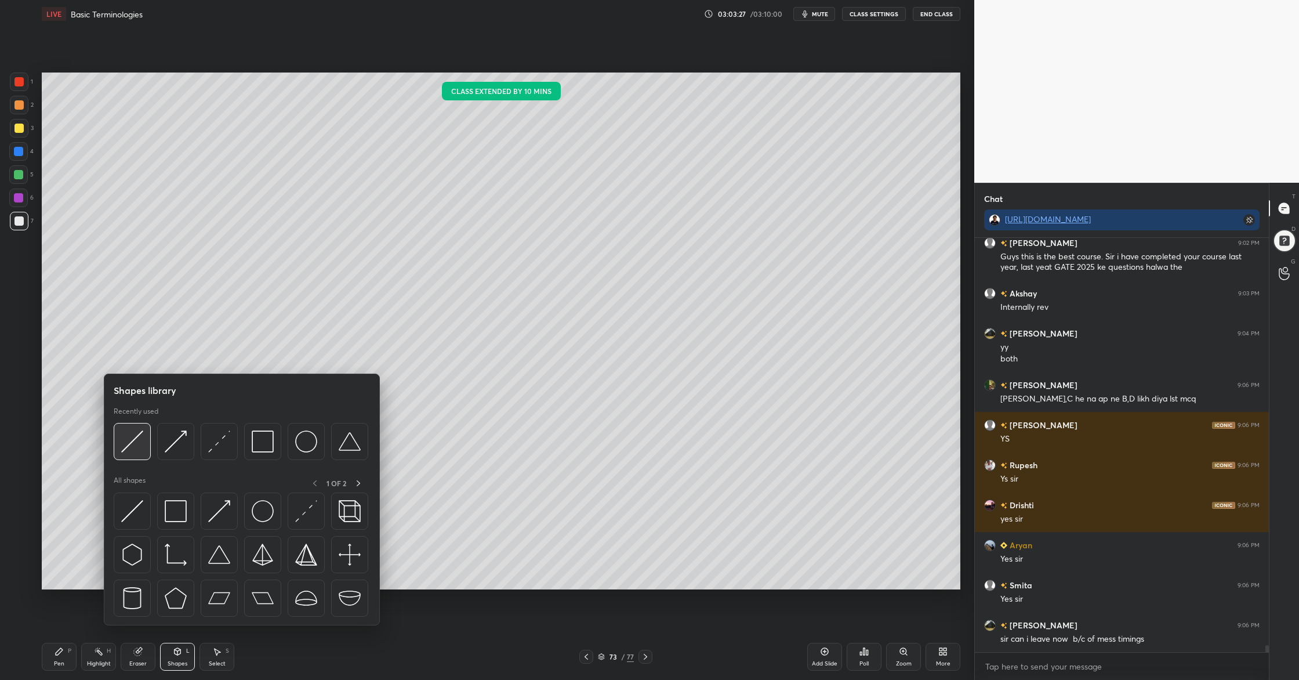
click at [136, 454] on div at bounding box center [132, 441] width 37 height 37
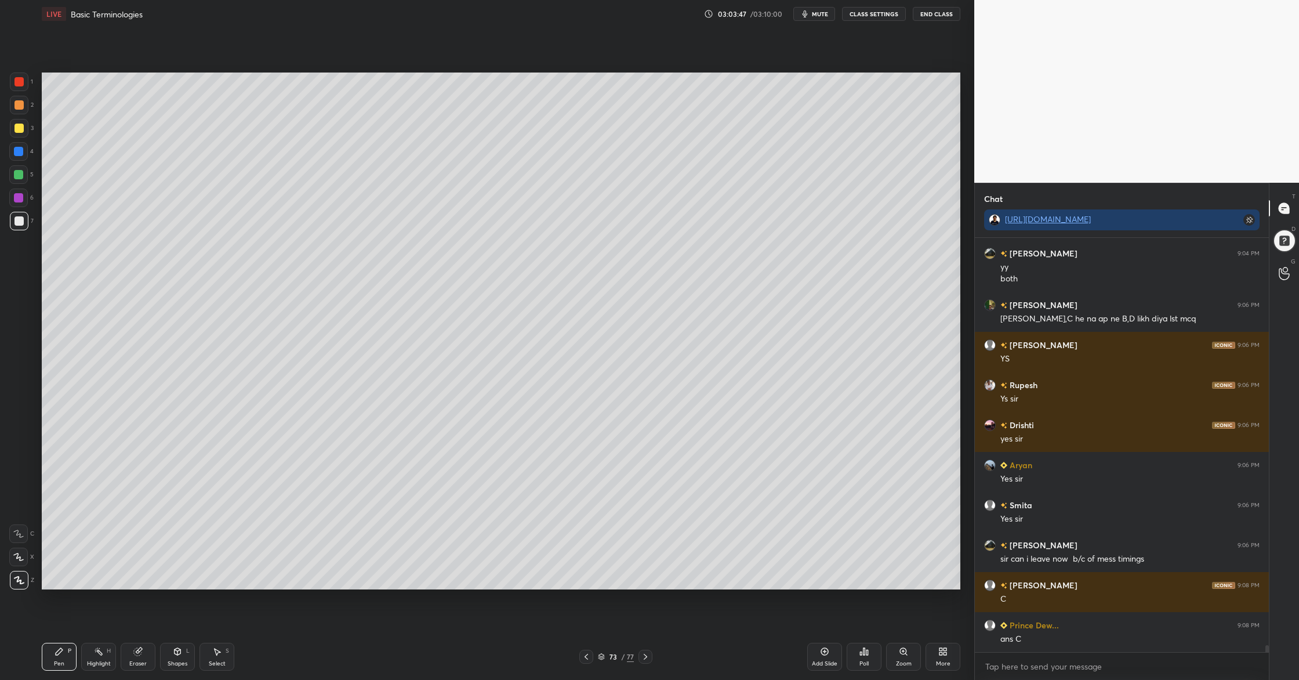
scroll to position [24922, 0]
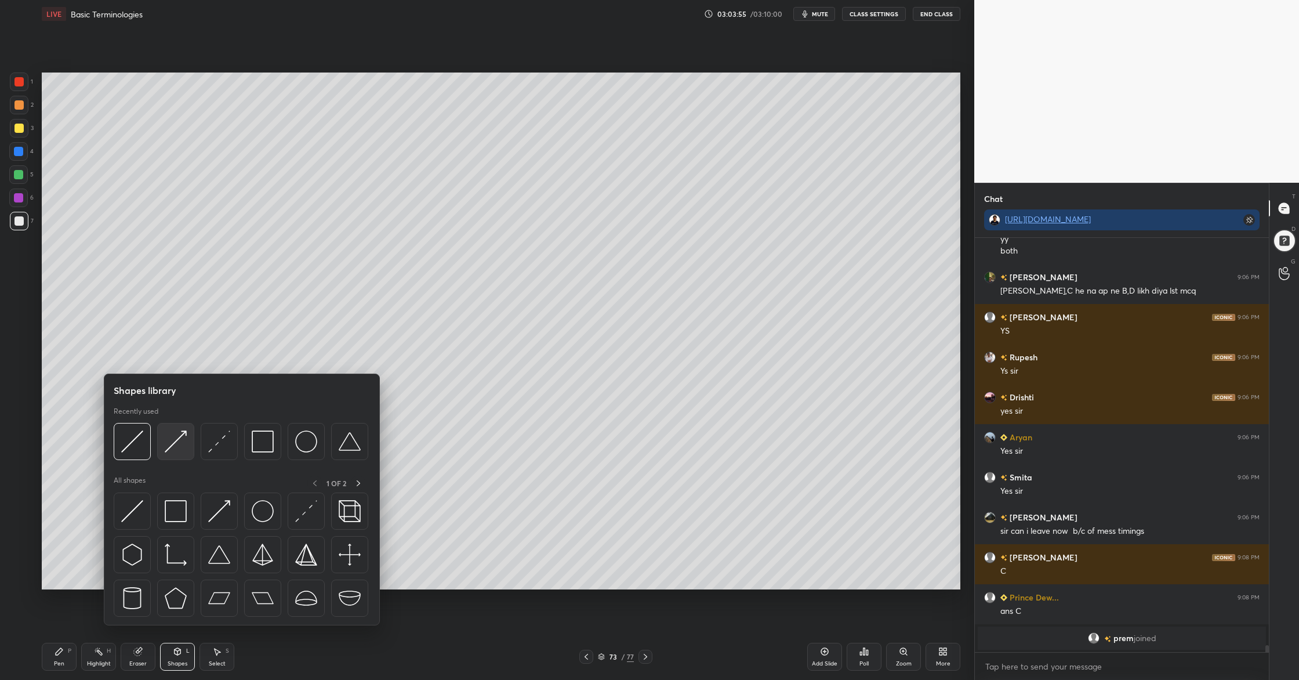
click at [184, 457] on div at bounding box center [175, 441] width 37 height 37
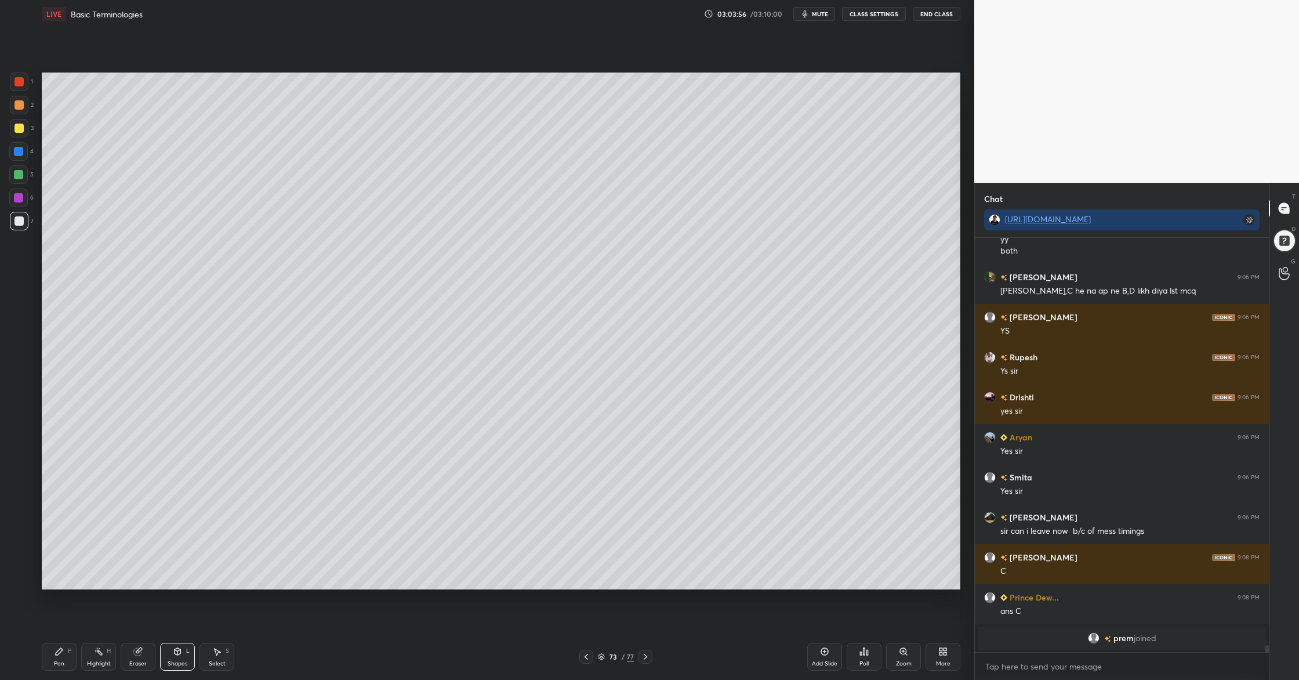
click at [21, 88] on div at bounding box center [19, 82] width 19 height 19
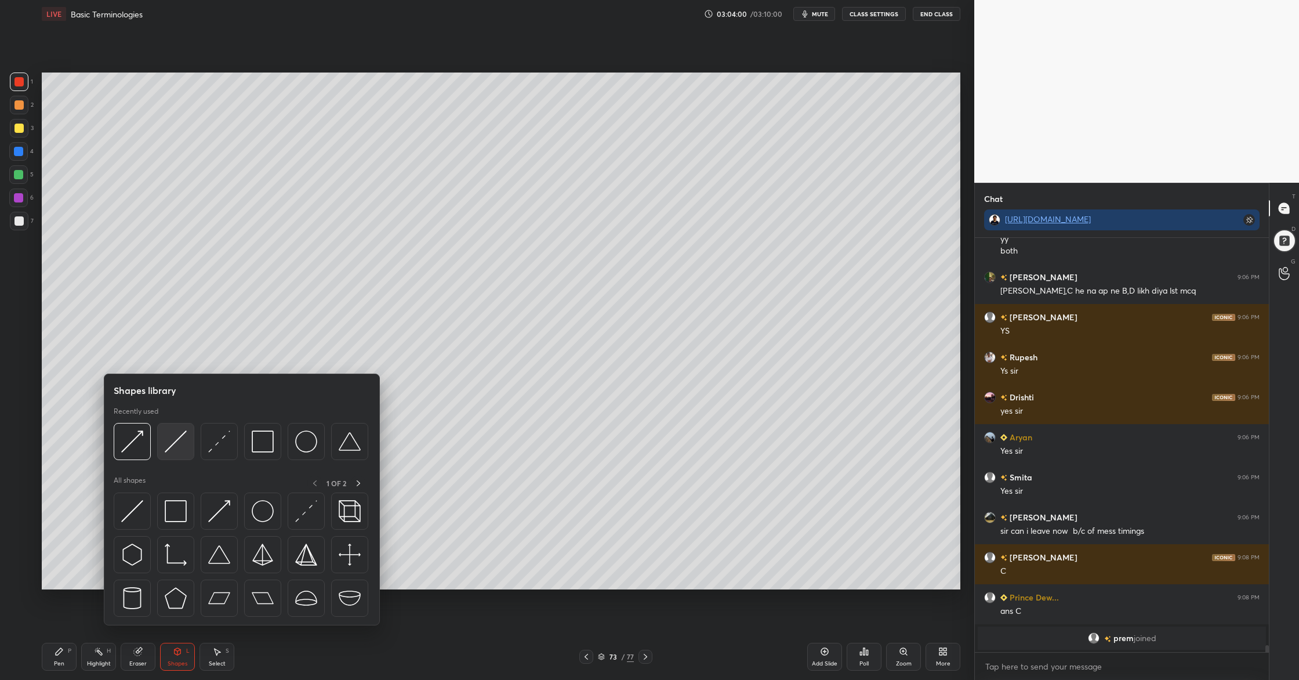
click at [182, 453] on div at bounding box center [175, 441] width 37 height 37
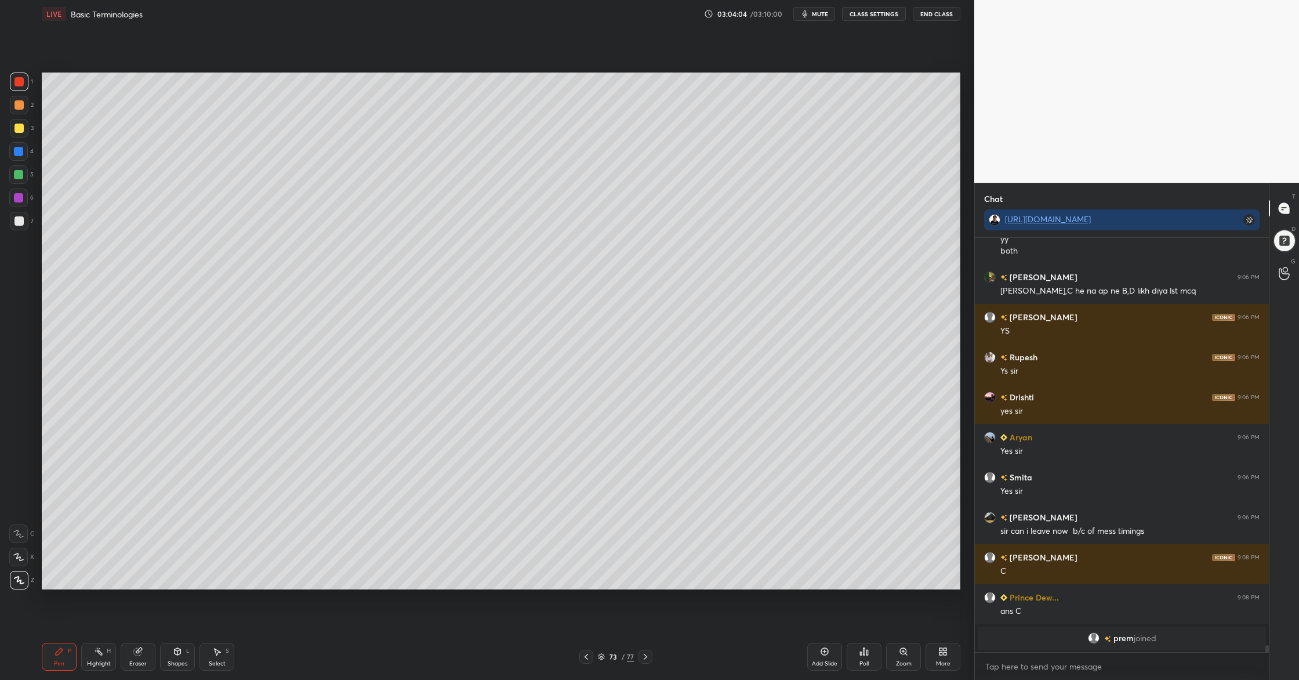
click at [12, 224] on div at bounding box center [19, 221] width 19 height 19
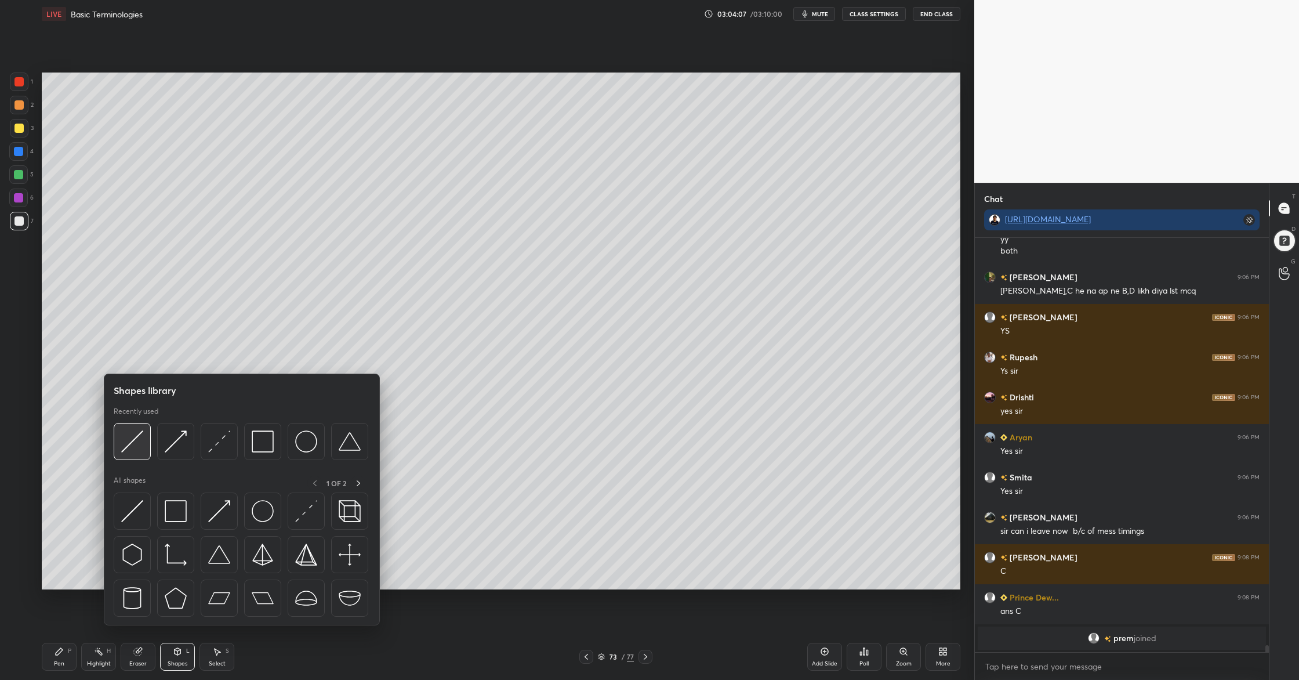
click at [132, 433] on img at bounding box center [132, 441] width 22 height 22
click at [132, 446] on img at bounding box center [132, 441] width 22 height 22
click at [265, 455] on div at bounding box center [262, 441] width 37 height 37
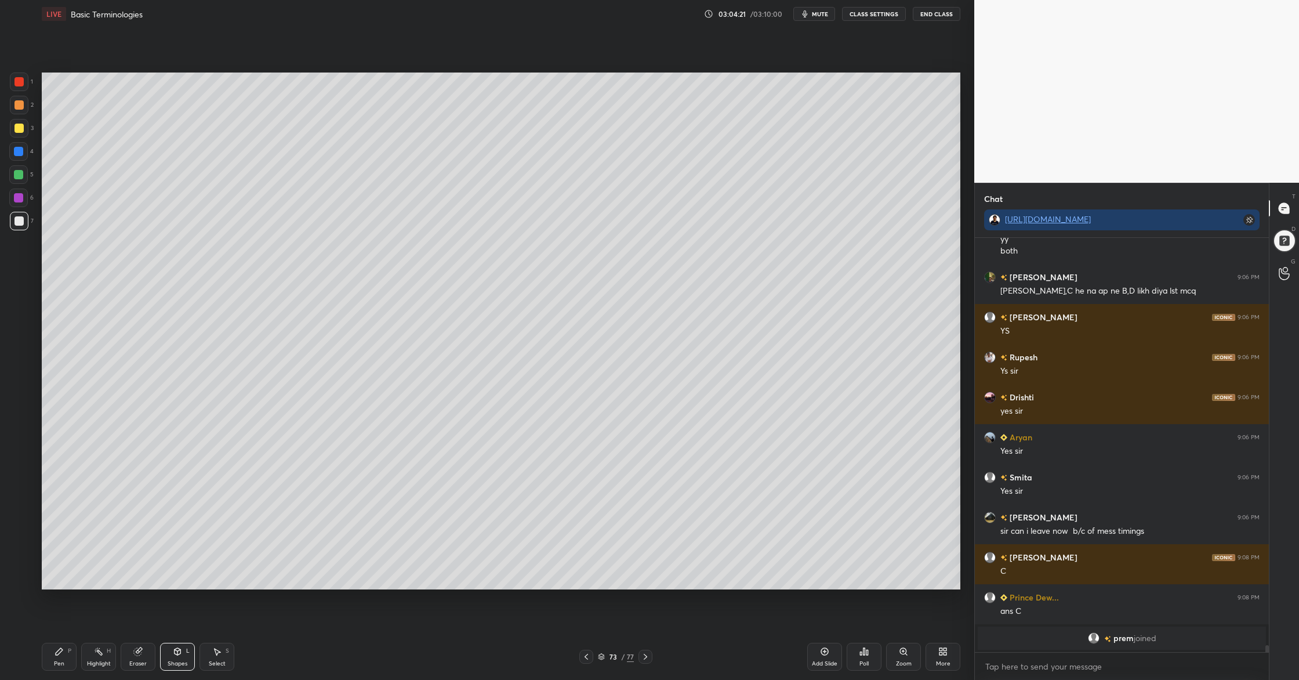
drag, startPoint x: 16, startPoint y: 177, endPoint x: 31, endPoint y: 260, distance: 84.3
click at [17, 180] on div at bounding box center [18, 174] width 19 height 19
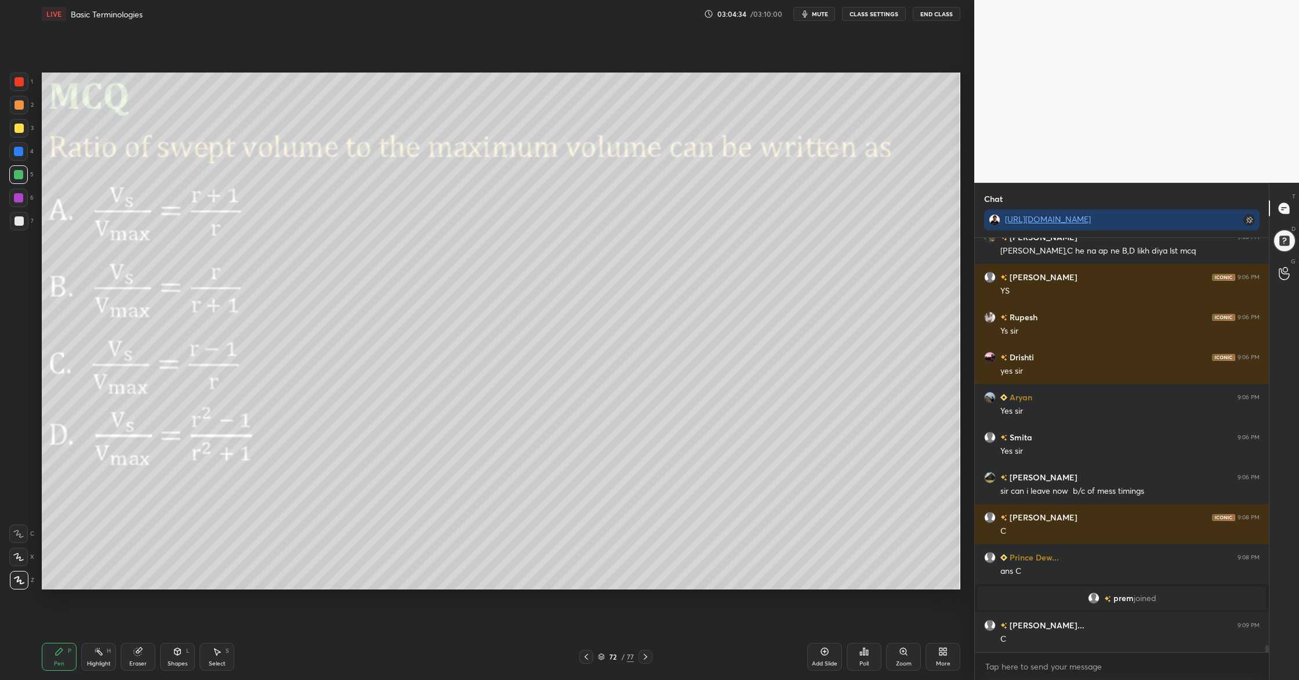
scroll to position [24785, 0]
click at [601, 552] on icon at bounding box center [601, 656] width 7 height 7
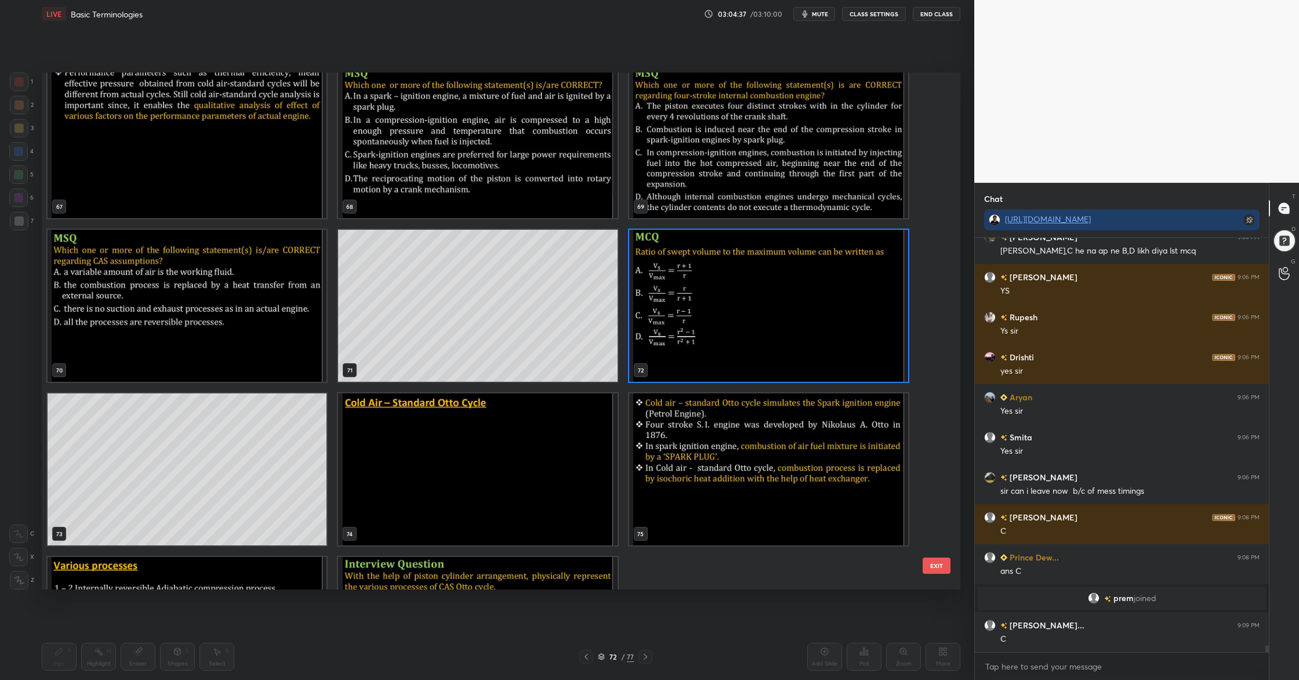
scroll to position [3618, 0]
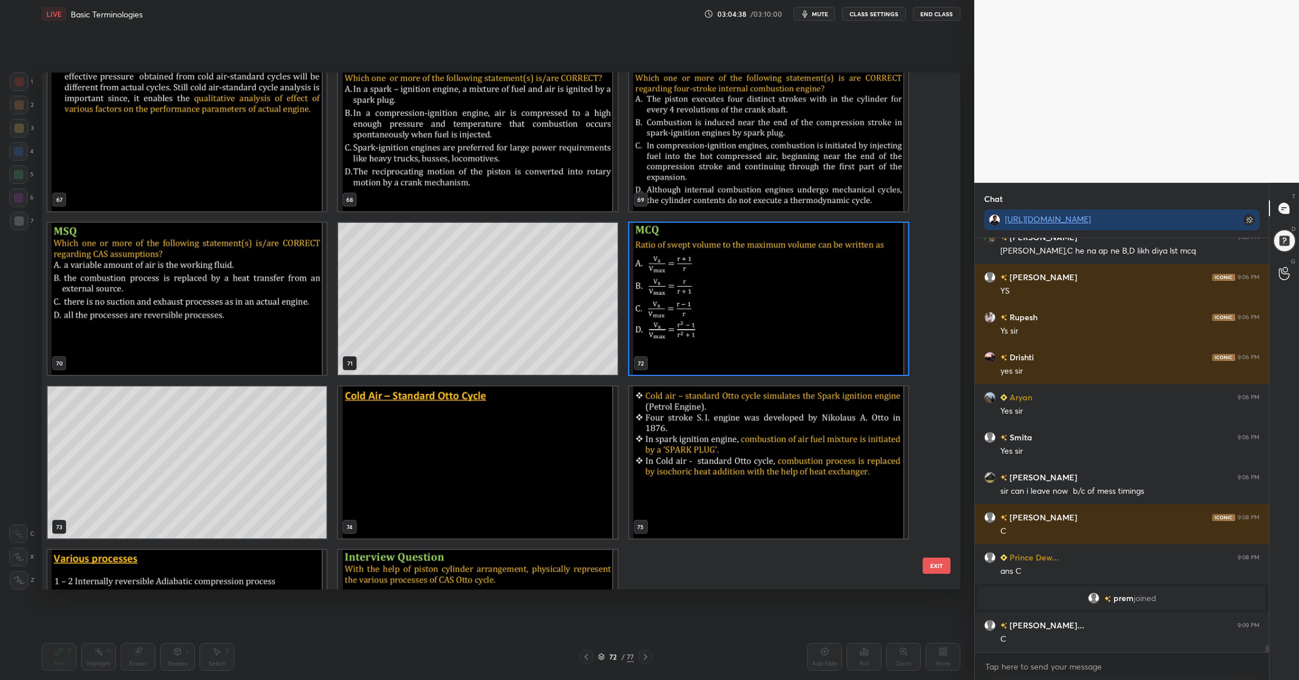
click at [396, 472] on img "grid" at bounding box center [477, 462] width 279 height 152
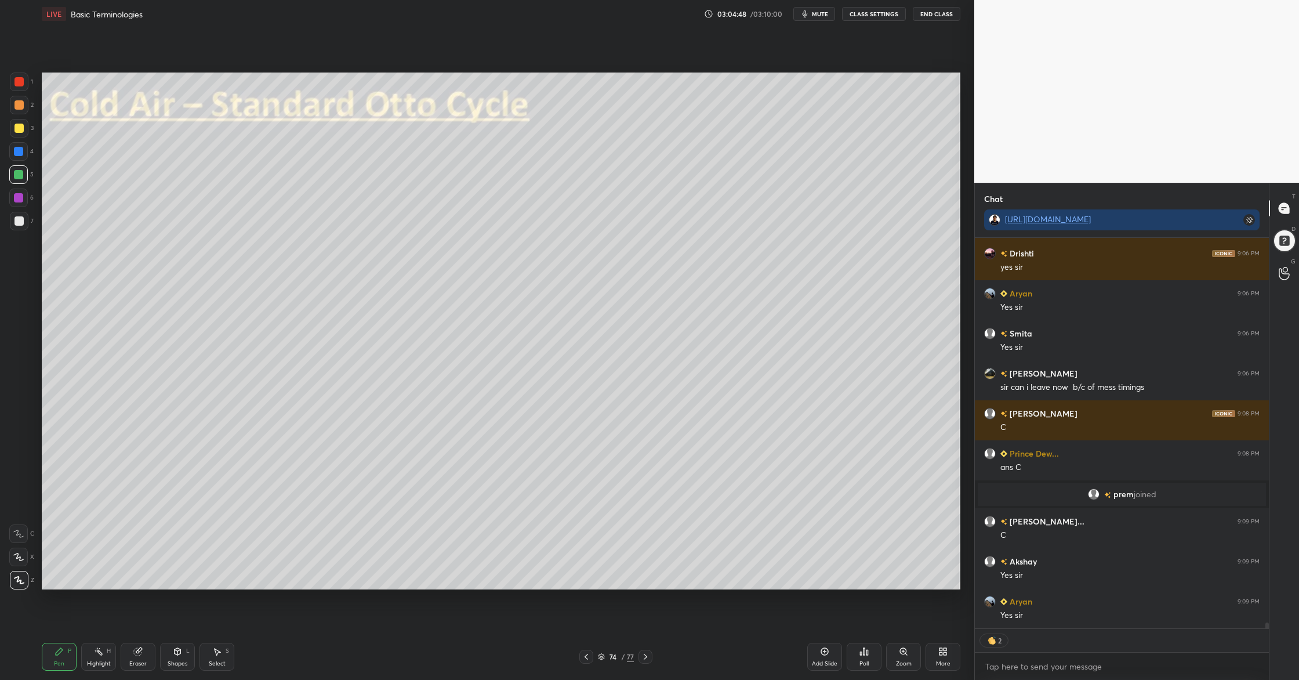
scroll to position [24929, 0]
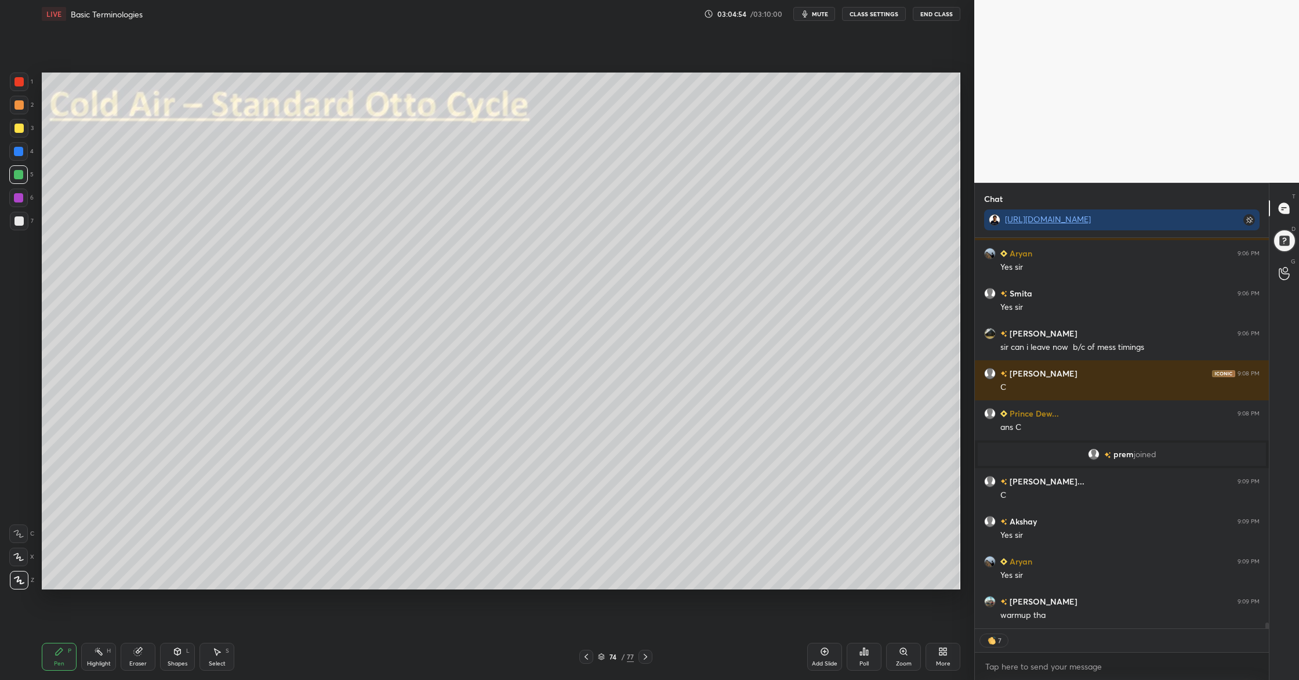
click at [603, 552] on icon at bounding box center [601, 656] width 7 height 7
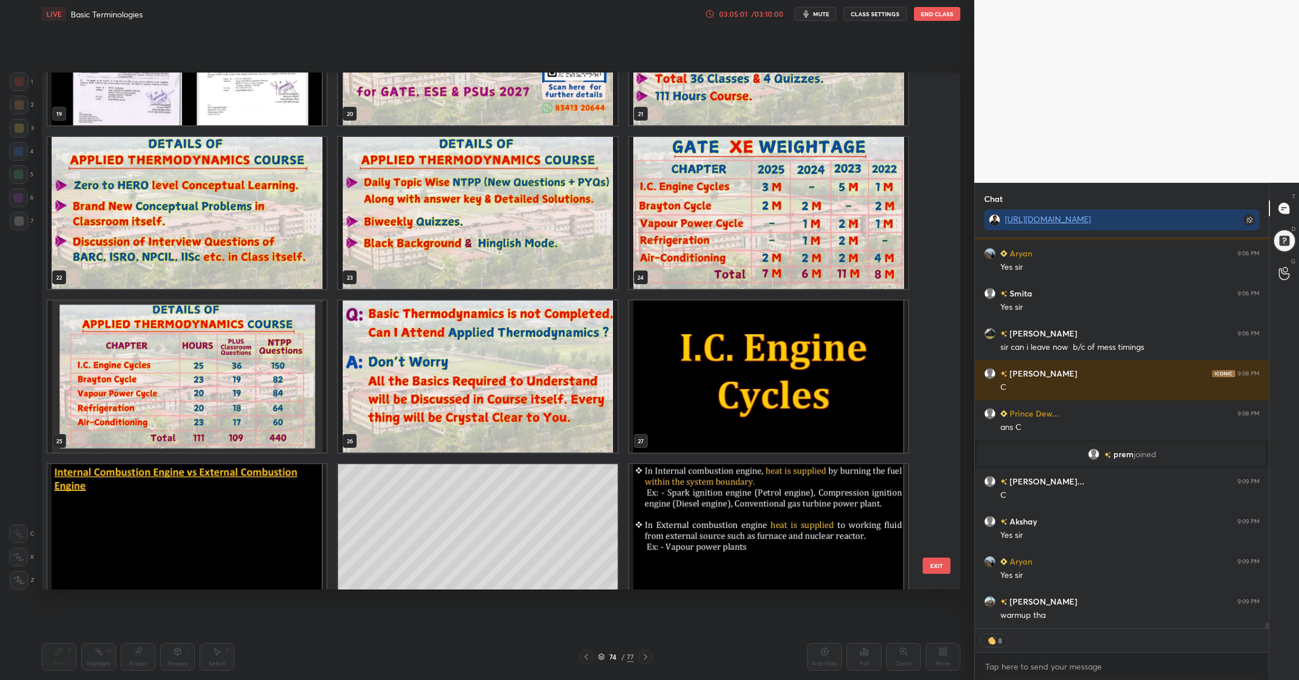
scroll to position [1161, 0]
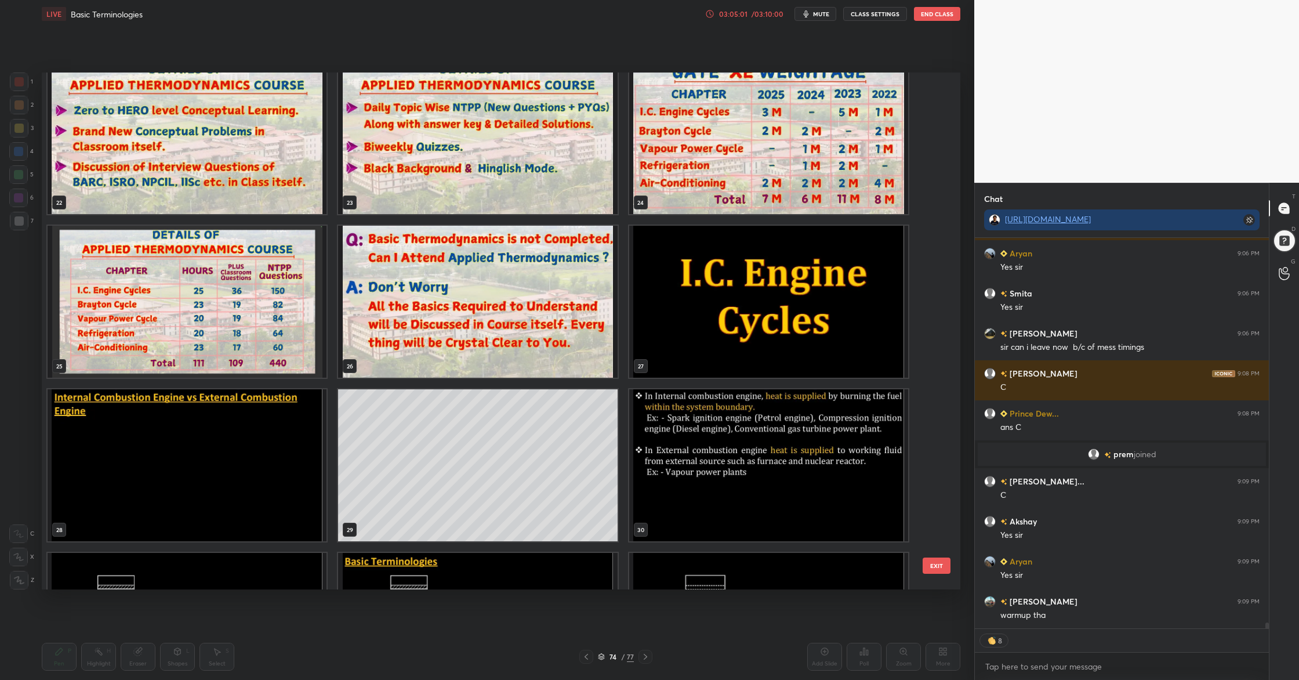
click at [786, 325] on img "grid" at bounding box center [768, 302] width 279 height 152
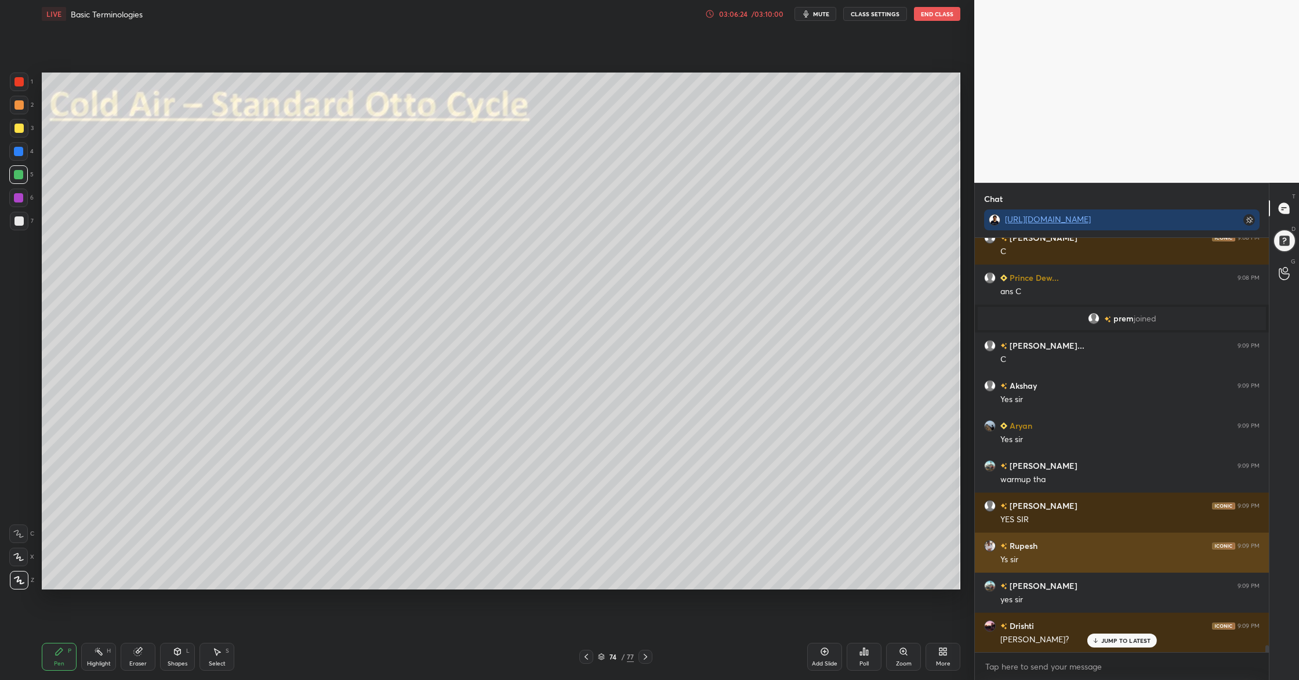
scroll to position [25065, 0]
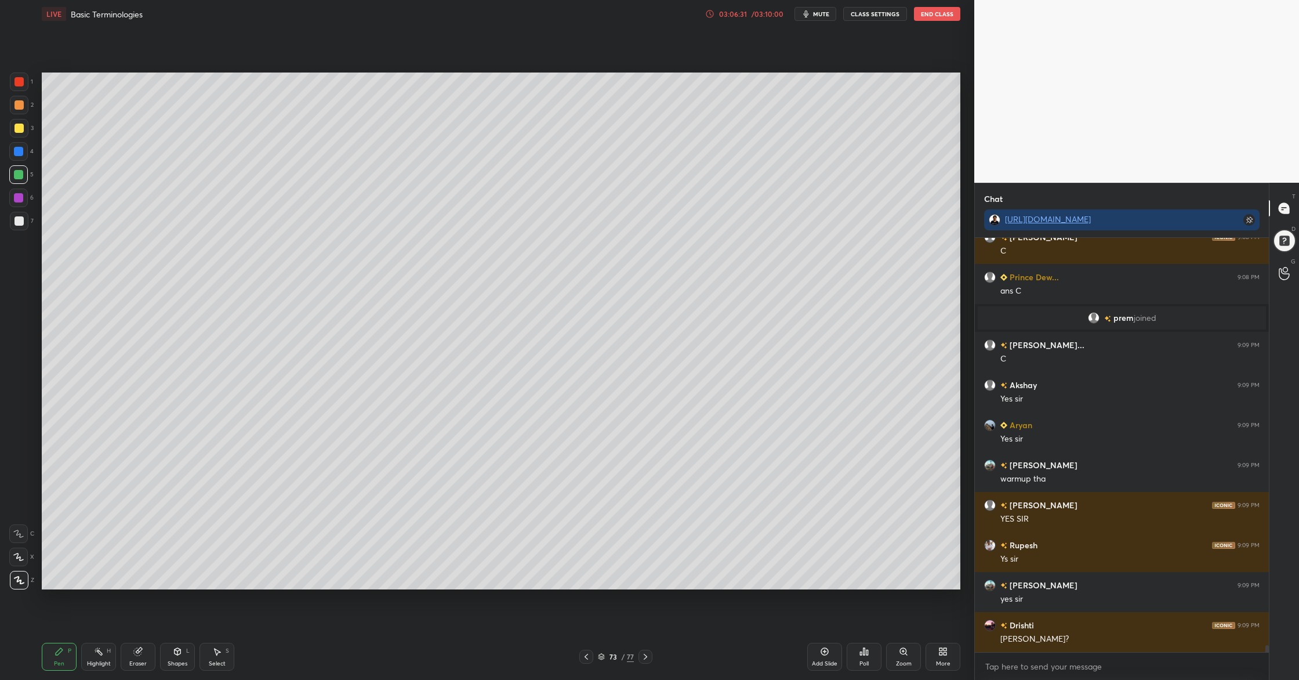
drag, startPoint x: 19, startPoint y: 130, endPoint x: 32, endPoint y: 125, distance: 14.1
click at [20, 131] on div at bounding box center [19, 128] width 9 height 9
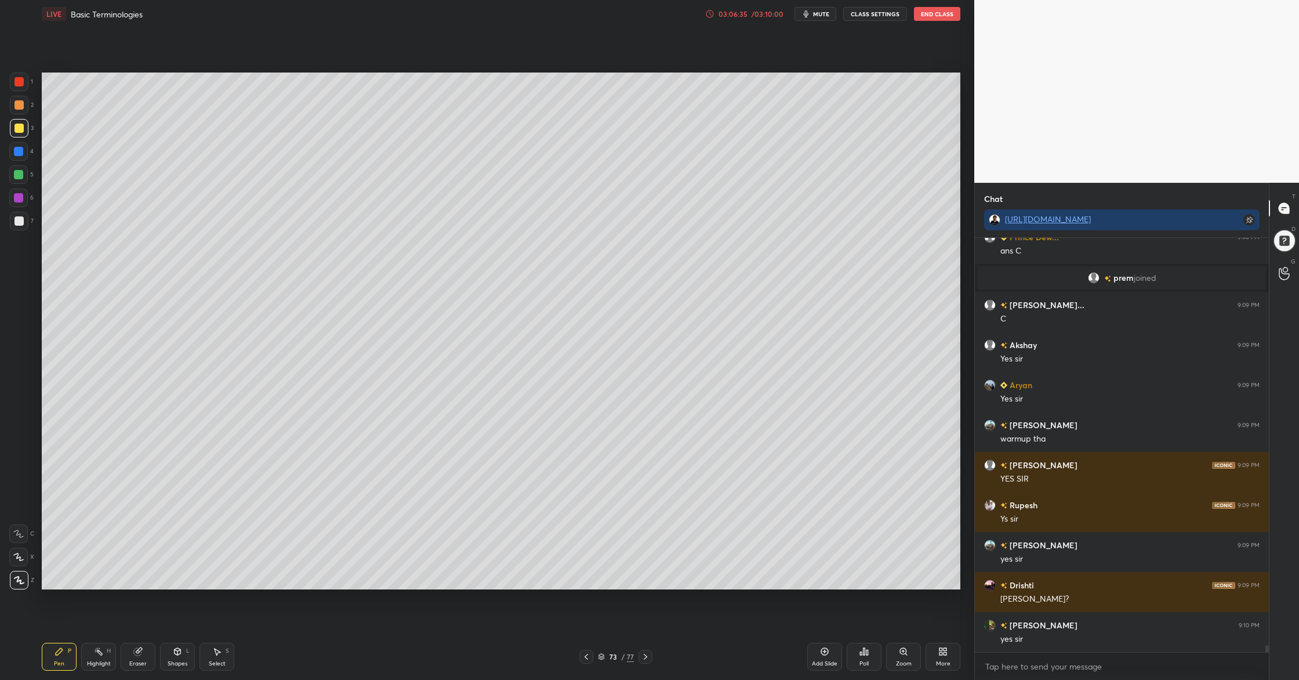
scroll to position [25145, 0]
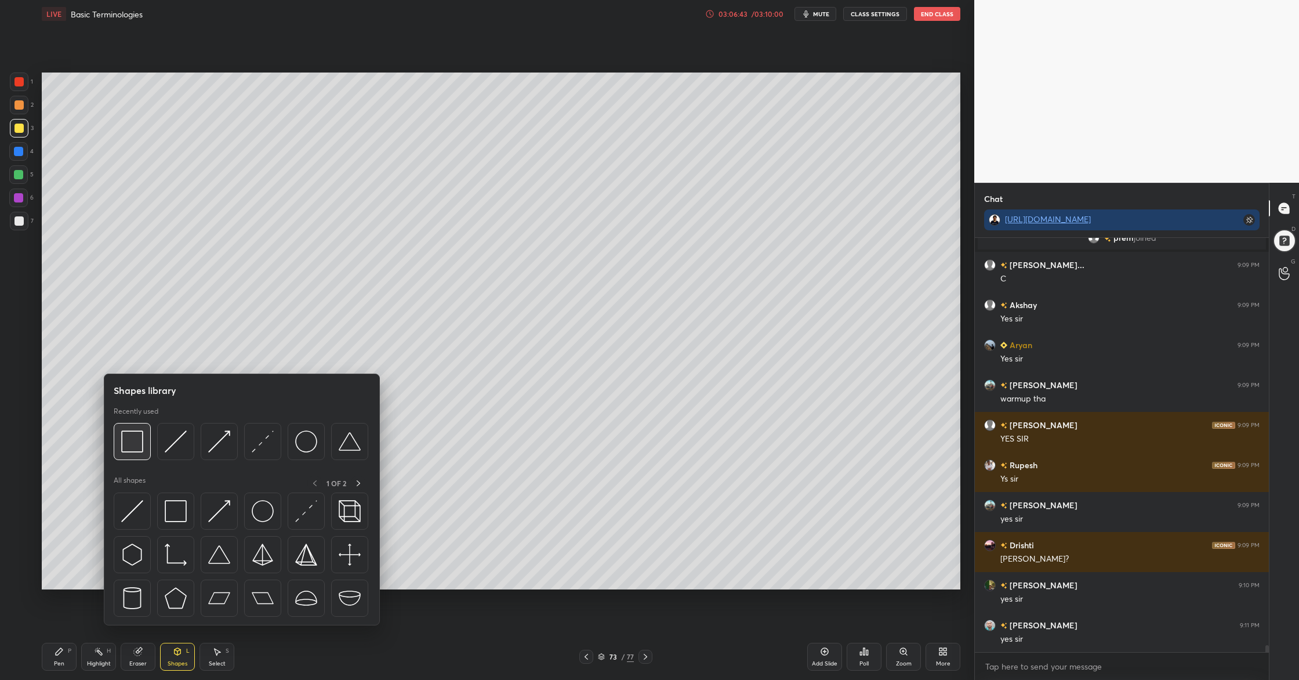
click at [135, 451] on img at bounding box center [132, 441] width 22 height 22
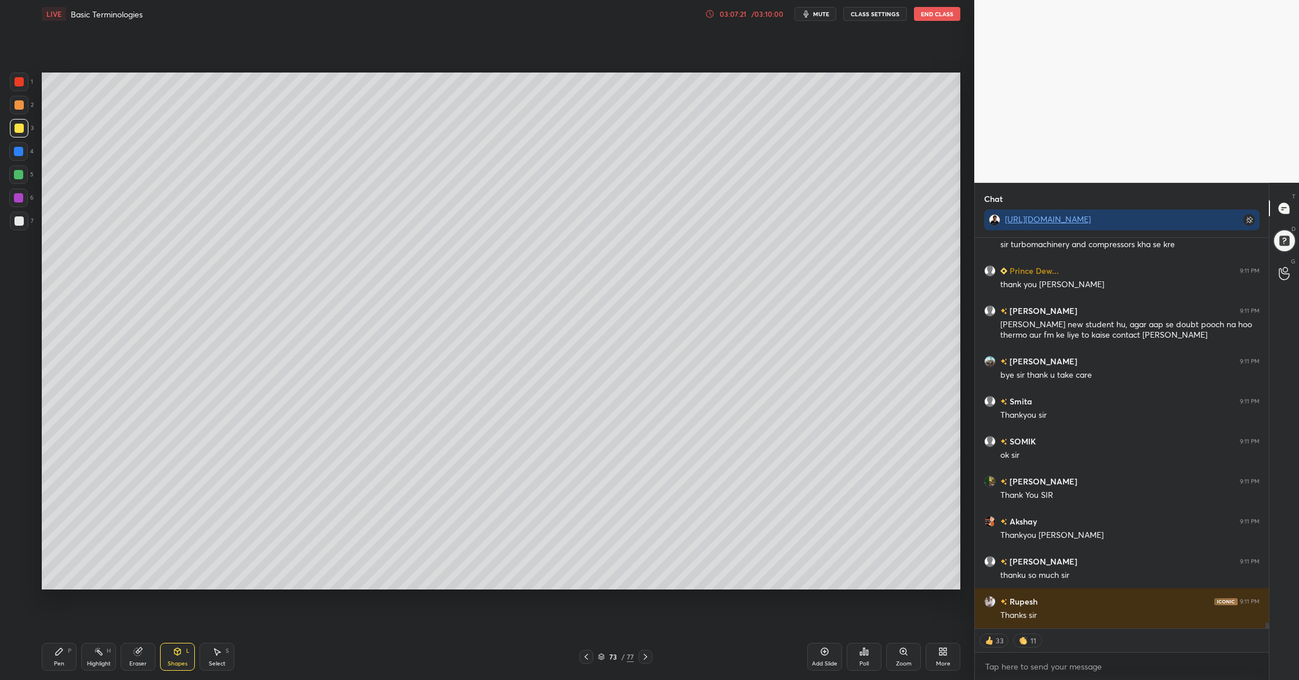
scroll to position [25620, 0]
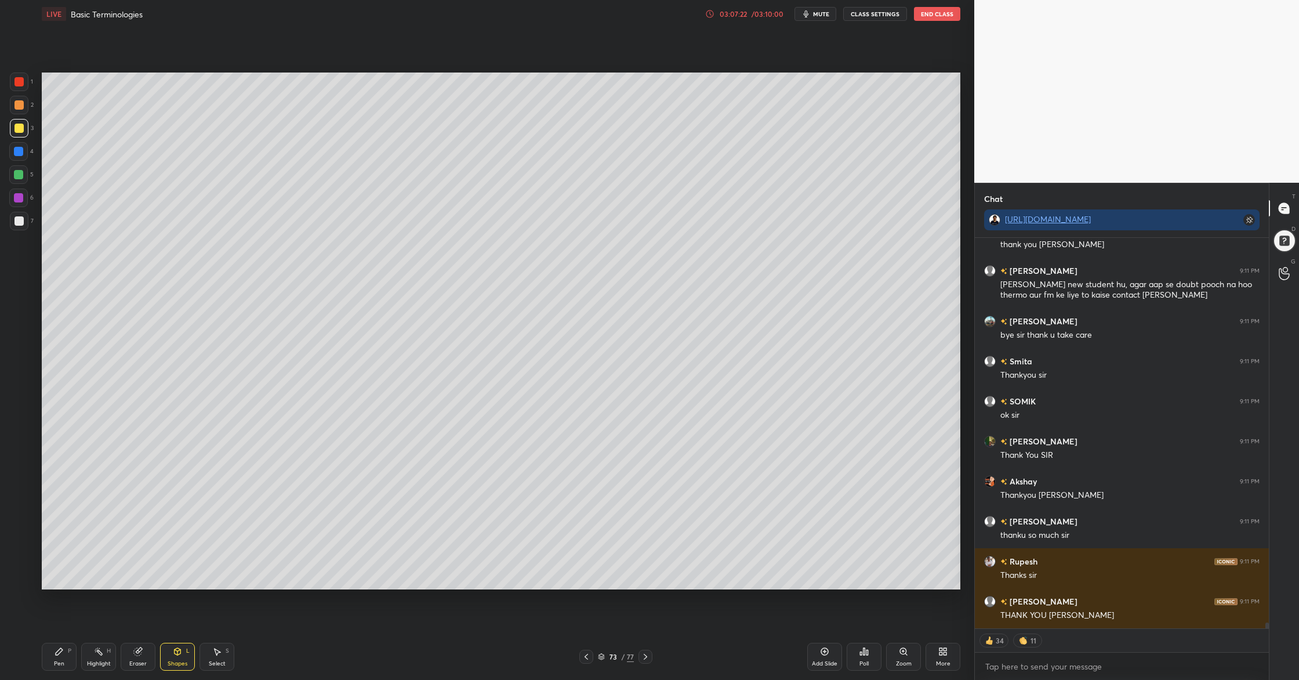
click at [951, 16] on button "End Class" at bounding box center [937, 14] width 46 height 14
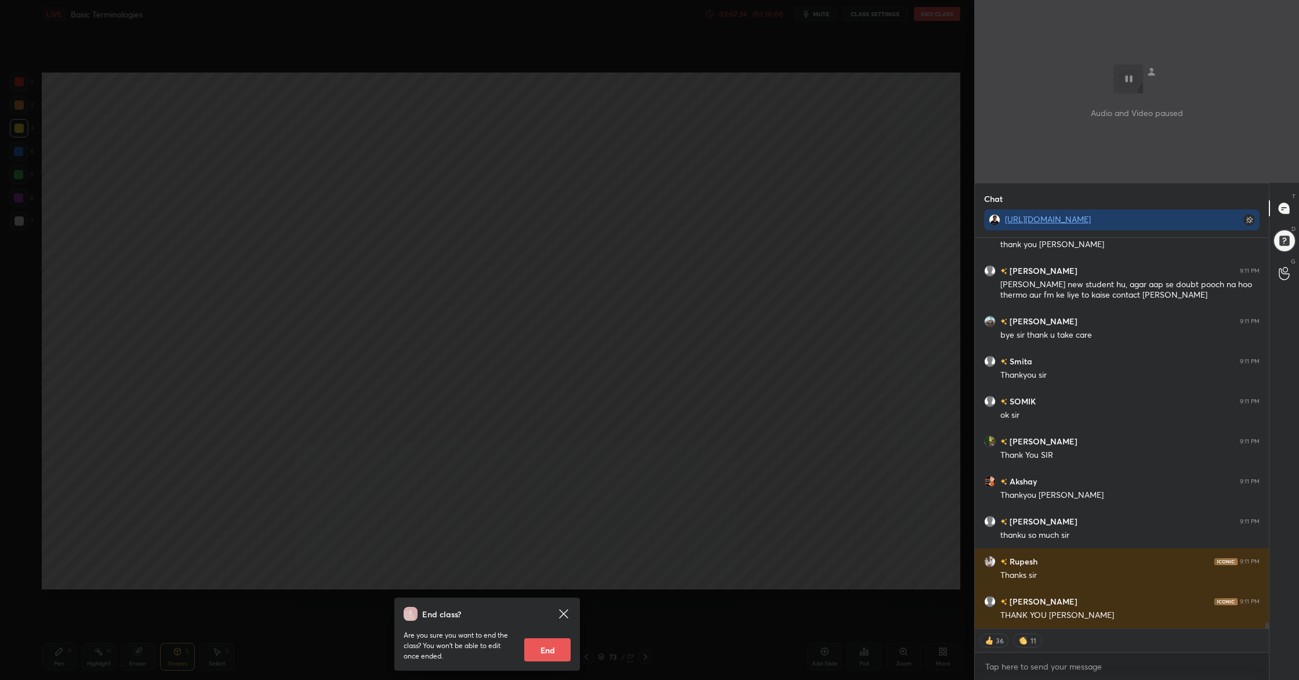
click at [558, 552] on button "End" at bounding box center [547, 649] width 46 height 23
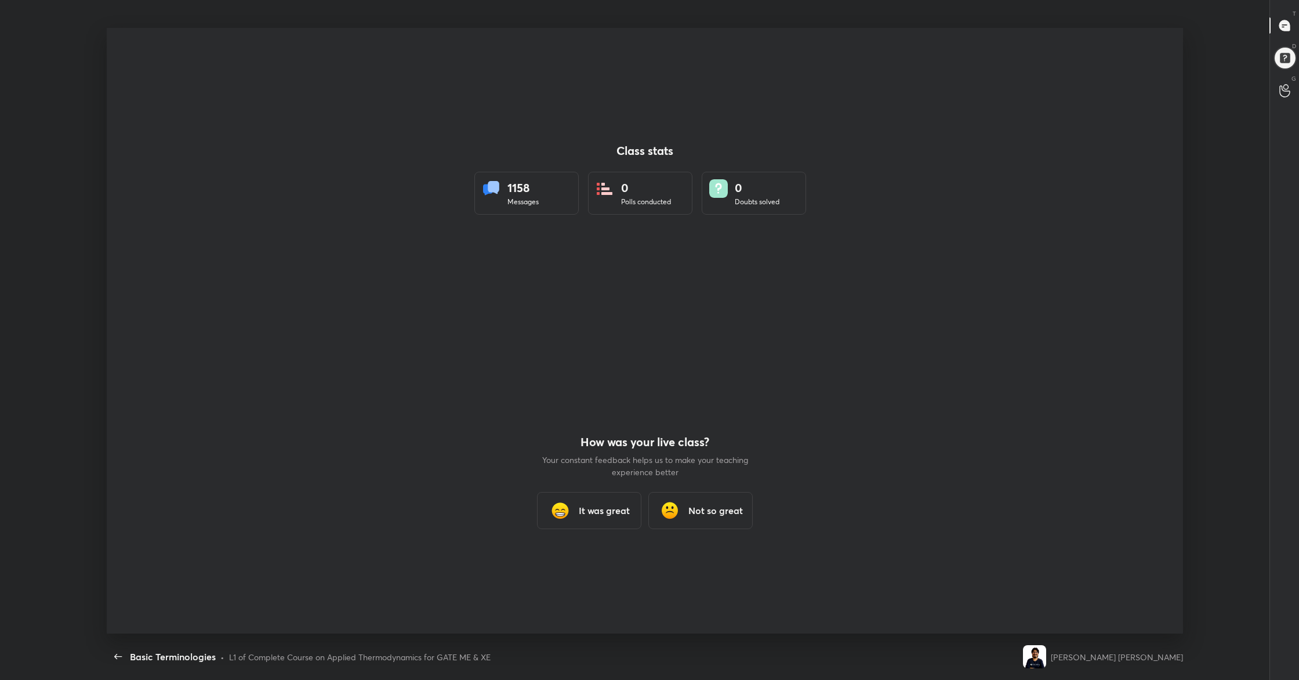
scroll to position [606, 1290]
click at [618, 516] on h3 "It was great" at bounding box center [604, 511] width 51 height 14
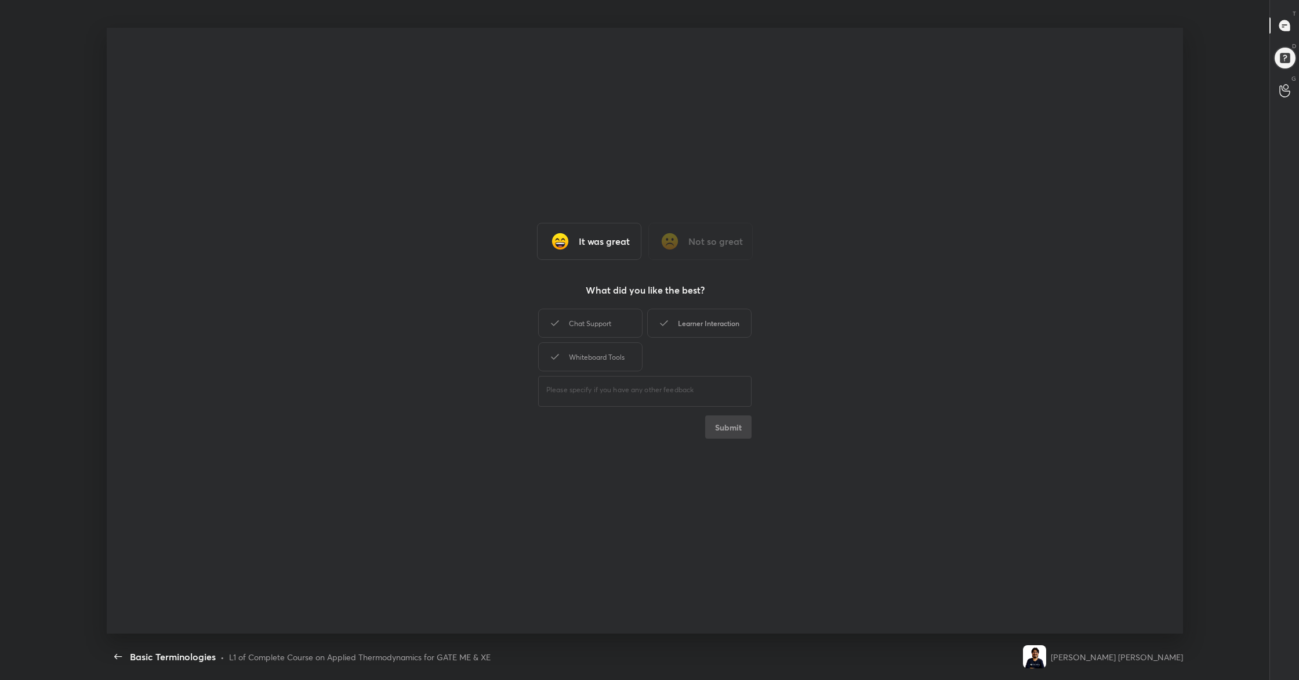
click at [698, 330] on div "Learner Interaction" at bounding box center [699, 323] width 104 height 29
click at [719, 424] on button "Submit" at bounding box center [728, 426] width 46 height 23
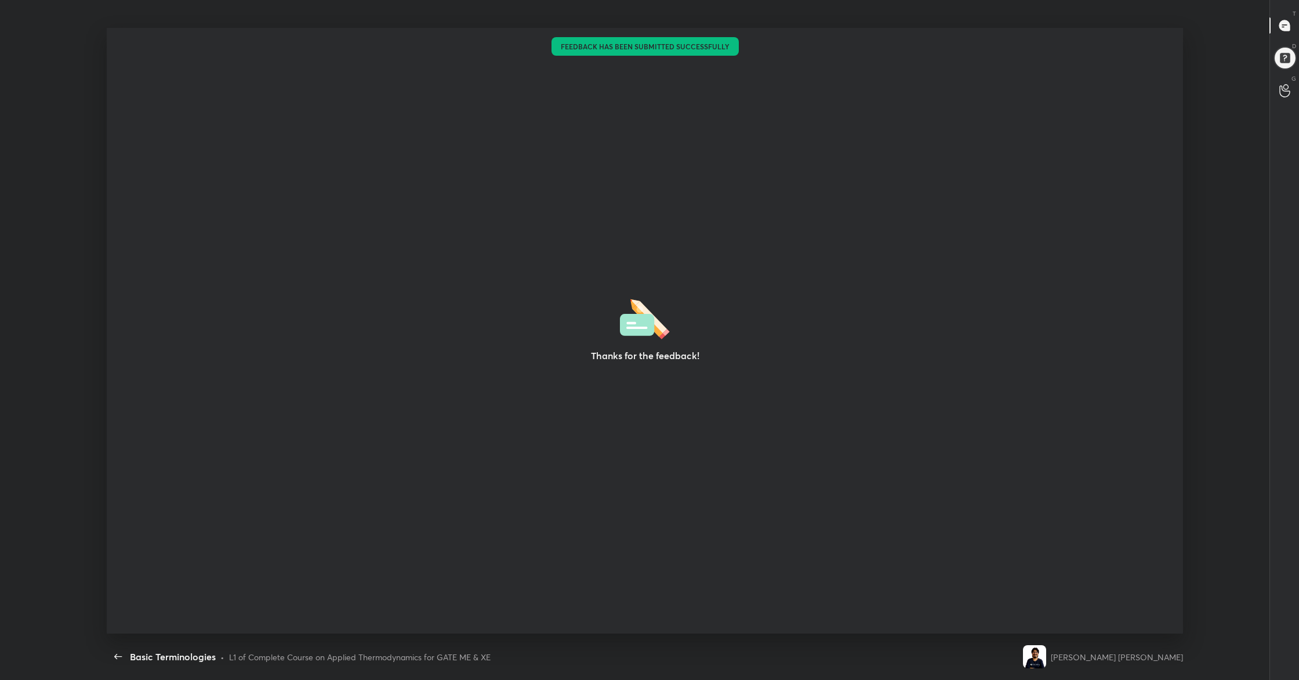
type textarea "x"
